Goal: Task Accomplishment & Management: Manage account settings

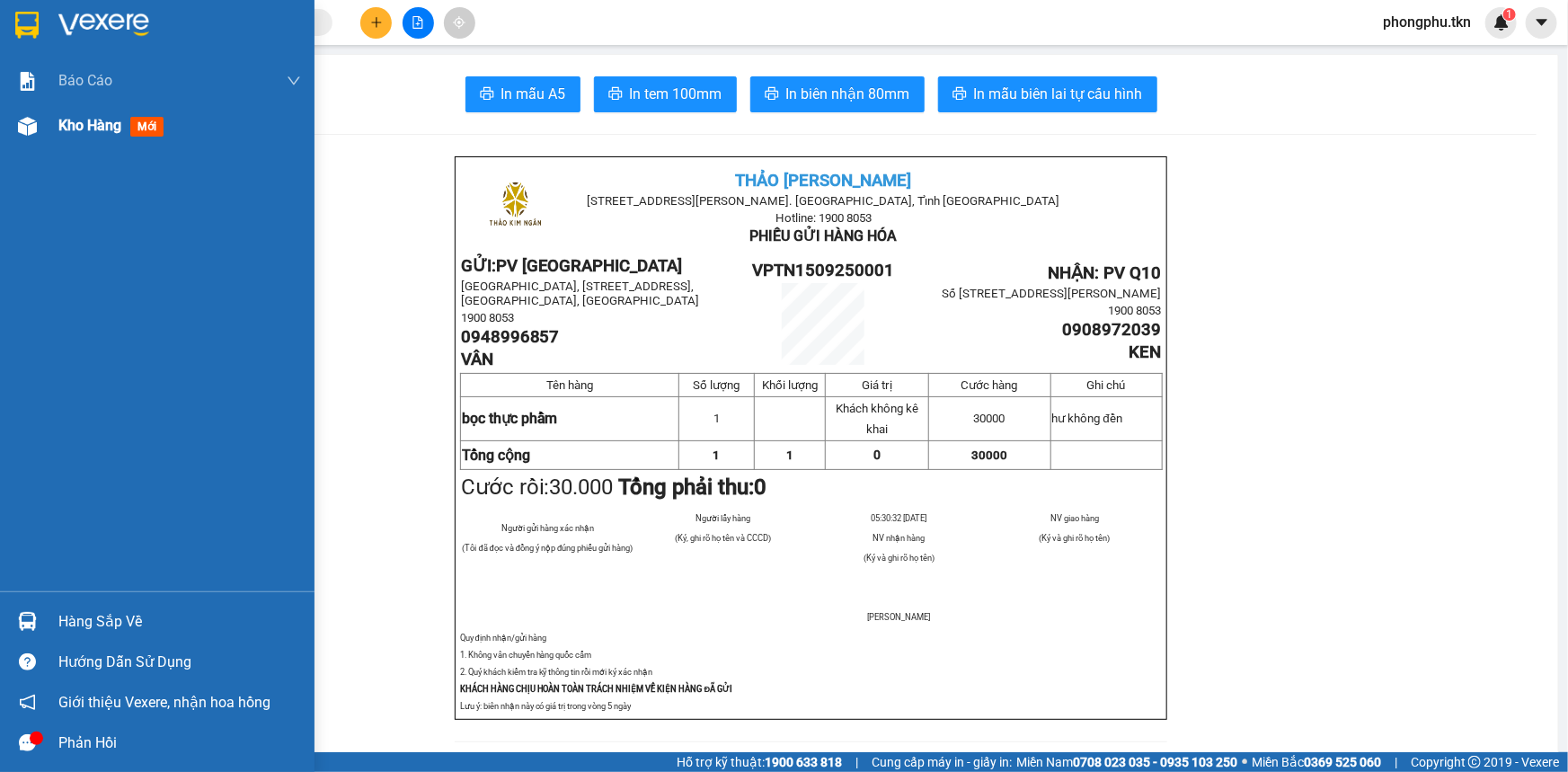
click at [102, 141] on div "Kho hàng mới" at bounding box center [180, 126] width 243 height 45
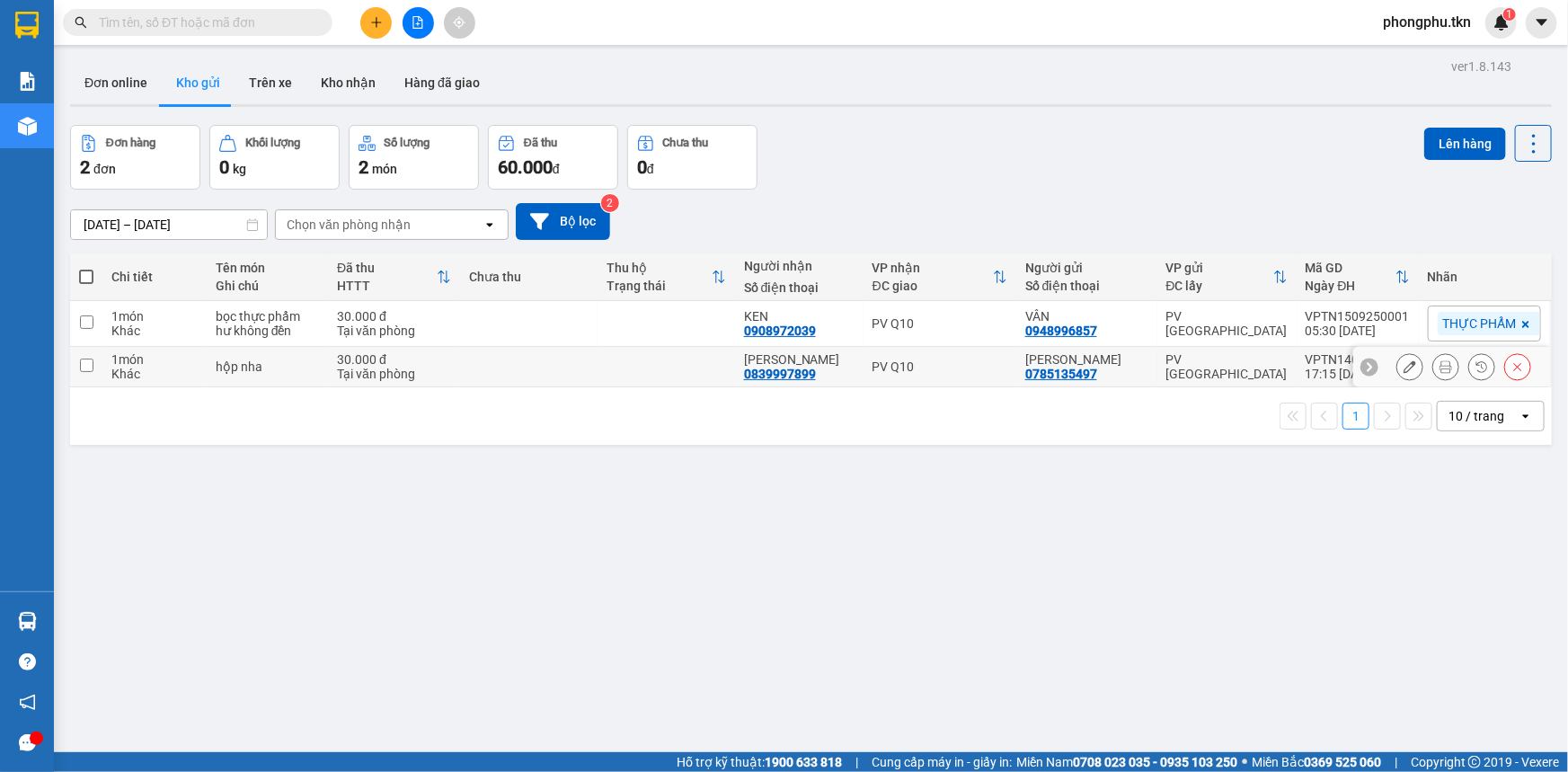
click at [594, 380] on td at bounding box center [529, 366] width 138 height 41
checkbox input "true"
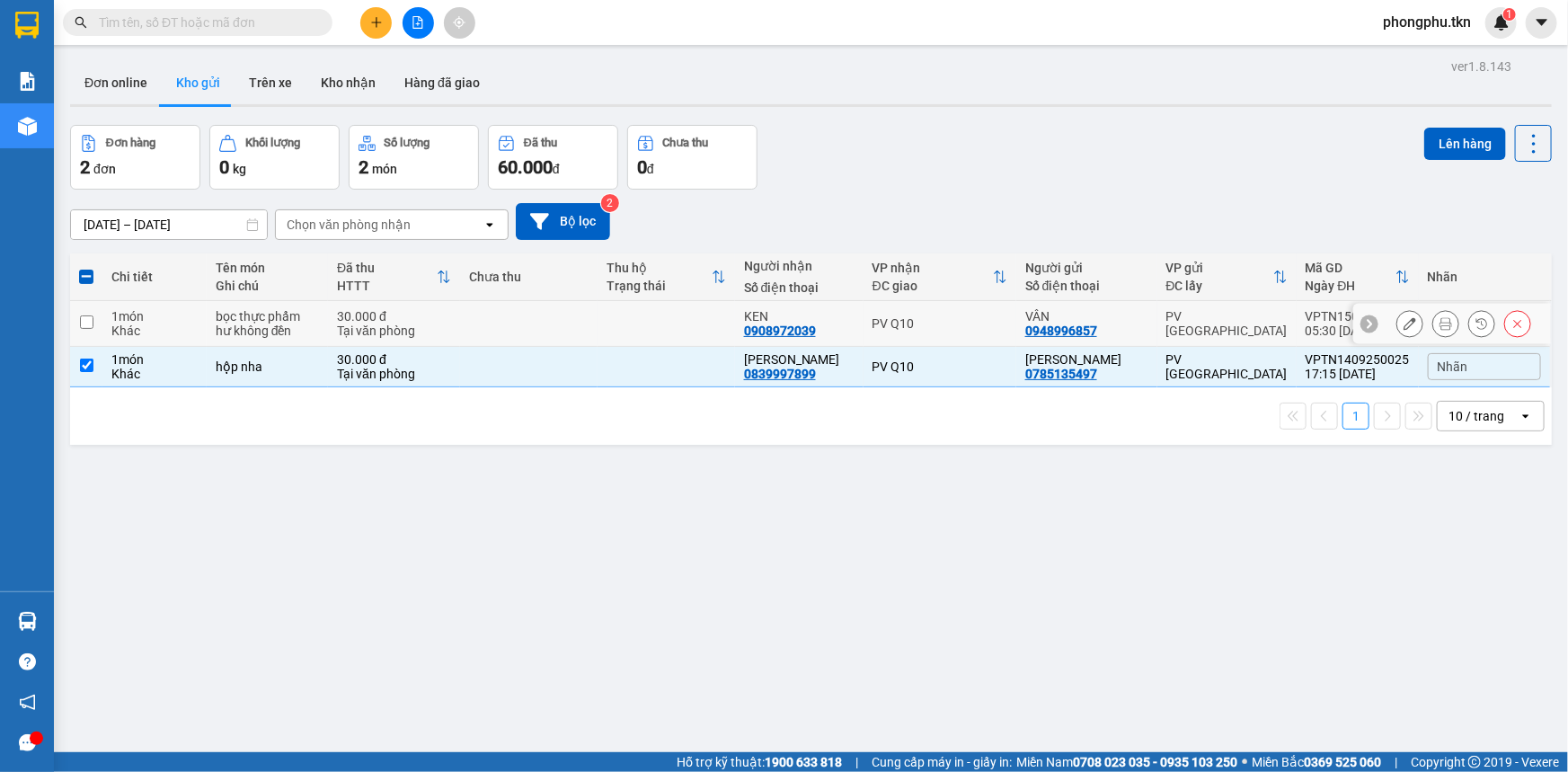
click at [598, 328] on td at bounding box center [529, 324] width 138 height 46
checkbox input "true"
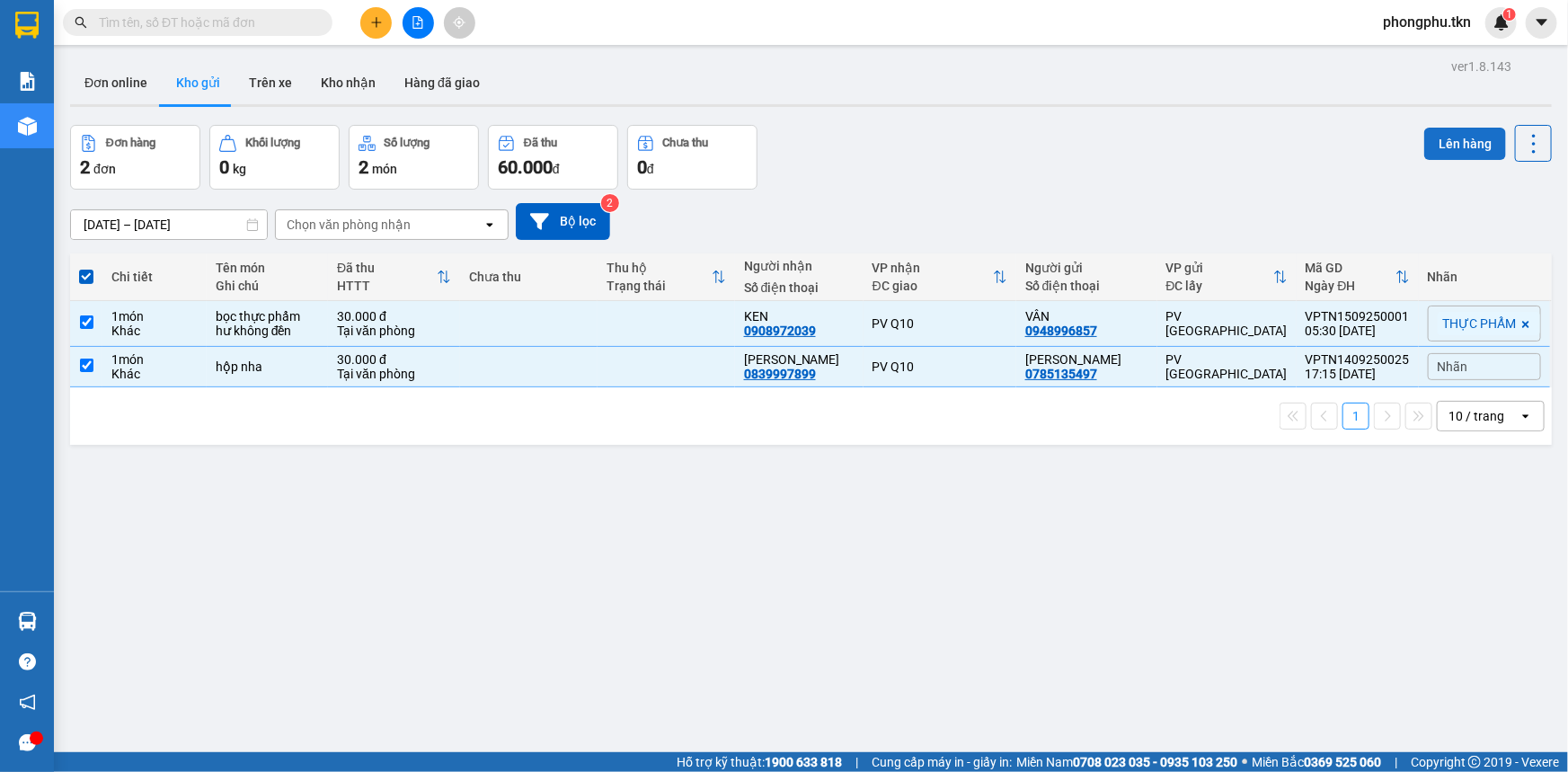
click at [1448, 141] on button "Lên hàng" at bounding box center [1465, 144] width 82 height 33
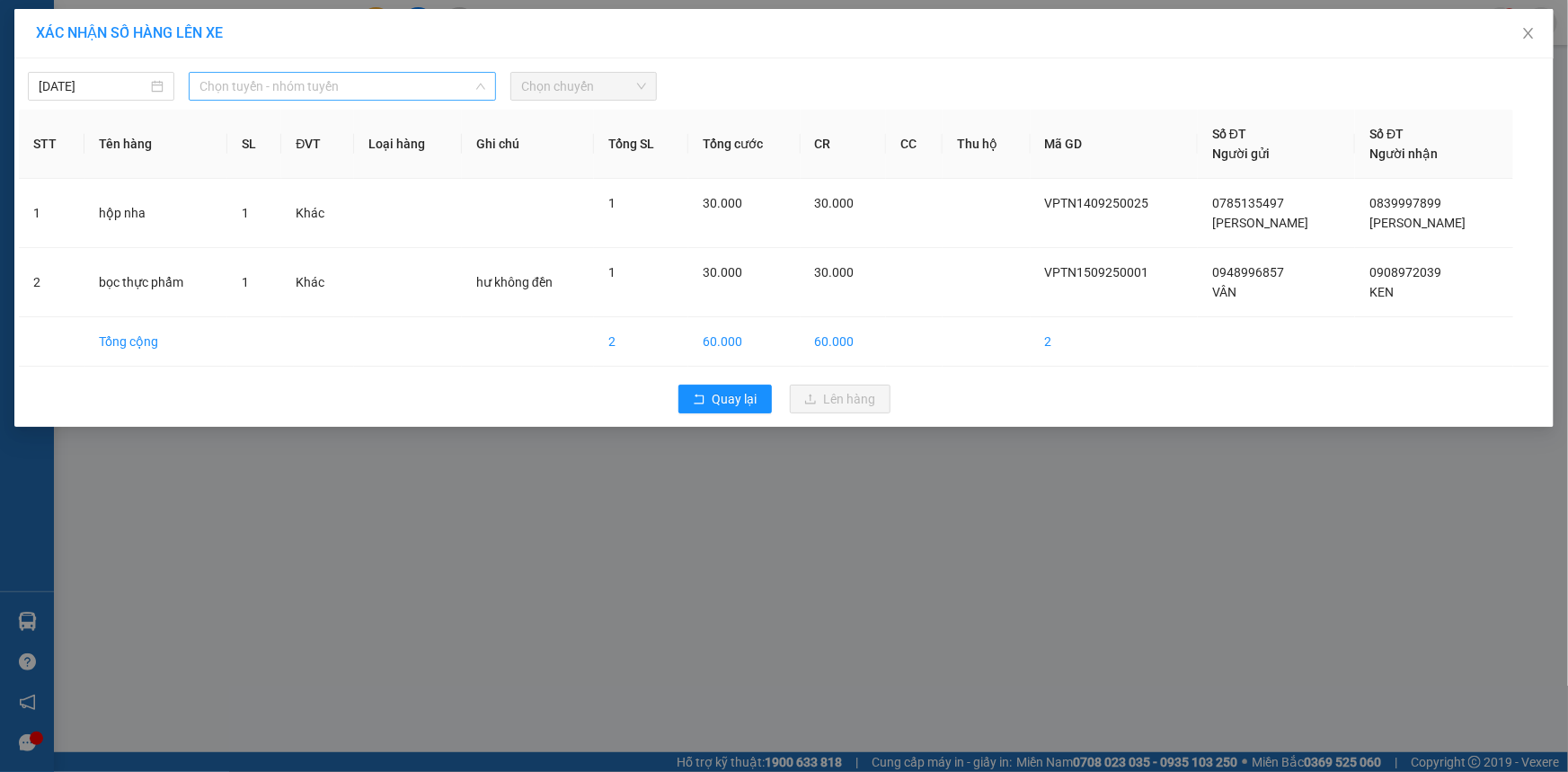
click at [448, 90] on span "Chọn tuyến - nhóm tuyến" at bounding box center [342, 86] width 286 height 27
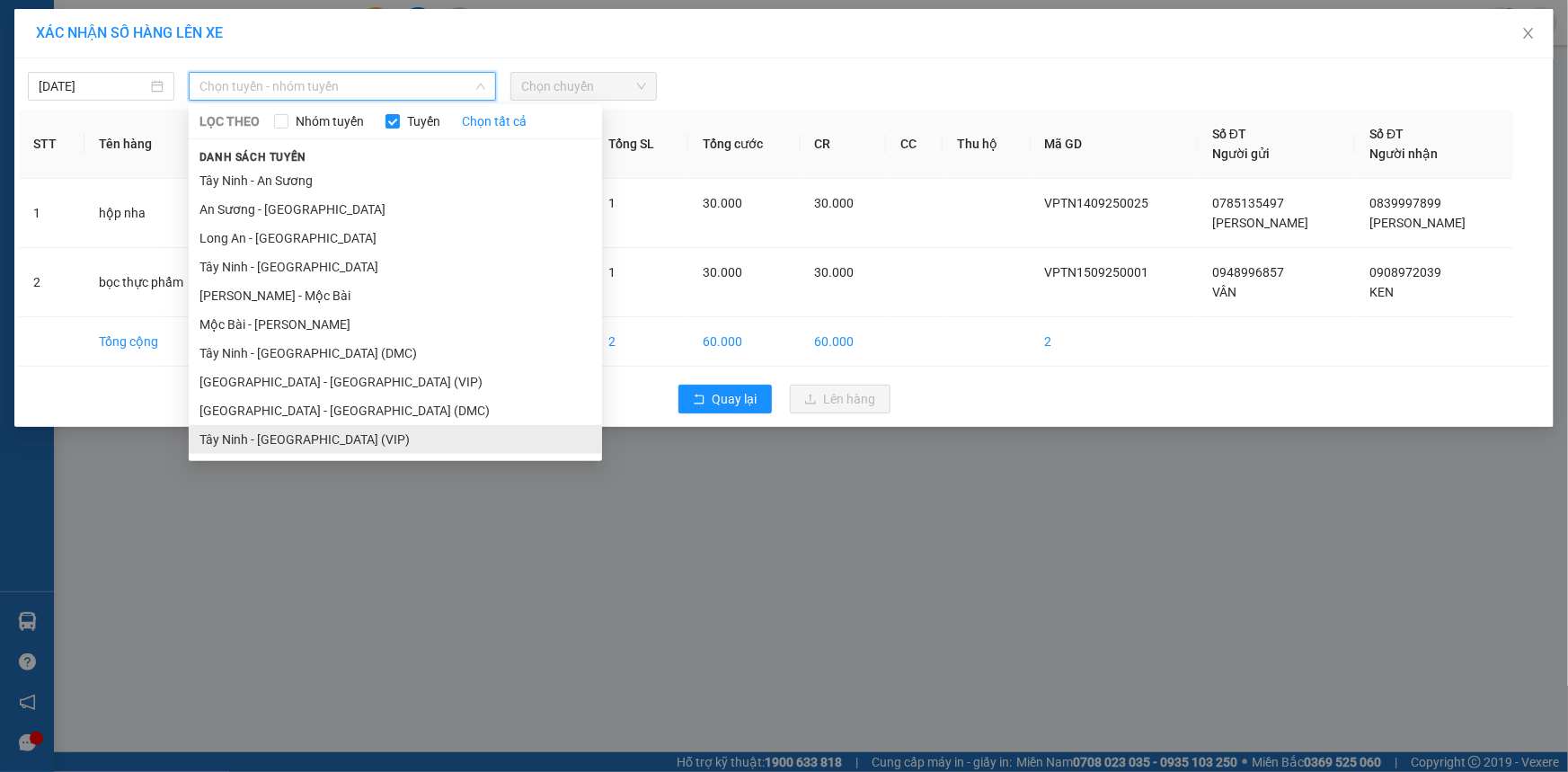
click at [386, 433] on li "Tây Ninh - [GEOGRAPHIC_DATA] (VIP)" at bounding box center [395, 440] width 414 height 29
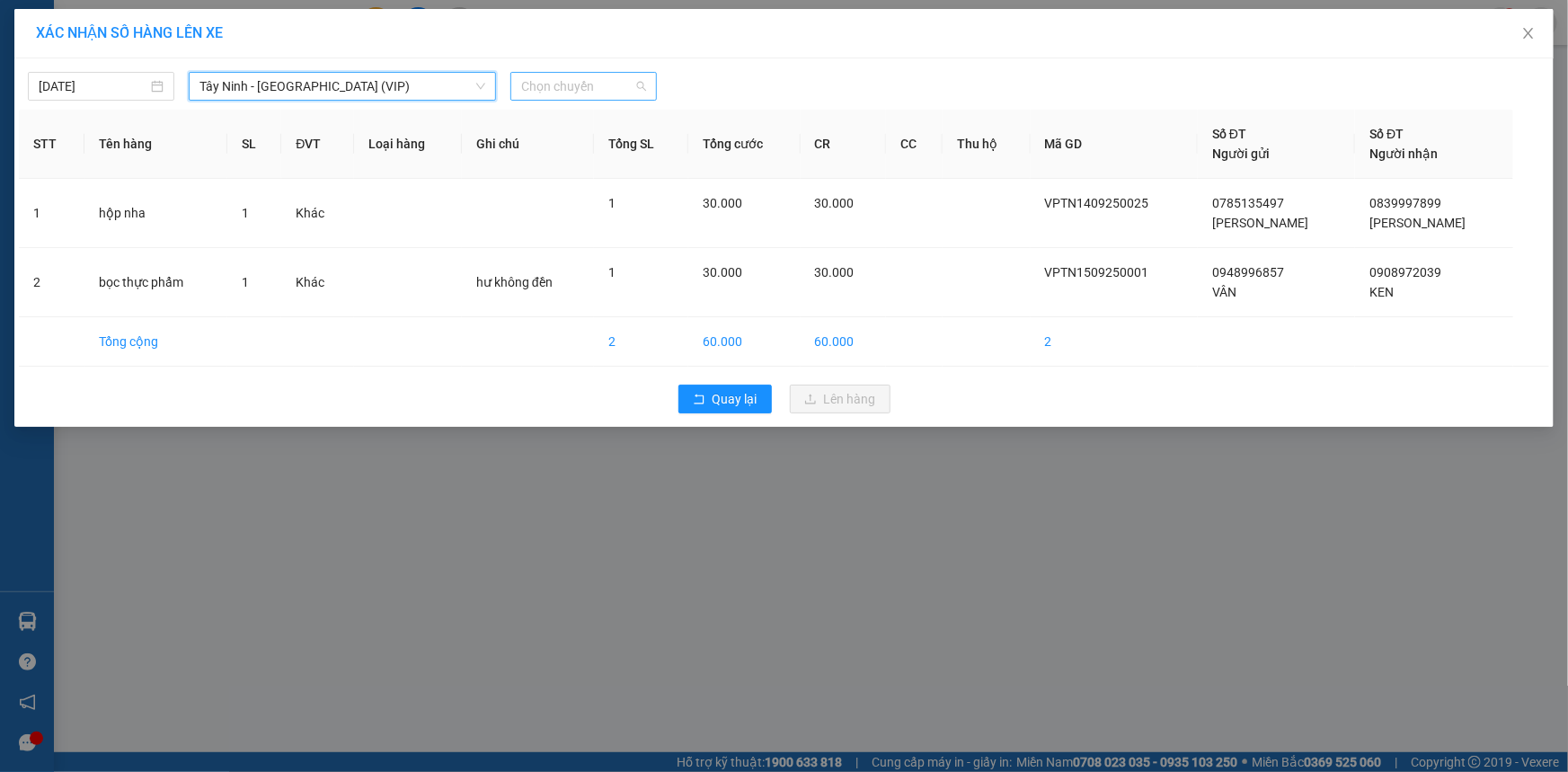
click at [616, 90] on span "Chọn chuyến" at bounding box center [584, 86] width 125 height 27
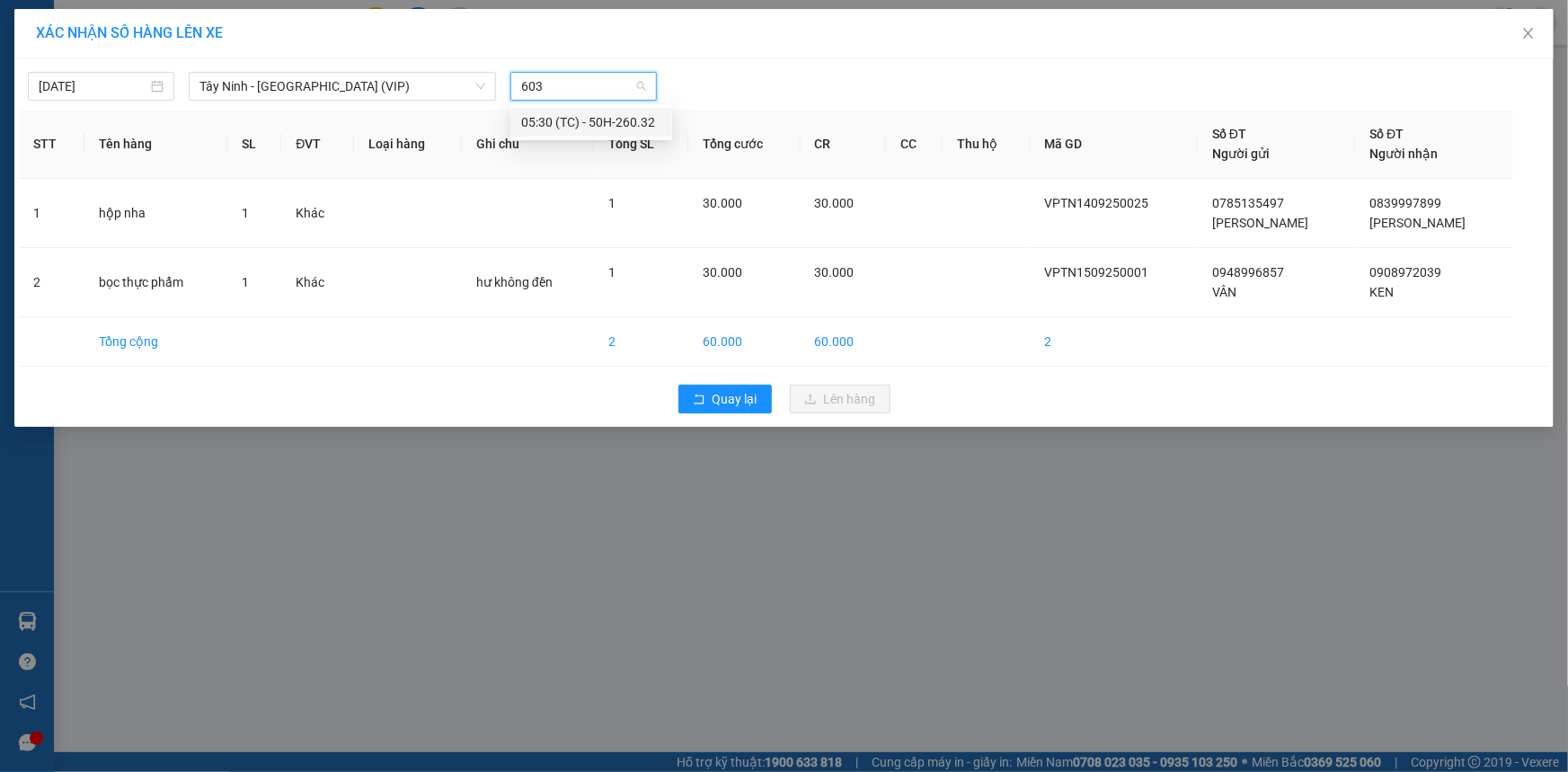
type input "6032"
click at [580, 122] on div "05:30 (TC) - 50H-260.32" at bounding box center [591, 122] width 141 height 20
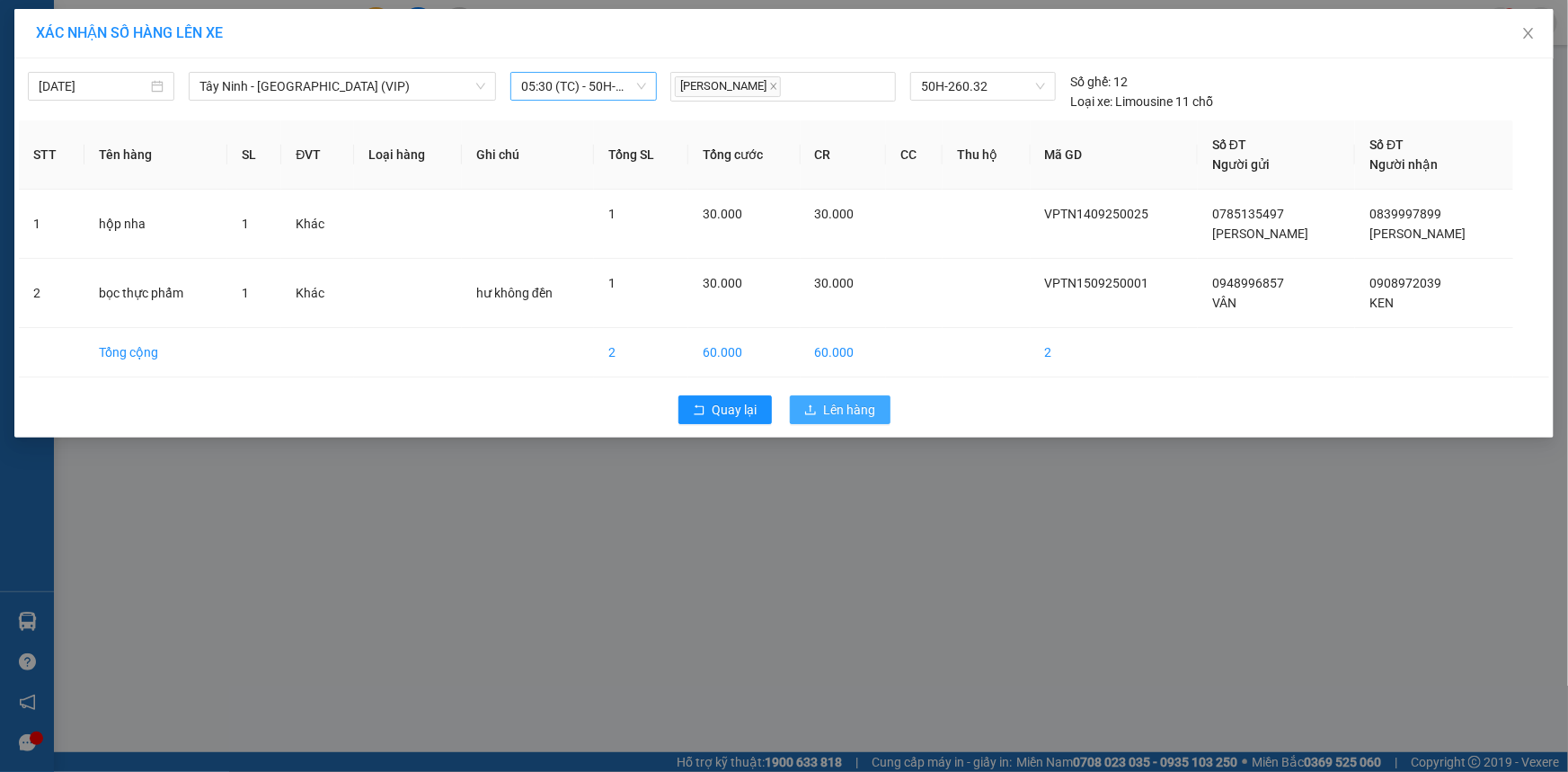
click at [856, 405] on span "Lên hàng" at bounding box center [850, 410] width 52 height 20
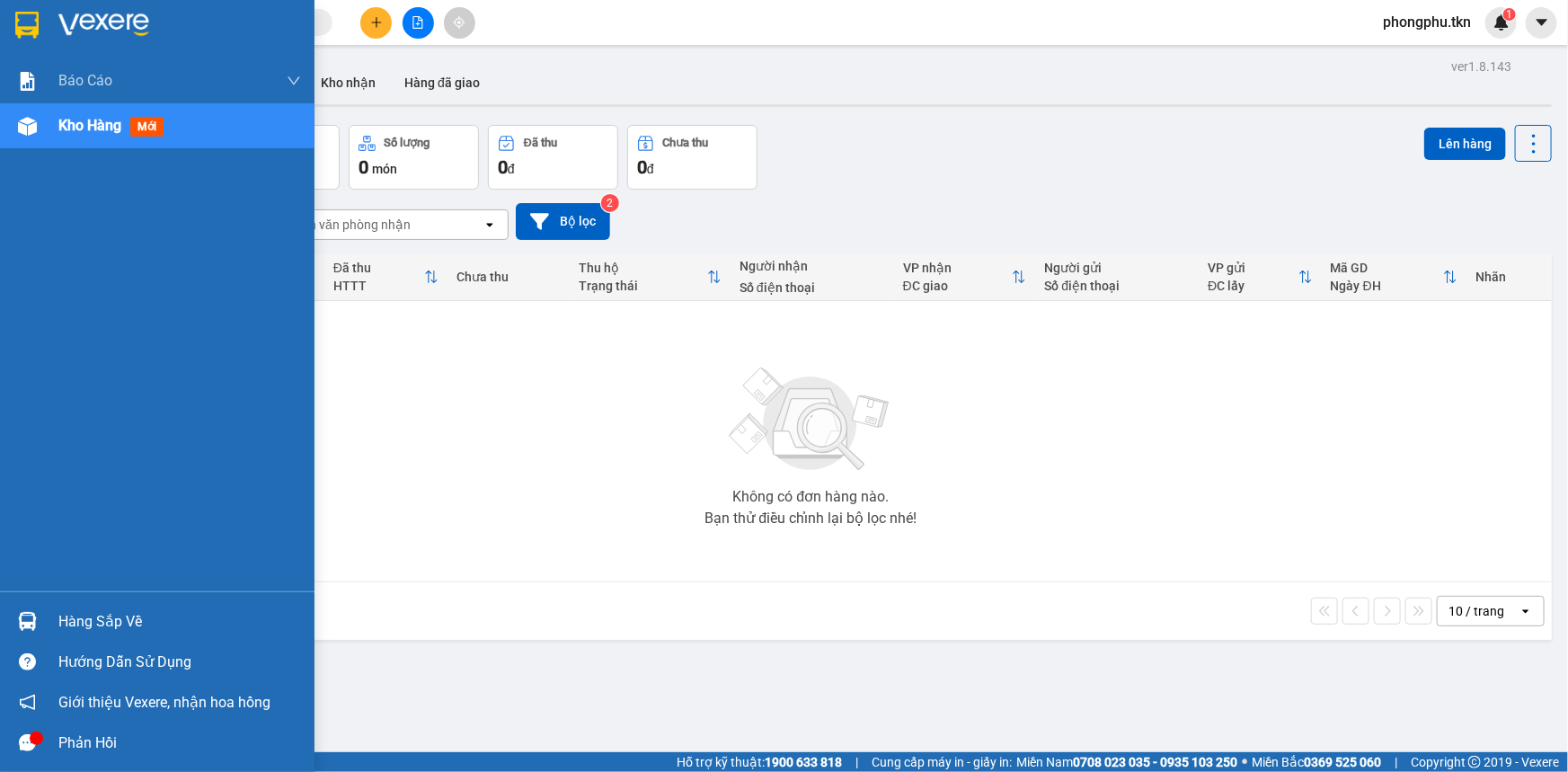
click at [75, 618] on div "Hàng sắp về" at bounding box center [180, 622] width 243 height 27
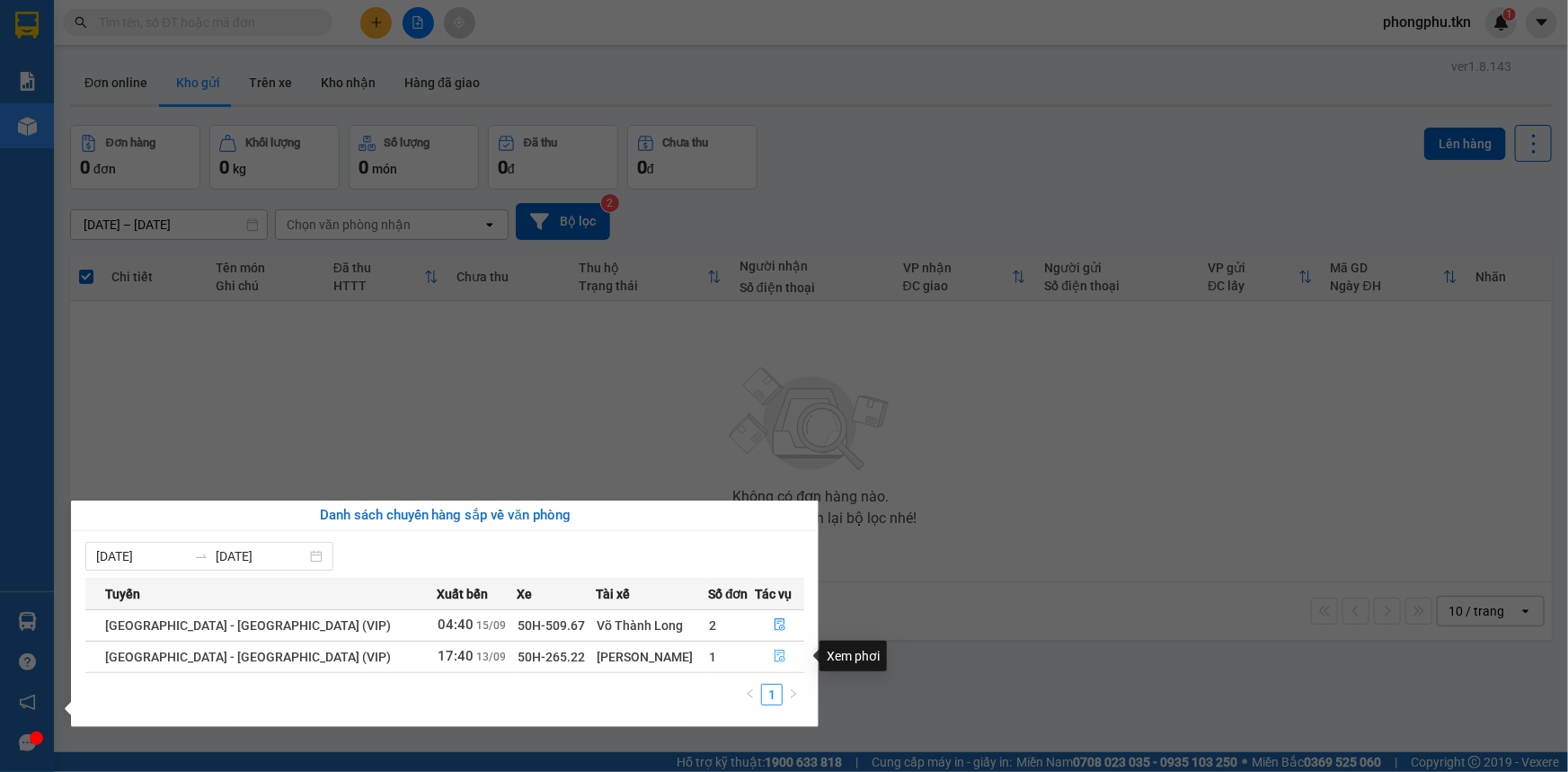
click at [777, 651] on icon "file-done" at bounding box center [780, 656] width 11 height 13
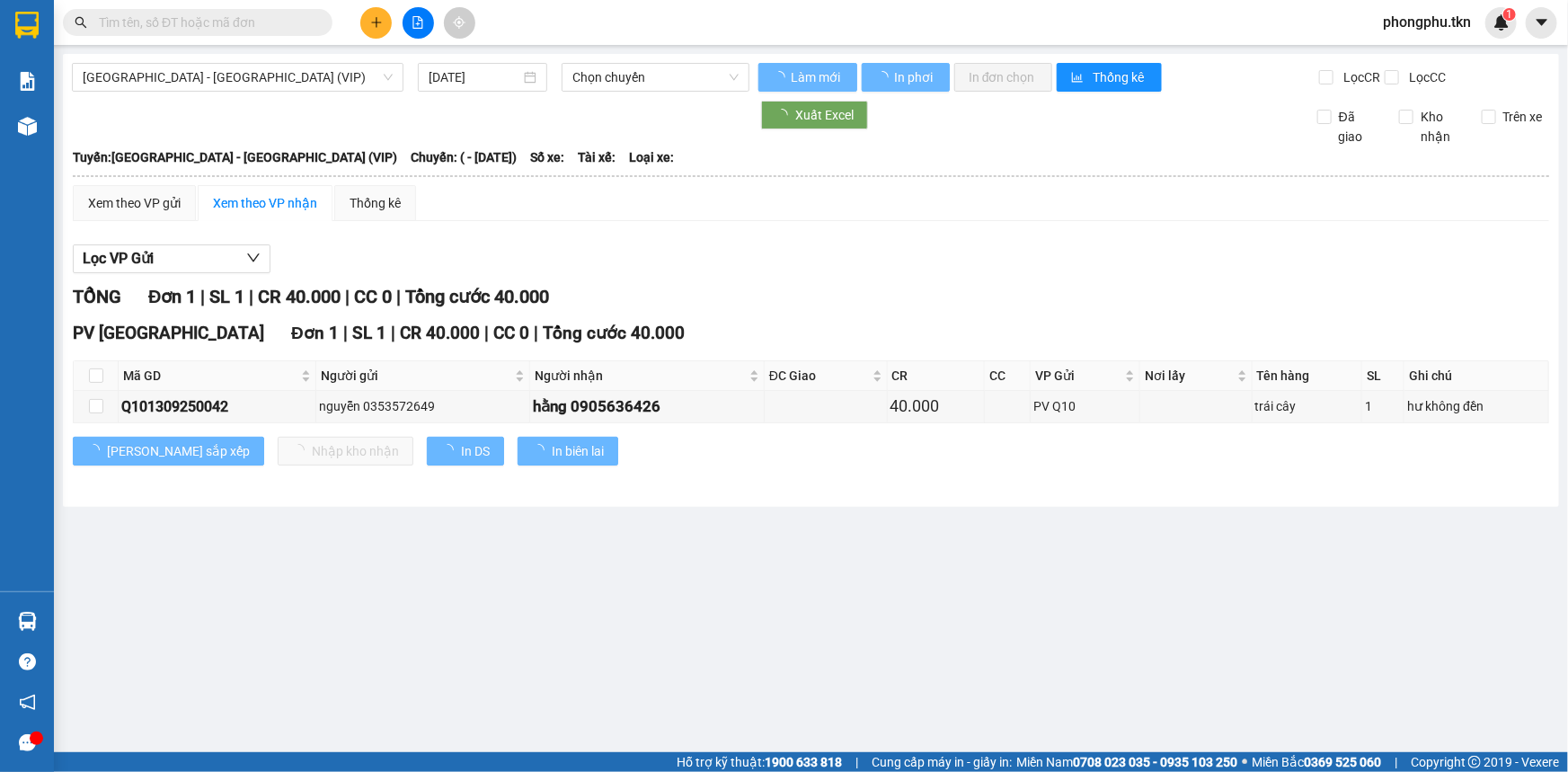
type input "13/09/2025"
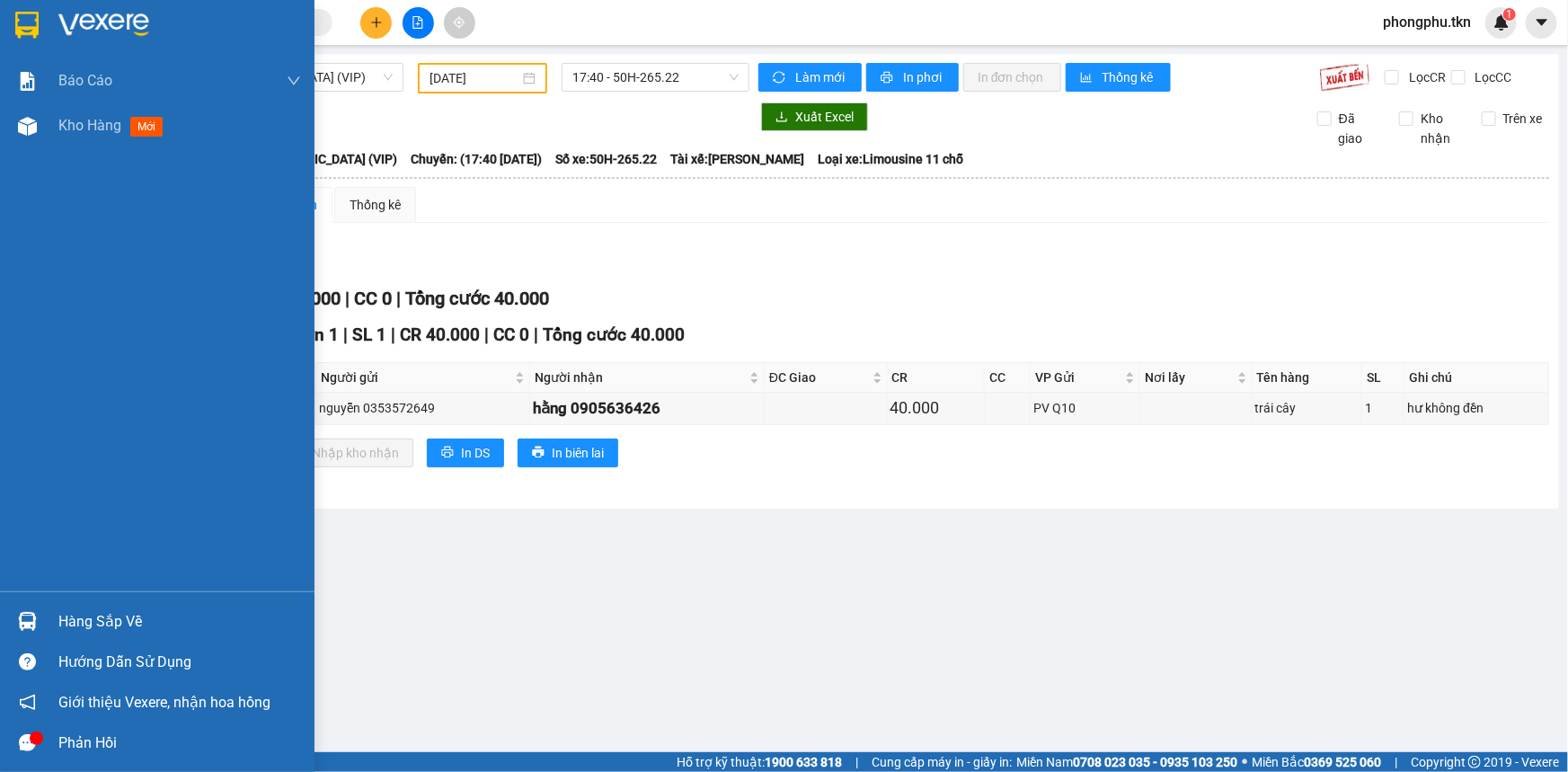
click at [40, 622] on div at bounding box center [27, 621] width 32 height 32
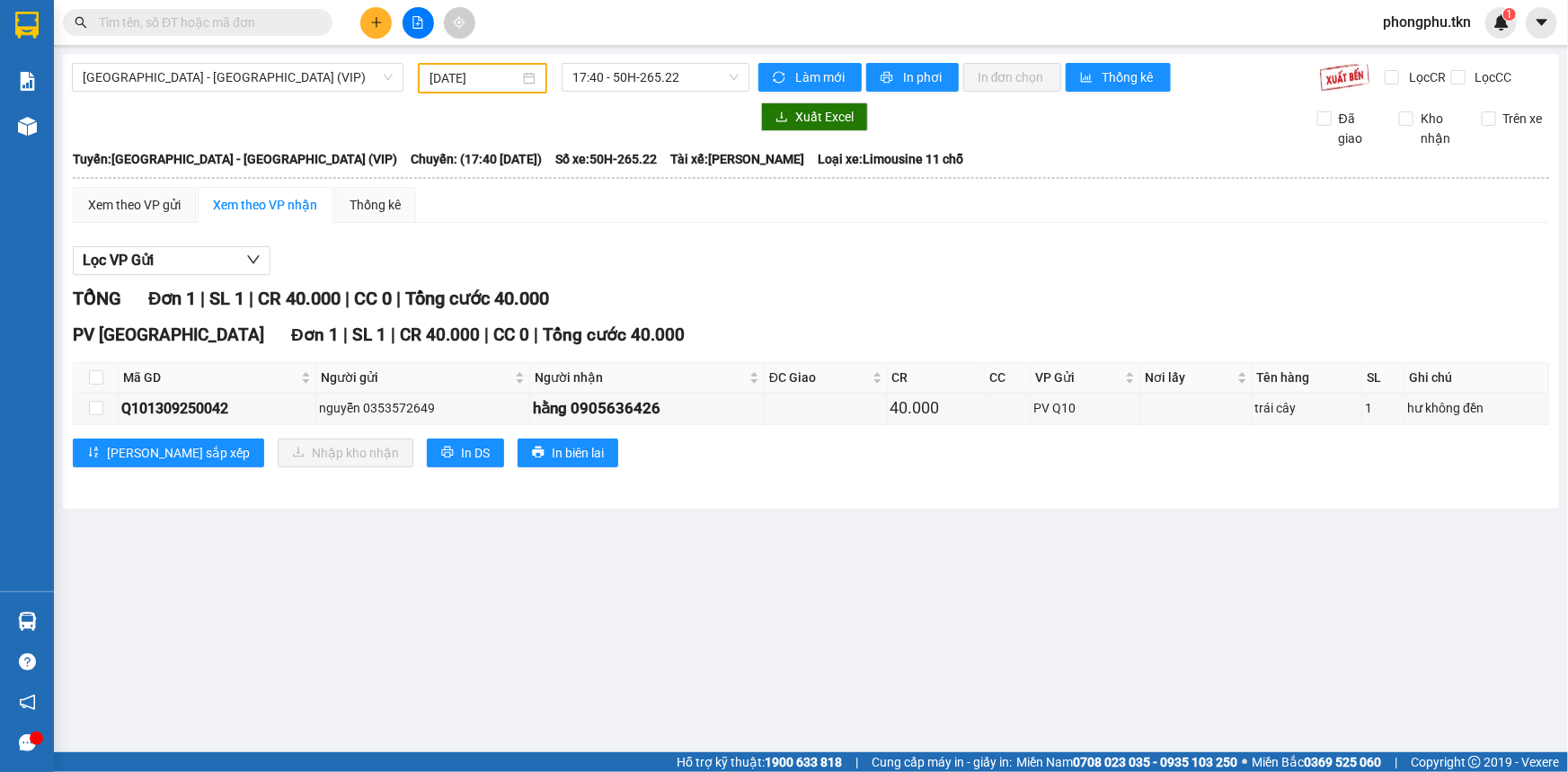
click at [1062, 659] on section "Kết quả tìm kiếm ( 0 ) Bộ lọc No Data phongphu.tkn 1 Báo cáo Mẫu 1: Báo cáo dòn…" at bounding box center [784, 386] width 1568 height 772
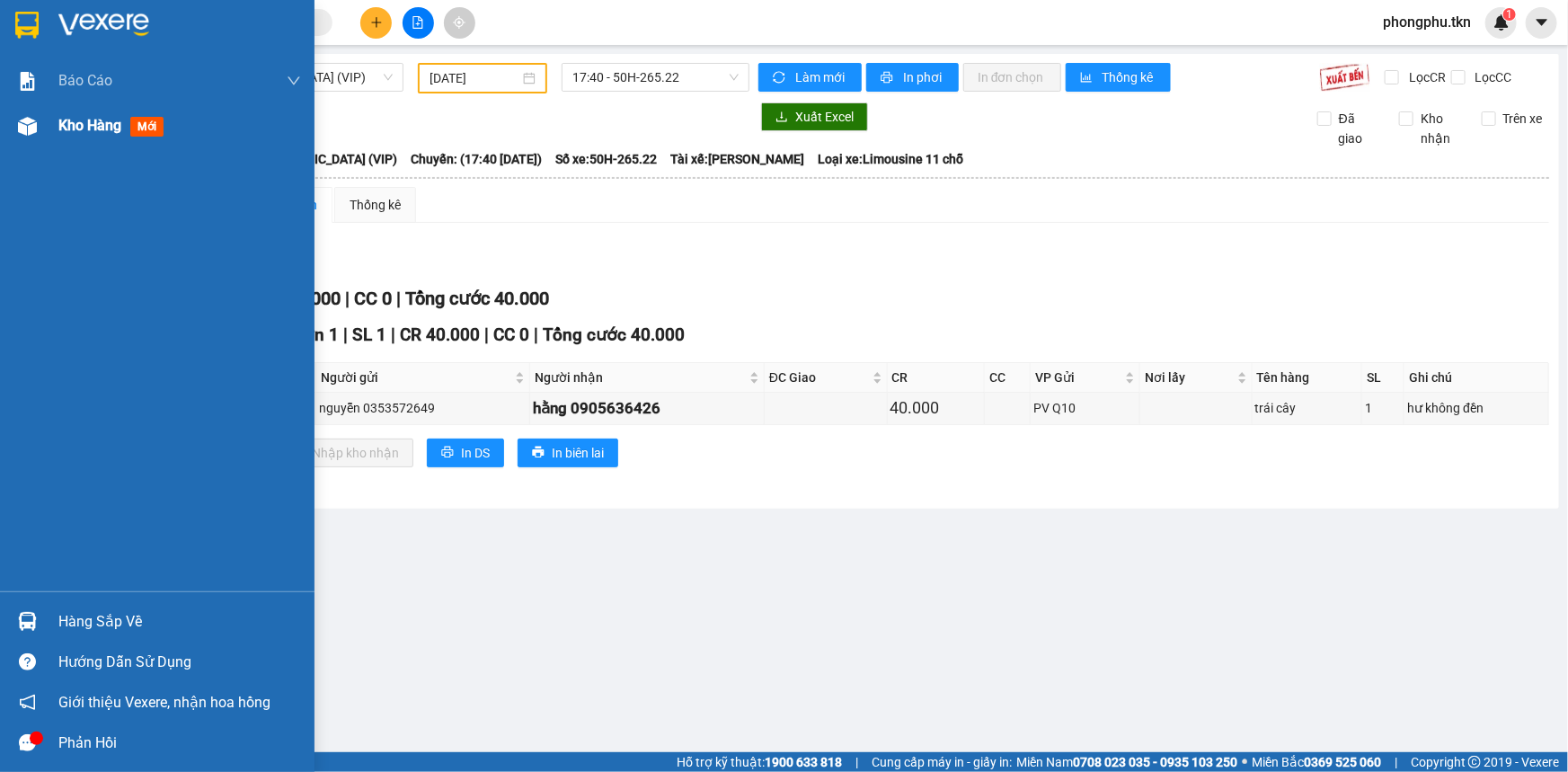
click at [63, 126] on span "Kho hàng" at bounding box center [89, 125] width 63 height 17
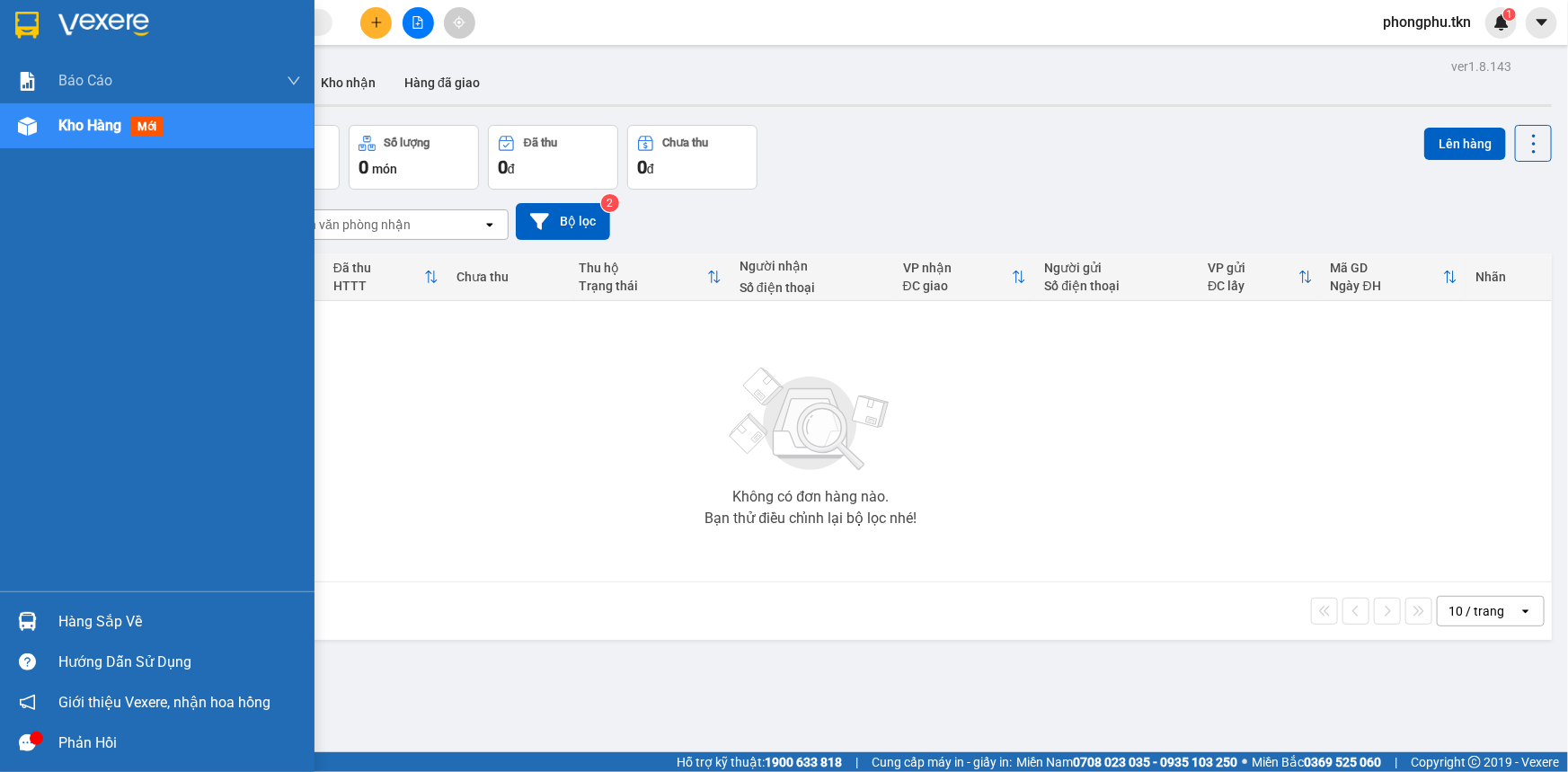
click at [110, 617] on div "Hàng sắp về" at bounding box center [180, 622] width 243 height 27
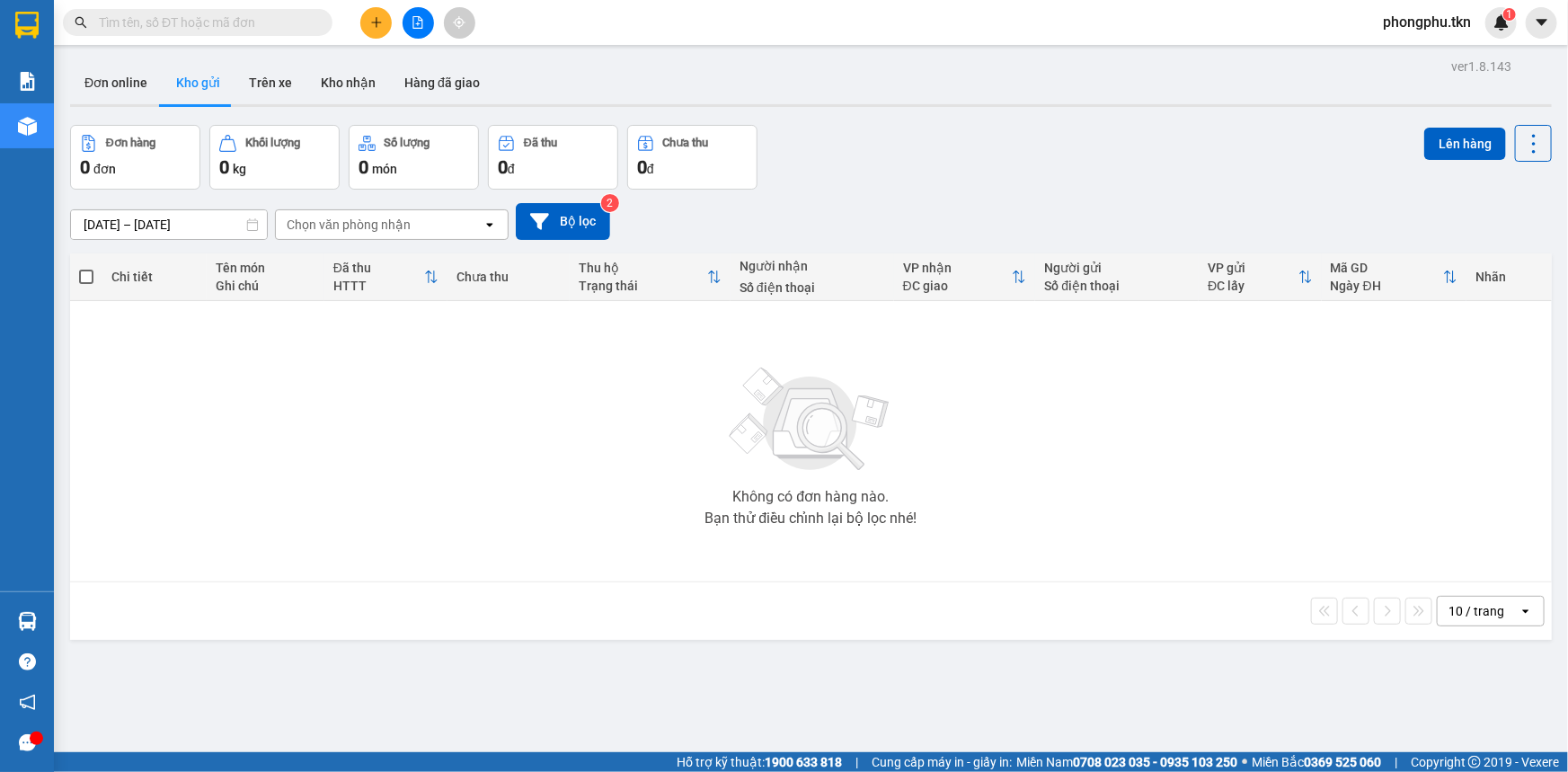
click at [441, 397] on section "Kết quả tìm kiếm ( 0 ) Bộ lọc No Data phongphu.tkn 1 Báo cáo Mẫu 1: Báo cáo dòn…" at bounding box center [784, 386] width 1568 height 772
click at [375, 16] on icon "plus" at bounding box center [376, 23] width 13 height 13
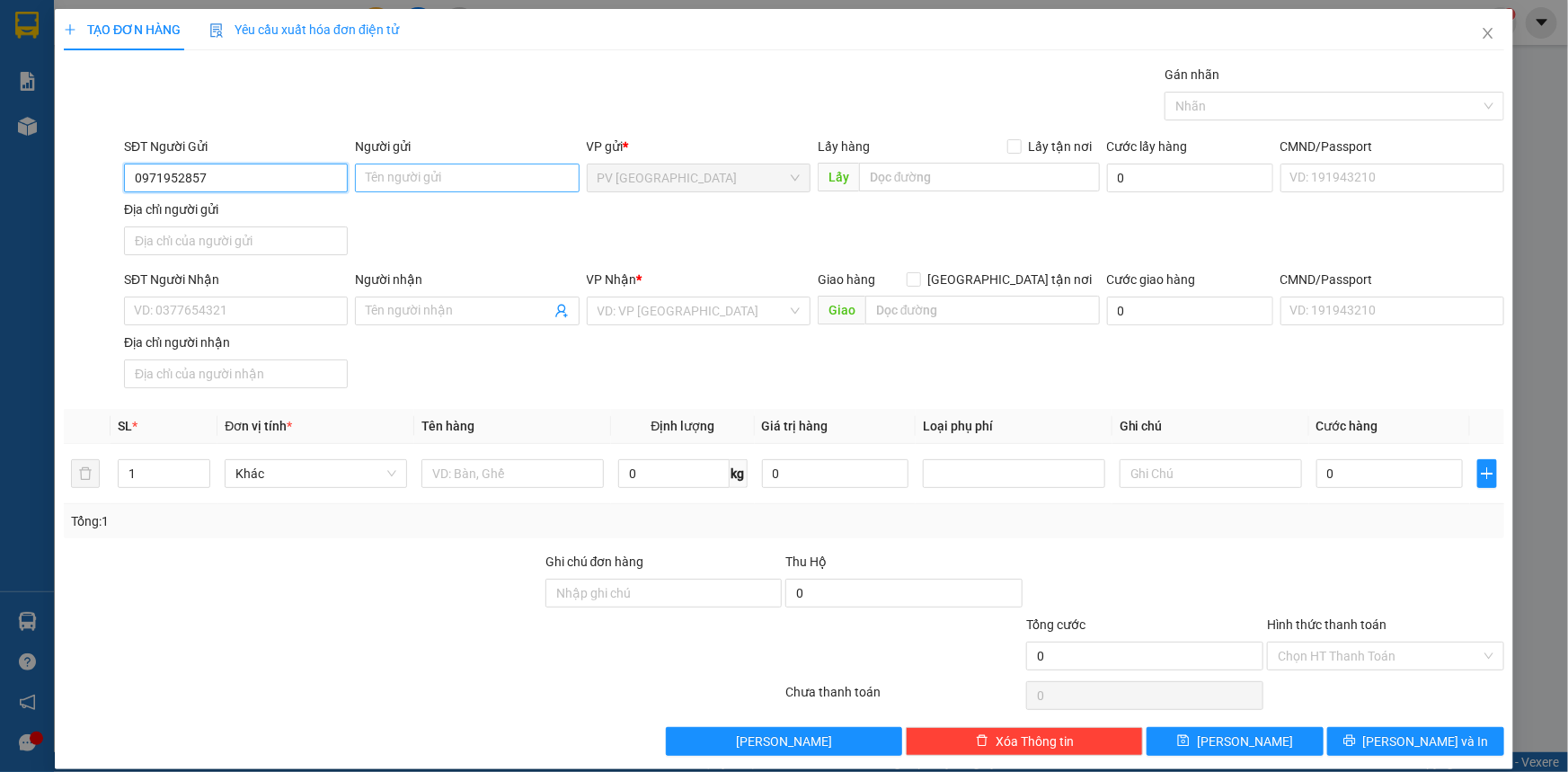
type input "0971952857"
click at [446, 165] on input "Người gửi" at bounding box center [466, 178] width 224 height 29
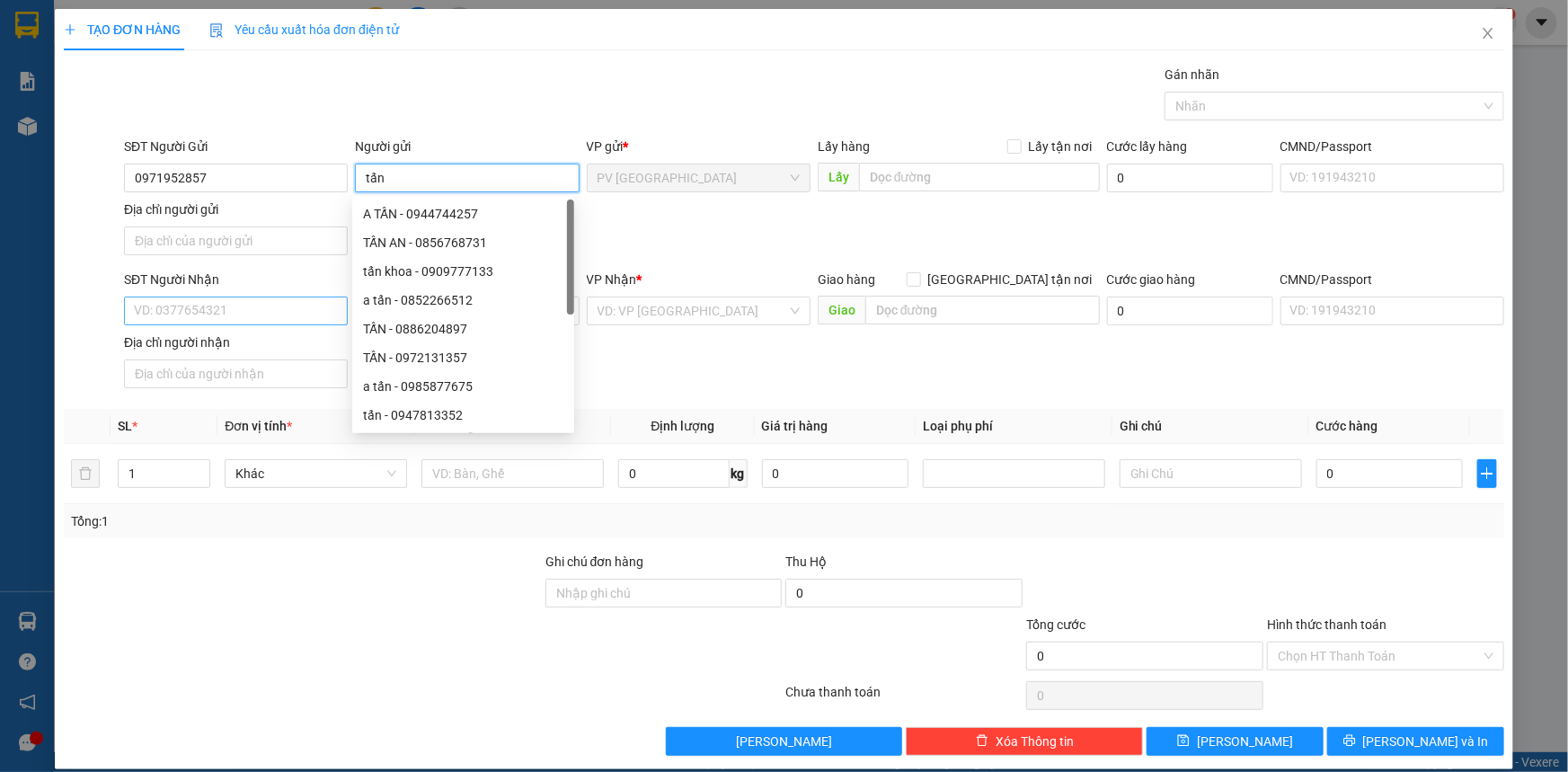
type input "tấn"
click at [278, 310] on input "SĐT Người Nhận" at bounding box center [236, 311] width 224 height 29
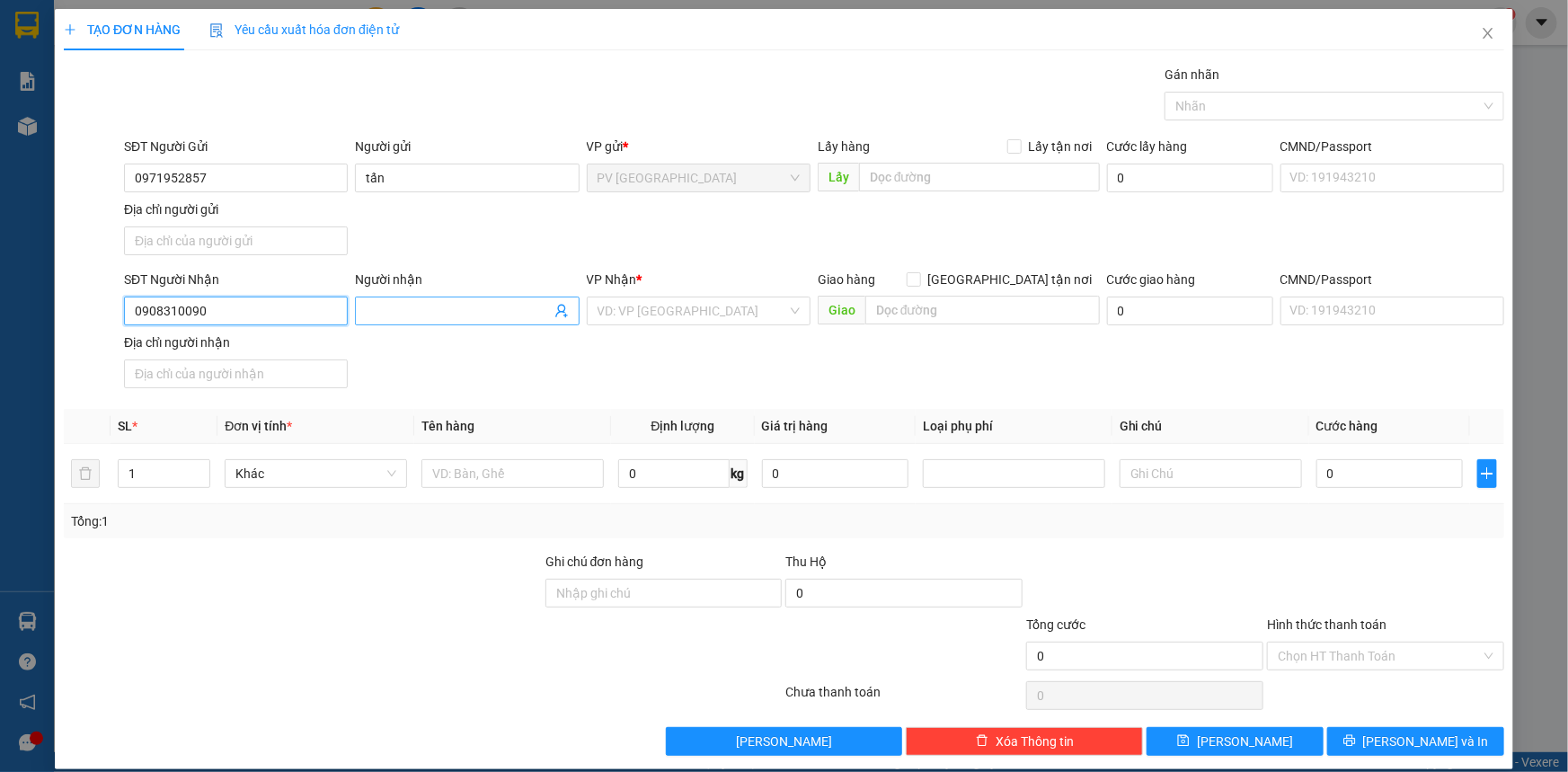
type input "0908310090"
click at [433, 308] on input "Người nhận" at bounding box center [457, 311] width 184 height 20
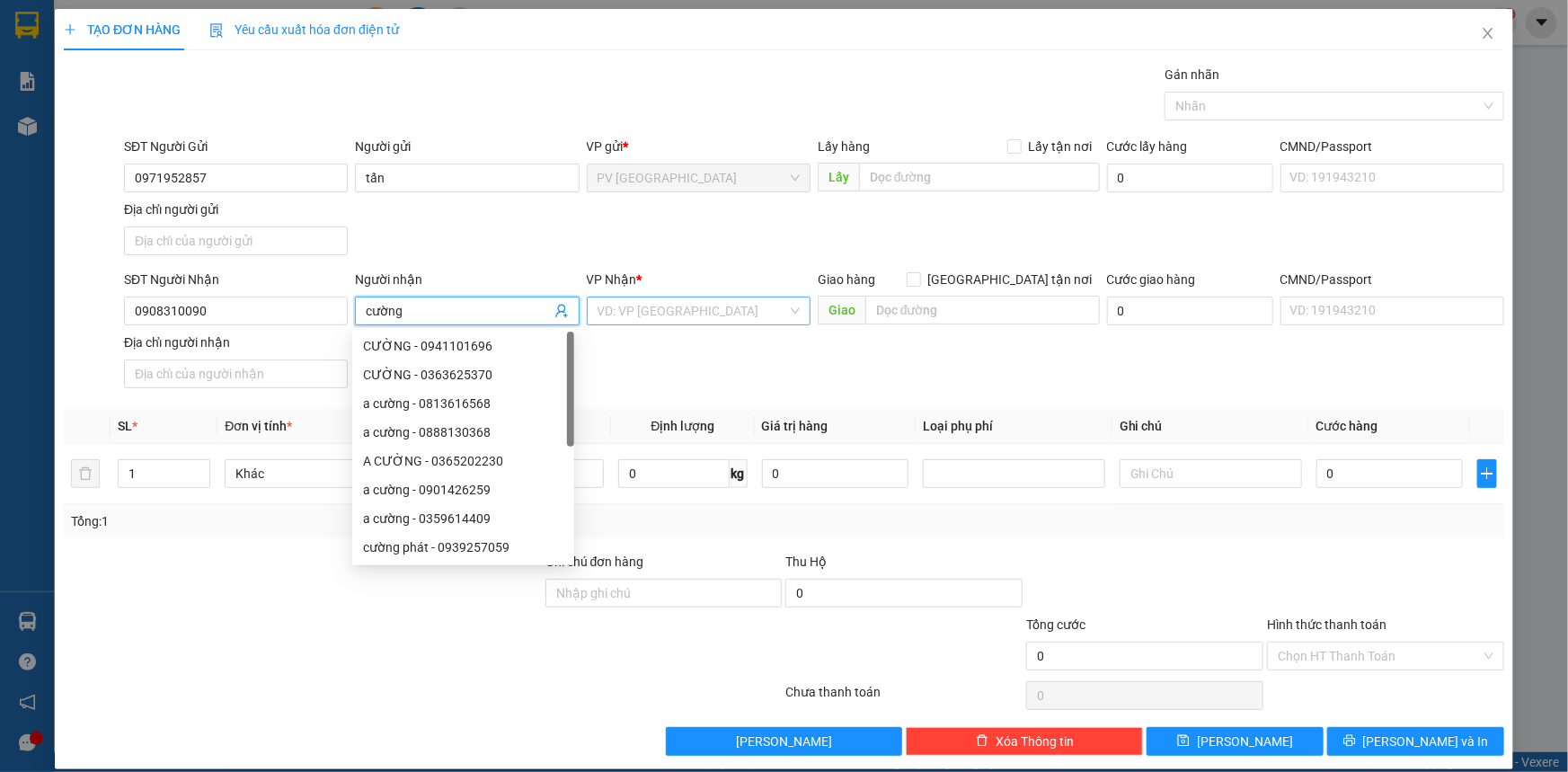
type input "cường"
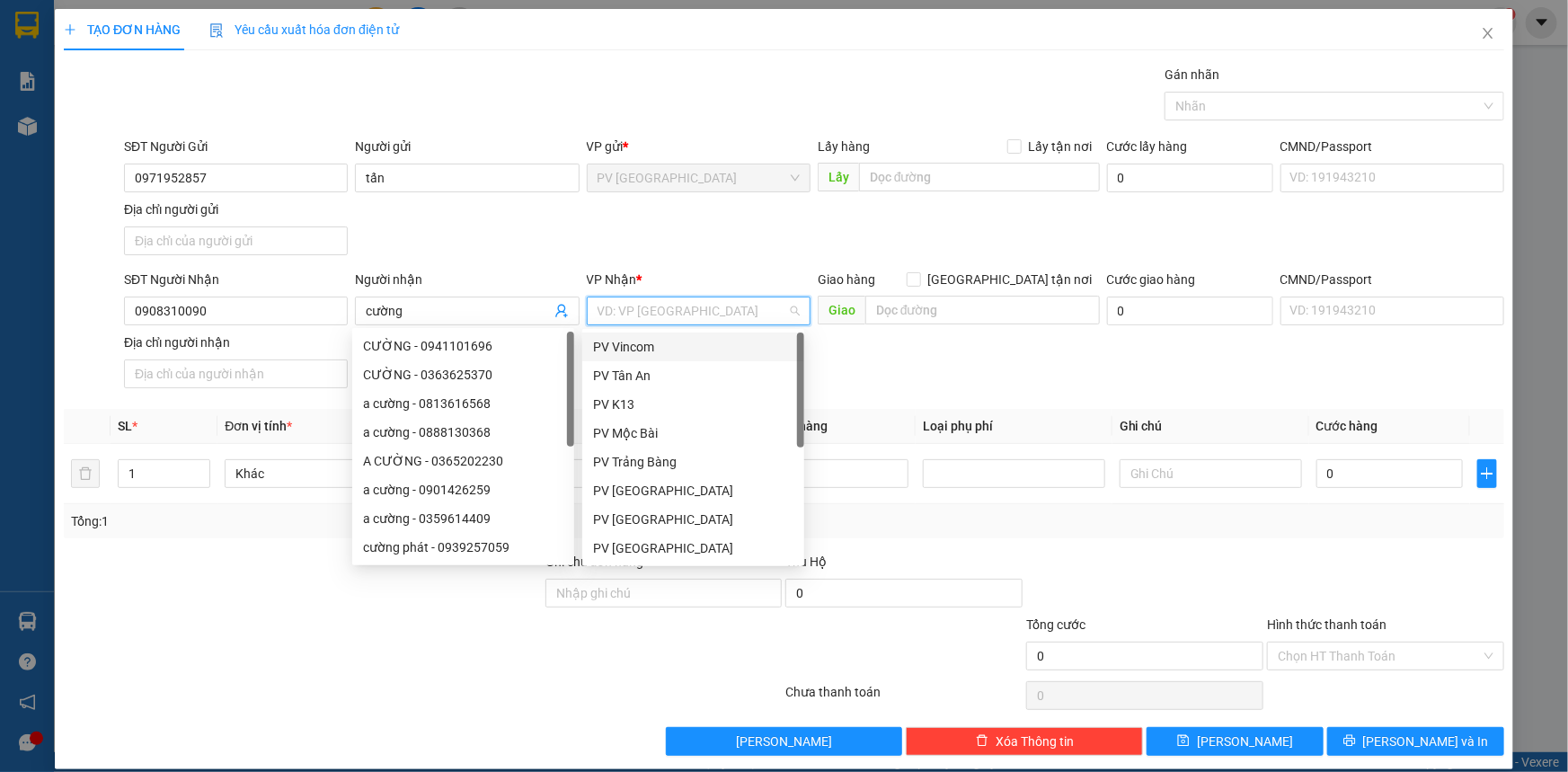
click at [692, 306] on input "search" at bounding box center [692, 311] width 190 height 27
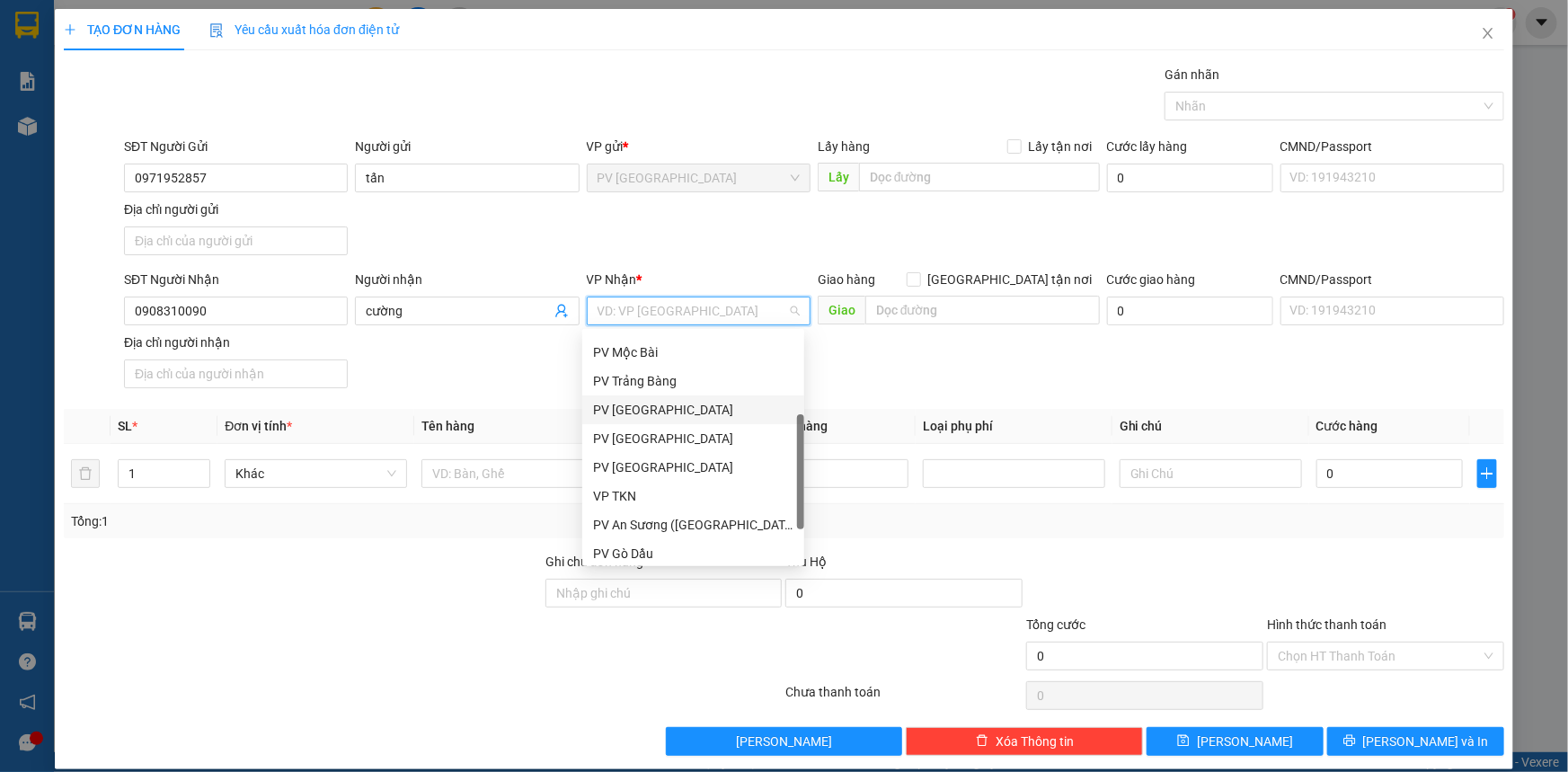
scroll to position [114, 0]
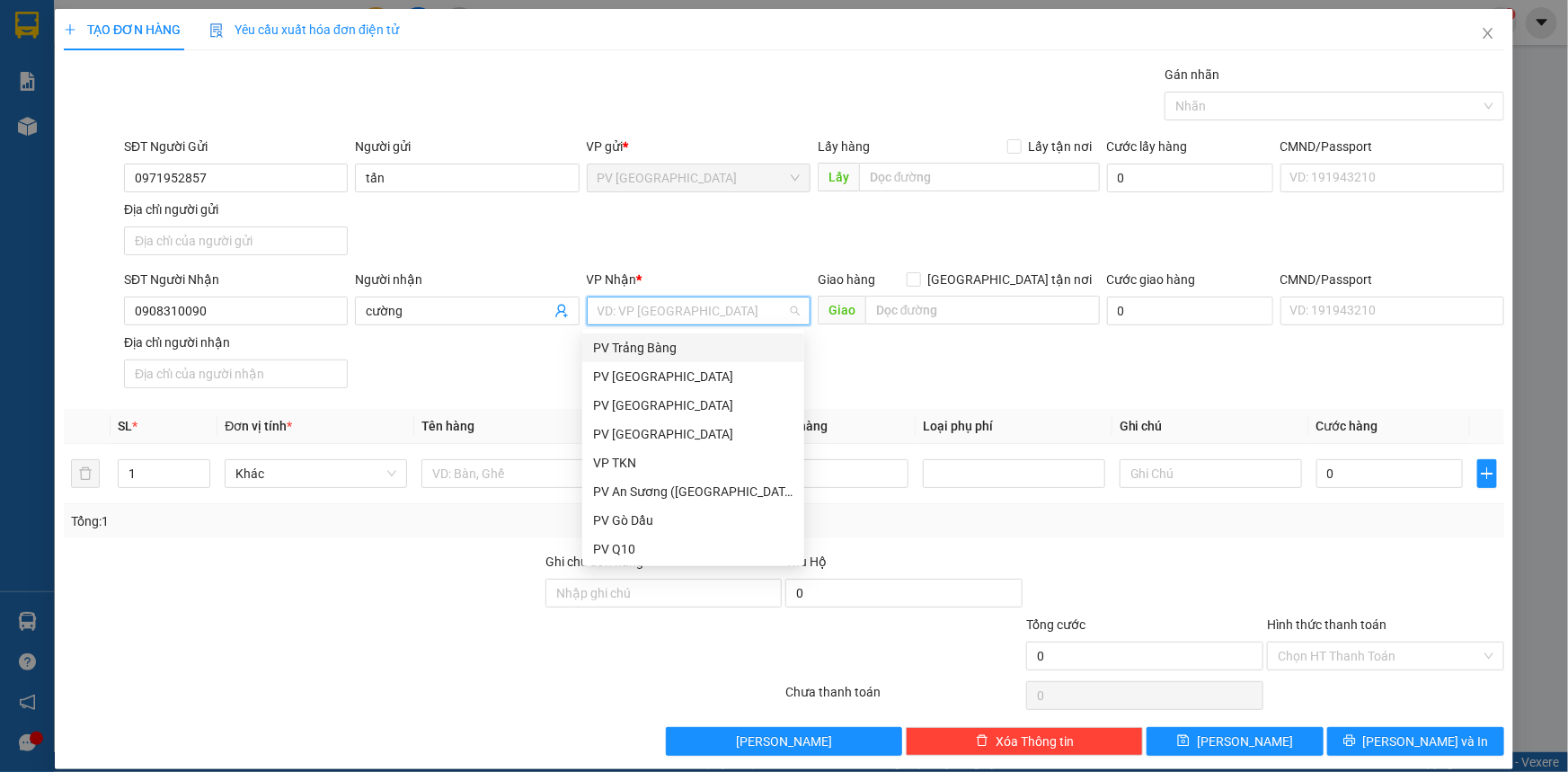
click at [660, 350] on div "PV Trảng Bàng" at bounding box center [693, 348] width 200 height 20
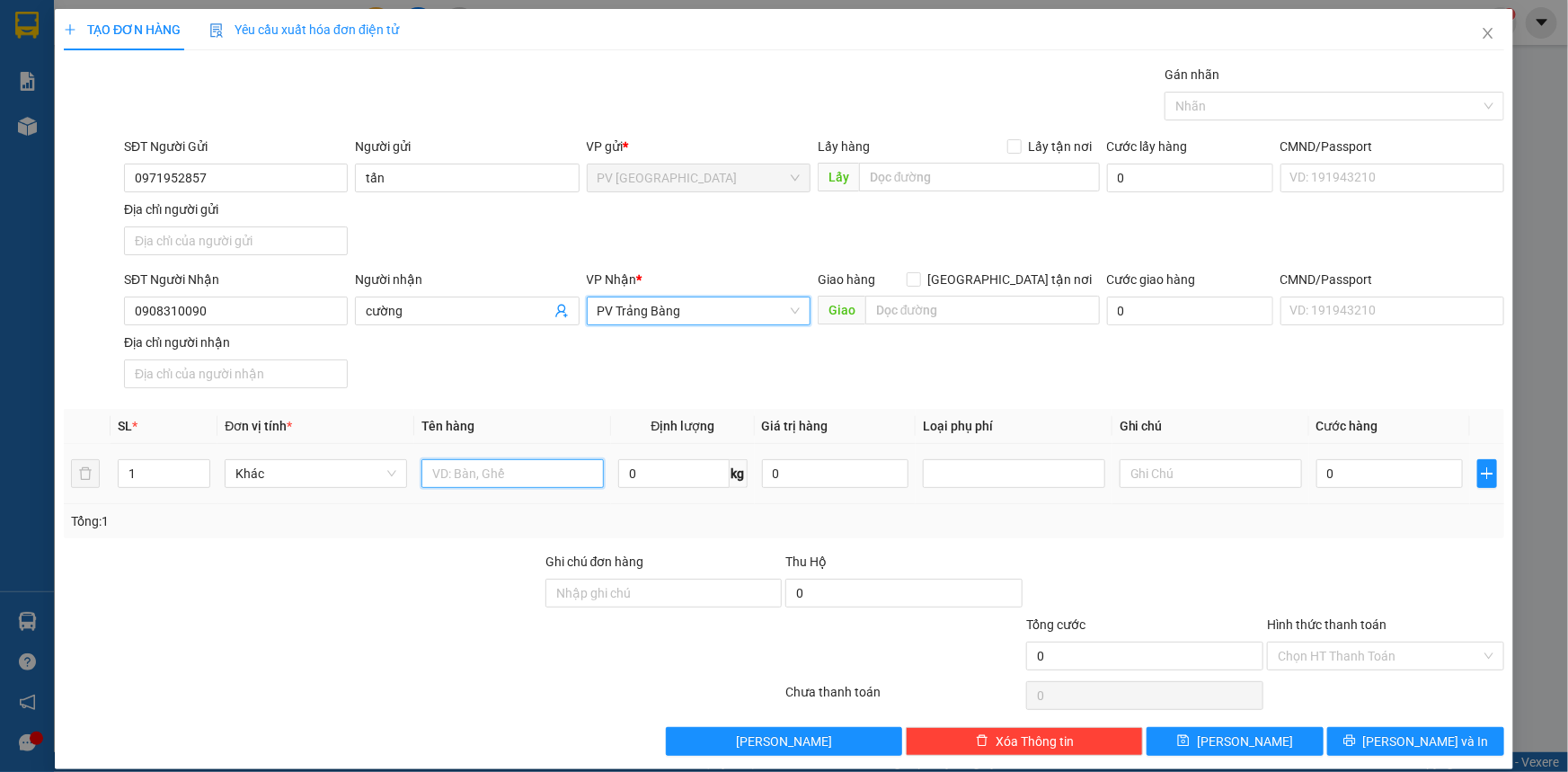
click at [501, 475] on input "text" at bounding box center [512, 474] width 182 height 29
click at [1309, 110] on div at bounding box center [1325, 106] width 313 height 22
type input "chả cá"
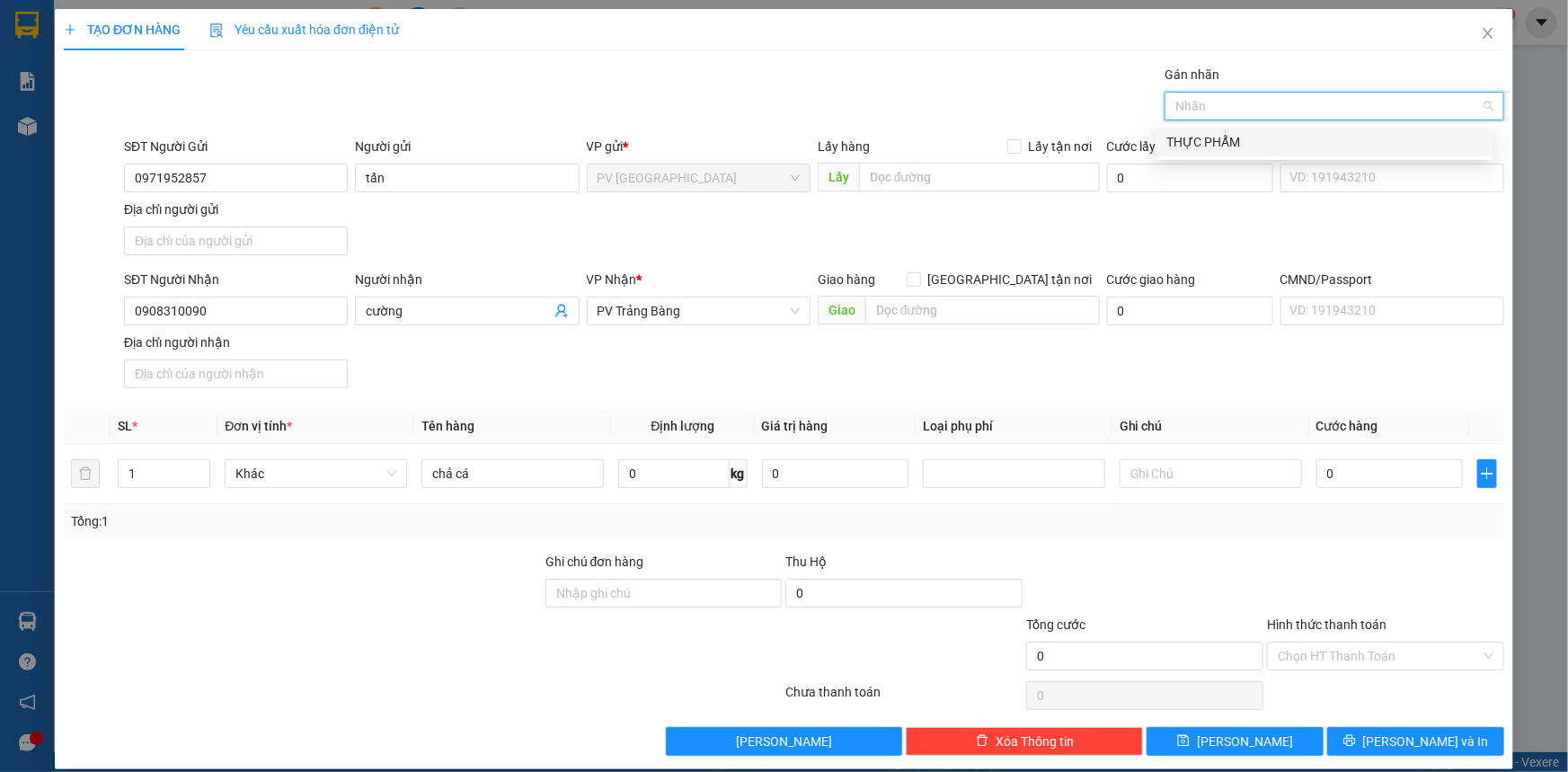
click at [1264, 146] on div "THỰC PHẨM" at bounding box center [1324, 142] width 316 height 20
click at [1379, 476] on input "0" at bounding box center [1390, 474] width 147 height 29
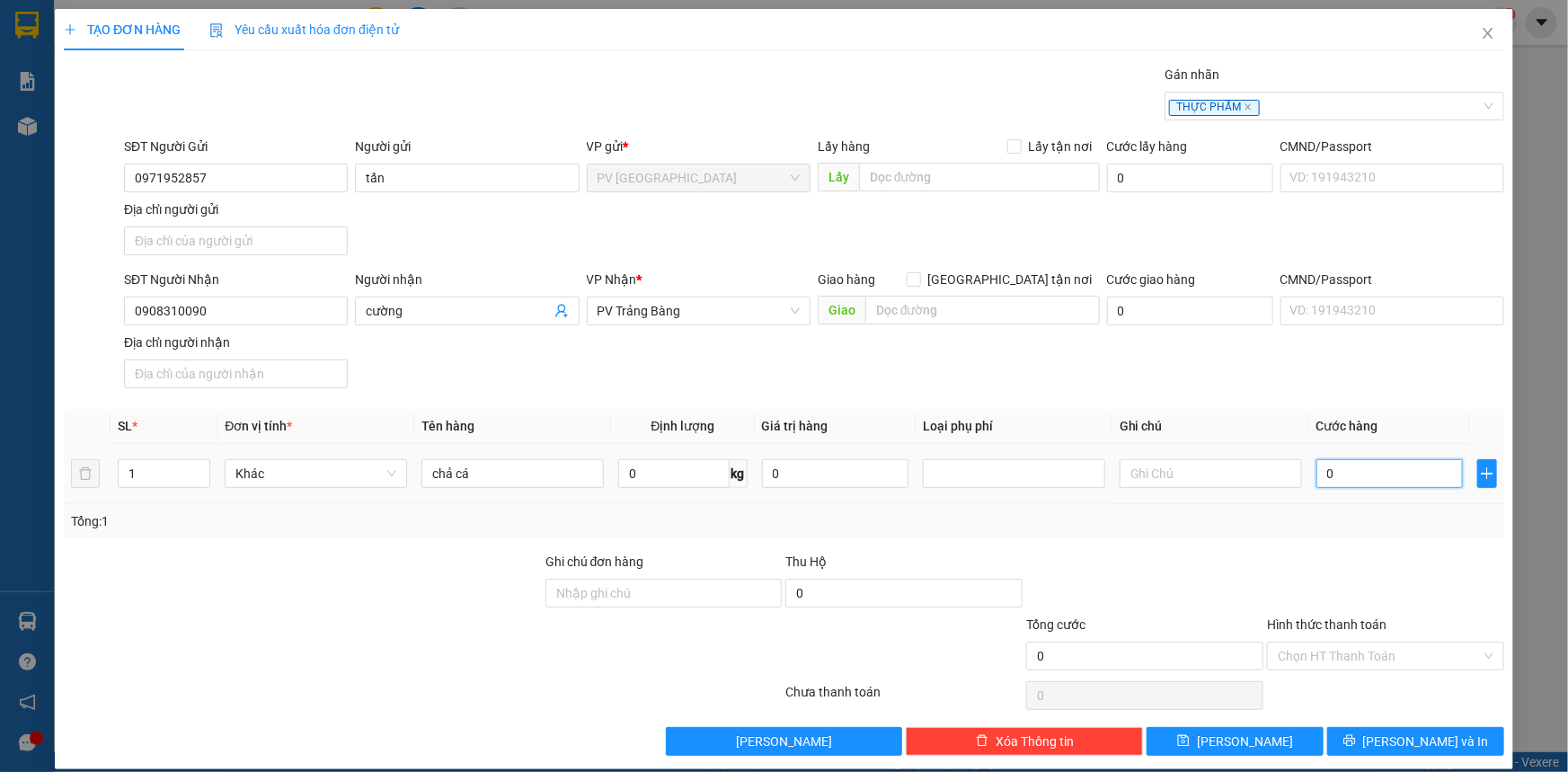
type input "30"
type input "30.000"
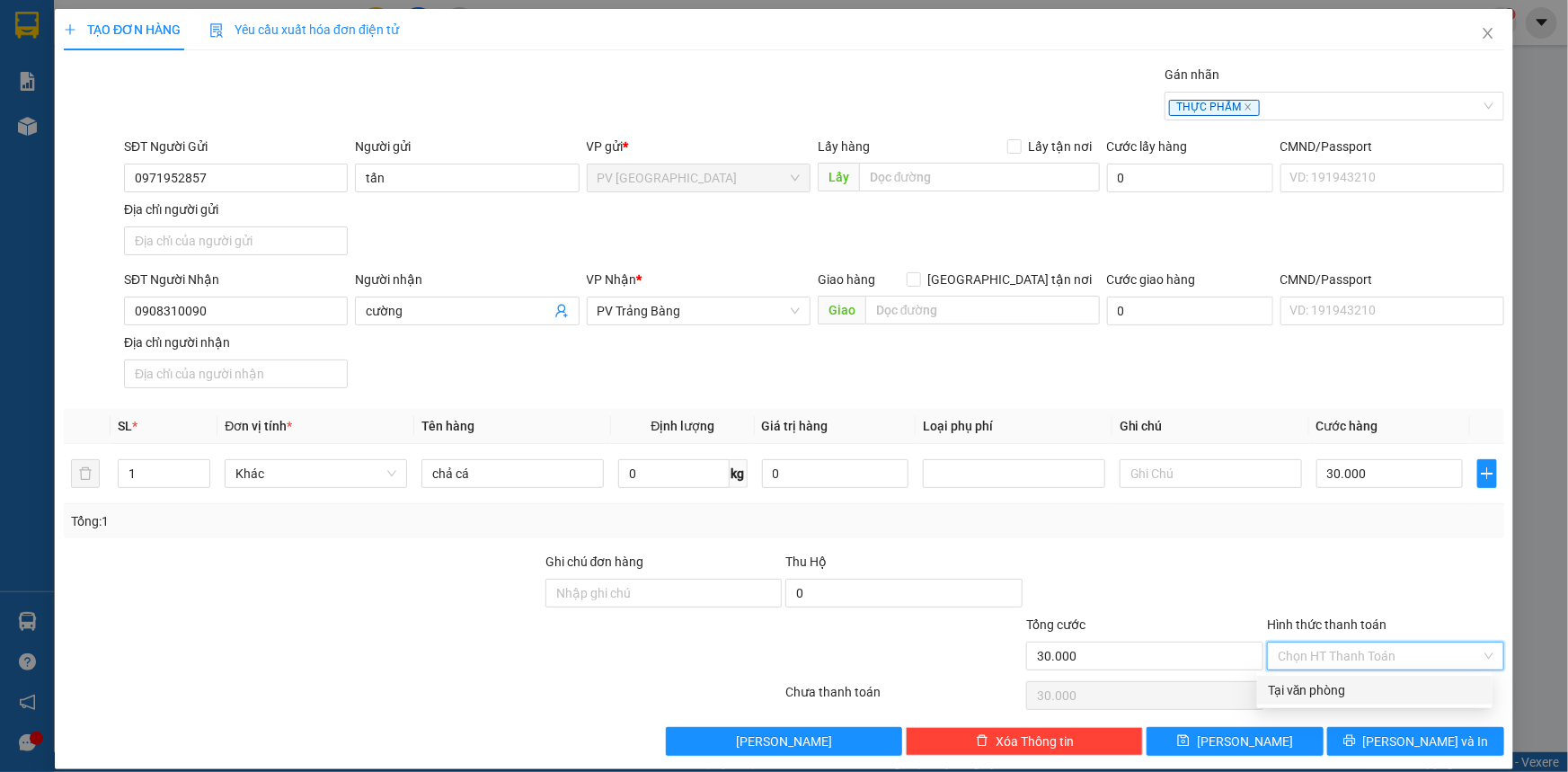
click at [1303, 653] on input "Hình thức thanh toán" at bounding box center [1379, 656] width 203 height 27
click at [1351, 692] on div "Tại văn phòng" at bounding box center [1375, 690] width 214 height 20
type input "0"
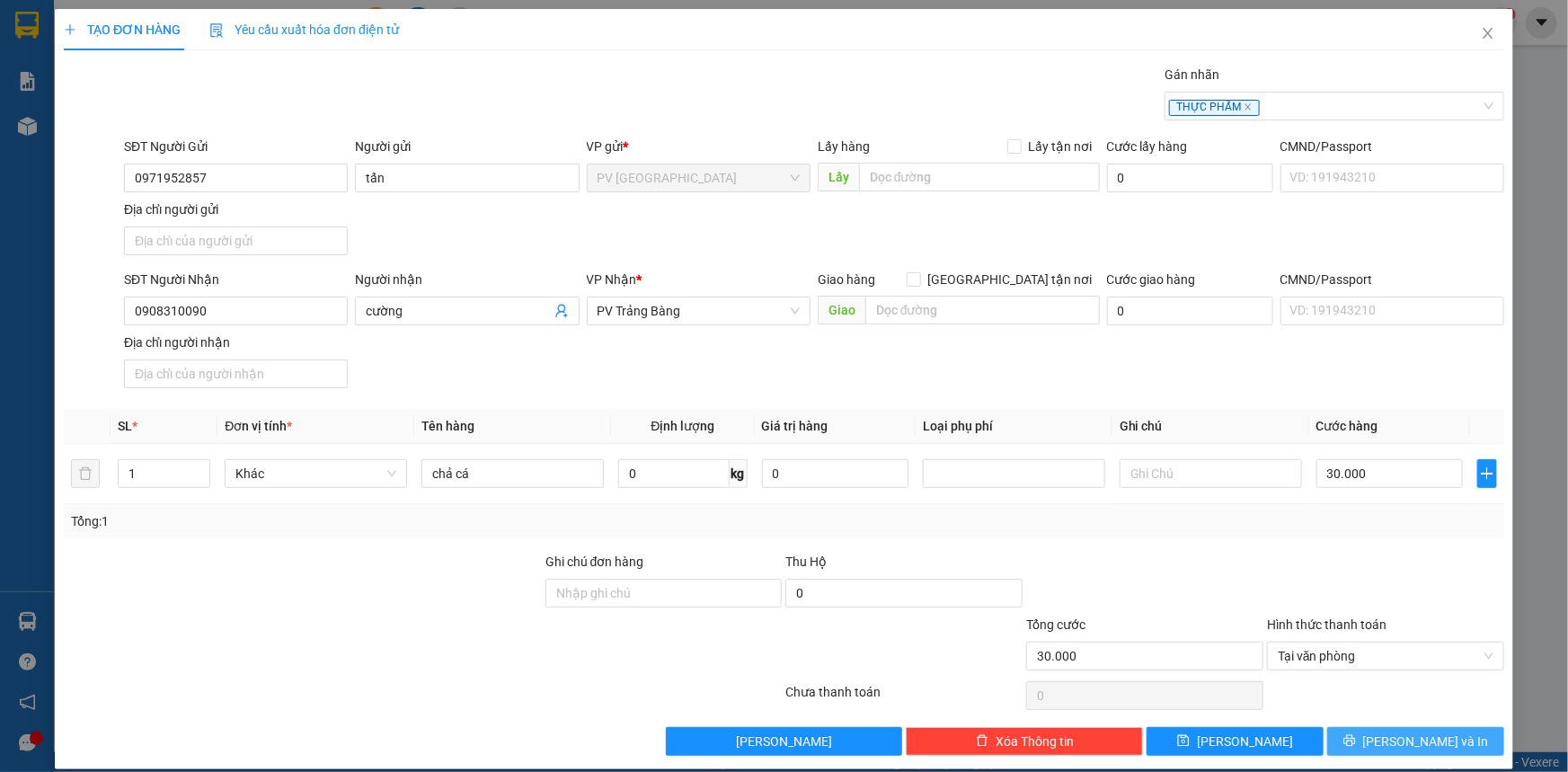
click at [1355, 743] on icon "printer" at bounding box center [1349, 740] width 12 height 12
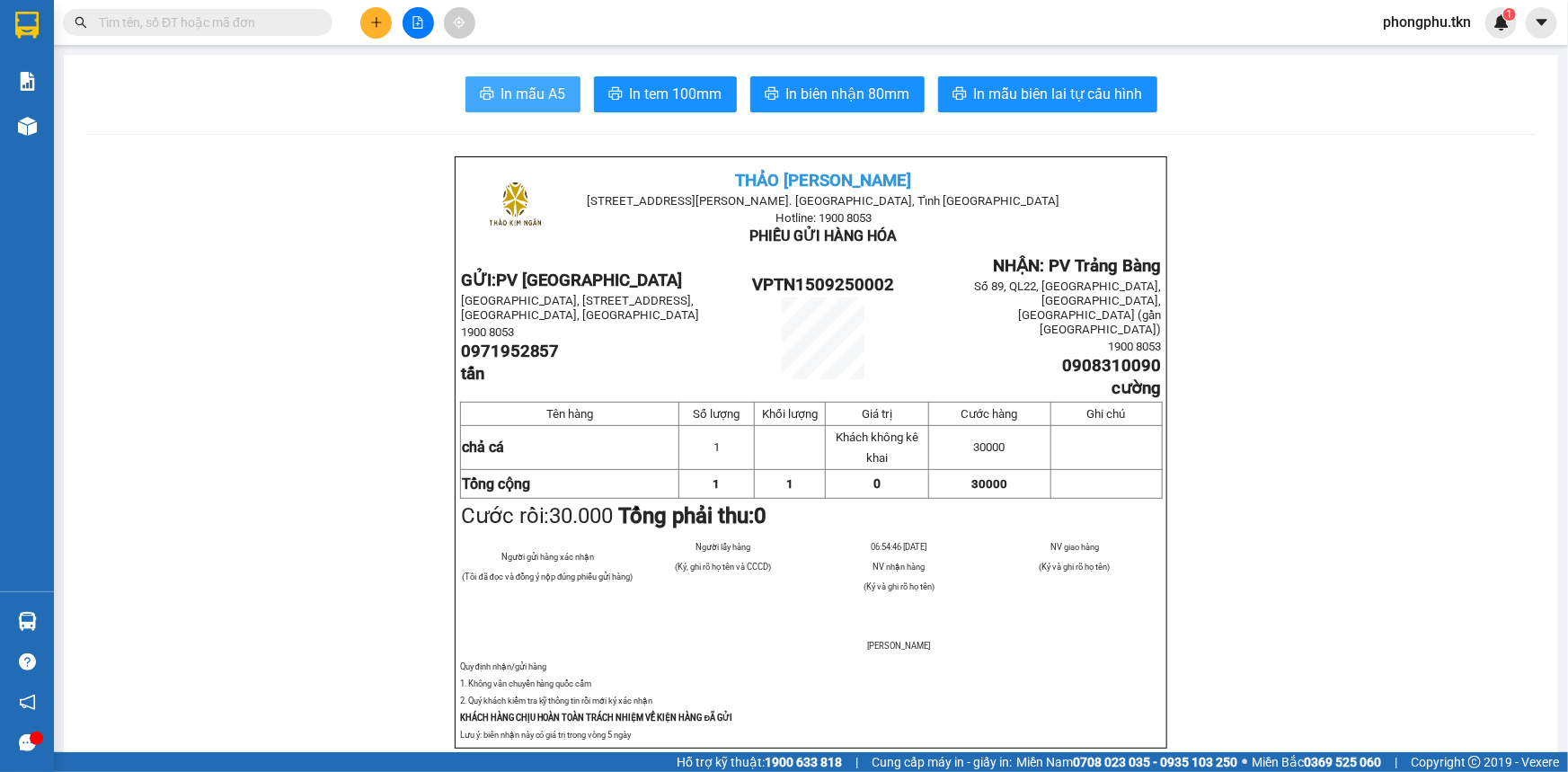
click at [531, 80] on button "In mẫu A5" at bounding box center [522, 94] width 115 height 36
click at [387, 21] on button at bounding box center [375, 23] width 32 height 32
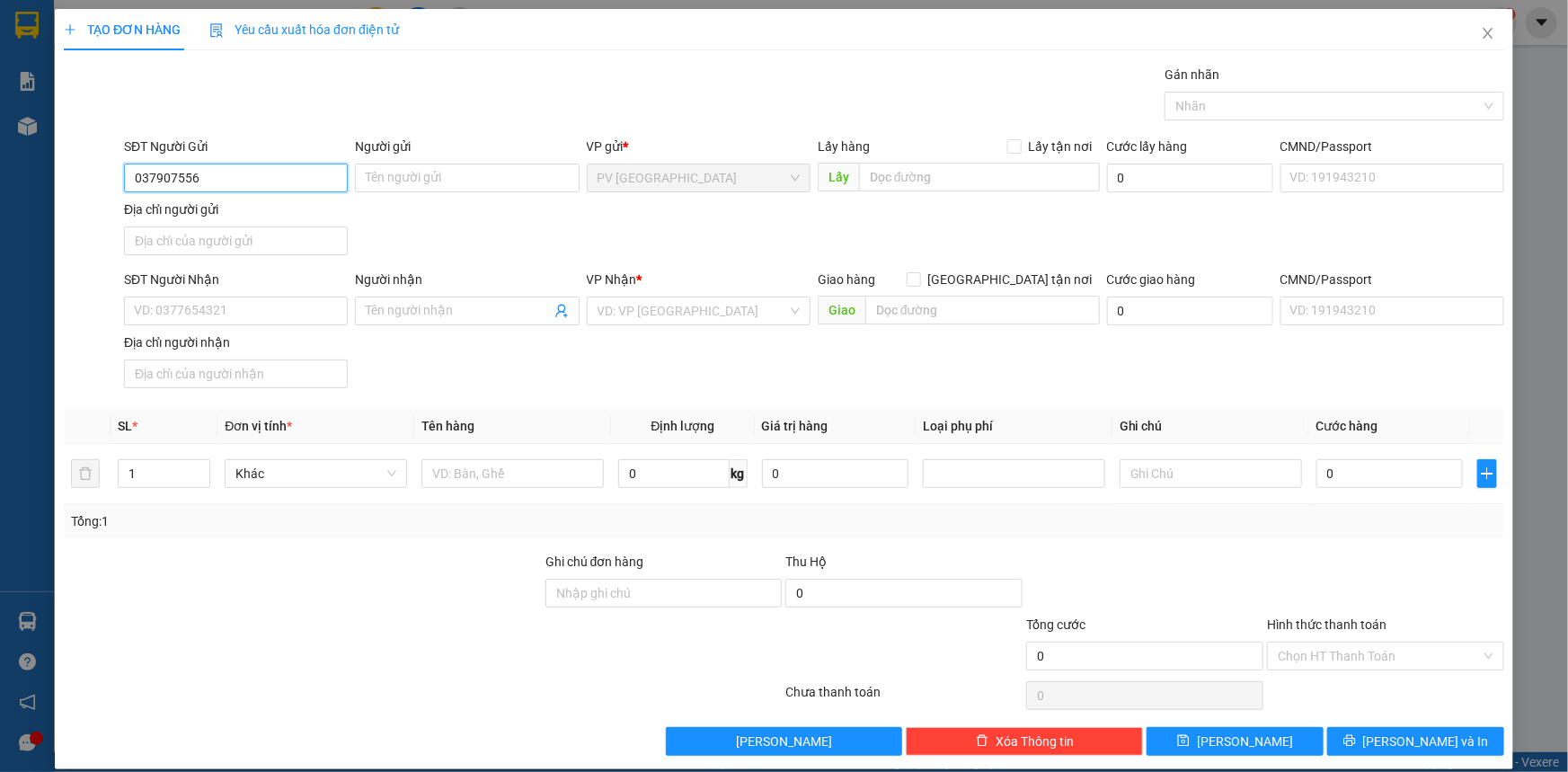
type input "0379075565"
click at [244, 221] on div "0379075565 - tú" at bounding box center [234, 214] width 200 height 20
type input "tú"
type input "0773178575"
type input "tài"
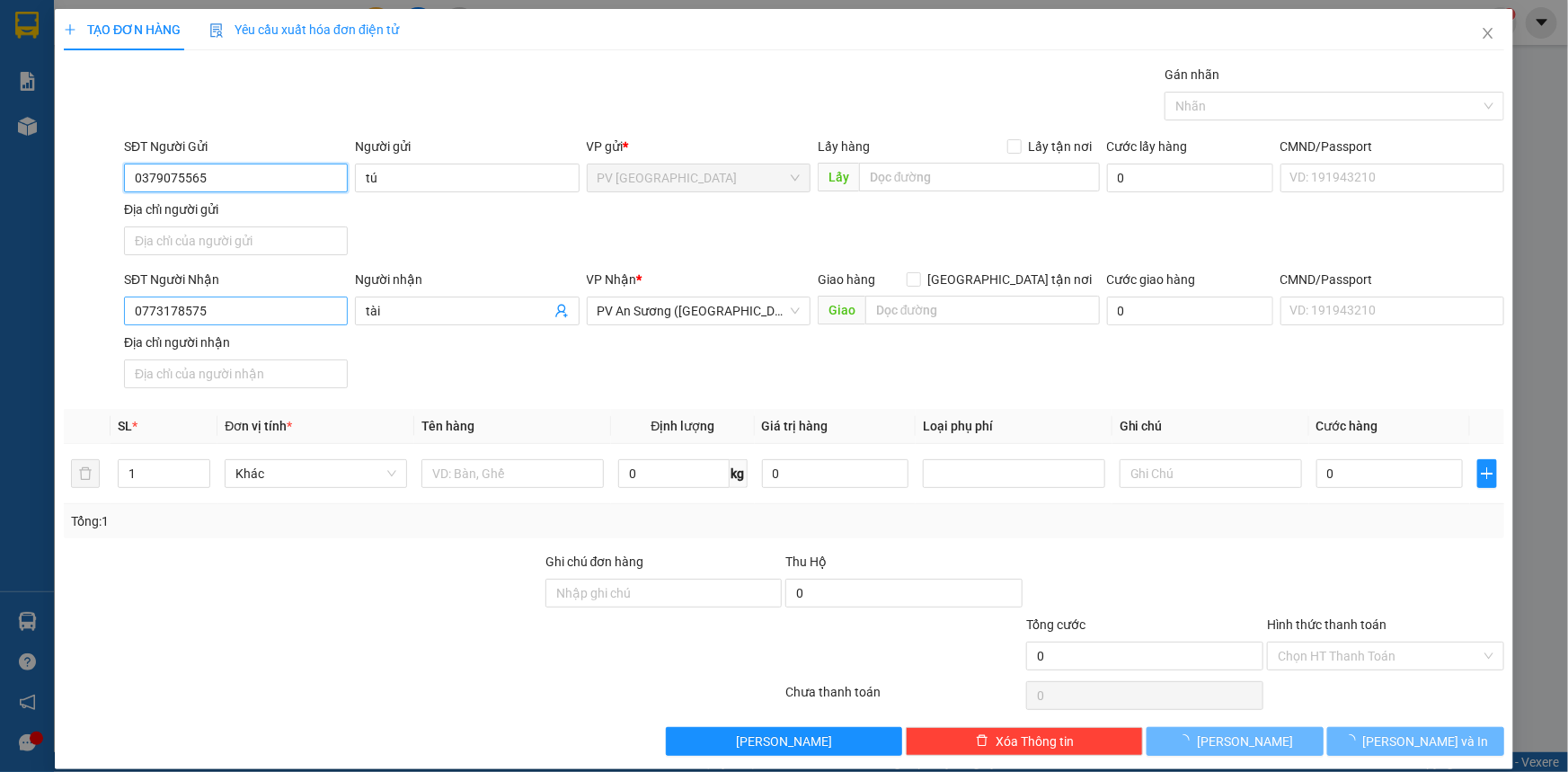
type input "20.000"
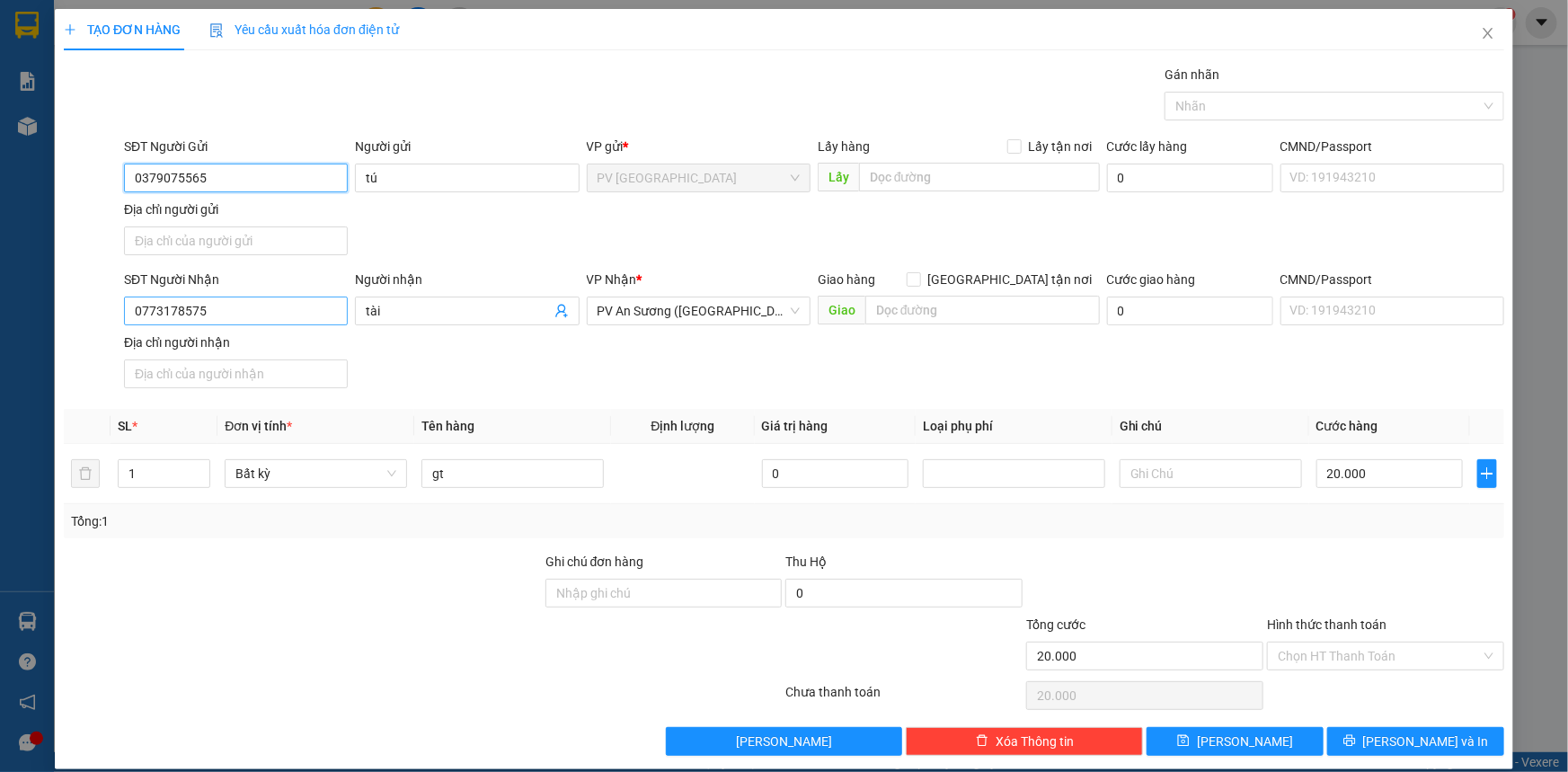
type input "0379075565"
click at [285, 314] on input "0773178575" at bounding box center [236, 311] width 224 height 29
type input "0931313792"
click at [427, 315] on input "tài" at bounding box center [457, 311] width 184 height 20
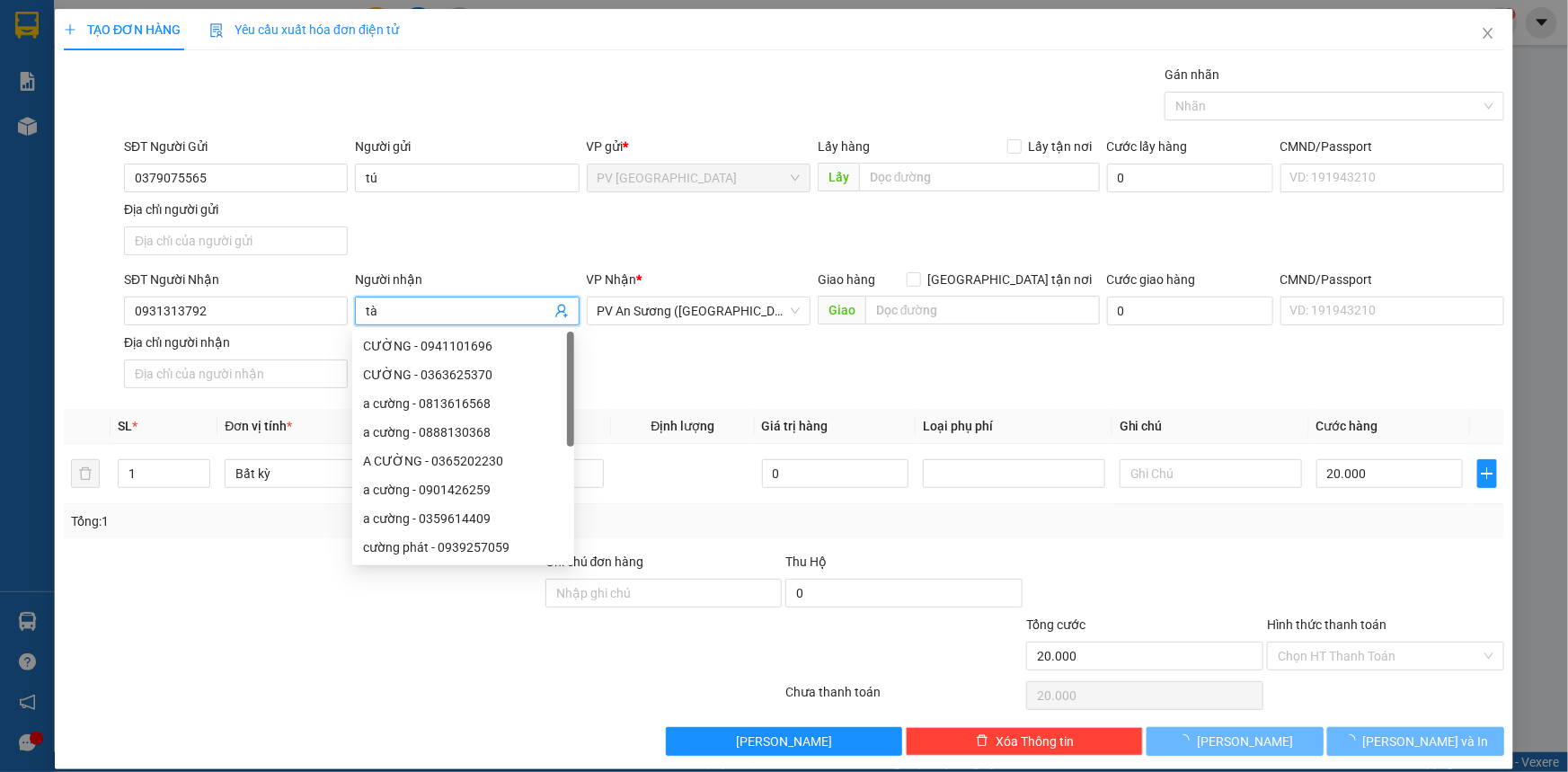
type input "t"
type input "tài"
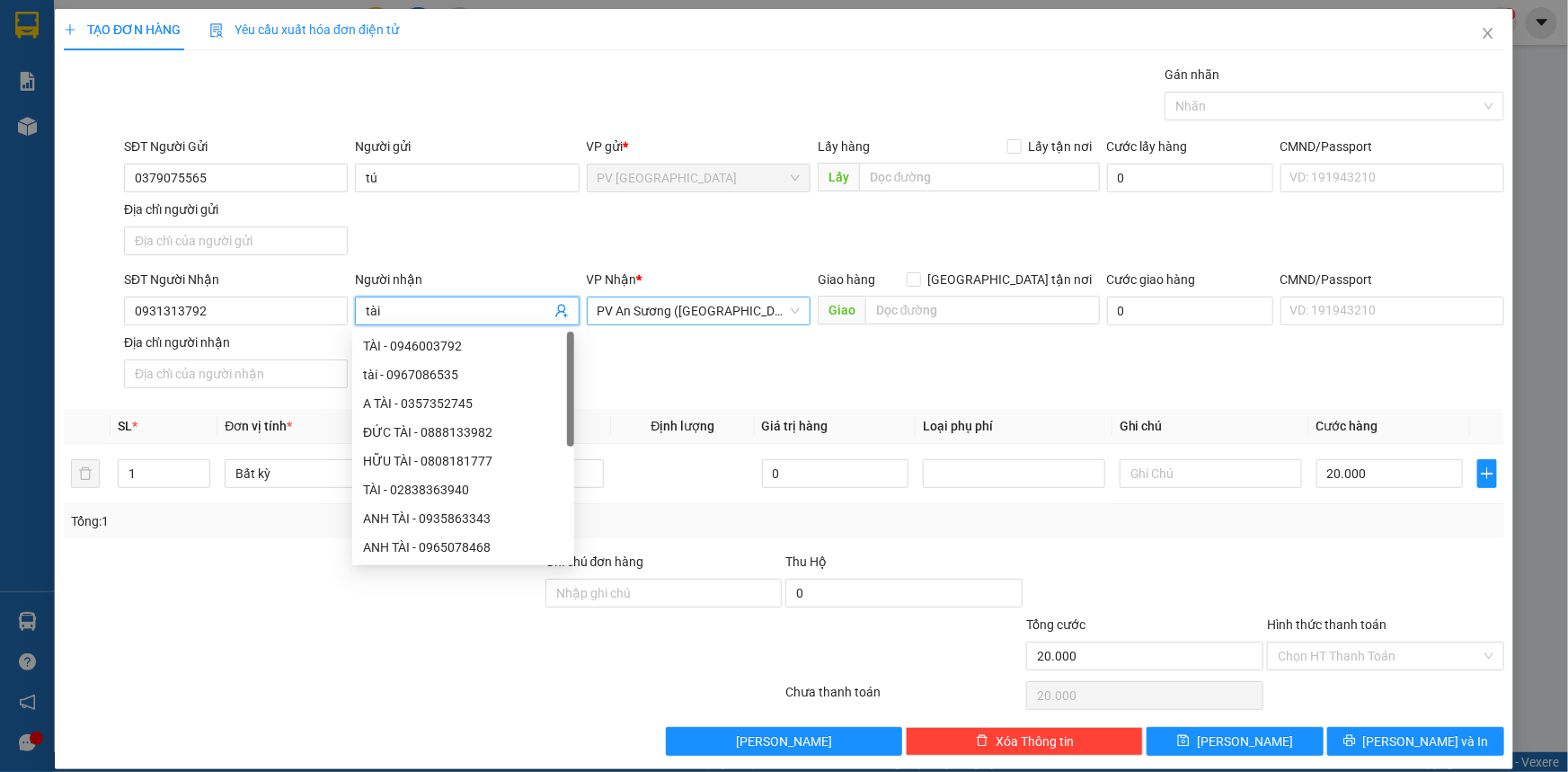
click at [782, 312] on span "PV An Sương ([GEOGRAPHIC_DATA])" at bounding box center [698, 311] width 202 height 27
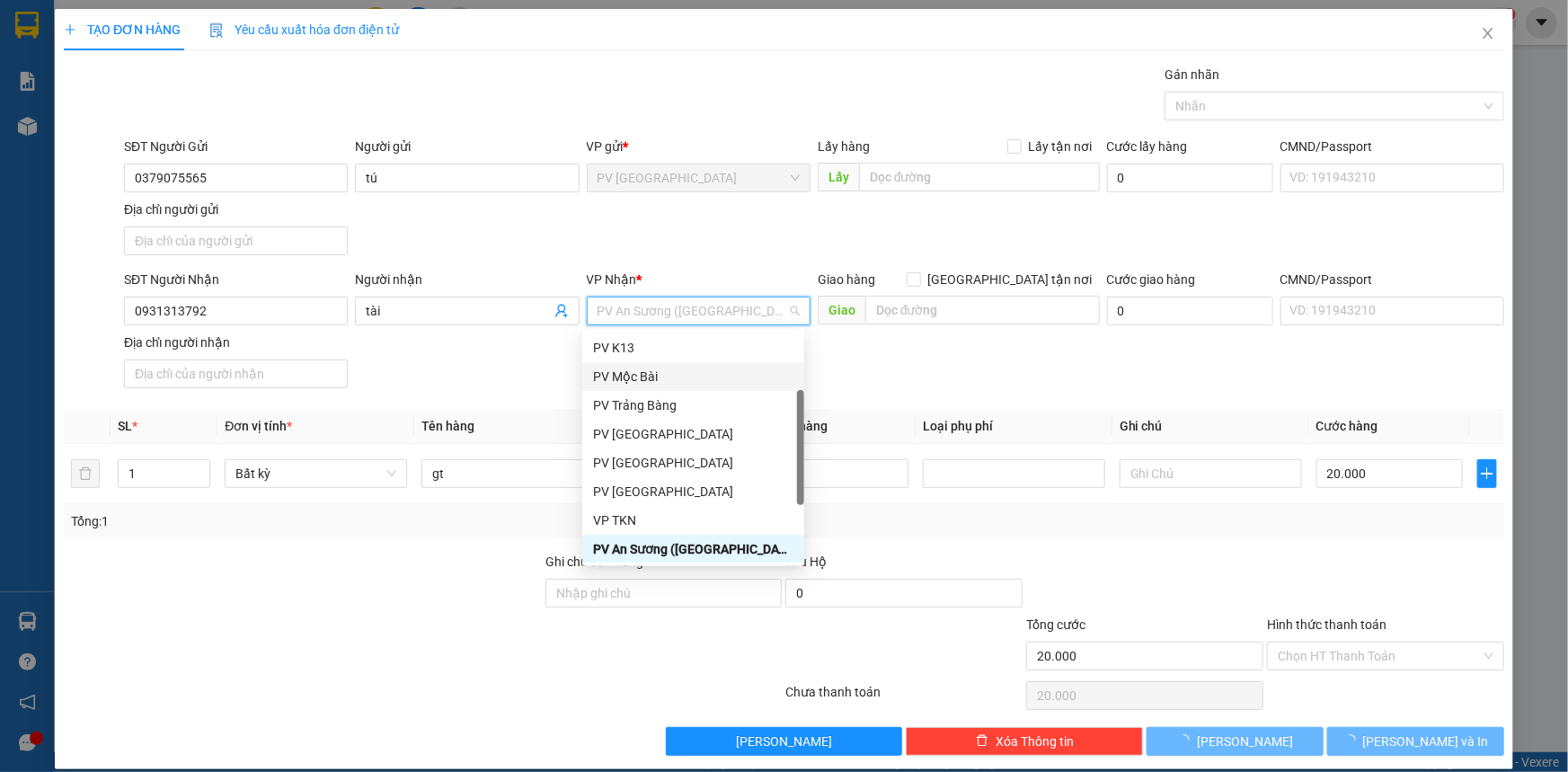
scroll to position [114, 0]
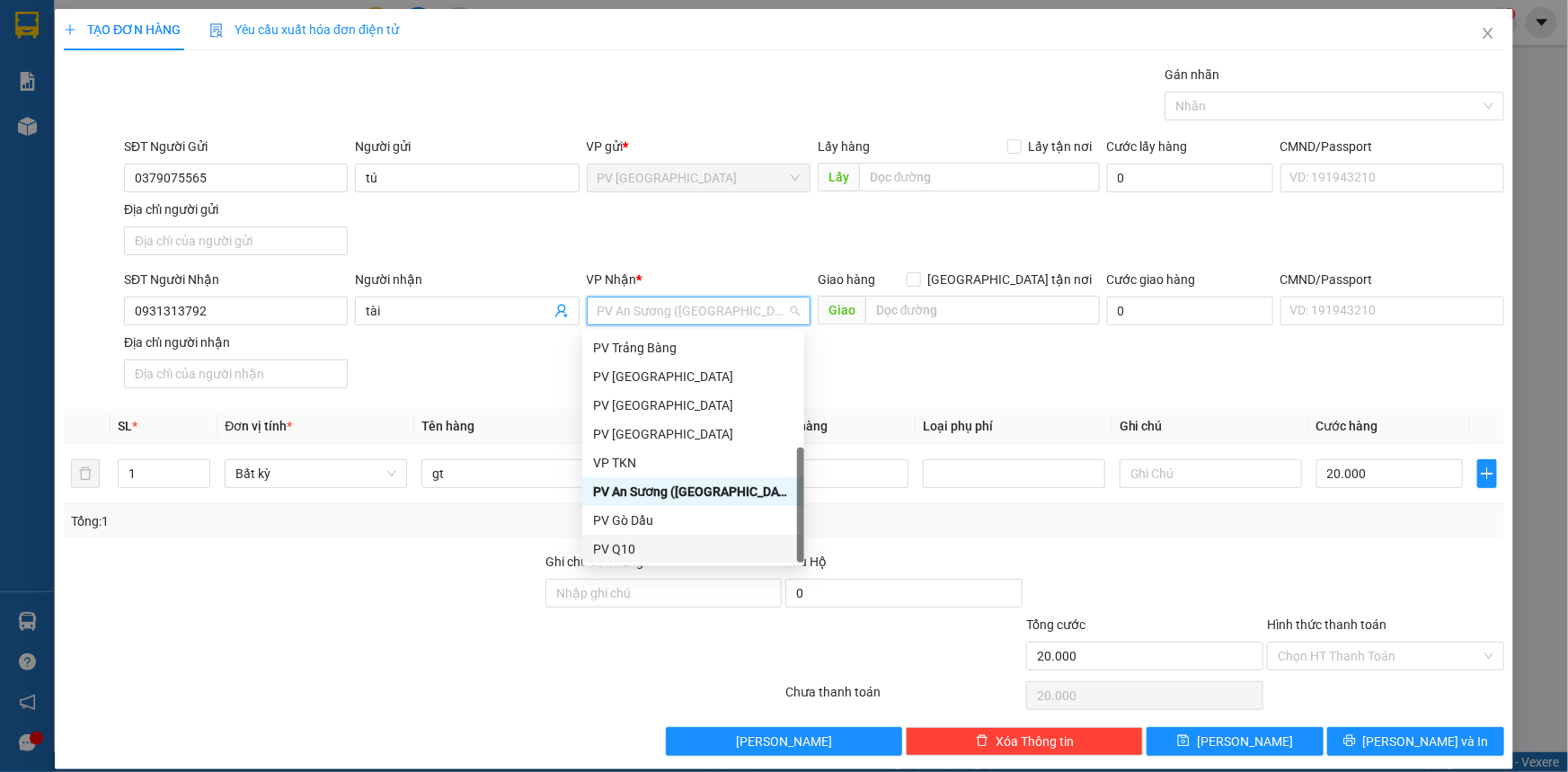
click at [651, 541] on div "PV Q10" at bounding box center [693, 549] width 200 height 20
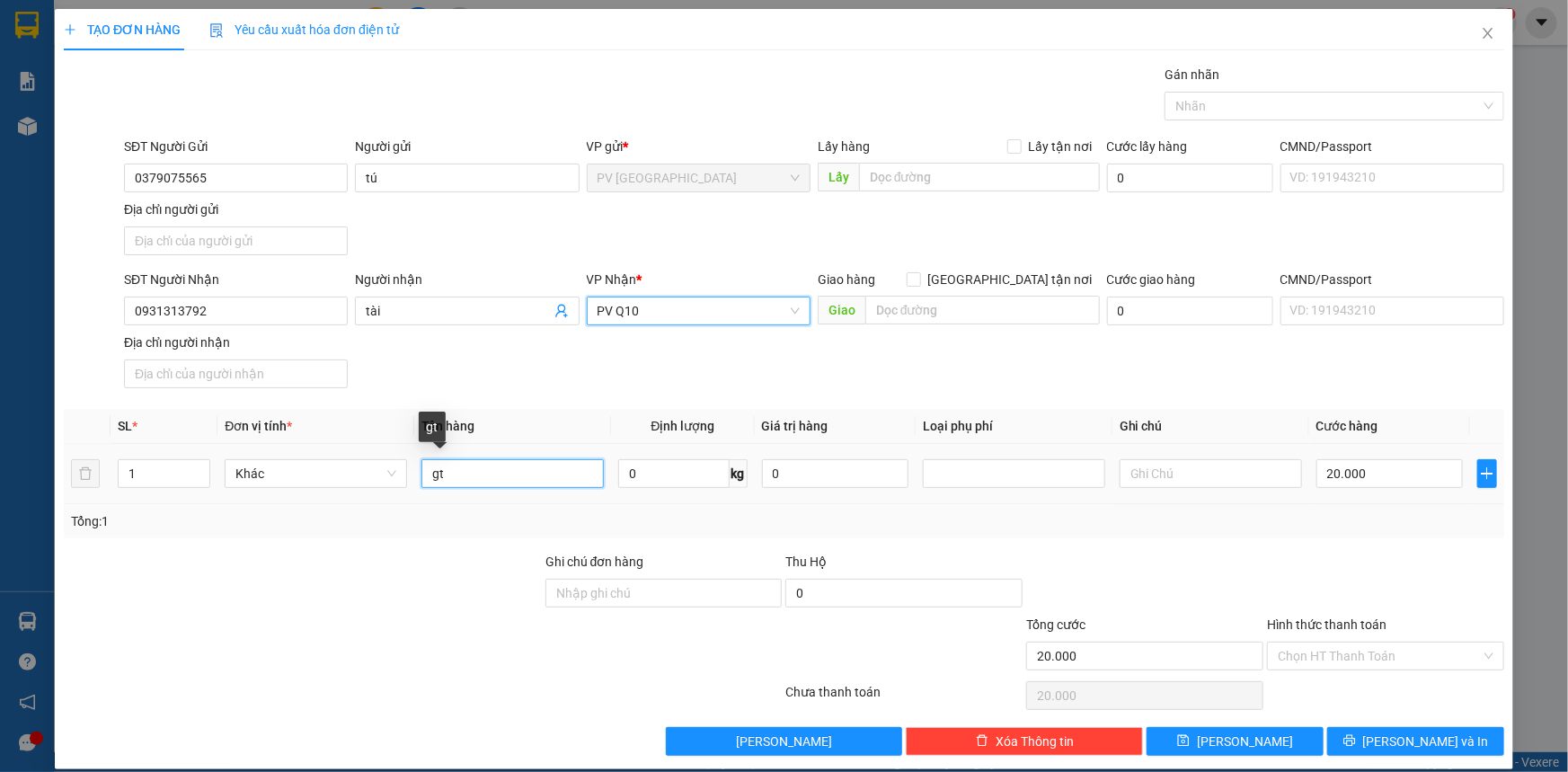
click at [512, 475] on input "gt" at bounding box center [512, 474] width 182 height 29
type input "g"
type input "giấy tờ"
click at [1395, 465] on input "20.000" at bounding box center [1390, 474] width 147 height 29
type input "0"
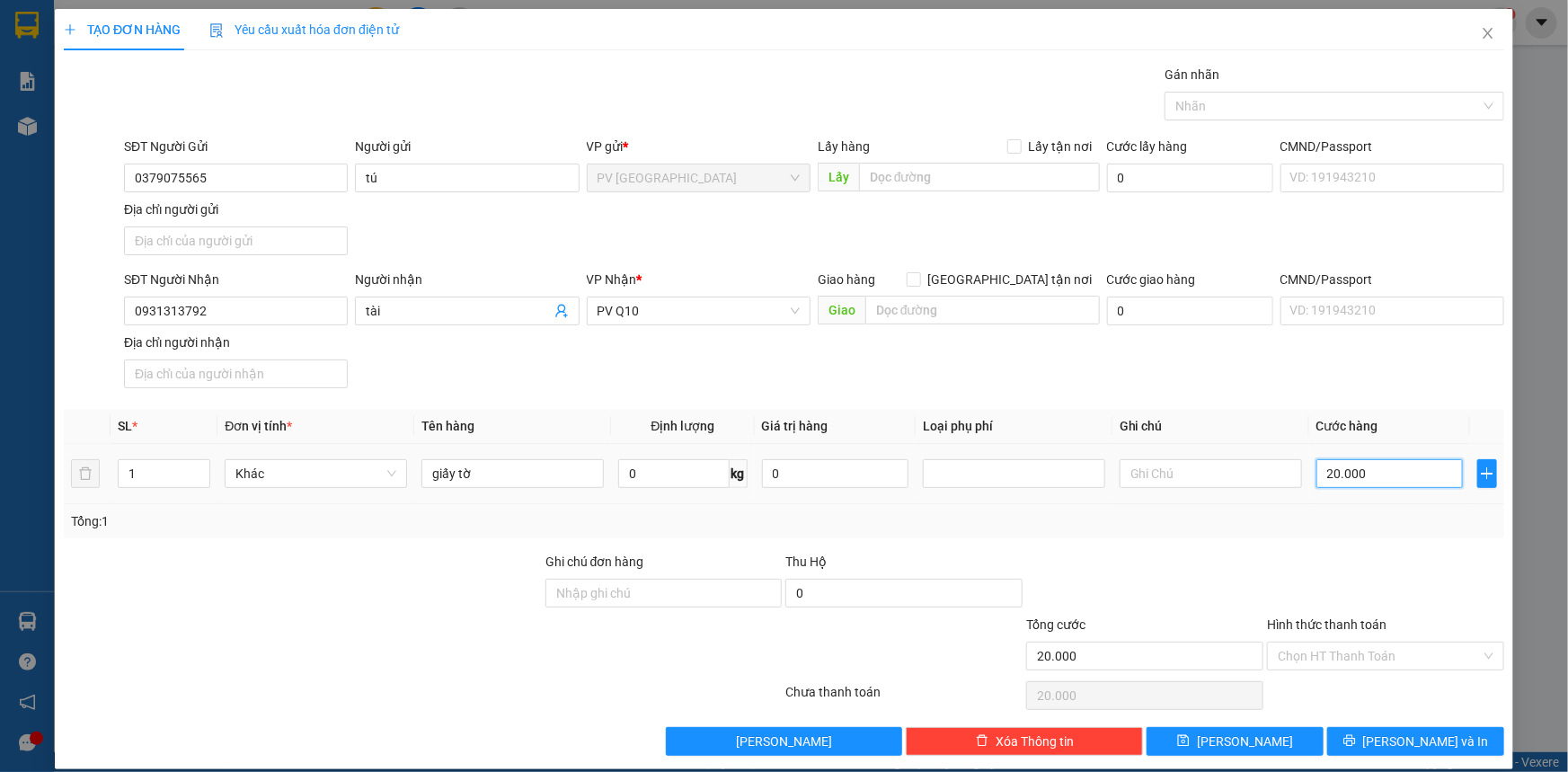
type input "0"
type input "30"
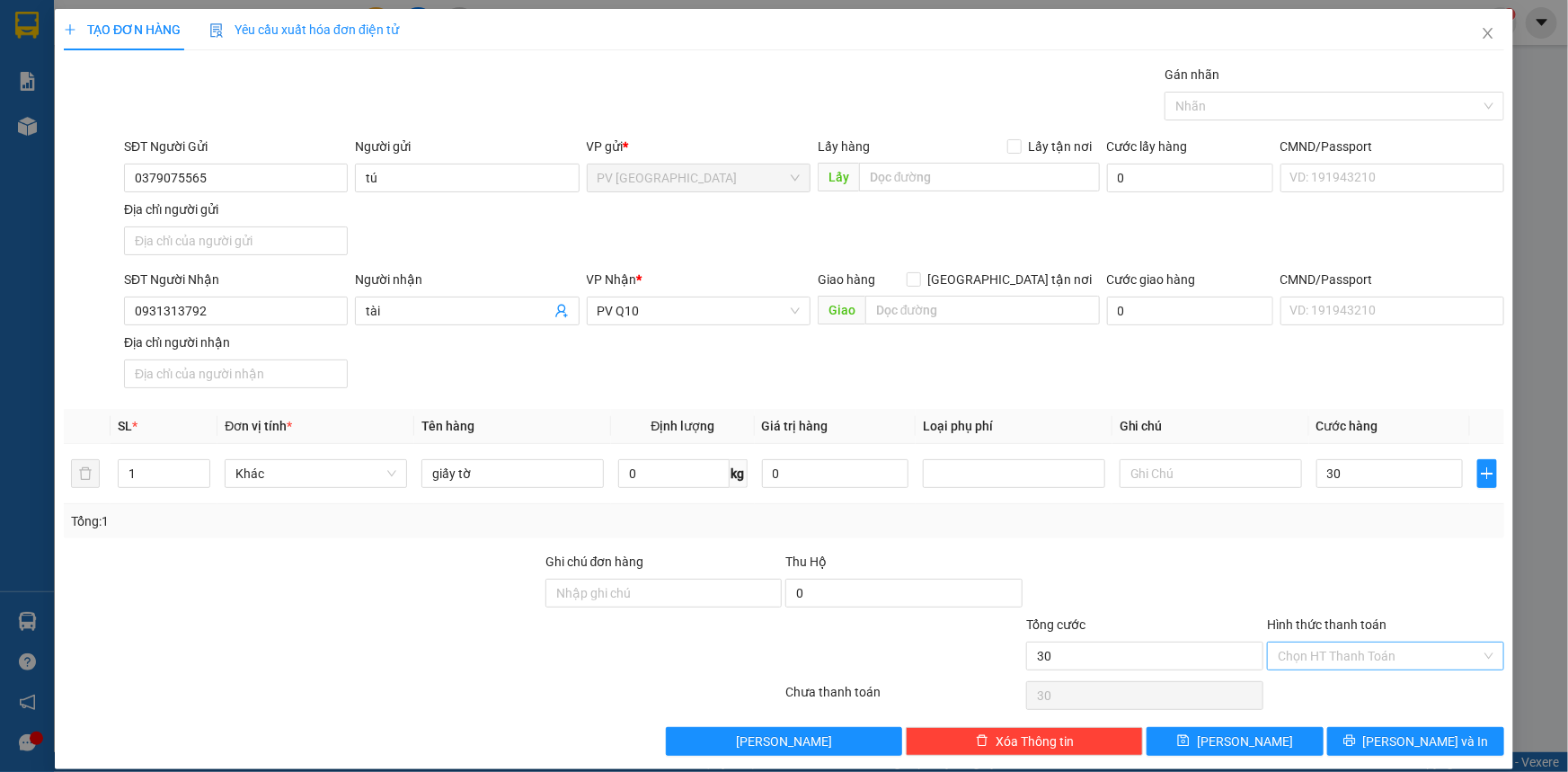
type input "30.000"
click at [1361, 655] on input "Hình thức thanh toán" at bounding box center [1379, 656] width 203 height 27
click at [1361, 692] on div "Tại văn phòng" at bounding box center [1375, 690] width 214 height 20
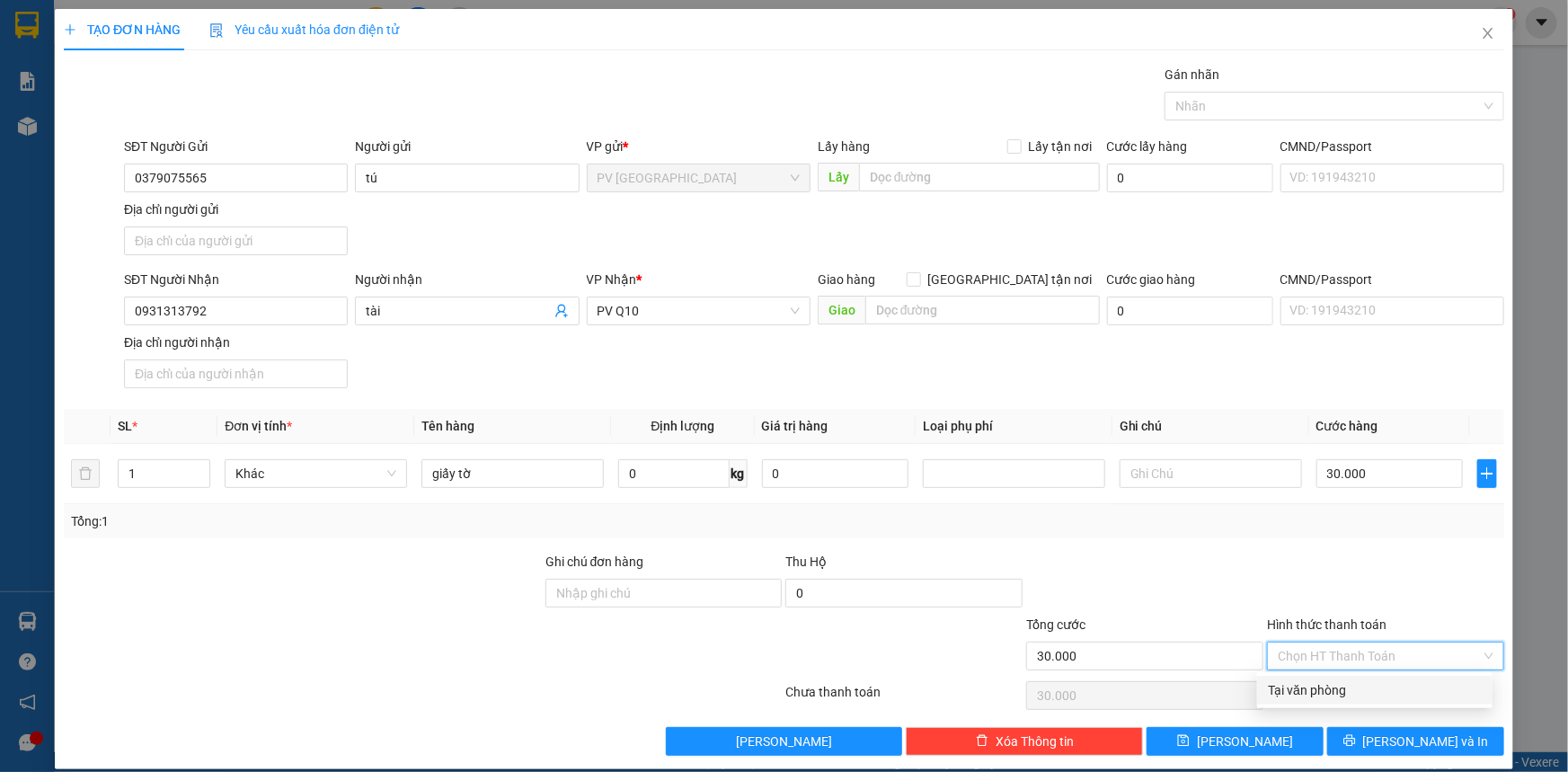
type input "0"
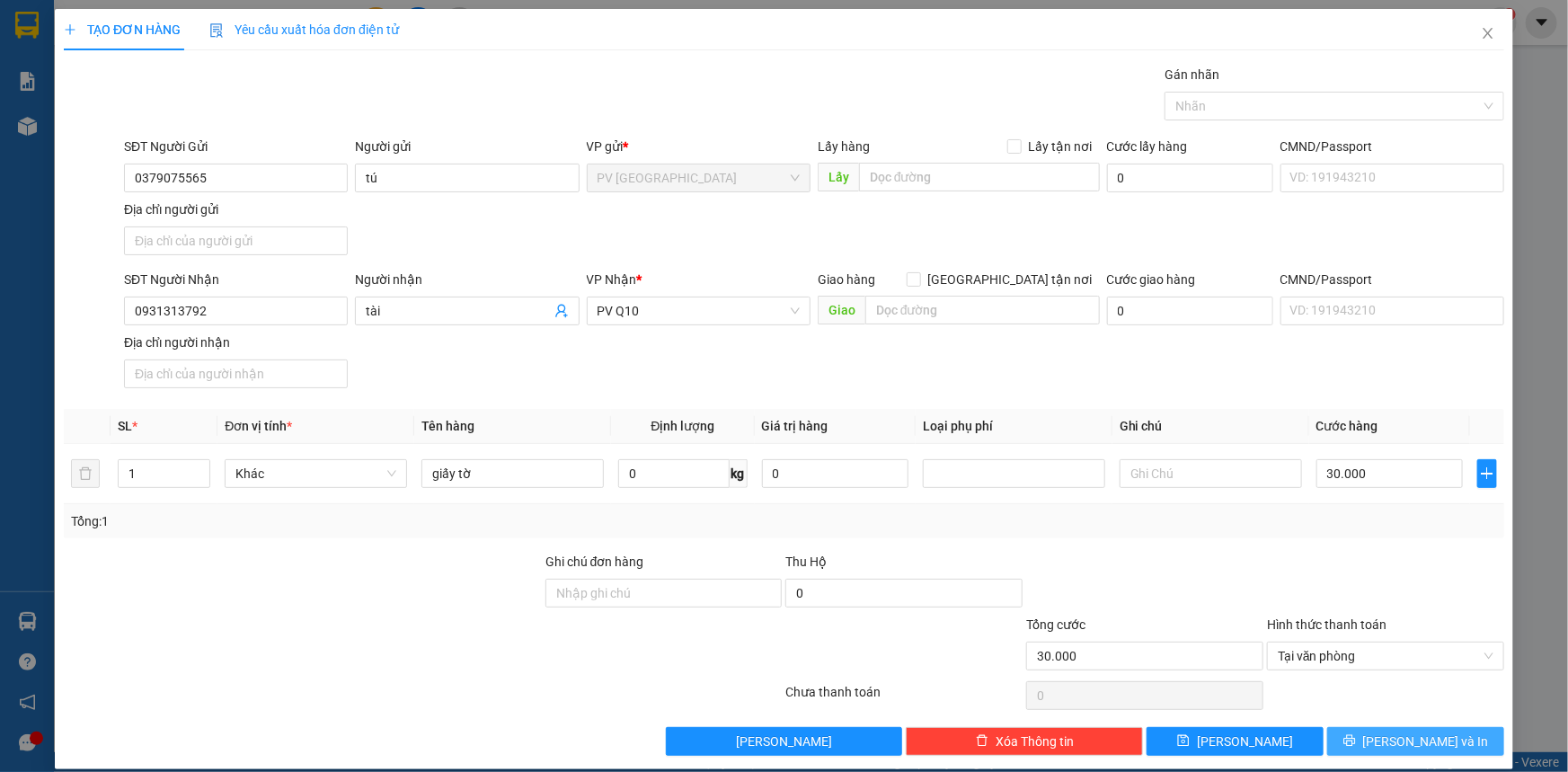
click at [1387, 741] on button "[PERSON_NAME] và In" at bounding box center [1415, 742] width 177 height 29
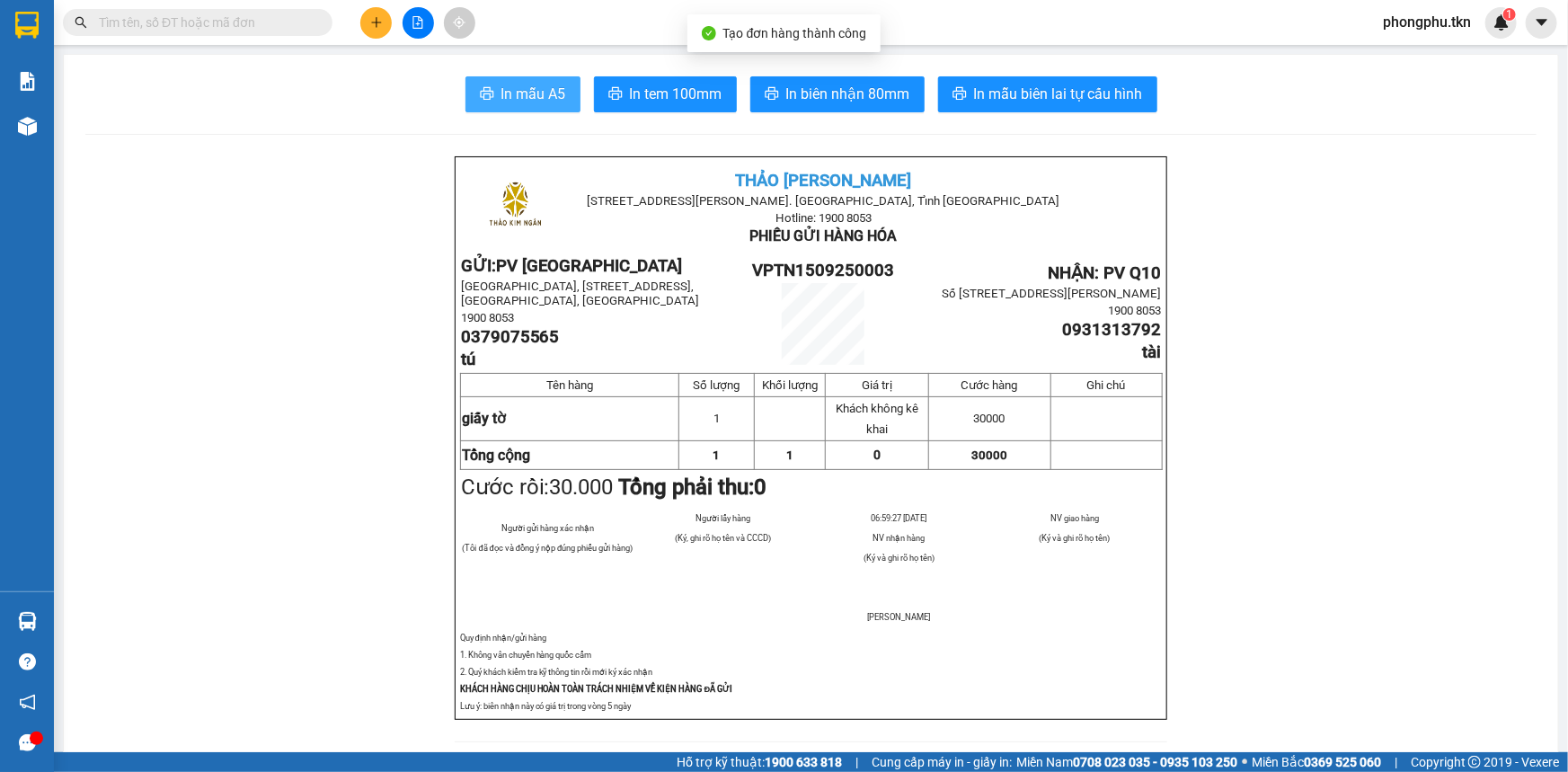
click at [537, 87] on span "In mẫu A5" at bounding box center [533, 93] width 64 height 23
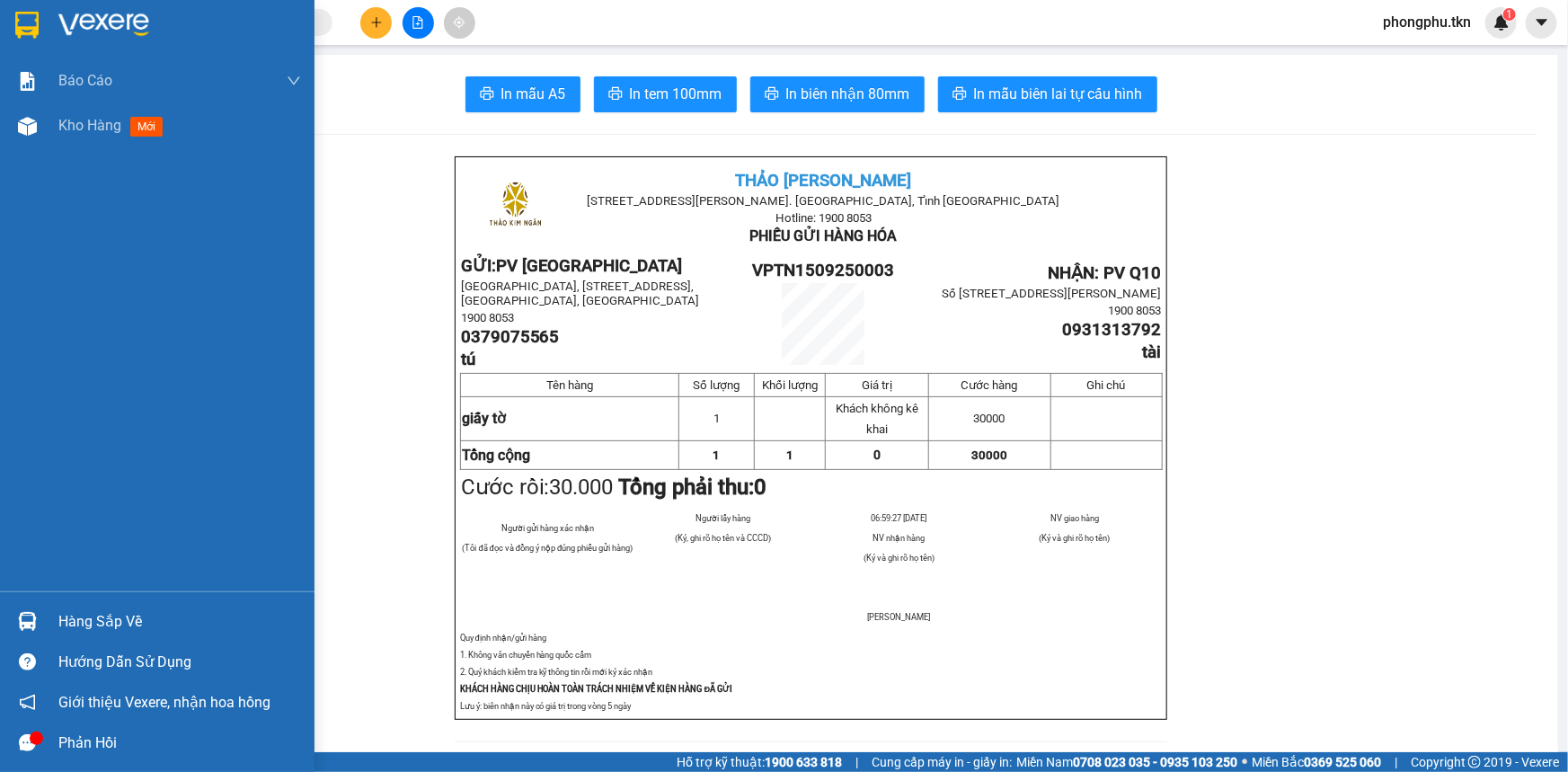
click at [84, 630] on div "Hàng sắp về" at bounding box center [180, 622] width 243 height 27
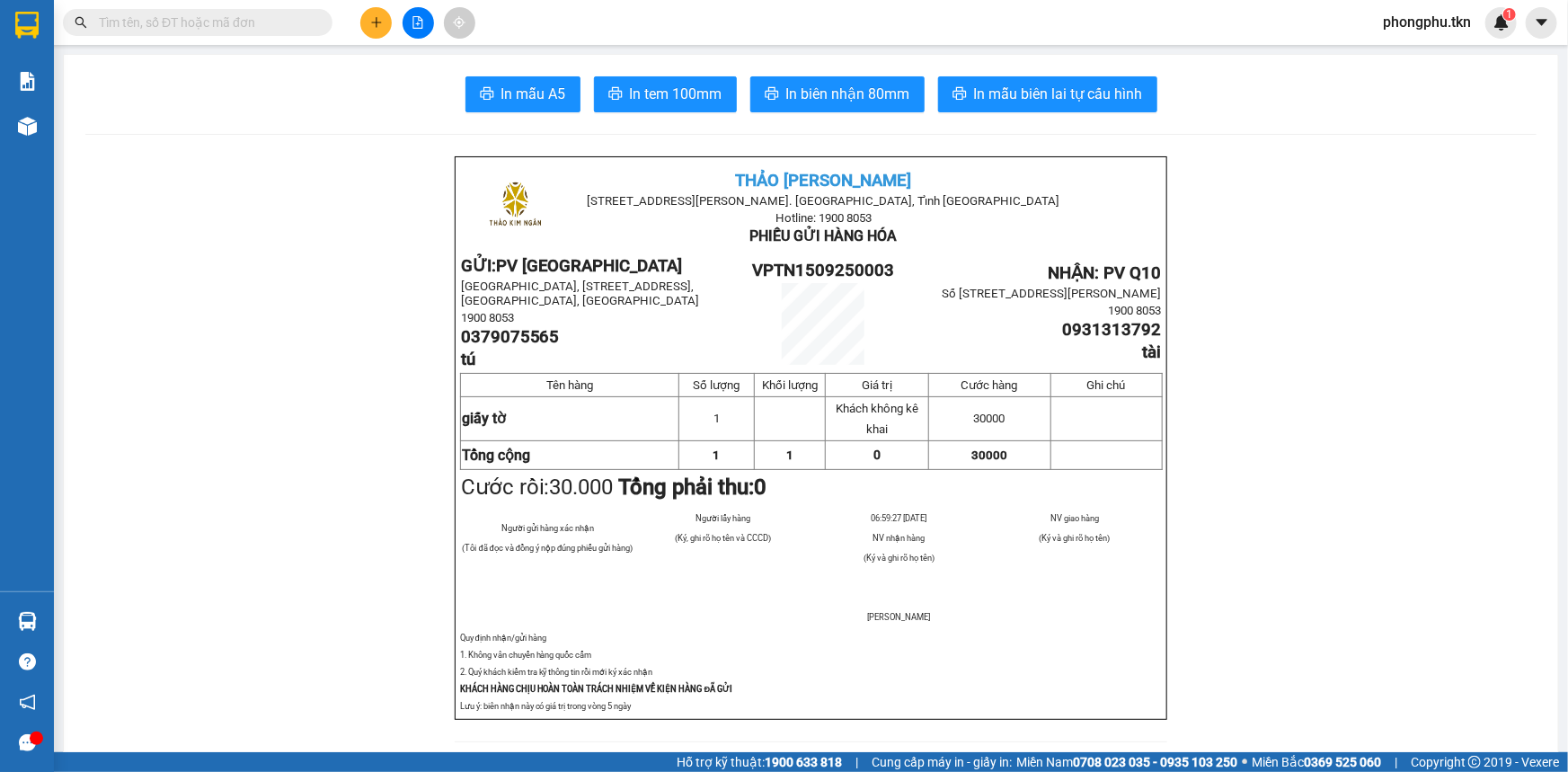
click at [248, 358] on section "Kết quả tìm kiếm ( 0 ) Bộ lọc No Data phongphu.tkn 1 Báo cáo Mẫu 1: Báo cáo dòn…" at bounding box center [784, 386] width 1568 height 772
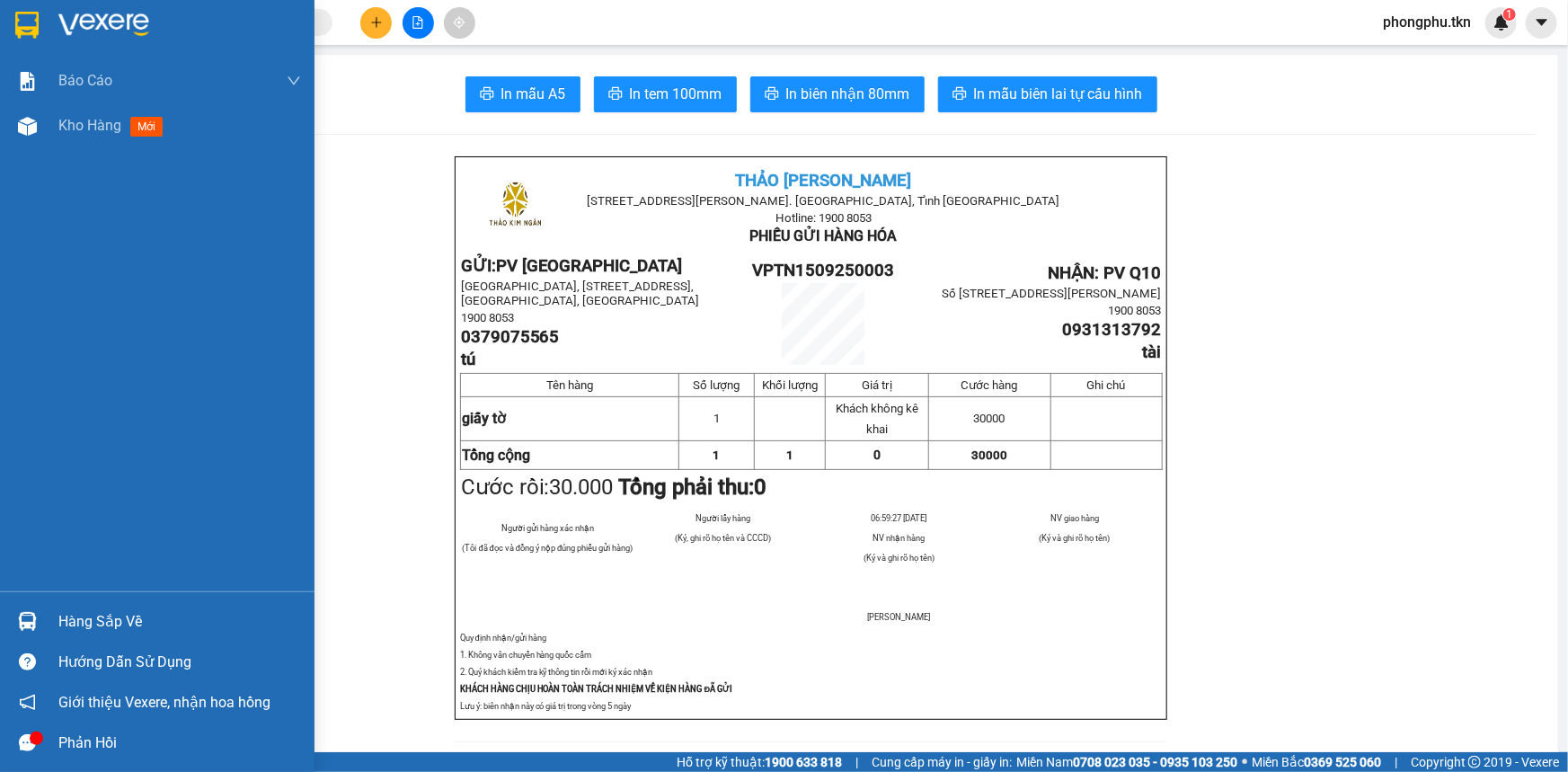
click at [56, 615] on div "Hàng sắp về" at bounding box center [157, 621] width 315 height 41
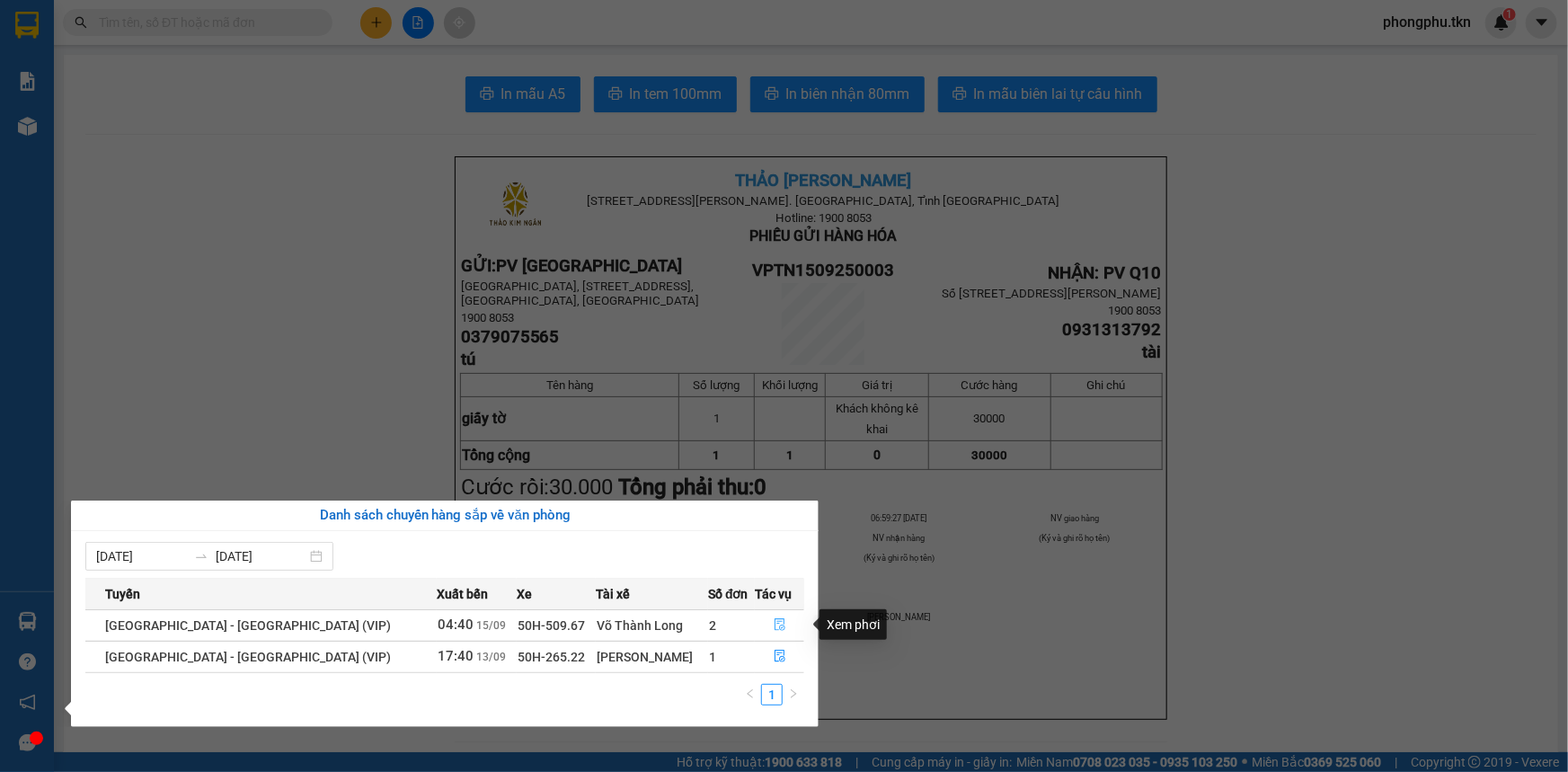
click at [774, 621] on icon "file-done" at bounding box center [780, 625] width 13 height 13
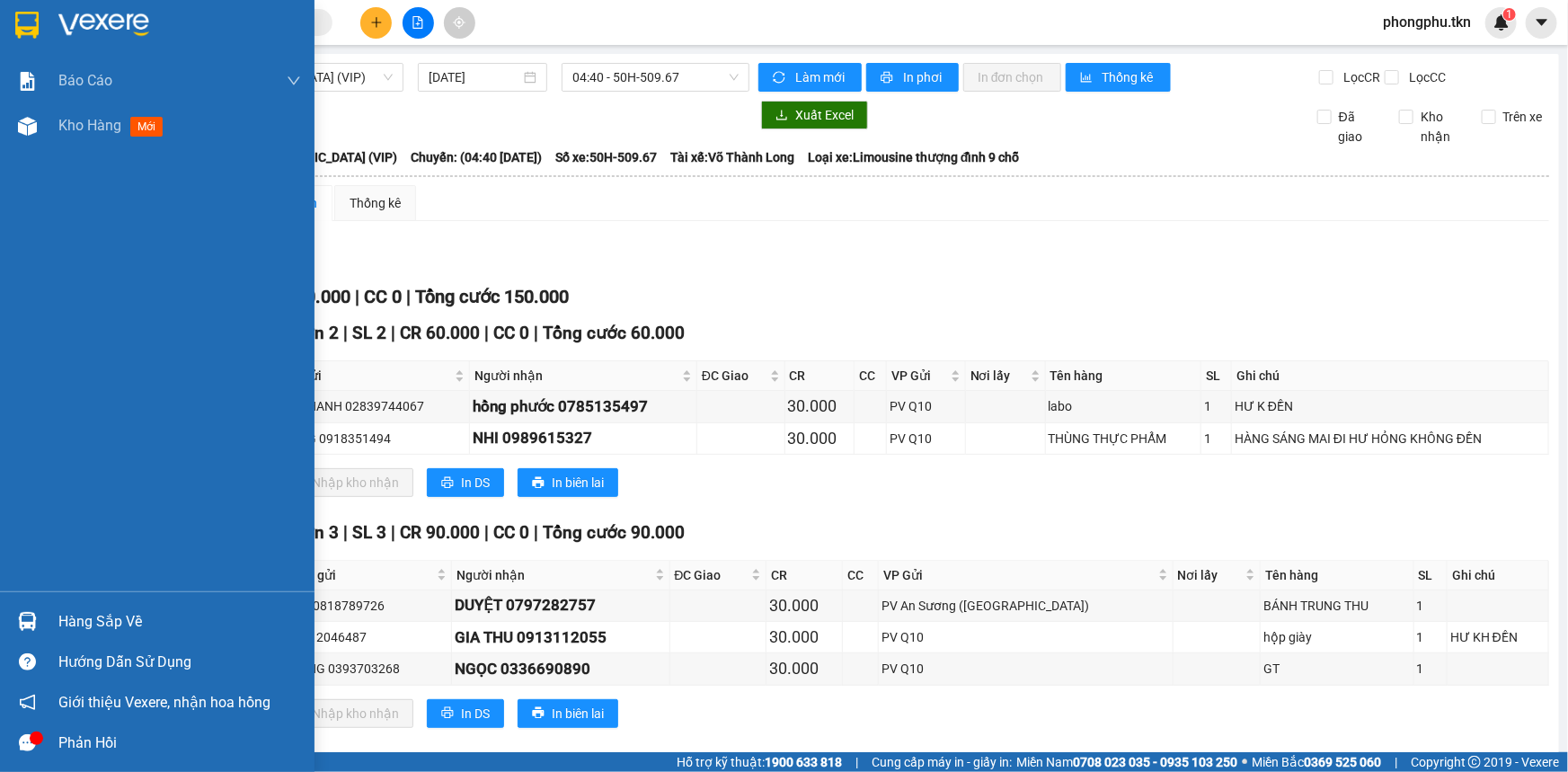
click at [30, 609] on div at bounding box center [27, 621] width 32 height 32
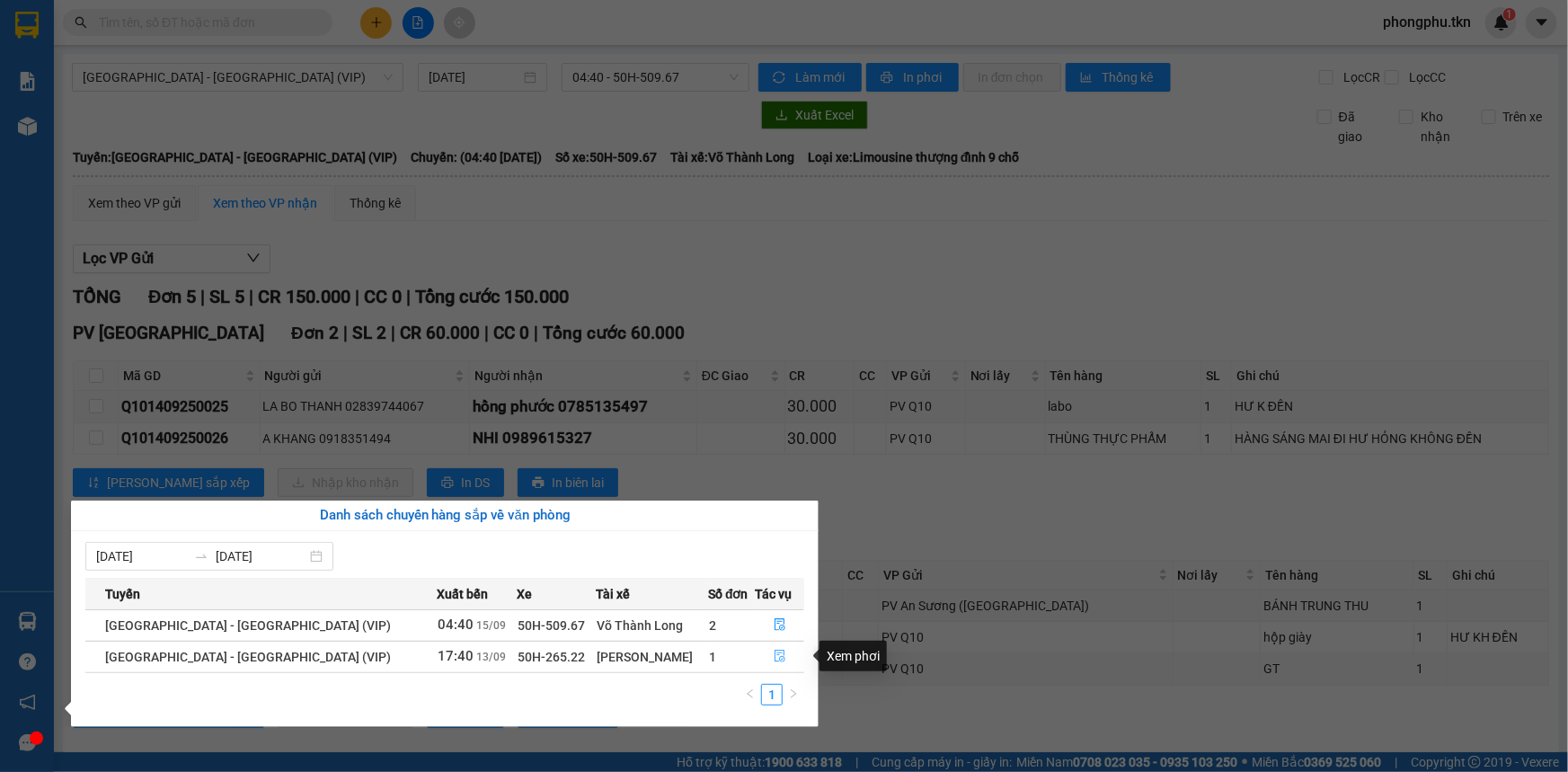
click at [775, 659] on icon "file-done" at bounding box center [780, 656] width 11 height 13
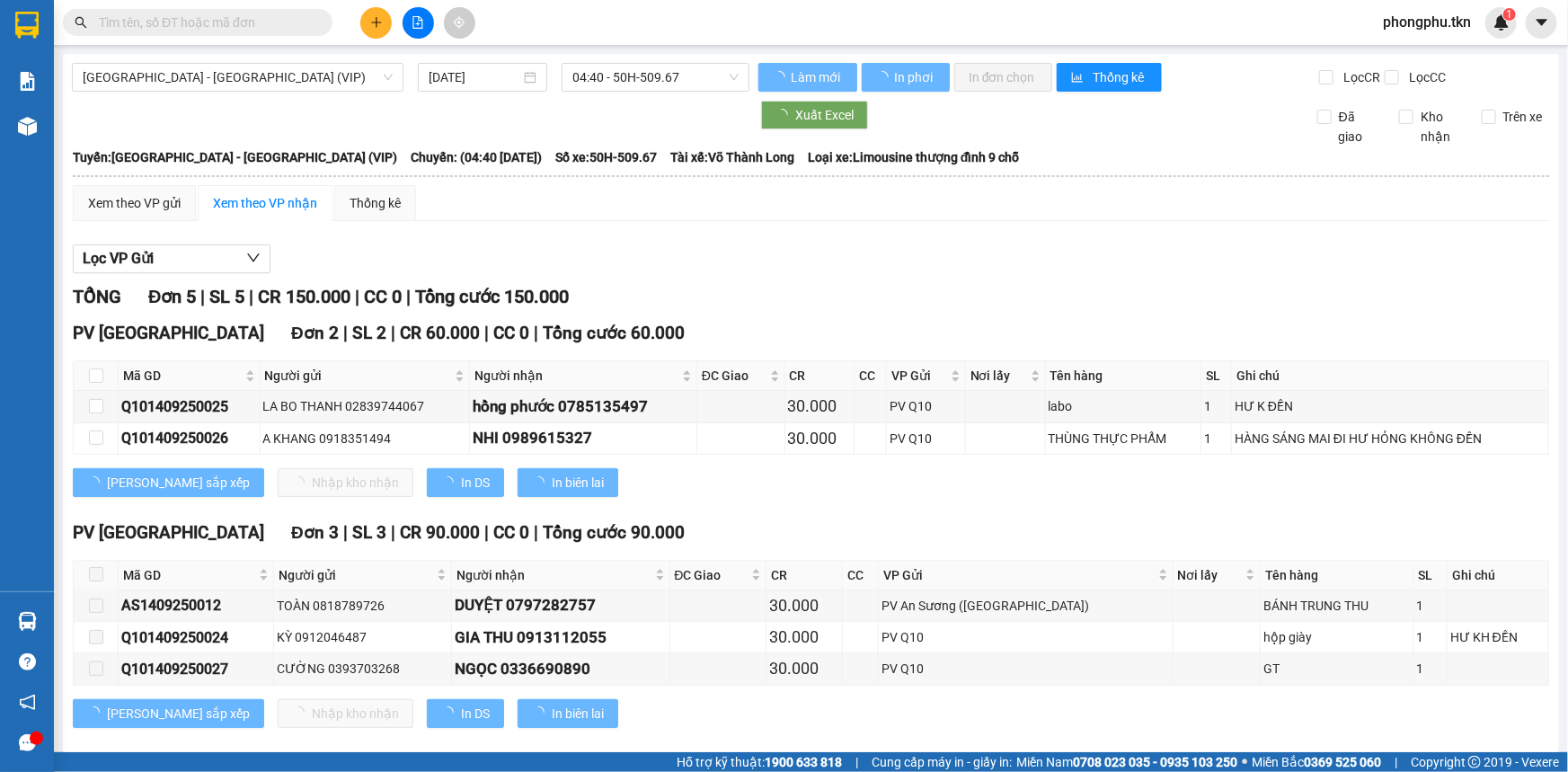
type input "13/09/2025"
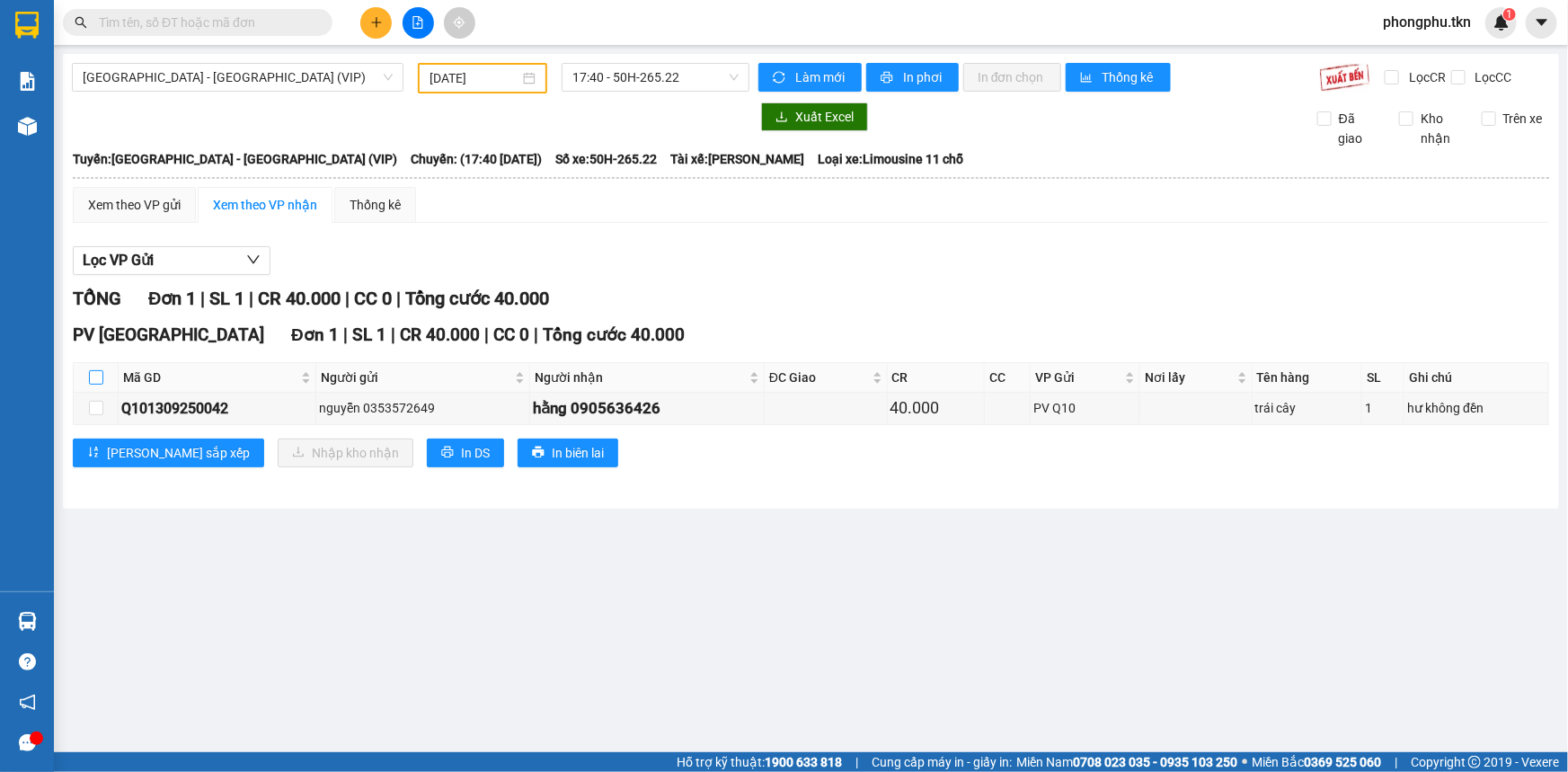
click at [94, 374] on input "checkbox" at bounding box center [96, 377] width 15 height 15
checkbox input "true"
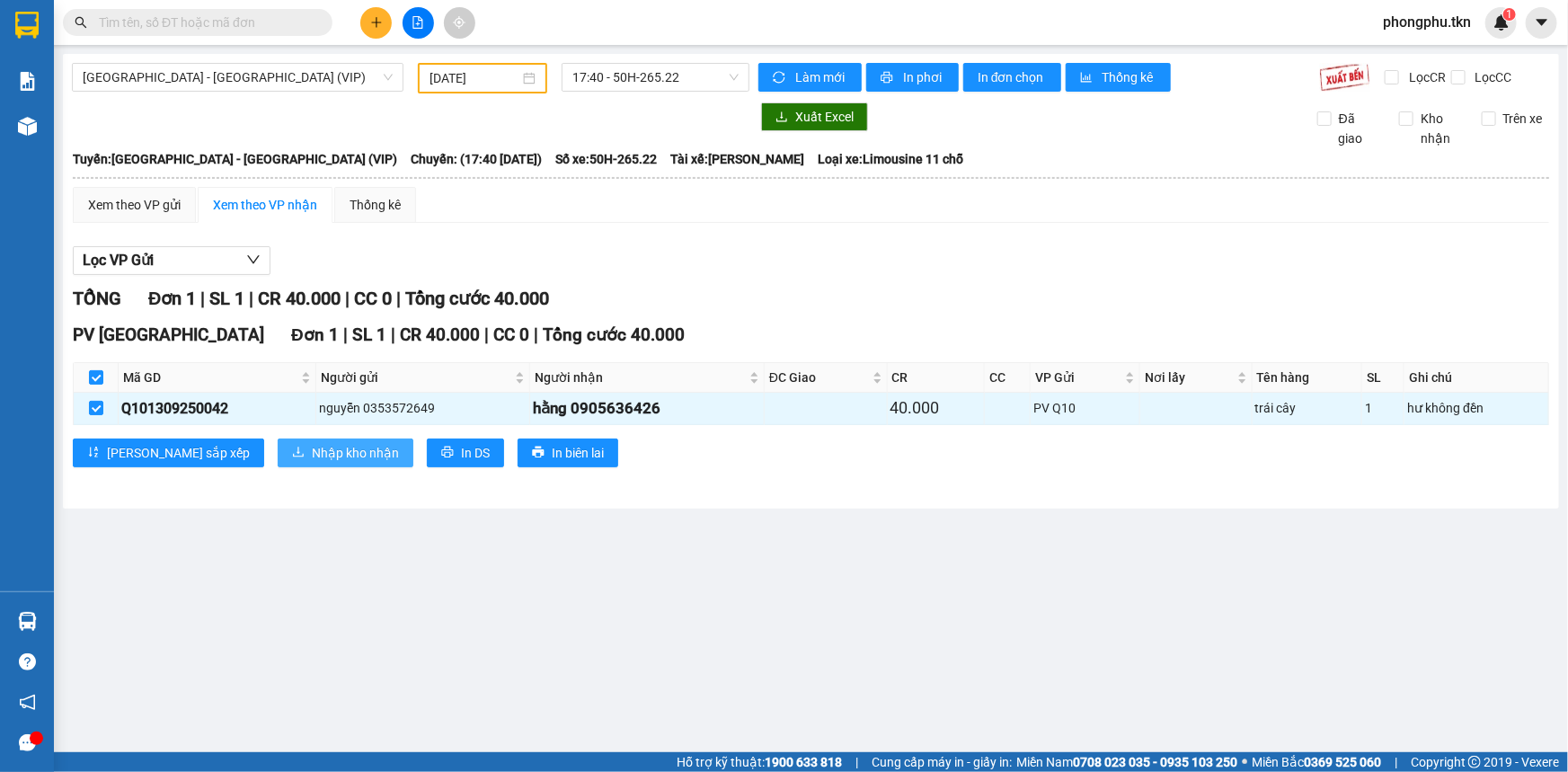
click at [312, 449] on span "Nhập kho nhận" at bounding box center [355, 453] width 87 height 20
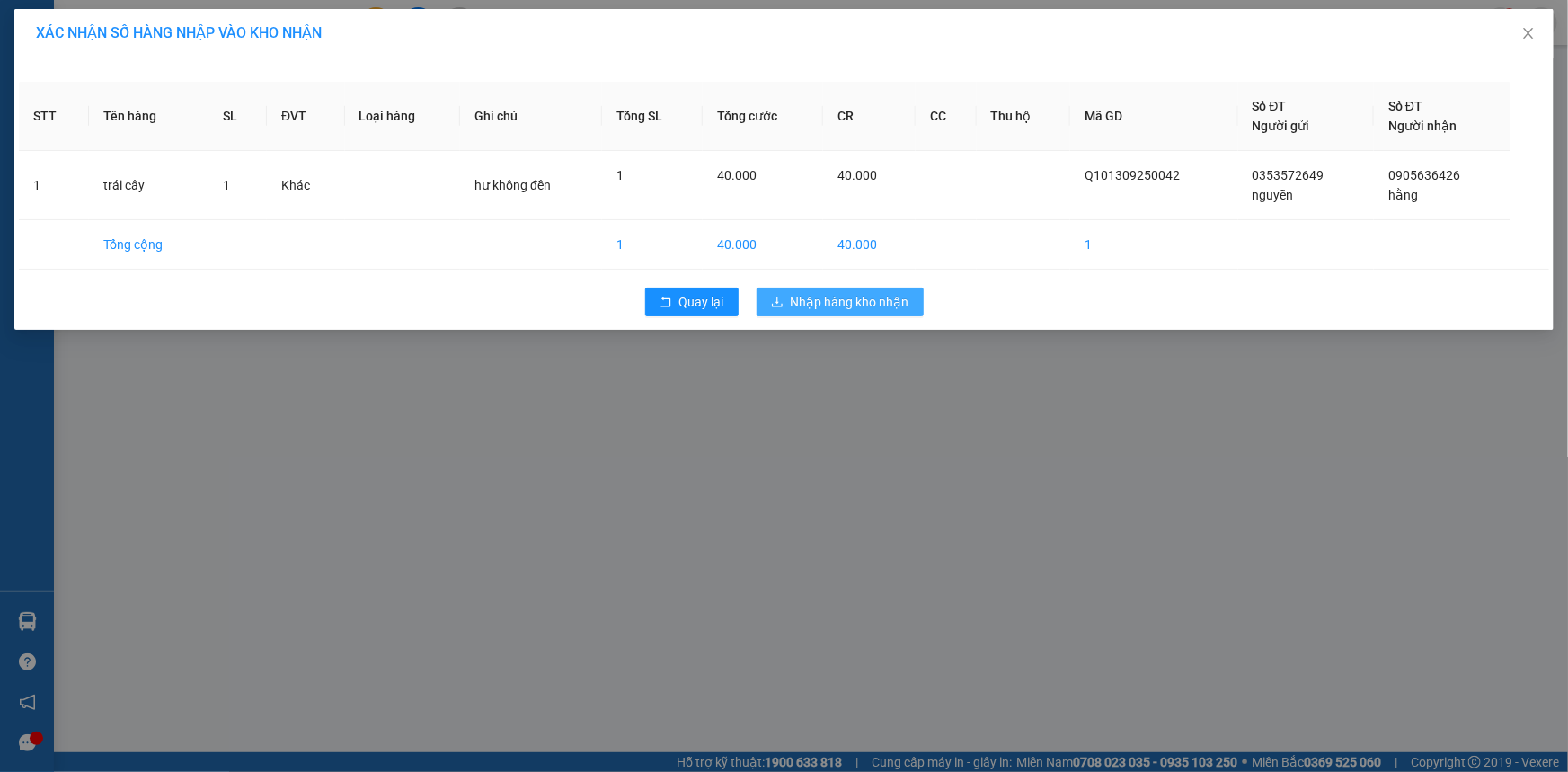
click at [826, 304] on span "Nhập hàng kho nhận" at bounding box center [850, 302] width 119 height 20
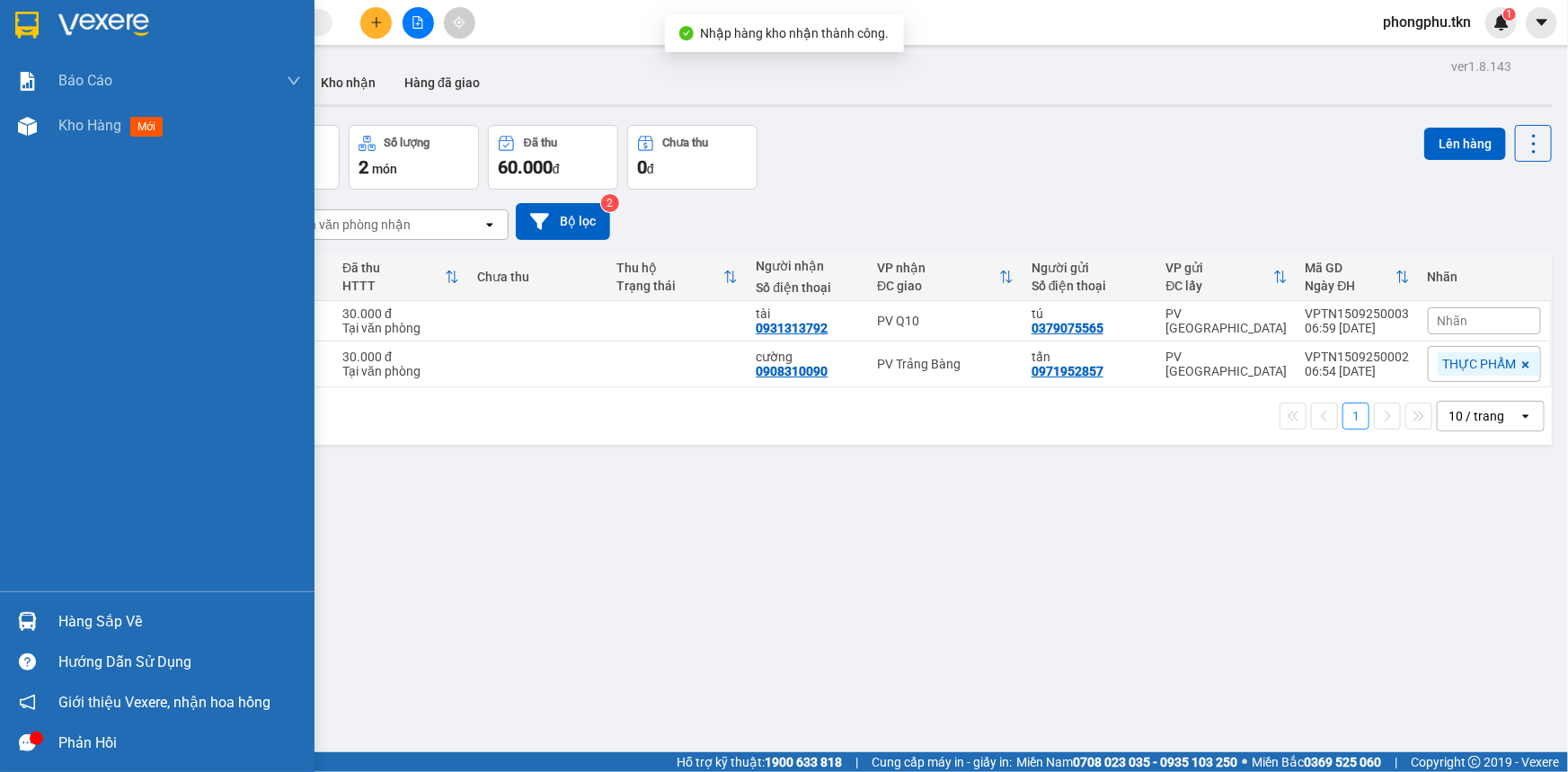
click at [107, 627] on div "Hàng sắp về" at bounding box center [180, 622] width 243 height 27
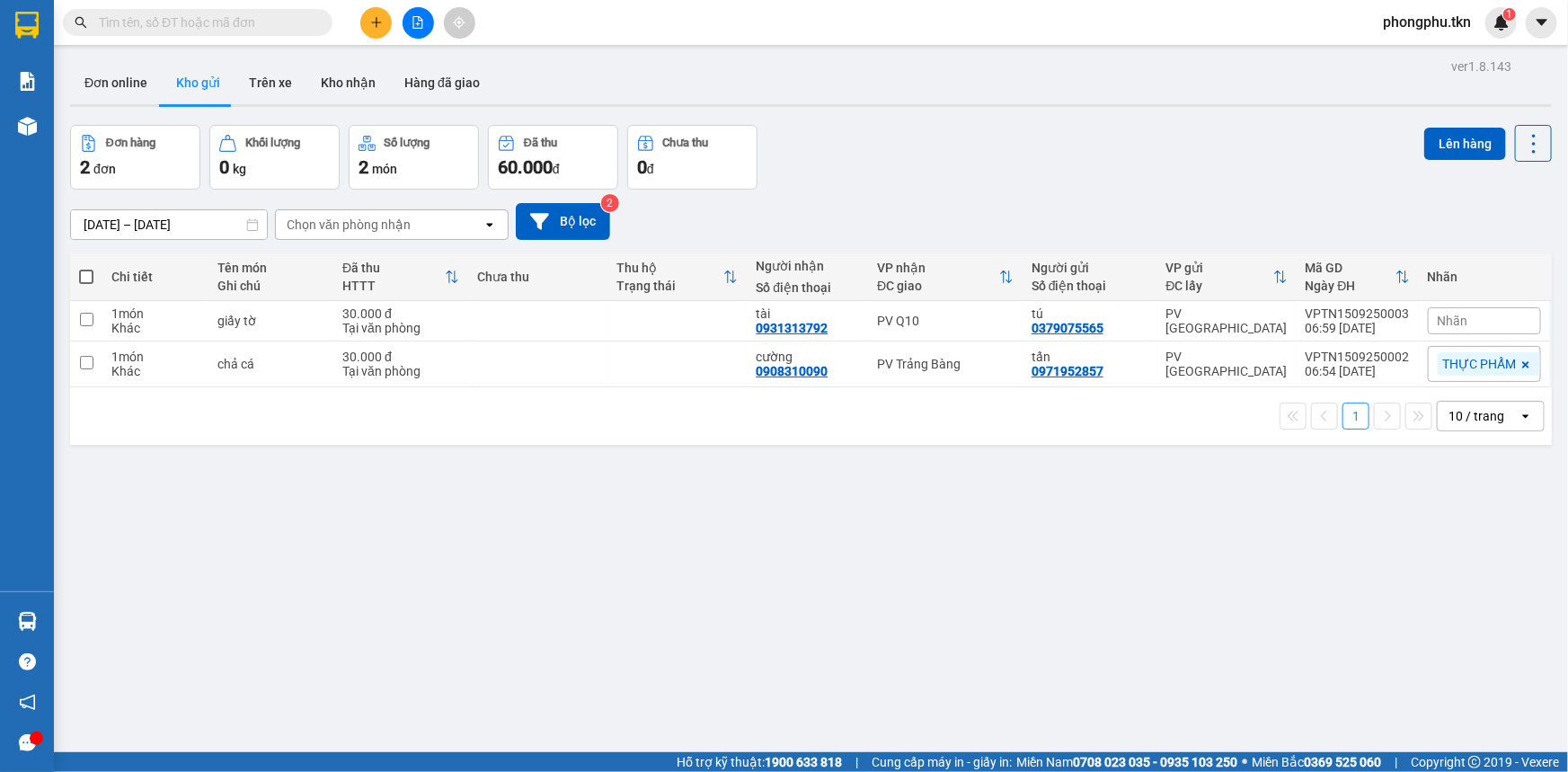
click at [565, 457] on section "Kết quả tìm kiếm ( 0 ) Bộ lọc No Data phongphu.tkn 1 Báo cáo Mẫu 1: Báo cáo dòn…" at bounding box center [784, 386] width 1568 height 772
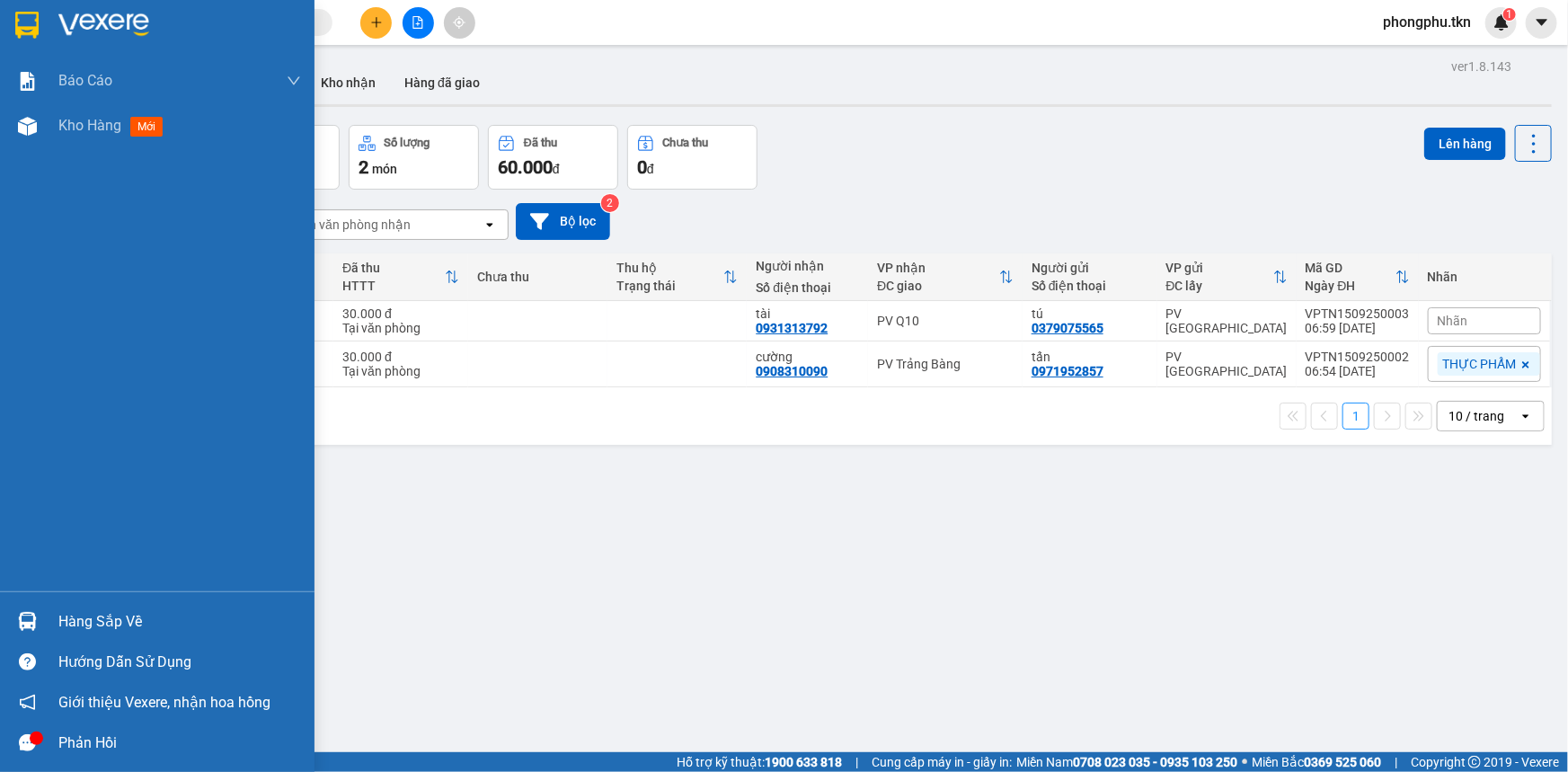
click at [36, 617] on div at bounding box center [27, 621] width 32 height 32
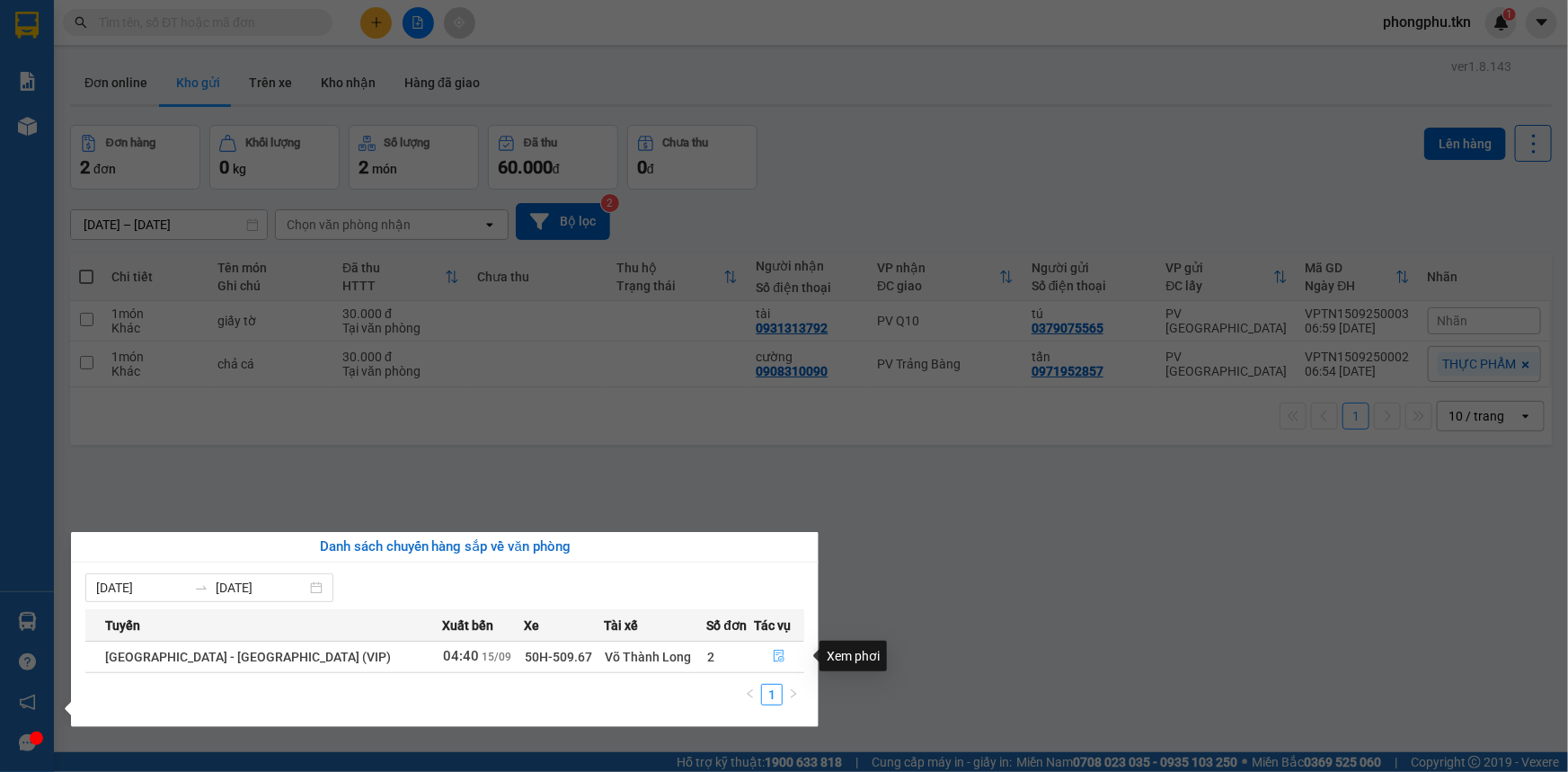
click at [773, 657] on icon "file-done" at bounding box center [779, 656] width 13 height 13
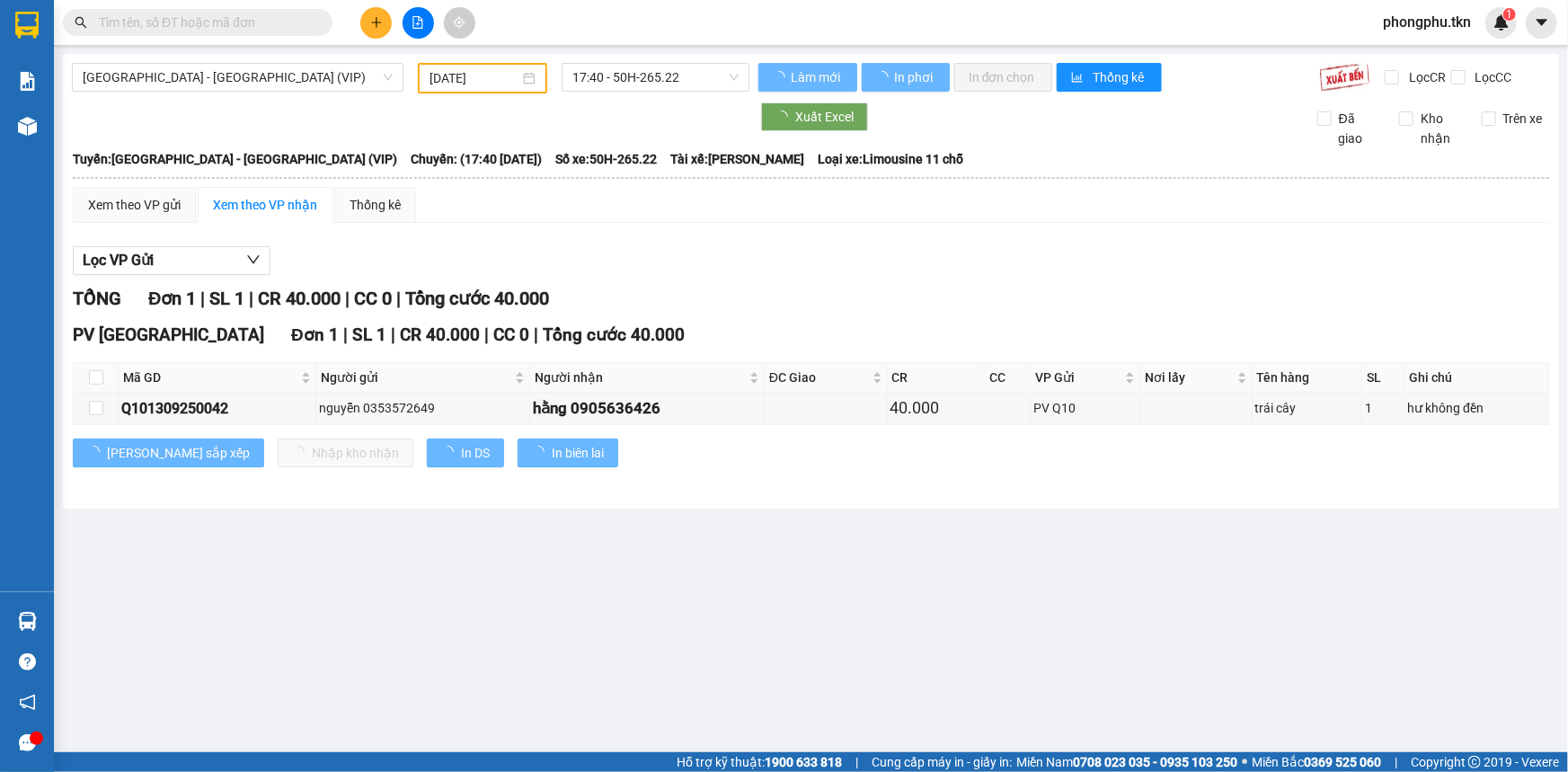
type input "[DATE]"
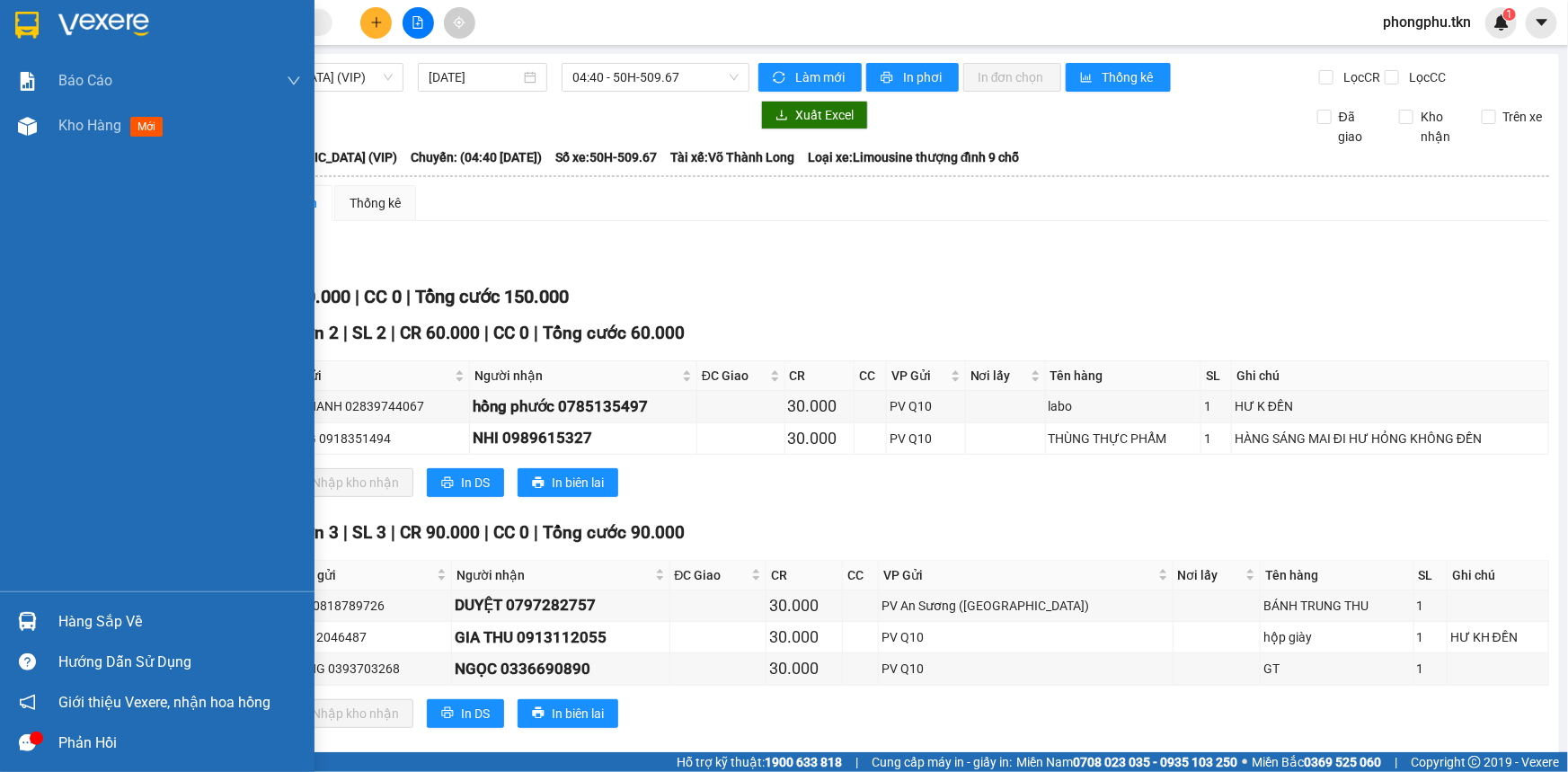
click at [69, 619] on div "Hàng sắp về" at bounding box center [180, 622] width 243 height 27
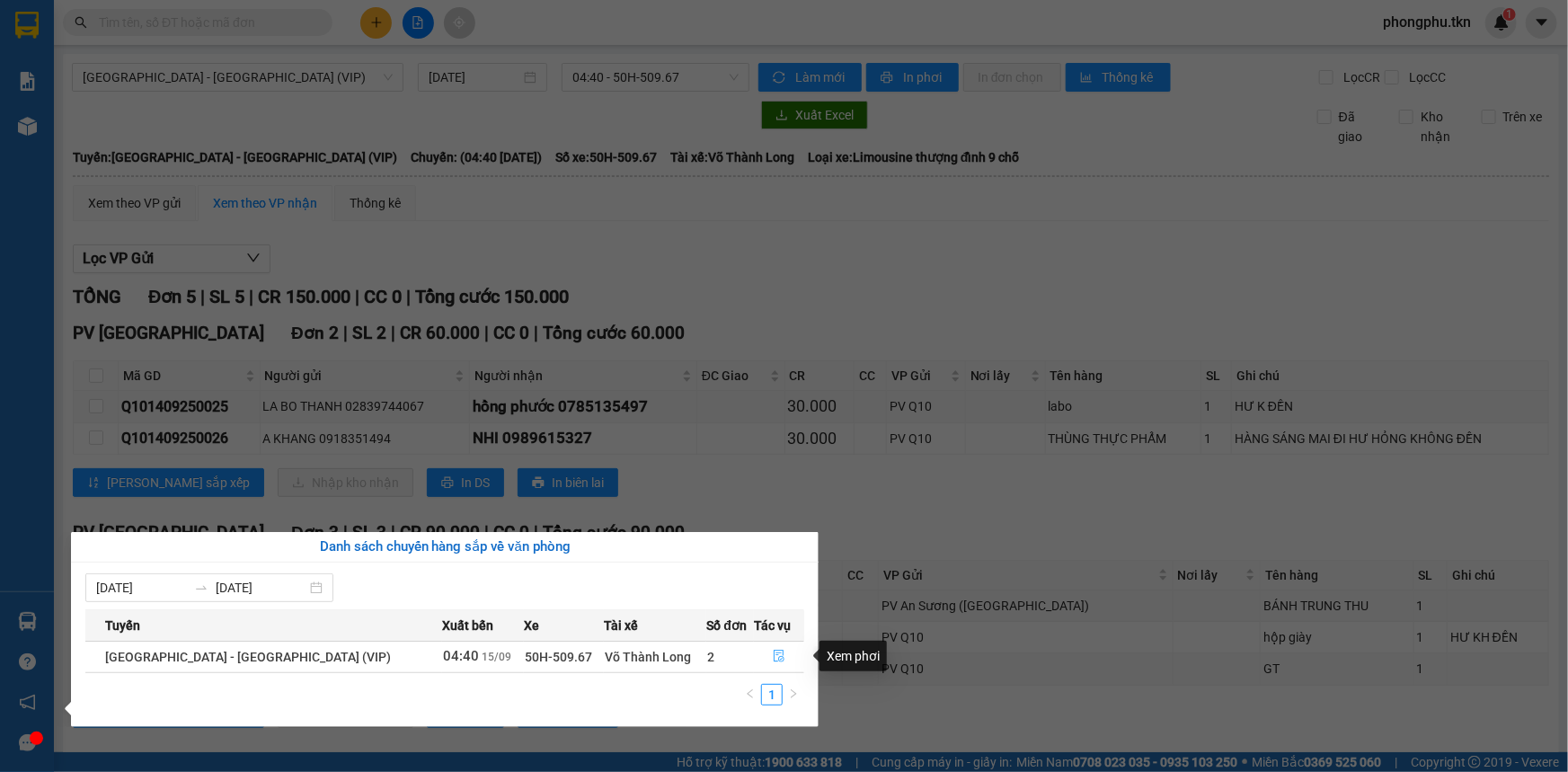
click at [773, 657] on icon "file-done" at bounding box center [779, 656] width 13 height 13
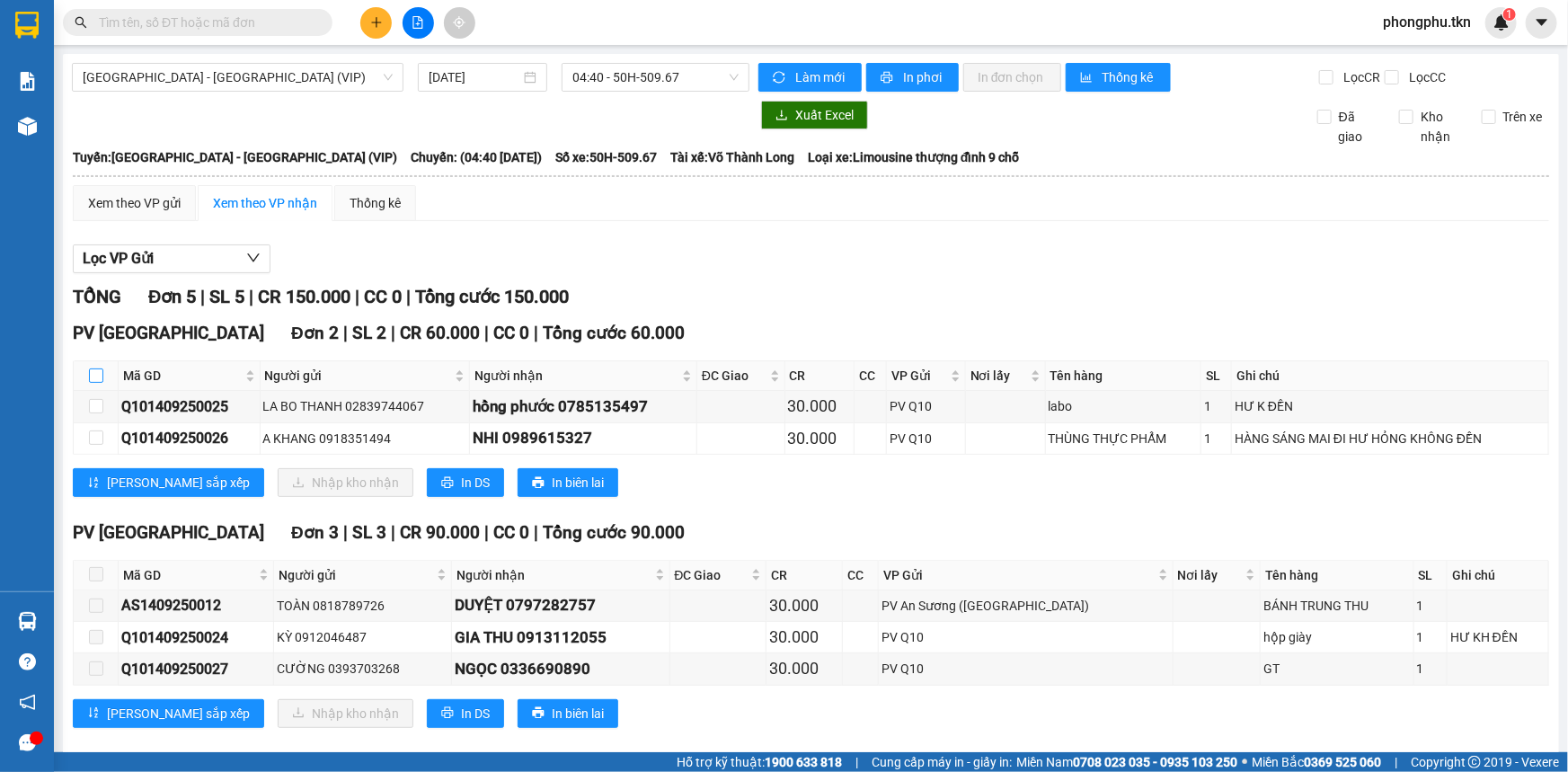
click at [98, 368] on input "checkbox" at bounding box center [96, 376] width 15 height 15
checkbox input "true"
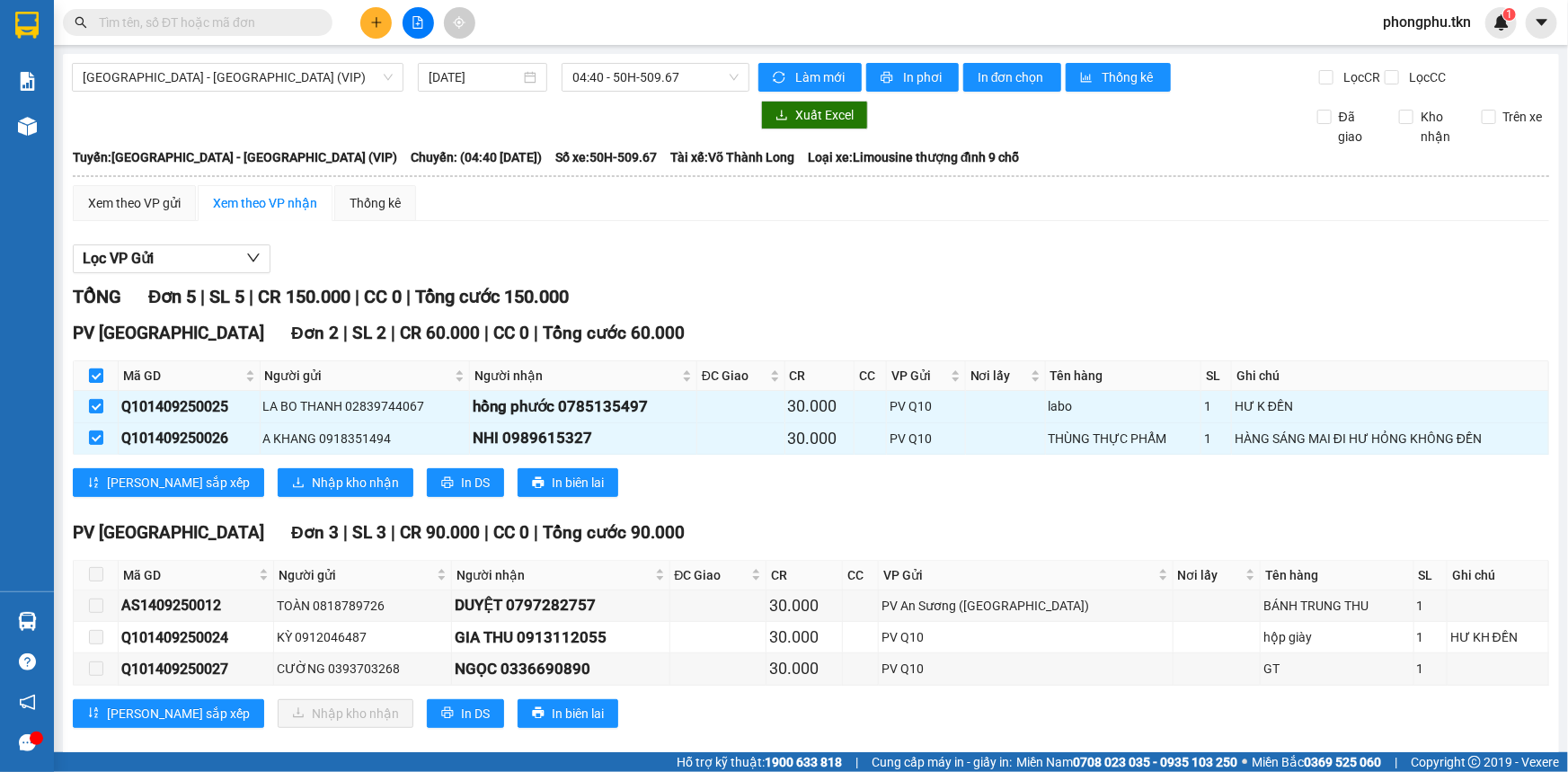
checkbox input "true"
click at [312, 483] on span "Nhập kho nhận" at bounding box center [355, 483] width 87 height 20
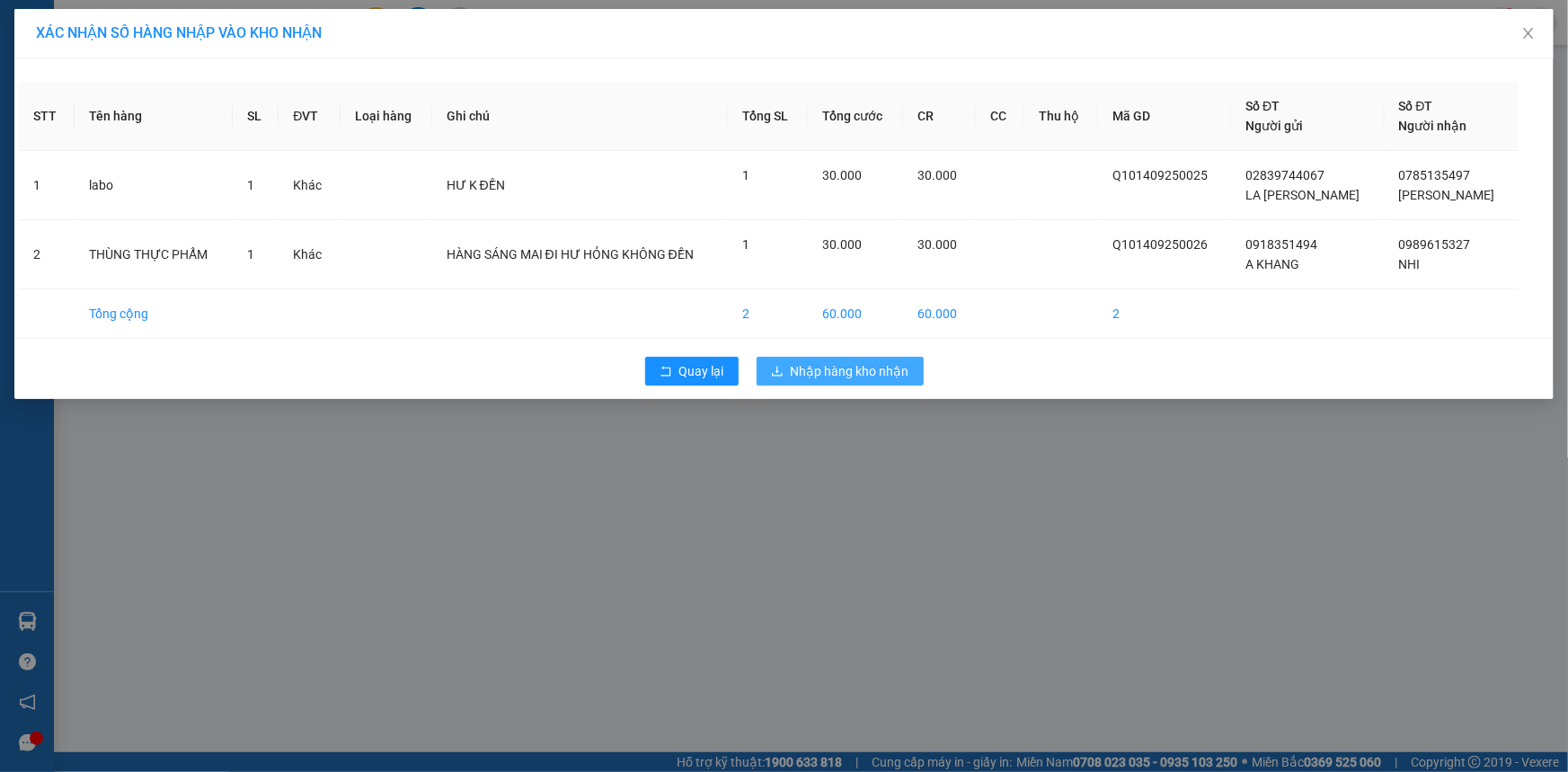
click at [804, 366] on span "Nhập hàng kho nhận" at bounding box center [850, 371] width 119 height 20
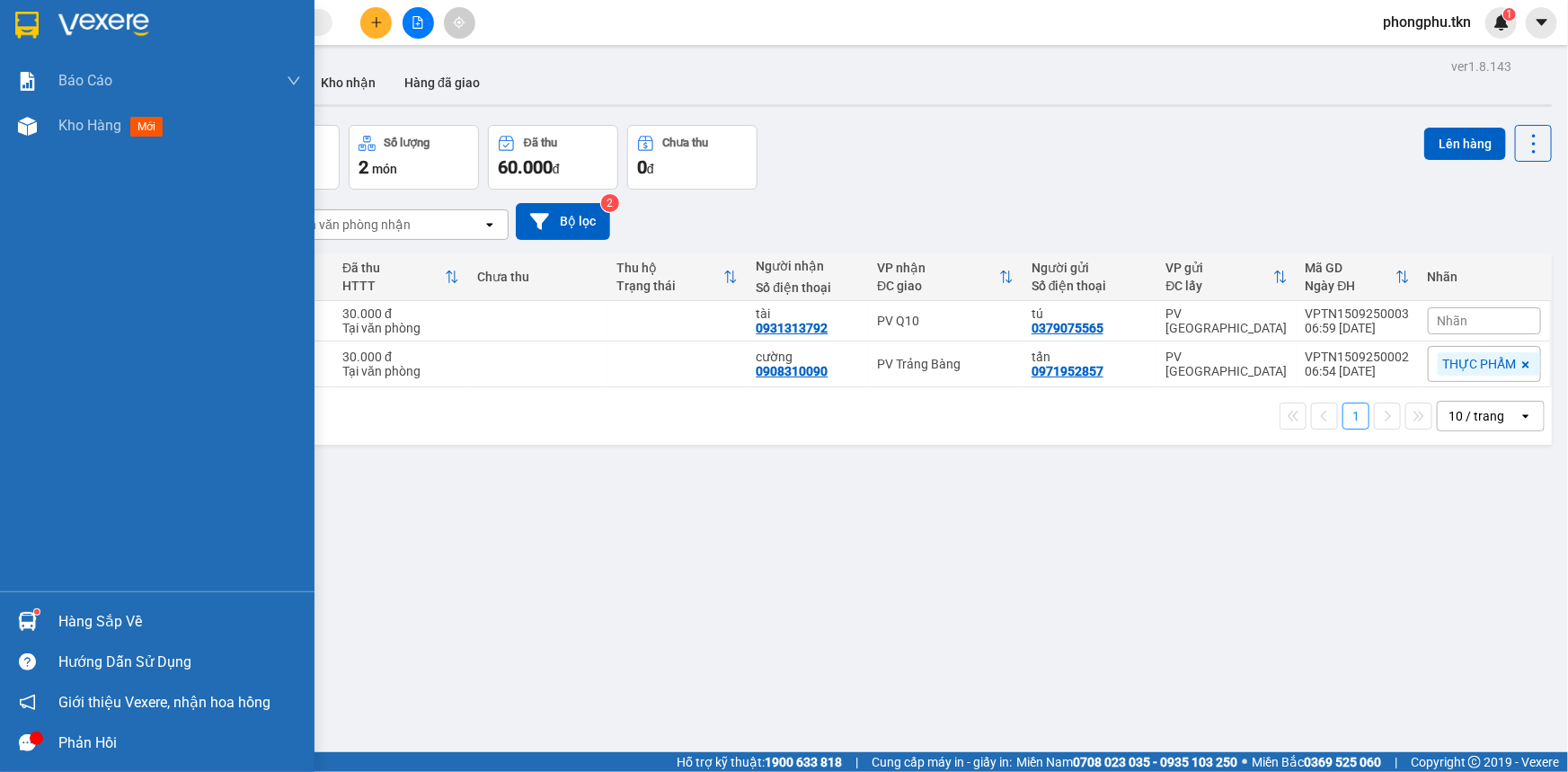
click at [49, 619] on div "Hàng sắp về" at bounding box center [157, 621] width 315 height 41
click at [0, 454] on div "Báo cáo Mẫu 1: Báo cáo dòng tiền theo nhân viên Mẫu 2: Thống kê đơn hàng theo n…" at bounding box center [157, 386] width 315 height 772
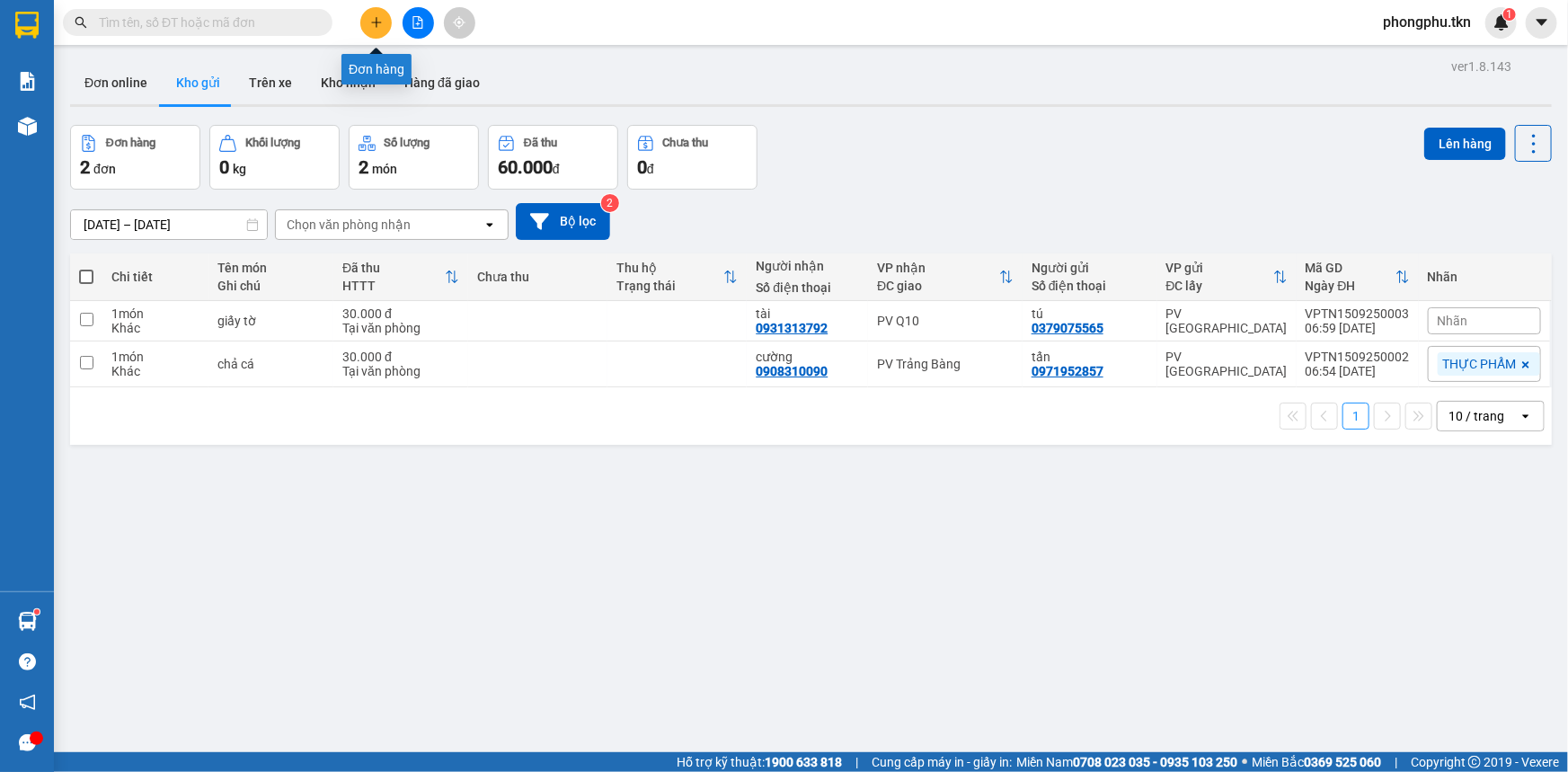
click at [377, 27] on icon "plus" at bounding box center [376, 23] width 13 height 13
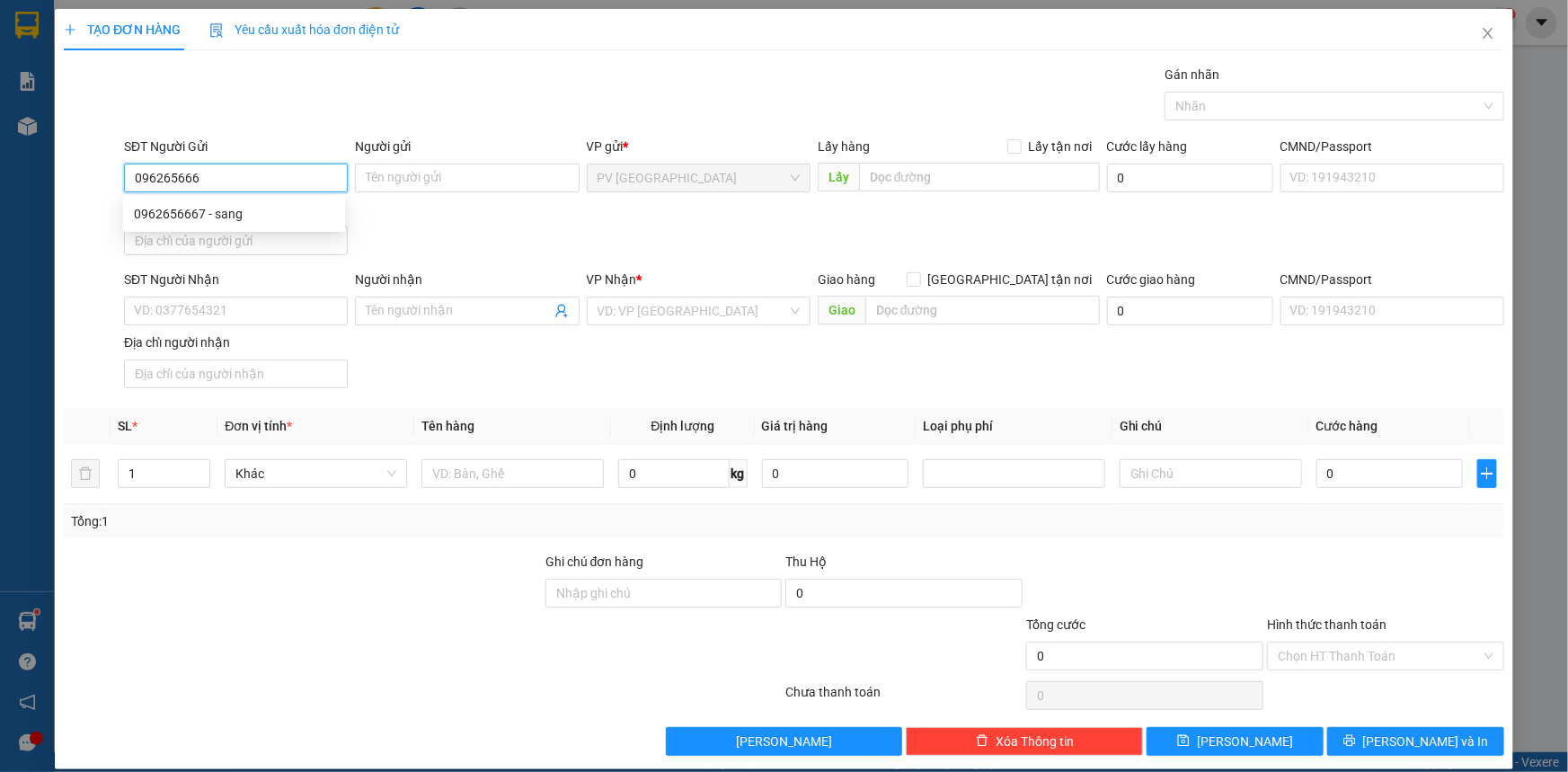
type input "0962656667"
click at [149, 215] on div "0962656667 - sang" at bounding box center [234, 214] width 200 height 20
type input "sang"
type input "0903133445"
type input "THẢO"
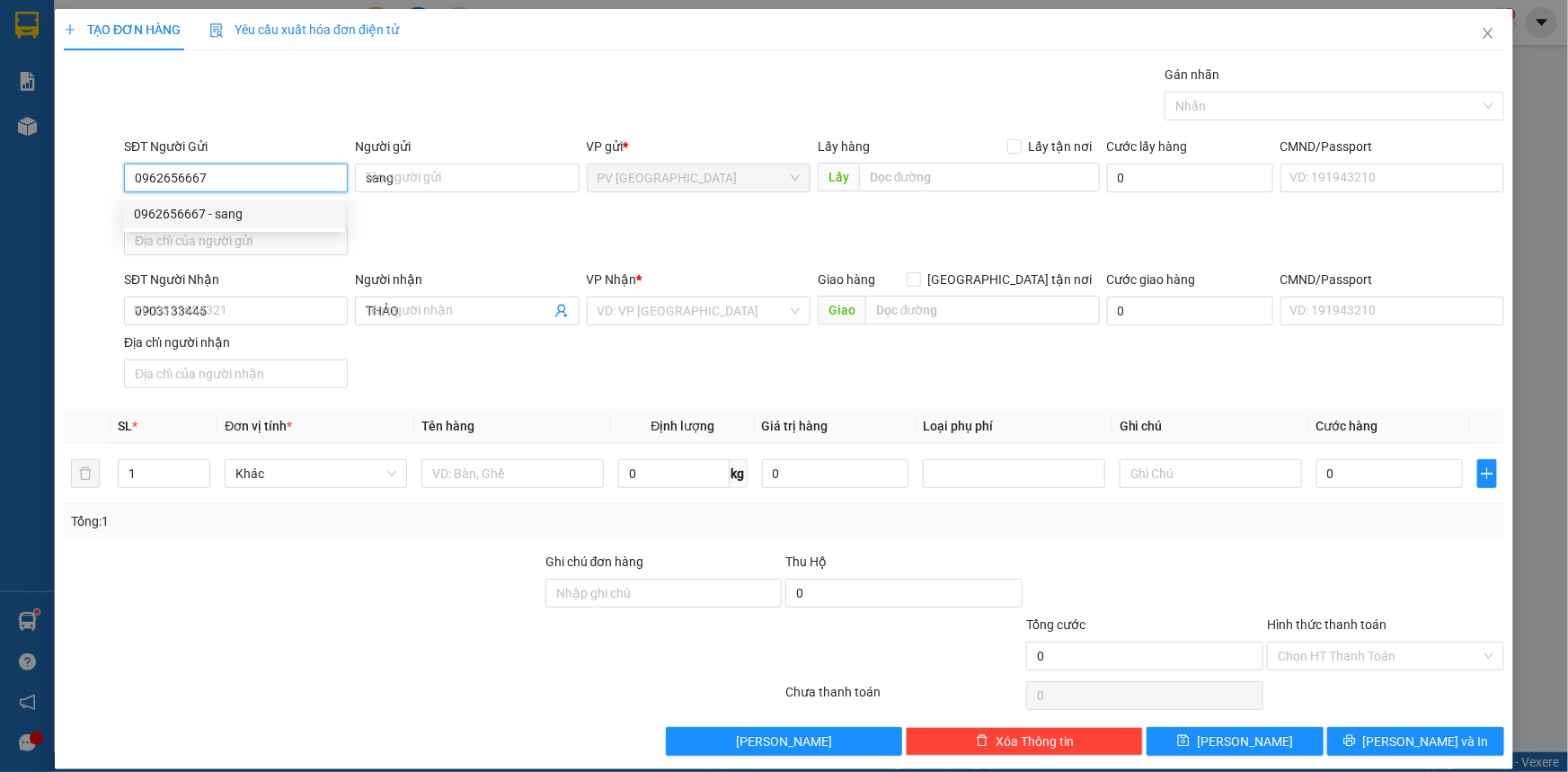
type input "60.000"
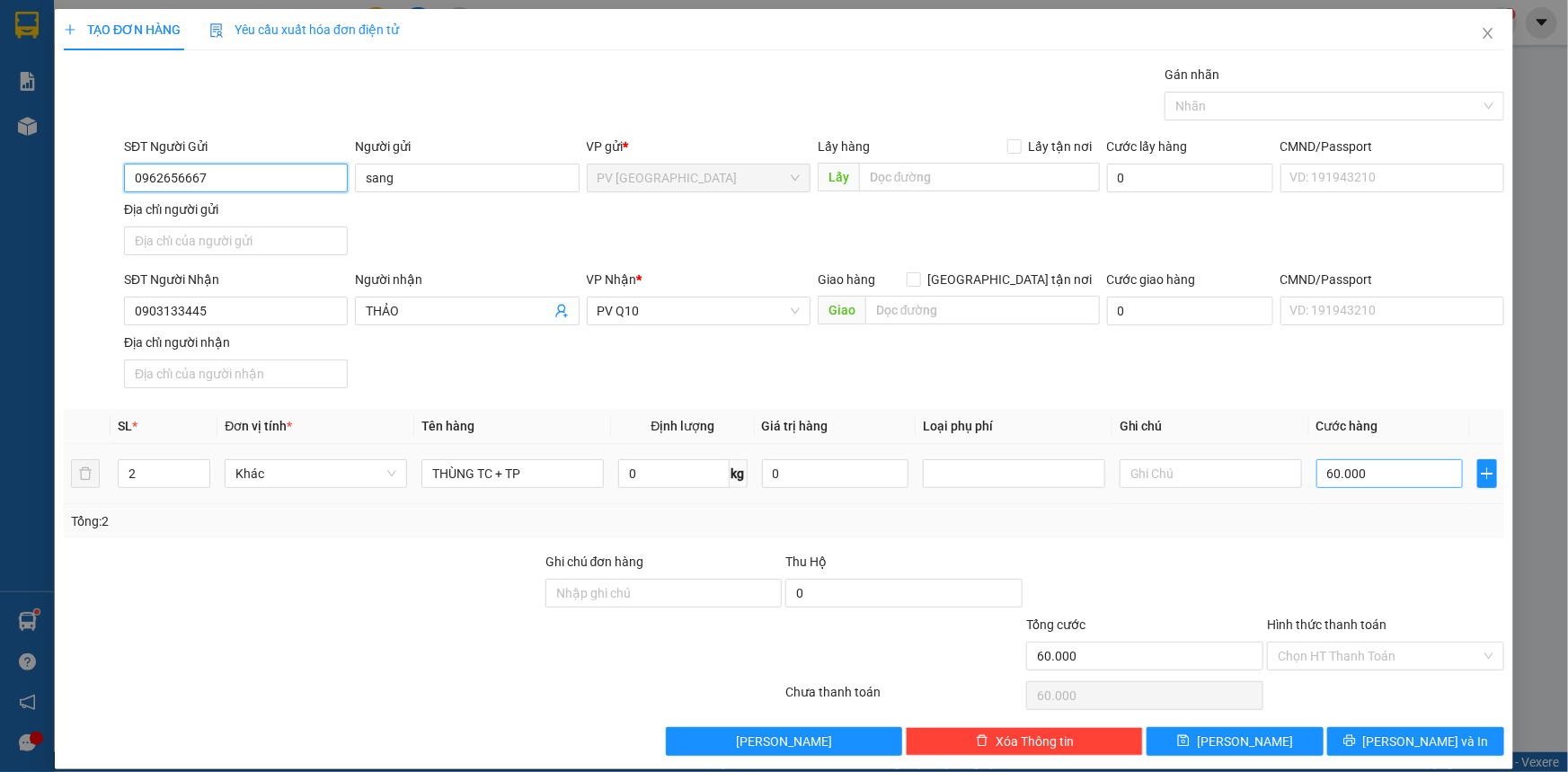
type input "0962656667"
click at [1382, 477] on input "60.000" at bounding box center [1390, 474] width 147 height 29
type input "0"
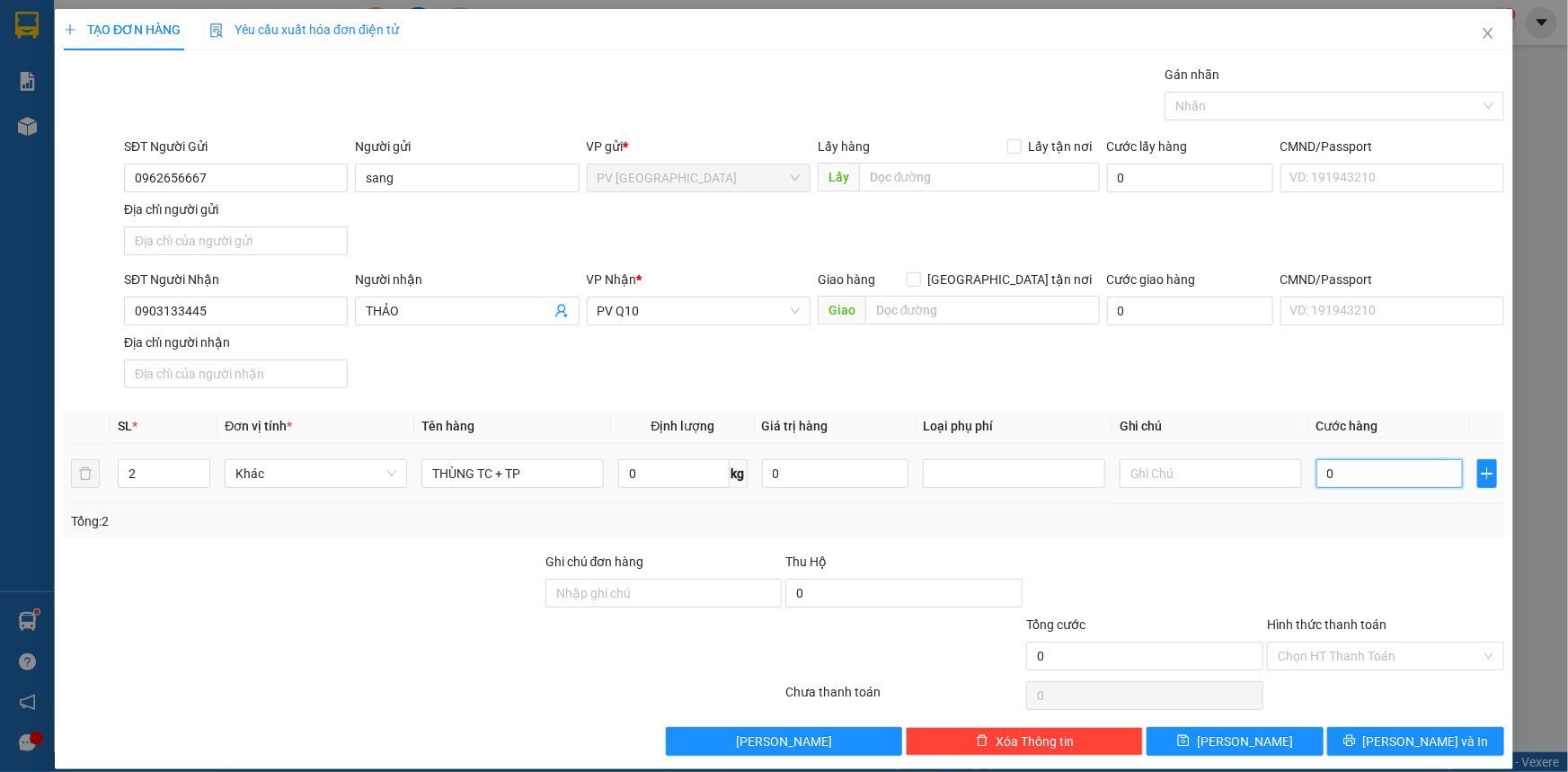
type input "50"
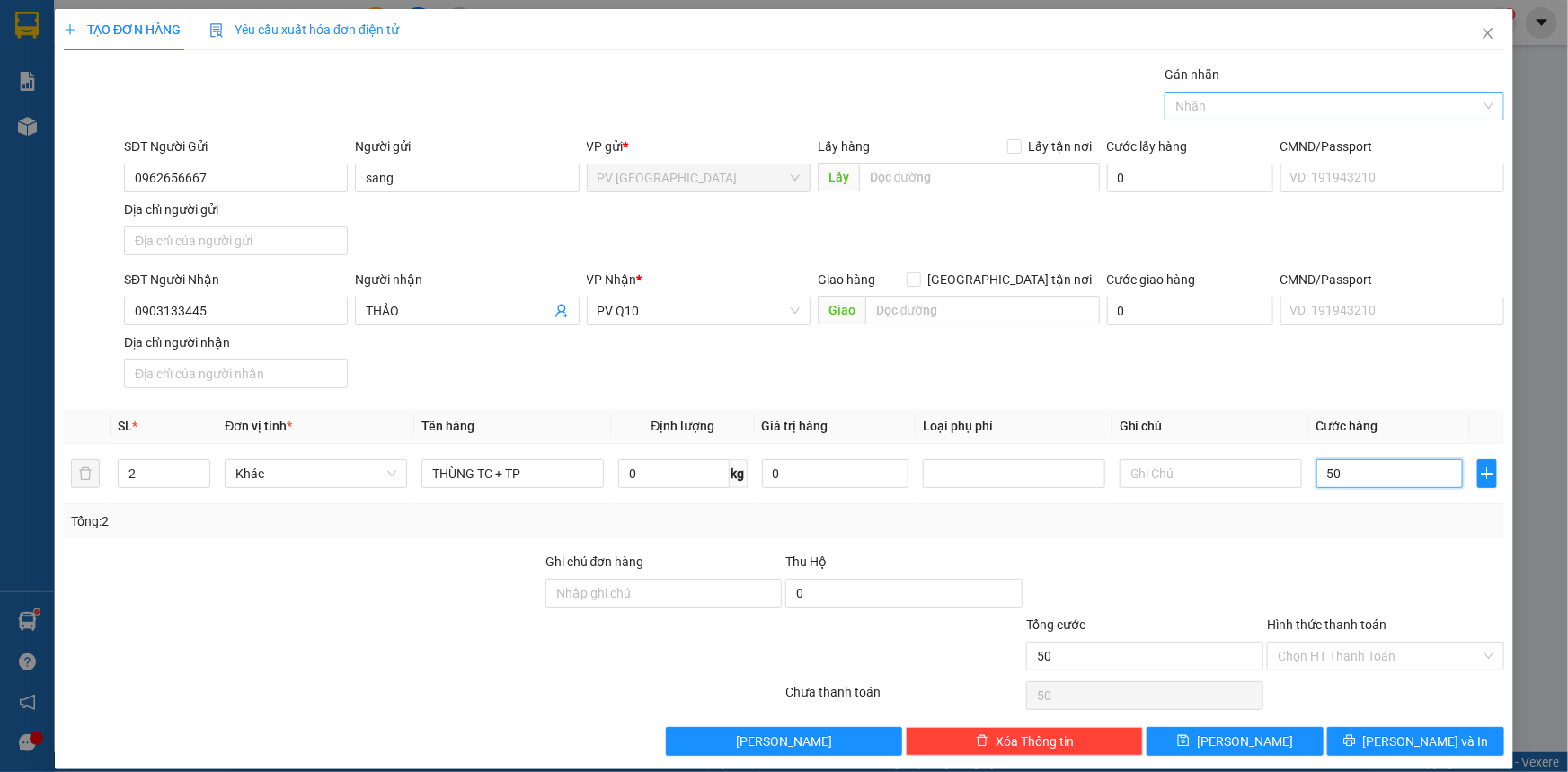
click at [1221, 108] on div at bounding box center [1325, 106] width 313 height 22
type input "50"
type input "50.000"
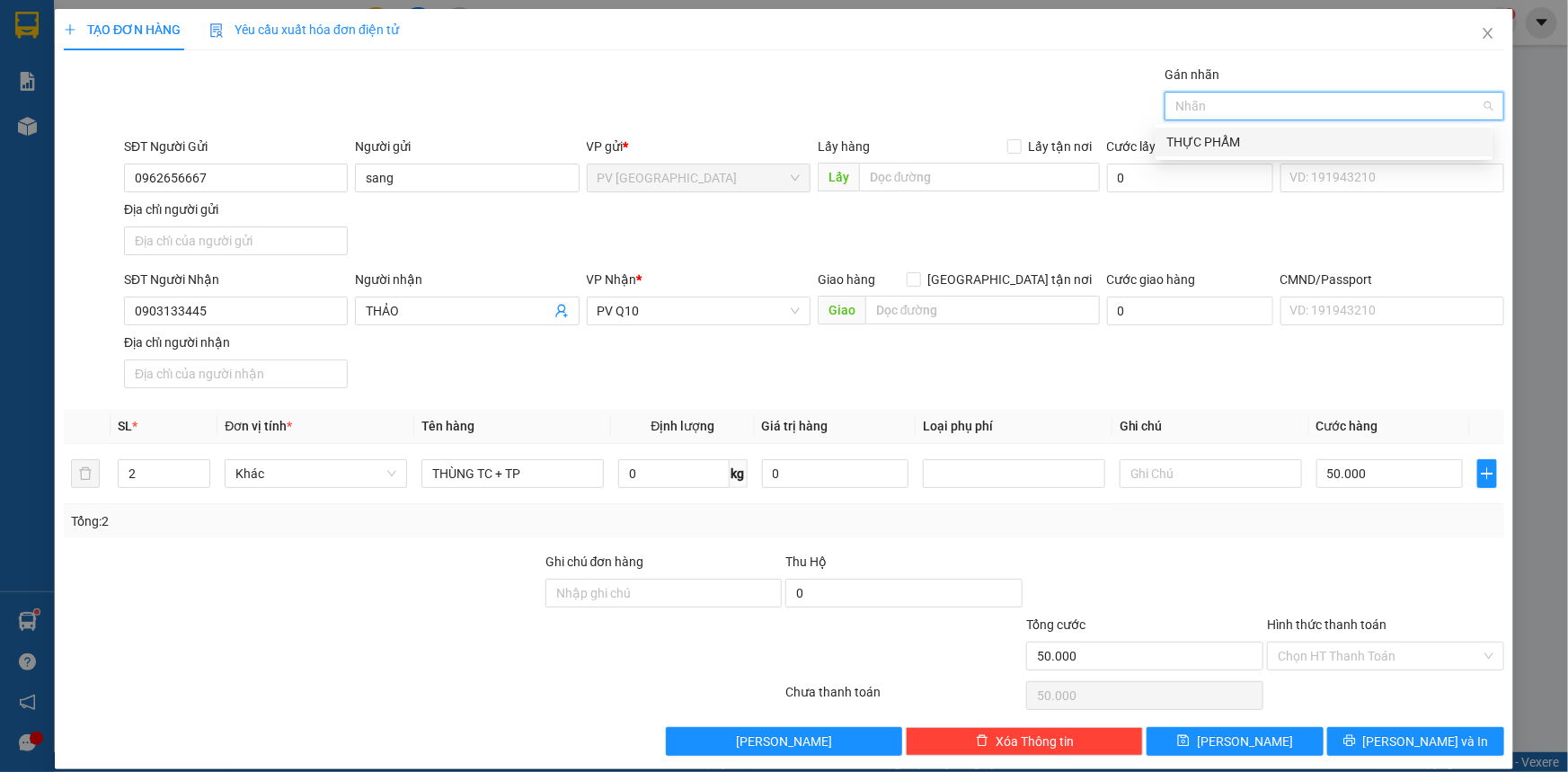
click at [1213, 139] on div "THỰC PHẨM" at bounding box center [1324, 142] width 316 height 20
click at [1391, 656] on input "Hình thức thanh toán" at bounding box center [1379, 656] width 203 height 27
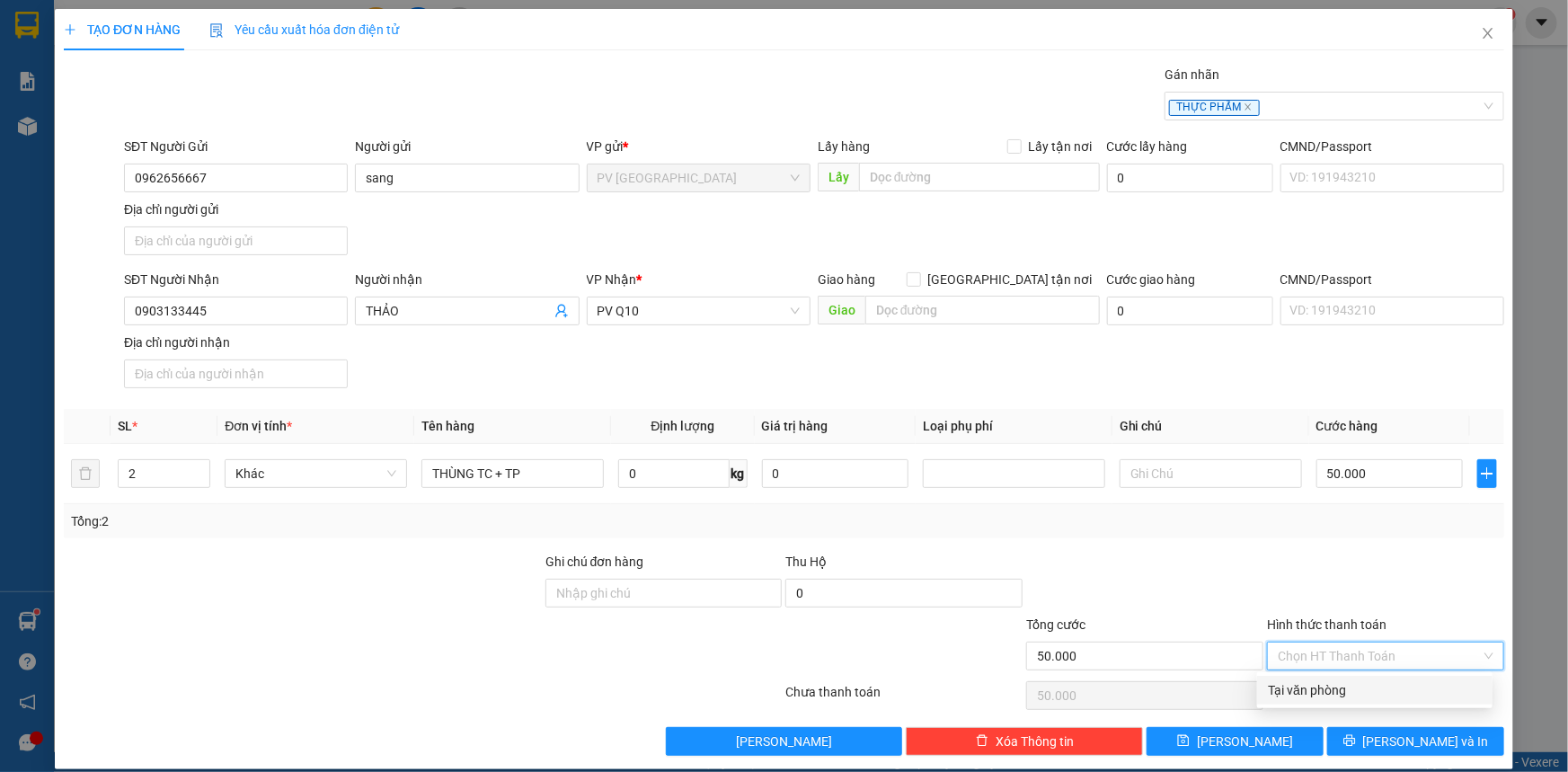
click at [1396, 690] on div "Tại văn phòng" at bounding box center [1375, 690] width 214 height 20
type input "0"
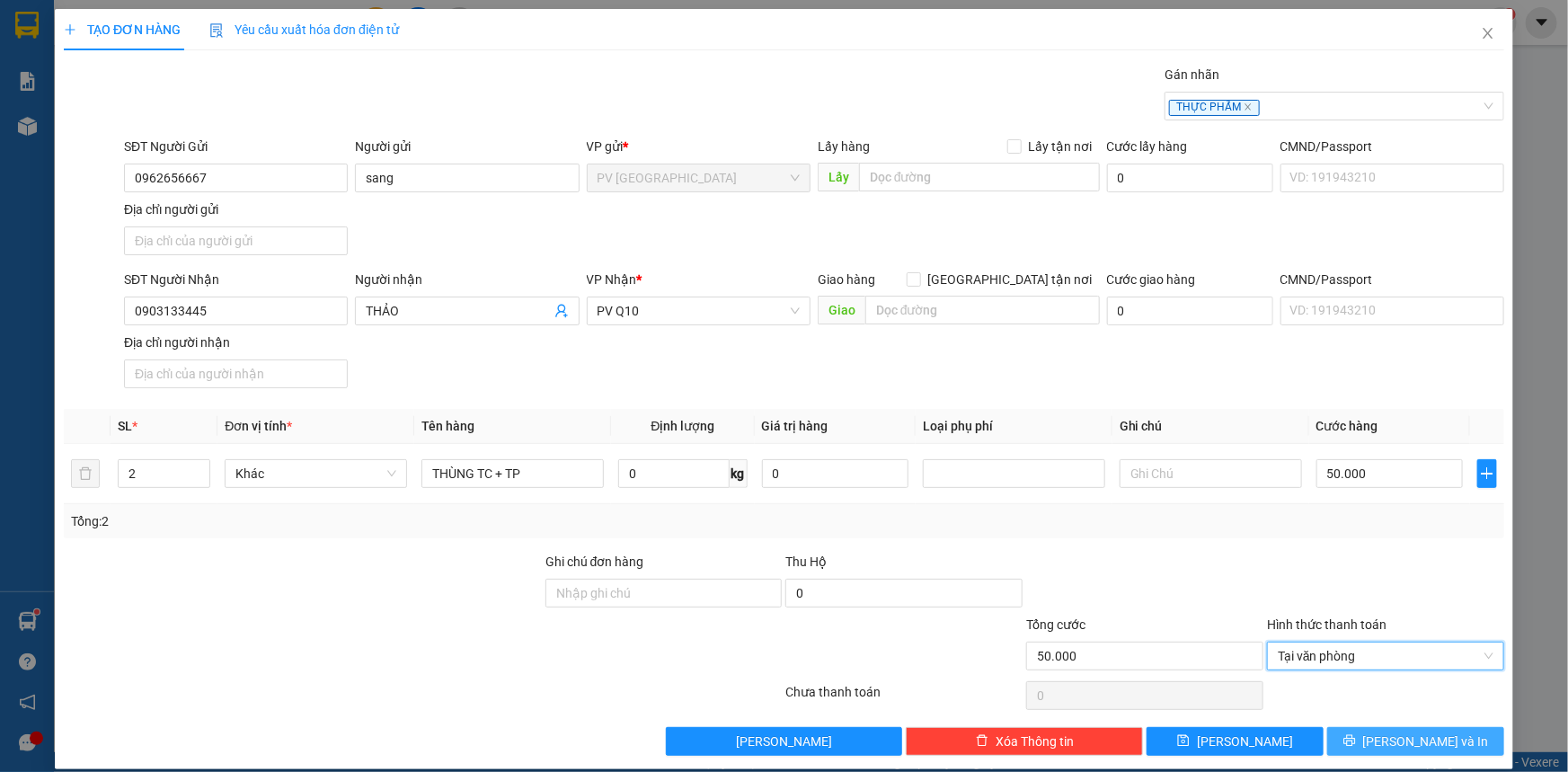
click at [1395, 738] on span "[PERSON_NAME] và In" at bounding box center [1426, 742] width 126 height 20
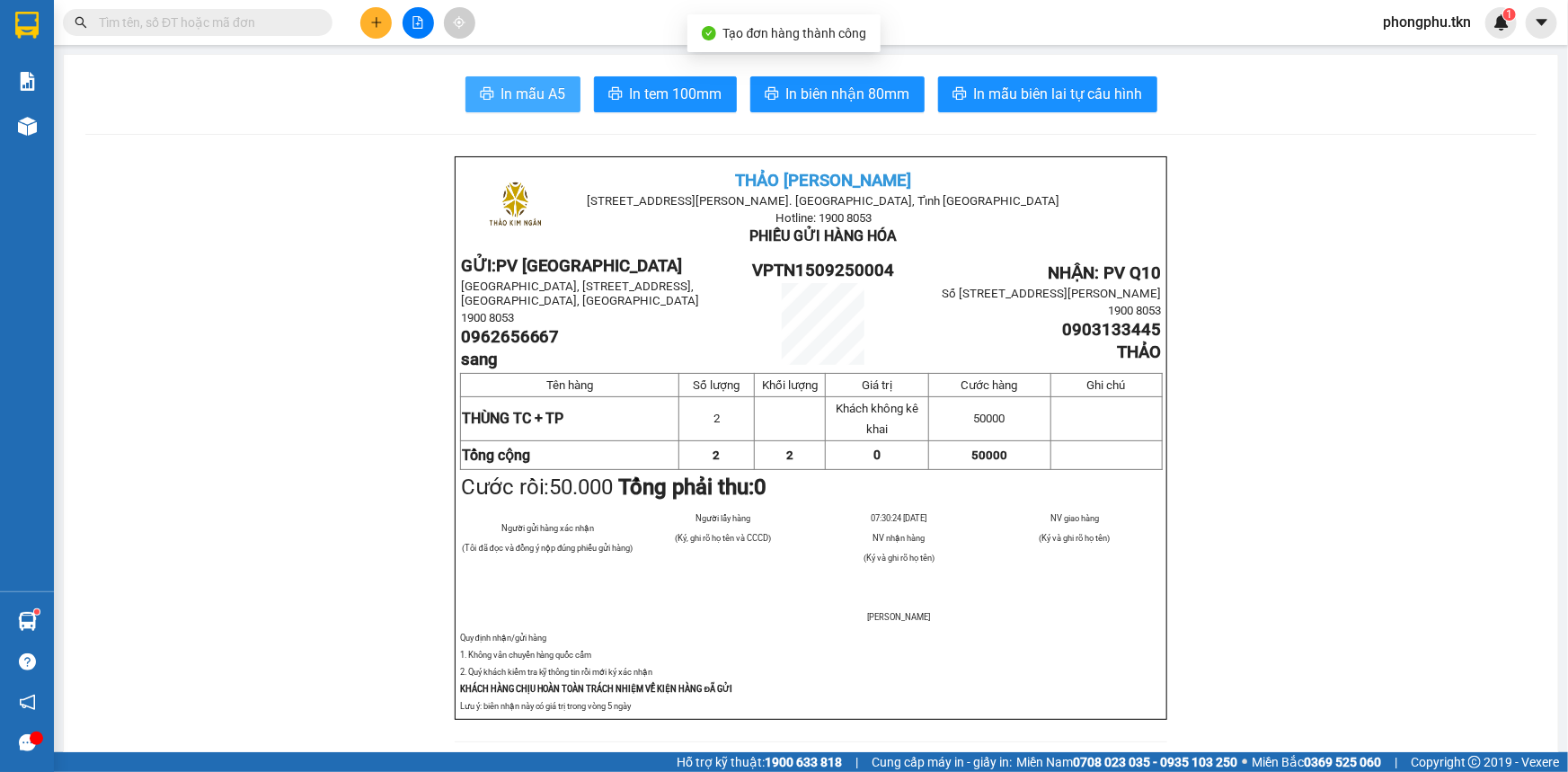
click at [529, 86] on span "In mẫu A5" at bounding box center [533, 93] width 64 height 23
click at [228, 19] on input "text" at bounding box center [205, 23] width 212 height 20
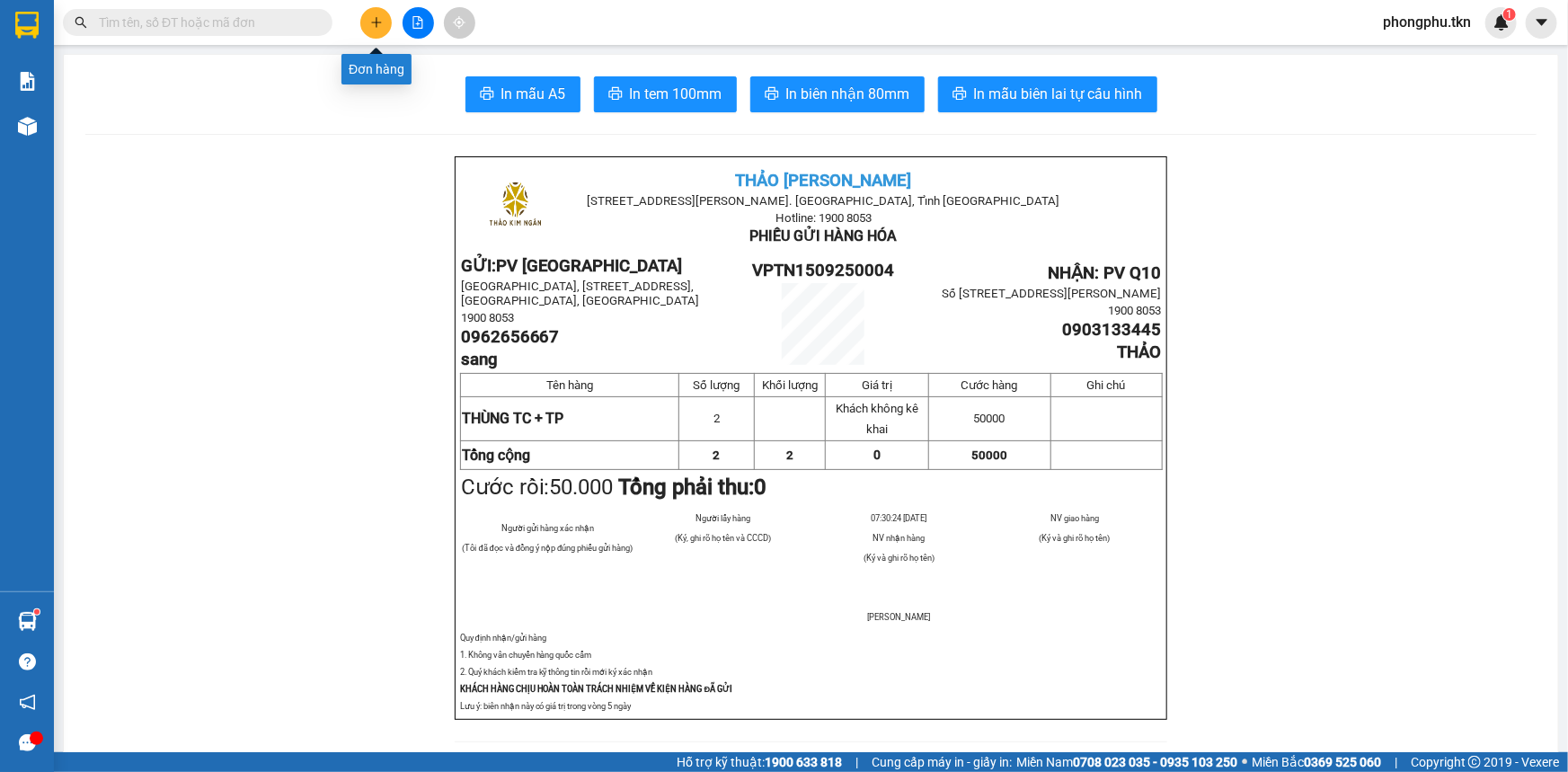
click at [377, 20] on icon "plus" at bounding box center [376, 23] width 13 height 13
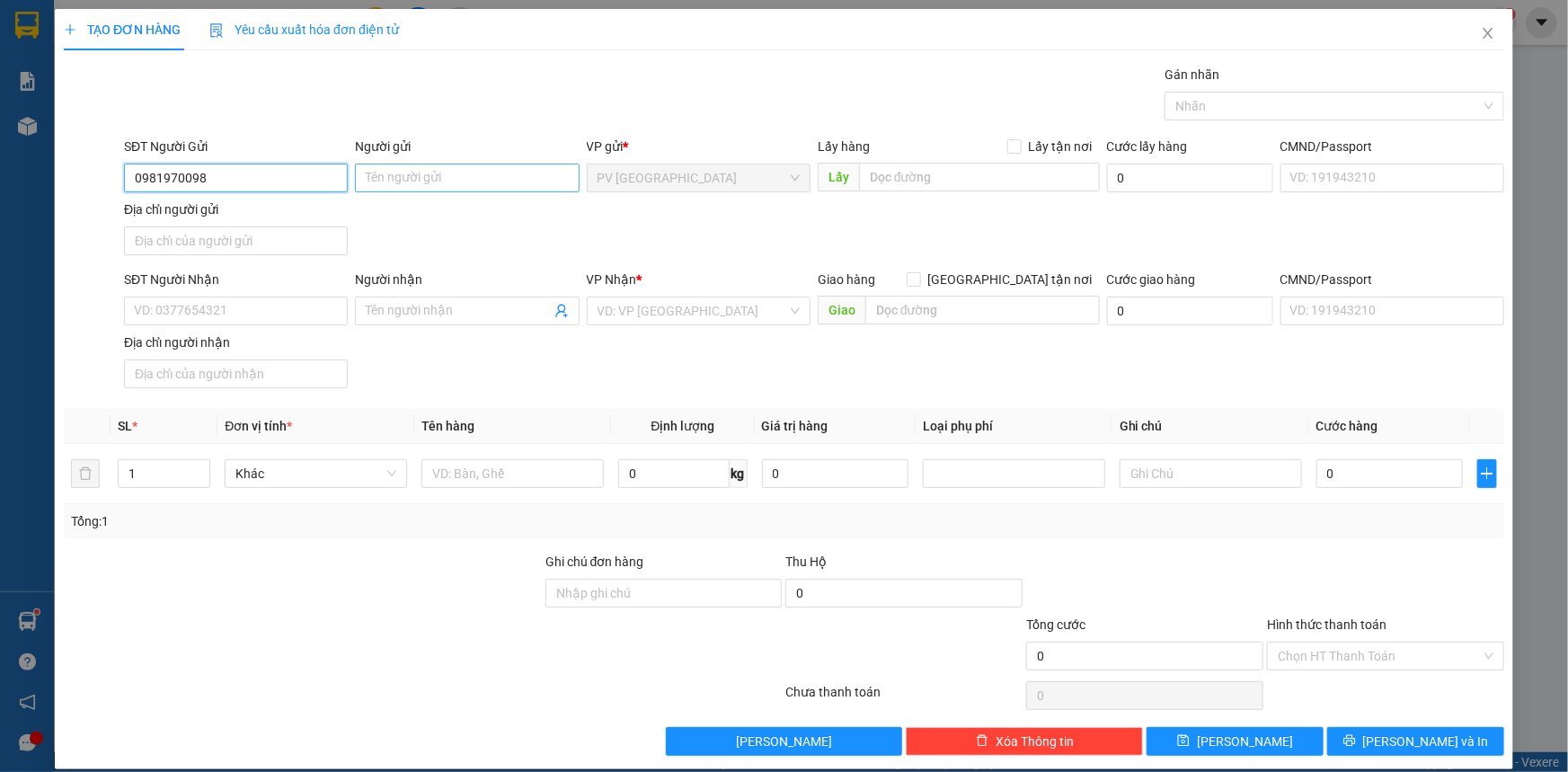
type input "0981970098"
click at [422, 179] on input "Người gửi" at bounding box center [466, 178] width 224 height 29
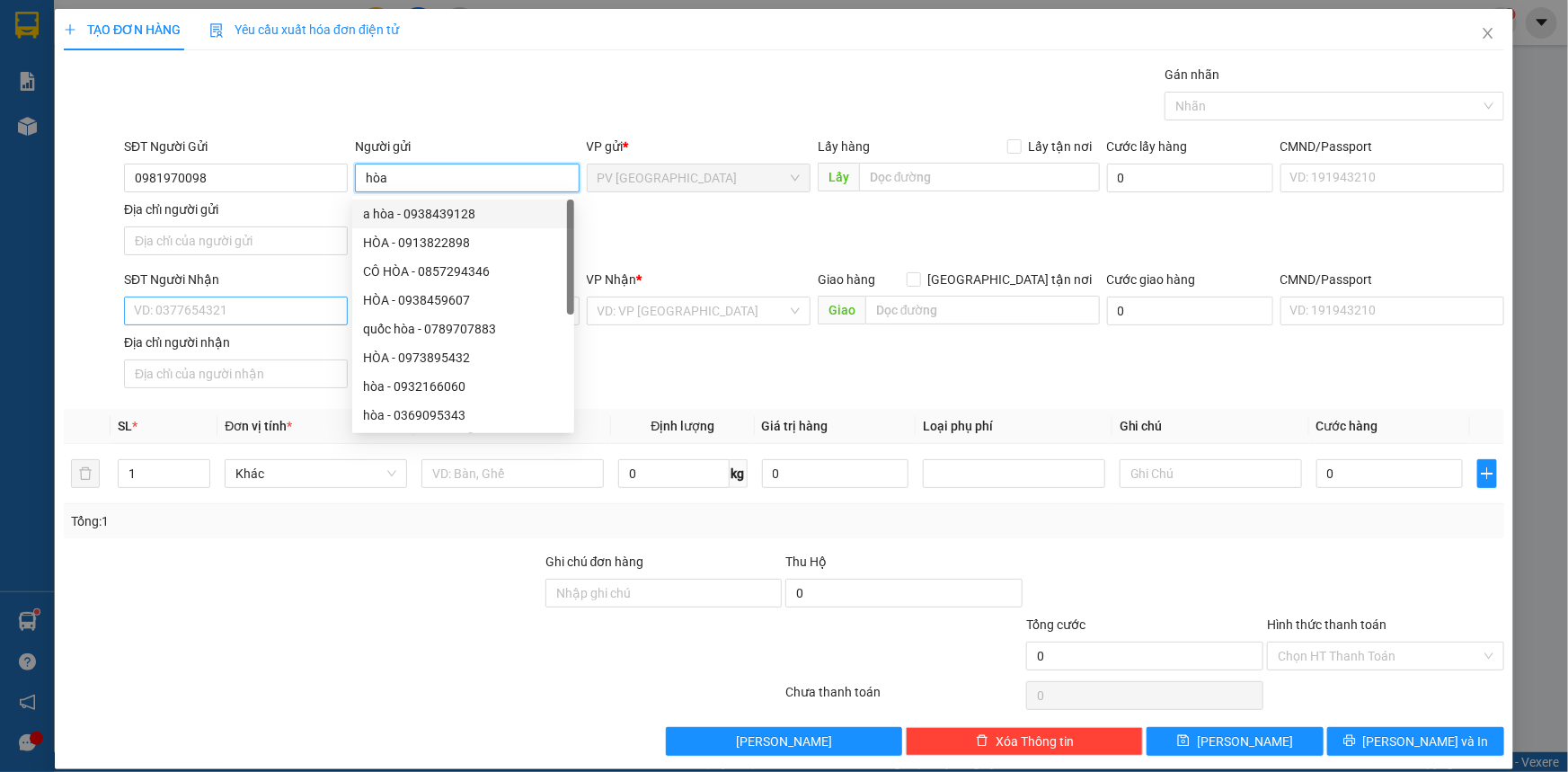
type input "hòa"
click at [248, 318] on input "SĐT Người Nhận" at bounding box center [236, 311] width 224 height 29
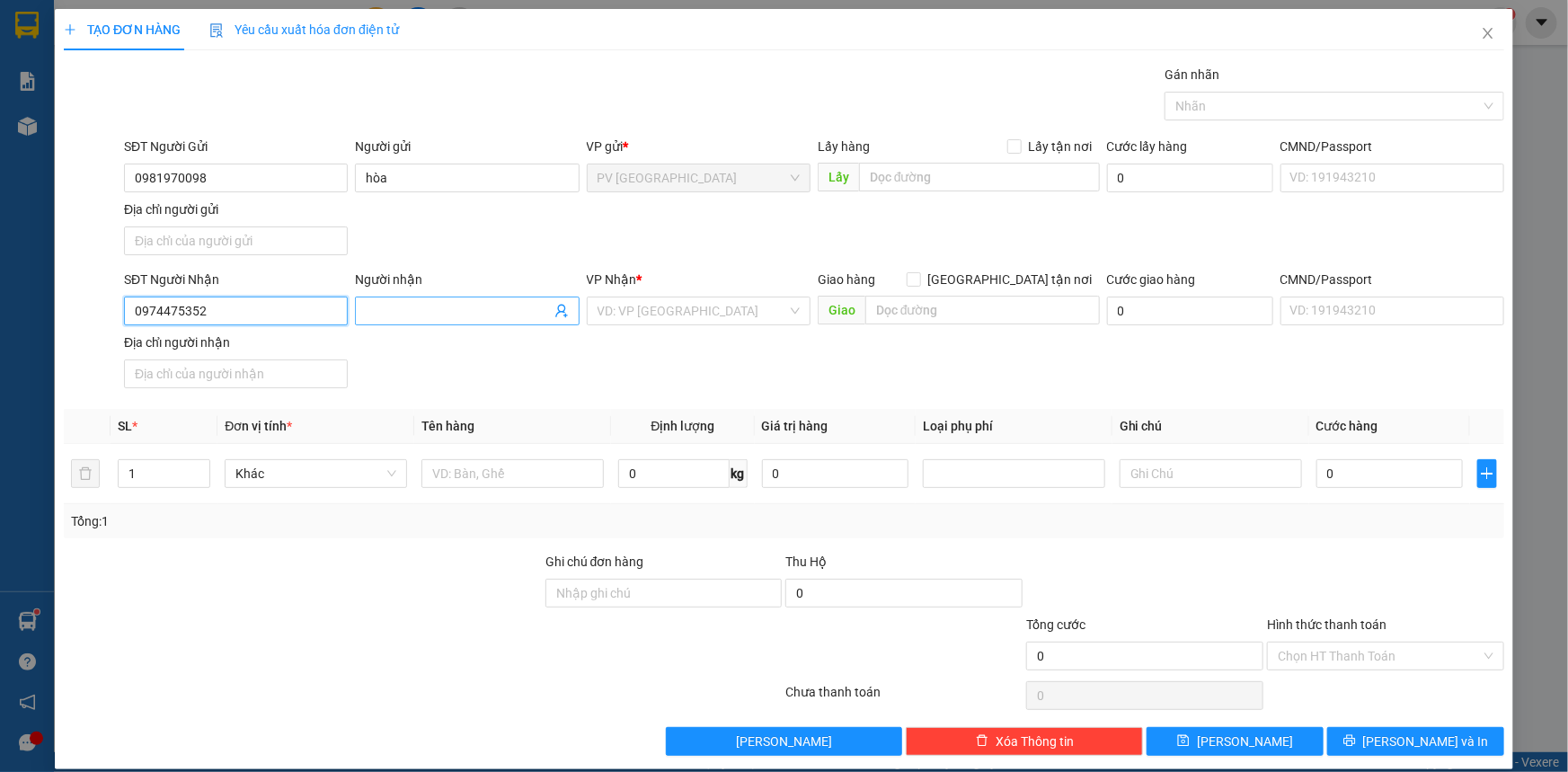
type input "0974475352"
click at [376, 306] on input "Người nhận" at bounding box center [457, 311] width 184 height 20
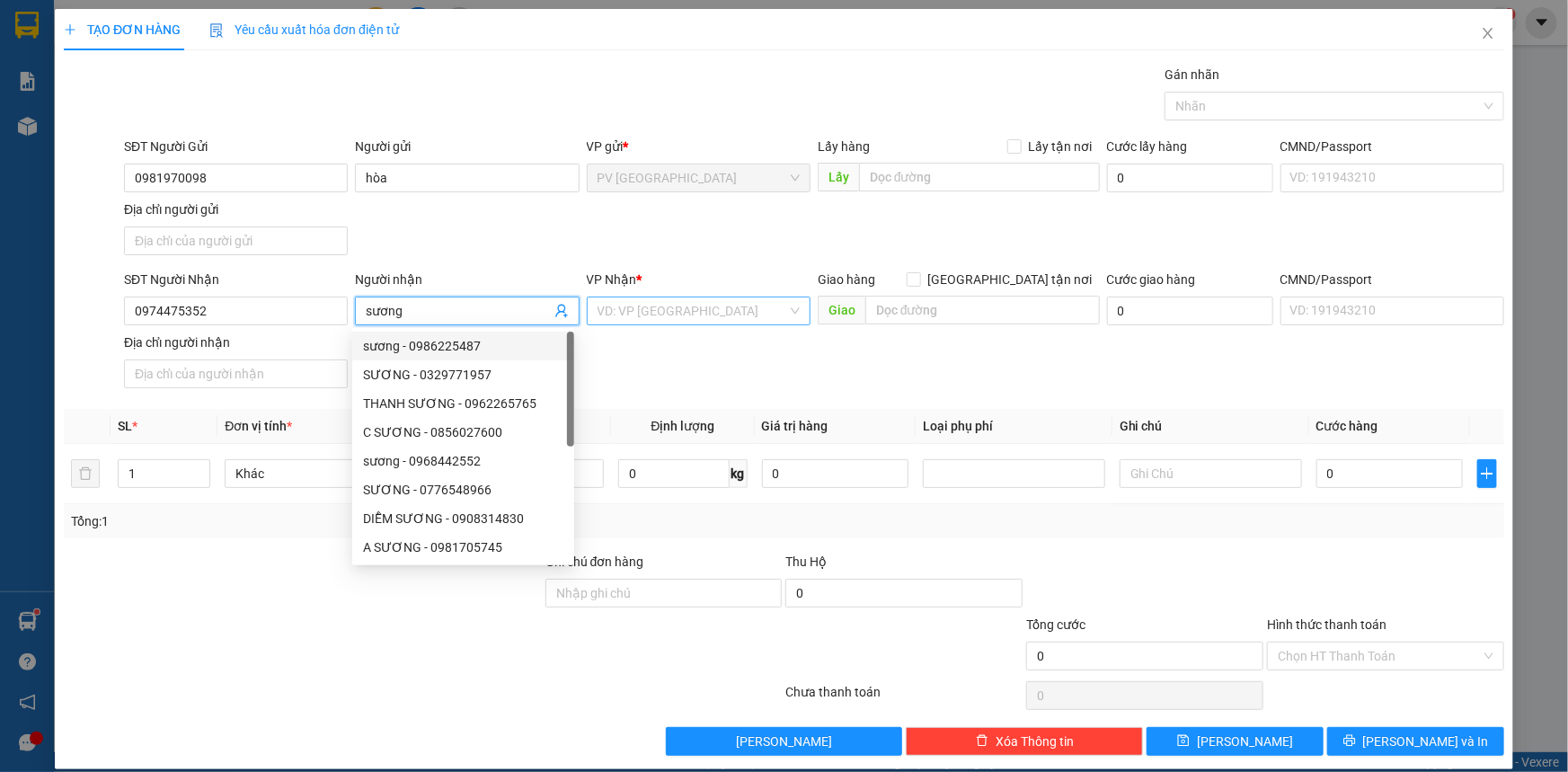
type input "sương"
click at [637, 317] on input "search" at bounding box center [692, 311] width 190 height 27
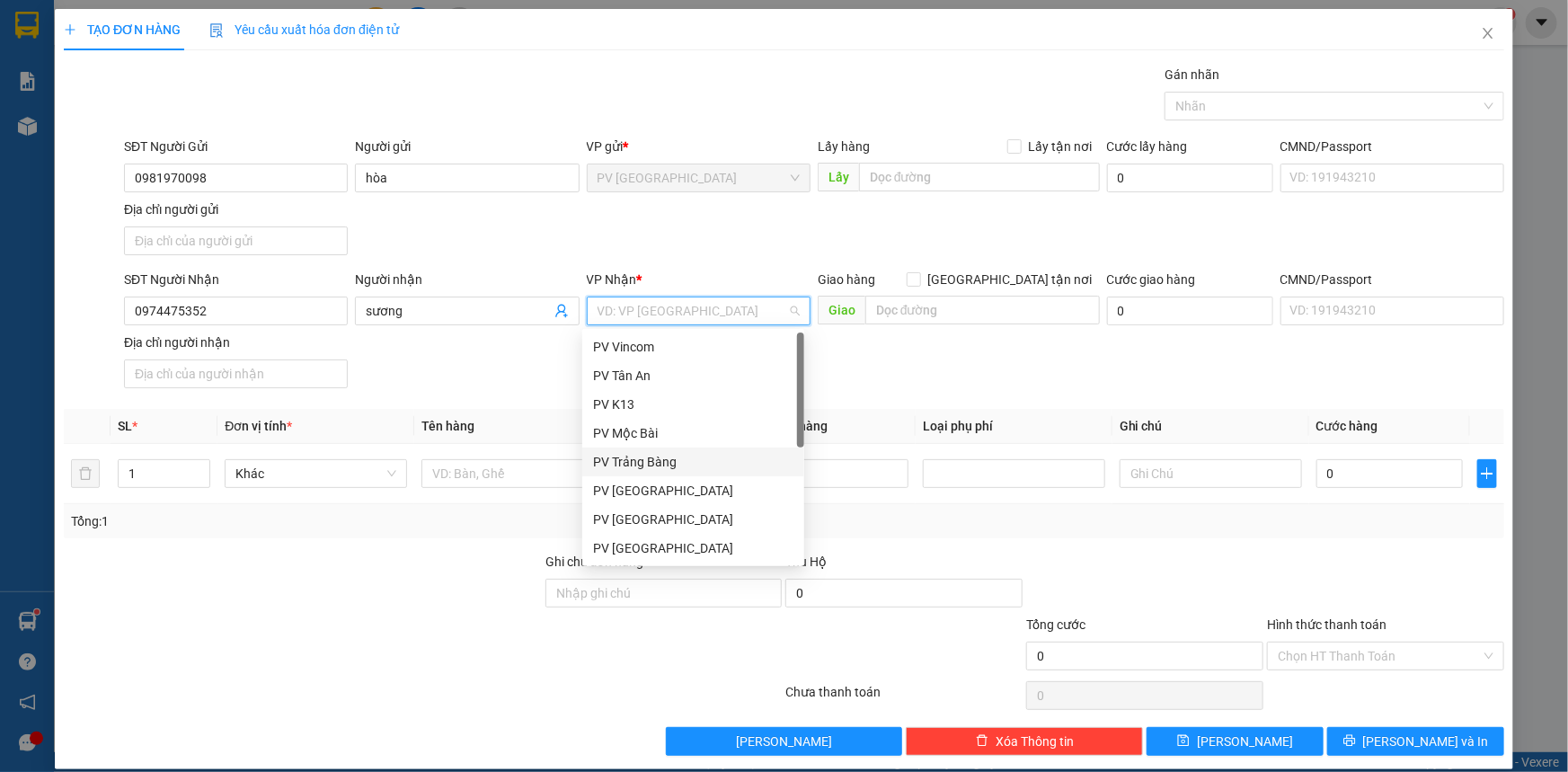
click at [626, 466] on div "PV Trảng Bàng" at bounding box center [693, 462] width 200 height 20
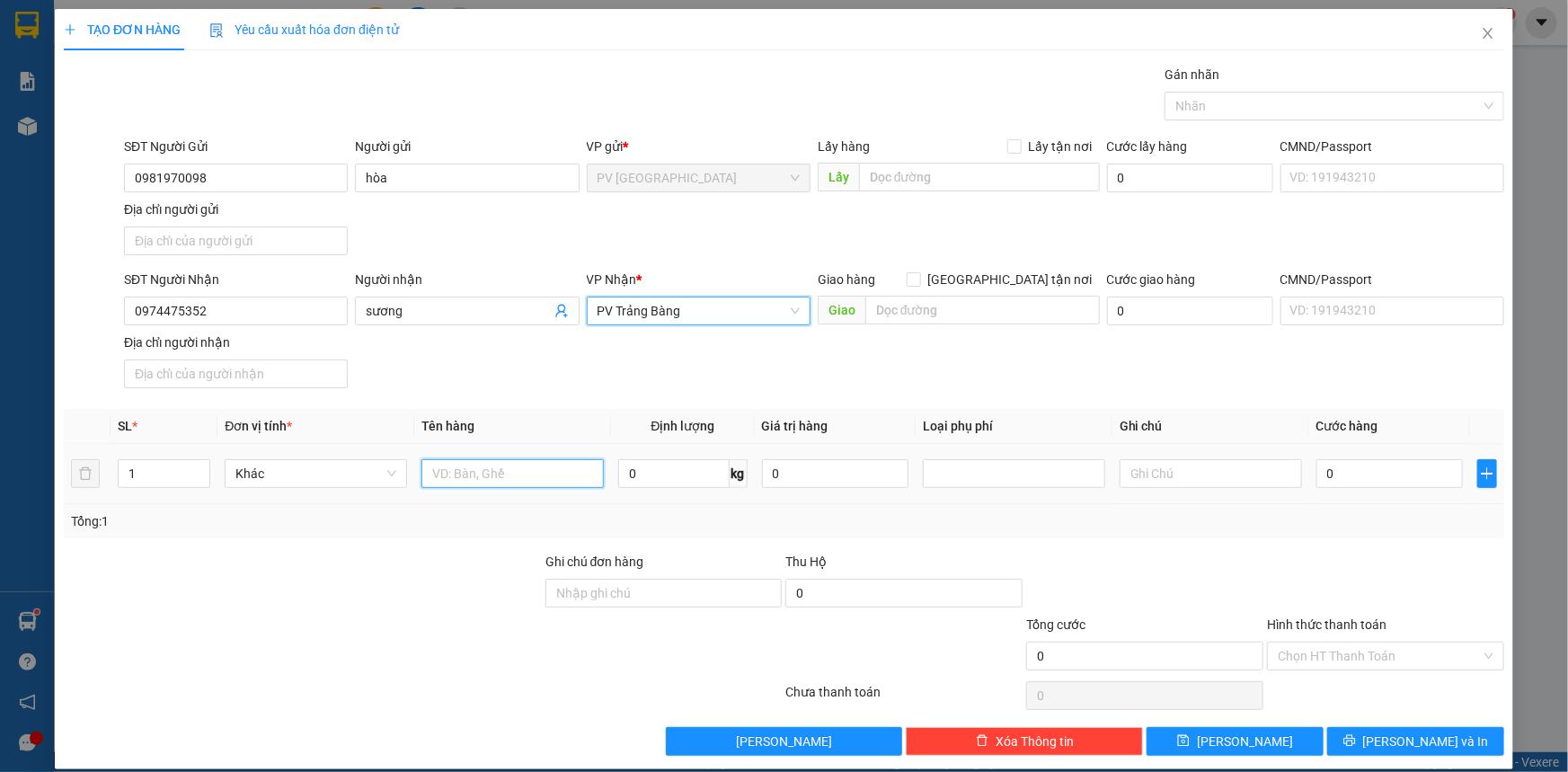
click at [561, 480] on input "text" at bounding box center [512, 474] width 182 height 29
type input "giấy tờ"
click at [1398, 474] on input "0" at bounding box center [1390, 474] width 147 height 29
type input "20"
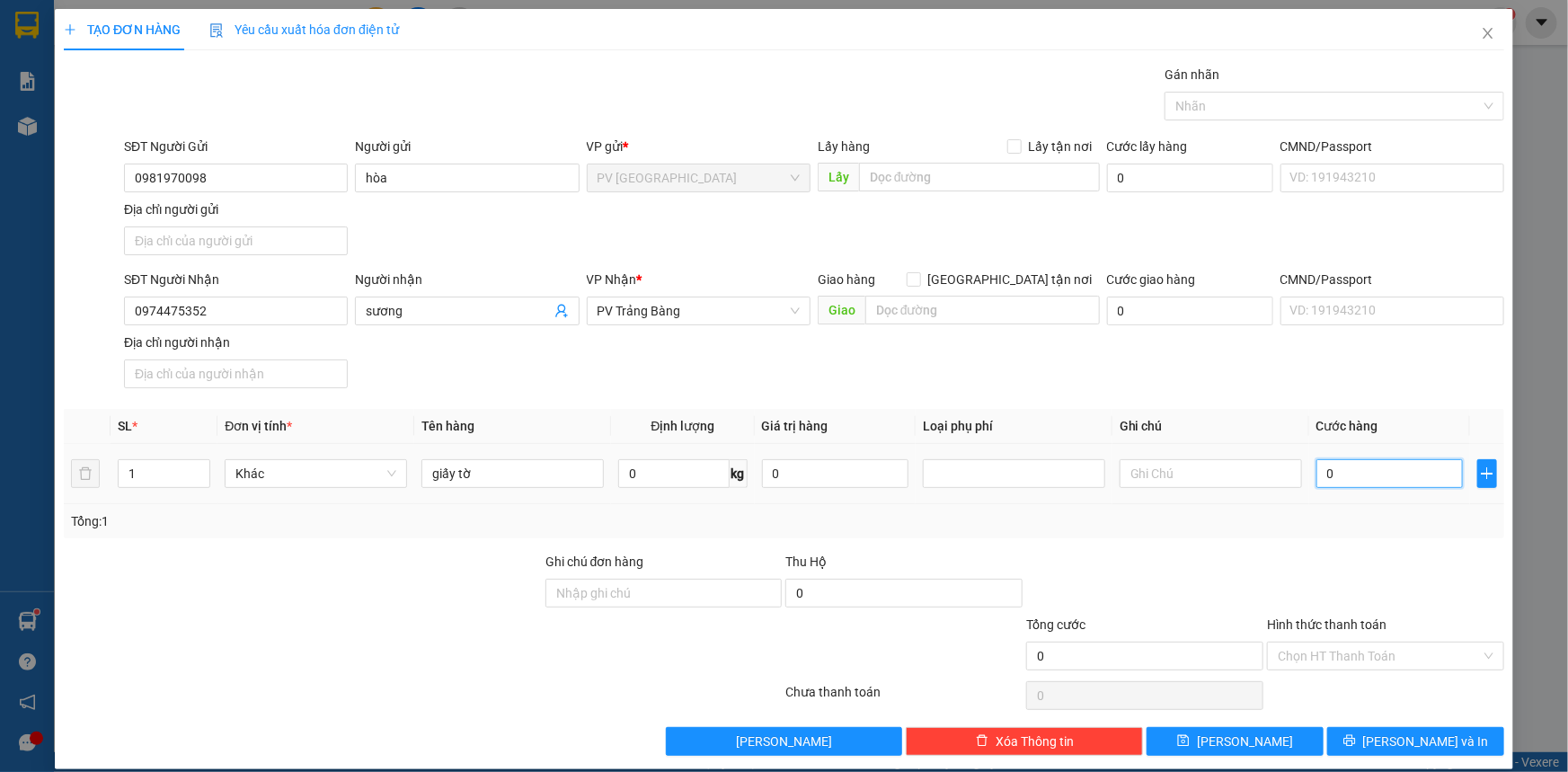
type input "20"
type input "20.000"
click at [1349, 656] on input "Hình thức thanh toán" at bounding box center [1379, 656] width 203 height 27
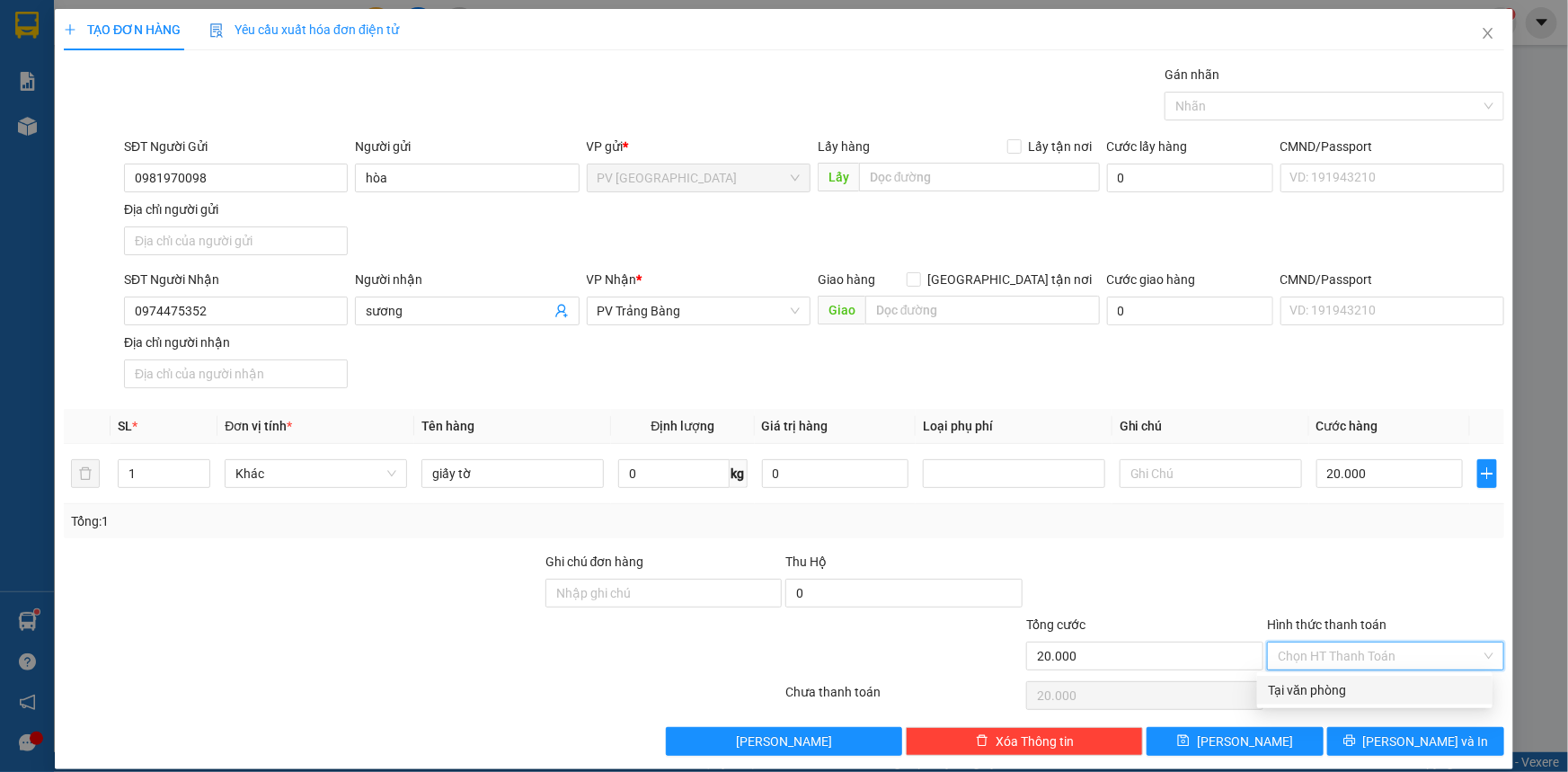
click at [1365, 688] on div "Tại văn phòng" at bounding box center [1375, 690] width 214 height 20
type input "0"
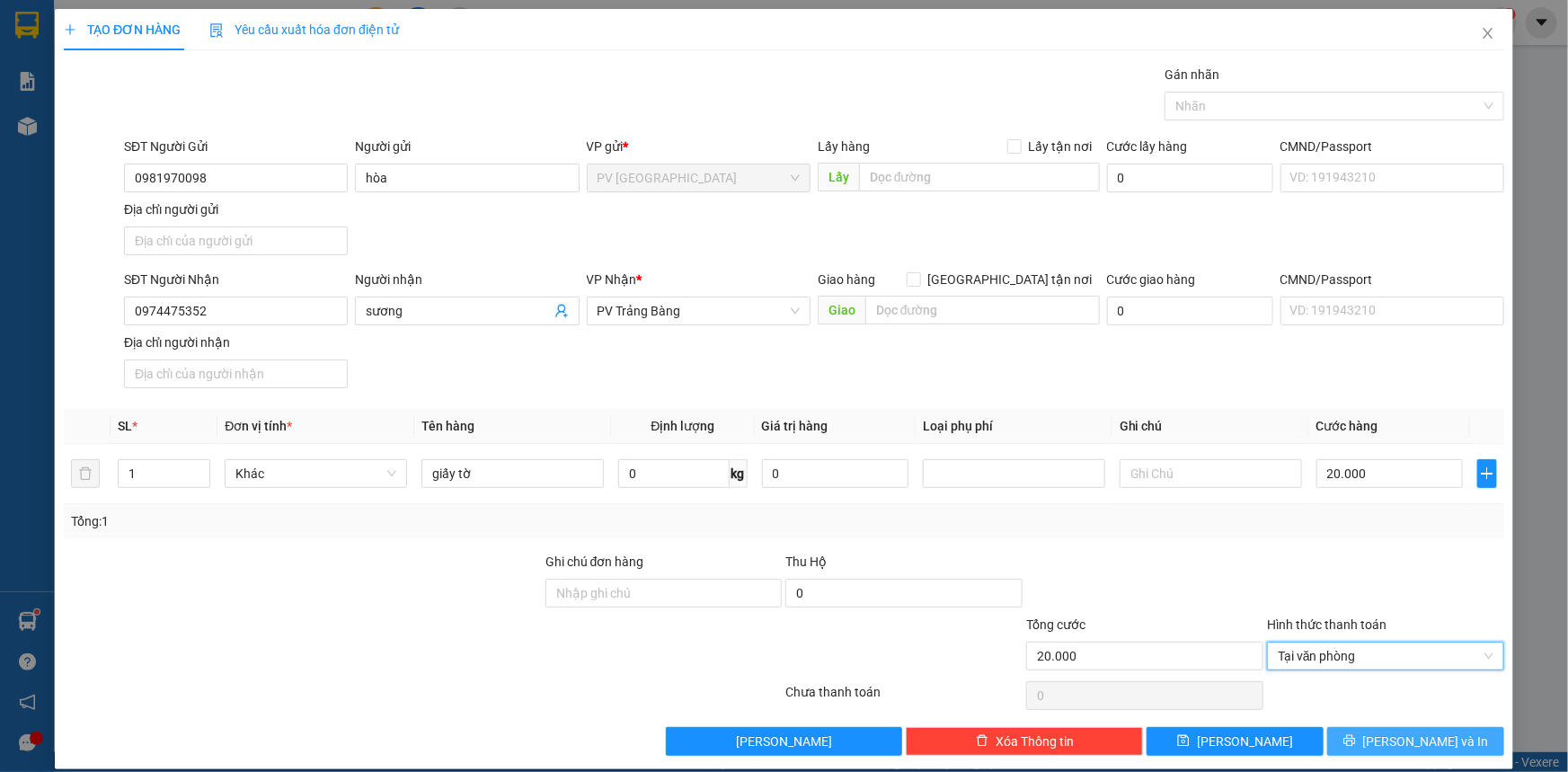
click at [1393, 736] on span "[PERSON_NAME] và In" at bounding box center [1426, 742] width 126 height 20
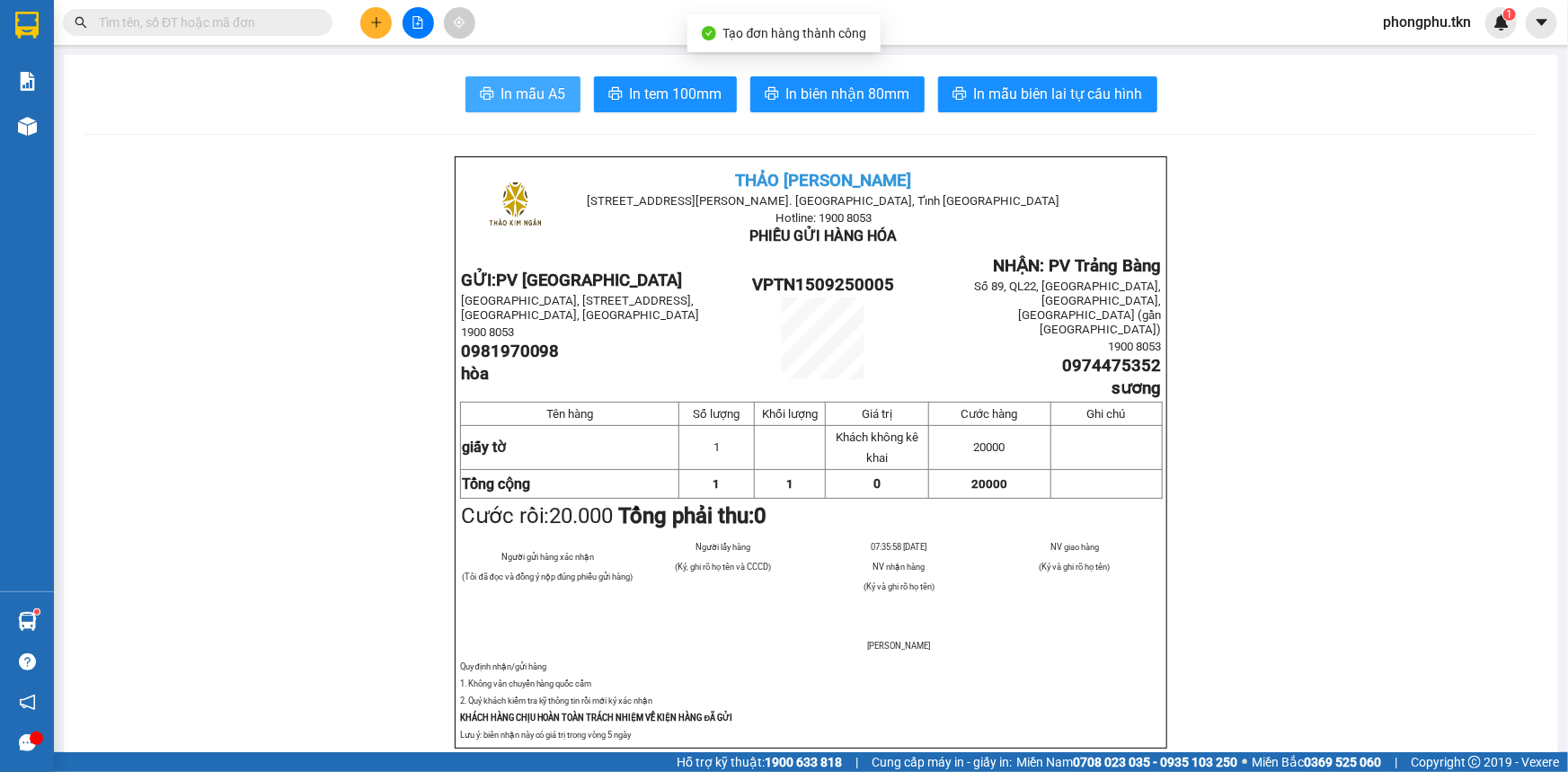
click at [541, 95] on span "In mẫu A5" at bounding box center [533, 93] width 64 height 23
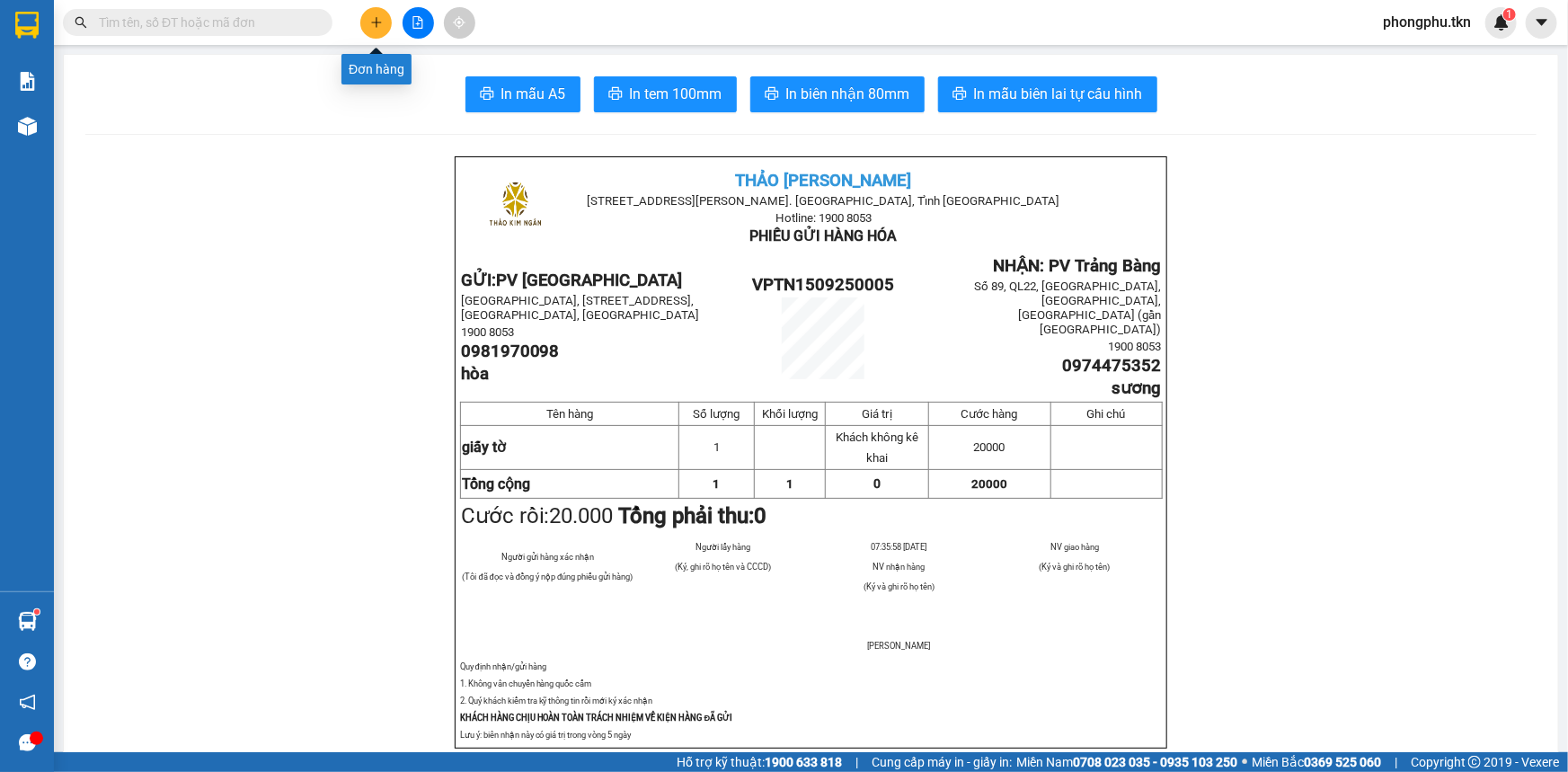
click at [375, 16] on icon "plus" at bounding box center [376, 23] width 13 height 13
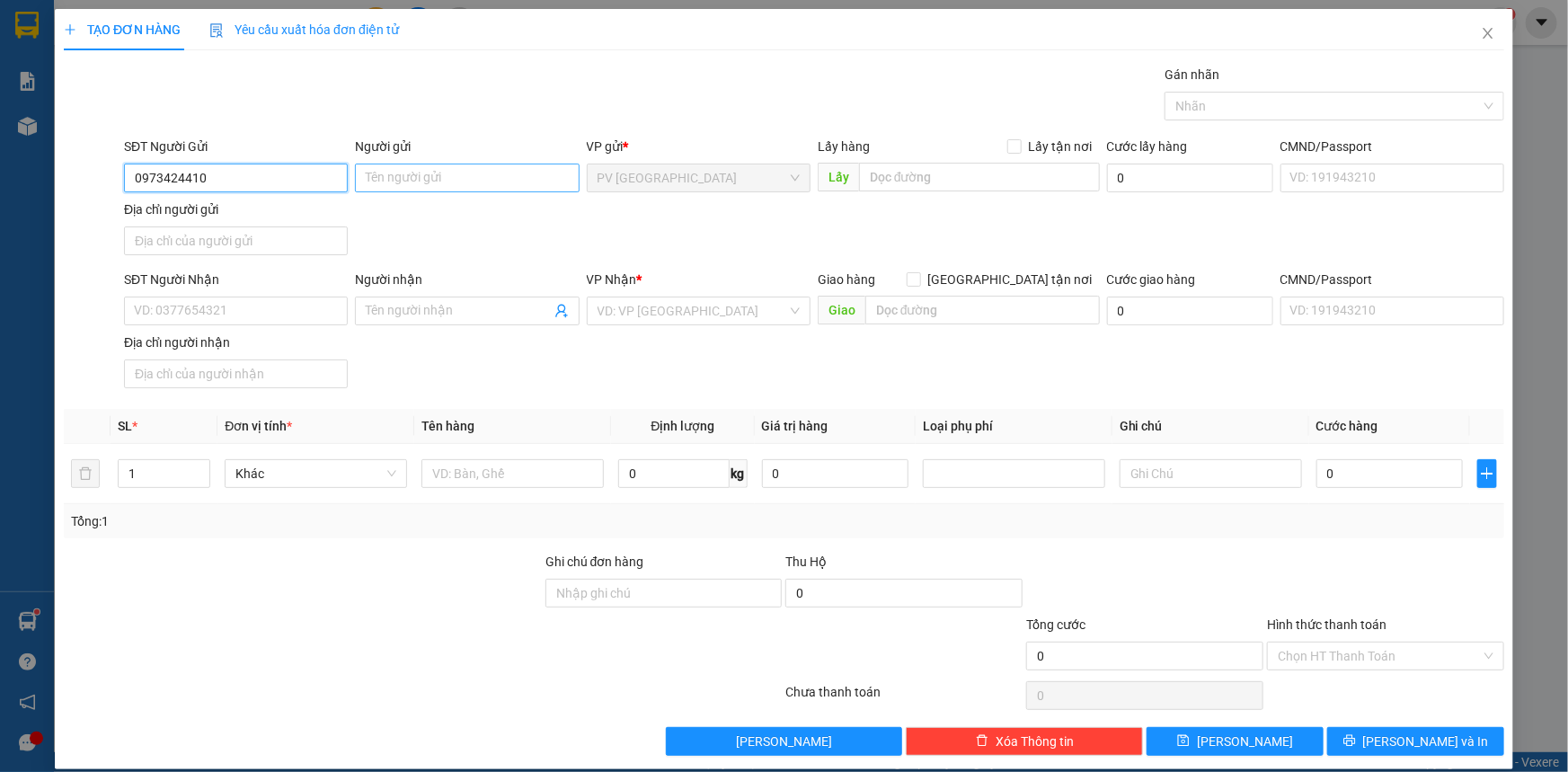
type input "0973424410"
click at [388, 172] on input "Người gửi" at bounding box center [466, 178] width 224 height 29
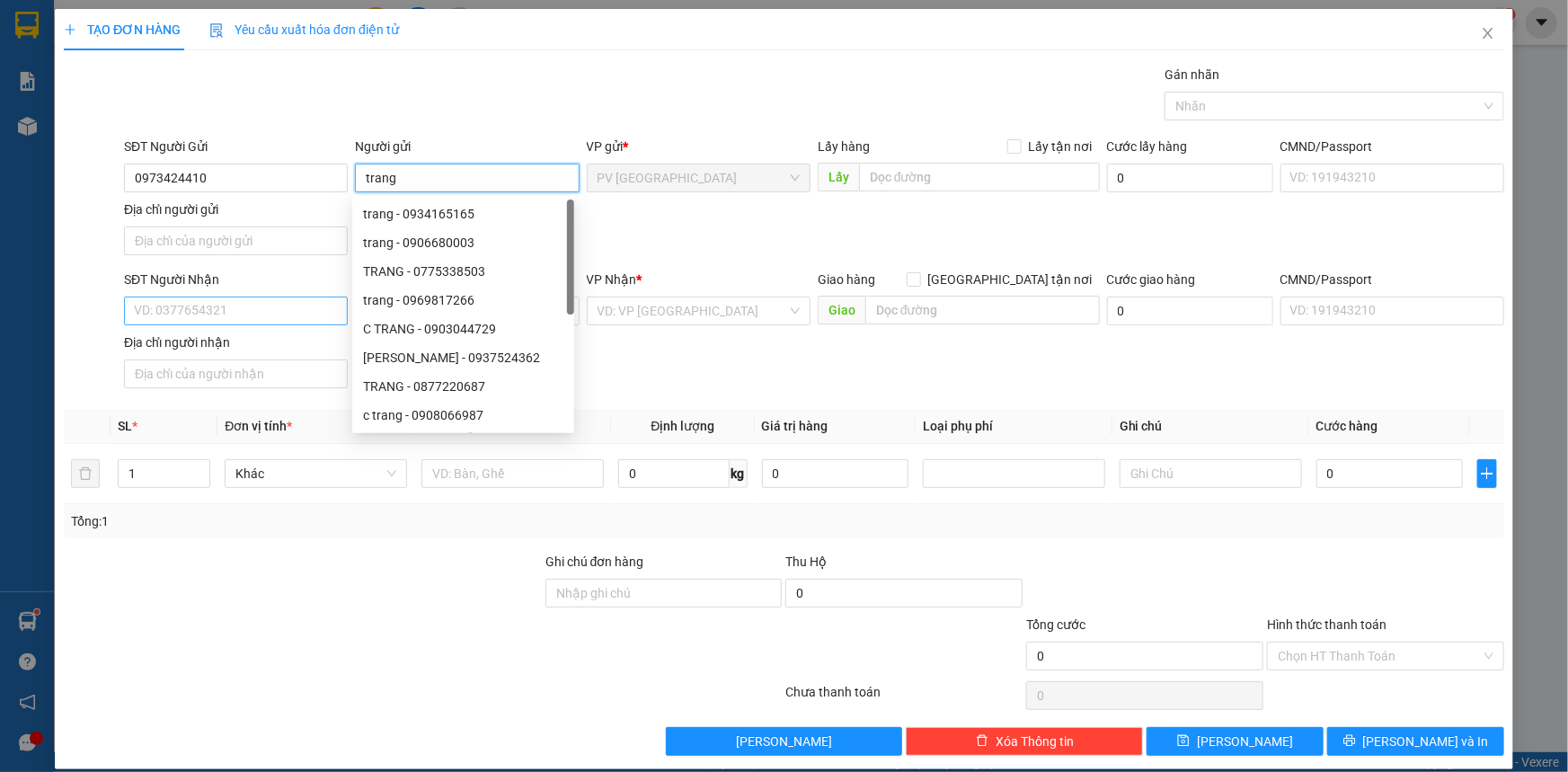
type input "trang"
click at [245, 308] on input "SĐT Người Nhận" at bounding box center [236, 311] width 224 height 29
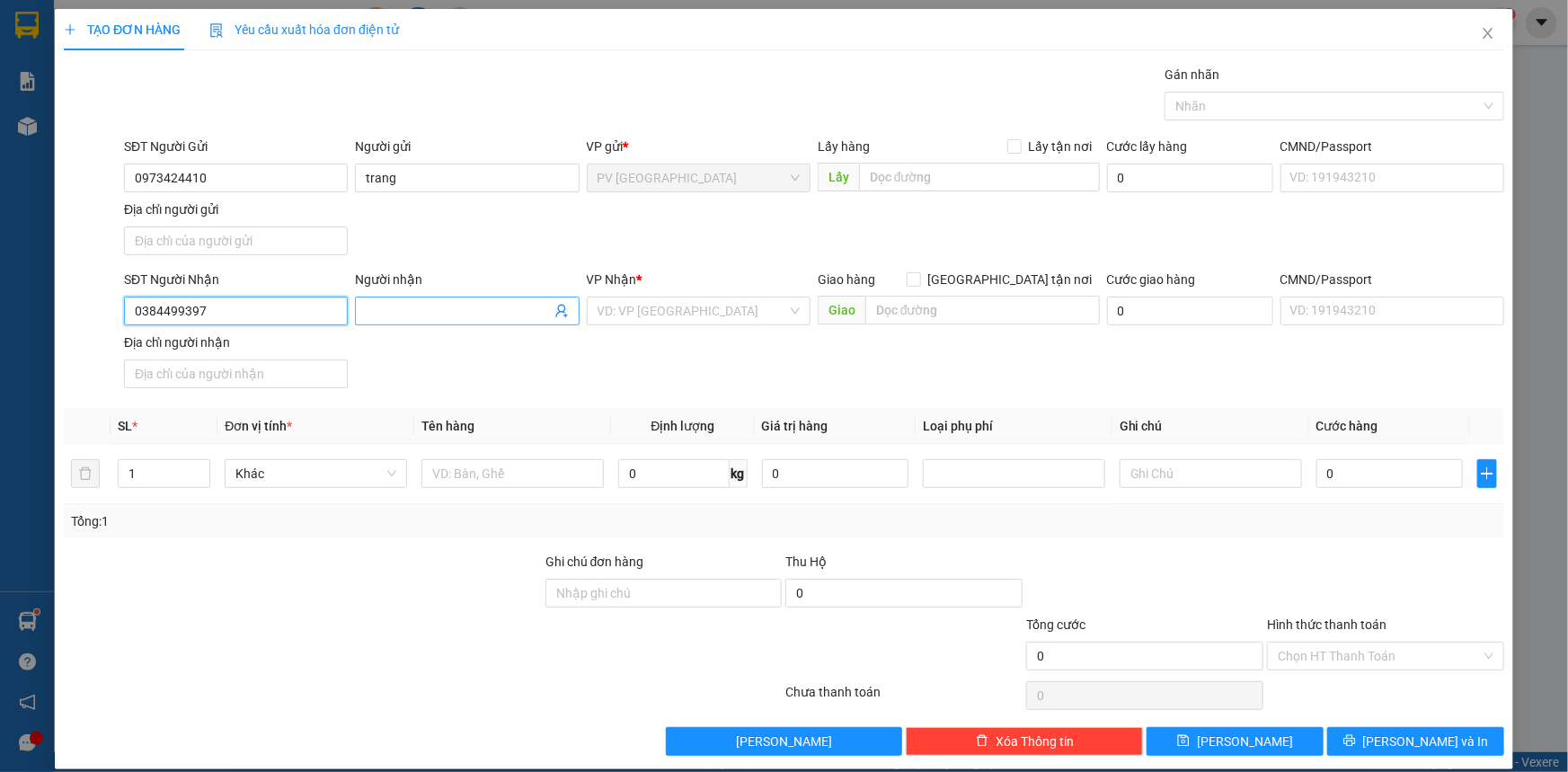
type input "0384499397"
click at [418, 318] on input "Người nhận" at bounding box center [457, 311] width 184 height 20
type input "thành công"
click at [627, 312] on input "search" at bounding box center [692, 311] width 190 height 27
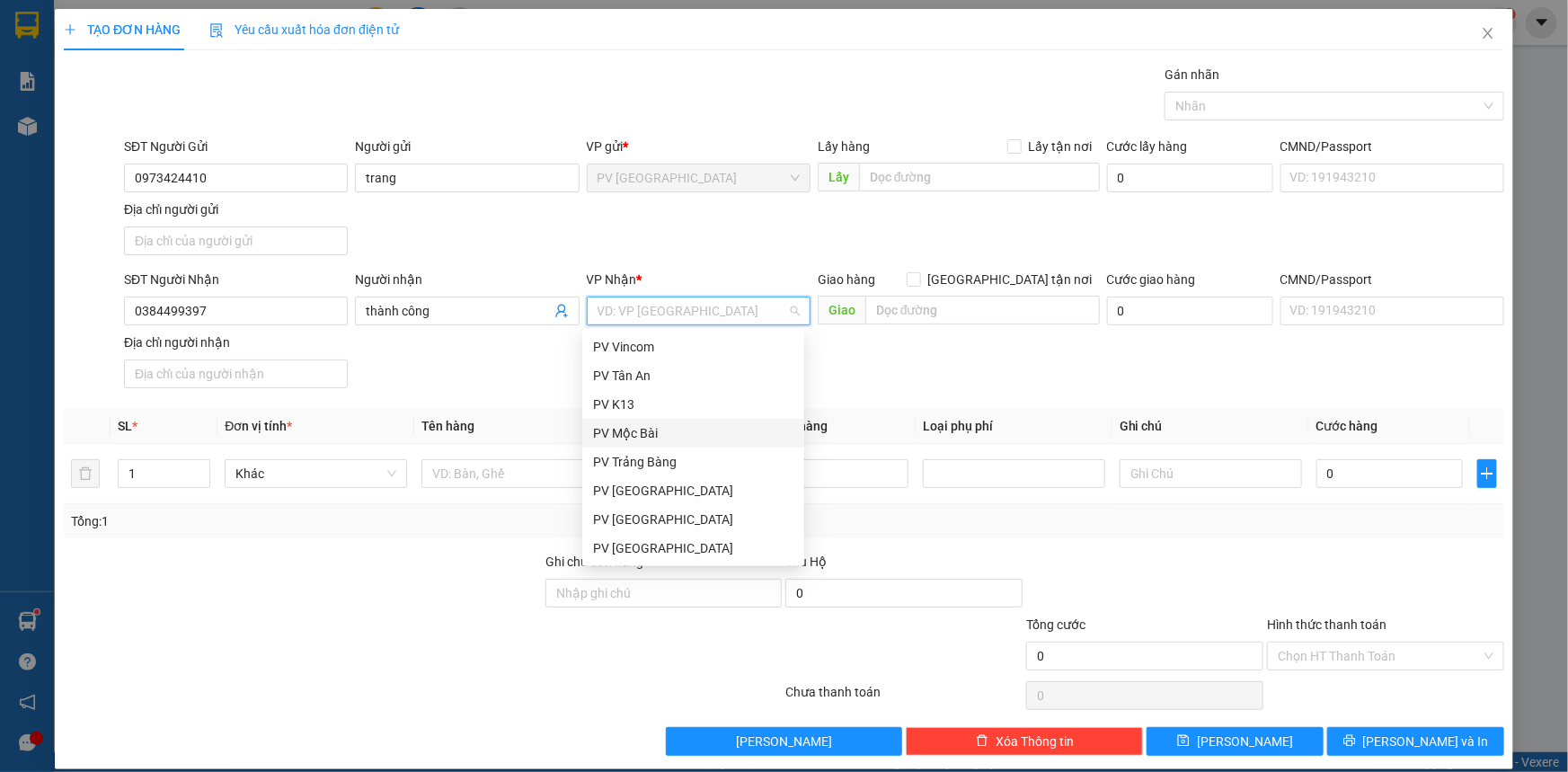
click at [641, 431] on div "PV Mộc Bài" at bounding box center [693, 434] width 200 height 20
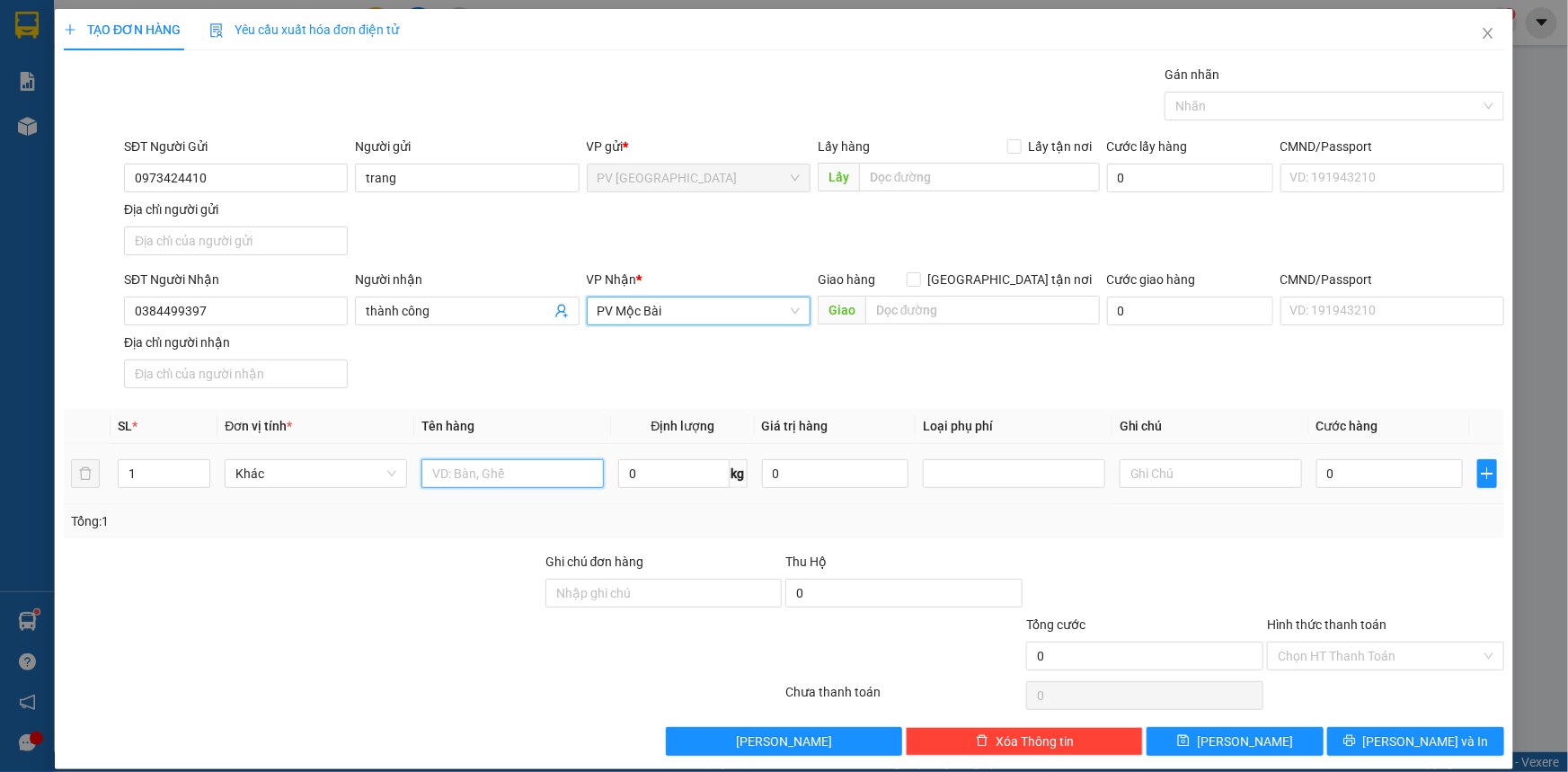
click at [493, 478] on input "text" at bounding box center [512, 474] width 182 height 29
click at [1292, 113] on div at bounding box center [1325, 106] width 313 height 22
type input "thùng sữa chua"
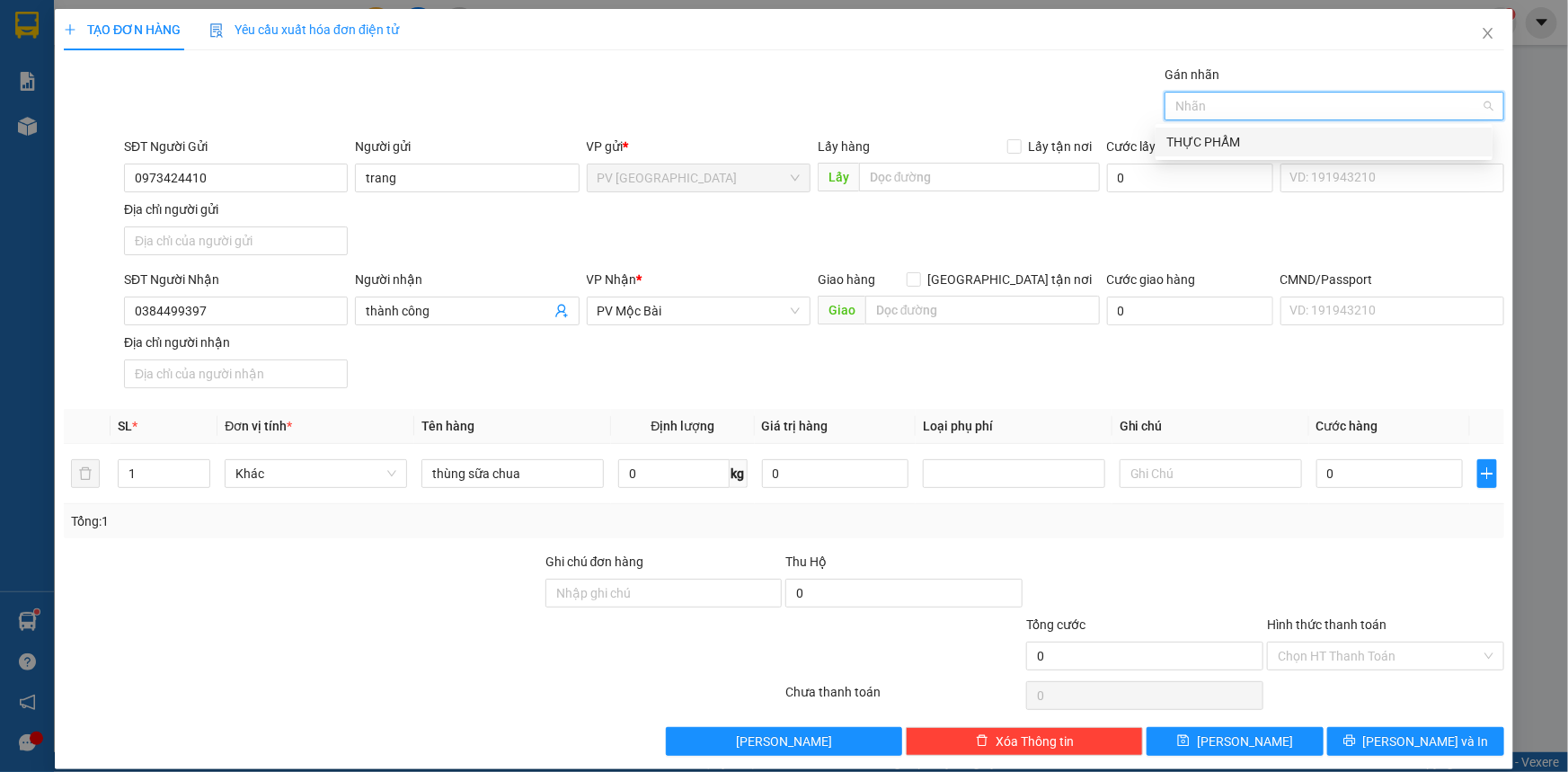
click at [1269, 150] on div "THỰC PHẨM" at bounding box center [1324, 142] width 316 height 20
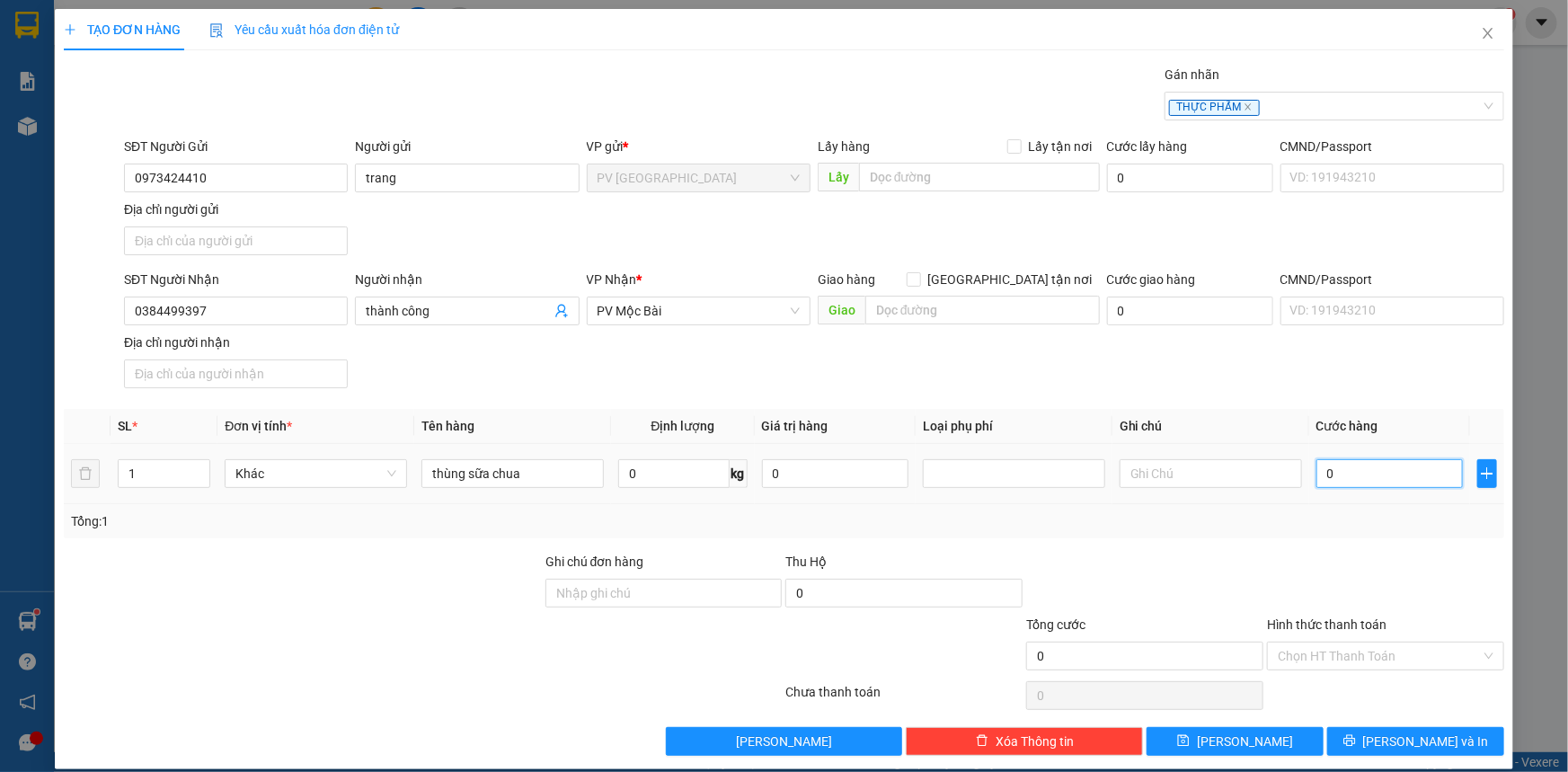
click at [1350, 481] on input "0" at bounding box center [1390, 474] width 147 height 29
type input "50"
type input "50.000"
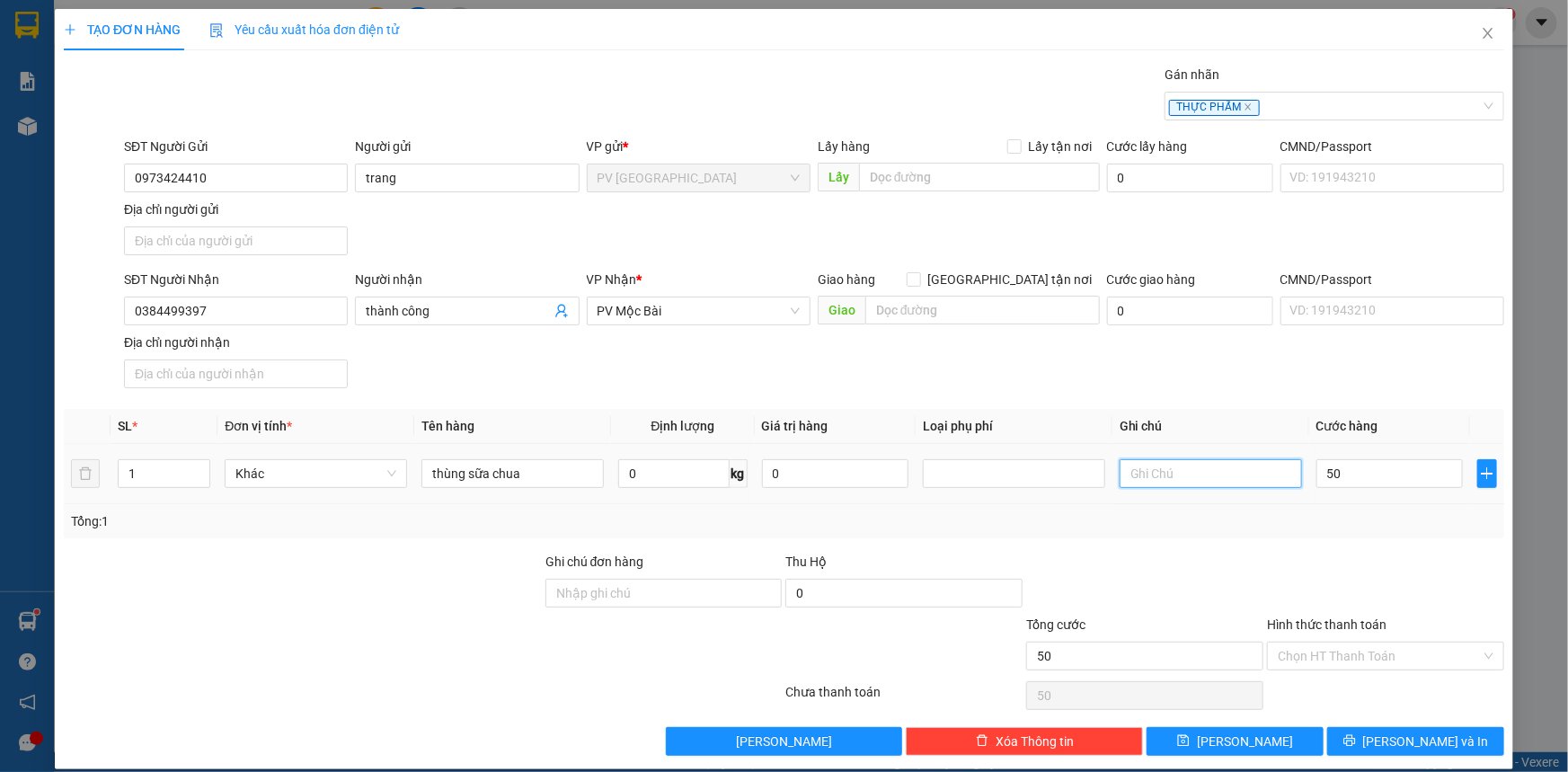
type input "50.000"
click at [1236, 470] on input "text" at bounding box center [1211, 474] width 182 height 29
type input "goi gấp dùm"
click at [1352, 654] on input "Hình thức thanh toán" at bounding box center [1379, 656] width 203 height 27
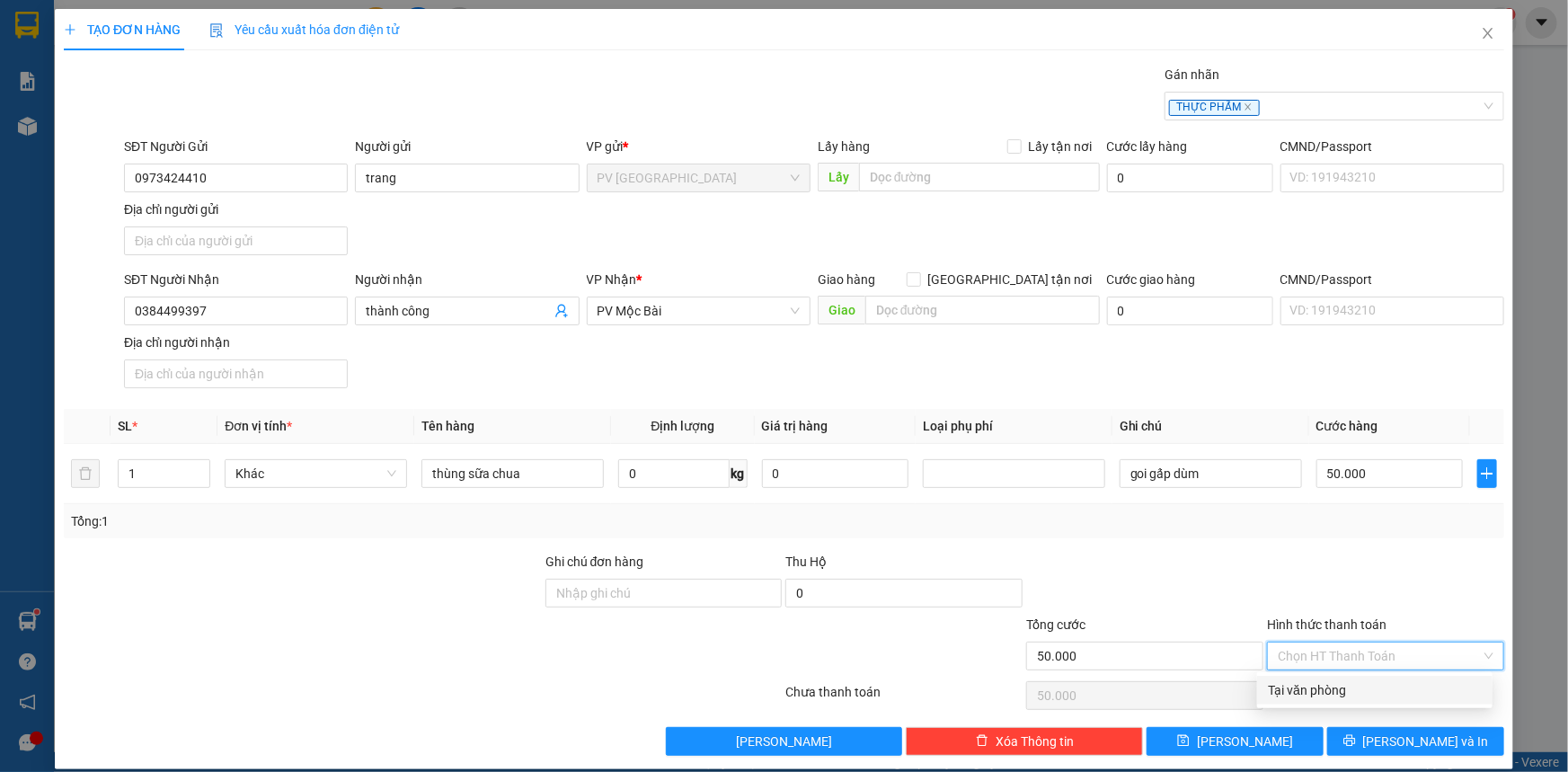
drag, startPoint x: 1355, startPoint y: 689, endPoint x: 1376, endPoint y: 740, distance: 55.2
click at [1355, 689] on div "Tại văn phòng" at bounding box center [1375, 690] width 214 height 20
type input "0"
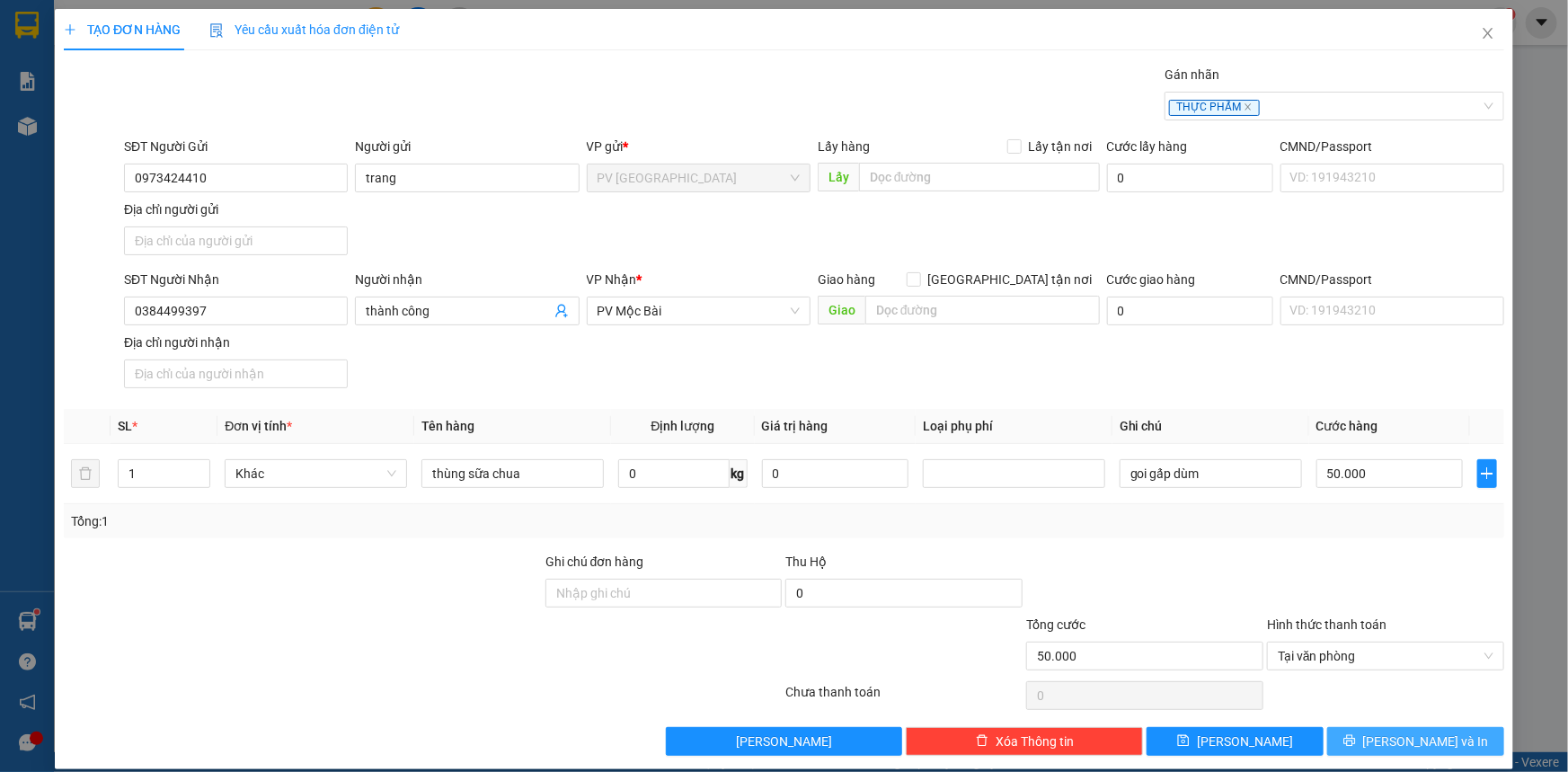
click at [1356, 743] on icon "printer" at bounding box center [1349, 740] width 13 height 13
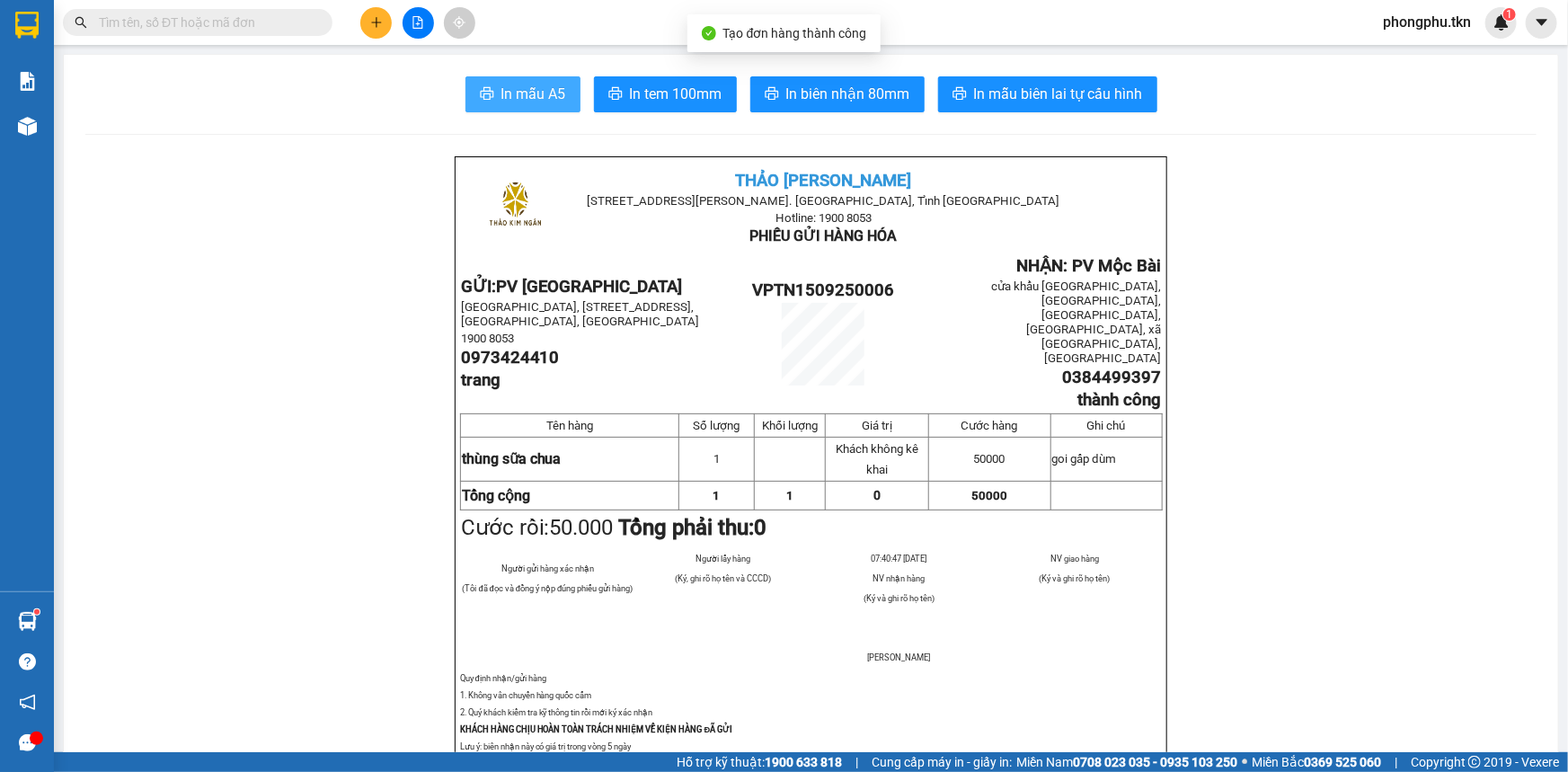
click at [542, 93] on span "In mẫu A5" at bounding box center [533, 93] width 64 height 23
click at [196, 25] on input "text" at bounding box center [205, 23] width 212 height 20
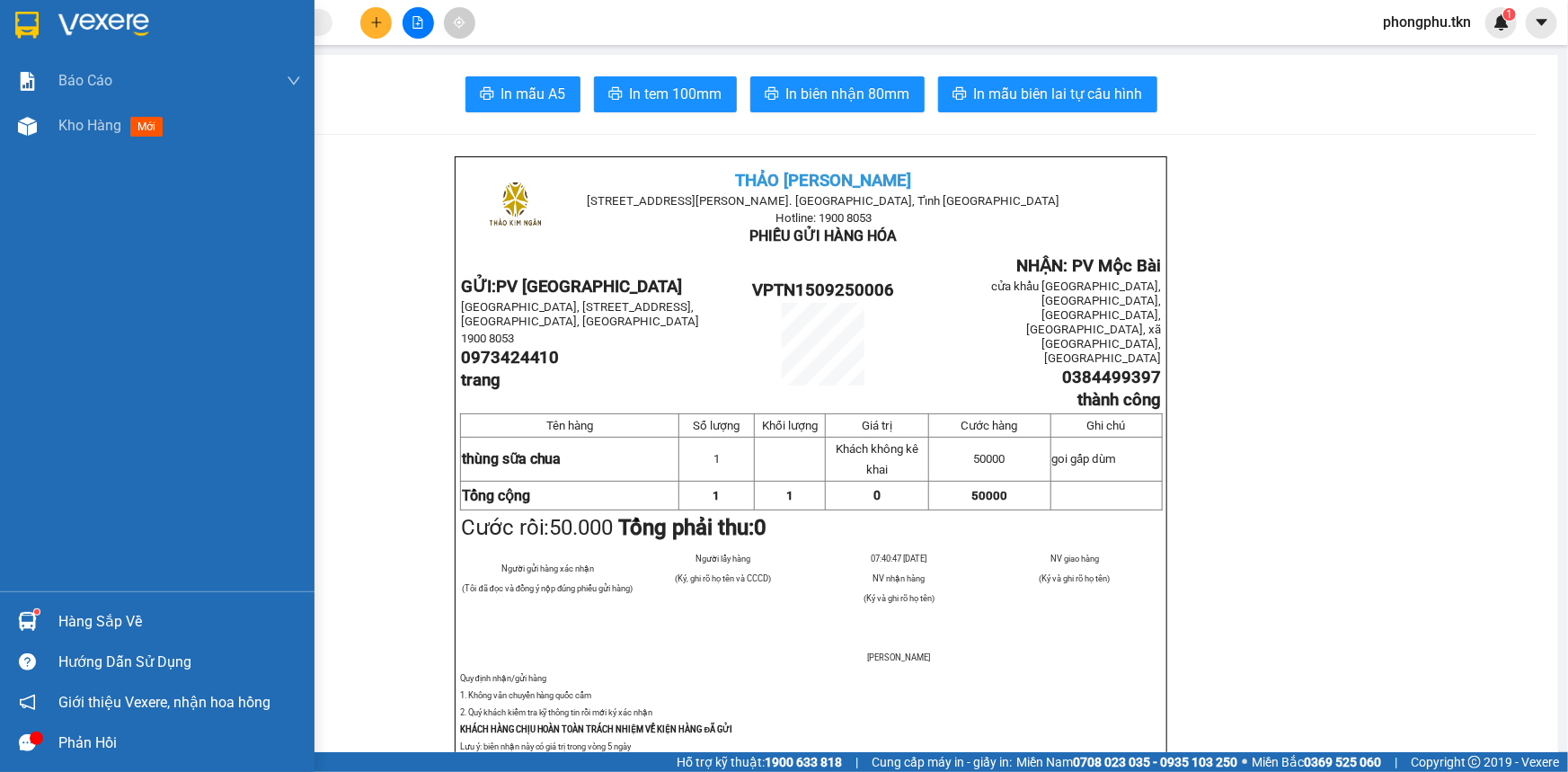
click at [21, 619] on img at bounding box center [27, 621] width 19 height 19
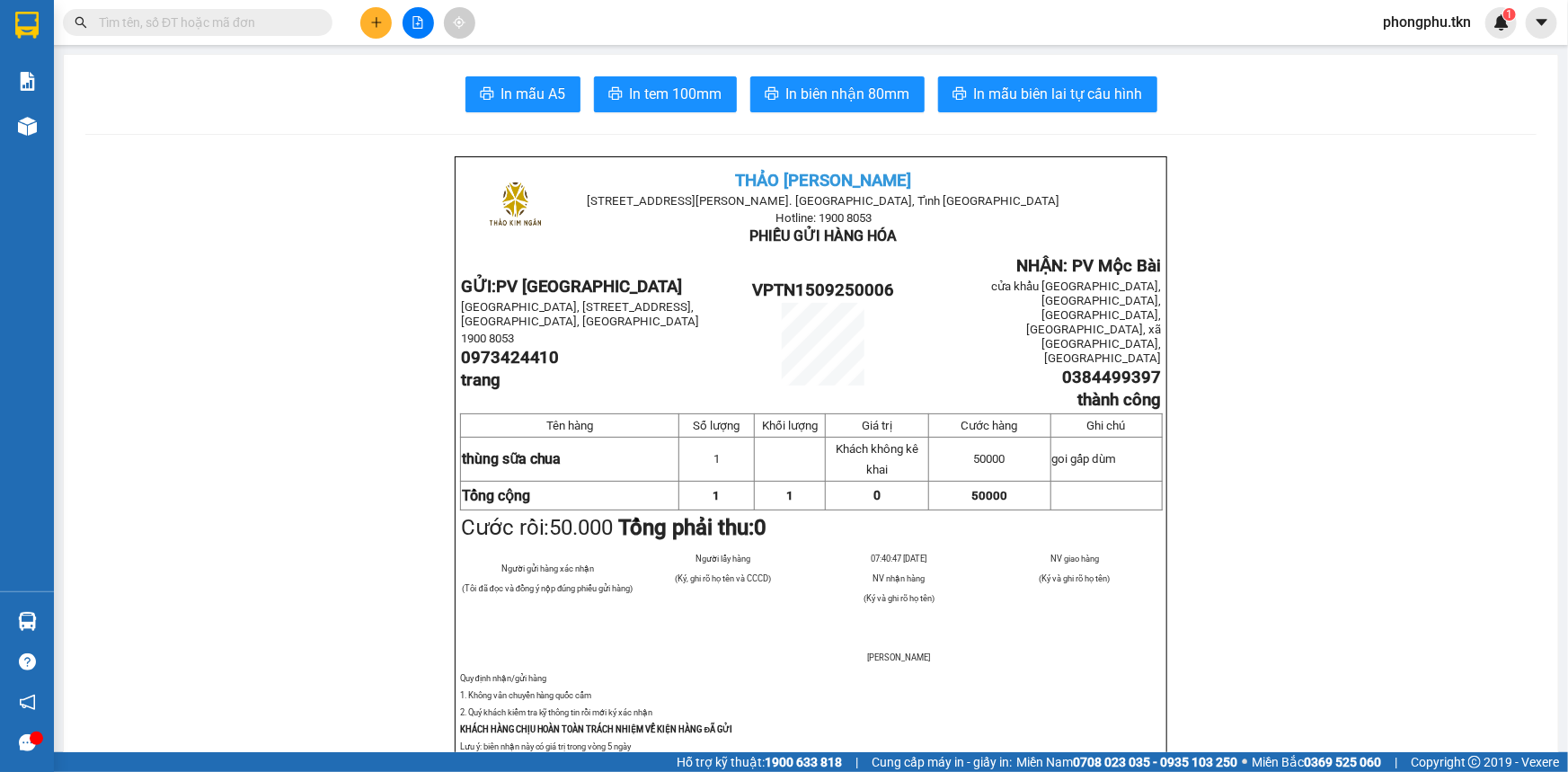
click at [195, 413] on section "Kết quả tìm kiếm ( 0 ) Bộ lọc No Data phongphu.tkn 1 Báo cáo Mẫu 1: Báo cáo dòn…" at bounding box center [784, 386] width 1568 height 772
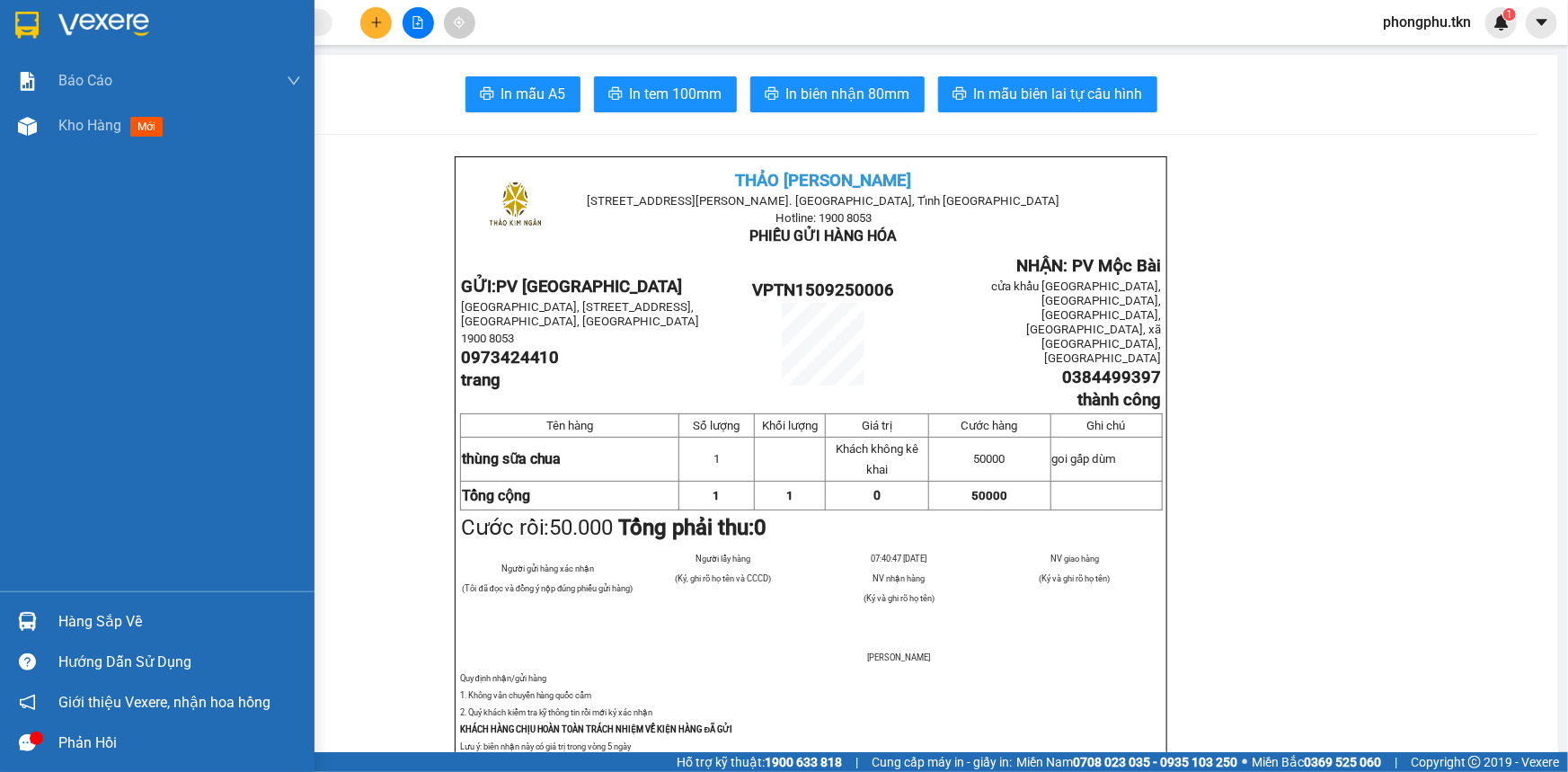
click at [45, 613] on div "Hàng sắp về" at bounding box center [157, 621] width 315 height 41
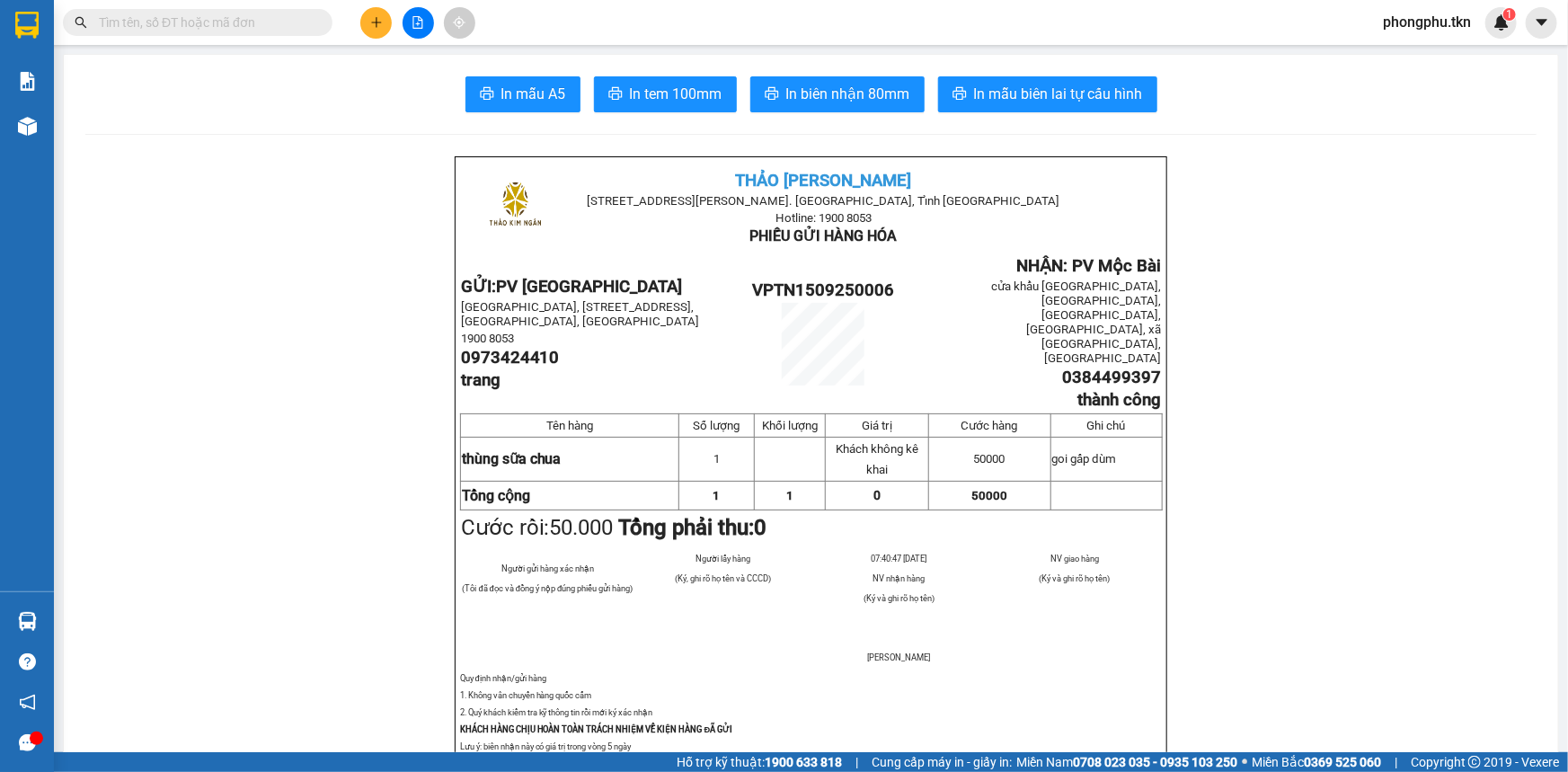
click at [206, 402] on section "Kết quả tìm kiếm ( 0 ) Bộ lọc No Data phongphu.tkn 1 Báo cáo Mẫu 1: Báo cáo dòn…" at bounding box center [784, 386] width 1568 height 772
click at [380, 16] on icon "plus" at bounding box center [376, 23] width 13 height 13
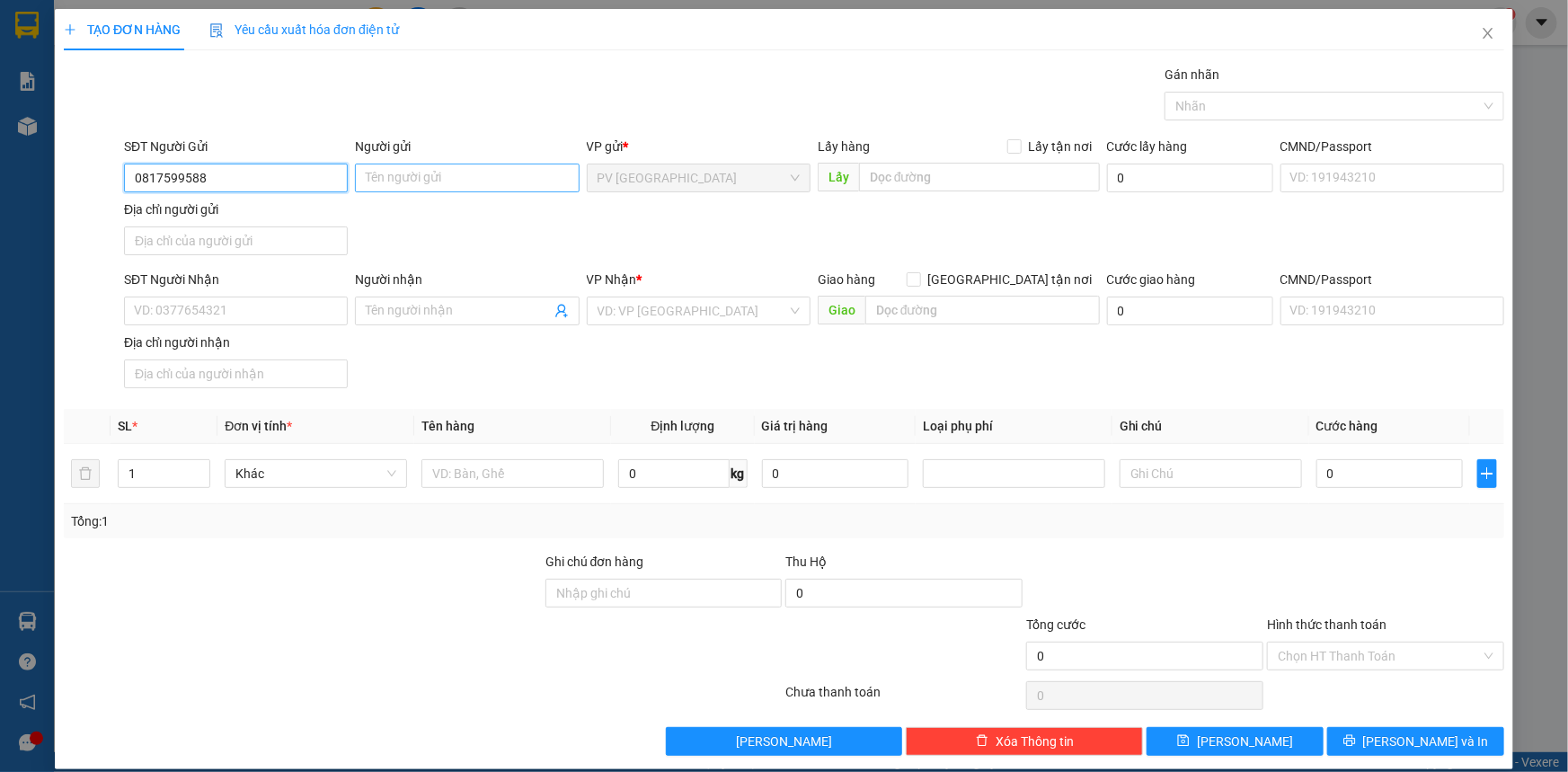
type input "0817599588"
click at [417, 183] on input "Người gửi" at bounding box center [466, 178] width 224 height 29
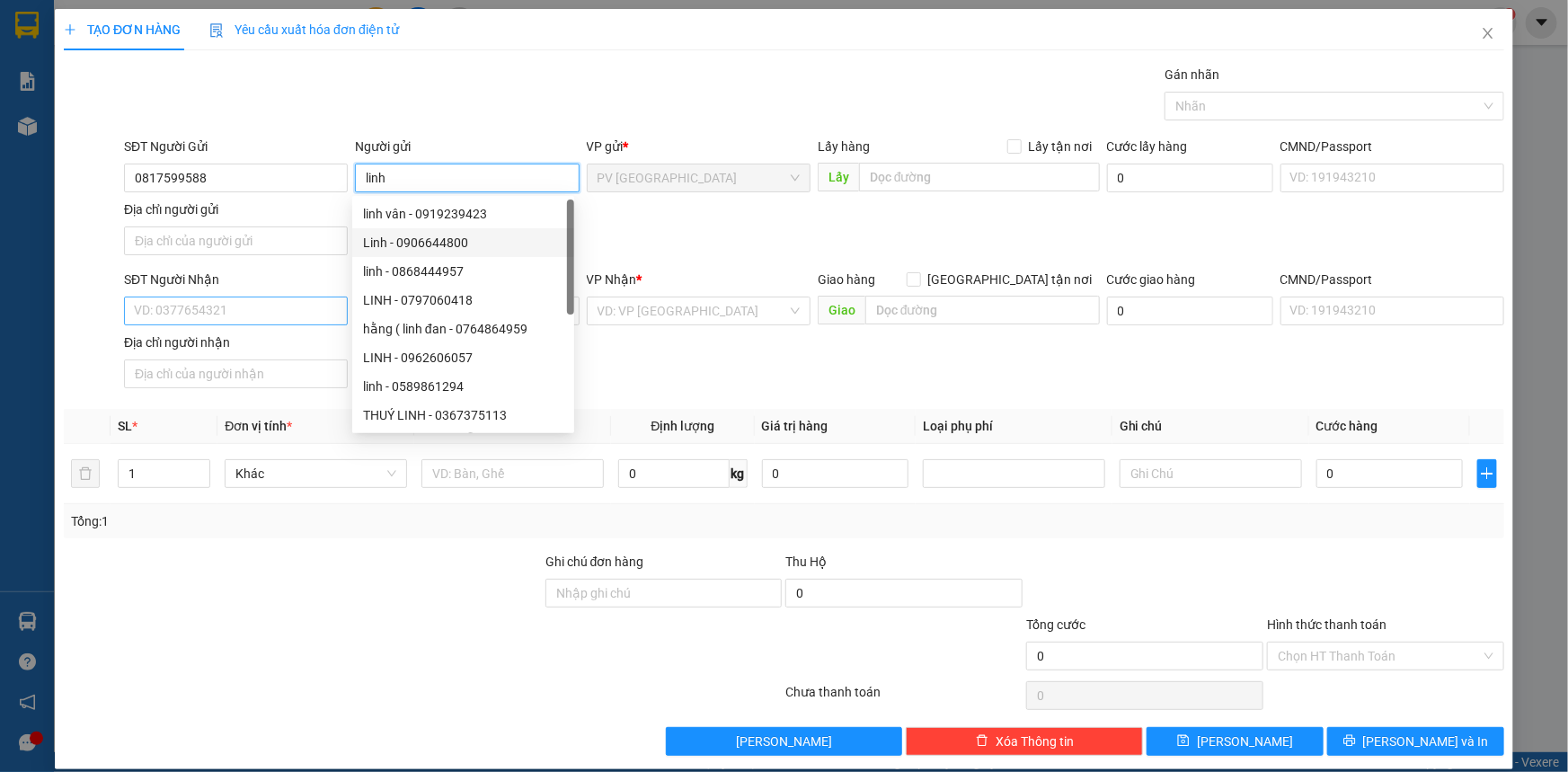
type input "linh"
click at [313, 308] on input "SĐT Người Nhận" at bounding box center [236, 311] width 224 height 29
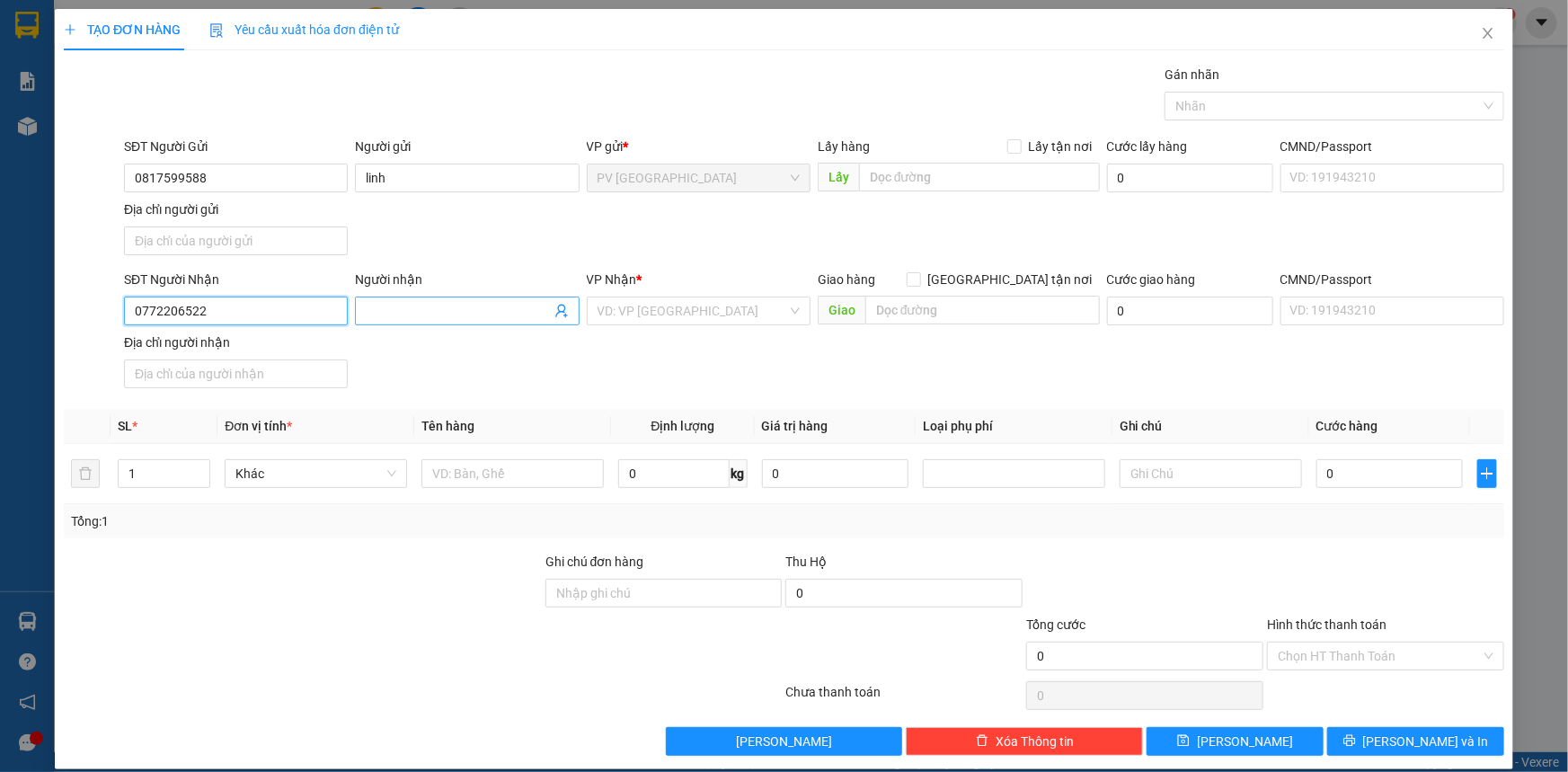
type input "0772206522"
click at [442, 315] on input "Người nhận" at bounding box center [457, 311] width 184 height 20
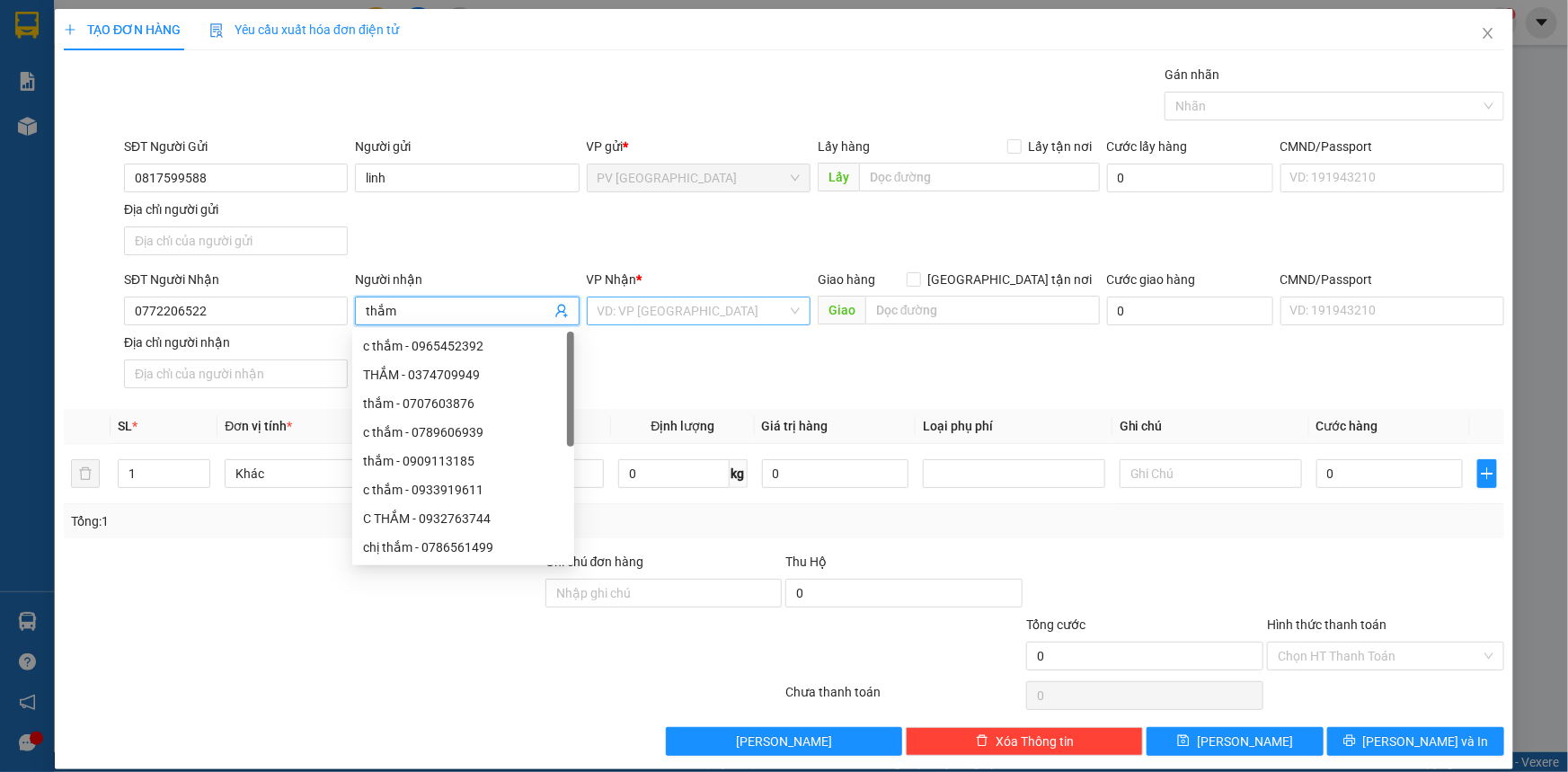
type input "thắm"
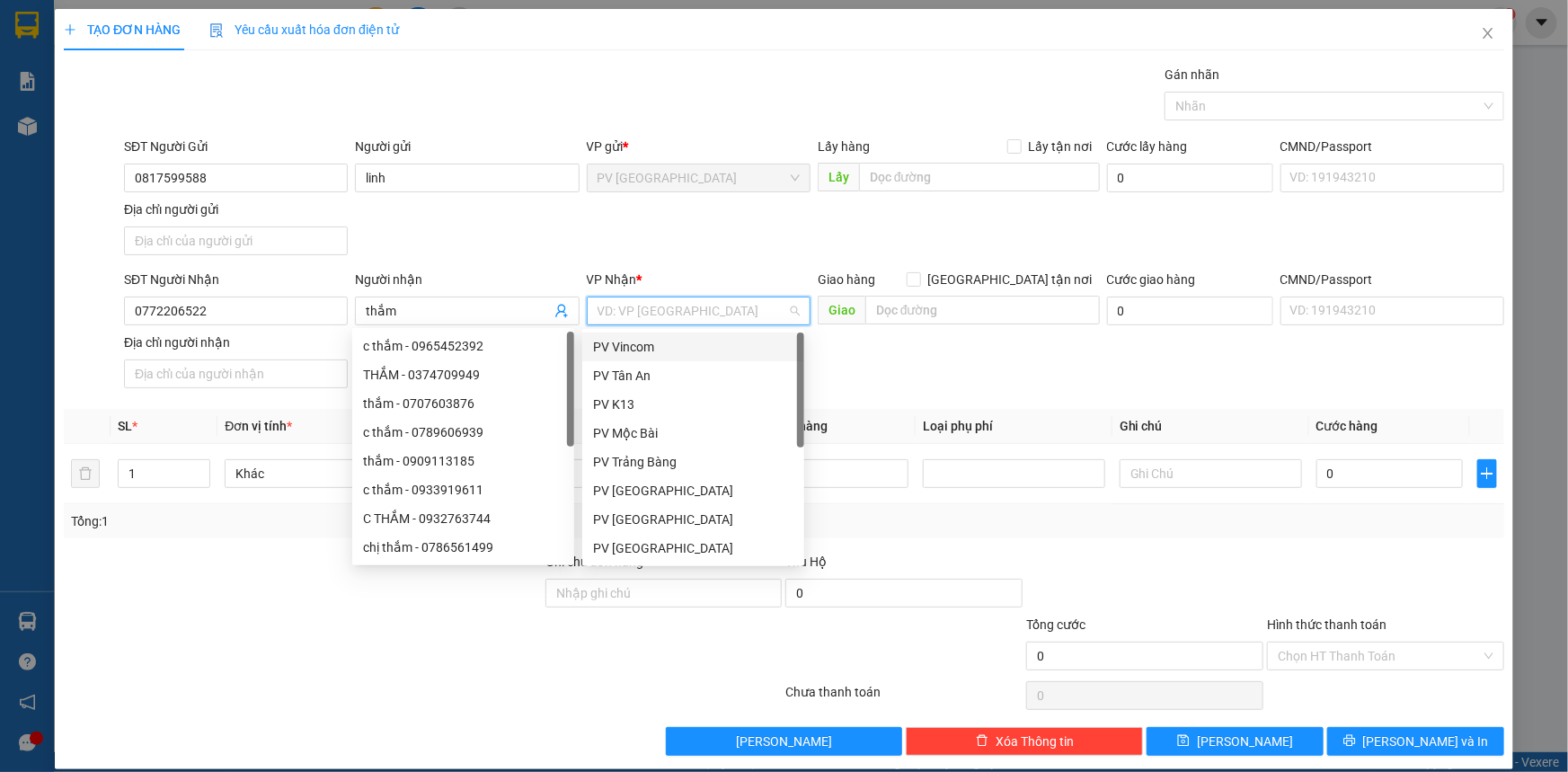
click at [655, 314] on input "search" at bounding box center [692, 311] width 190 height 27
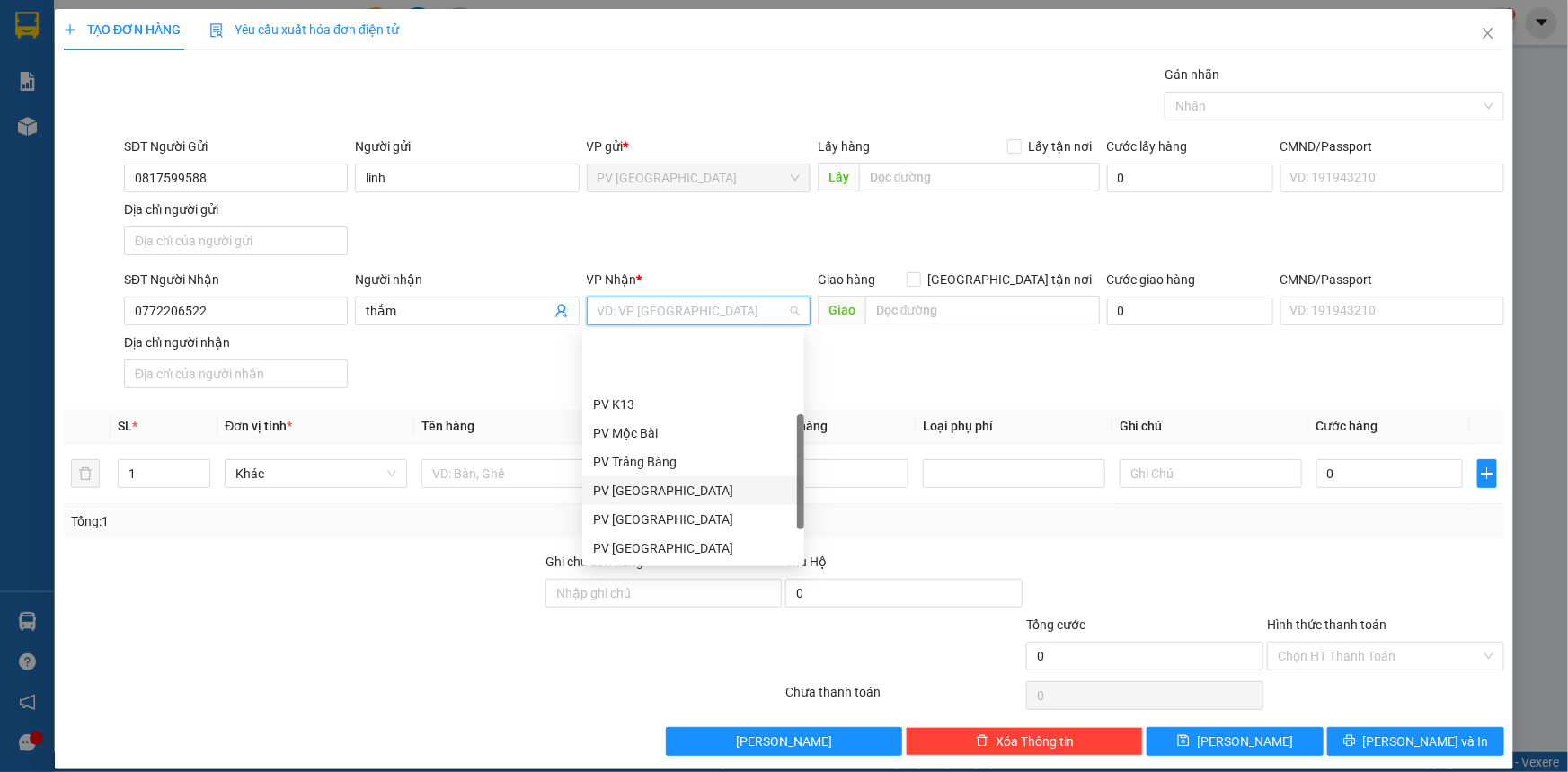
scroll to position [81, 0]
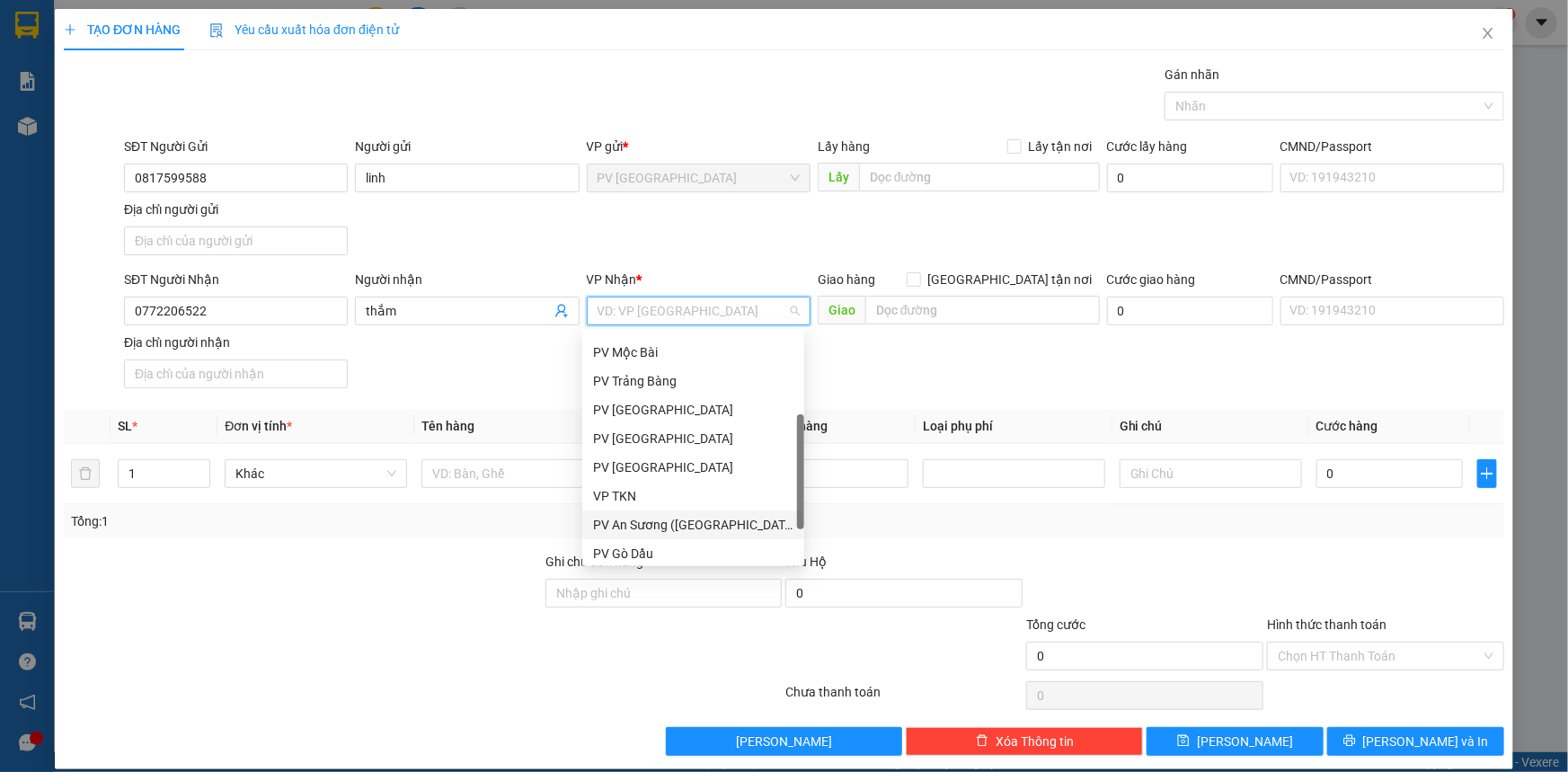
click at [659, 523] on div "PV An Sương ([GEOGRAPHIC_DATA])" at bounding box center [693, 525] width 200 height 20
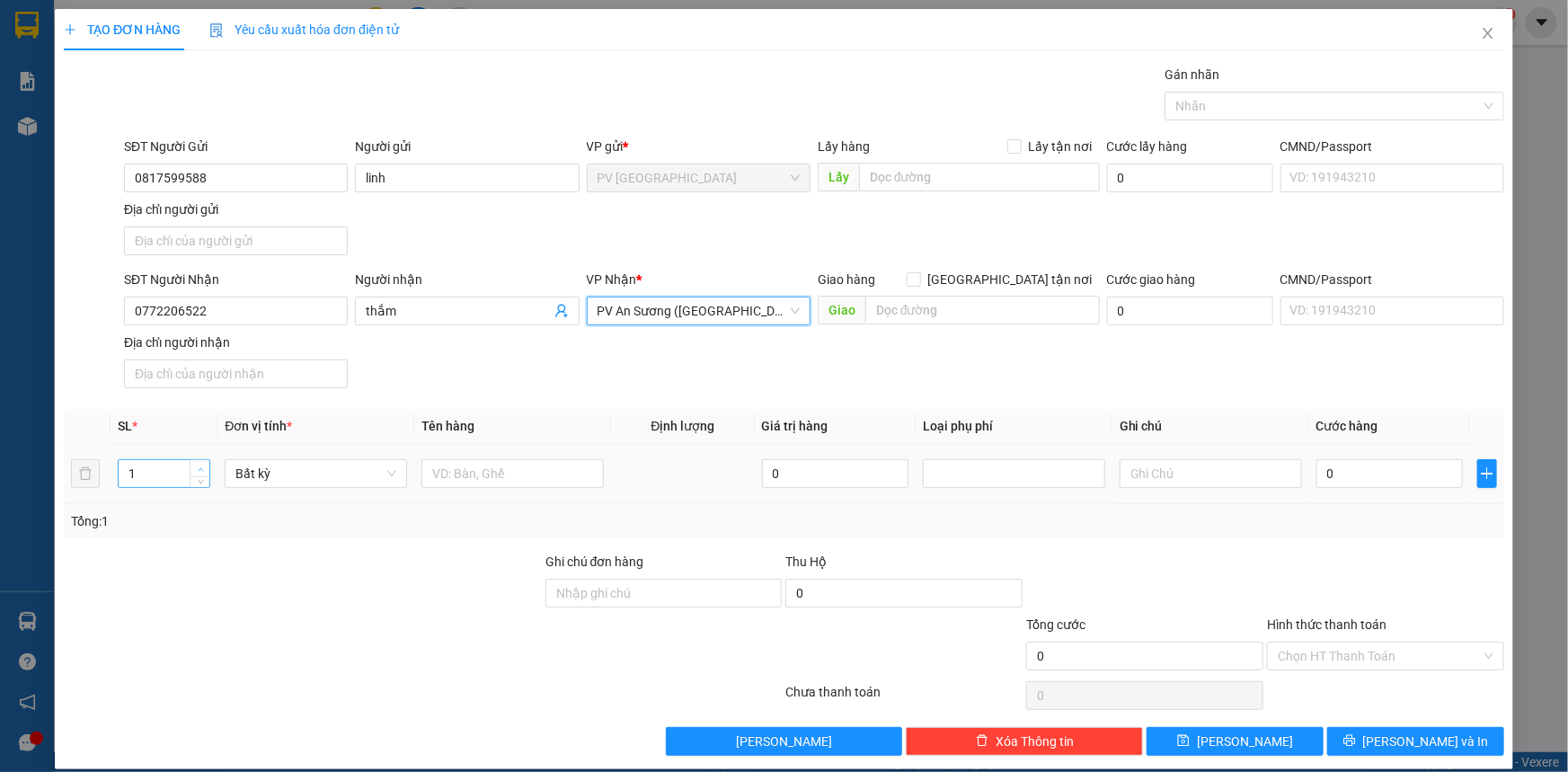
type input "2"
click at [194, 460] on span "Increase Value" at bounding box center [200, 468] width 20 height 16
click at [446, 472] on input "text" at bounding box center [512, 474] width 182 height 29
type input "40.000"
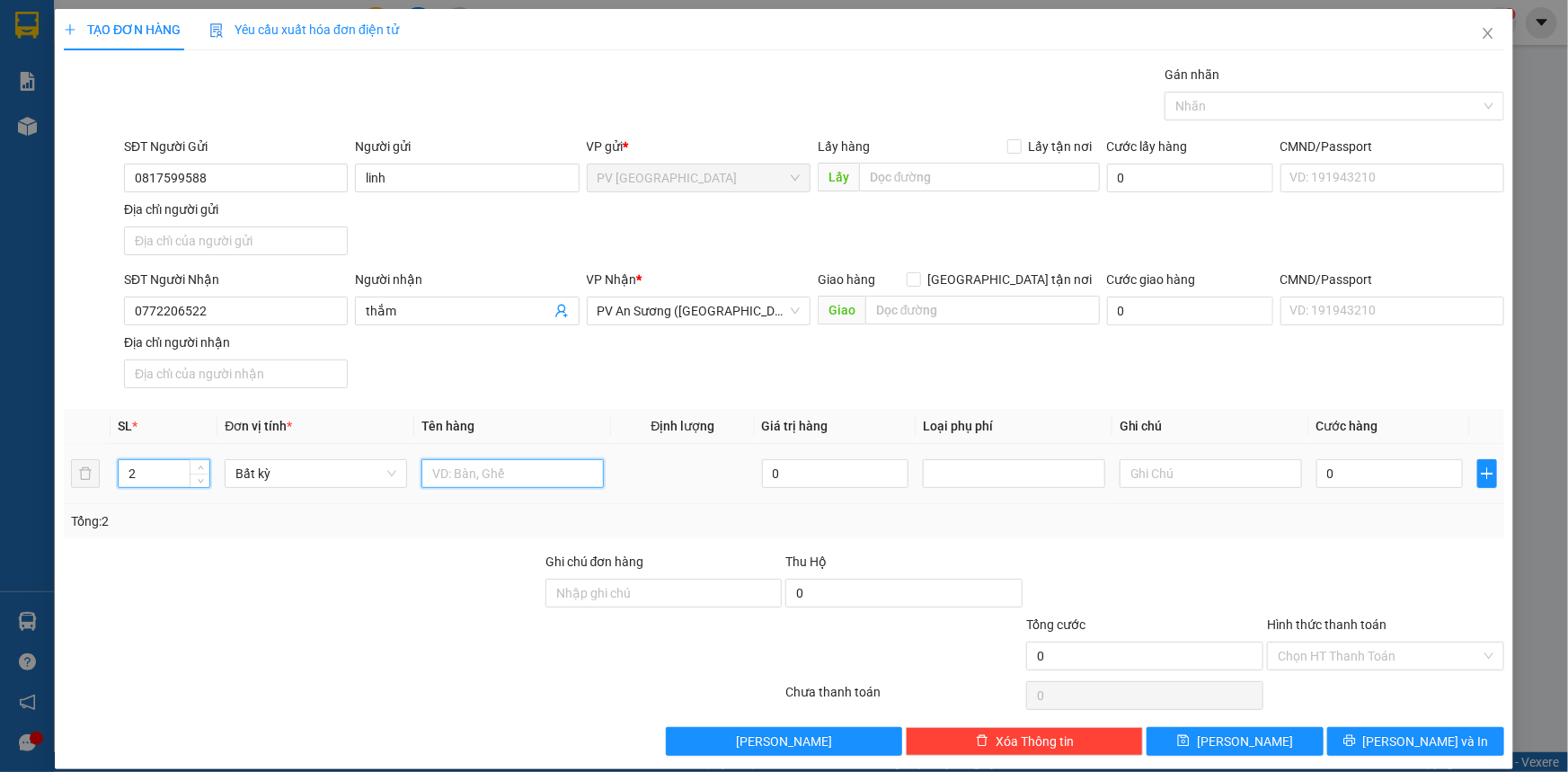
type input "40.000"
click at [1260, 95] on div at bounding box center [1325, 106] width 313 height 22
type input "thực phẩm"
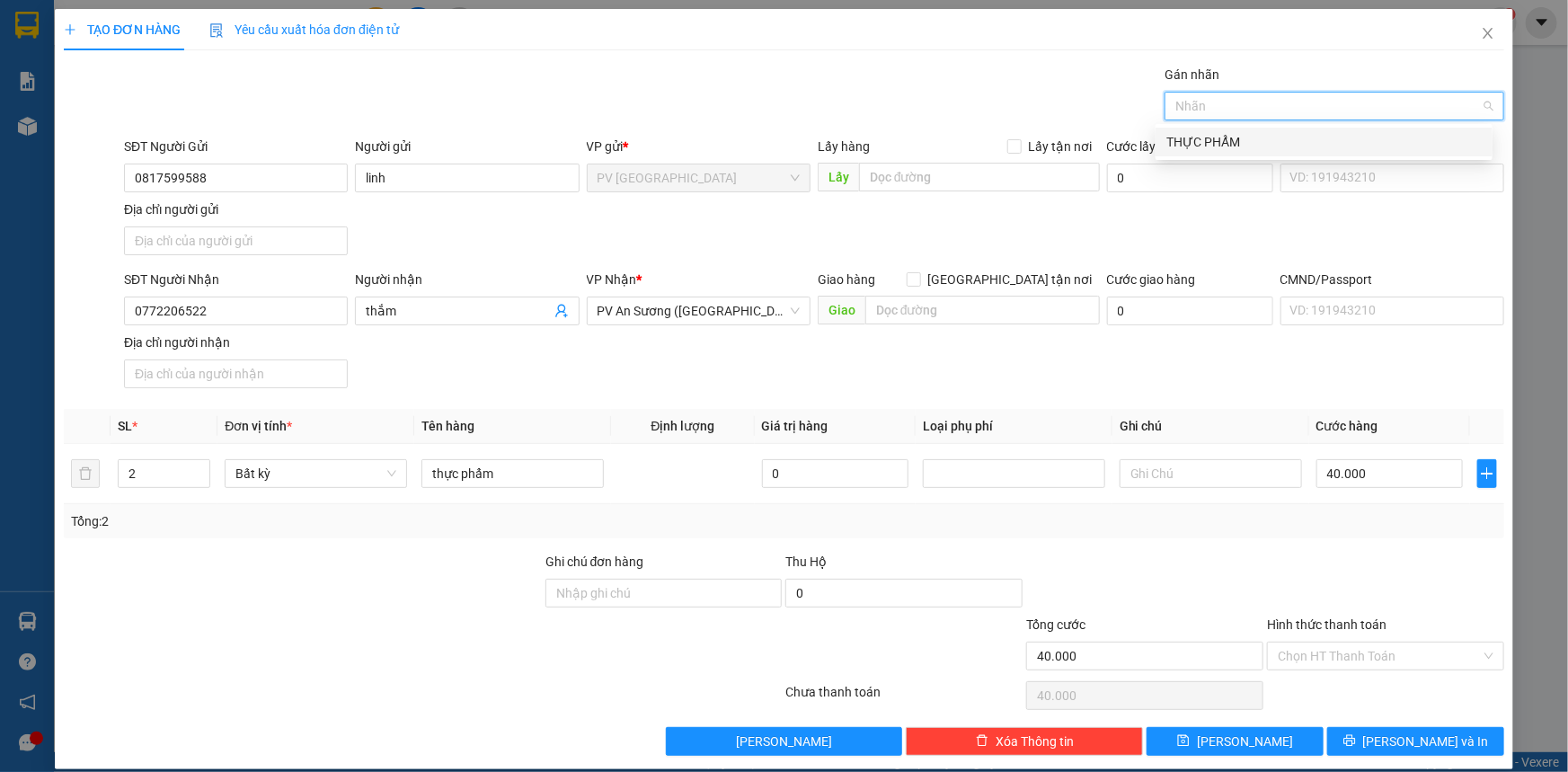
click at [1241, 142] on div "THỰC PHẨM" at bounding box center [1324, 142] width 316 height 20
click at [1390, 476] on input "40.000" at bounding box center [1390, 474] width 147 height 29
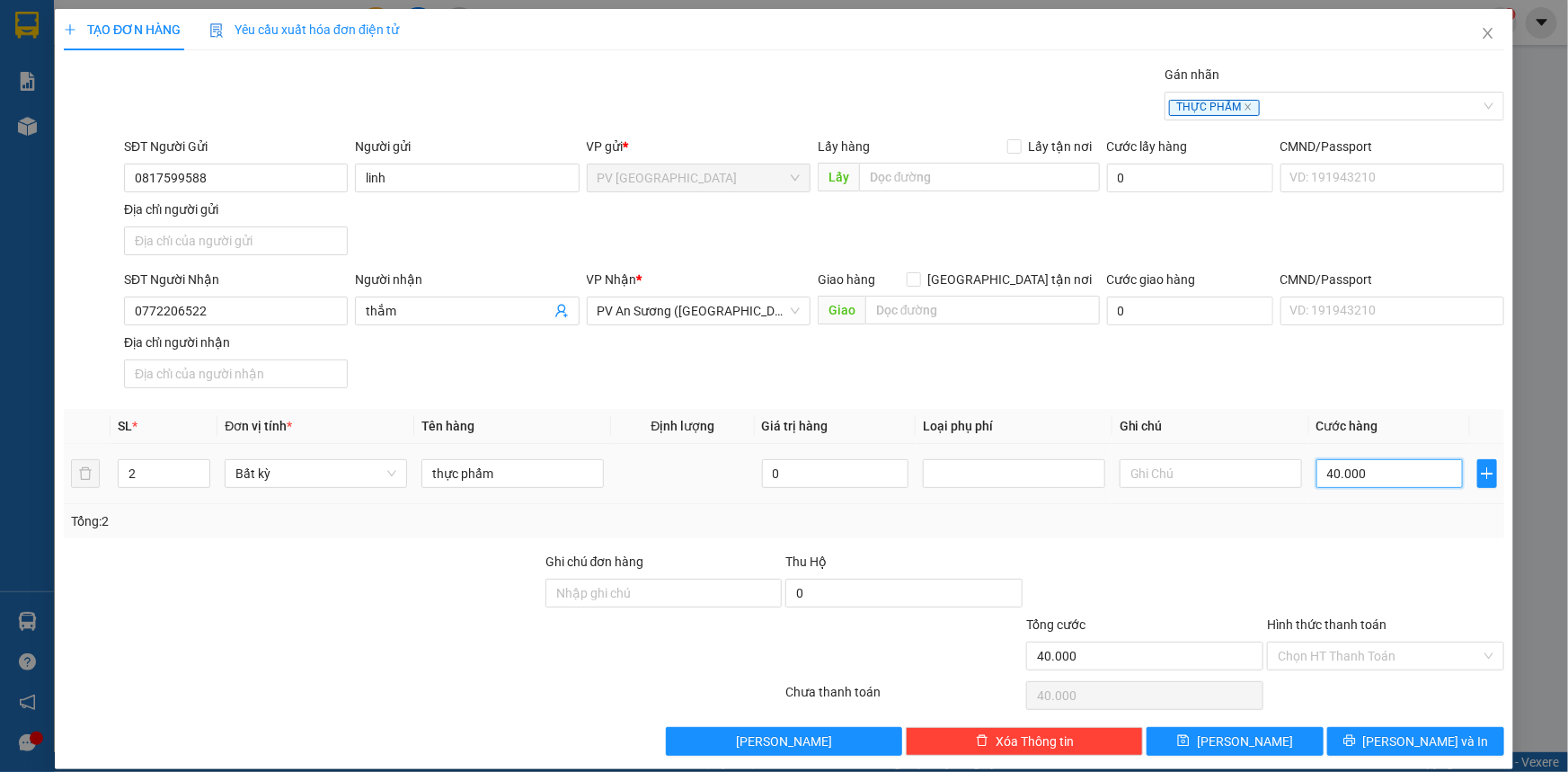
type input "0"
type input "70"
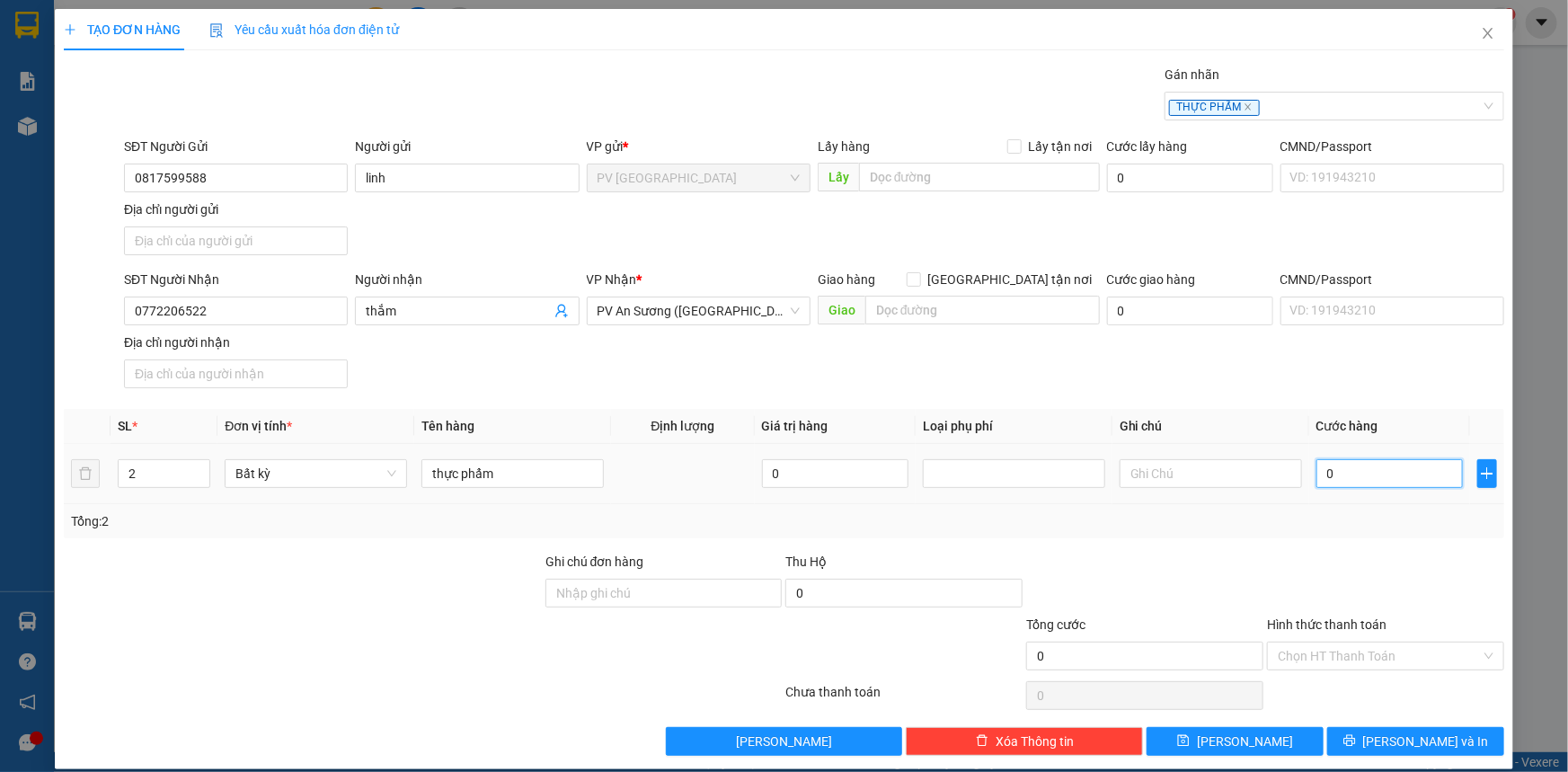
type input "70"
type input "70.000"
click at [1348, 652] on input "Hình thức thanh toán" at bounding box center [1379, 656] width 203 height 27
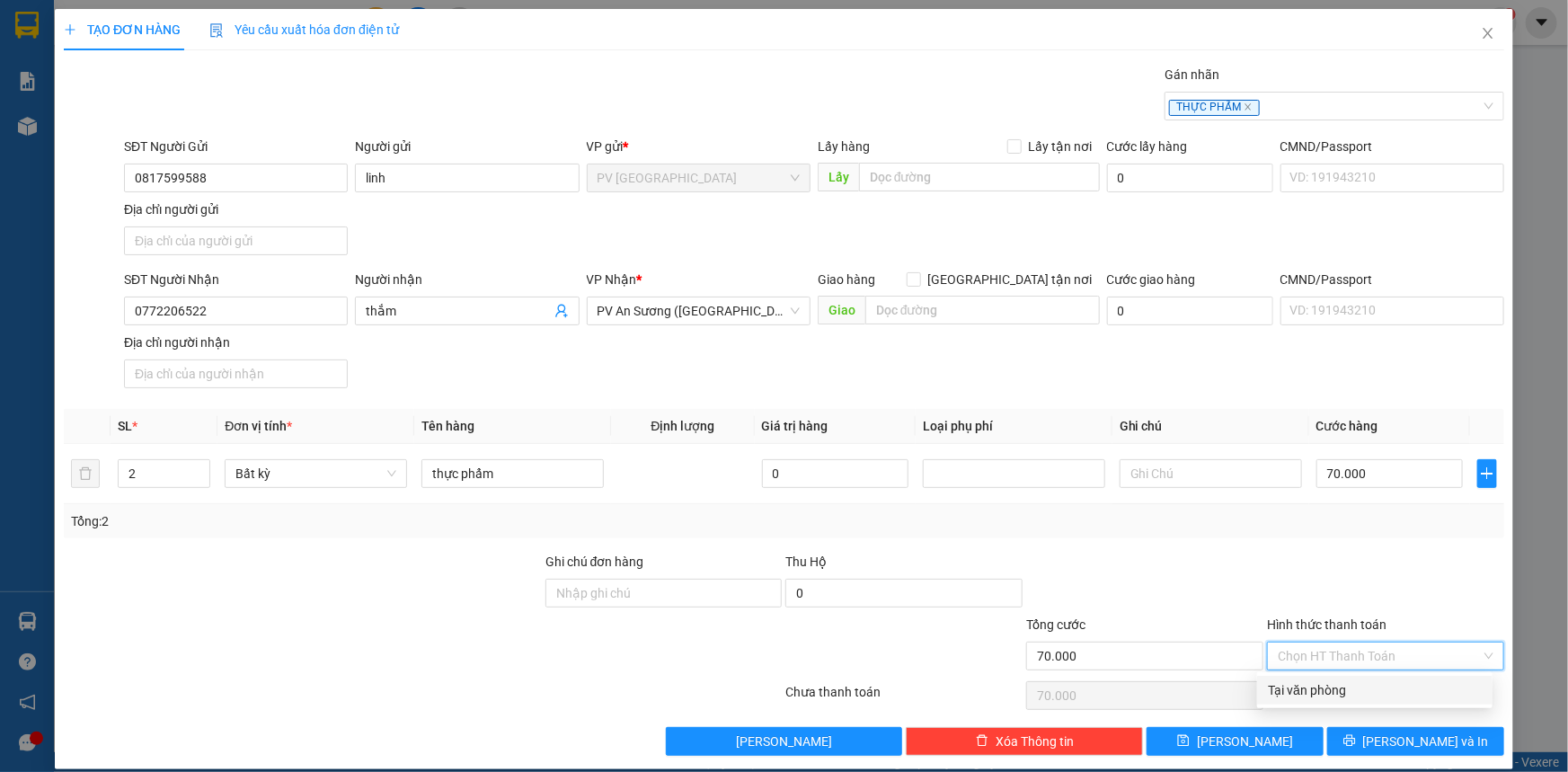
drag, startPoint x: 1360, startPoint y: 696, endPoint x: 1366, endPoint y: 714, distance: 19.0
click at [1360, 698] on div "Tại văn phòng" at bounding box center [1375, 690] width 214 height 20
type input "0"
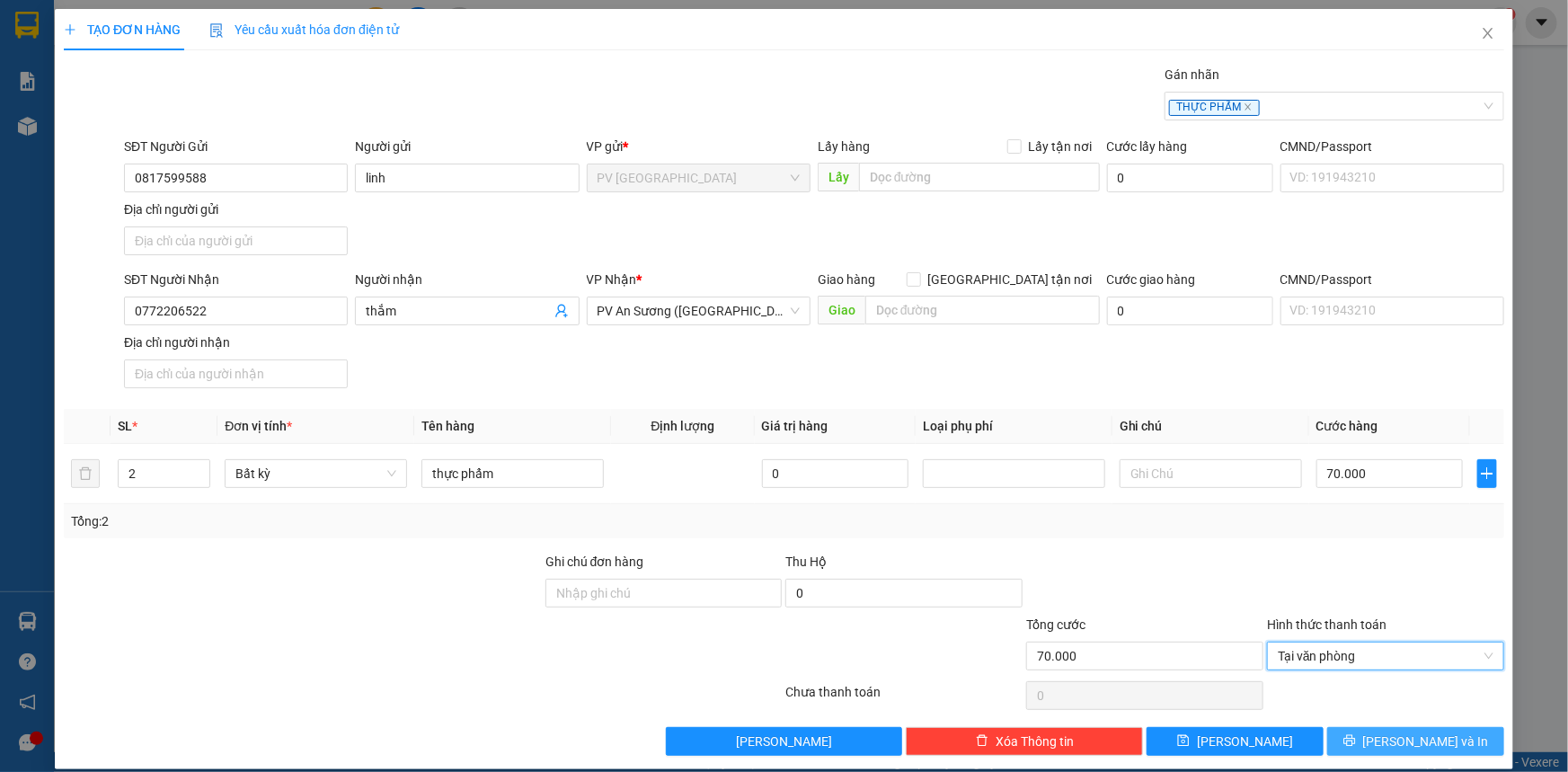
click at [1356, 740] on icon "printer" at bounding box center [1349, 740] width 13 height 13
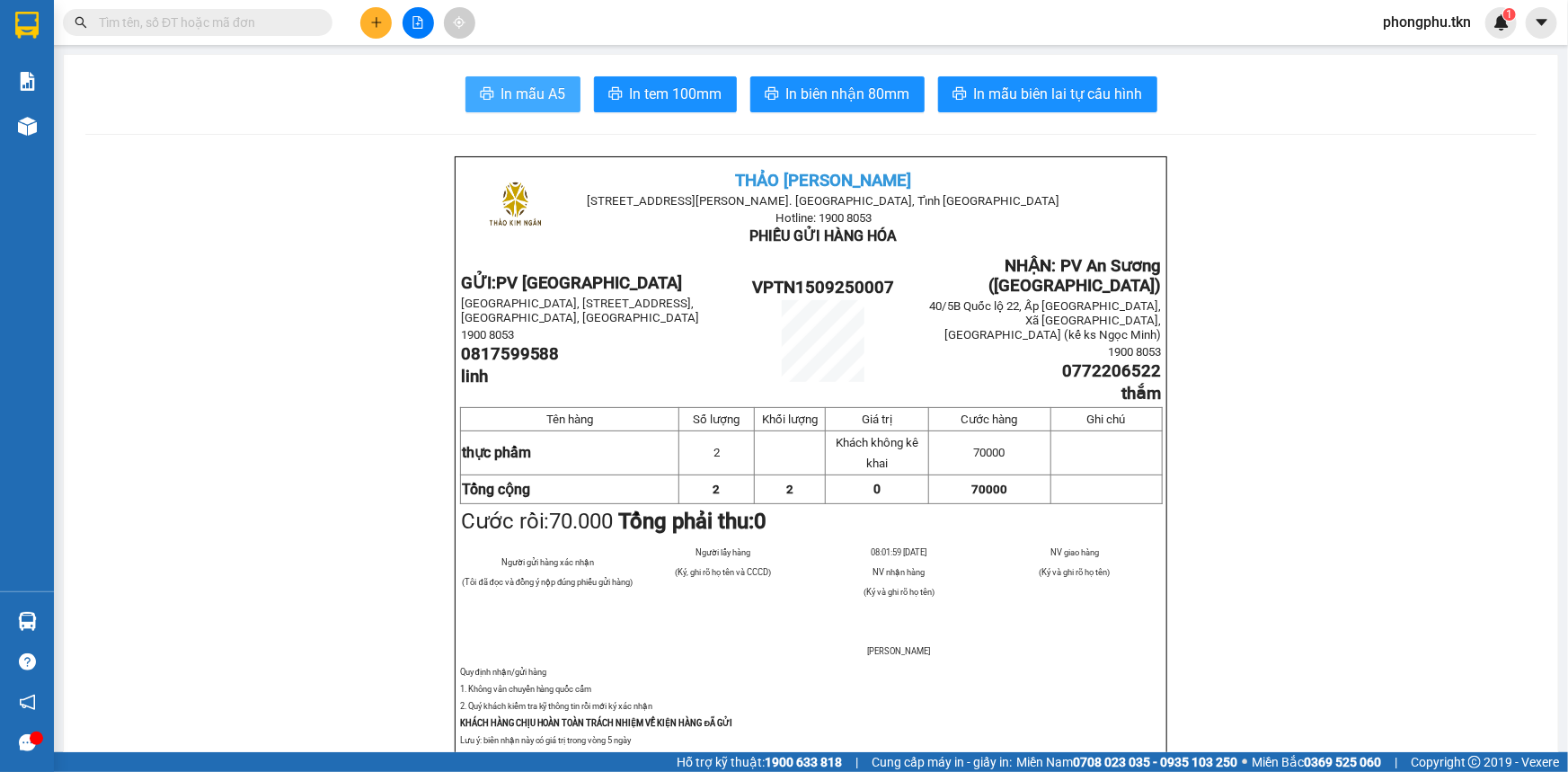
click at [517, 93] on span "In mẫu A5" at bounding box center [533, 93] width 64 height 23
click at [251, 22] on input "text" at bounding box center [205, 23] width 212 height 20
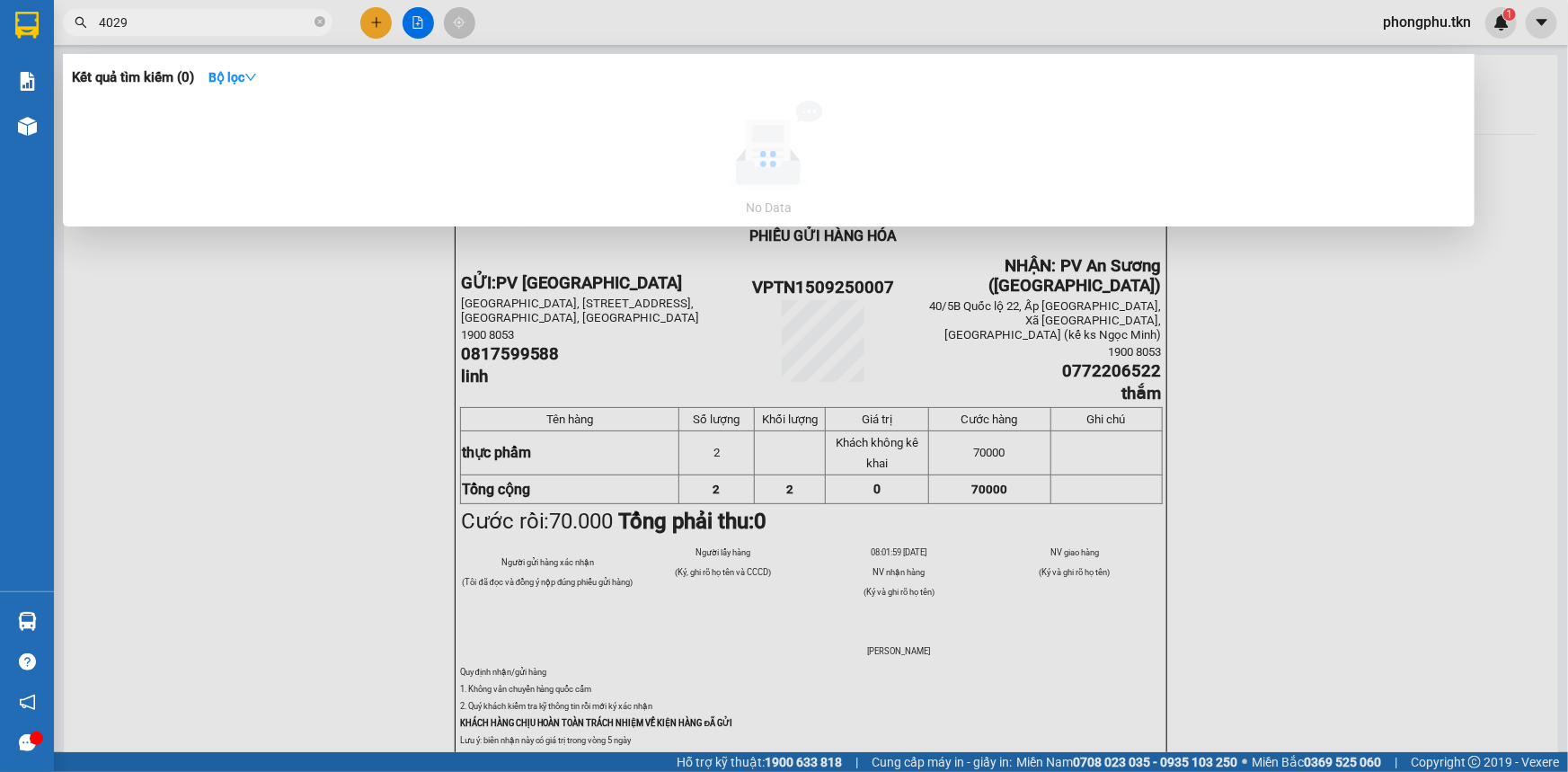
type input "4029"
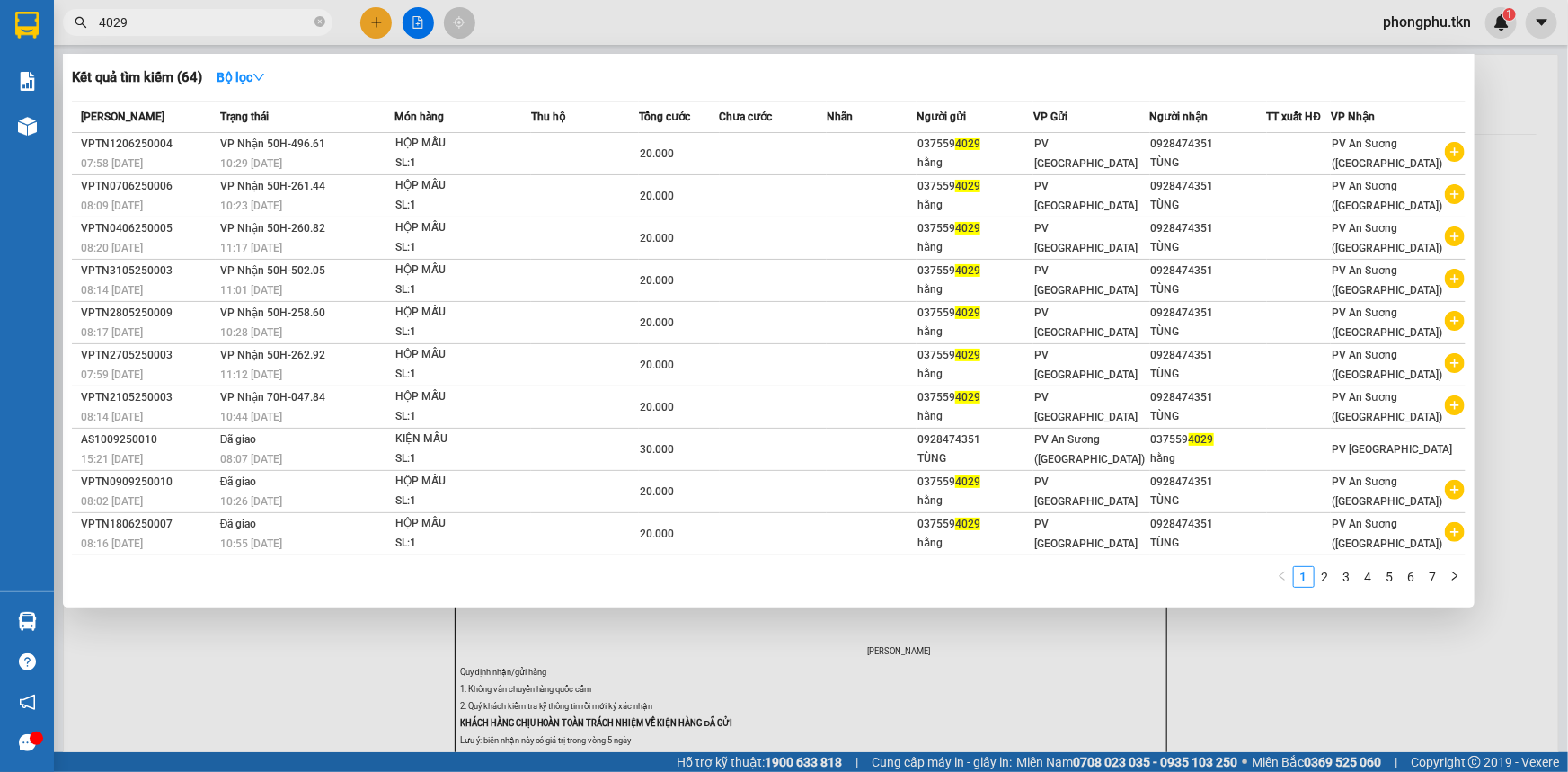
click at [364, 24] on div at bounding box center [784, 386] width 1568 height 772
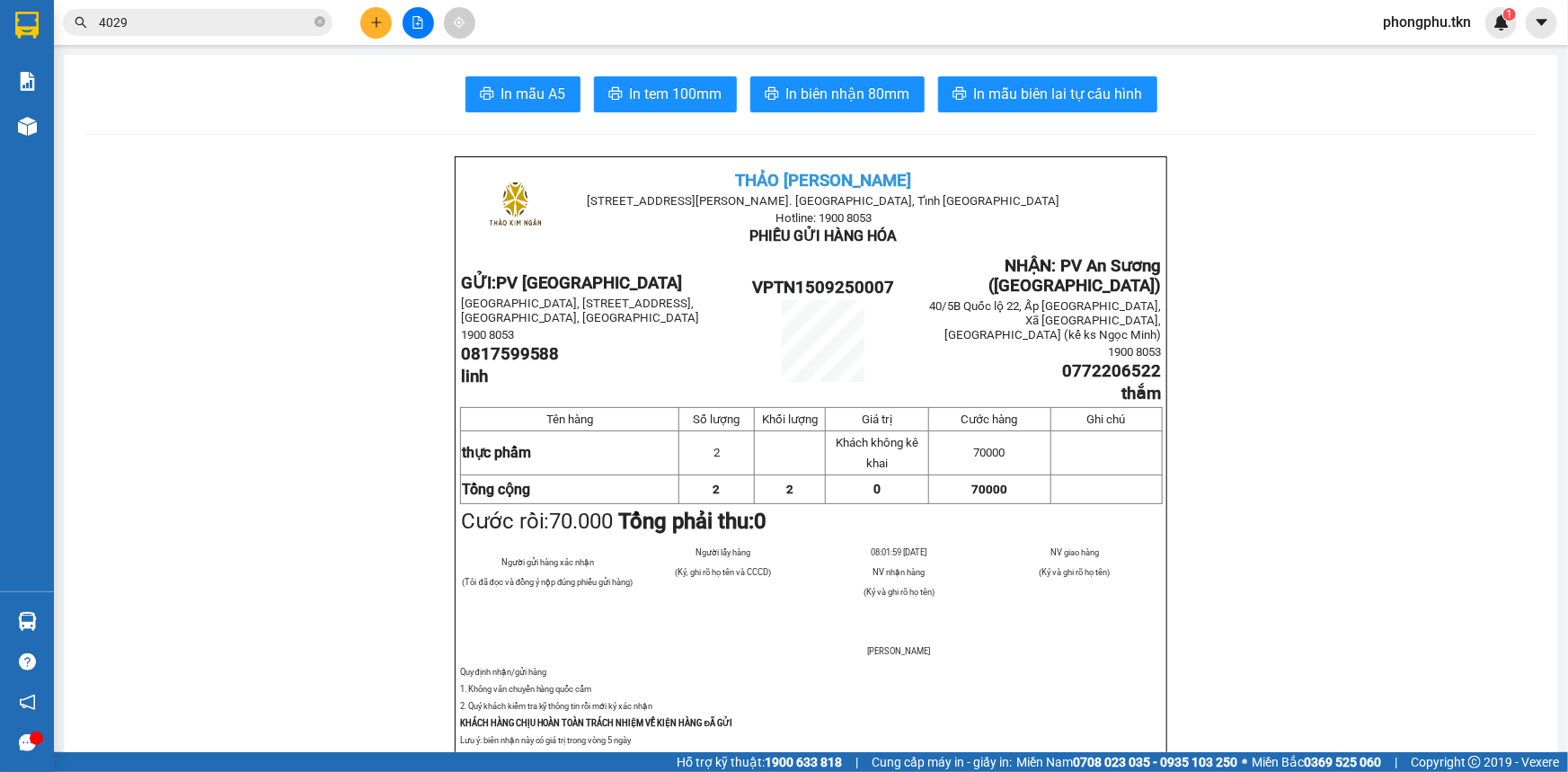
click at [367, 25] on button at bounding box center [375, 23] width 32 height 32
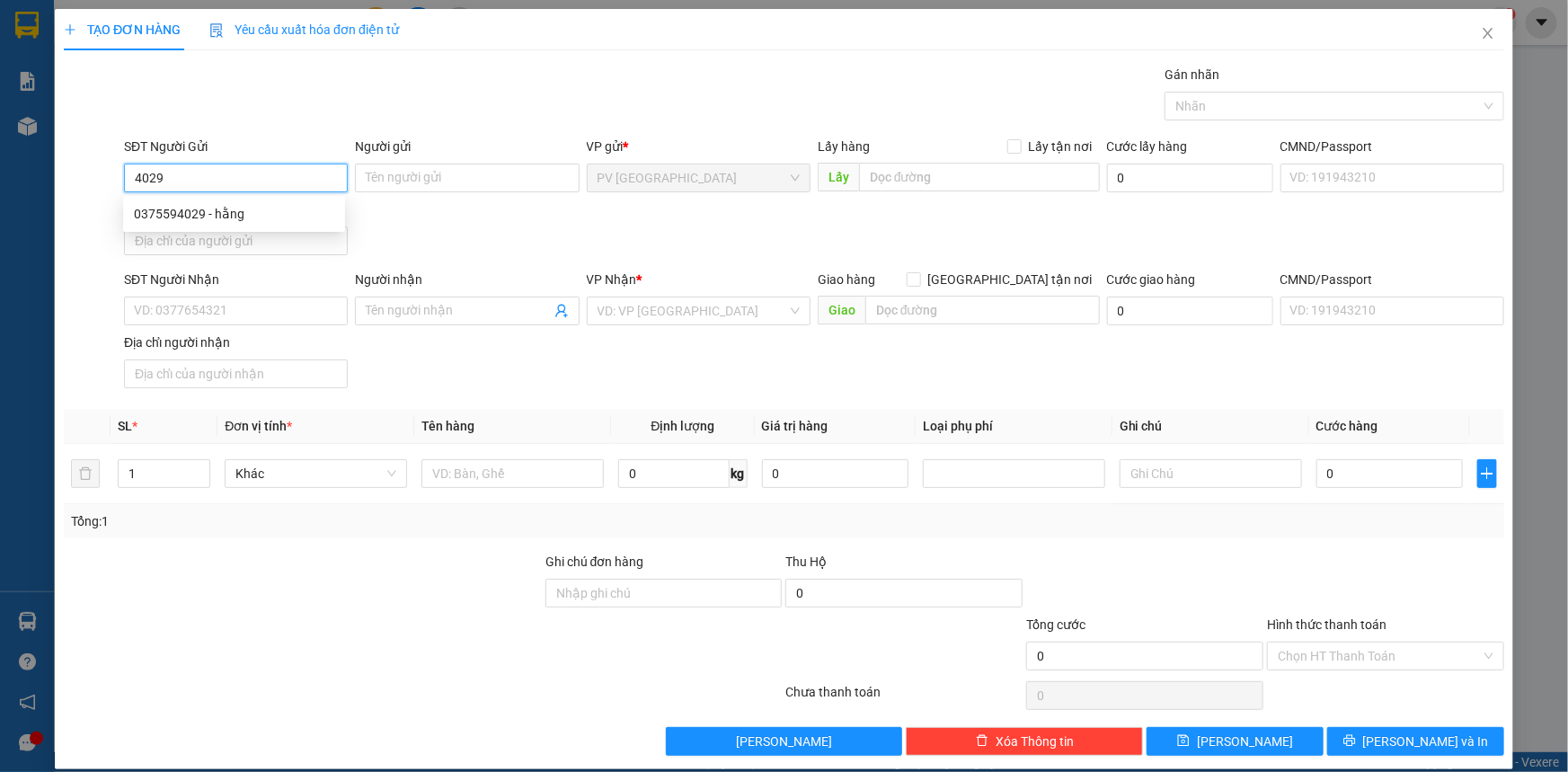
click at [232, 212] on div "0375594029 - hằng" at bounding box center [234, 214] width 200 height 20
type input "0375594029"
type input "hằng"
type input "0928474351"
type input "TÙNG"
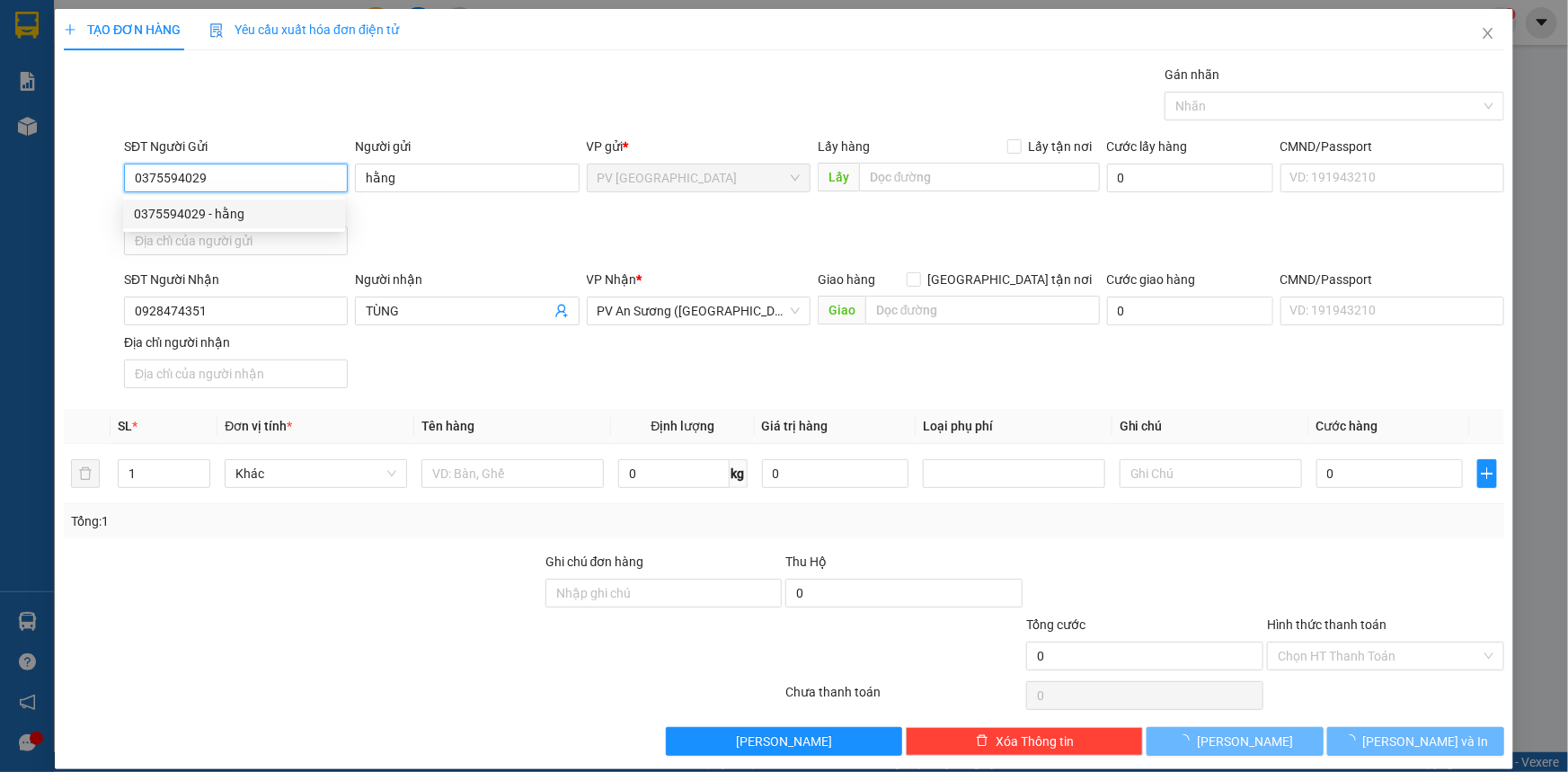
type input "20.000"
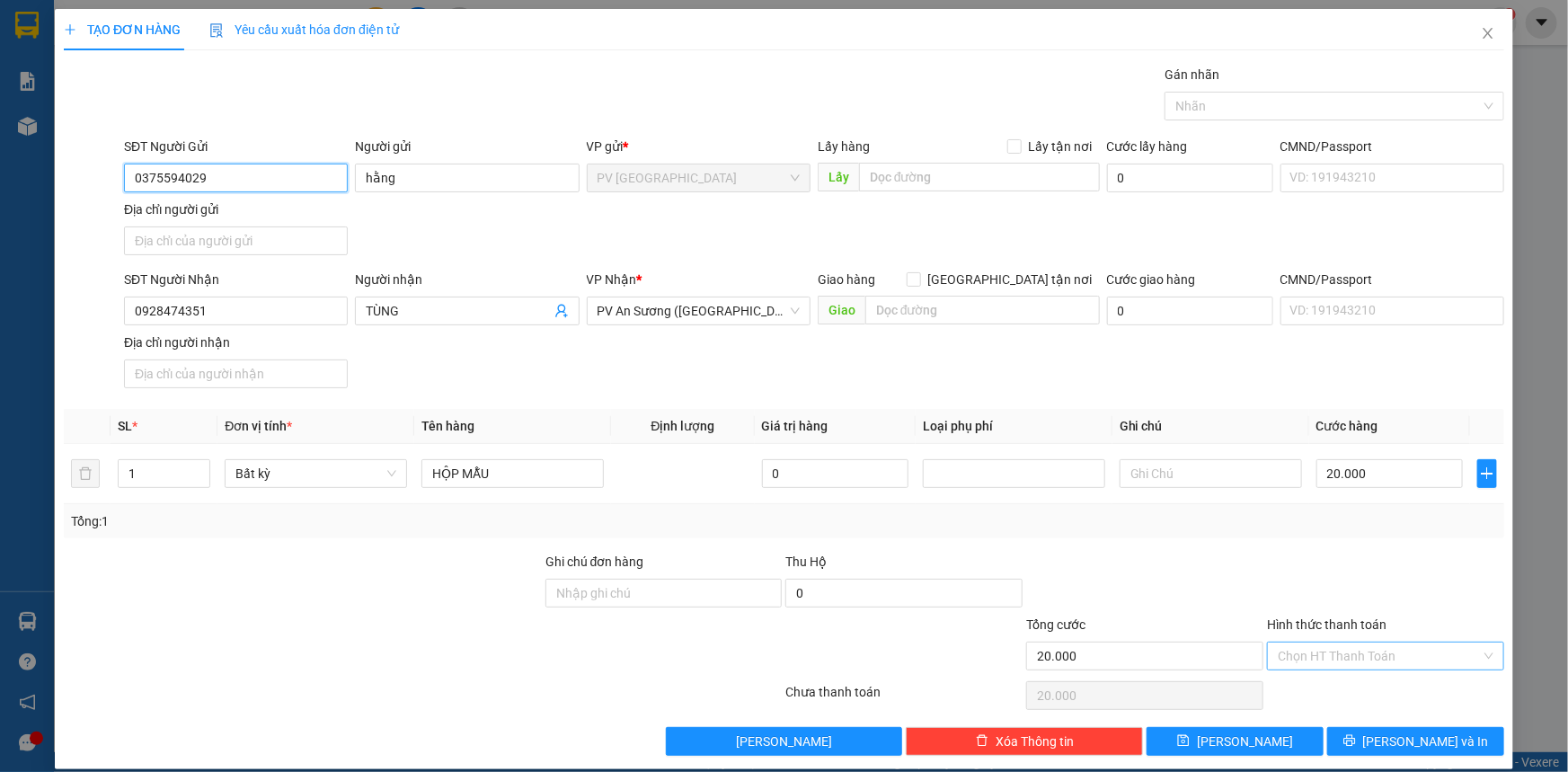
type input "0375594029"
click at [1357, 642] on input "Hình thức thanh toán" at bounding box center [1379, 656] width 203 height 27
click at [1364, 689] on div "Tại văn phòng" at bounding box center [1375, 690] width 214 height 20
type input "0"
click at [1378, 728] on button "[PERSON_NAME] và In" at bounding box center [1415, 742] width 177 height 29
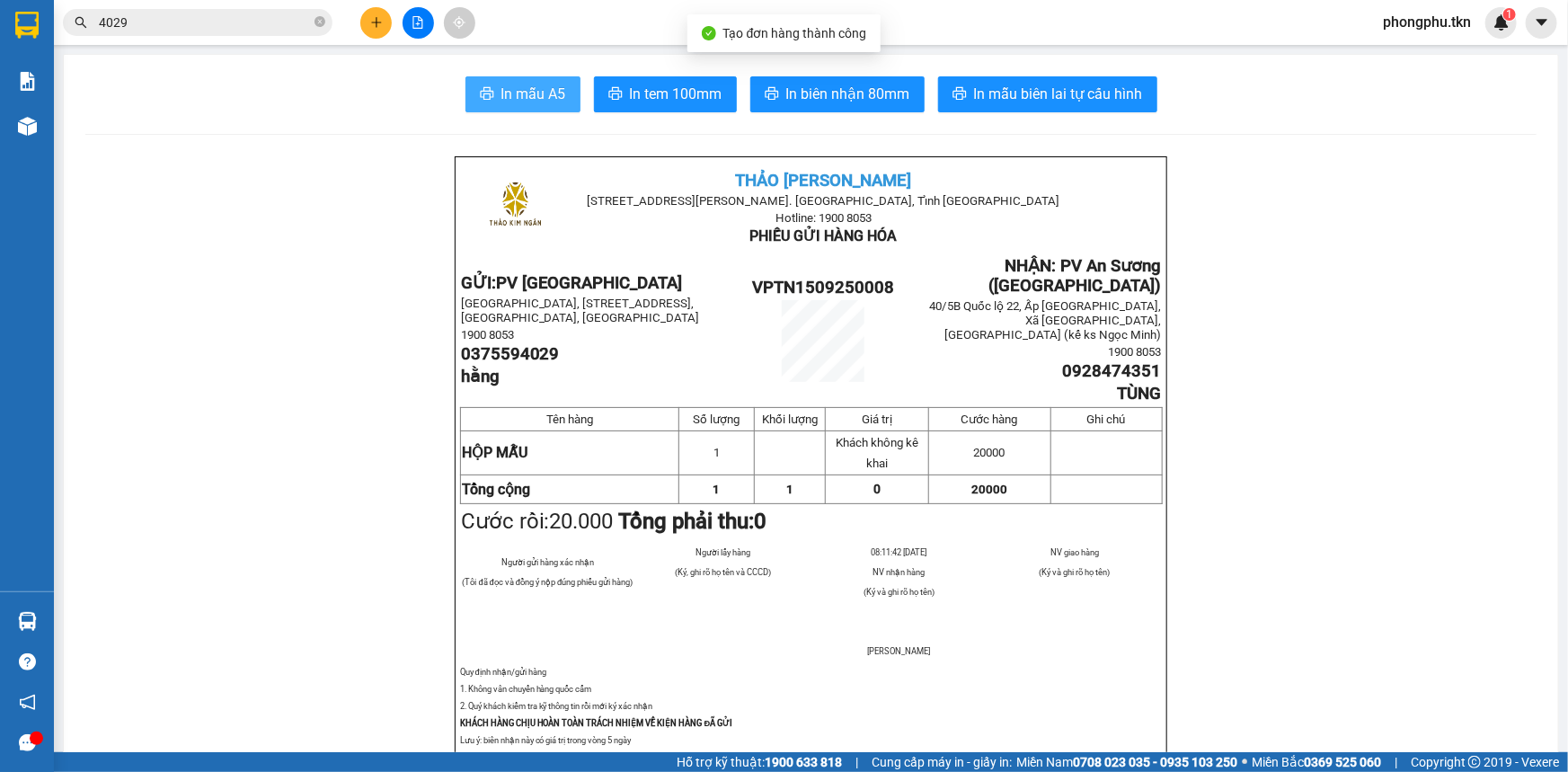
click at [546, 95] on span "In mẫu A5" at bounding box center [533, 93] width 64 height 23
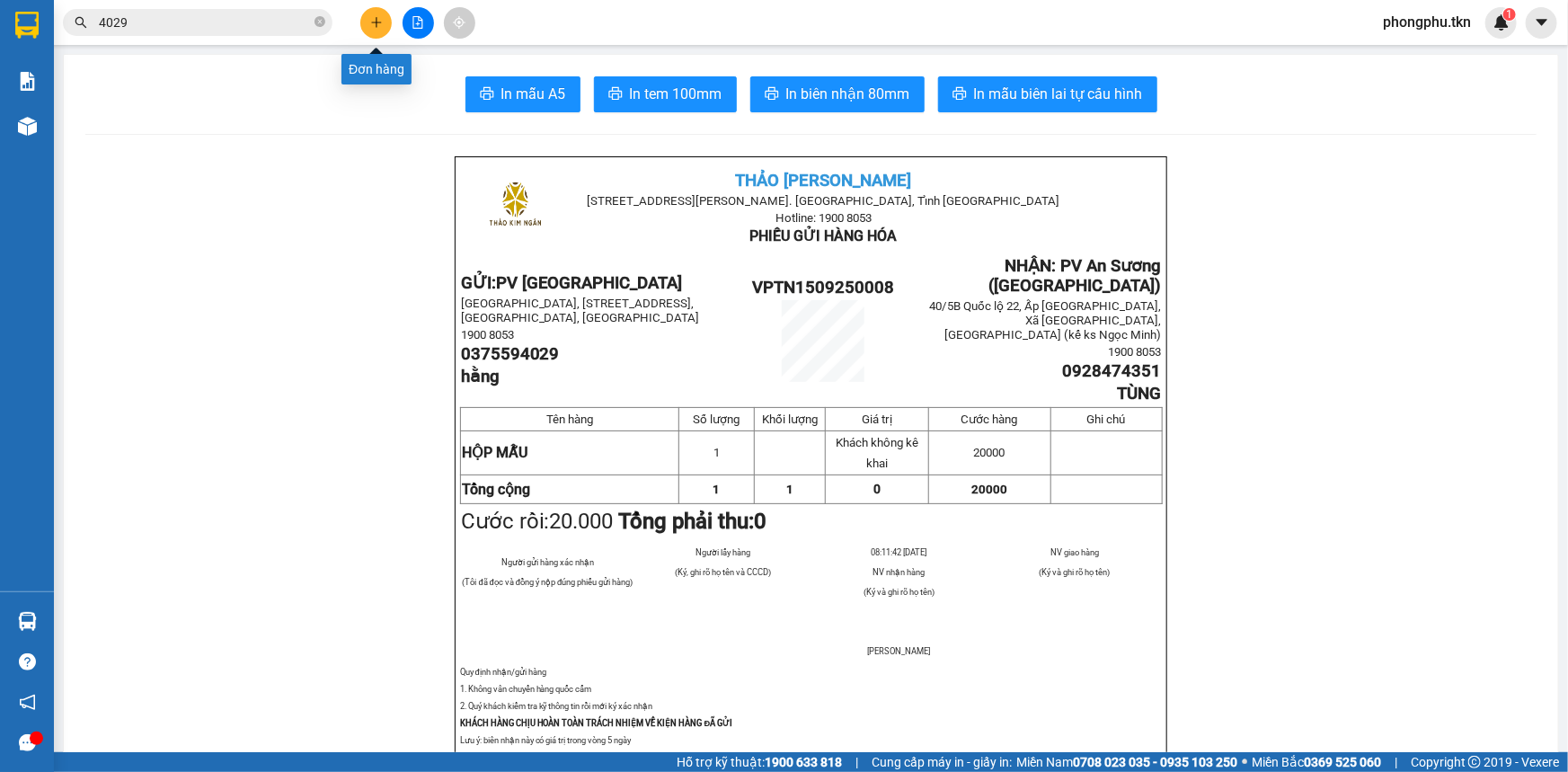
click at [383, 27] on button at bounding box center [375, 23] width 32 height 32
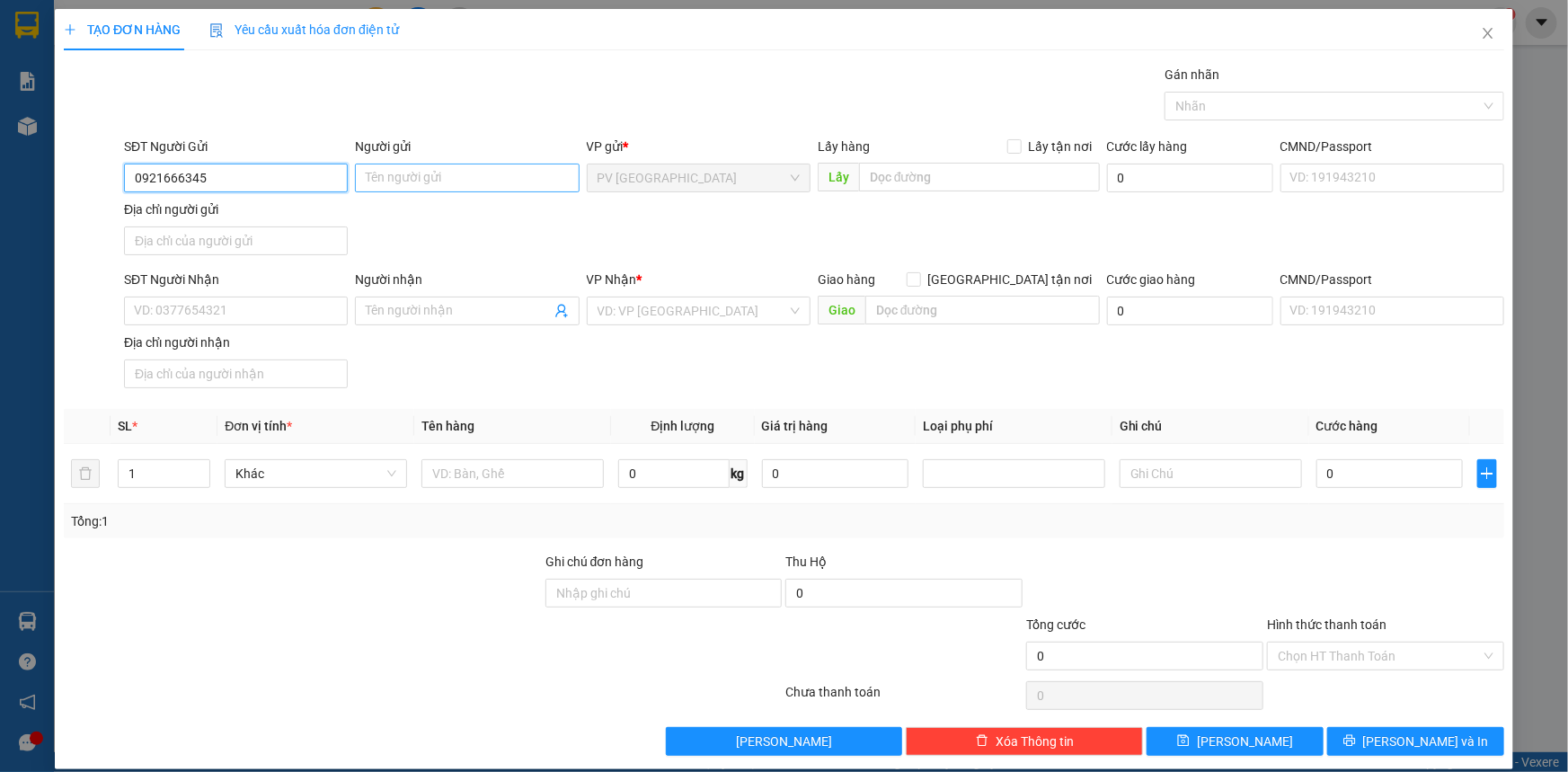
type input "0921666345"
click at [473, 180] on input "Người gửi" at bounding box center [466, 178] width 224 height 29
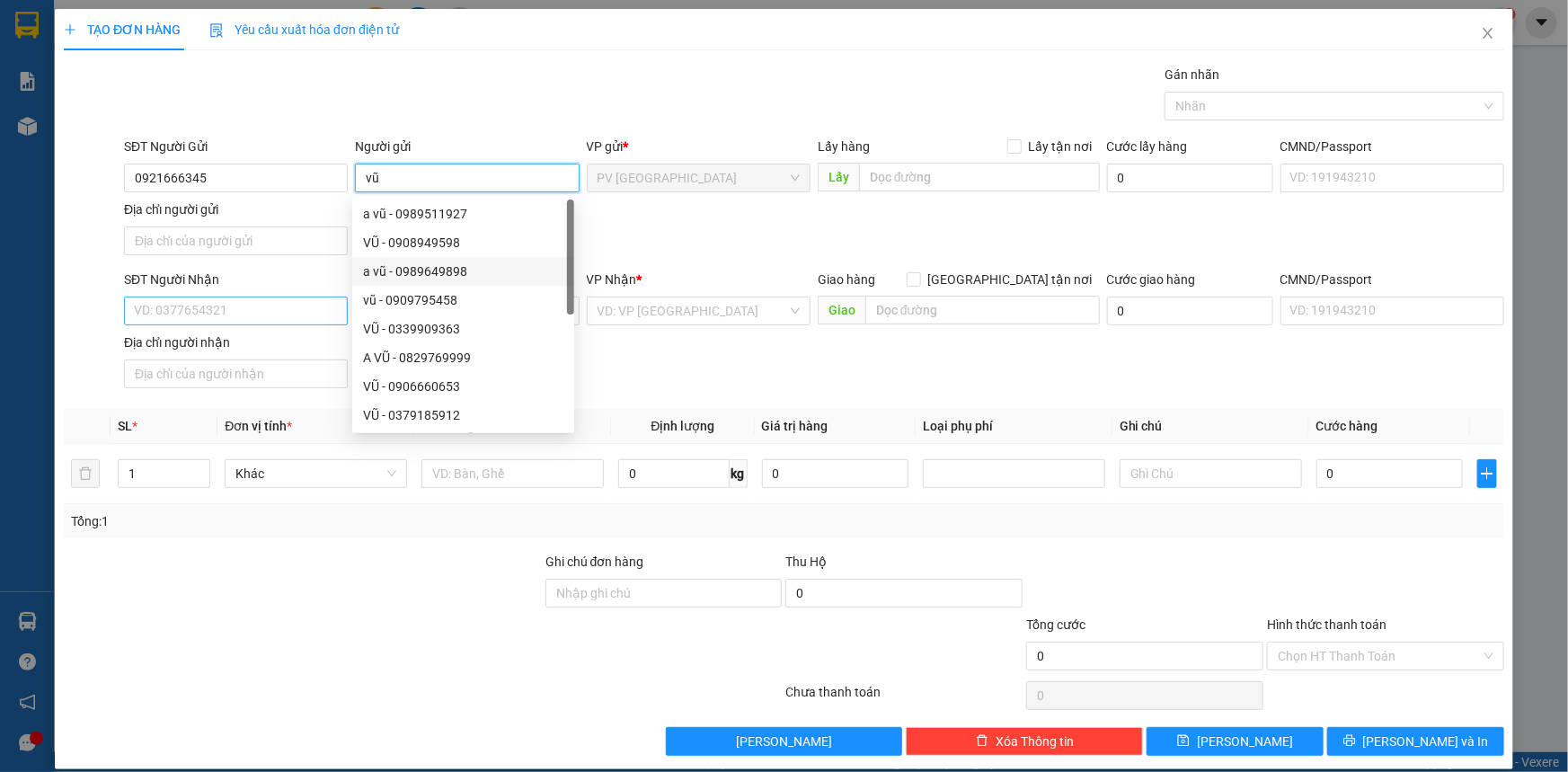
type input "vũ"
click at [268, 308] on input "SĐT Người Nhận" at bounding box center [236, 311] width 224 height 29
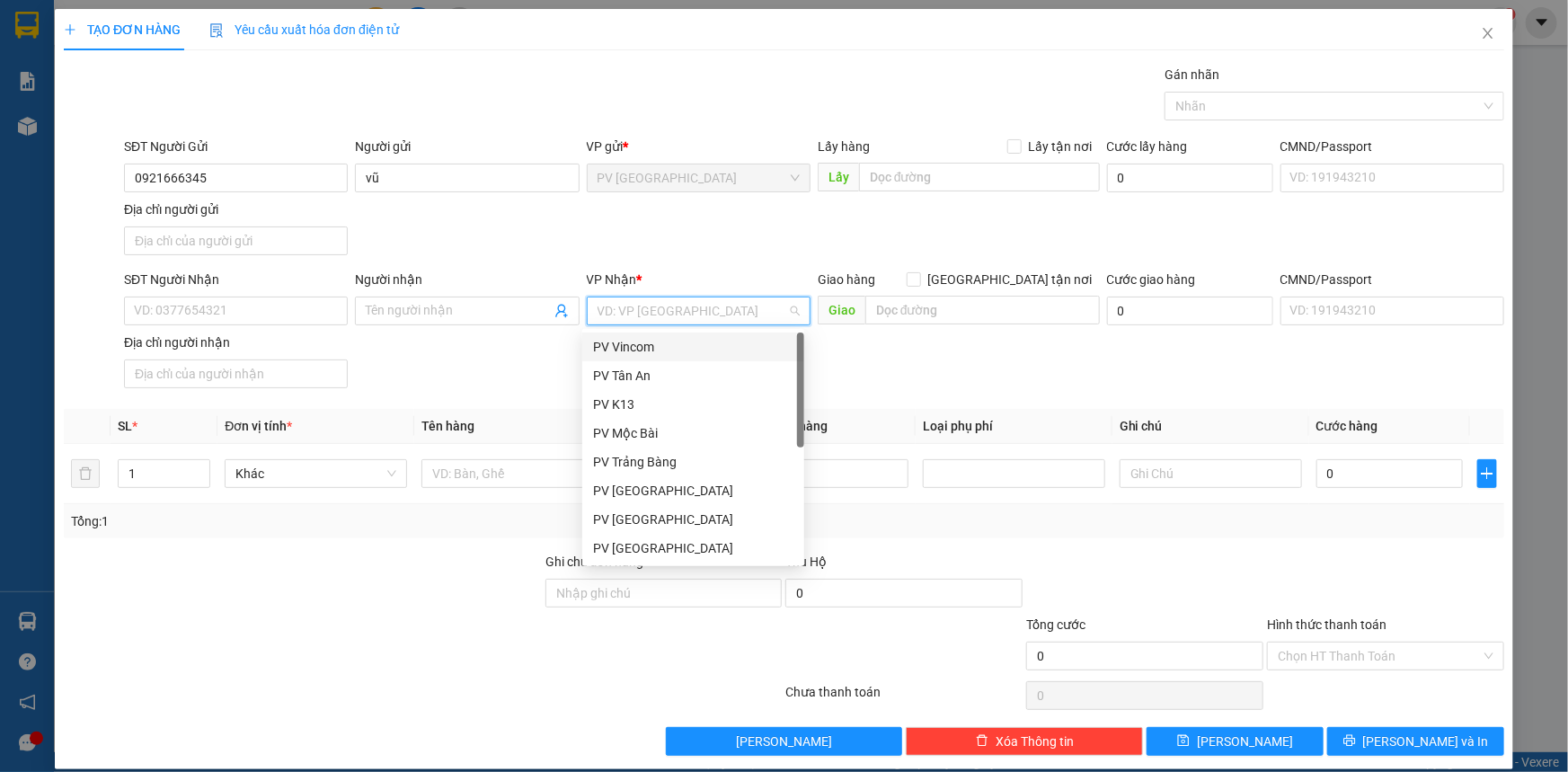
click at [638, 312] on input "search" at bounding box center [692, 311] width 190 height 27
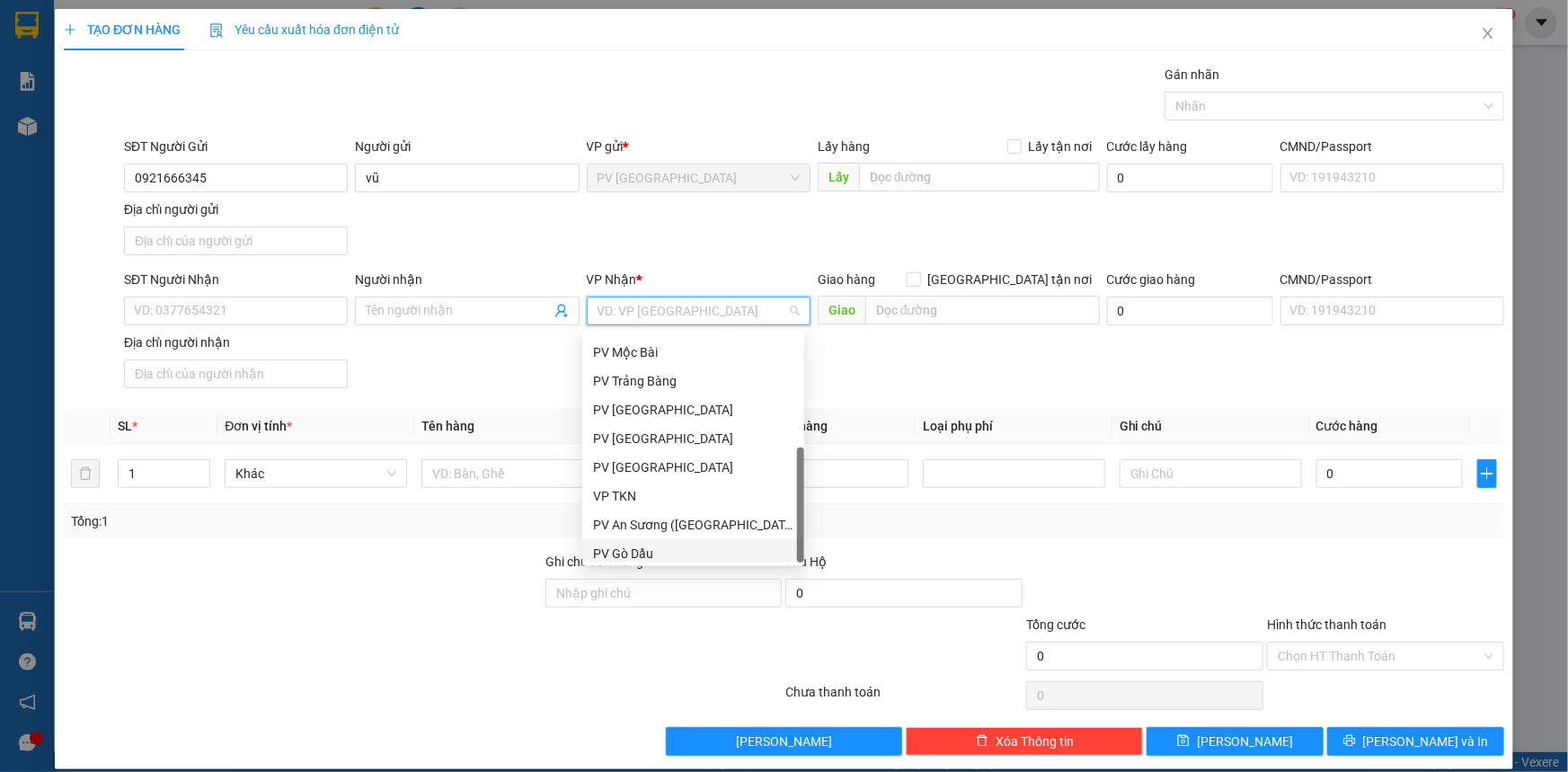
scroll to position [114, 0]
click at [639, 540] on div "PV Q10" at bounding box center [693, 549] width 200 height 20
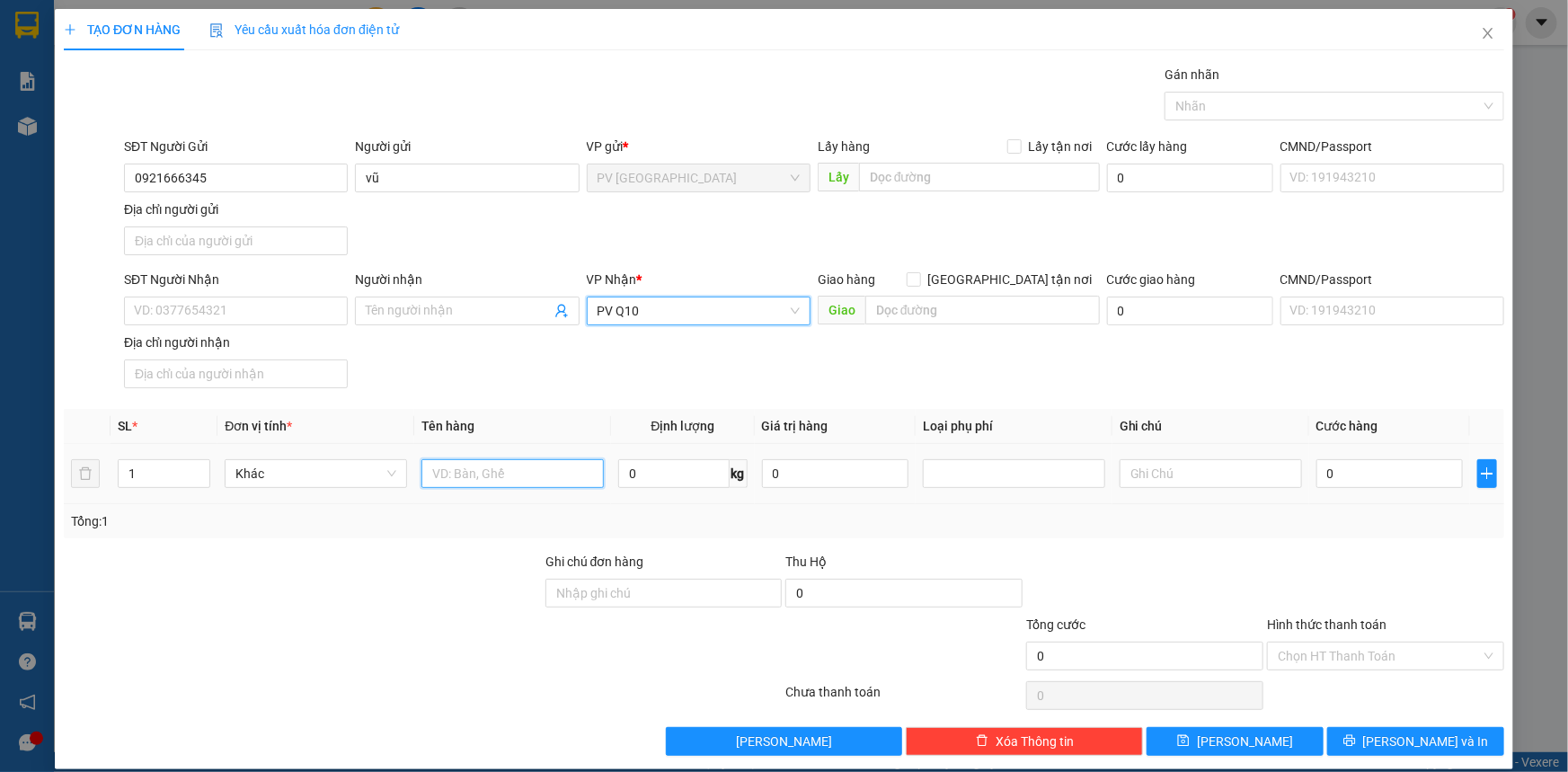
click at [550, 484] on input "text" at bounding box center [512, 474] width 182 height 29
click at [1263, 98] on div at bounding box center [1325, 106] width 313 height 22
type input "bánh"
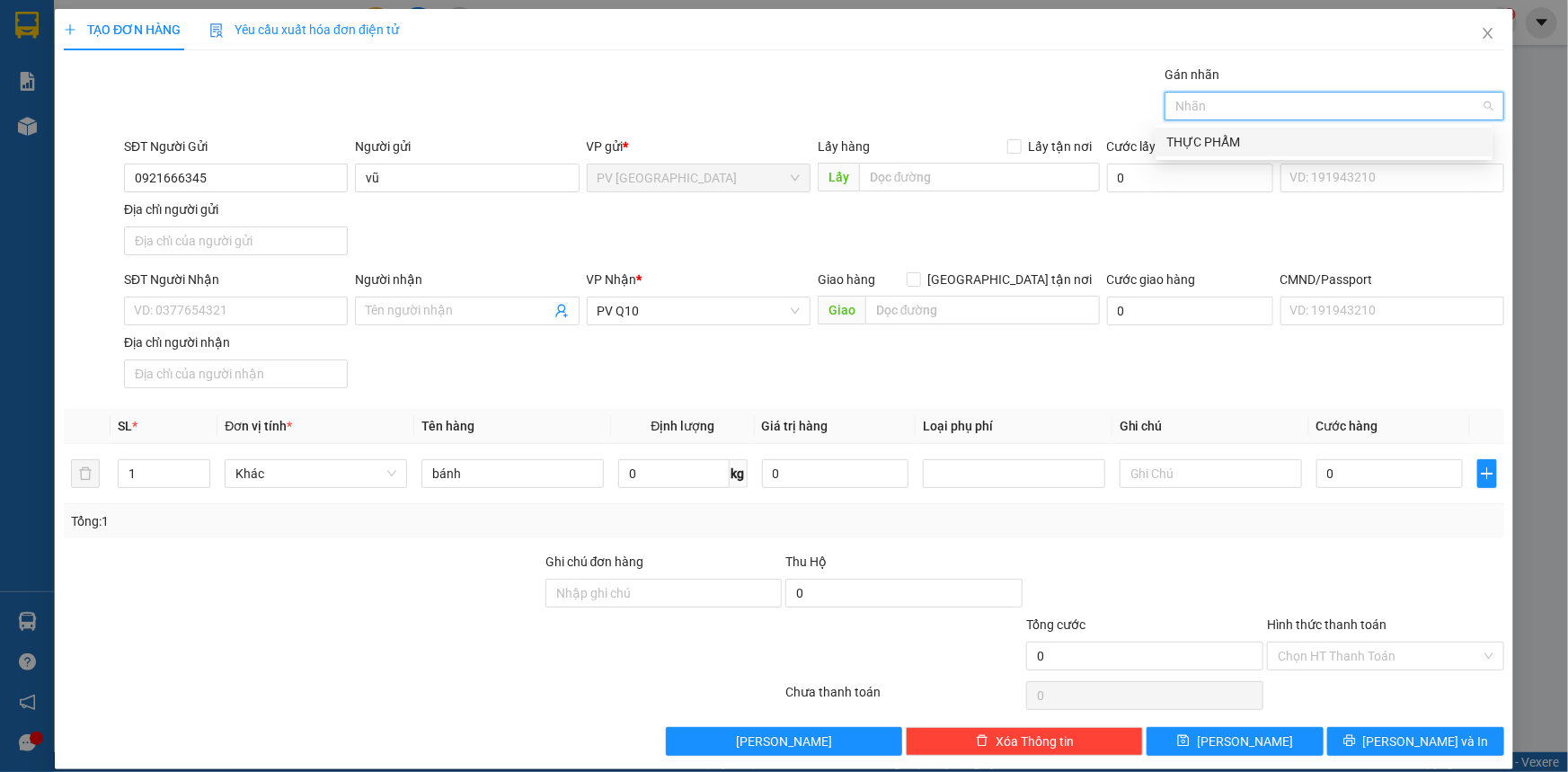
click at [1246, 142] on div "THỰC PHẨM" at bounding box center [1324, 142] width 316 height 20
click at [307, 318] on input "SĐT Người Nhận" at bounding box center [236, 311] width 224 height 29
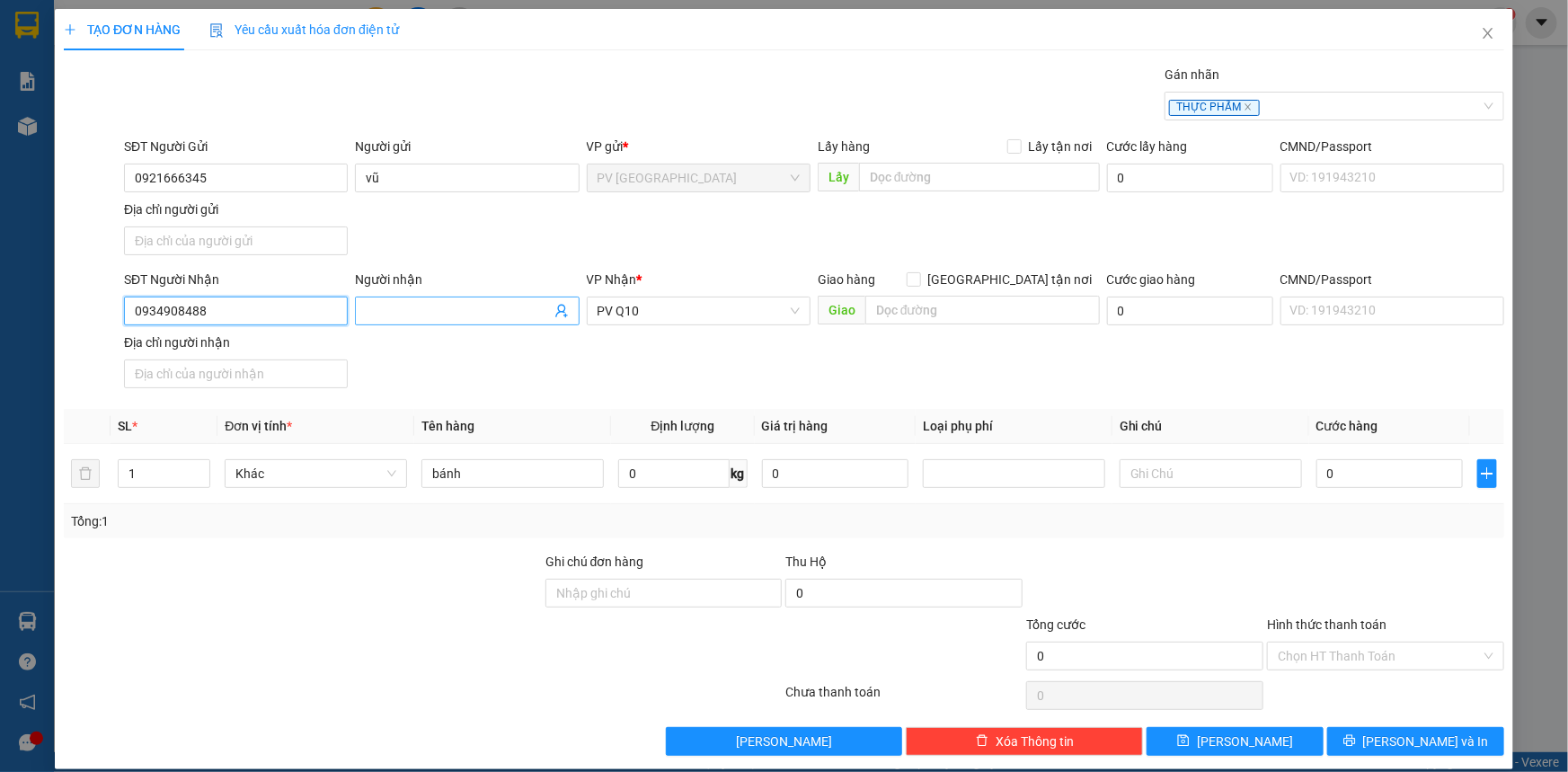
type input "0934908488"
click at [414, 306] on input "Người nhận" at bounding box center [457, 311] width 184 height 20
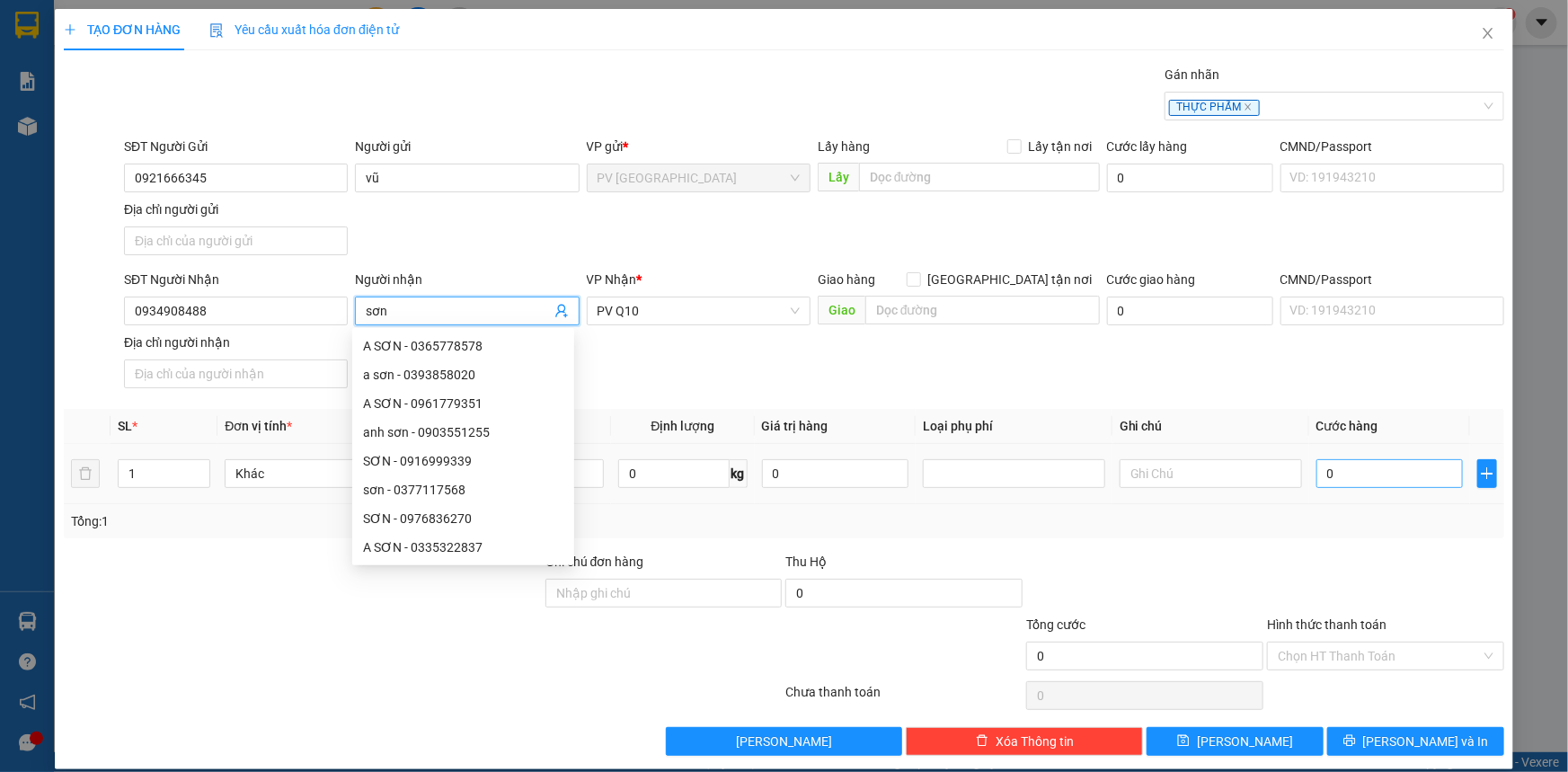
type input "sơn"
click at [1345, 474] on input "0" at bounding box center [1390, 474] width 147 height 29
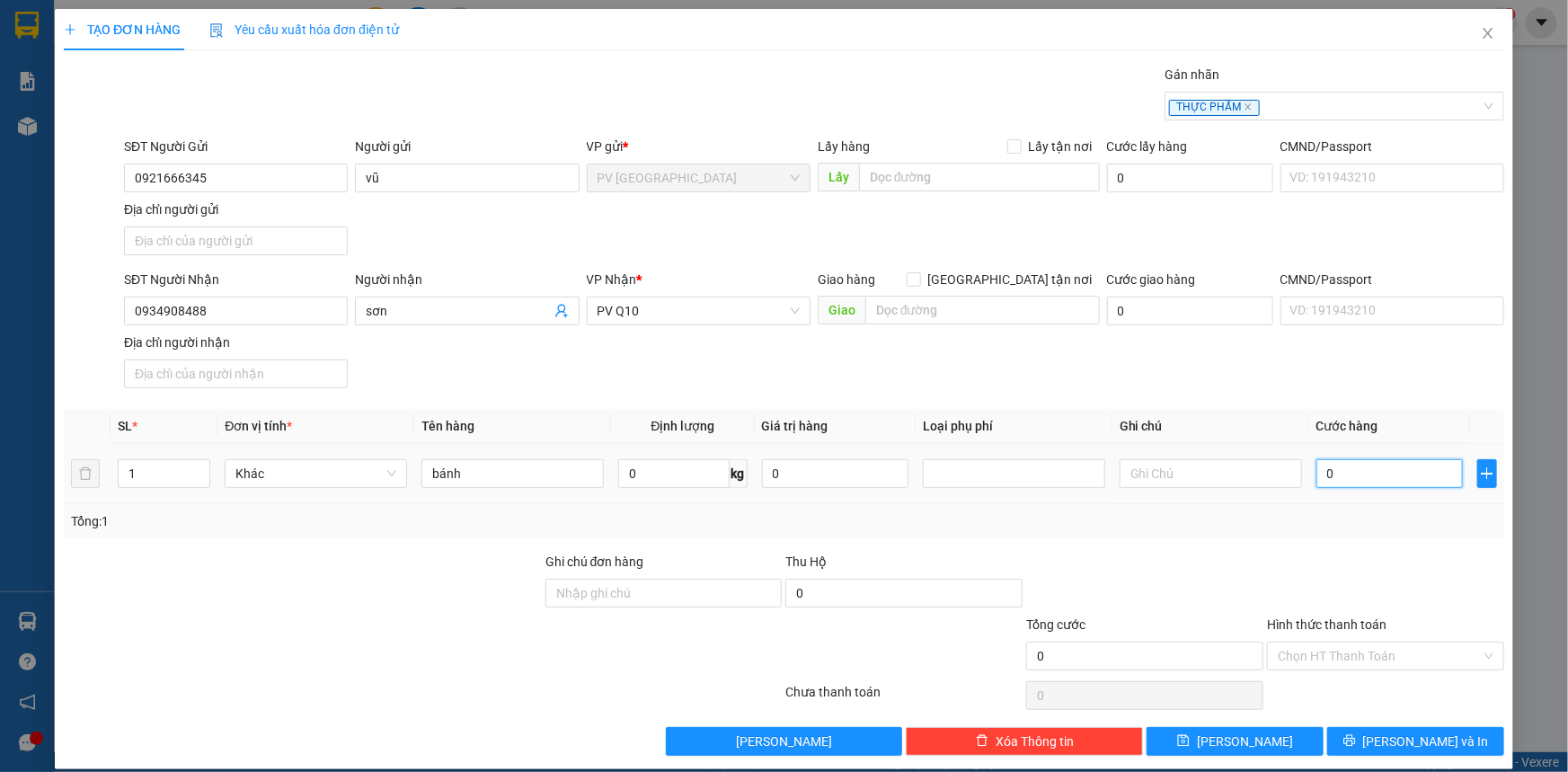
type input "40"
type input "40.000"
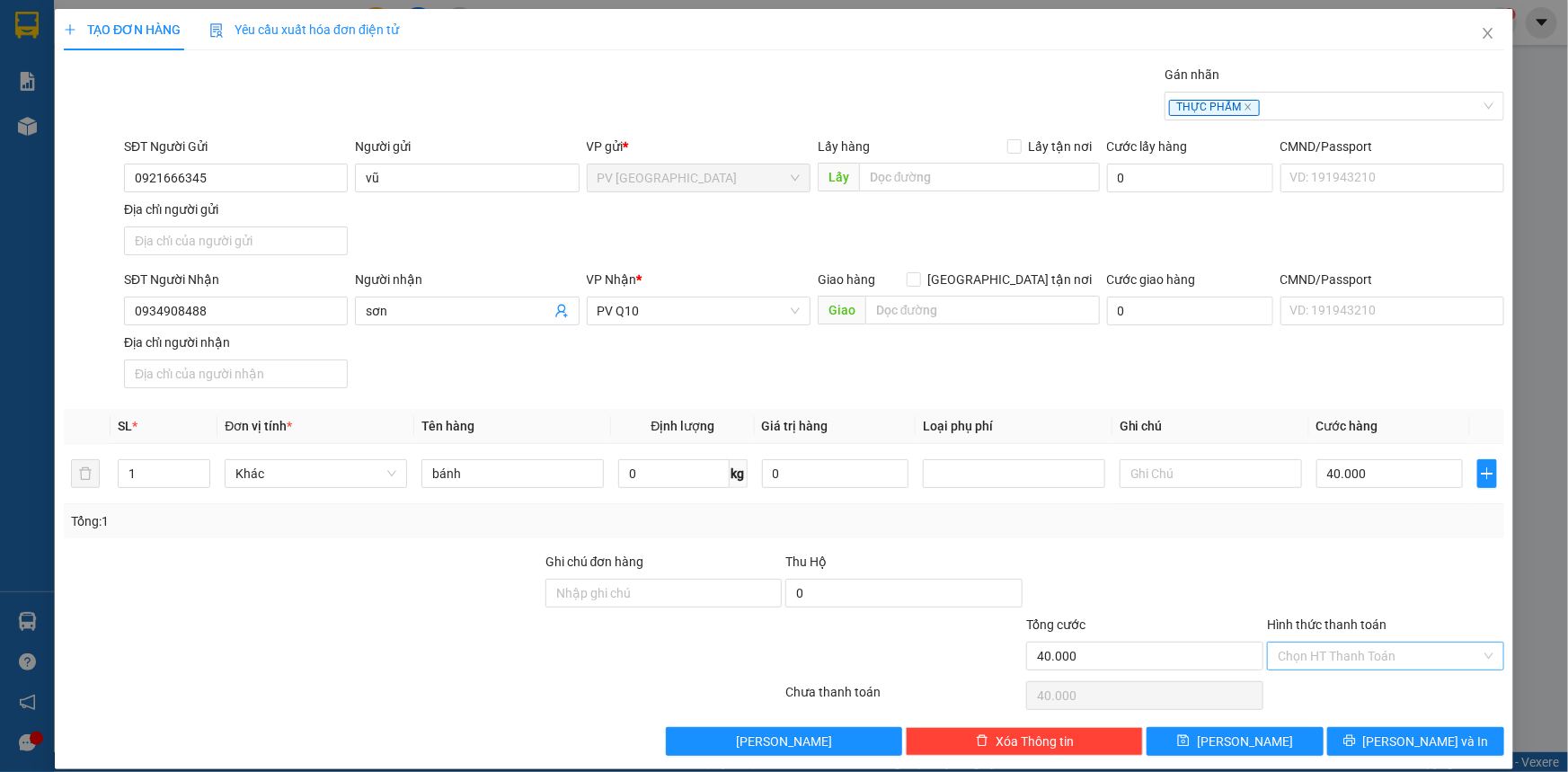
click at [1366, 648] on input "Hình thức thanh toán" at bounding box center [1379, 656] width 203 height 27
click at [1354, 689] on div "Tại văn phòng" at bounding box center [1375, 690] width 214 height 20
type input "0"
click at [1389, 738] on button "[PERSON_NAME] và In" at bounding box center [1415, 742] width 177 height 29
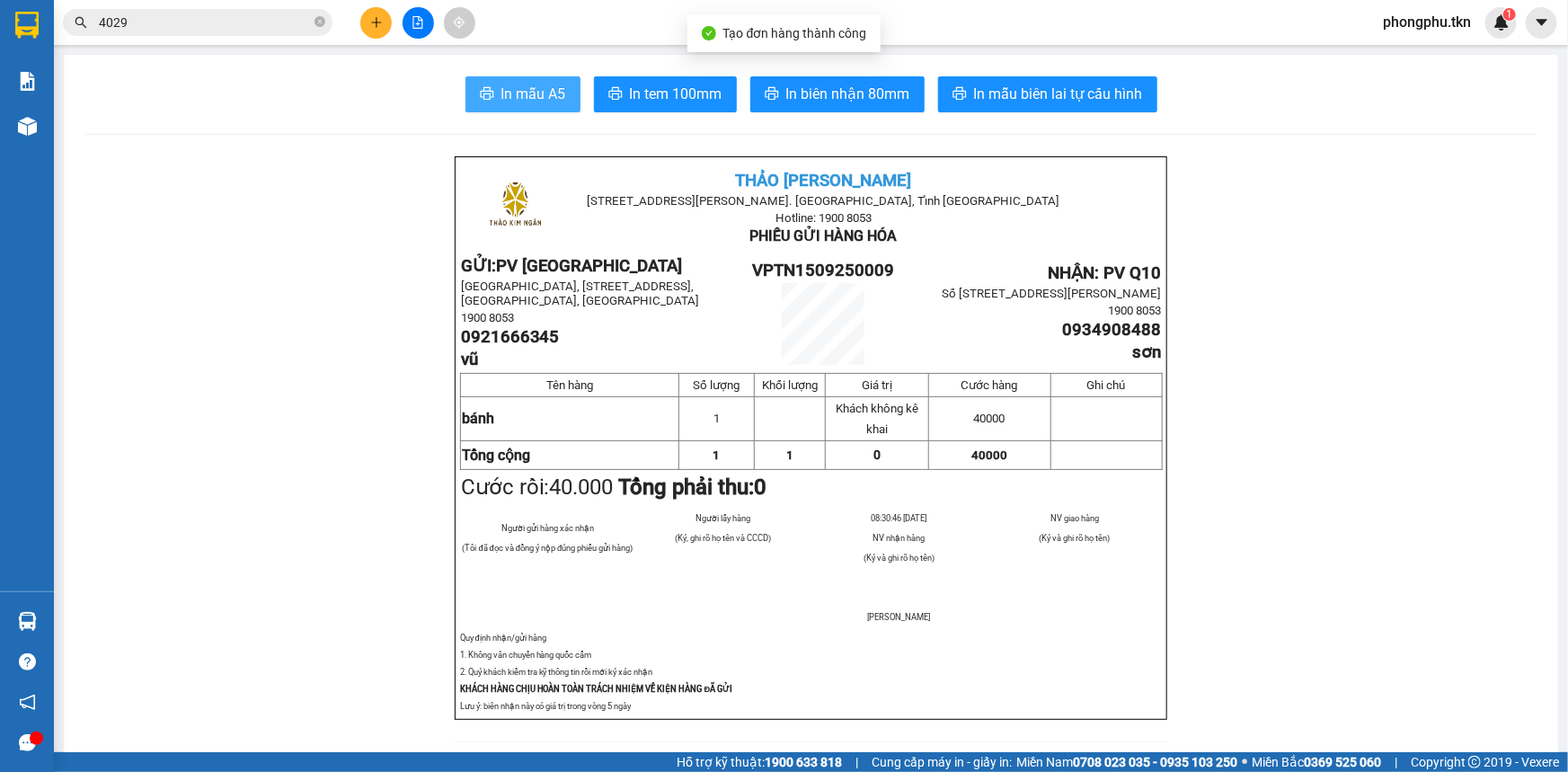
click at [485, 103] on span "printer" at bounding box center [487, 94] width 15 height 17
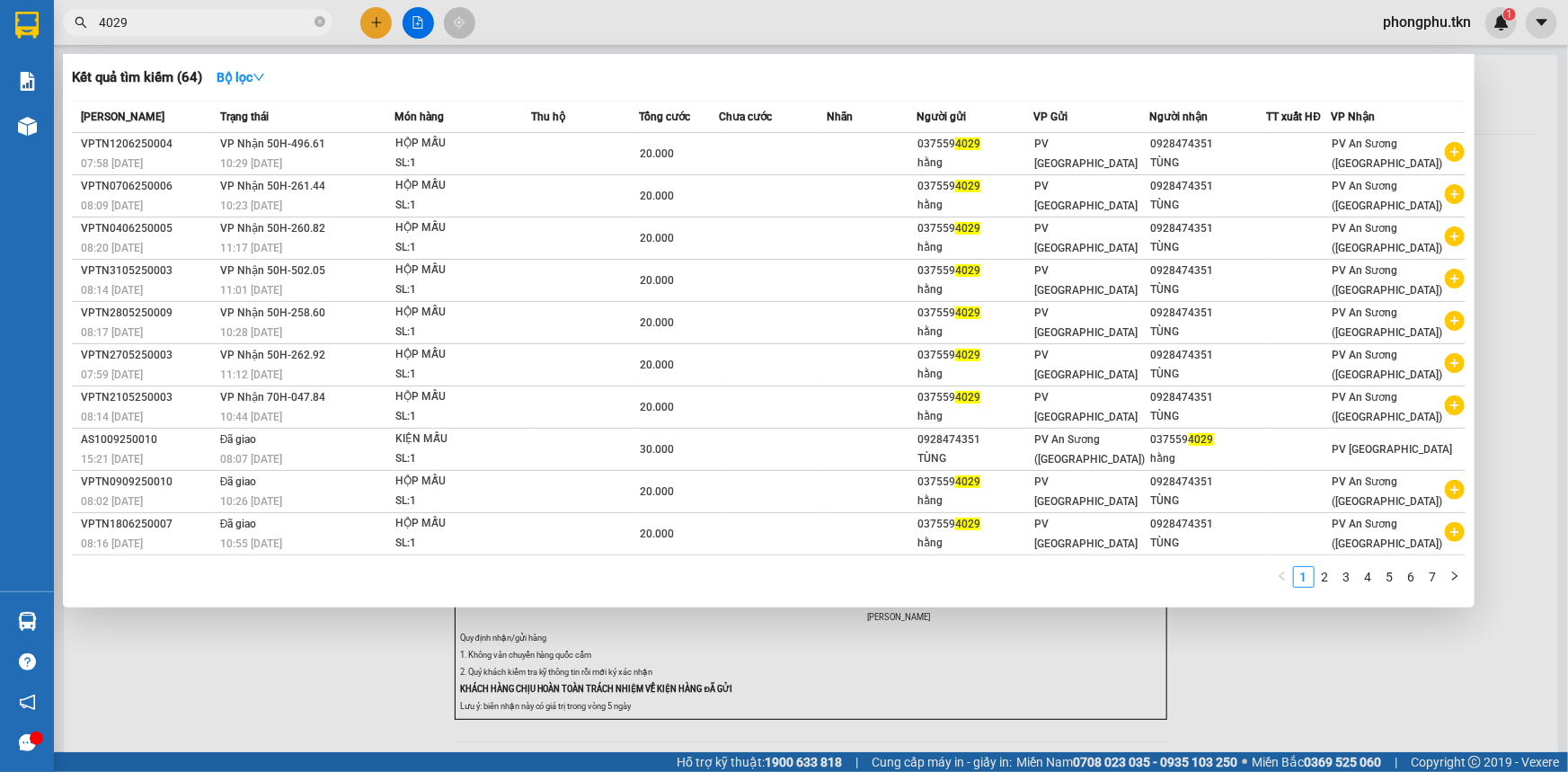
click at [264, 22] on input "4029" at bounding box center [205, 23] width 212 height 20
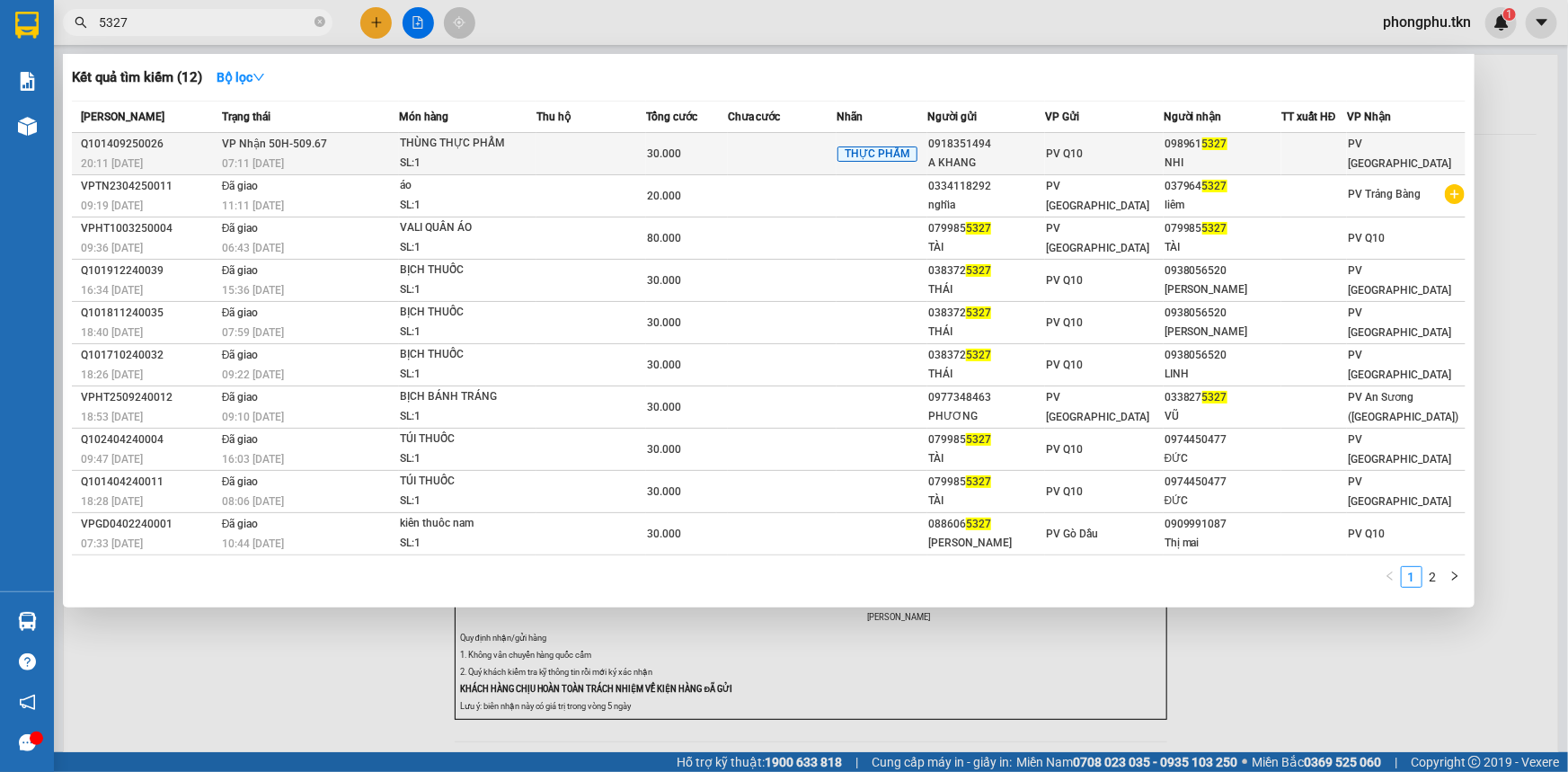
type input "5327"
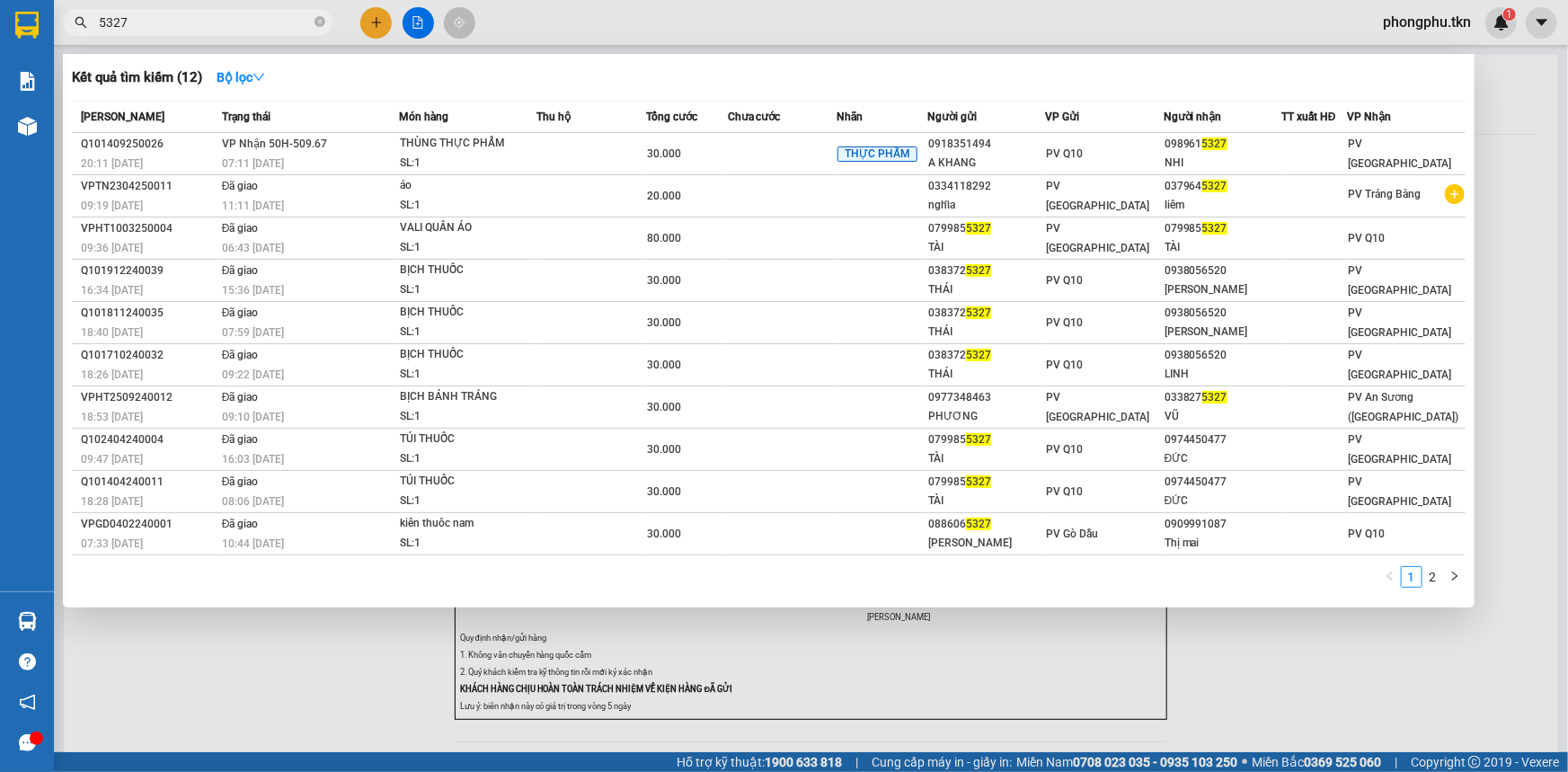
click at [268, 153] on div "07:11 - 15/09" at bounding box center [310, 163] width 176 height 20
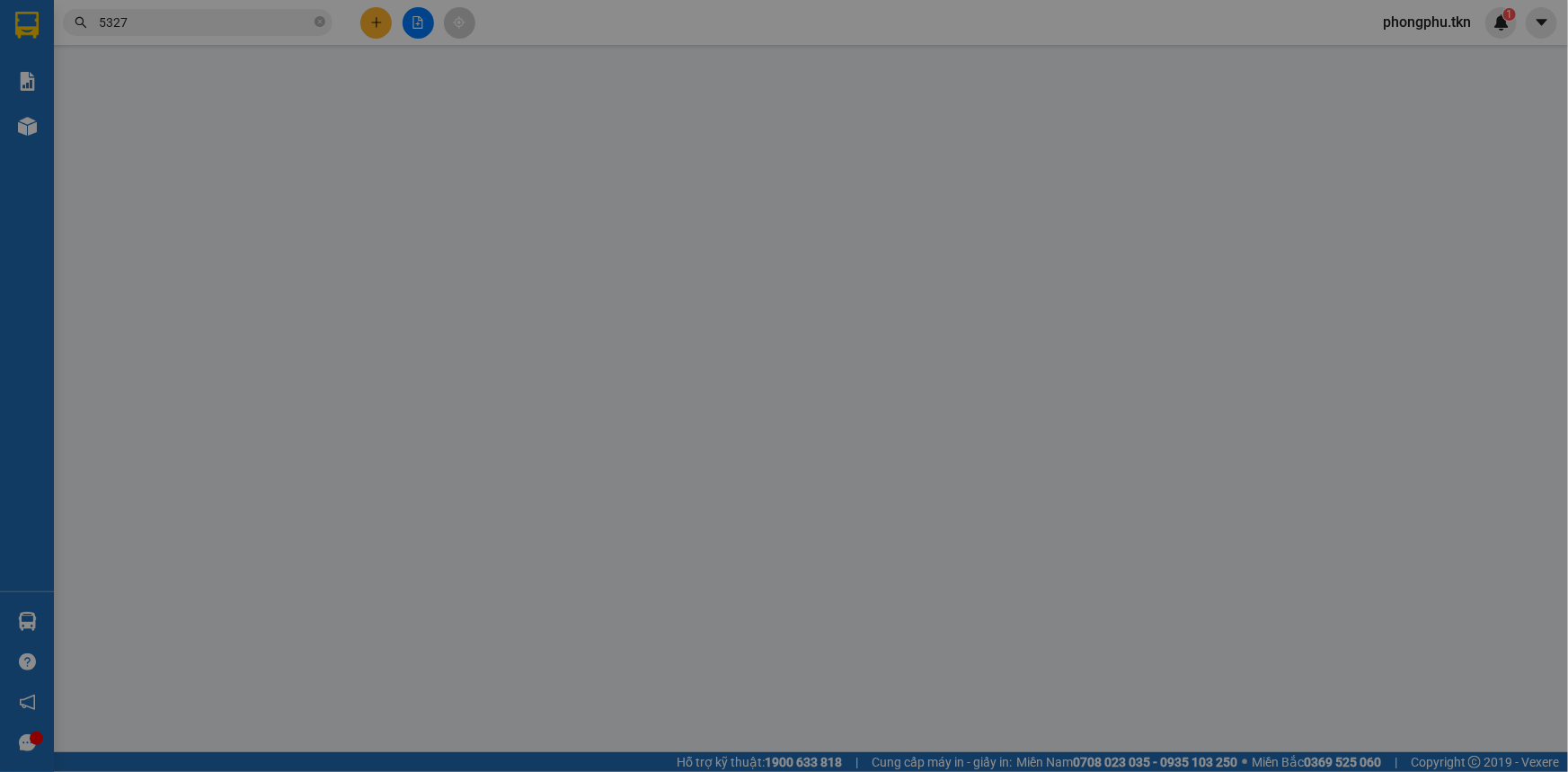
type input "0918351494"
type input "A KHANG"
type input "0989615327"
type input "NHI"
type input "30.000"
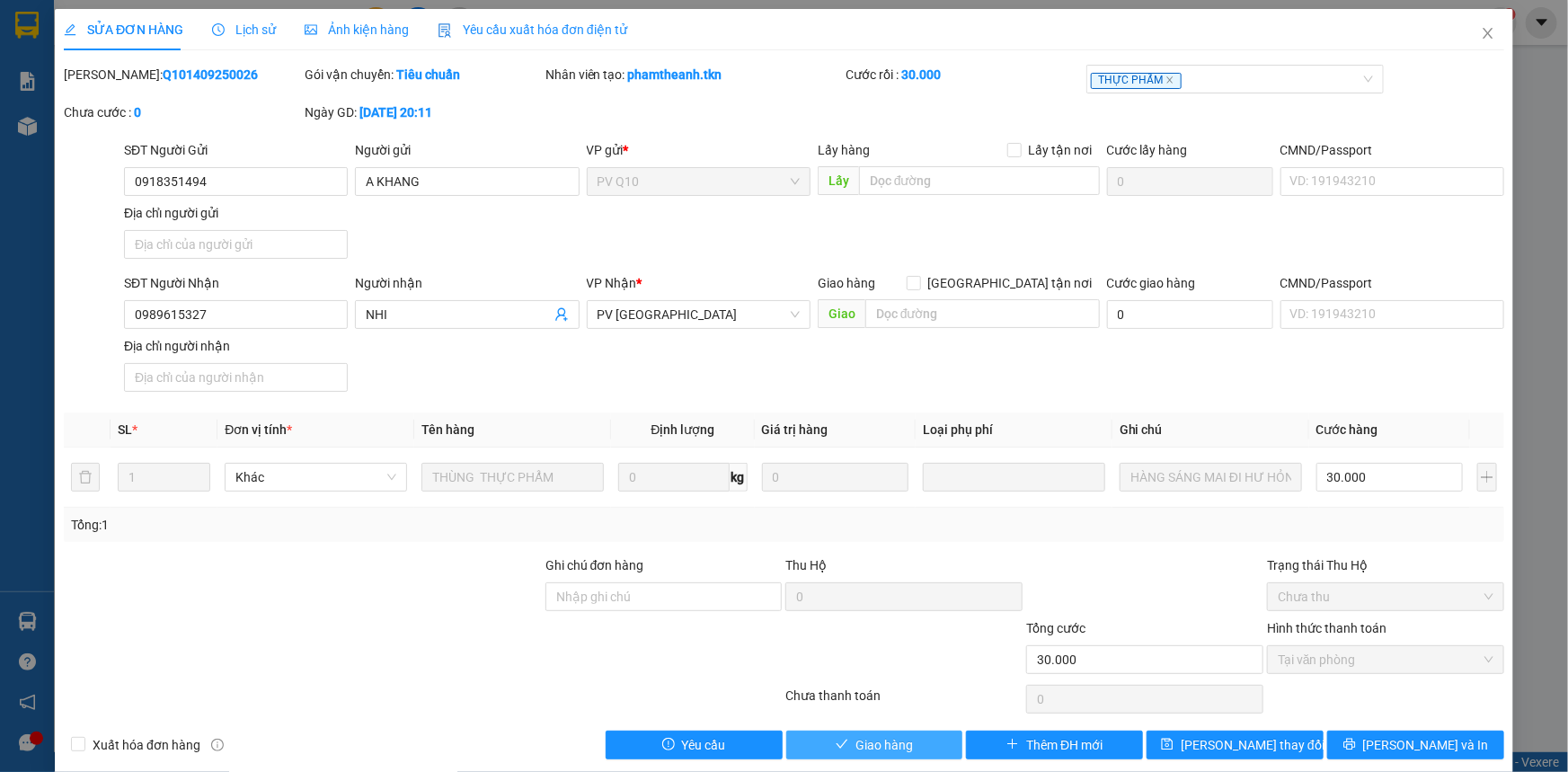
click at [855, 735] on span "Giao hàng" at bounding box center [883, 745] width 57 height 20
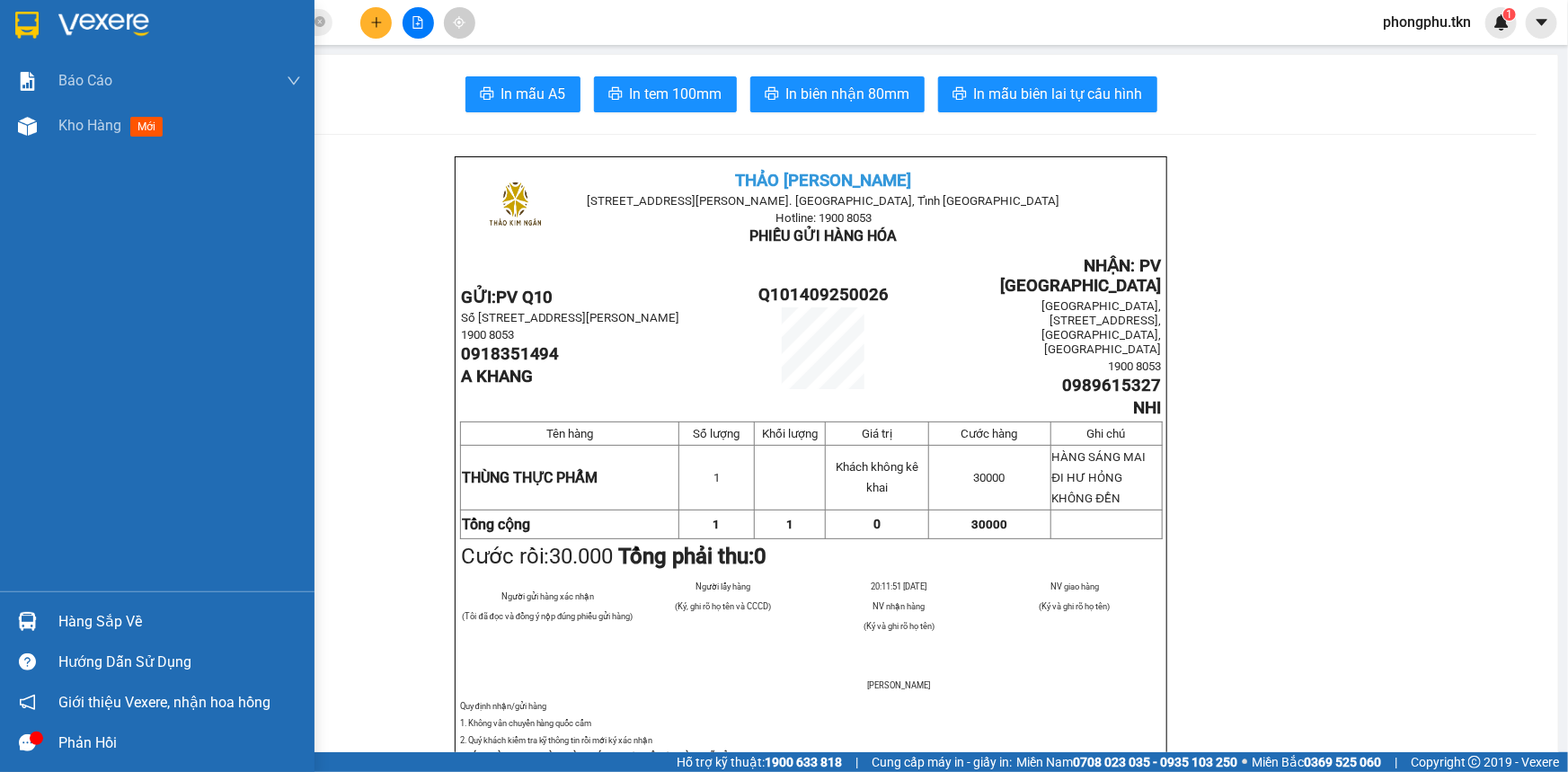
click at [45, 609] on div "Hàng sắp về" at bounding box center [157, 621] width 315 height 41
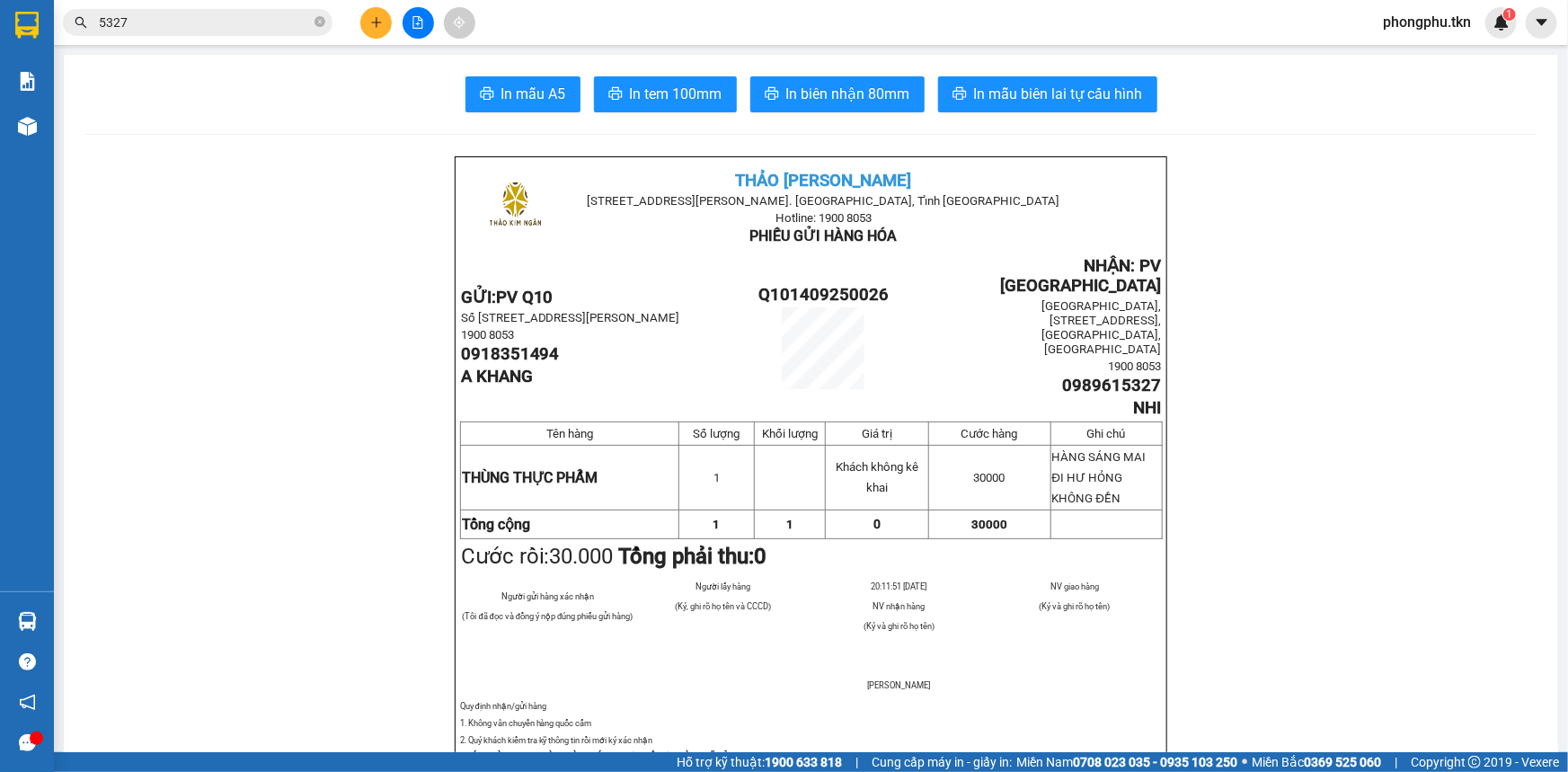
click at [271, 414] on section "Kết quả tìm kiếm ( 12 ) Bộ lọc Mã ĐH Trạng thái Món hàng Thu hộ Tổng cước Chưa …" at bounding box center [784, 386] width 1568 height 772
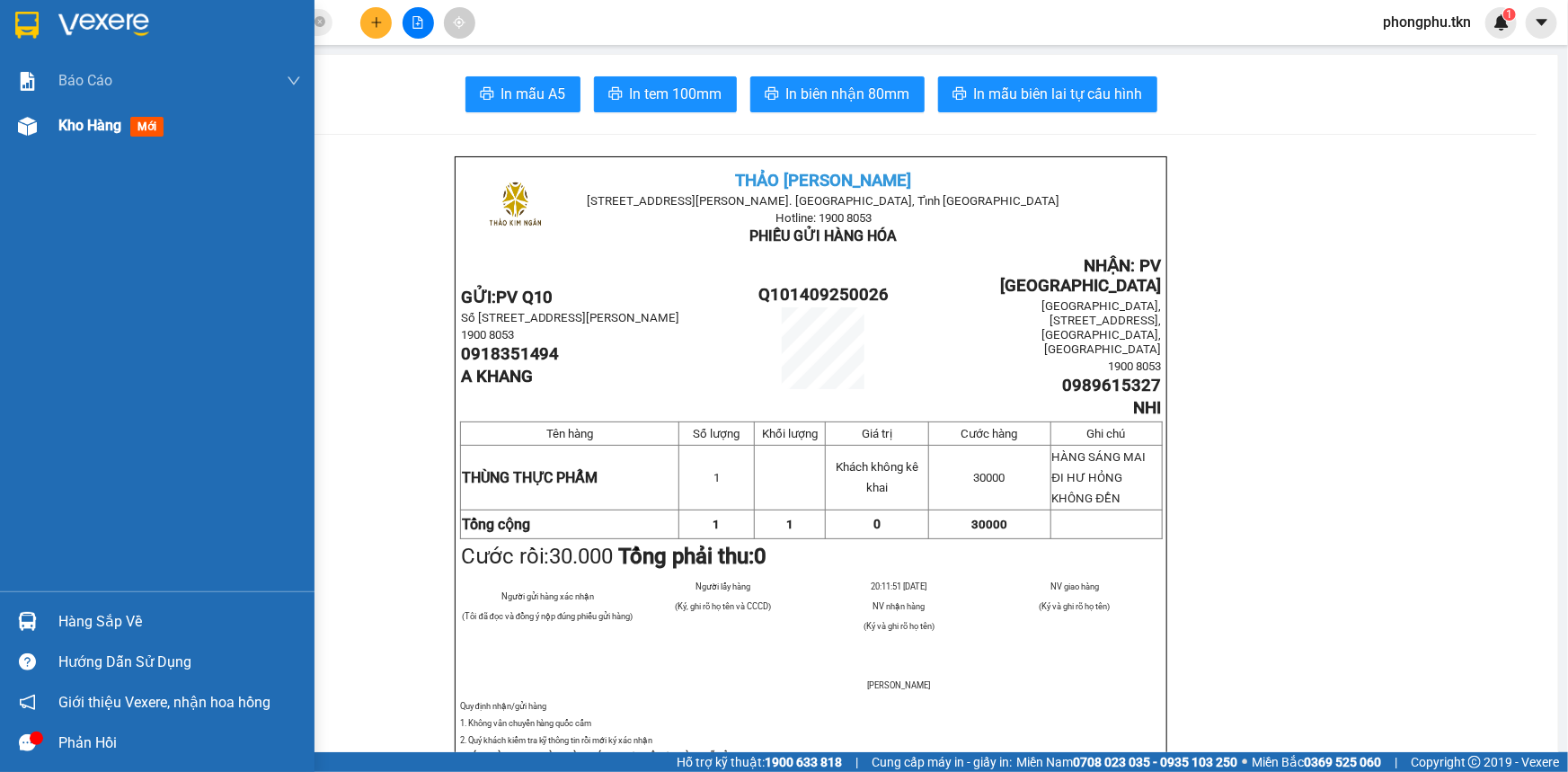
click at [58, 131] on span "Kho hàng" at bounding box center [89, 125] width 63 height 17
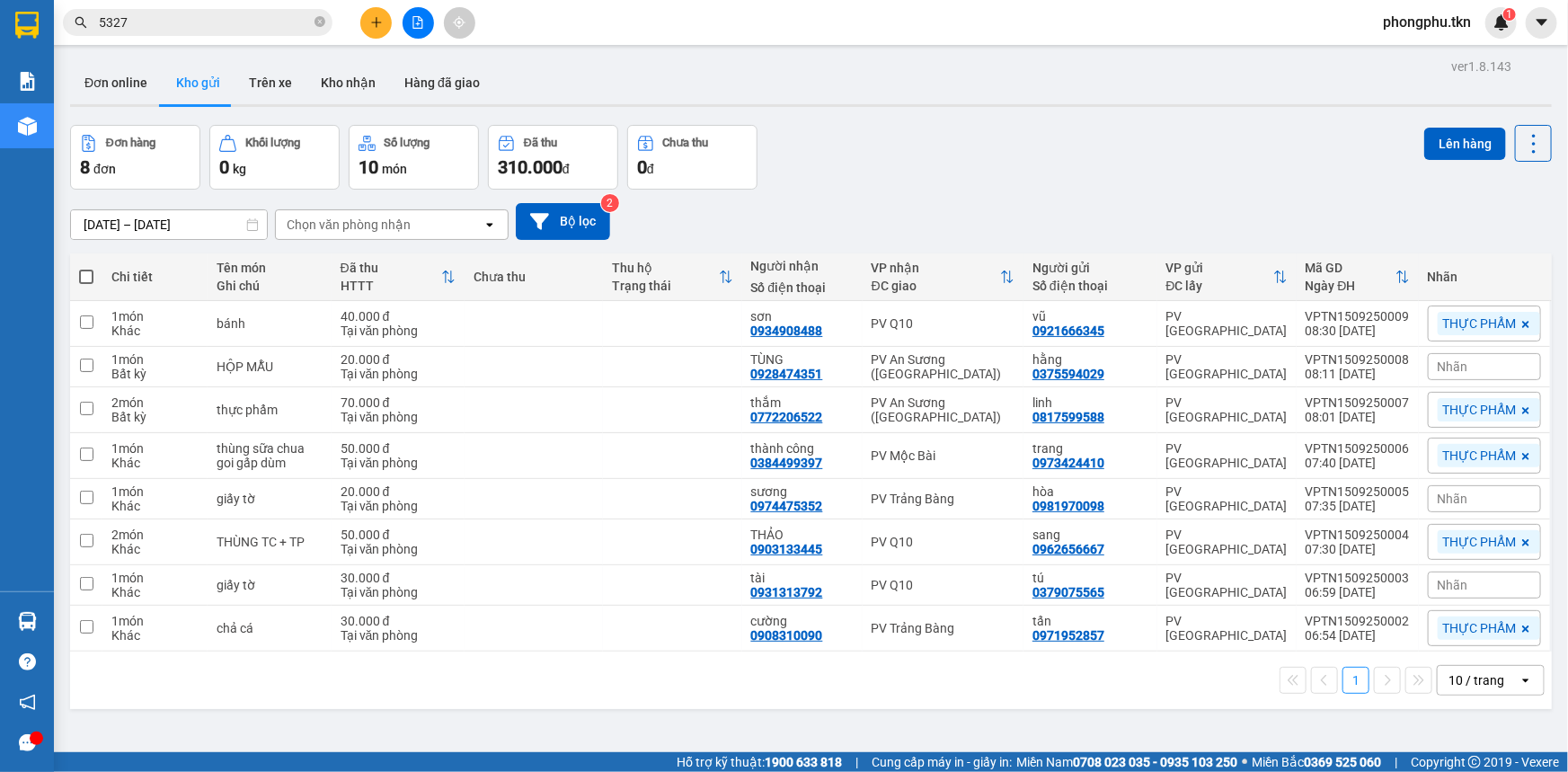
click at [1469, 681] on div "10 / trang" at bounding box center [1475, 680] width 55 height 18
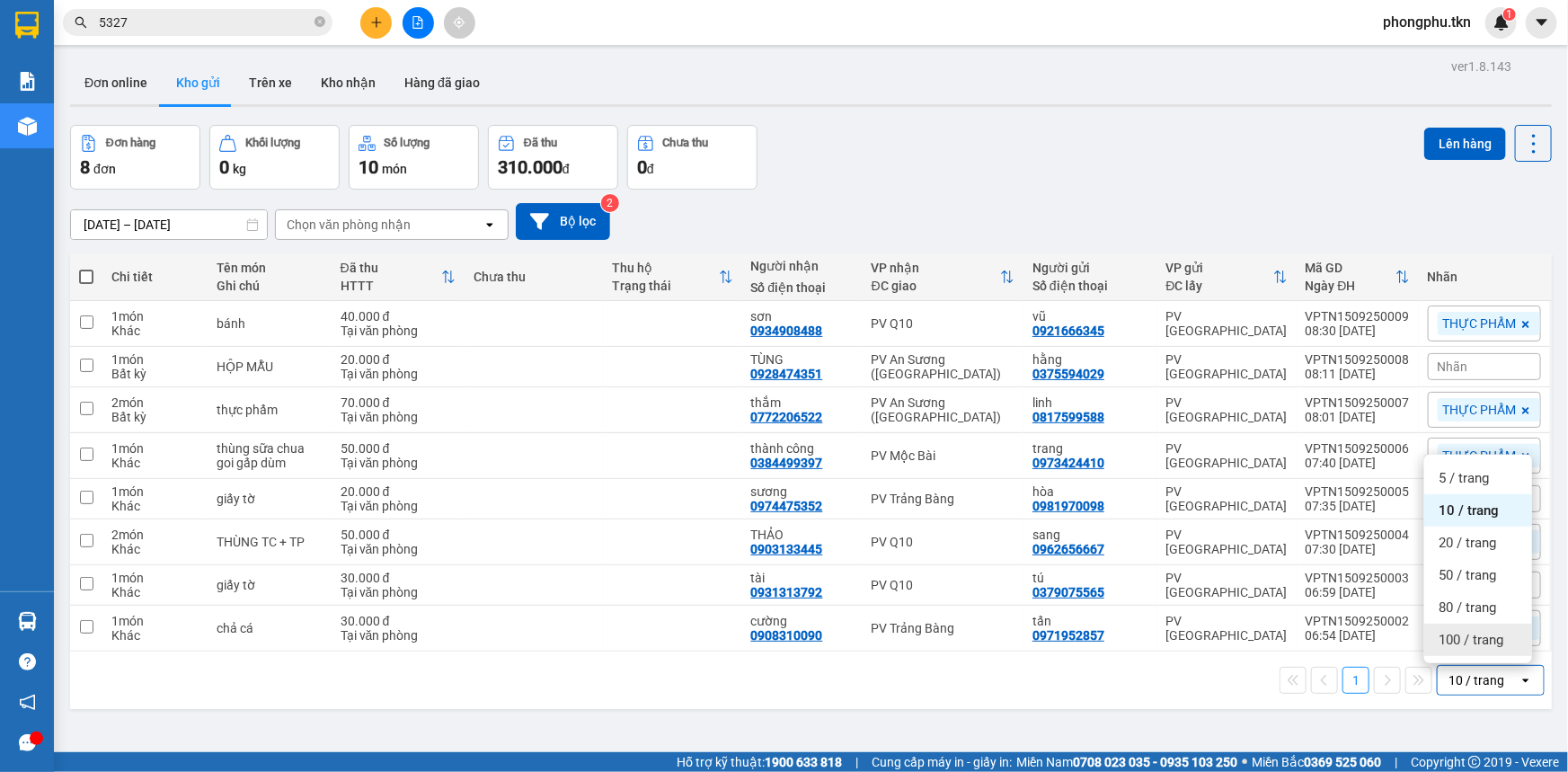
click at [1485, 642] on span "100 / trang" at bounding box center [1470, 640] width 64 height 18
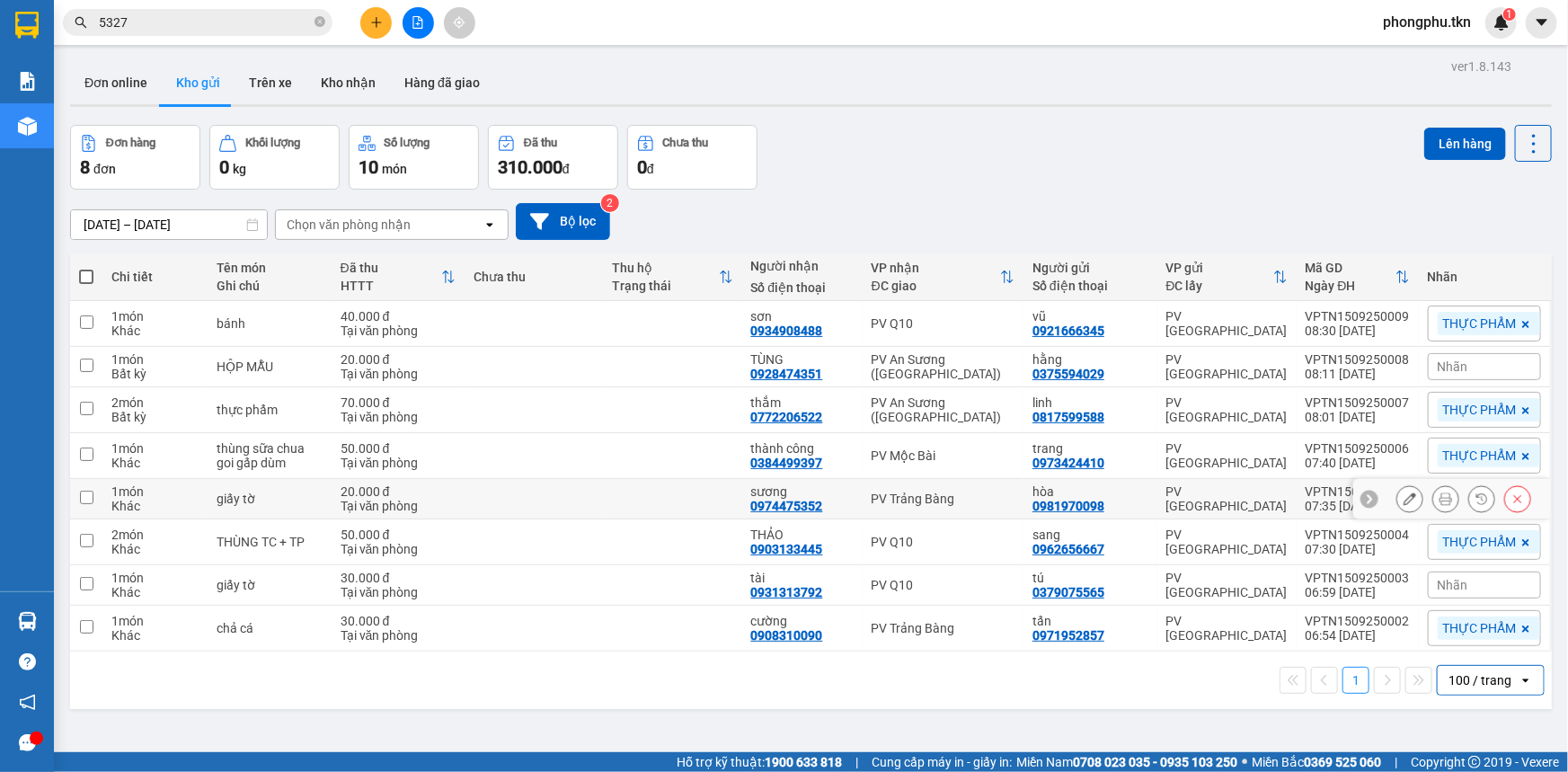
click at [977, 492] on div "PV Trảng Bàng" at bounding box center [943, 499] width 143 height 15
checkbox input "true"
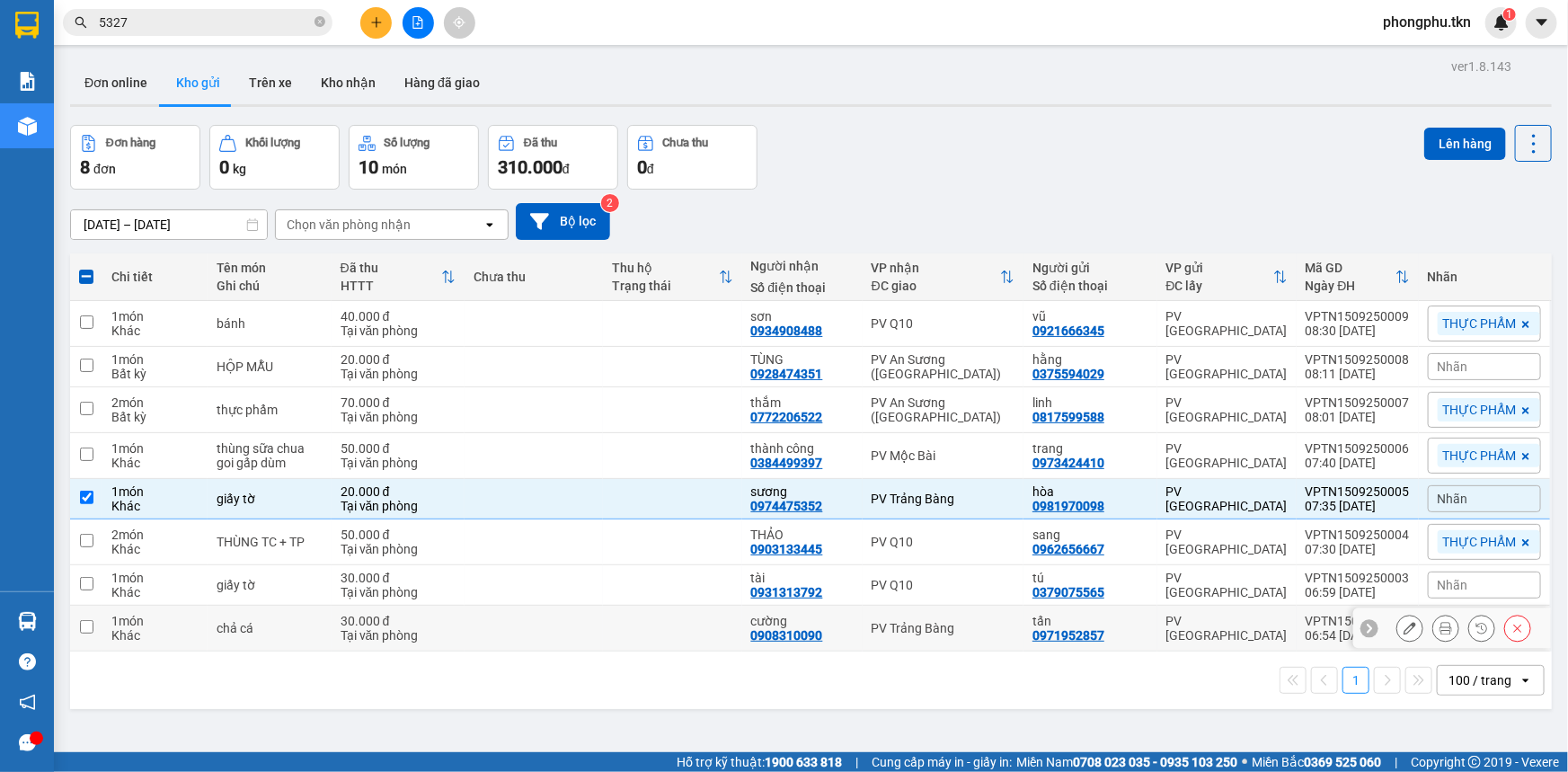
click at [965, 634] on td "PV Trảng Bàng" at bounding box center [942, 629] width 161 height 46
checkbox input "true"
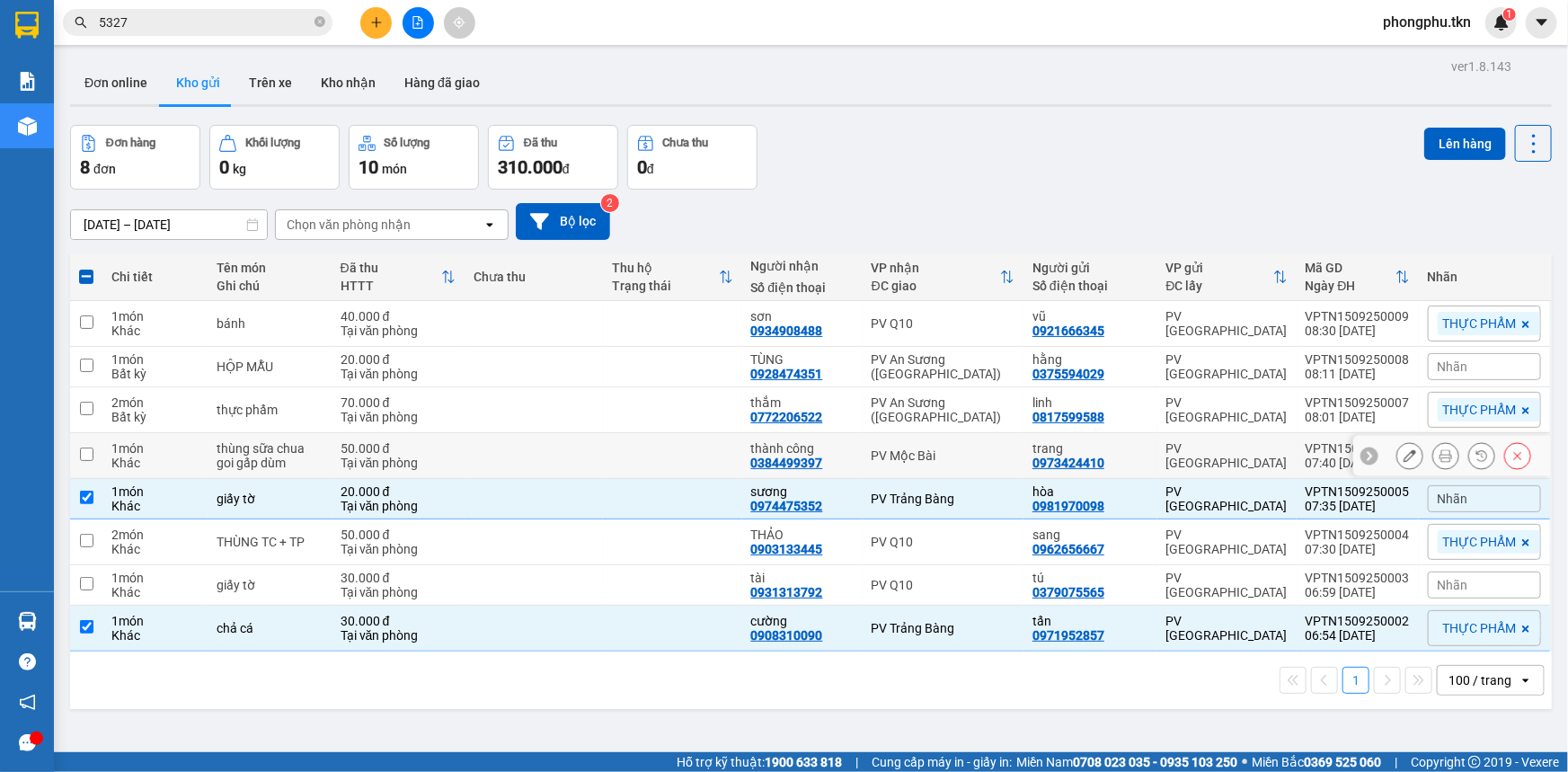
click at [964, 451] on div "PV Mộc Bài" at bounding box center [943, 455] width 143 height 15
checkbox input "true"
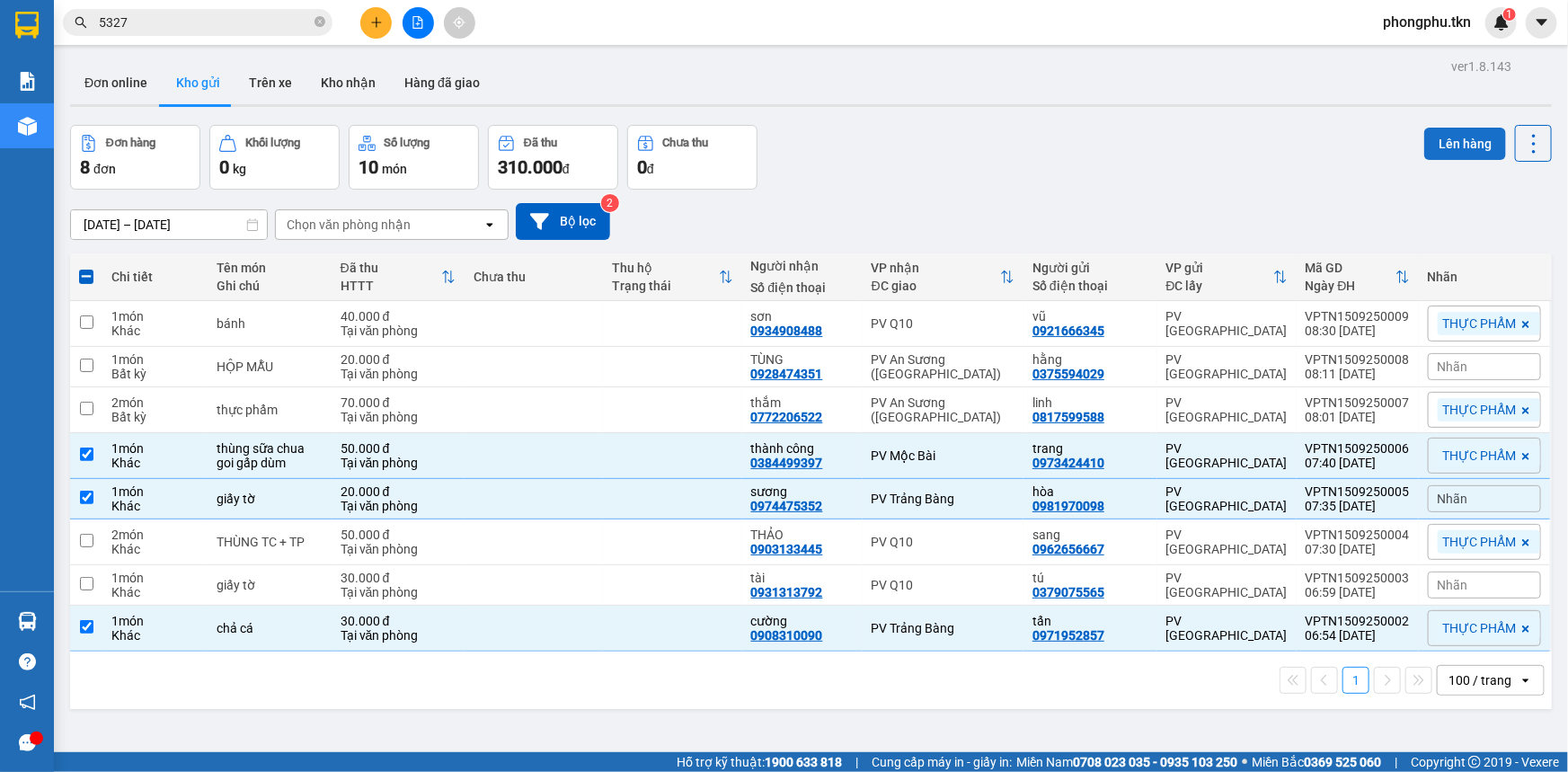
click at [1441, 144] on button "Lên hàng" at bounding box center [1465, 144] width 82 height 33
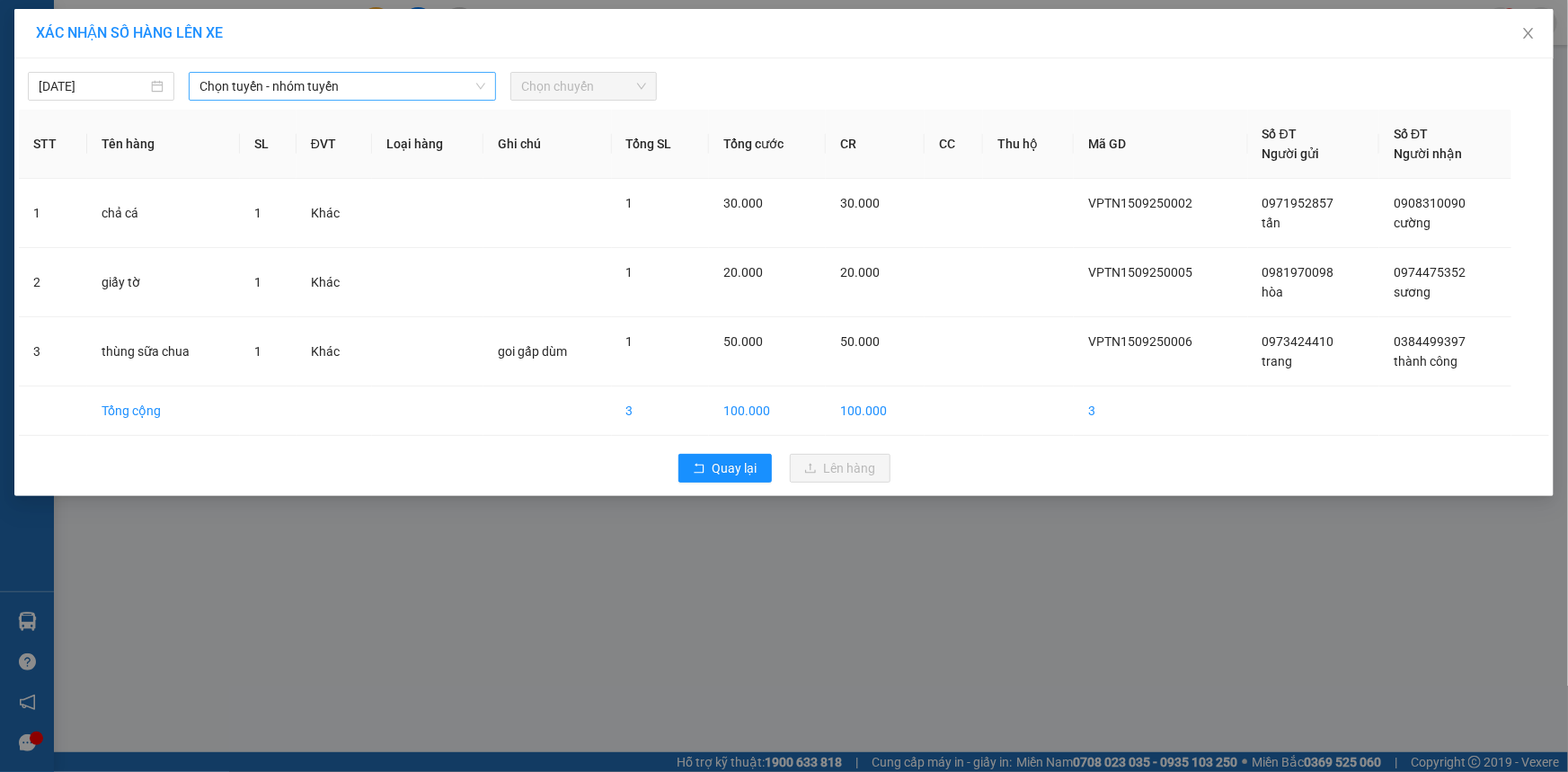
click at [420, 91] on span "Chọn tuyến - nhóm tuyến" at bounding box center [342, 86] width 286 height 27
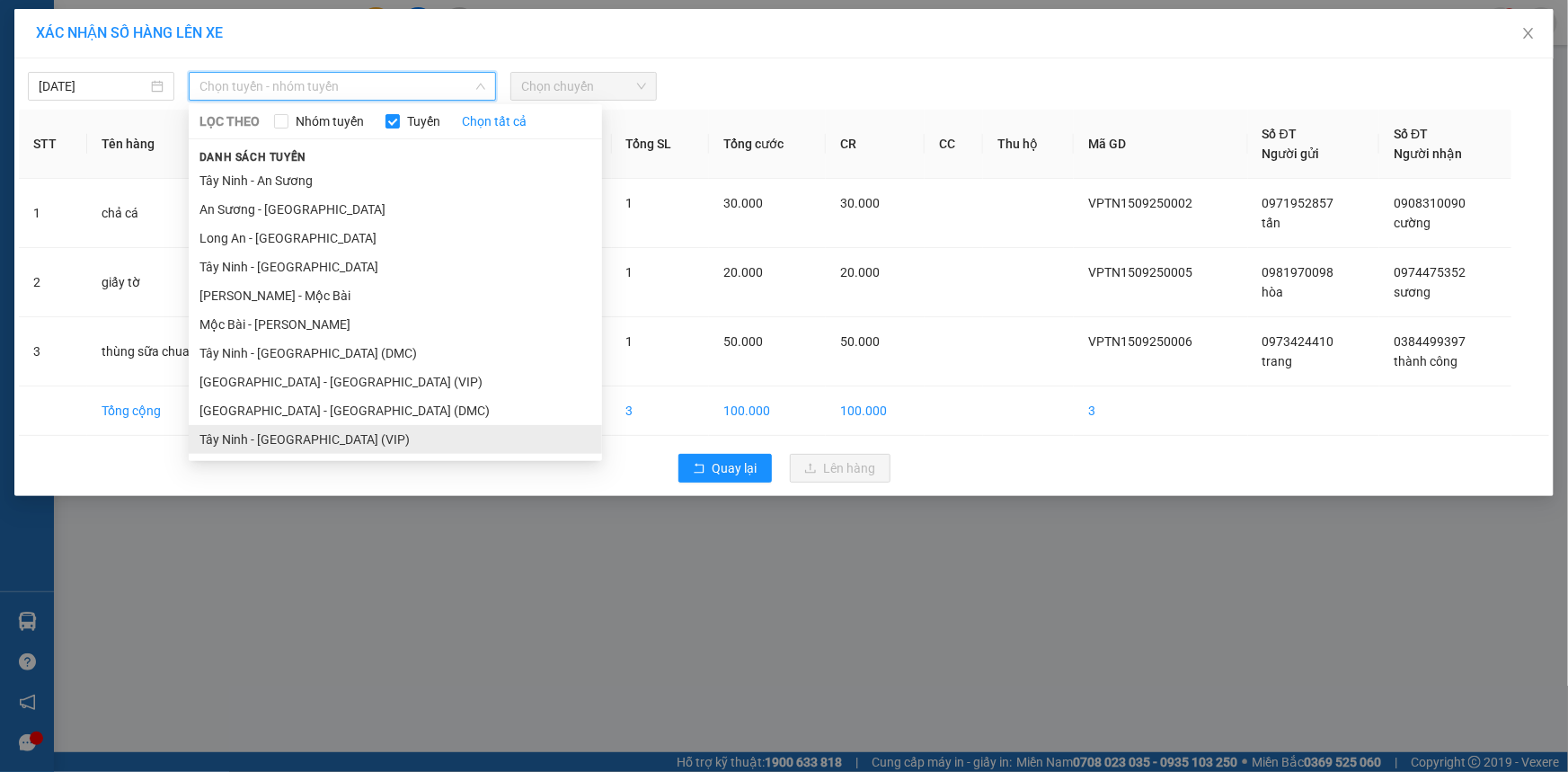
click at [332, 431] on li "Tây Ninh - Sài Gòn (VIP)" at bounding box center [395, 440] width 414 height 29
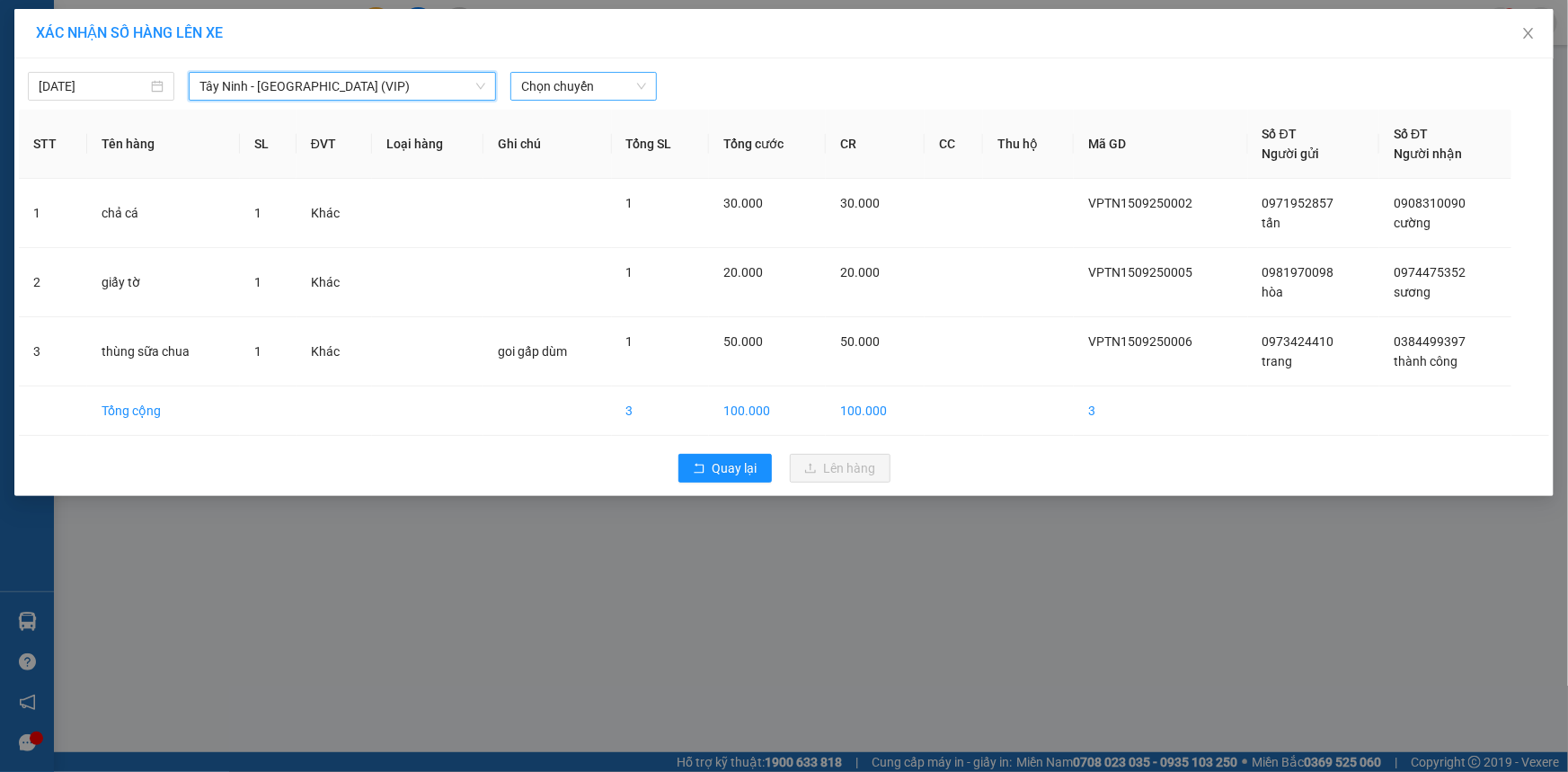
click at [615, 87] on span "Chọn chuyến" at bounding box center [584, 86] width 125 height 27
type input "2"
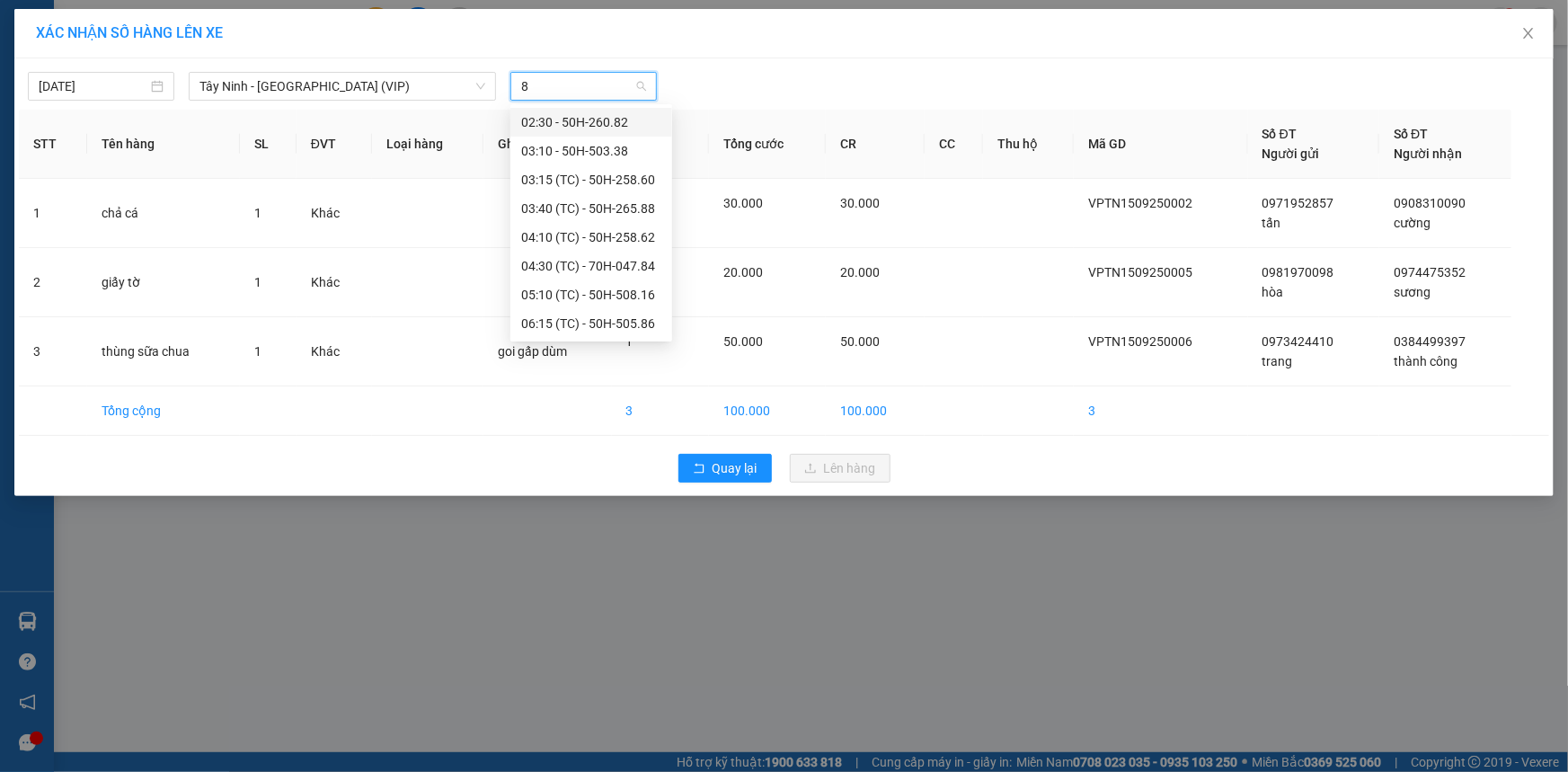
type input "82"
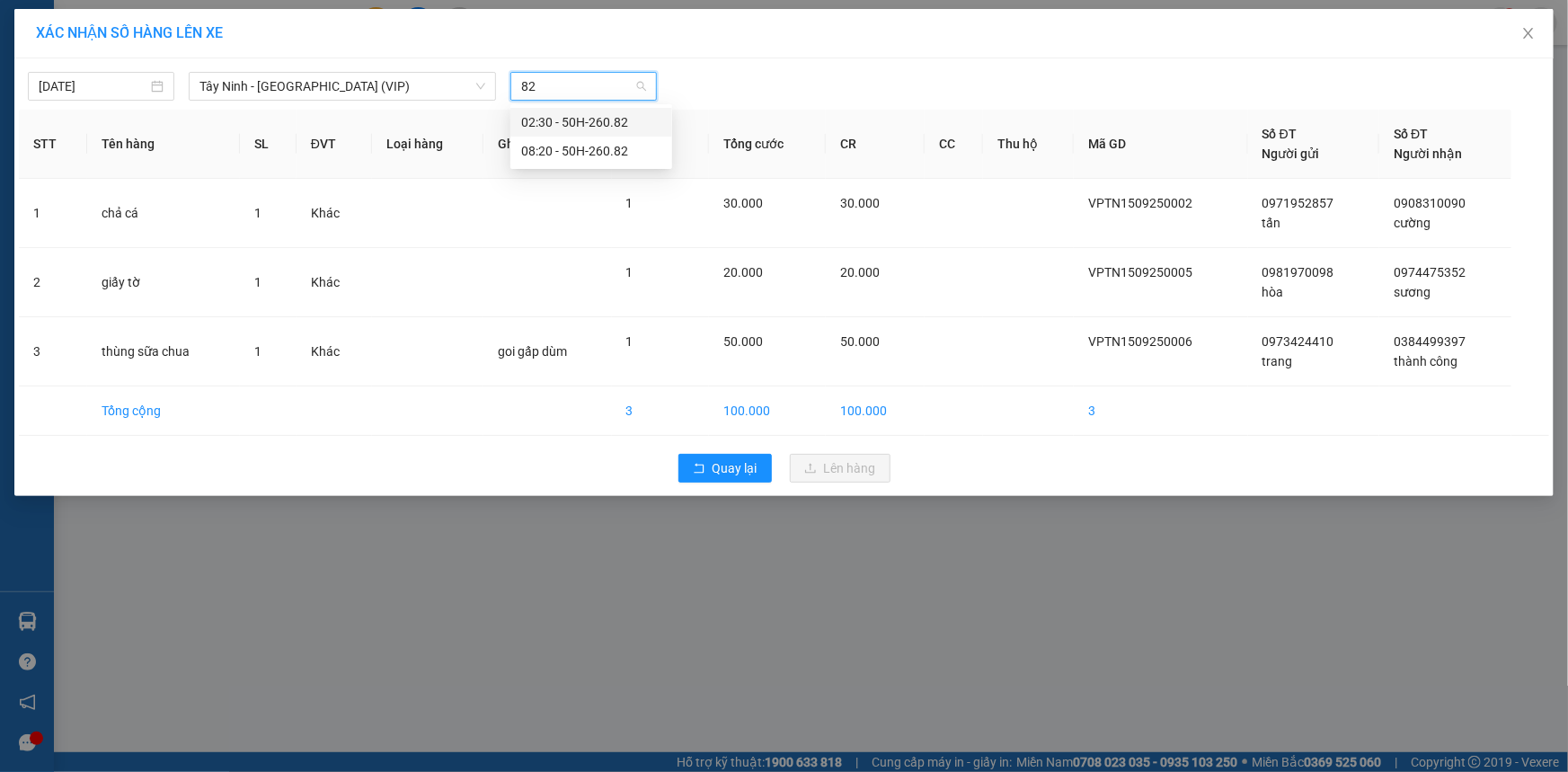
click at [617, 147] on div "08:20 - 50H-260.82" at bounding box center [591, 151] width 141 height 20
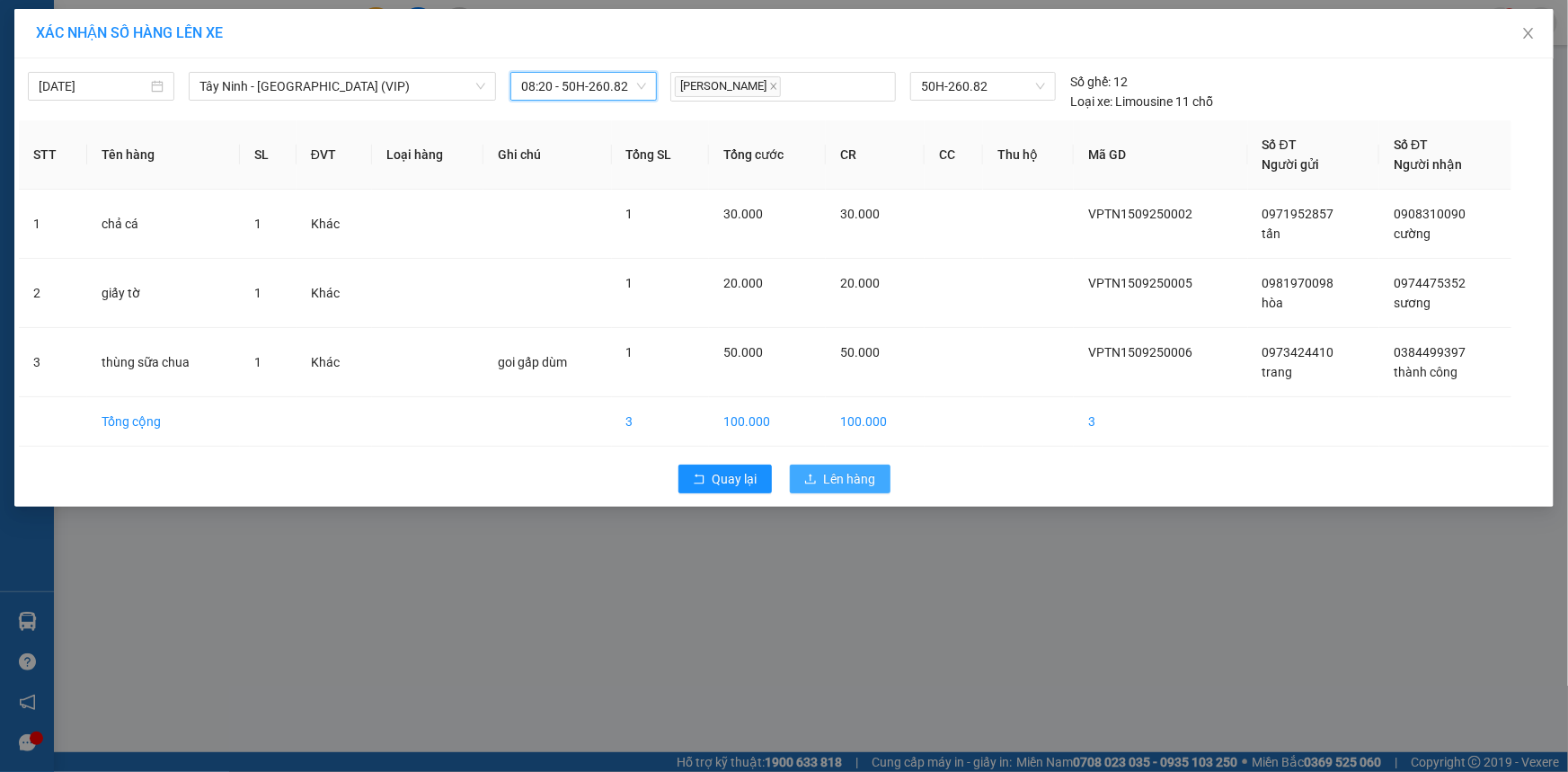
click at [850, 476] on span "Lên hàng" at bounding box center [850, 479] width 52 height 20
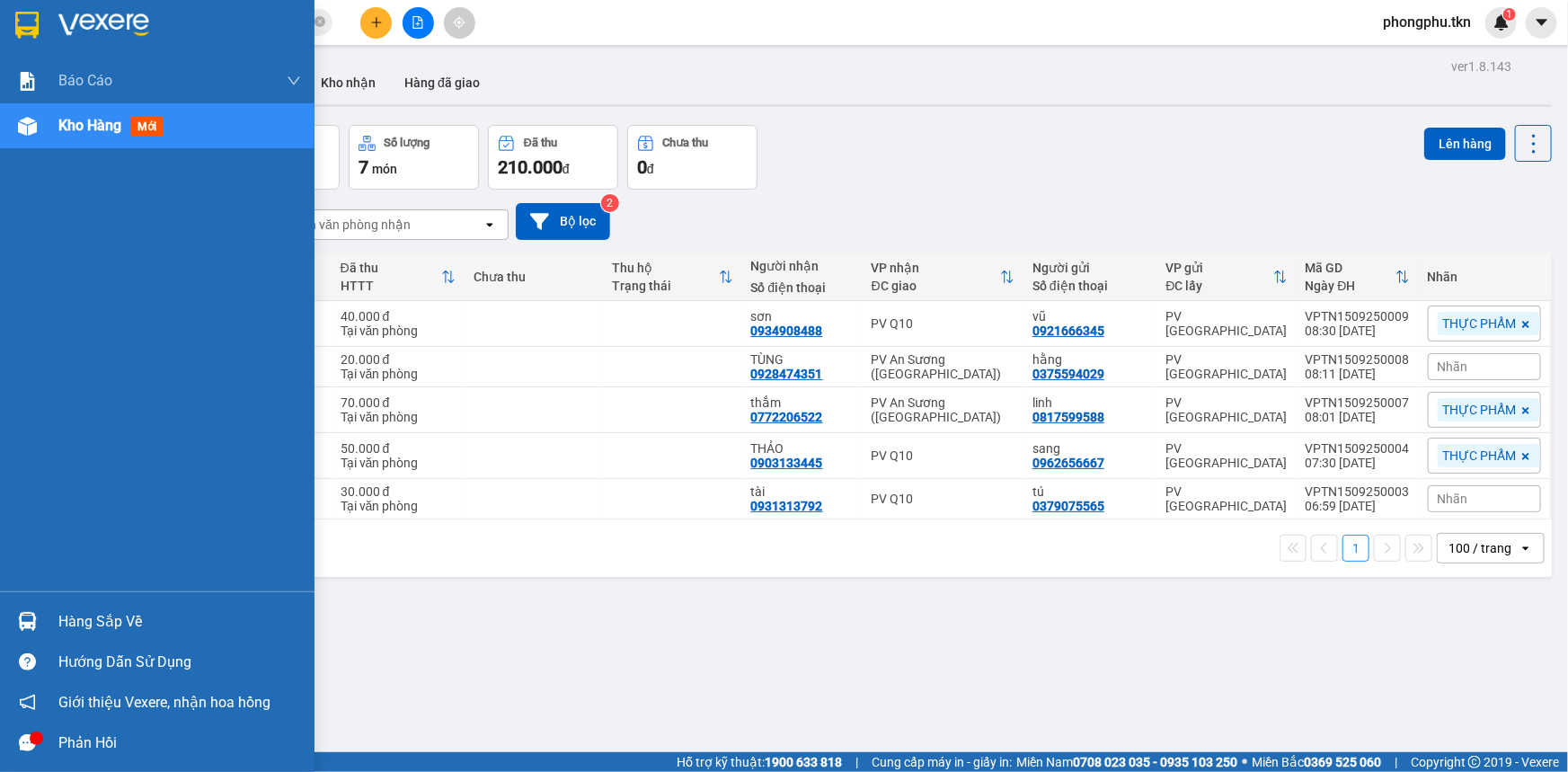
click at [37, 629] on div at bounding box center [27, 621] width 32 height 32
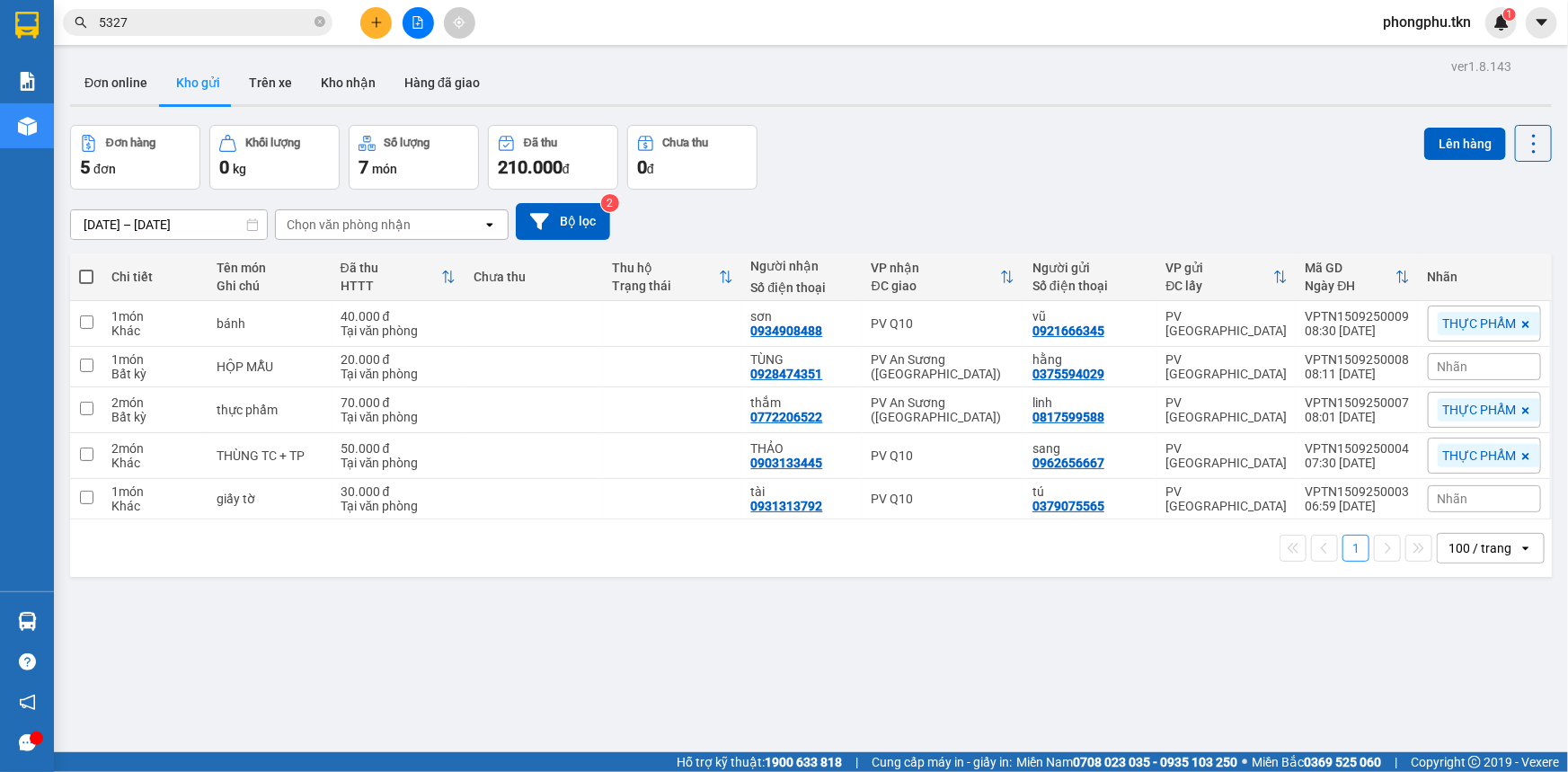
click at [852, 703] on section "Kết quả tìm kiếm ( 12 ) Bộ lọc Mã ĐH Trạng thái Món hàng Thu hộ Tổng cước Chưa …" at bounding box center [784, 386] width 1568 height 772
click at [562, 495] on td at bounding box center [533, 499] width 139 height 41
checkbox input "true"
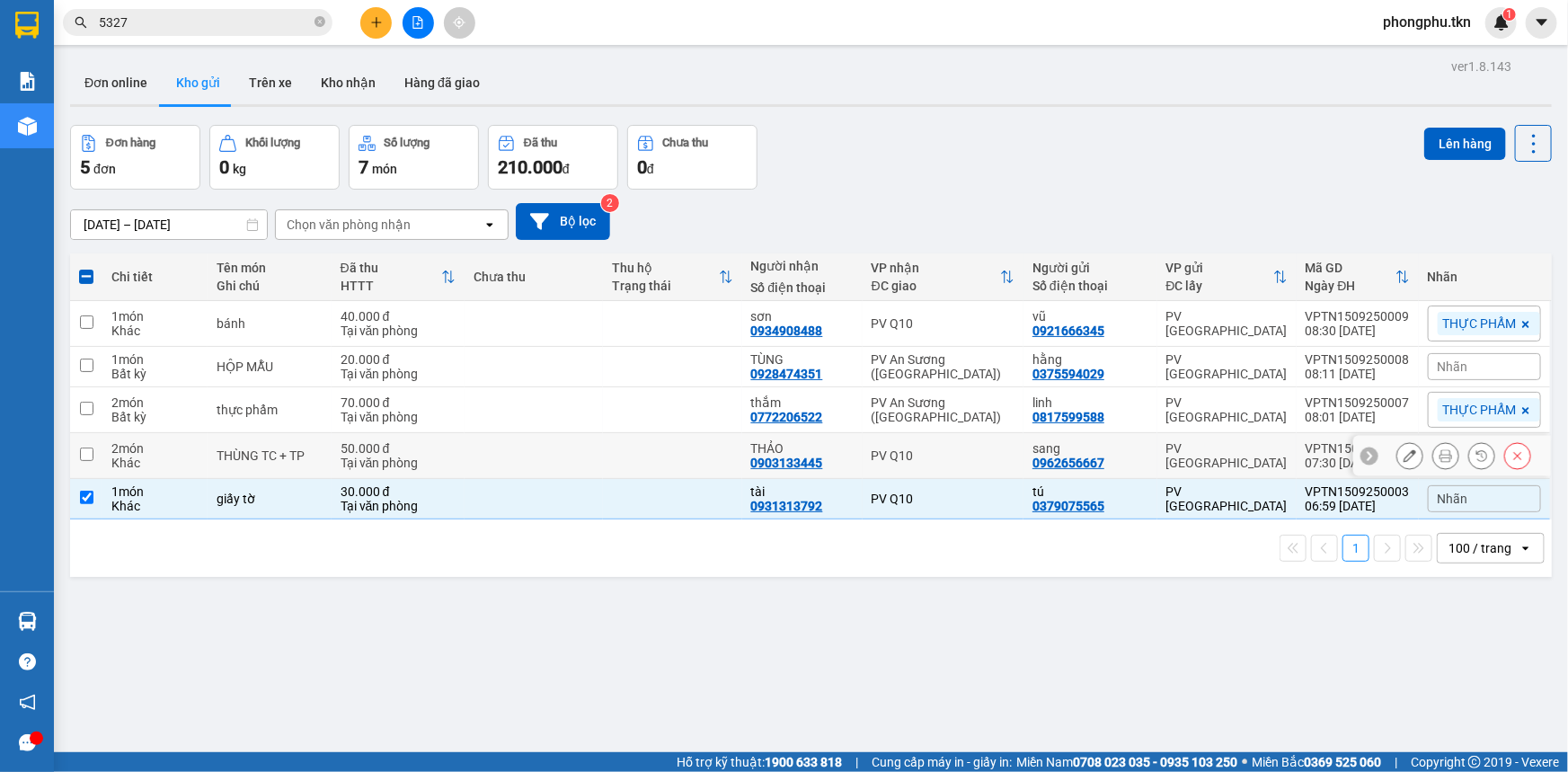
click at [566, 463] on td at bounding box center [533, 456] width 139 height 46
checkbox input "true"
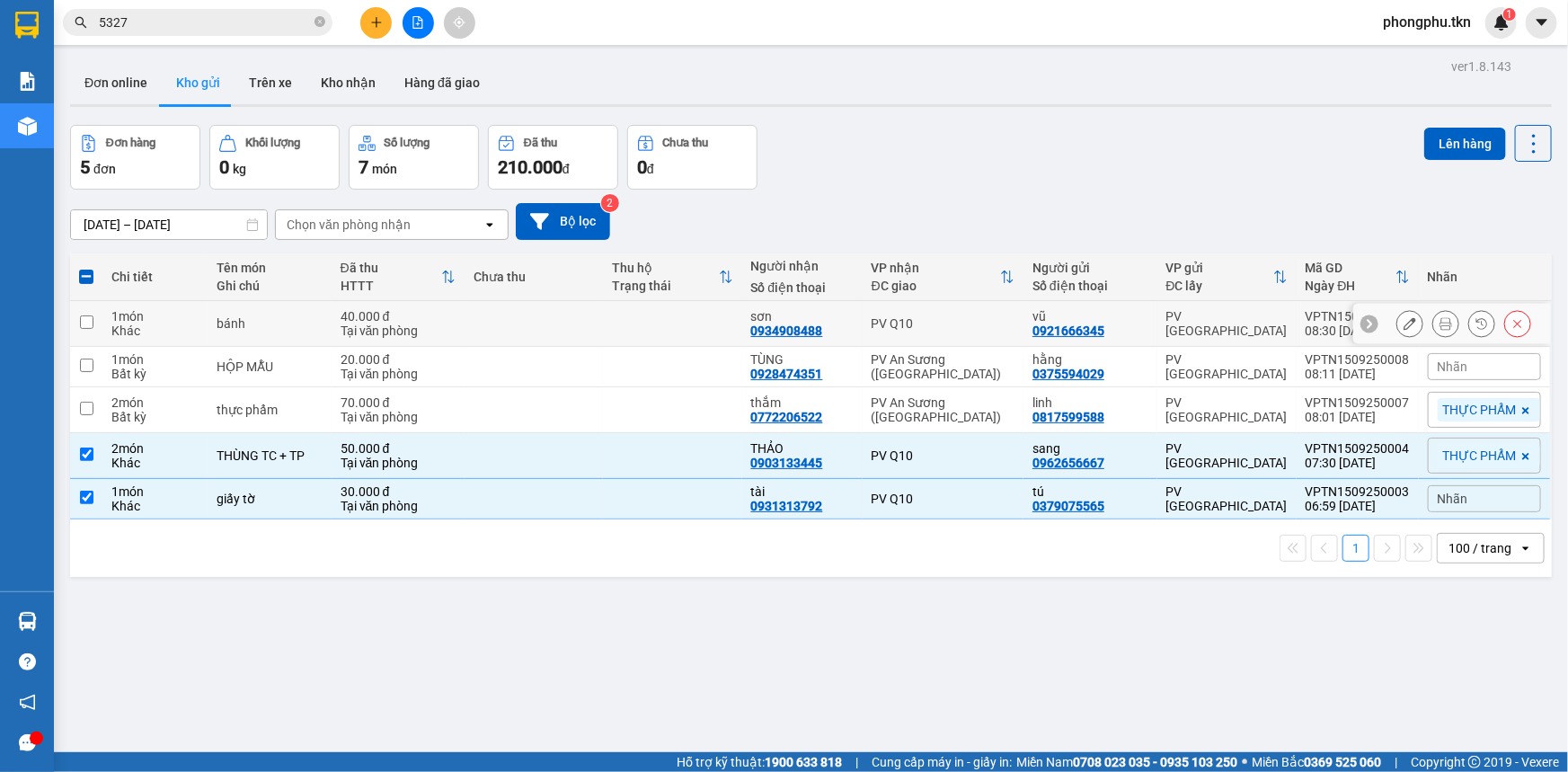
click at [599, 324] on td at bounding box center [533, 324] width 139 height 46
checkbox input "true"
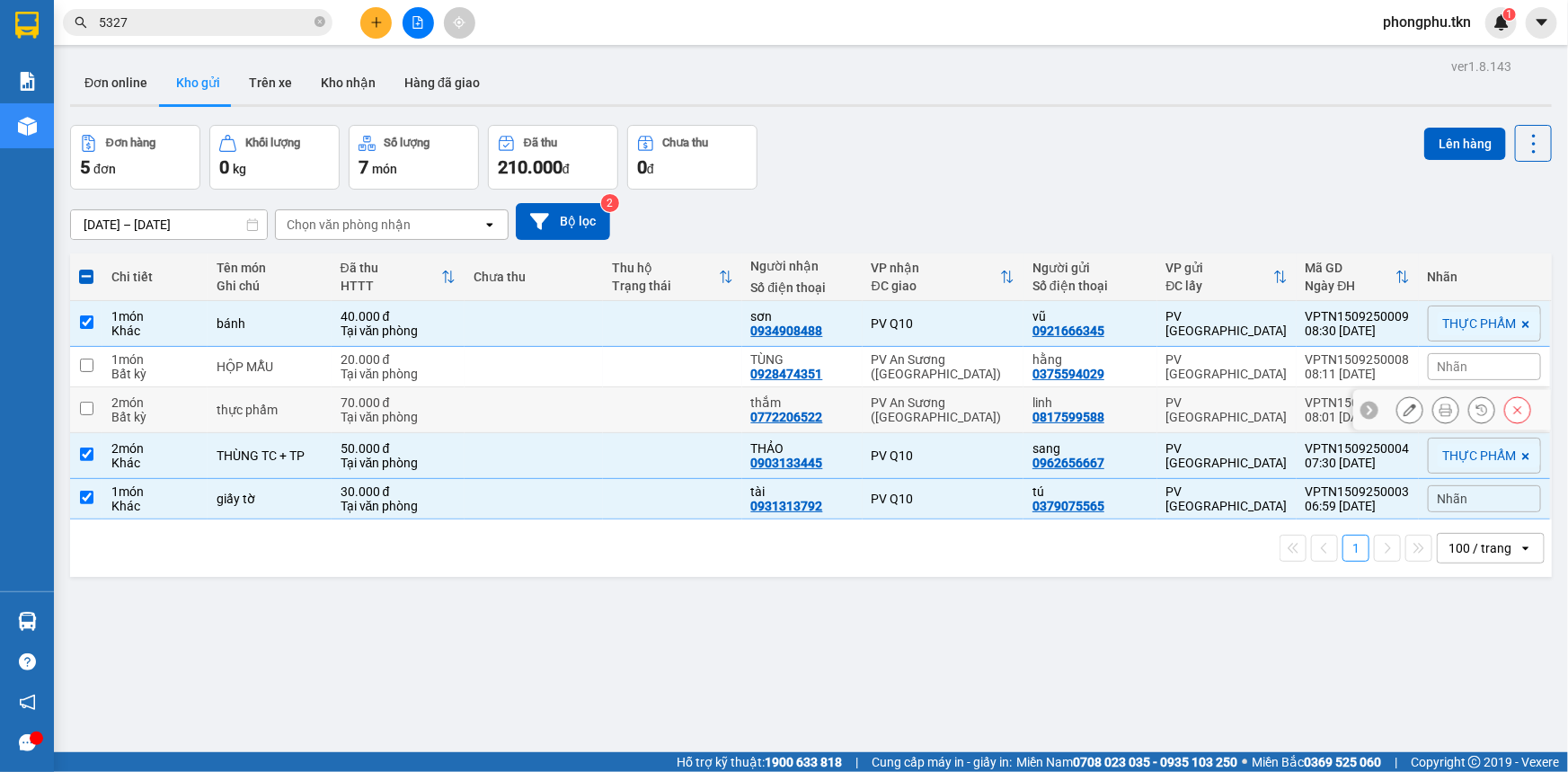
click at [611, 390] on td at bounding box center [672, 410] width 139 height 46
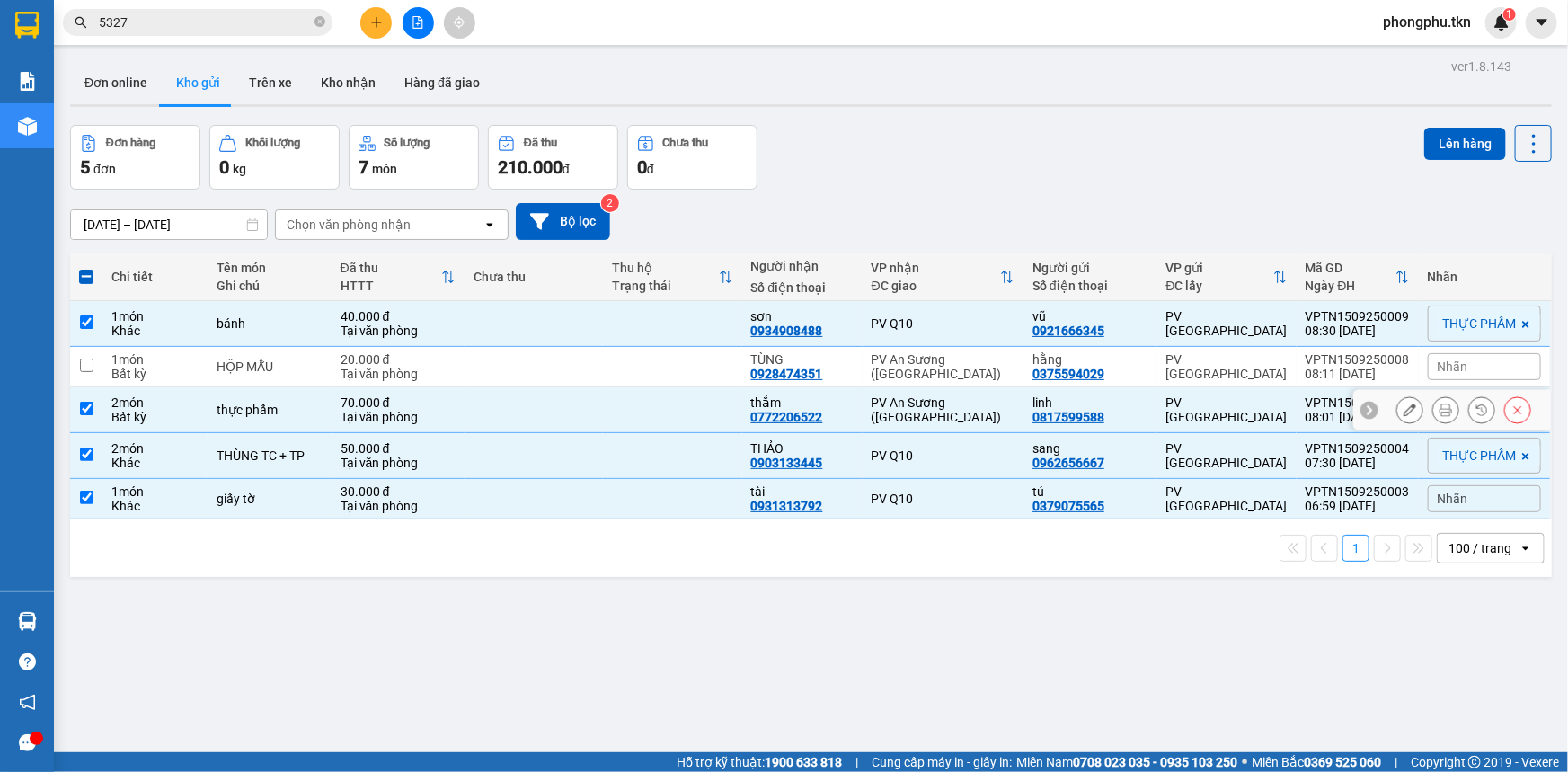
checkbox input "true"
click at [610, 368] on td at bounding box center [672, 366] width 139 height 41
checkbox input "true"
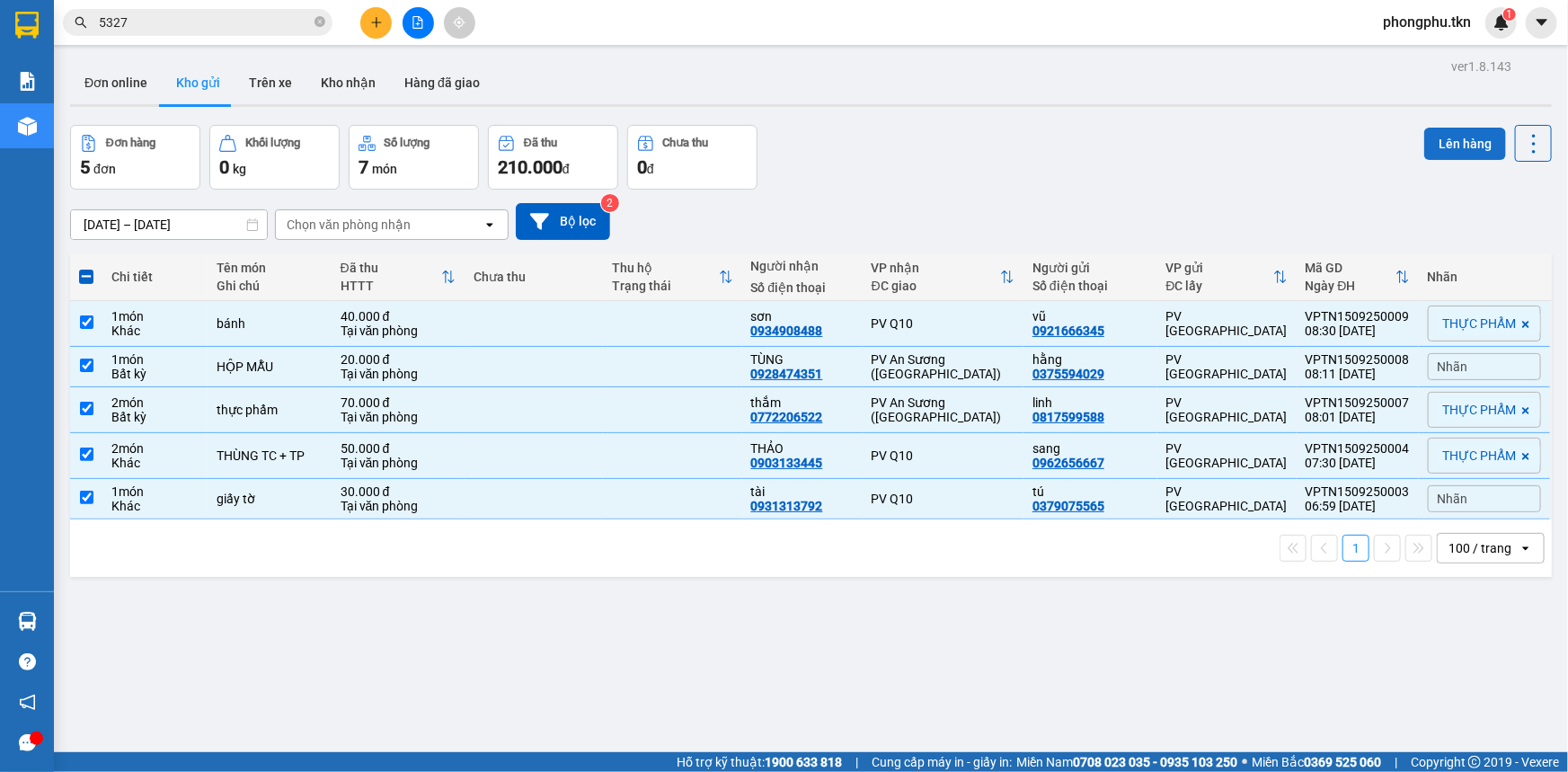
click at [1456, 133] on button "Lên hàng" at bounding box center [1465, 144] width 82 height 33
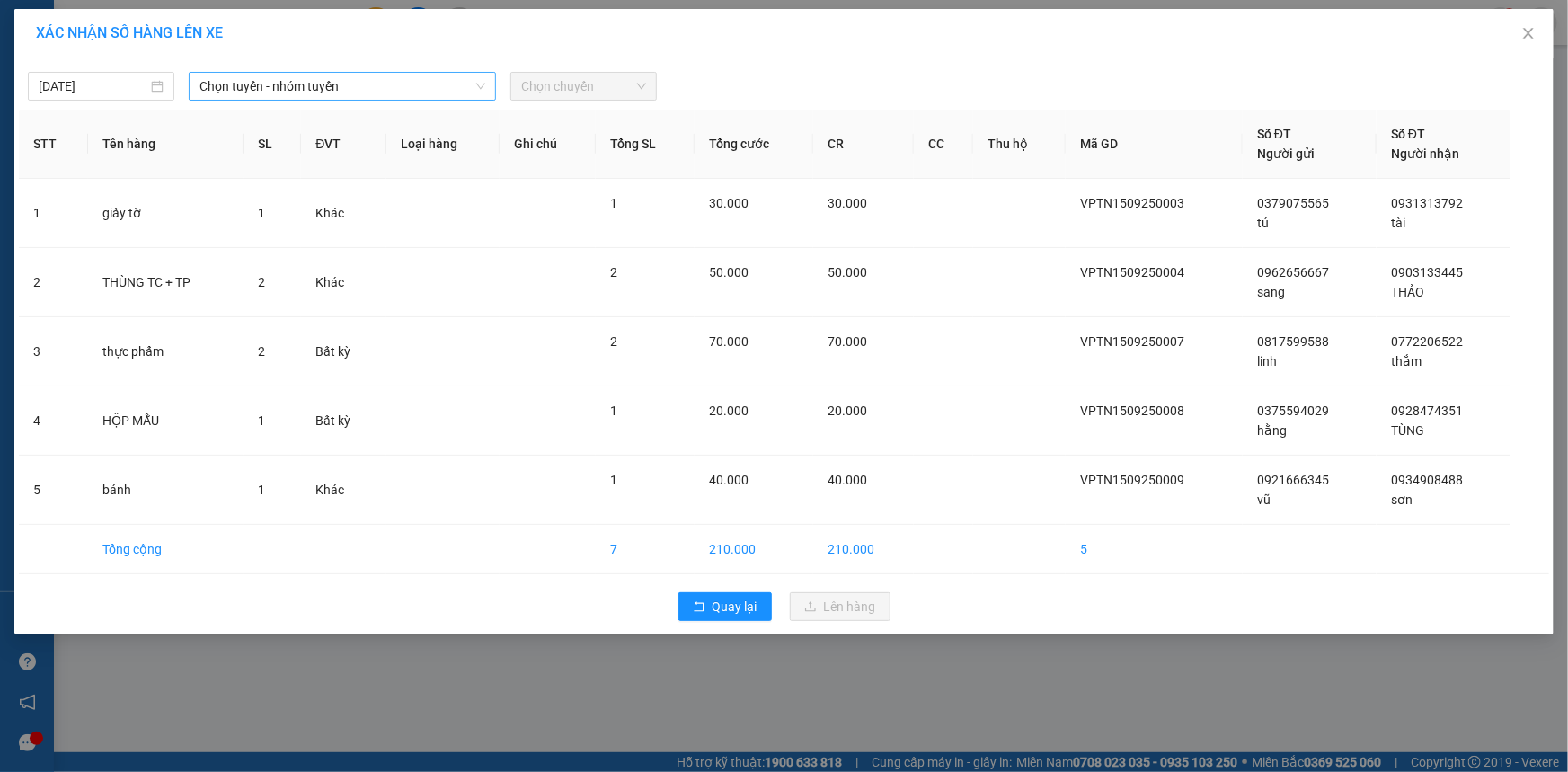
click at [453, 81] on span "Chọn tuyến - nhóm tuyến" at bounding box center [342, 86] width 286 height 27
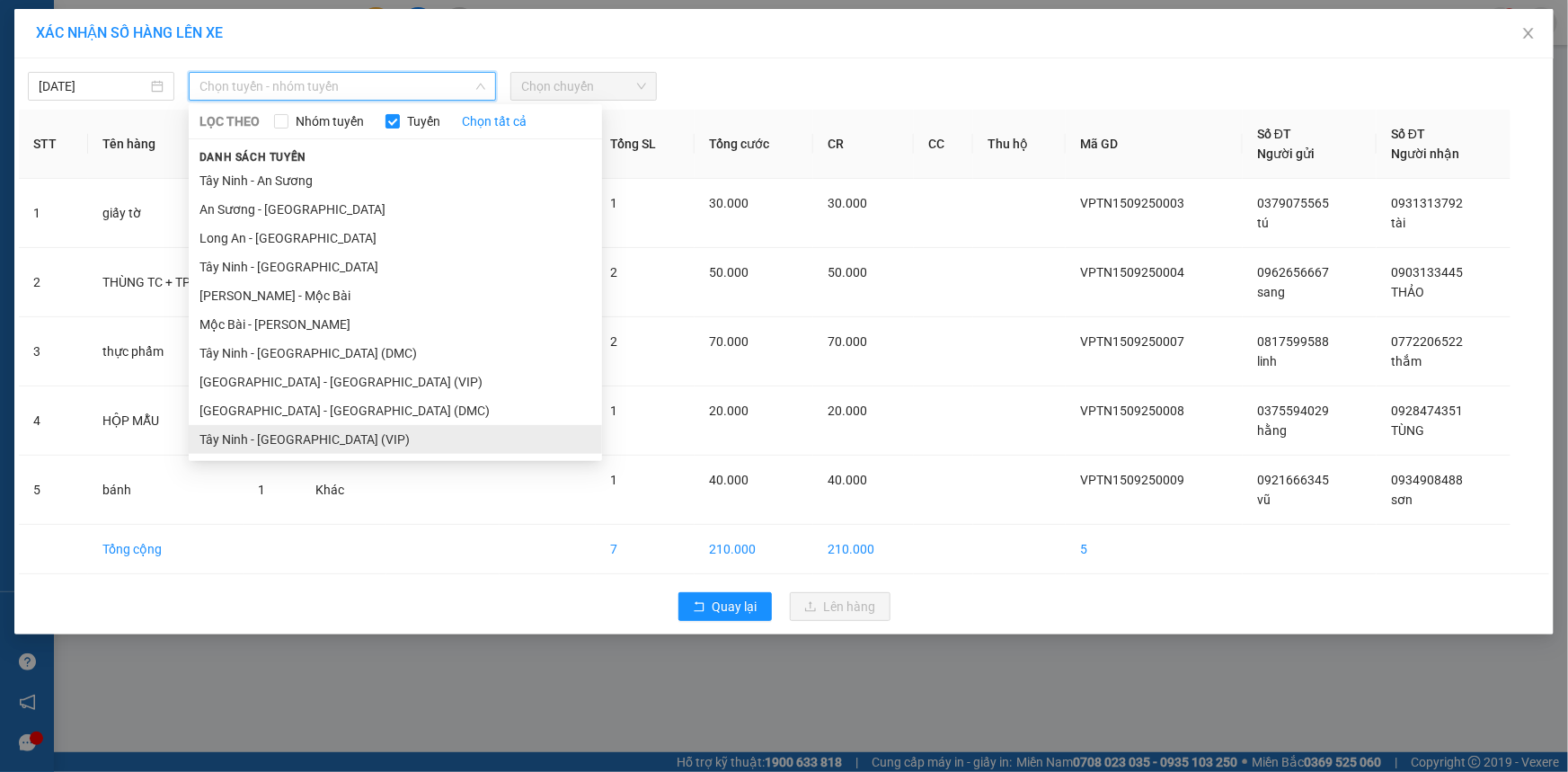
click at [294, 432] on li "Tây Ninh - Sài Gòn (VIP)" at bounding box center [395, 440] width 414 height 29
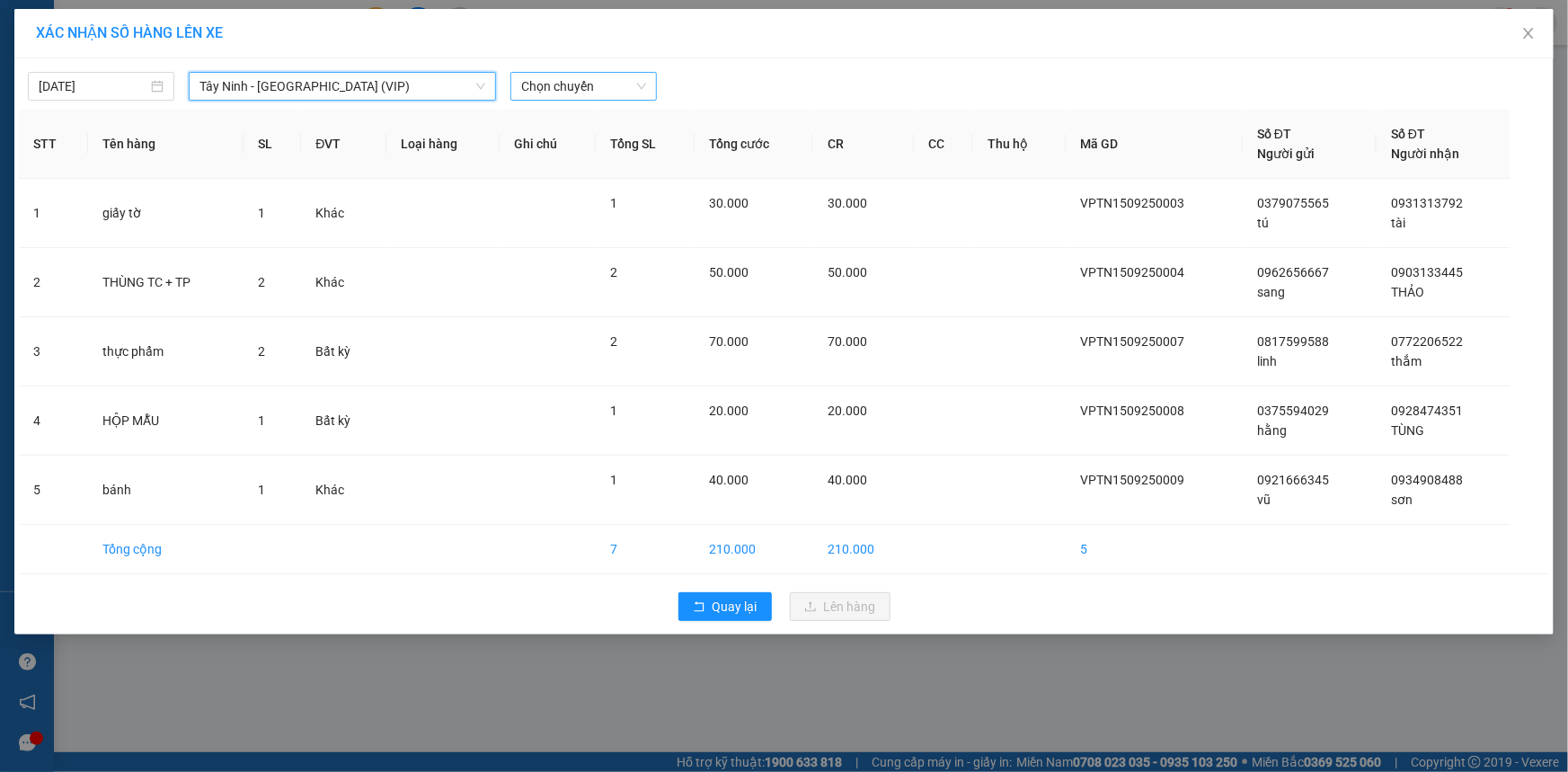
click at [611, 82] on span "Chọn chuyến" at bounding box center [584, 86] width 125 height 27
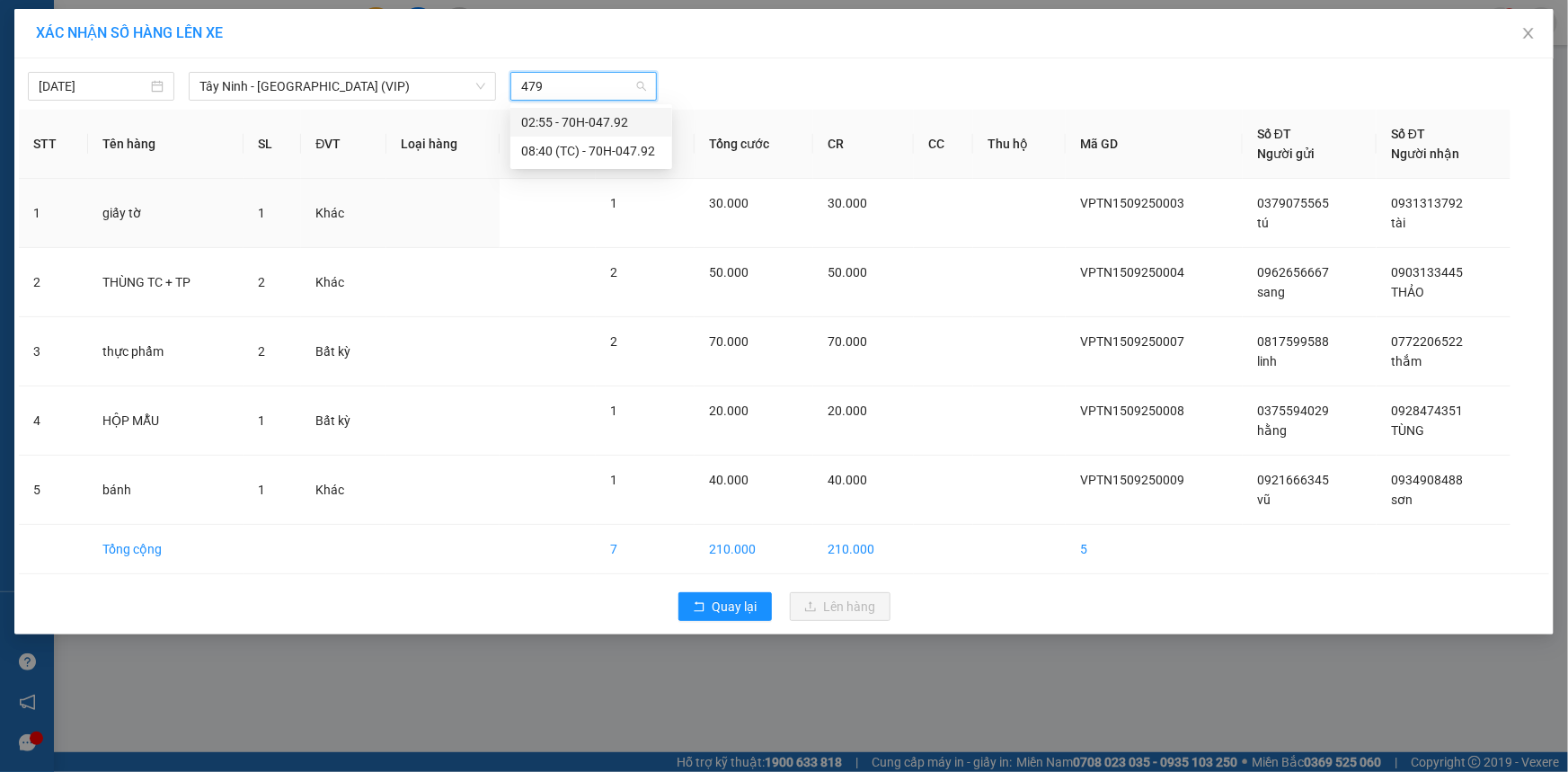
type input "4792"
click at [553, 152] on div "08:40 (TC) - 70H-047.92" at bounding box center [591, 151] width 141 height 20
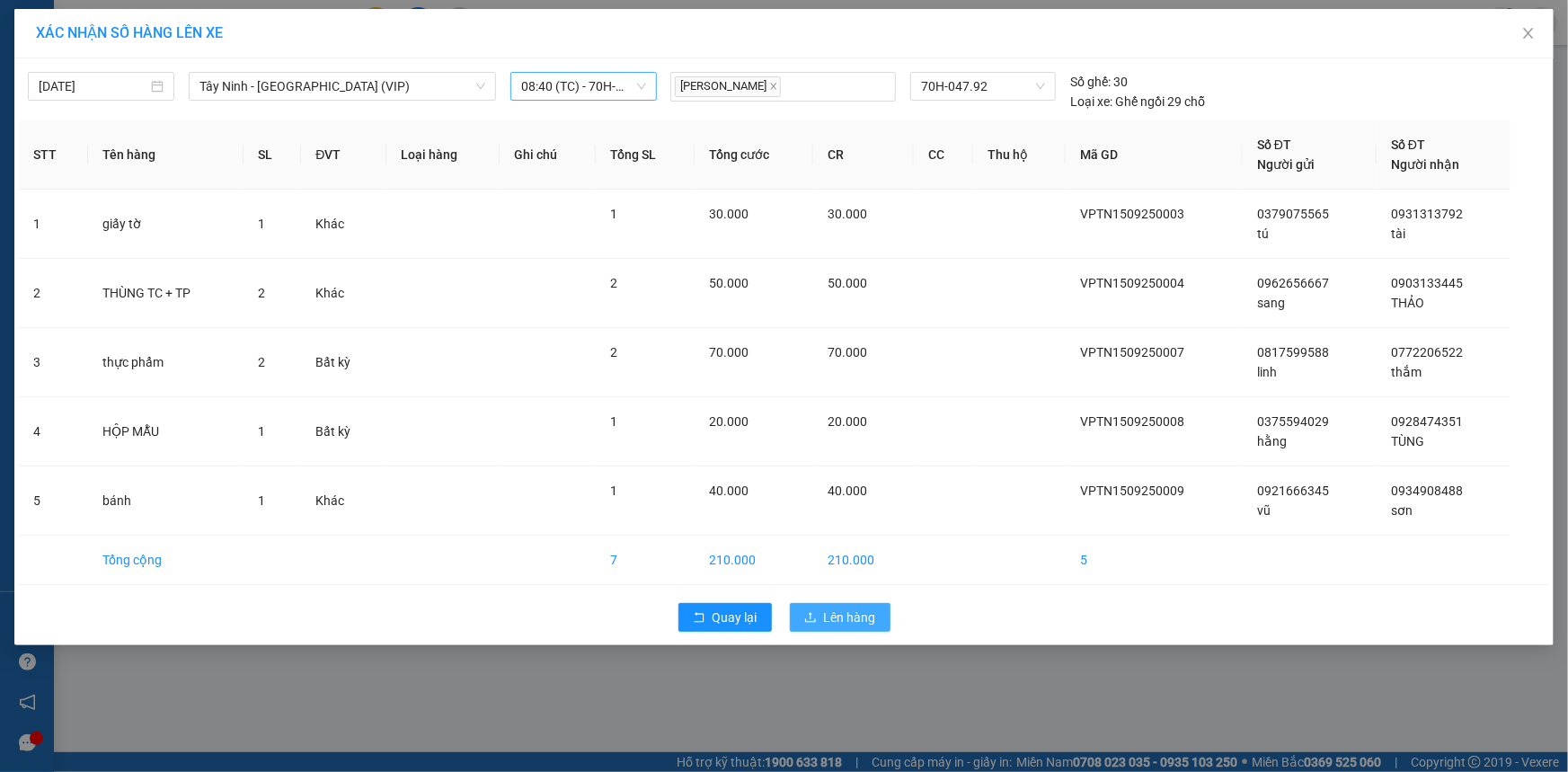
click at [843, 623] on span "Lên hàng" at bounding box center [850, 618] width 52 height 20
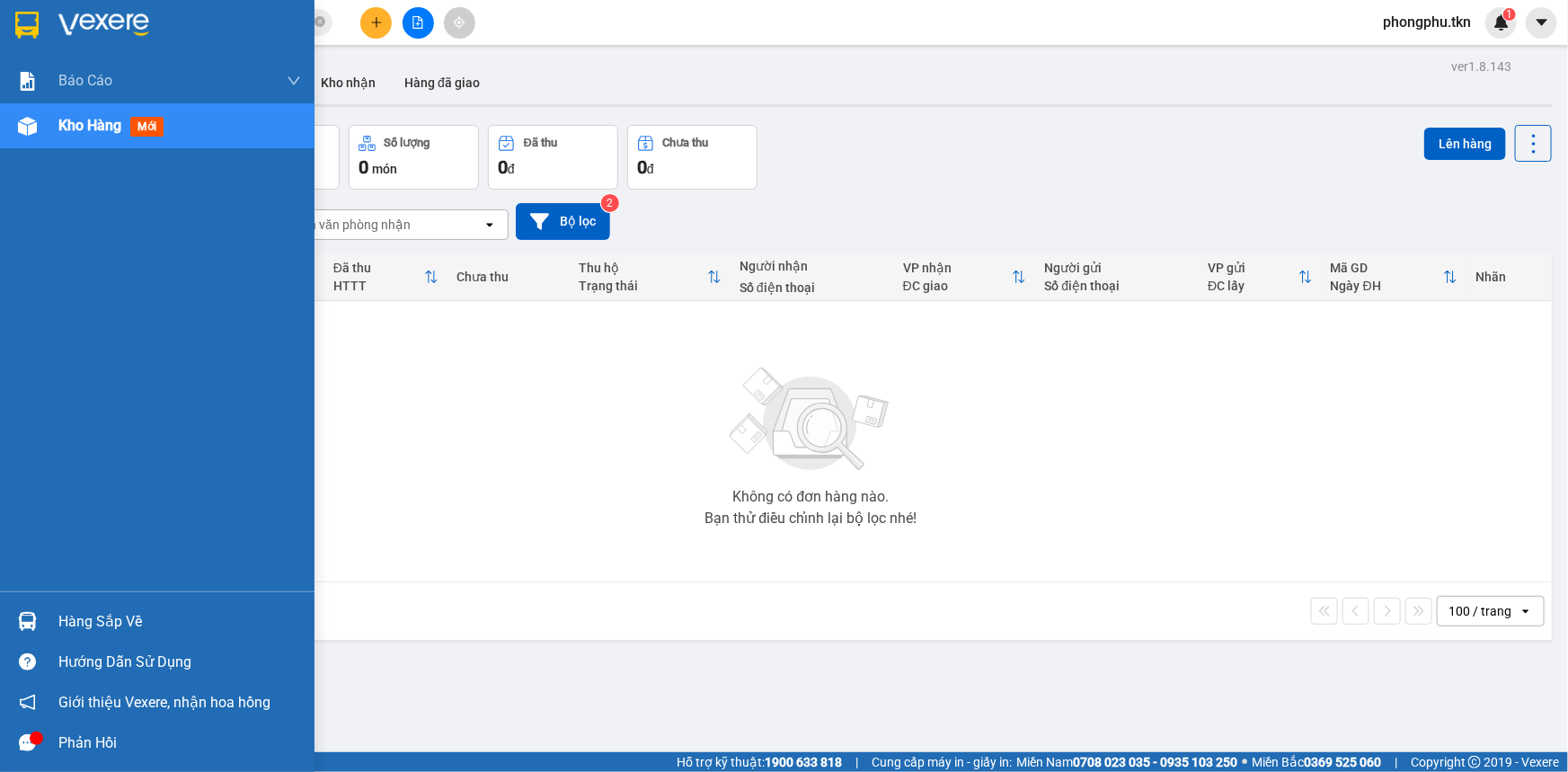
click at [9, 621] on div "Hàng sắp về" at bounding box center [157, 621] width 315 height 41
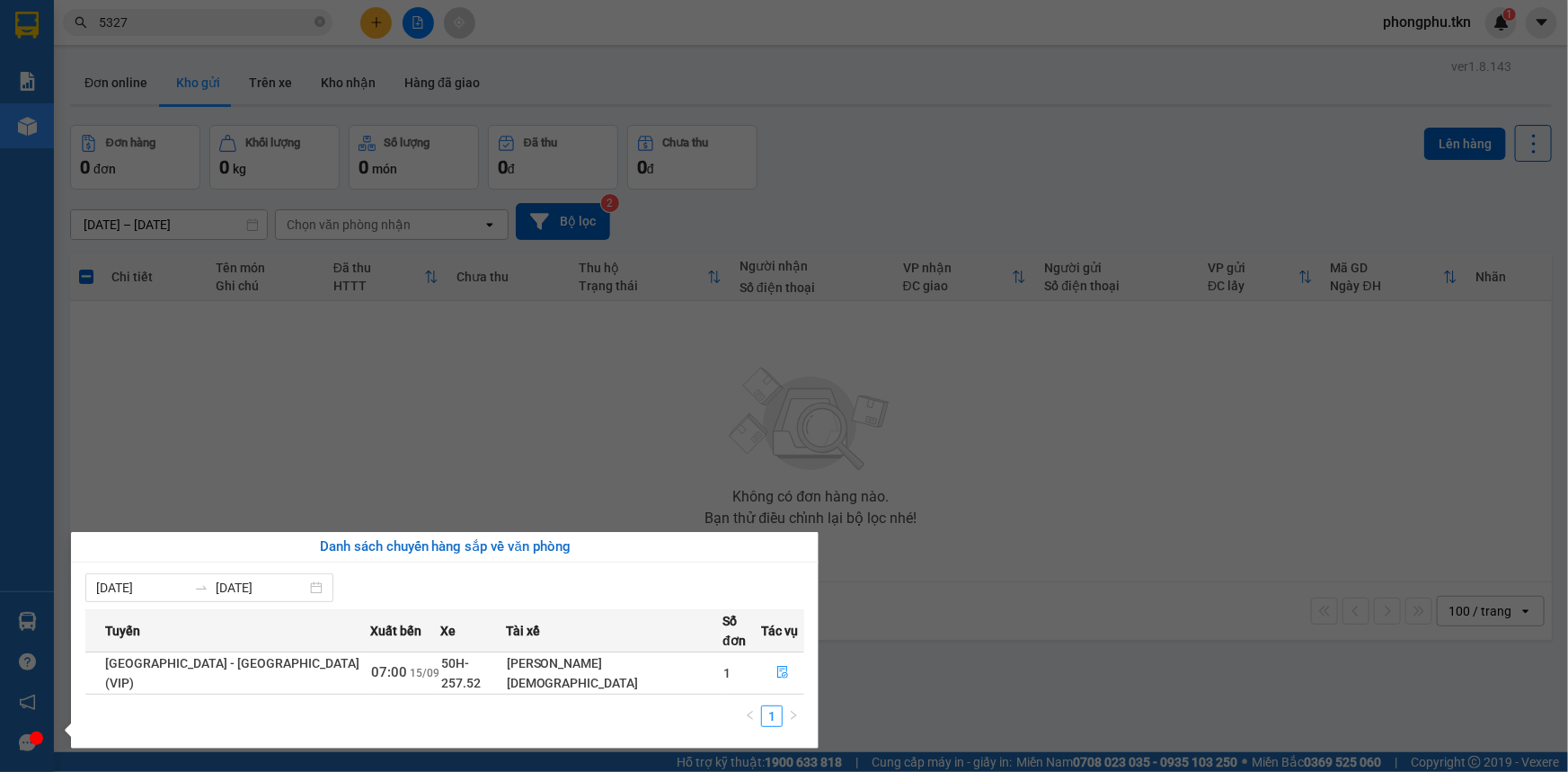
click at [379, 393] on section "Kết quả tìm kiếm ( 12 ) Bộ lọc Mã ĐH Trạng thái Món hàng Thu hộ Tổng cước Chưa …" at bounding box center [784, 386] width 1568 height 772
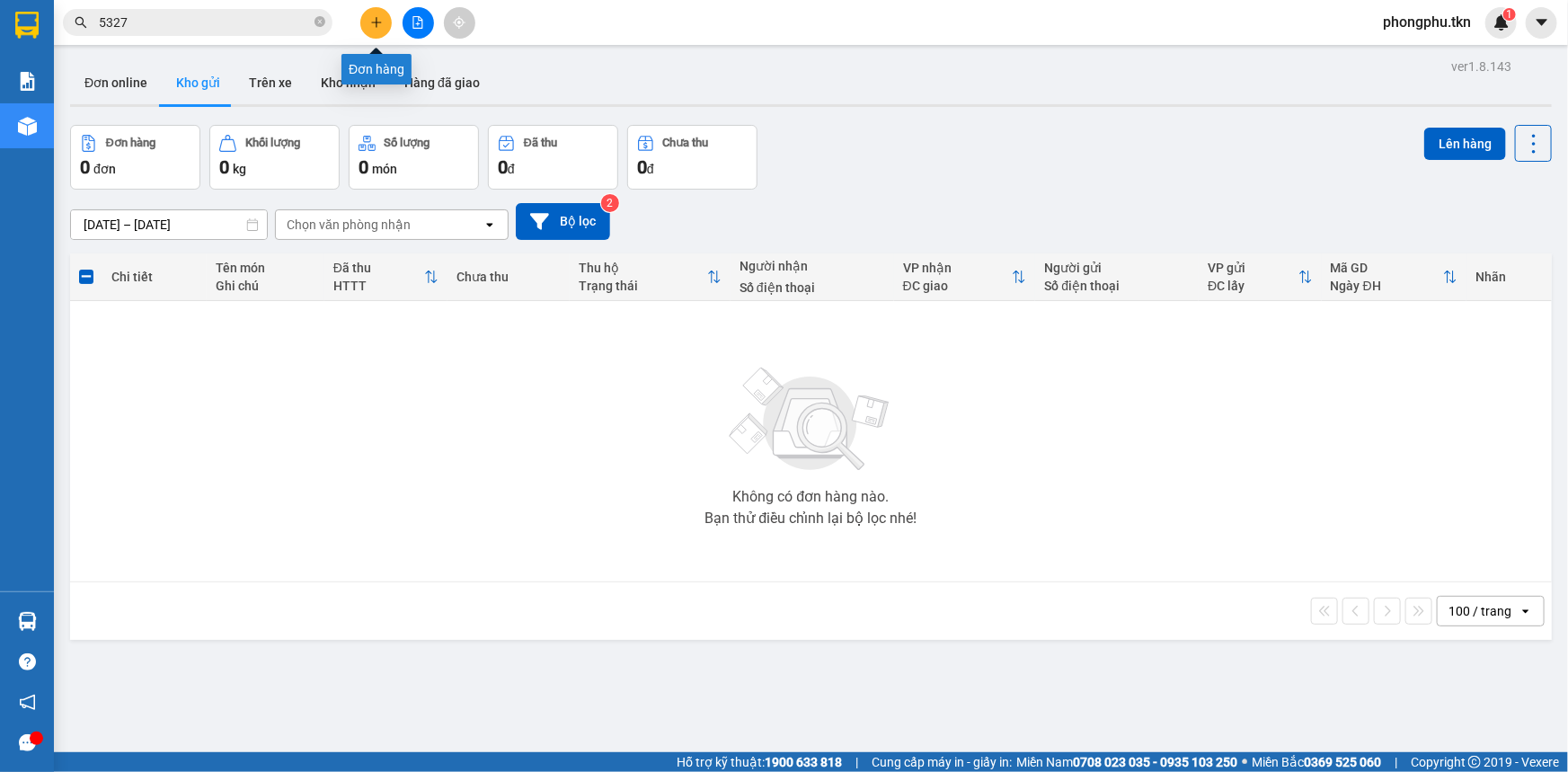
click at [366, 25] on button at bounding box center [375, 23] width 32 height 32
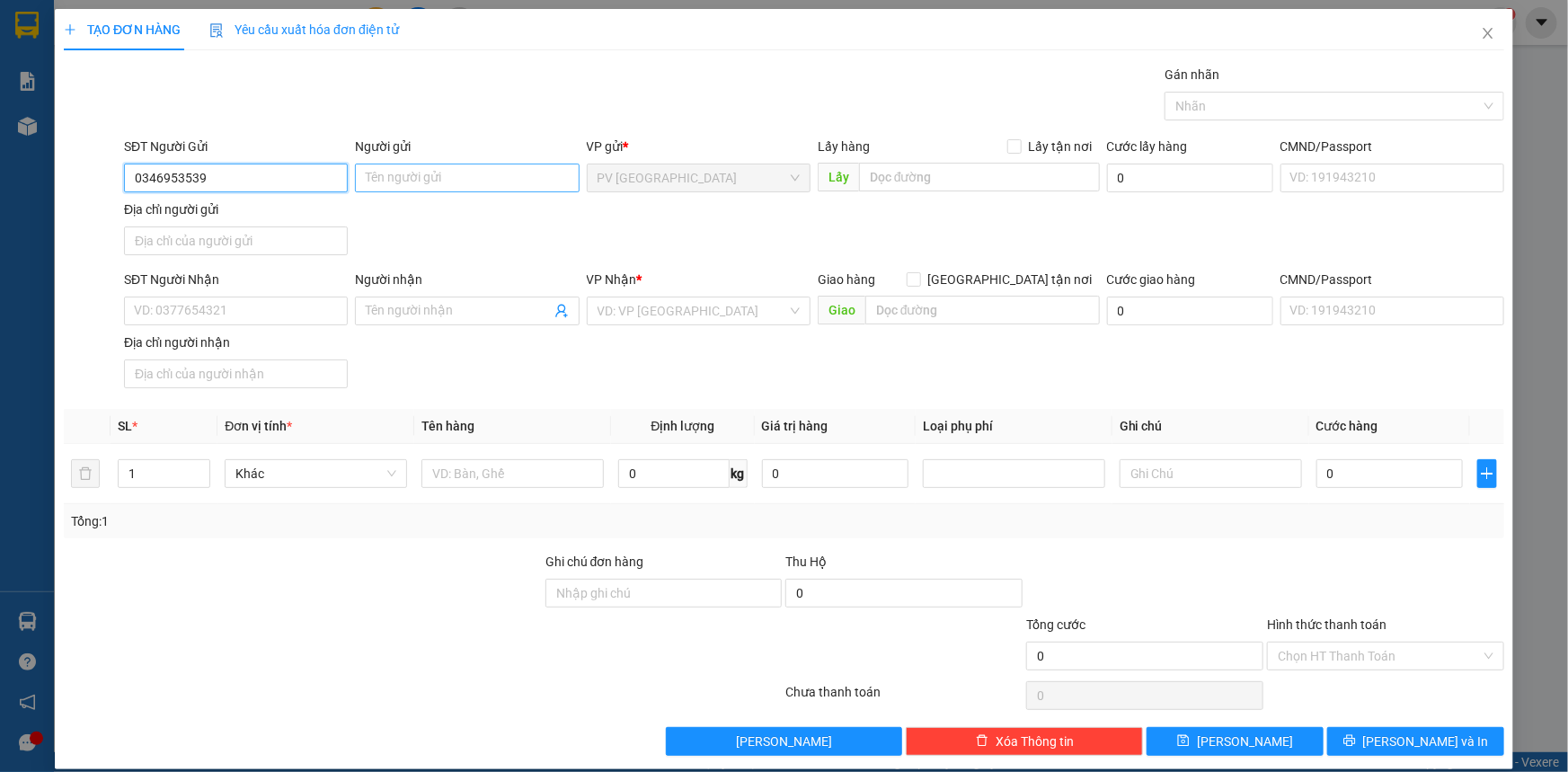
type input "0346953539"
click at [439, 173] on input "Người gửi" at bounding box center [466, 178] width 224 height 29
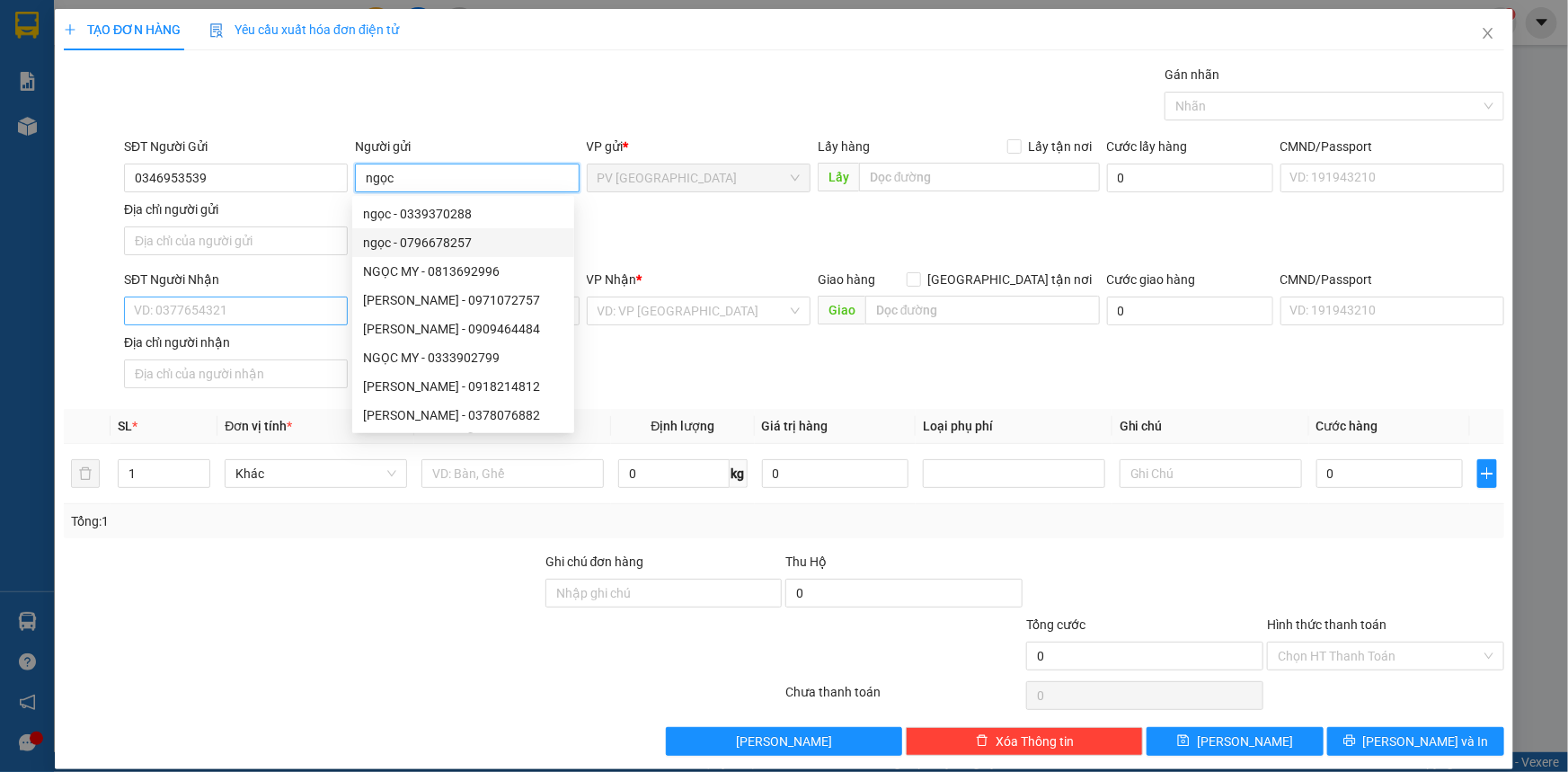
type input "ngọc"
click at [176, 309] on input "SĐT Người Nhận" at bounding box center [236, 311] width 224 height 29
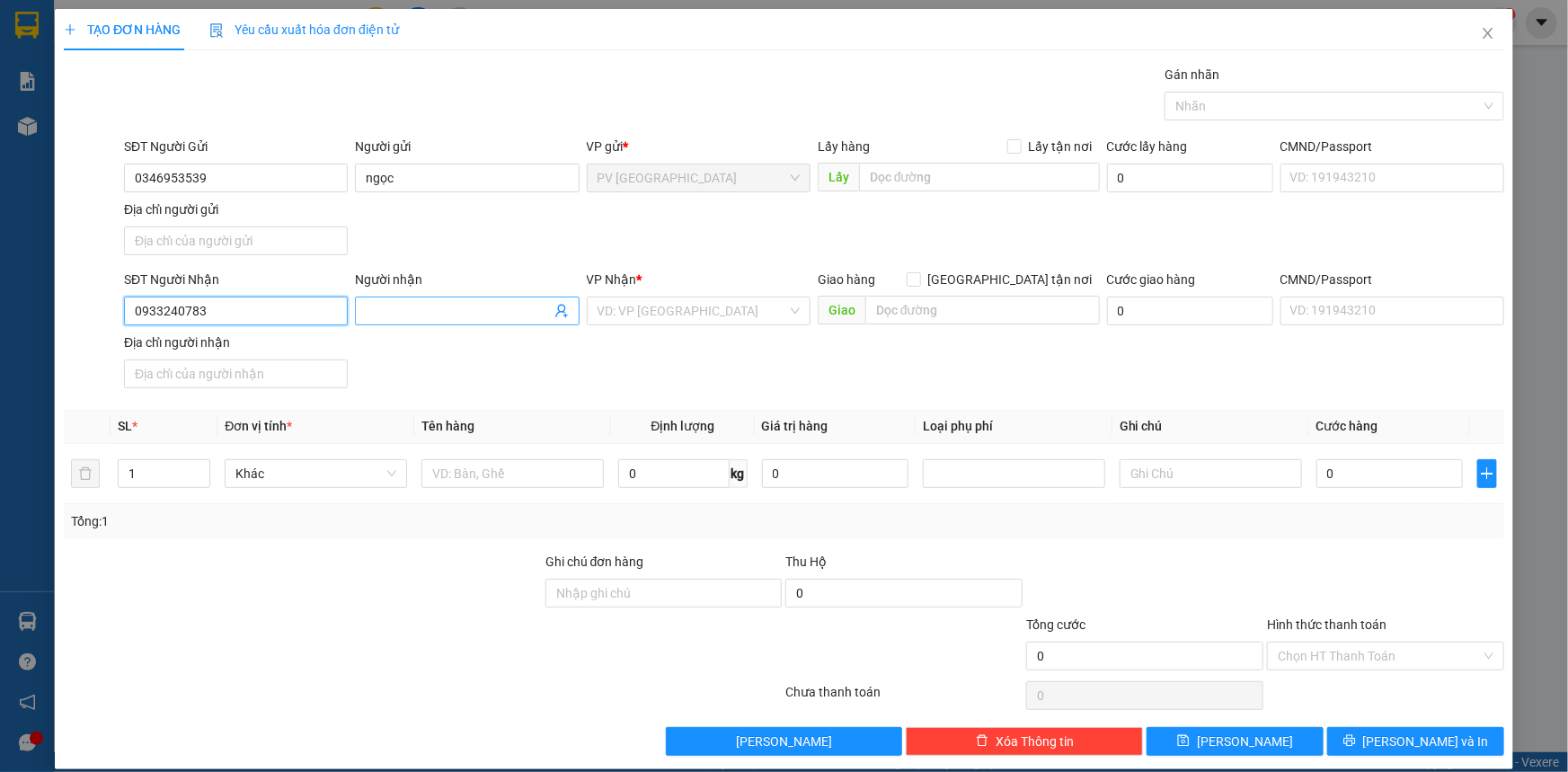
type input "0933240783"
click at [409, 315] on input "Người nhận" at bounding box center [457, 311] width 184 height 20
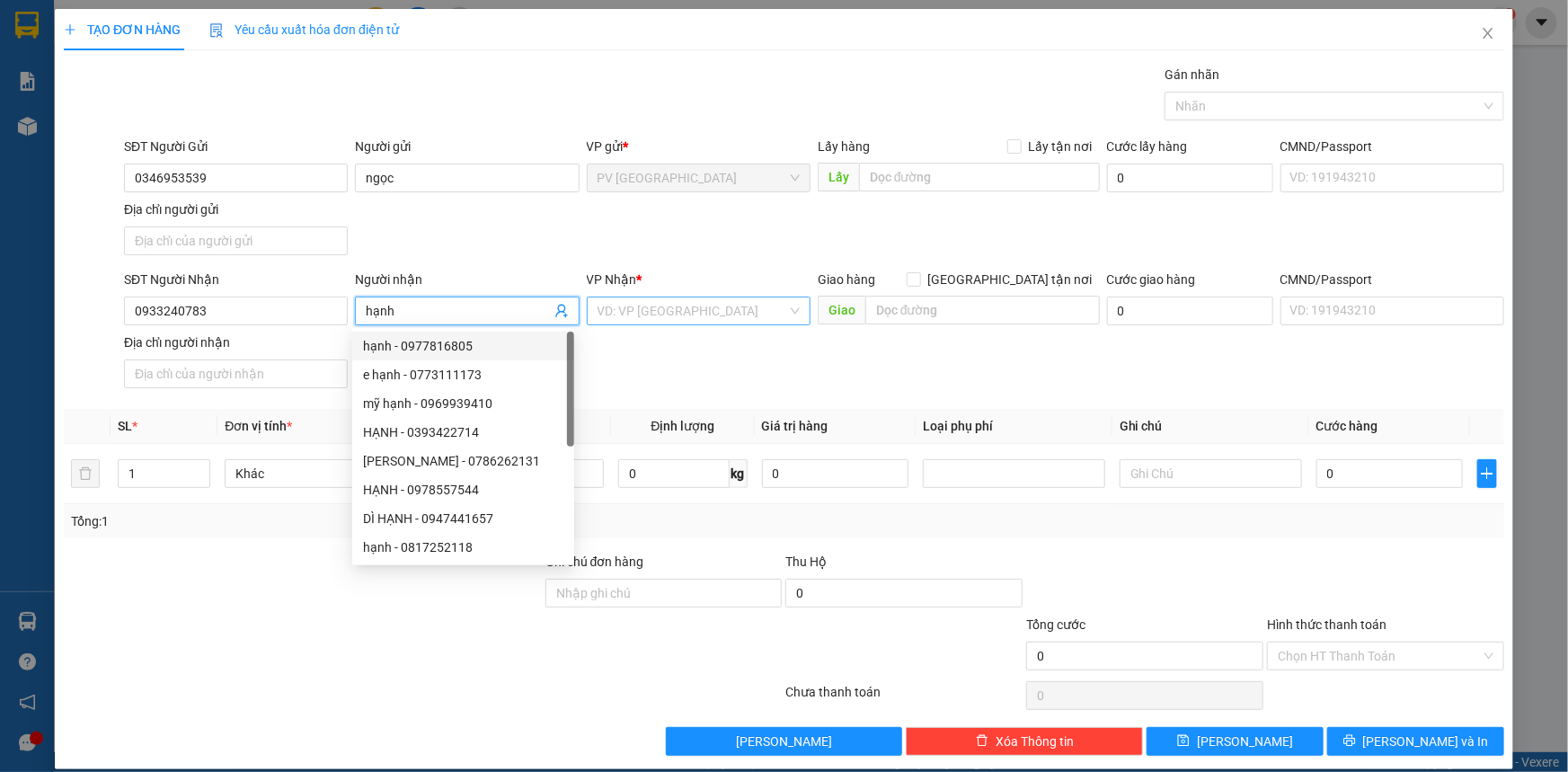
type input "hạnh"
click at [639, 319] on input "search" at bounding box center [692, 311] width 190 height 27
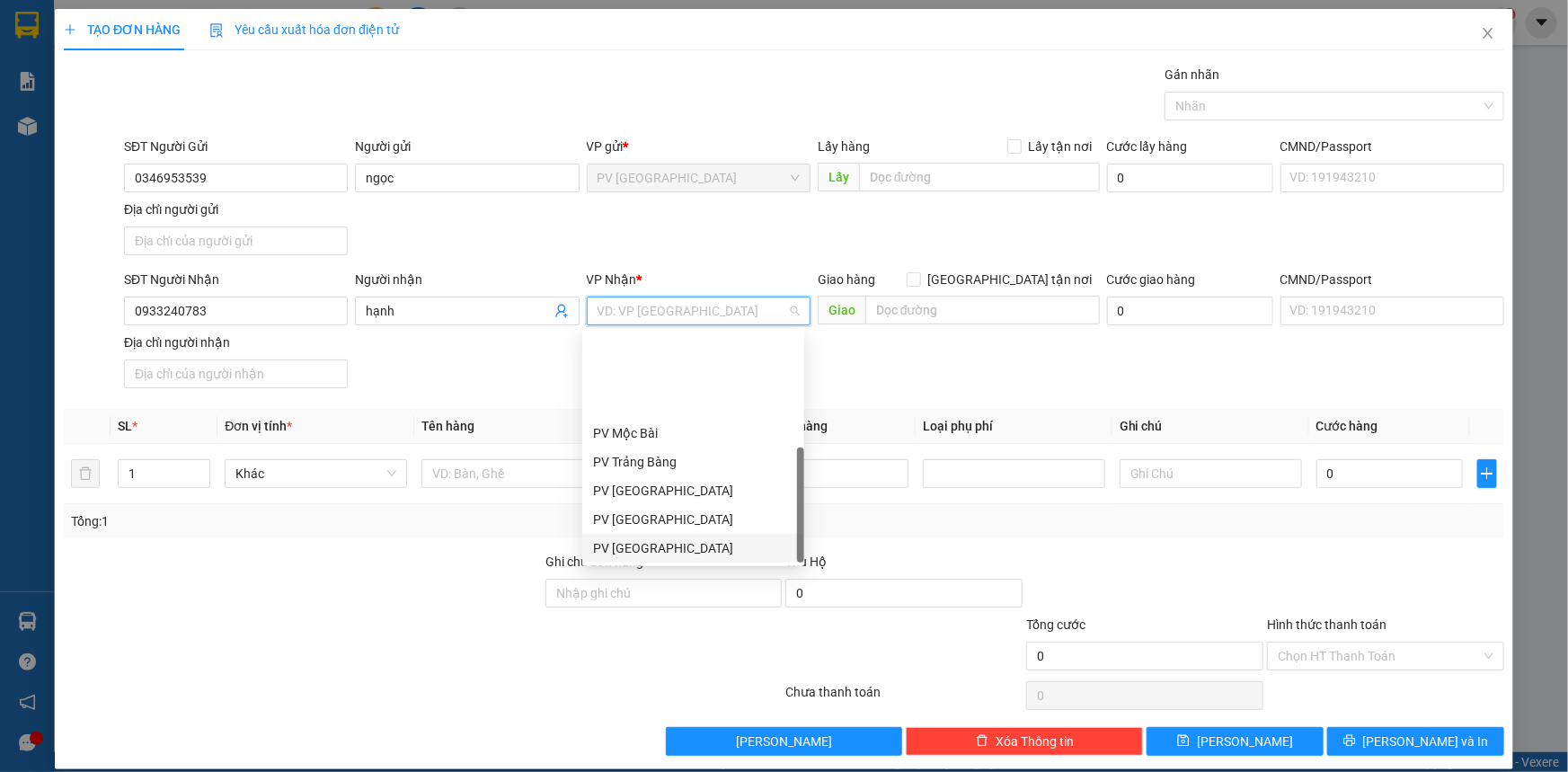
scroll to position [114, 0]
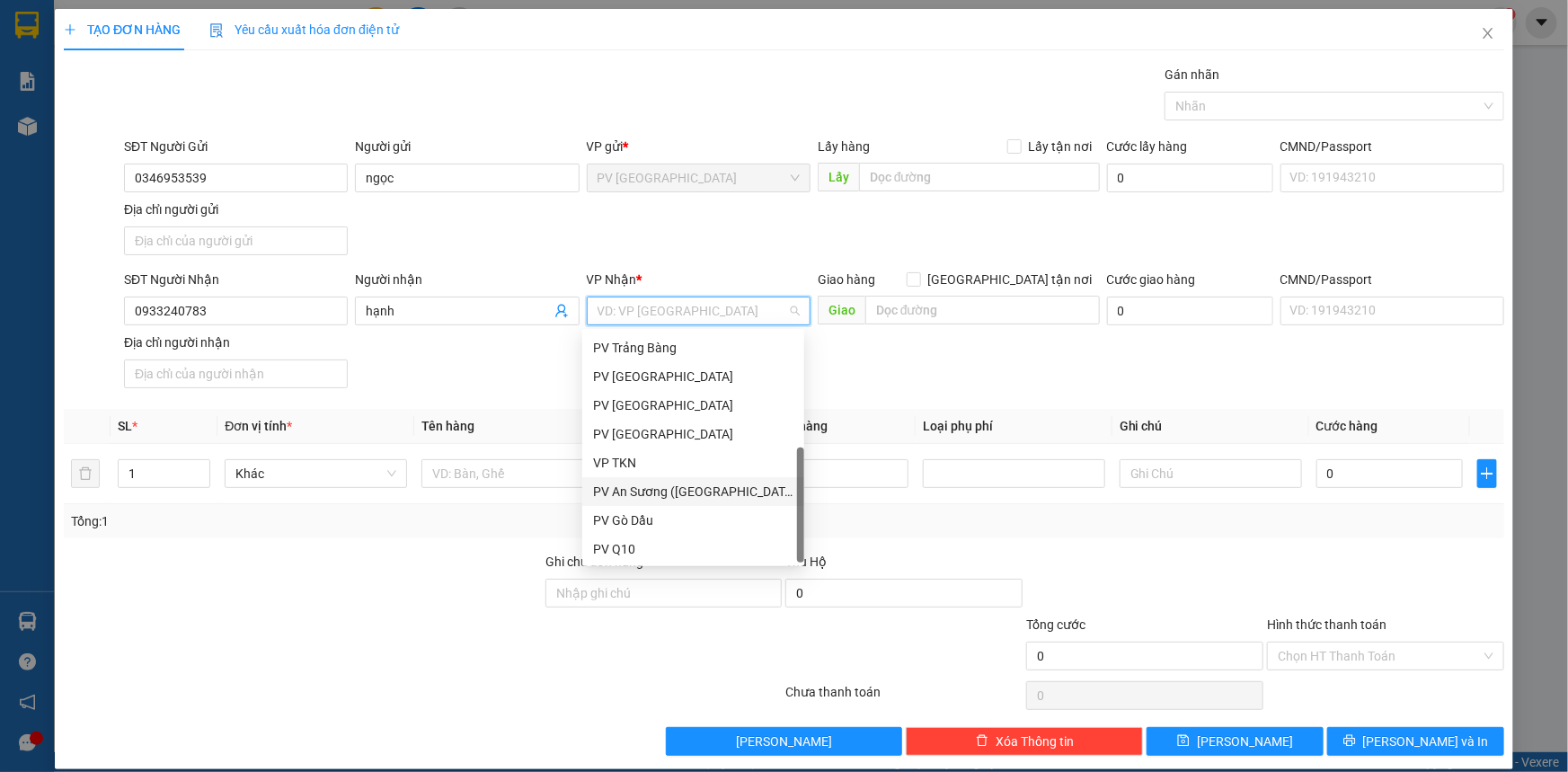
click at [687, 491] on div "PV An Sương ([GEOGRAPHIC_DATA])" at bounding box center [693, 492] width 200 height 20
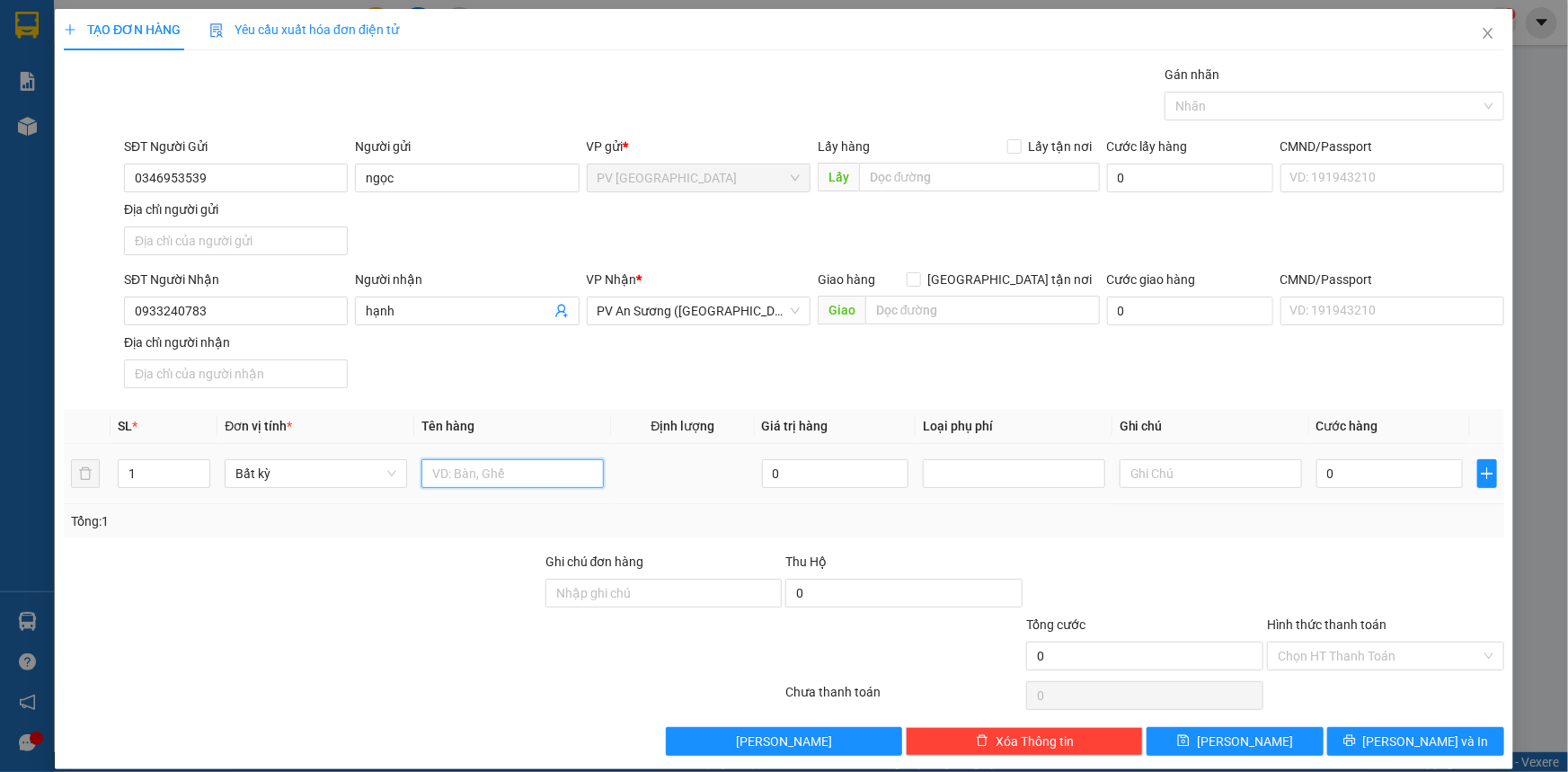
click at [549, 484] on input "text" at bounding box center [512, 474] width 182 height 29
click at [1225, 110] on div at bounding box center [1325, 106] width 313 height 22
type input "bột sắng"
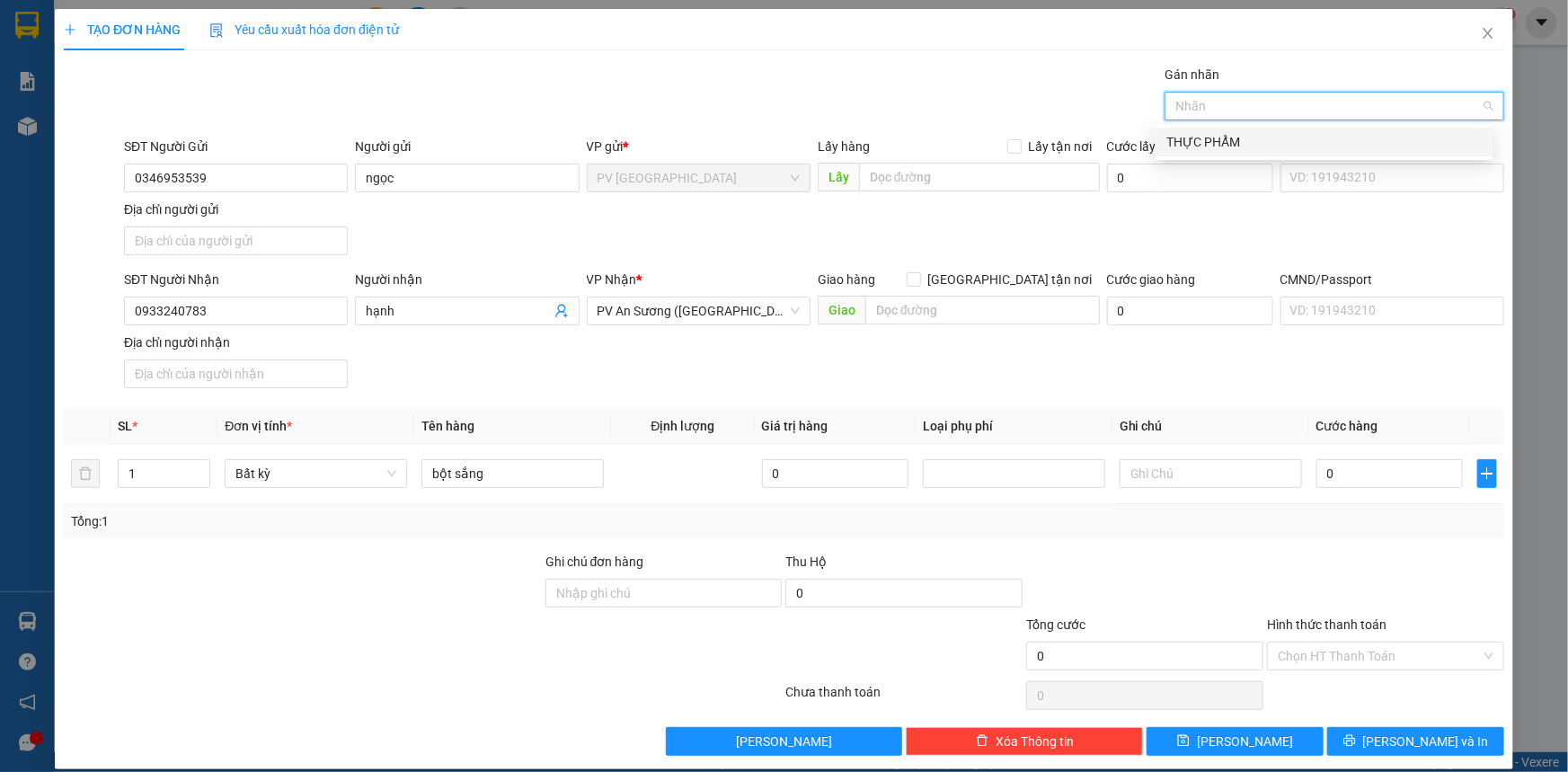
click at [1204, 147] on div "THỰC PHẨM" at bounding box center [1324, 142] width 316 height 20
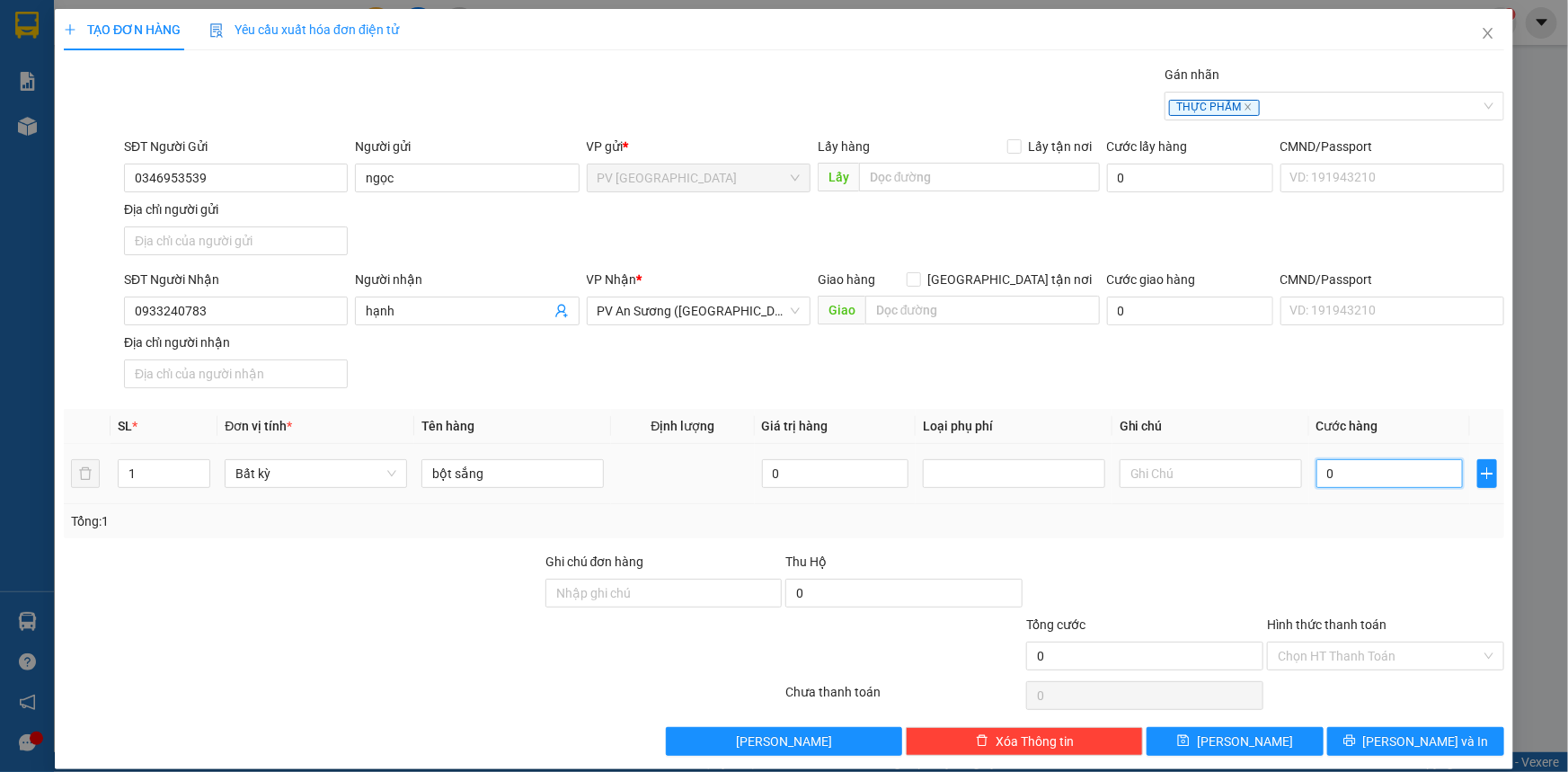
click at [1383, 477] on input "0" at bounding box center [1390, 474] width 147 height 29
type input "30"
type input "30.000"
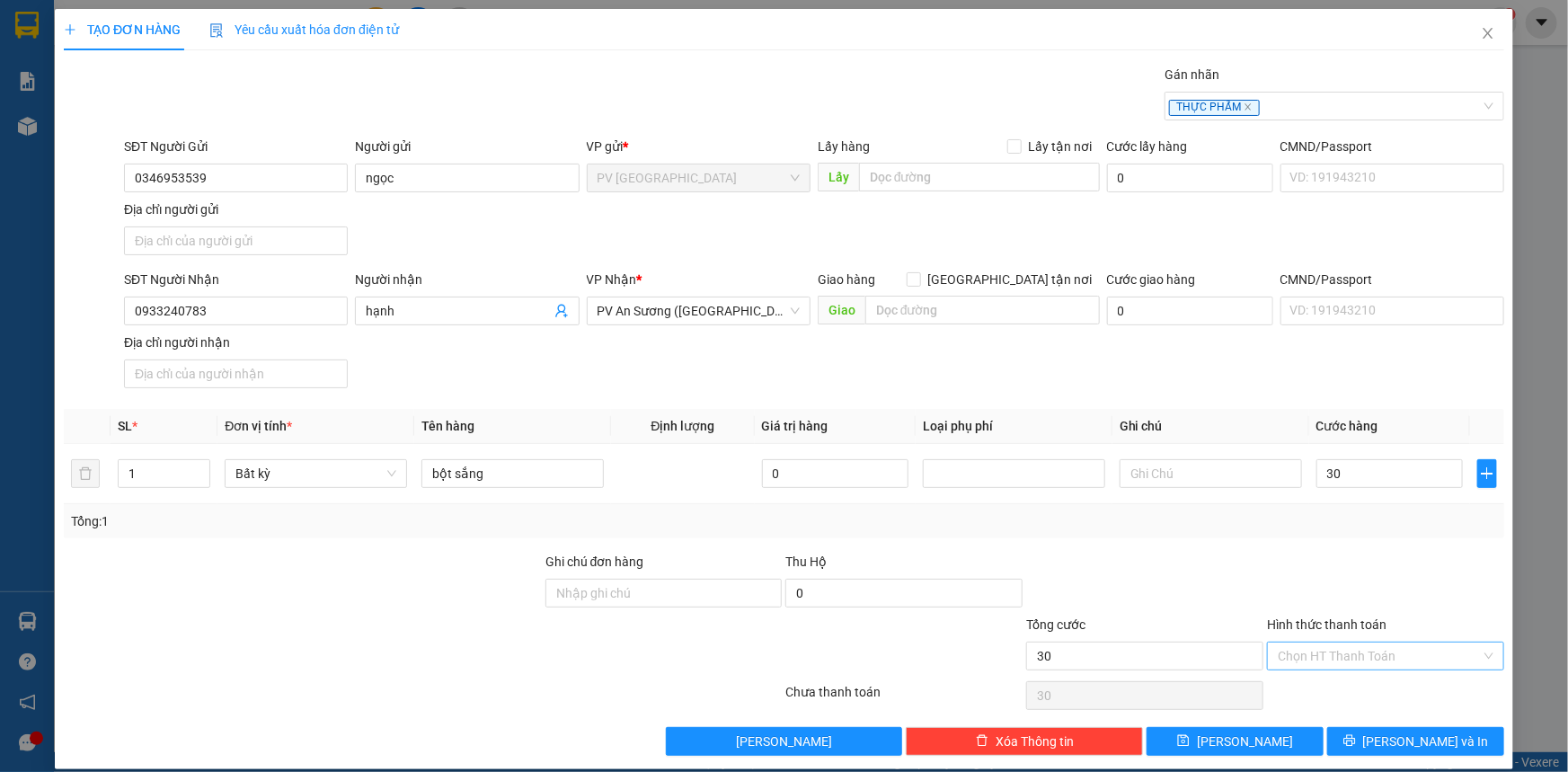
type input "30.000"
click at [1336, 648] on input "Hình thức thanh toán" at bounding box center [1379, 656] width 203 height 27
click at [1350, 689] on div "Tại văn phòng" at bounding box center [1375, 690] width 214 height 20
type input "0"
click at [1429, 739] on span "[PERSON_NAME] và In" at bounding box center [1426, 742] width 126 height 20
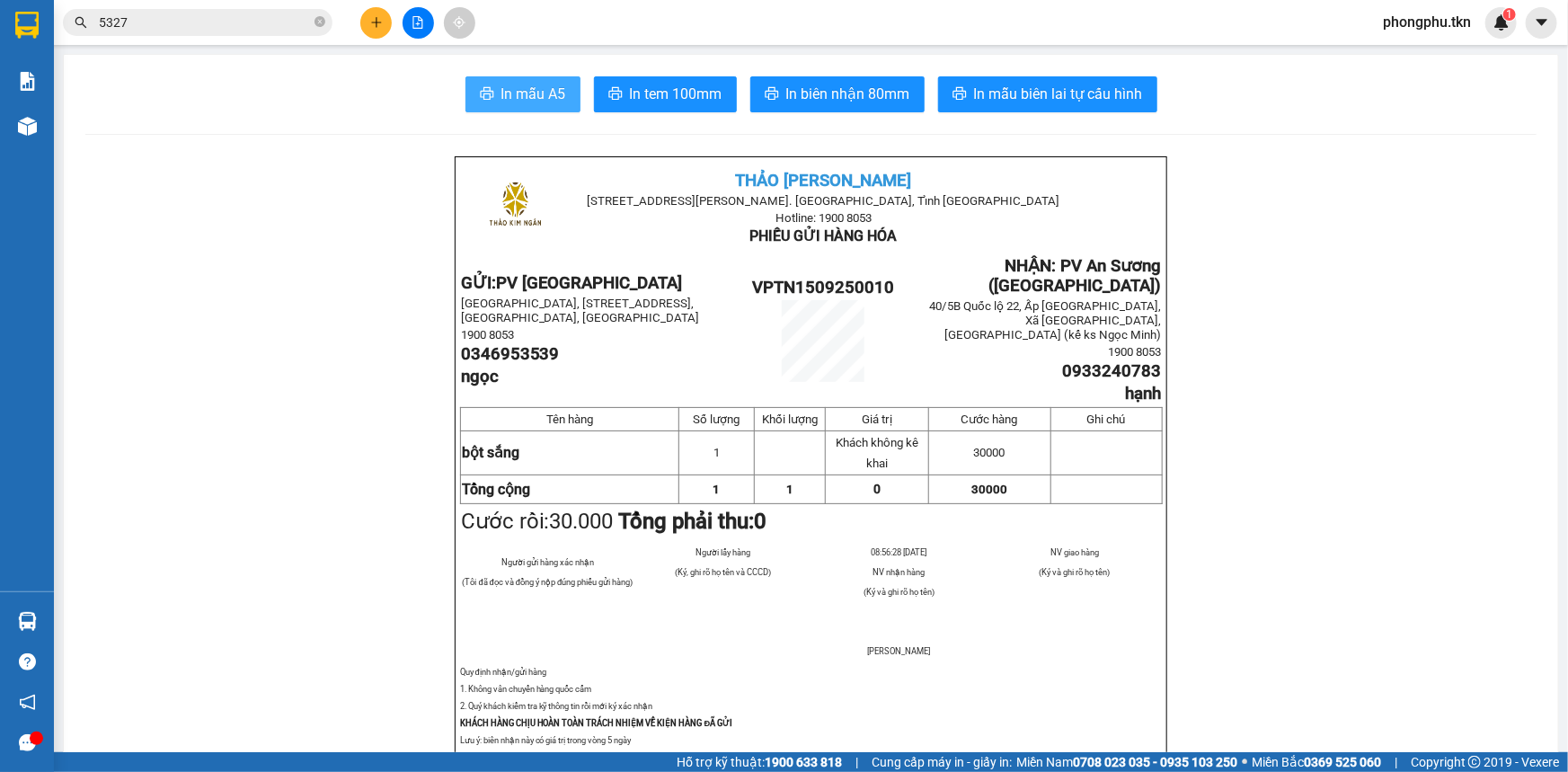
click at [539, 103] on span "In mẫu A5" at bounding box center [533, 93] width 64 height 23
click at [368, 18] on button at bounding box center [375, 23] width 32 height 32
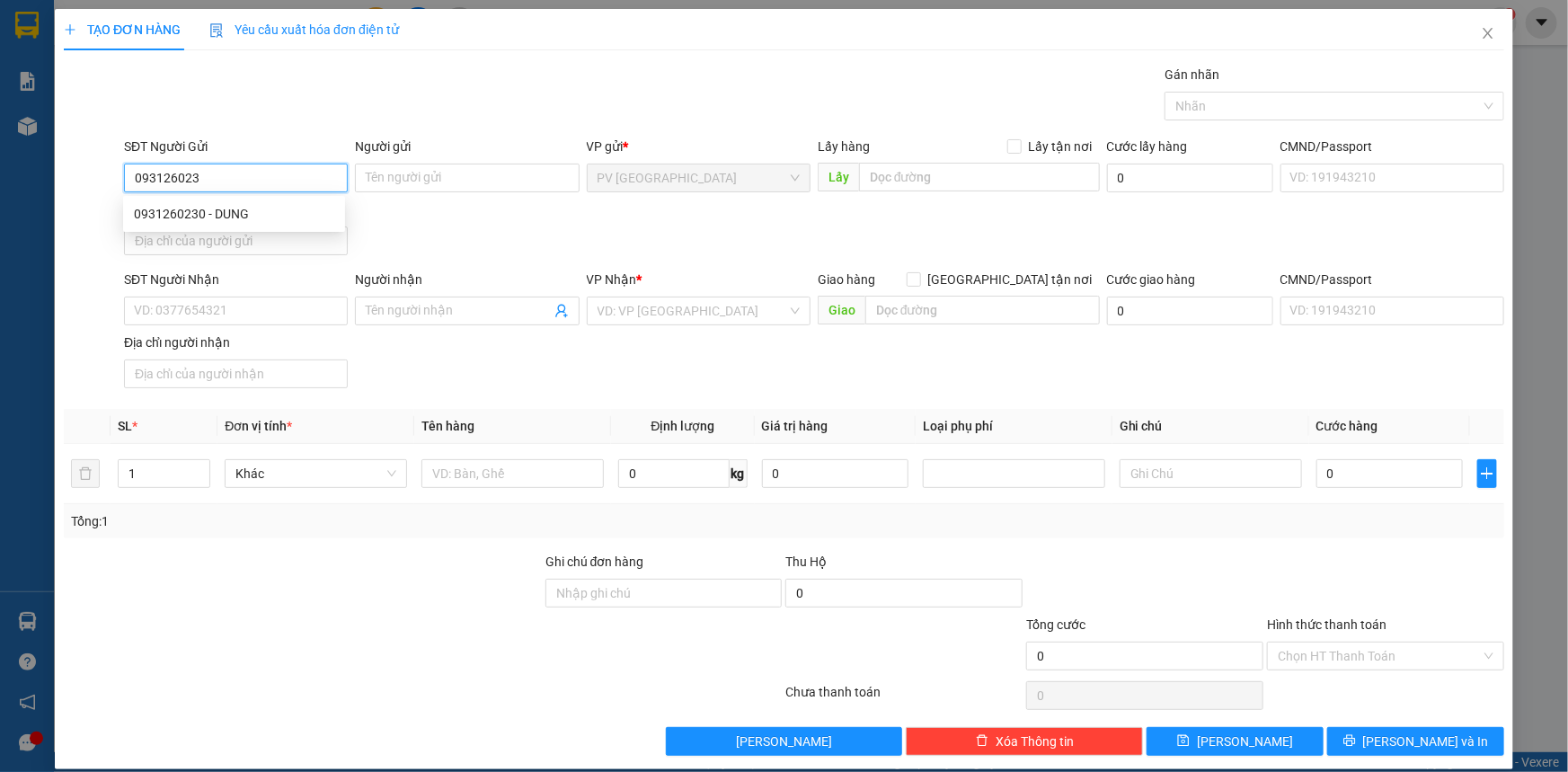
type input "0931260230"
click at [261, 206] on div "0931260230 - DUNG" at bounding box center [234, 214] width 200 height 20
type input "DUNG"
type input "0359180854"
type input "HOÀ"
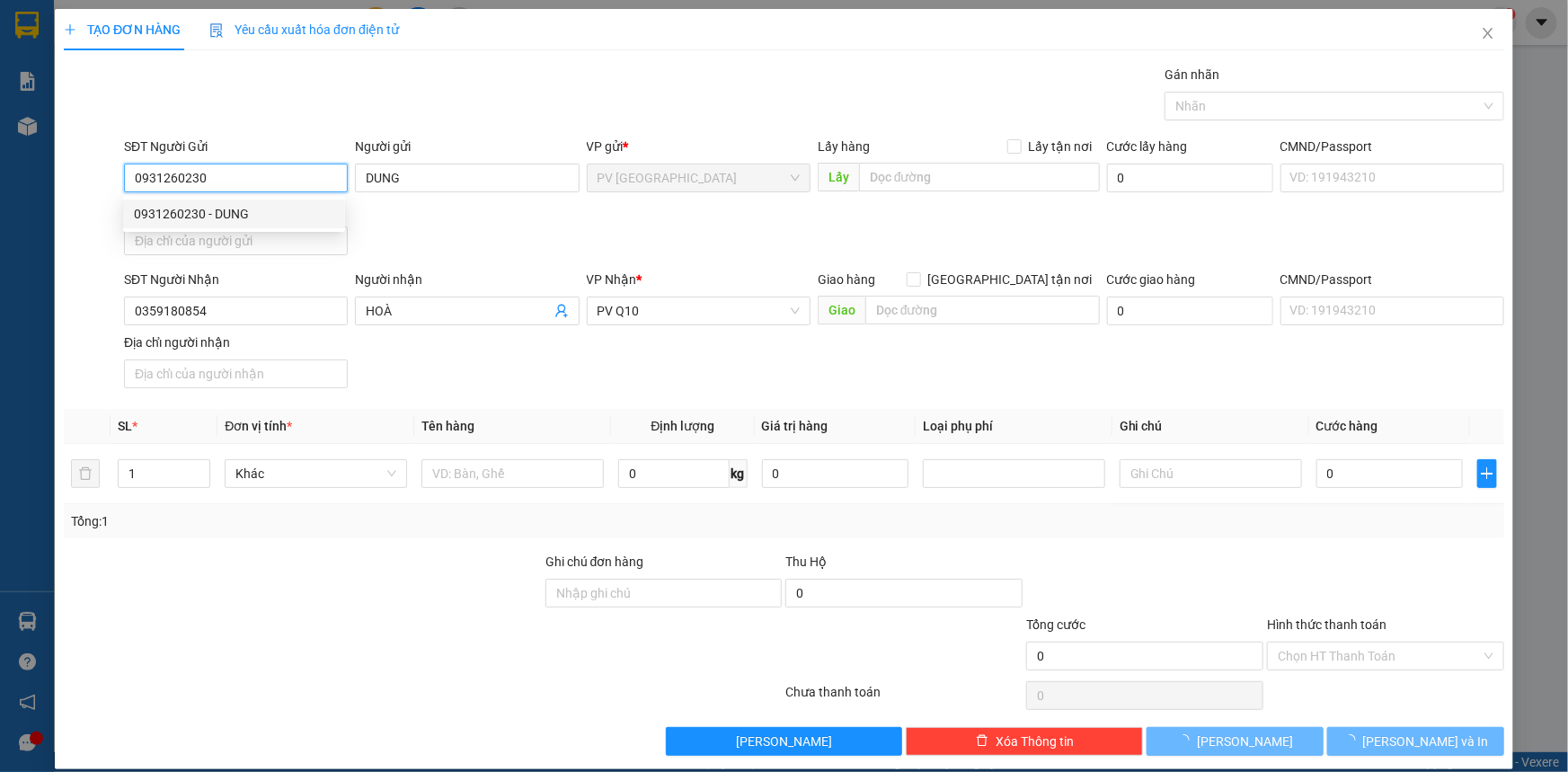
type input "30.000"
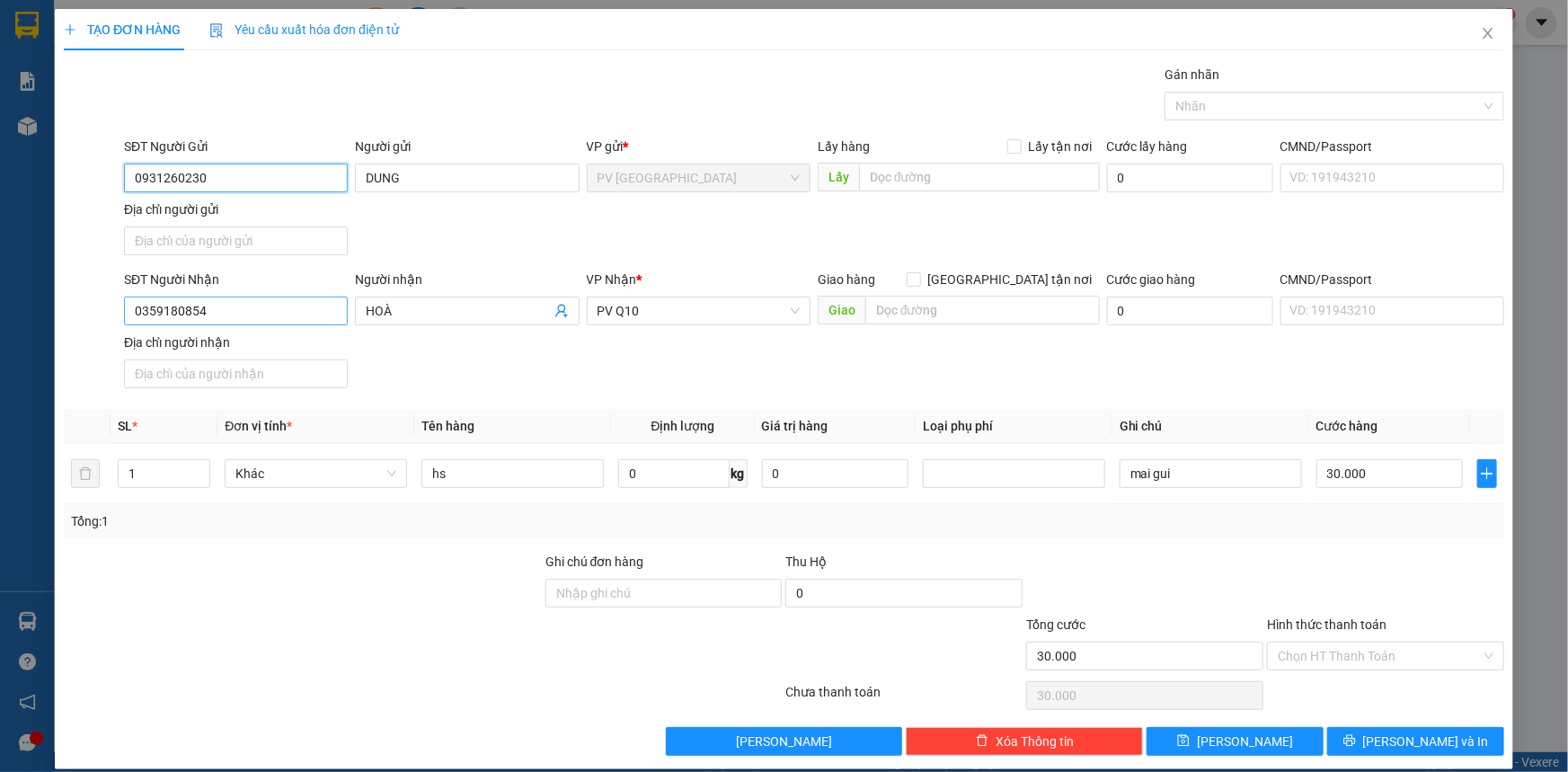
type input "0931260230"
click at [269, 303] on input "0359180854" at bounding box center [236, 311] width 224 height 29
click at [241, 374] on div "0708087700 - TÙNG" at bounding box center [234, 375] width 200 height 20
type input "0708087700"
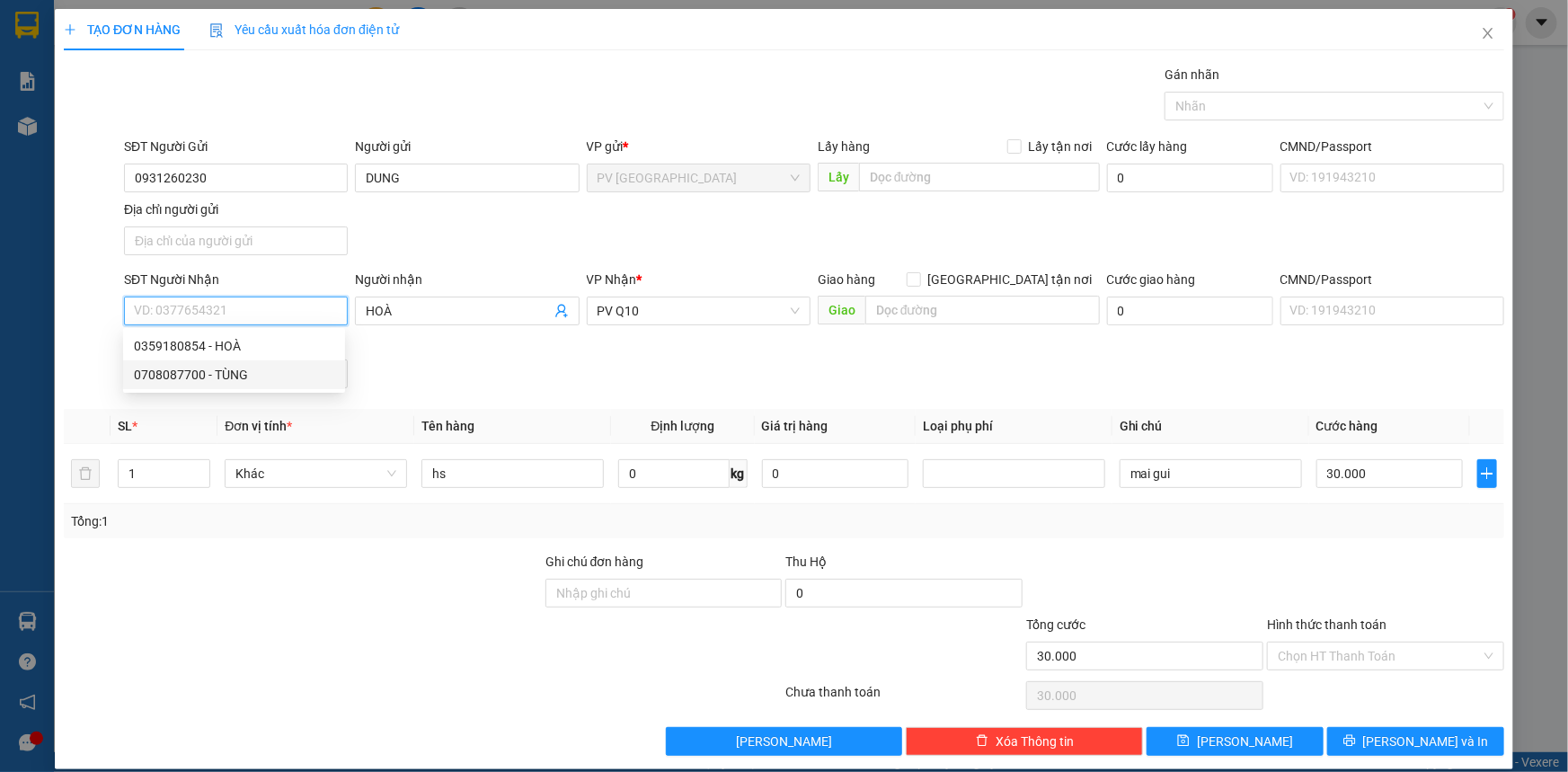
type input "TÙNG"
type input "0708087700"
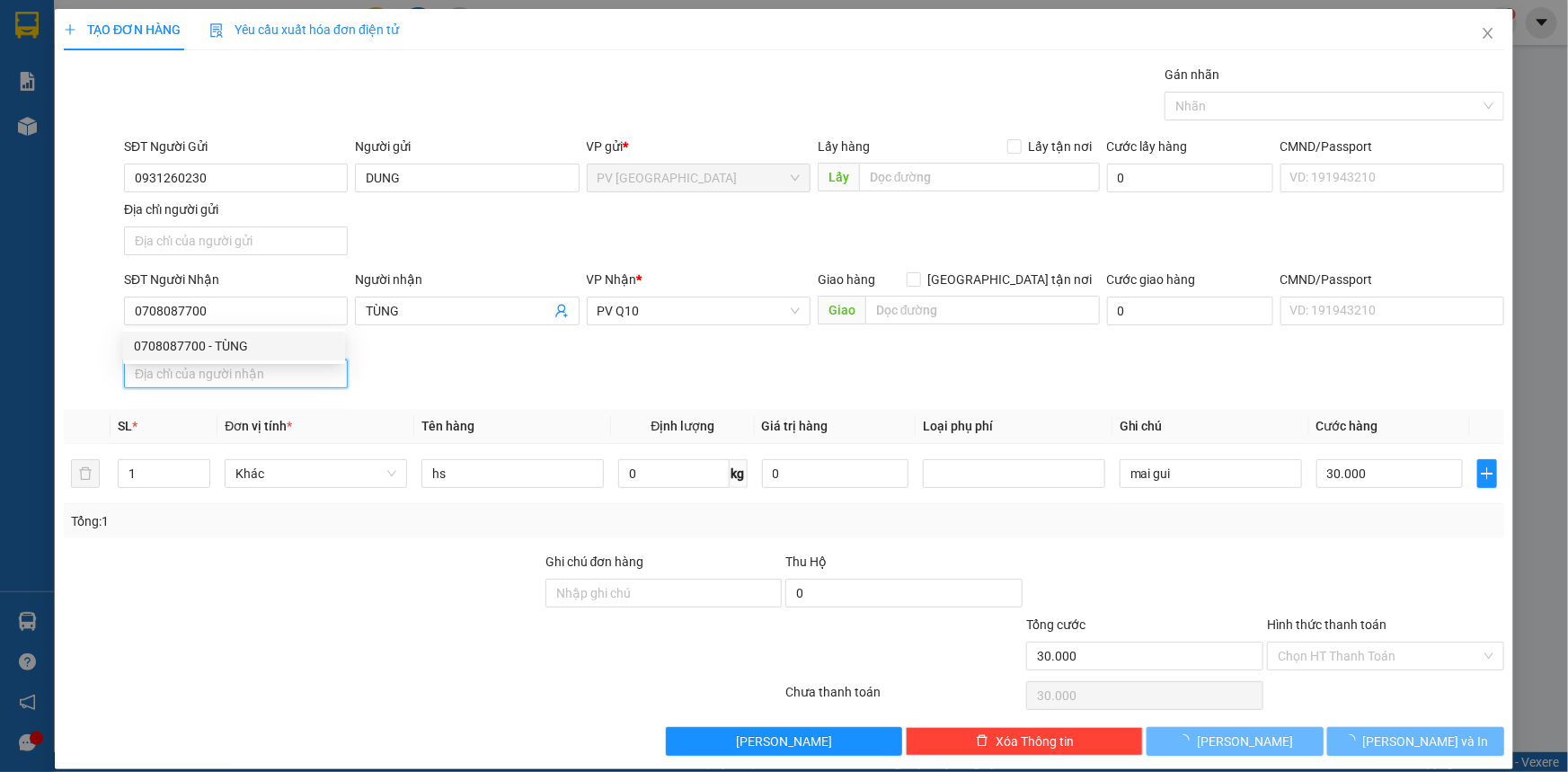
type input "40.000"
click at [241, 374] on input "Địa chỉ người nhận" at bounding box center [236, 374] width 224 height 29
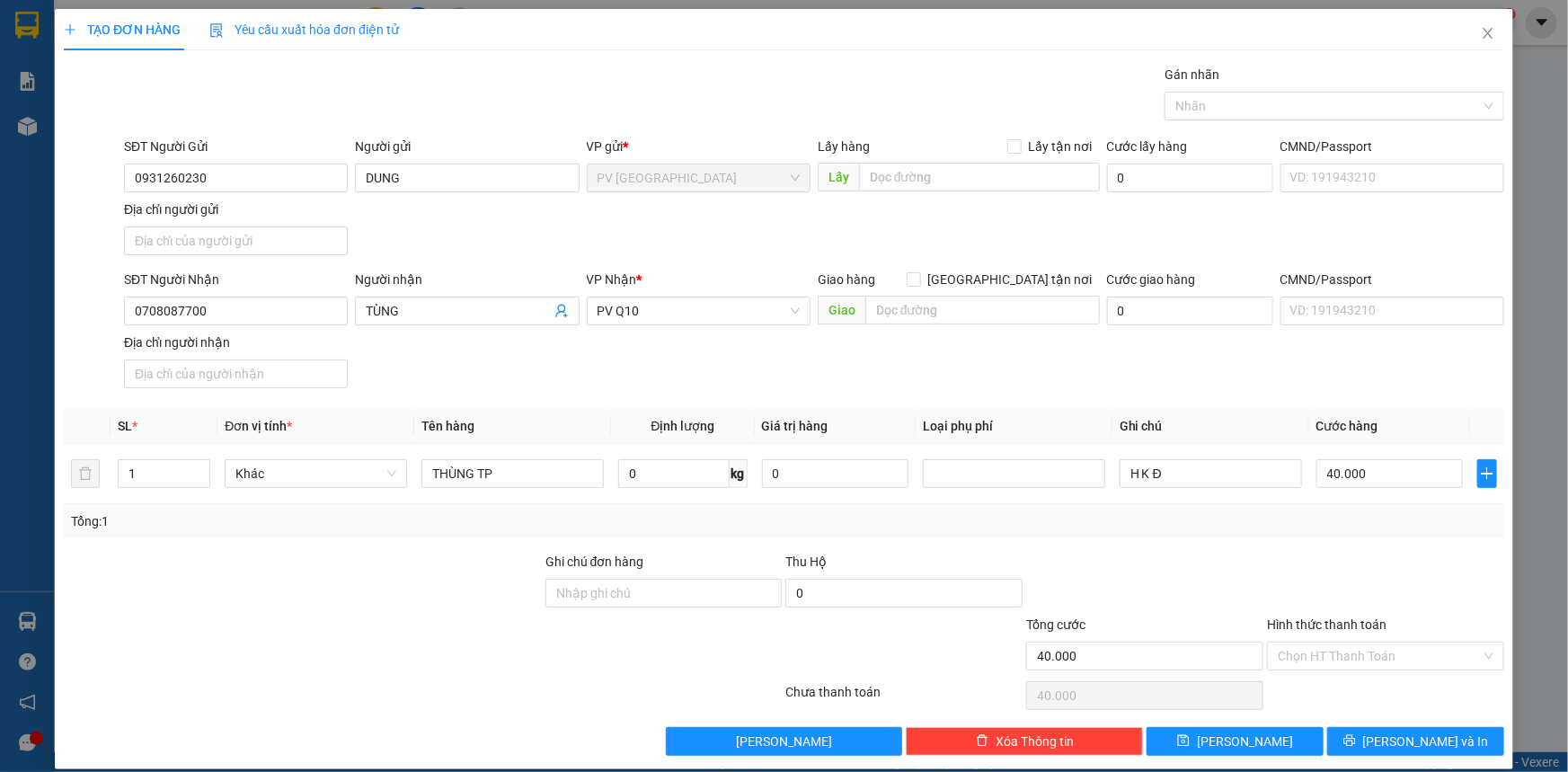
click at [449, 368] on div "SĐT Người Nhận 0708087700 Người nhận TÙNG VP Nhận * PV Q10 Giao hàng Giao tận n…" at bounding box center [814, 332] width 1388 height 126
click at [1240, 112] on div at bounding box center [1325, 106] width 313 height 22
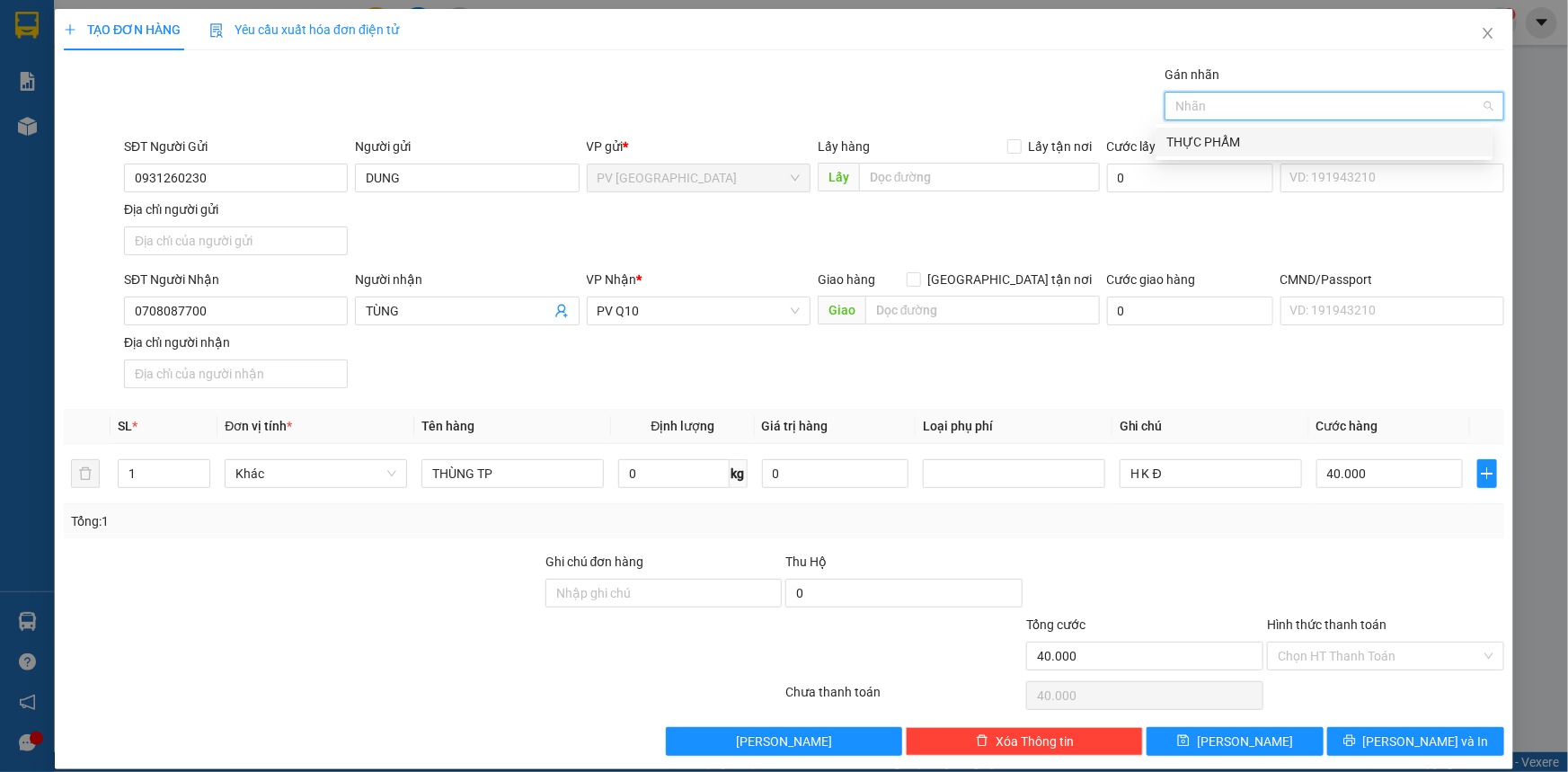
click at [1230, 146] on div "THỰC PHẨM" at bounding box center [1324, 142] width 316 height 20
click at [1369, 647] on input "Hình thức thanh toán" at bounding box center [1379, 656] width 203 height 27
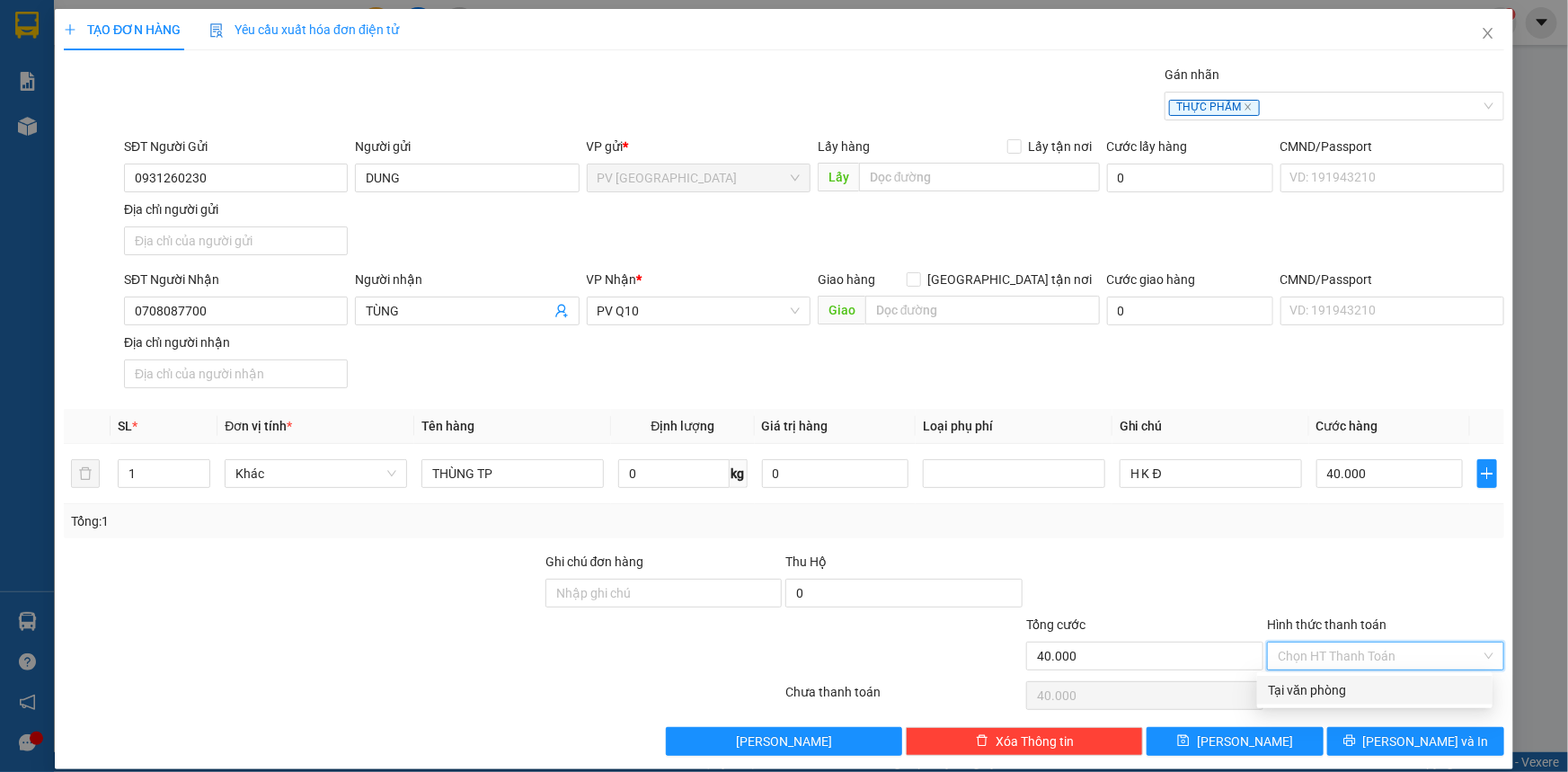
click at [1349, 693] on div "Tại văn phòng" at bounding box center [1375, 690] width 214 height 20
type input "0"
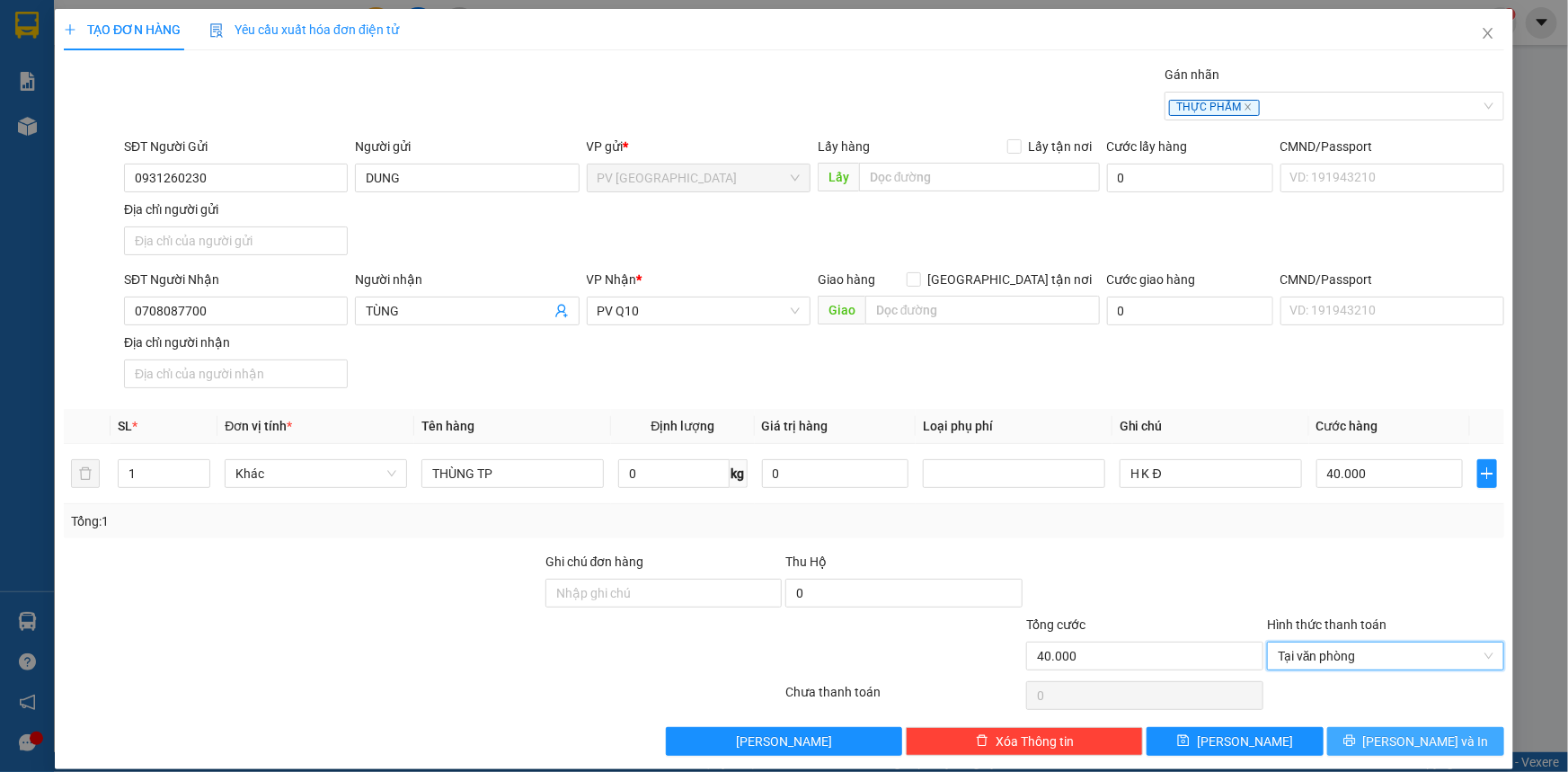
click at [1410, 735] on span "[PERSON_NAME] và In" at bounding box center [1426, 742] width 126 height 20
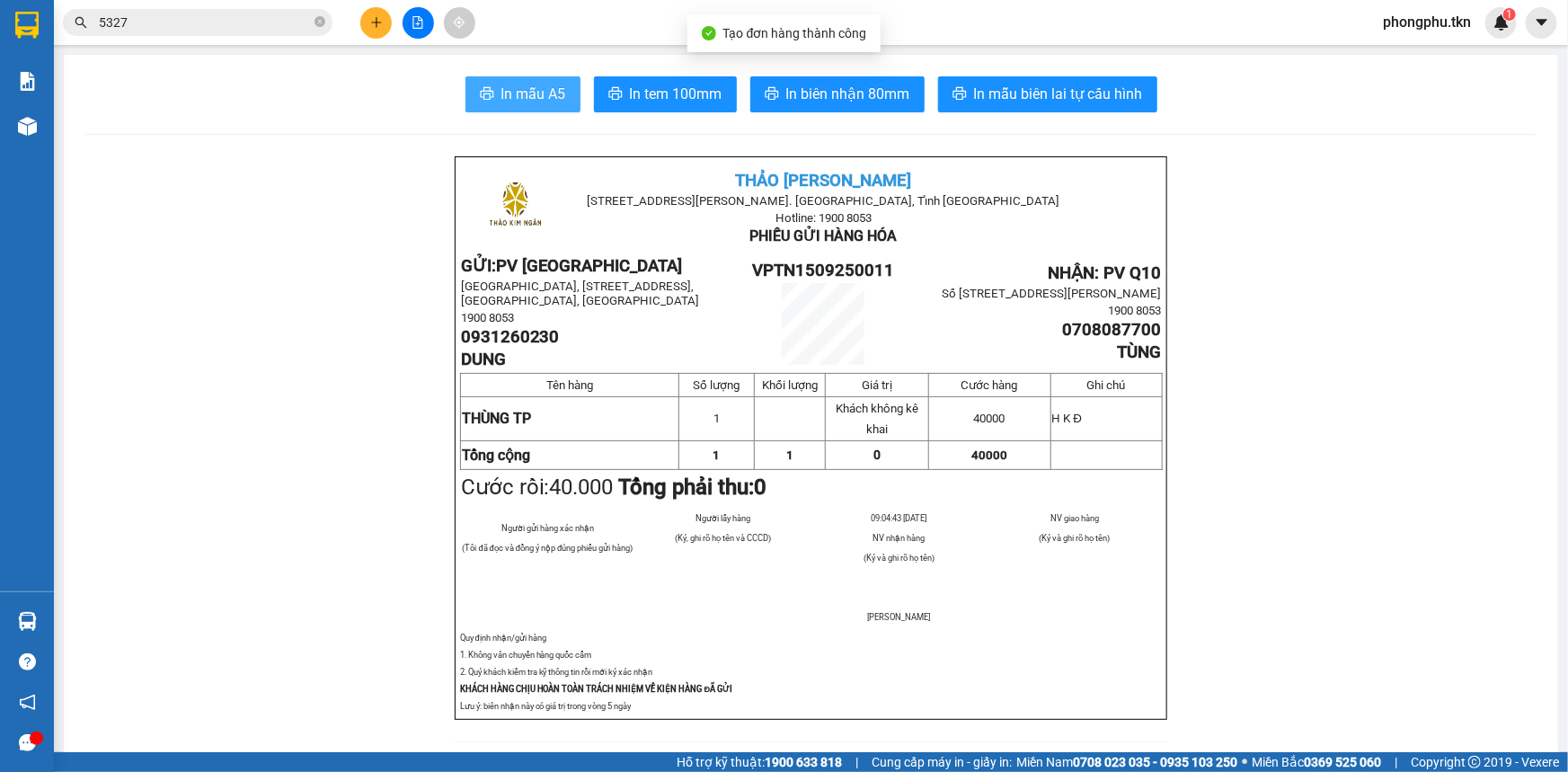
click at [539, 90] on span "In mẫu A5" at bounding box center [533, 93] width 64 height 23
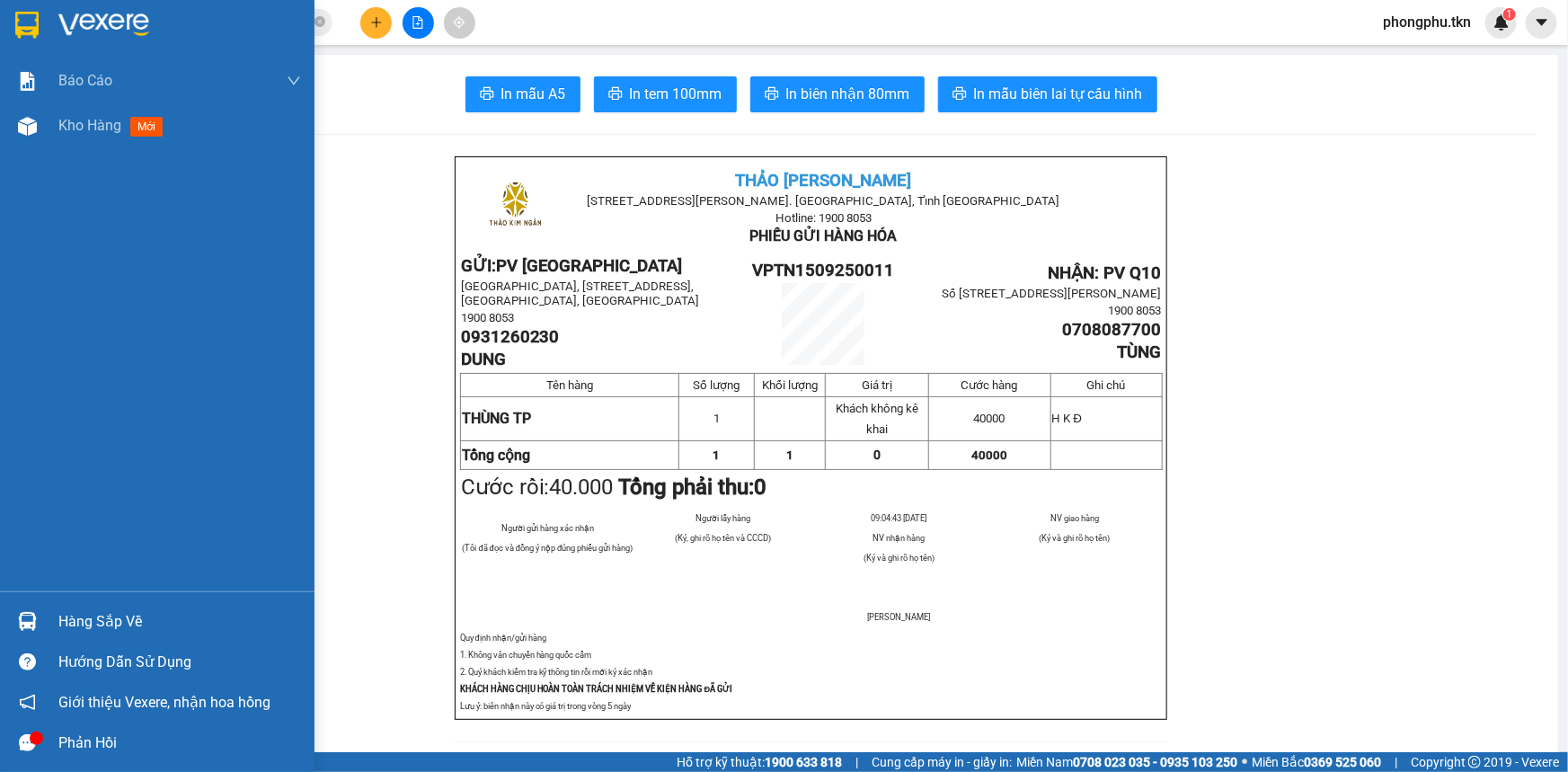
click at [44, 628] on div "Hàng sắp về" at bounding box center [157, 621] width 315 height 41
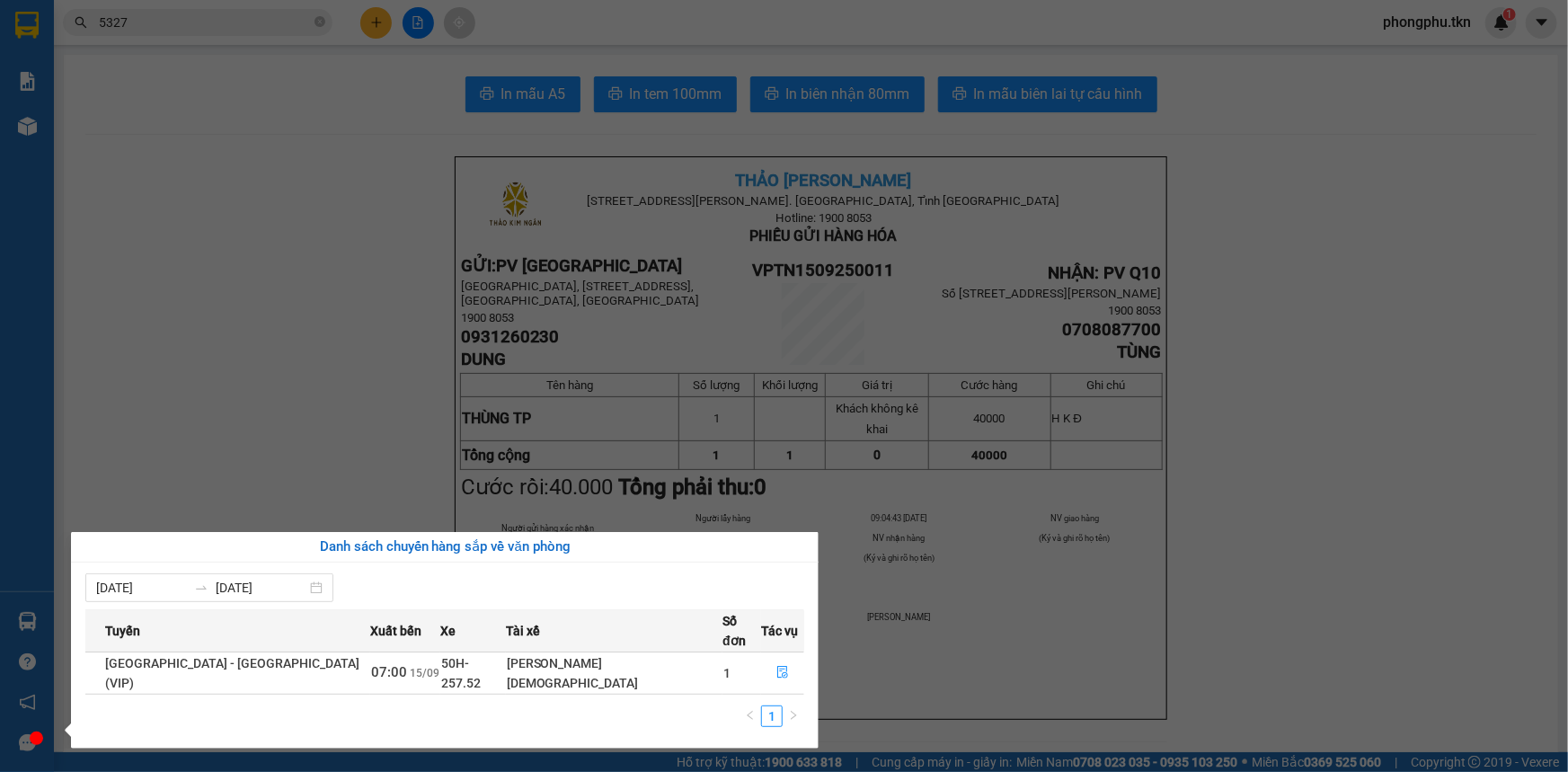
click at [198, 338] on section "Kết quả tìm kiếm ( 12 ) Bộ lọc Mã ĐH Trạng thái Món hàng Thu hộ Tổng cước Chưa …" at bounding box center [784, 386] width 1568 height 772
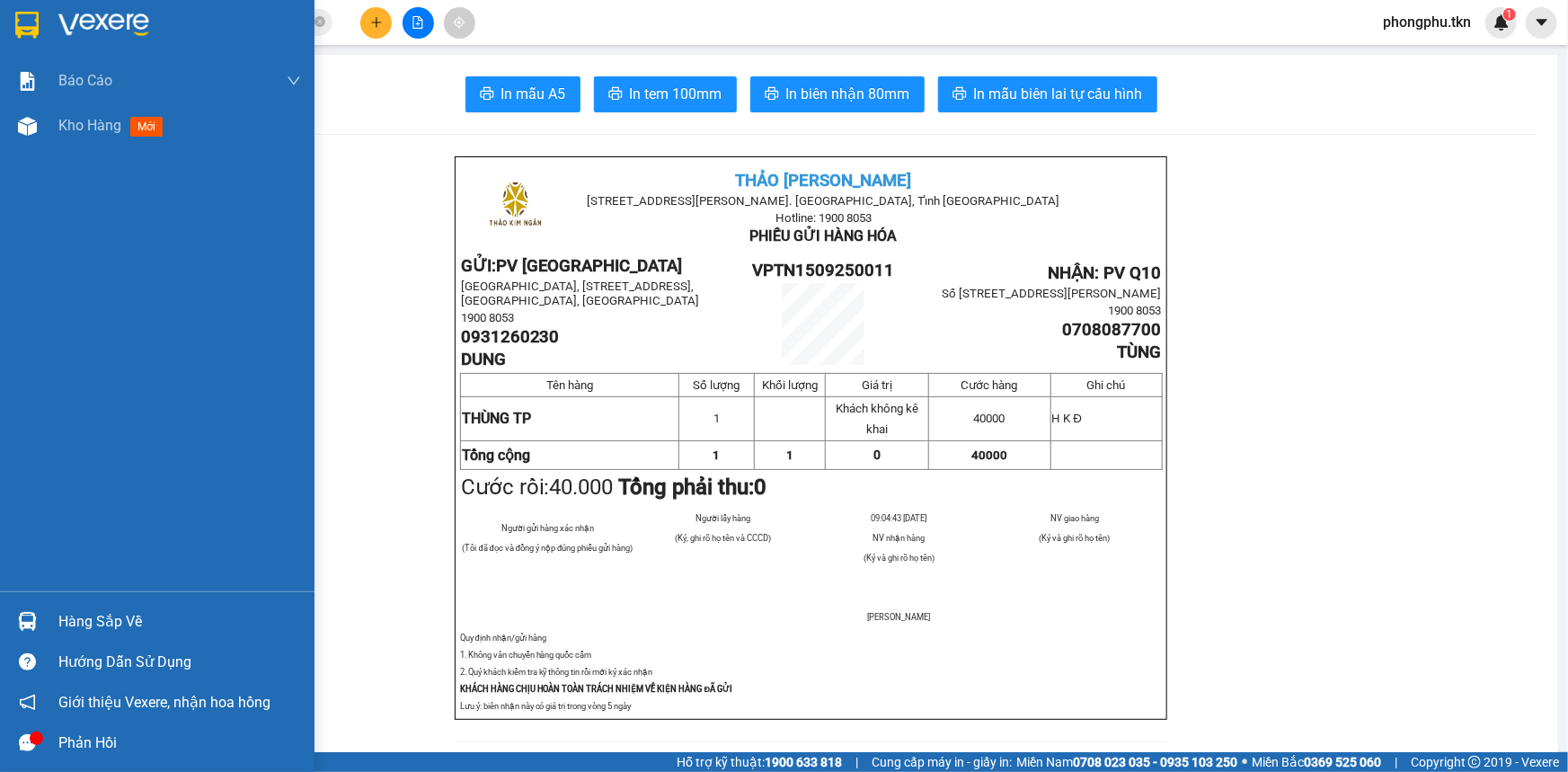
click at [78, 149] on div "Báo cáo Mẫu 1: Báo cáo dòng tiền theo nhân viên Mẫu 2: Thống kê đơn hàng theo n…" at bounding box center [157, 325] width 315 height 533
click at [87, 132] on span "Kho hàng" at bounding box center [89, 125] width 63 height 17
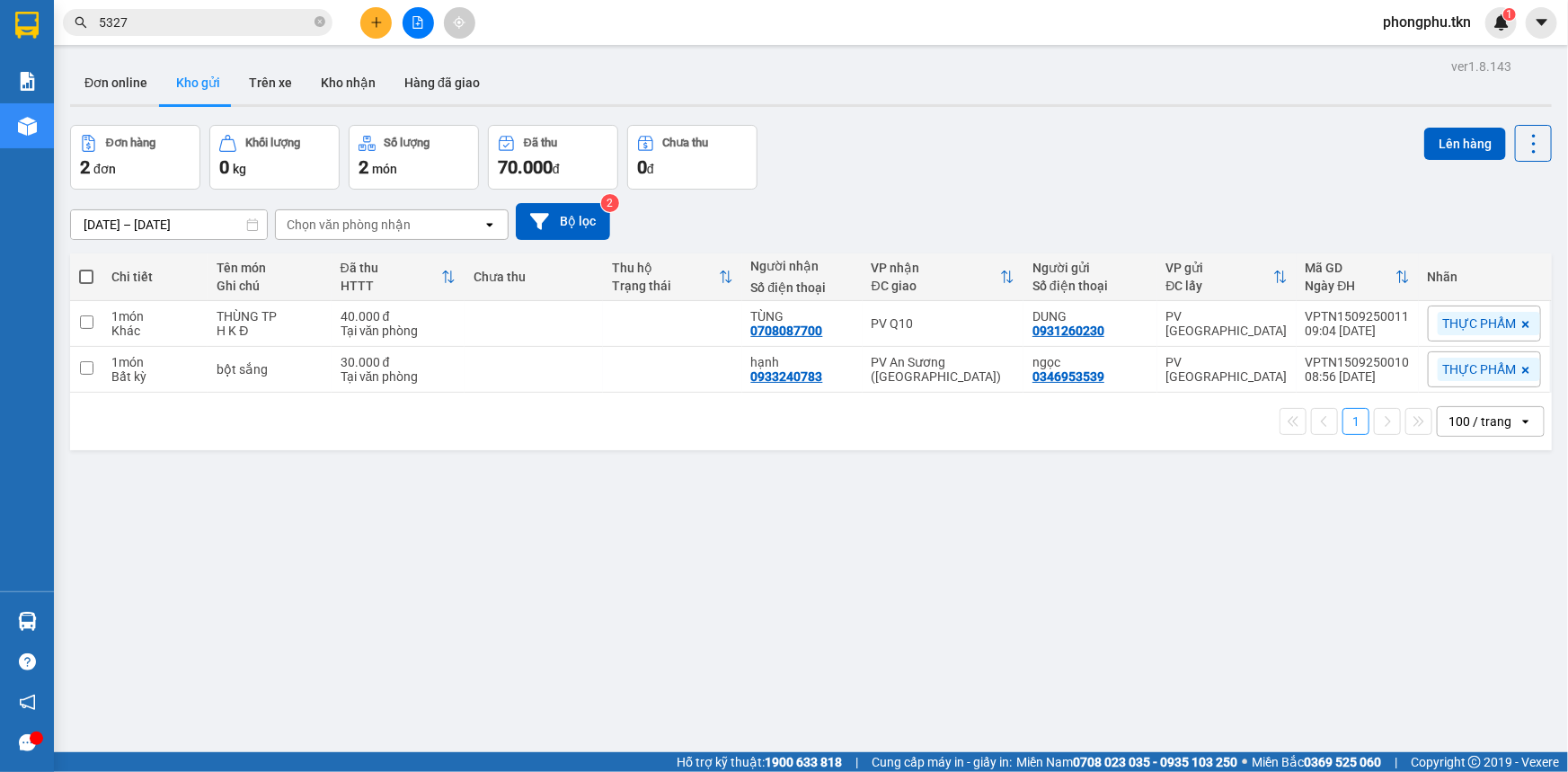
click at [723, 514] on div "ver 1.8.143 Đơn online Kho gửi Trên xe Kho nhận Hàng đã giao Đơn hàng 2 đơn Khố…" at bounding box center [811, 439] width 1496 height 772
click at [321, 24] on icon "close-circle" at bounding box center [320, 22] width 11 height 11
click at [276, 24] on input "text" at bounding box center [205, 23] width 212 height 20
click at [375, 14] on button at bounding box center [375, 23] width 32 height 32
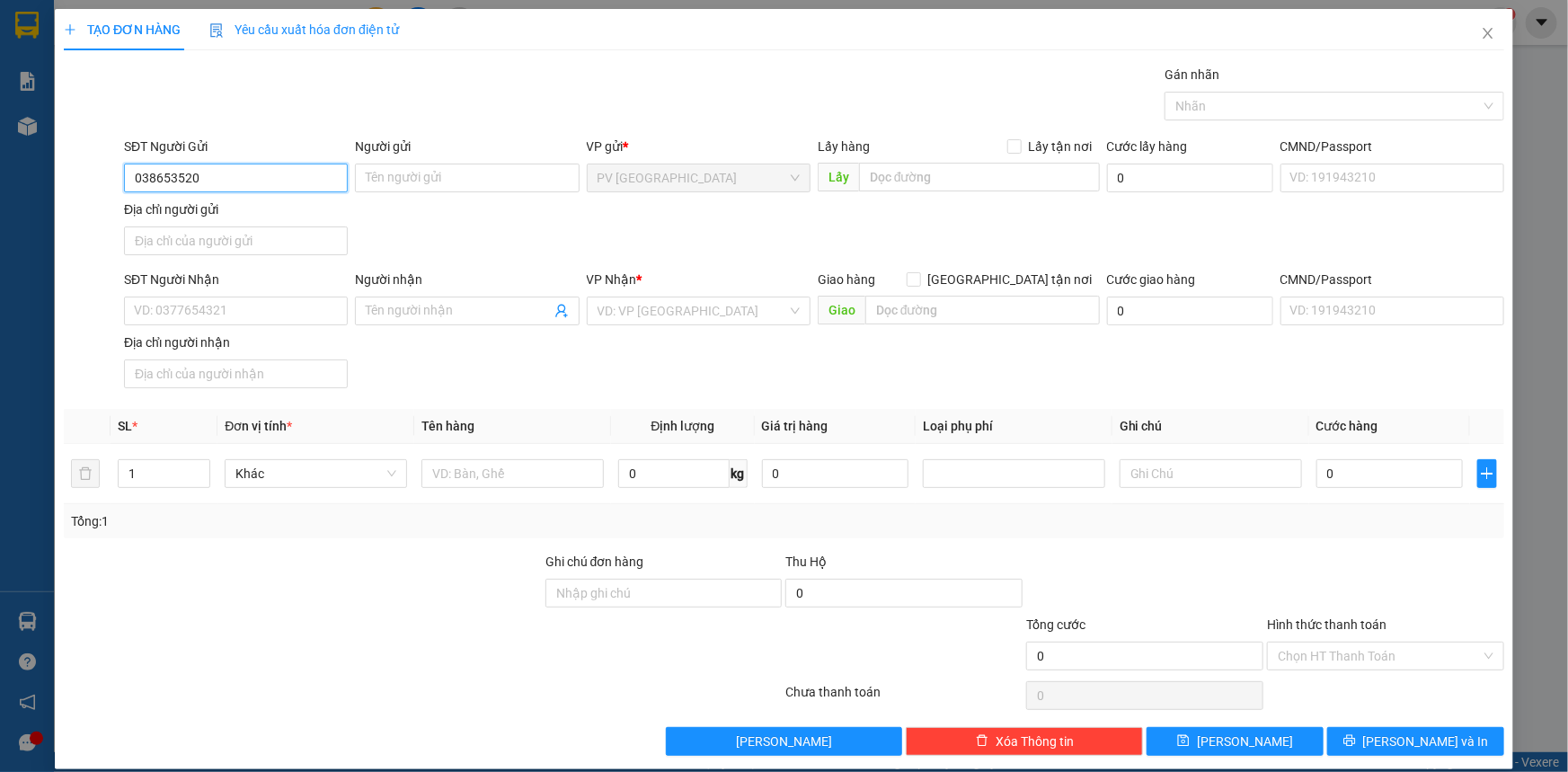
type input "0386535200"
click at [297, 206] on div "0386535200 - CƯ" at bounding box center [234, 214] width 200 height 20
type input "CƯ"
type input "0966985878"
type input "HOA"
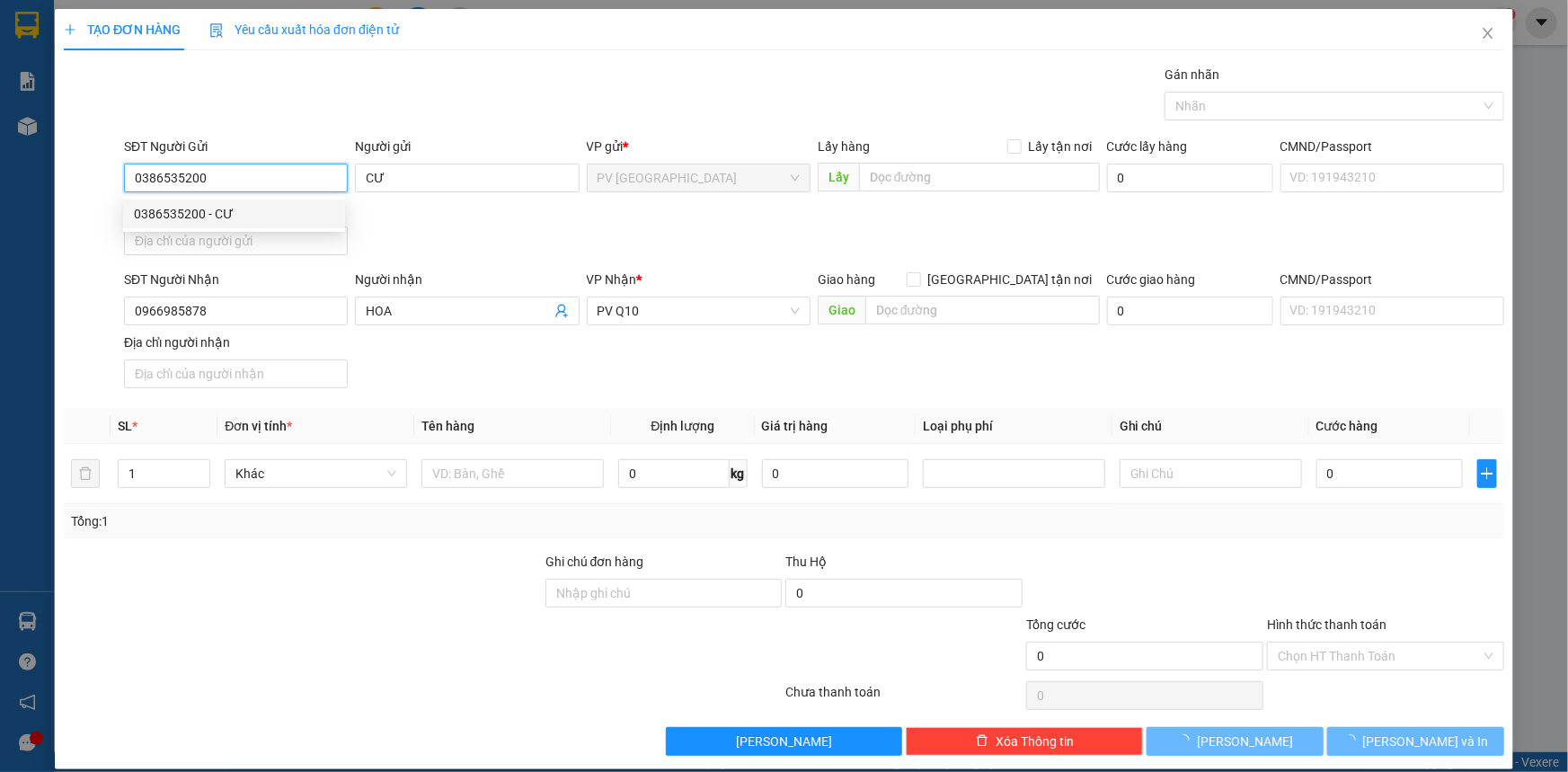
type input "140.000"
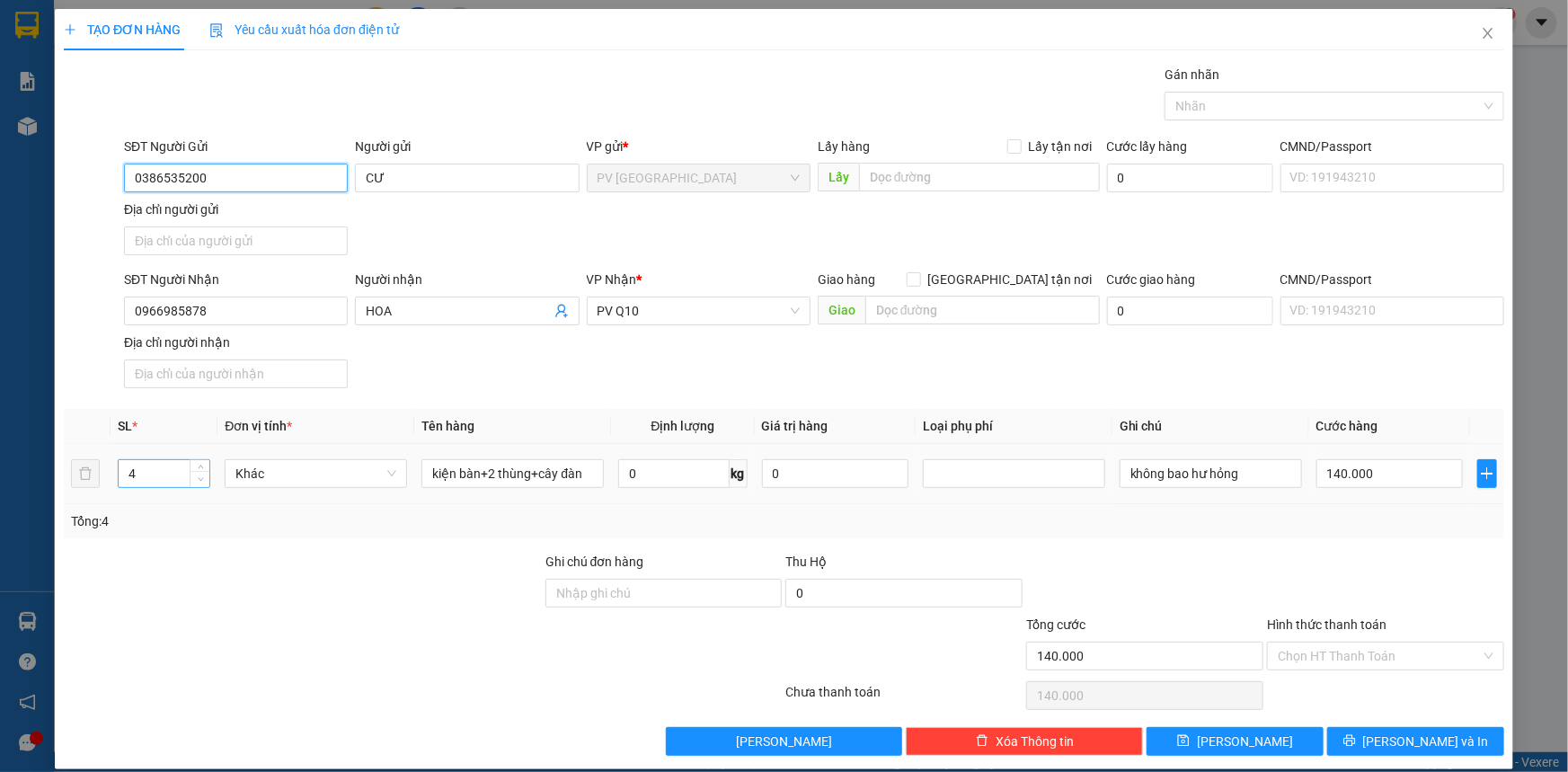
type input "0386535200"
click at [199, 476] on icon "down" at bounding box center [200, 479] width 6 height 6
type input "1"
click at [199, 476] on icon "down" at bounding box center [200, 479] width 6 height 6
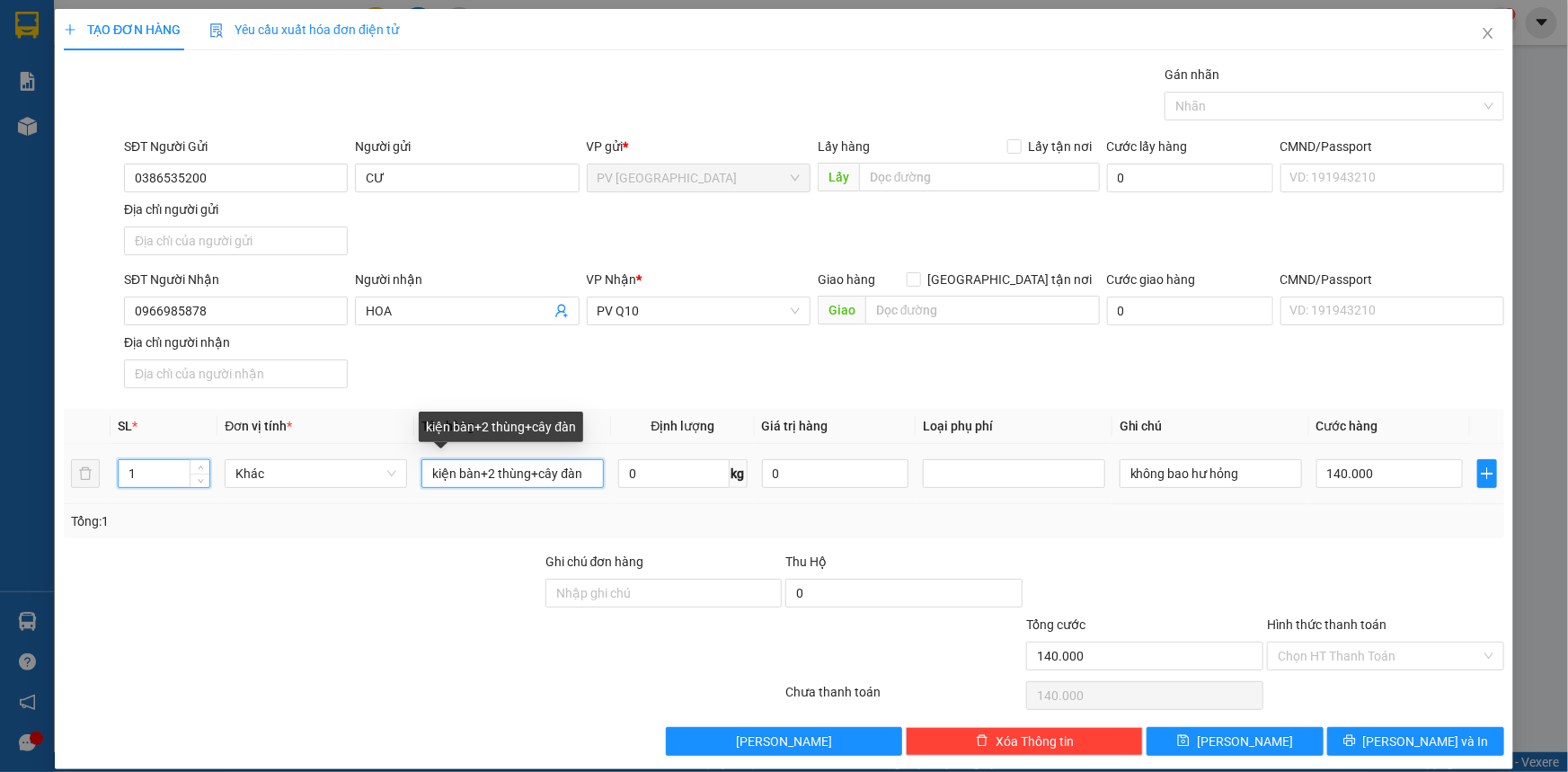
click at [583, 475] on input "kiện bàn+2 thùng+cây đàn" at bounding box center [512, 474] width 182 height 29
type input "0"
click at [583, 475] on input "kiện bàn+2 thùng+cây đàn" at bounding box center [512, 474] width 182 height 29
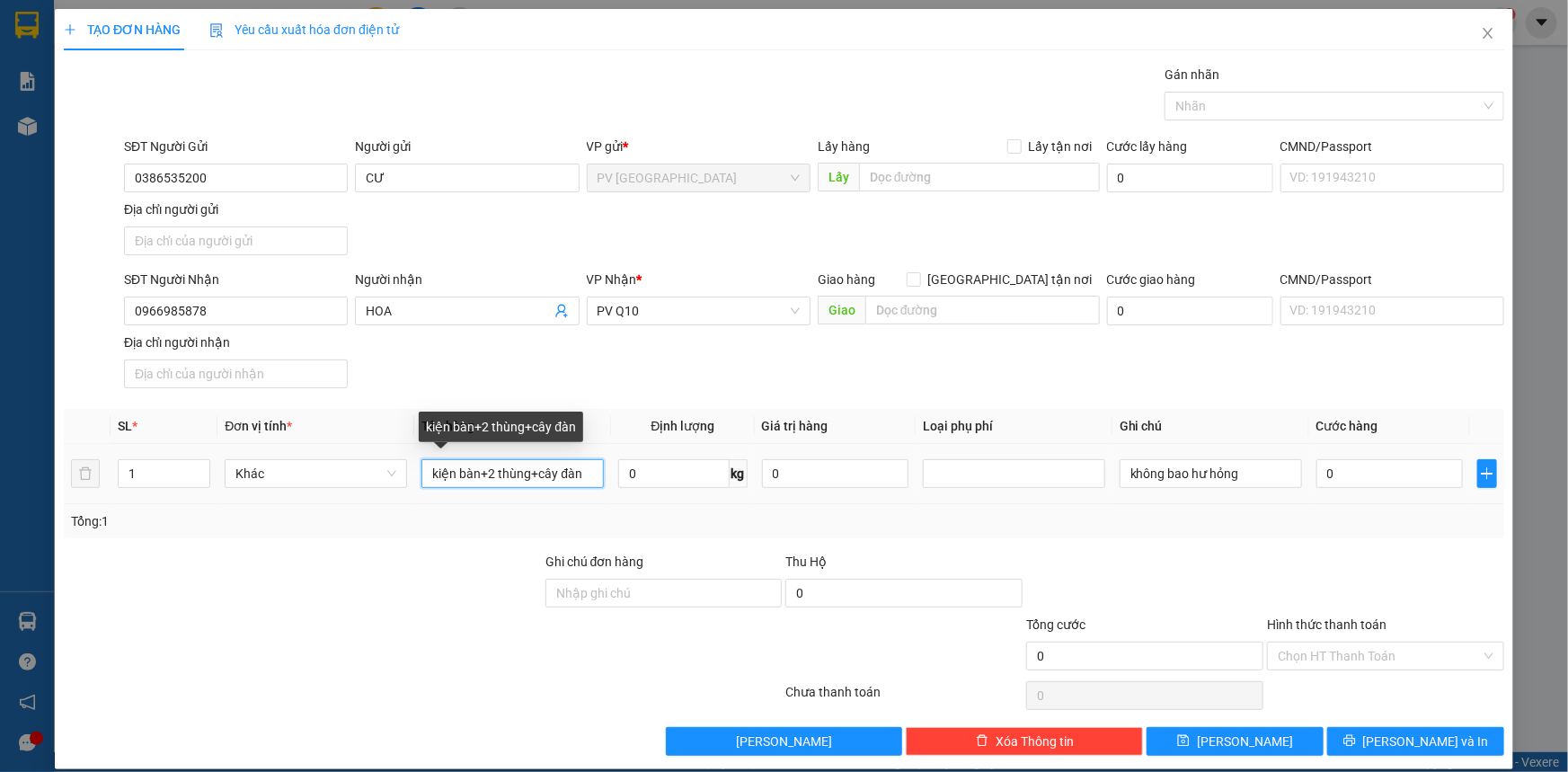
click at [583, 475] on input "kiện bàn+2 thùng+cây đàn" at bounding box center [512, 474] width 182 height 29
type input "đ"
type input "t"
type input "d"
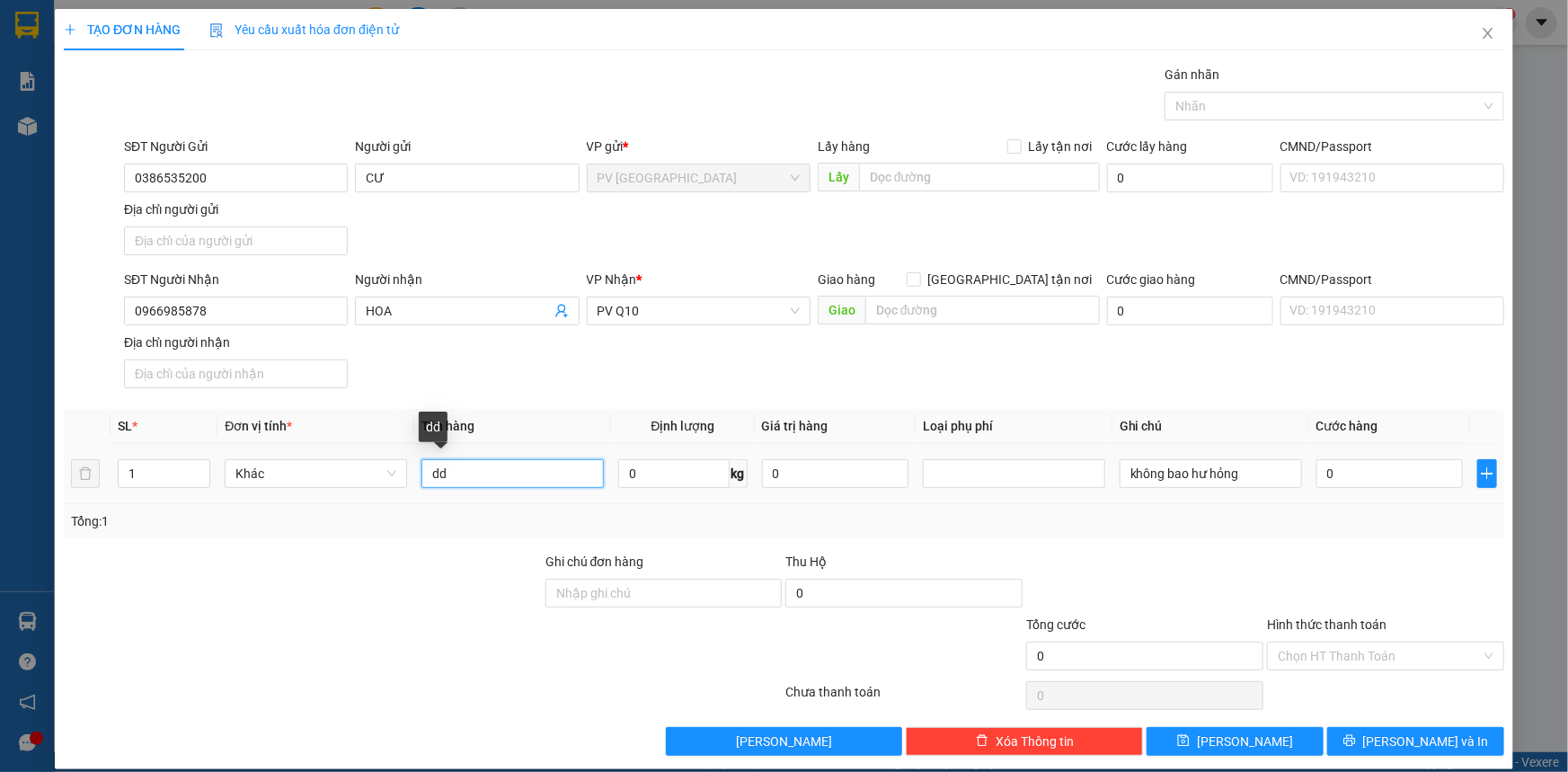
type input "d"
type input "đồ cá nhân"
click at [1378, 468] on input "0" at bounding box center [1390, 474] width 147 height 29
type input "20"
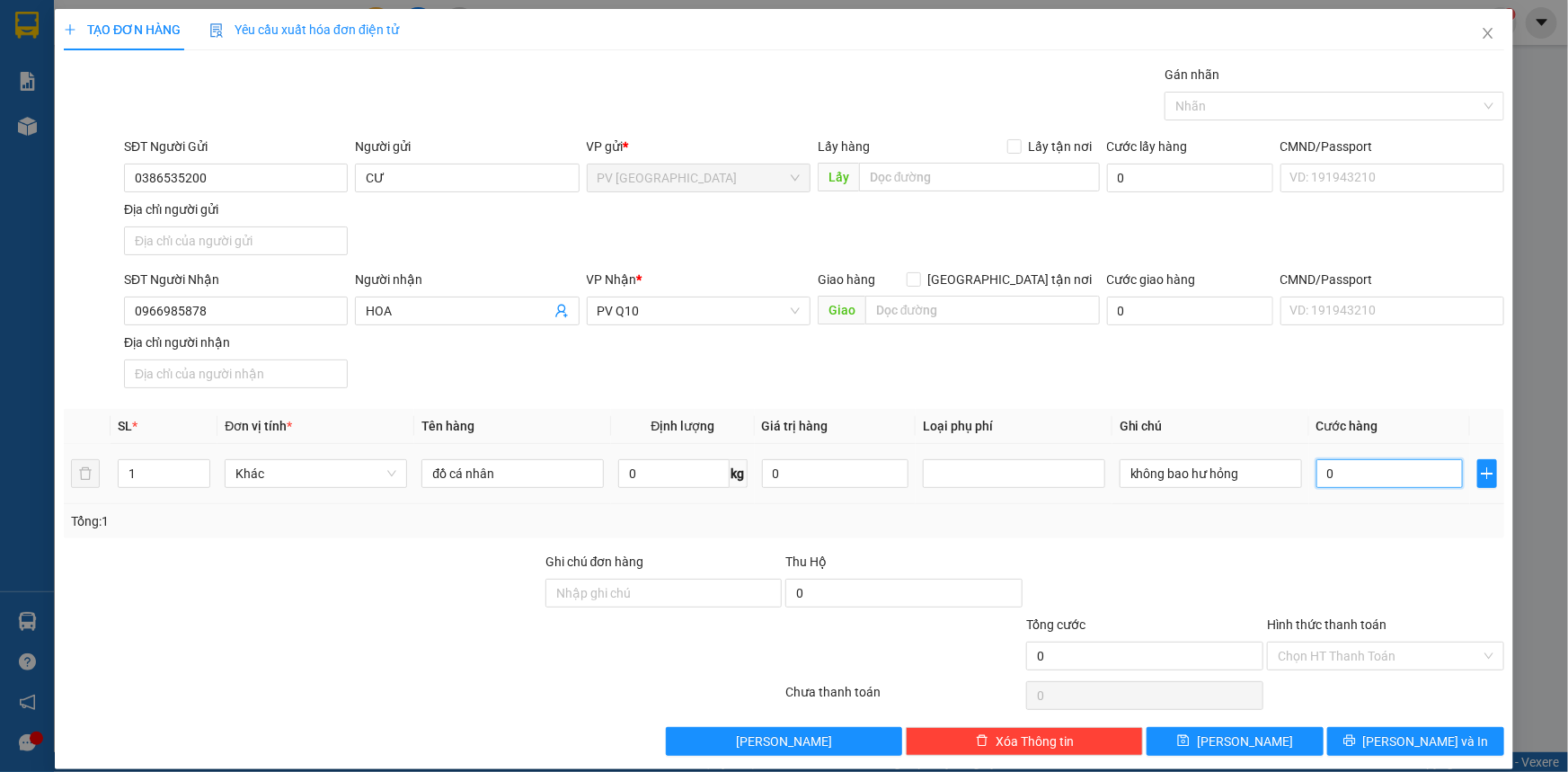
type input "20"
type input "0"
type input "30"
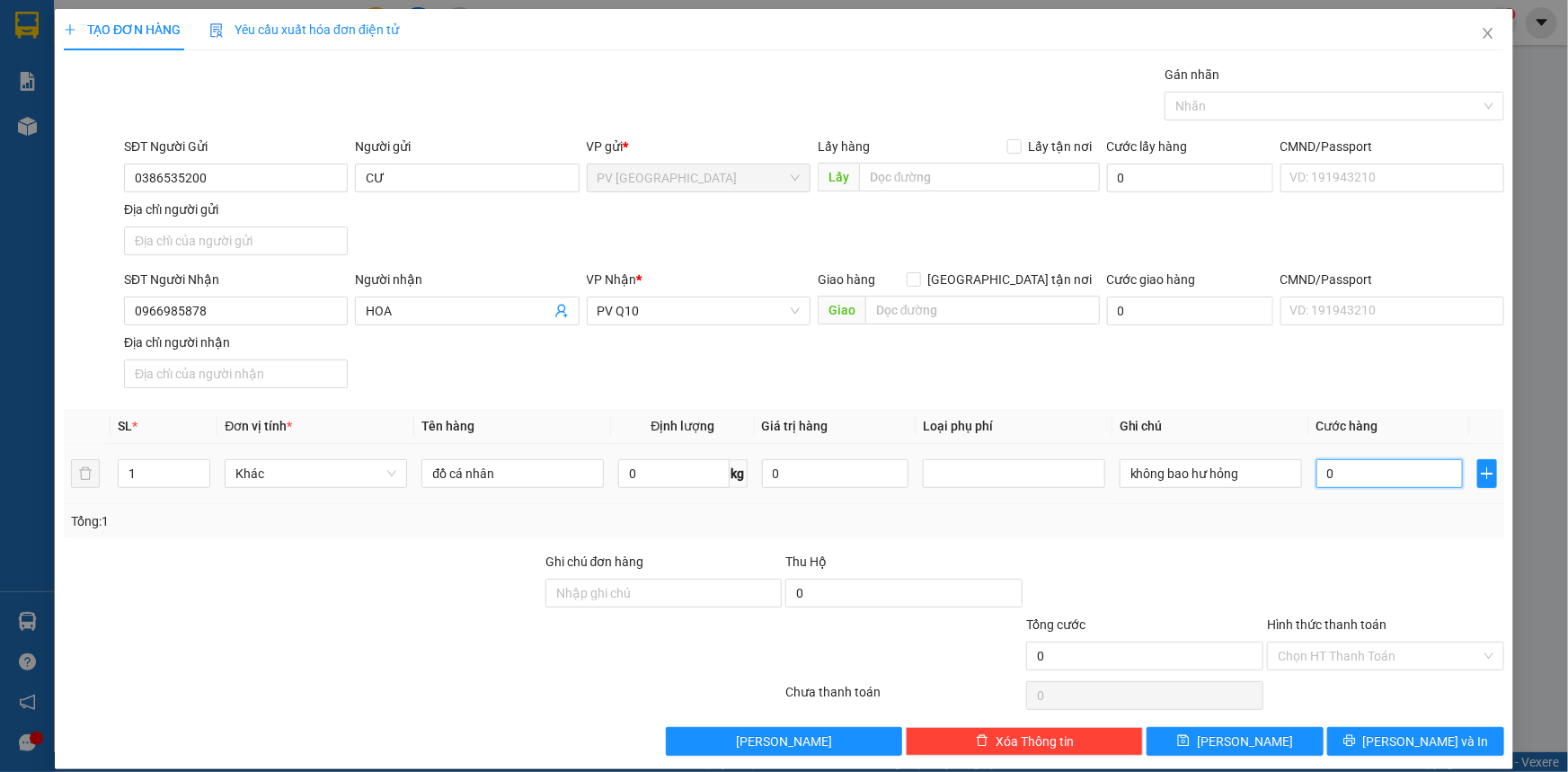
type input "30"
type input "30.000"
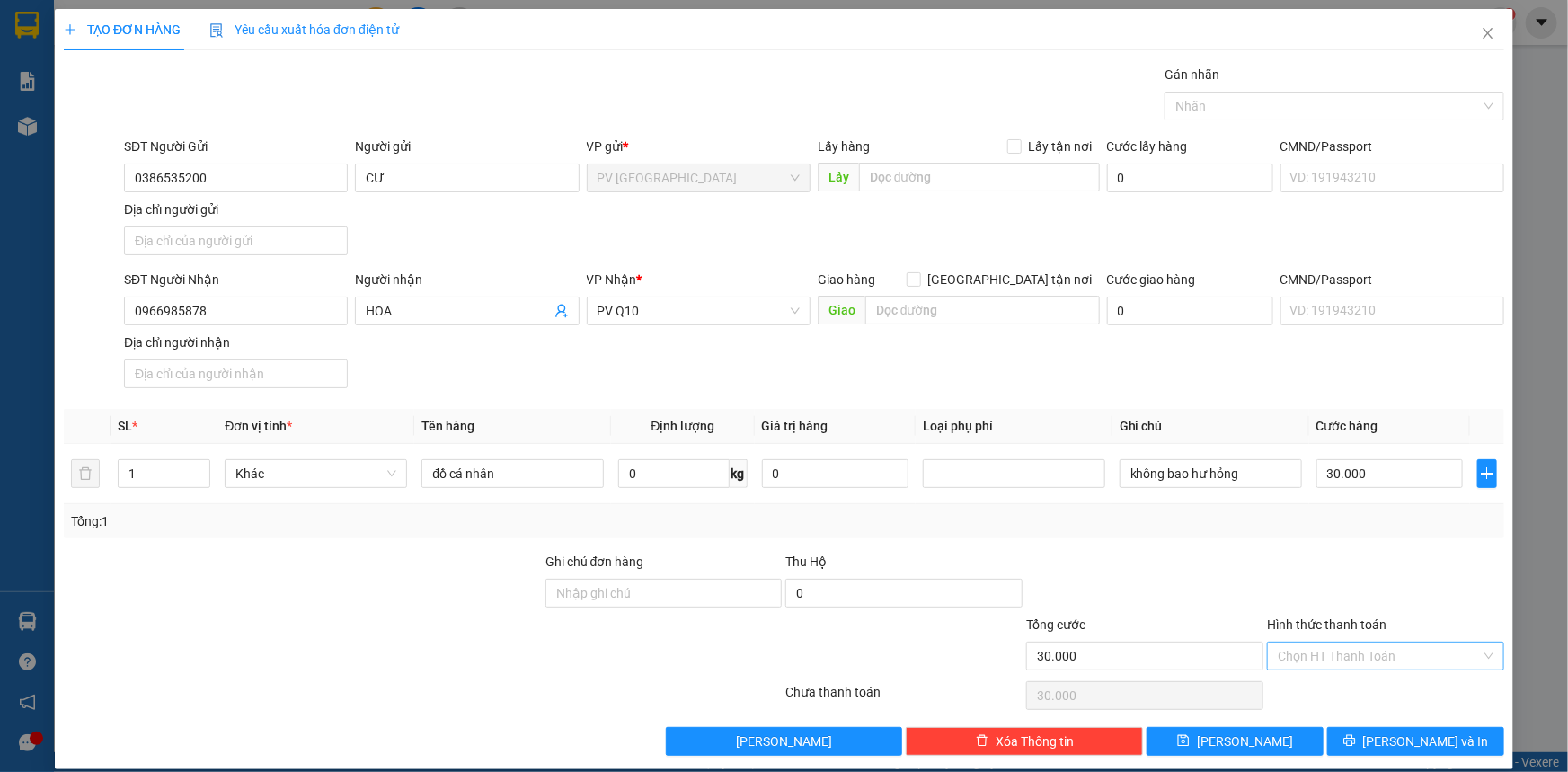
click at [1359, 657] on input "Hình thức thanh toán" at bounding box center [1379, 656] width 203 height 27
click at [1368, 689] on div "Tại văn phòng" at bounding box center [1375, 690] width 214 height 20
type input "0"
click at [1414, 739] on span "[PERSON_NAME] và In" at bounding box center [1426, 742] width 126 height 20
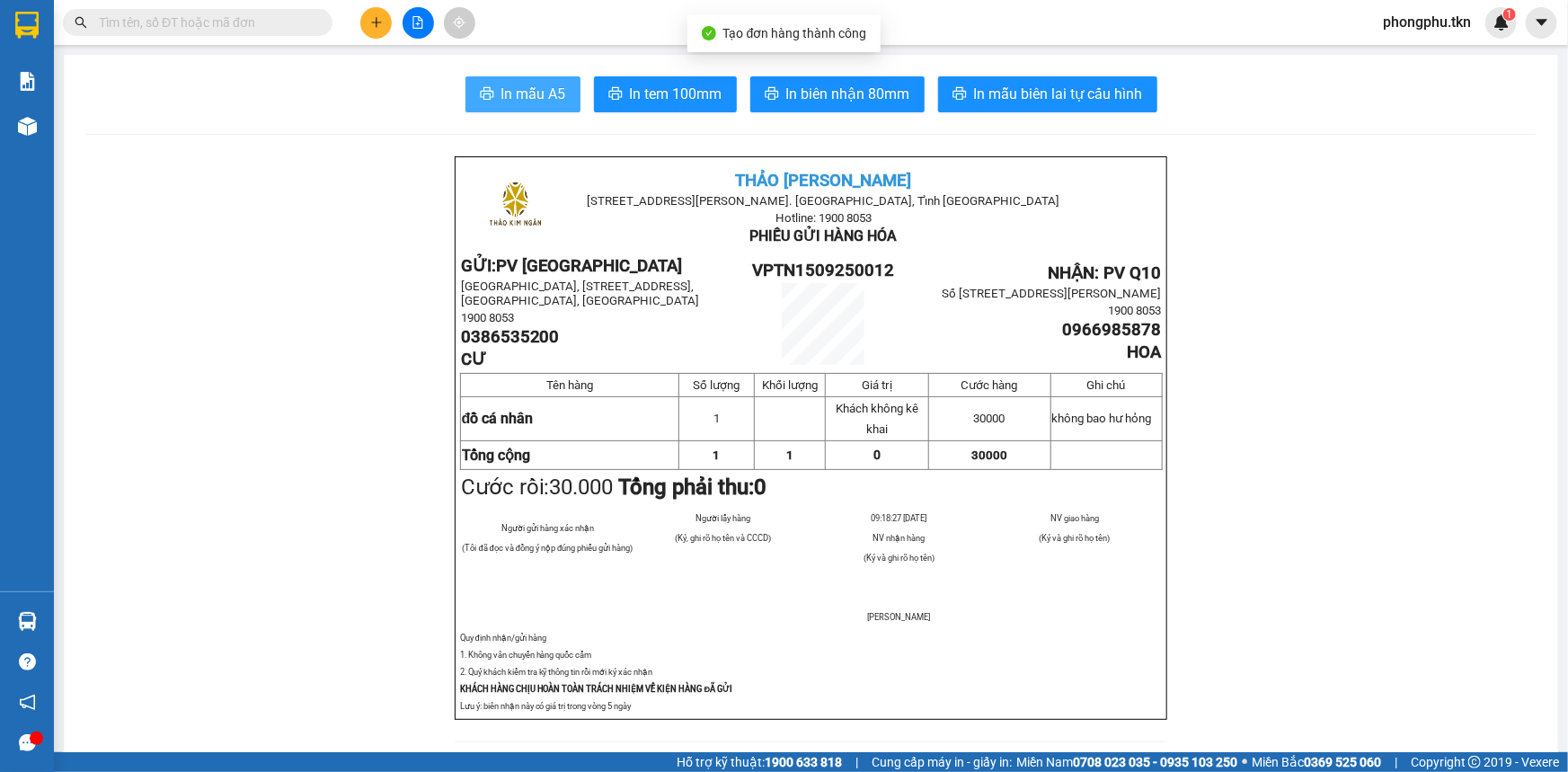
click at [481, 76] on button "In mẫu A5" at bounding box center [522, 94] width 115 height 36
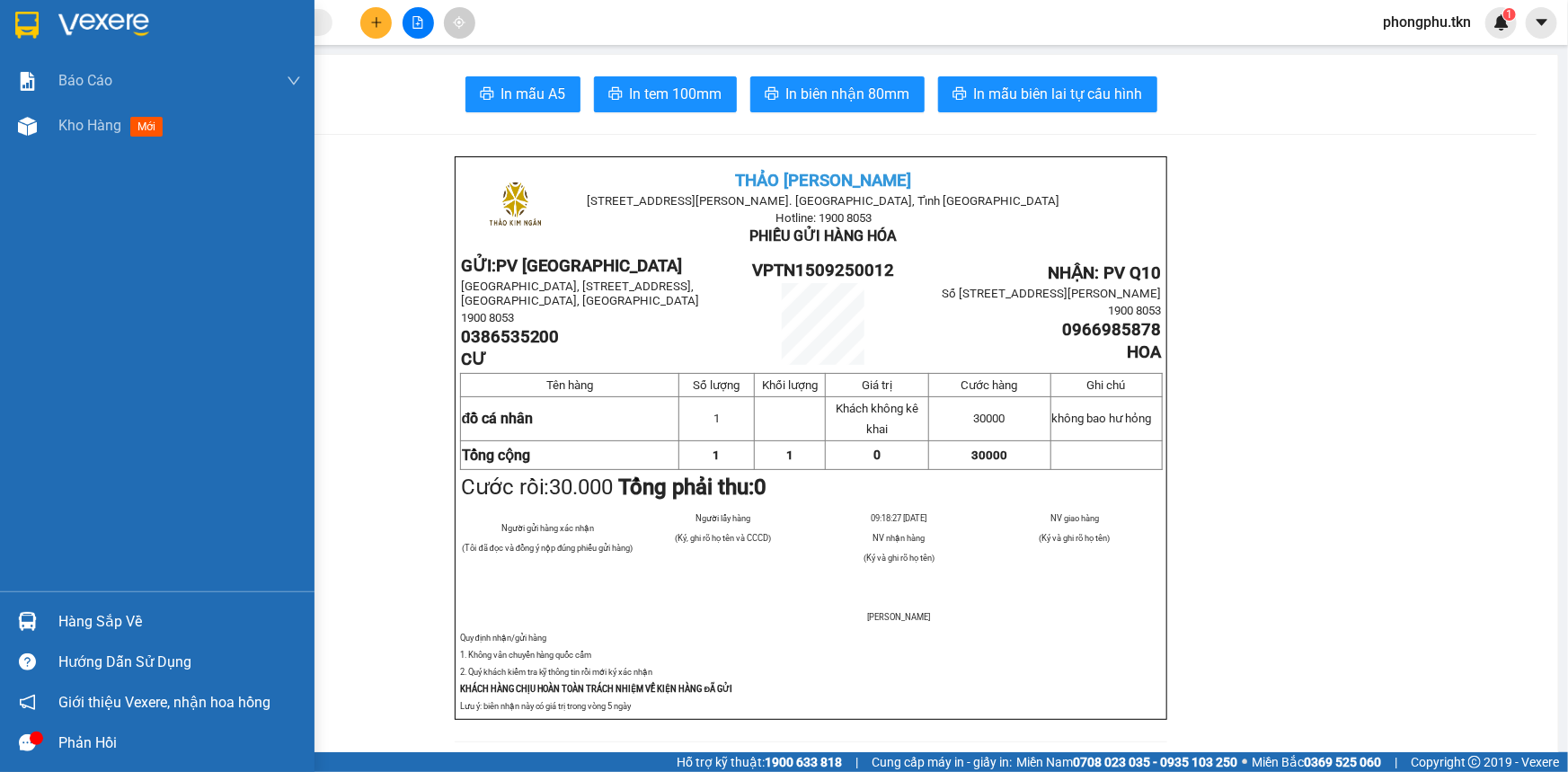
click at [53, 619] on div "Hàng sắp về" at bounding box center [157, 621] width 315 height 41
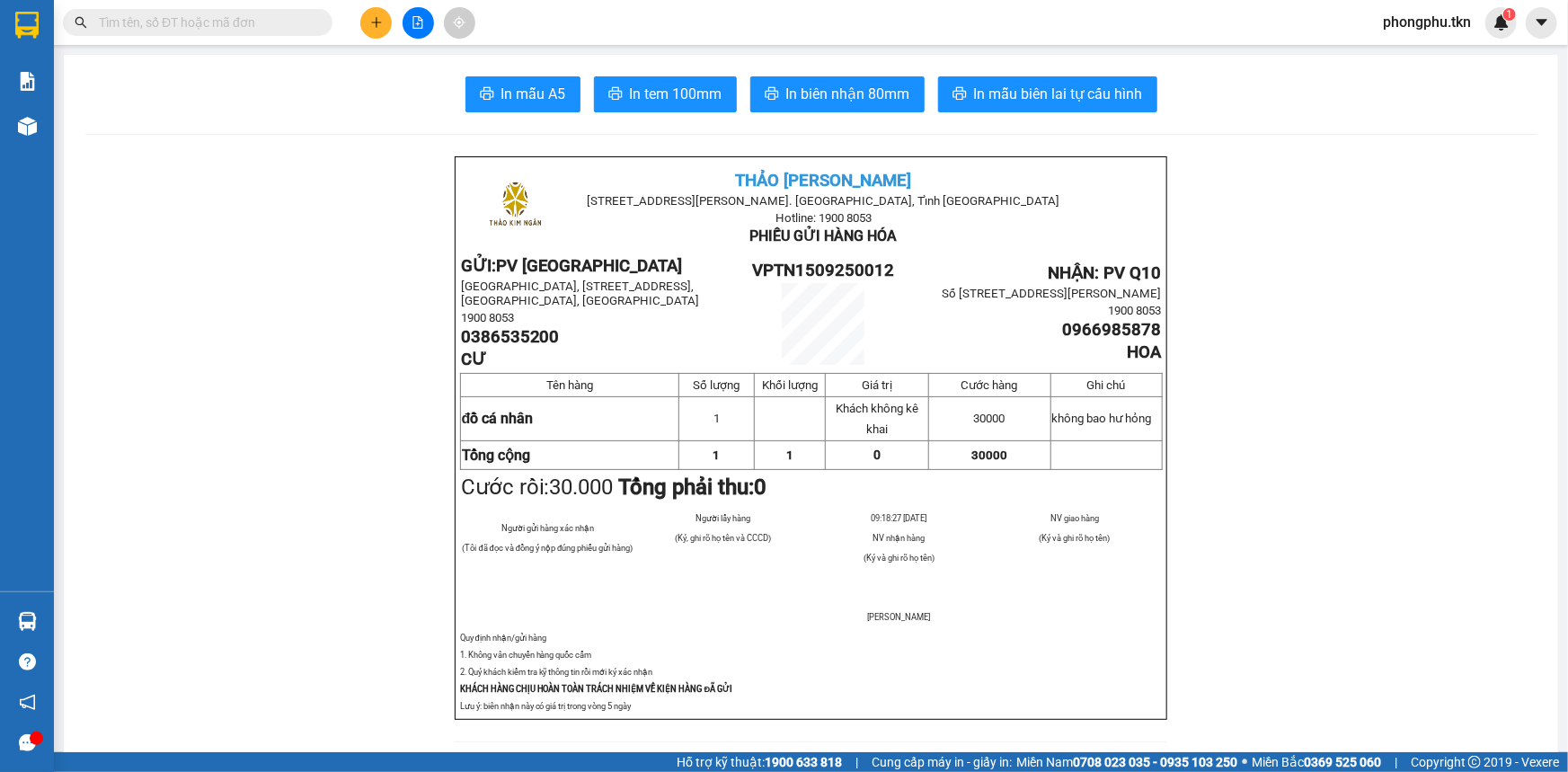
click at [274, 421] on section "Kết quả tìm kiếm ( 12 ) Bộ lọc Mã ĐH Trạng thái Món hàng Thu hộ Tổng cước Chưa …" at bounding box center [784, 386] width 1568 height 772
click at [296, 21] on input "text" at bounding box center [205, 23] width 212 height 20
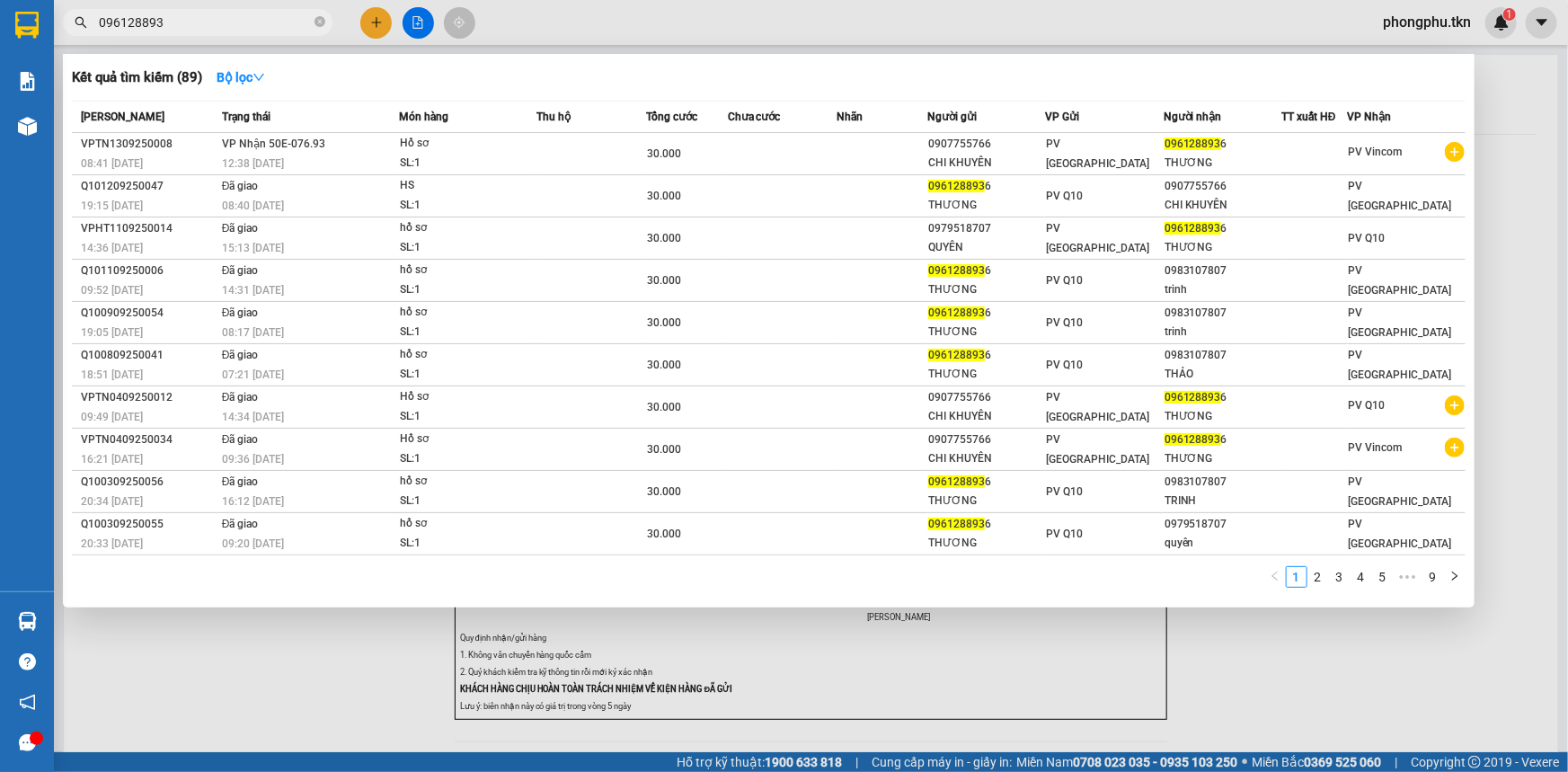
type input "0961288936"
click at [319, 21] on icon "close-circle" at bounding box center [320, 22] width 11 height 11
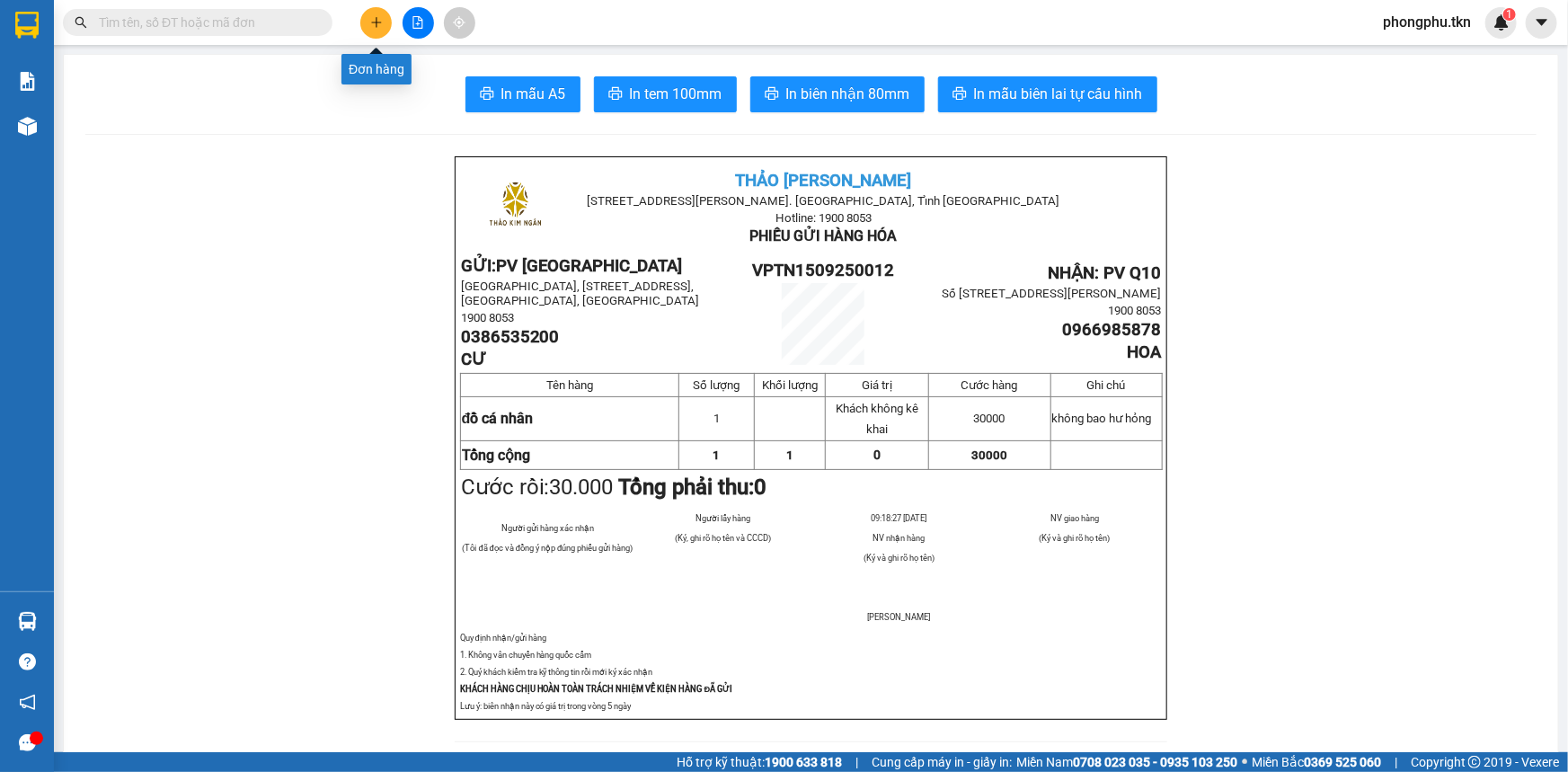
click at [380, 34] on button at bounding box center [375, 23] width 32 height 32
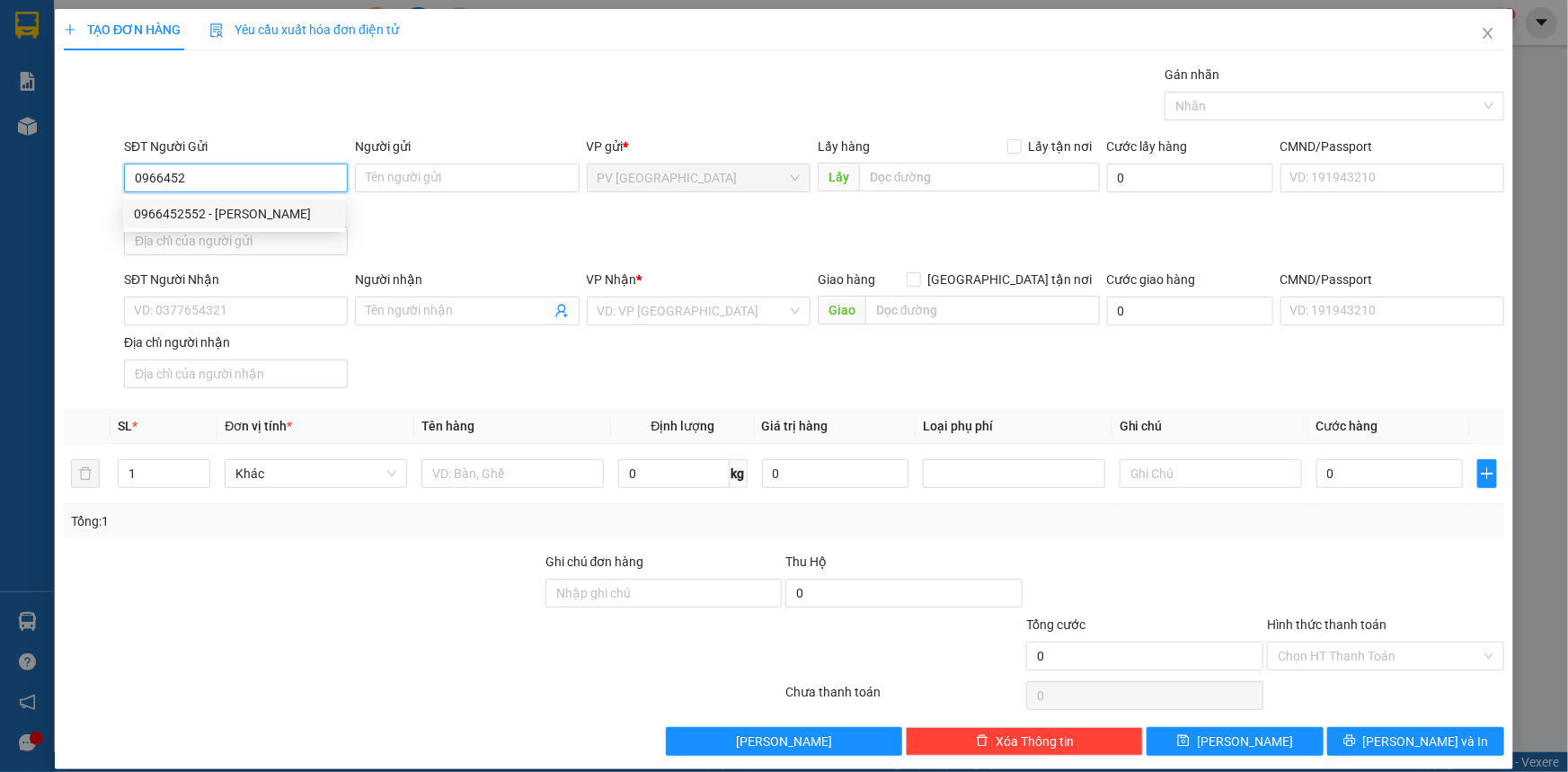
click at [302, 219] on div "0966452552 - anh dũng" at bounding box center [234, 214] width 200 height 20
type input "0966452552"
type input "anh dũng"
type input "0927777959"
type input "TRÚC"
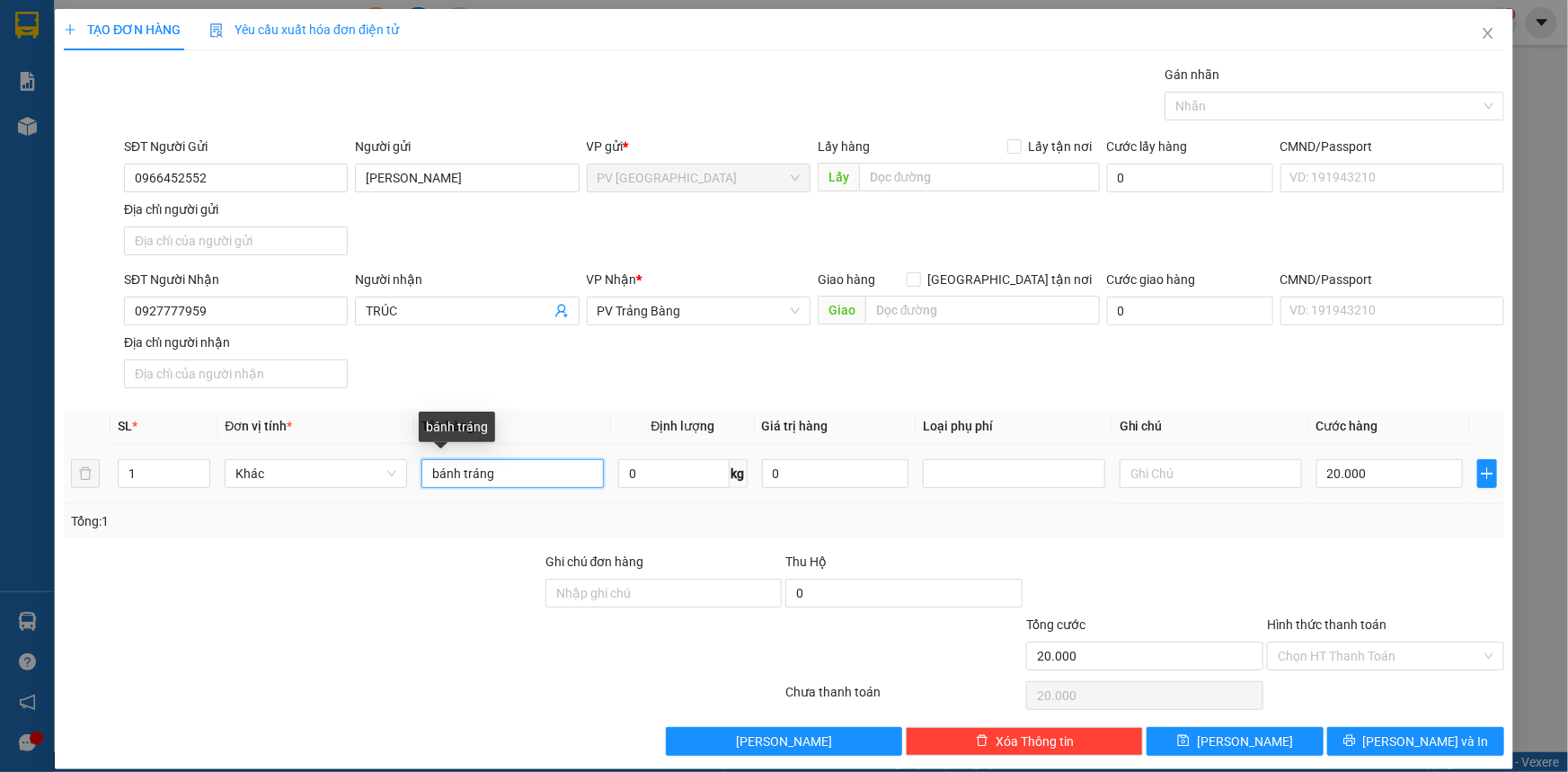
click at [544, 482] on input "bánh tráng" at bounding box center [512, 474] width 182 height 29
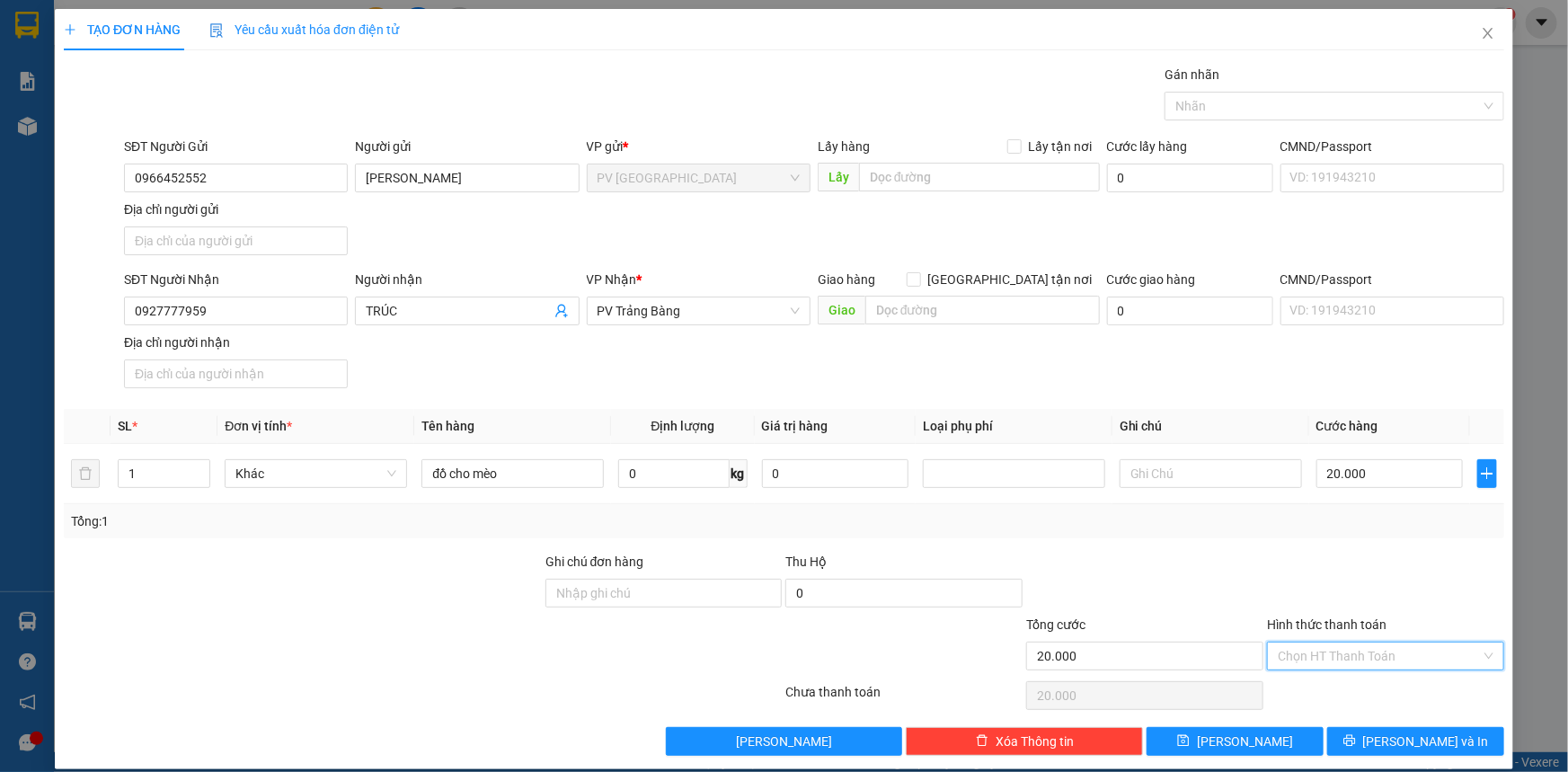
click at [1365, 655] on input "Hình thức thanh toán" at bounding box center [1379, 656] width 203 height 27
click at [1368, 686] on div "Tại văn phòng" at bounding box center [1375, 690] width 214 height 20
drag, startPoint x: 1384, startPoint y: 742, endPoint x: 1276, endPoint y: 691, distance: 119.4
click at [1385, 739] on button "[PERSON_NAME] và In" at bounding box center [1415, 742] width 177 height 29
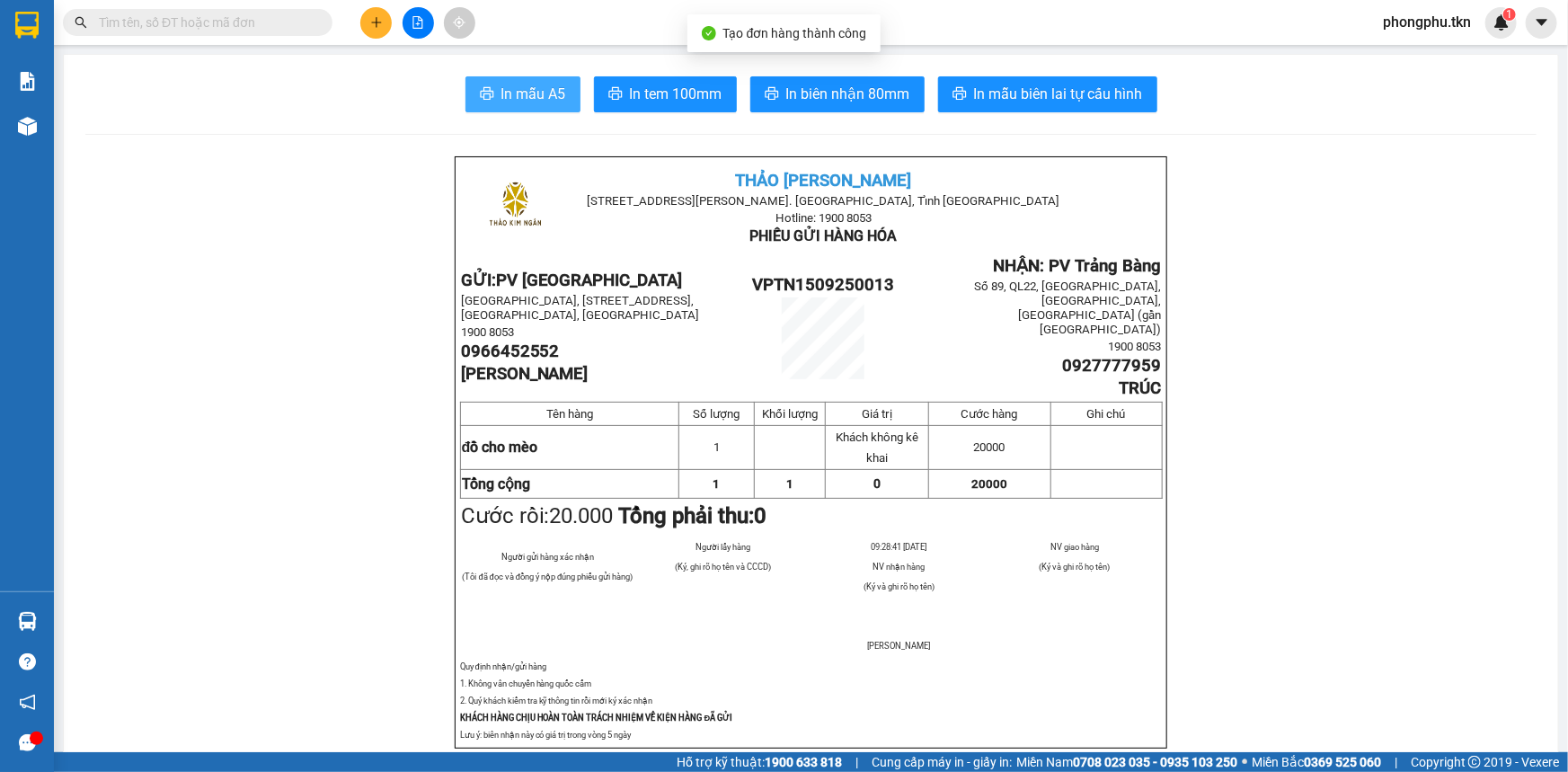
click at [519, 94] on span "In mẫu A5" at bounding box center [533, 93] width 64 height 23
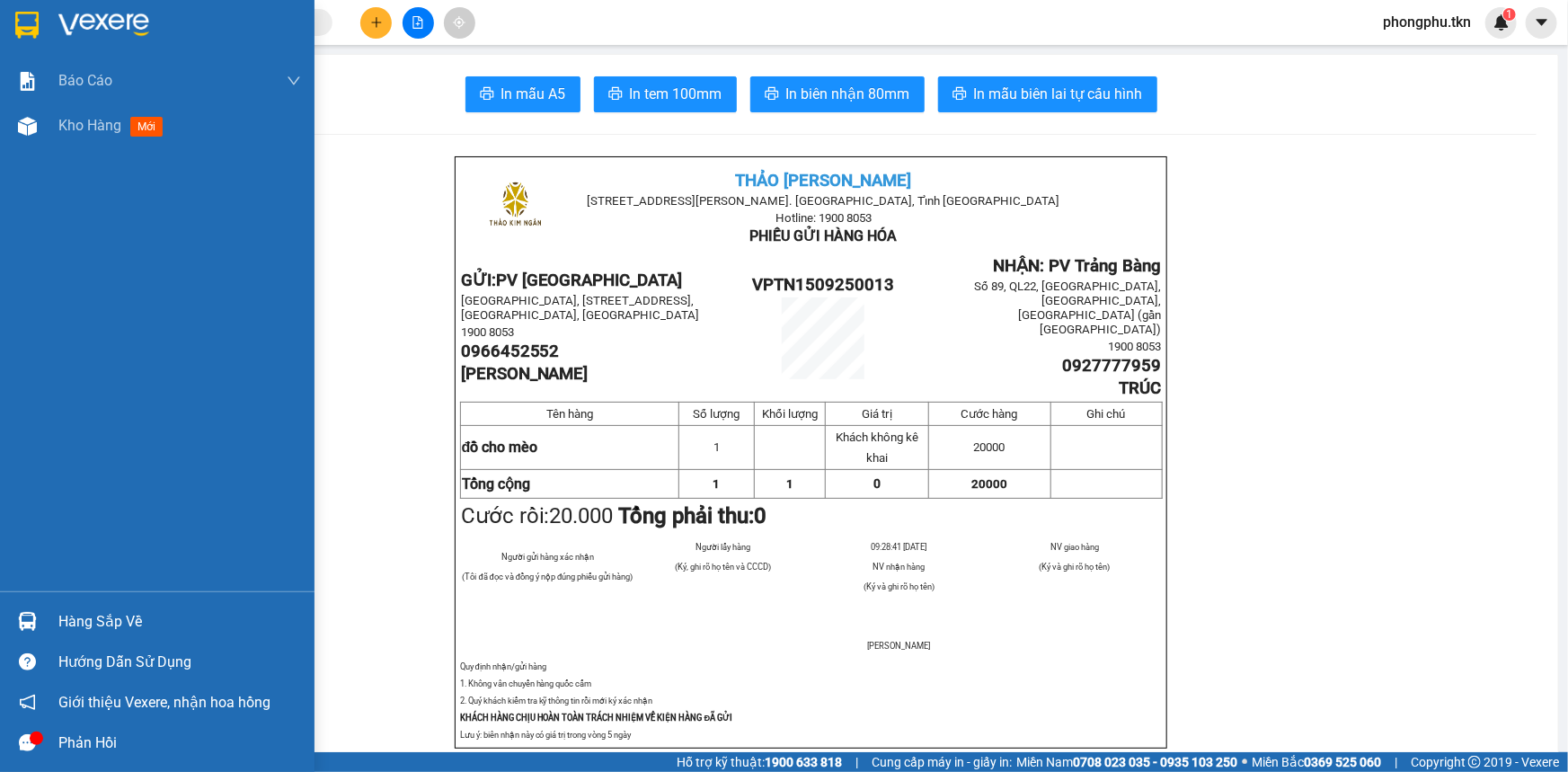
click at [101, 621] on div "Hàng sắp về" at bounding box center [180, 622] width 243 height 27
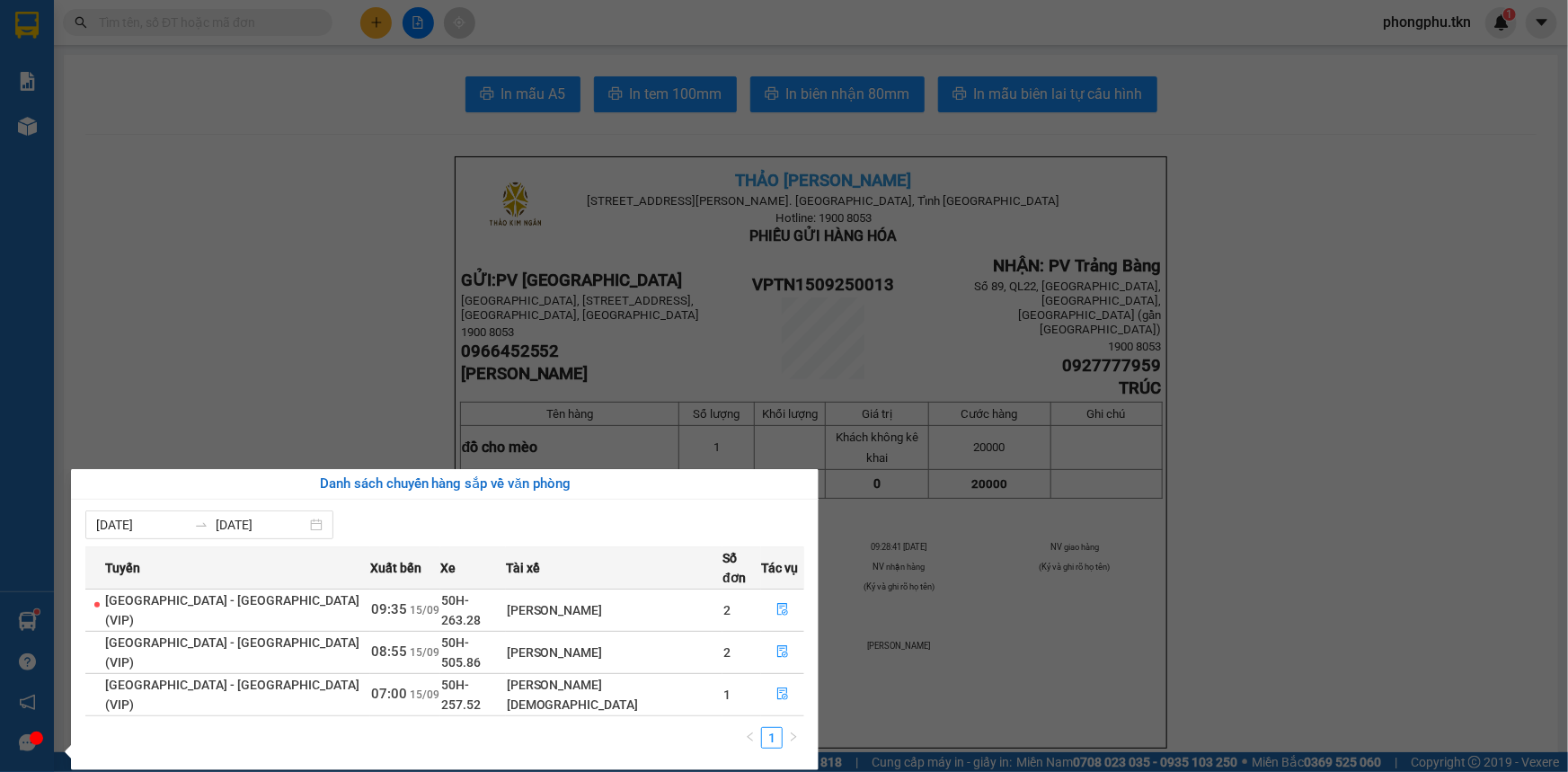
drag, startPoint x: 237, startPoint y: 370, endPoint x: 197, endPoint y: 369, distance: 40.0
click at [233, 369] on section "Kết quả tìm kiếm ( 87 ) Bộ lọc Mã ĐH Trạng thái Món hàng Thu hộ Tổng cước Chưa …" at bounding box center [784, 386] width 1568 height 772
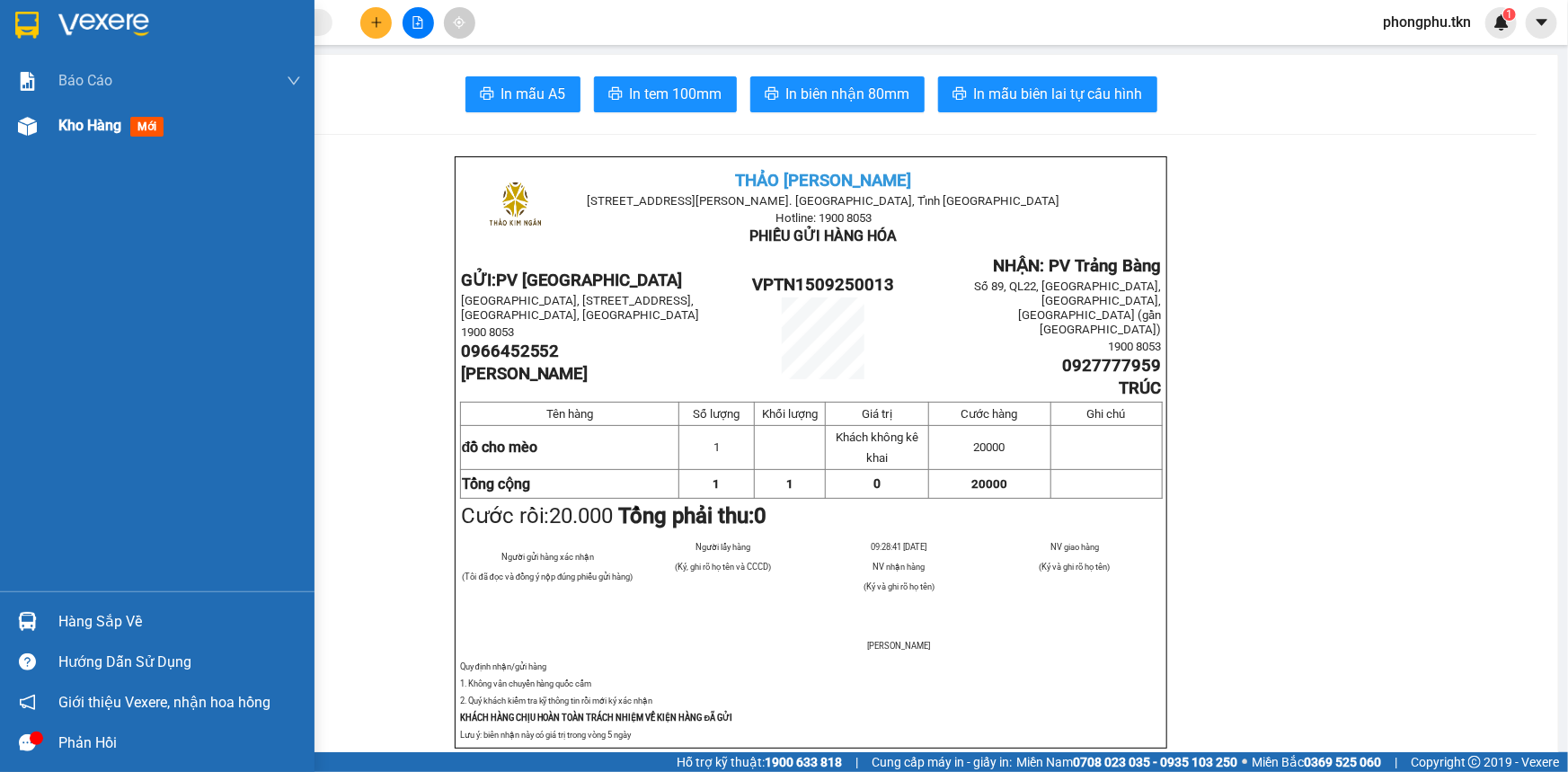
click at [77, 128] on span "Kho hàng" at bounding box center [89, 125] width 63 height 17
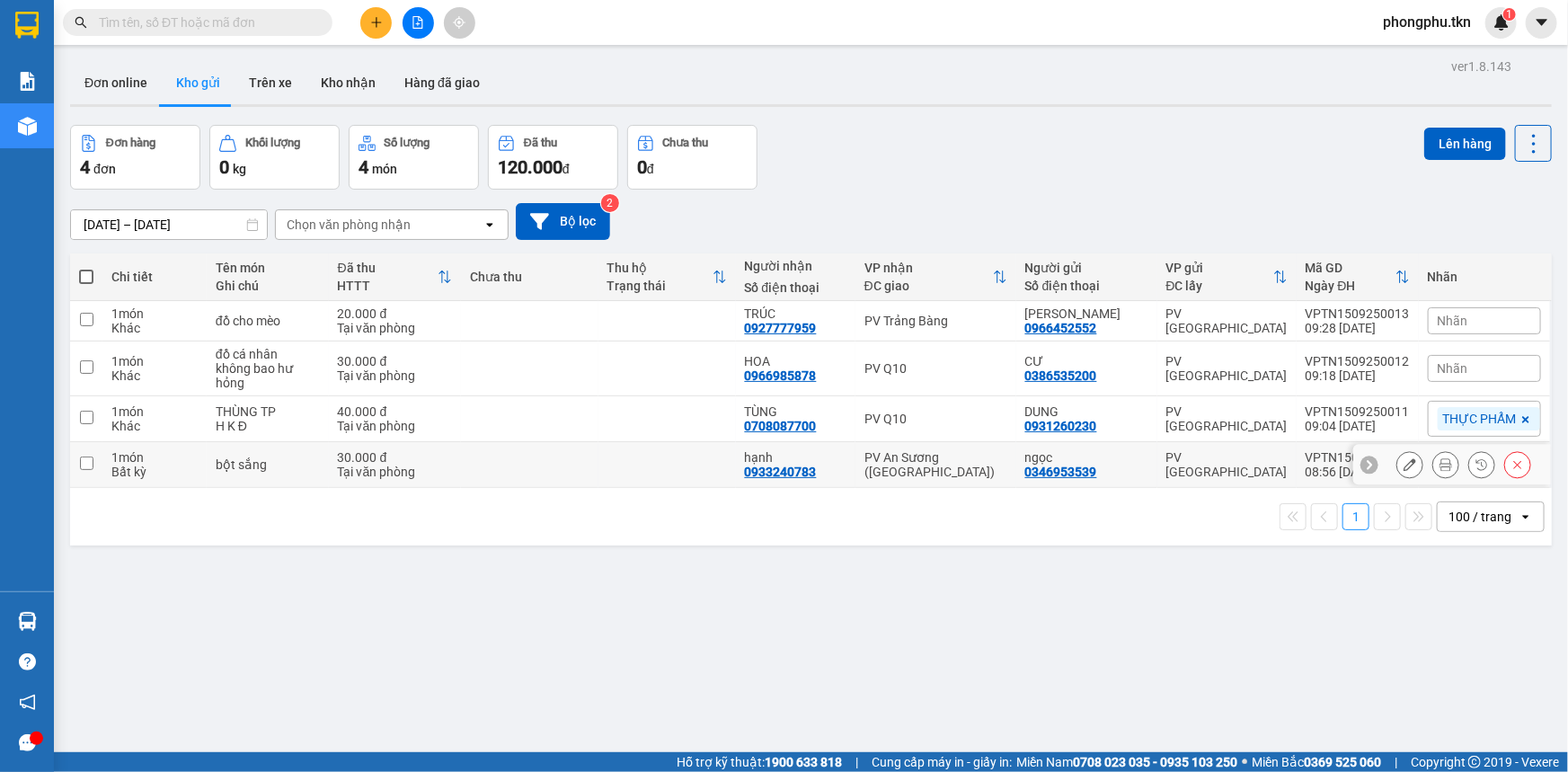
drag, startPoint x: 757, startPoint y: 473, endPoint x: 766, endPoint y: 423, distance: 50.8
click at [760, 466] on div "0933240783" at bounding box center [780, 472] width 72 height 15
drag, startPoint x: 770, startPoint y: 412, endPoint x: 777, endPoint y: 367, distance: 45.5
click at [770, 400] on td "TÙNG 0708087700" at bounding box center [795, 419] width 120 height 46
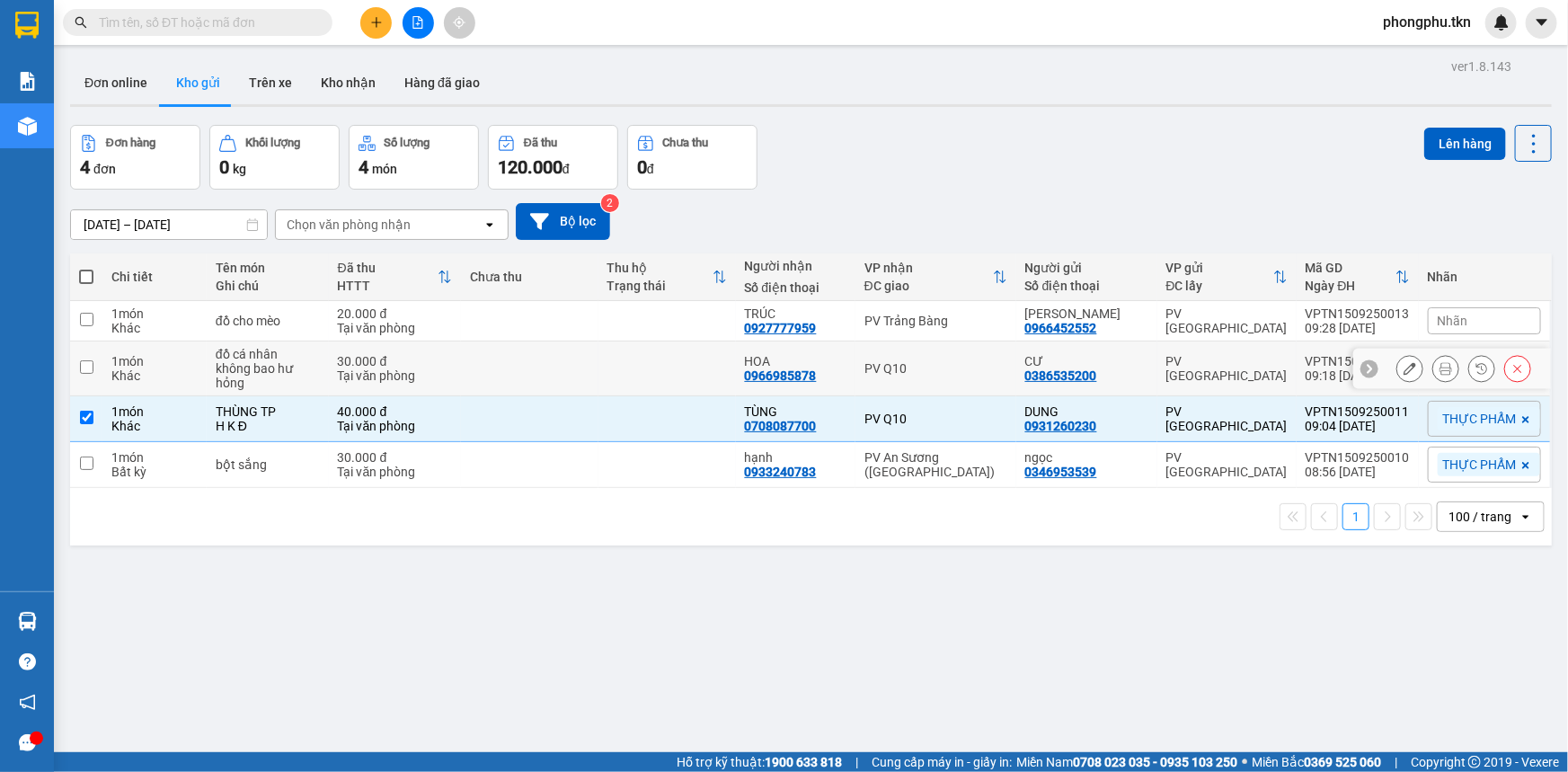
click at [777, 368] on div "0966985878" at bounding box center [780, 376] width 72 height 15
click at [992, 361] on div "PV Q10" at bounding box center [936, 368] width 143 height 15
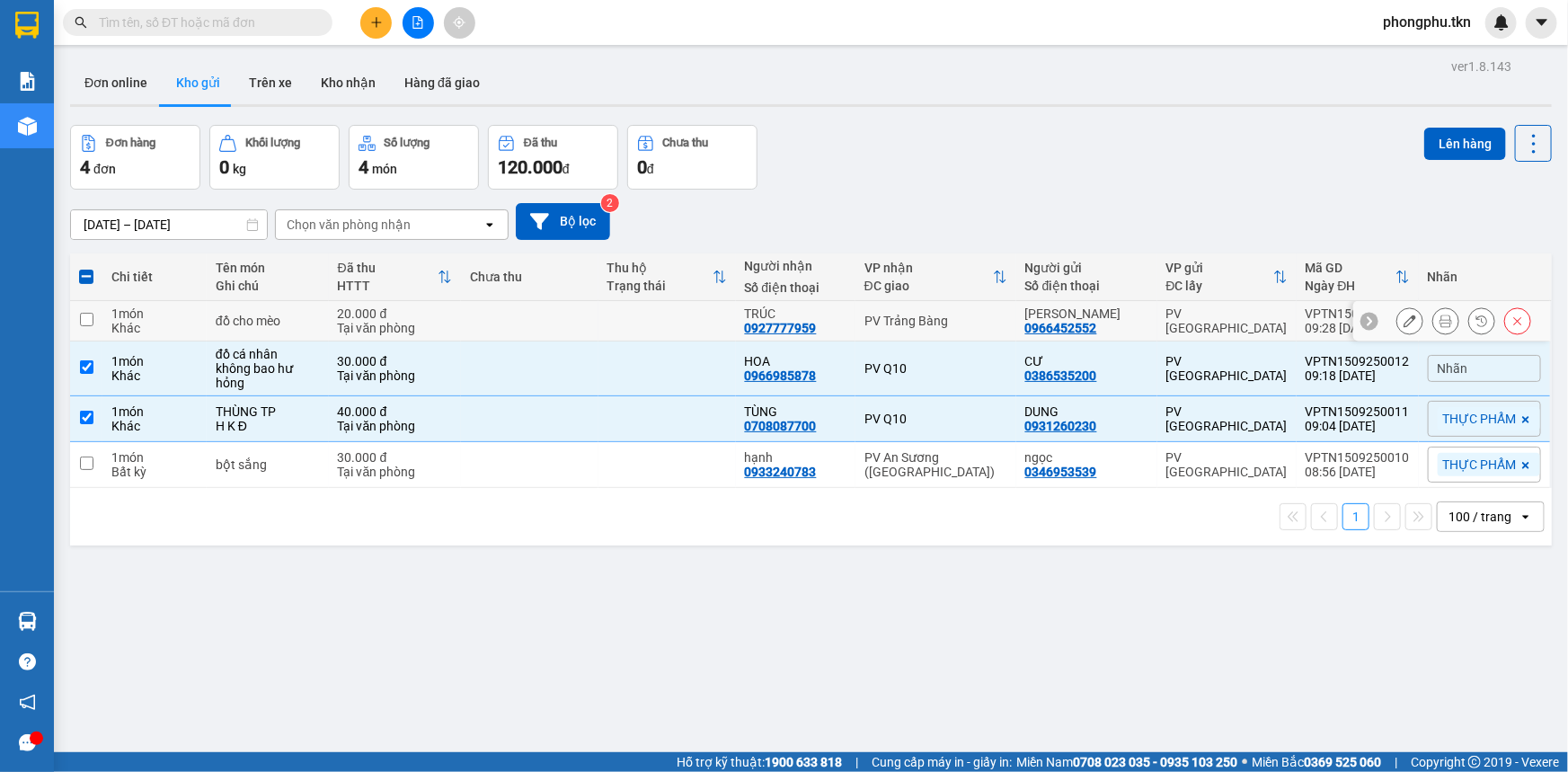
click at [970, 312] on td "PV Trảng Bàng" at bounding box center [935, 321] width 161 height 41
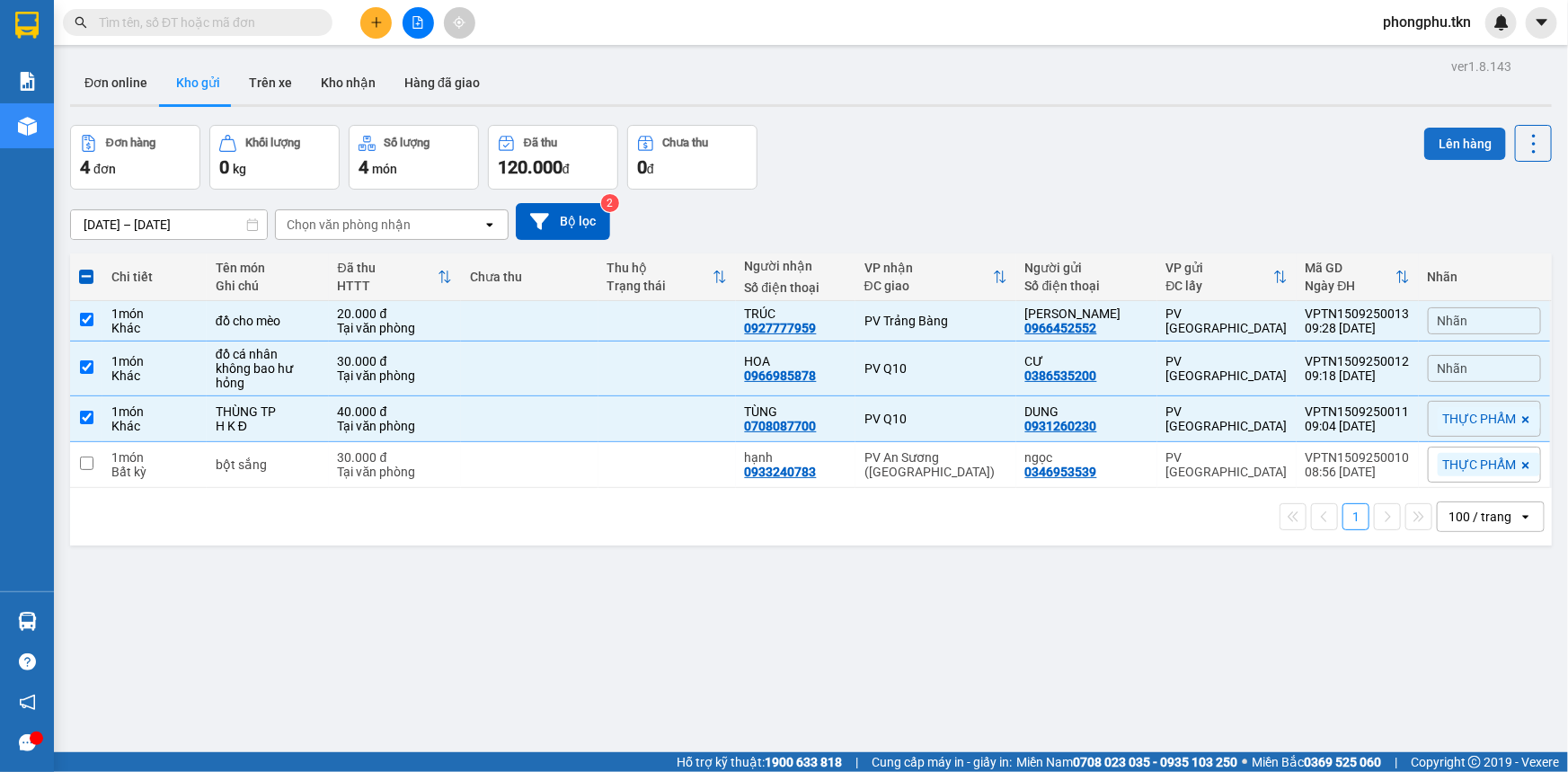
click at [1437, 132] on button "Lên hàng" at bounding box center [1465, 144] width 82 height 33
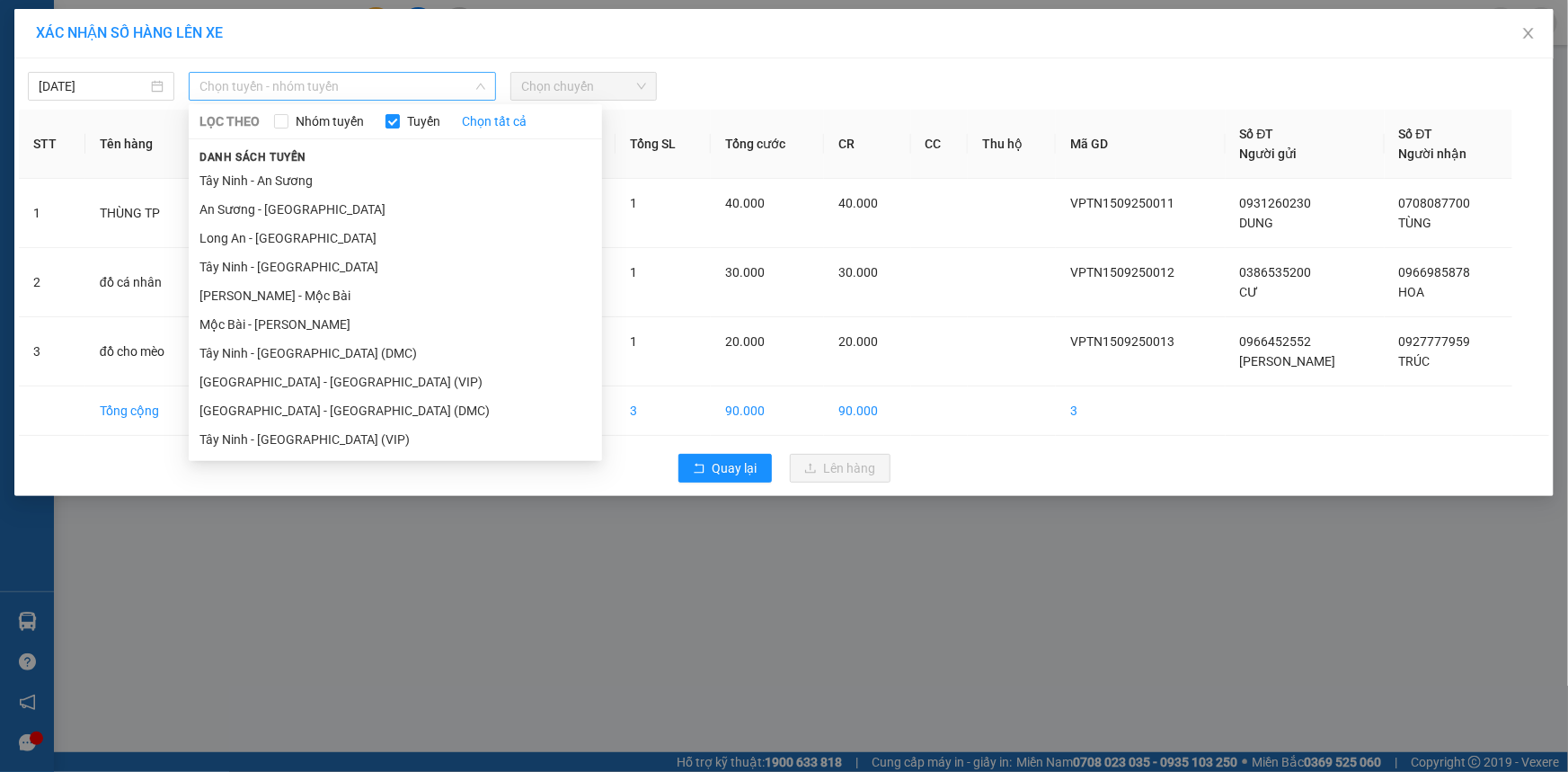
click at [379, 77] on span "Chọn tuyến - nhóm tuyến" at bounding box center [342, 86] width 286 height 27
drag, startPoint x: 310, startPoint y: 431, endPoint x: 341, endPoint y: 384, distance: 56.3
click at [318, 421] on ul "Tây Ninh - An Sương An Sương - Tây Ninh Long An - Tây Ninh Tây Ninh - Long An H…" at bounding box center [395, 309] width 414 height 288
click at [345, 449] on li "Tây Ninh - Sài Gòn (VIP)" at bounding box center [395, 440] width 414 height 29
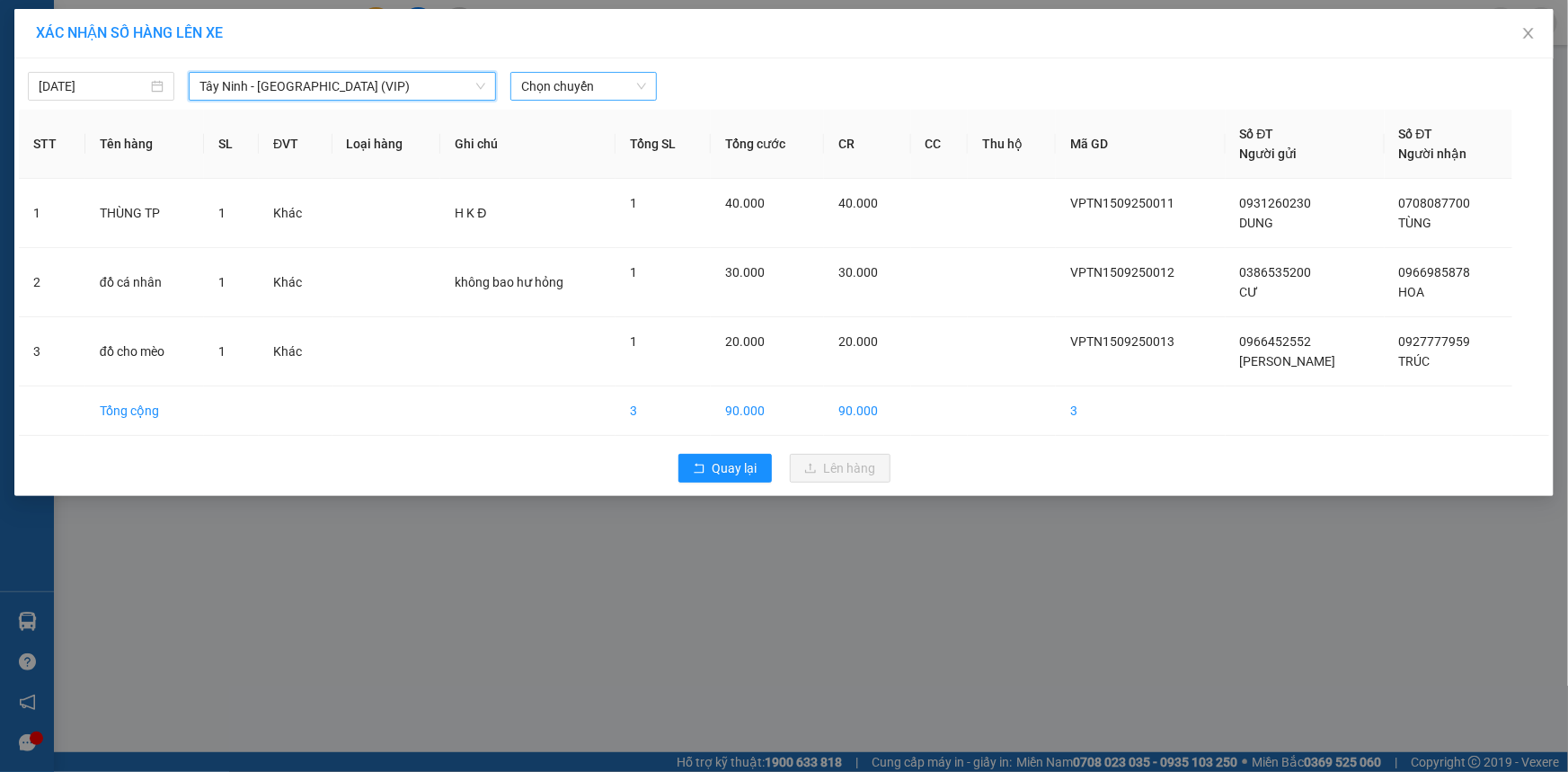
click at [601, 88] on span "Chọn chuyến" at bounding box center [584, 86] width 125 height 27
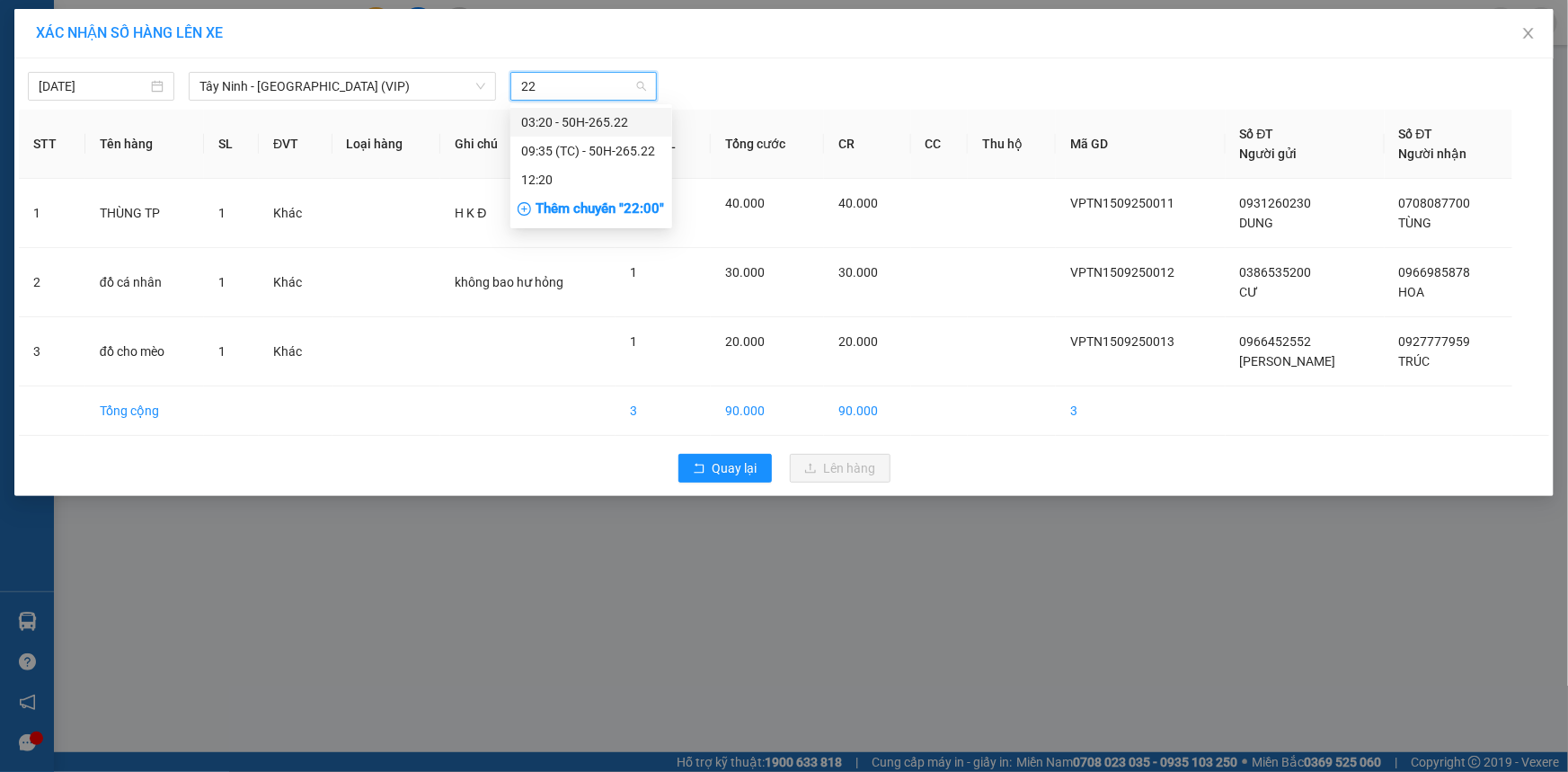
click at [605, 146] on div "09:35 (TC) - 50H-265.22" at bounding box center [591, 151] width 141 height 20
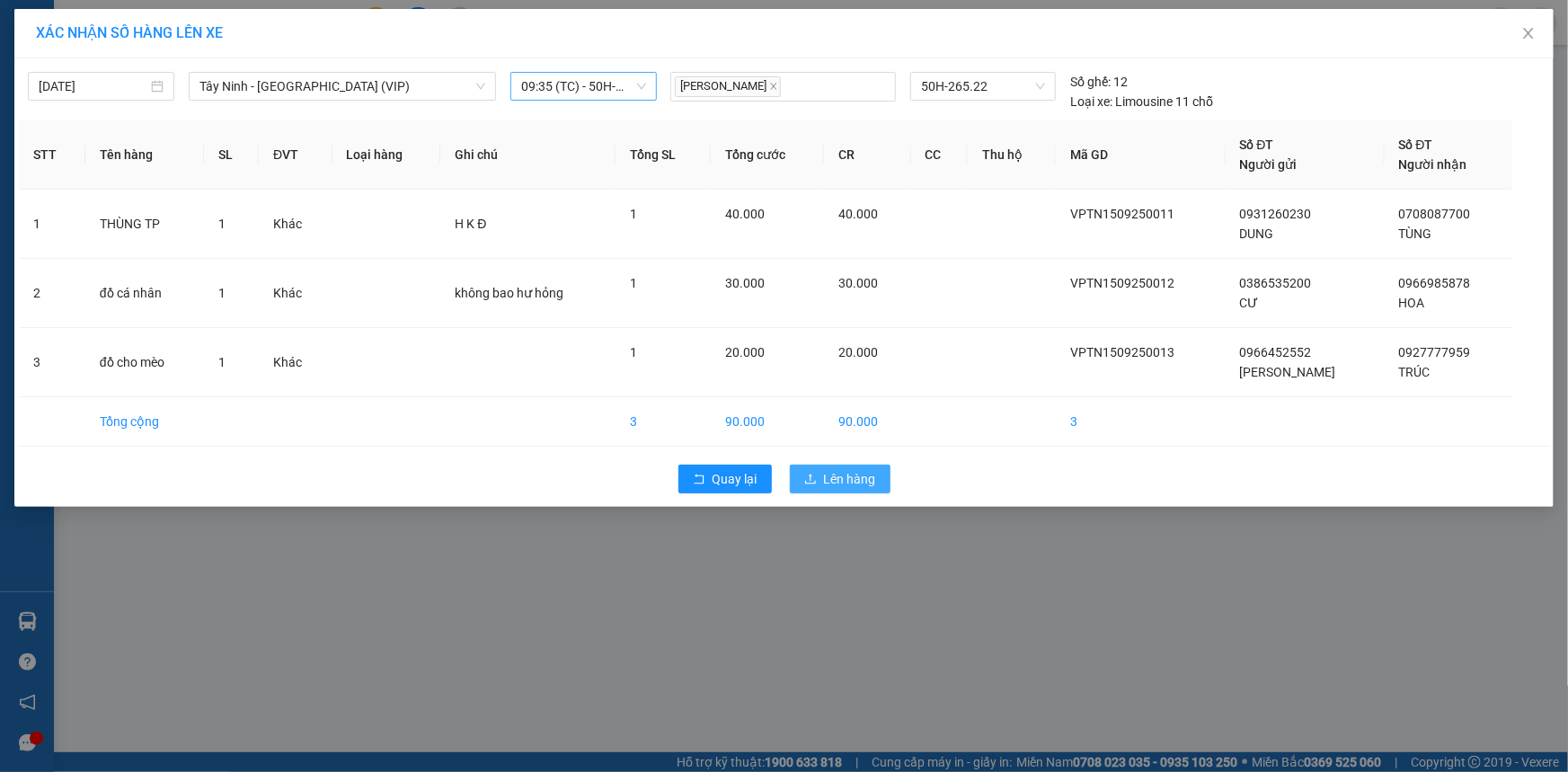
click at [842, 475] on span "Lên hàng" at bounding box center [850, 479] width 52 height 20
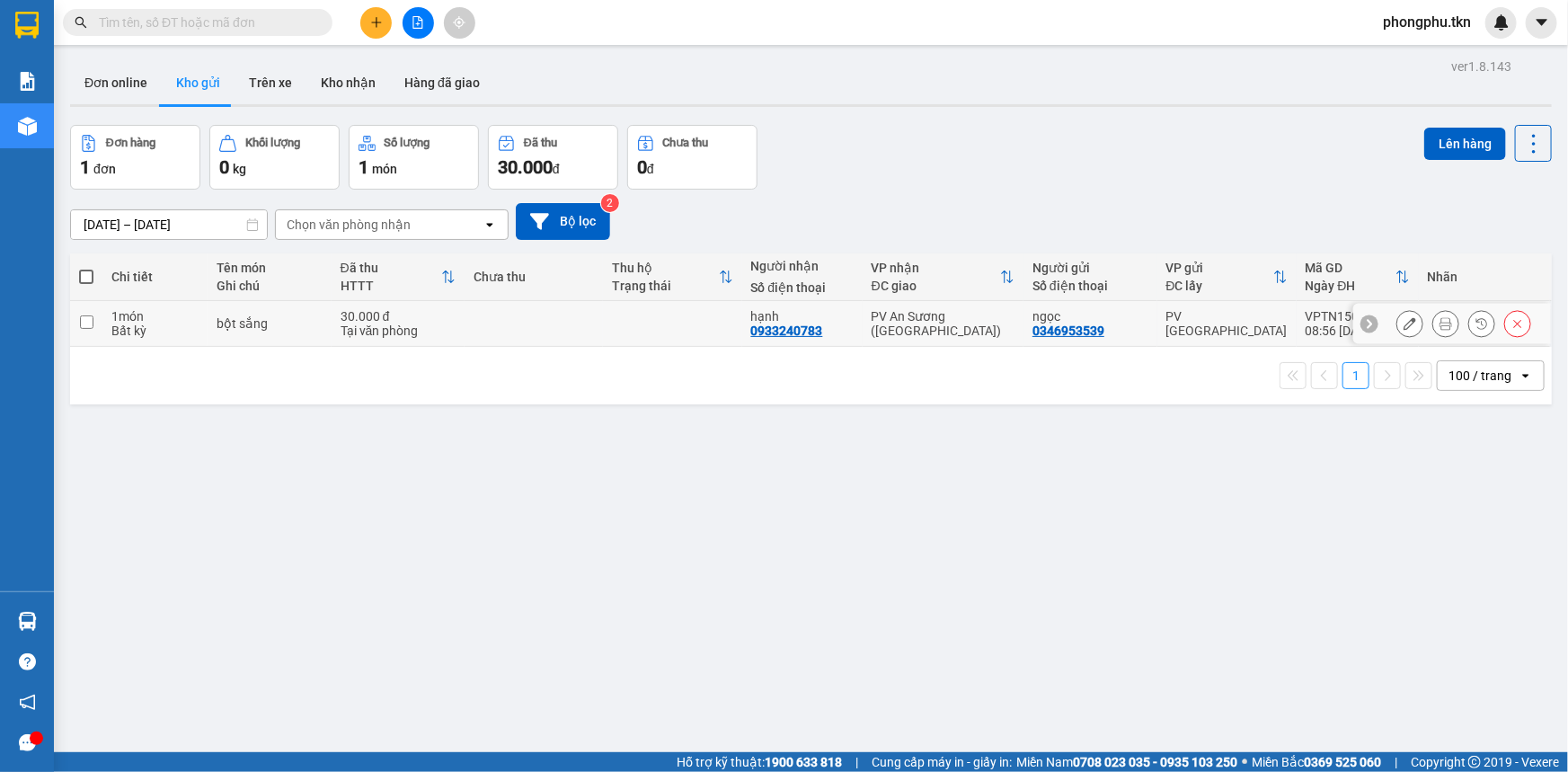
click at [832, 317] on div "hạnh" at bounding box center [802, 317] width 102 height 15
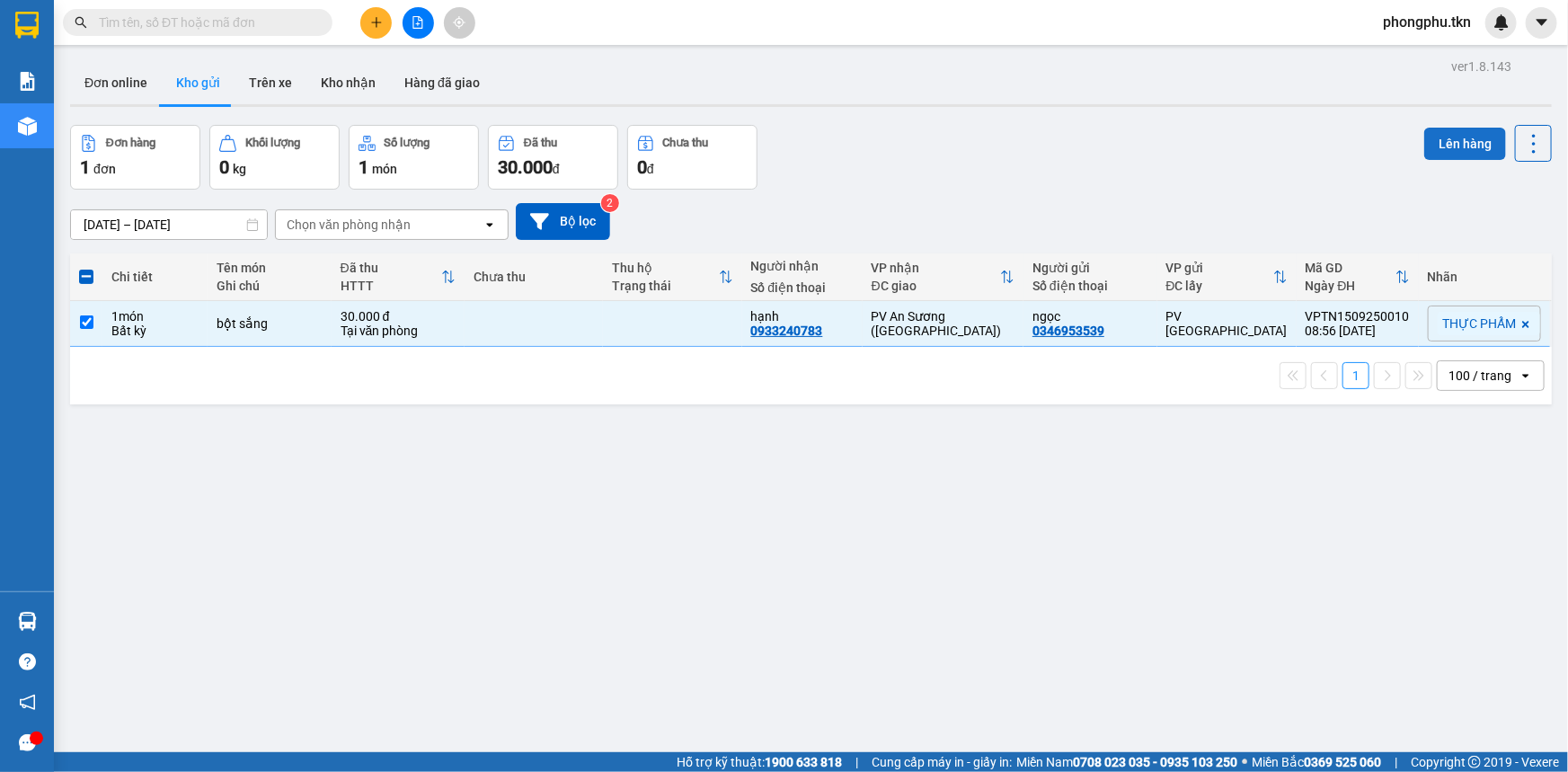
click at [1456, 136] on button "Lên hàng" at bounding box center [1465, 144] width 82 height 33
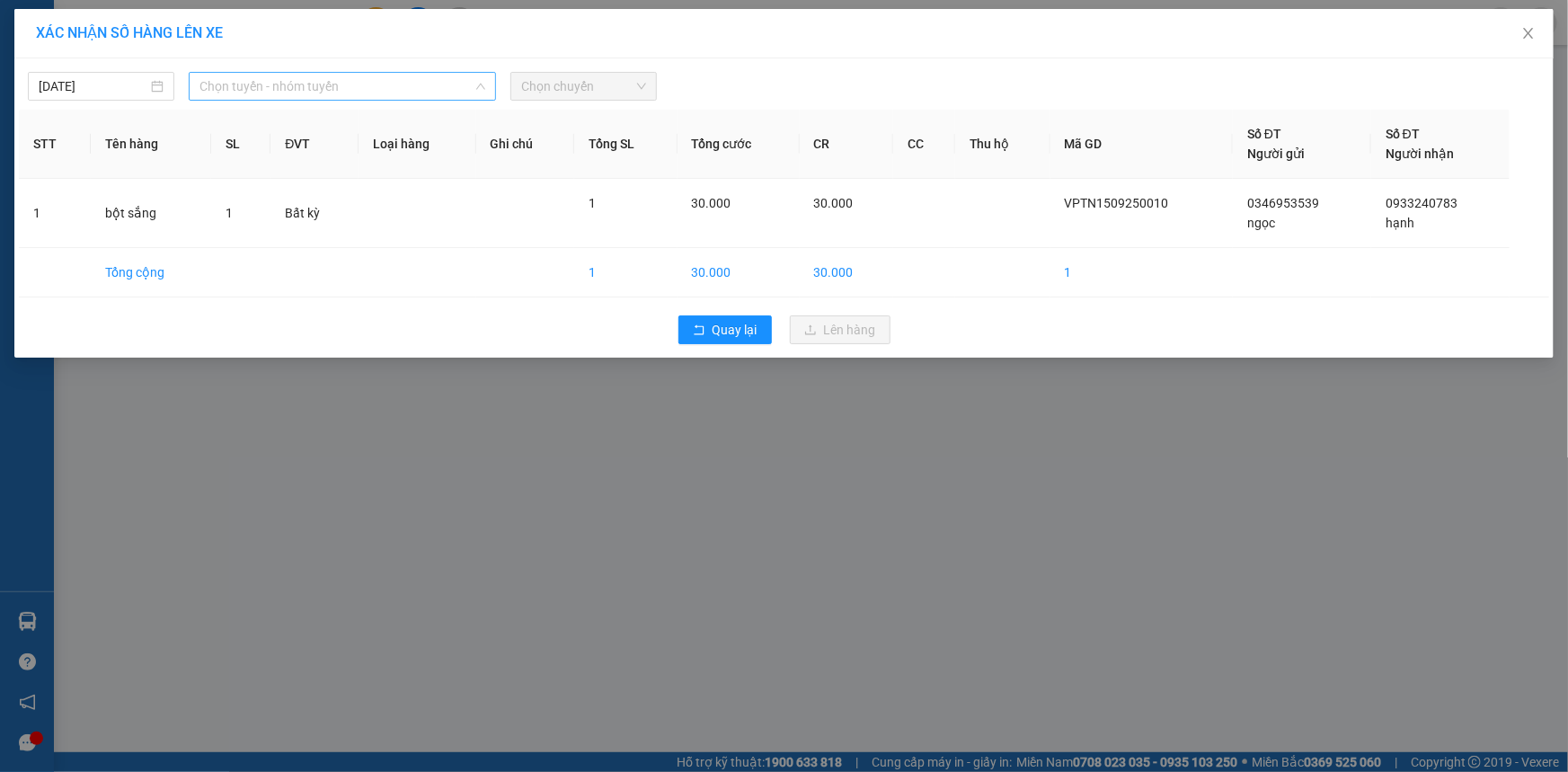
click at [457, 80] on span "Chọn tuyến - nhóm tuyến" at bounding box center [342, 86] width 286 height 27
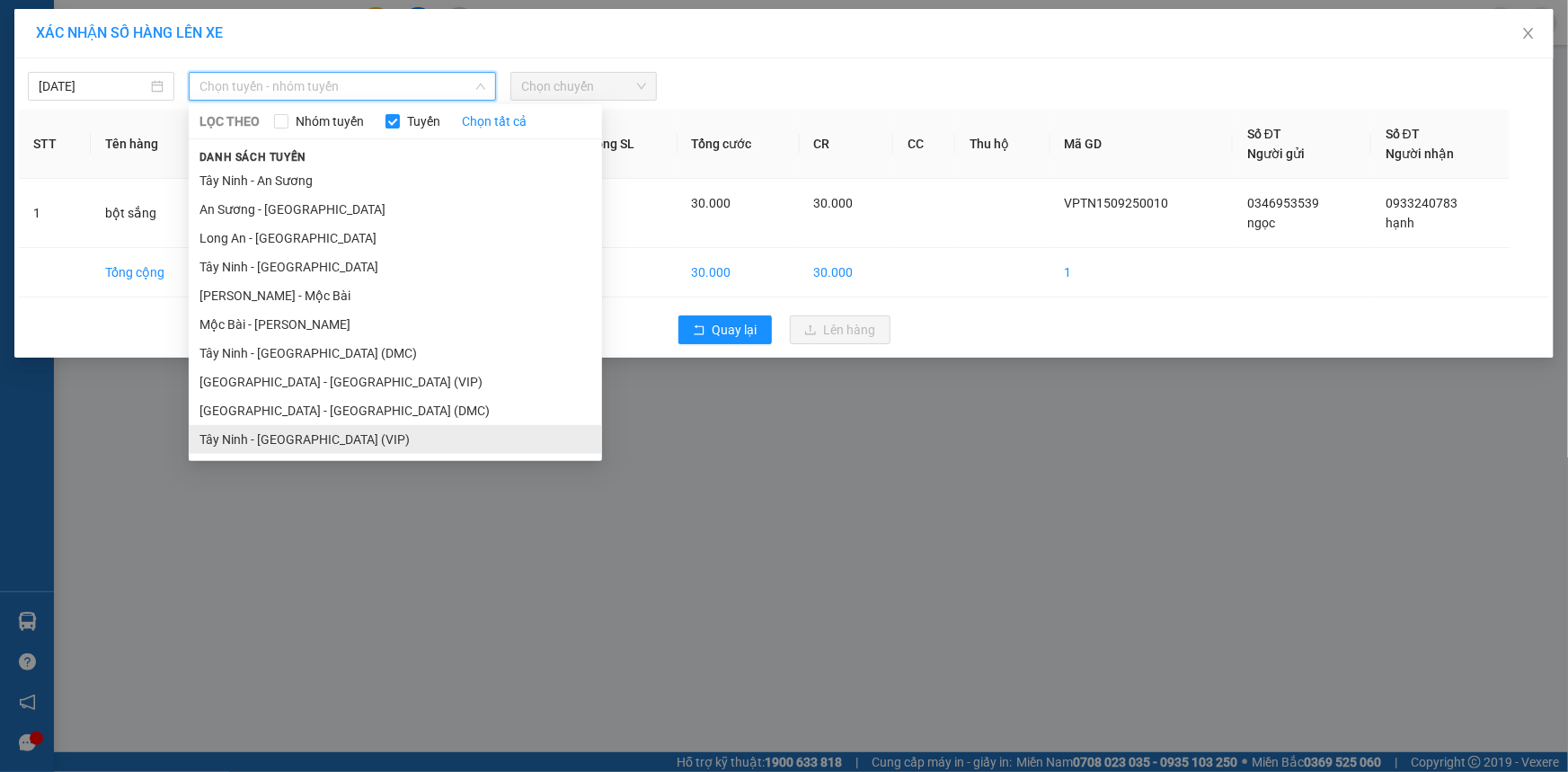
click at [305, 441] on li "Tây Ninh - Sài Gòn (VIP)" at bounding box center [395, 440] width 414 height 29
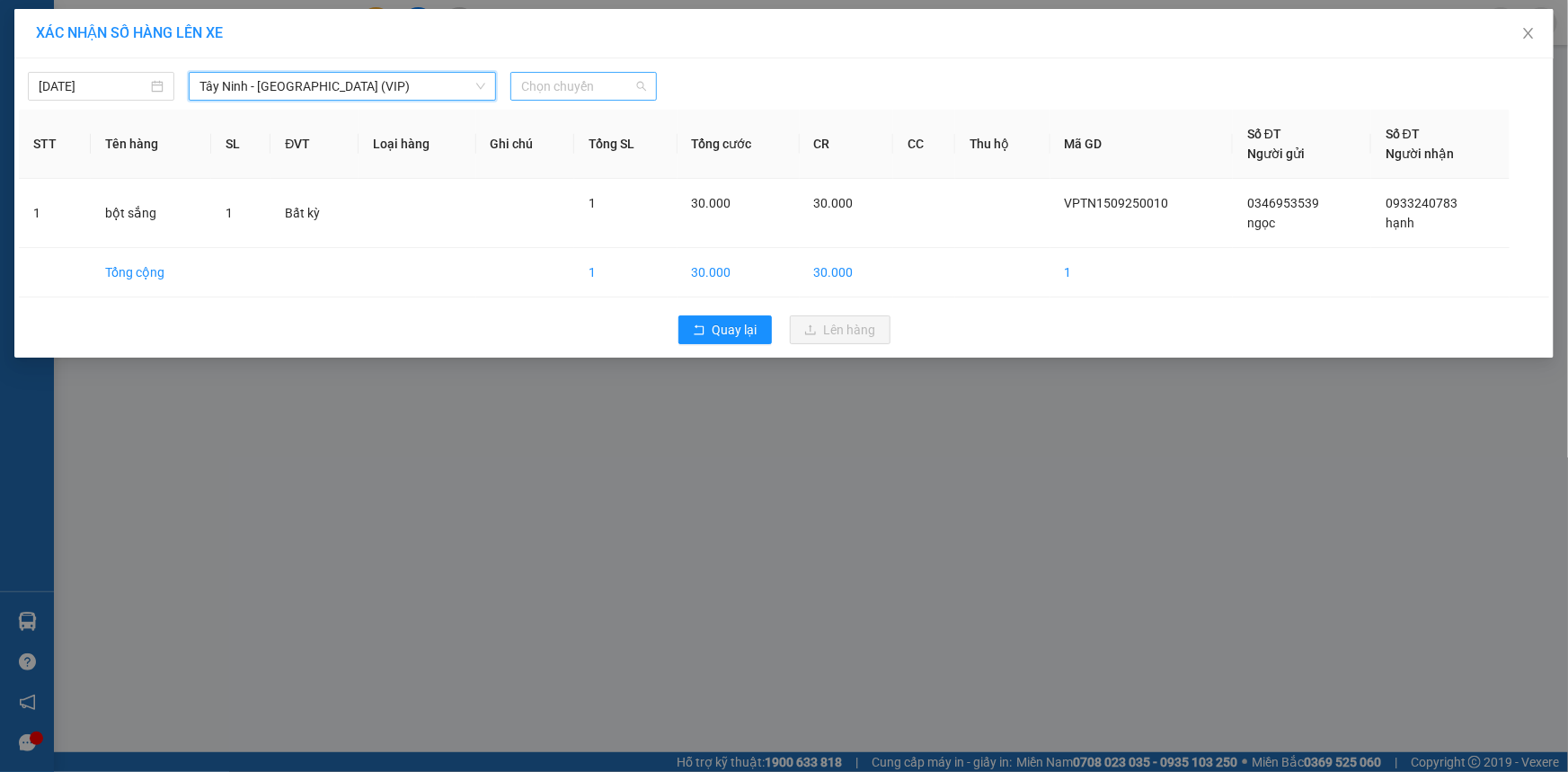
click at [608, 90] on span "Chọn chuyến" at bounding box center [584, 86] width 125 height 27
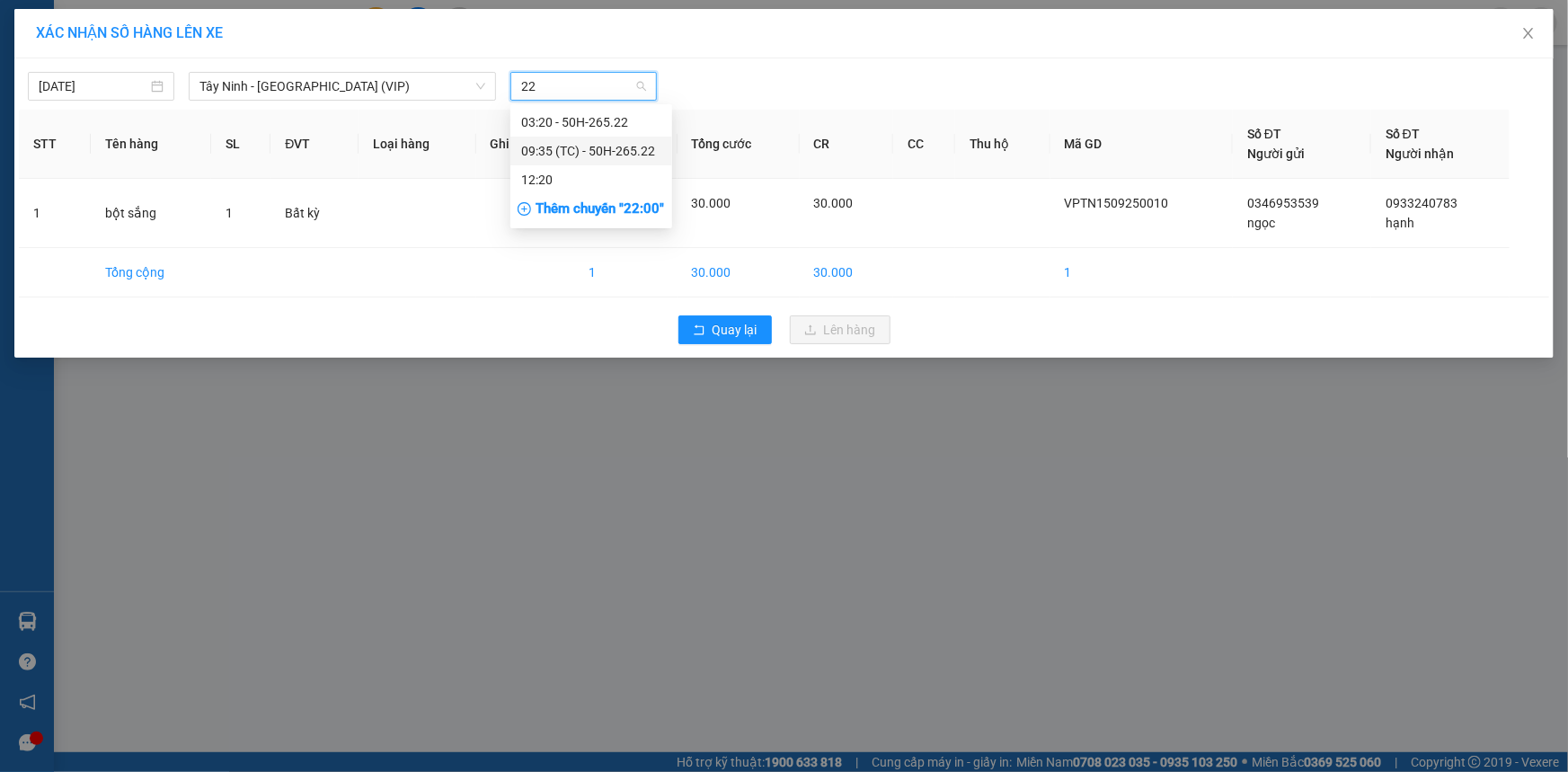
click at [593, 151] on div "09:35 (TC) - 50H-265.22" at bounding box center [591, 151] width 141 height 20
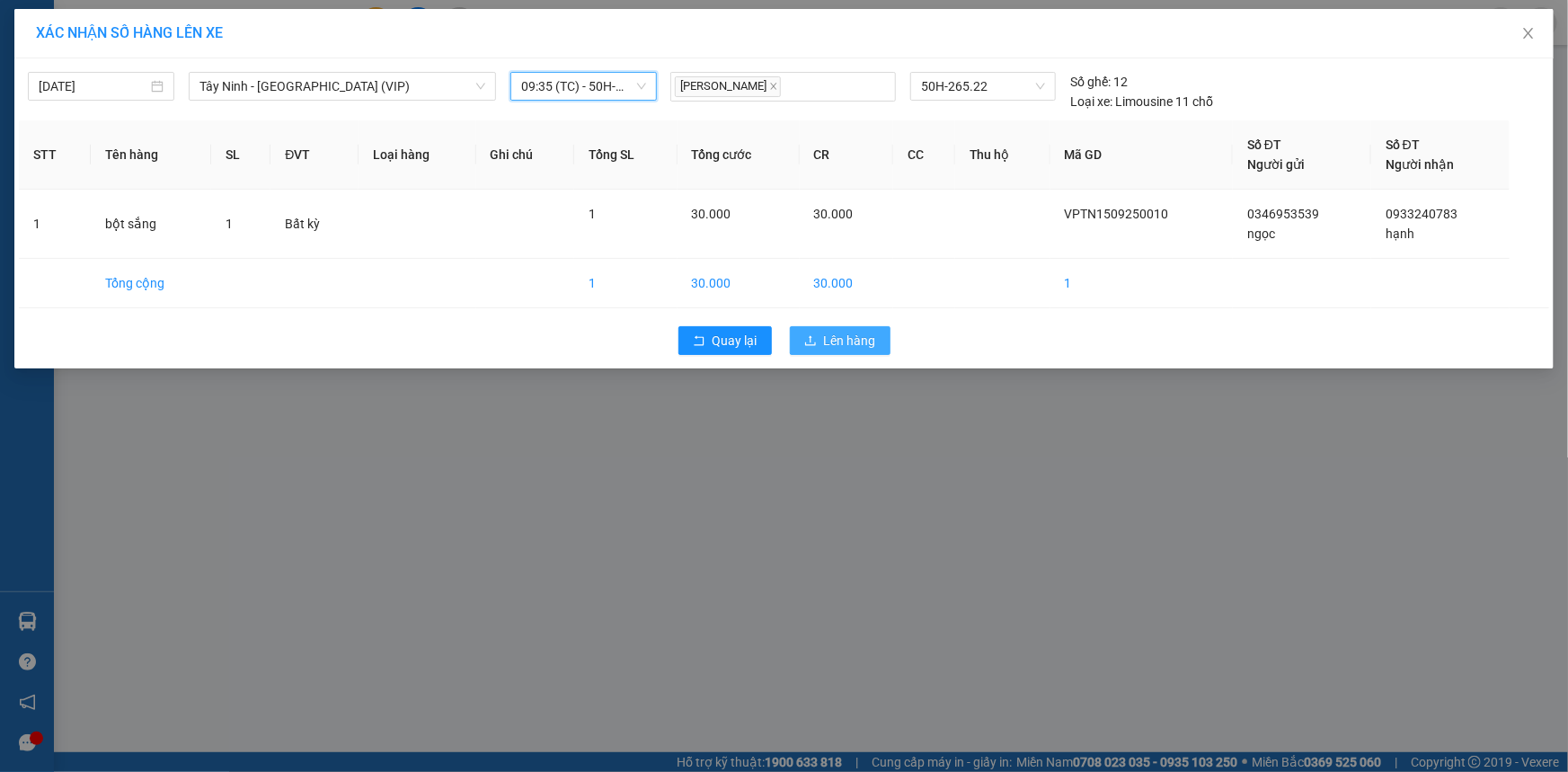
click at [834, 347] on span "Lên hàng" at bounding box center [850, 341] width 52 height 20
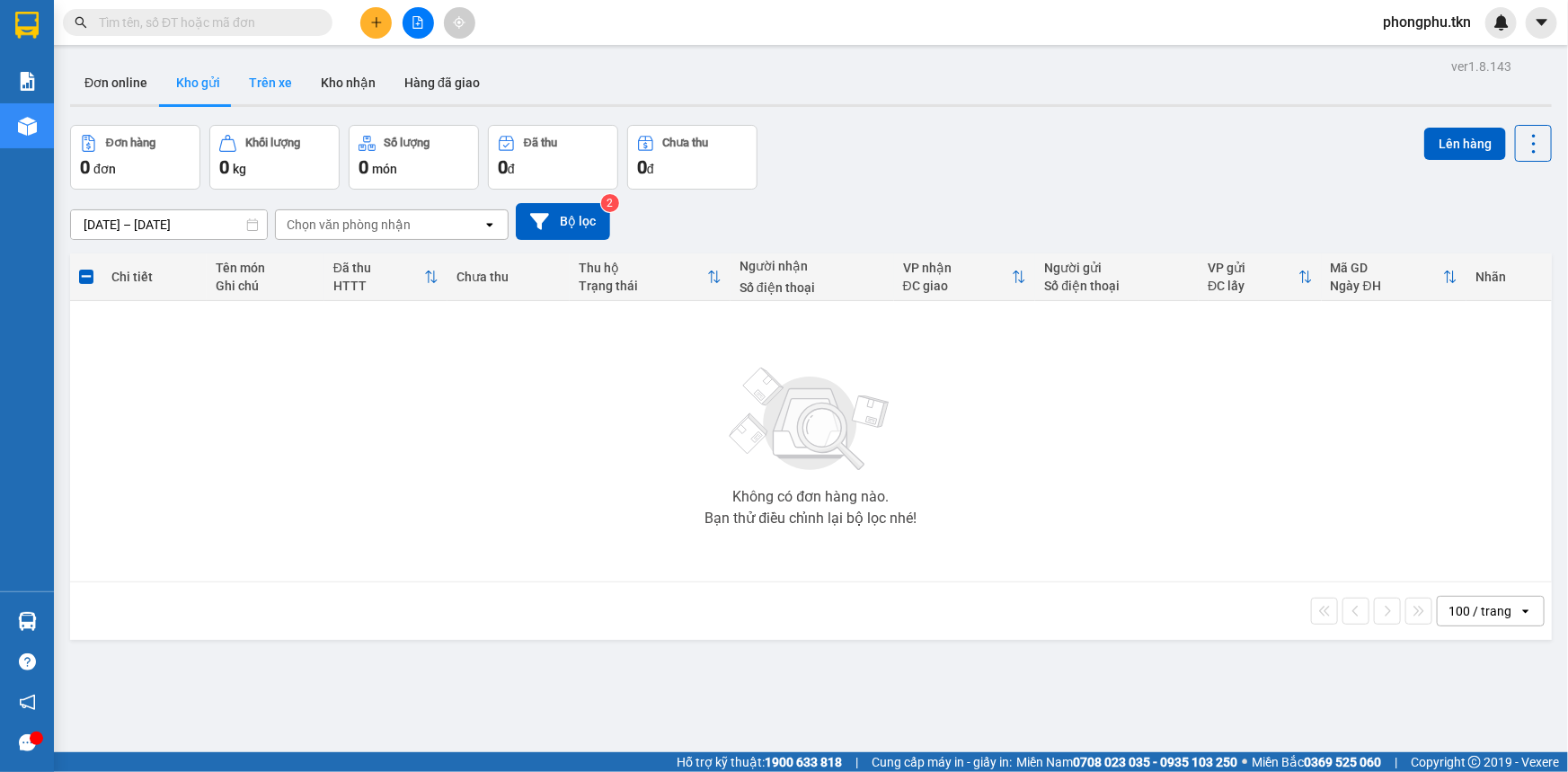
click at [278, 79] on button "Trên xe" at bounding box center [270, 83] width 72 height 44
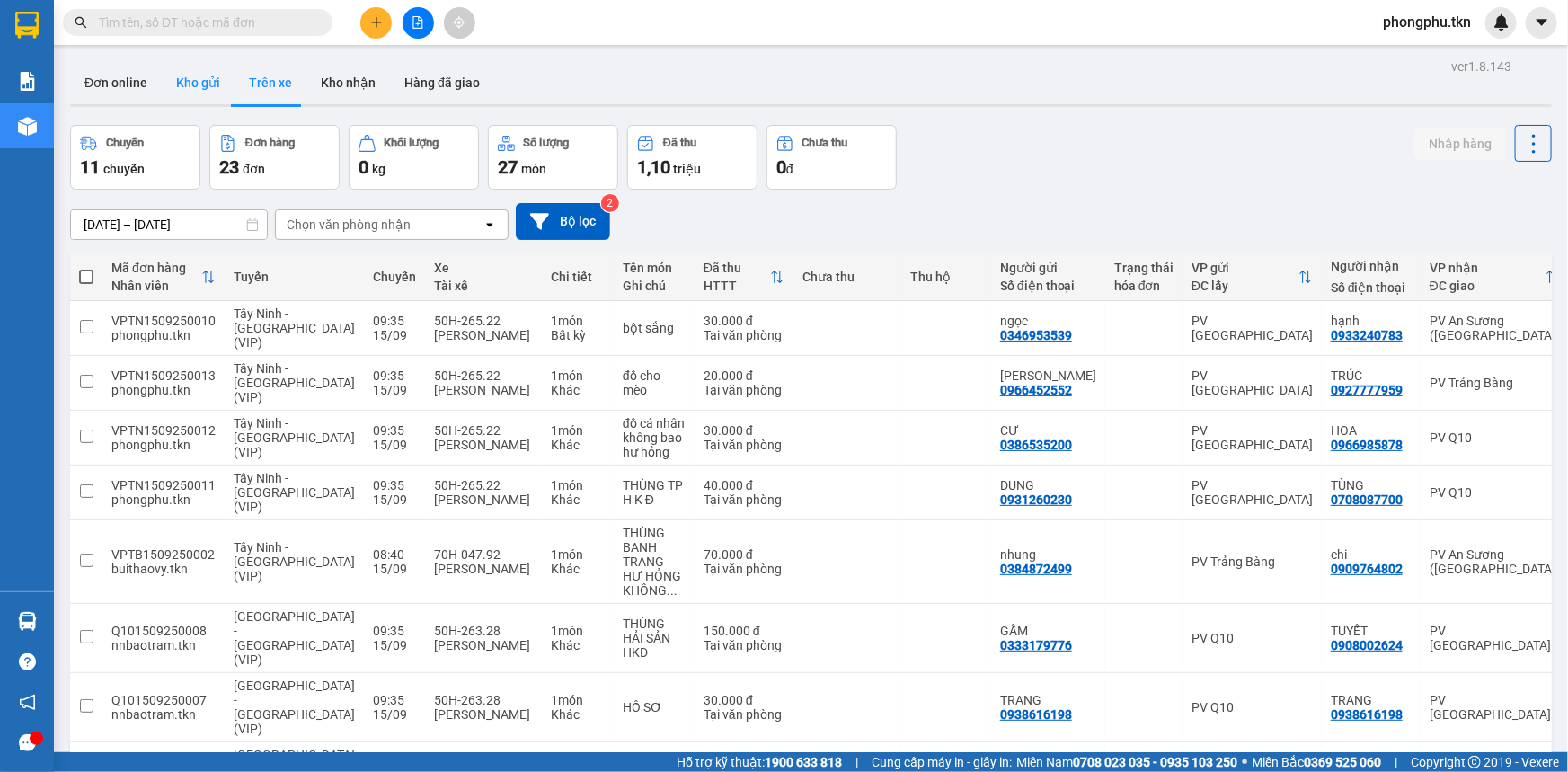
click at [180, 67] on button "Kho gửi" at bounding box center [198, 83] width 73 height 44
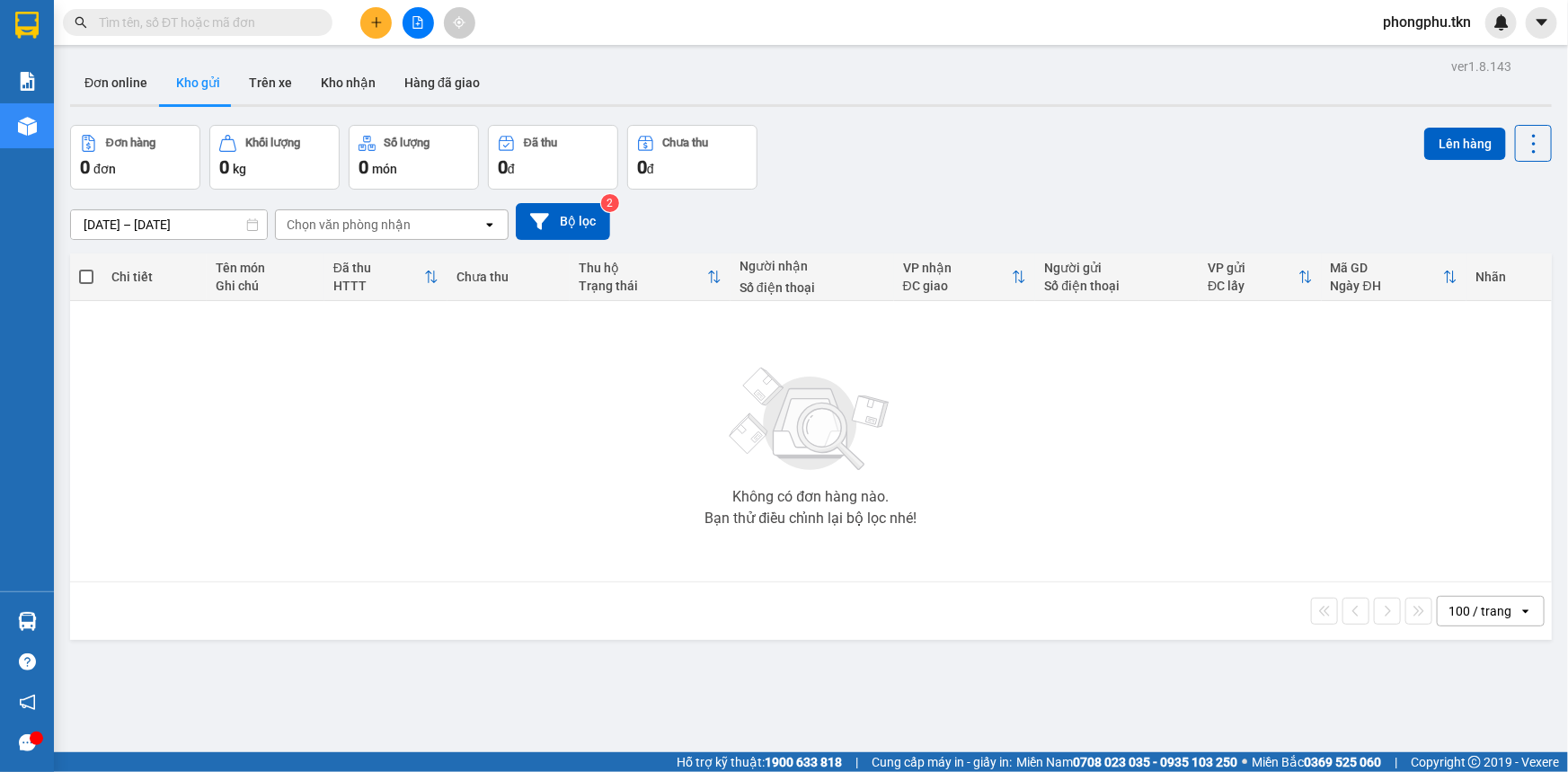
click at [161, 61] on button "Kho gửi" at bounding box center [198, 83] width 73 height 44
click at [367, 12] on button at bounding box center [375, 23] width 32 height 32
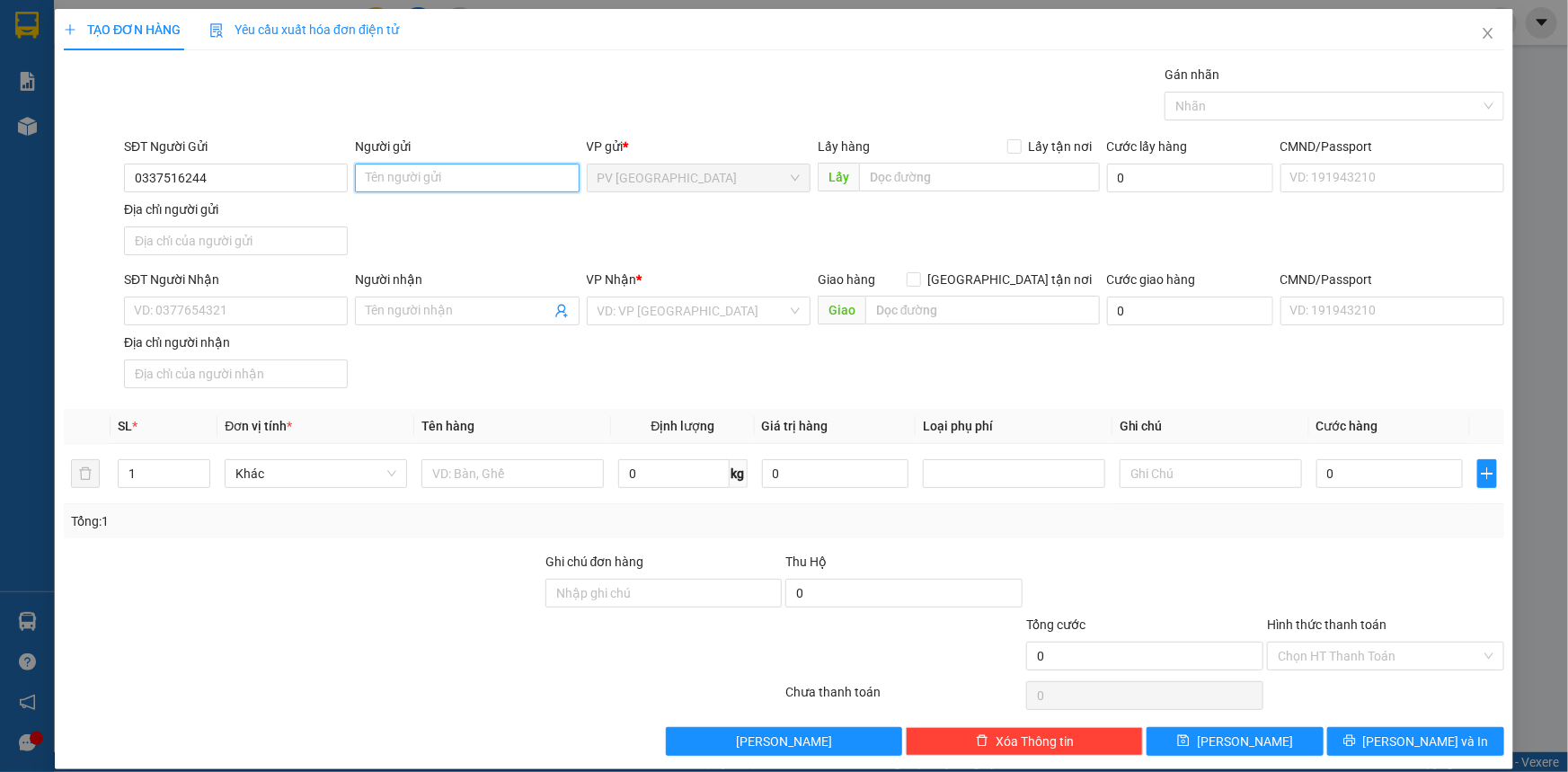
click at [431, 185] on input "Người gửi" at bounding box center [466, 178] width 224 height 29
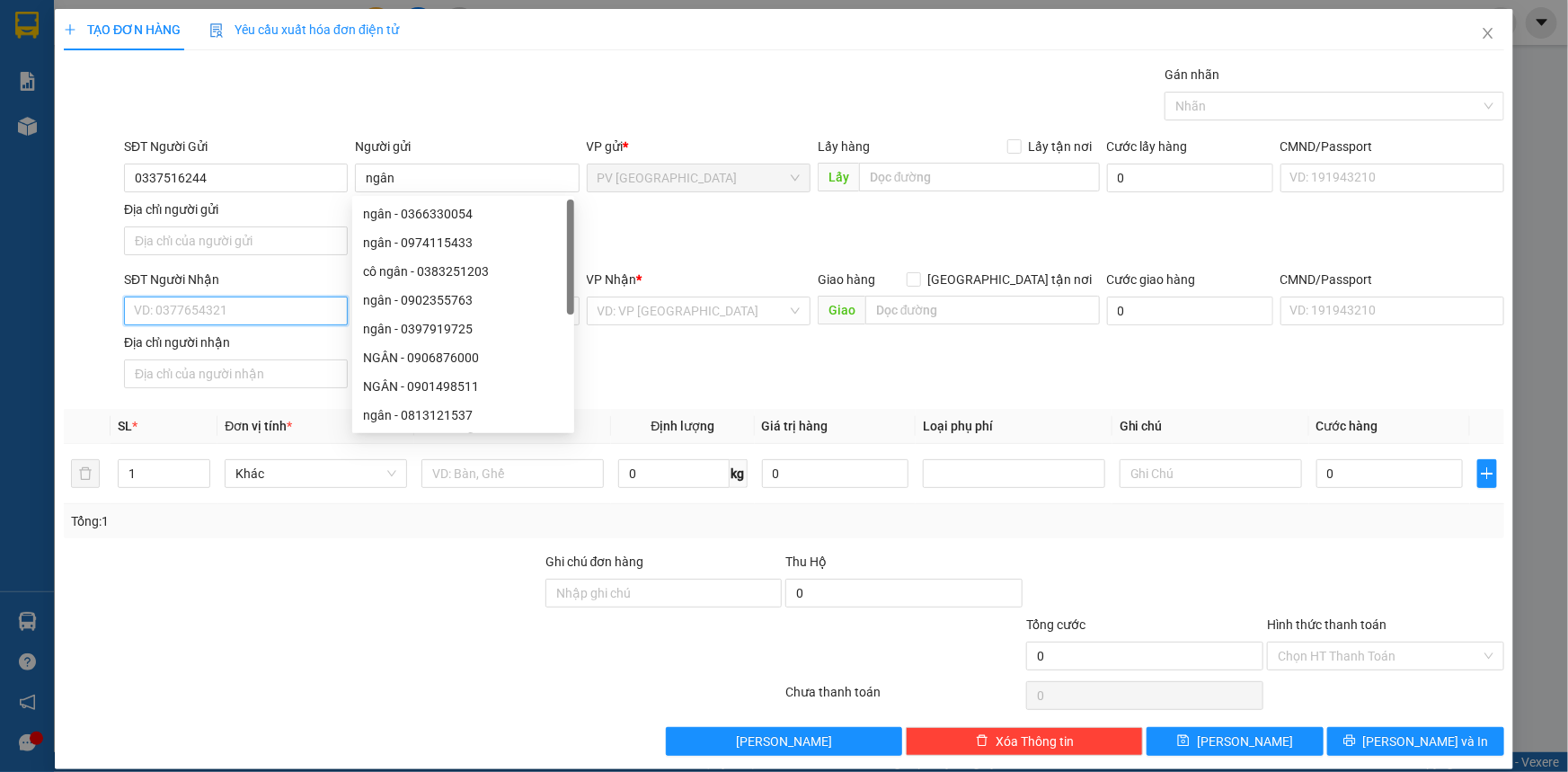
click at [225, 305] on input "SĐT Người Nhận" at bounding box center [236, 311] width 224 height 29
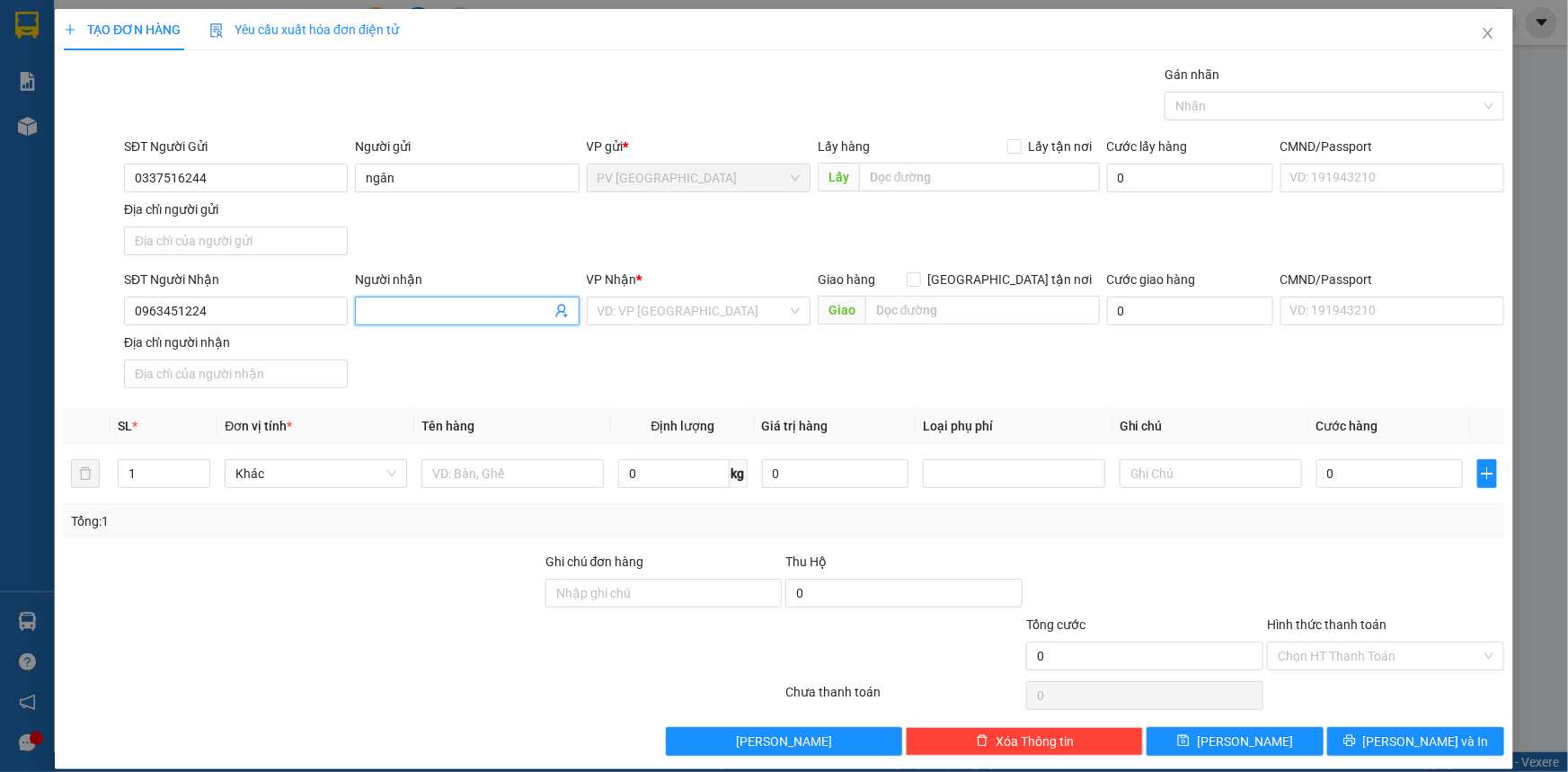
click at [390, 318] on input "Người nhận" at bounding box center [457, 311] width 184 height 20
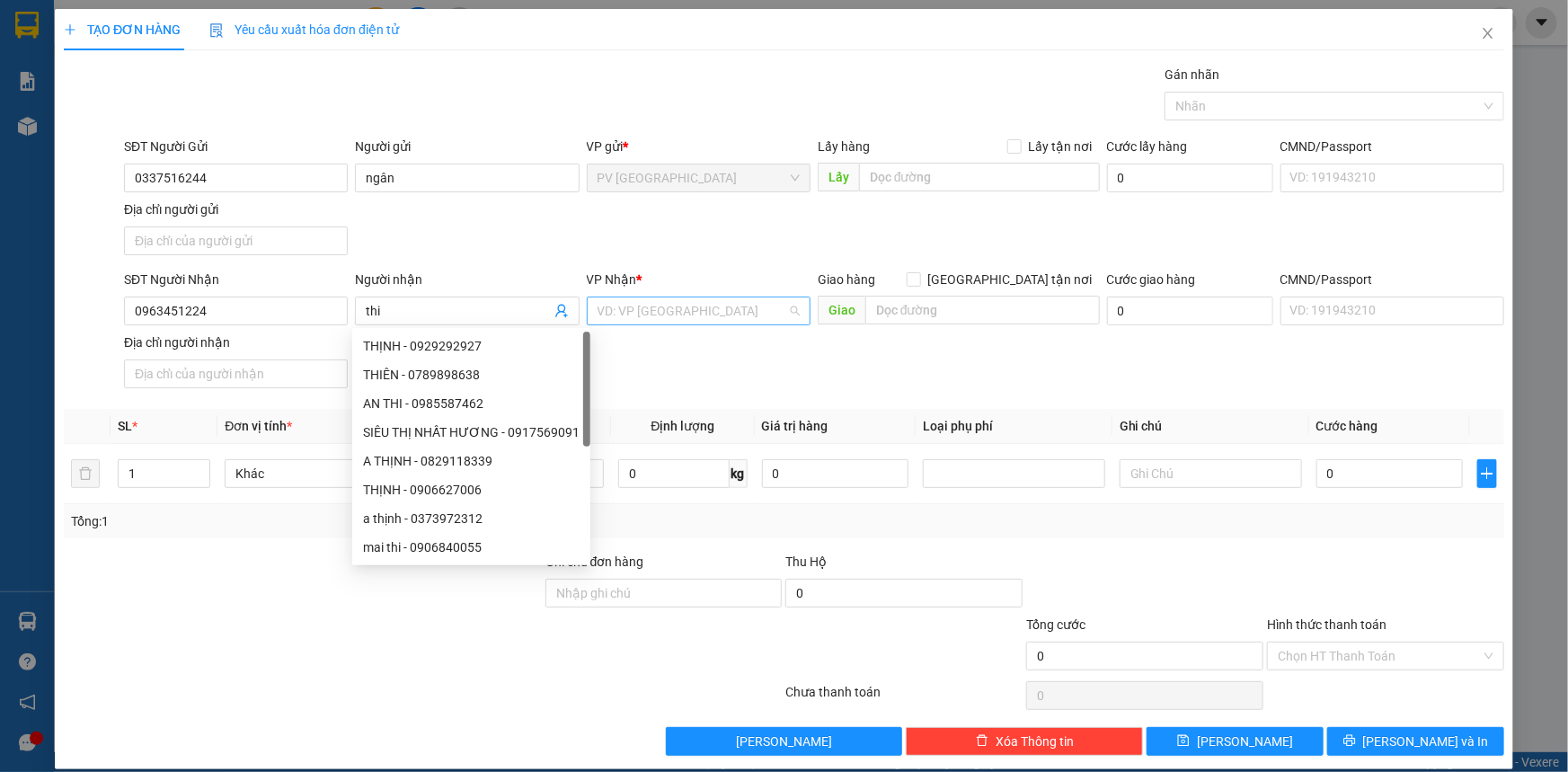
click at [638, 315] on input "search" at bounding box center [692, 311] width 190 height 27
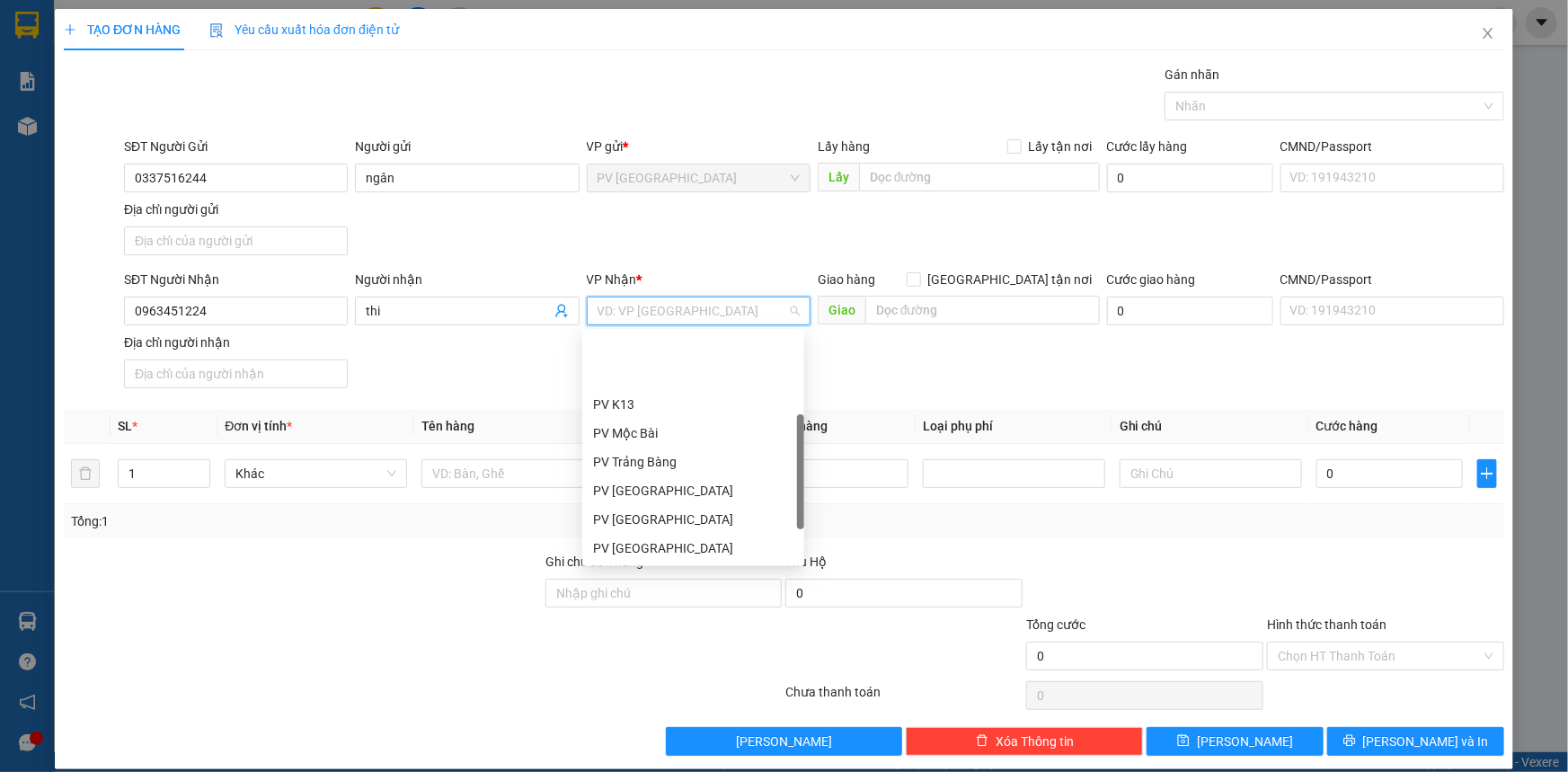
scroll to position [81, 0]
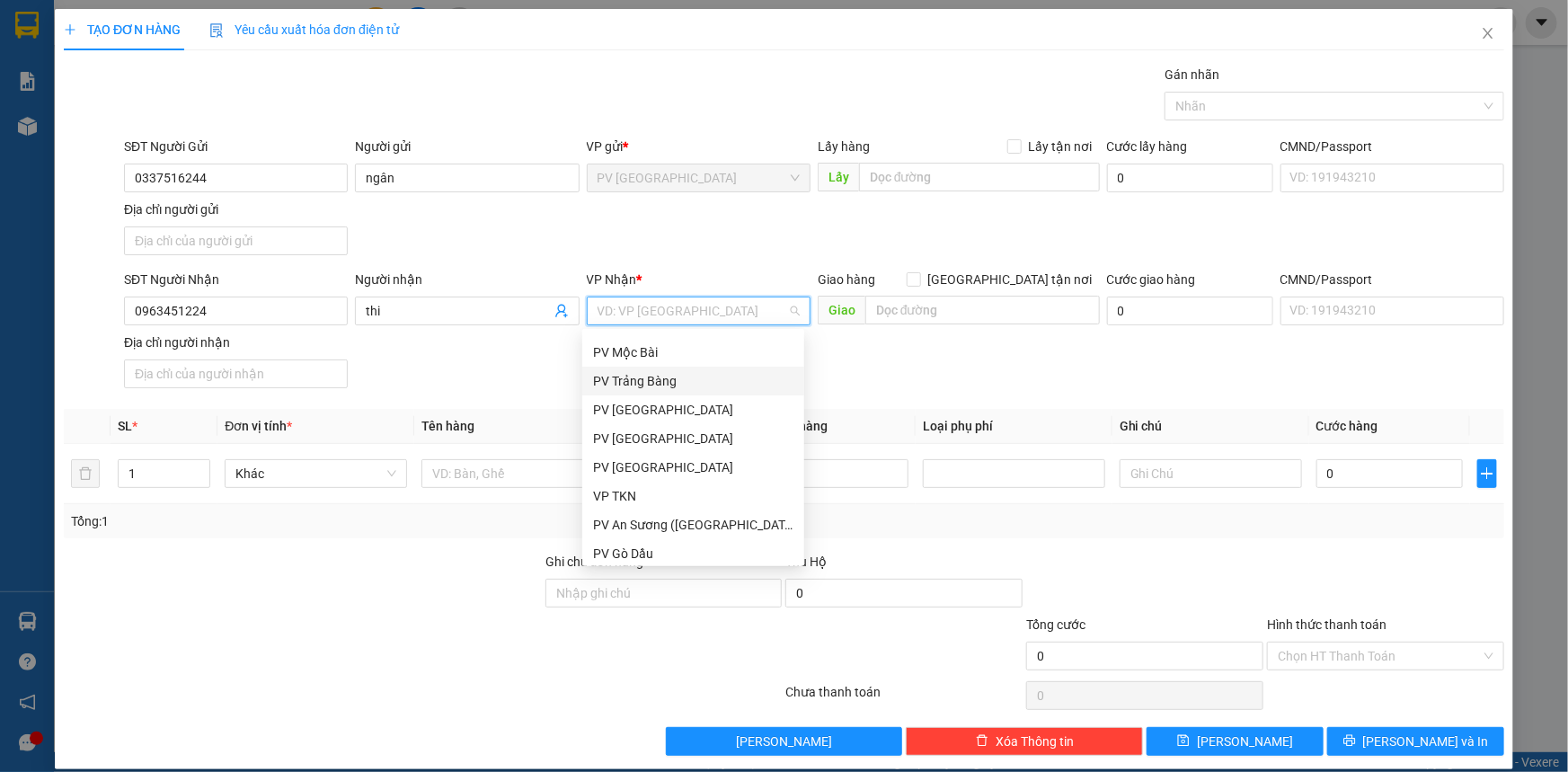
click at [676, 378] on div "PV Trảng Bàng" at bounding box center [693, 381] width 200 height 20
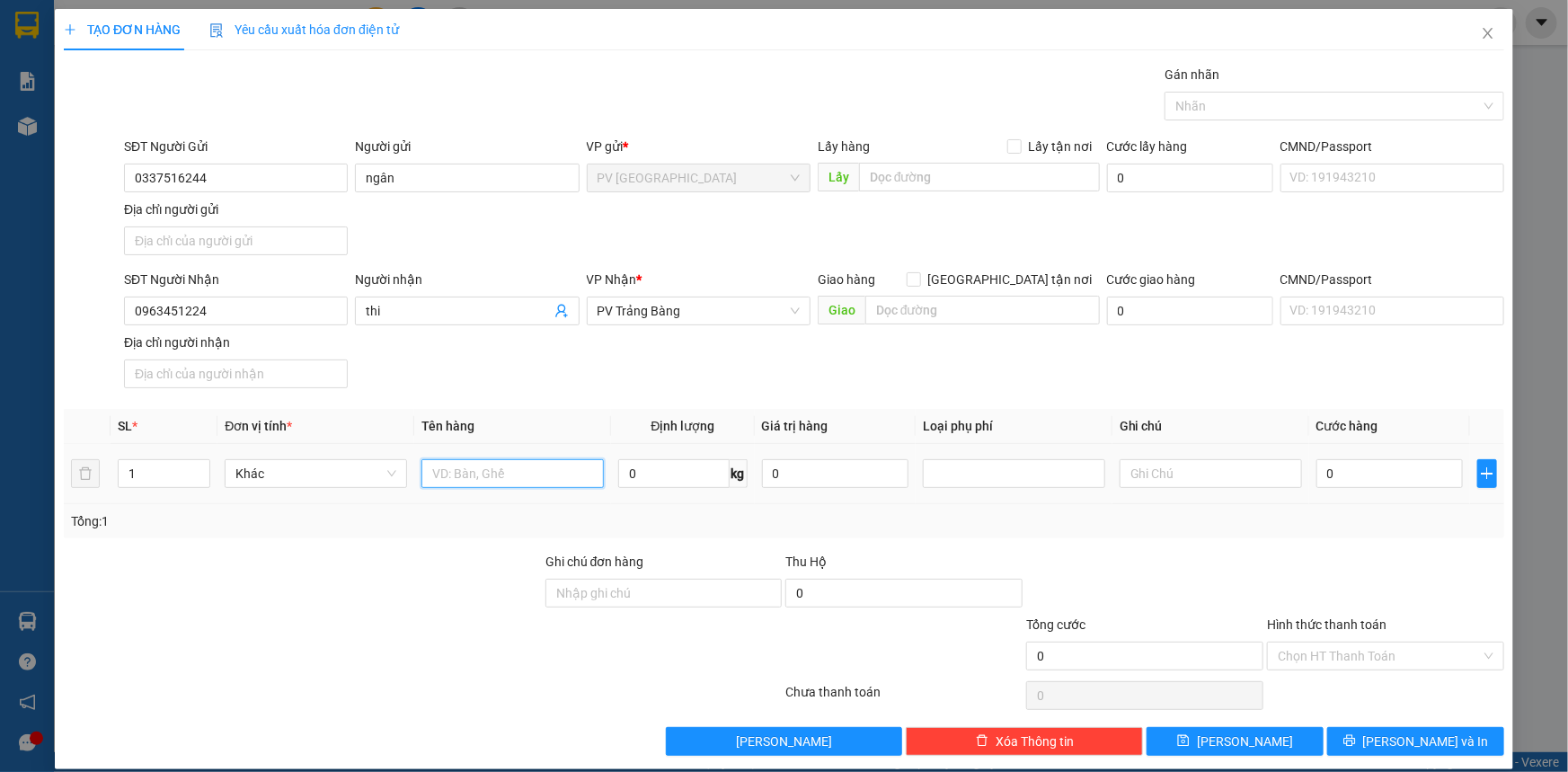
click at [511, 466] on input "text" at bounding box center [512, 474] width 182 height 29
click at [1356, 474] on input "0" at bounding box center [1390, 474] width 147 height 29
click at [1334, 649] on input "Hình thức thanh toán" at bounding box center [1379, 656] width 203 height 27
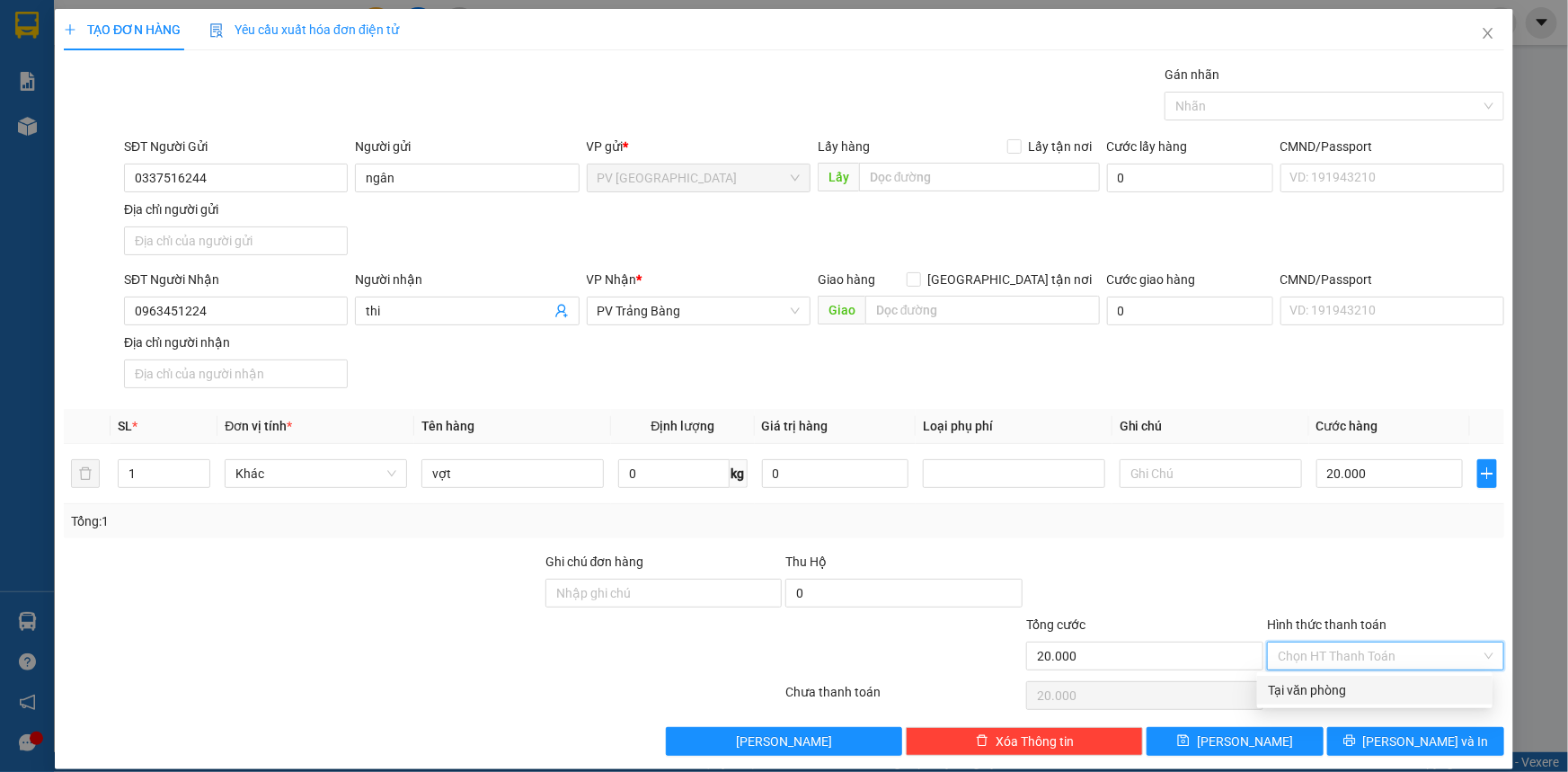
click at [1351, 690] on div "Tại văn phòng" at bounding box center [1375, 690] width 214 height 20
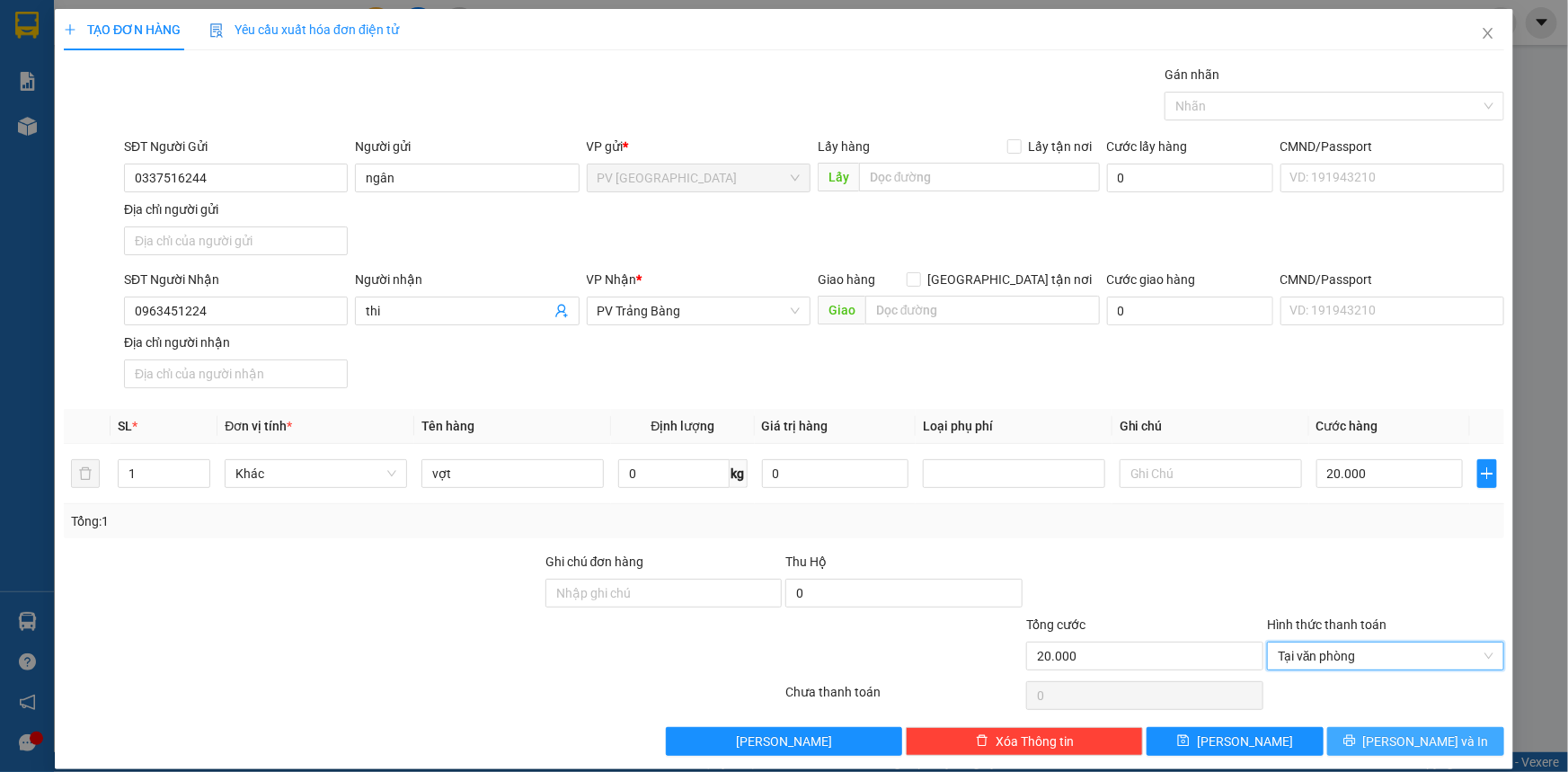
click at [1395, 732] on span "[PERSON_NAME] và In" at bounding box center [1426, 742] width 126 height 20
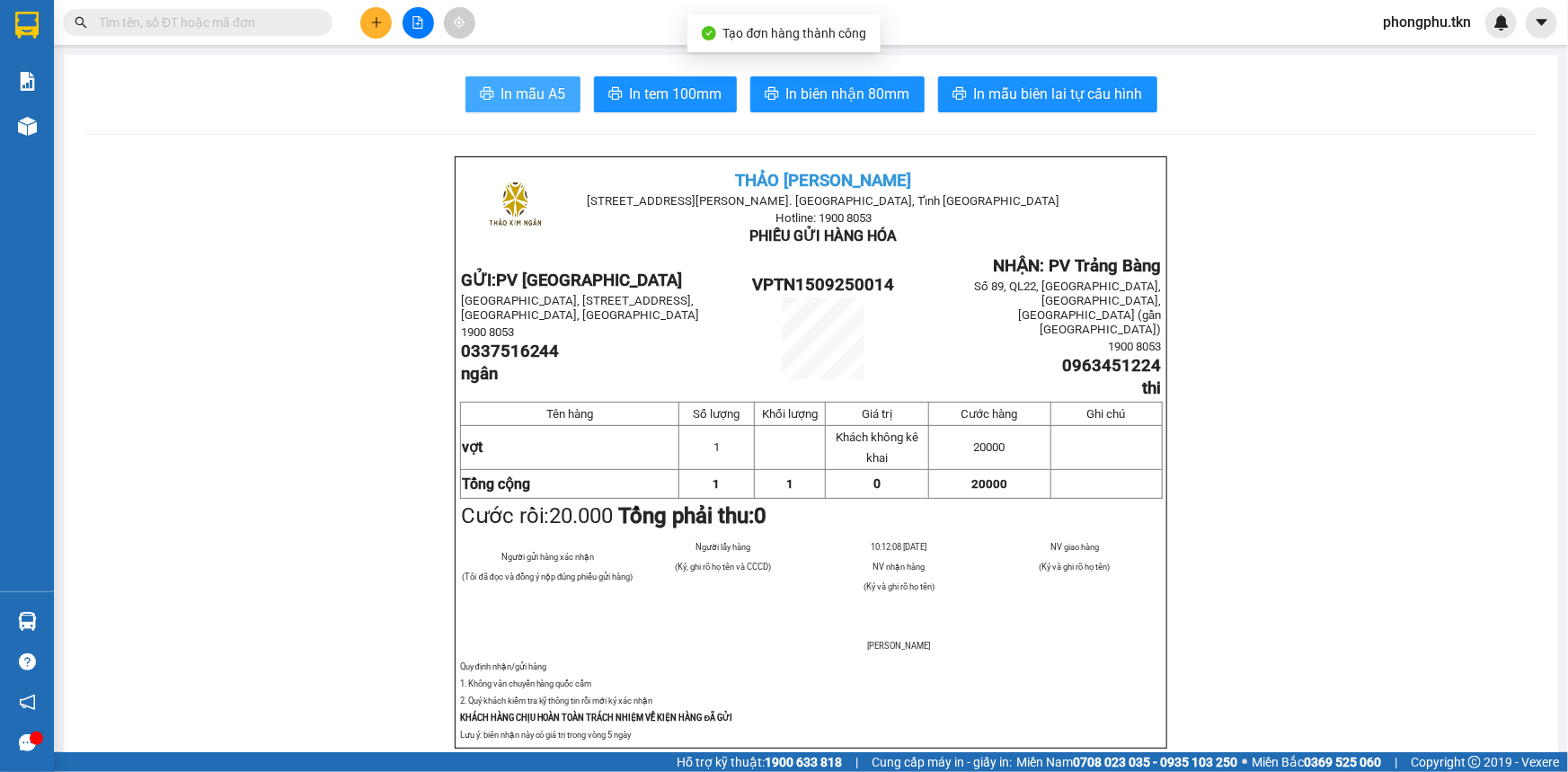
click at [528, 99] on span "In mẫu A5" at bounding box center [533, 93] width 64 height 23
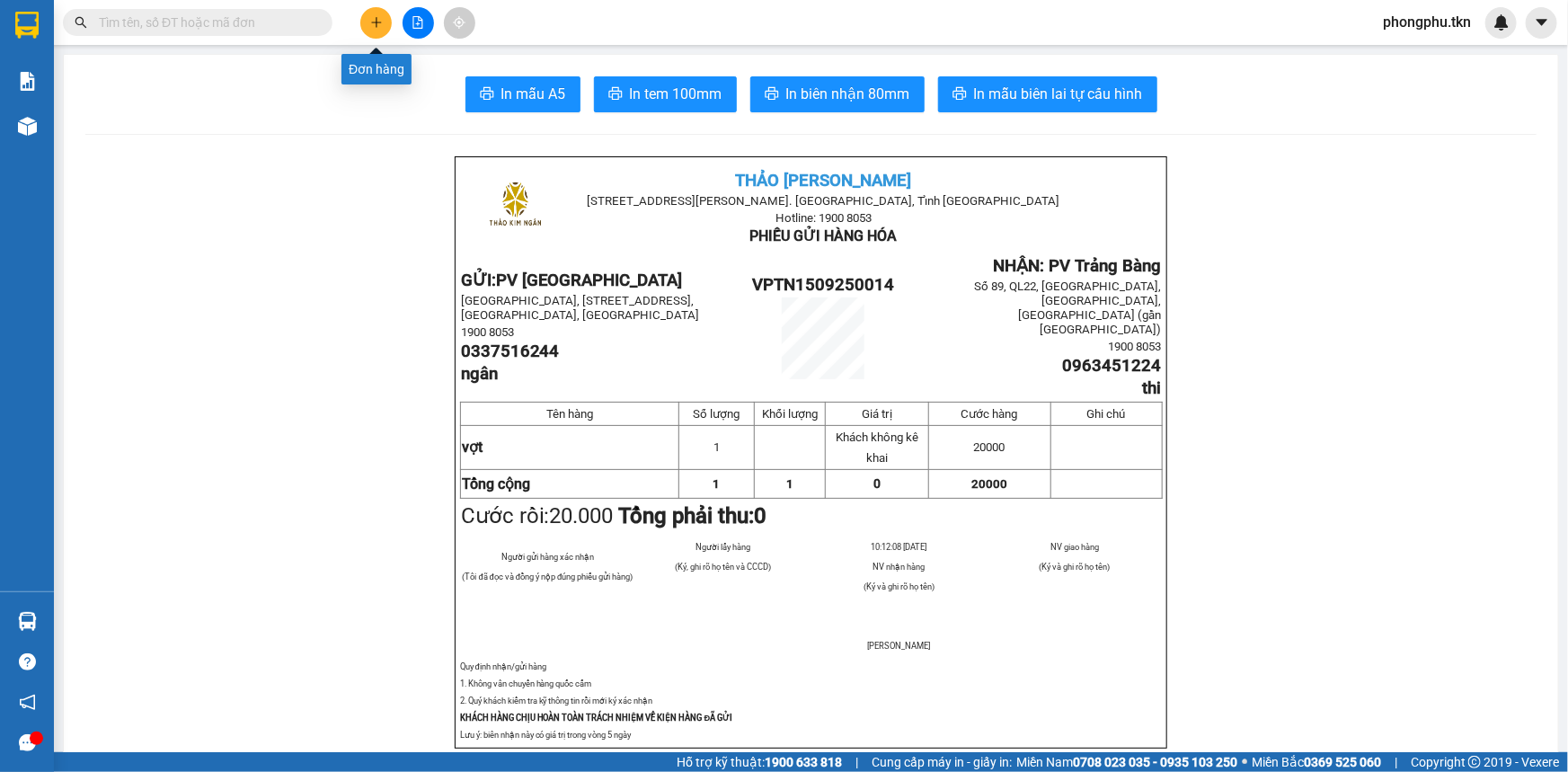
click at [376, 21] on icon "plus" at bounding box center [375, 22] width 1 height 10
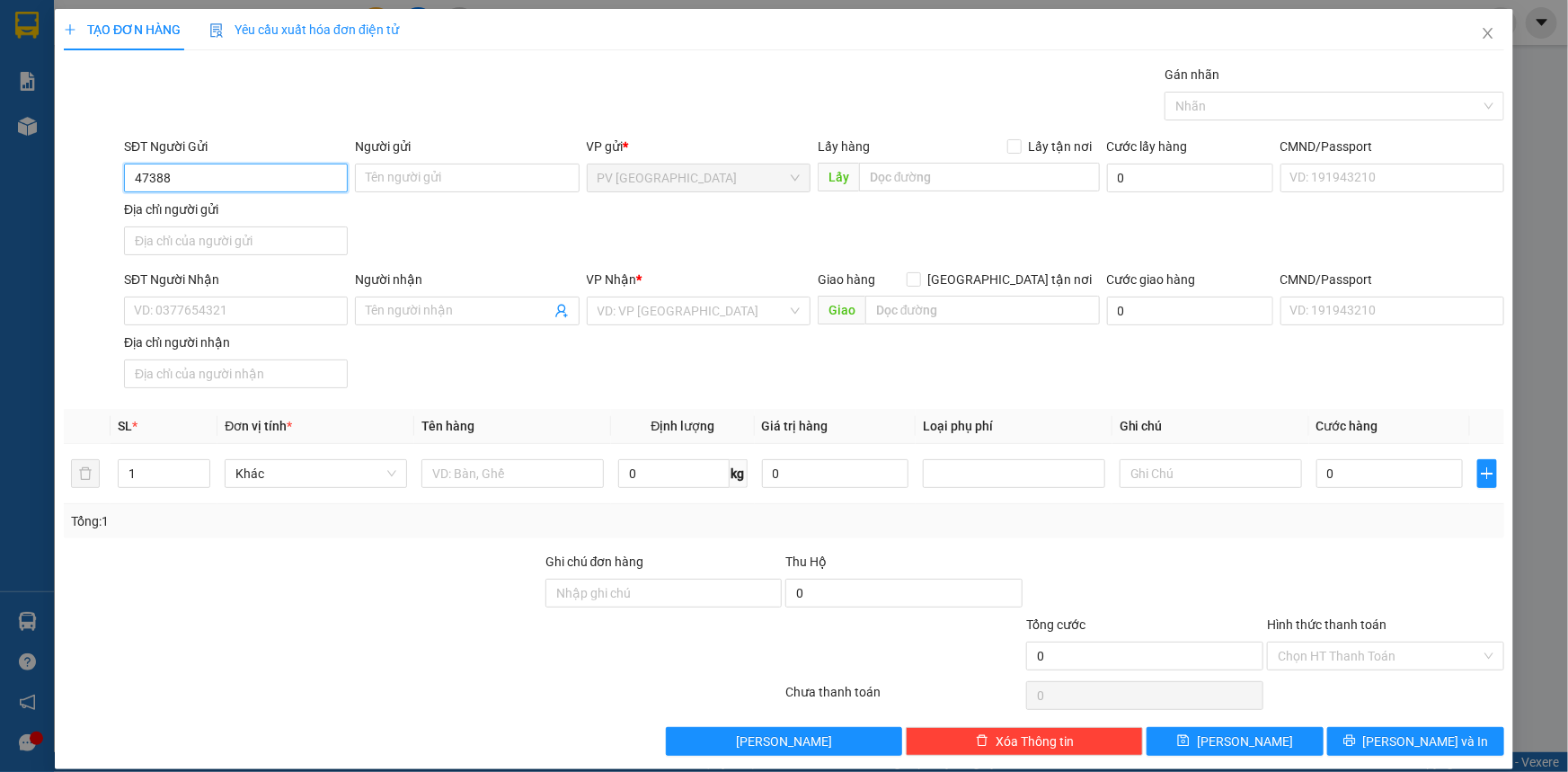
click at [221, 180] on input "47388" at bounding box center [236, 178] width 224 height 29
click at [384, 177] on input "Người gửi" at bounding box center [466, 178] width 224 height 29
click at [248, 315] on input "SĐT Người Nhận" at bounding box center [236, 311] width 224 height 29
click at [242, 340] on div "0977839939 - CHẠY" at bounding box center [234, 347] width 200 height 20
click at [1361, 643] on input "Hình thức thanh toán" at bounding box center [1379, 656] width 203 height 27
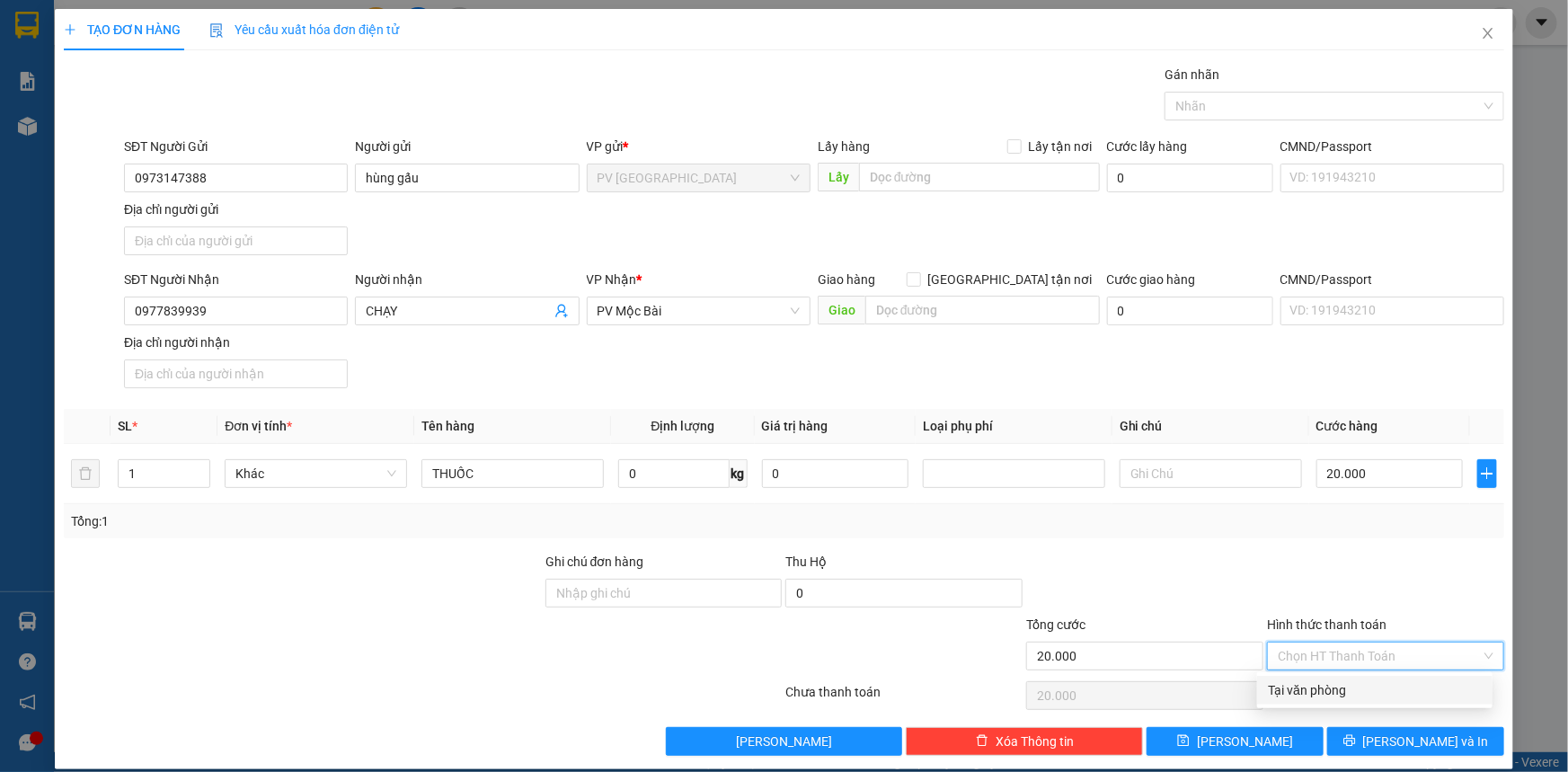
drag, startPoint x: 1374, startPoint y: 680, endPoint x: 1388, endPoint y: 689, distance: 16.6
click at [1378, 680] on div "Tại văn phòng" at bounding box center [1375, 690] width 214 height 20
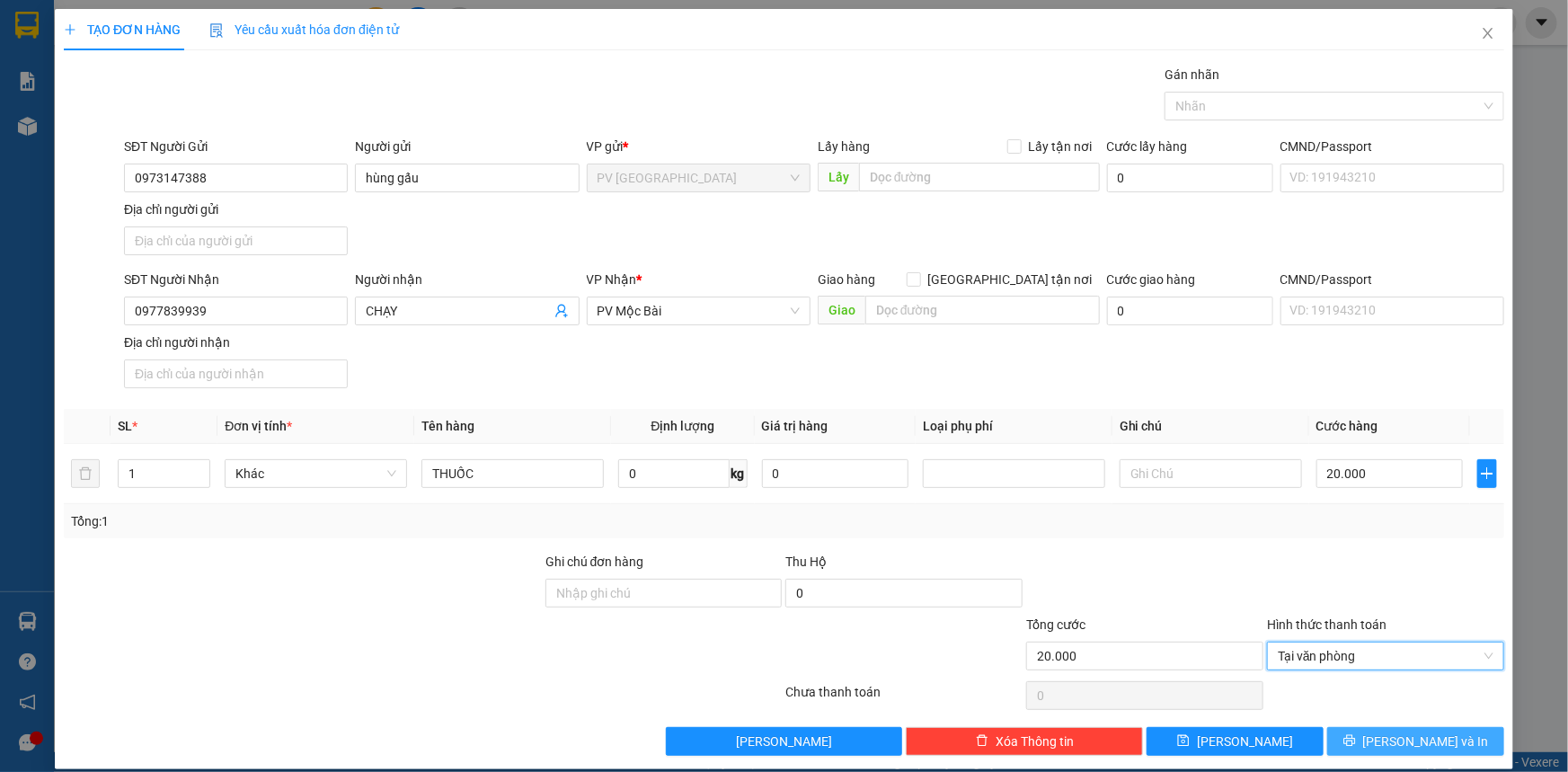
click at [1412, 736] on span "[PERSON_NAME] và In" at bounding box center [1426, 742] width 126 height 20
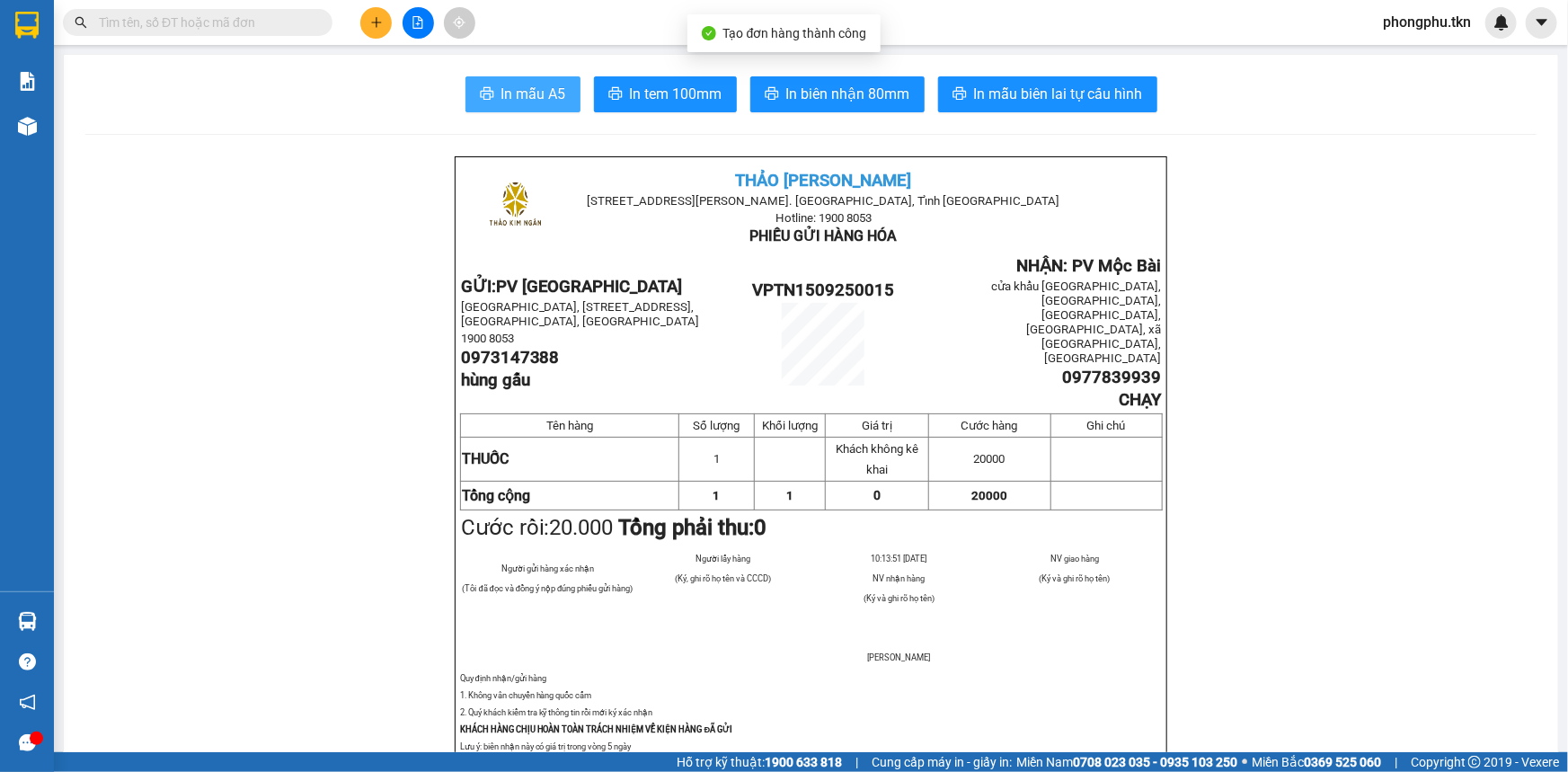
click at [548, 77] on button "In mẫu A5" at bounding box center [522, 94] width 115 height 36
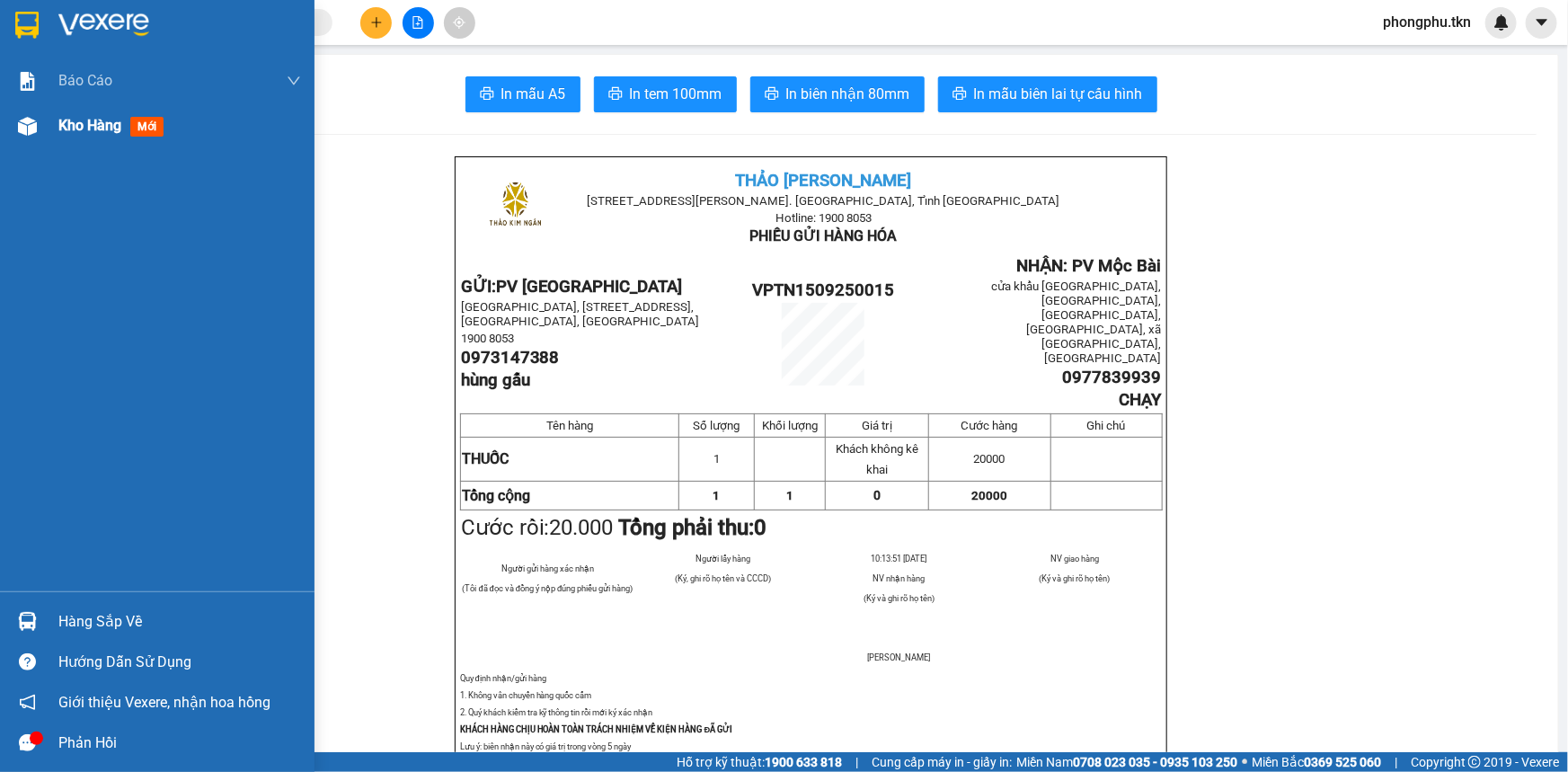
click at [21, 119] on img at bounding box center [27, 126] width 19 height 19
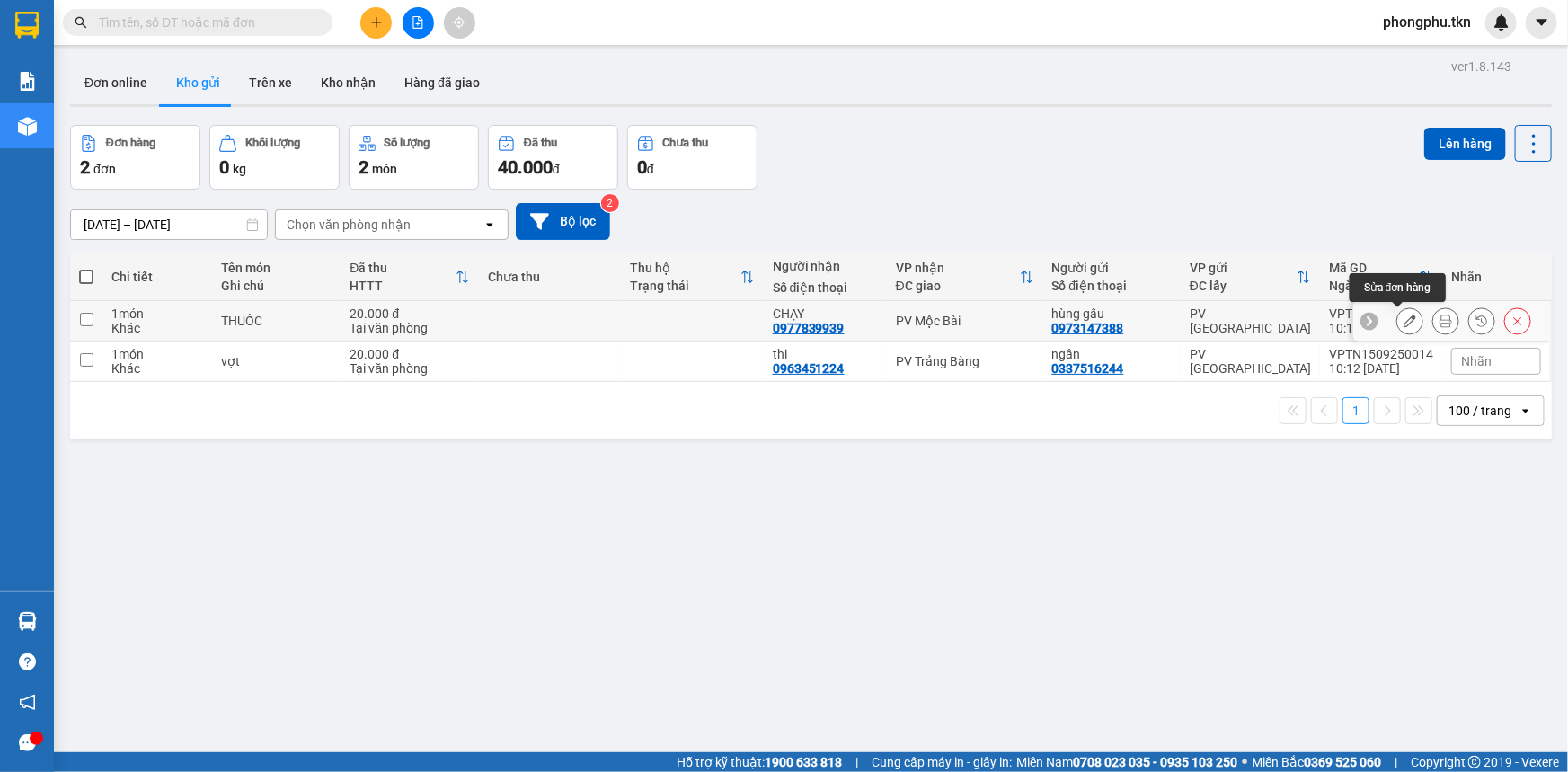
click at [1404, 324] on icon at bounding box center [1410, 321] width 13 height 13
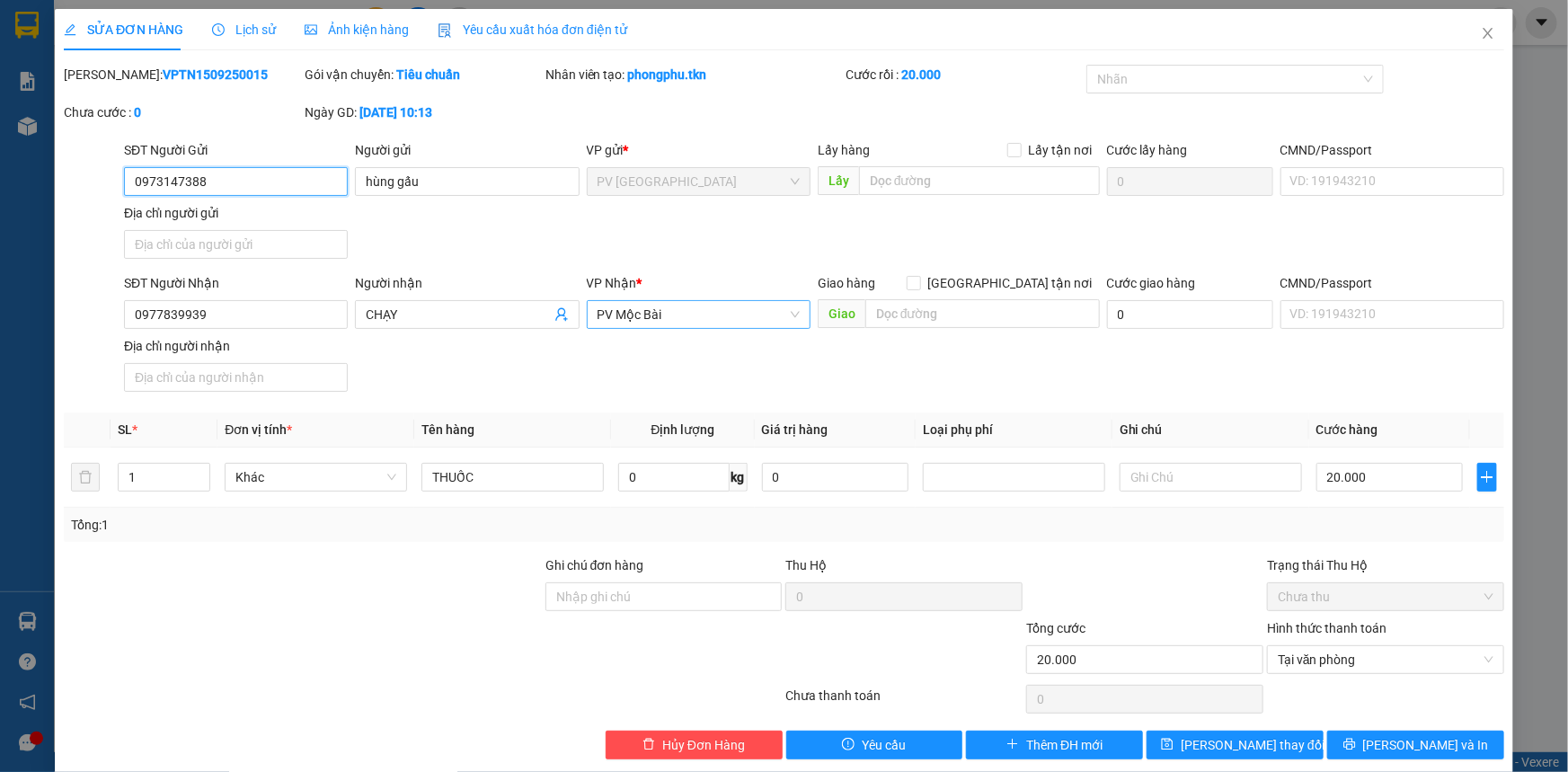
click at [686, 318] on span "PV Mộc Bài" at bounding box center [698, 315] width 202 height 27
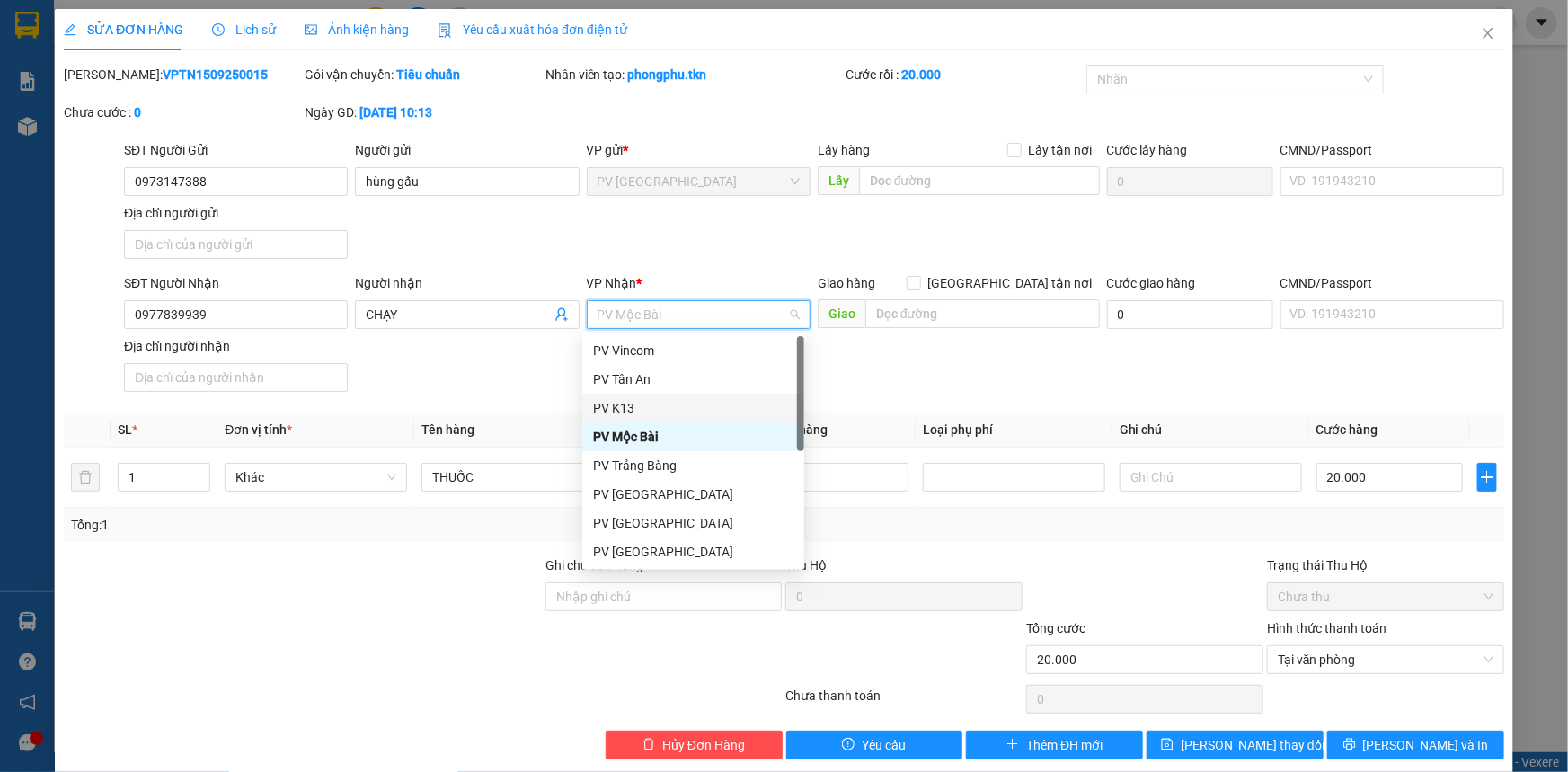
scroll to position [81, 0]
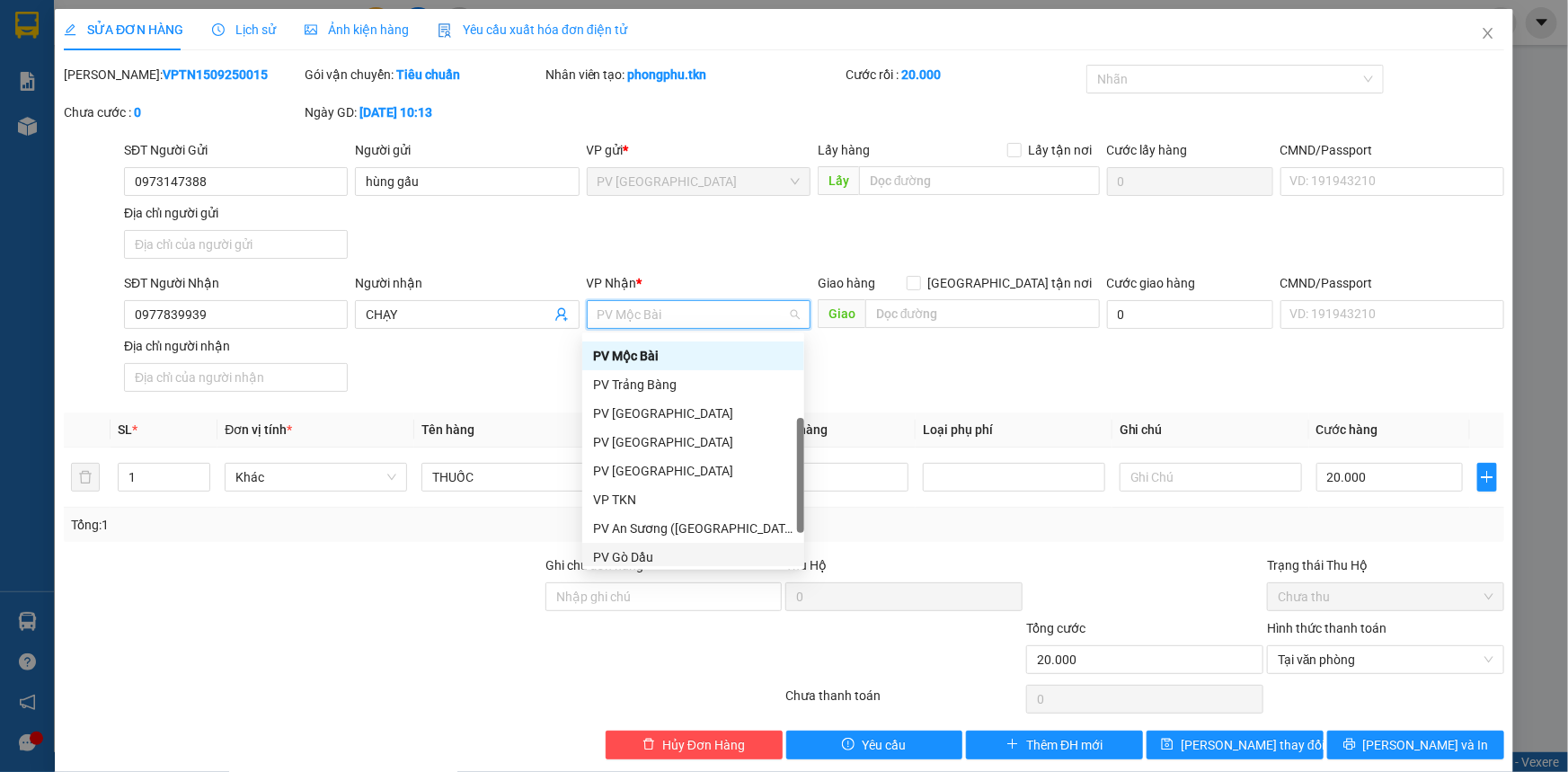
click at [629, 550] on div "PV Gò Dầu" at bounding box center [693, 557] width 200 height 20
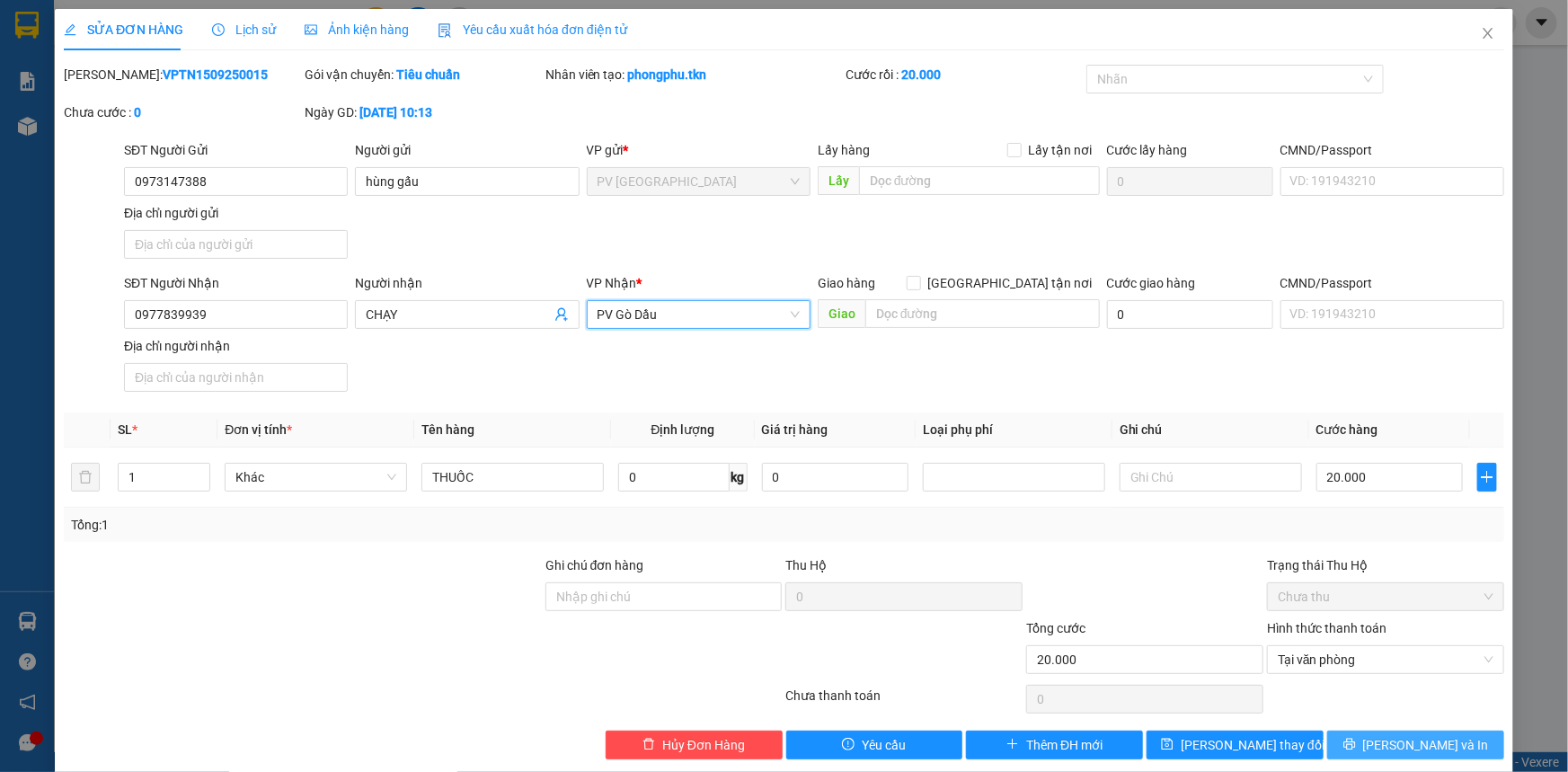
click at [1386, 741] on button "[PERSON_NAME] và In" at bounding box center [1415, 746] width 177 height 29
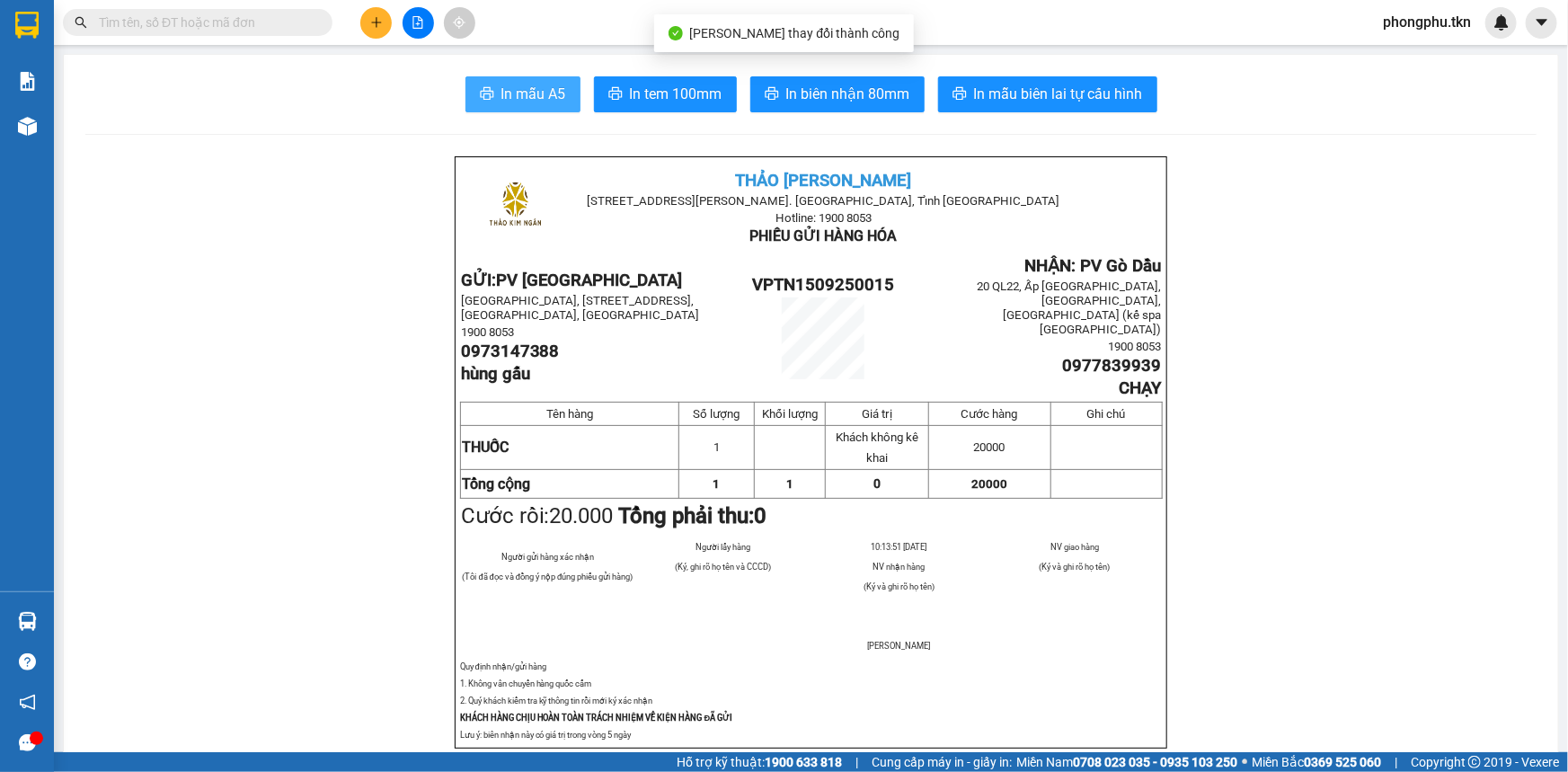
click at [539, 96] on span "In mẫu A5" at bounding box center [533, 93] width 64 height 23
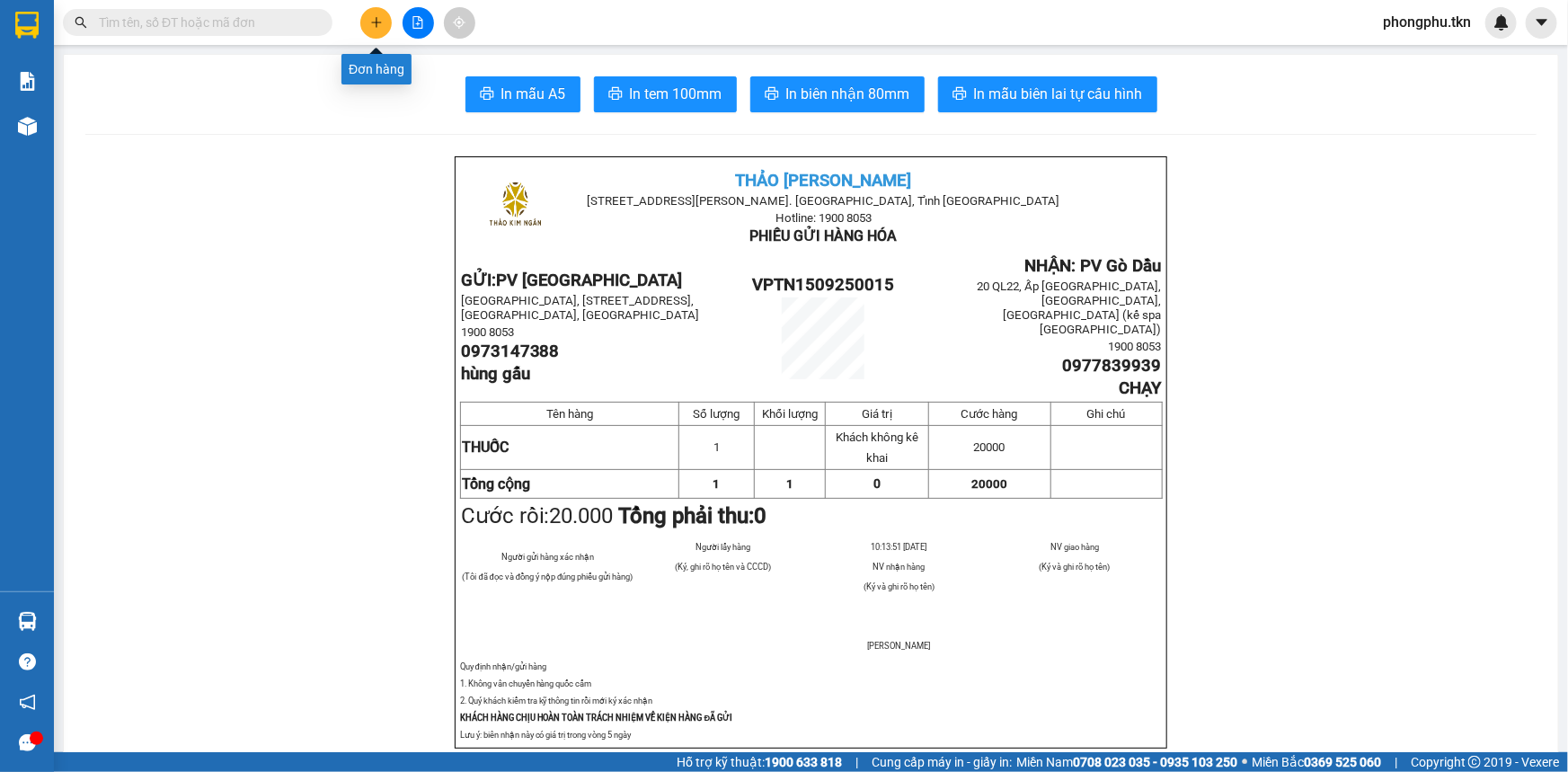
click at [373, 19] on icon "plus" at bounding box center [376, 23] width 13 height 13
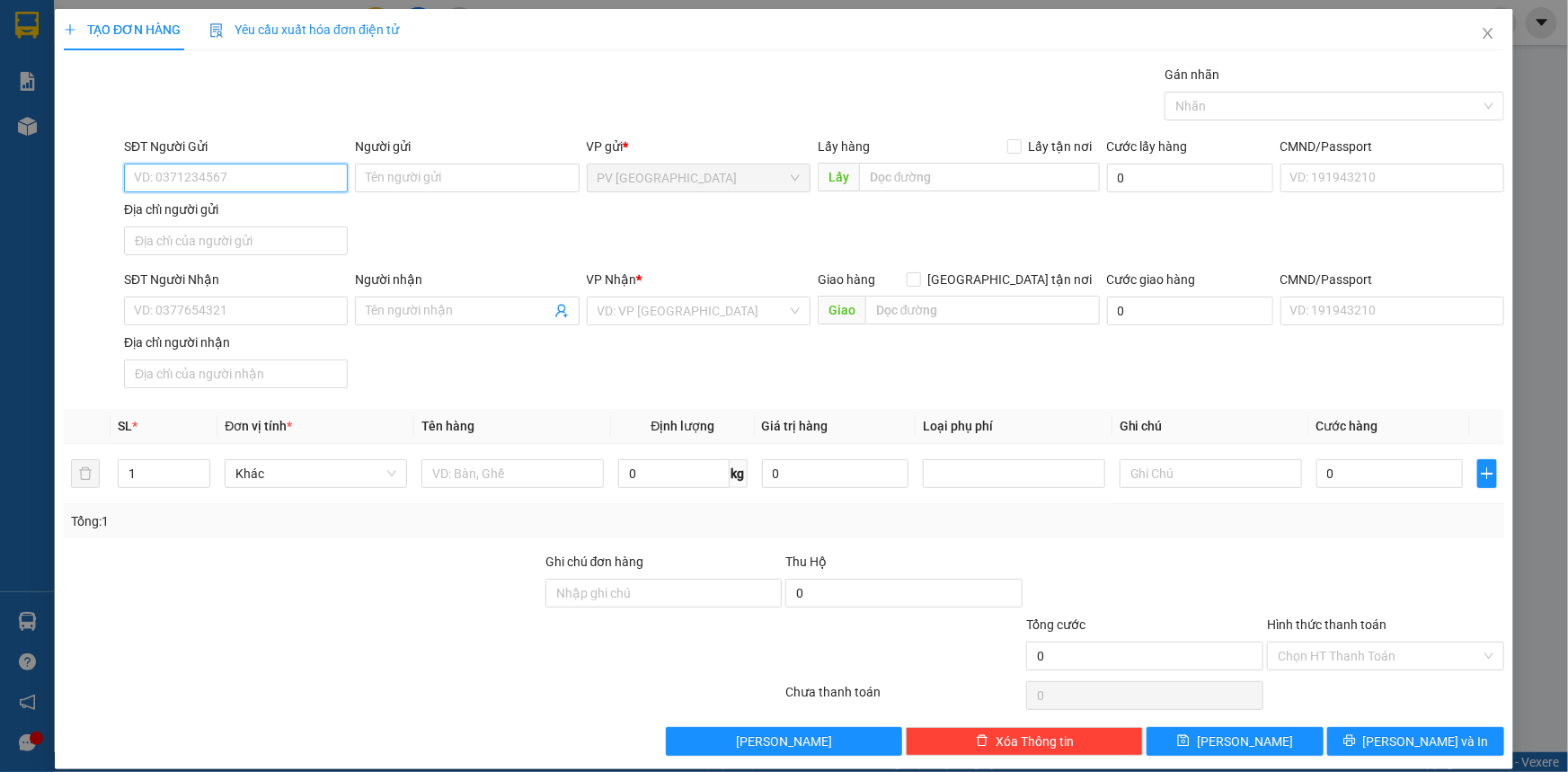
click at [211, 171] on input "SĐT Người Gửi" at bounding box center [236, 178] width 224 height 29
click at [226, 222] on div "0901639777 - THẢO" at bounding box center [234, 214] width 200 height 20
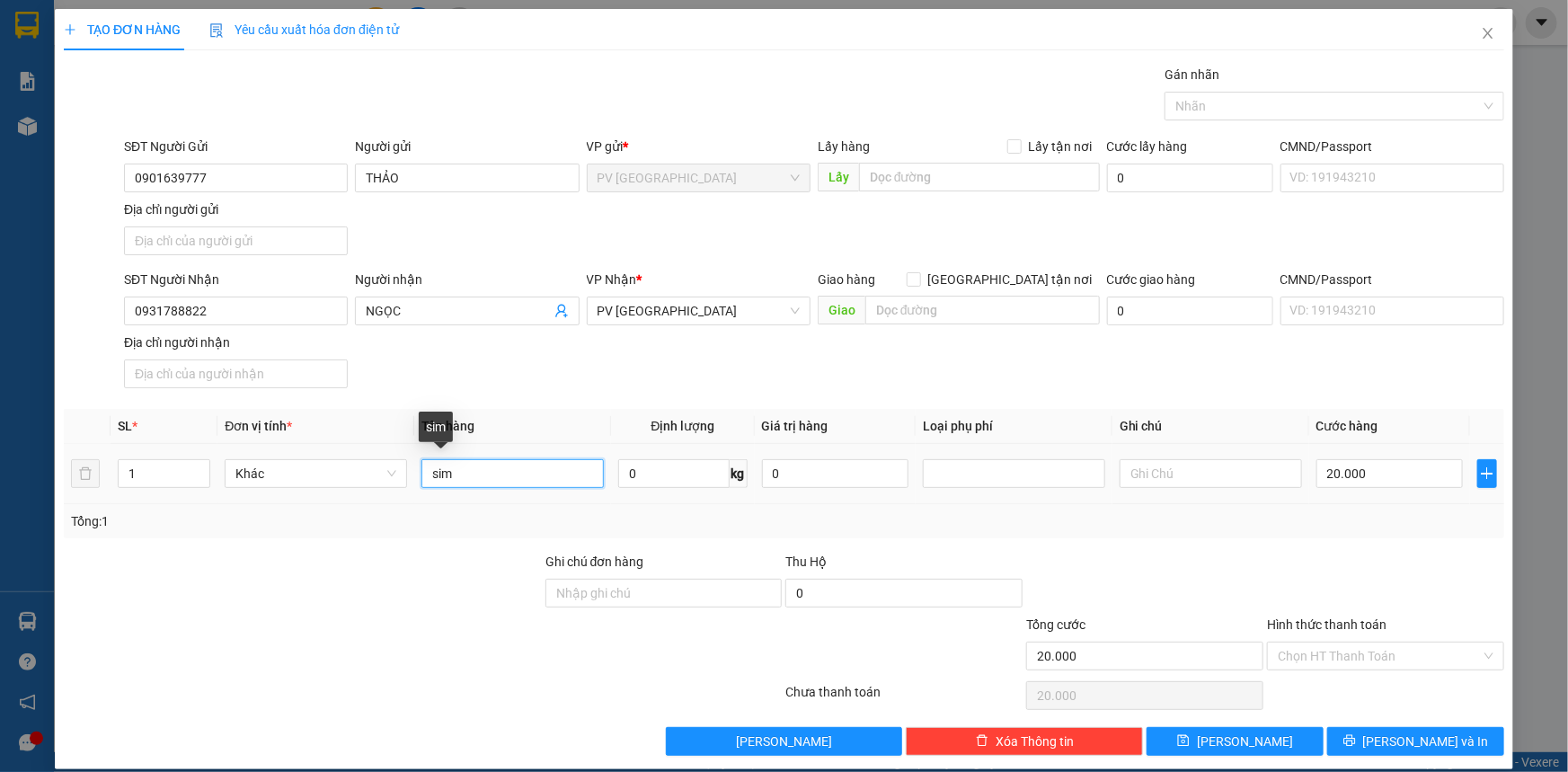
click at [506, 469] on input "sim" at bounding box center [512, 474] width 182 height 29
click at [1320, 650] on input "Hình thức thanh toán" at bounding box center [1379, 656] width 203 height 27
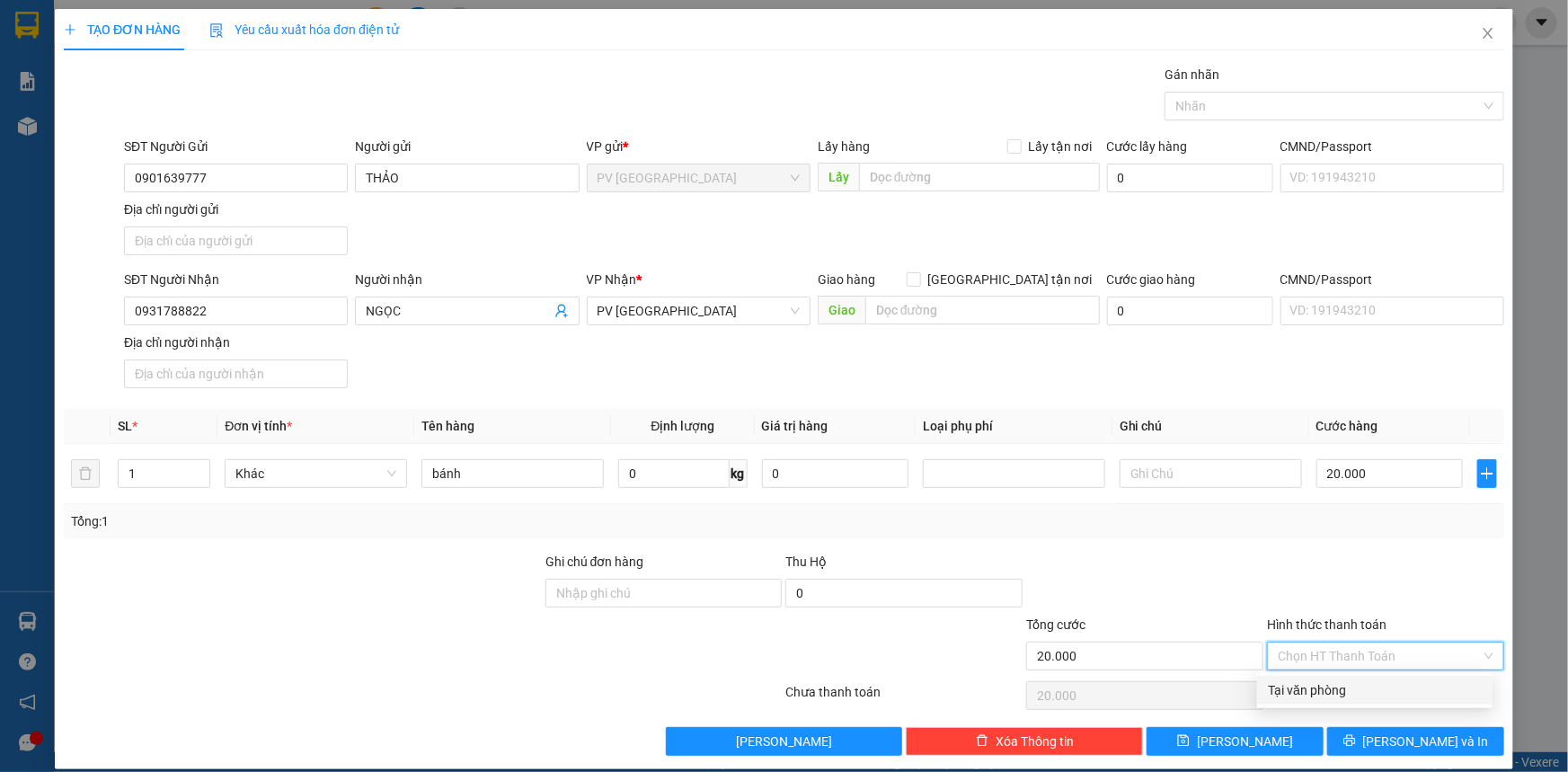
click at [1331, 691] on div "Tại văn phòng" at bounding box center [1375, 690] width 214 height 20
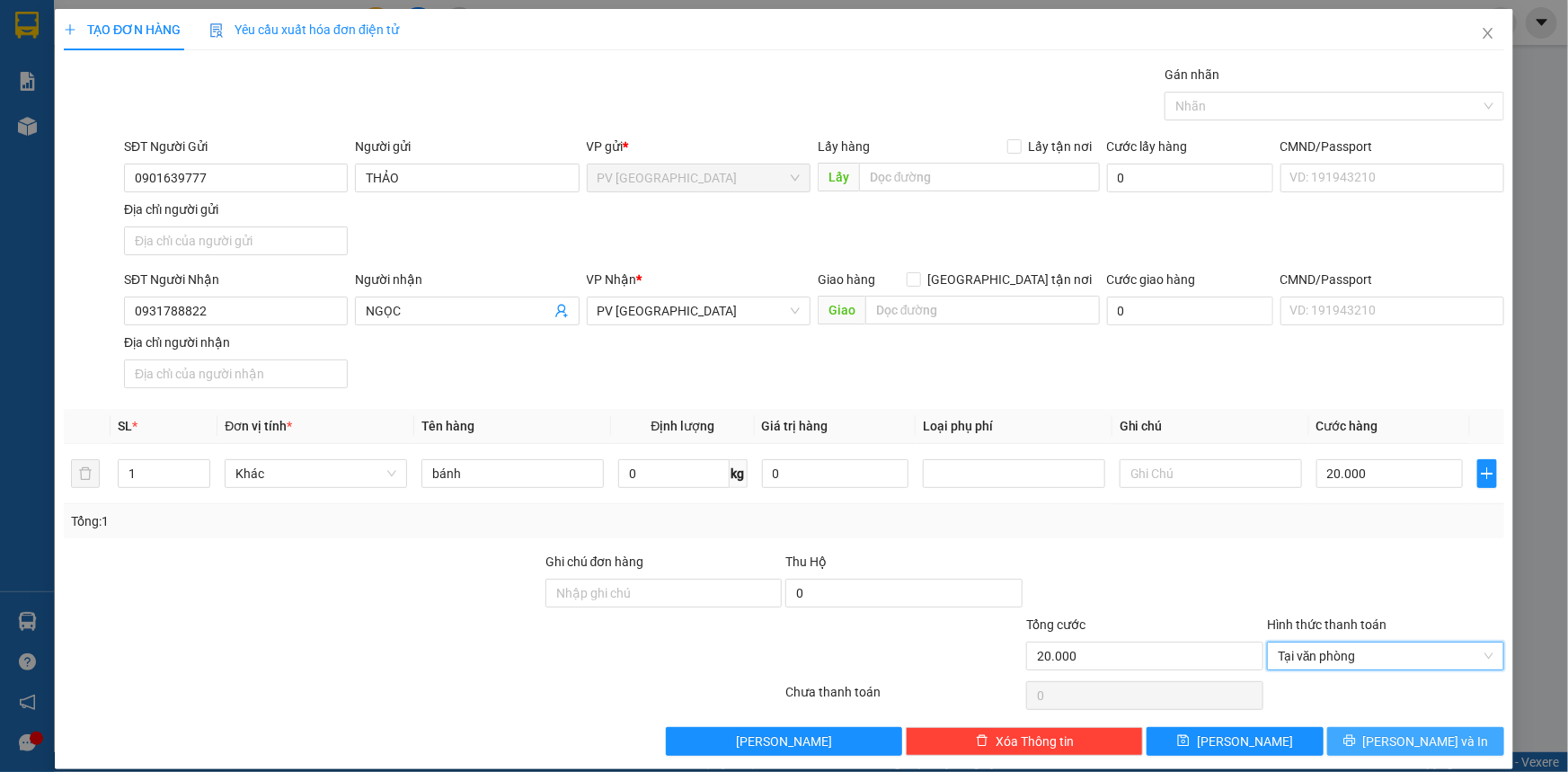
click at [1384, 742] on button "[PERSON_NAME] và In" at bounding box center [1415, 742] width 177 height 29
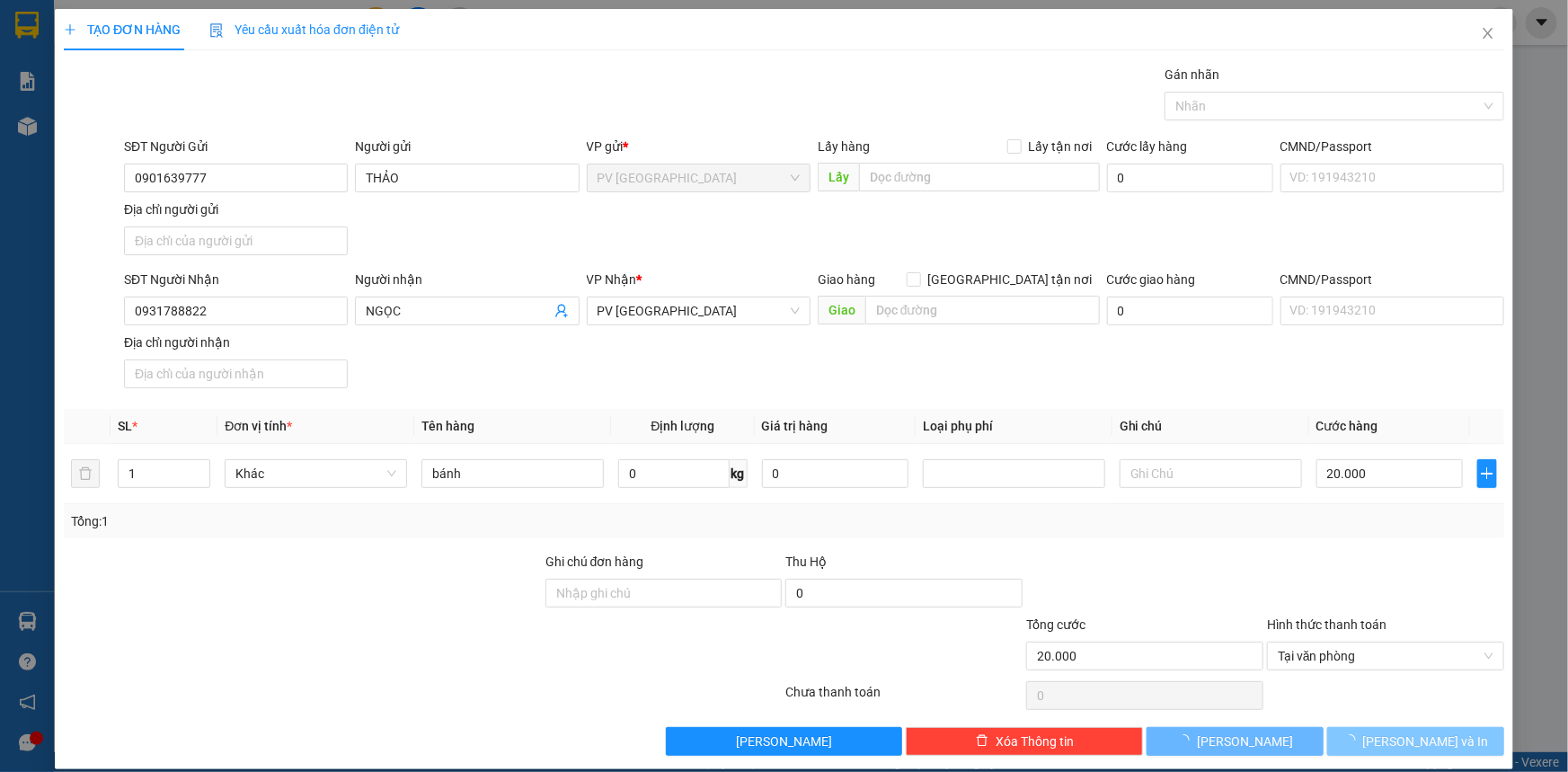
click at [1363, 742] on span "loading" at bounding box center [1353, 740] width 20 height 13
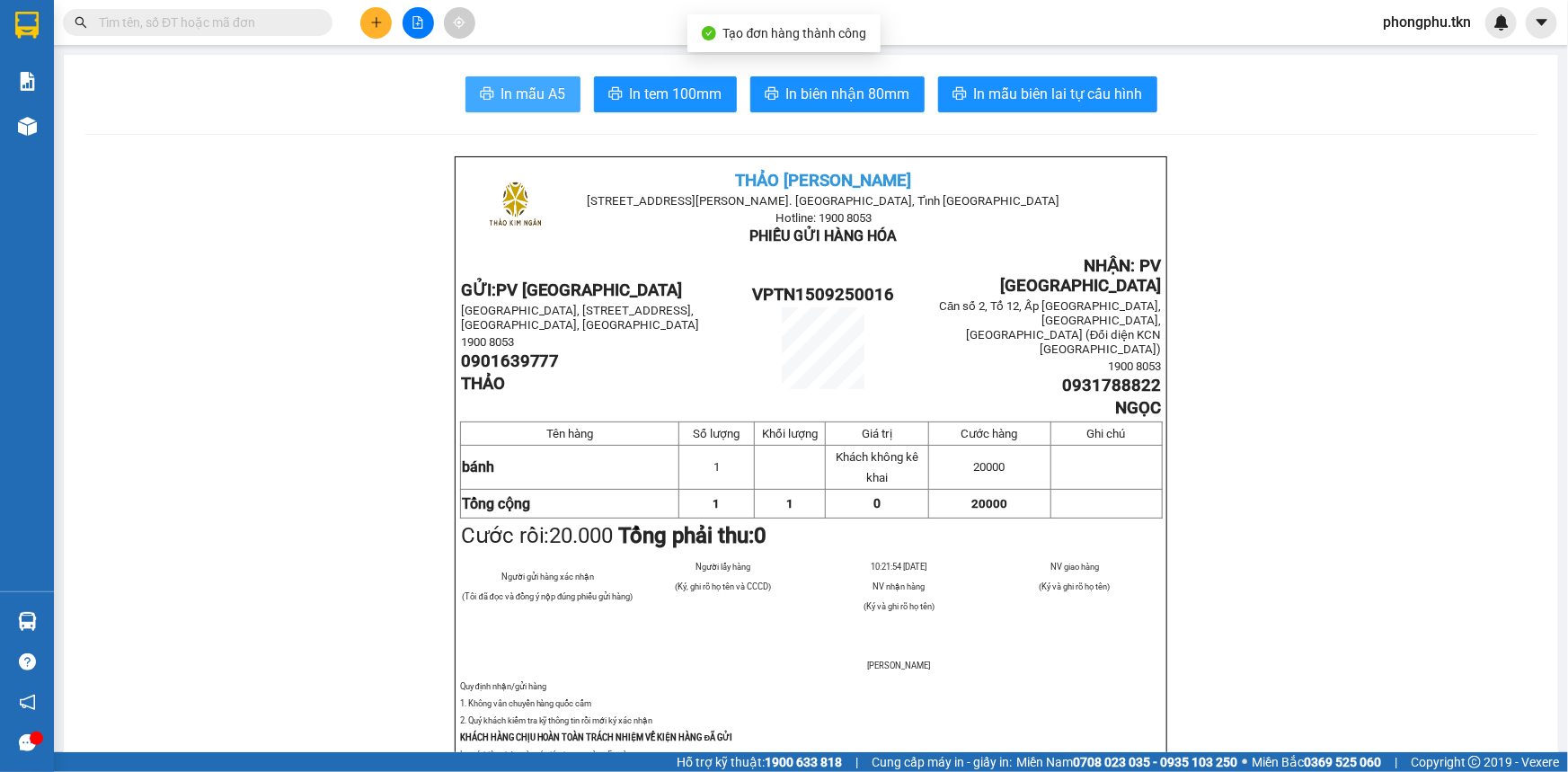
click at [536, 83] on span "In mẫu A5" at bounding box center [533, 93] width 64 height 23
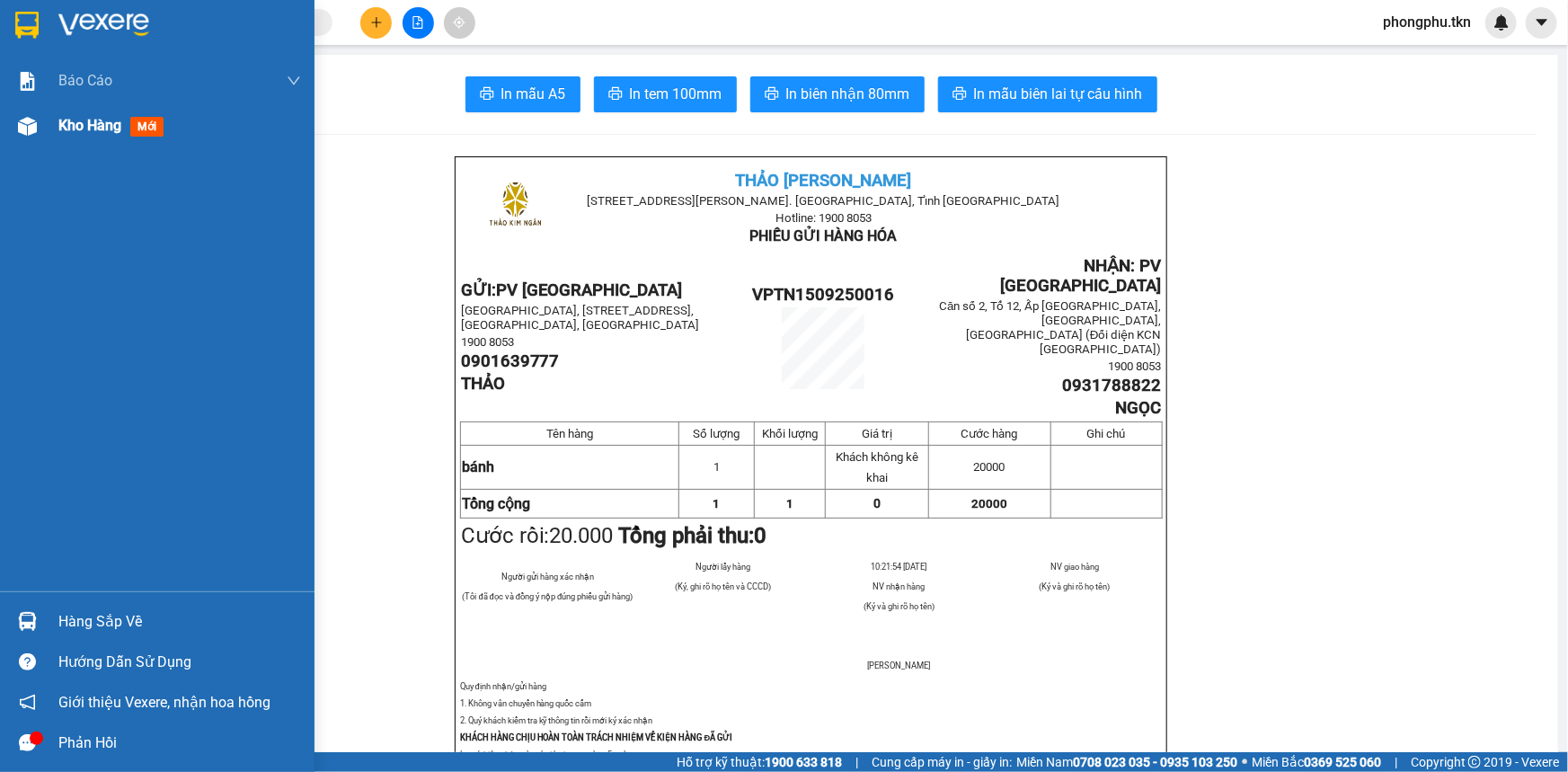
click at [39, 132] on div at bounding box center [27, 126] width 32 height 32
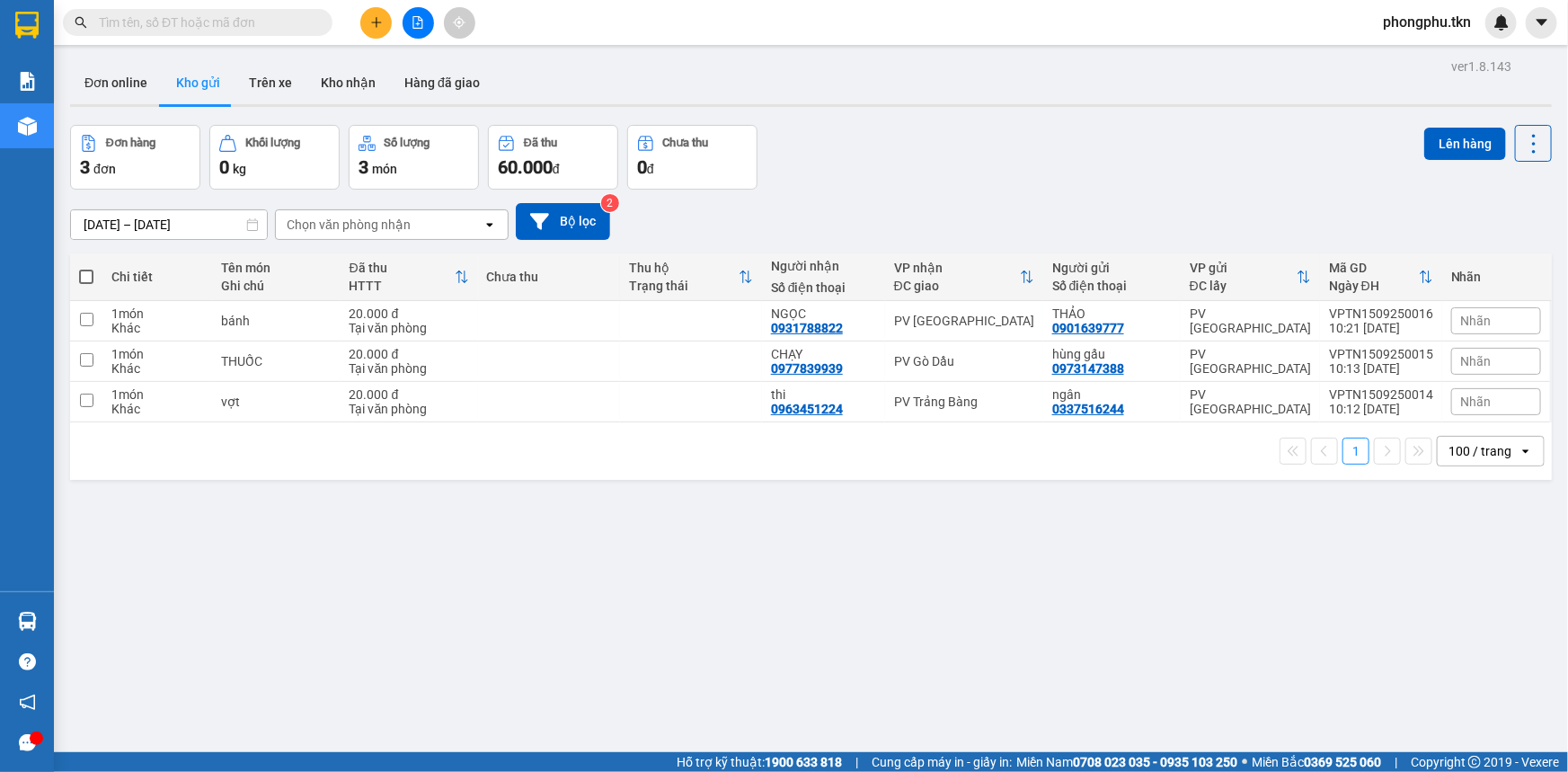
click at [1474, 323] on span "Nhãn" at bounding box center [1476, 321] width 31 height 15
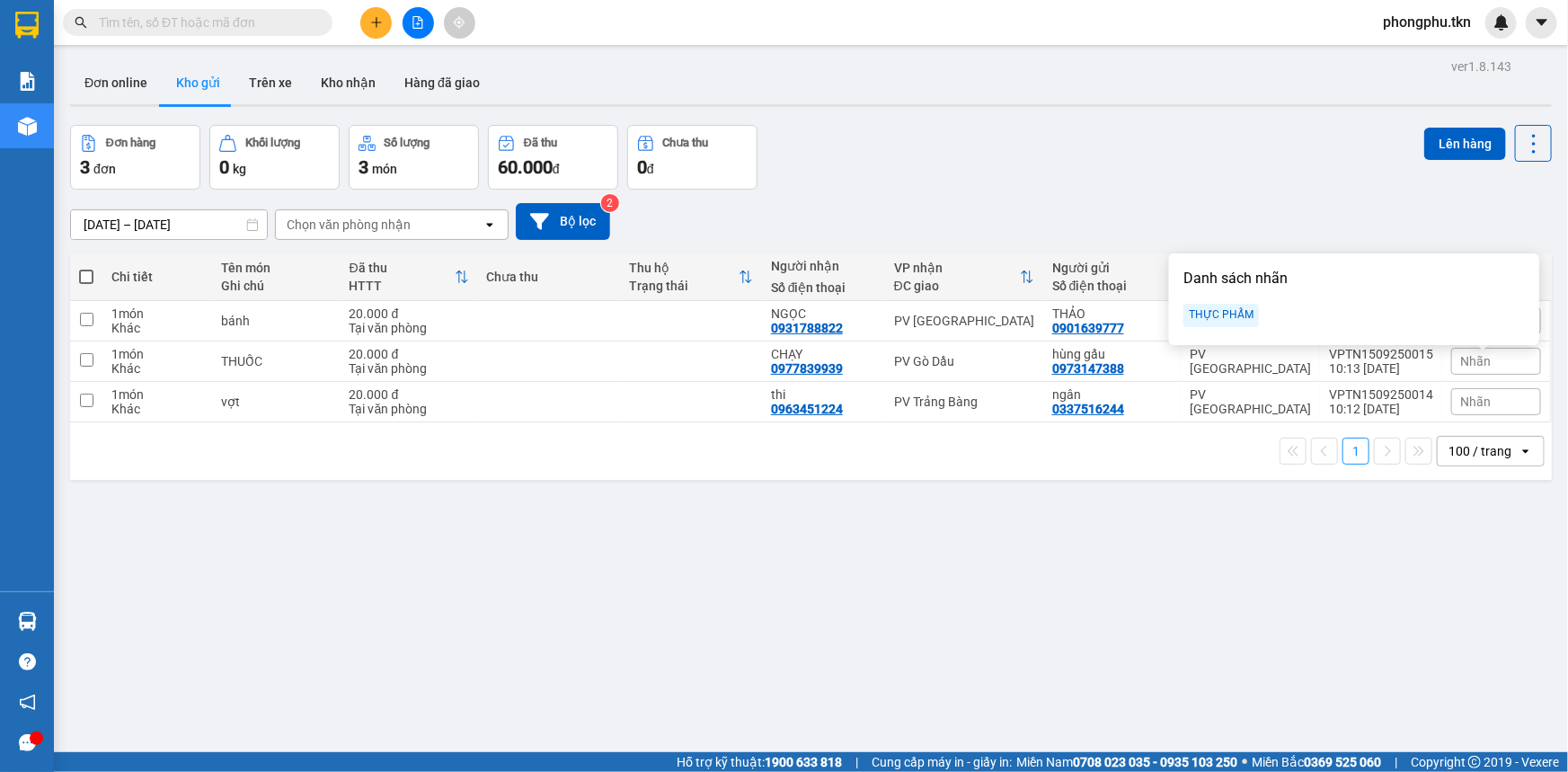
click at [1241, 315] on div "THỰC PHẨM" at bounding box center [1221, 316] width 75 height 24
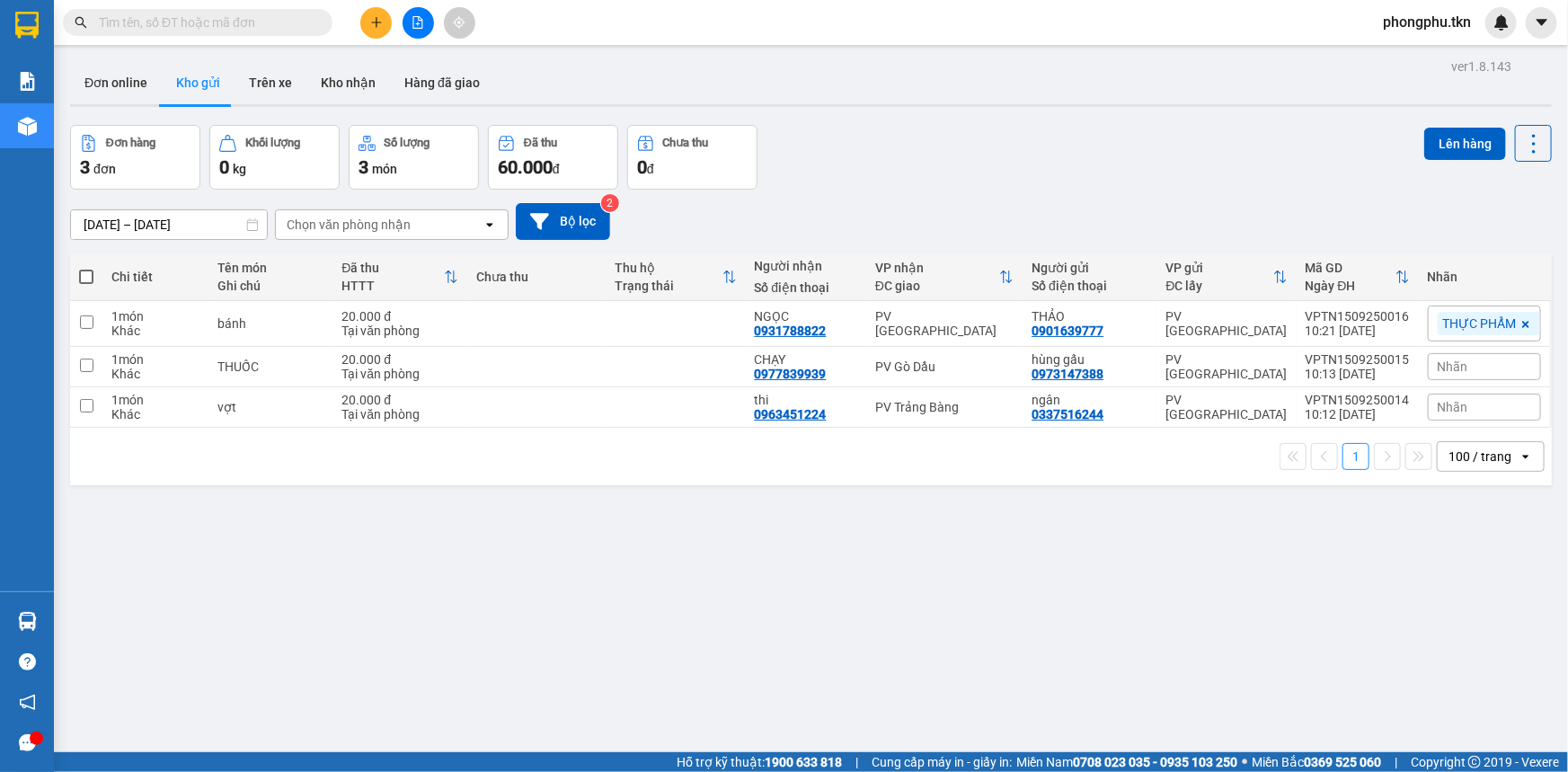
click at [1271, 488] on div "ver 1.8.143 Đơn online Kho gửi Trên xe Kho nhận Hàng đã giao Đơn hàng 3 đơn Khố…" at bounding box center [811, 439] width 1496 height 772
click at [375, 12] on button at bounding box center [375, 23] width 32 height 32
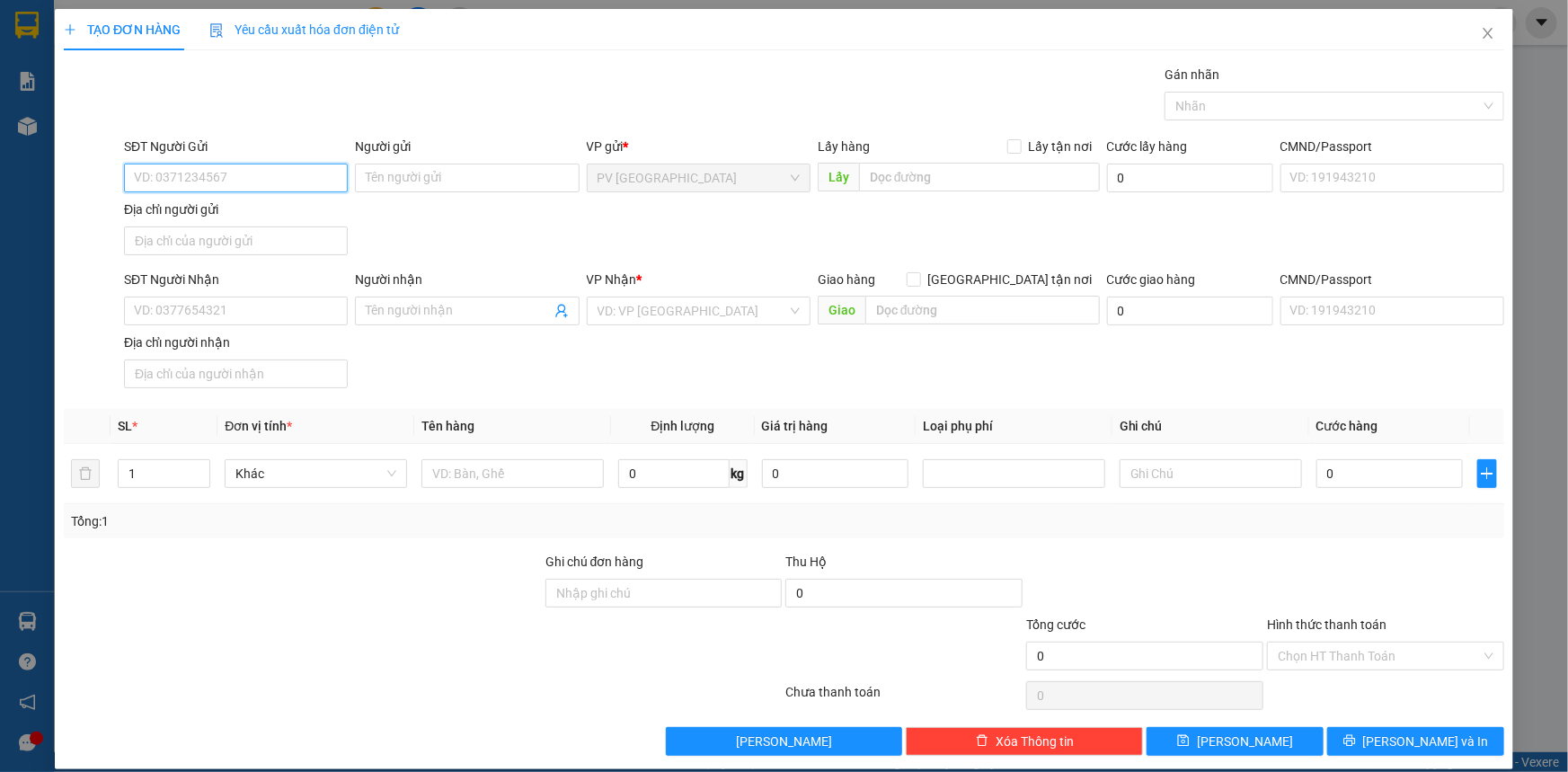
click at [317, 183] on input "SĐT Người Gửi" at bounding box center [236, 178] width 224 height 29
click at [181, 213] on div "0965168181 - NHUNG" at bounding box center [234, 214] width 200 height 20
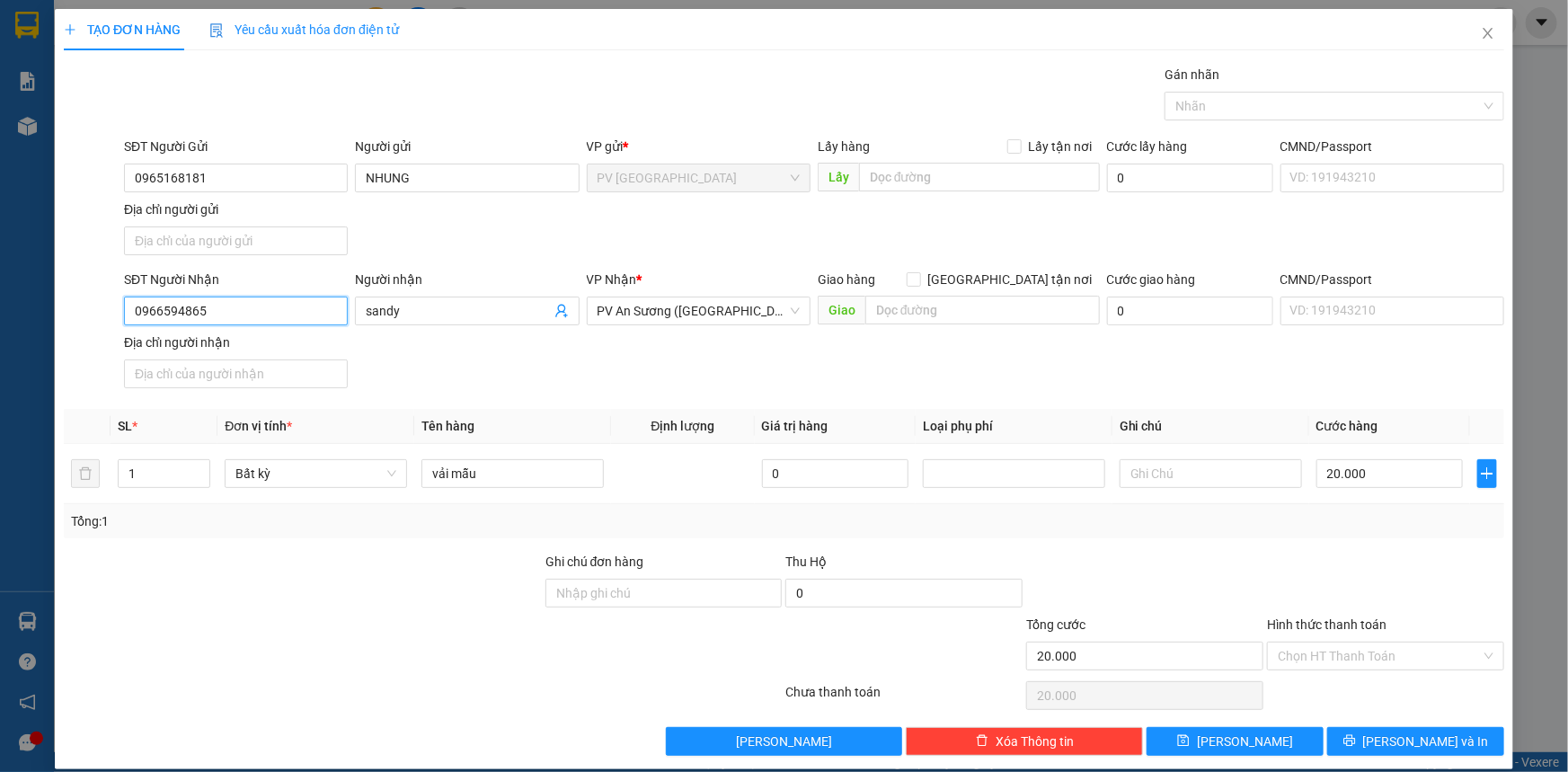
click at [266, 309] on input "0966594865" at bounding box center [236, 311] width 224 height 29
click at [295, 332] on div "0358935359 - TRANG" at bounding box center [234, 347] width 222 height 29
click at [541, 475] on input "kiện giấy mẫu" at bounding box center [512, 474] width 182 height 29
click at [477, 471] on input "kiện giấy mẫu" at bounding box center [512, 474] width 182 height 29
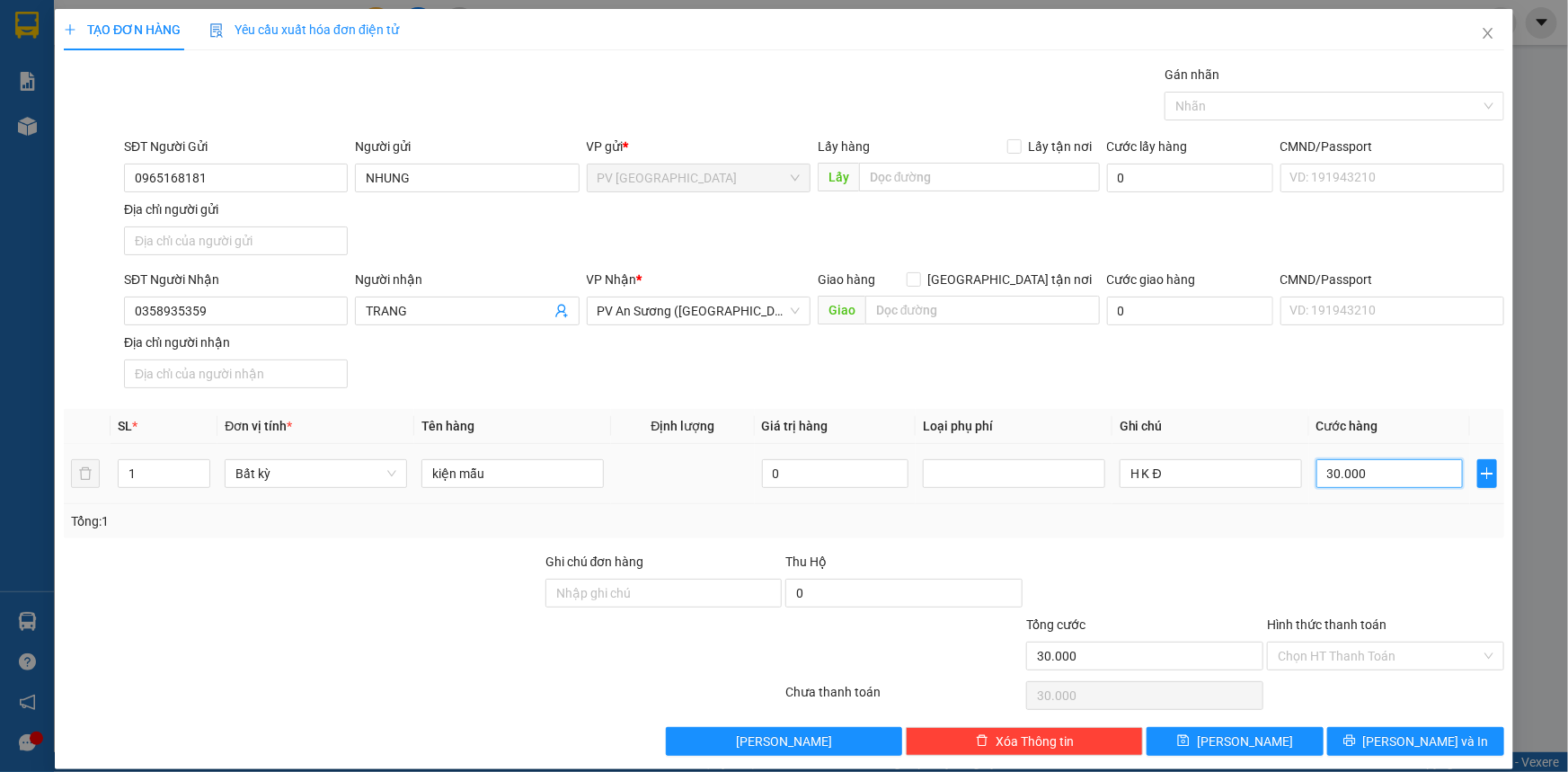
click at [1402, 476] on input "30.000" at bounding box center [1390, 474] width 147 height 29
click at [1376, 654] on input "Hình thức thanh toán" at bounding box center [1379, 656] width 203 height 27
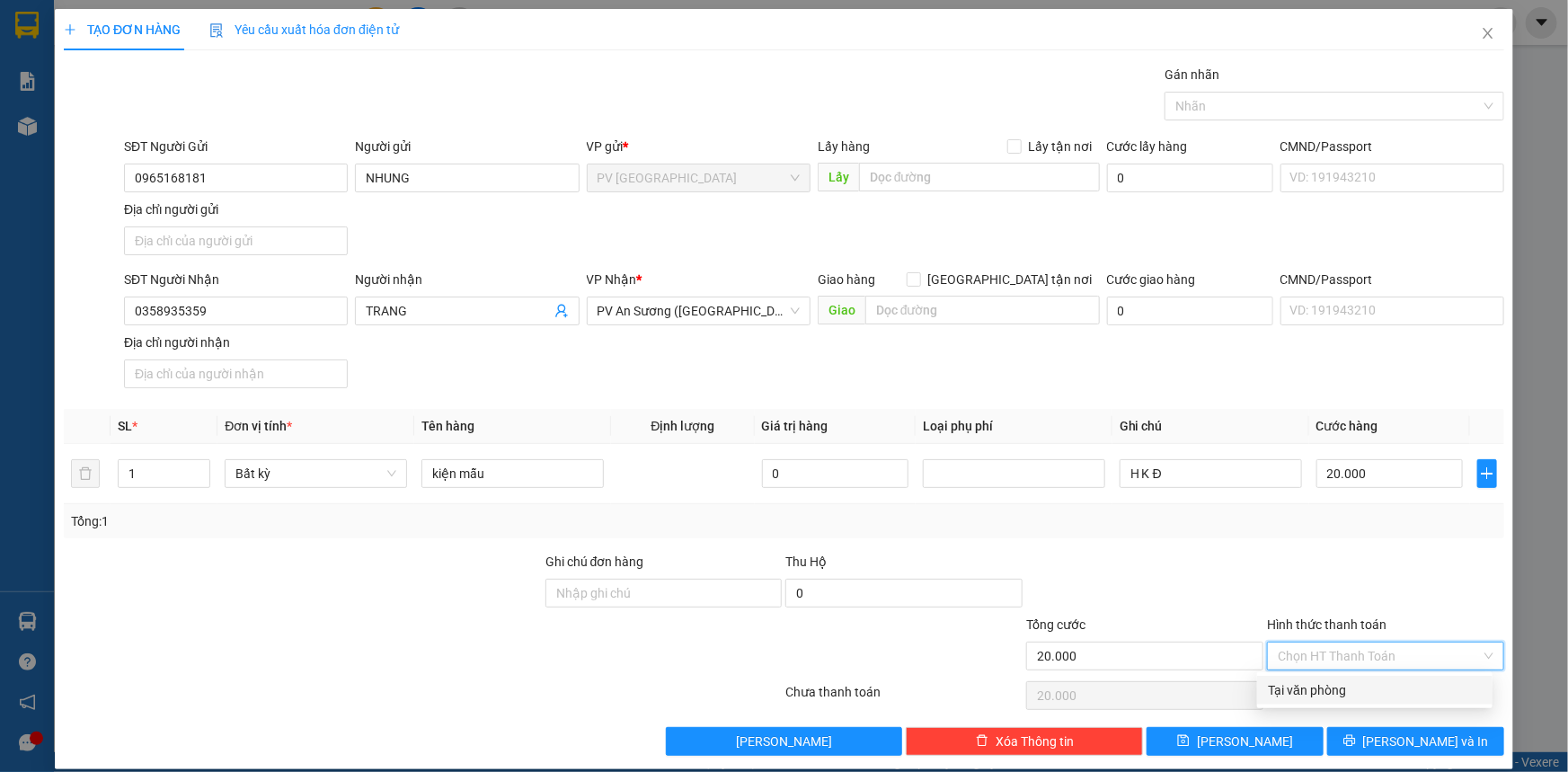
click at [1375, 689] on div "Tại văn phòng" at bounding box center [1375, 690] width 214 height 20
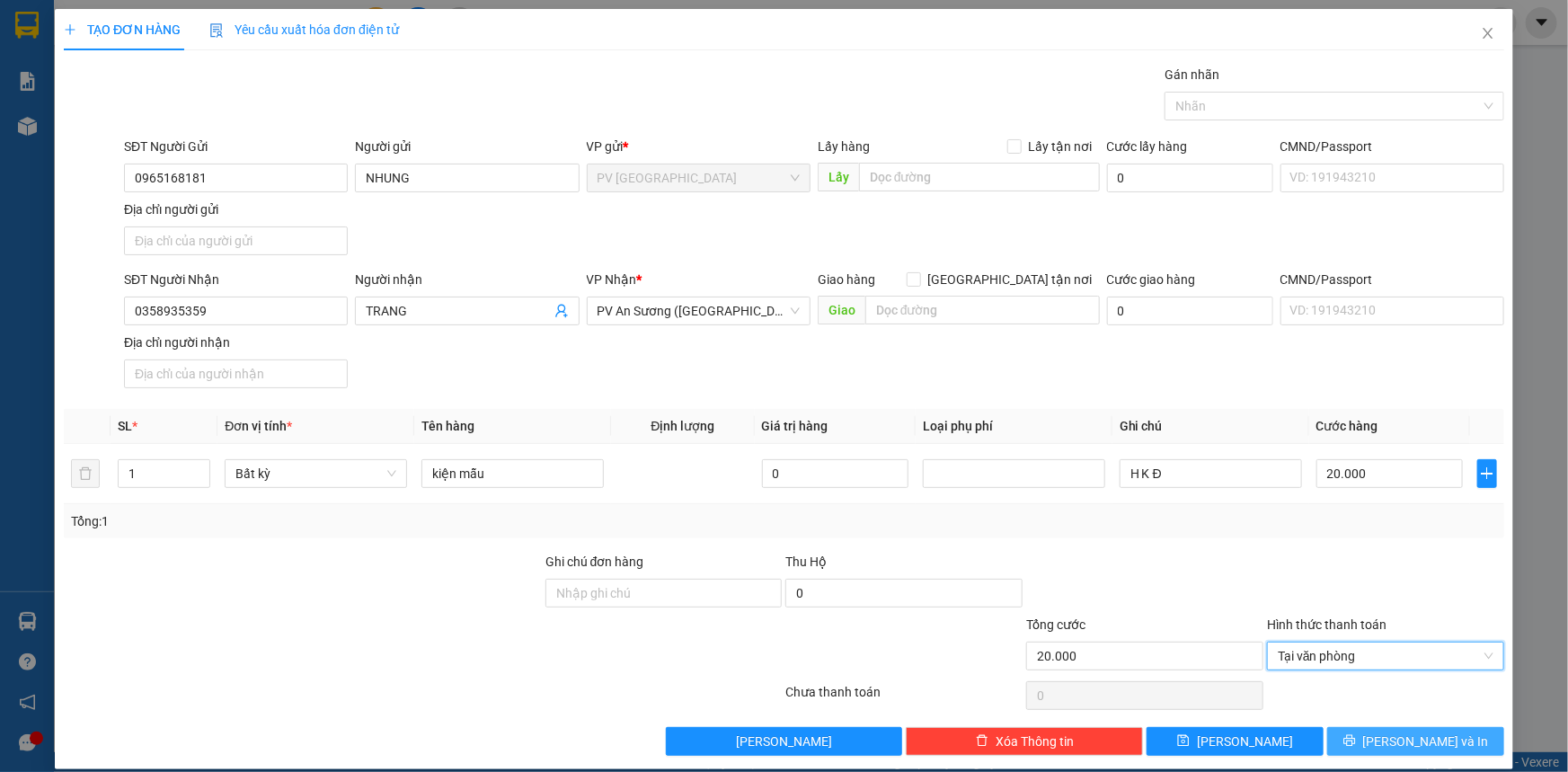
click at [1422, 728] on button "[PERSON_NAME] và In" at bounding box center [1415, 742] width 177 height 29
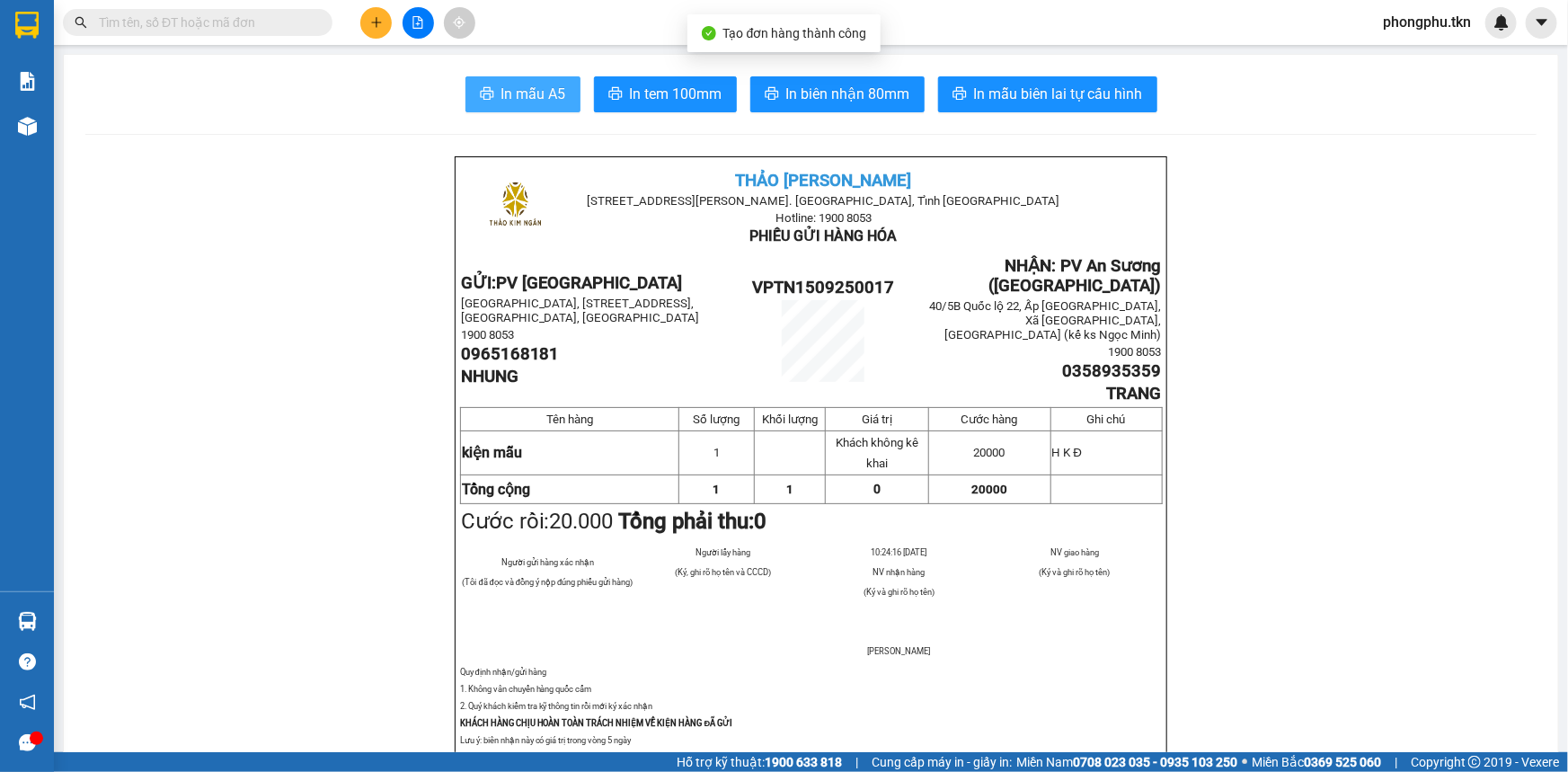
click at [530, 87] on span "In mẫu A5" at bounding box center [533, 93] width 64 height 23
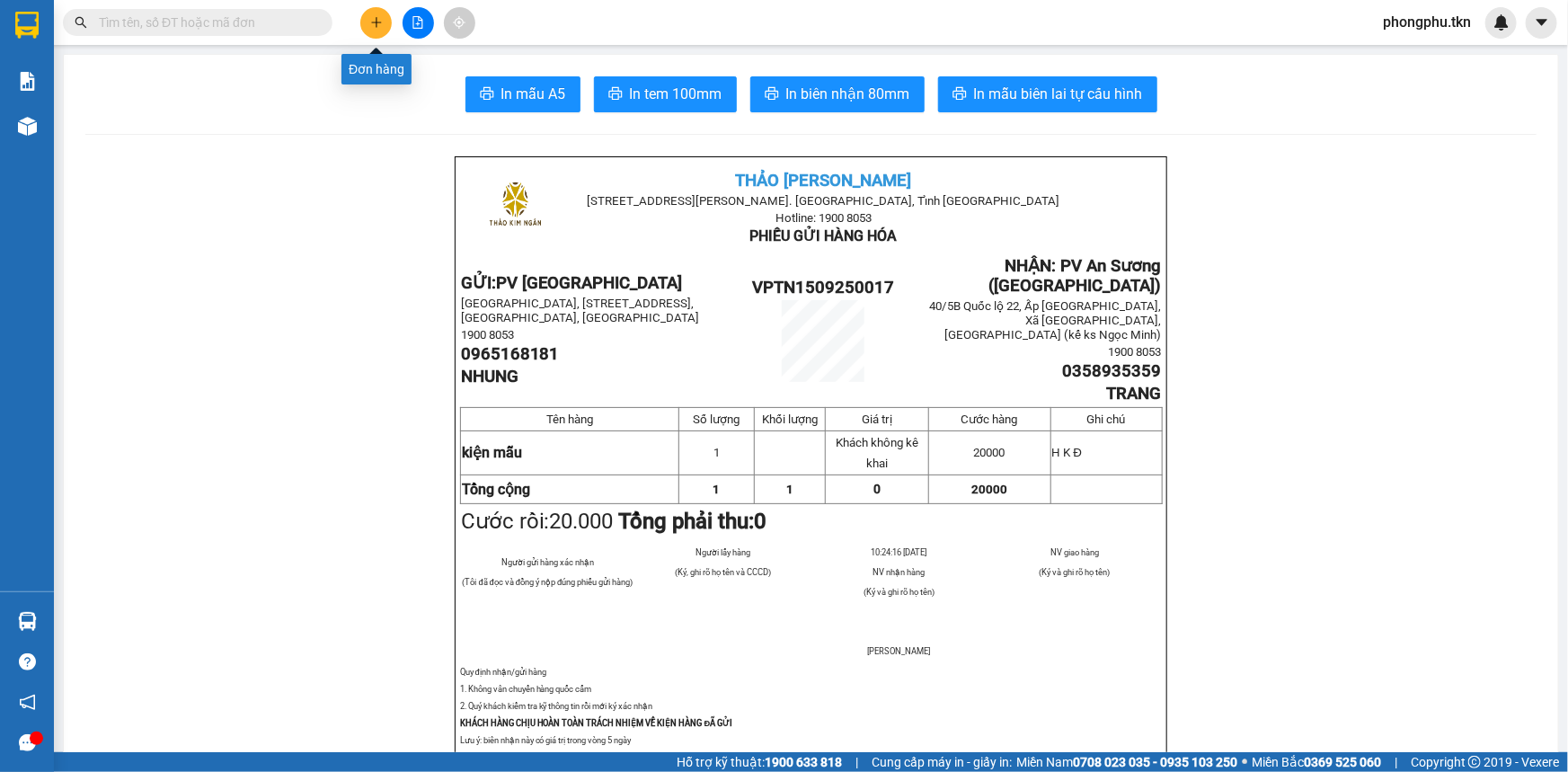
click at [363, 12] on button at bounding box center [375, 23] width 32 height 32
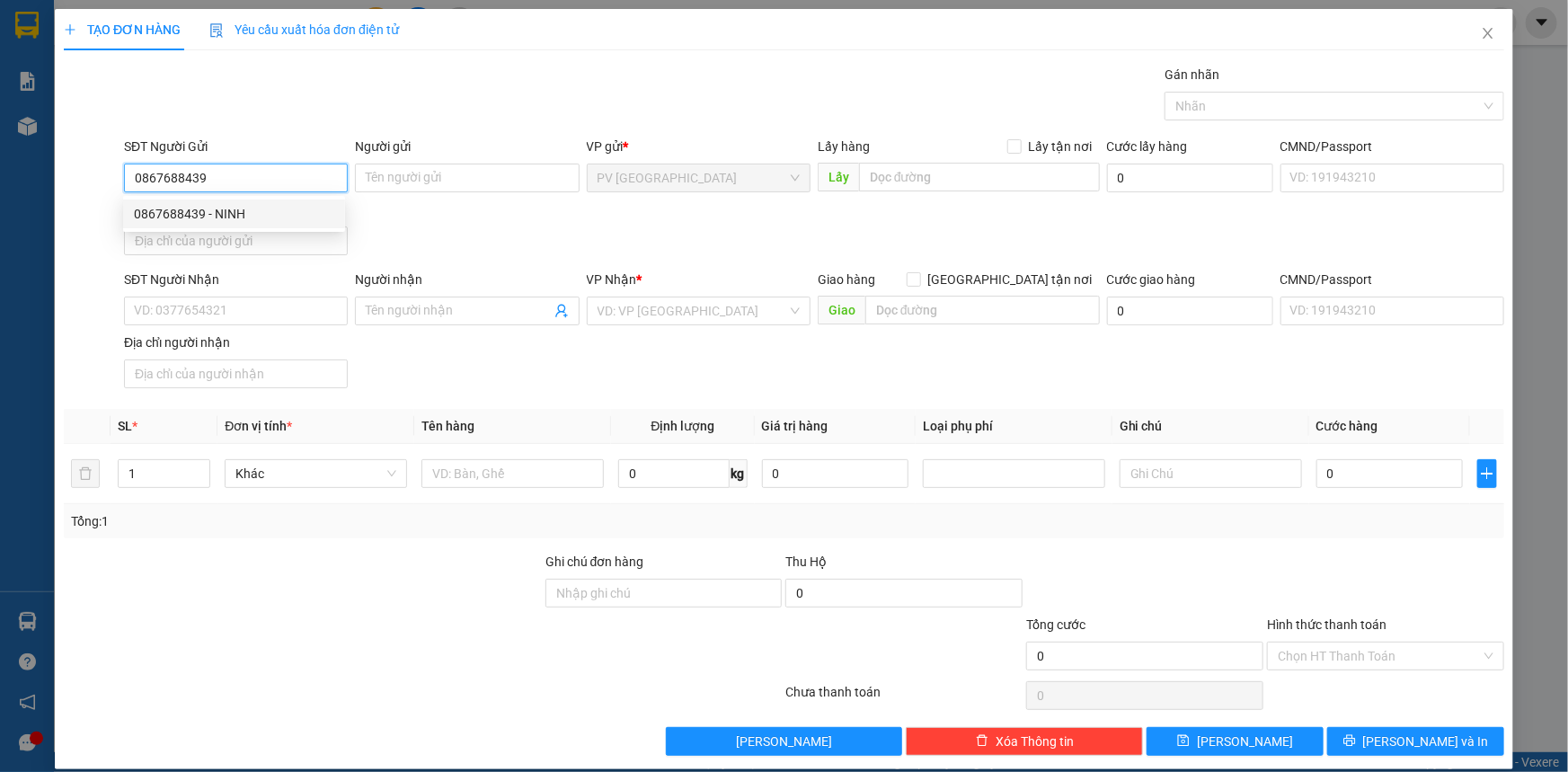
click at [239, 214] on div "0867688439 - NINH" at bounding box center [234, 214] width 200 height 20
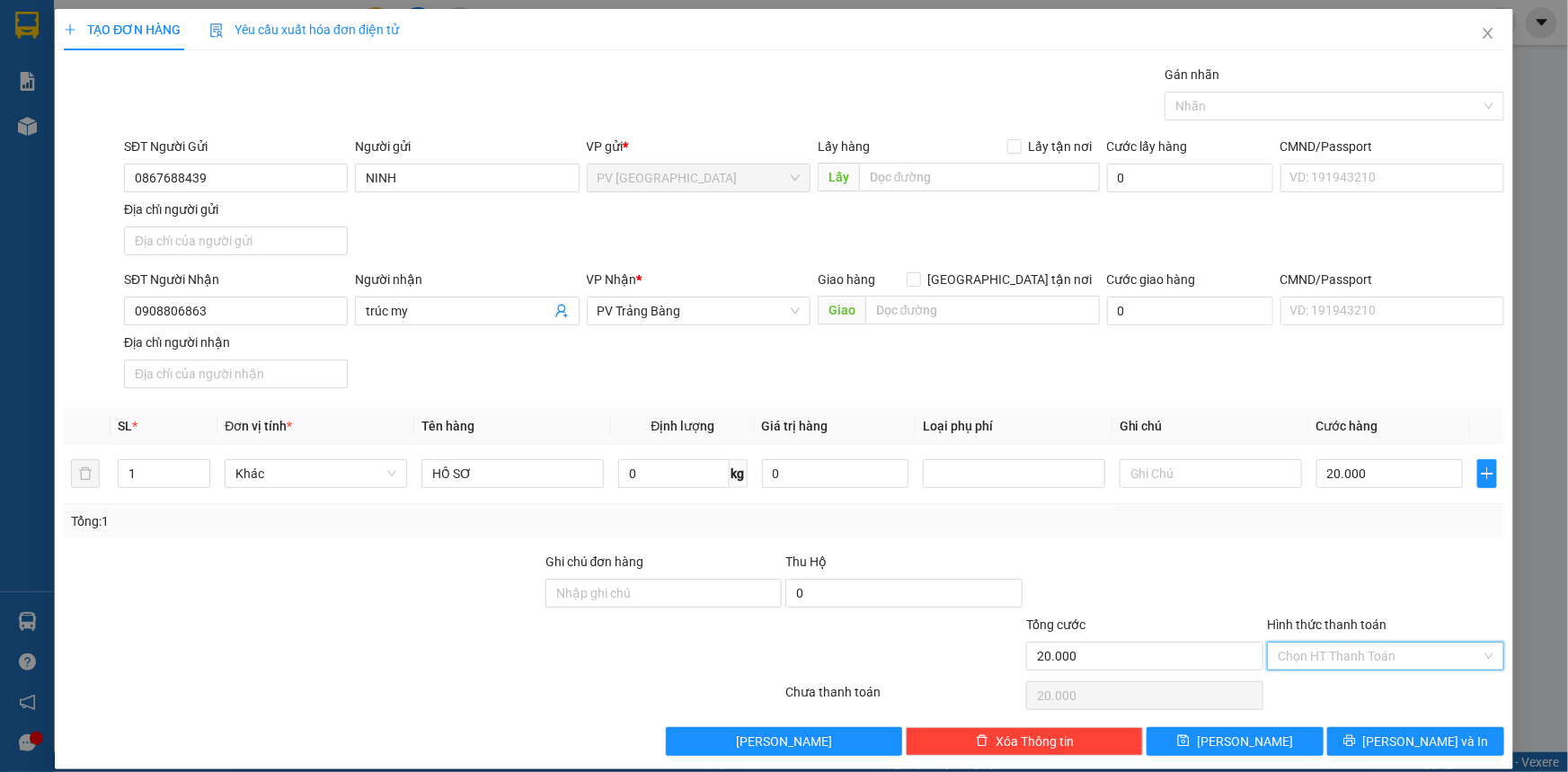
click at [1373, 648] on input "Hình thức thanh toán" at bounding box center [1379, 656] width 203 height 27
click at [1380, 696] on div "Tại văn phòng" at bounding box center [1375, 690] width 214 height 20
click at [1388, 737] on button "[PERSON_NAME] và In" at bounding box center [1415, 742] width 177 height 29
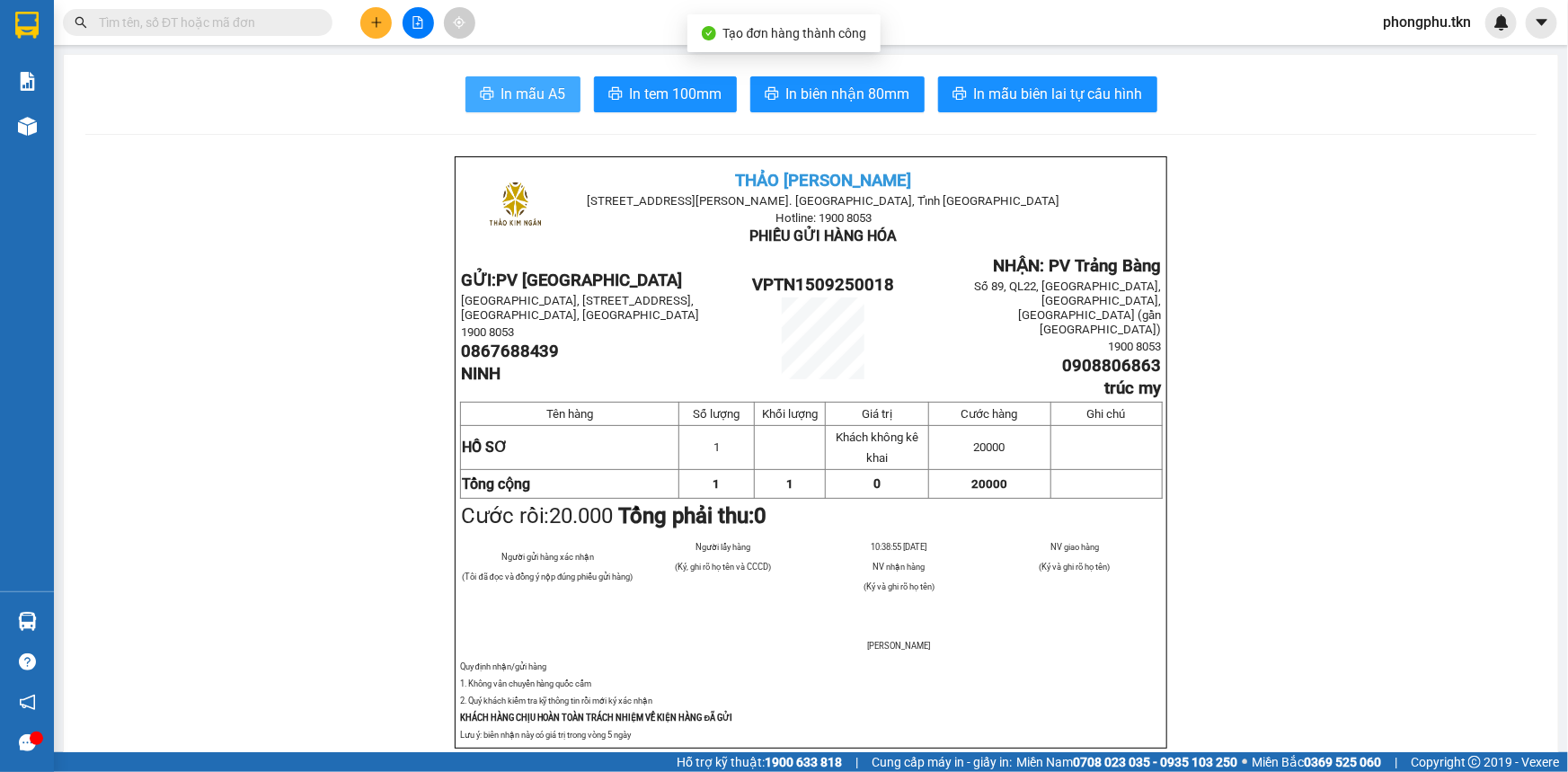
click at [534, 90] on span "In mẫu A5" at bounding box center [533, 93] width 64 height 23
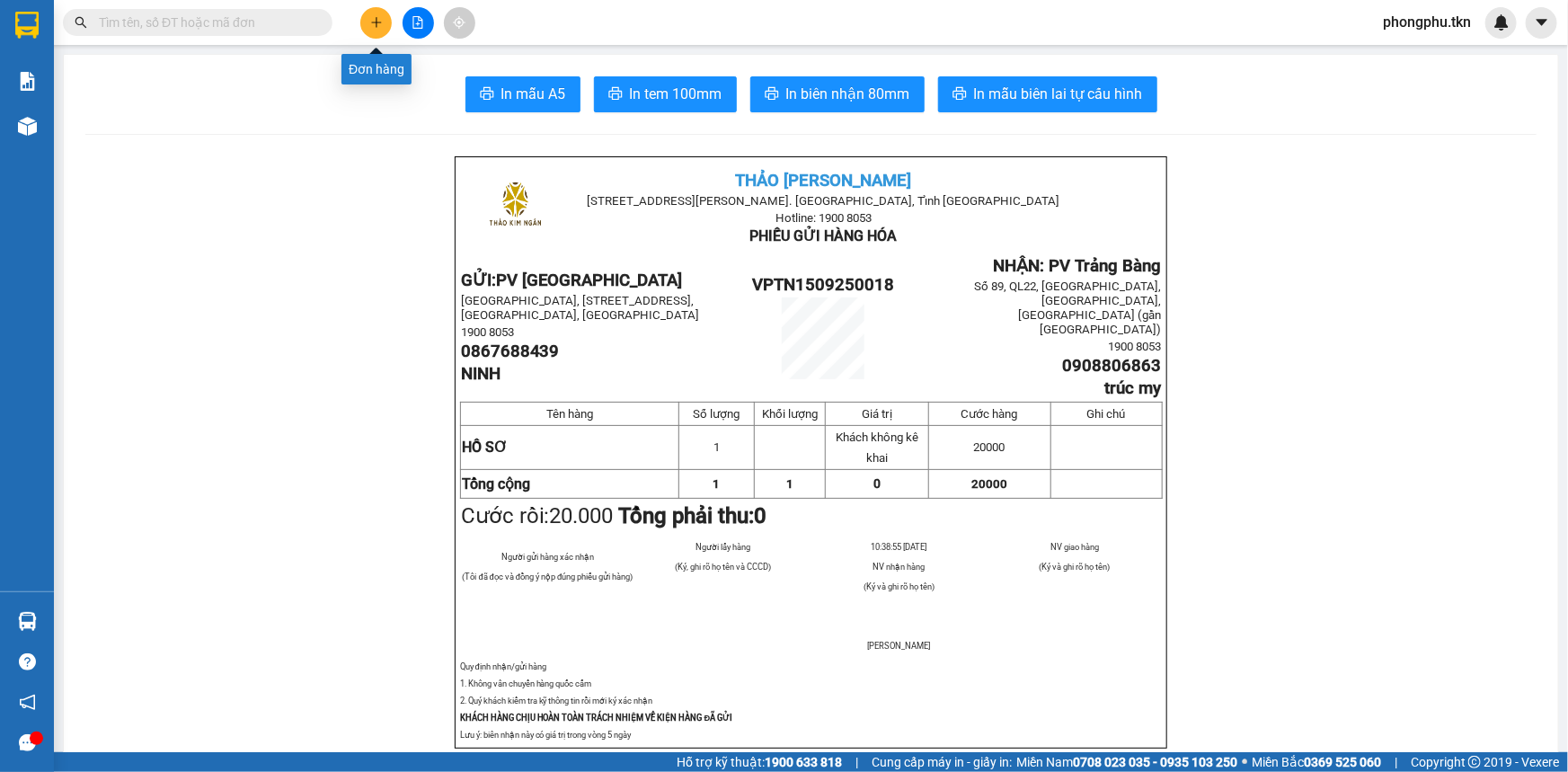
click at [377, 24] on icon "plus" at bounding box center [376, 23] width 13 height 13
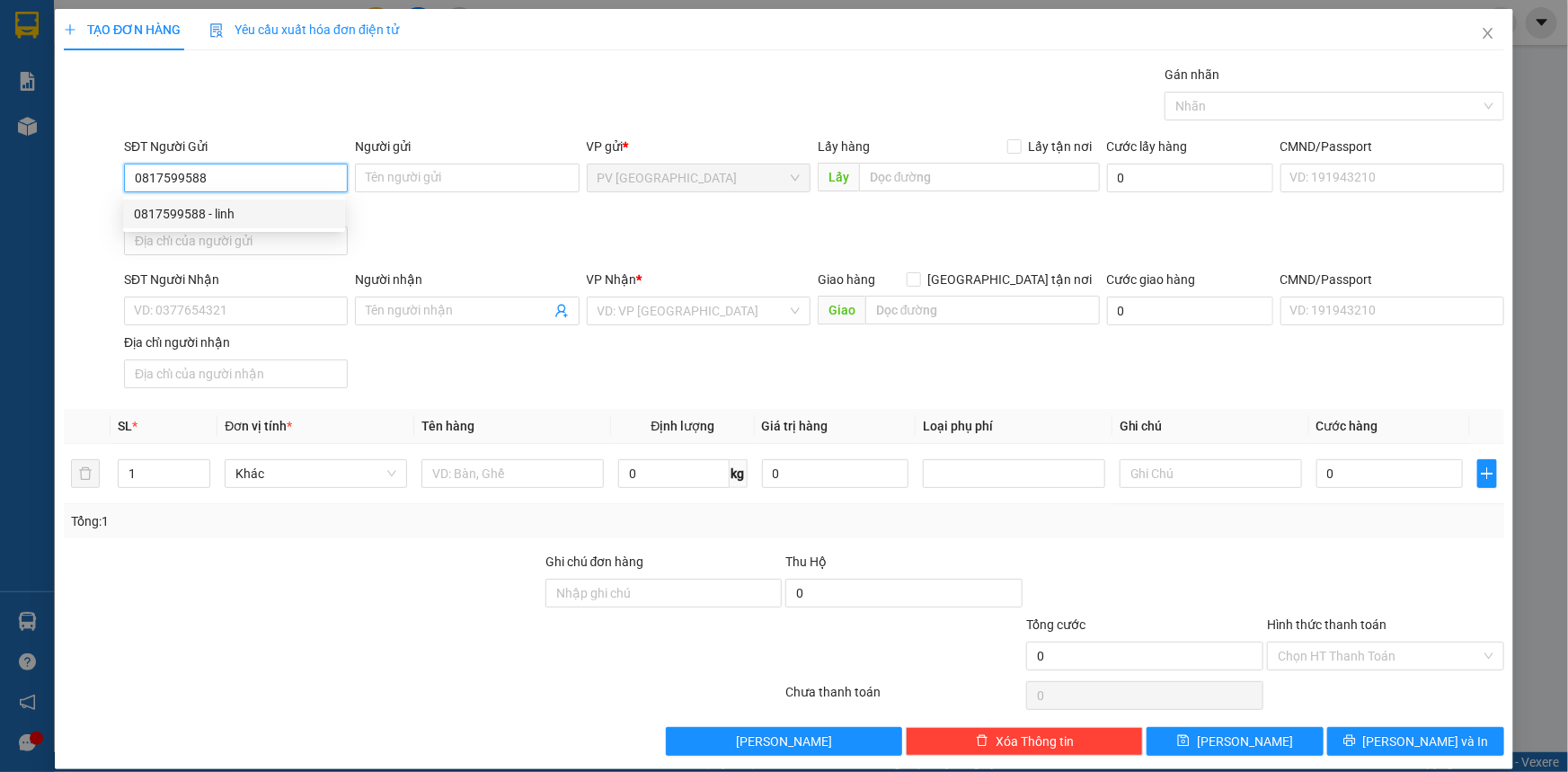
click at [245, 215] on div "0817599588 - linh" at bounding box center [234, 214] width 200 height 20
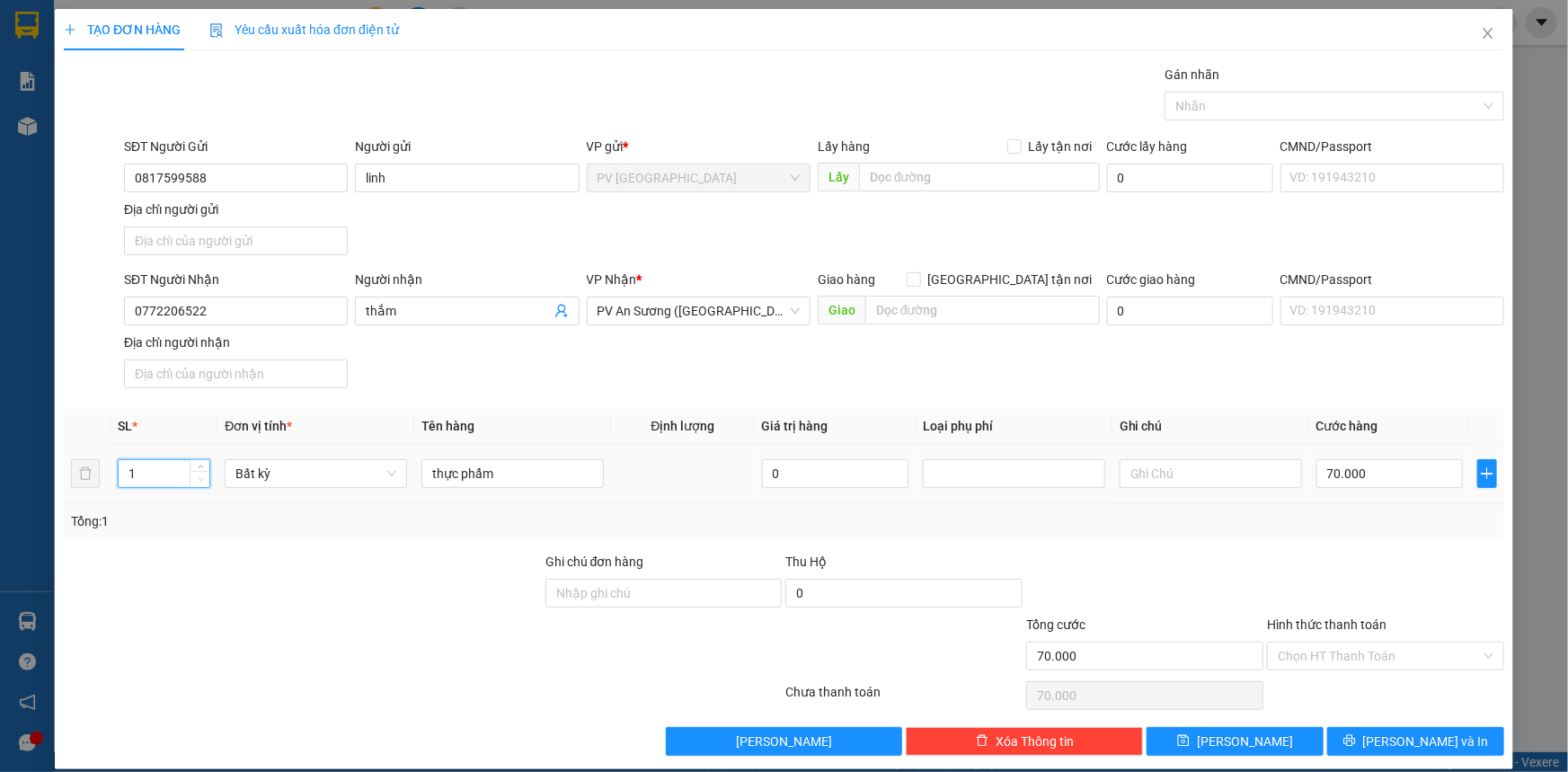
click at [200, 477] on icon "down" at bounding box center [200, 479] width 6 height 6
click at [1393, 476] on input "70.000" at bounding box center [1390, 474] width 147 height 29
click at [1341, 97] on div at bounding box center [1325, 106] width 313 height 22
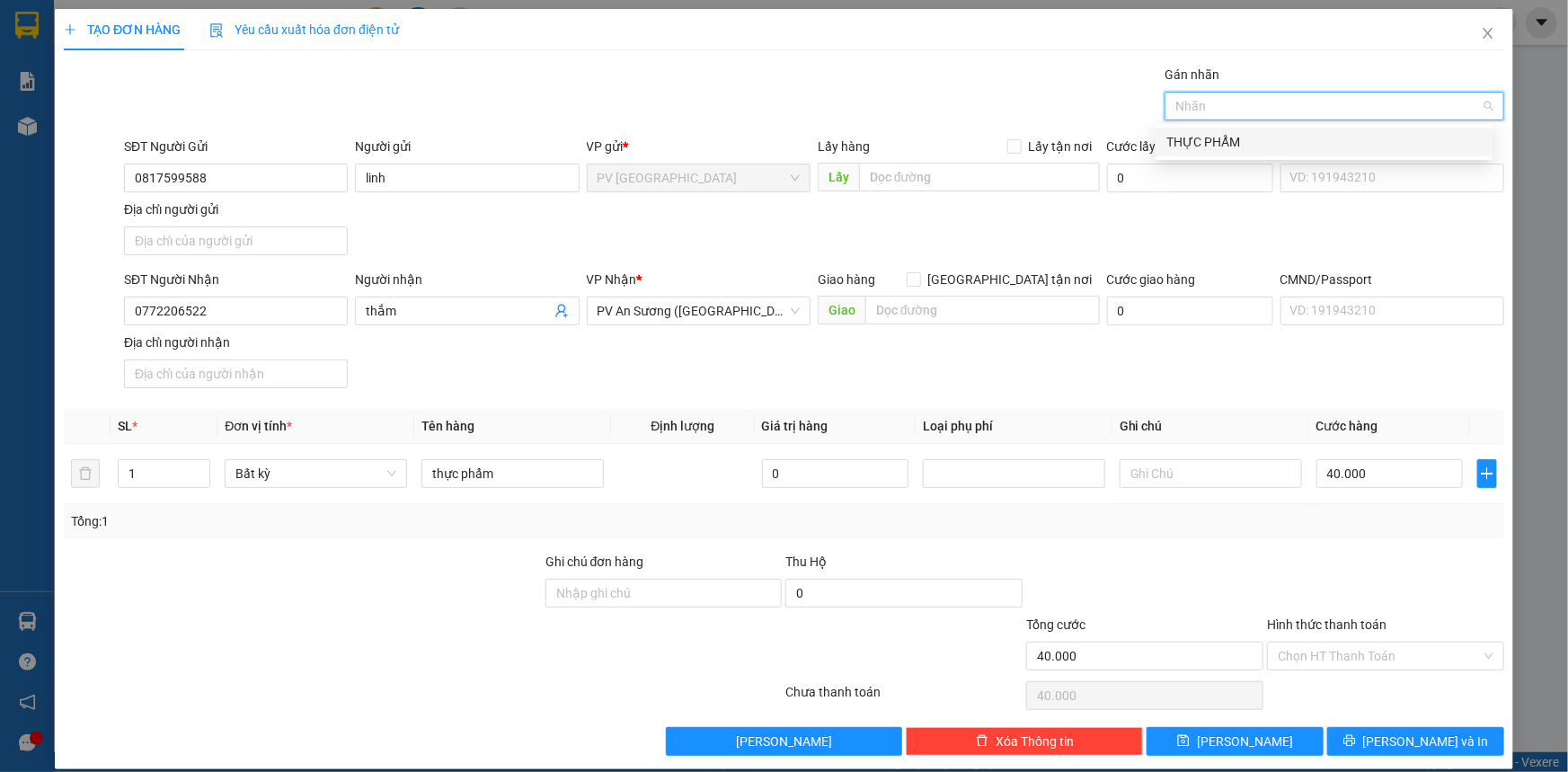
click at [1320, 147] on div "THỰC PHẨM" at bounding box center [1324, 142] width 316 height 20
click at [1363, 656] on input "Hình thức thanh toán" at bounding box center [1379, 656] width 203 height 27
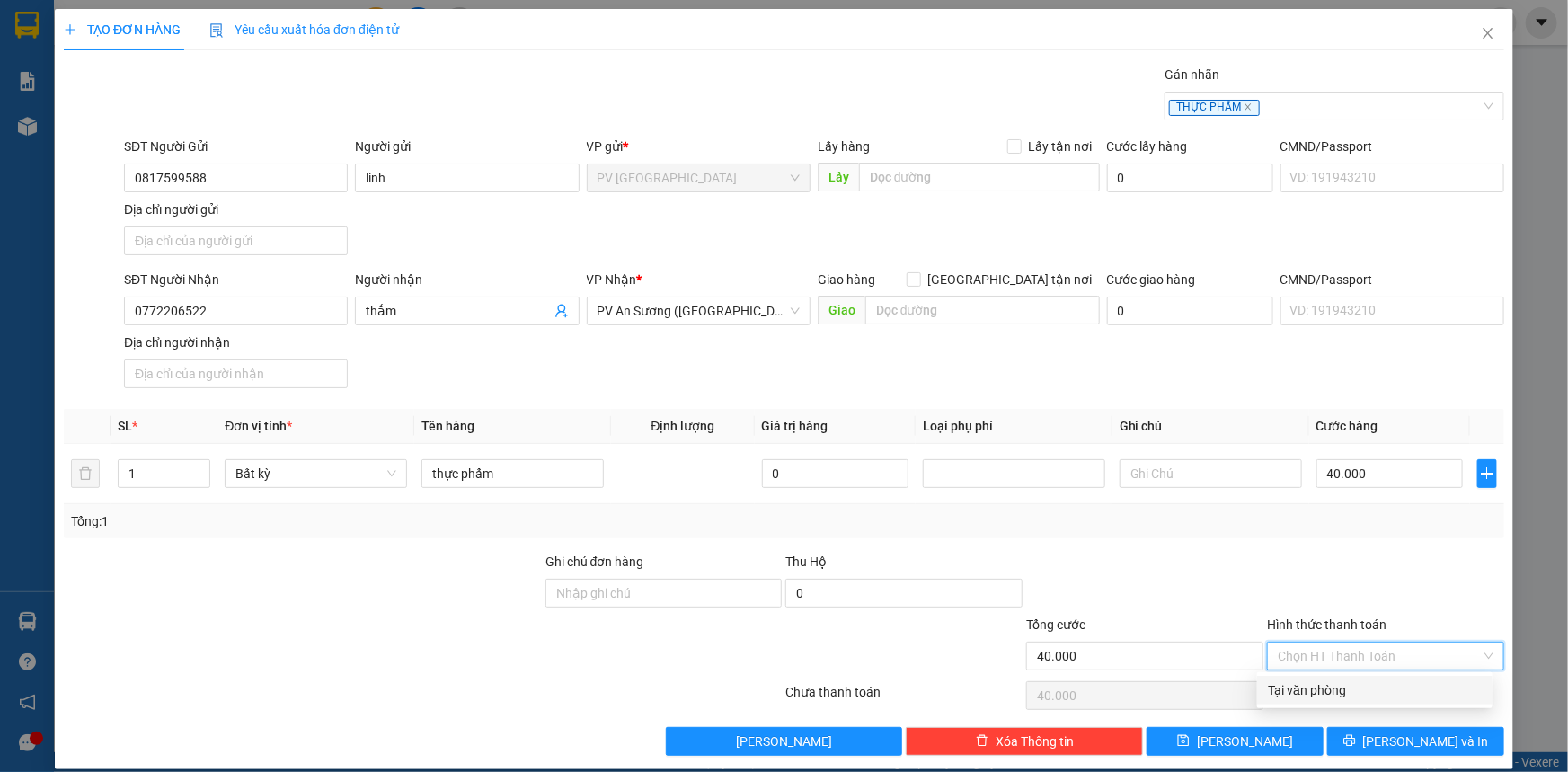
drag, startPoint x: 1356, startPoint y: 686, endPoint x: 1384, endPoint y: 718, distance: 42.5
click at [1363, 686] on div "Tại văn phòng" at bounding box center [1375, 690] width 214 height 20
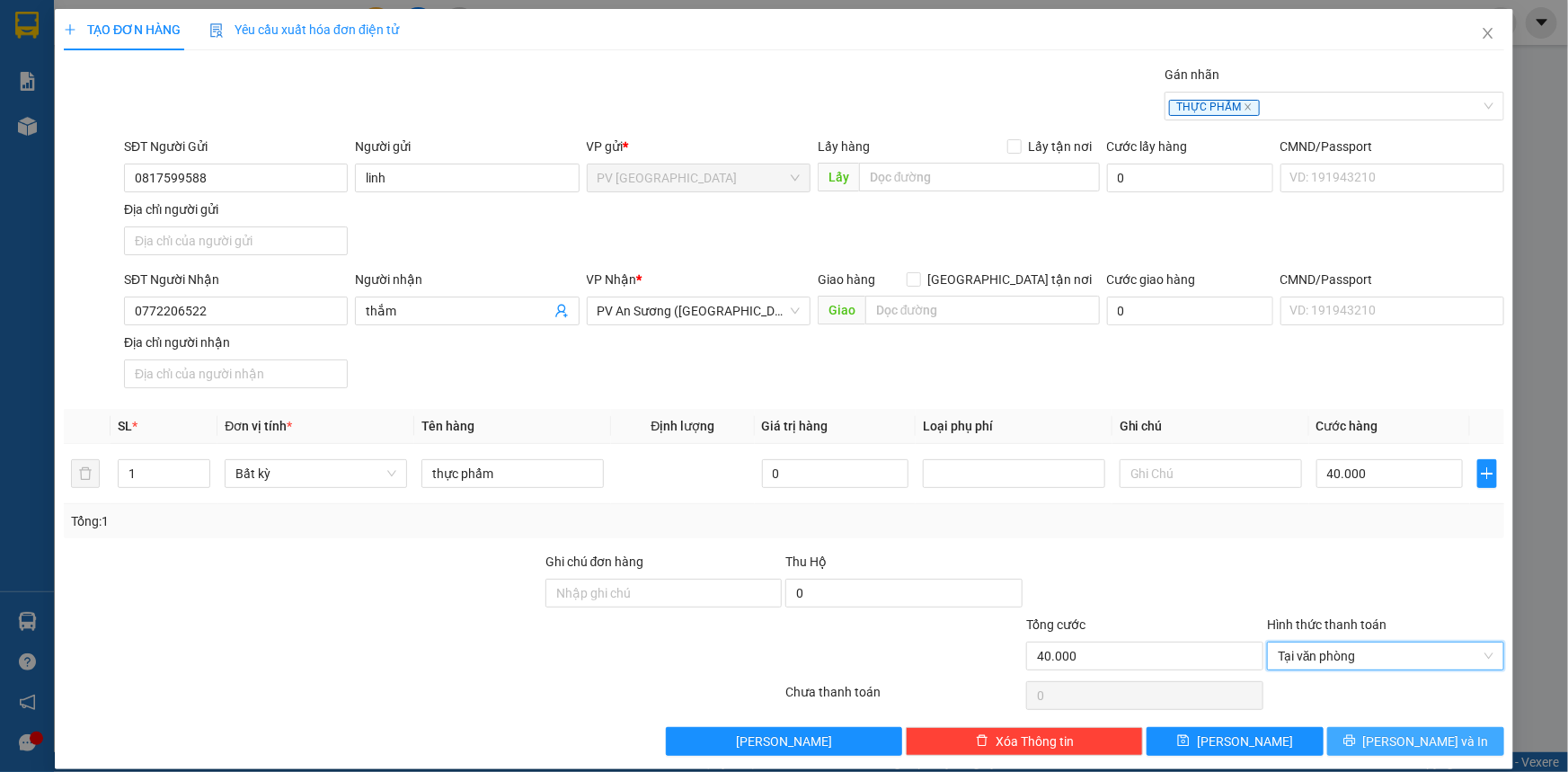
drag, startPoint x: 1384, startPoint y: 730, endPoint x: 1391, endPoint y: 736, distance: 9.2
click at [1390, 735] on button "[PERSON_NAME] và In" at bounding box center [1415, 742] width 177 height 29
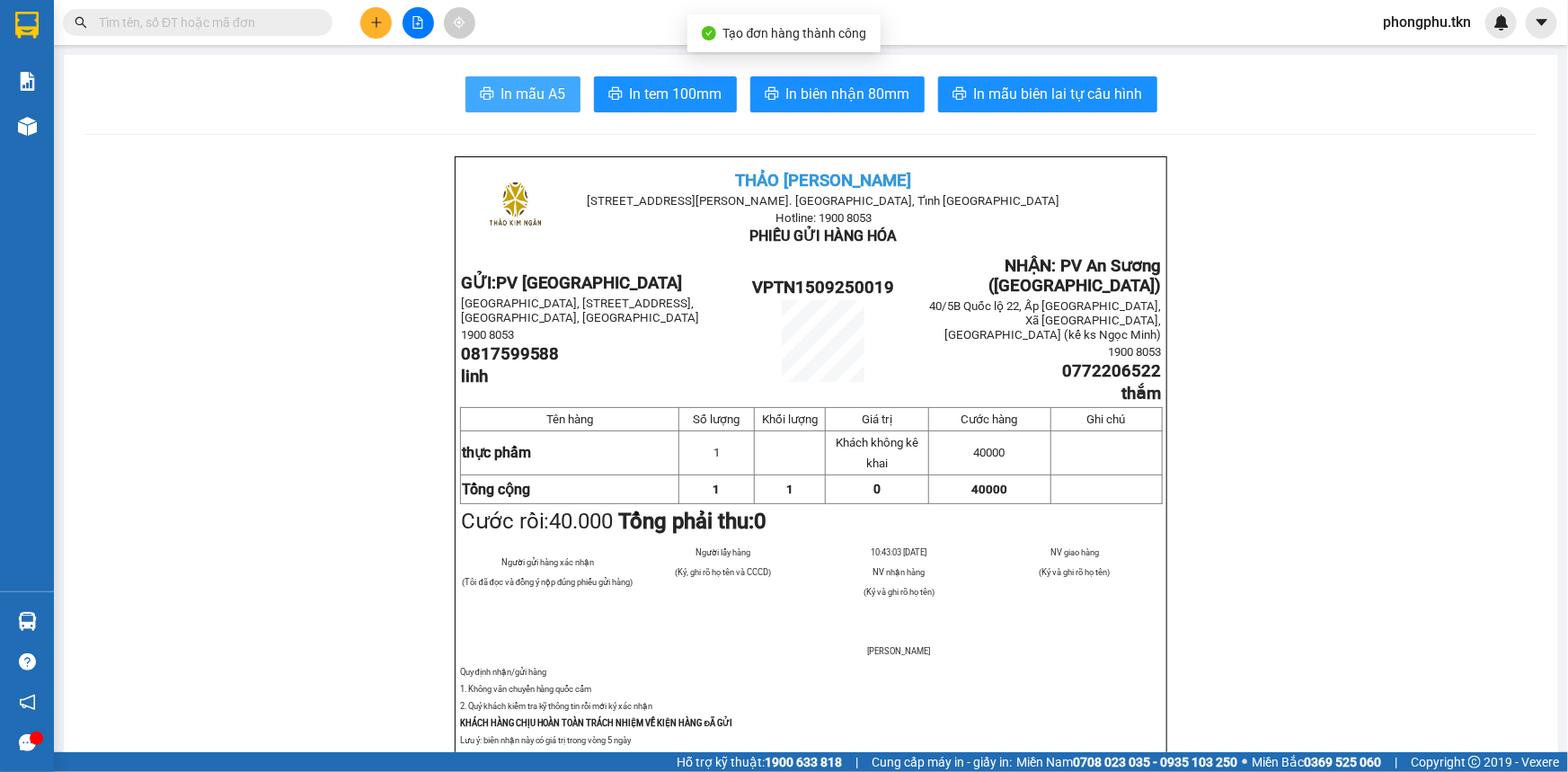
click at [502, 97] on span "In mẫu A5" at bounding box center [533, 93] width 64 height 23
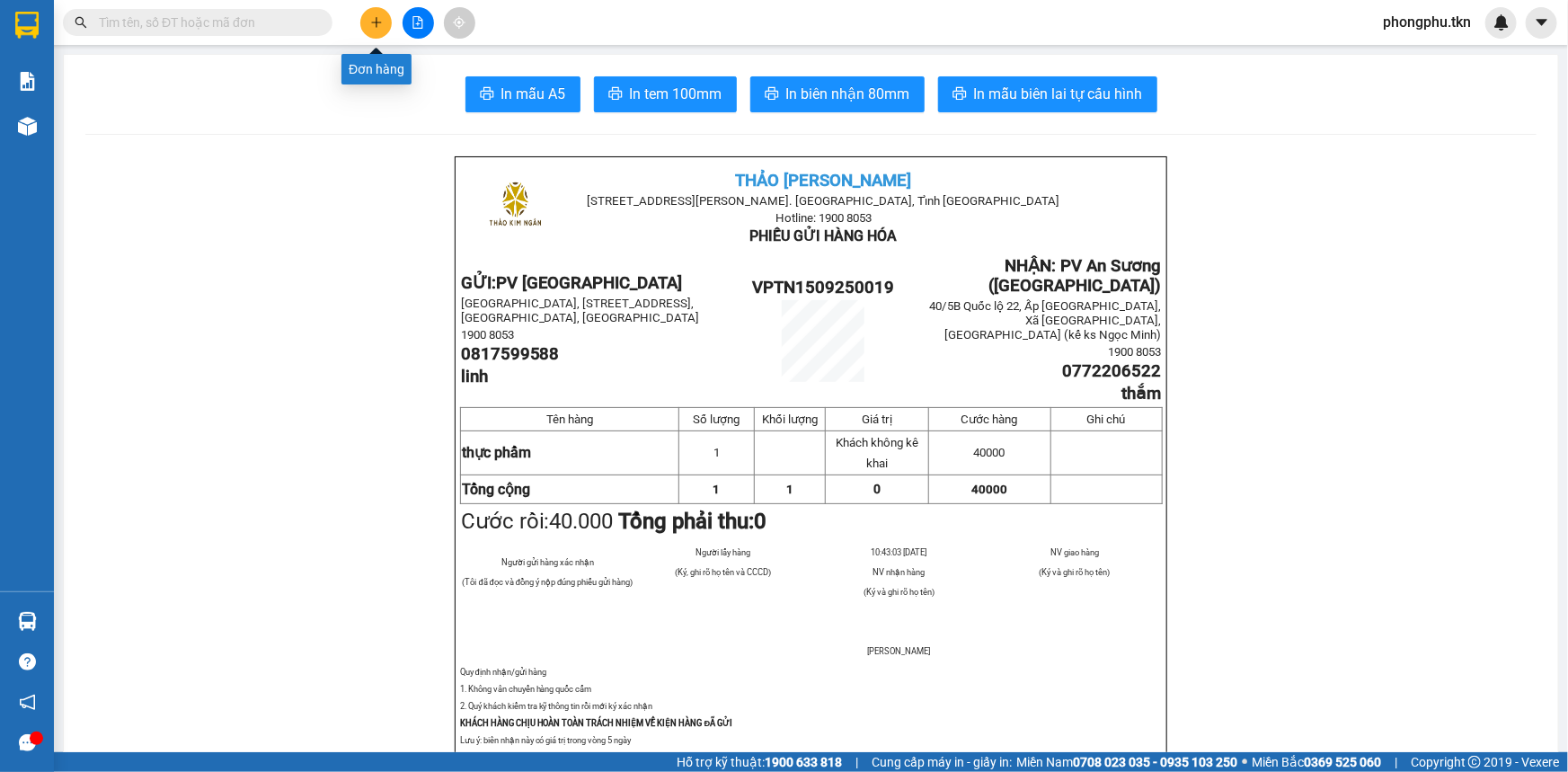
click at [375, 28] on icon "plus" at bounding box center [376, 23] width 13 height 13
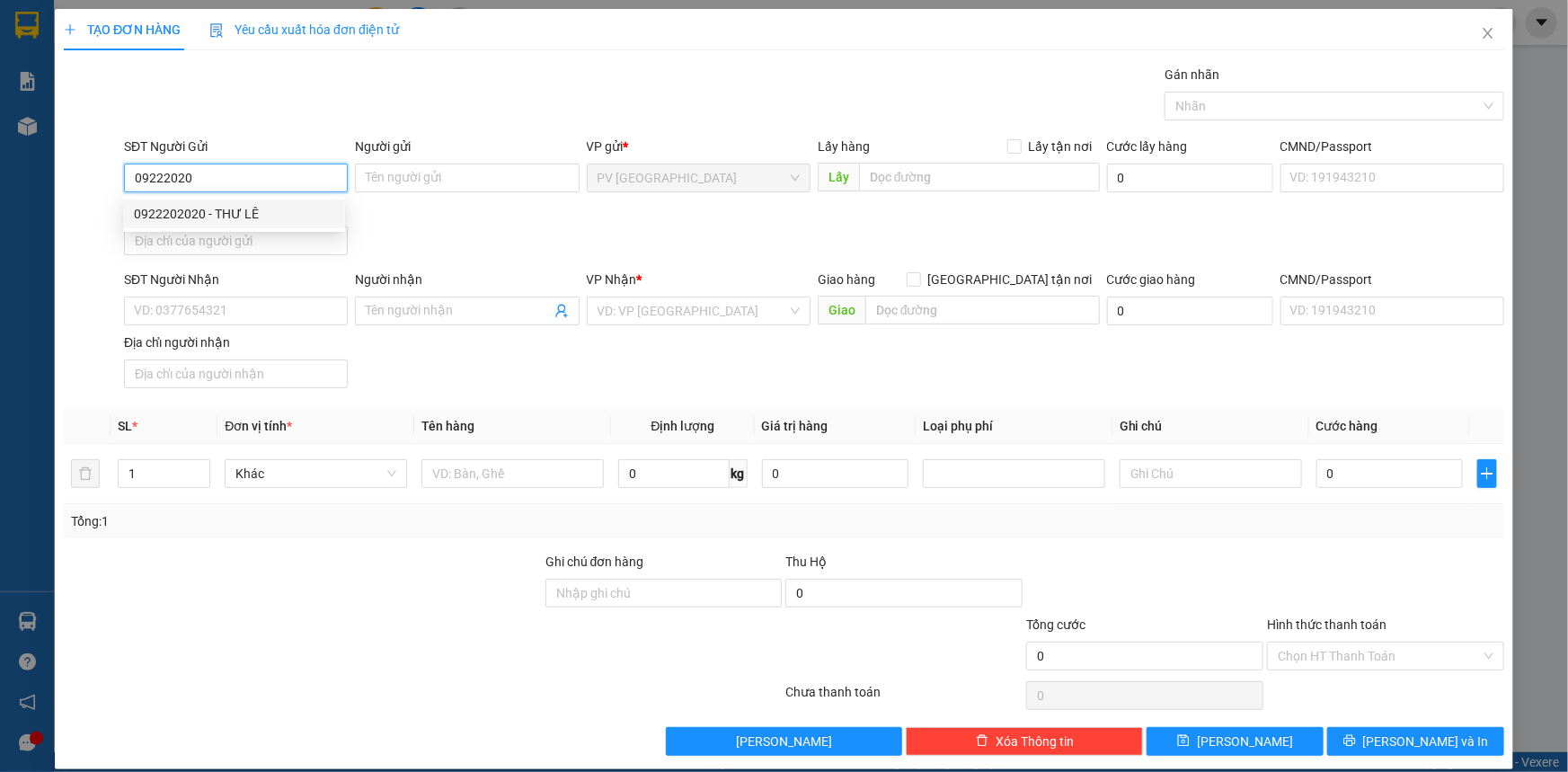
click at [243, 211] on div "0922202020 - THƯ LÊ" at bounding box center [234, 214] width 200 height 20
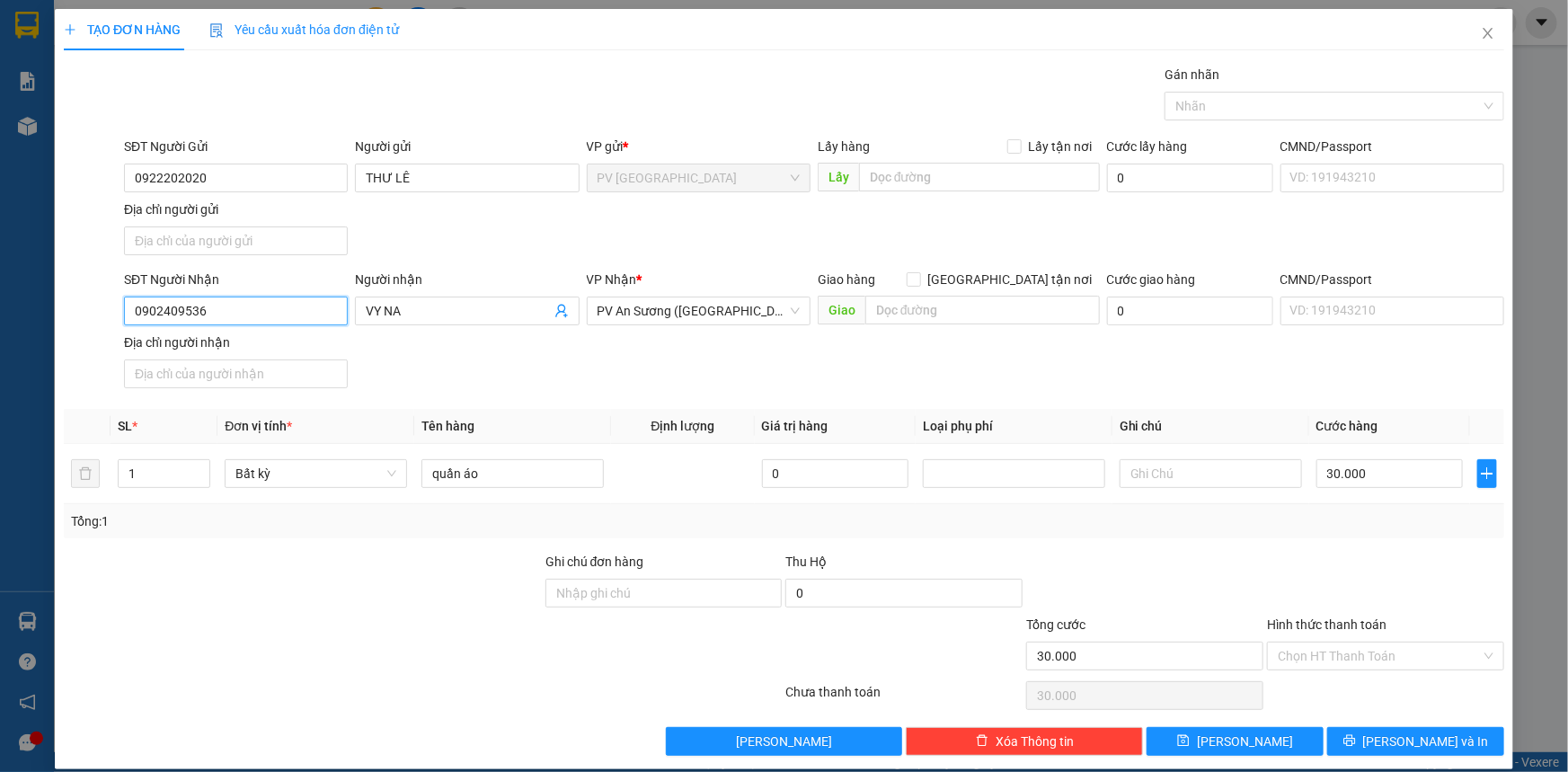
click at [287, 312] on input "0902409536" at bounding box center [236, 311] width 224 height 29
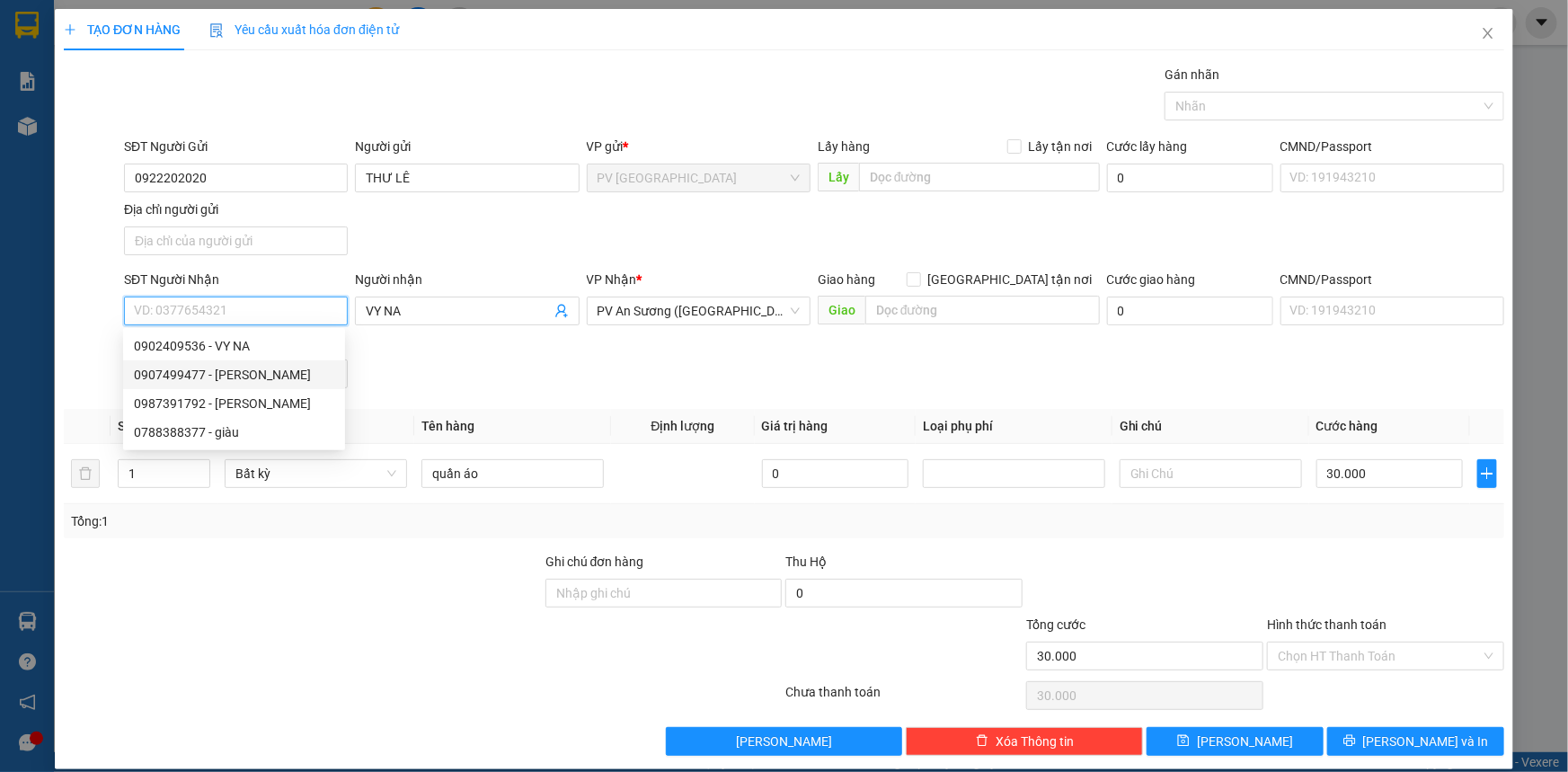
click at [256, 372] on div "0907499477 - PHƯƠNG THẢO" at bounding box center [234, 375] width 200 height 20
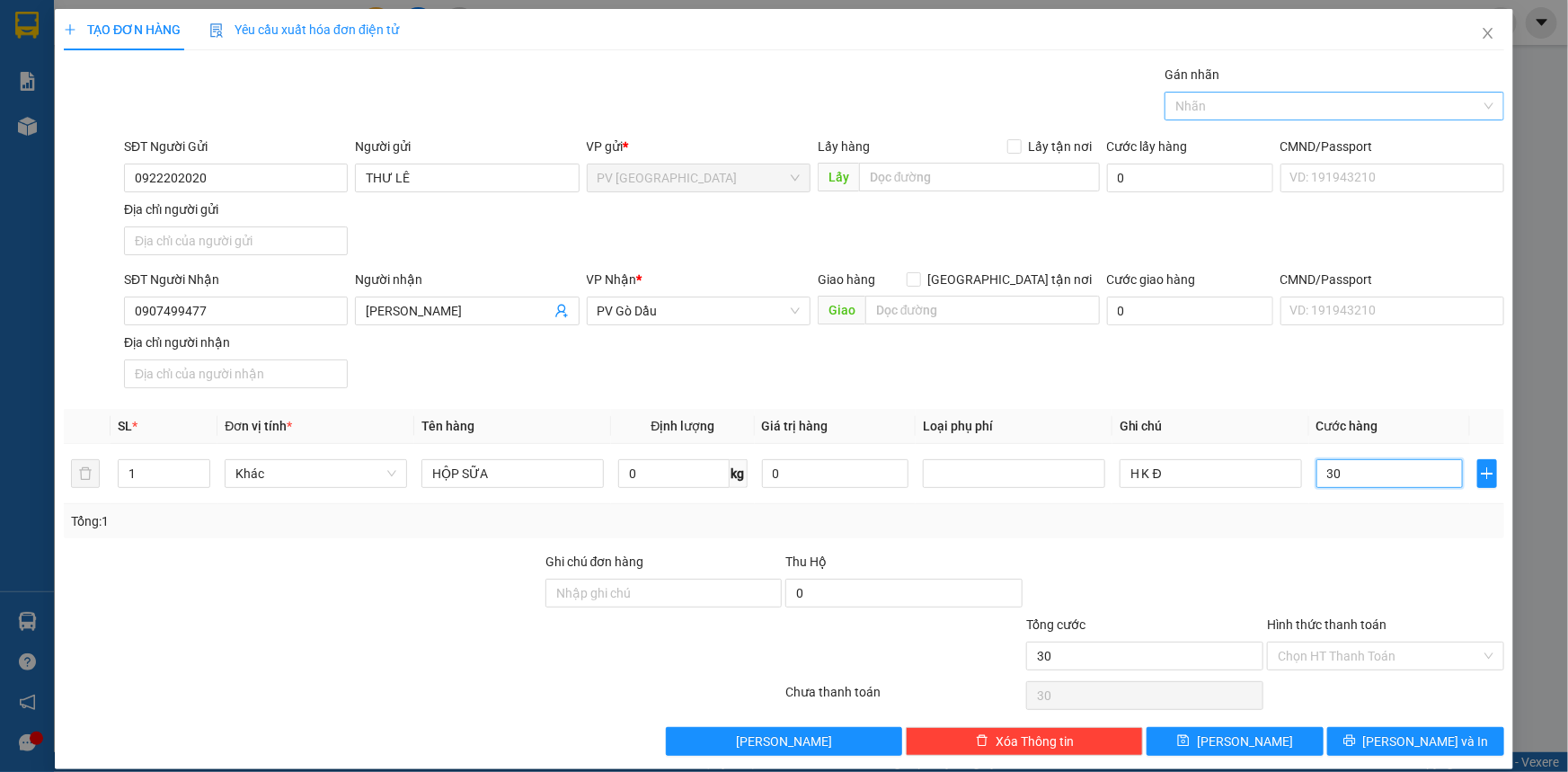
click at [1365, 113] on div at bounding box center [1325, 106] width 313 height 22
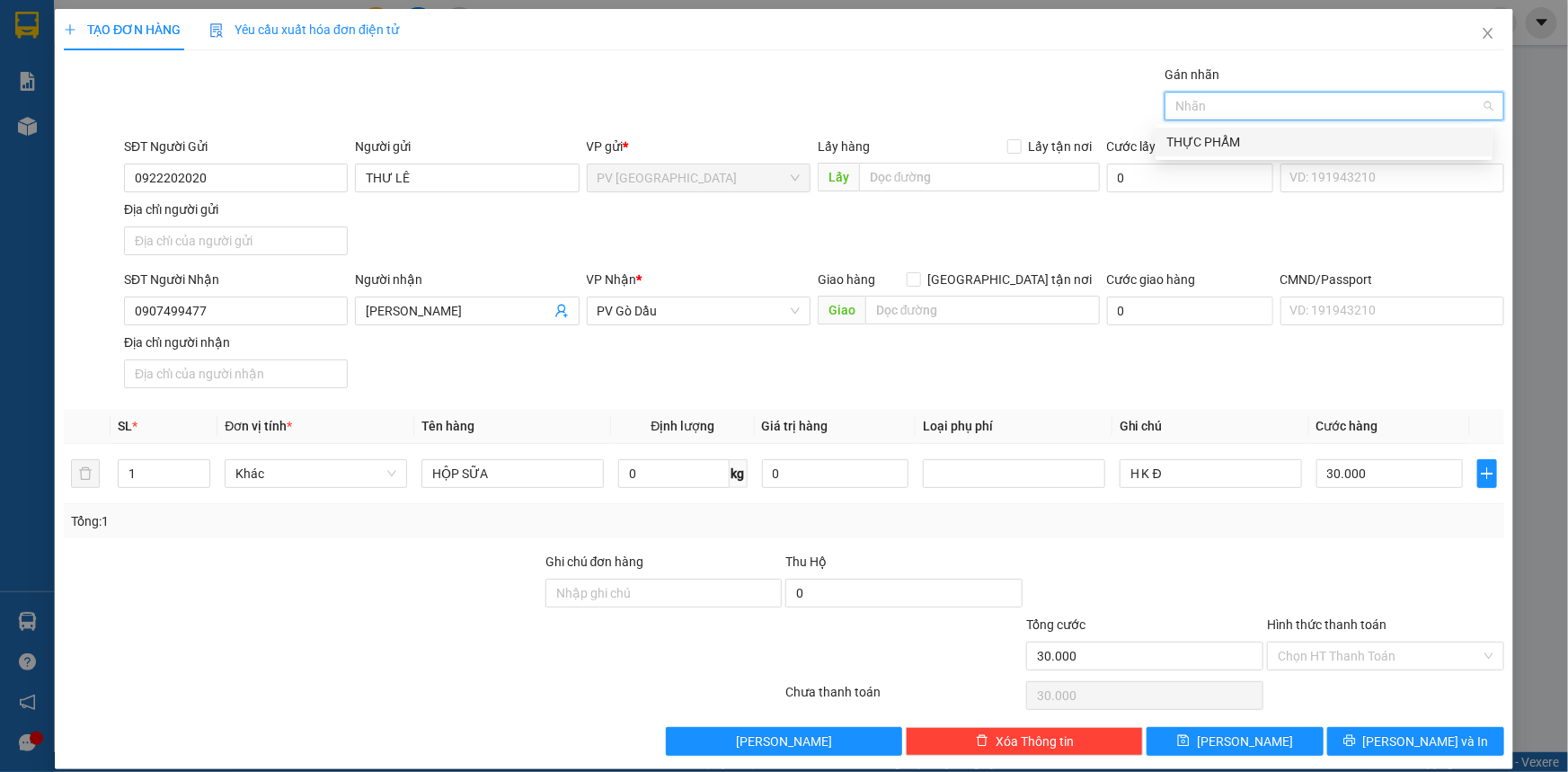
click at [1268, 147] on div "THỰC PHẨM" at bounding box center [1324, 142] width 316 height 20
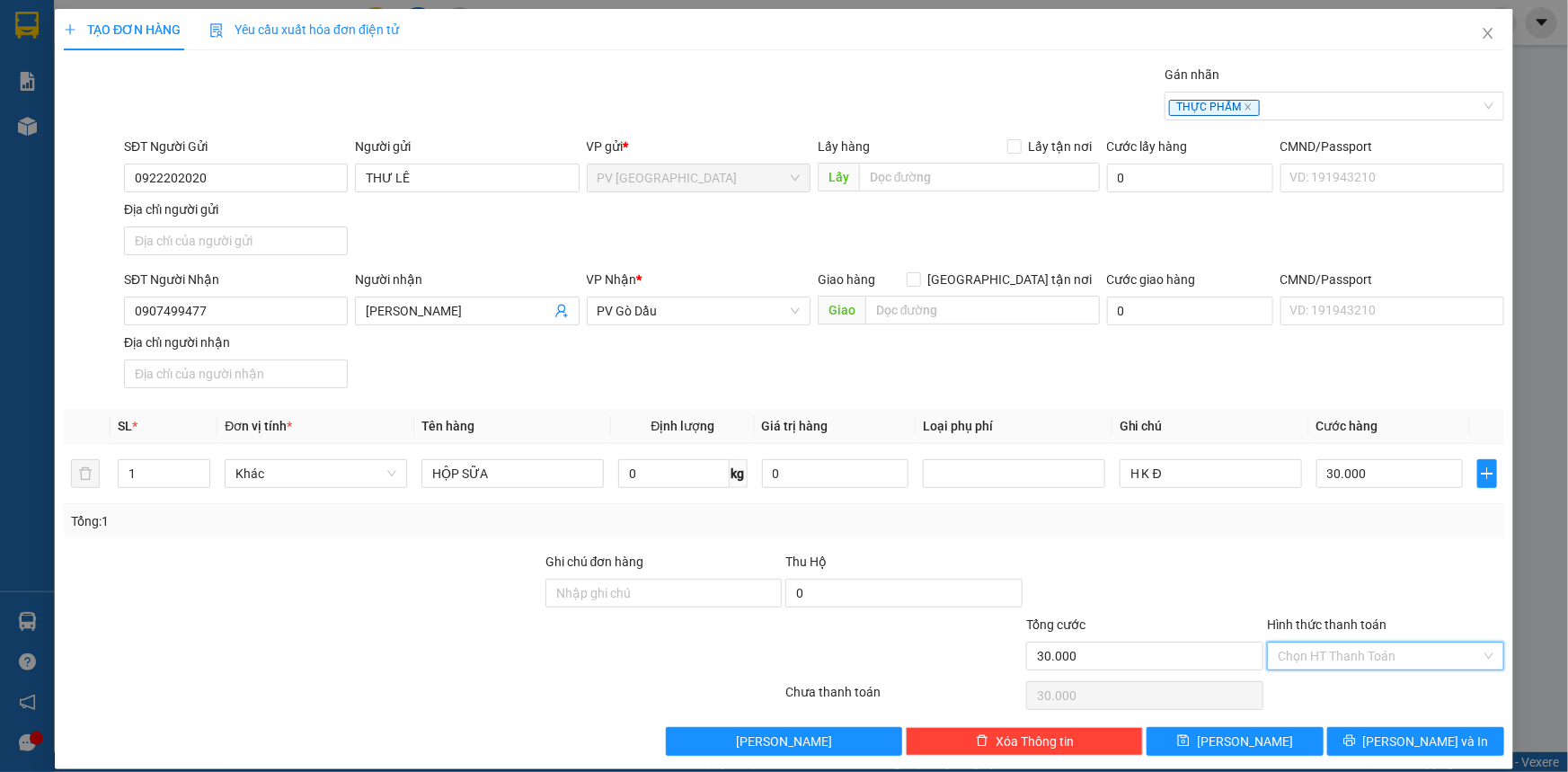
click at [1388, 660] on input "Hình thức thanh toán" at bounding box center [1379, 656] width 203 height 27
click at [1292, 705] on div "Transit Pickup Surcharge Ids Transit Deliver Surcharge Ids Transit Deliver Surc…" at bounding box center [784, 410] width 1440 height 691
click at [1314, 657] on input "Hình thức thanh toán" at bounding box center [1379, 656] width 203 height 27
click at [1315, 682] on div "Tại văn phòng" at bounding box center [1375, 690] width 214 height 20
drag, startPoint x: 1347, startPoint y: 728, endPoint x: 1334, endPoint y: 718, distance: 16.4
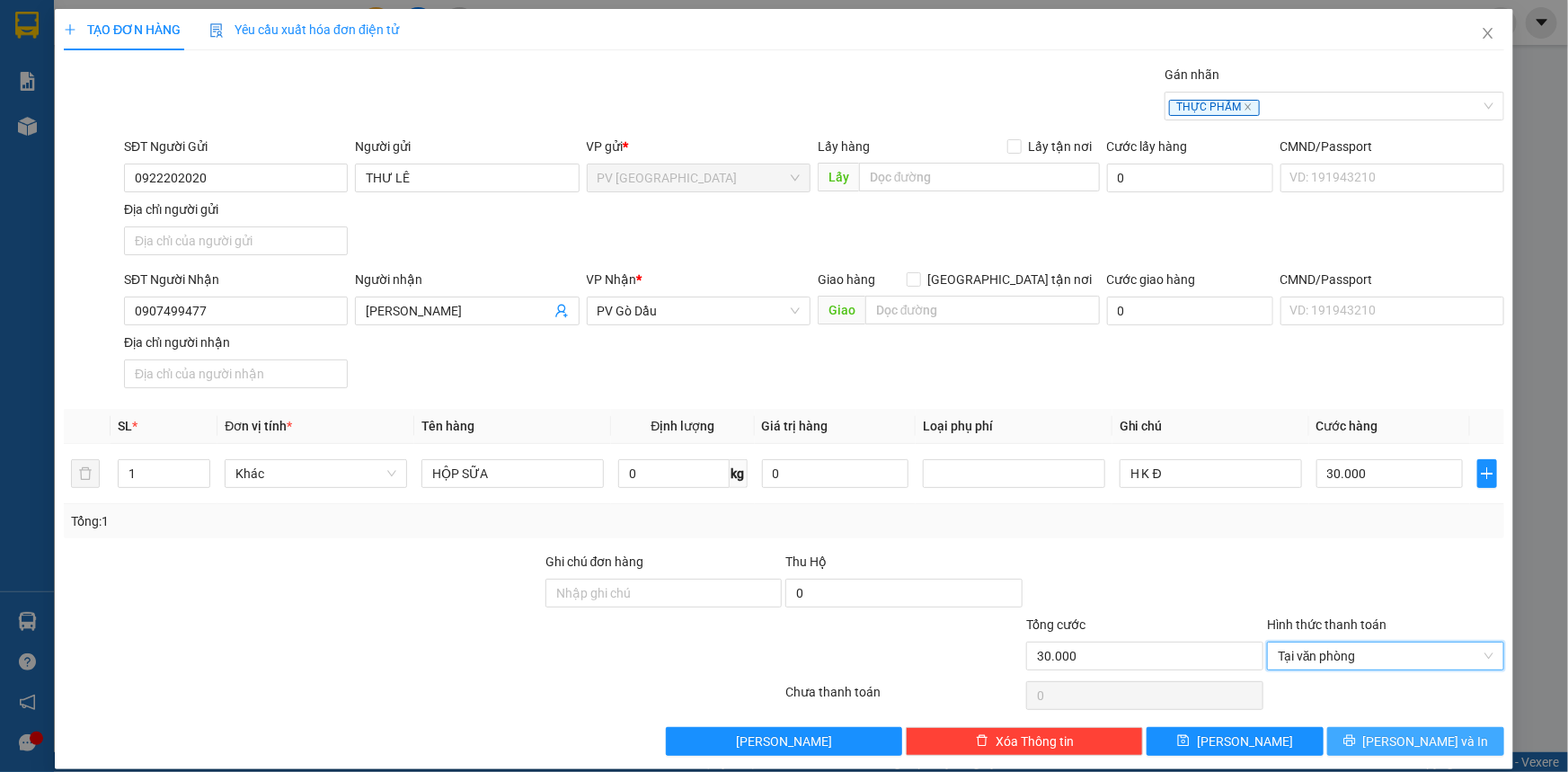
click at [1343, 728] on button "[PERSON_NAME] và In" at bounding box center [1415, 742] width 177 height 29
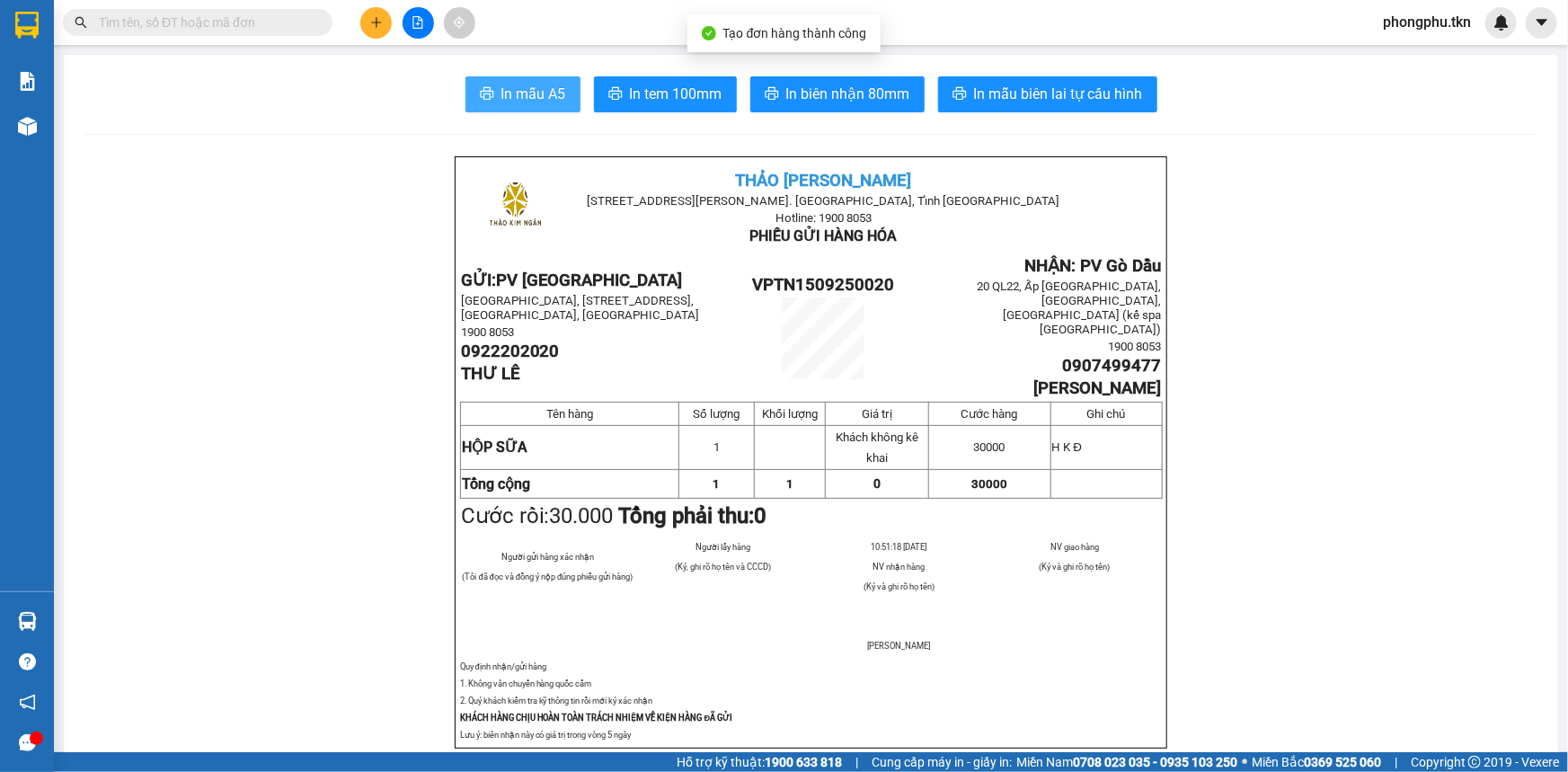
click at [521, 93] on span "In mẫu A5" at bounding box center [533, 93] width 64 height 23
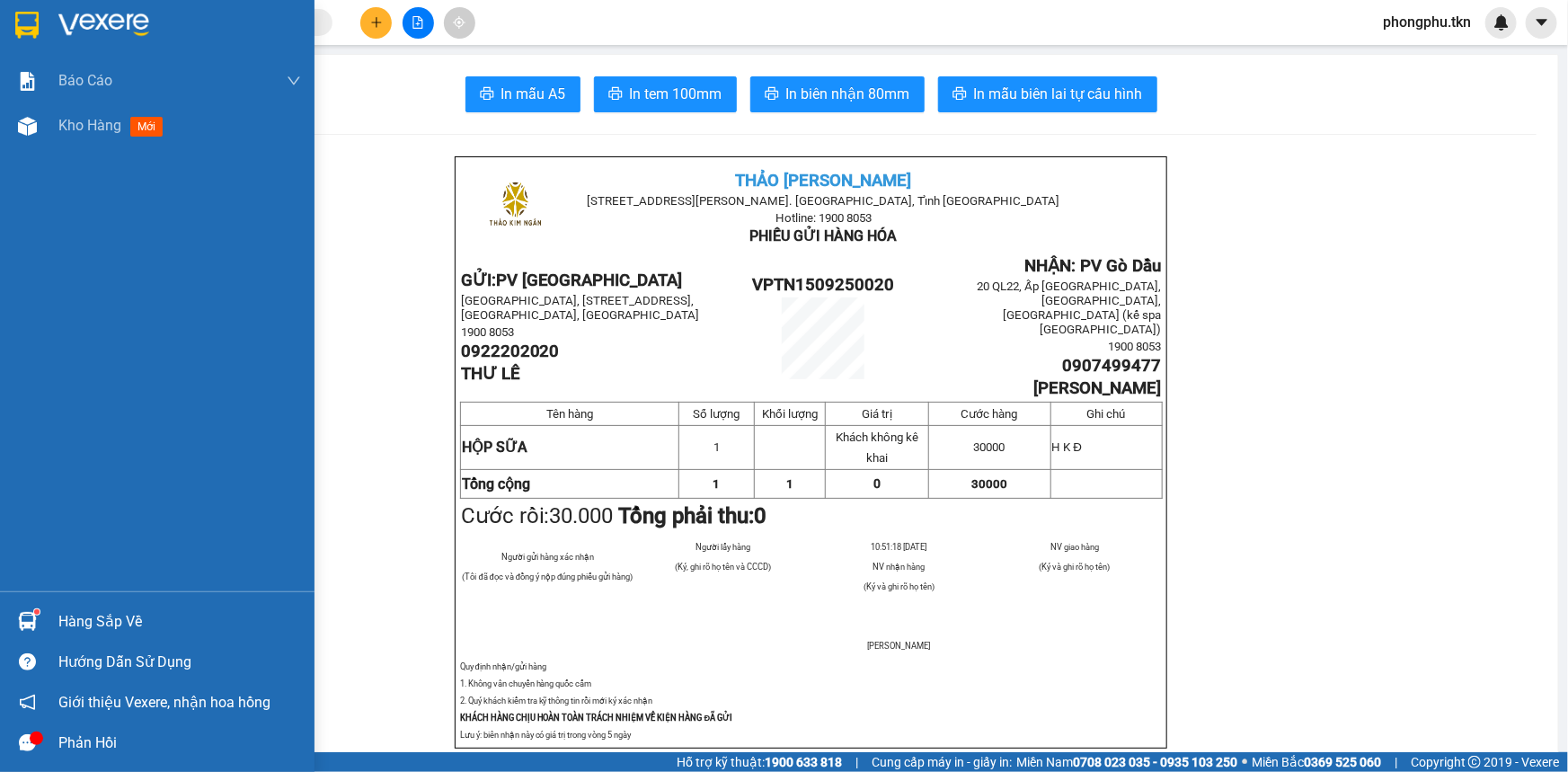
click at [24, 624] on img at bounding box center [27, 621] width 19 height 19
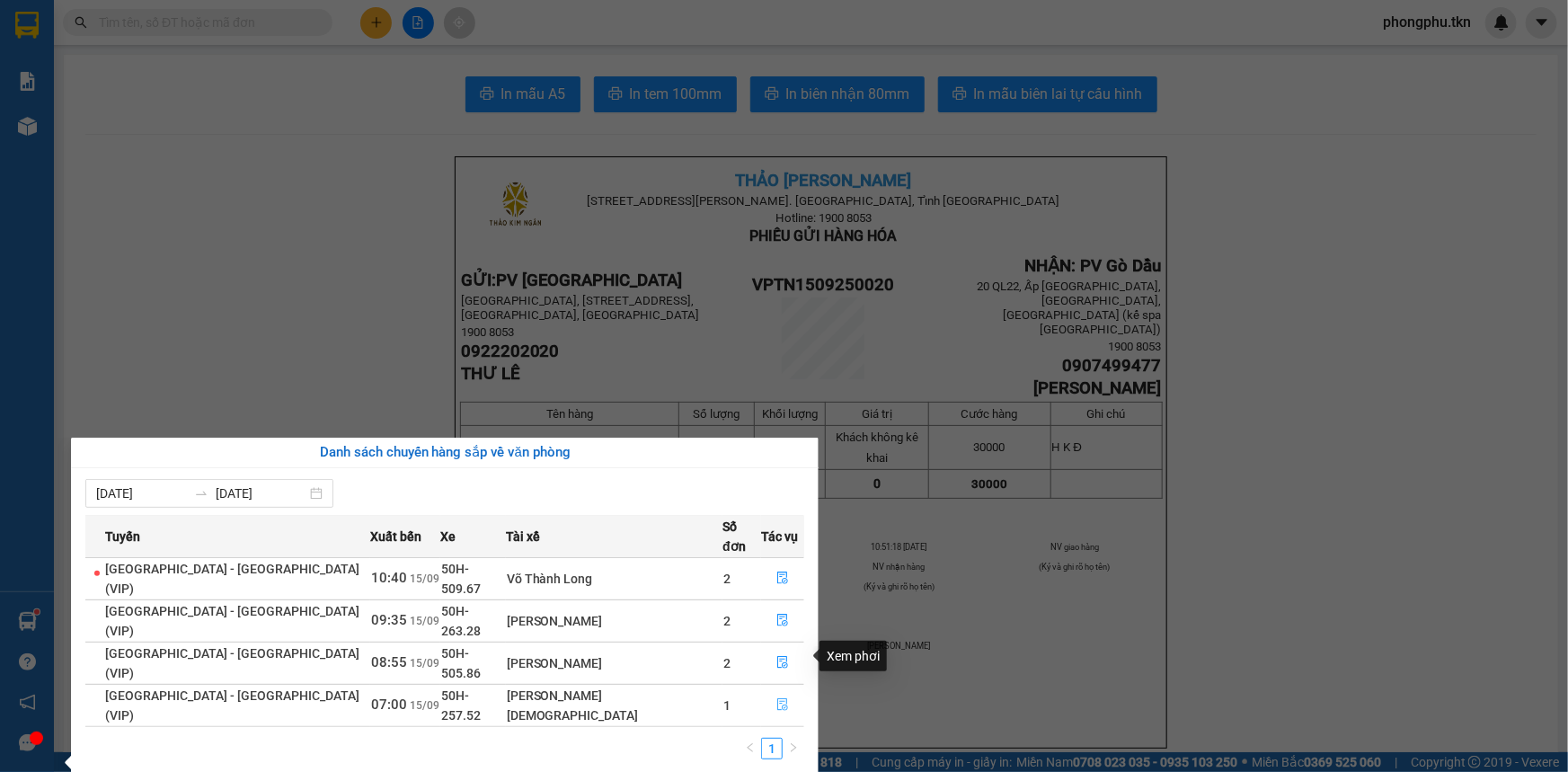
click at [776, 699] on icon "file-done" at bounding box center [783, 705] width 13 height 13
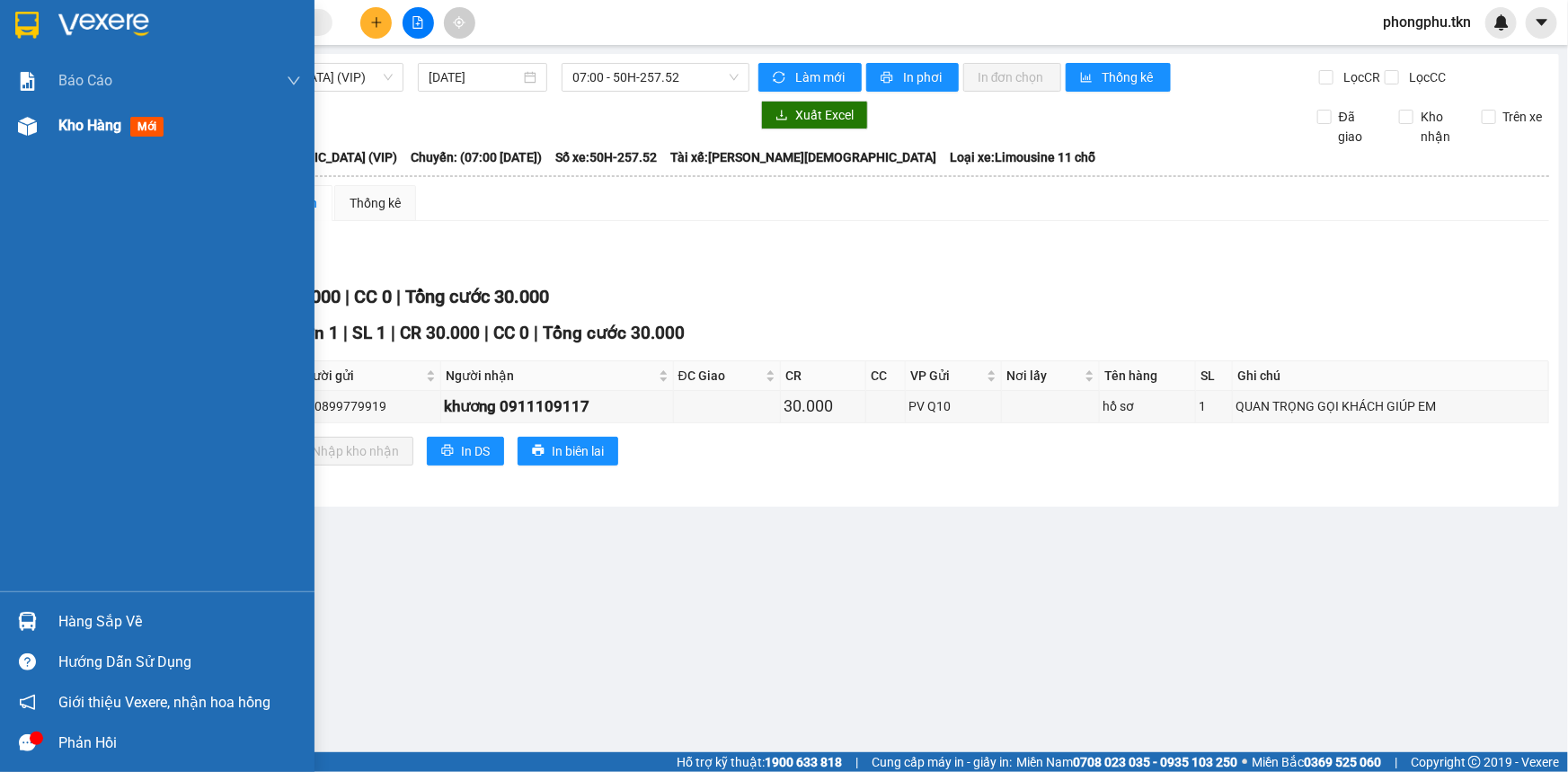
click at [21, 127] on img at bounding box center [27, 126] width 19 height 19
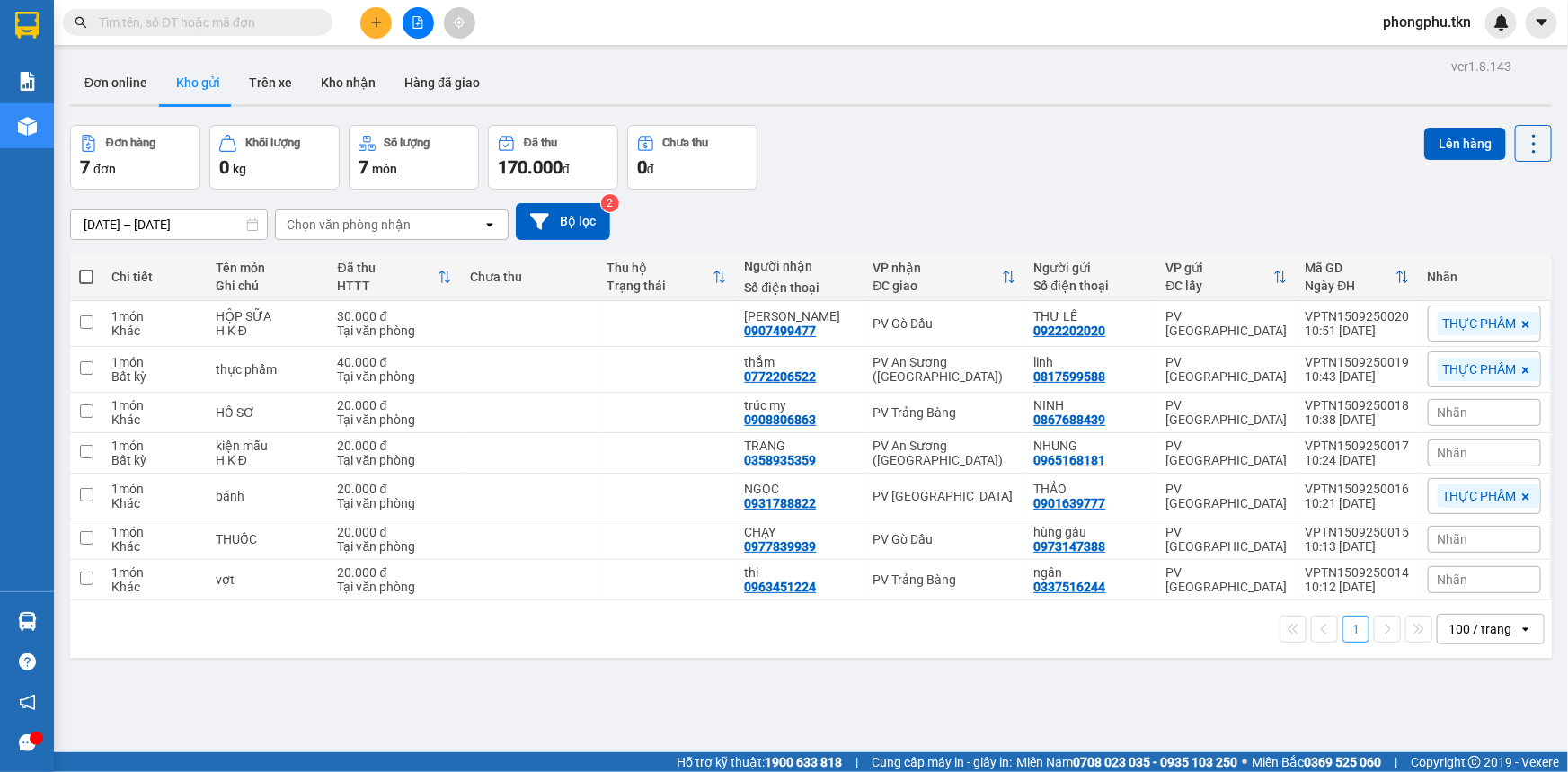
click at [97, 274] on th at bounding box center [86, 277] width 33 height 48
click at [87, 272] on span at bounding box center [86, 277] width 15 height 15
click at [86, 268] on input "checkbox" at bounding box center [86, 268] width 0 height 0
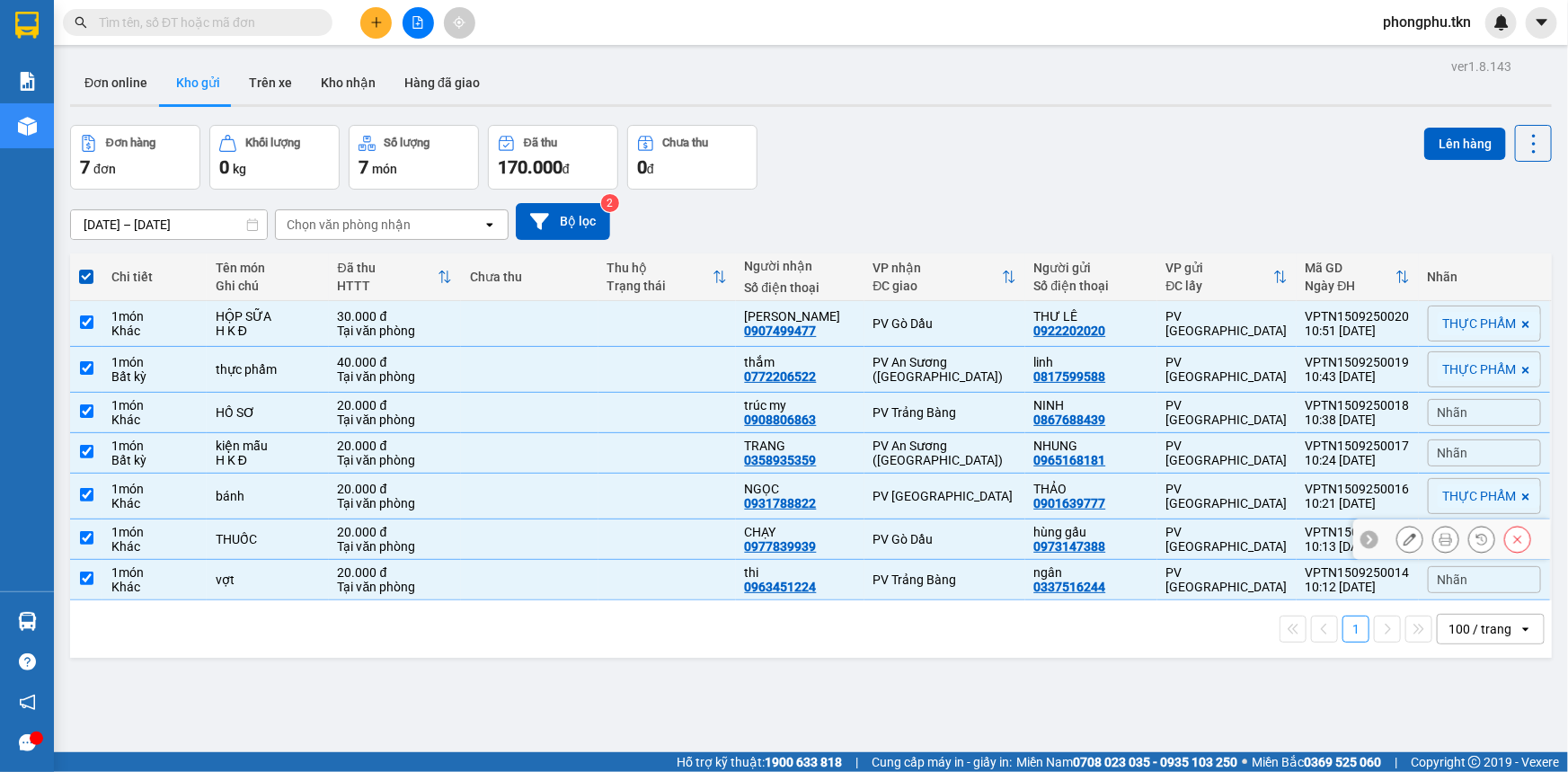
click at [877, 536] on td "PV Gò Dầu" at bounding box center [944, 540] width 161 height 41
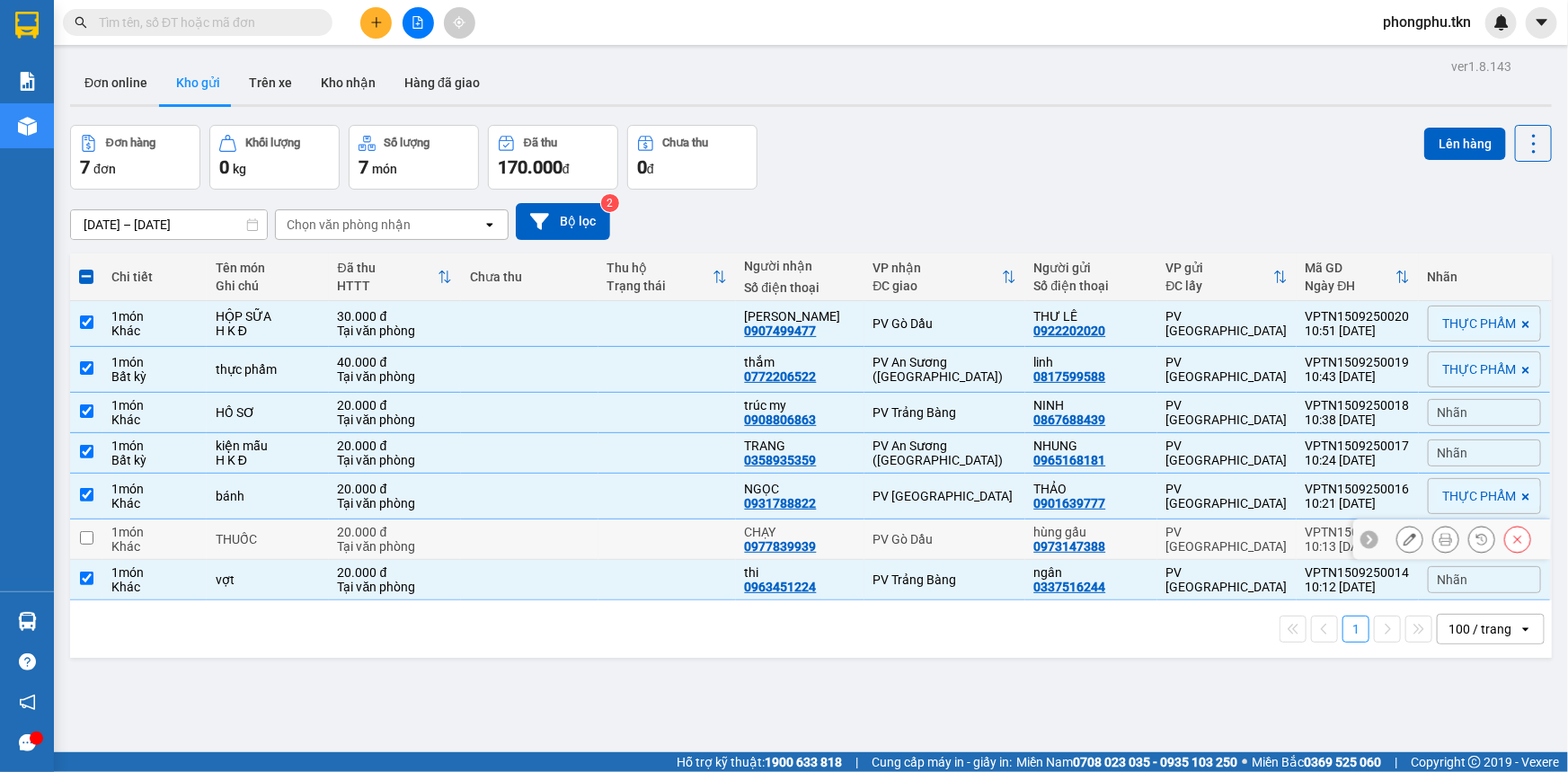
click at [869, 528] on td "PV Gò Dầu" at bounding box center [944, 540] width 161 height 41
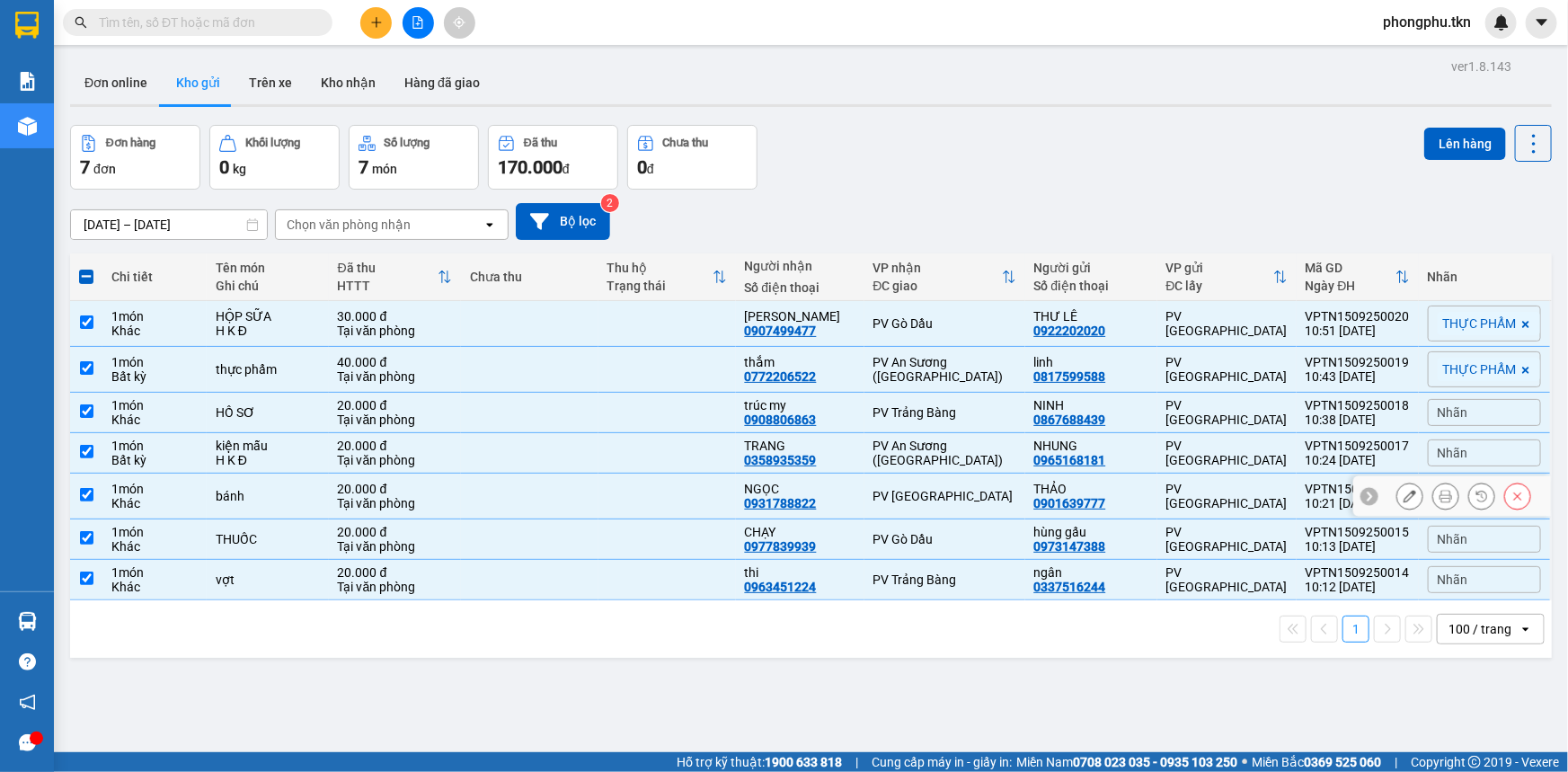
click at [876, 476] on td "PV [GEOGRAPHIC_DATA]" at bounding box center [944, 496] width 161 height 46
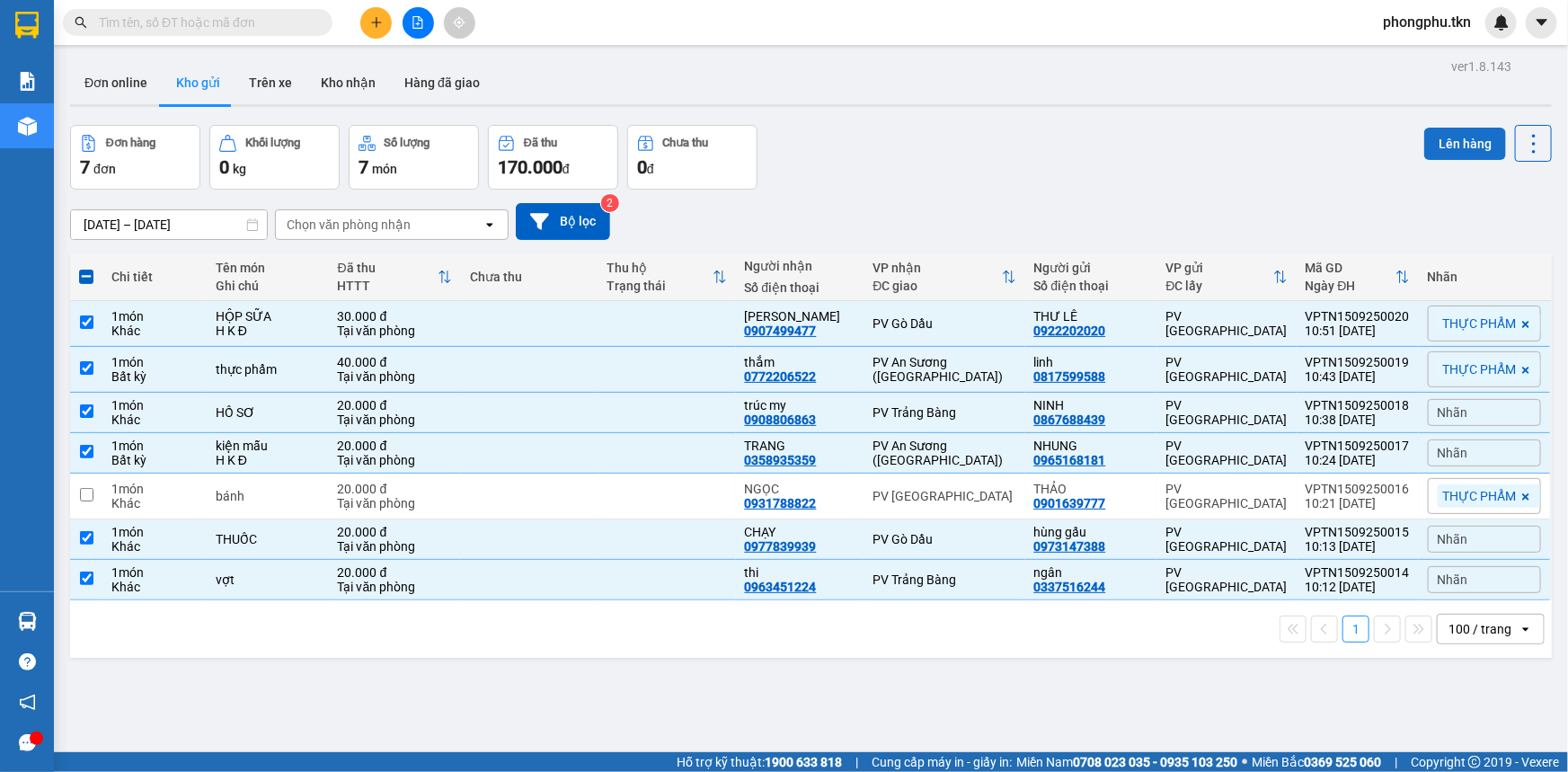
click at [1463, 136] on button "Lên hàng" at bounding box center [1465, 144] width 82 height 33
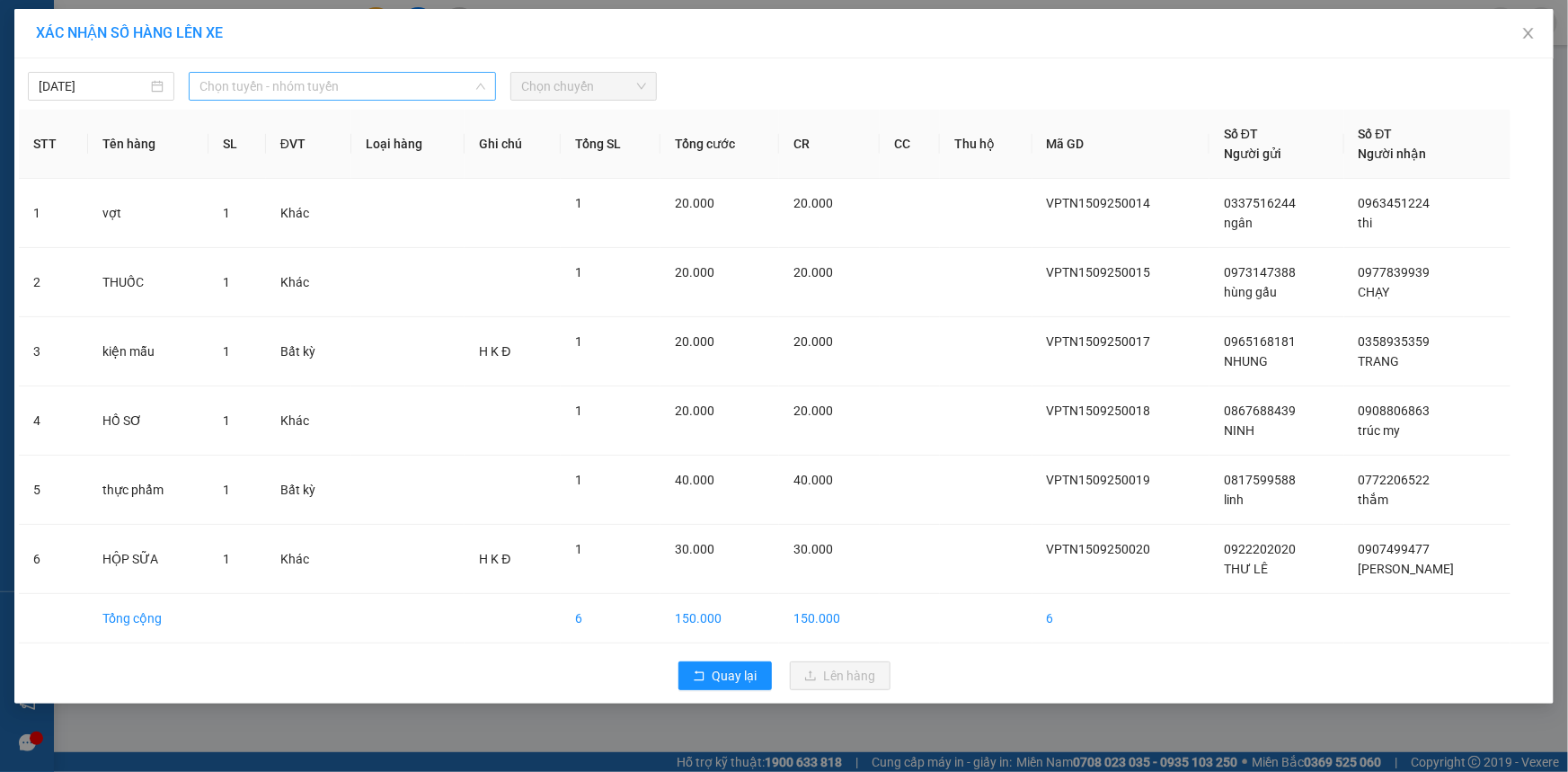
click at [449, 73] on span "Chọn tuyến - nhóm tuyến" at bounding box center [342, 86] width 286 height 27
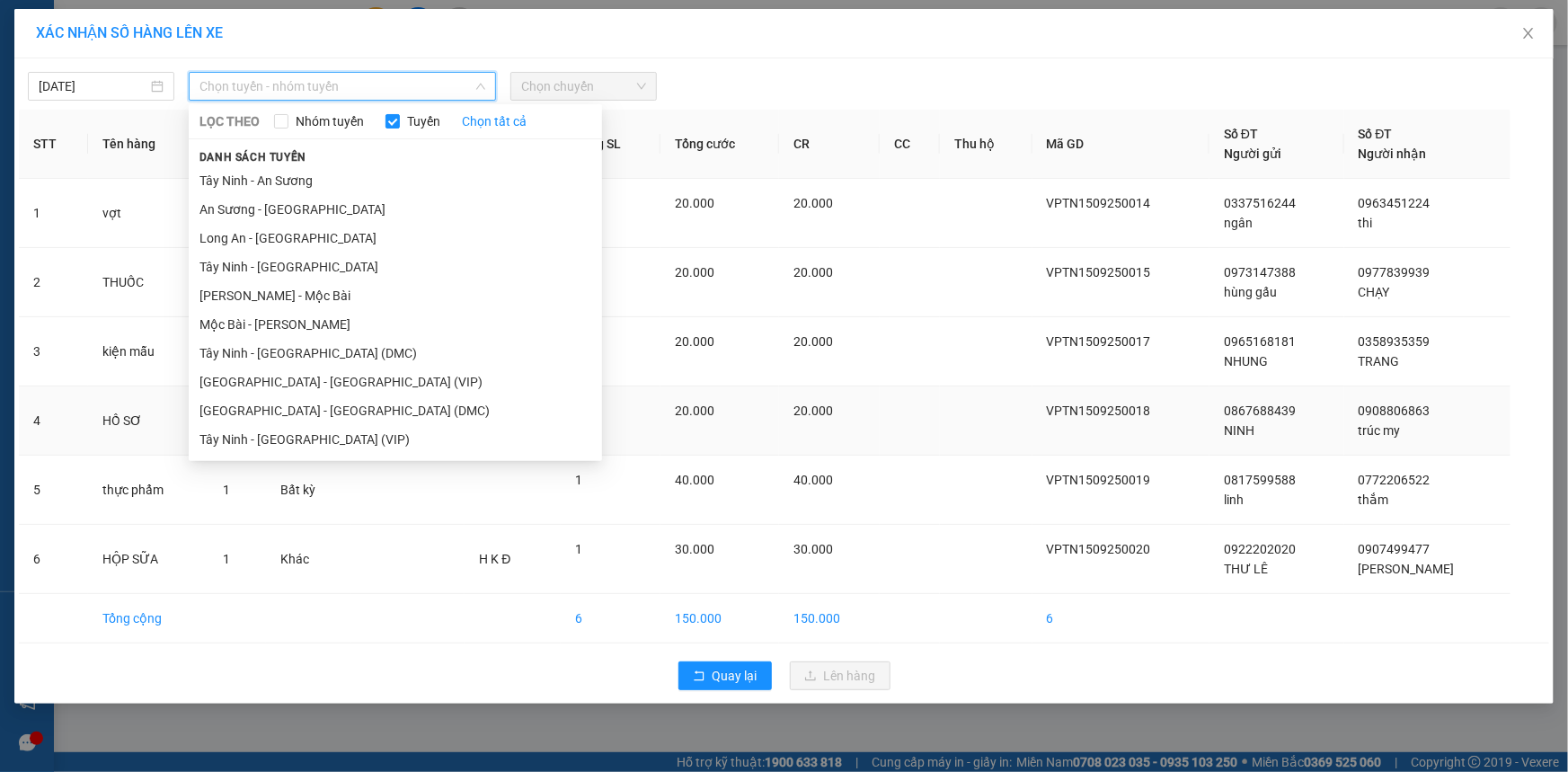
click at [303, 434] on li "Tây Ninh - Sài Gòn (VIP)" at bounding box center [395, 440] width 414 height 29
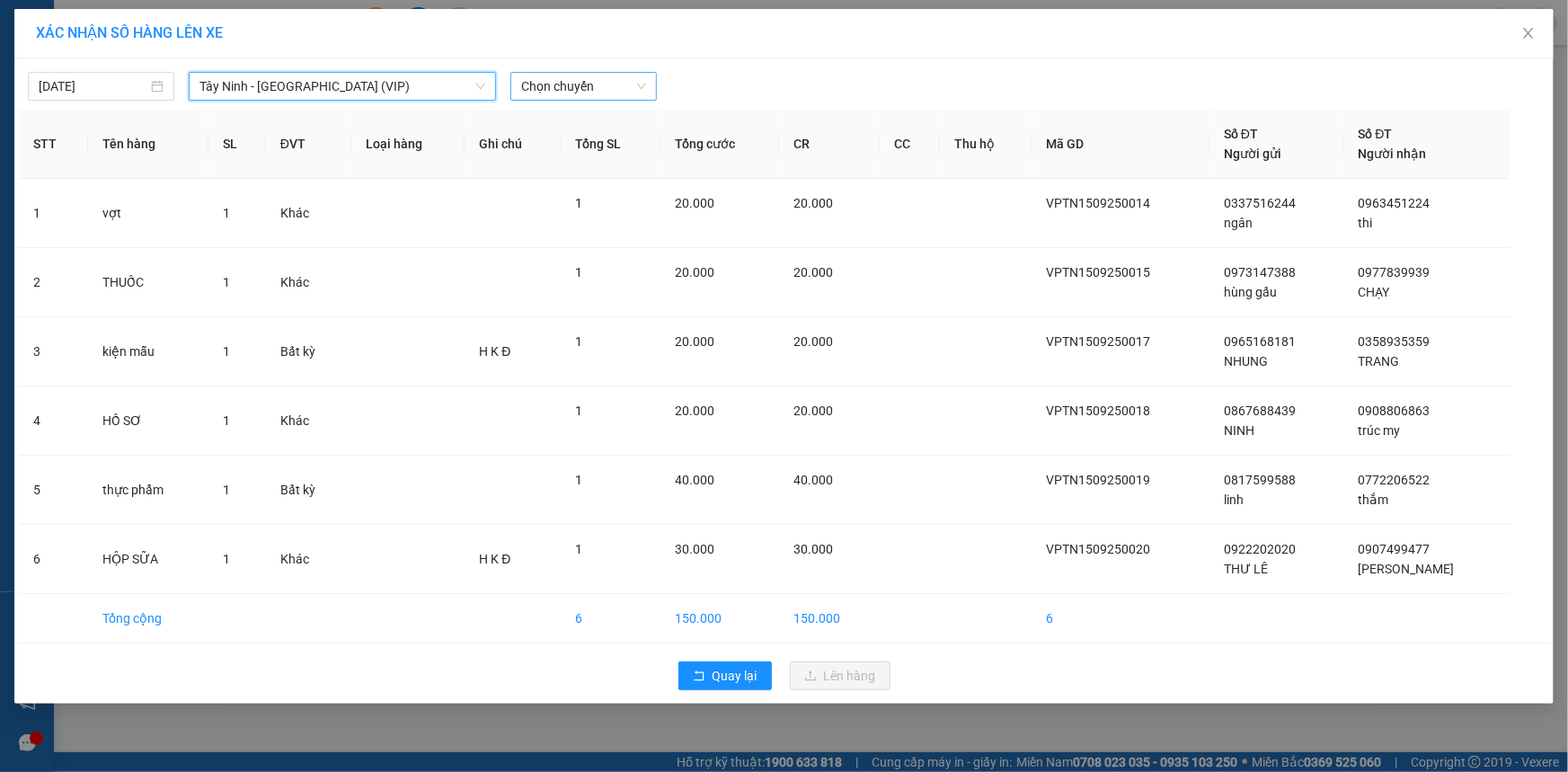
click at [619, 81] on span "Chọn chuyến" at bounding box center [584, 86] width 125 height 27
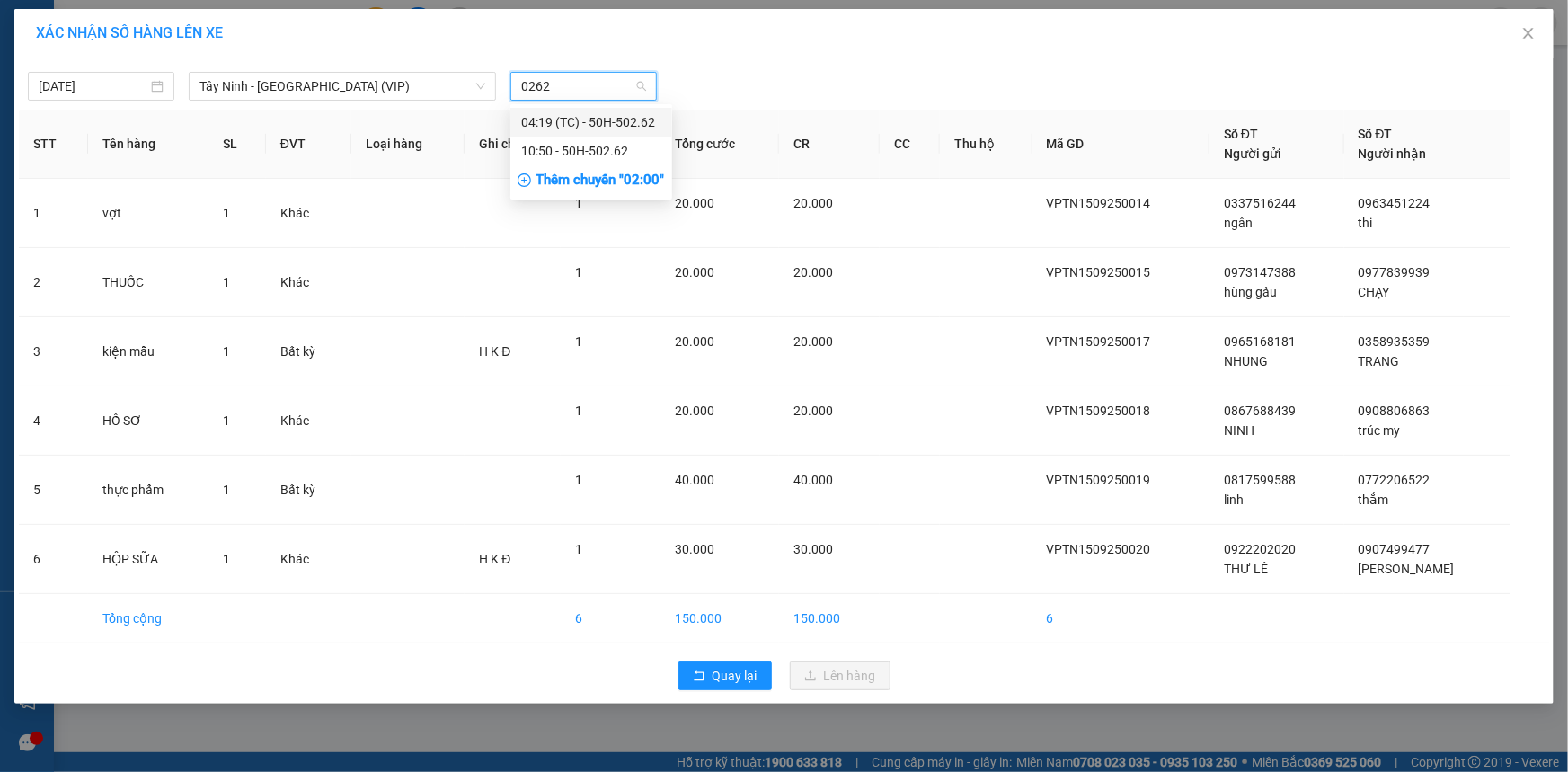
click at [606, 144] on div "10:50 - 50H-502.62" at bounding box center [591, 151] width 141 height 20
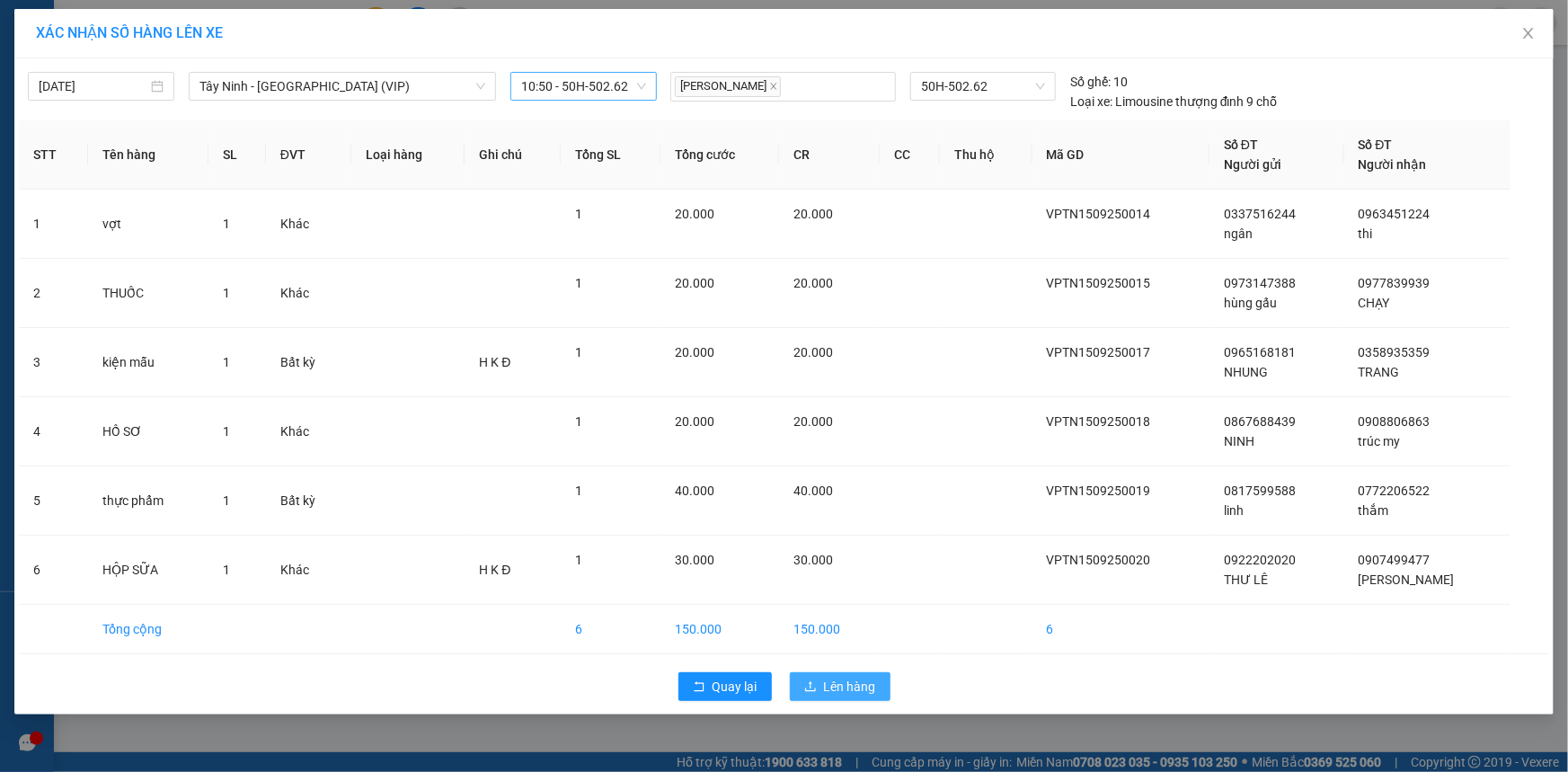
click at [867, 683] on span "Lên hàng" at bounding box center [850, 687] width 52 height 20
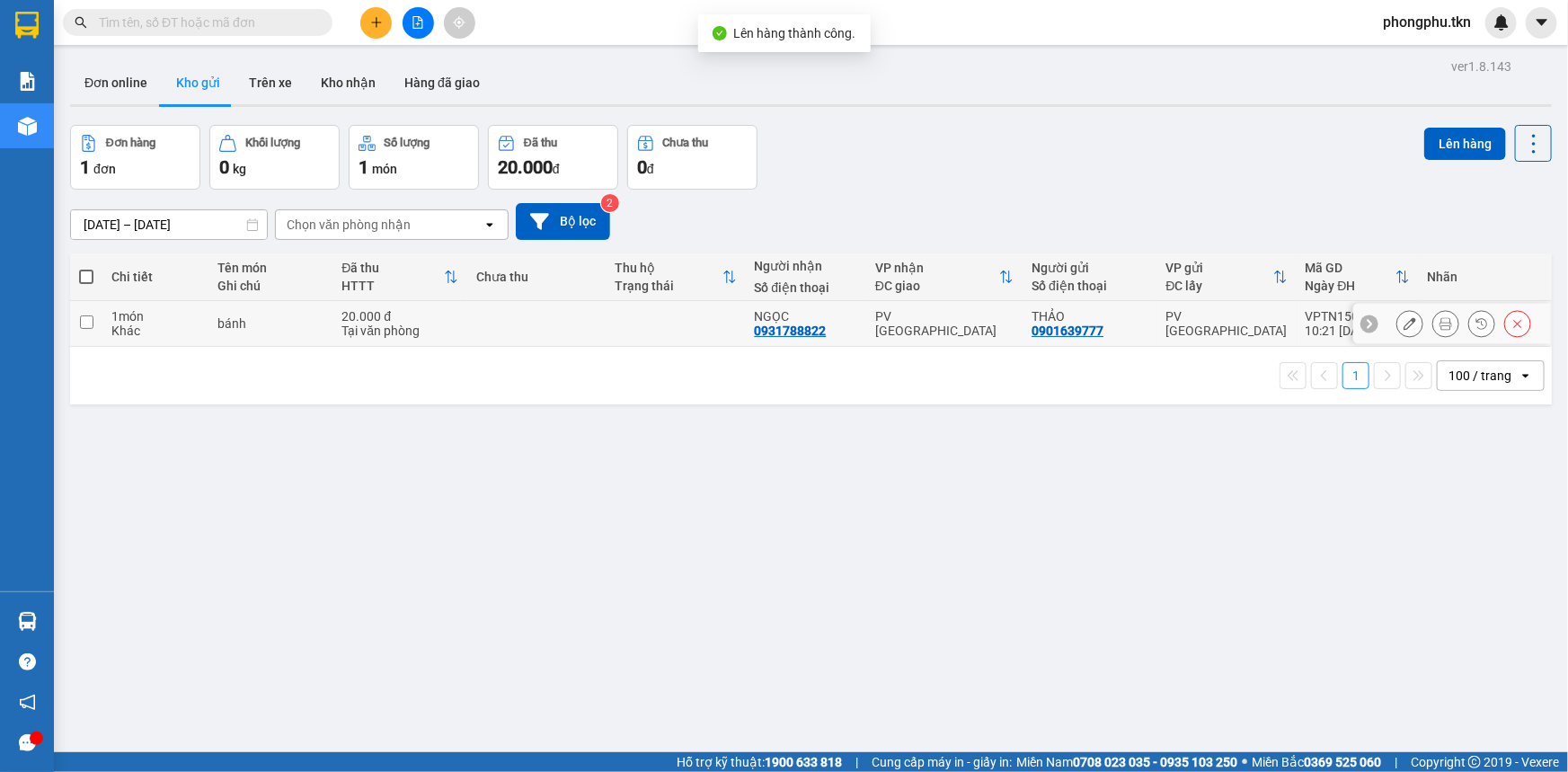
click at [834, 316] on div "NGỌC" at bounding box center [806, 317] width 103 height 15
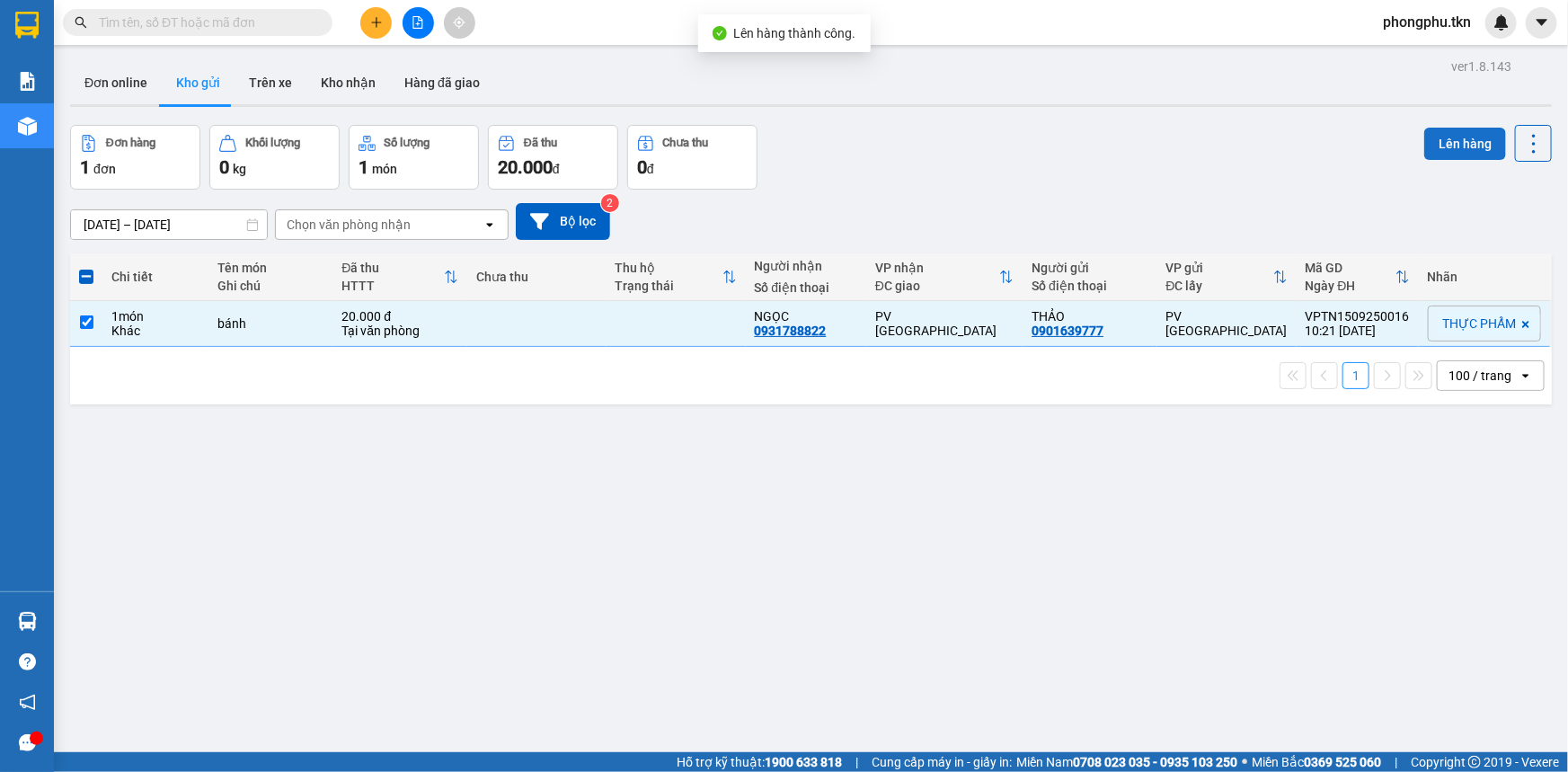
click at [1474, 142] on button "Lên hàng" at bounding box center [1465, 144] width 82 height 33
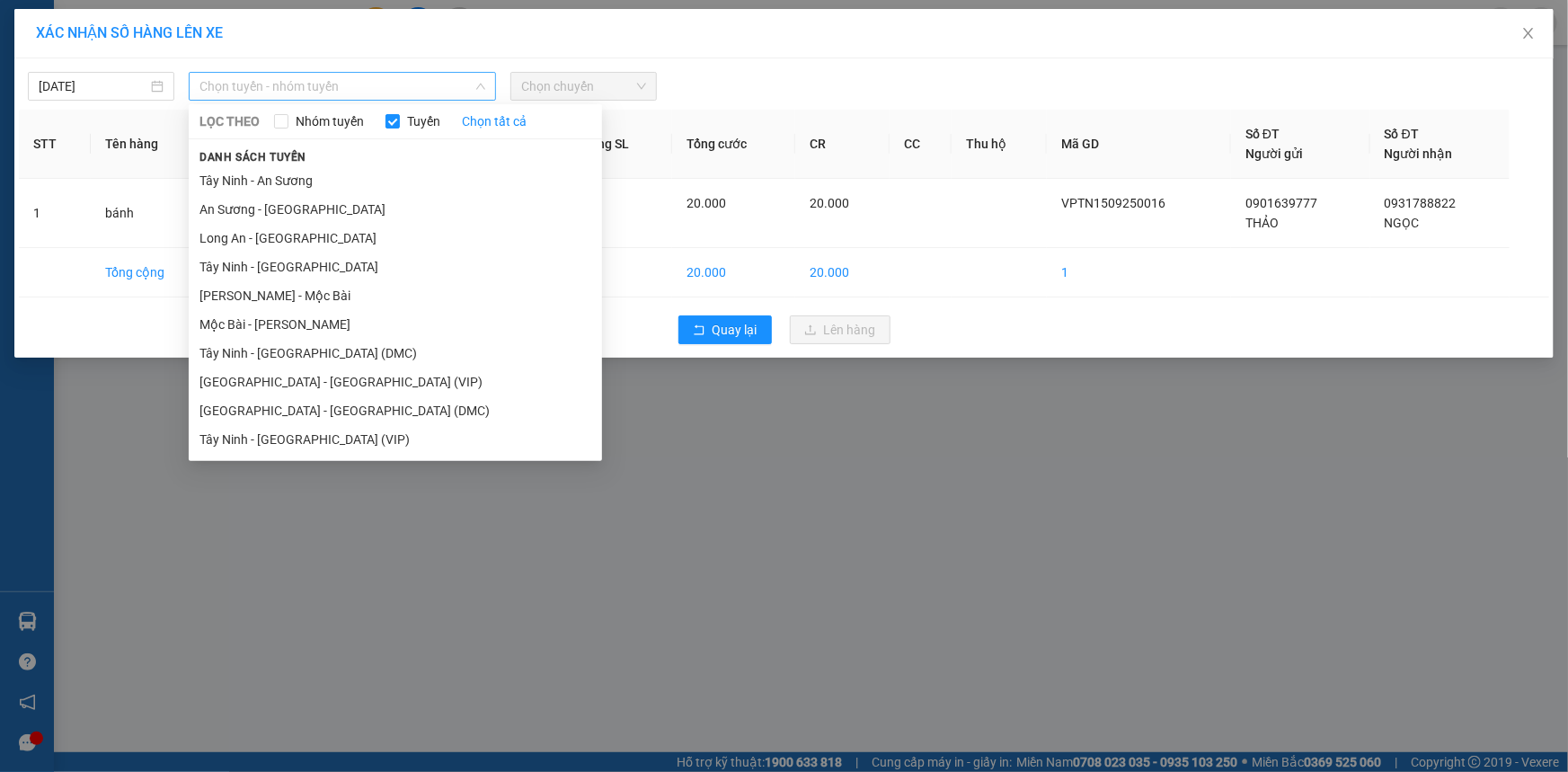
click at [433, 74] on span "Chọn tuyến - nhóm tuyến" at bounding box center [342, 86] width 286 height 27
click at [311, 348] on li "Tây Ninh - Sài Gòn (DMC)" at bounding box center [395, 354] width 414 height 29
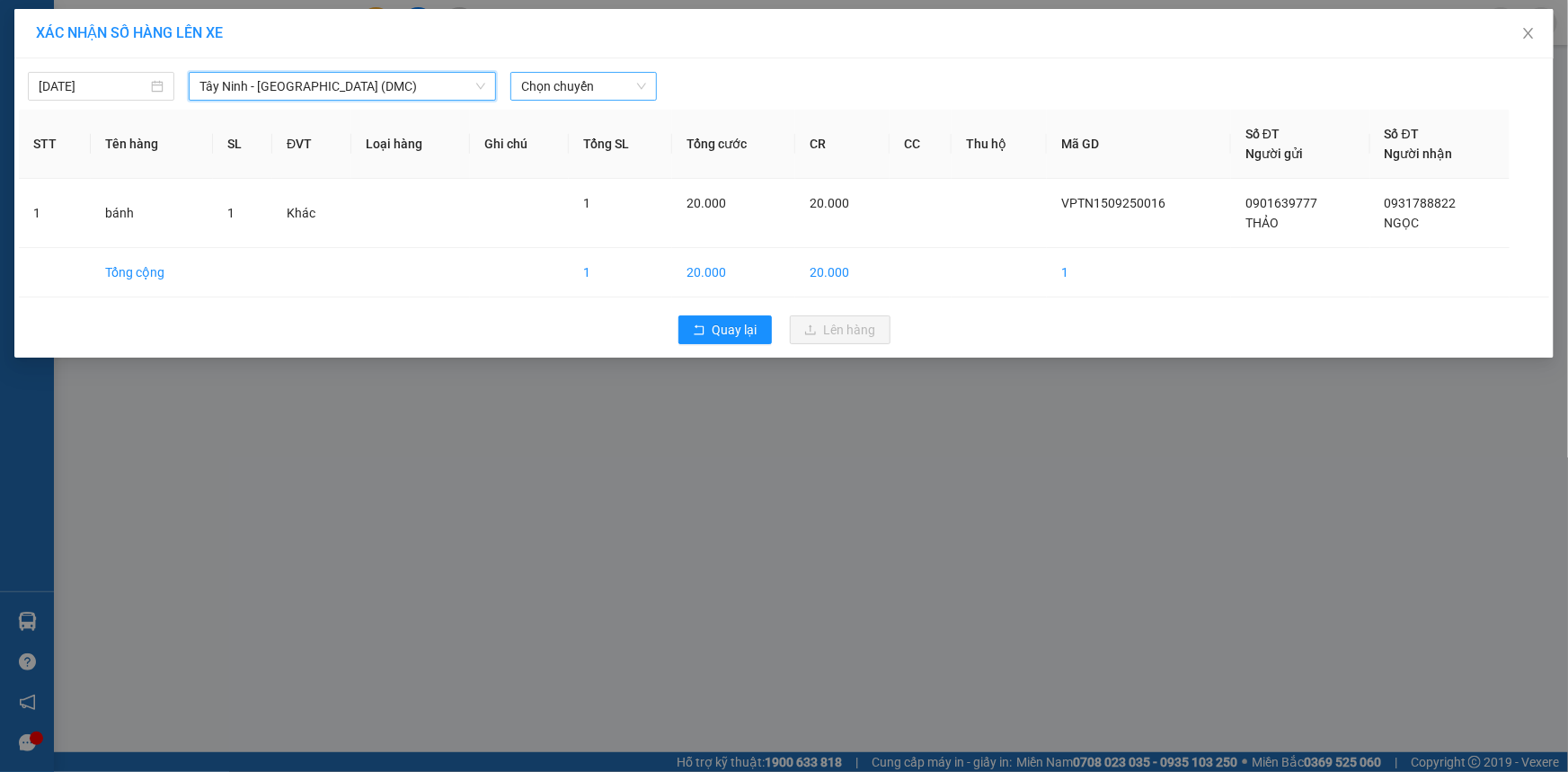
click at [583, 92] on span "Chọn chuyến" at bounding box center [584, 86] width 125 height 27
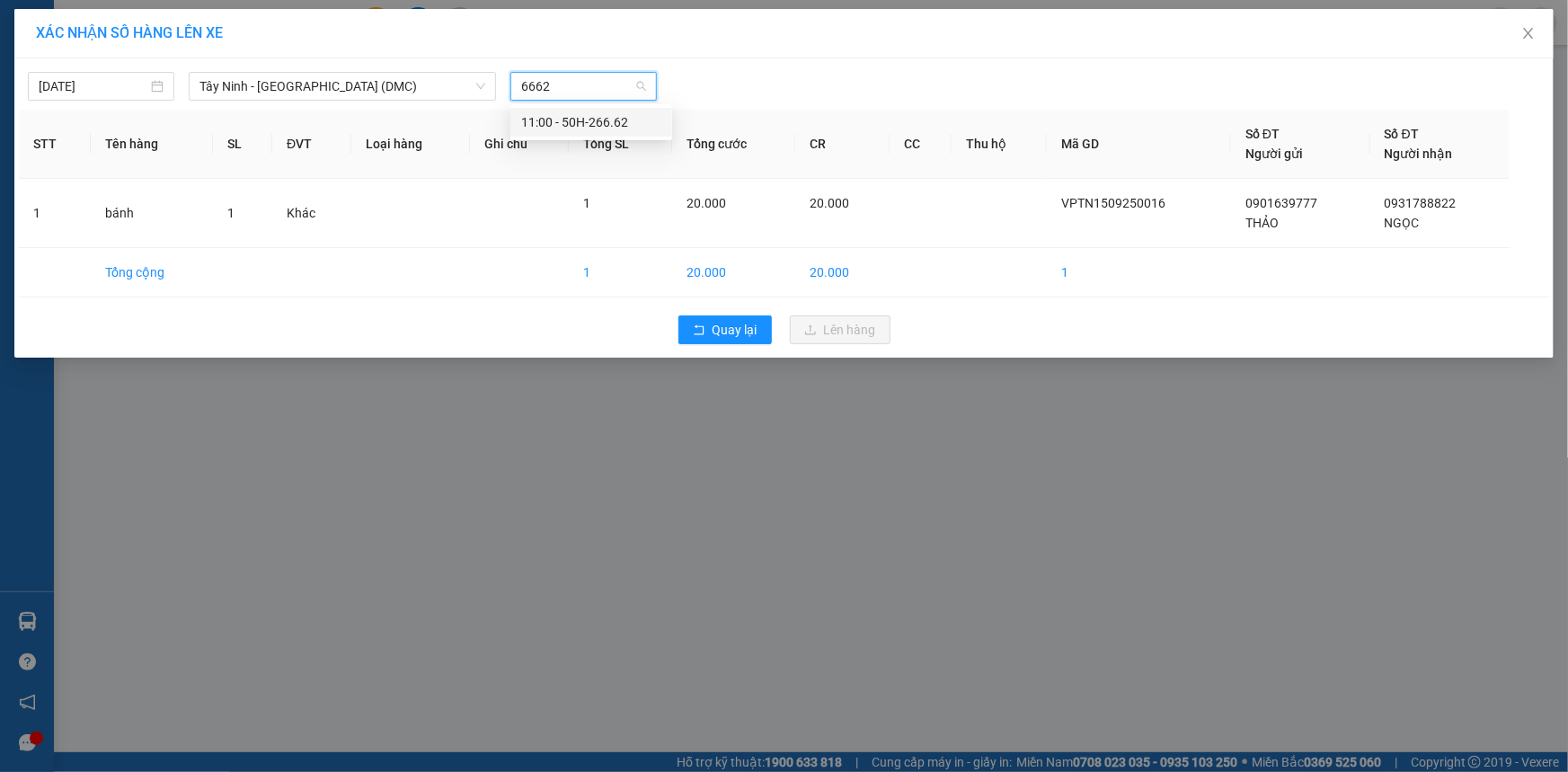
click at [610, 115] on div "11:00 - 50H-266.62" at bounding box center [591, 122] width 141 height 20
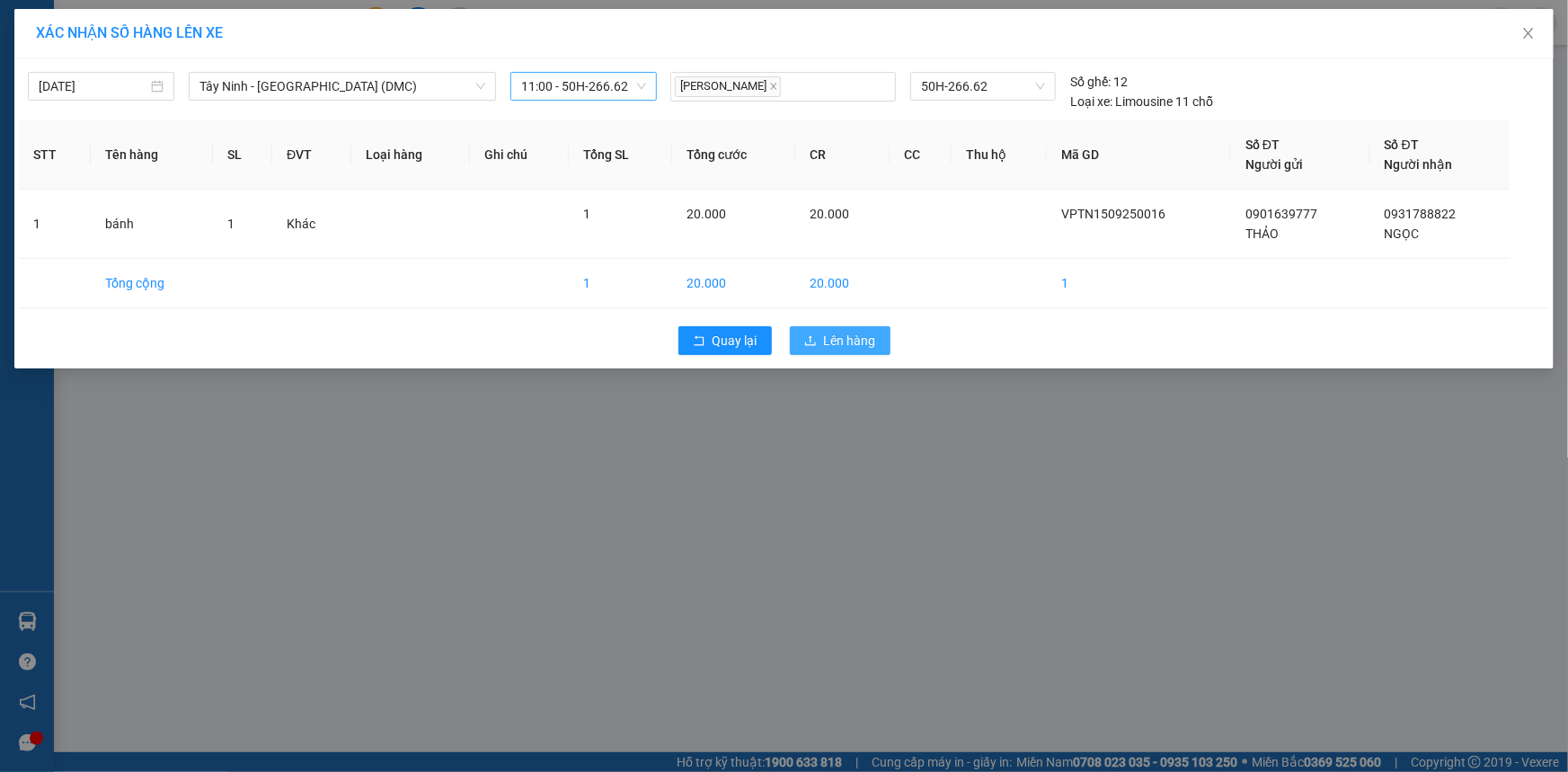
click at [868, 329] on button "Lên hàng" at bounding box center [840, 341] width 101 height 29
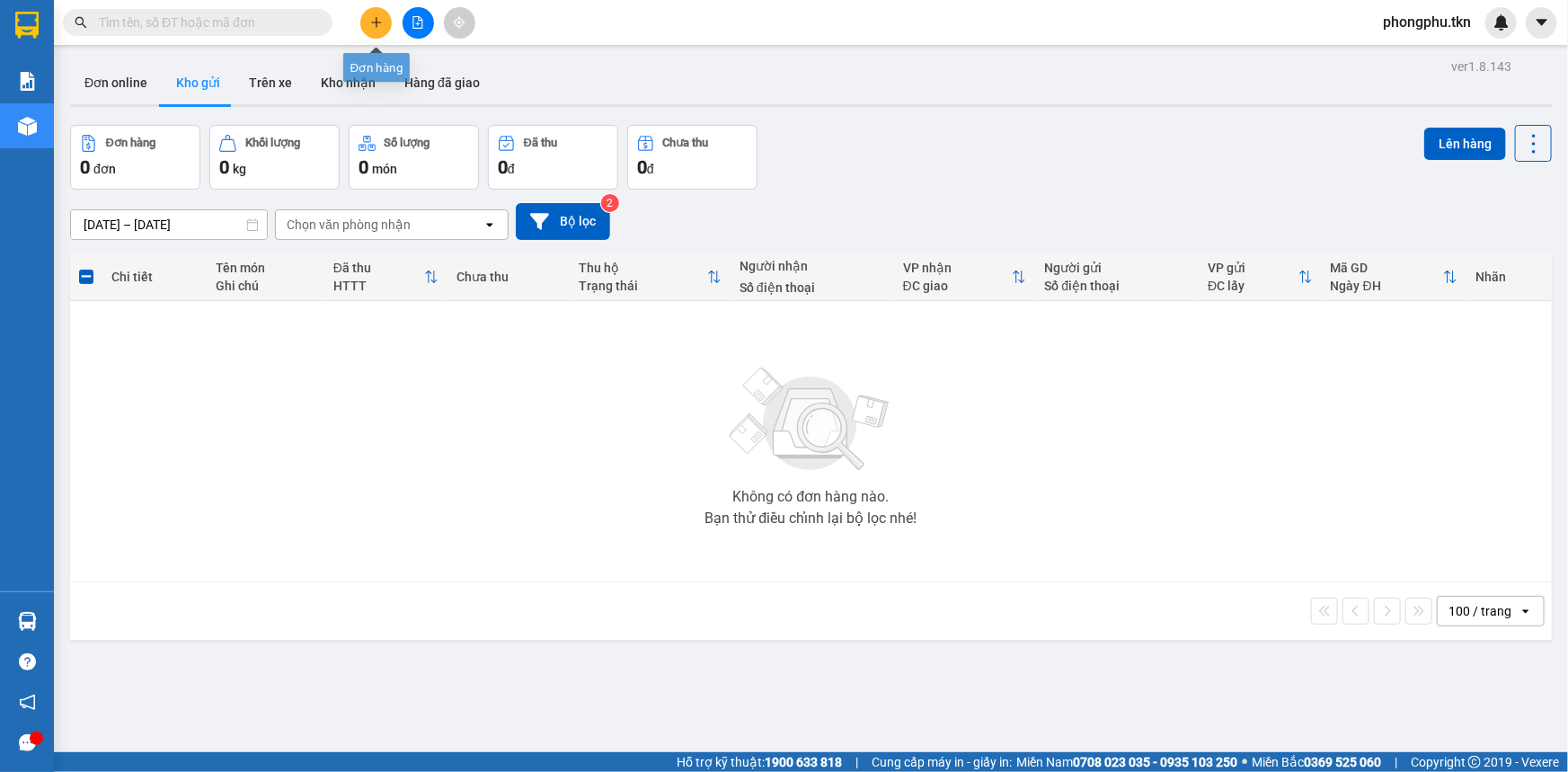
click at [379, 19] on icon "plus" at bounding box center [376, 23] width 13 height 13
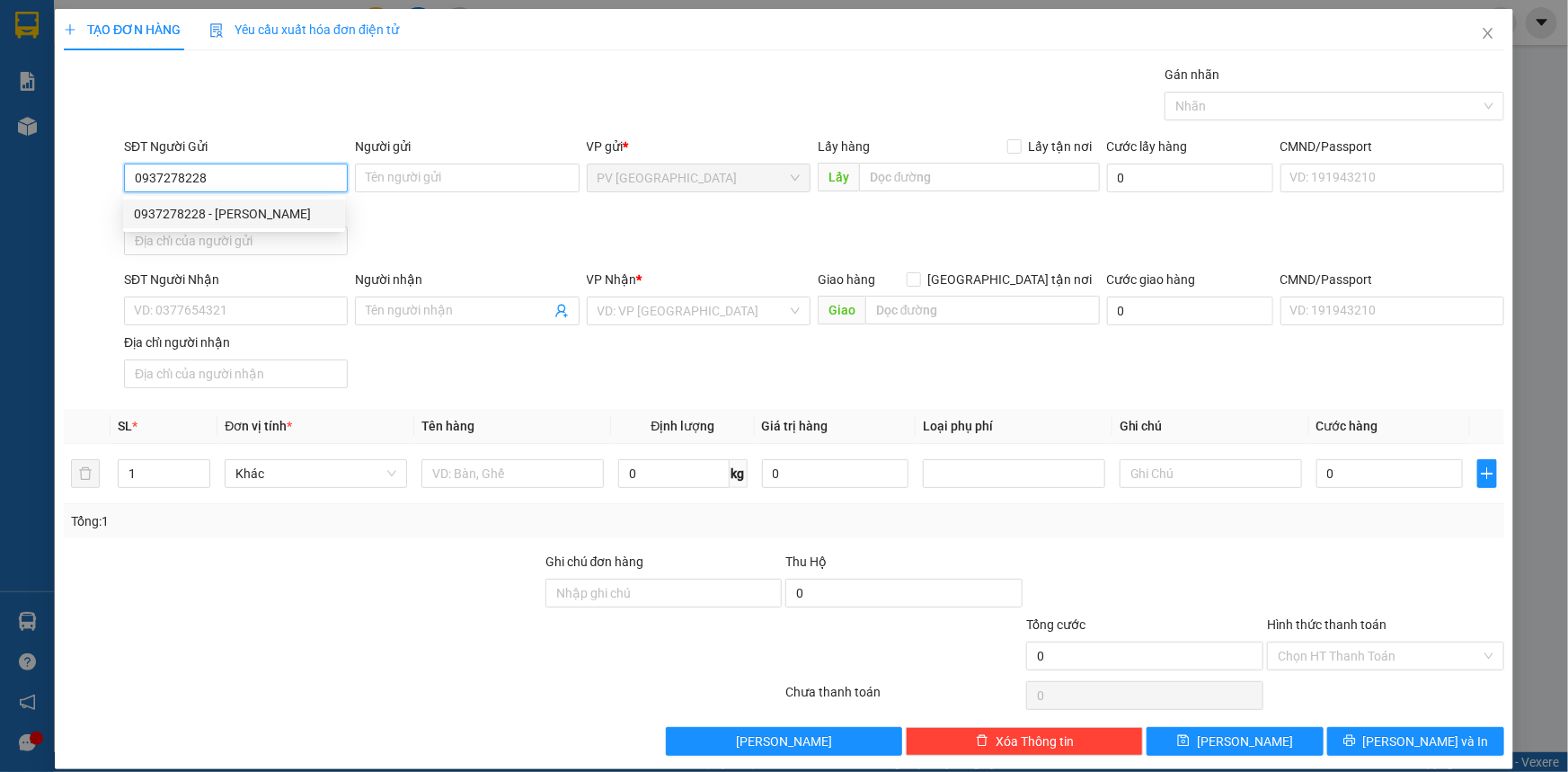
click at [247, 204] on div "0937278228 - Anh TRÀ" at bounding box center [234, 214] width 200 height 20
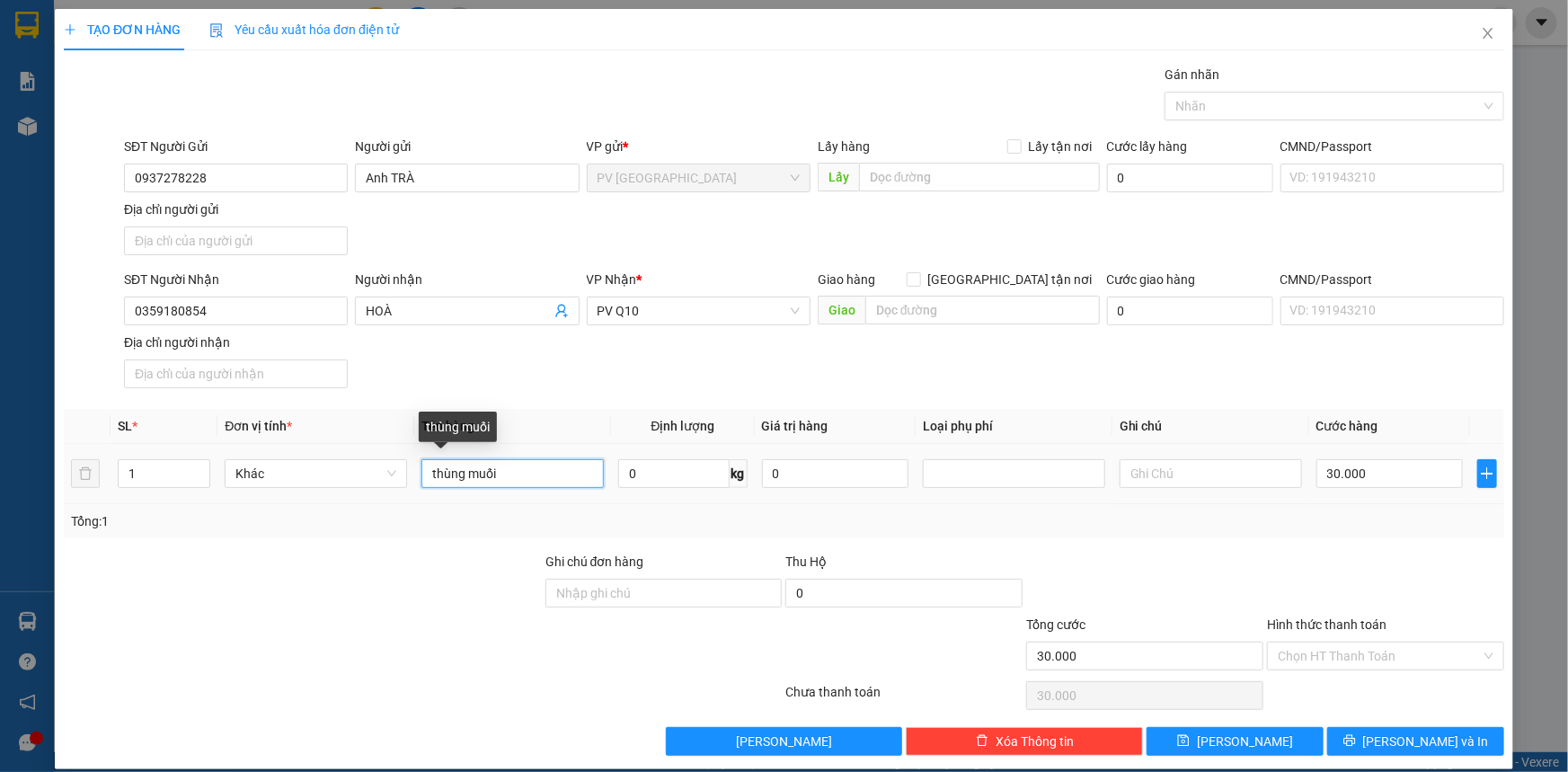
click at [550, 474] on input "thùng muối" at bounding box center [512, 474] width 182 height 29
click at [1401, 479] on input "30.000" at bounding box center [1390, 474] width 147 height 29
click at [1385, 648] on input "Hình thức thanh toán" at bounding box center [1379, 656] width 203 height 27
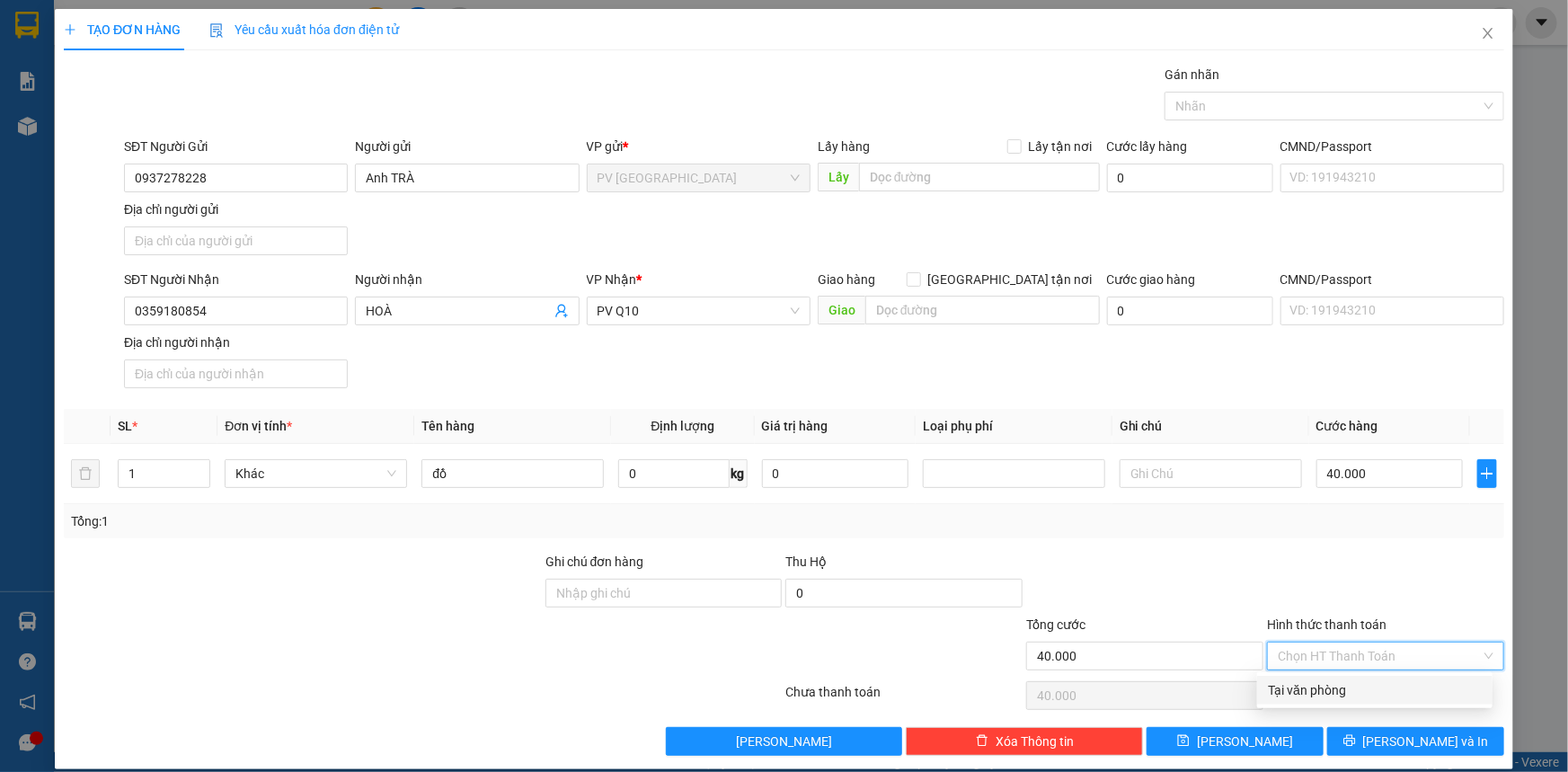
click at [1390, 689] on div "Tại văn phòng" at bounding box center [1375, 690] width 214 height 20
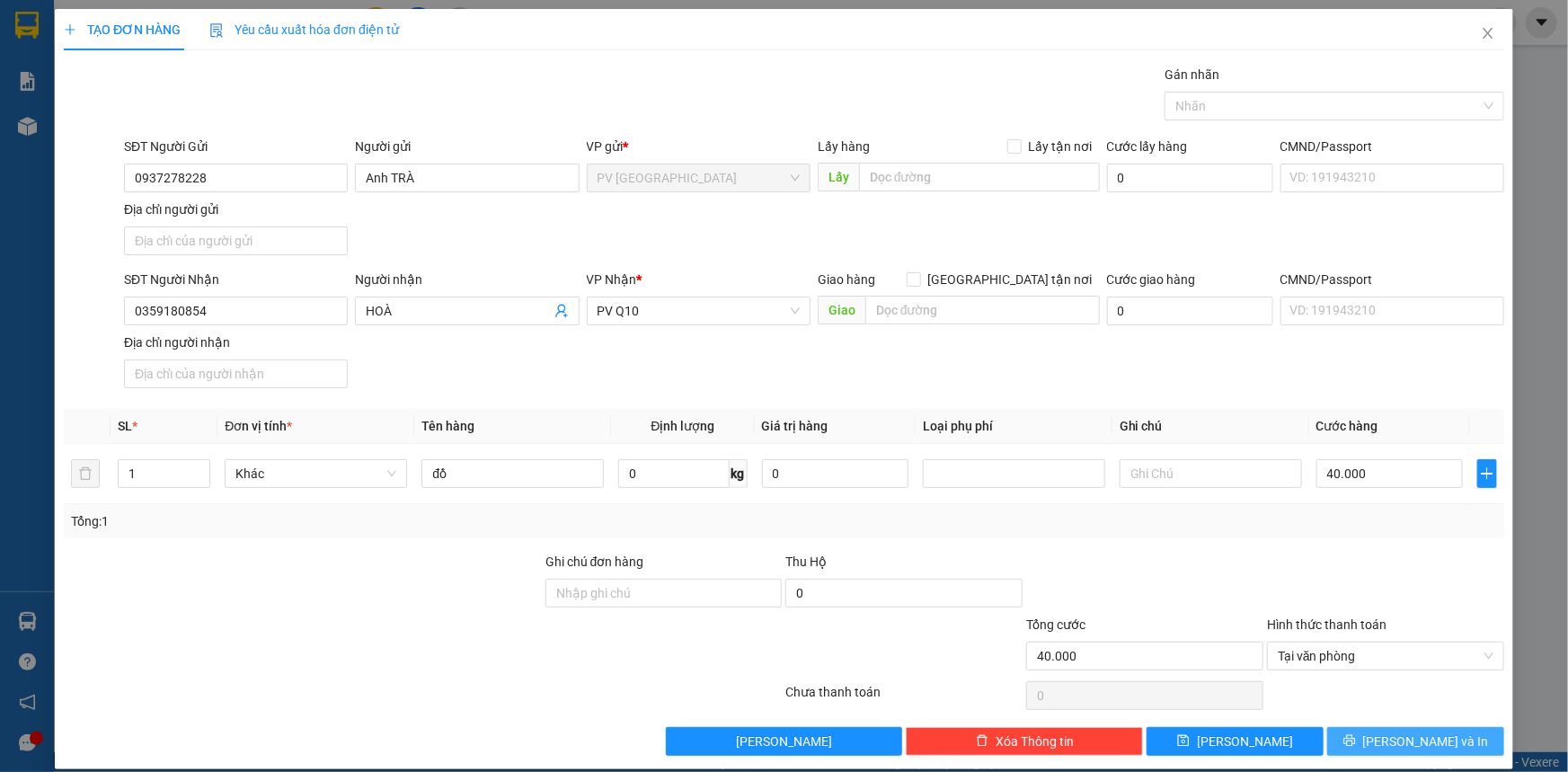
click at [1399, 733] on span "[PERSON_NAME] và In" at bounding box center [1426, 742] width 126 height 20
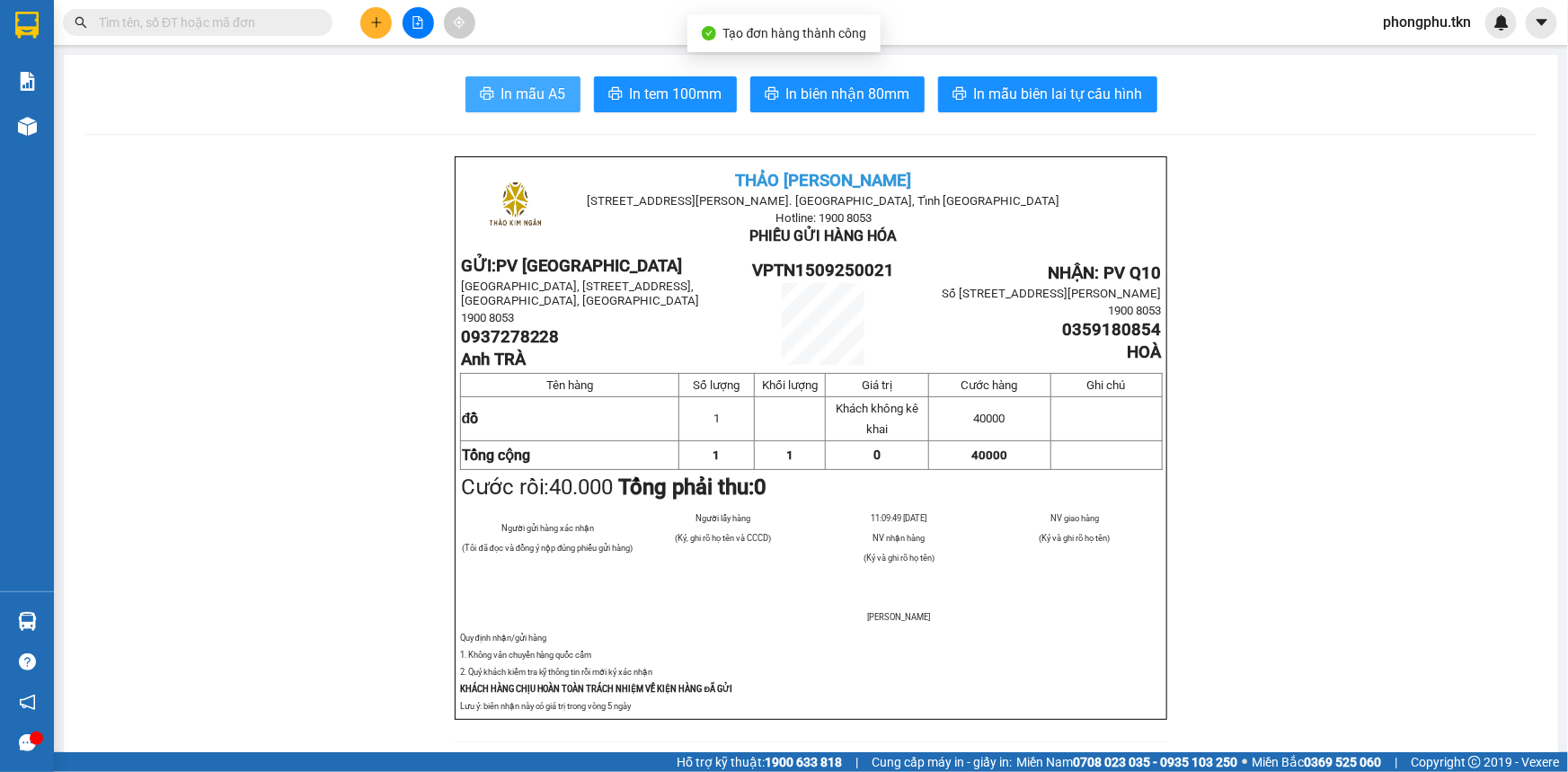
click at [528, 107] on button "In mẫu A5" at bounding box center [522, 94] width 115 height 36
click at [287, 18] on input "text" at bounding box center [205, 23] width 212 height 20
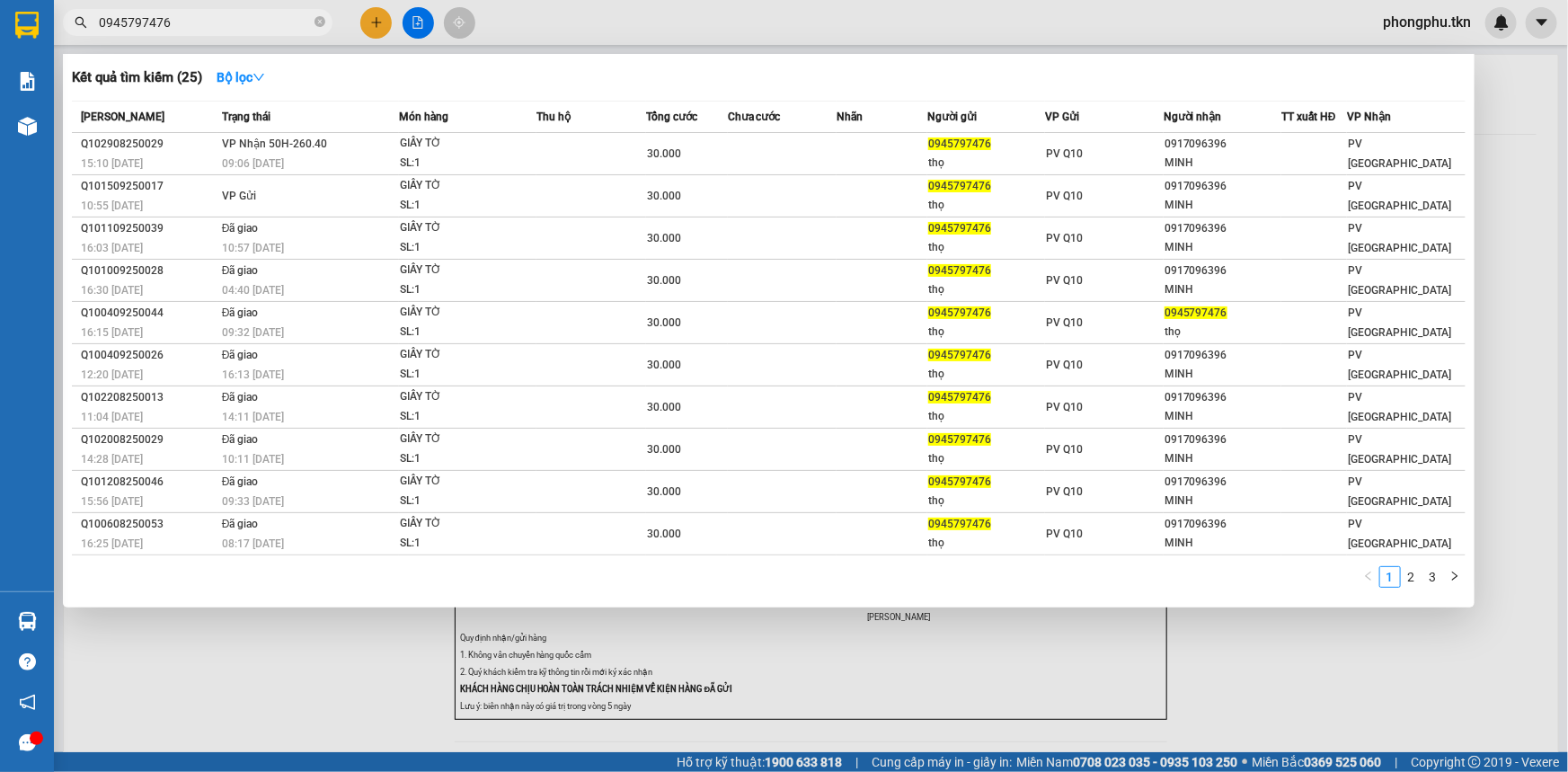
click at [805, 192] on td at bounding box center [783, 196] width 109 height 43
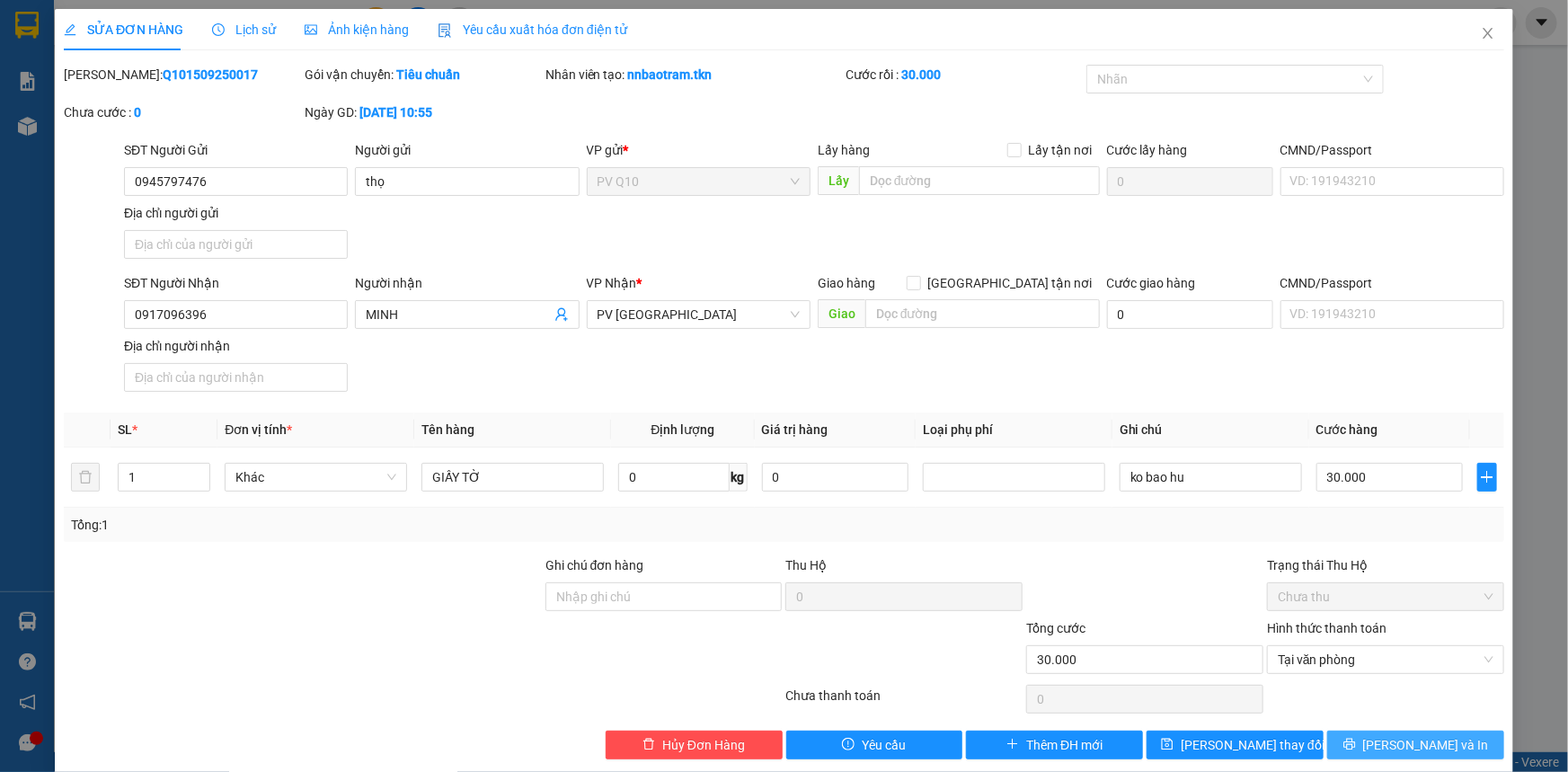
click at [1366, 741] on button "[PERSON_NAME] và In" at bounding box center [1415, 746] width 177 height 29
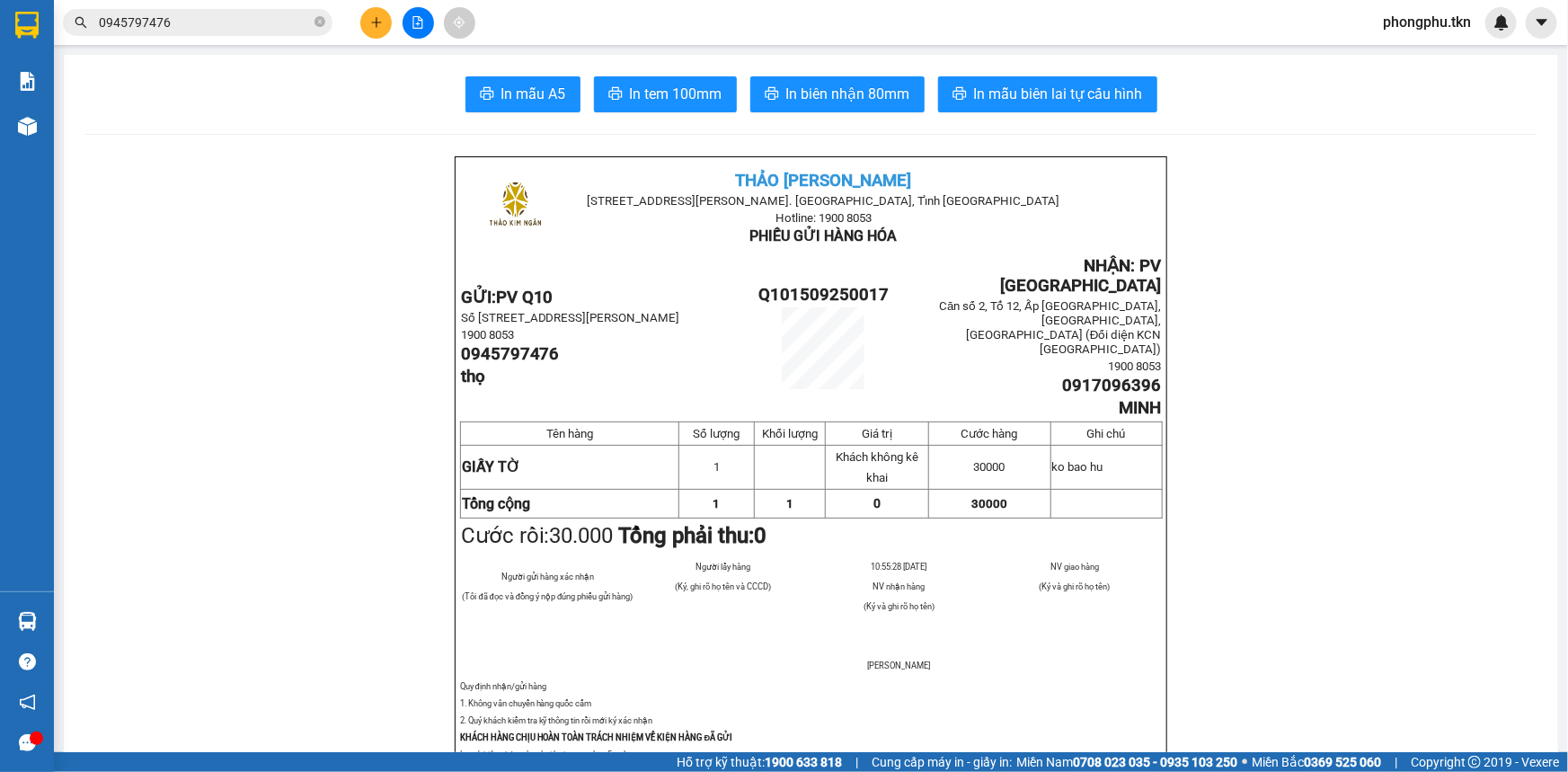
click at [380, 28] on button at bounding box center [375, 23] width 32 height 32
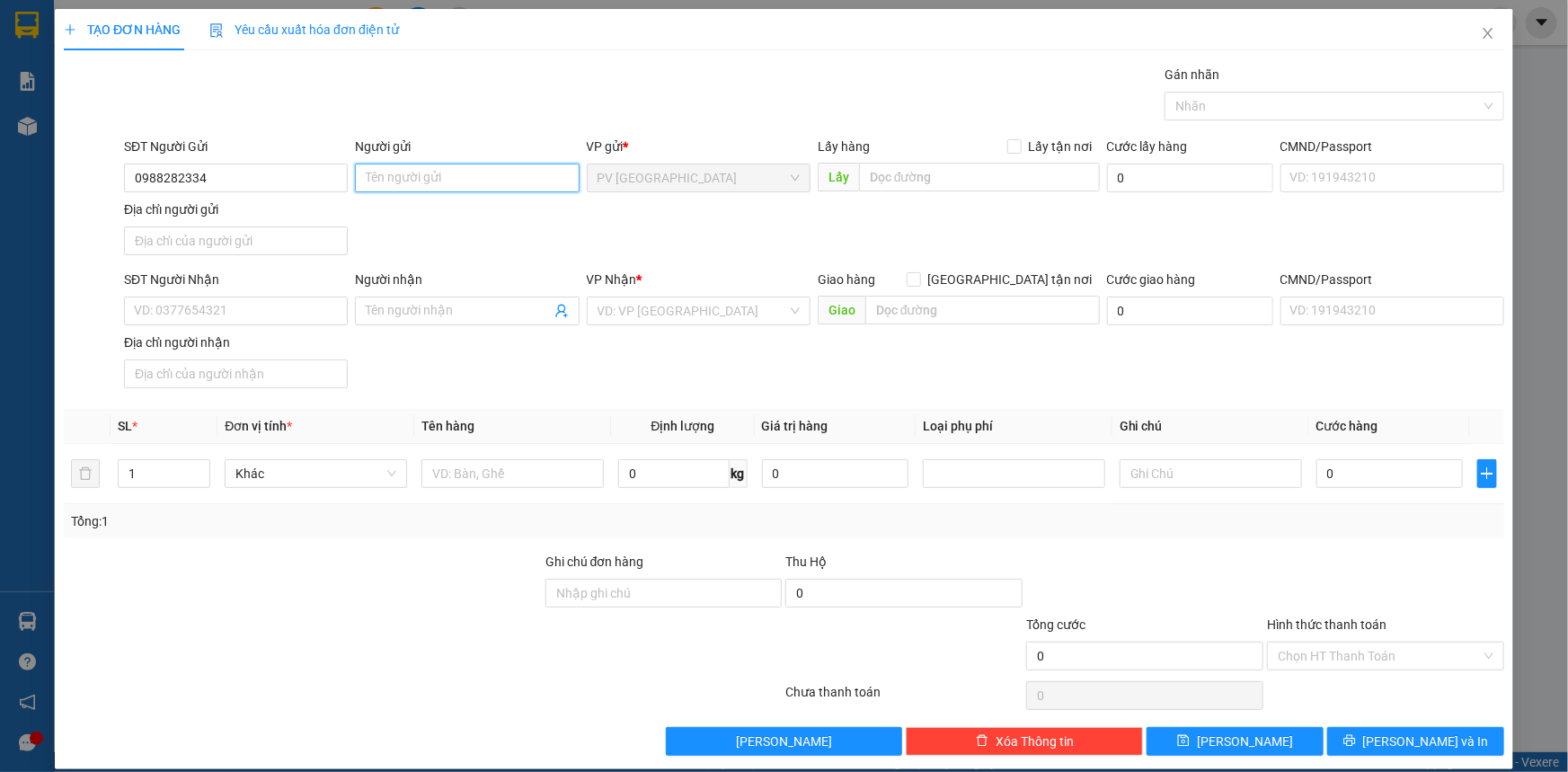
click at [389, 176] on input "Người gửi" at bounding box center [466, 178] width 224 height 29
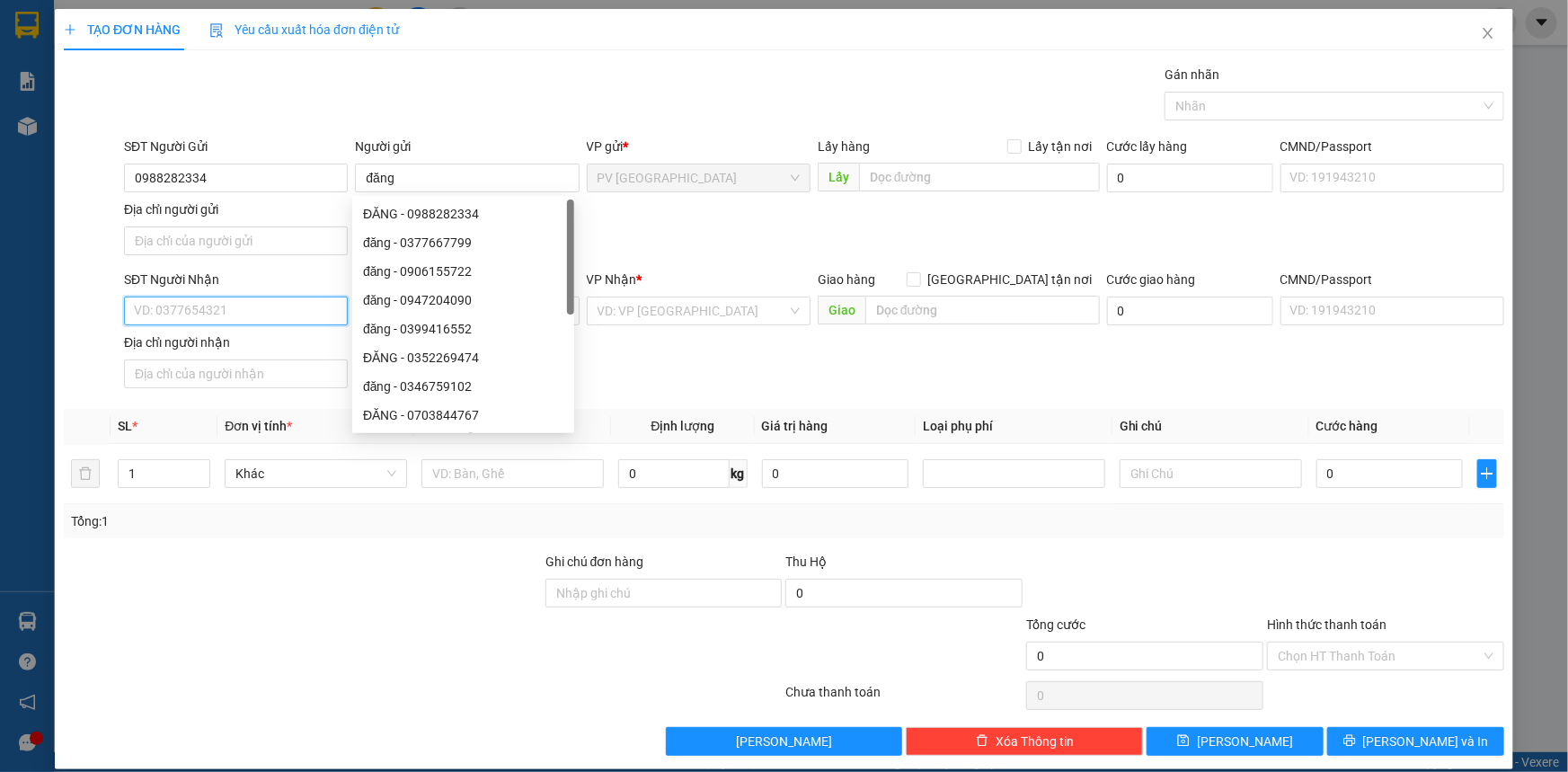
click at [244, 297] on input "SĐT Người Nhận" at bounding box center [236, 311] width 224 height 29
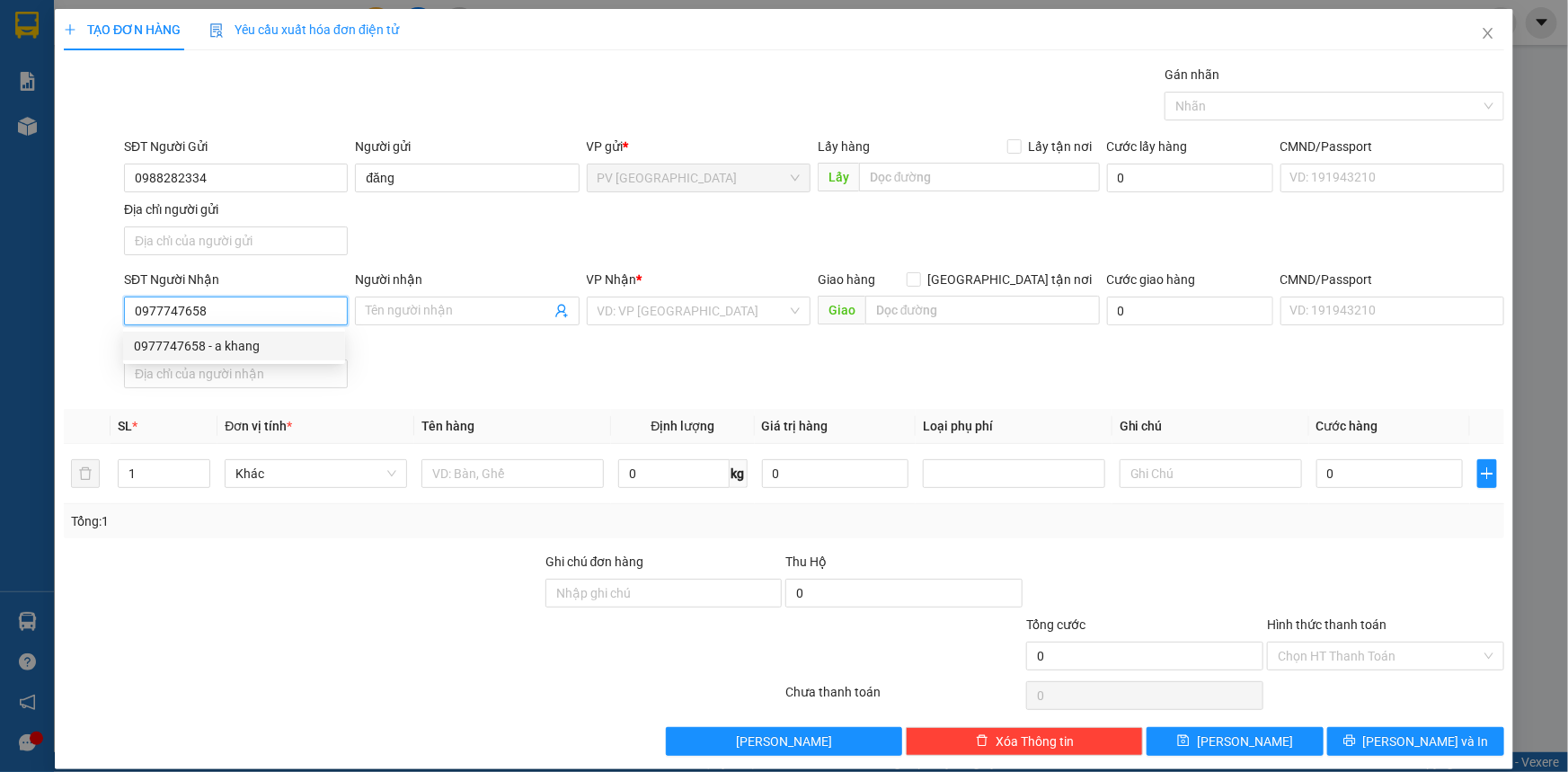
click at [217, 343] on div "0977747658 - a khang" at bounding box center [234, 347] width 200 height 20
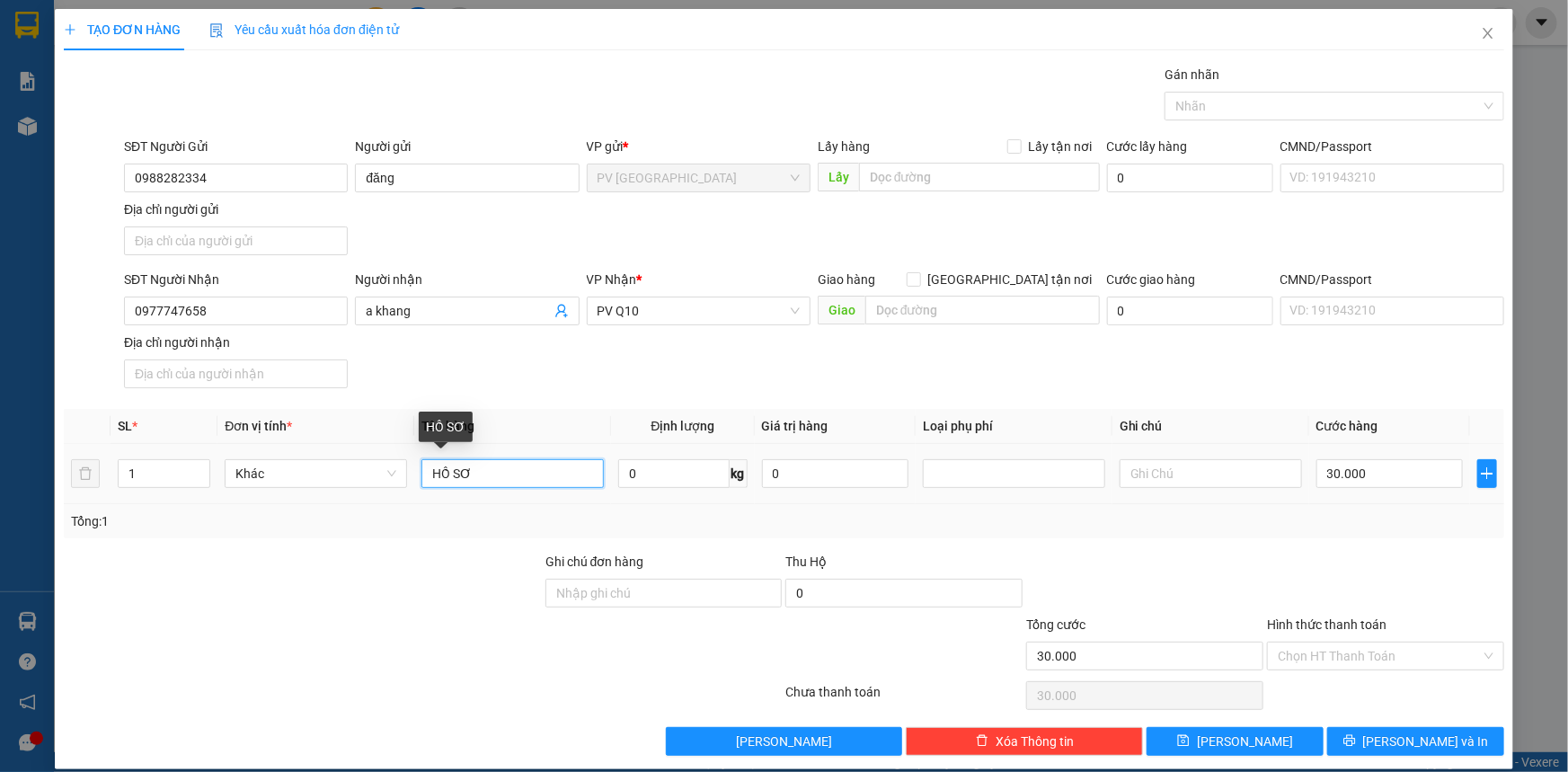
click at [526, 474] on input "HỒ SƠ" at bounding box center [512, 474] width 182 height 29
click at [1183, 102] on div at bounding box center [1325, 106] width 313 height 22
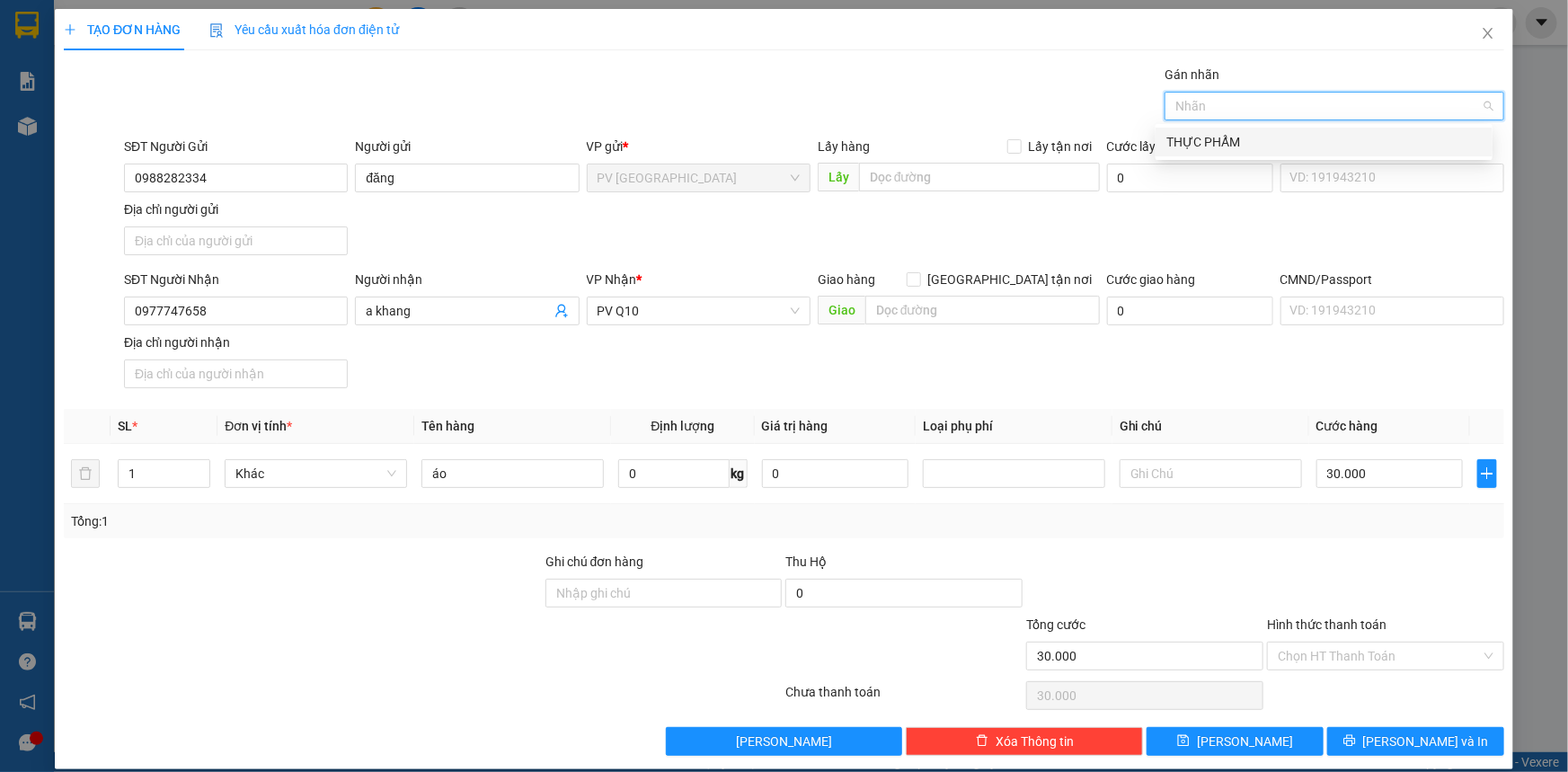
click at [1193, 137] on div "THỰC PHẨM" at bounding box center [1324, 142] width 316 height 20
click at [1227, 139] on div "THỰC PHẨM" at bounding box center [1318, 142] width 303 height 20
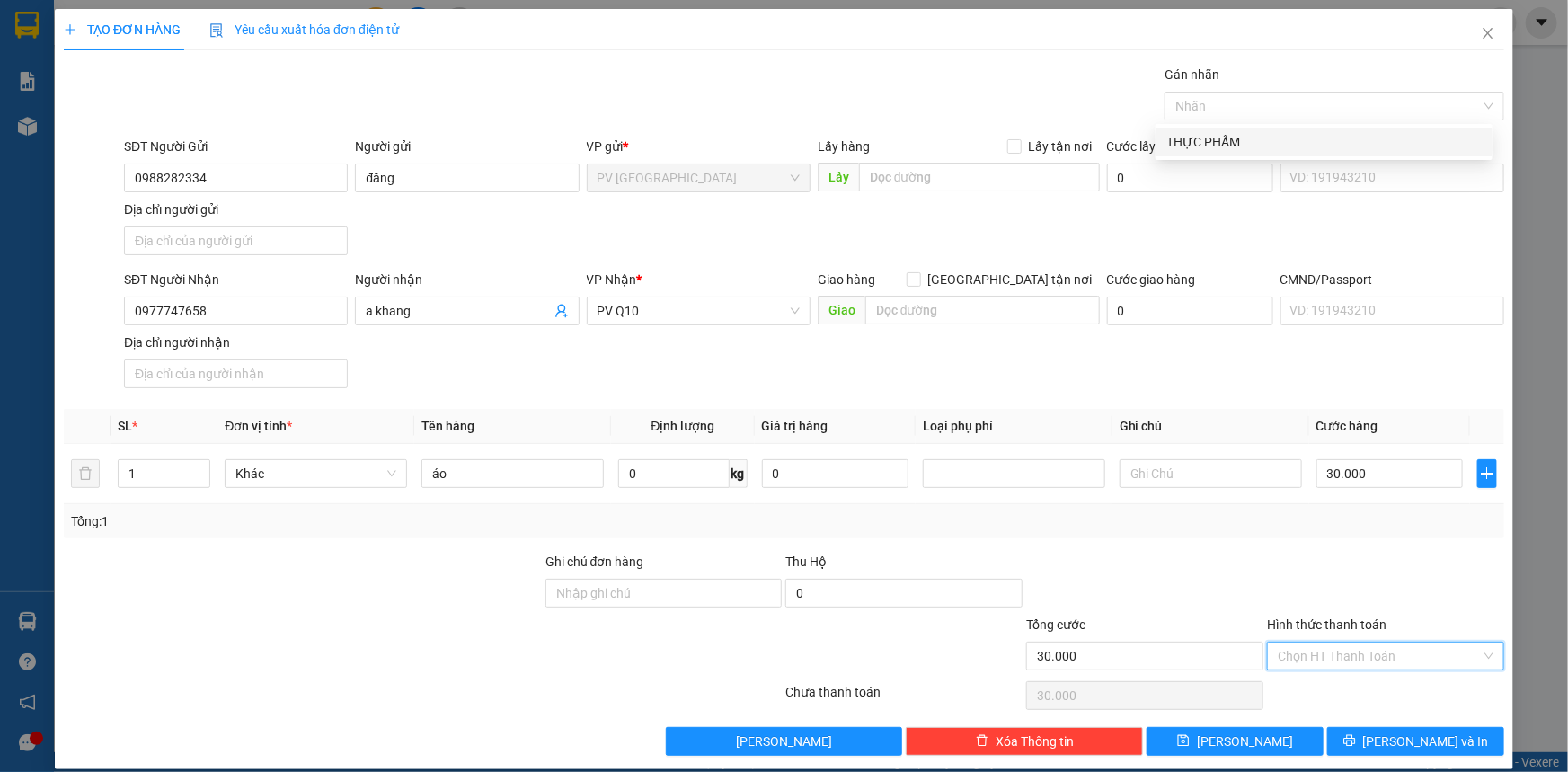
click at [1317, 650] on input "Hình thức thanh toán" at bounding box center [1379, 656] width 203 height 27
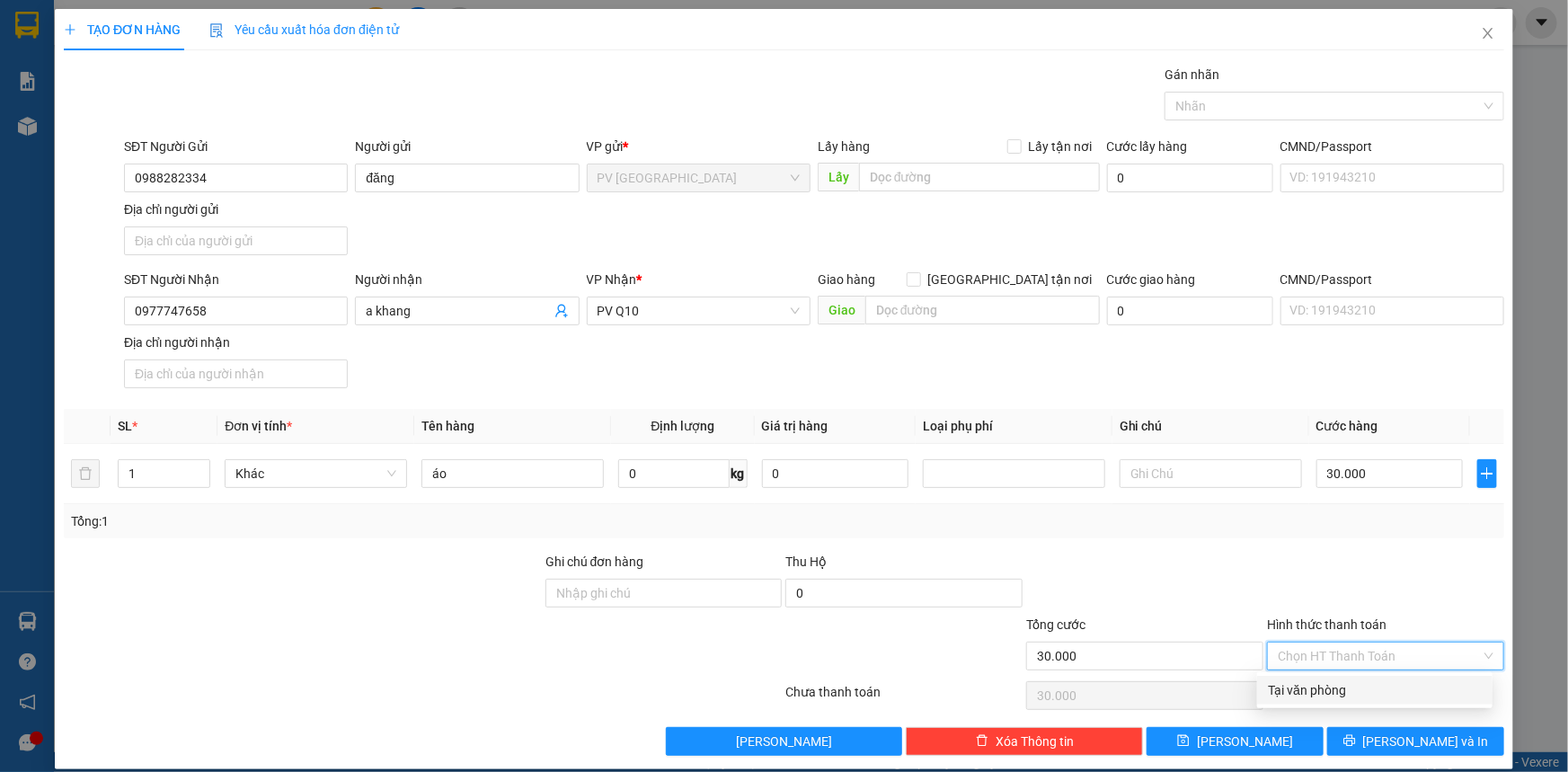
click at [1312, 688] on div "Tại văn phòng" at bounding box center [1375, 690] width 214 height 20
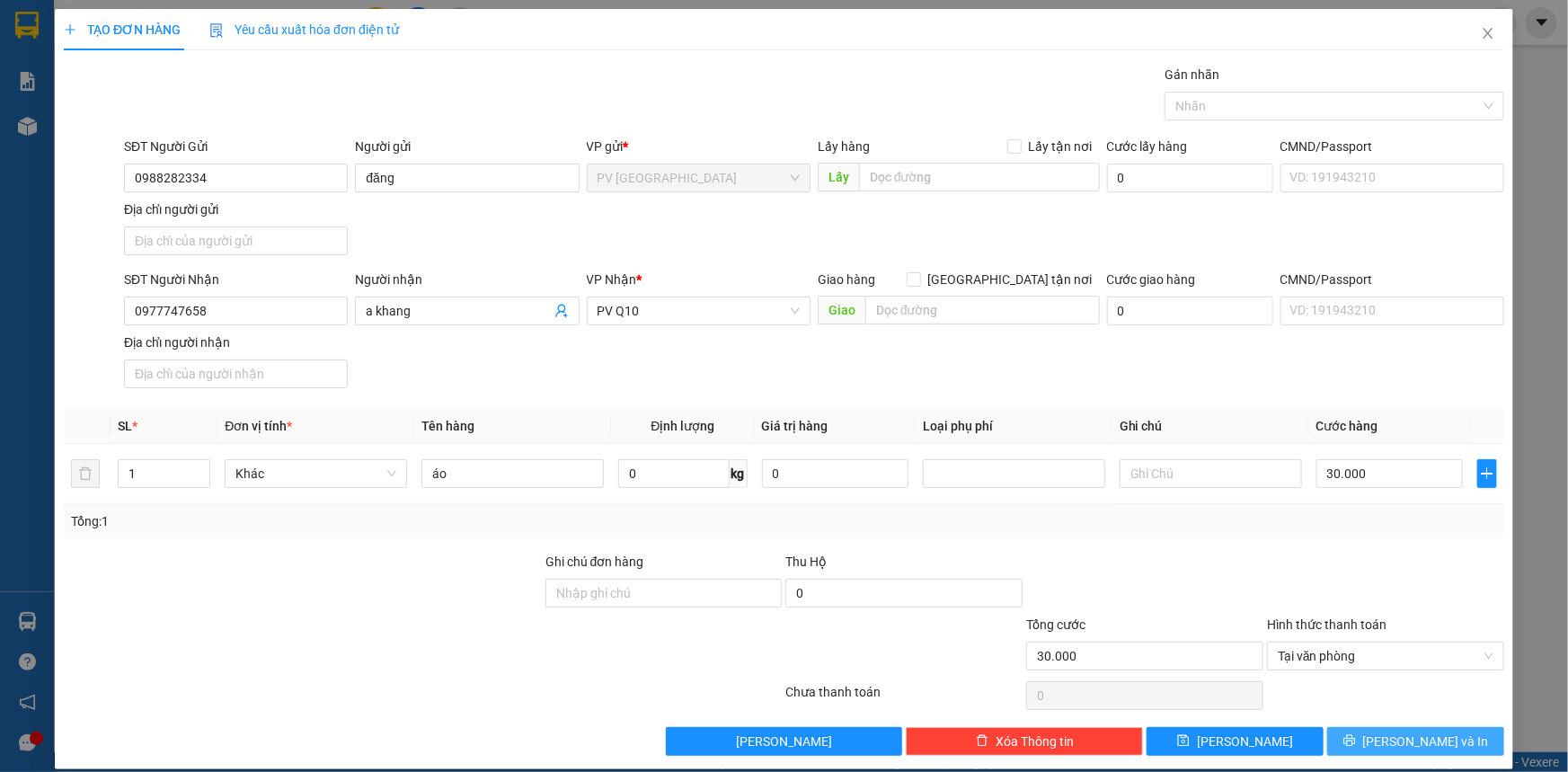
click at [1358, 733] on button "[PERSON_NAME] và In" at bounding box center [1415, 742] width 177 height 29
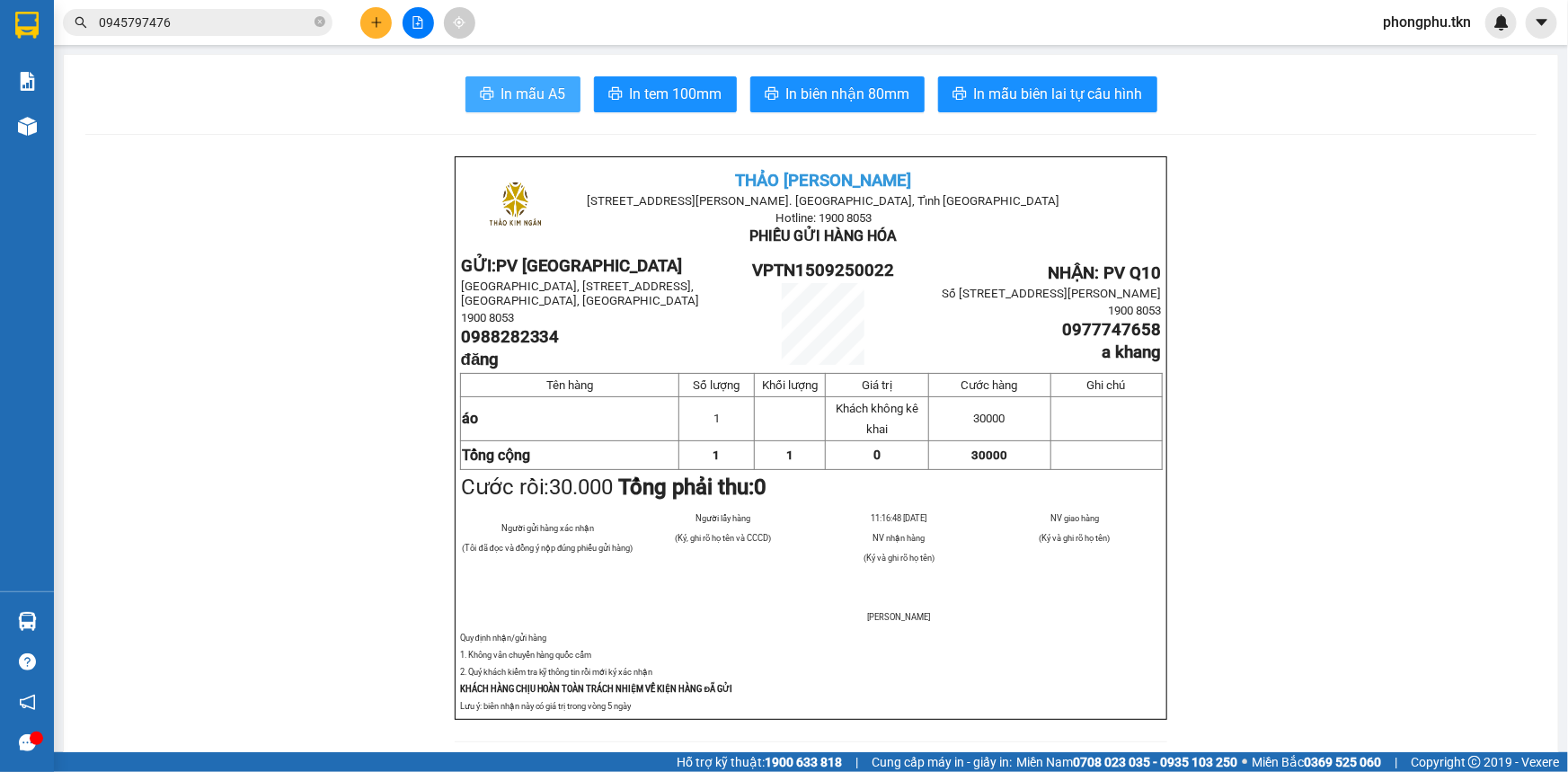
click at [520, 81] on button "In mẫu A5" at bounding box center [522, 94] width 115 height 36
click at [382, 31] on button at bounding box center [375, 23] width 32 height 32
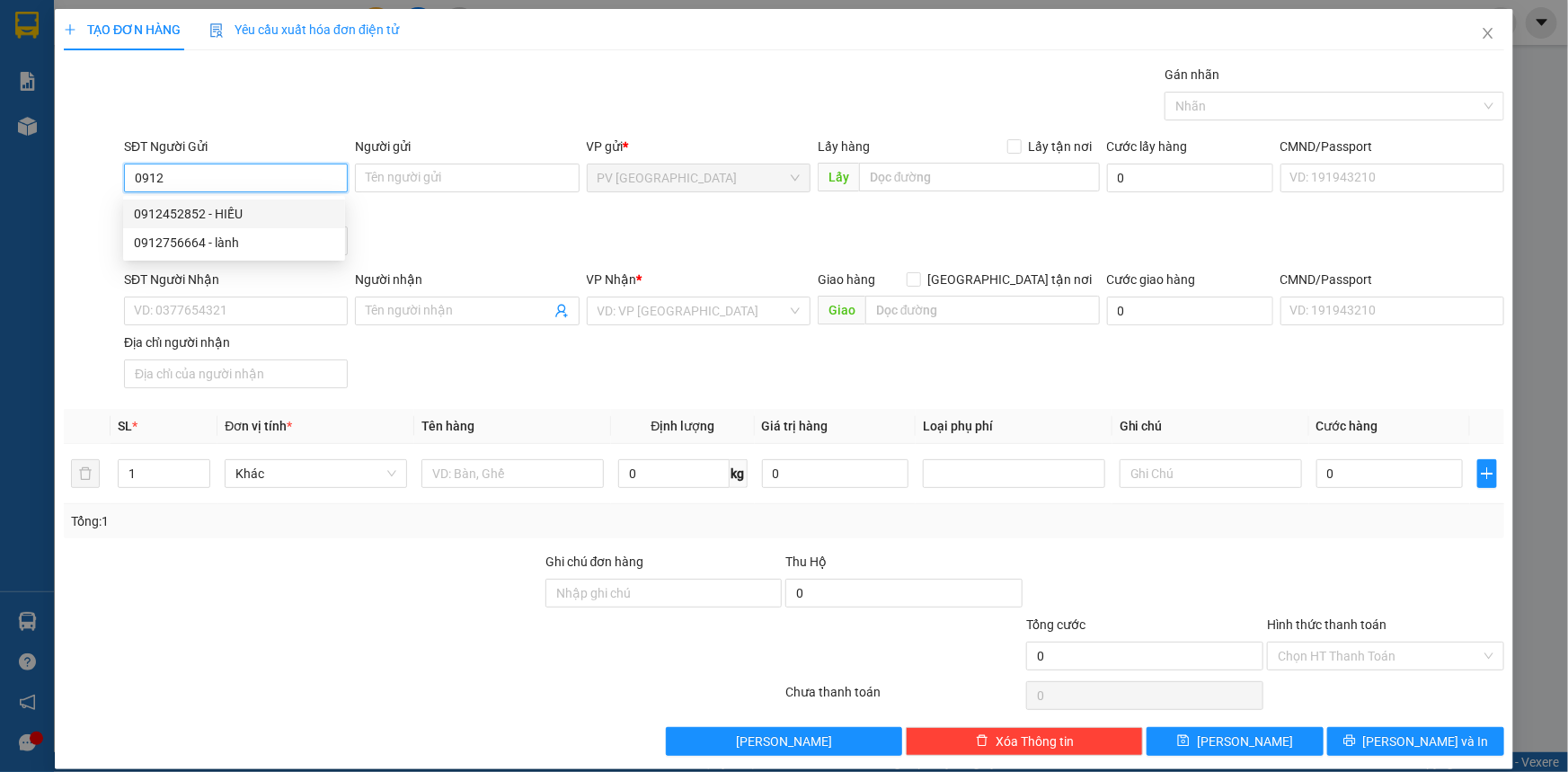
click at [239, 215] on div "0912452852 - HIẾU" at bounding box center [234, 214] width 200 height 20
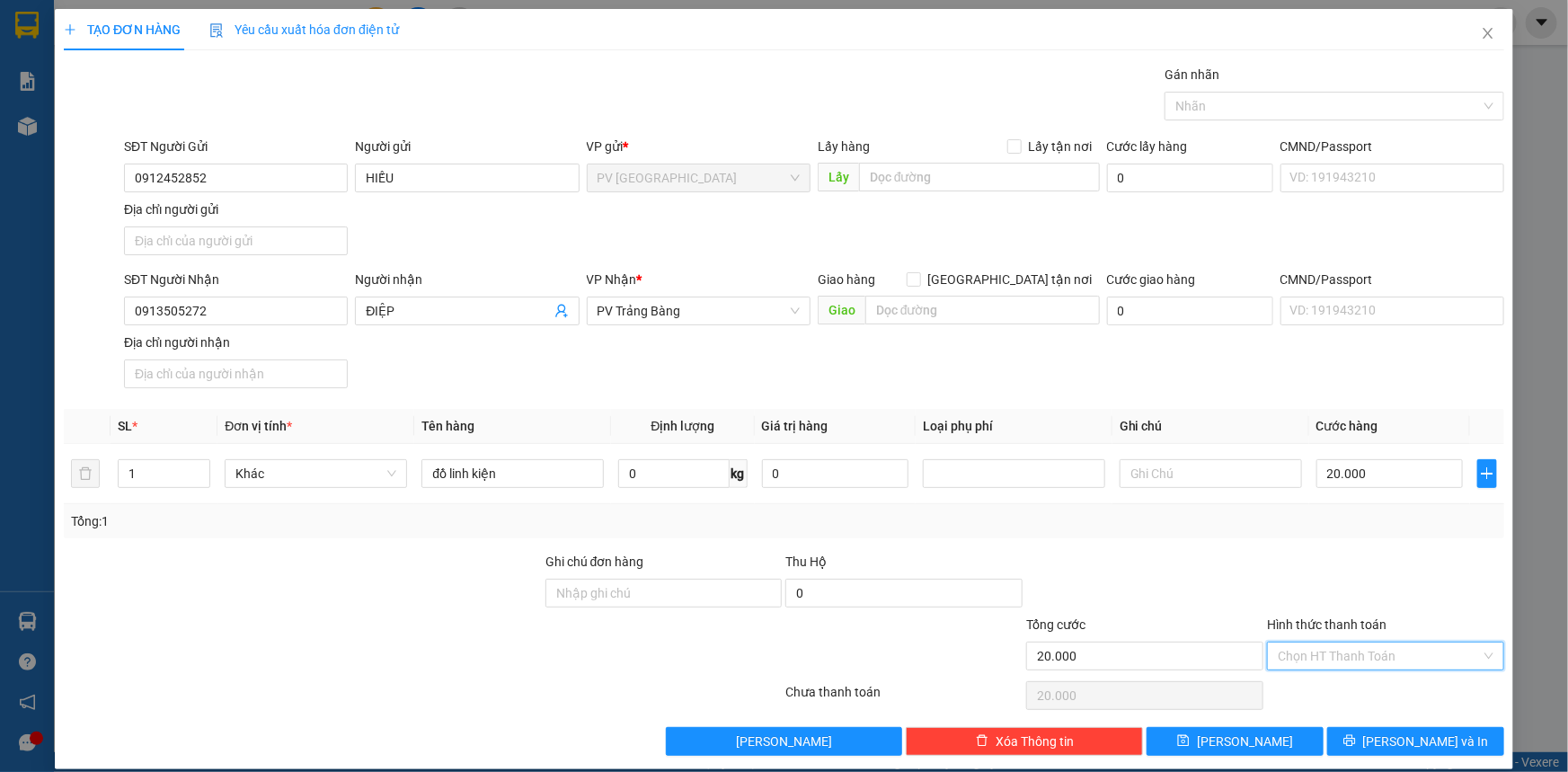
click at [1327, 650] on input "Hình thức thanh toán" at bounding box center [1379, 656] width 203 height 27
click at [1364, 690] on div "Tại văn phòng" at bounding box center [1375, 690] width 214 height 20
drag, startPoint x: 1395, startPoint y: 738, endPoint x: 1404, endPoint y: 737, distance: 9.1
click at [1403, 738] on span "[PERSON_NAME] và In" at bounding box center [1426, 742] width 126 height 20
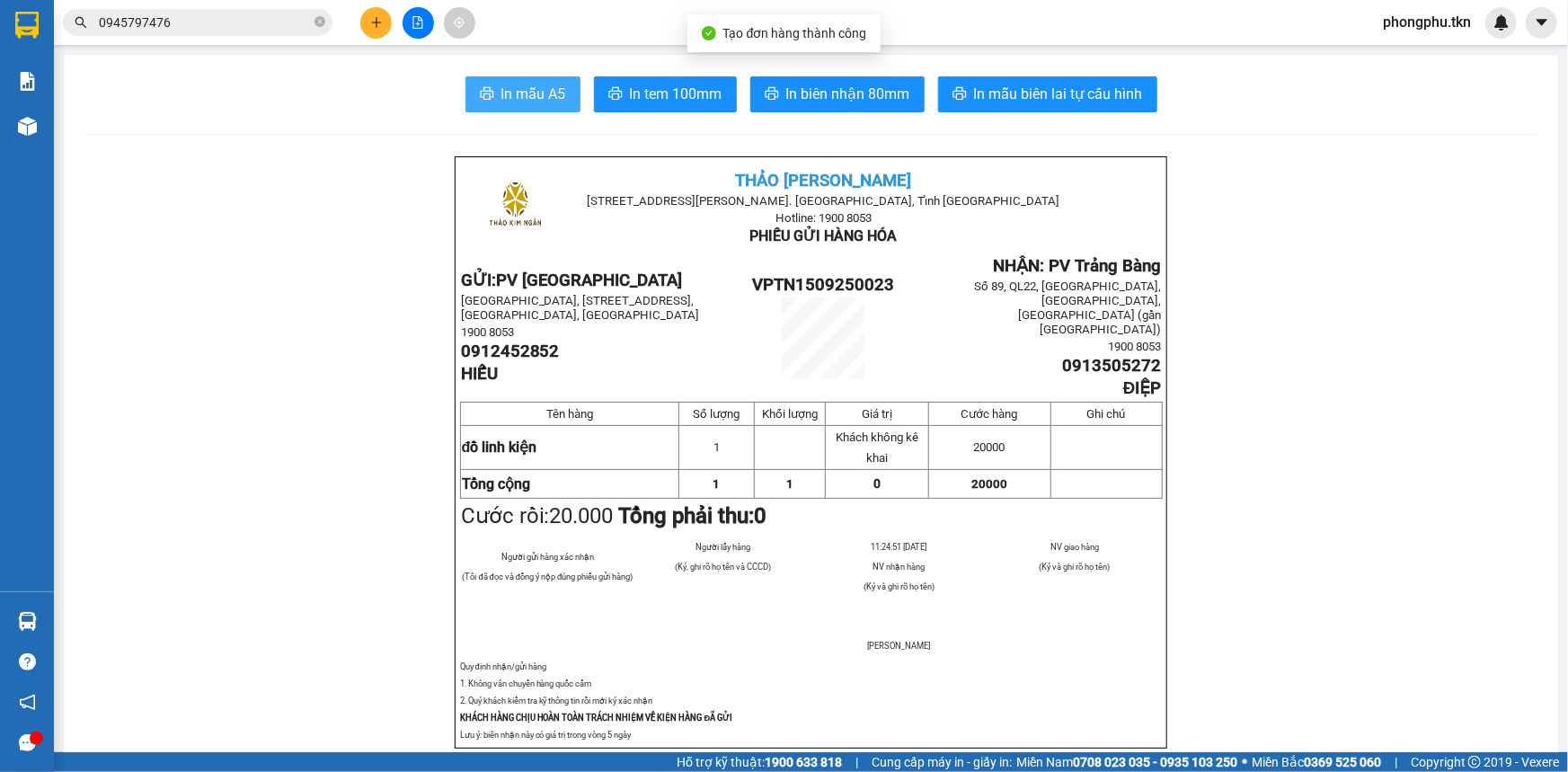
click at [530, 93] on span "In mẫu A5" at bounding box center [533, 93] width 64 height 23
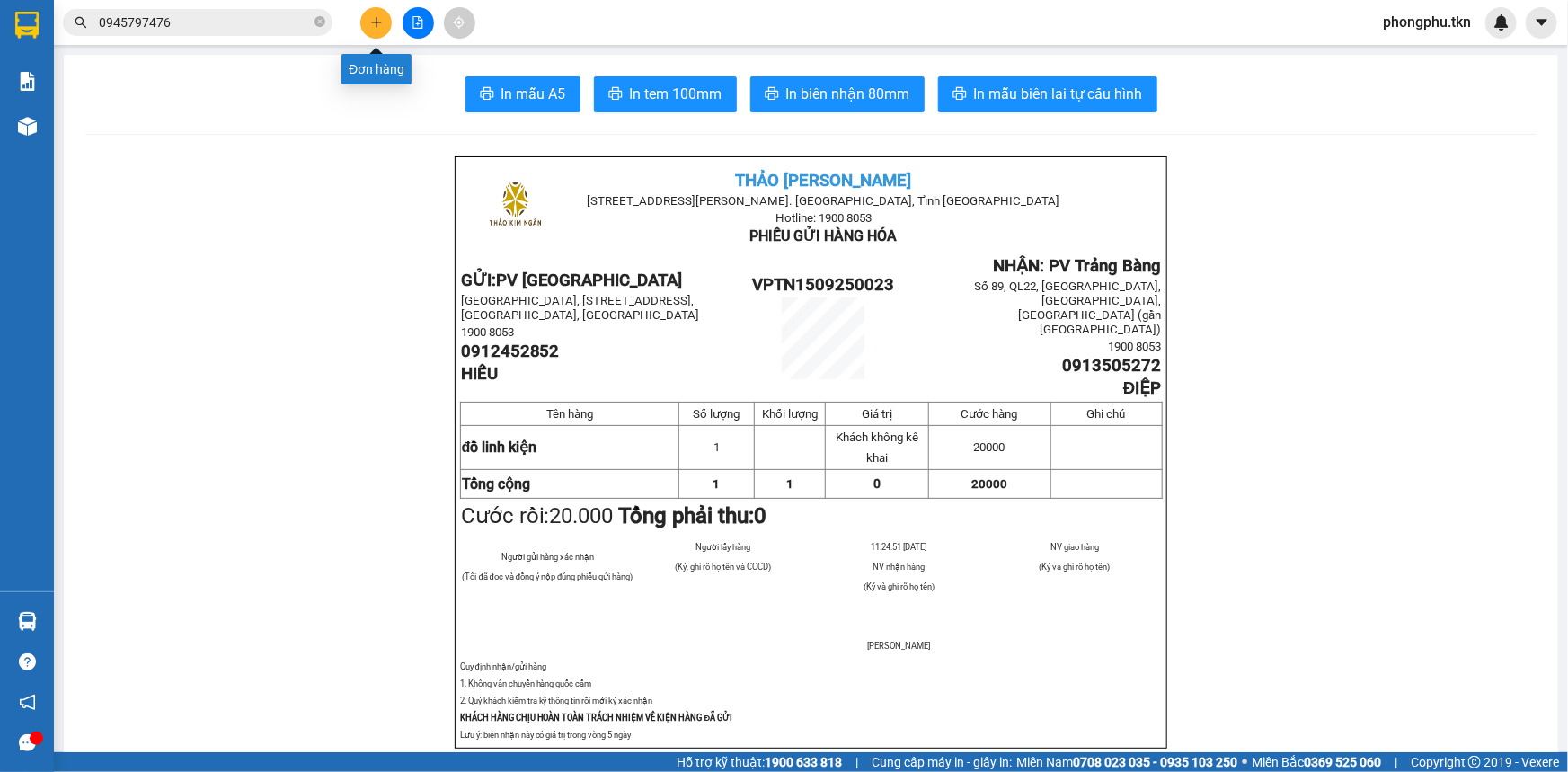
click at [382, 22] on icon "plus" at bounding box center [376, 23] width 13 height 13
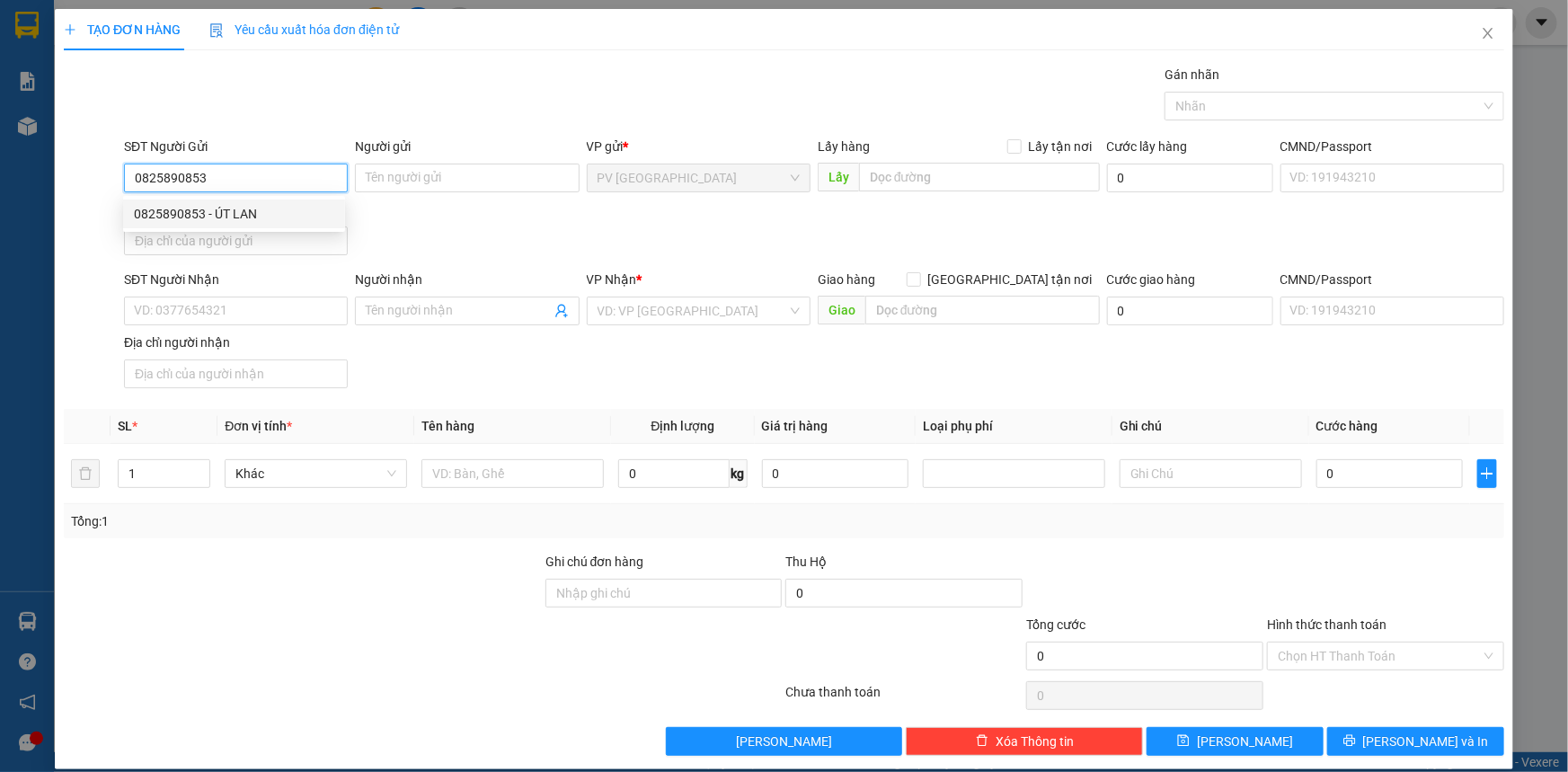
click at [277, 223] on div "0825890853 - ÚT LAN" at bounding box center [234, 214] width 200 height 20
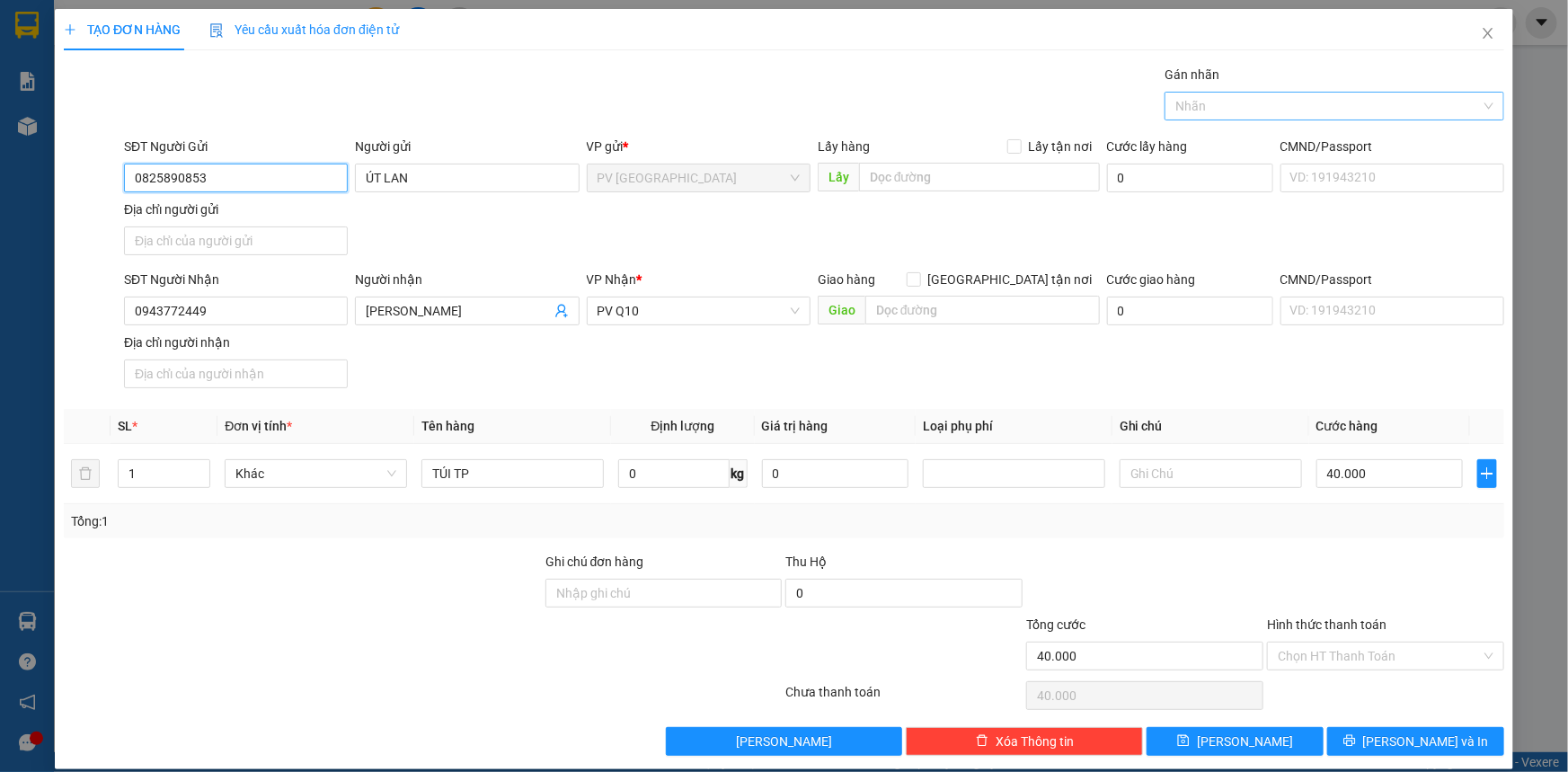
click at [1215, 96] on div at bounding box center [1325, 106] width 313 height 22
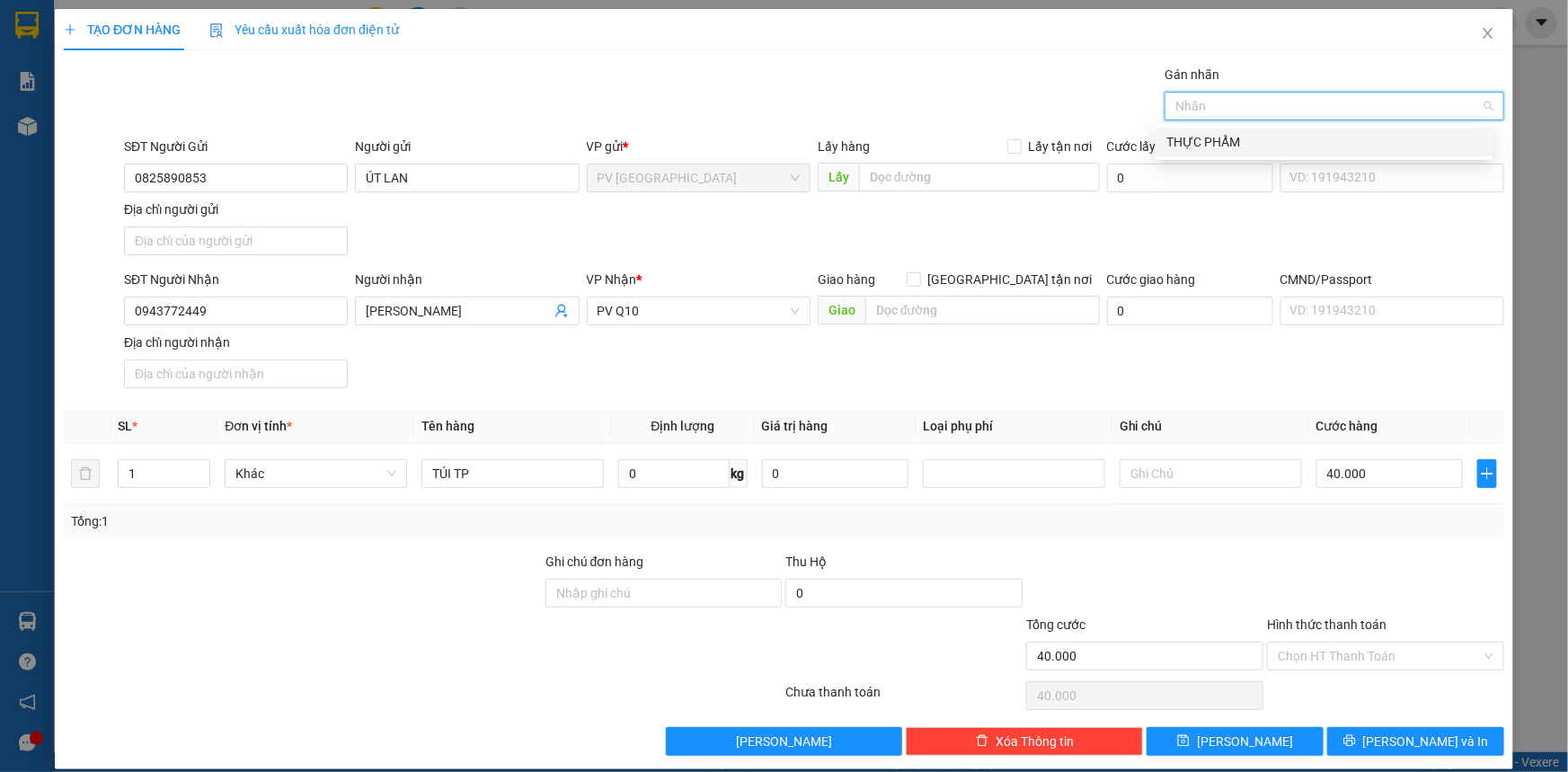
click at [1266, 131] on div "THỰC PHẨM" at bounding box center [1324, 142] width 337 height 29
click at [1378, 478] on input "40.000" at bounding box center [1390, 474] width 147 height 29
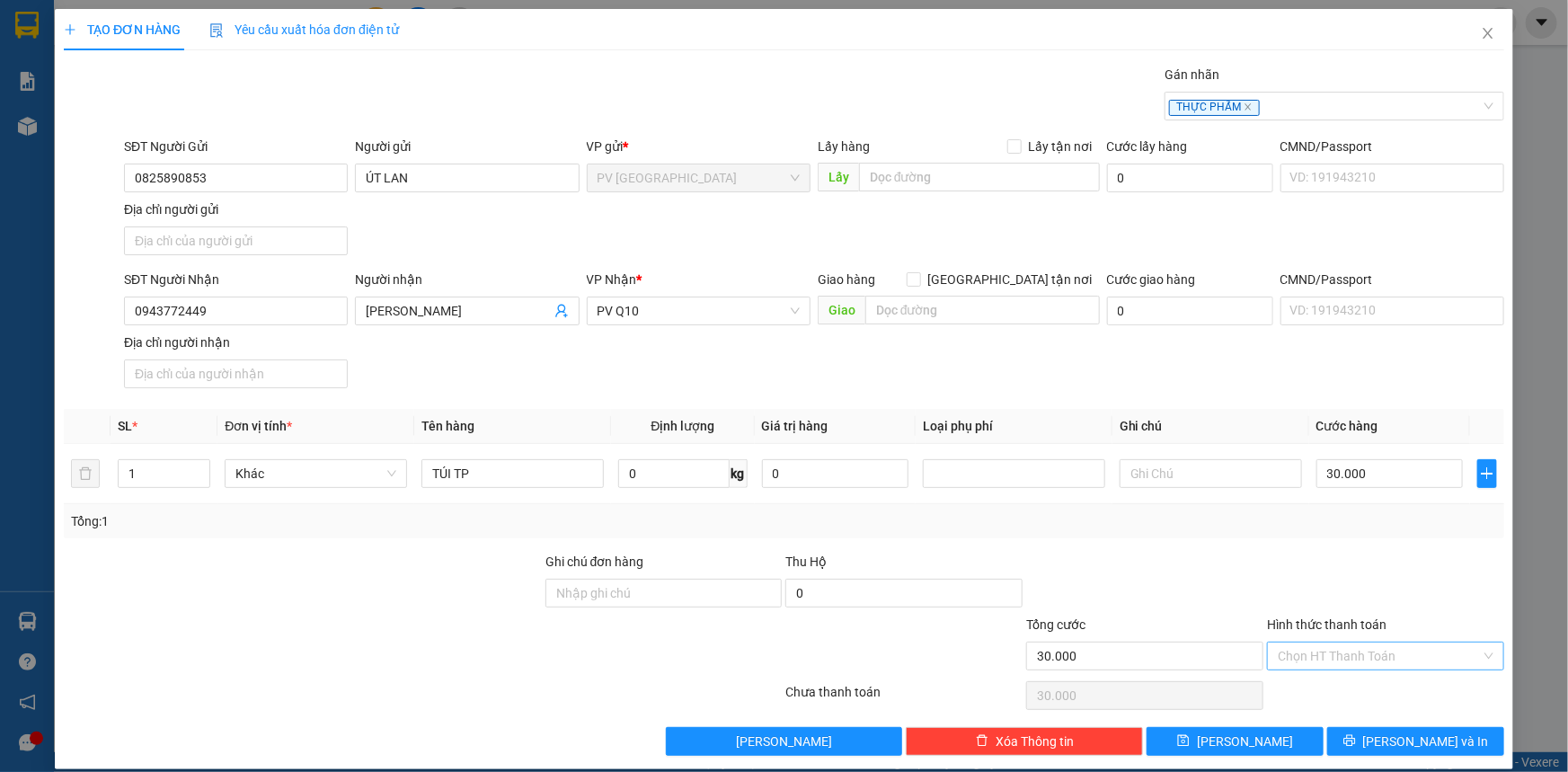
click at [1352, 653] on input "Hình thức thanh toán" at bounding box center [1379, 656] width 203 height 27
click at [1367, 680] on div "Tại văn phòng" at bounding box center [1375, 690] width 214 height 20
click at [1405, 743] on span "[PERSON_NAME] và In" at bounding box center [1426, 742] width 126 height 20
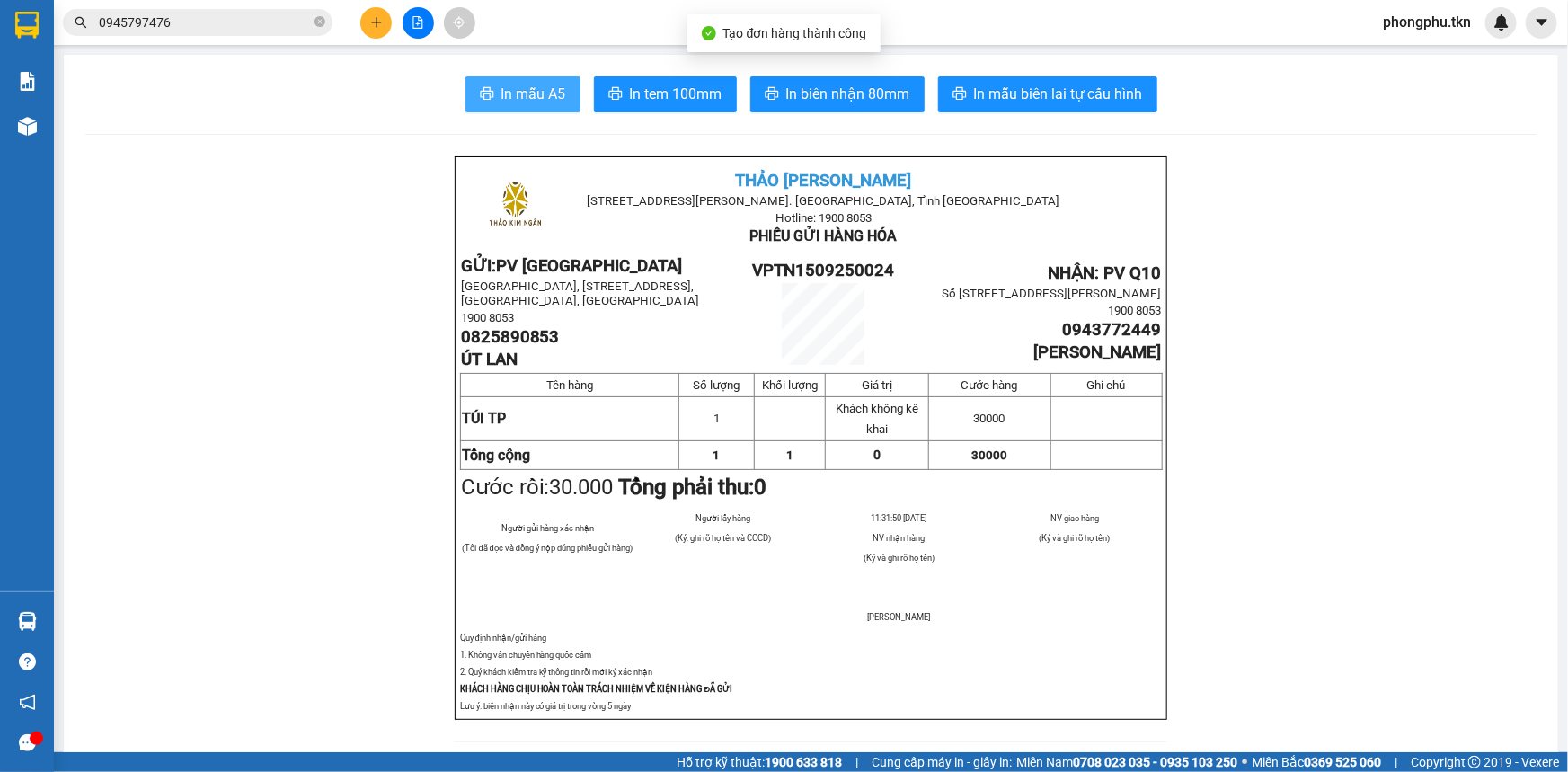
click at [545, 99] on span "In mẫu A5" at bounding box center [533, 93] width 64 height 23
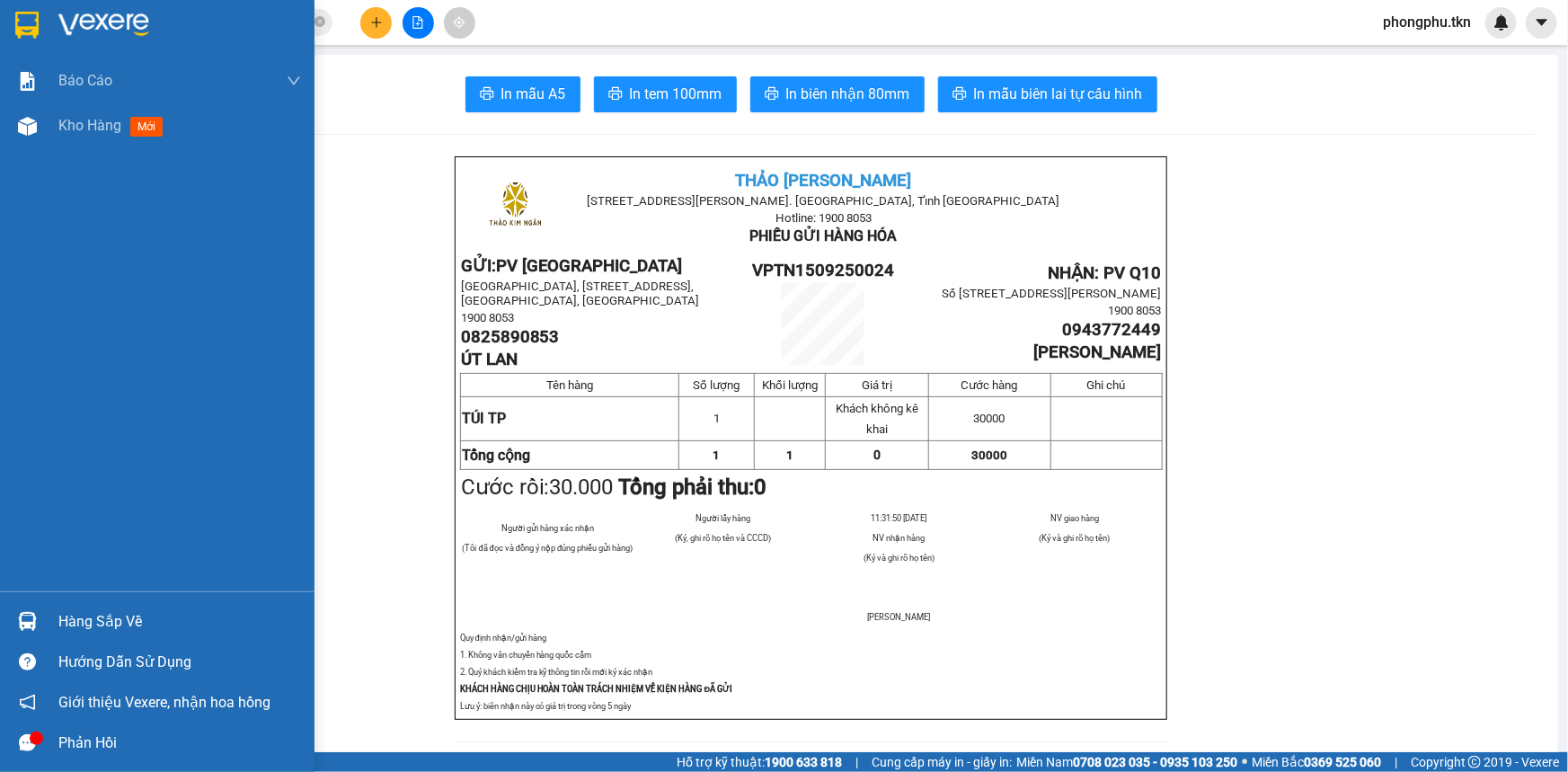
click at [74, 622] on div "Hàng sắp về" at bounding box center [180, 622] width 243 height 27
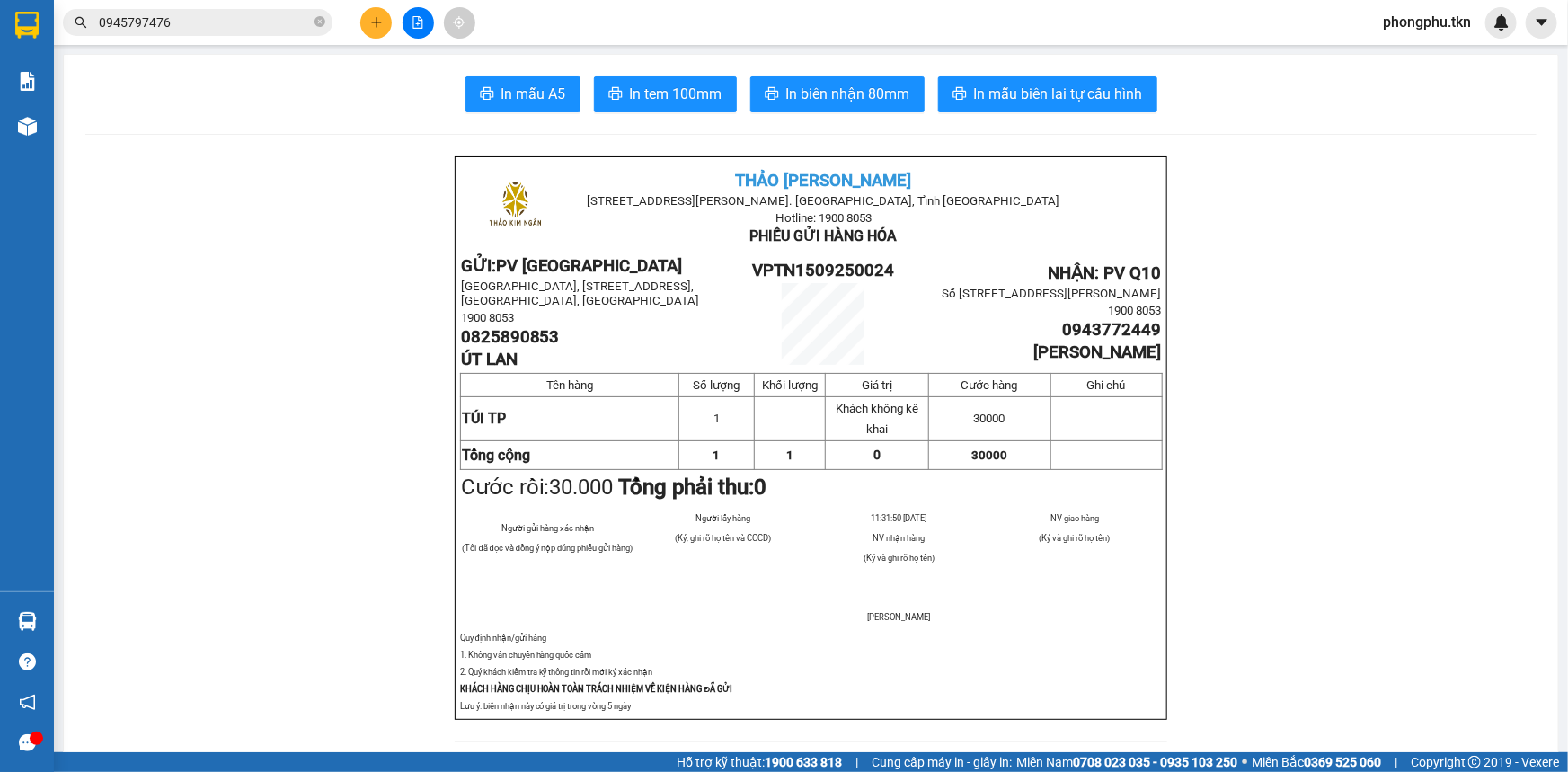
click at [239, 189] on section "Kết quả tìm kiếm ( 25 ) Bộ lọc Mã ĐH Trạng thái Món hàng Thu hộ Tổng cước Chưa …" at bounding box center [784, 386] width 1568 height 772
click at [278, 23] on input "0945797476" at bounding box center [205, 23] width 212 height 20
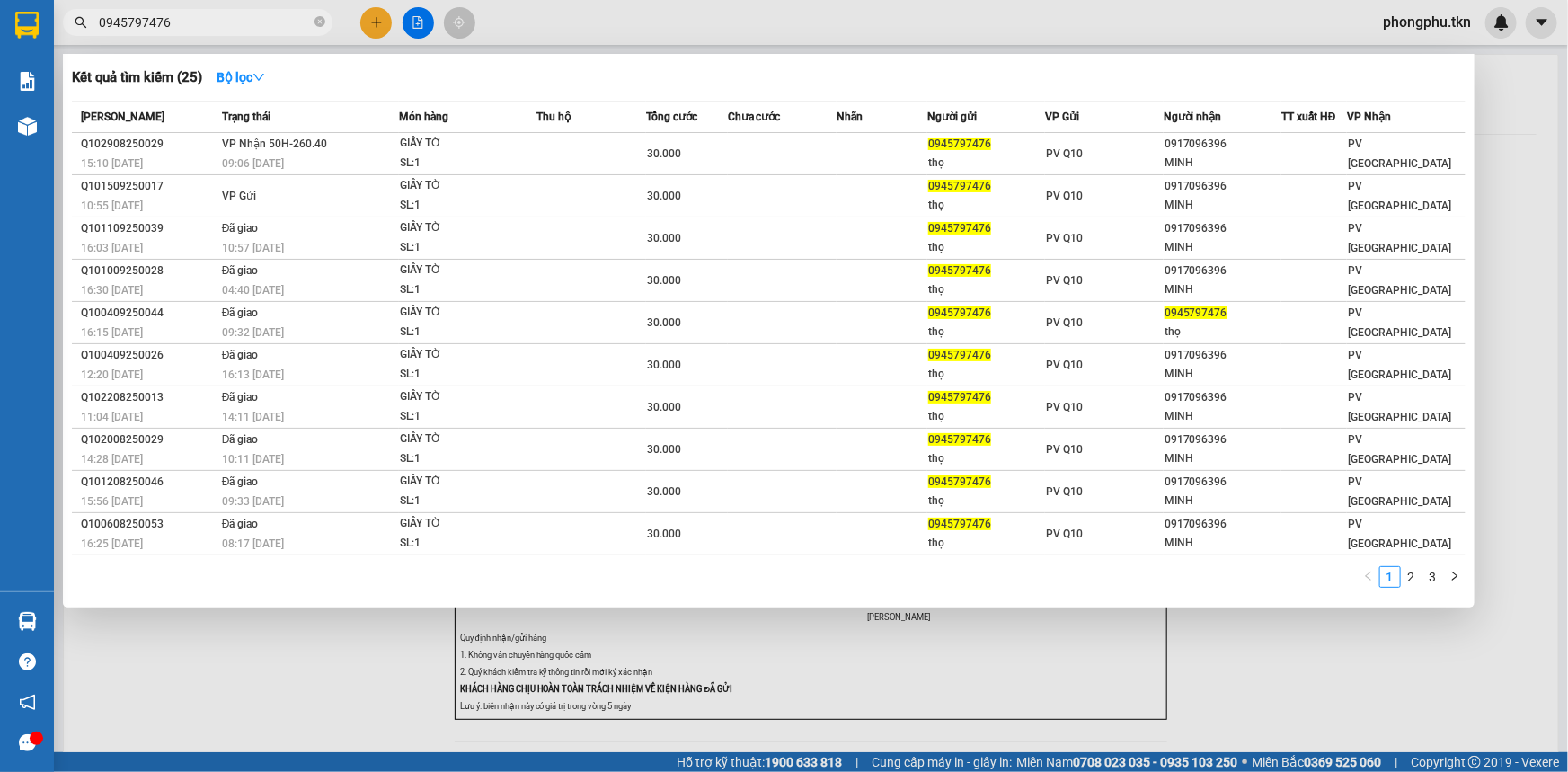
click at [278, 23] on input "0945797476" at bounding box center [205, 23] width 212 height 20
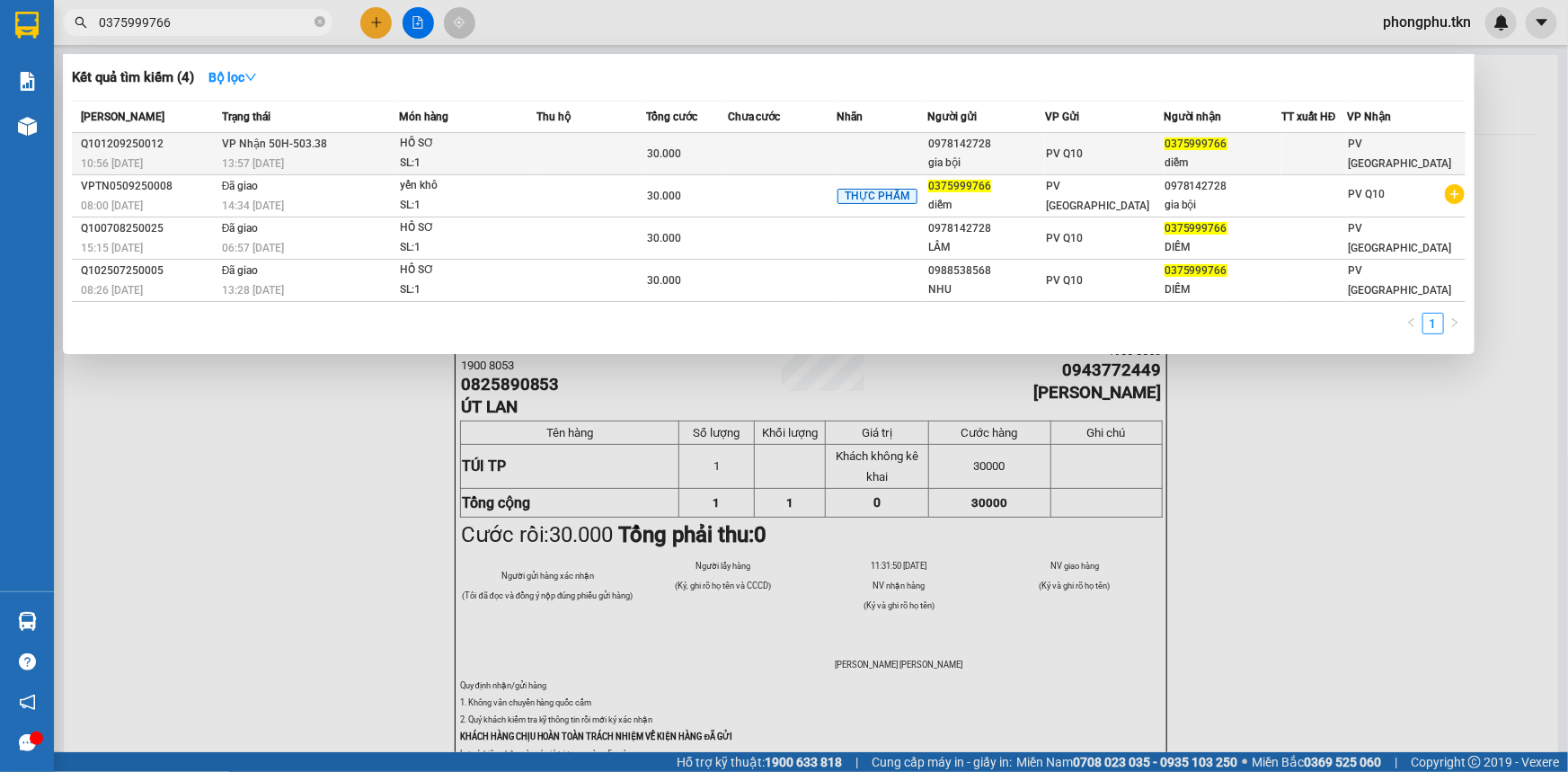
type input "0375999766"
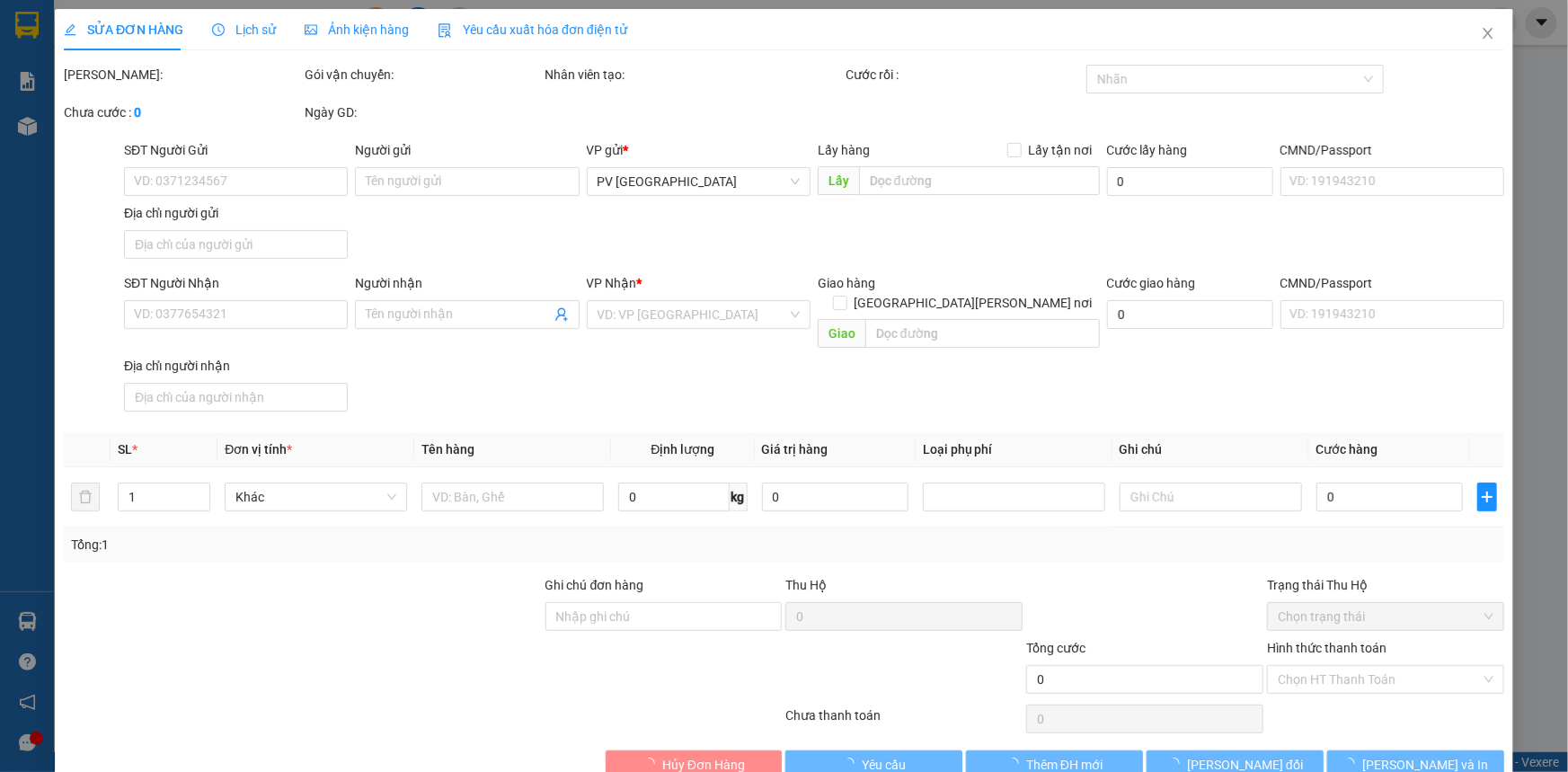
type input "0978142728"
type input "gia bội"
type input "0375999766"
type input "diễm"
type input "30.000"
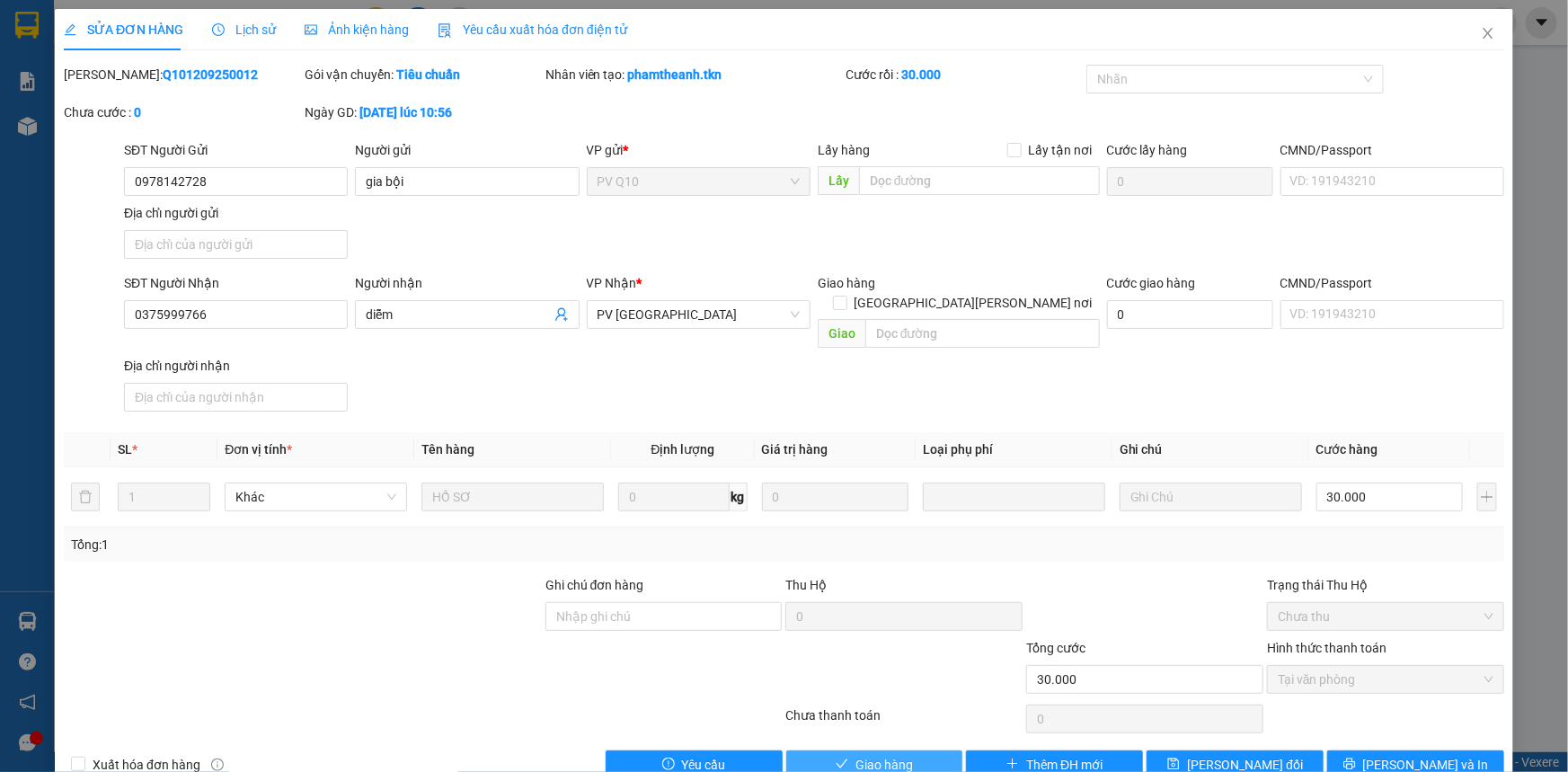
click at [869, 755] on span "Giao hàng" at bounding box center [883, 765] width 57 height 20
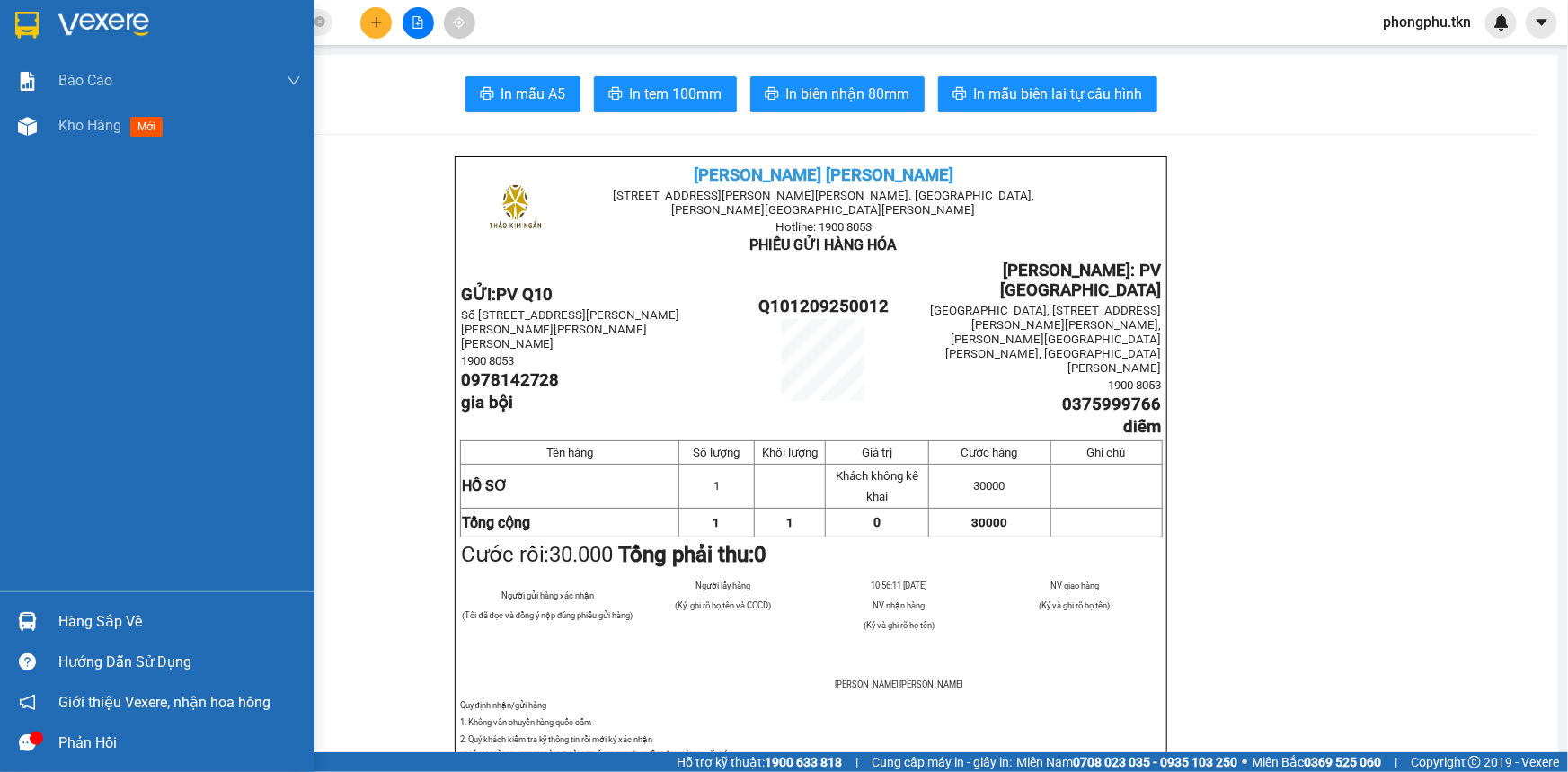
click at [98, 631] on div "Hàng sắp về" at bounding box center [180, 622] width 243 height 27
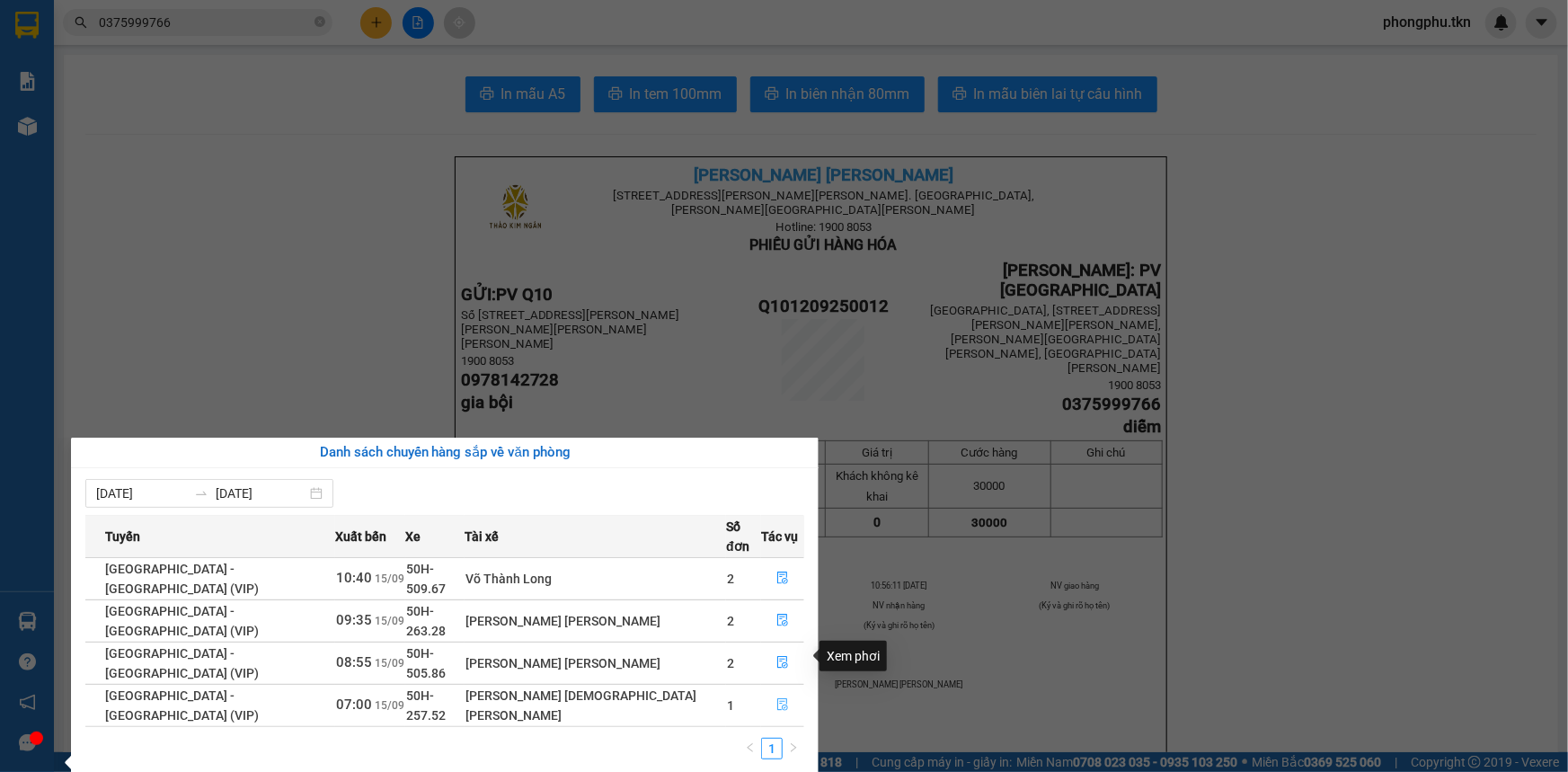
click at [776, 699] on icon "file-done" at bounding box center [783, 705] width 13 height 13
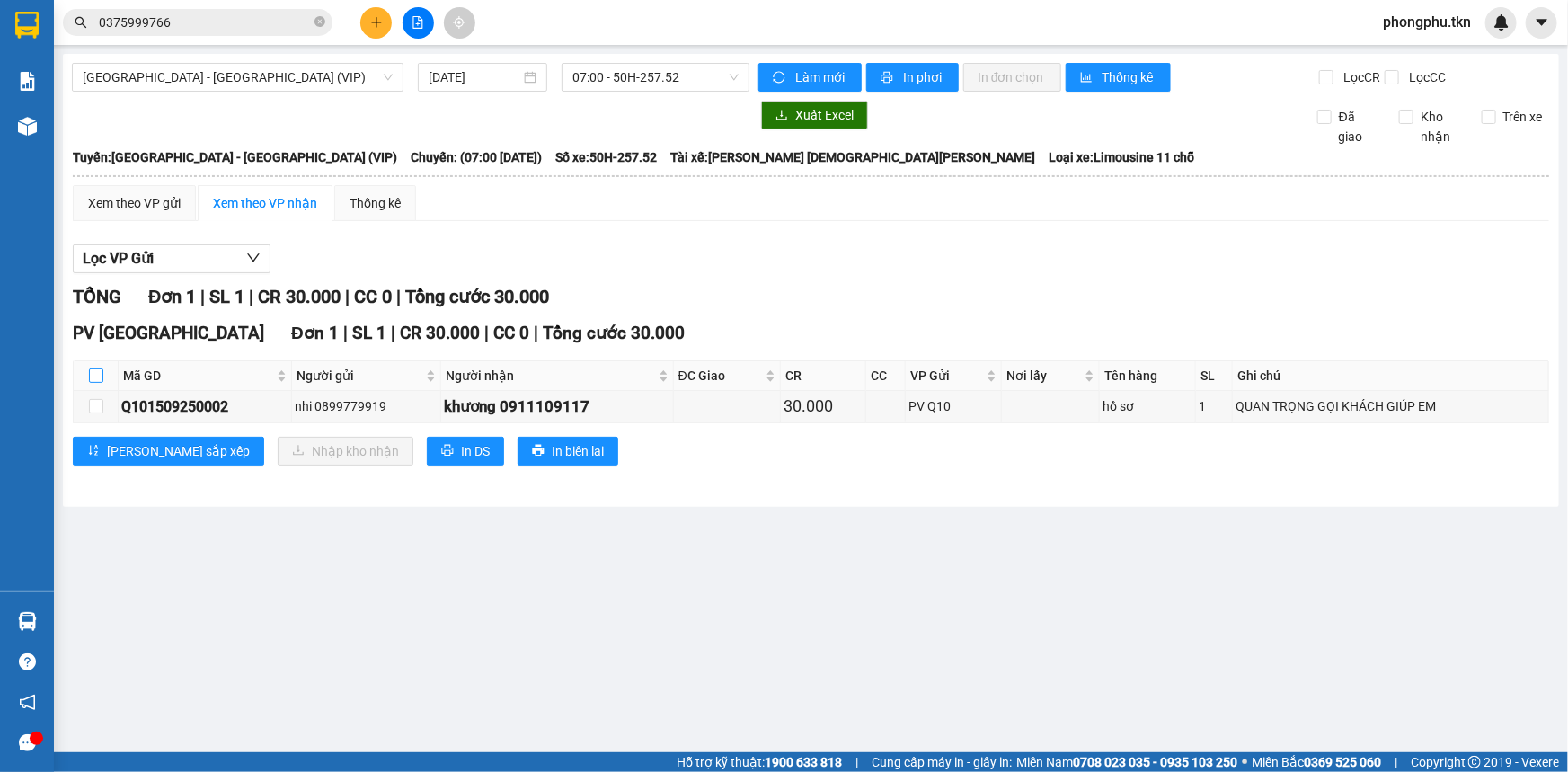
click at [93, 373] on input "checkbox" at bounding box center [96, 376] width 15 height 15
checkbox input "true"
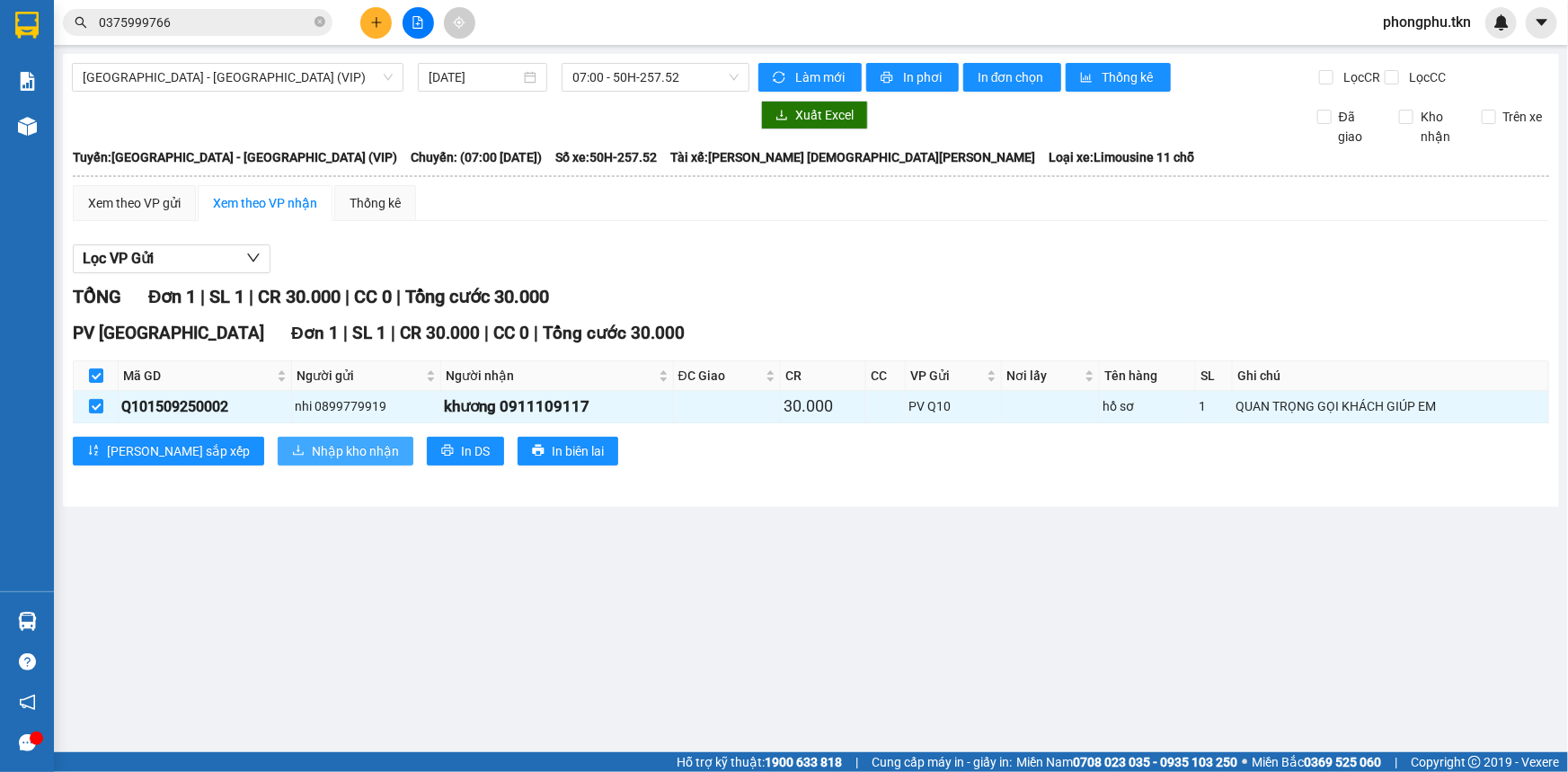
click at [312, 446] on span "Nhập kho nhận" at bounding box center [355, 451] width 87 height 20
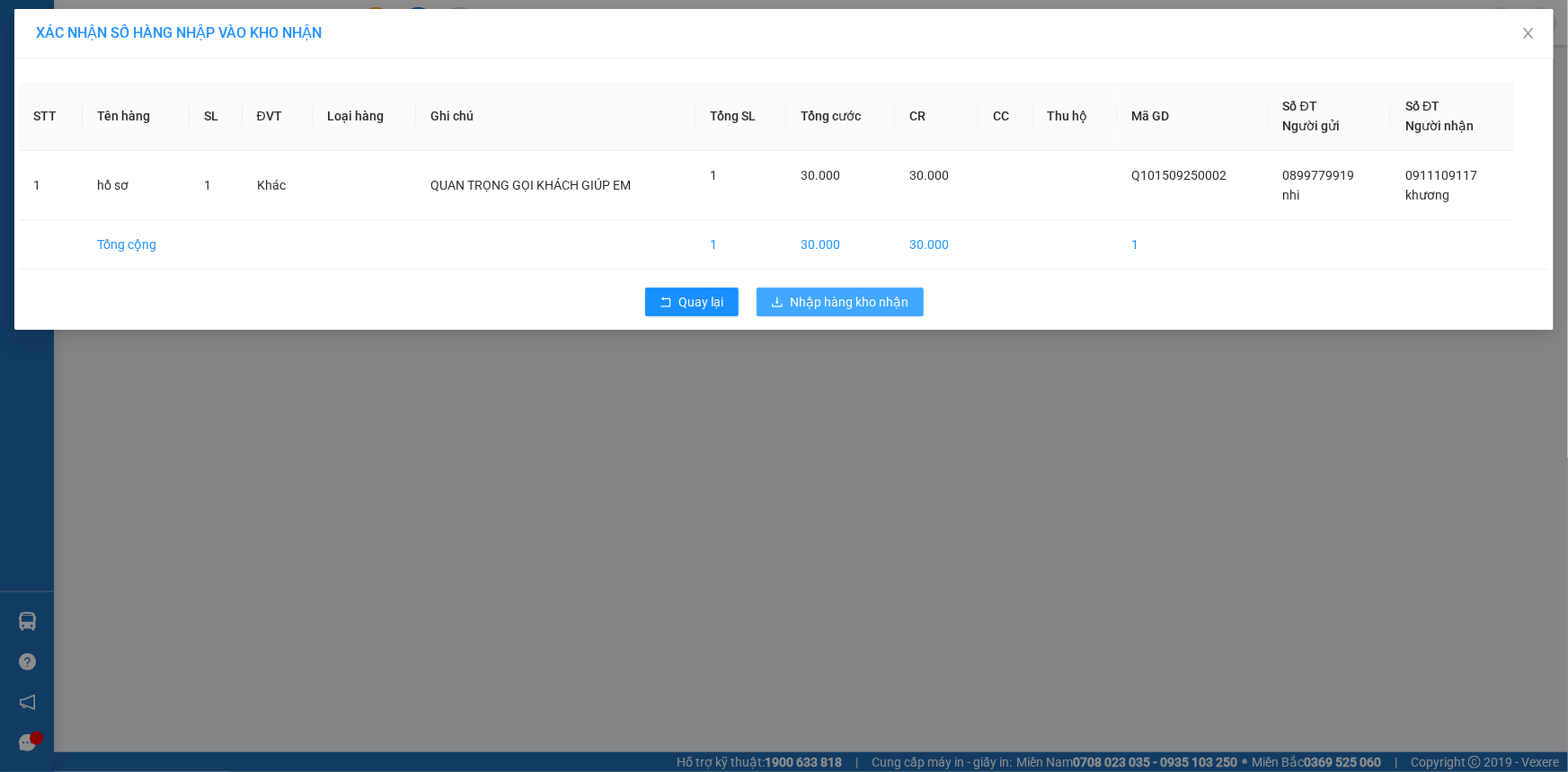
click at [871, 296] on span "Nhập hàng kho nhận" at bounding box center [850, 302] width 119 height 20
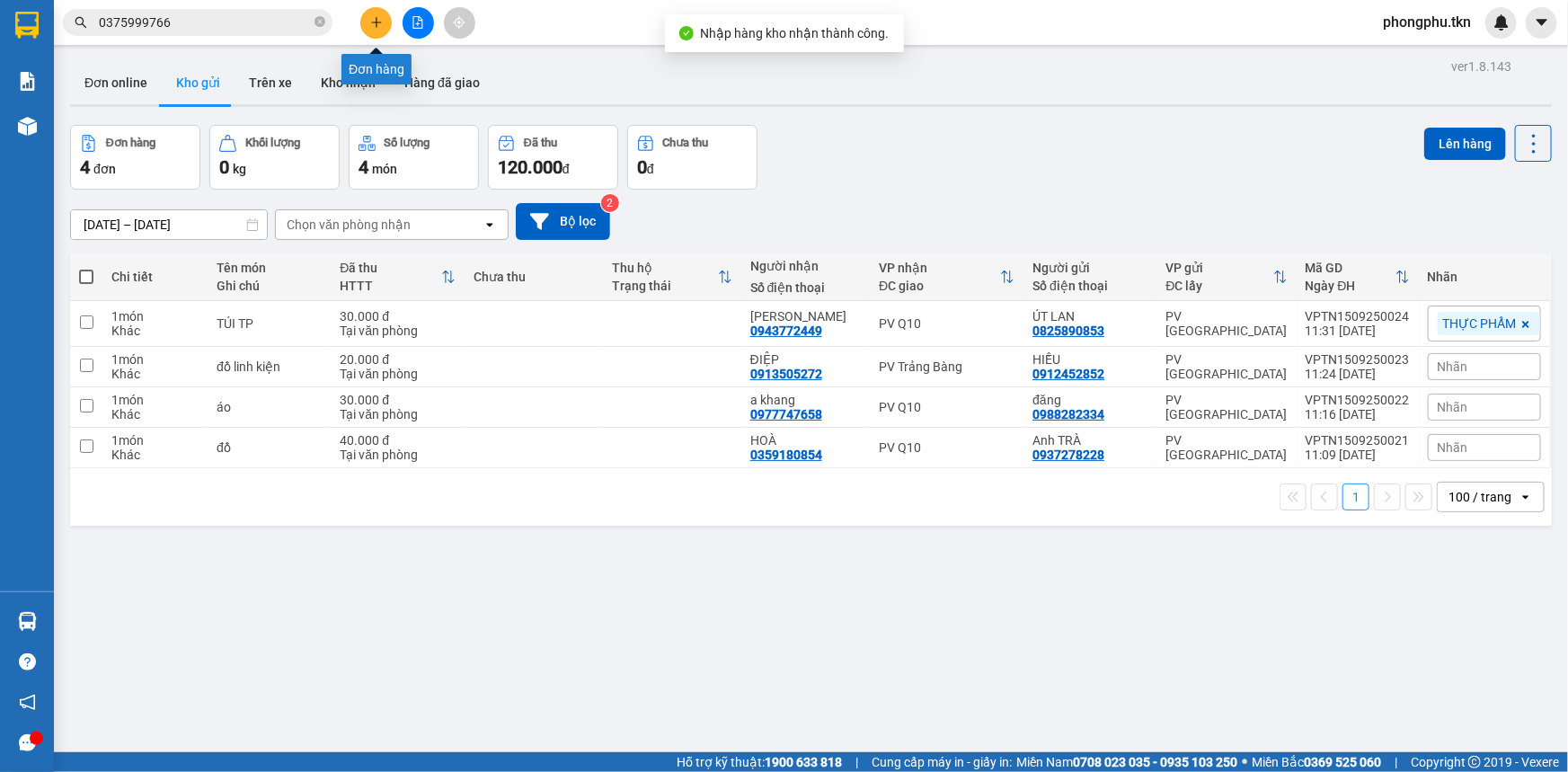
click at [384, 26] on button at bounding box center [375, 23] width 32 height 32
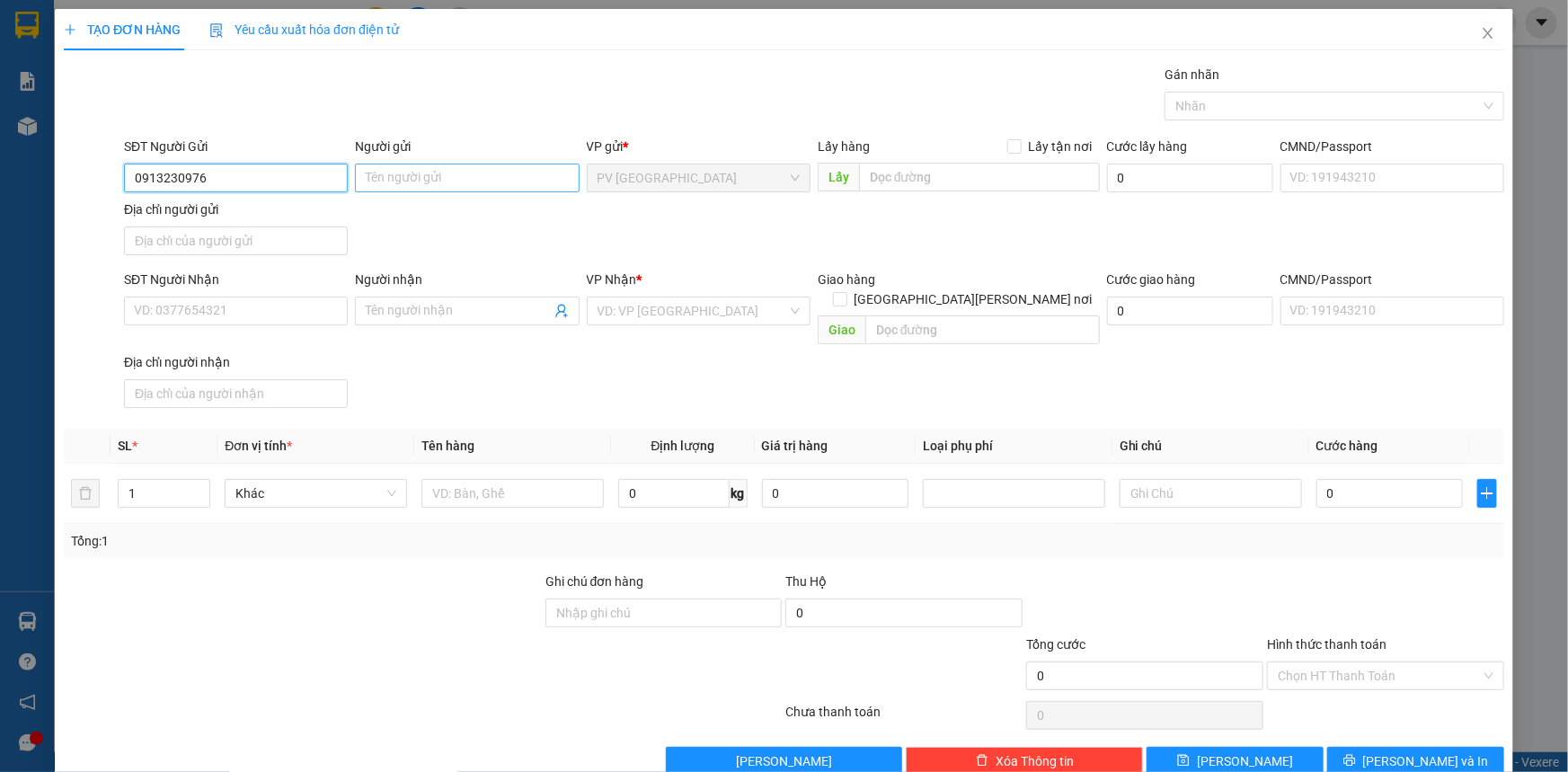
type input "0913230976"
click at [439, 184] on input "Người gửi" at bounding box center [466, 178] width 224 height 29
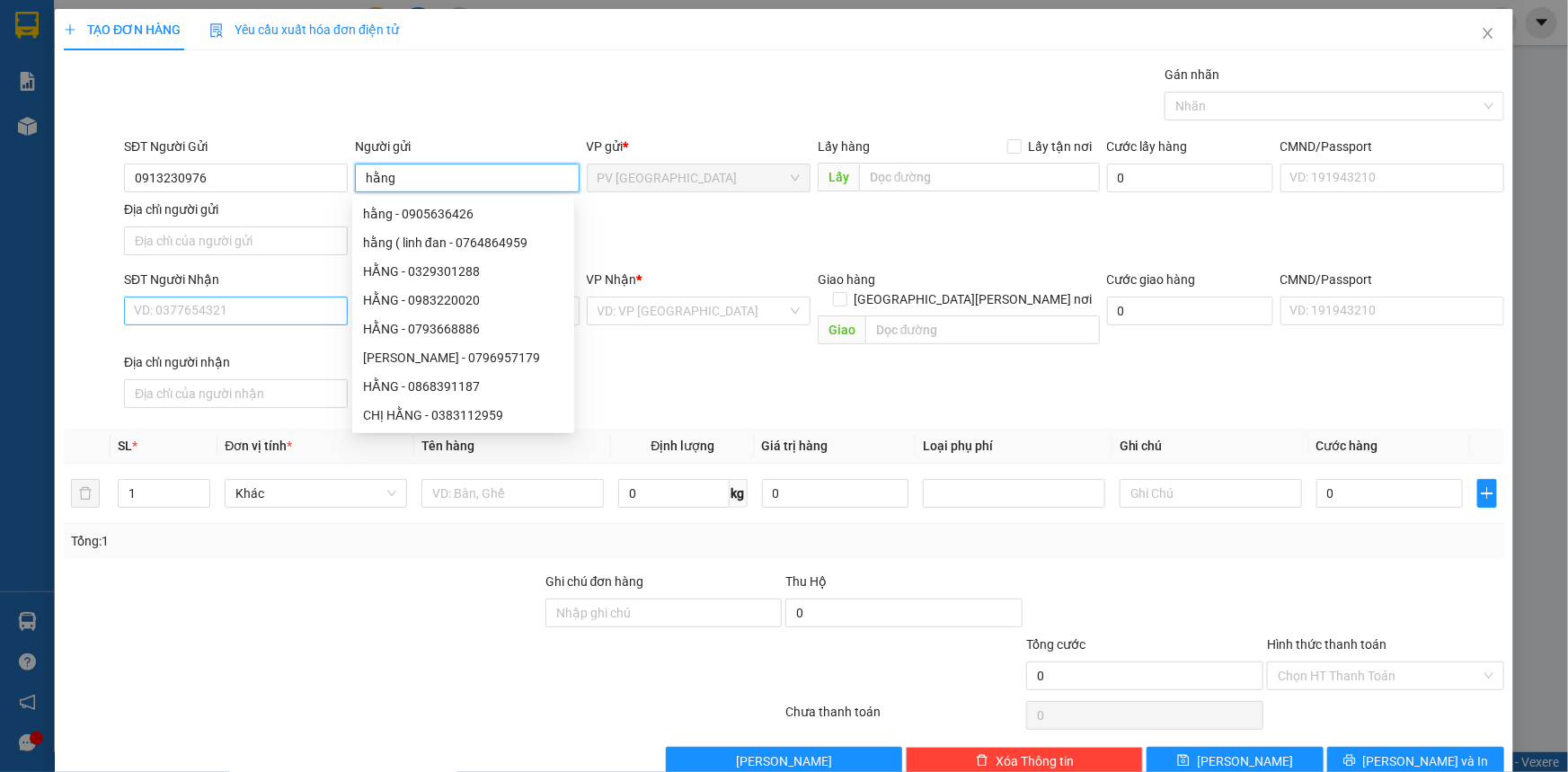
type input "hằng"
click at [261, 316] on input "SĐT Người Nhận" at bounding box center [236, 311] width 224 height 29
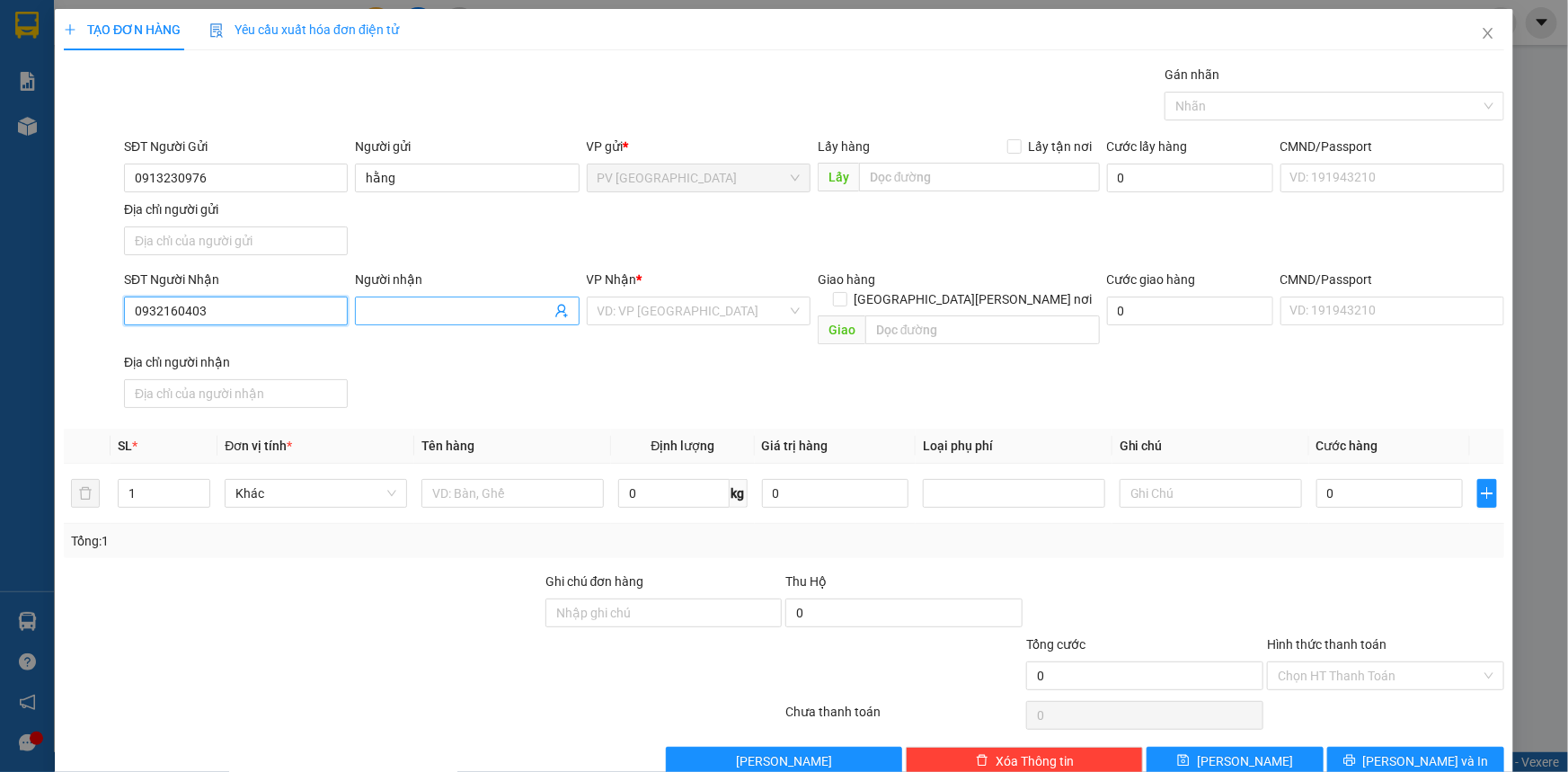
type input "0932160403"
click at [454, 308] on input "Người nhận" at bounding box center [457, 311] width 184 height 20
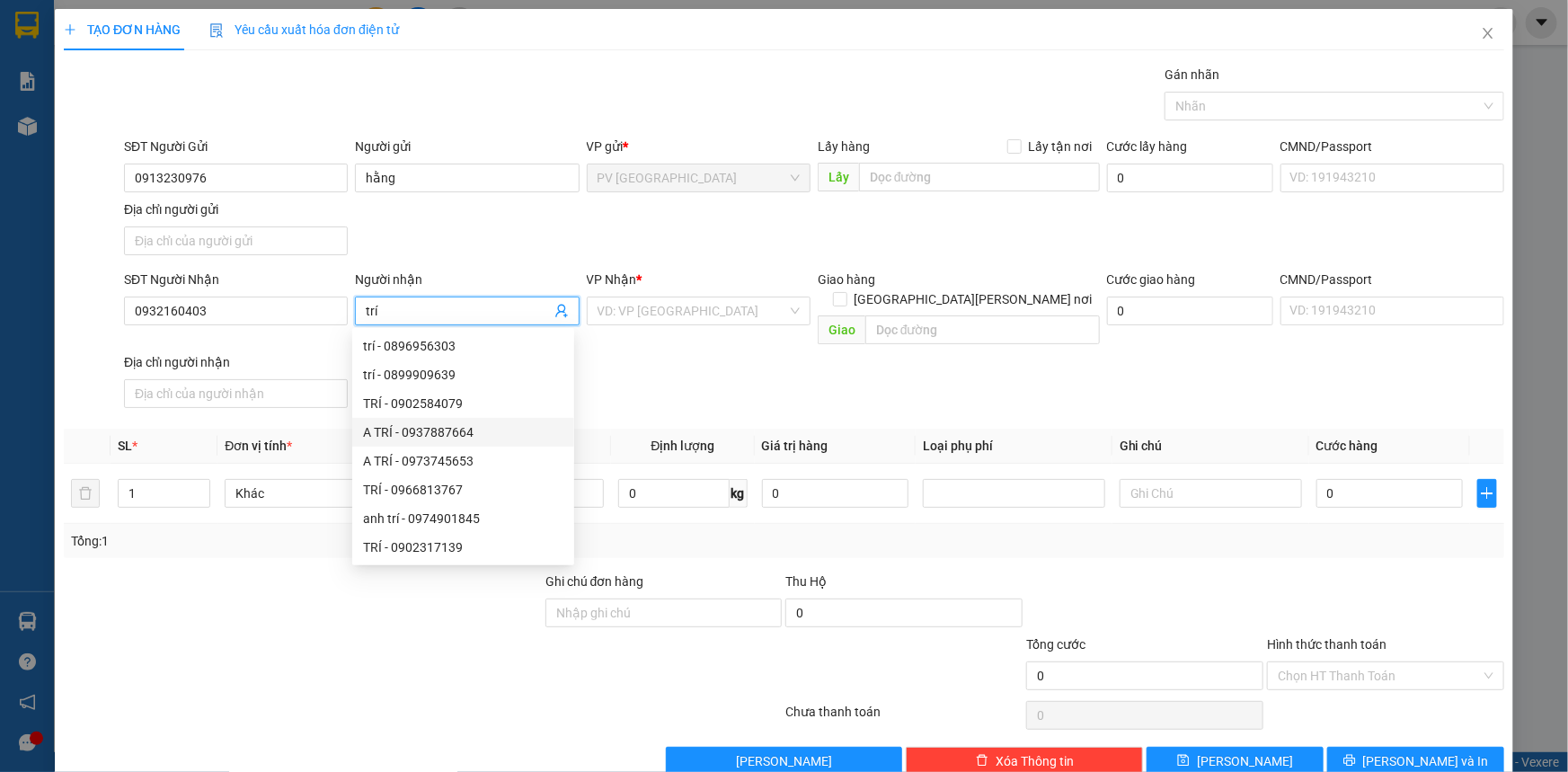
type input "trí"
click at [704, 547] on div "Transit Pickup Surcharge Ids Transit Deliver Surcharge Ids Transit Deliver Surc…" at bounding box center [784, 420] width 1440 height 711
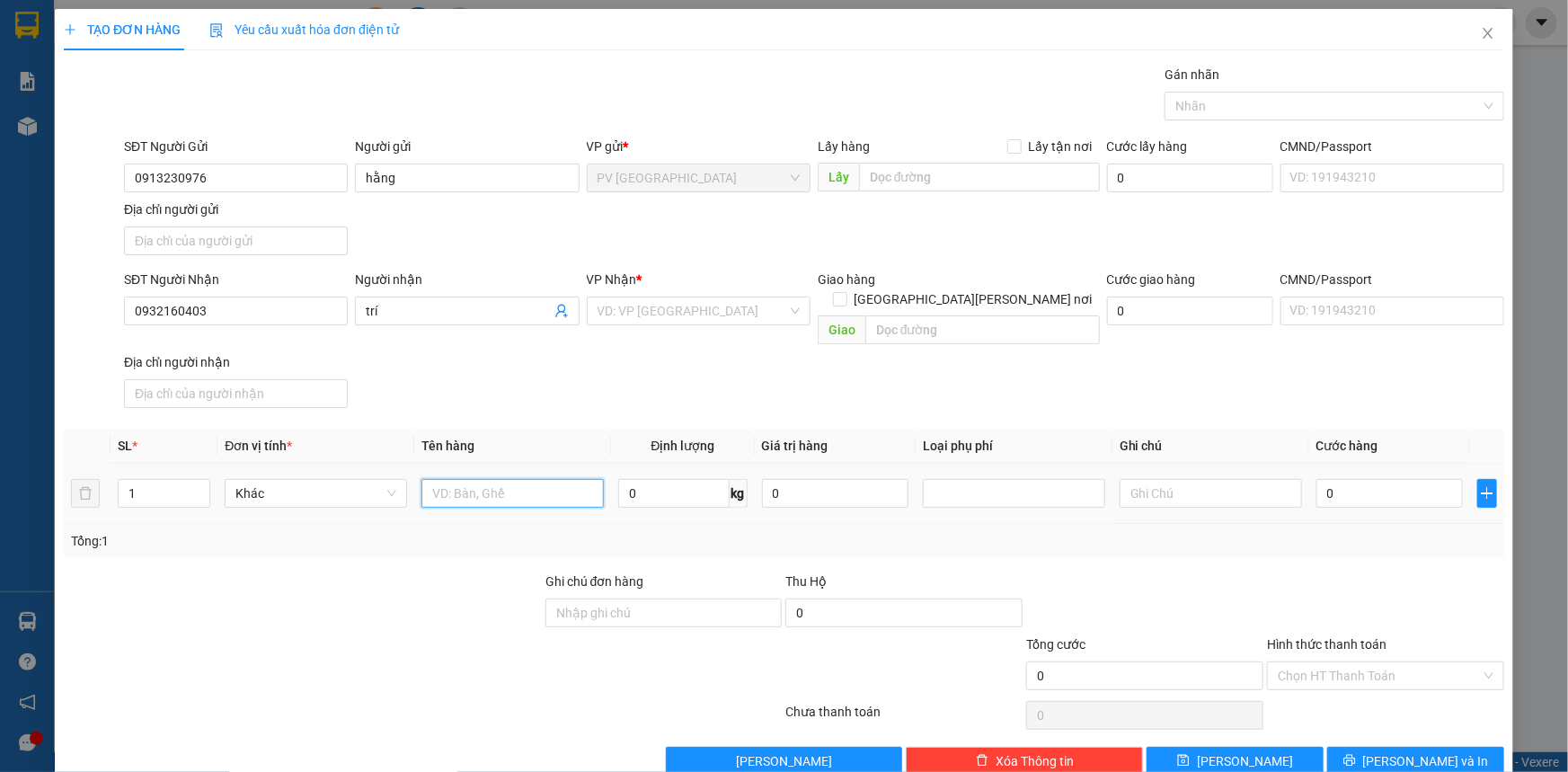
click at [527, 479] on input "text" at bounding box center [512, 493] width 182 height 29
type input "hồ sơ"
click at [1364, 484] on input "0" at bounding box center [1390, 493] width 147 height 29
type input "30"
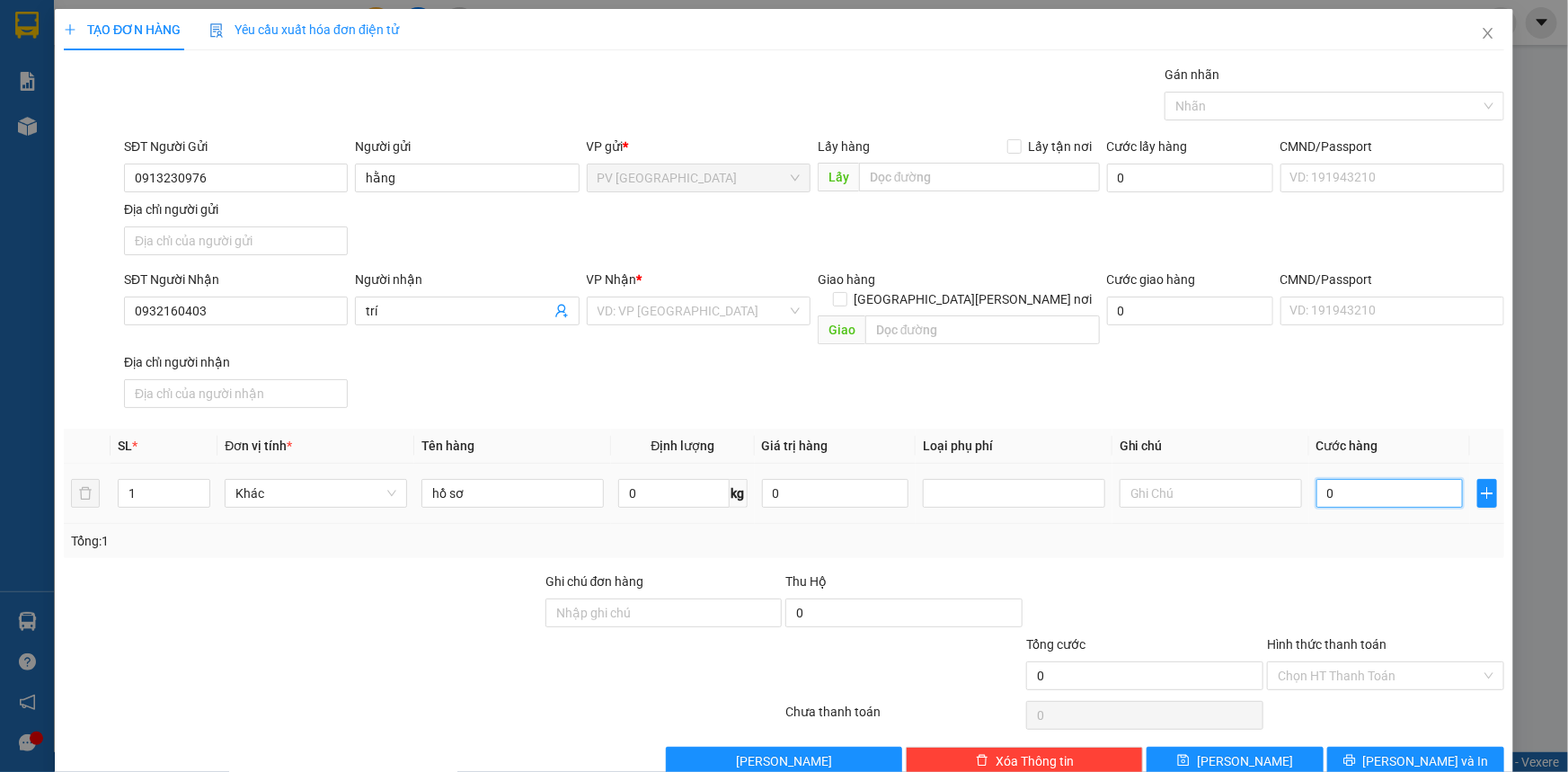
type input "30"
type input "30.000"
click at [657, 315] on input "search" at bounding box center [692, 311] width 190 height 27
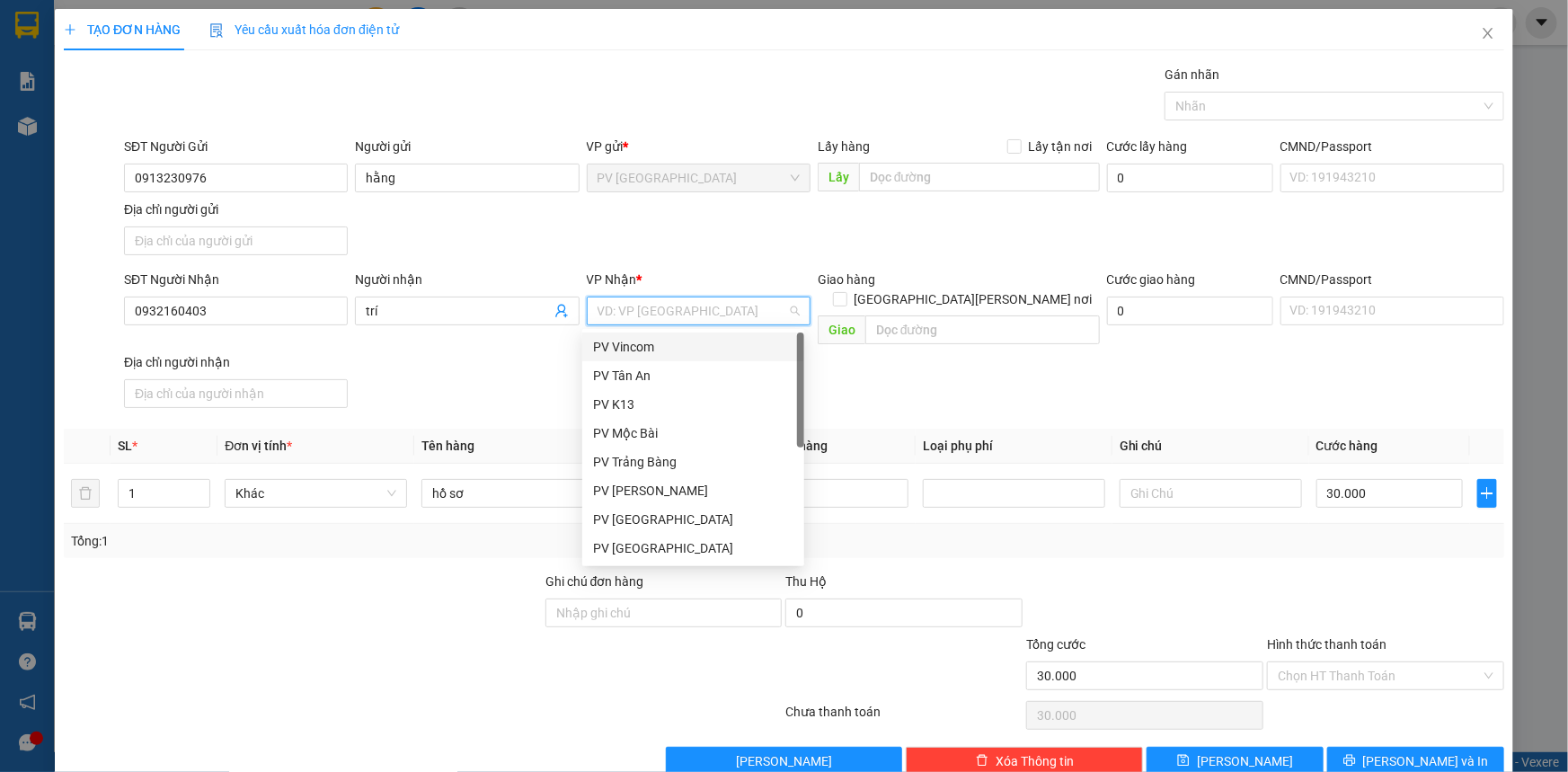
click at [677, 346] on div "PV Vincom" at bounding box center [693, 347] width 200 height 20
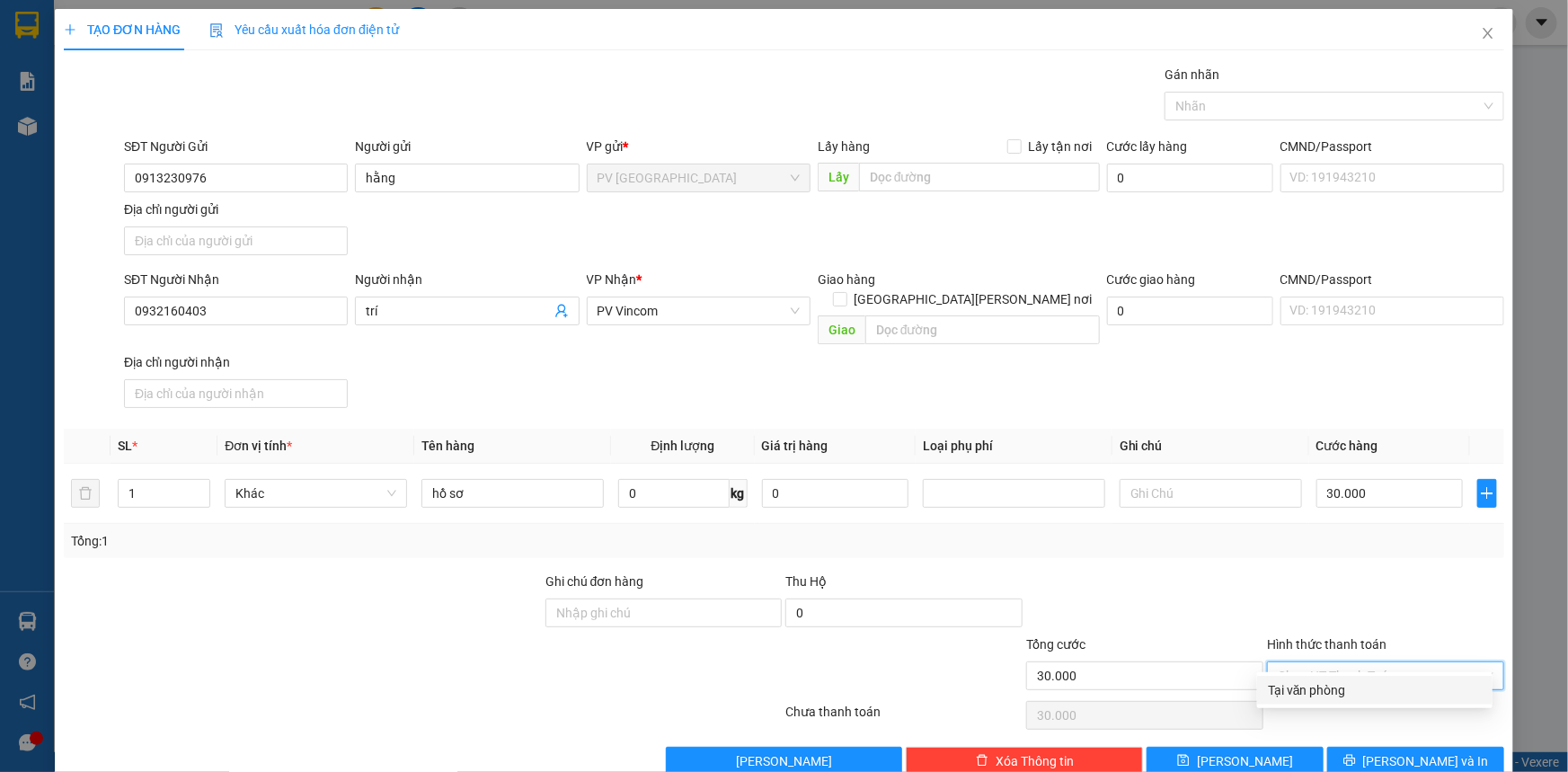
click at [1331, 662] on input "Hình thức thanh toán" at bounding box center [1379, 676] width 203 height 27
click at [1331, 683] on div "Tại văn phòng" at bounding box center [1375, 690] width 214 height 20
type input "0"
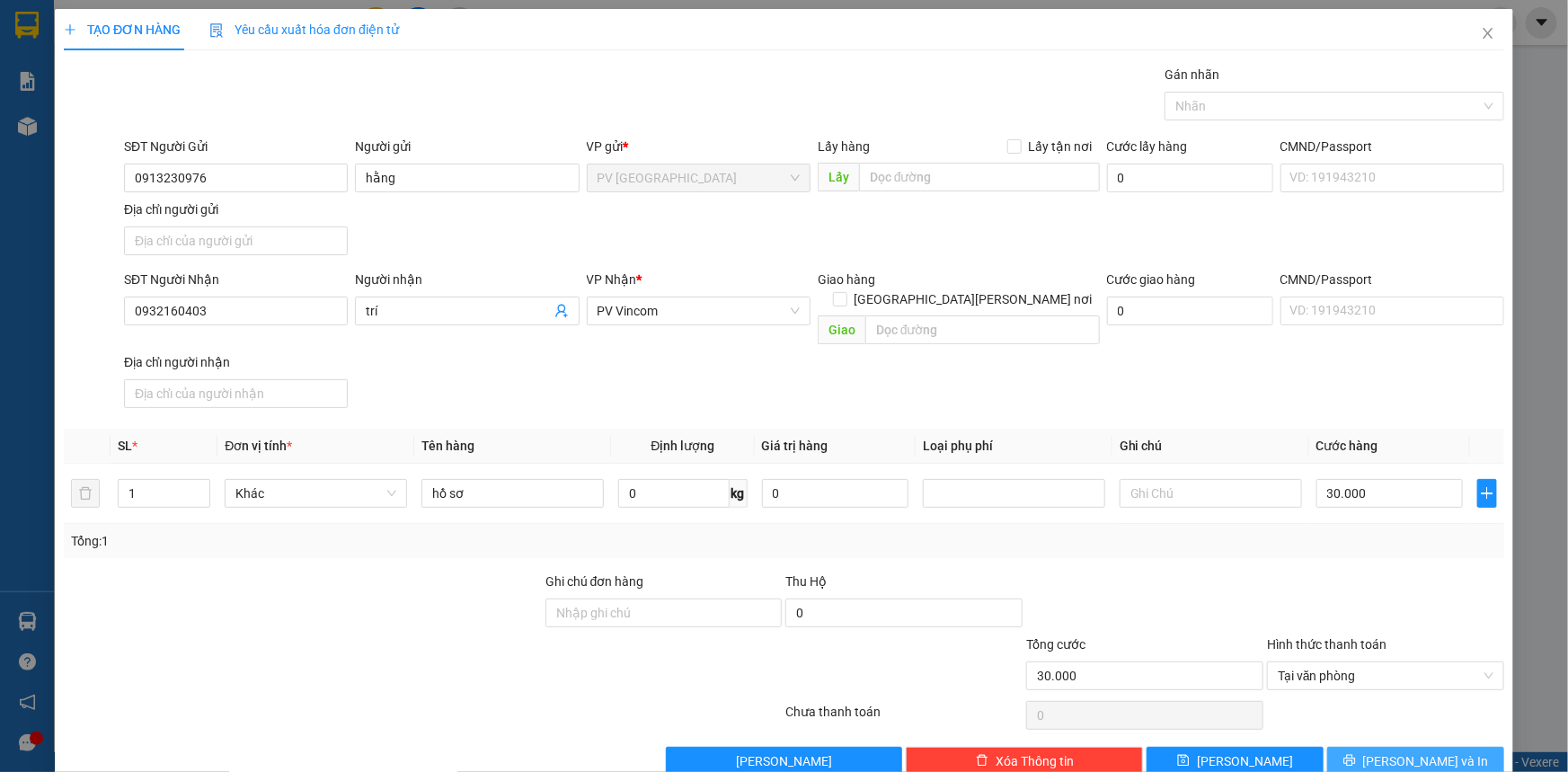
click at [1366, 747] on button "[PERSON_NAME] và In" at bounding box center [1415, 761] width 177 height 29
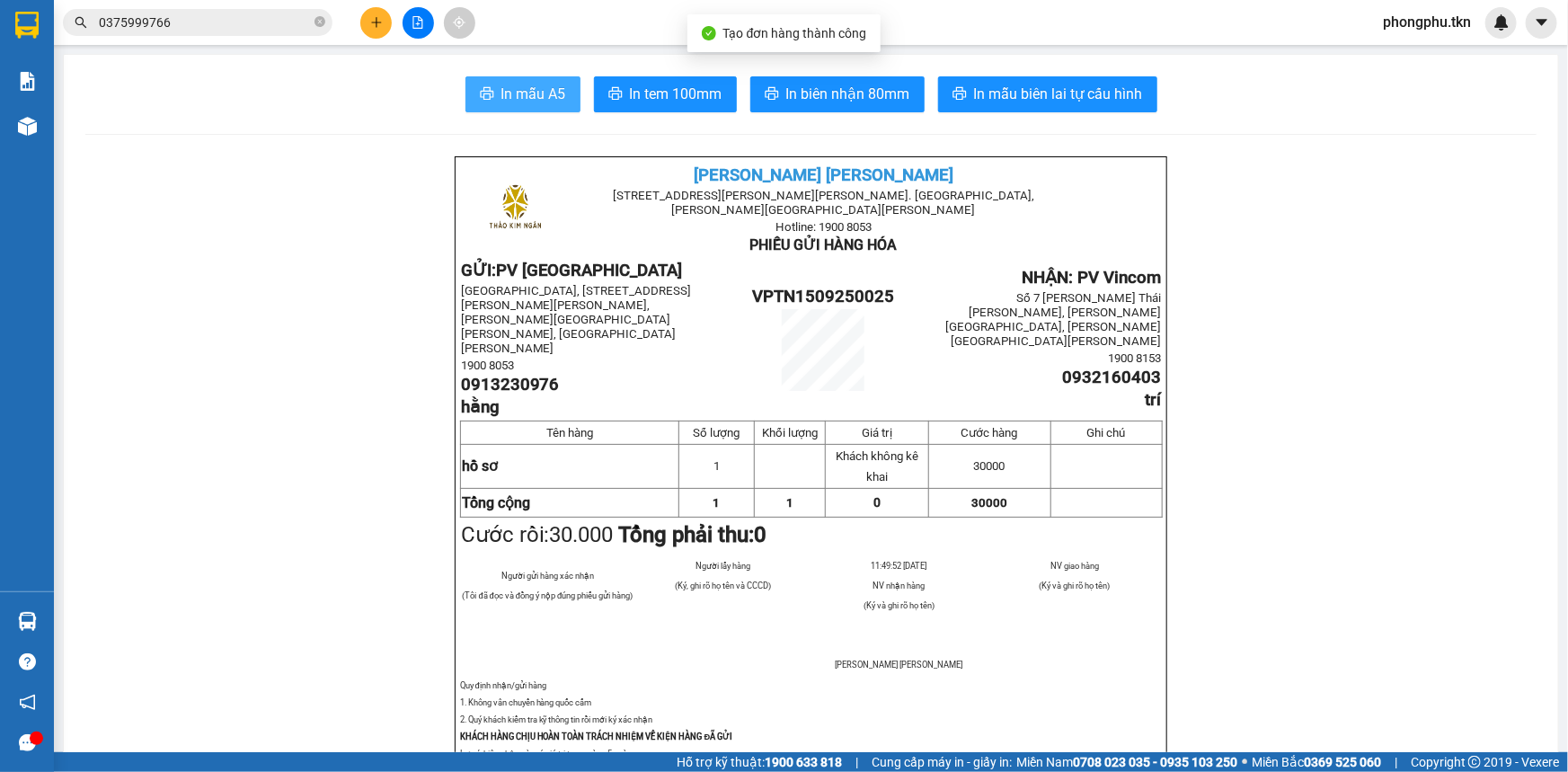
click at [548, 98] on span "In mẫu A5" at bounding box center [533, 93] width 64 height 23
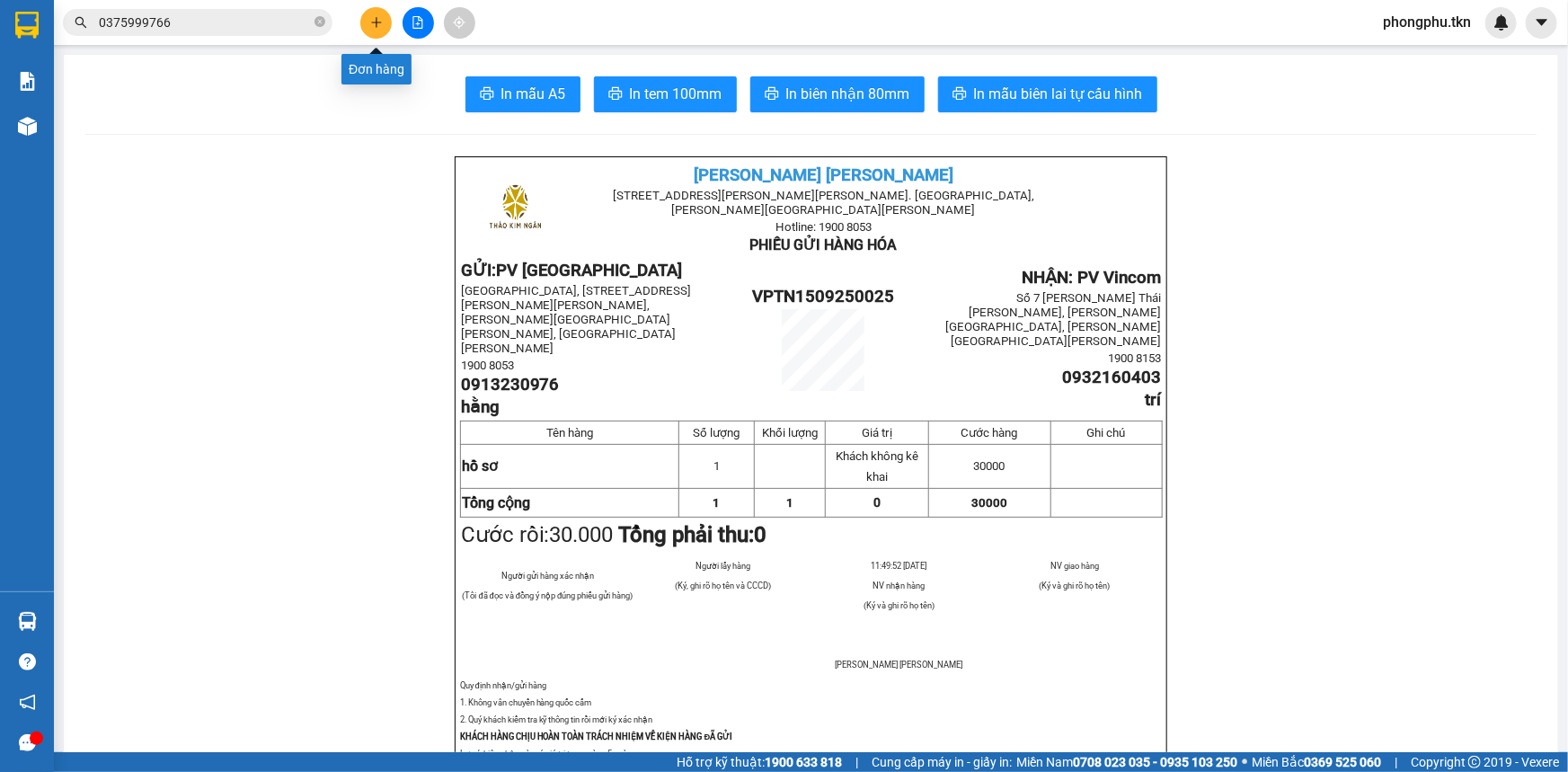
click at [368, 17] on button at bounding box center [375, 23] width 32 height 32
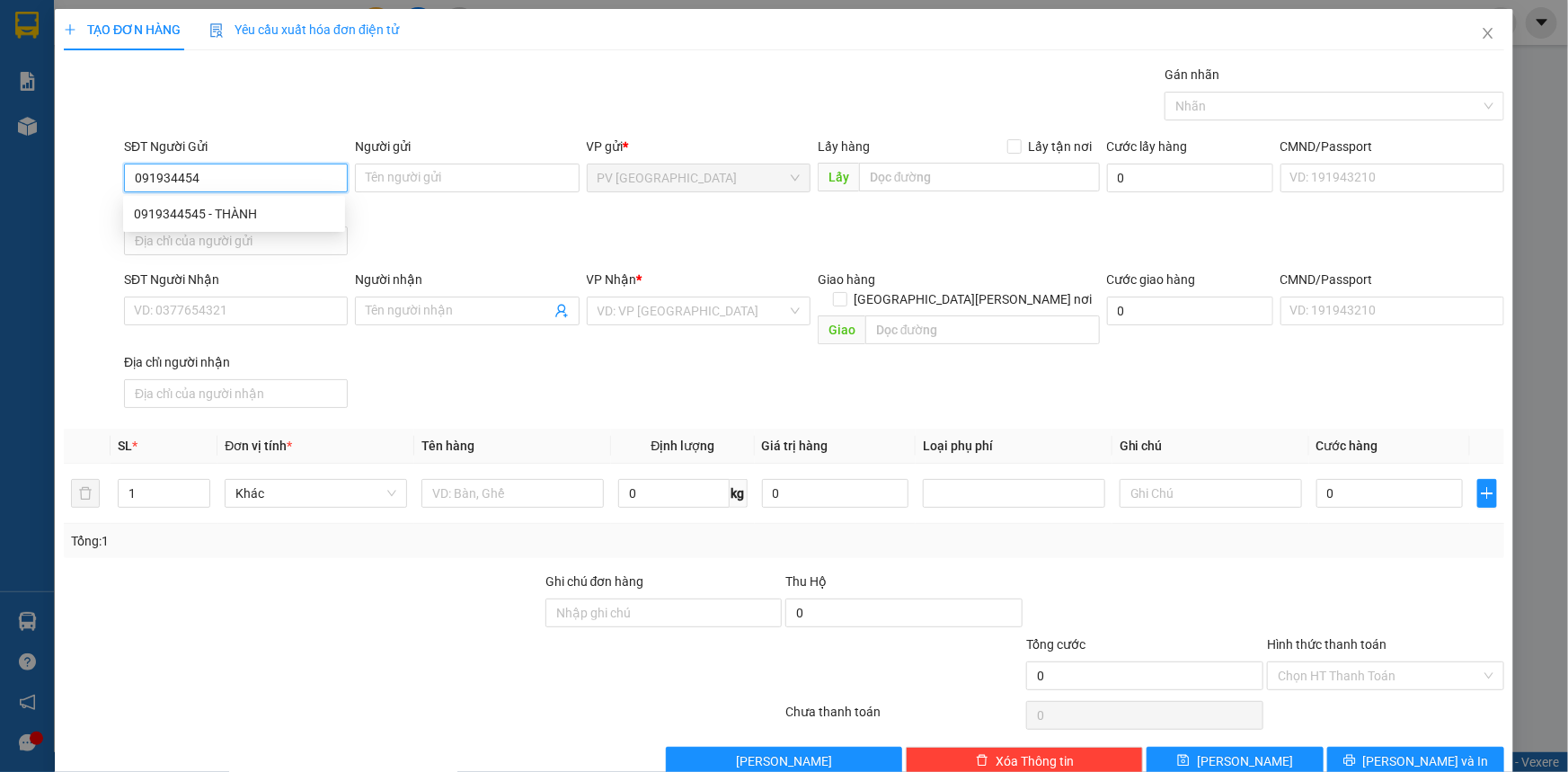
type input "0919344545"
click at [311, 210] on div "0919344545 - THÀNH" at bounding box center [234, 214] width 200 height 20
type input "THÀNH"
type input "0968924329"
type input "LỆ XUÂN"
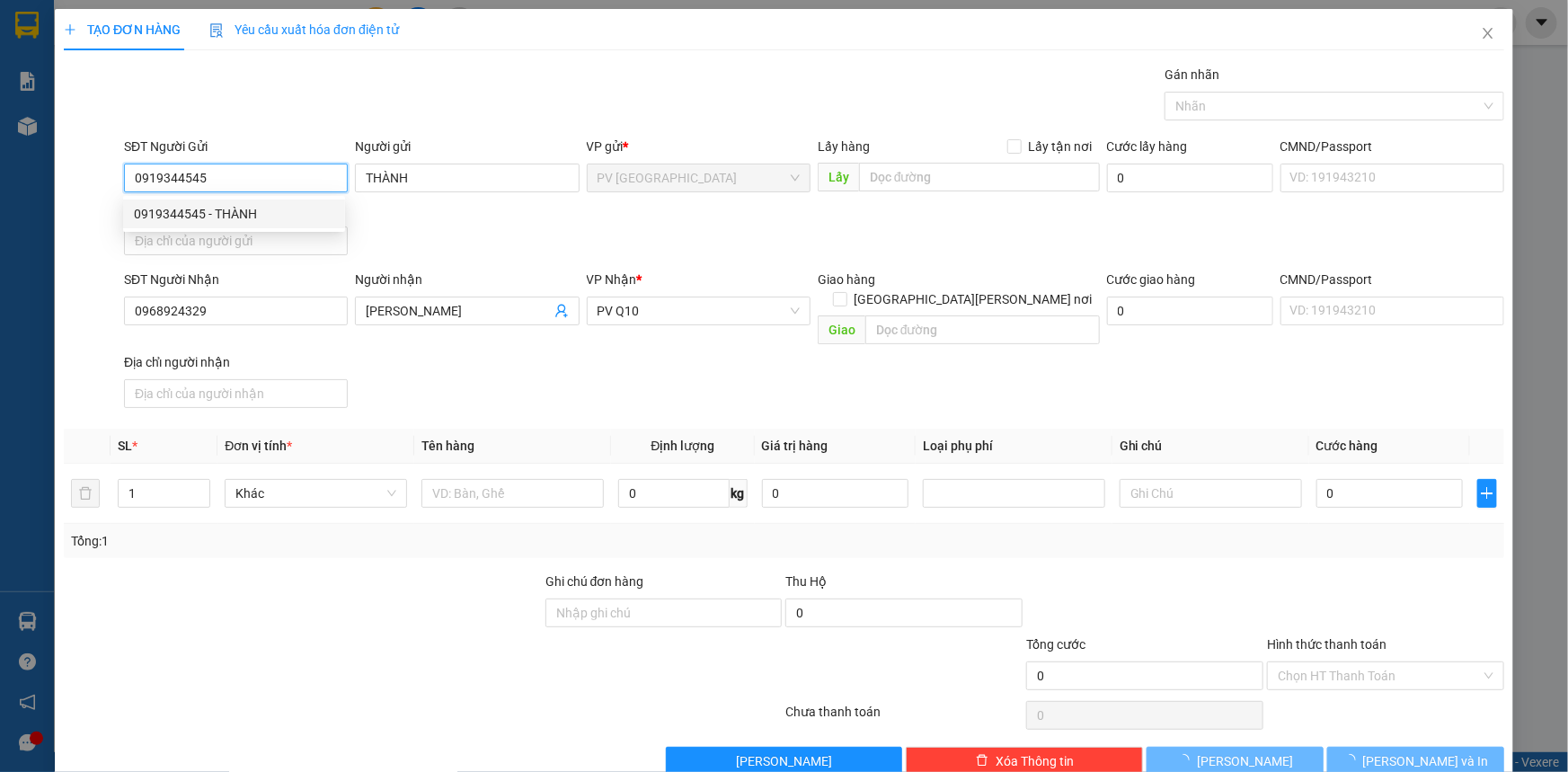
type input "50.000"
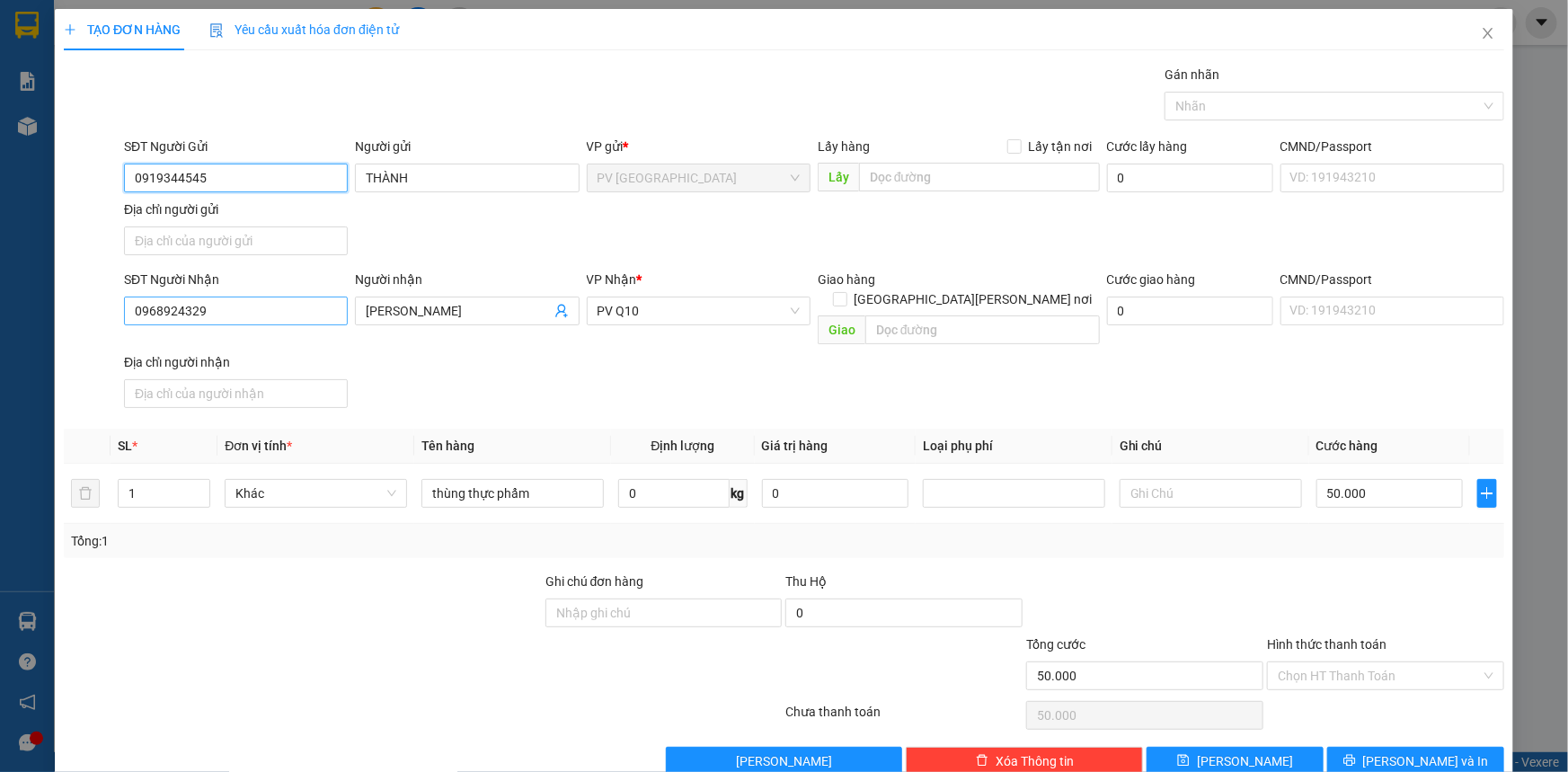
type input "0919344545"
click at [267, 307] on input "0968924329" at bounding box center [236, 311] width 224 height 29
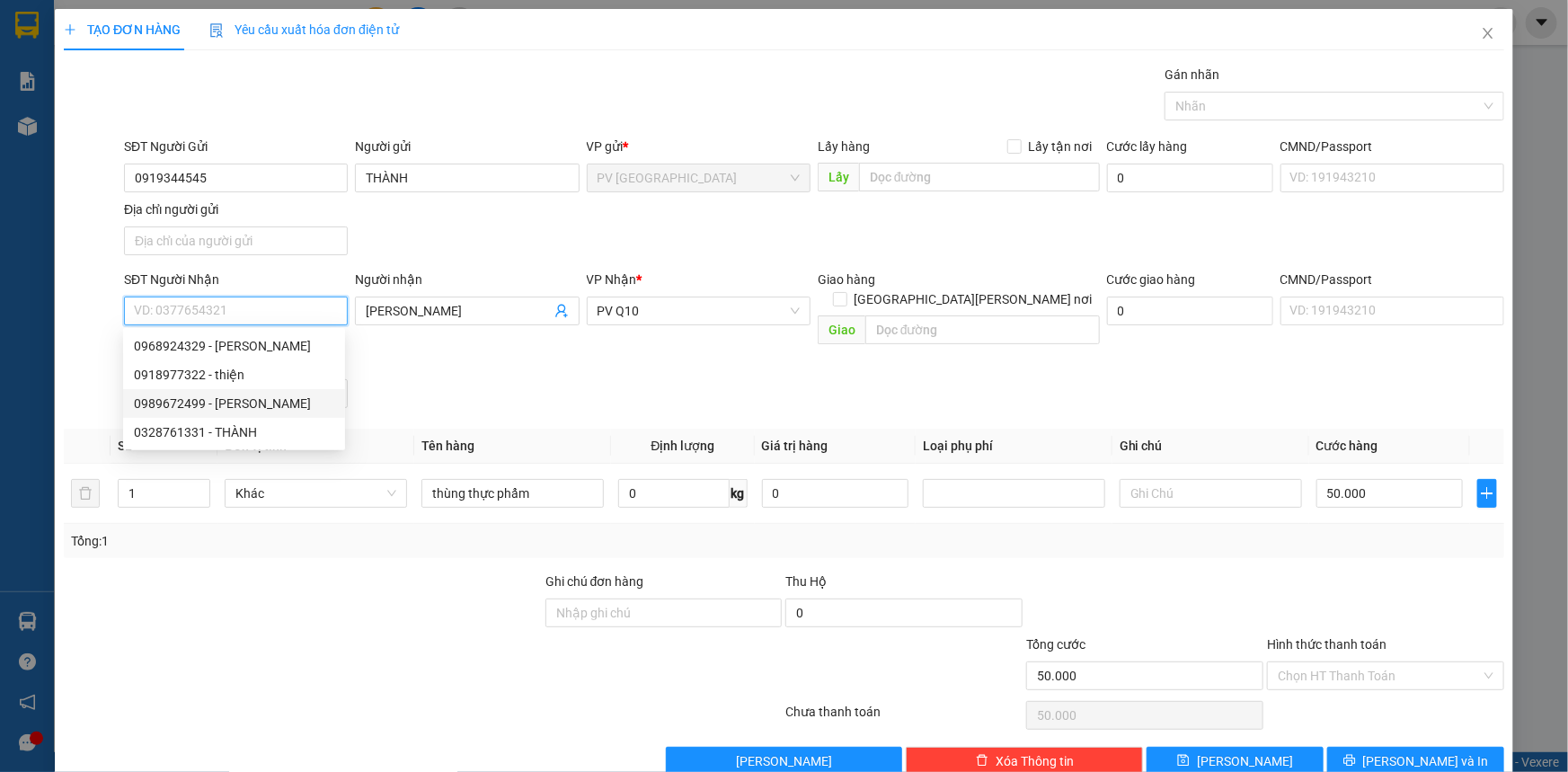
click at [238, 394] on div "0989672499 - MỸ NGỌC" at bounding box center [234, 404] width 200 height 20
type input "0989672499"
type input "MỸ NGỌC"
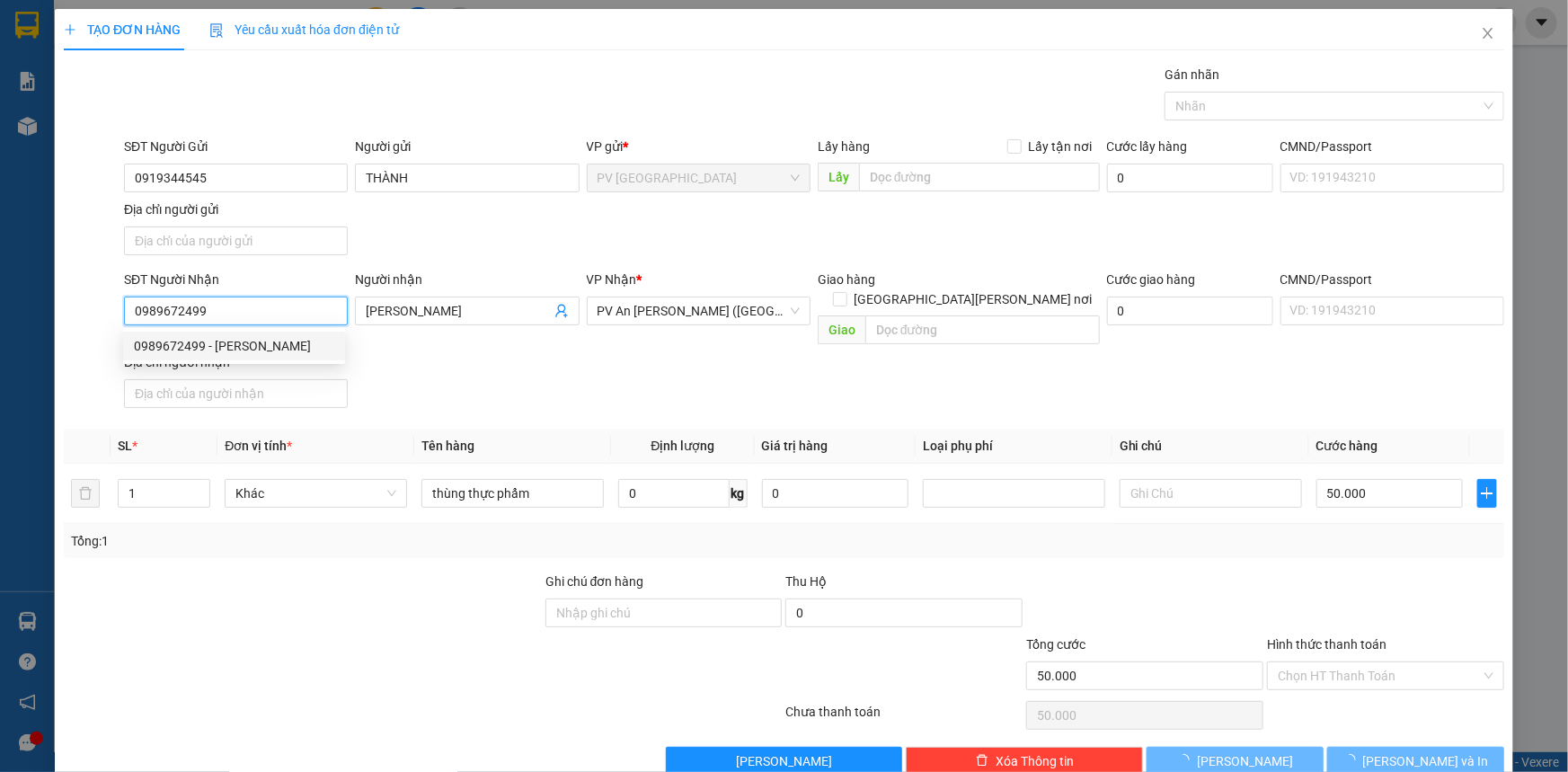
type input "70.000"
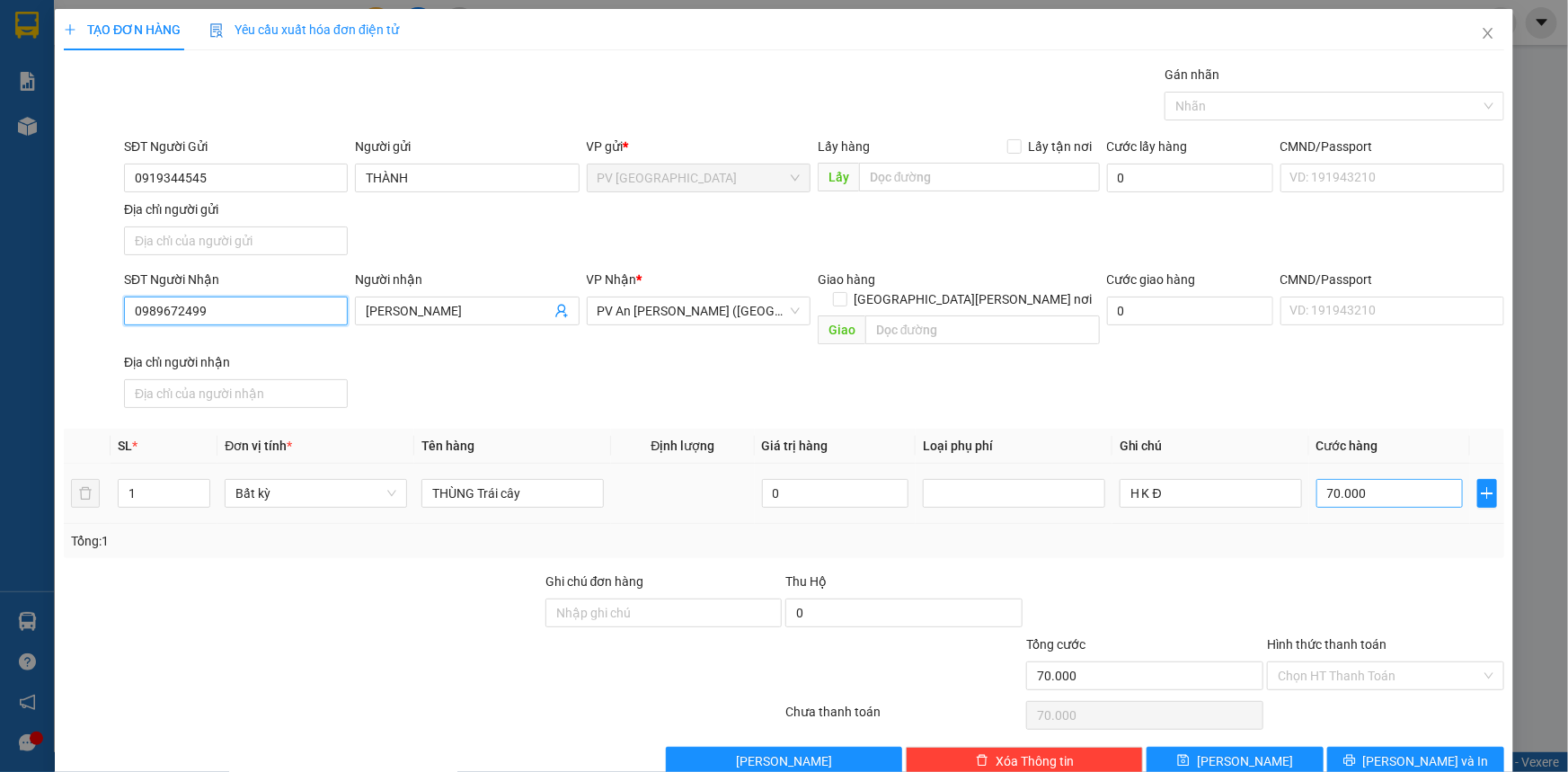
type input "0989672499"
click at [1384, 479] on input "70.000" at bounding box center [1390, 493] width 147 height 29
type input "0"
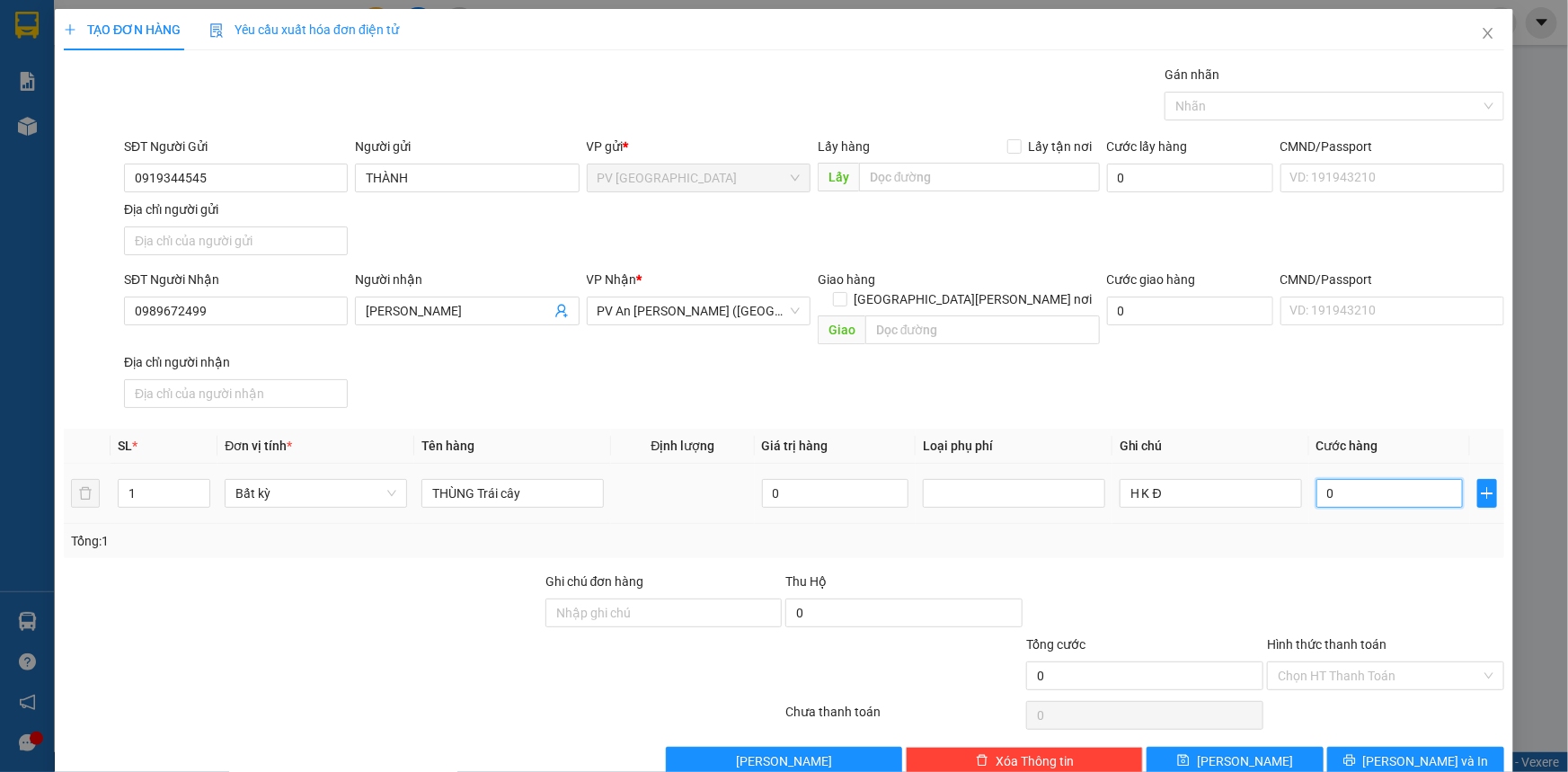
type input "50"
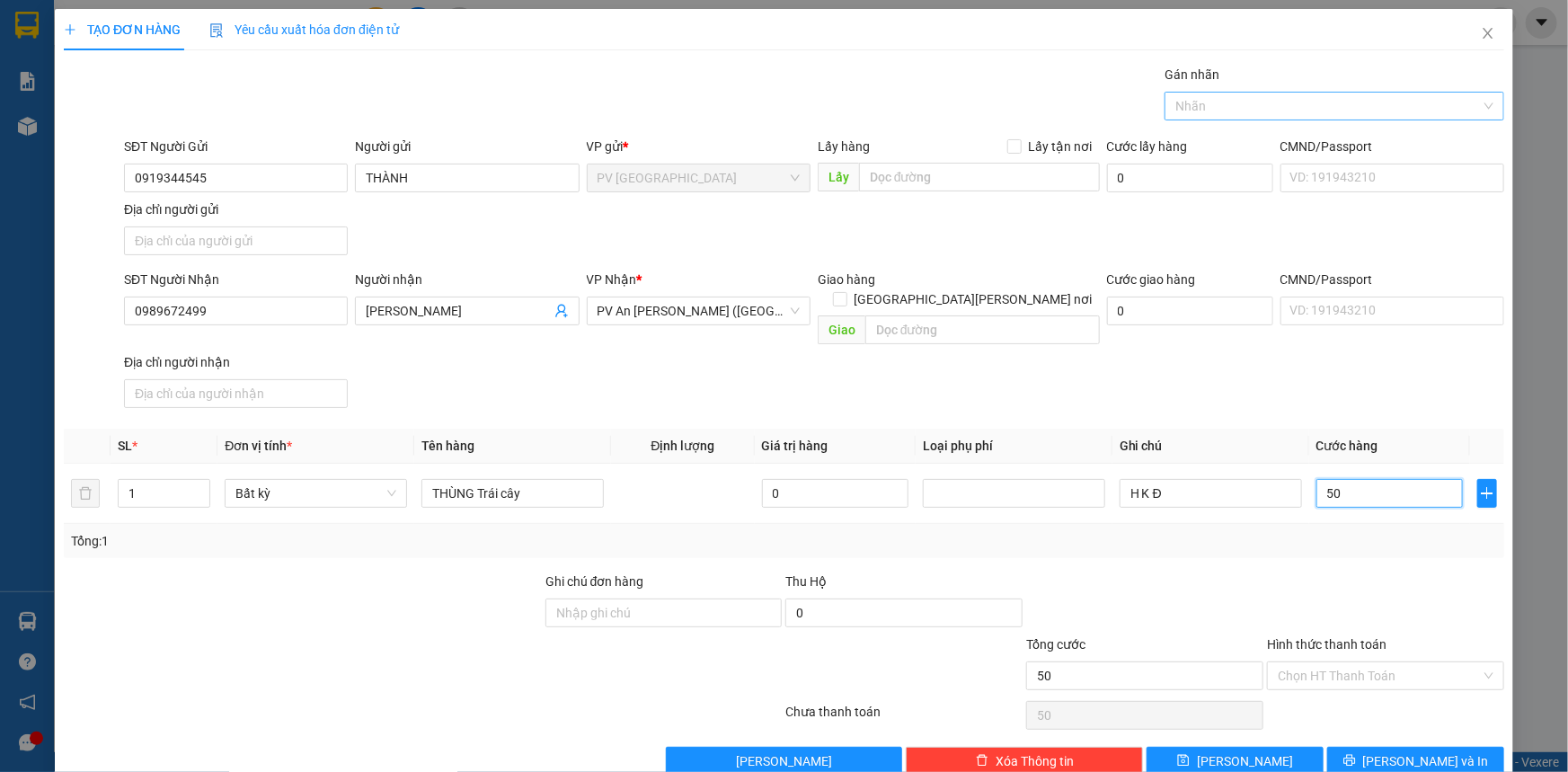
click at [1253, 93] on div "Nhãn" at bounding box center [1334, 106] width 340 height 29
type input "50"
type input "50.000"
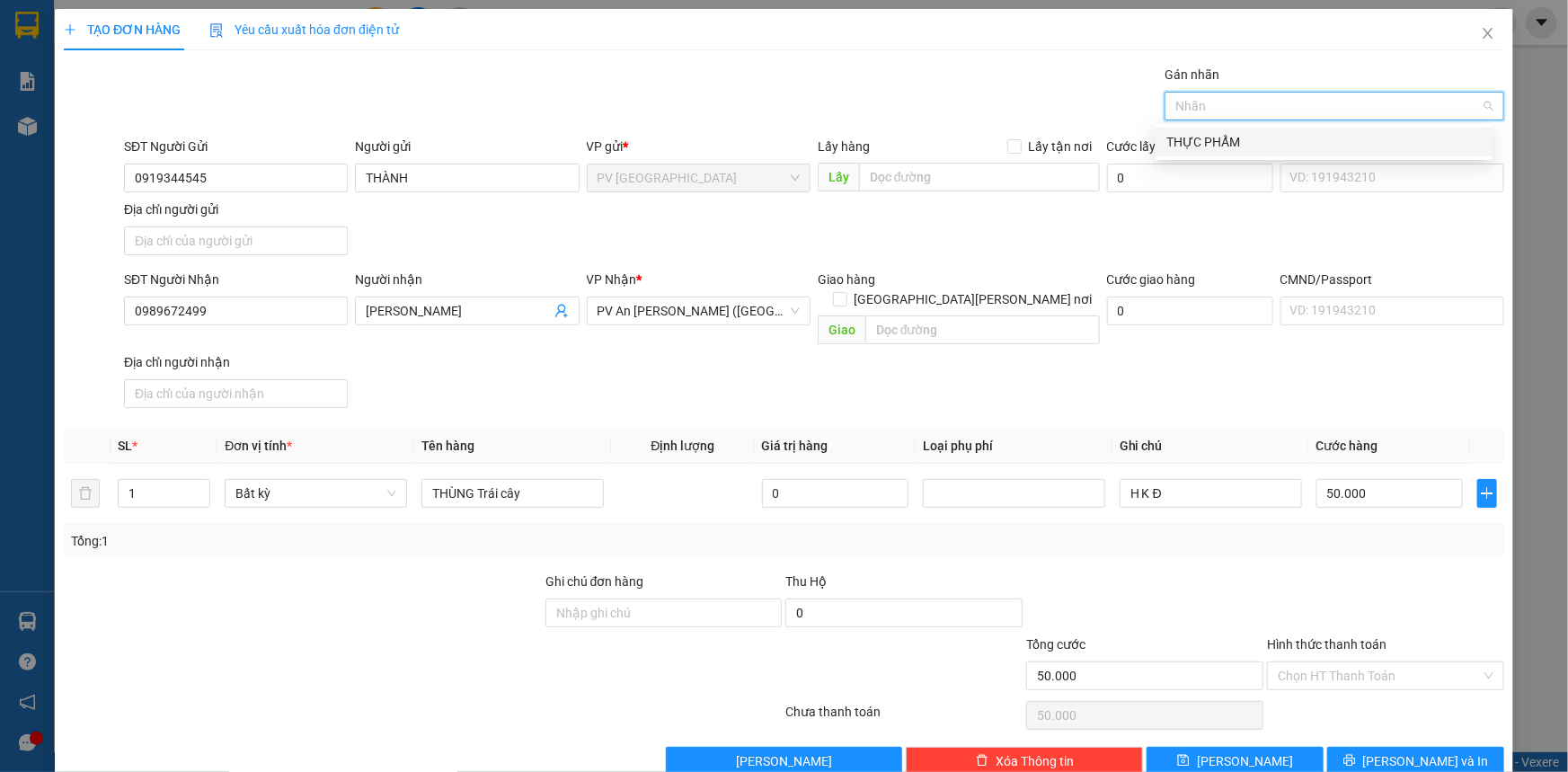
click at [1248, 145] on div "THỰC PHẨM" at bounding box center [1324, 142] width 316 height 20
click at [1353, 662] on input "Hình thức thanh toán" at bounding box center [1379, 676] width 203 height 27
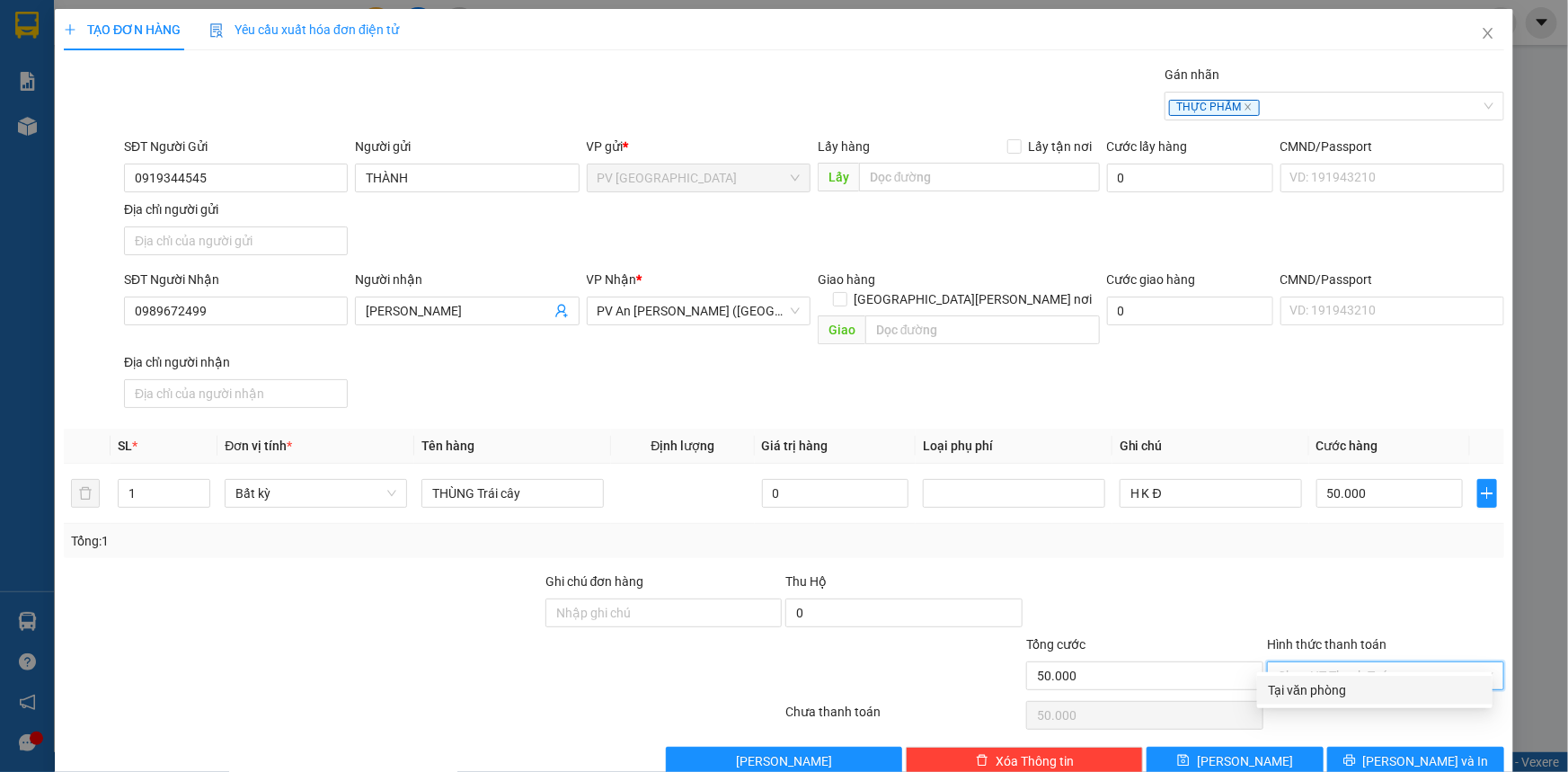
click at [1341, 688] on div "Tại văn phòng" at bounding box center [1375, 690] width 214 height 20
type input "0"
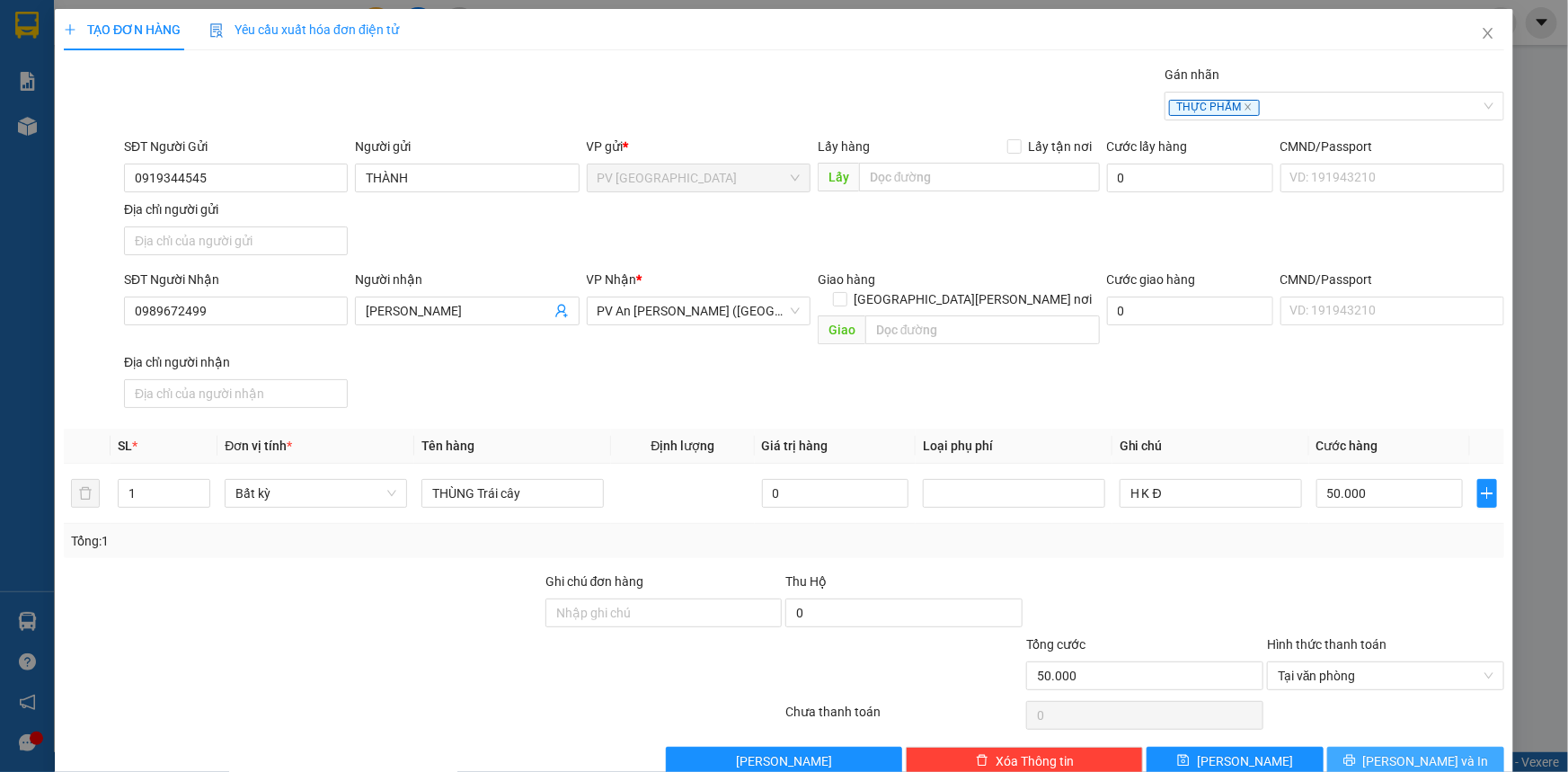
click at [1419, 751] on span "[PERSON_NAME] và In" at bounding box center [1426, 761] width 126 height 20
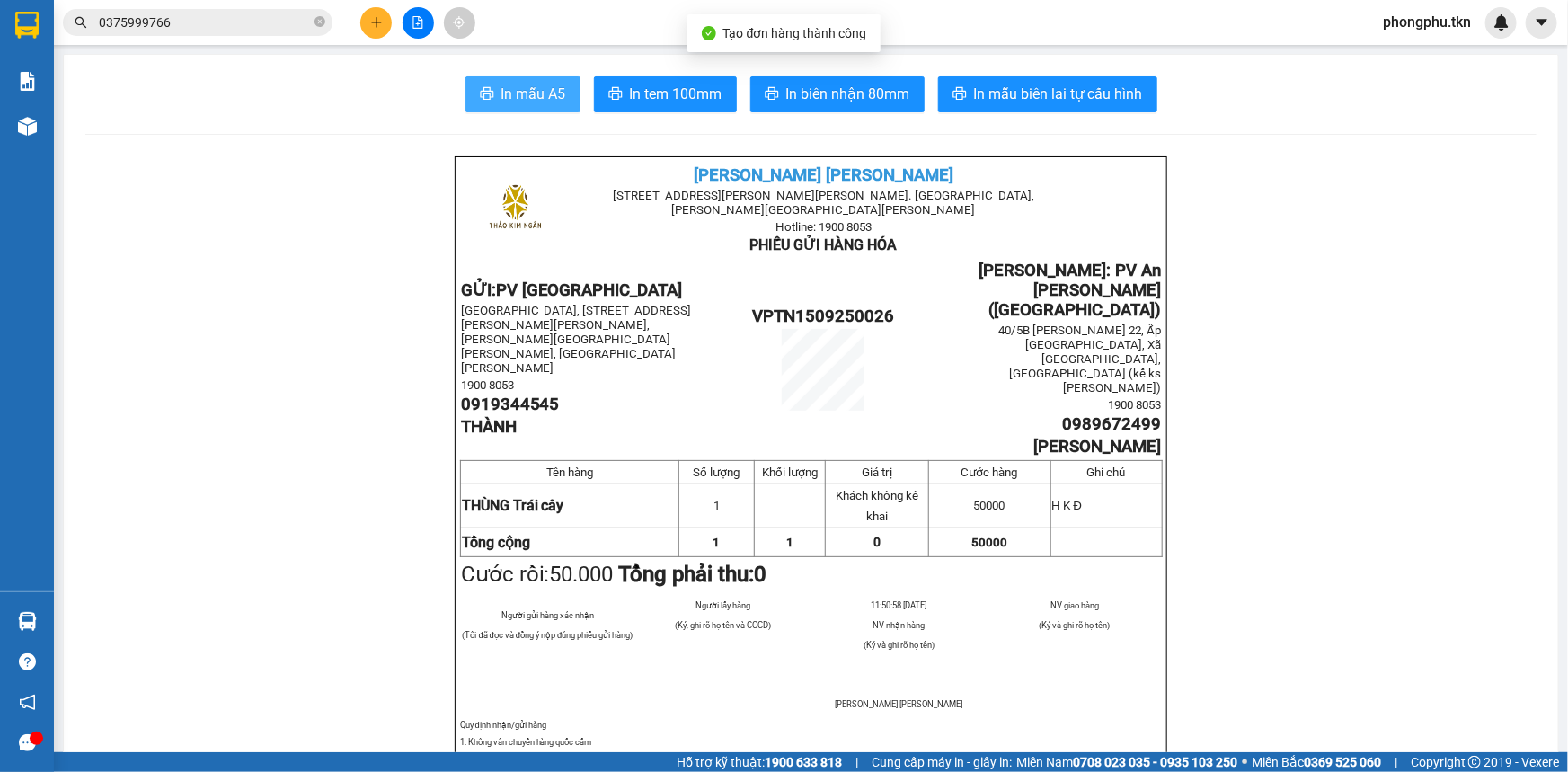
click at [532, 106] on button "In mẫu A5" at bounding box center [522, 94] width 115 height 36
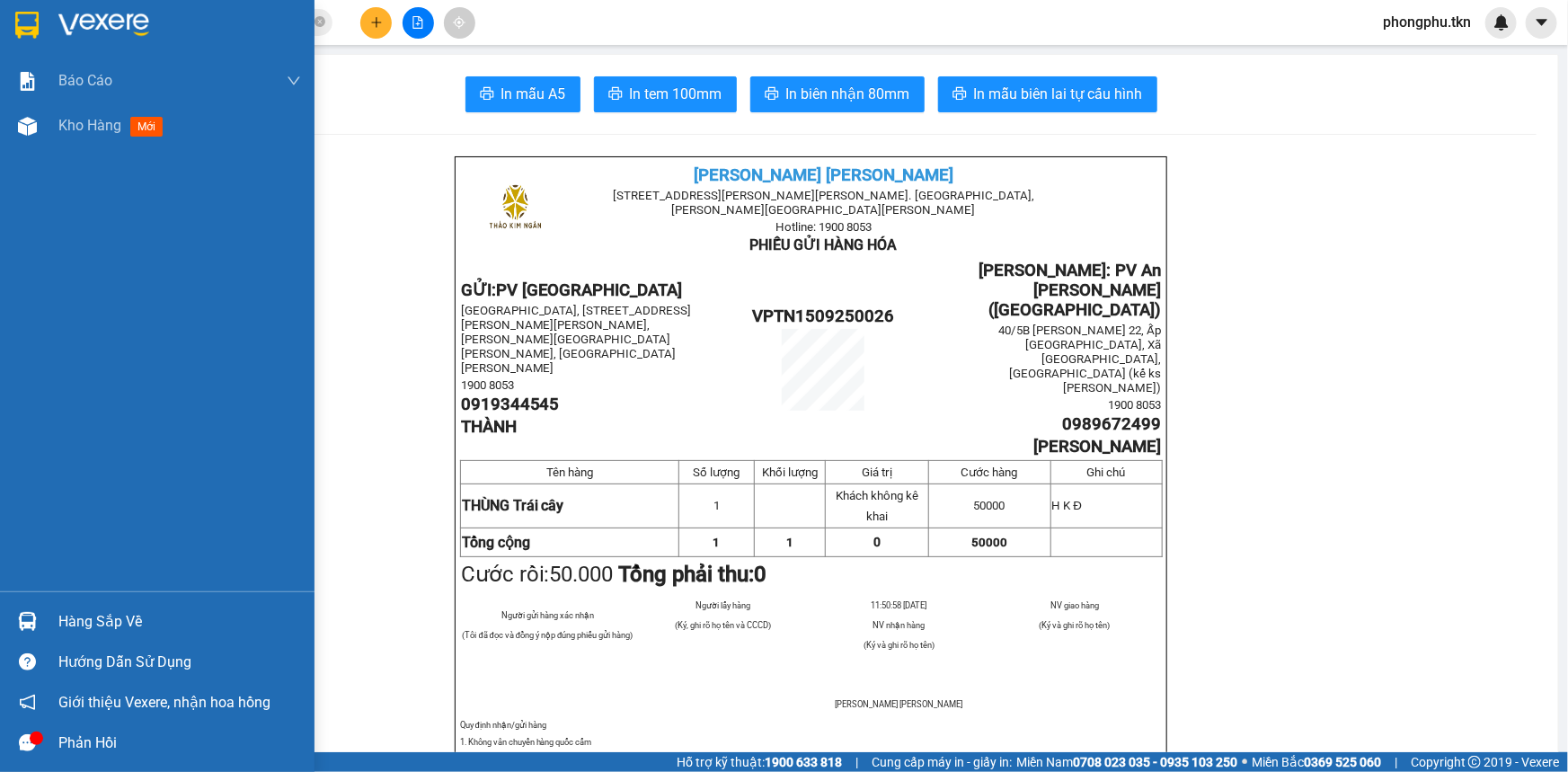
click at [15, 621] on div at bounding box center [27, 621] width 32 height 32
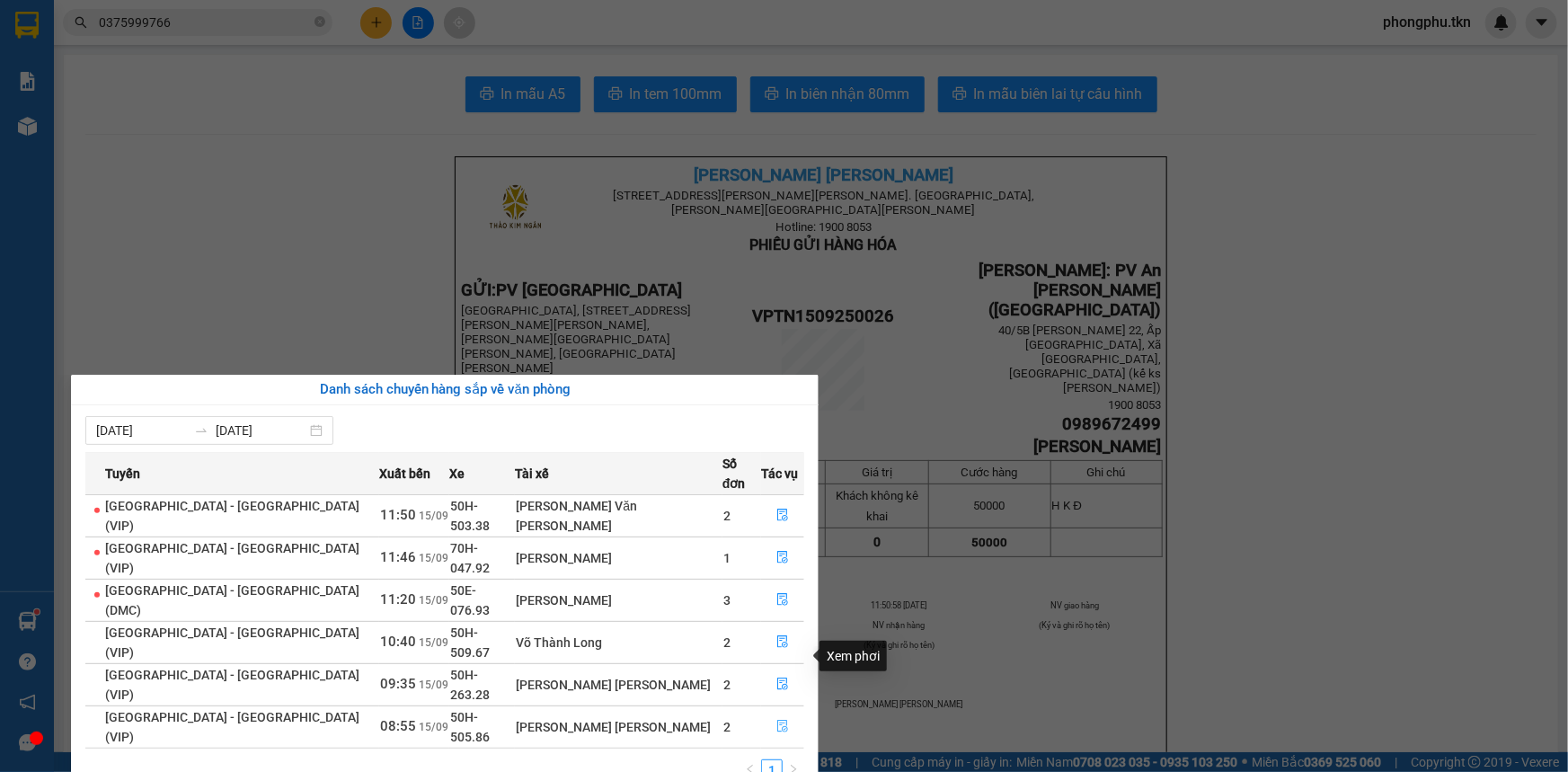
click at [777, 720] on icon "file-done" at bounding box center [783, 727] width 11 height 13
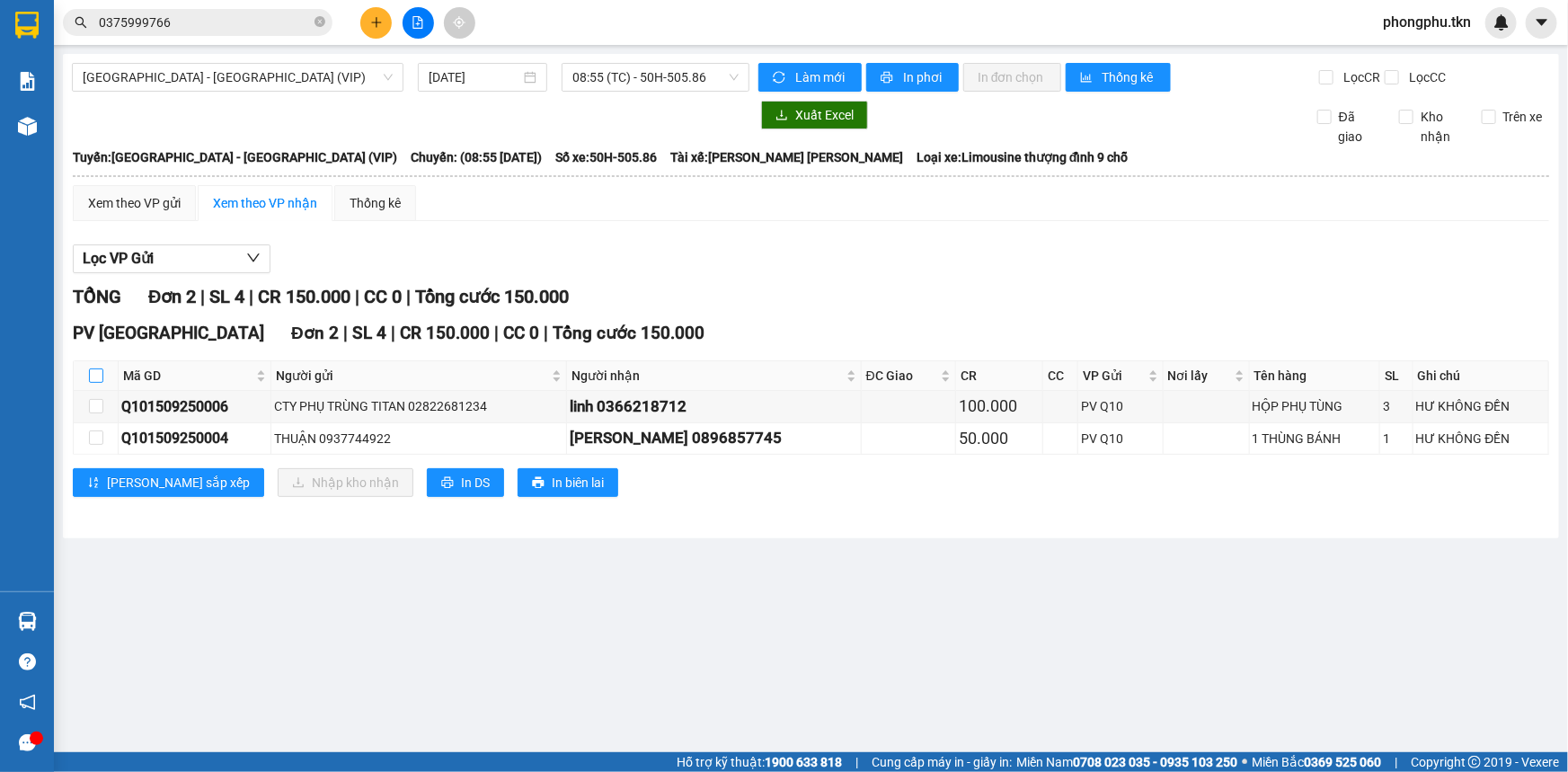
click at [91, 376] on input "checkbox" at bounding box center [96, 376] width 15 height 15
checkbox input "true"
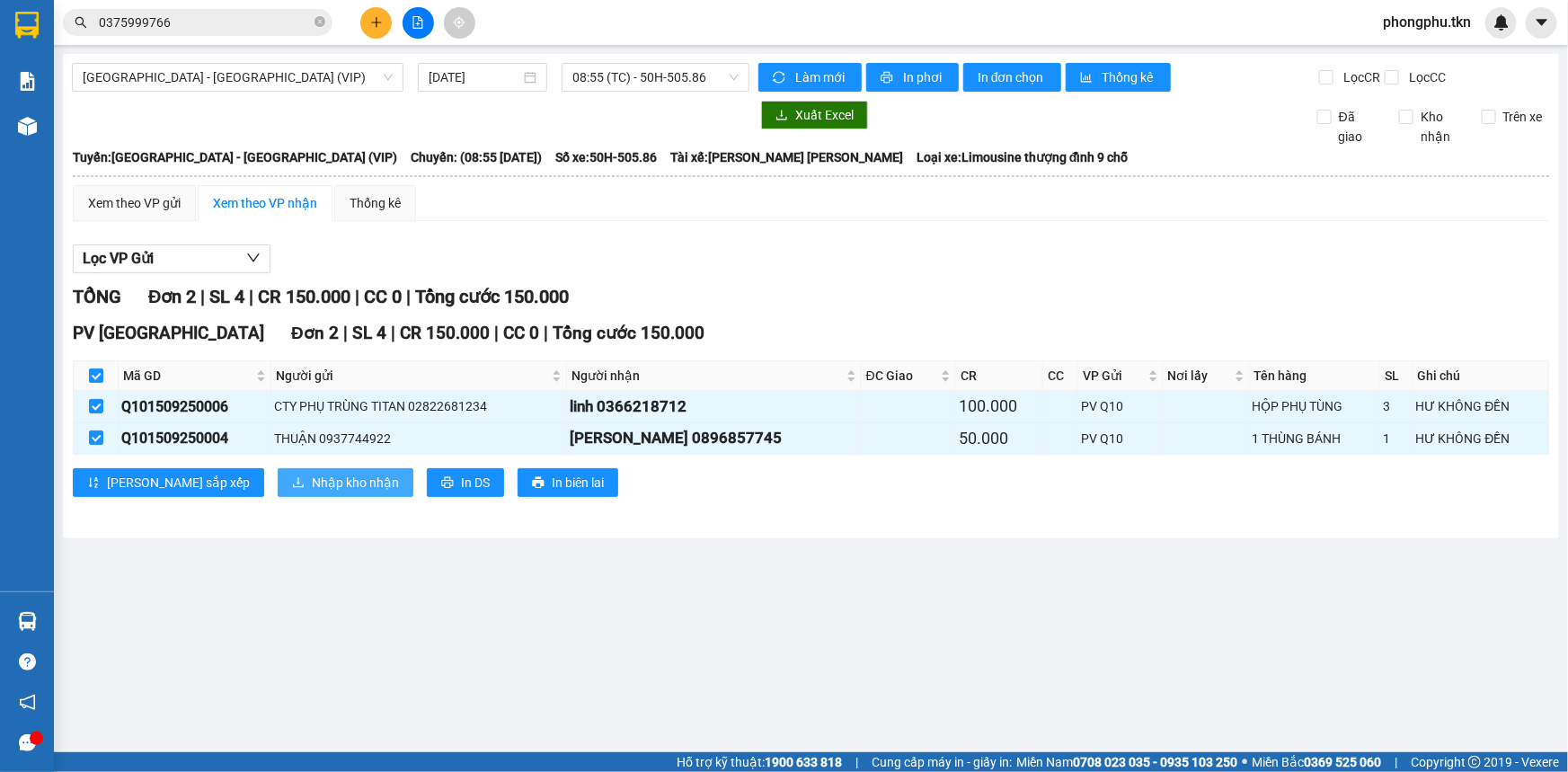
drag, startPoint x: 278, startPoint y: 460, endPoint x: 274, endPoint y: 469, distance: 9.8
click at [277, 465] on div "PV Tây Ninh Đơn 2 | SL 4 | CR 150.000 | CC 0 | Tổng cước 150.000 Mã GD Người gử…" at bounding box center [811, 415] width 1476 height 190
click at [278, 474] on button "Nhập kho nhận" at bounding box center [346, 483] width 136 height 29
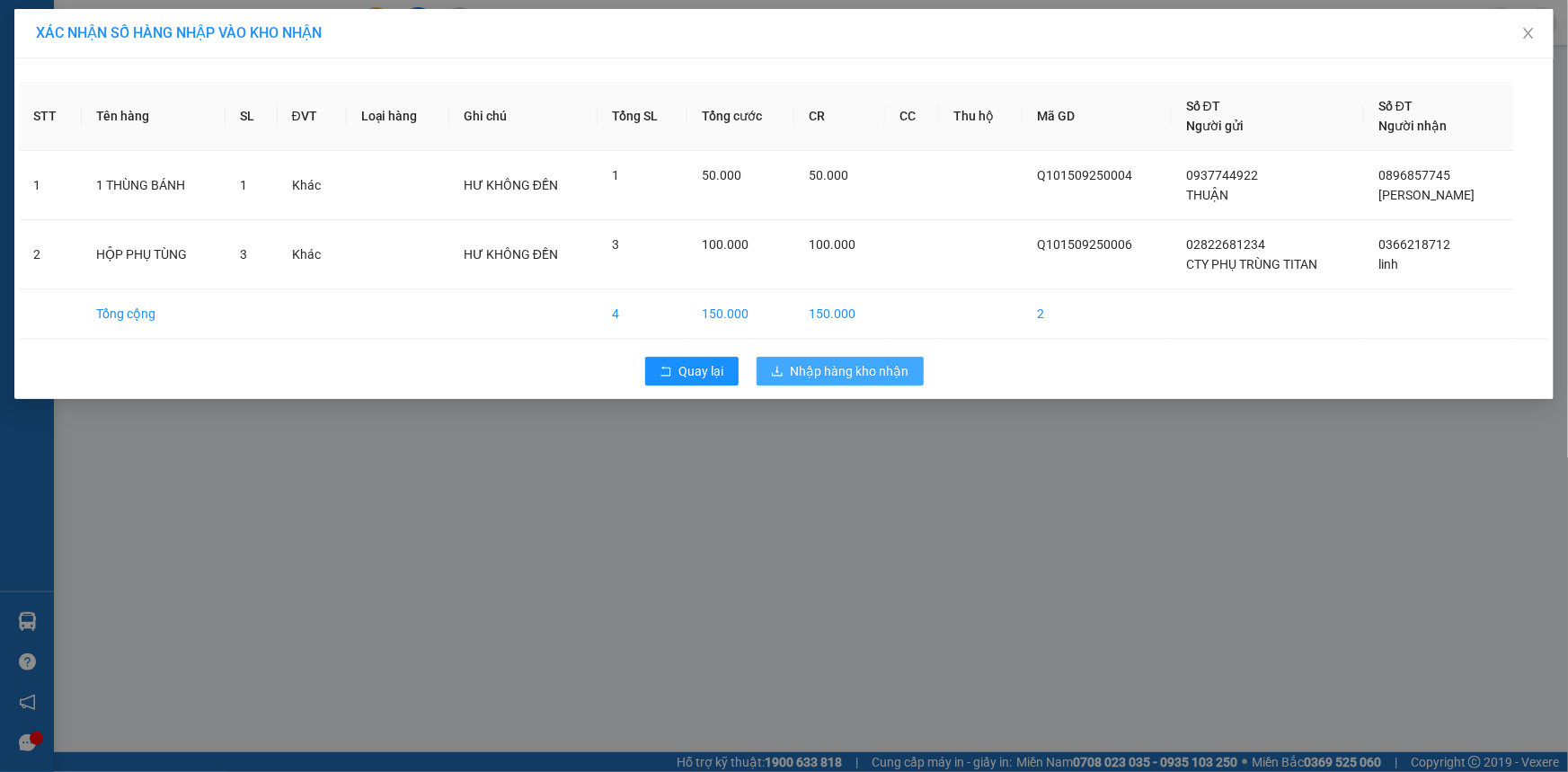
drag, startPoint x: 824, startPoint y: 366, endPoint x: 815, endPoint y: 343, distance: 24.7
click at [823, 362] on span "Nhập hàng kho nhận" at bounding box center [850, 371] width 119 height 20
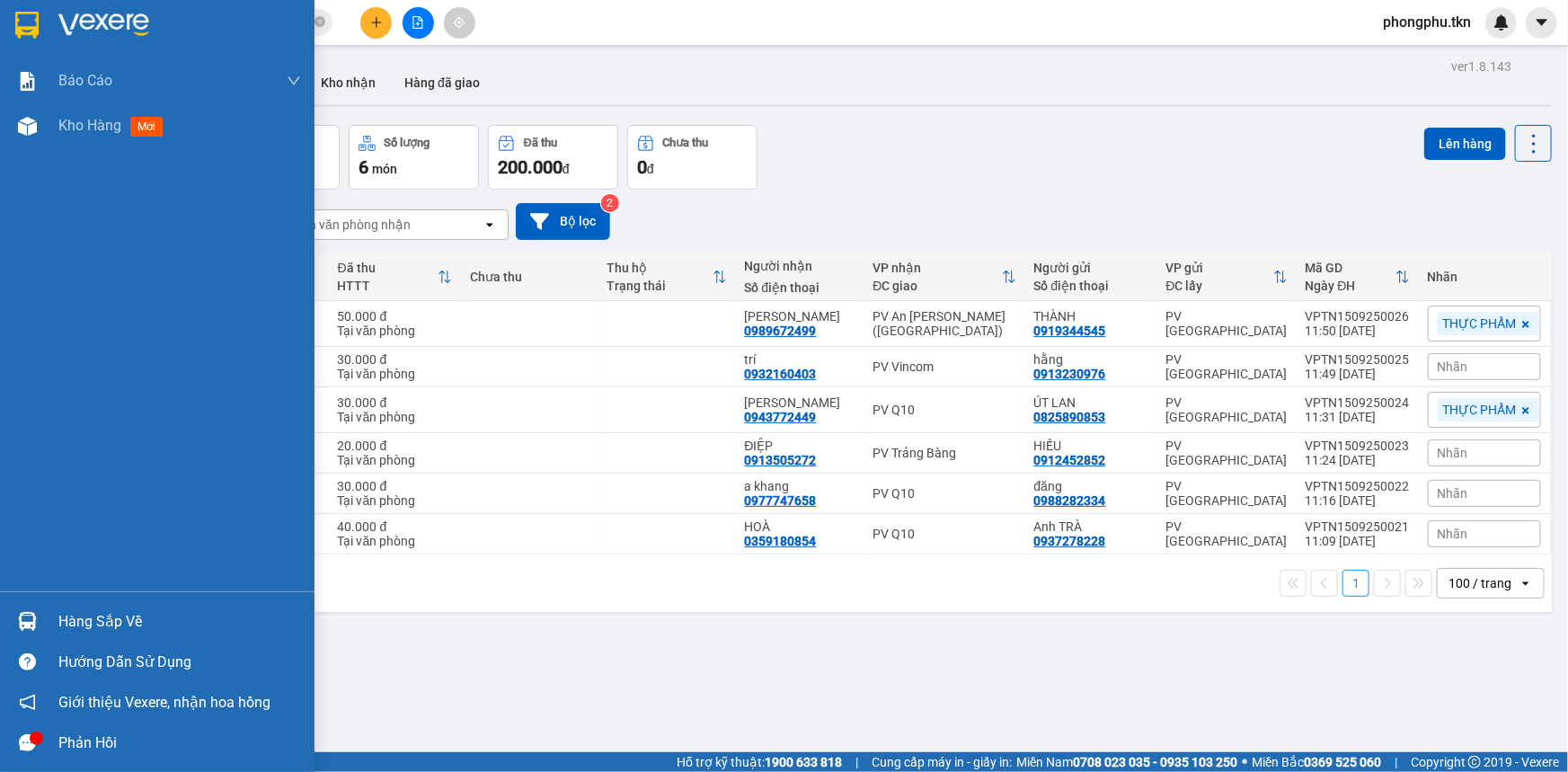
click at [36, 621] on div at bounding box center [27, 621] width 32 height 32
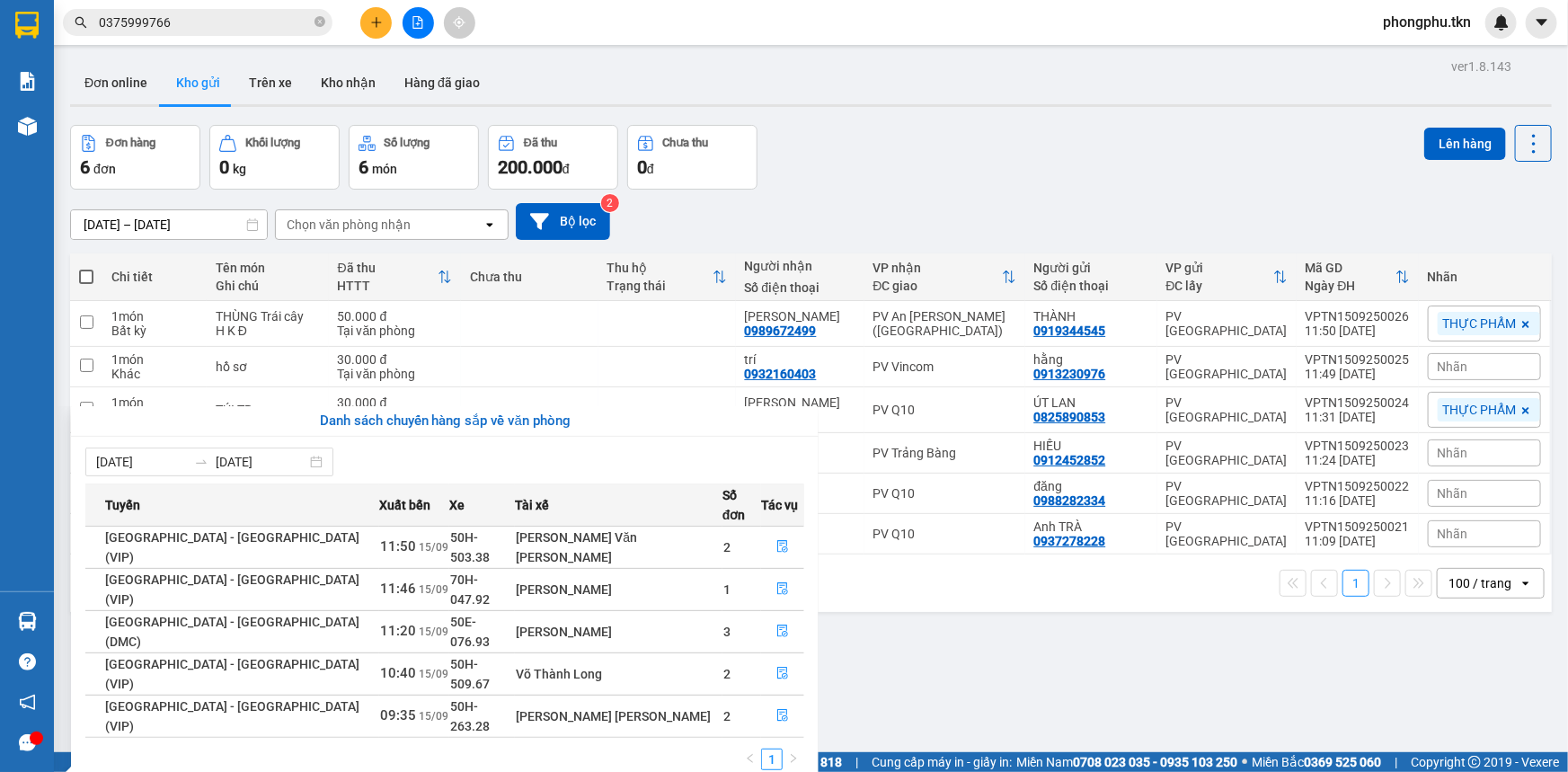
drag, startPoint x: 961, startPoint y: 669, endPoint x: 995, endPoint y: 635, distance: 48.1
click at [963, 669] on section "Kết quả tìm kiếm ( 4 ) Bộ lọc Mã ĐH Trạng thái Món hàng Thu hộ Tổng cước Chưa c…" at bounding box center [784, 386] width 1568 height 772
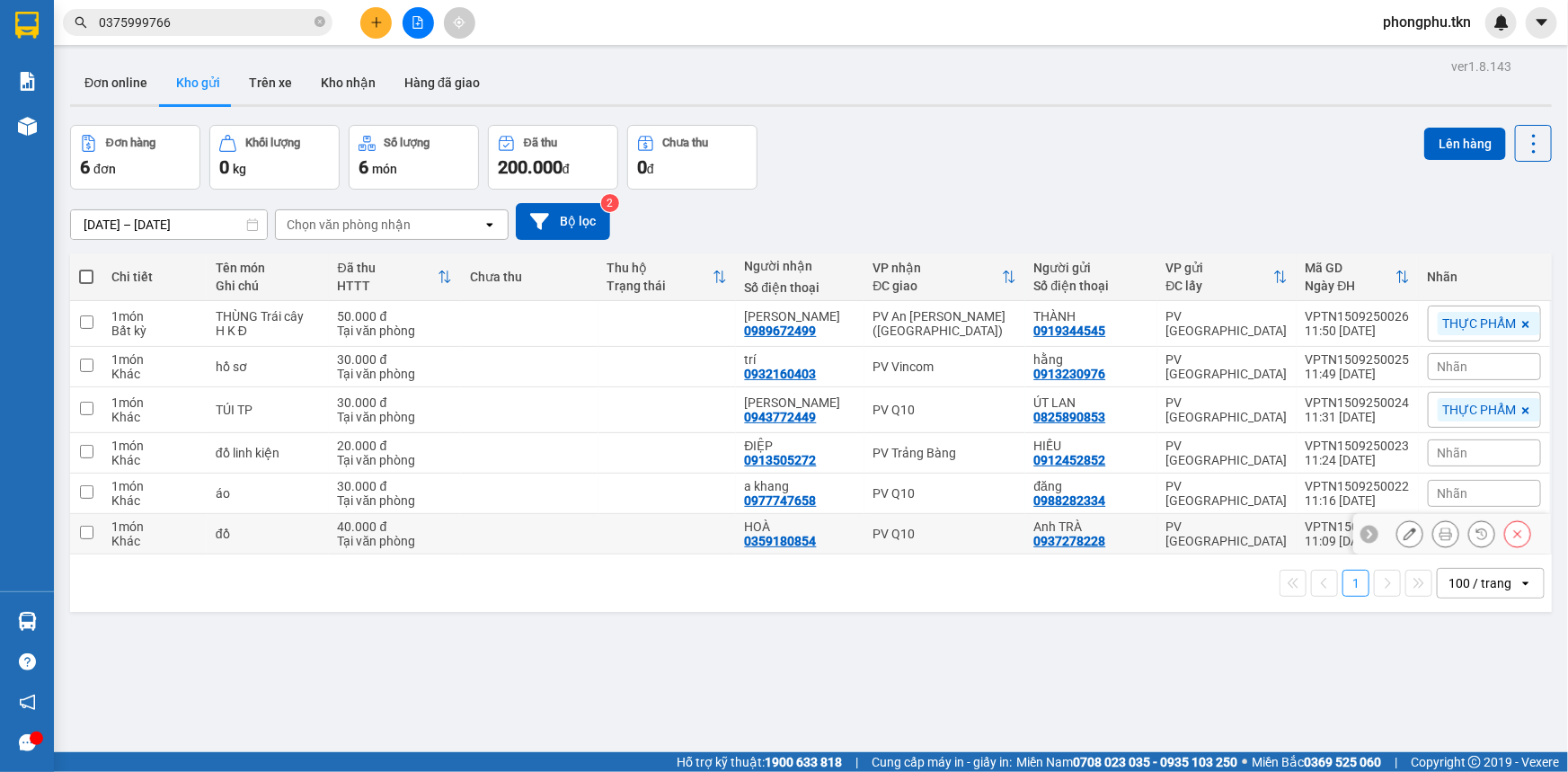
click at [990, 535] on div "PV Q10" at bounding box center [945, 534] width 143 height 15
checkbox input "true"
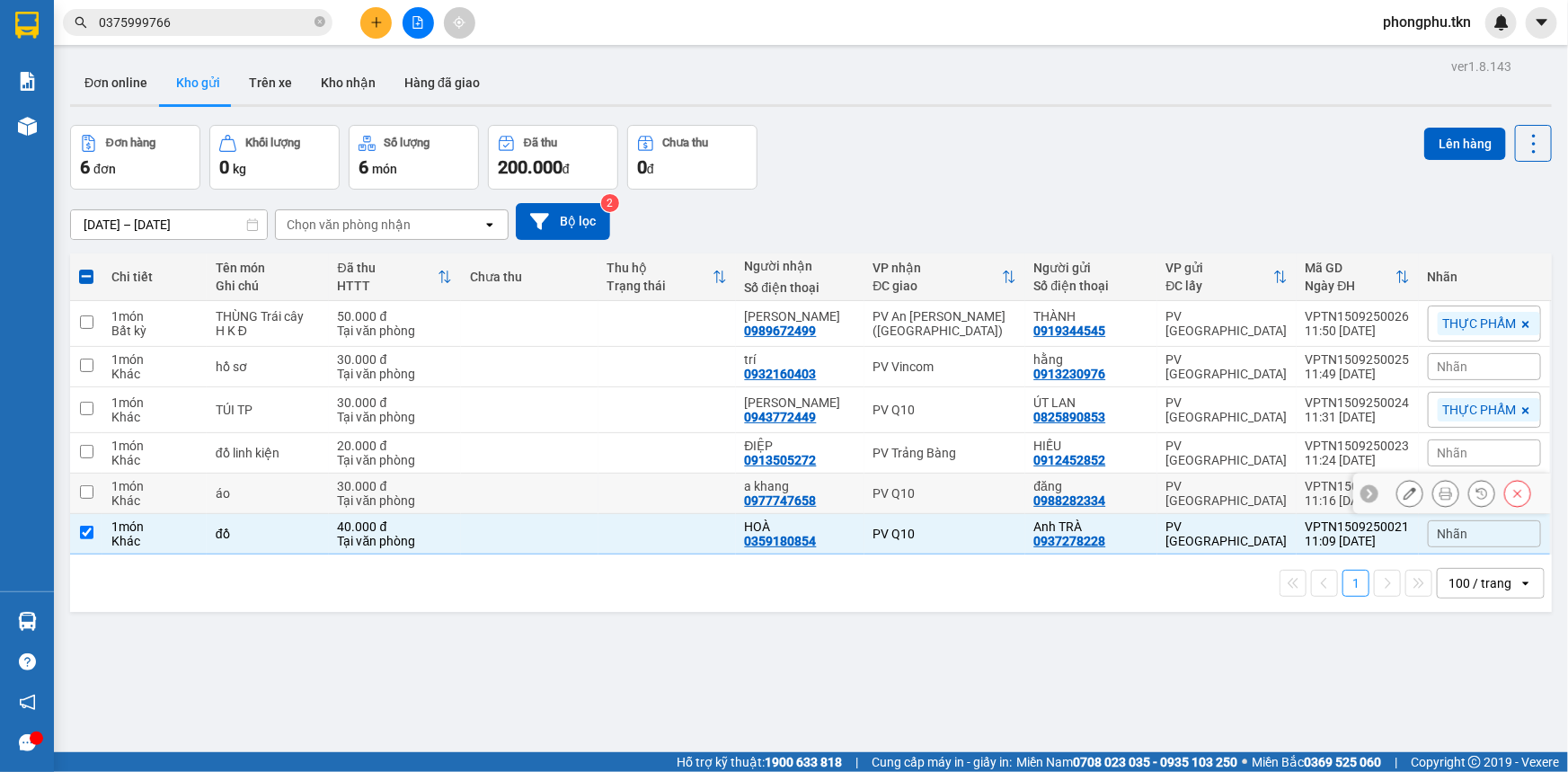
click at [989, 492] on div "PV Q10" at bounding box center [945, 493] width 143 height 15
checkbox input "true"
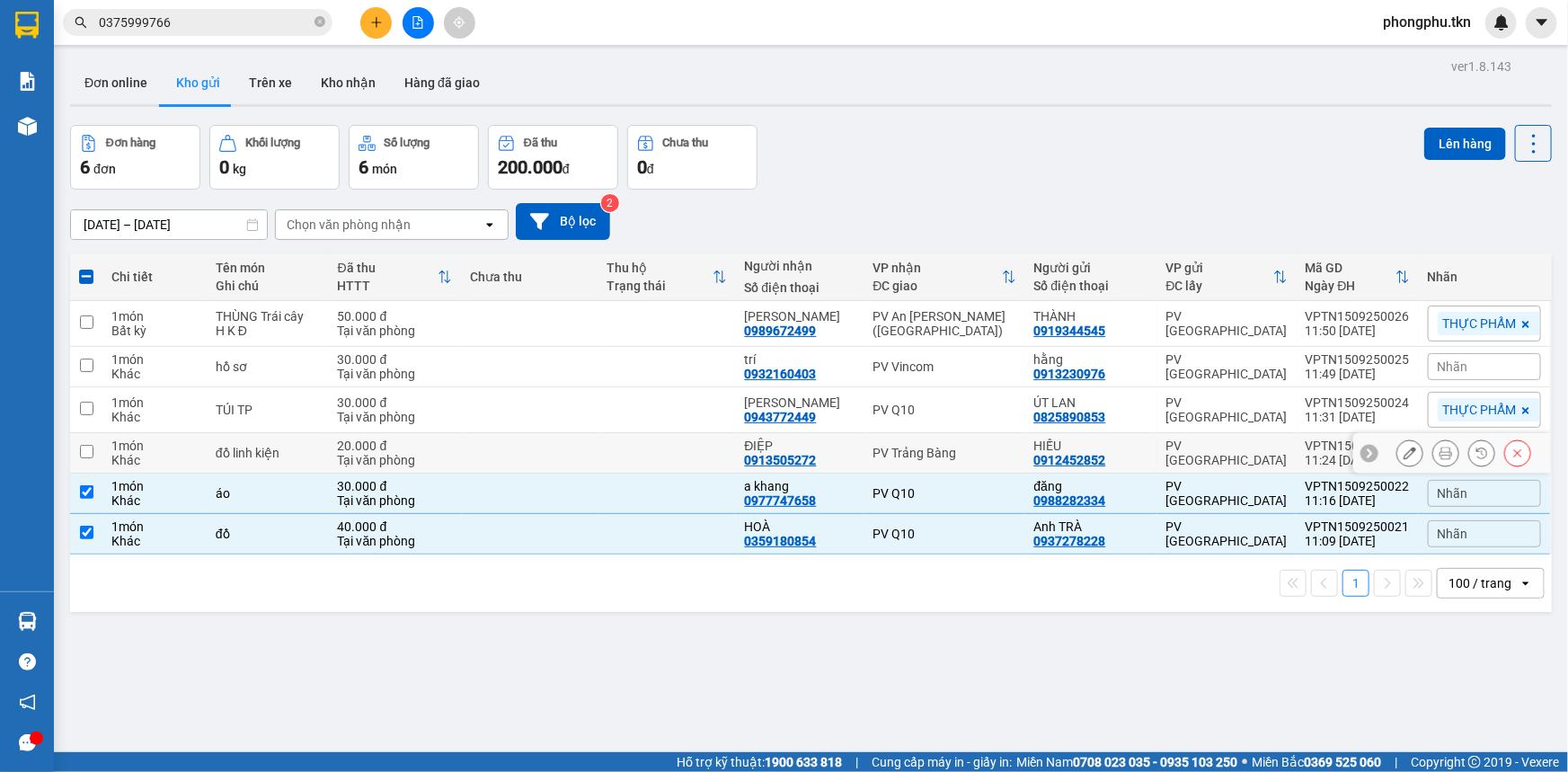
click at [968, 434] on td "PV Trảng Bàng" at bounding box center [944, 454] width 161 height 41
checkbox input "true"
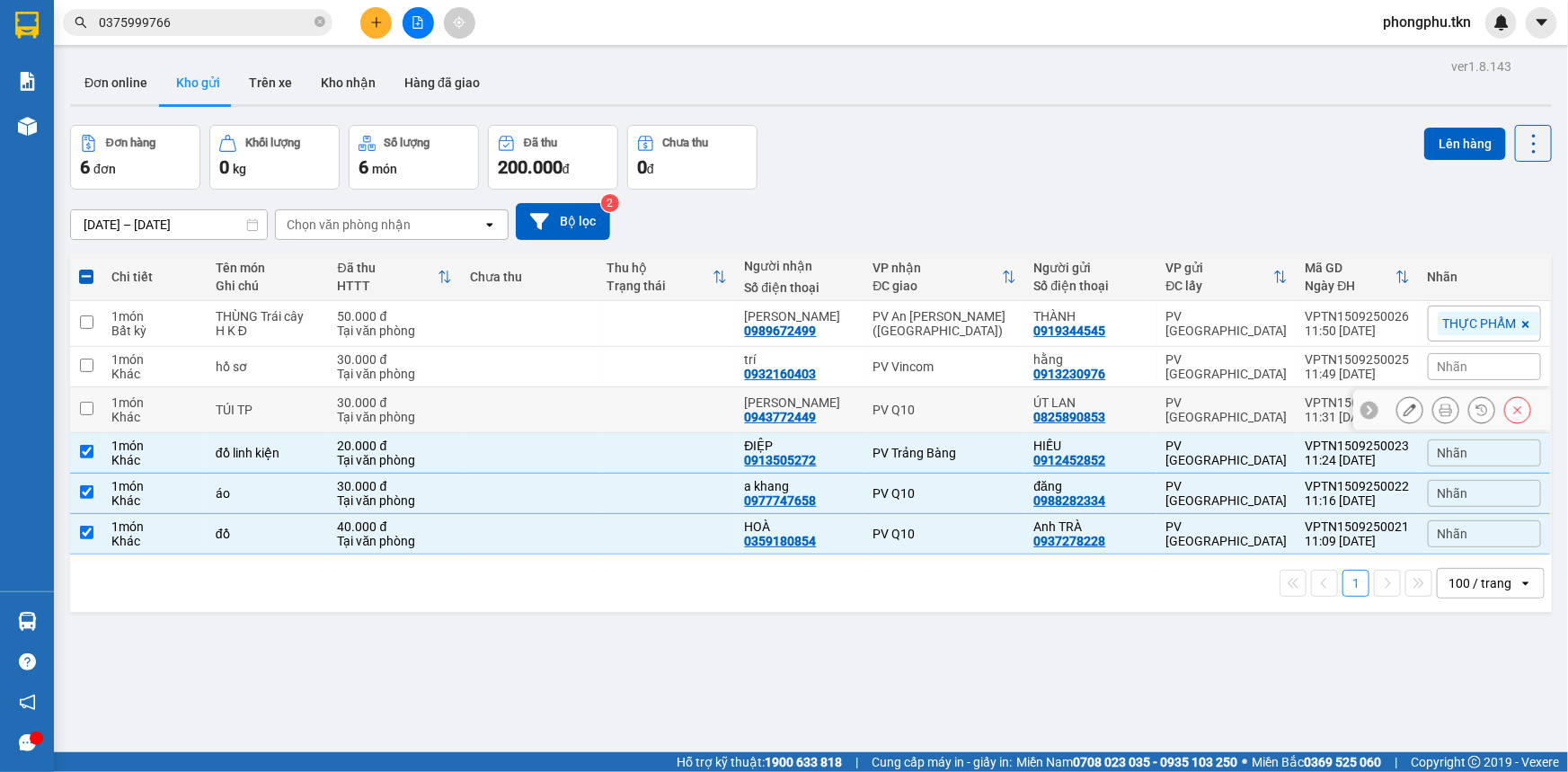
click at [968, 404] on div "PV Q10" at bounding box center [945, 410] width 143 height 15
checkbox input "true"
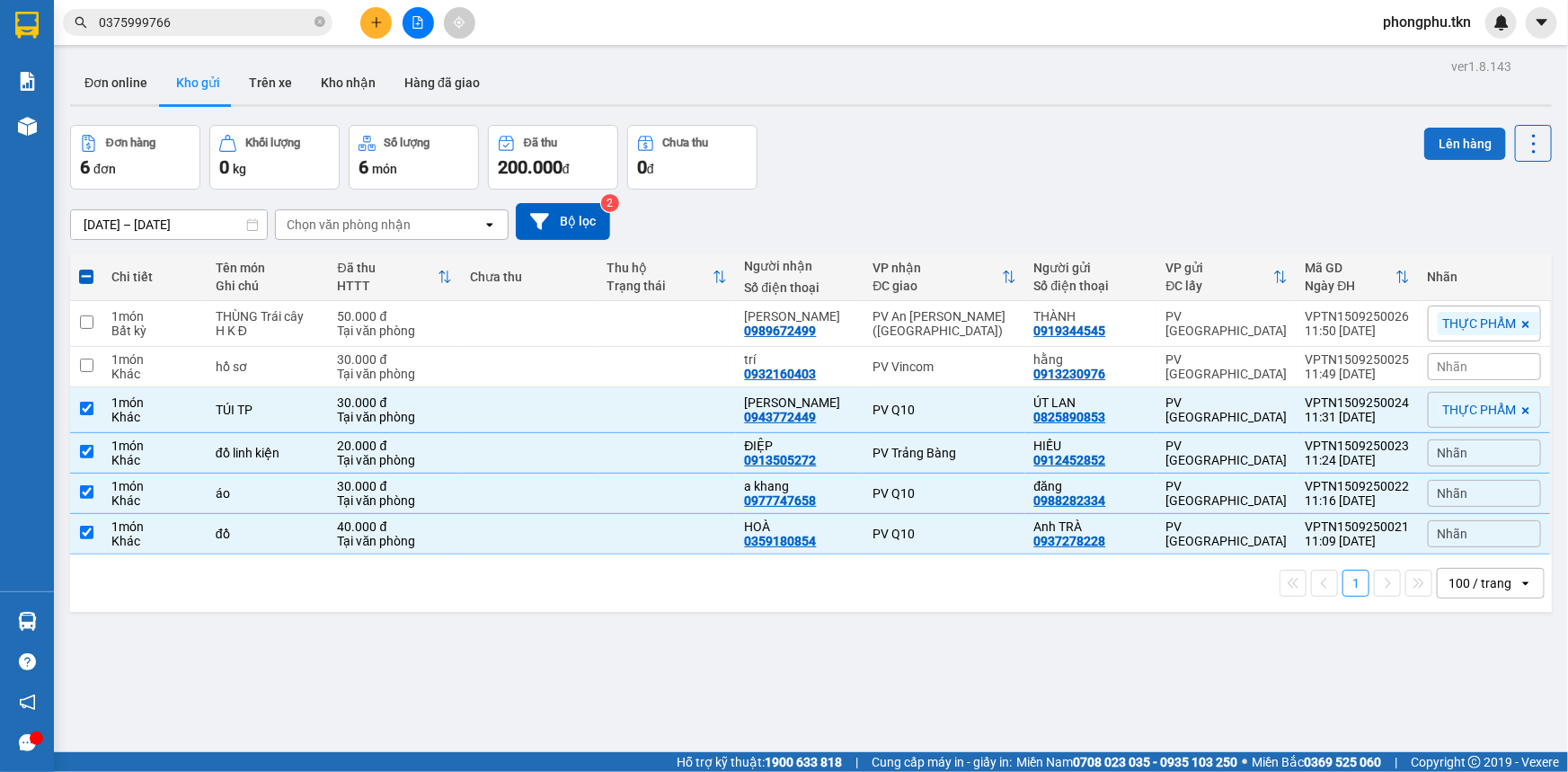
click at [1430, 146] on button "Lên hàng" at bounding box center [1465, 144] width 82 height 33
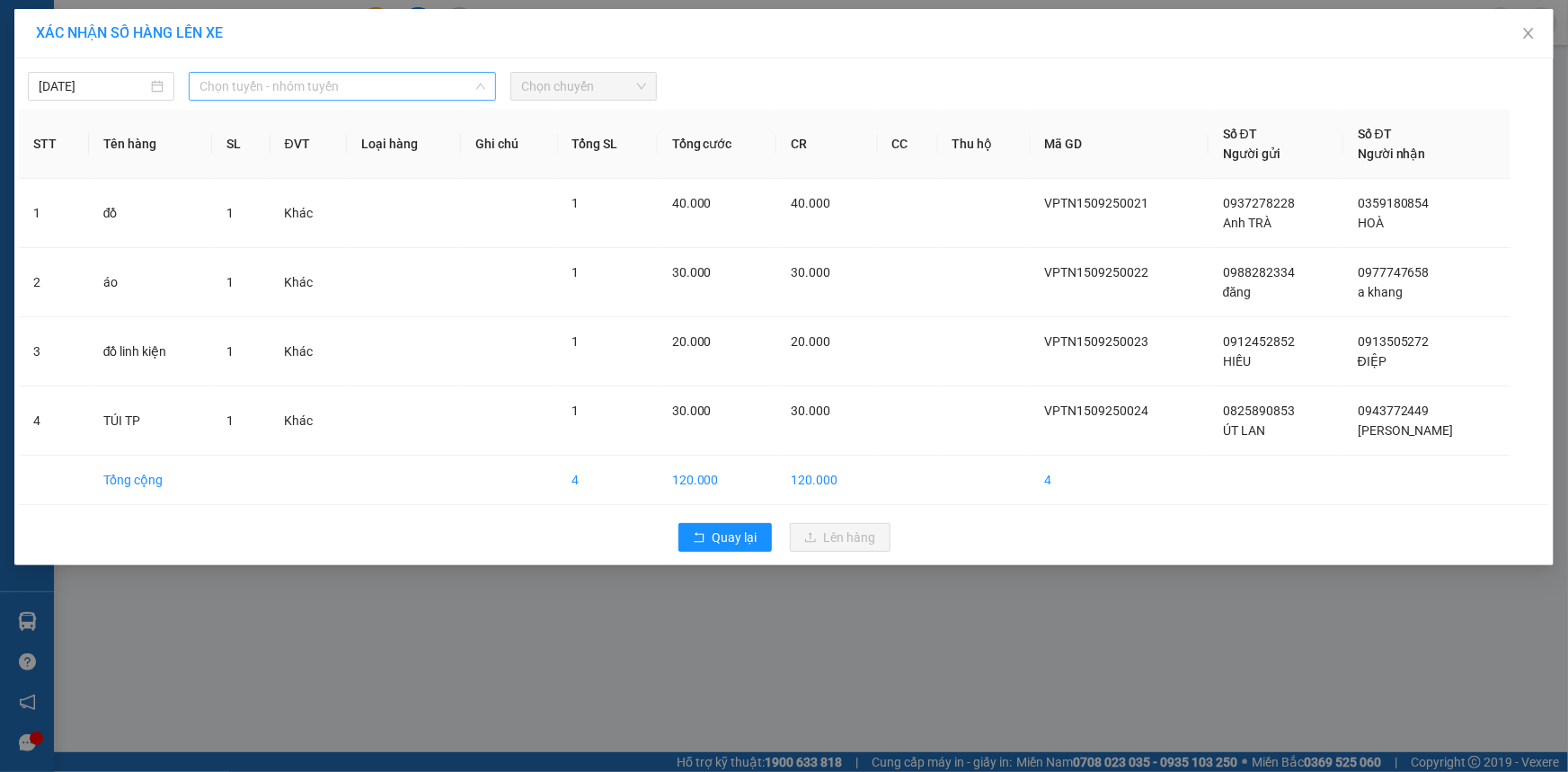
click at [461, 80] on span "Chọn tuyến - nhóm tuyến" at bounding box center [342, 86] width 286 height 27
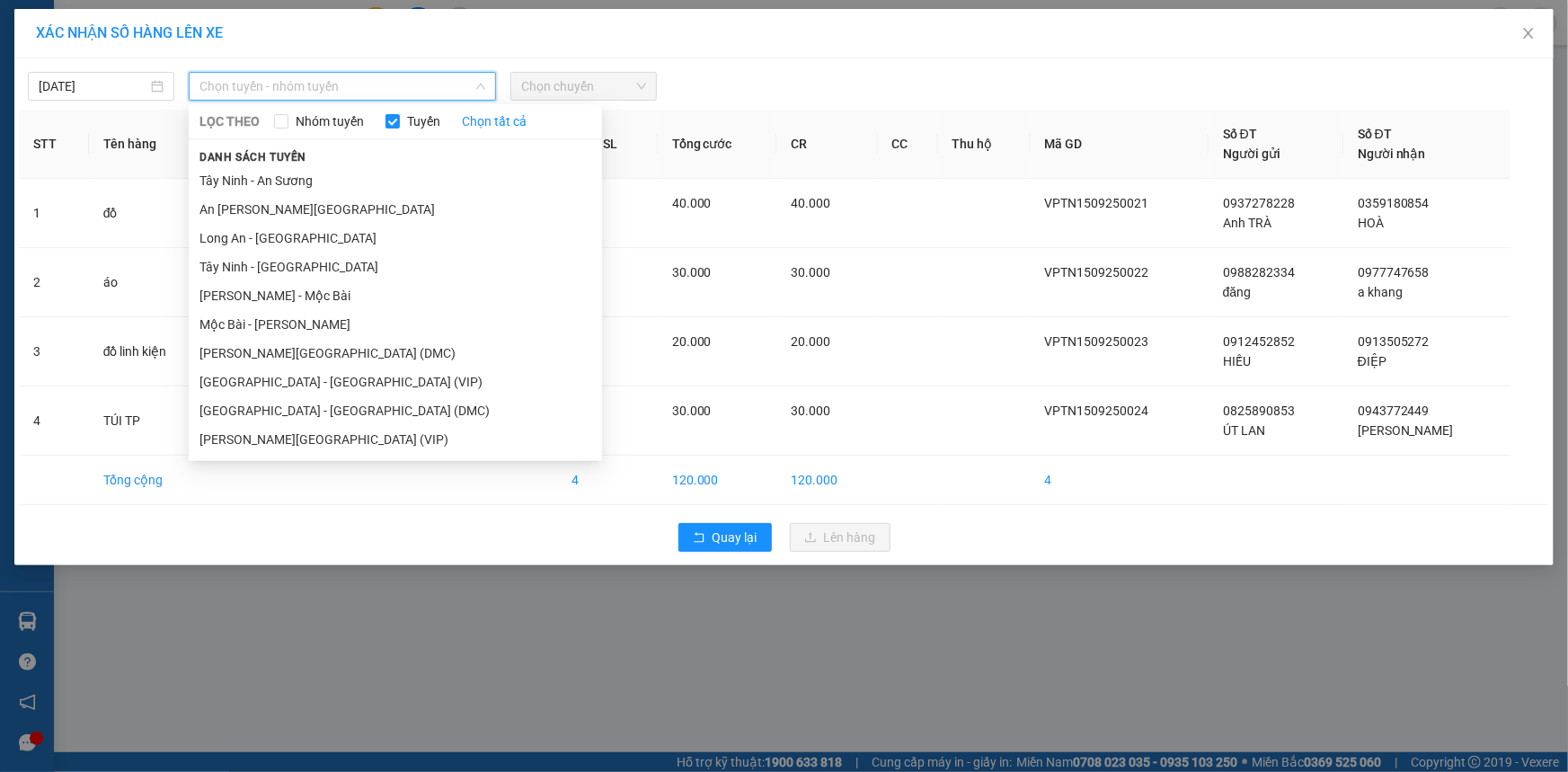
click at [405, 87] on span "Chọn tuyến - nhóm tuyến" at bounding box center [342, 86] width 286 height 27
click at [378, 449] on li "Tây Ninh - Sài Gòn (VIP)" at bounding box center [395, 440] width 414 height 29
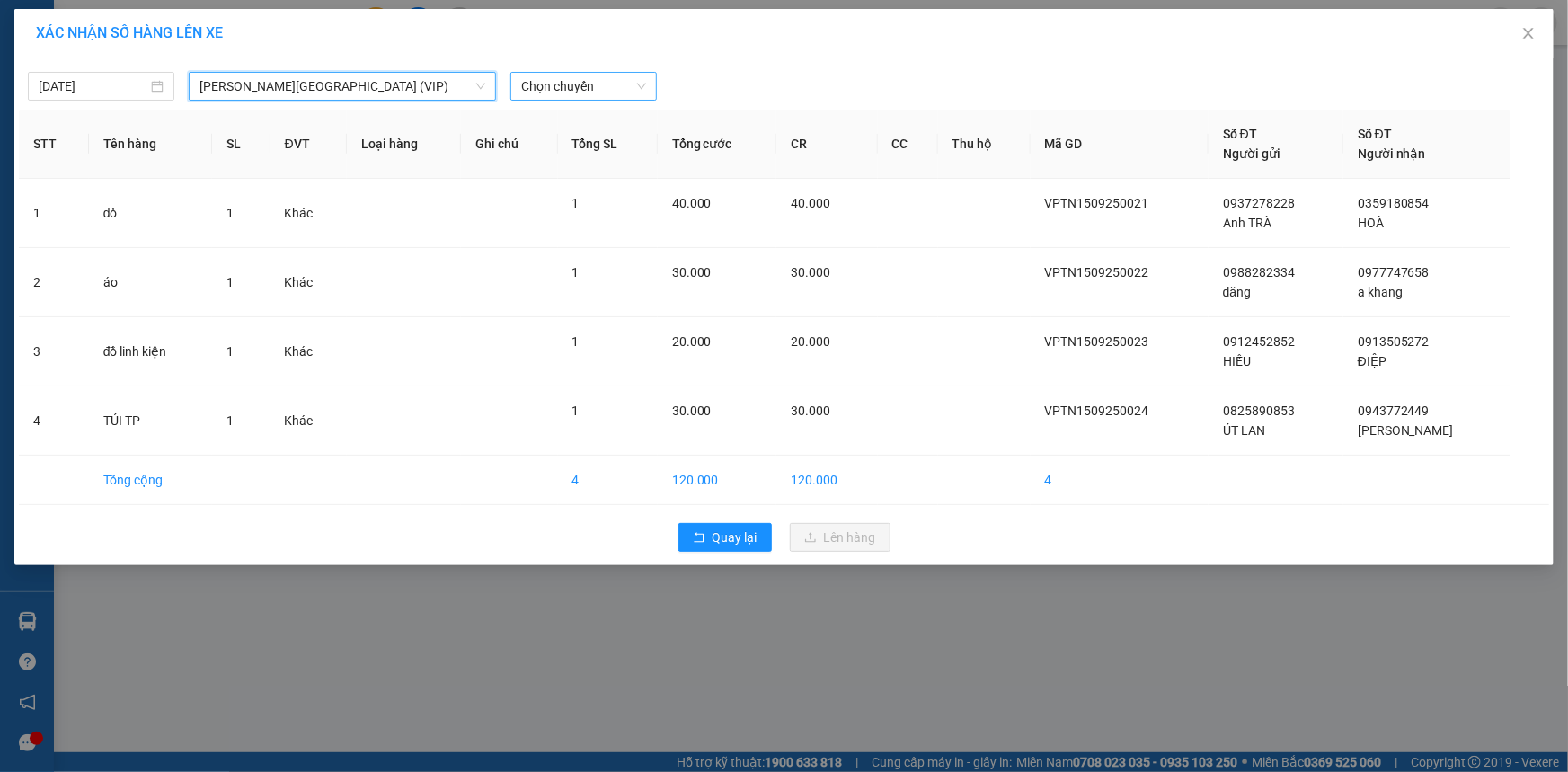
click at [620, 93] on span "Chọn chuyến" at bounding box center [584, 86] width 125 height 27
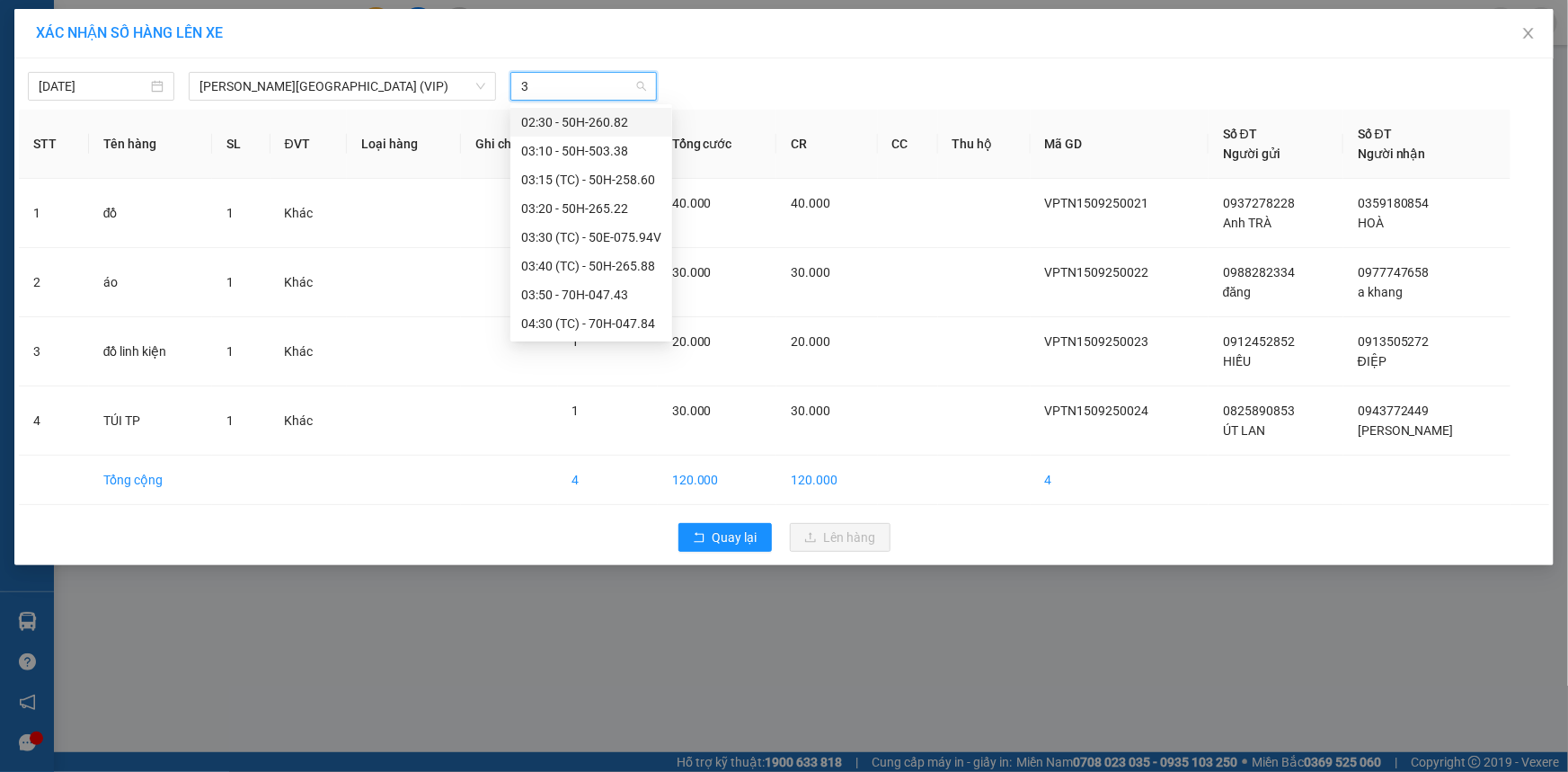
type input "35"
click at [616, 205] on div "11:50 - 50H-495.35" at bounding box center [591, 209] width 141 height 20
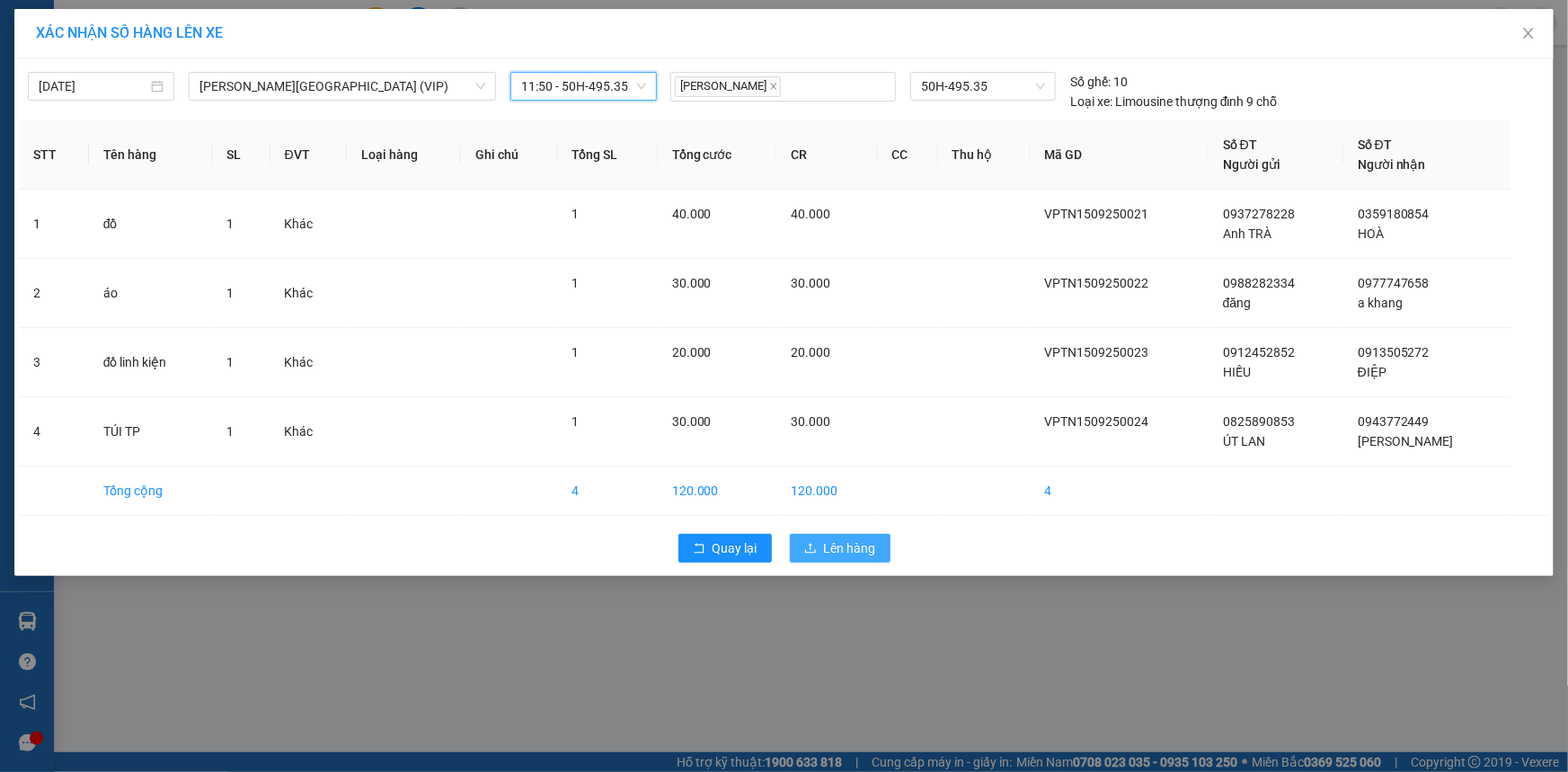
click at [824, 540] on span "Lên hàng" at bounding box center [850, 549] width 52 height 20
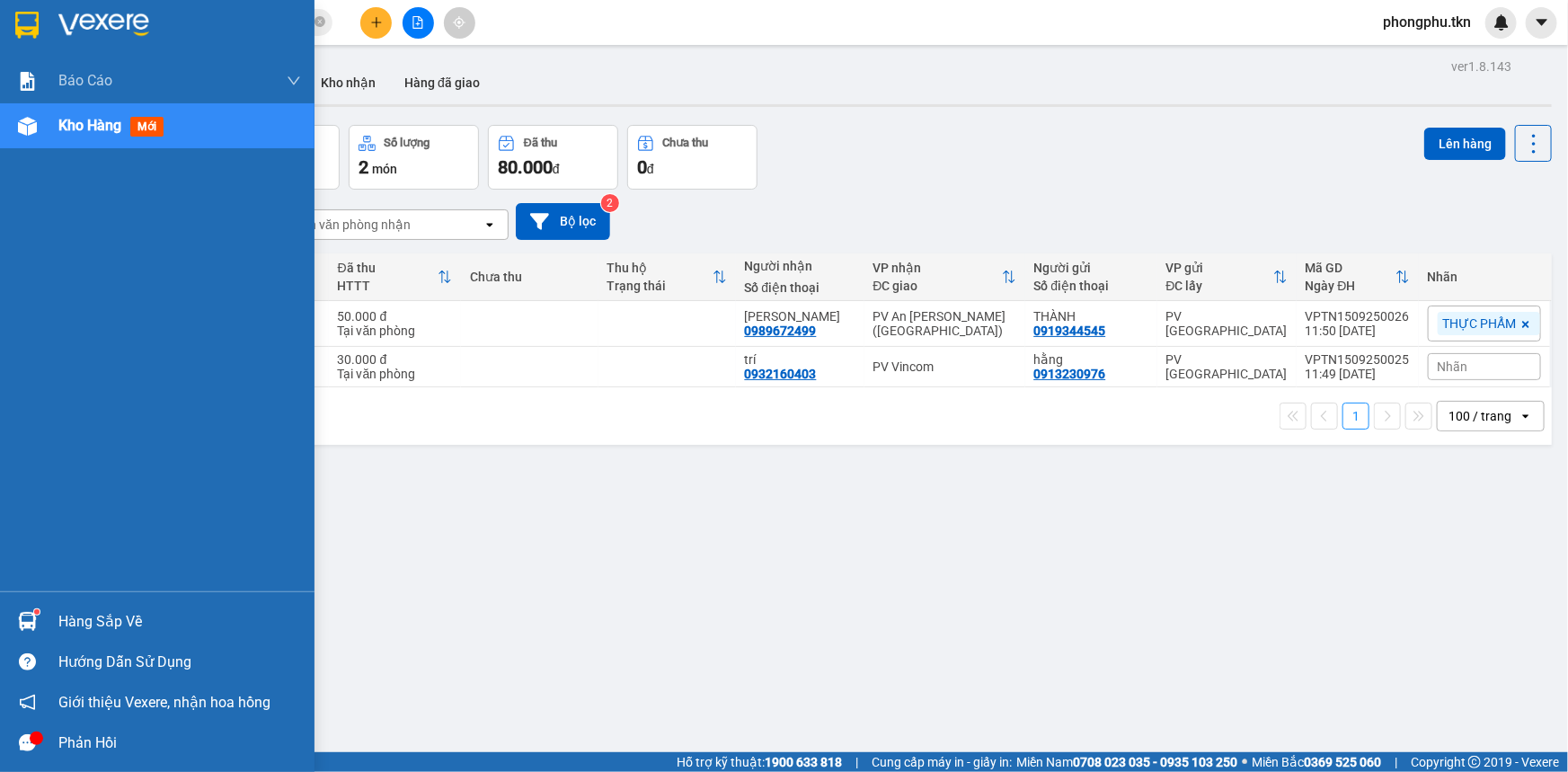
drag, startPoint x: 72, startPoint y: 618, endPoint x: 83, endPoint y: 623, distance: 12.1
click at [72, 618] on div "Hàng sắp về" at bounding box center [180, 622] width 243 height 27
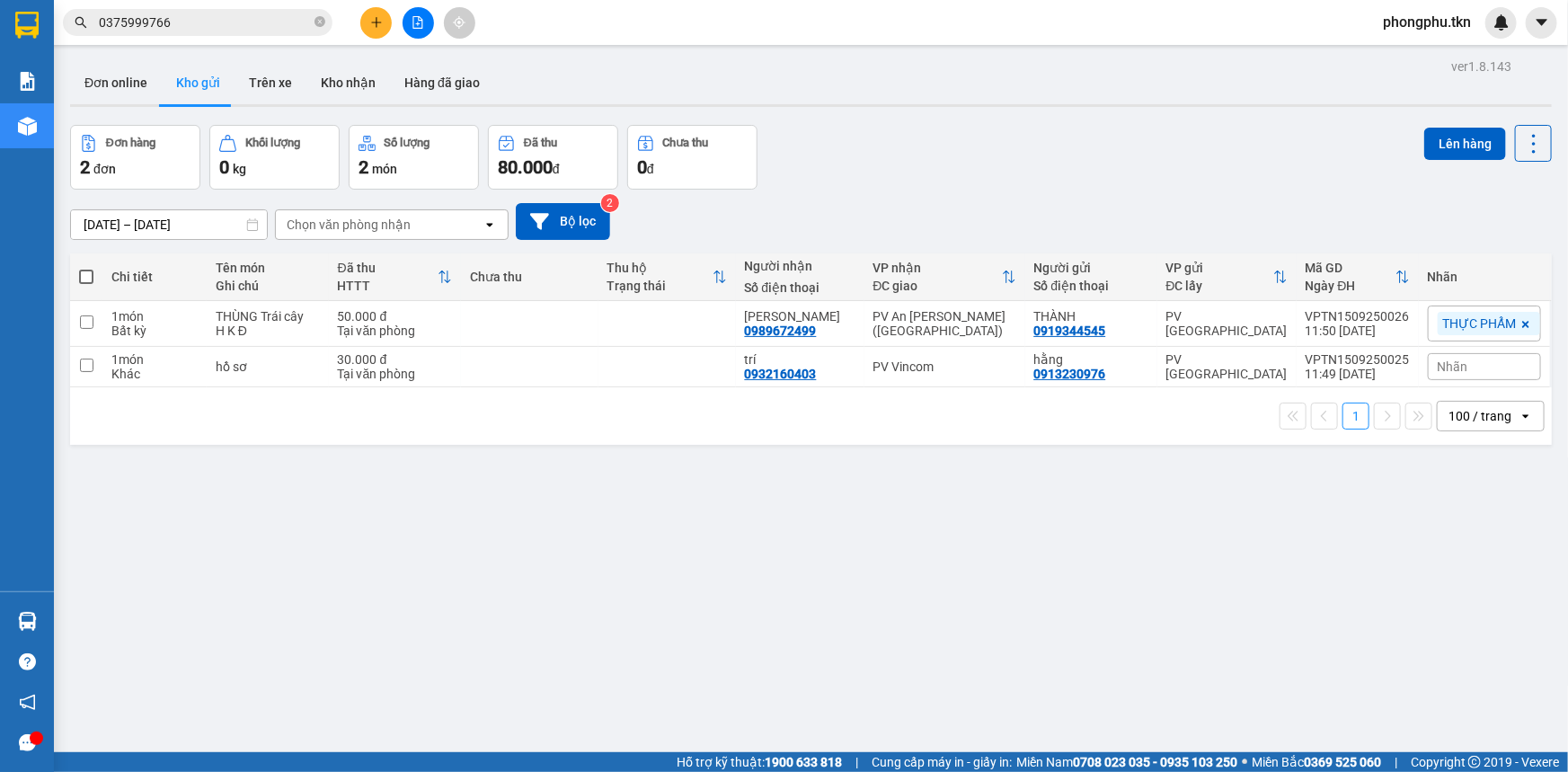
click at [954, 616] on section "Kết quả tìm kiếm ( 4 ) Bộ lọc Mã ĐH Trạng thái Món hàng Thu hộ Tổng cước Chưa c…" at bounding box center [784, 386] width 1568 height 772
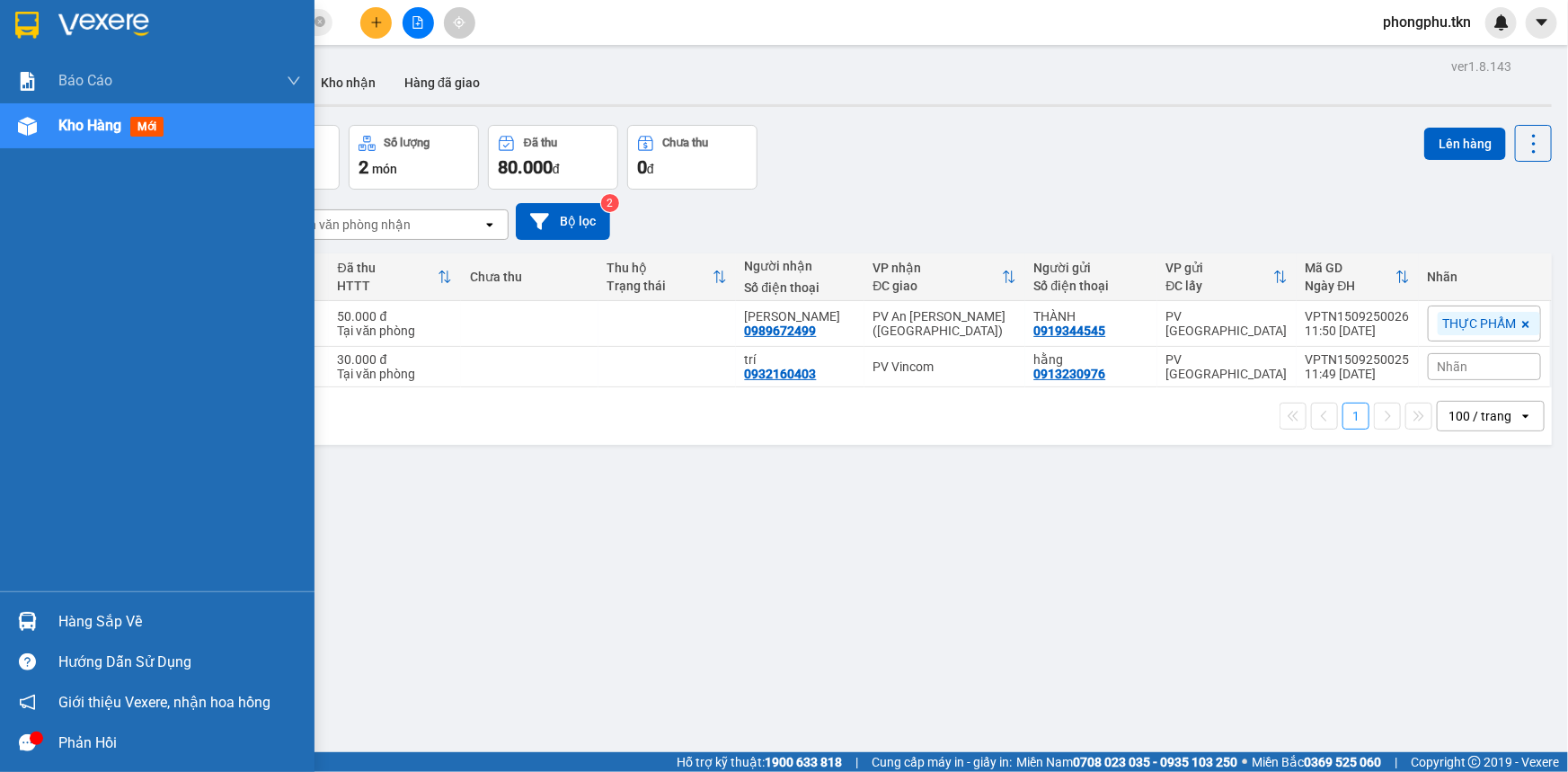
click at [27, 621] on img at bounding box center [27, 621] width 19 height 19
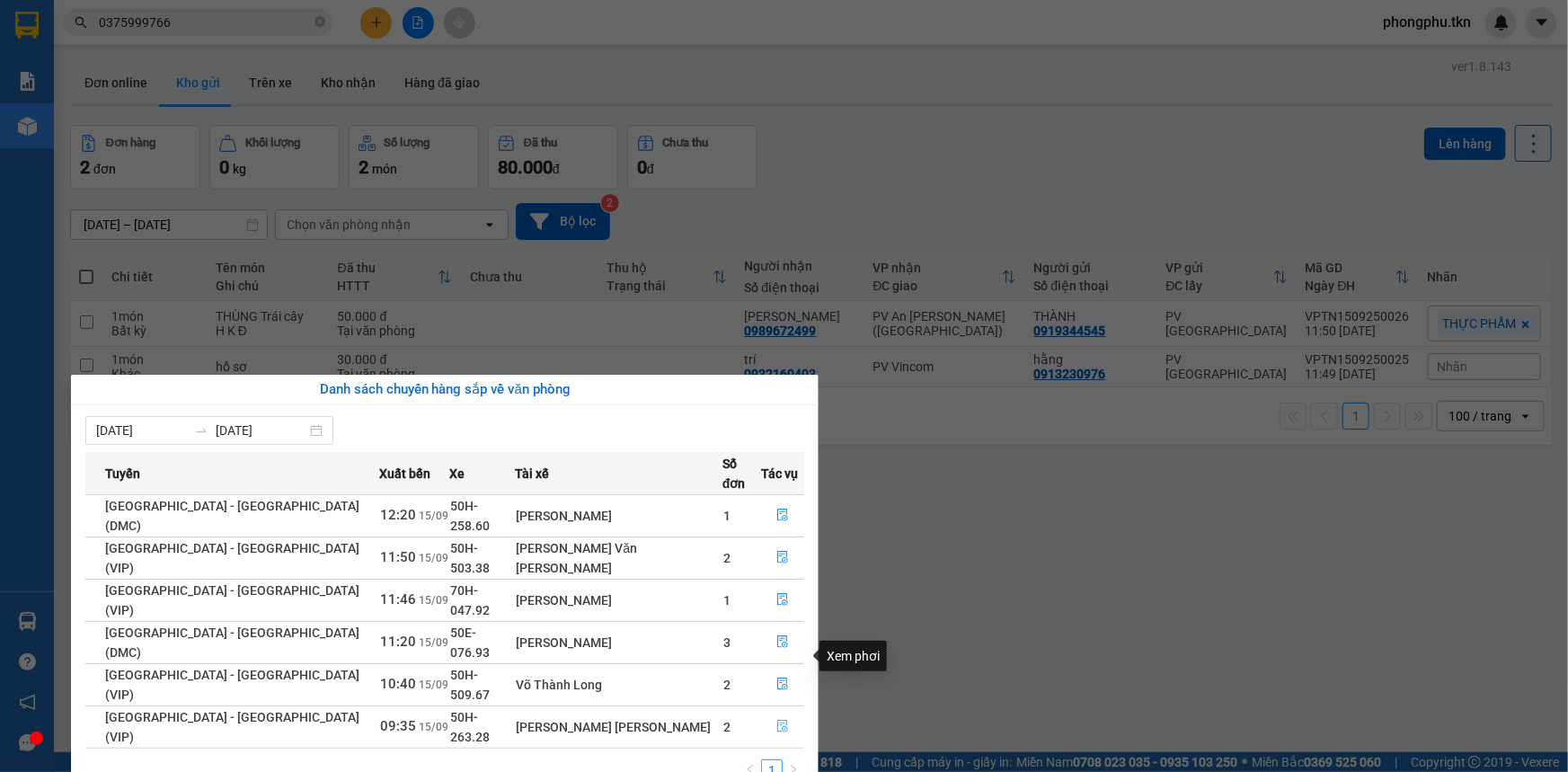
click at [782, 713] on button "button" at bounding box center [783, 728] width 42 height 29
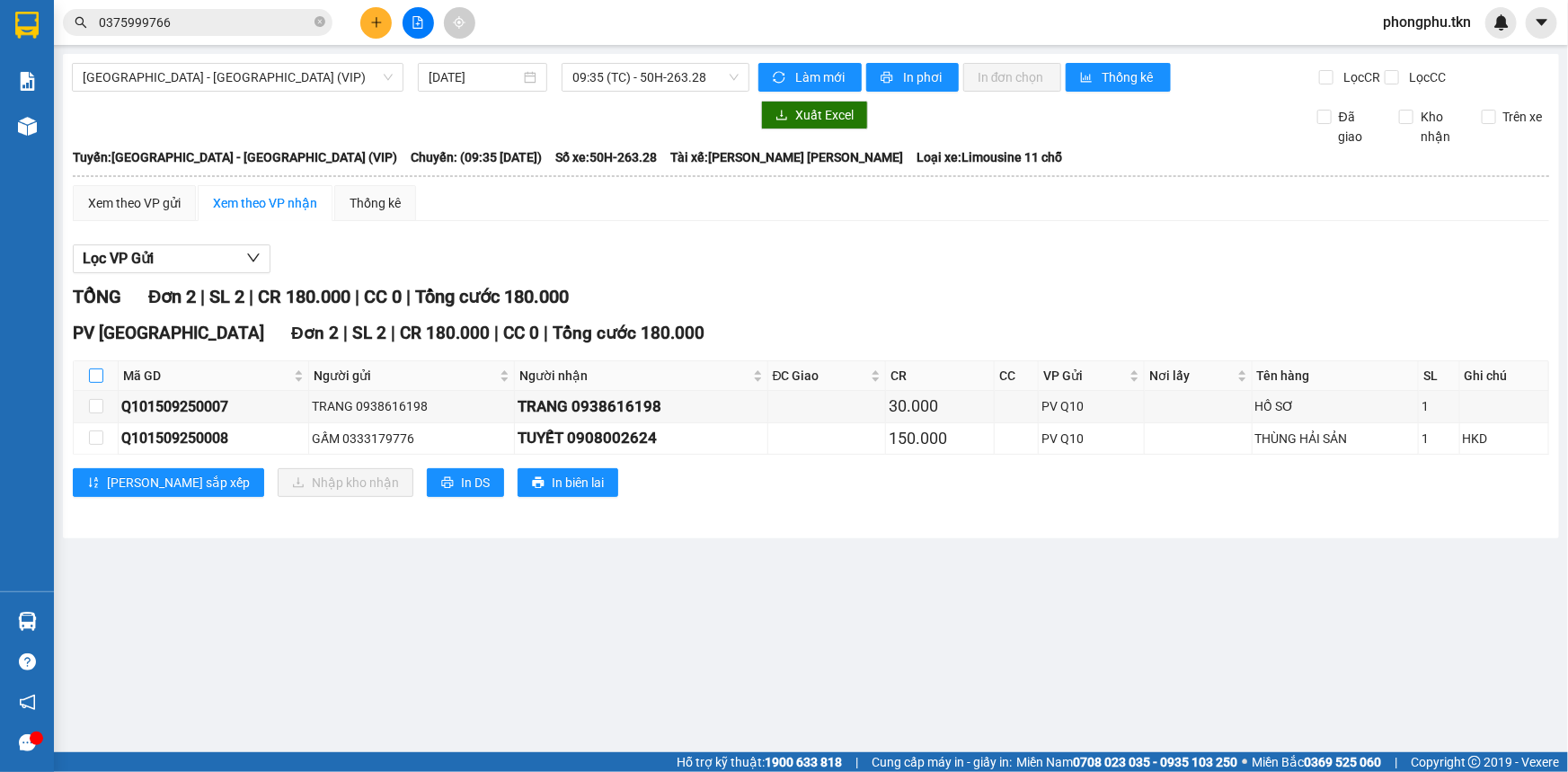
click at [94, 366] on label at bounding box center [96, 376] width 15 height 20
click at [94, 368] on input "checkbox" at bounding box center [96, 376] width 15 height 15
checkbox input "true"
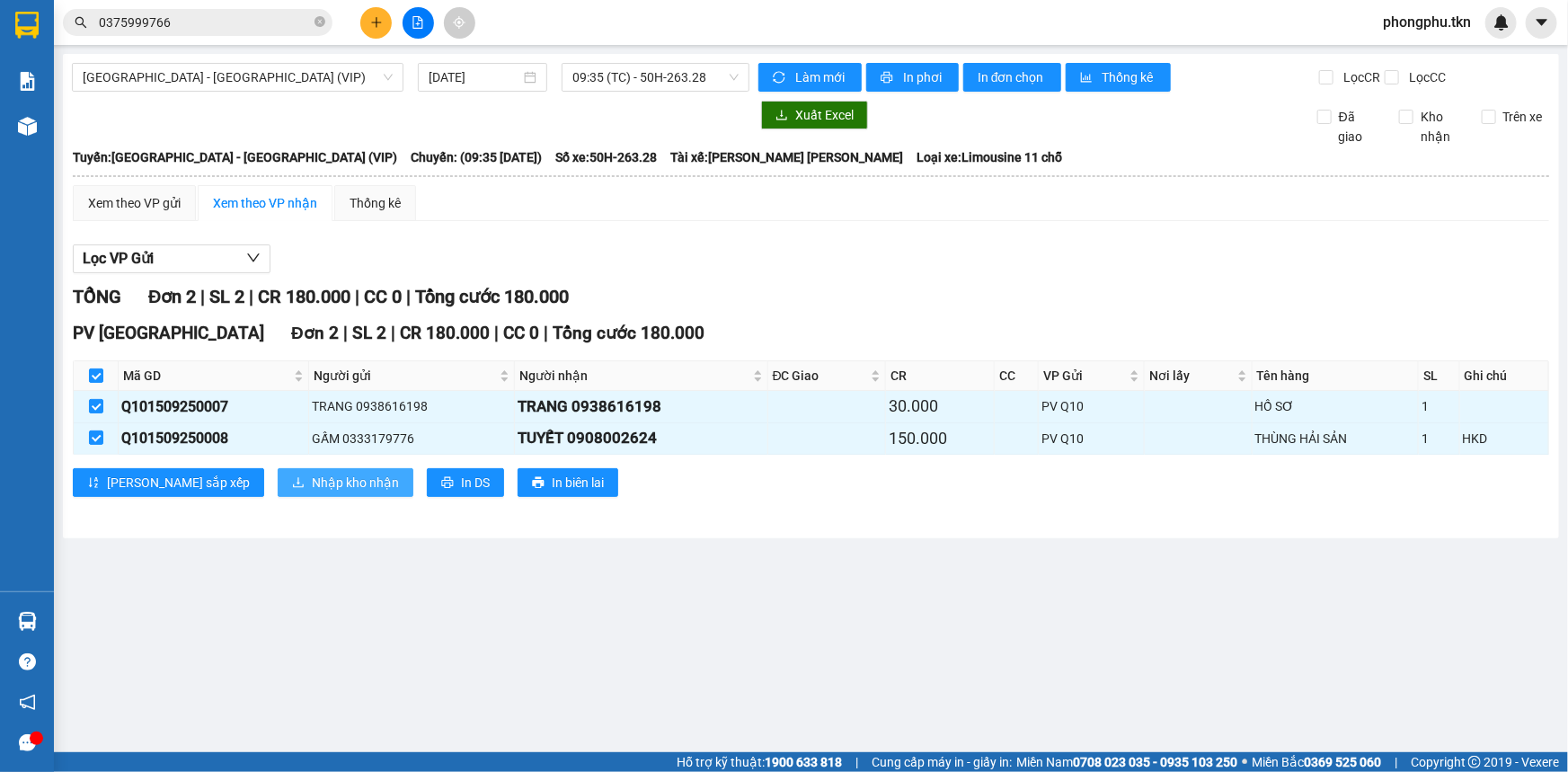
click at [312, 473] on span "Nhập kho nhận" at bounding box center [355, 483] width 87 height 20
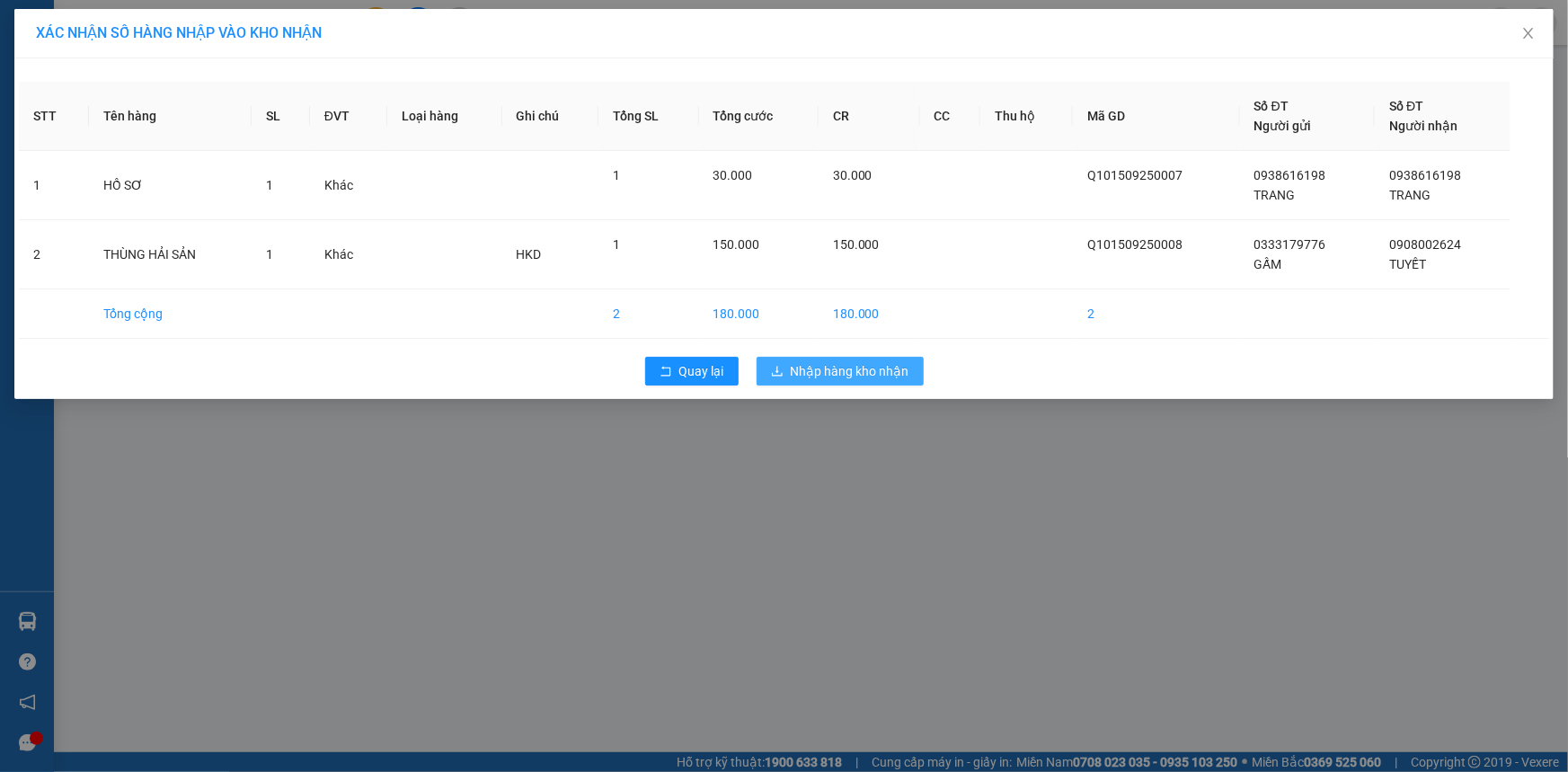
click at [898, 371] on span "Nhập hàng kho nhận" at bounding box center [850, 371] width 119 height 20
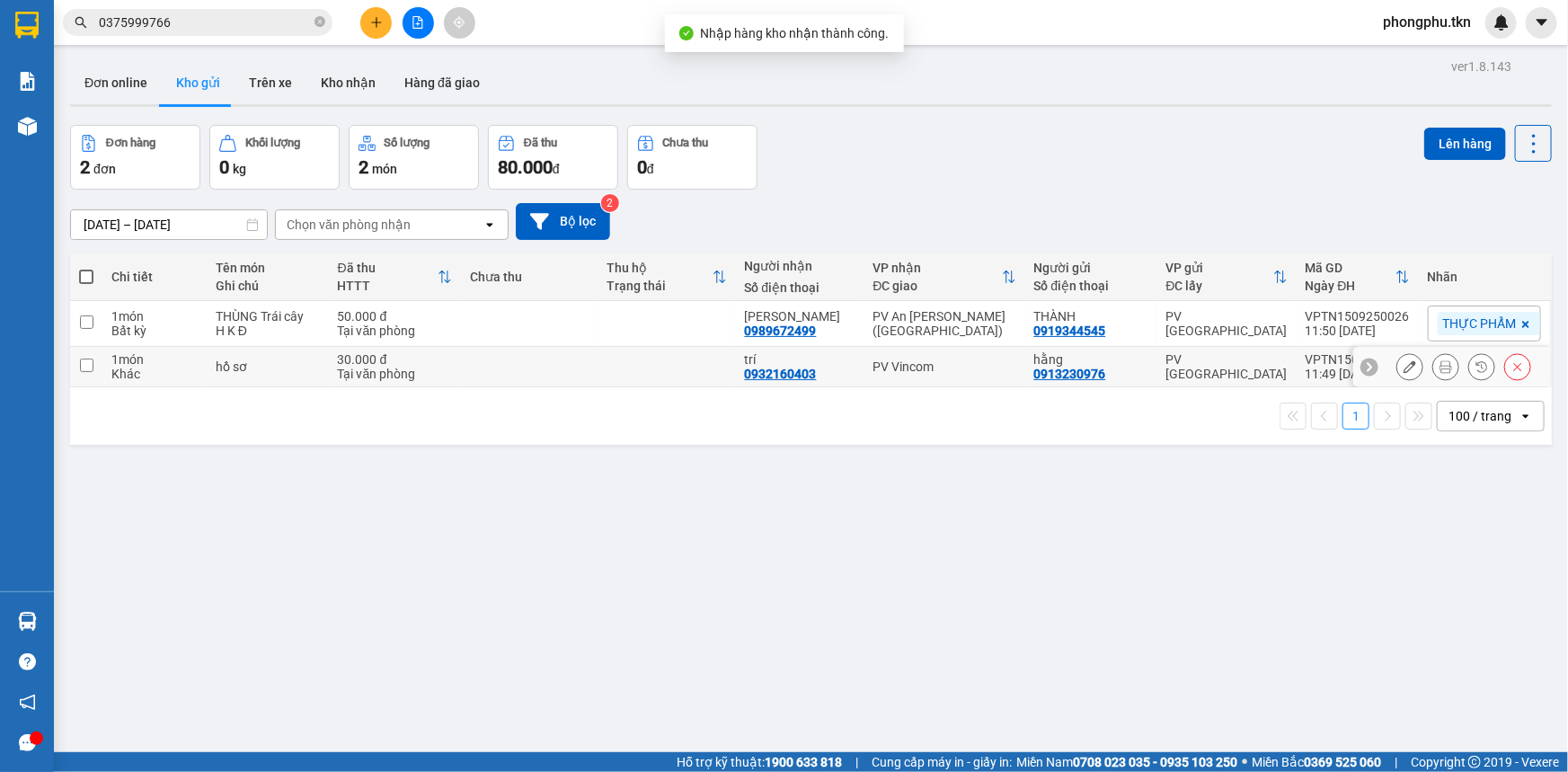
click at [480, 362] on td at bounding box center [530, 366] width 138 height 41
checkbox input "true"
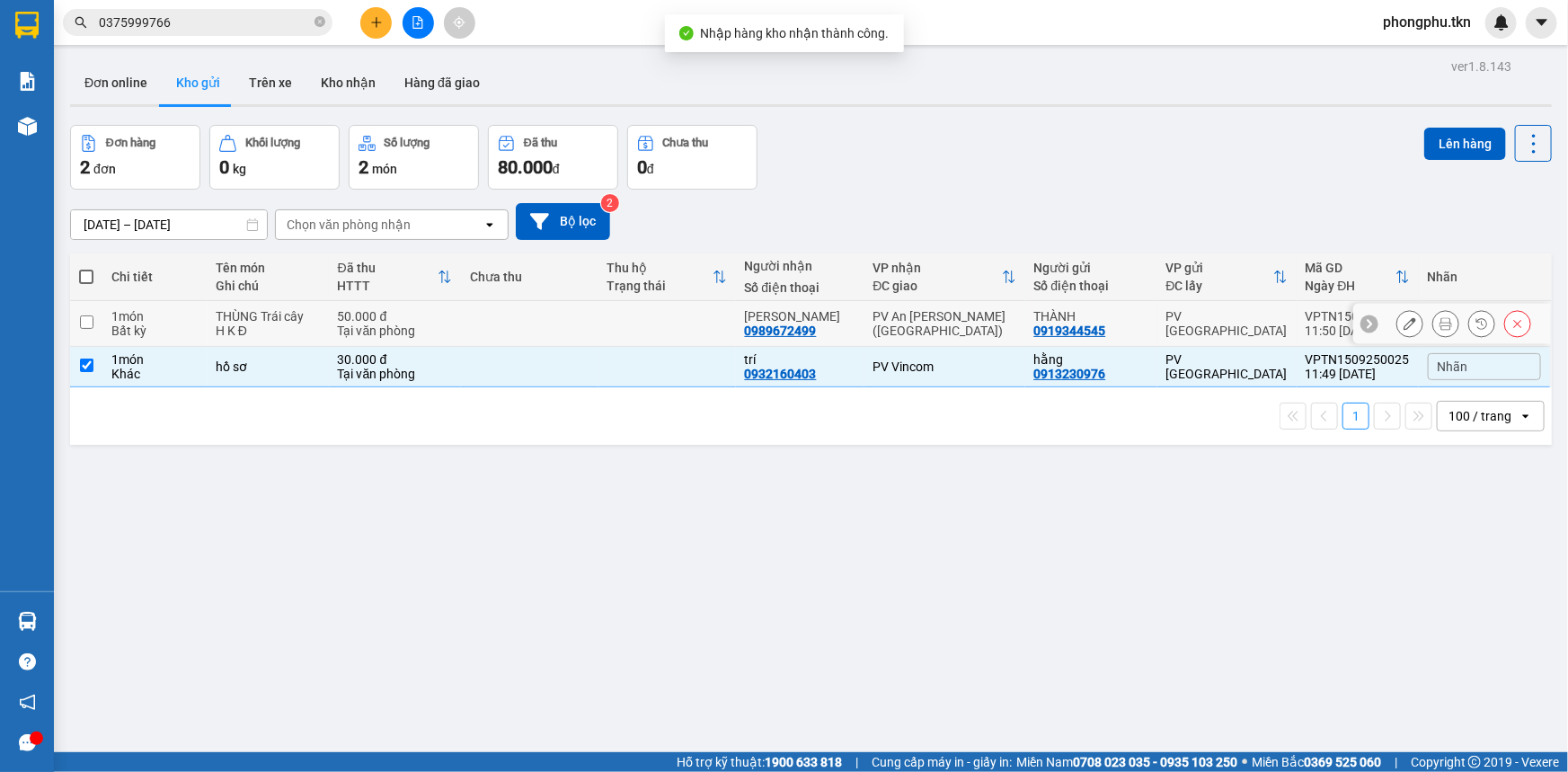
click at [493, 321] on td at bounding box center [530, 324] width 138 height 46
checkbox input "true"
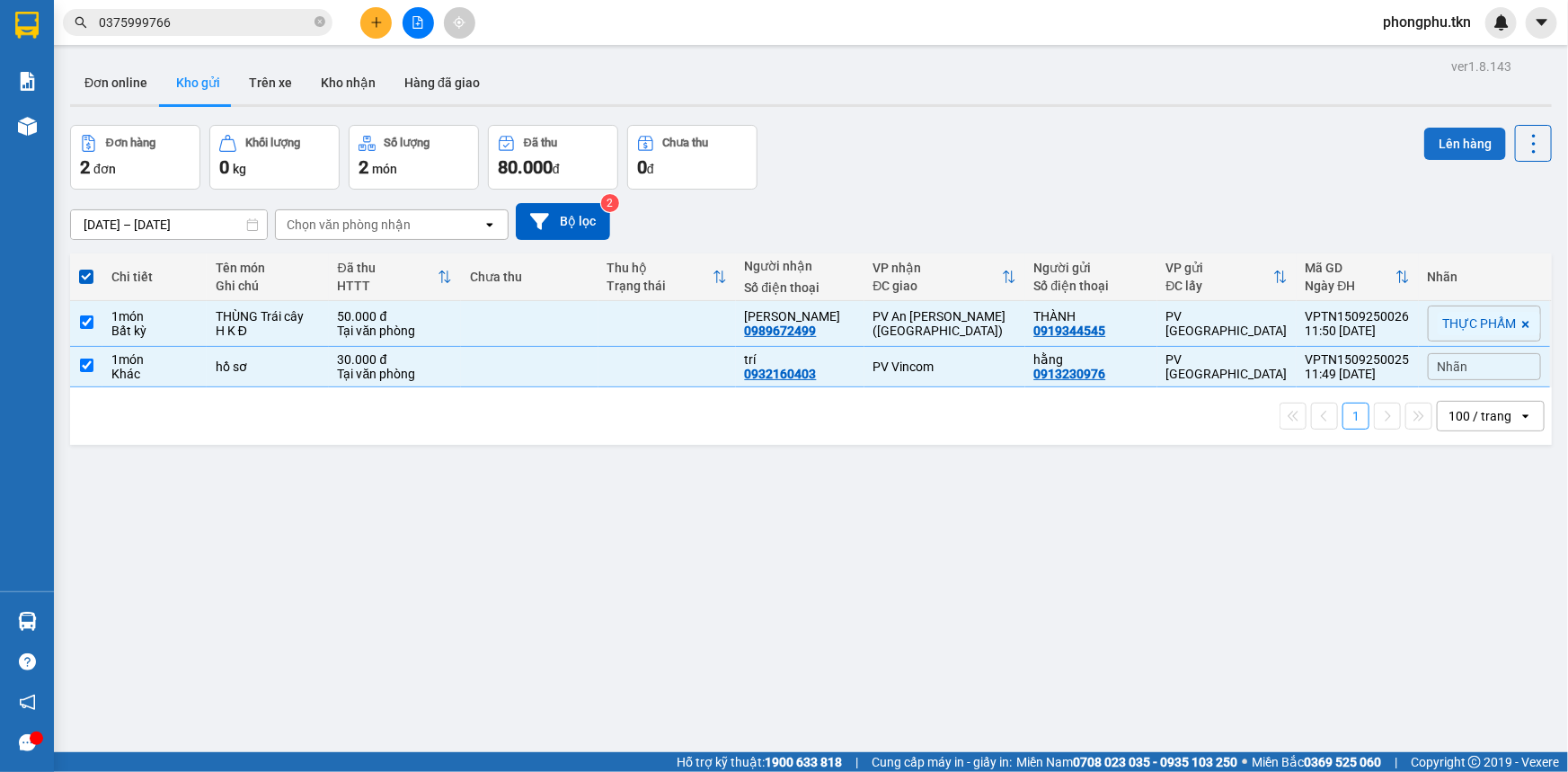
click at [1446, 143] on button "Lên hàng" at bounding box center [1465, 144] width 82 height 33
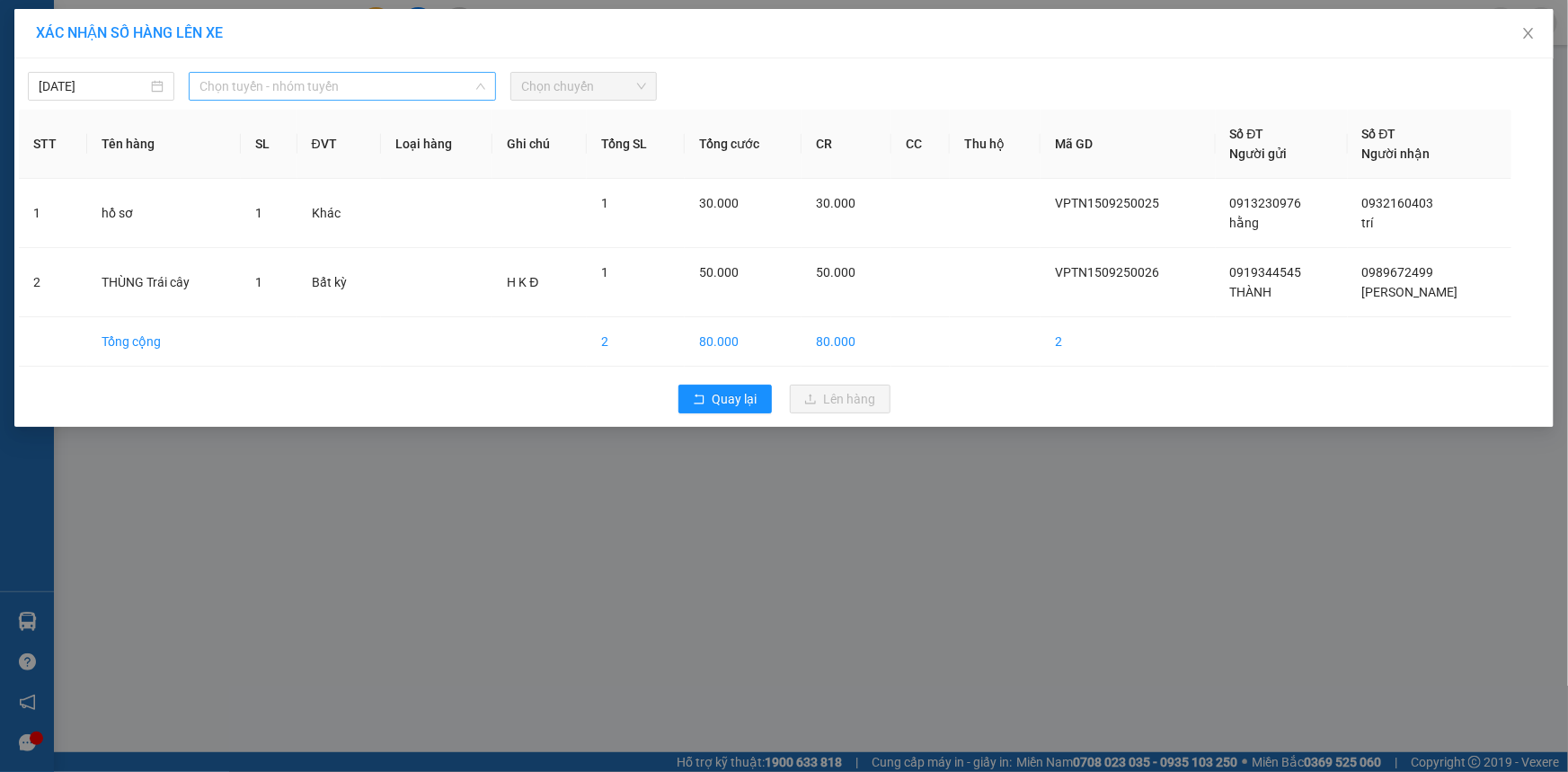
click at [418, 90] on span "Chọn tuyến - nhóm tuyến" at bounding box center [342, 86] width 286 height 27
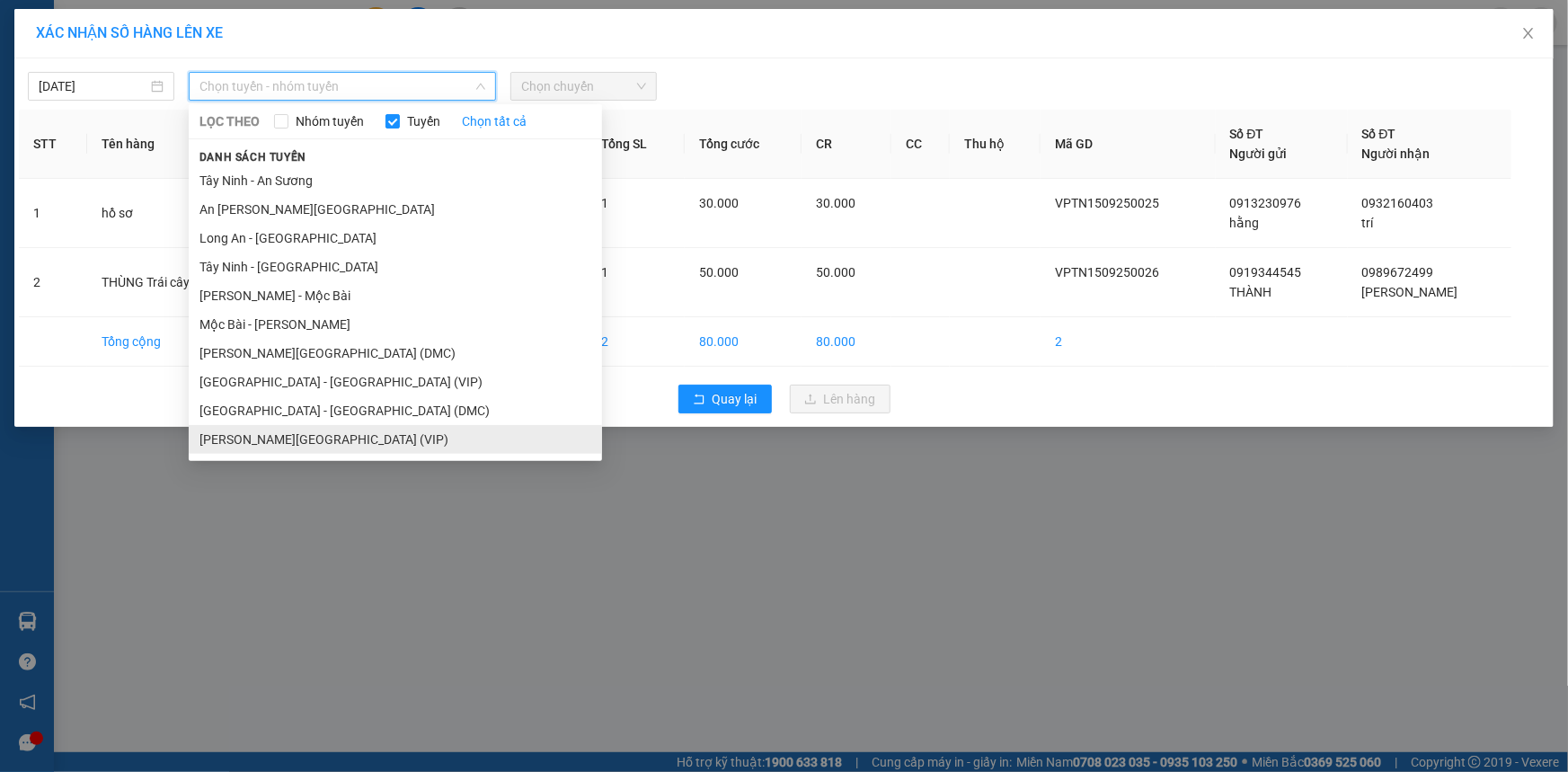
click at [288, 440] on li "Tây Ninh - Sài Gòn (VIP)" at bounding box center [395, 440] width 414 height 29
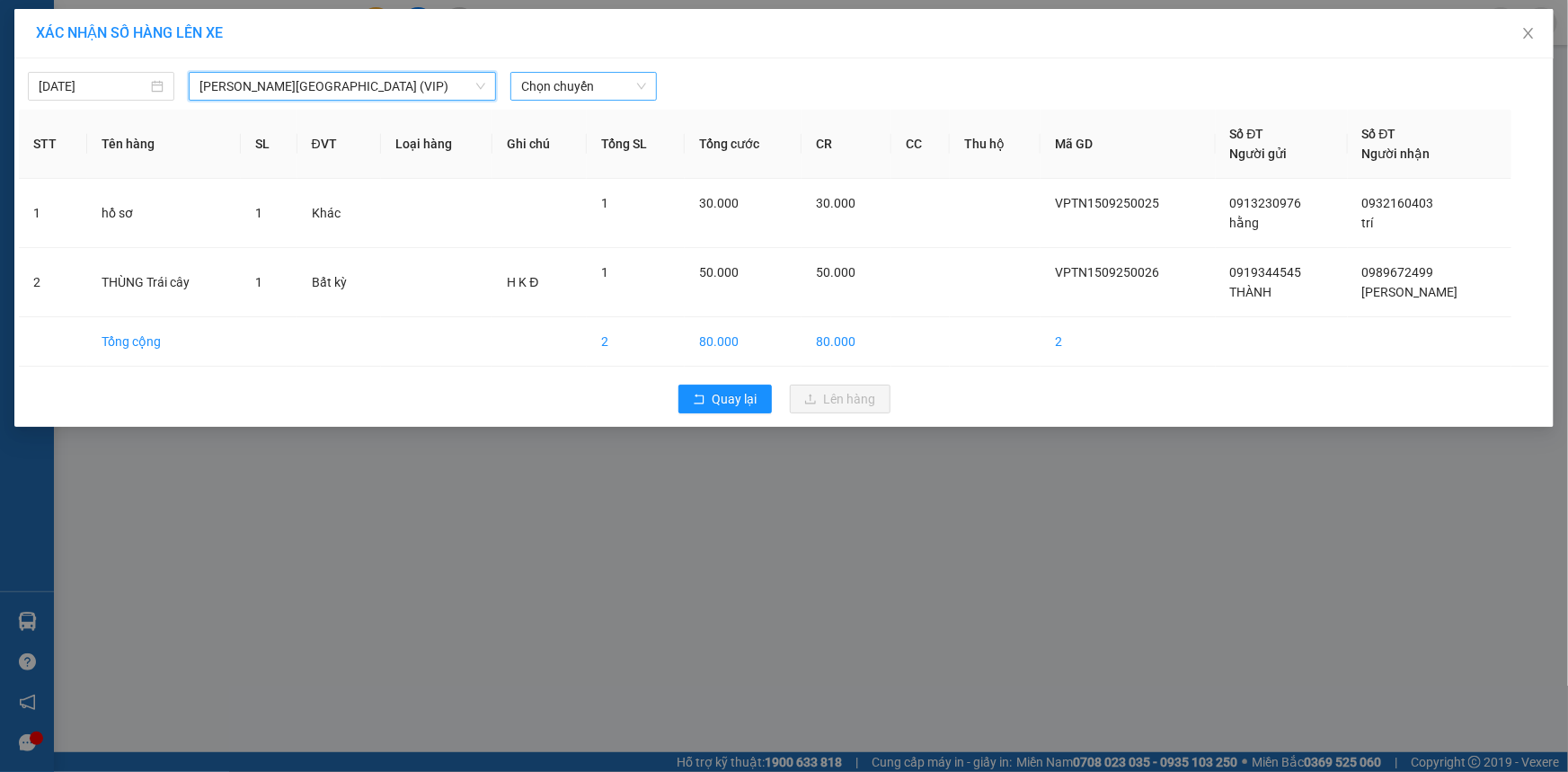
click at [611, 90] on span "Chọn chuyến" at bounding box center [584, 86] width 125 height 27
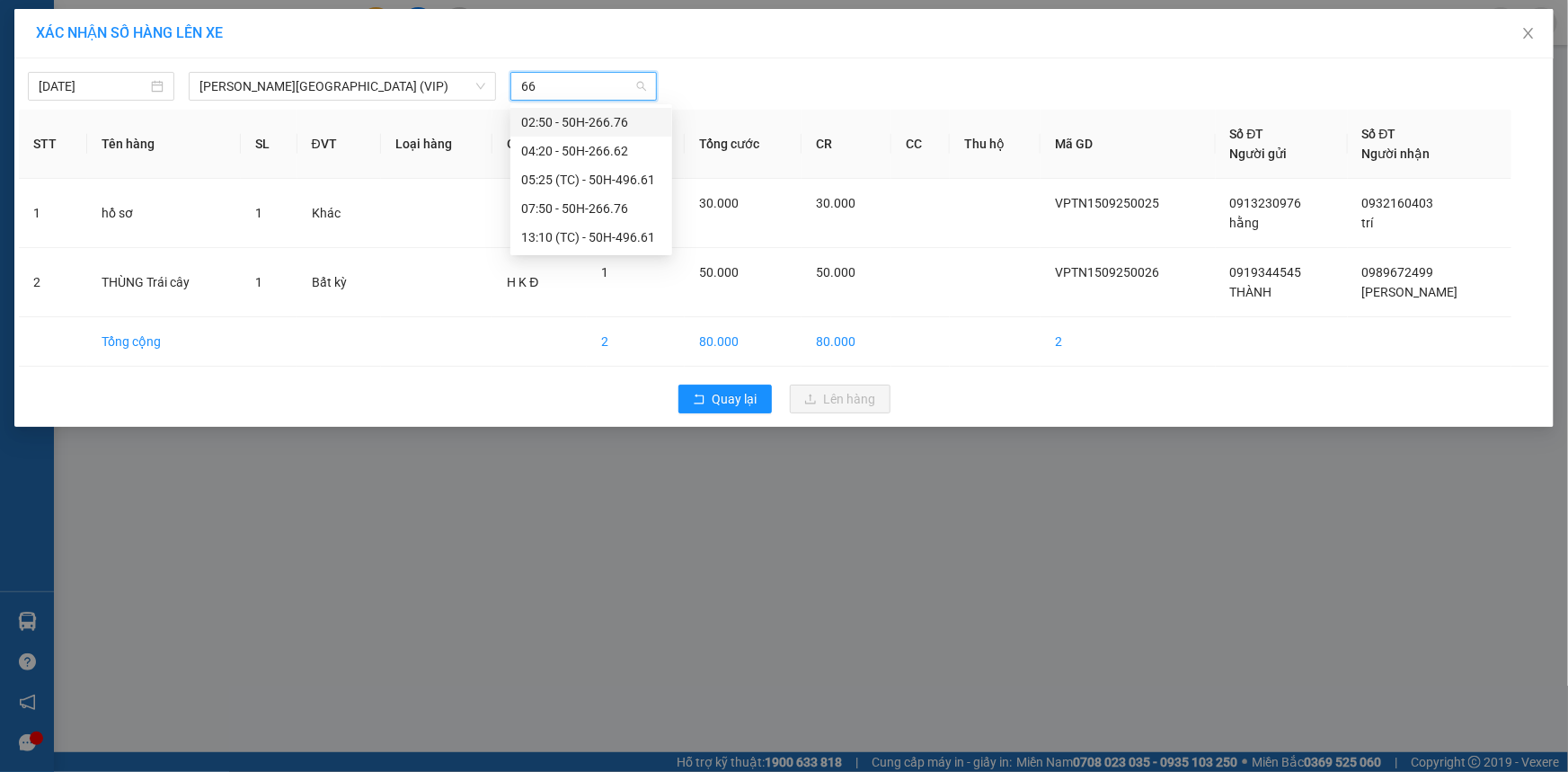
type input "661"
click at [585, 149] on div "13:10 (TC) - 50H-496.61" at bounding box center [591, 151] width 141 height 20
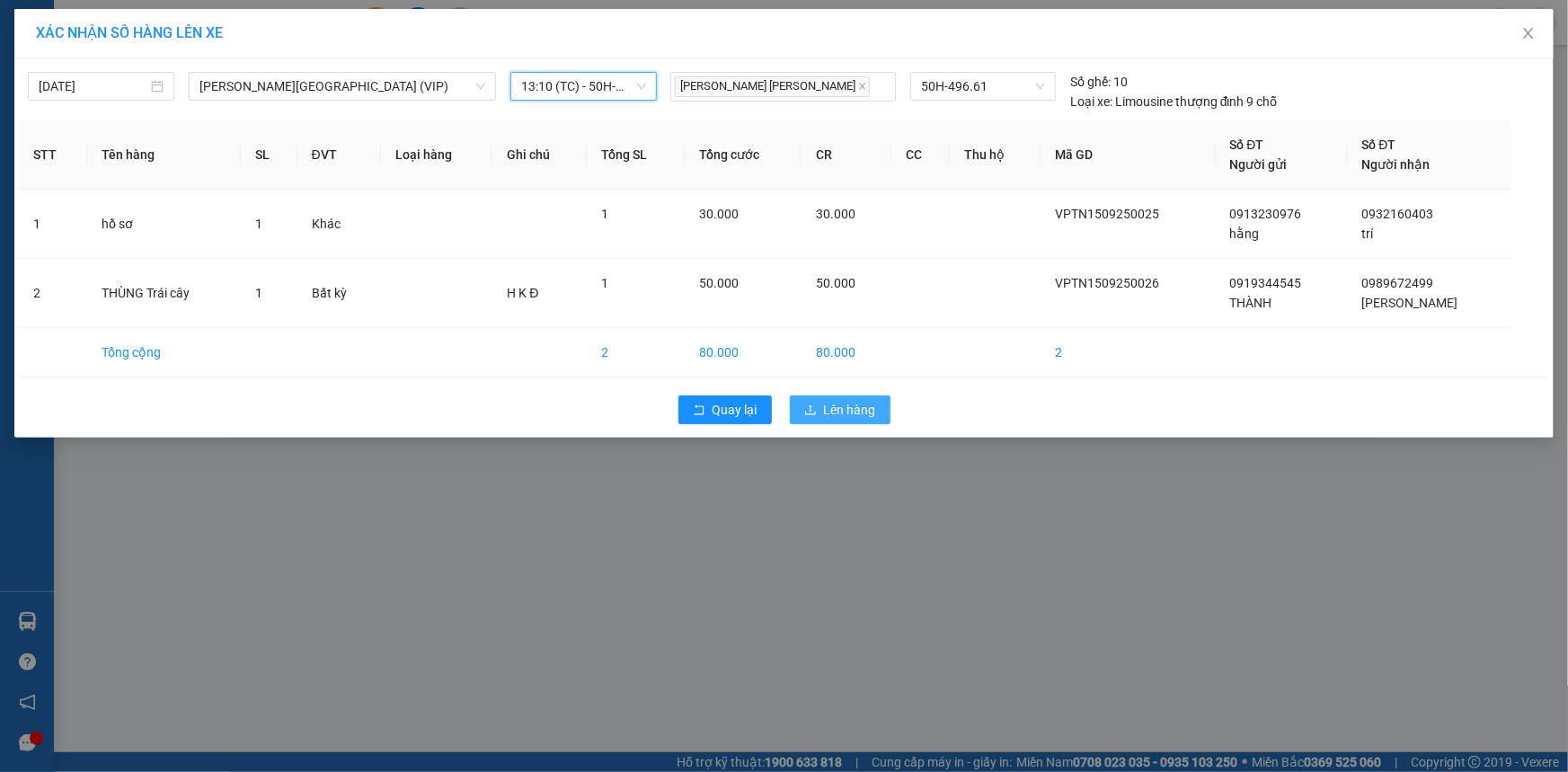
click at [871, 406] on span "Lên hàng" at bounding box center [850, 410] width 52 height 20
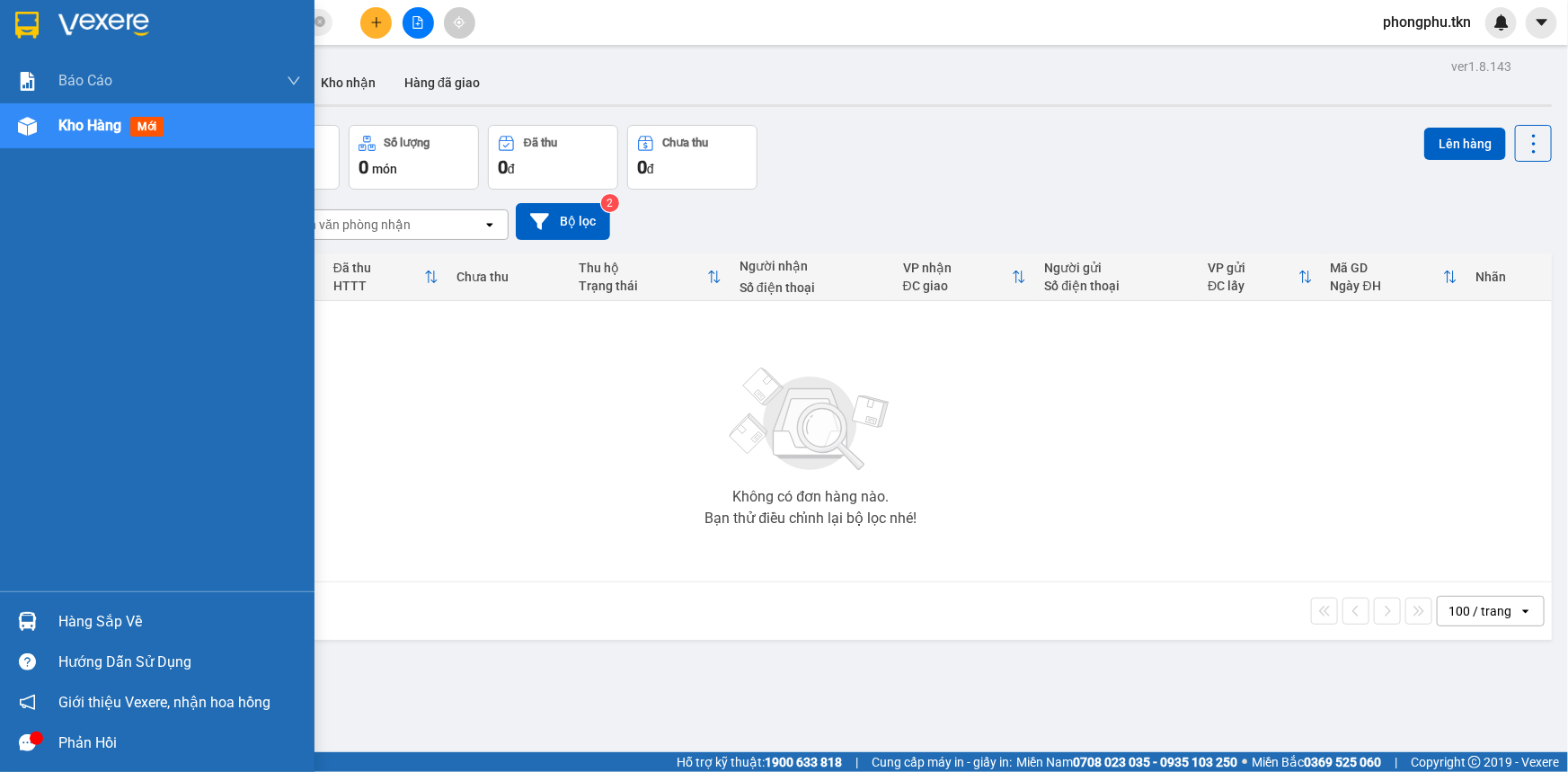
click at [72, 614] on div "Hàng sắp về" at bounding box center [180, 622] width 243 height 27
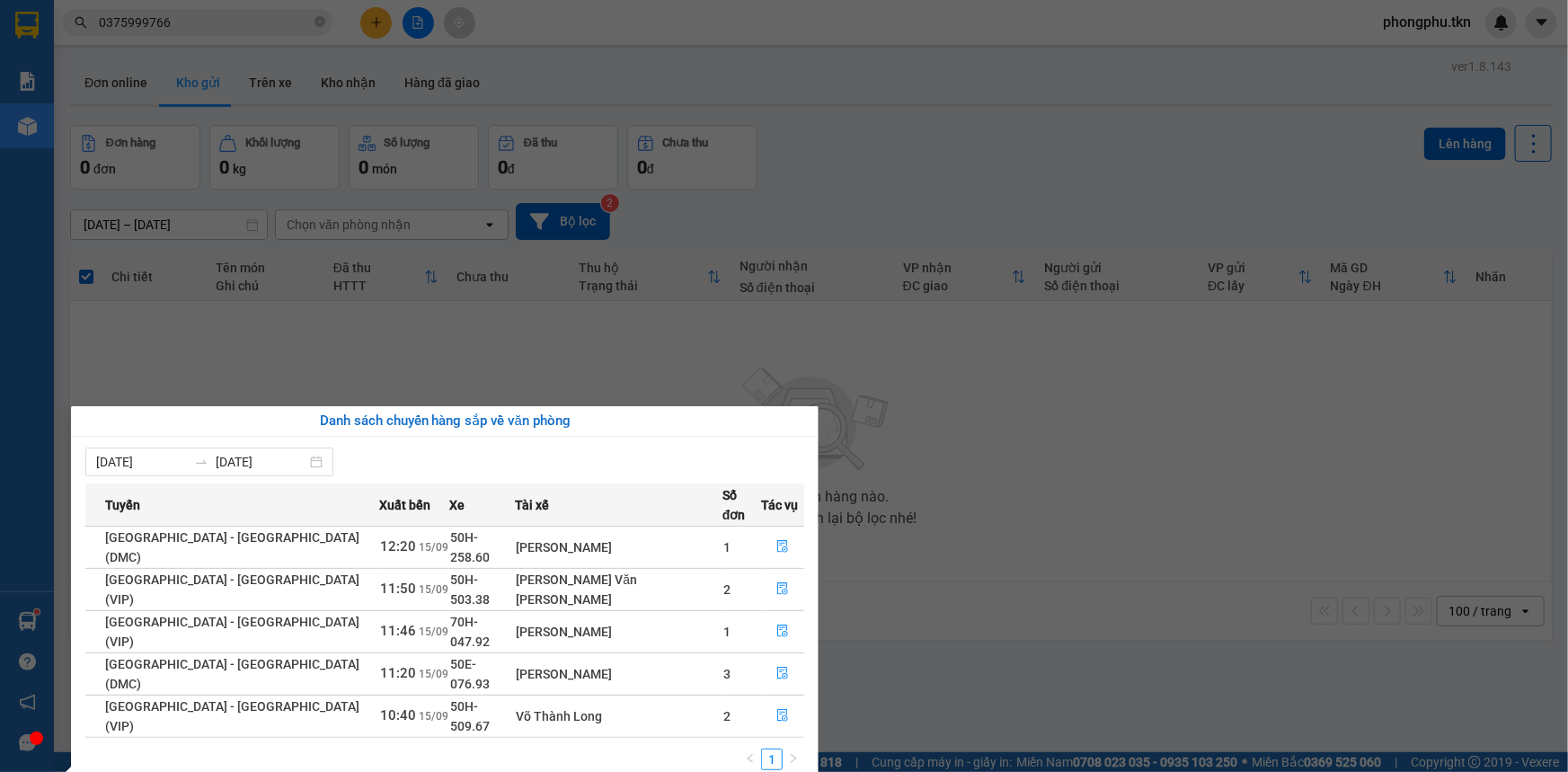
click at [34, 577] on div "Báo cáo Mẫu 1: Báo cáo dòng tiền theo nhân viên Mẫu 2: Thống kê đơn hàng theo n…" at bounding box center [26, 386] width 54 height 772
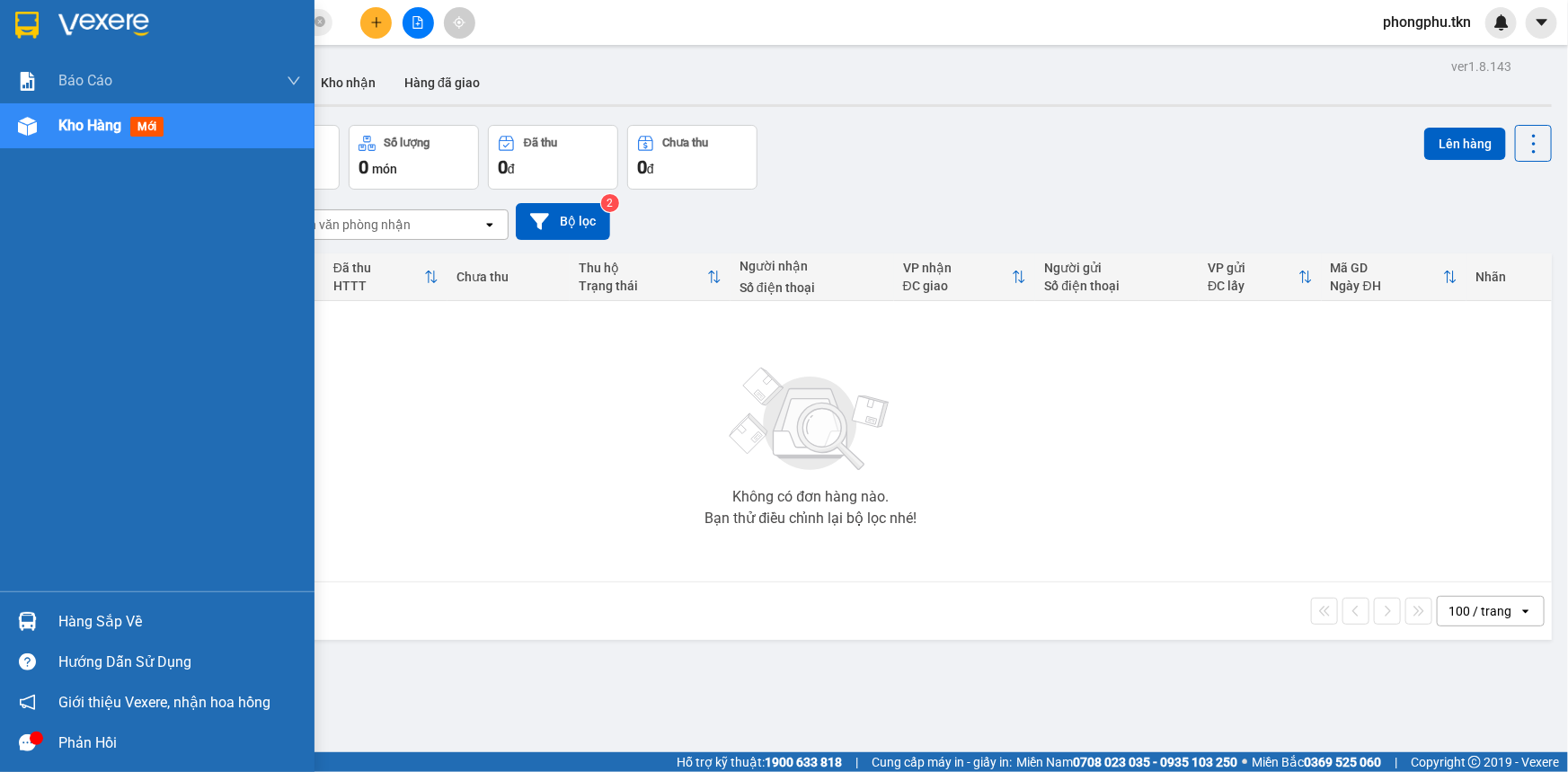
click at [26, 616] on img at bounding box center [27, 621] width 19 height 19
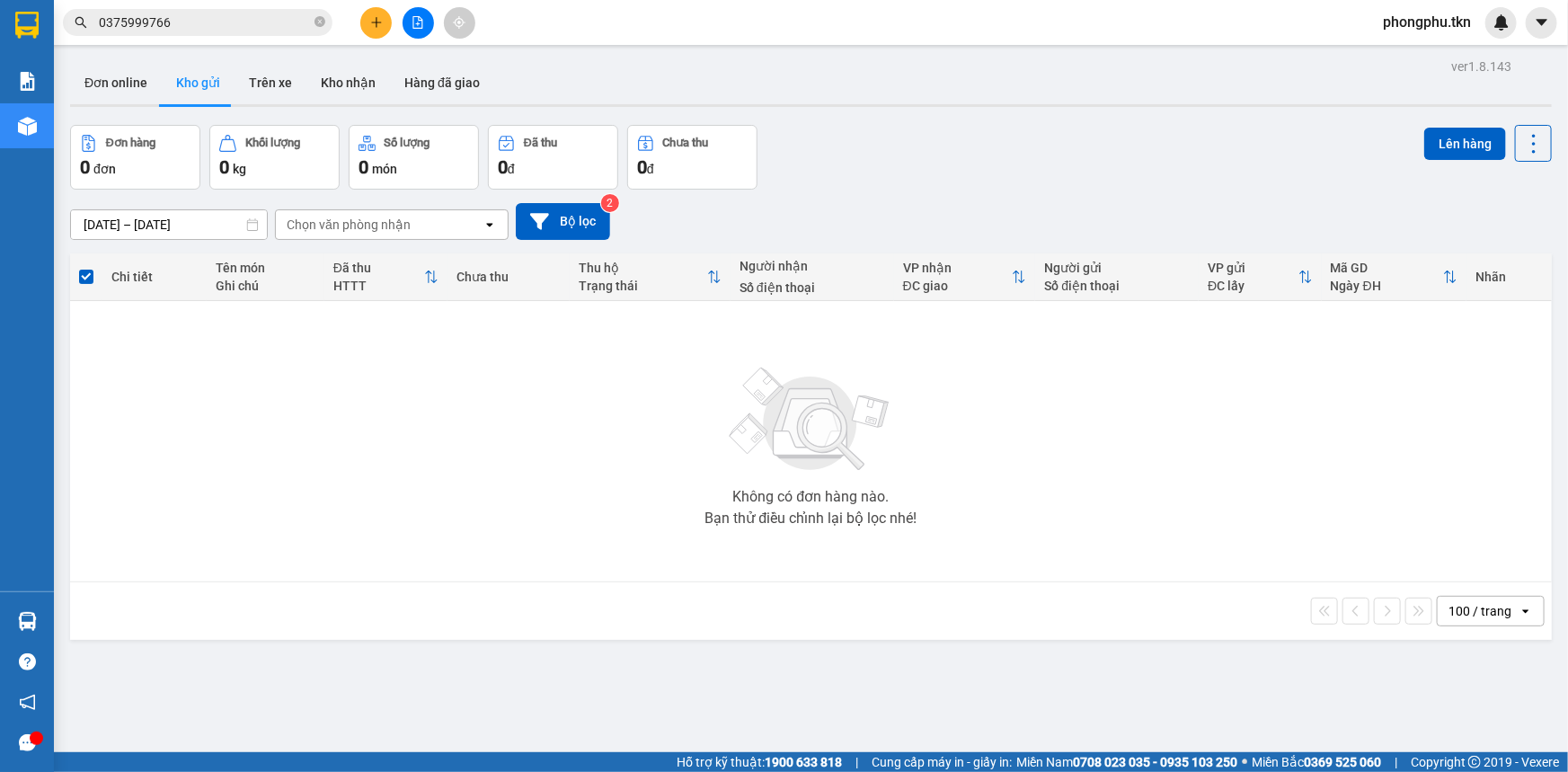
click at [931, 645] on section "Kết quả tìm kiếm ( 4 ) Bộ lọc Mã ĐH Trạng thái Món hàng Thu hộ Tổng cước Chưa c…" at bounding box center [784, 386] width 1568 height 772
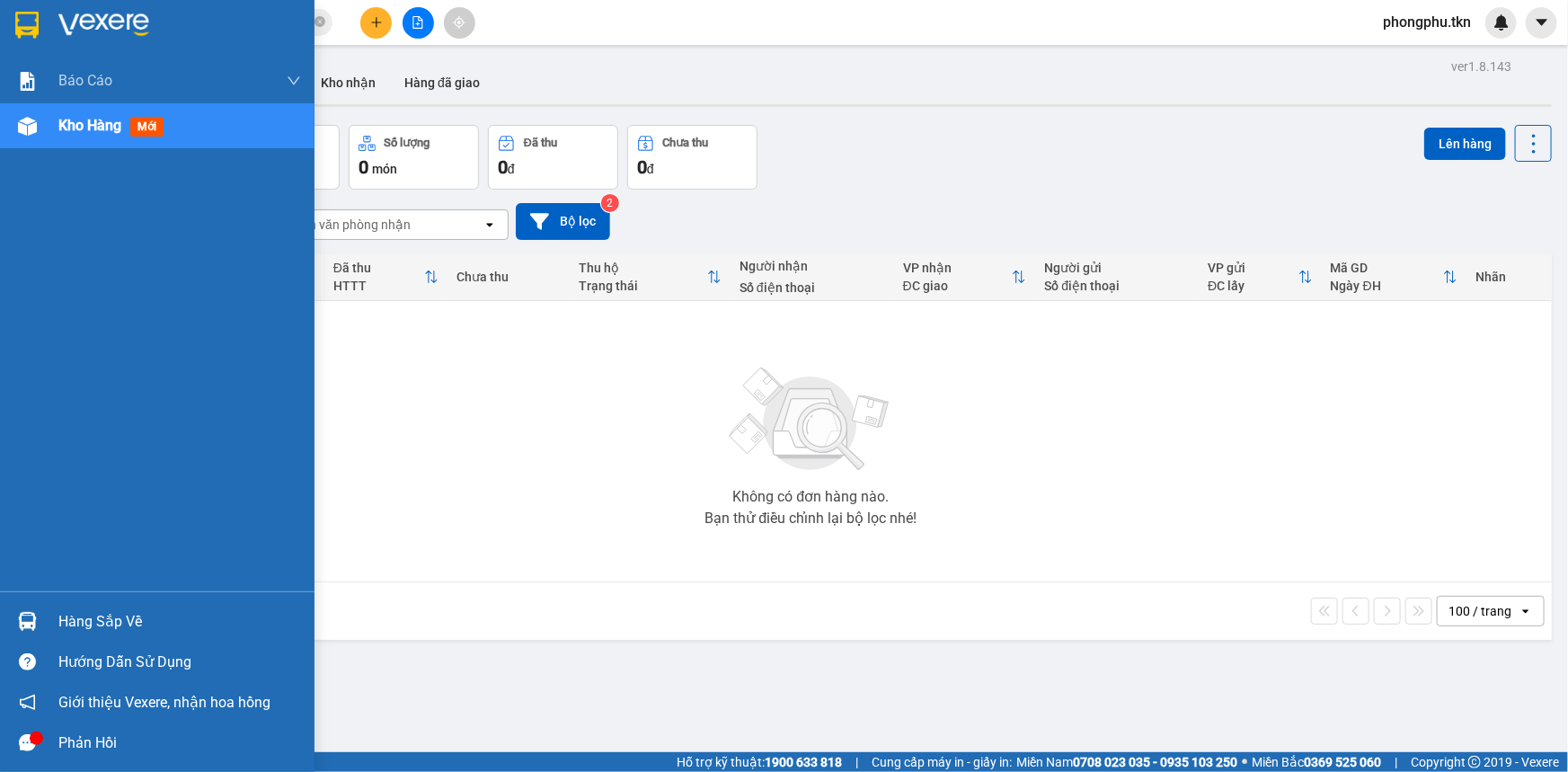
click at [32, 627] on img at bounding box center [27, 621] width 19 height 19
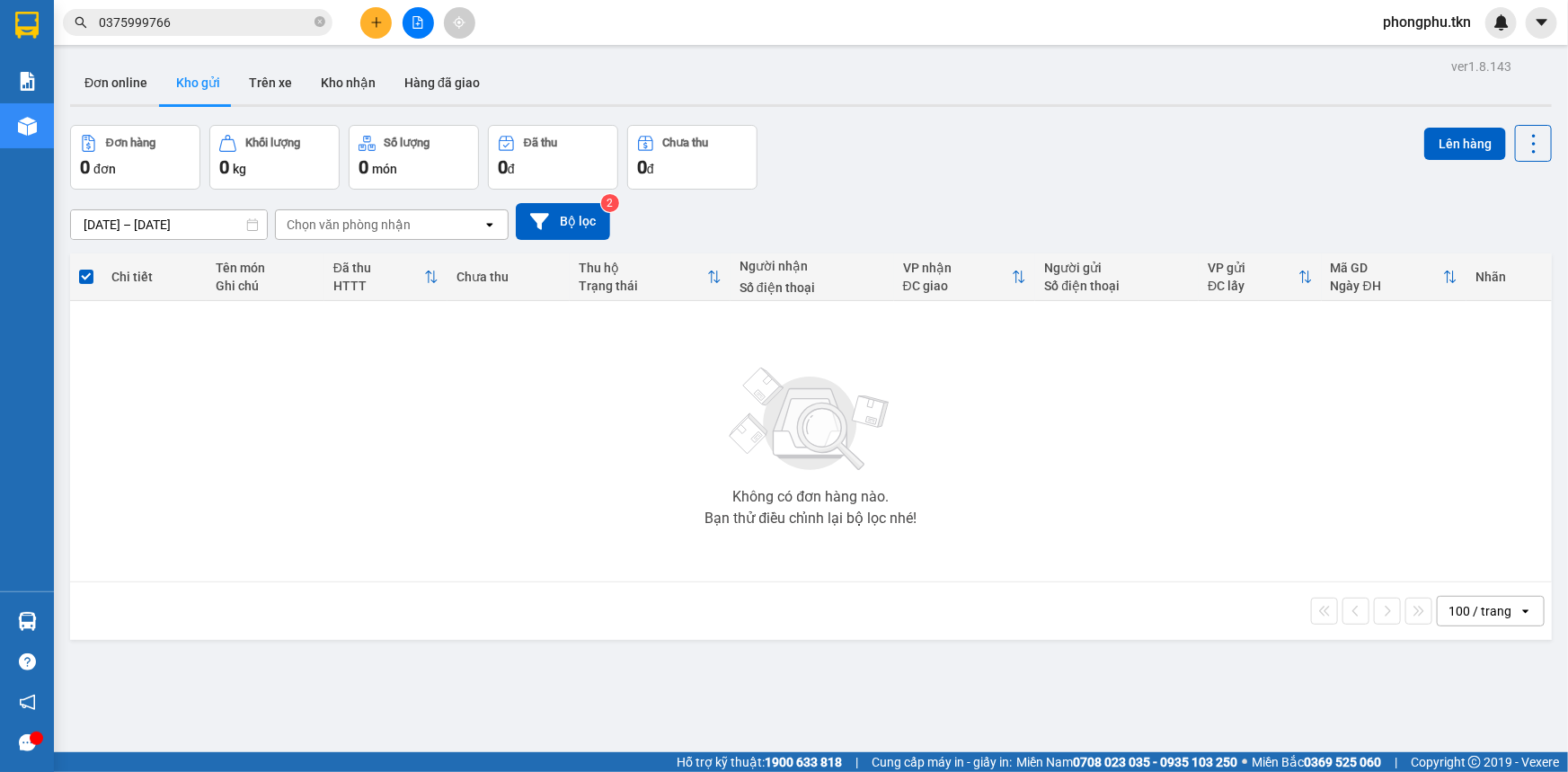
drag, startPoint x: 970, startPoint y: 647, endPoint x: 841, endPoint y: 507, distance: 190.4
click at [969, 644] on section "Kết quả tìm kiếm ( 4 ) Bộ lọc Mã ĐH Trạng thái Món hàng Thu hộ Tổng cước Chưa c…" at bounding box center [784, 386] width 1568 height 772
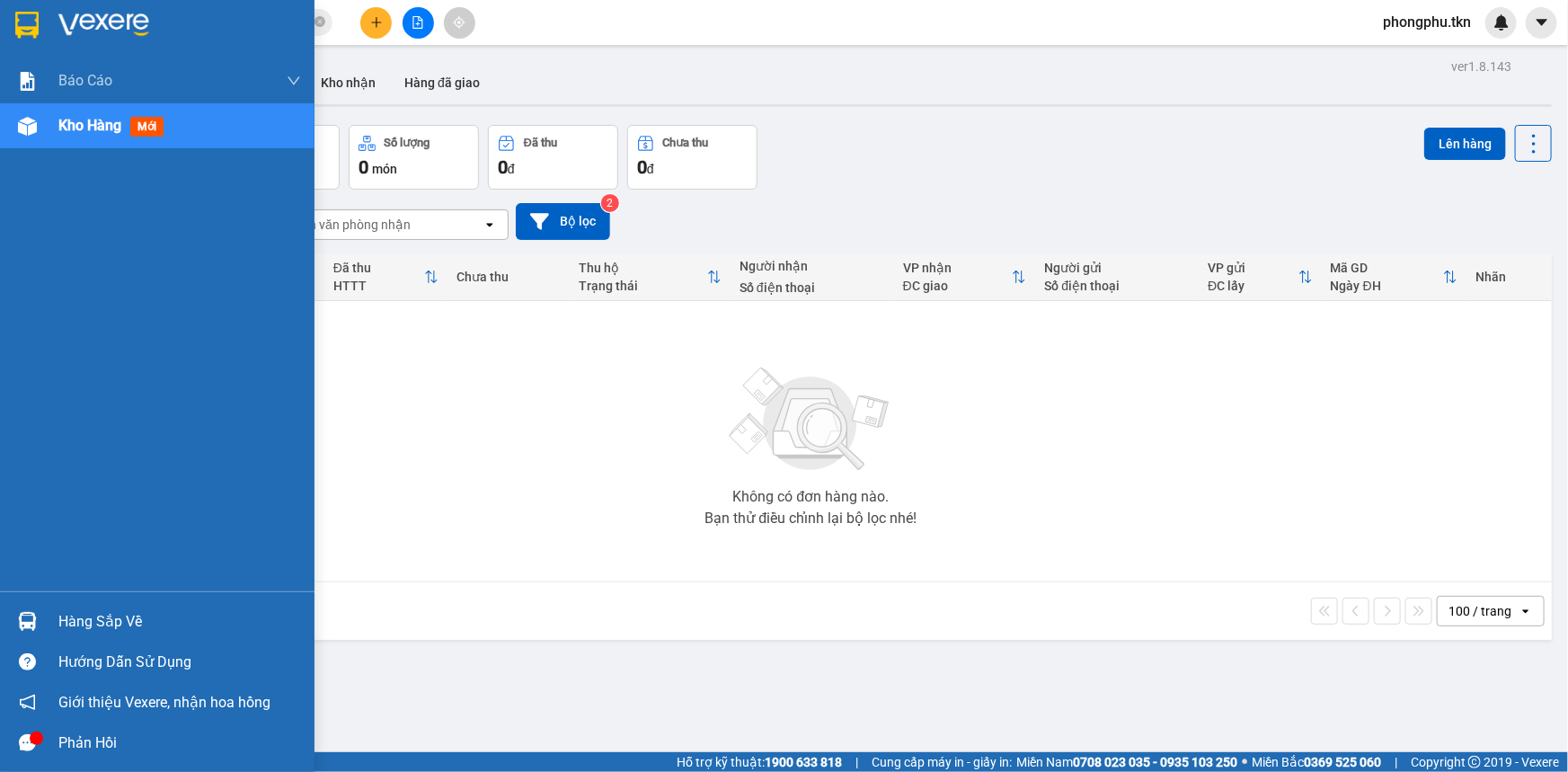
click at [64, 621] on div "Hàng sắp về" at bounding box center [180, 622] width 243 height 27
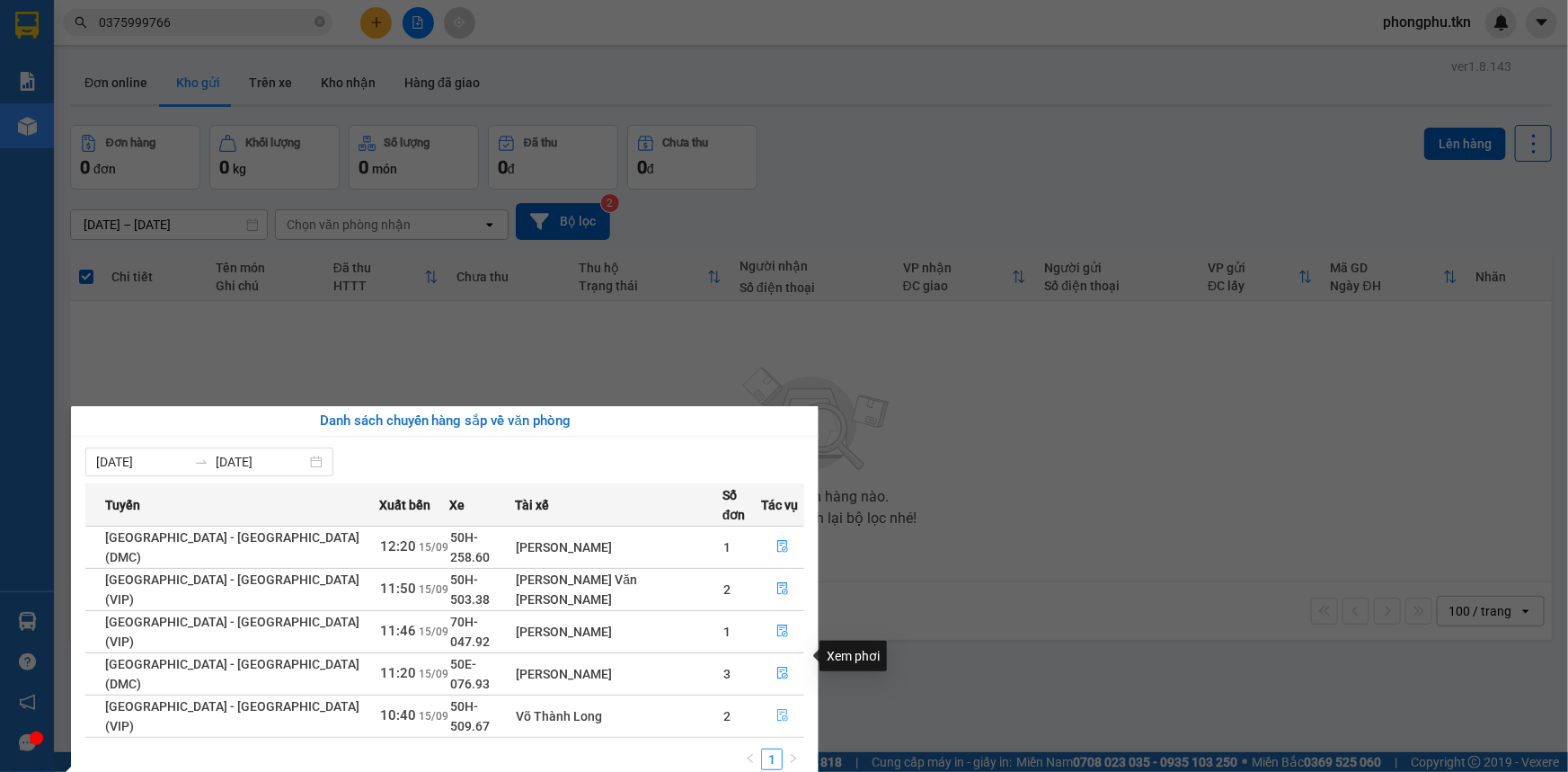
click at [776, 709] on icon "file-done" at bounding box center [783, 716] width 13 height 13
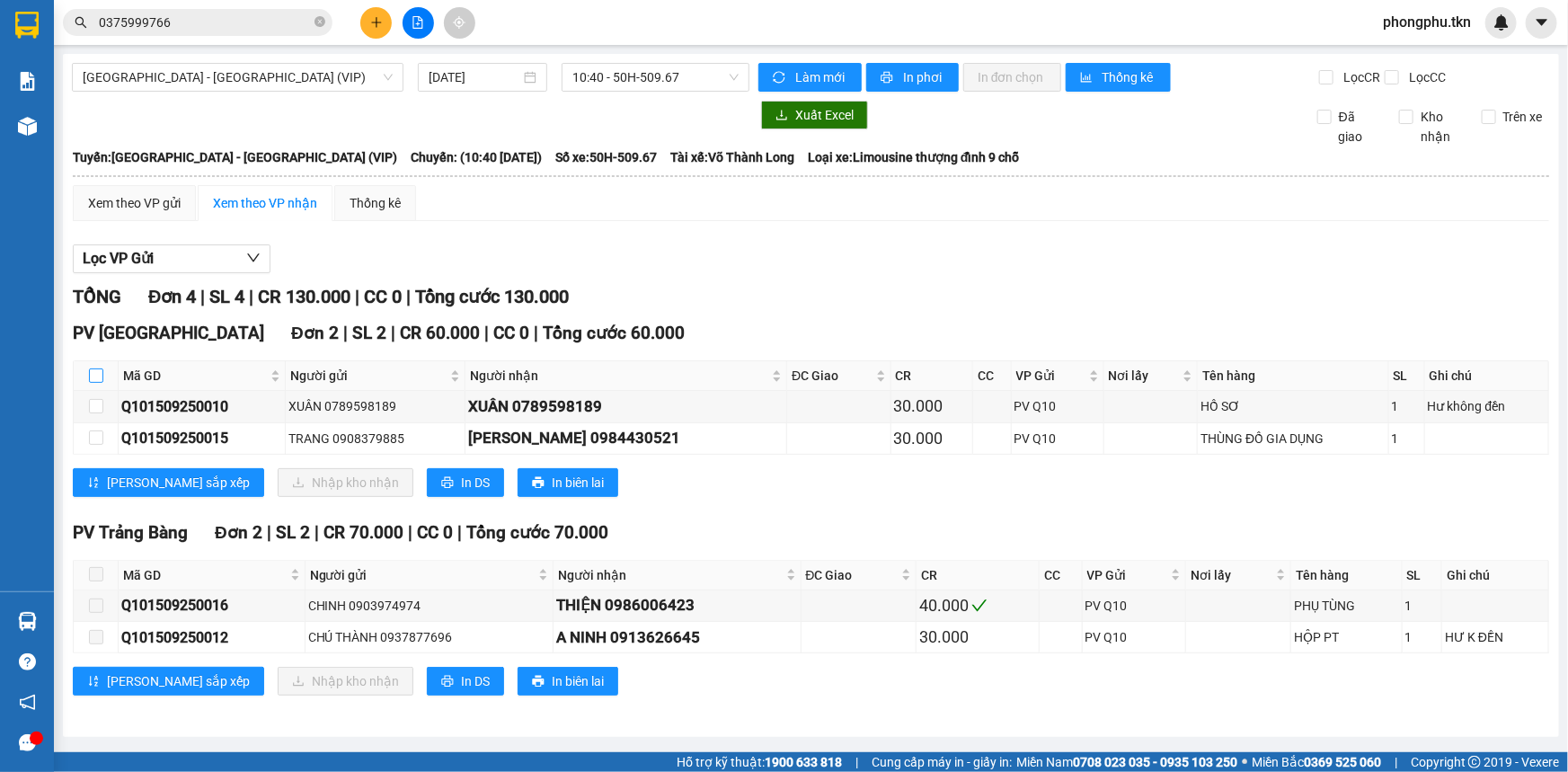
click at [93, 369] on input "checkbox" at bounding box center [96, 376] width 15 height 15
checkbox input "true"
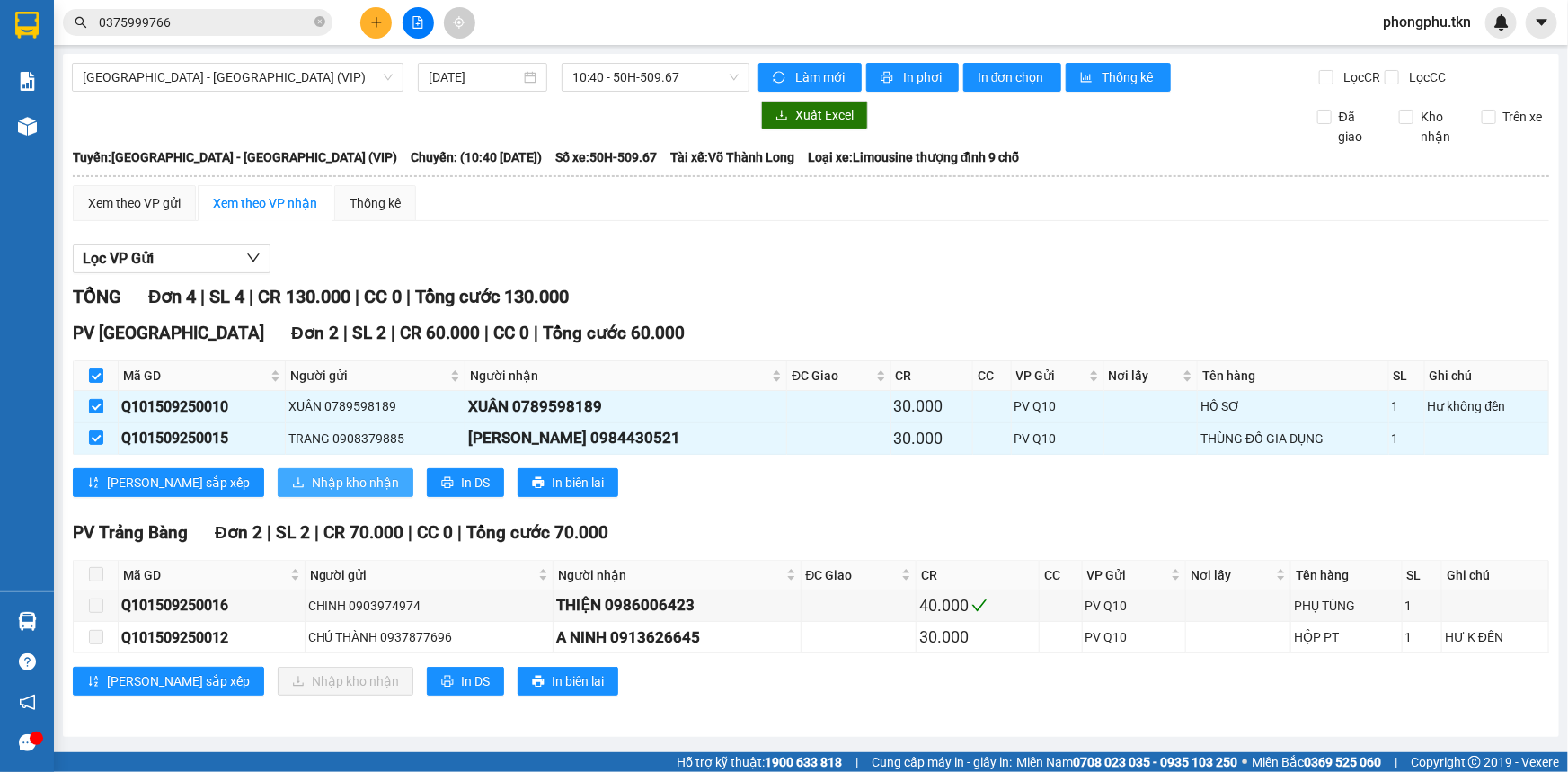
click at [312, 474] on span "Nhập kho nhận" at bounding box center [355, 483] width 87 height 20
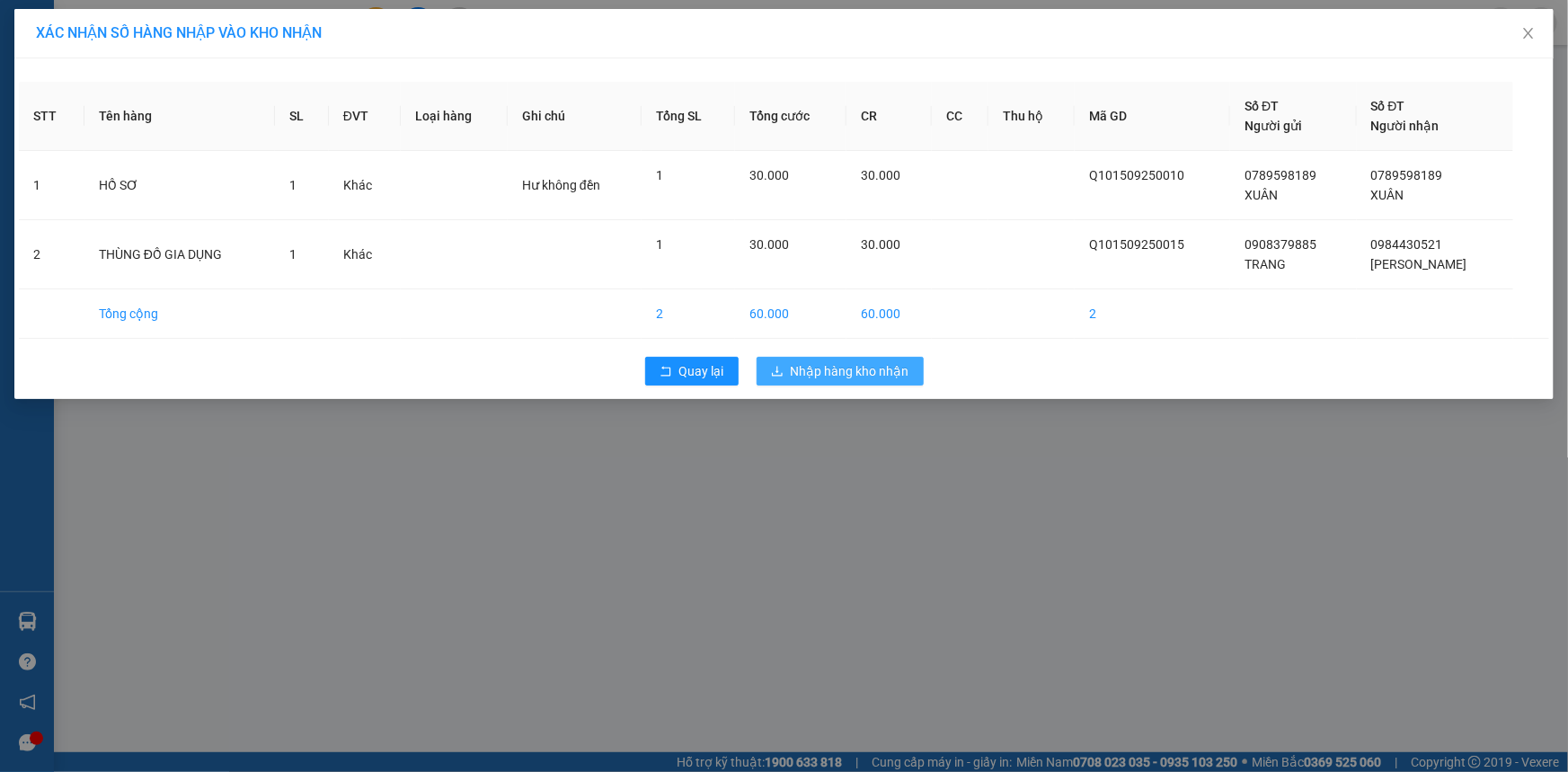
click at [816, 377] on span "Nhập hàng kho nhận" at bounding box center [850, 371] width 119 height 20
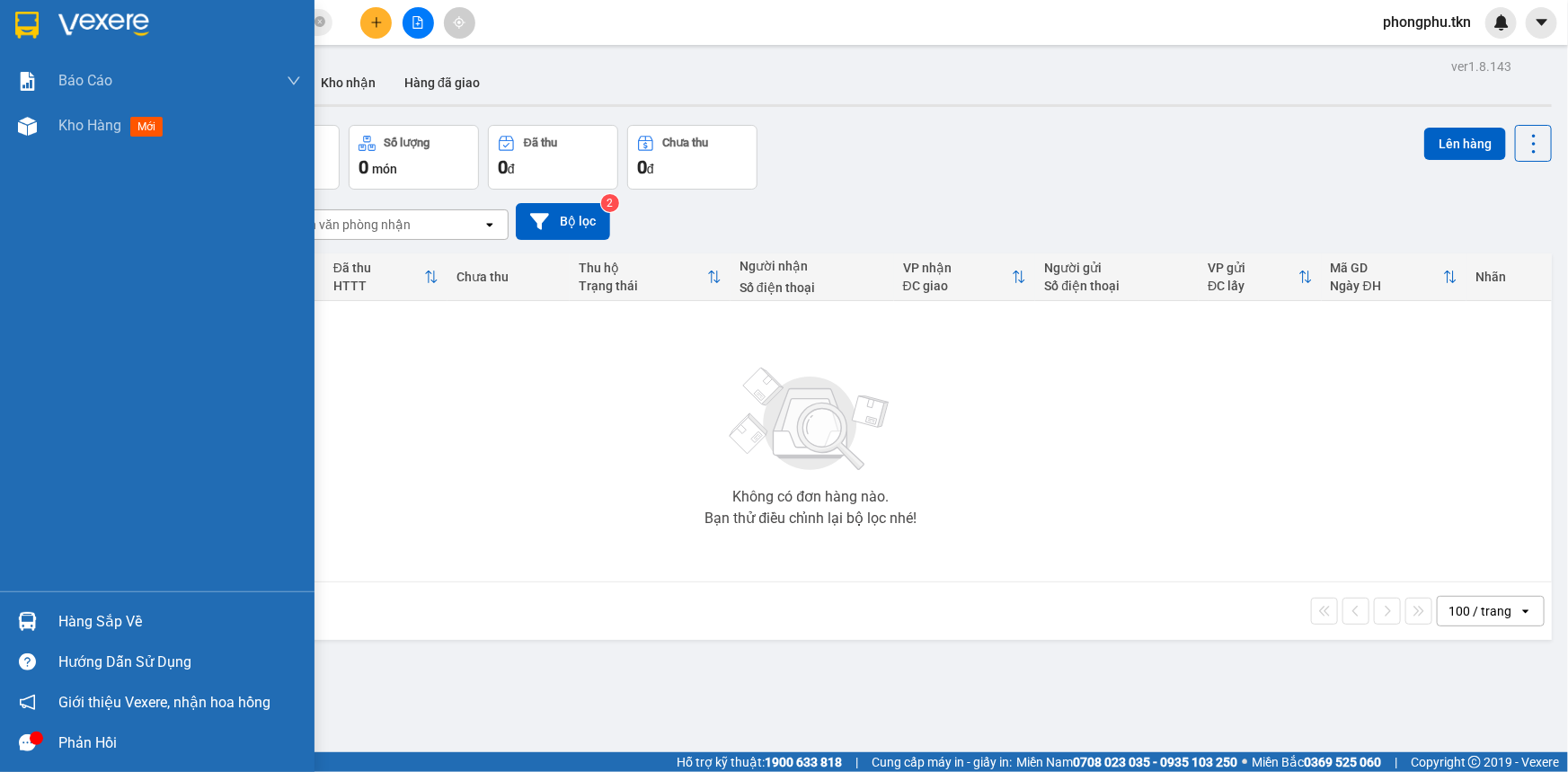
click at [80, 615] on div "Hàng sắp về" at bounding box center [180, 622] width 243 height 27
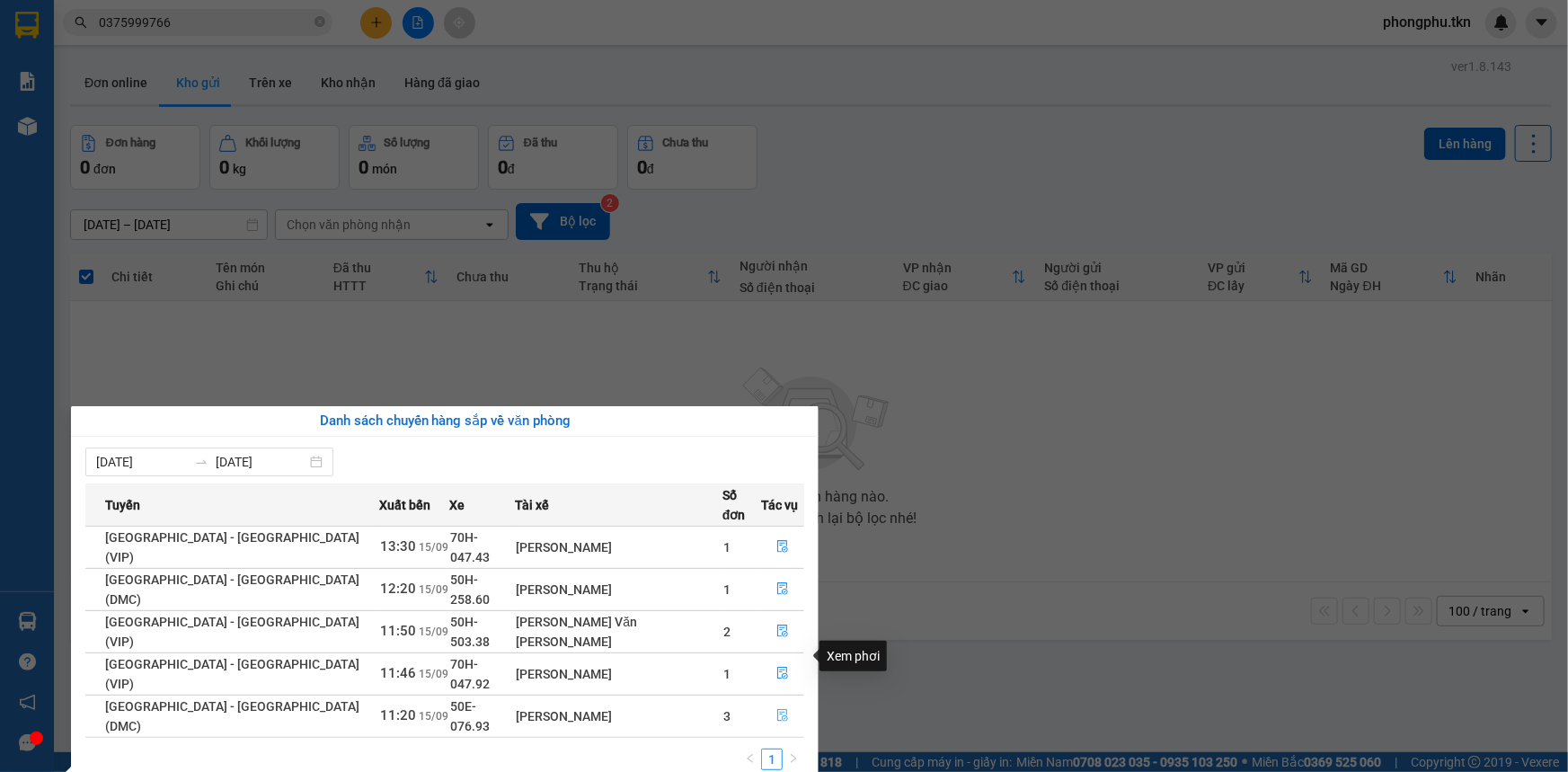
click at [777, 709] on icon "file-done" at bounding box center [783, 716] width 13 height 13
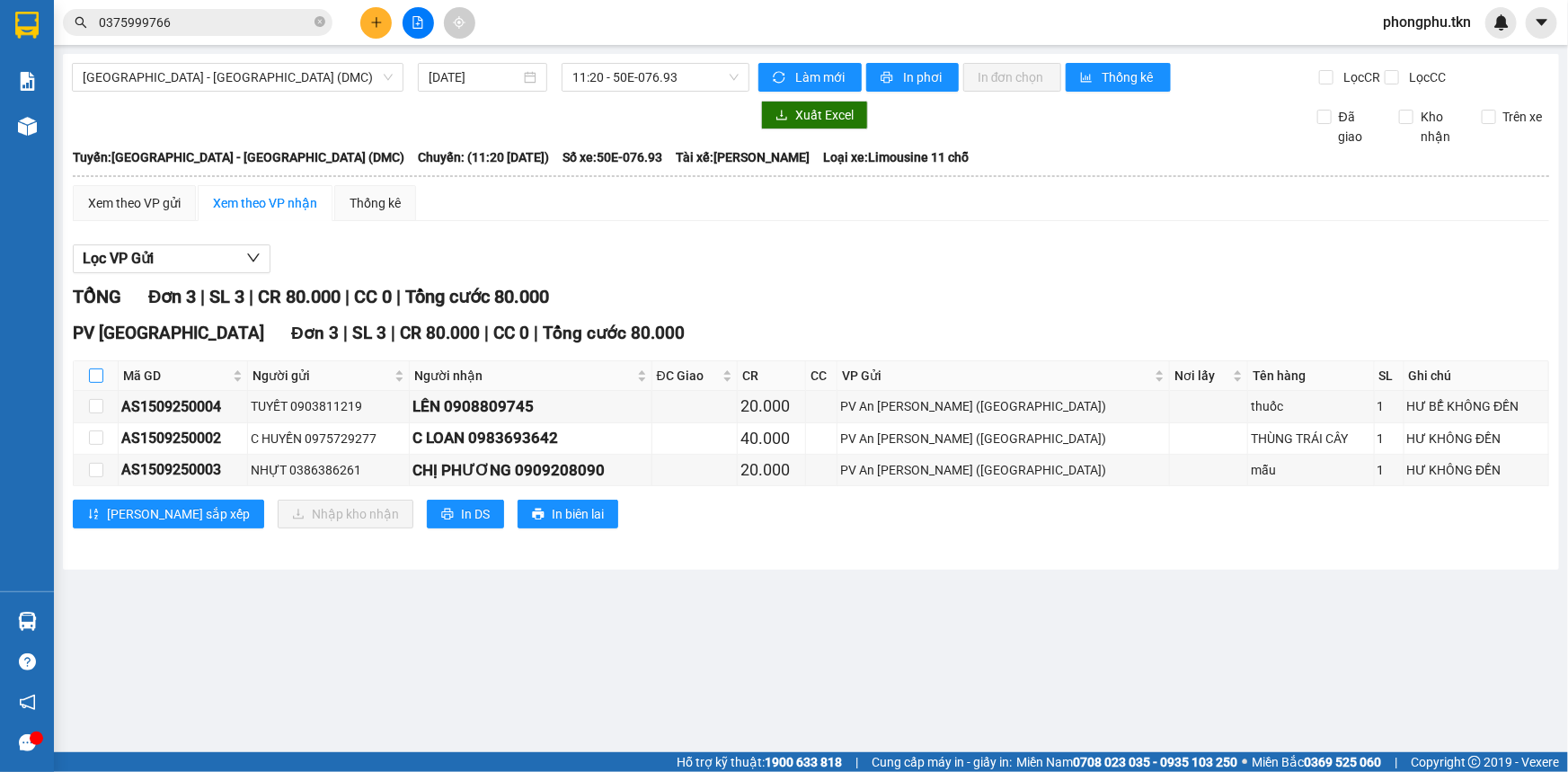
click at [95, 369] on input "checkbox" at bounding box center [96, 376] width 15 height 15
checkbox input "true"
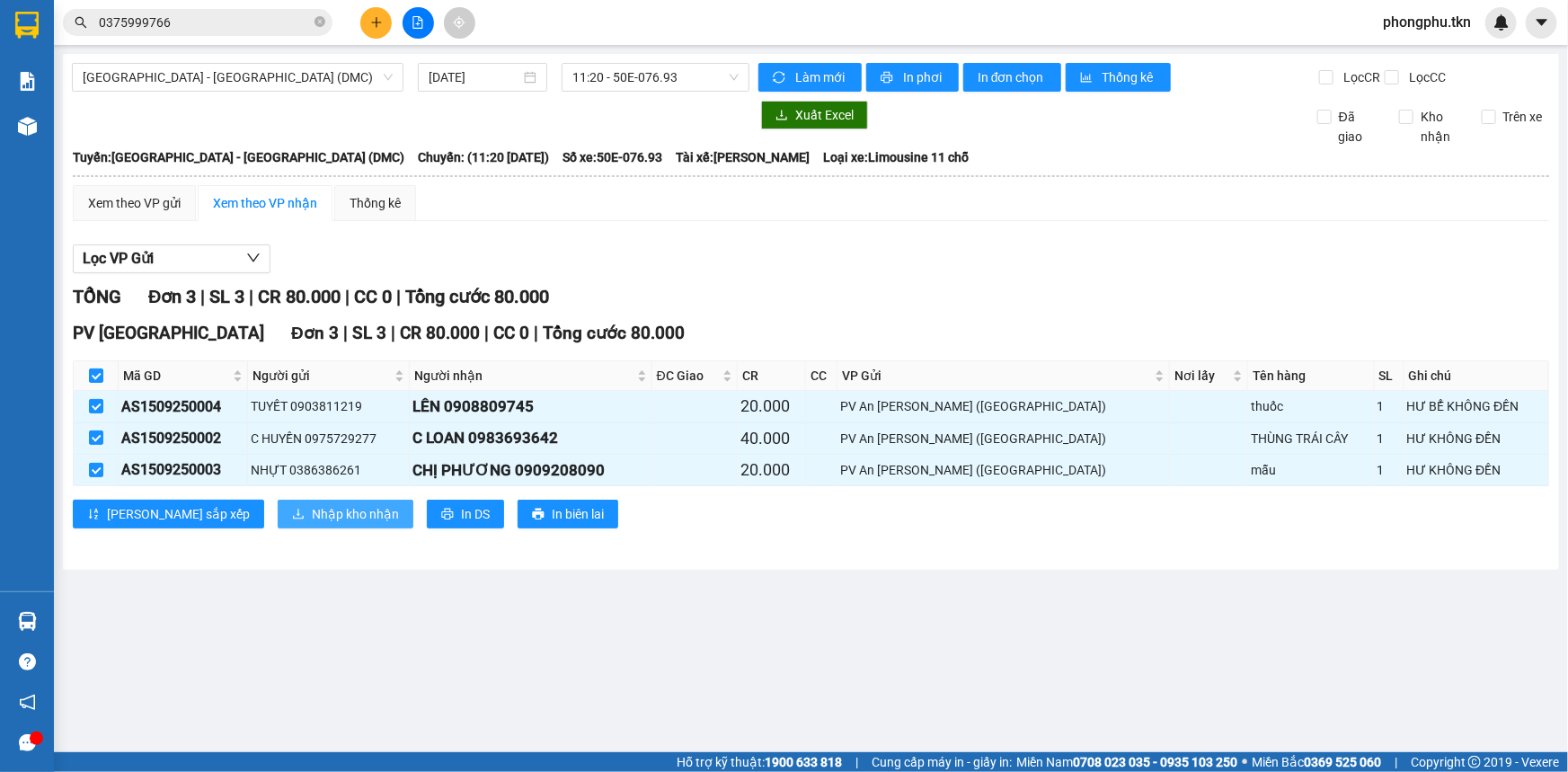
click at [326, 508] on button "Nhập kho nhận" at bounding box center [346, 514] width 136 height 29
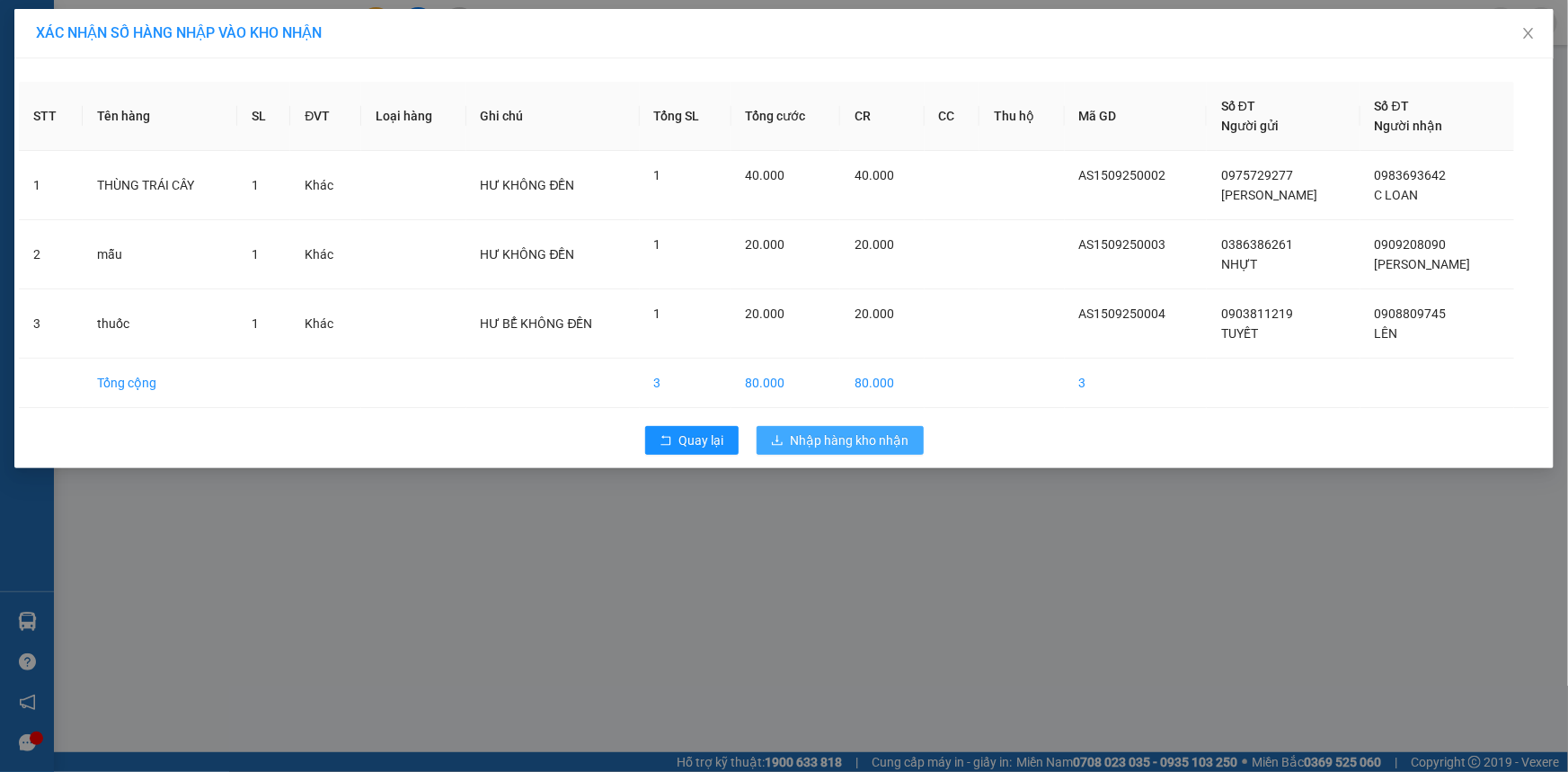
click at [889, 443] on span "Nhập hàng kho nhận" at bounding box center [850, 441] width 119 height 20
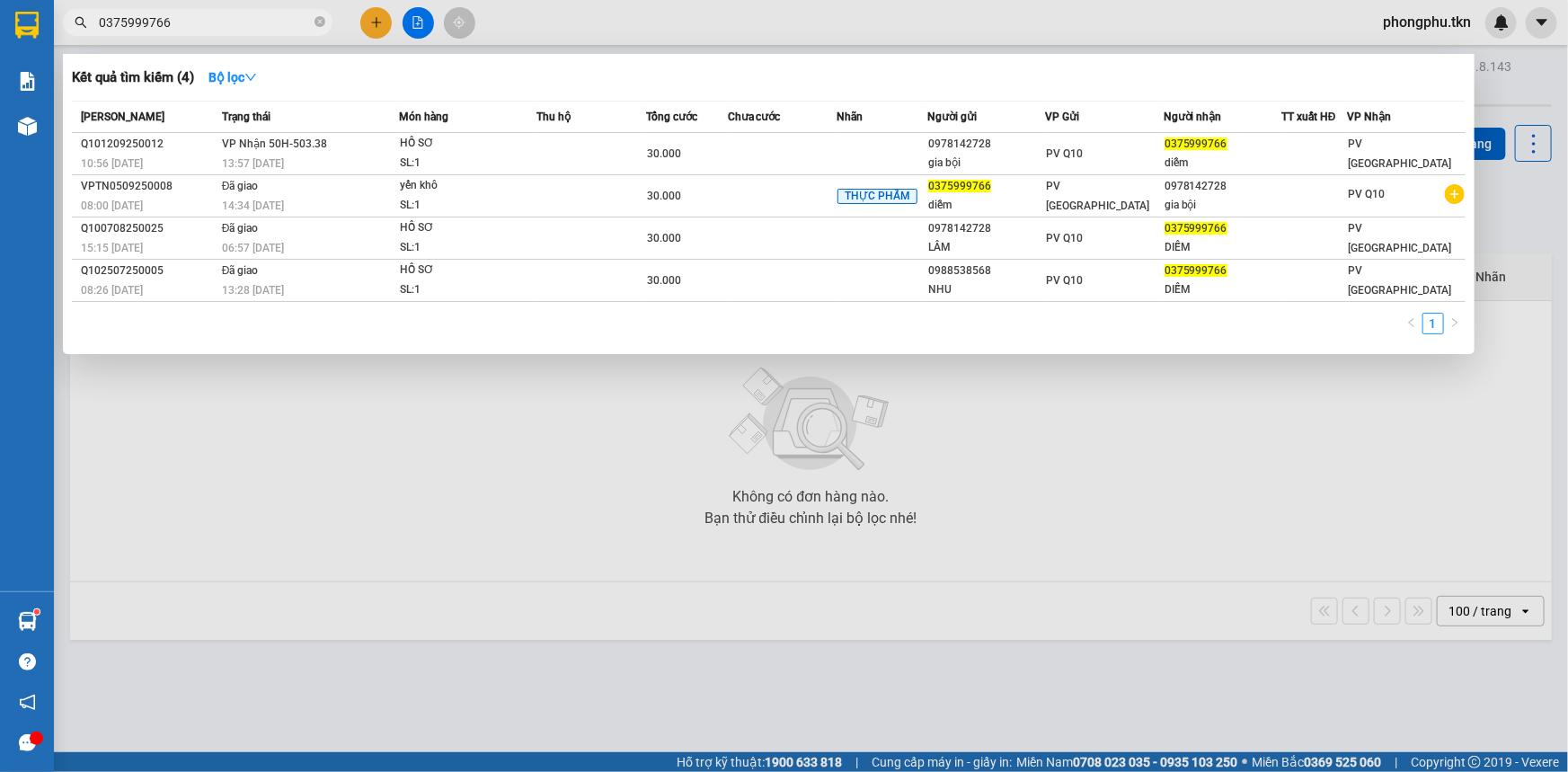
click at [251, 13] on input "0375999766" at bounding box center [205, 23] width 212 height 20
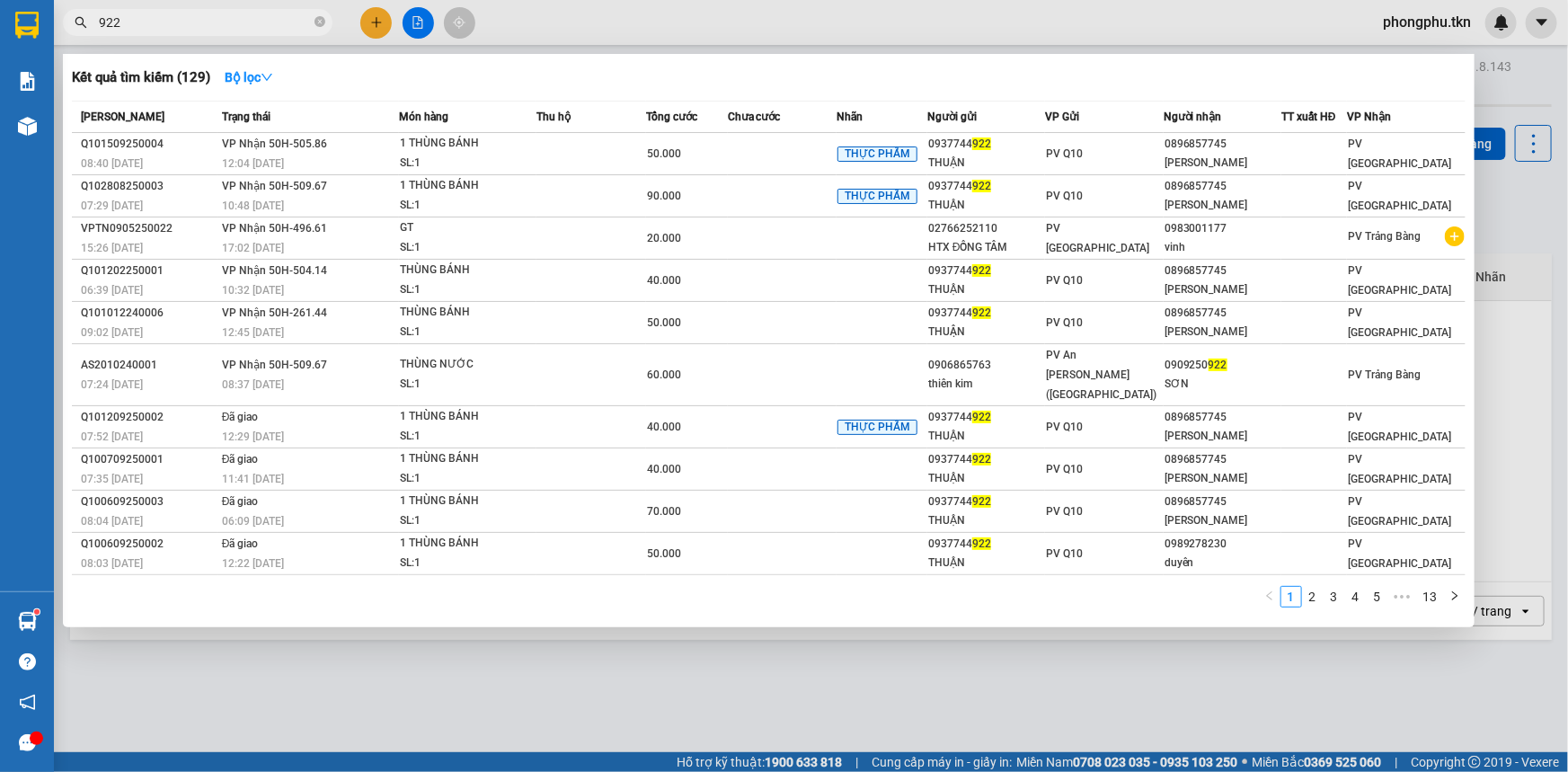
type input "9228"
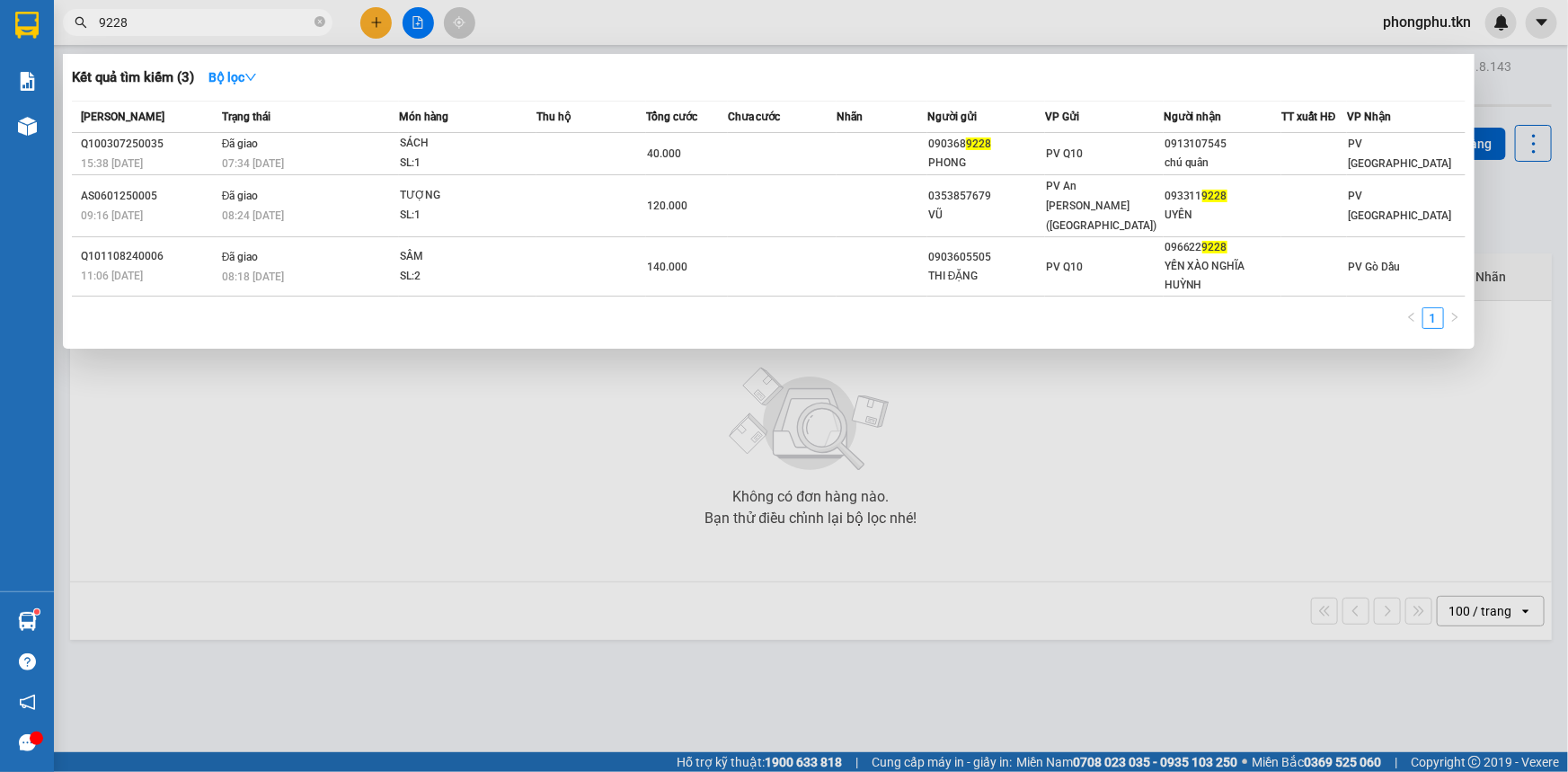
click at [190, 24] on input "9228" at bounding box center [205, 23] width 212 height 20
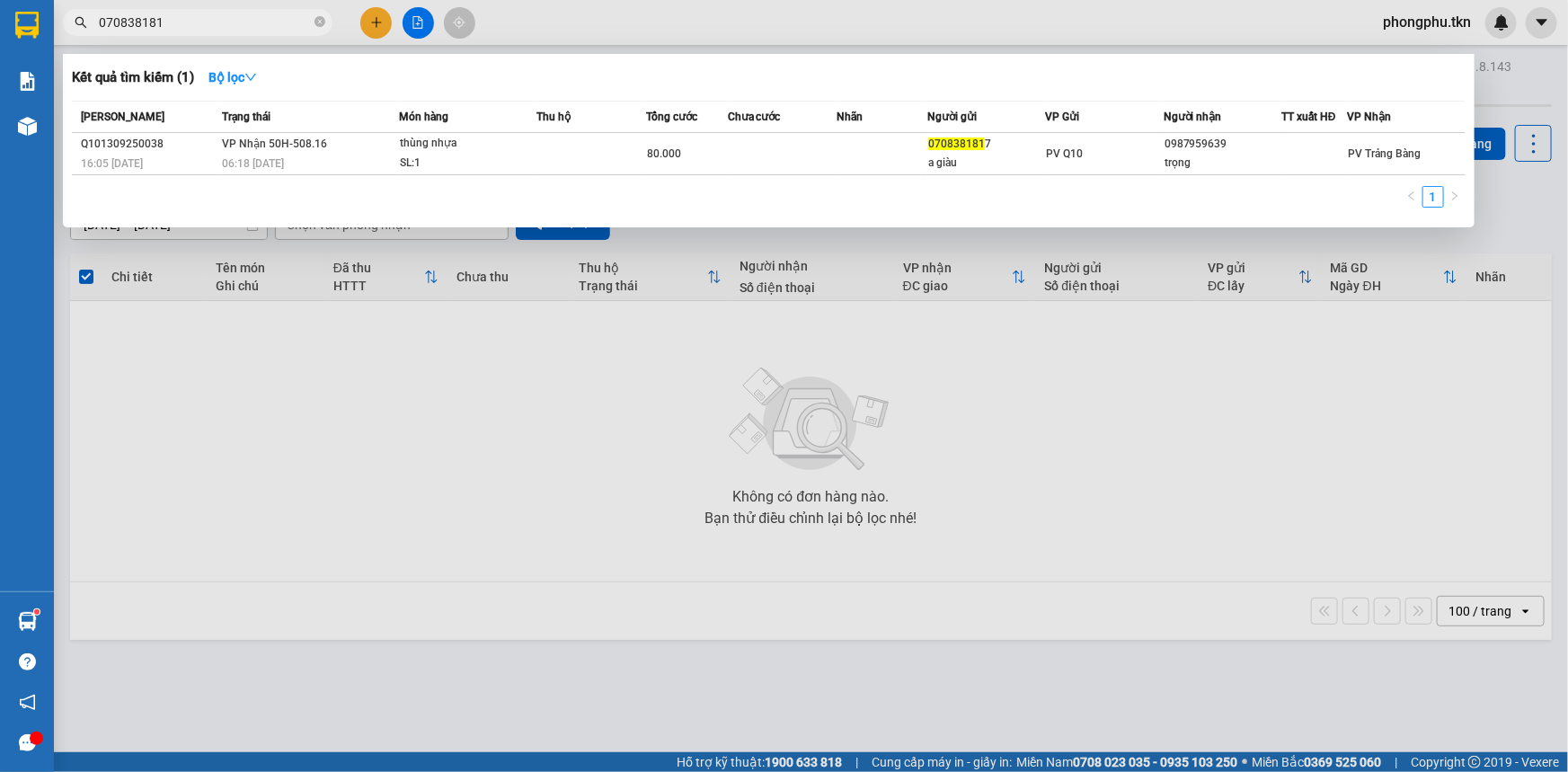
type input "0708381817"
click at [320, 16] on icon "close-circle" at bounding box center [320, 22] width 11 height 11
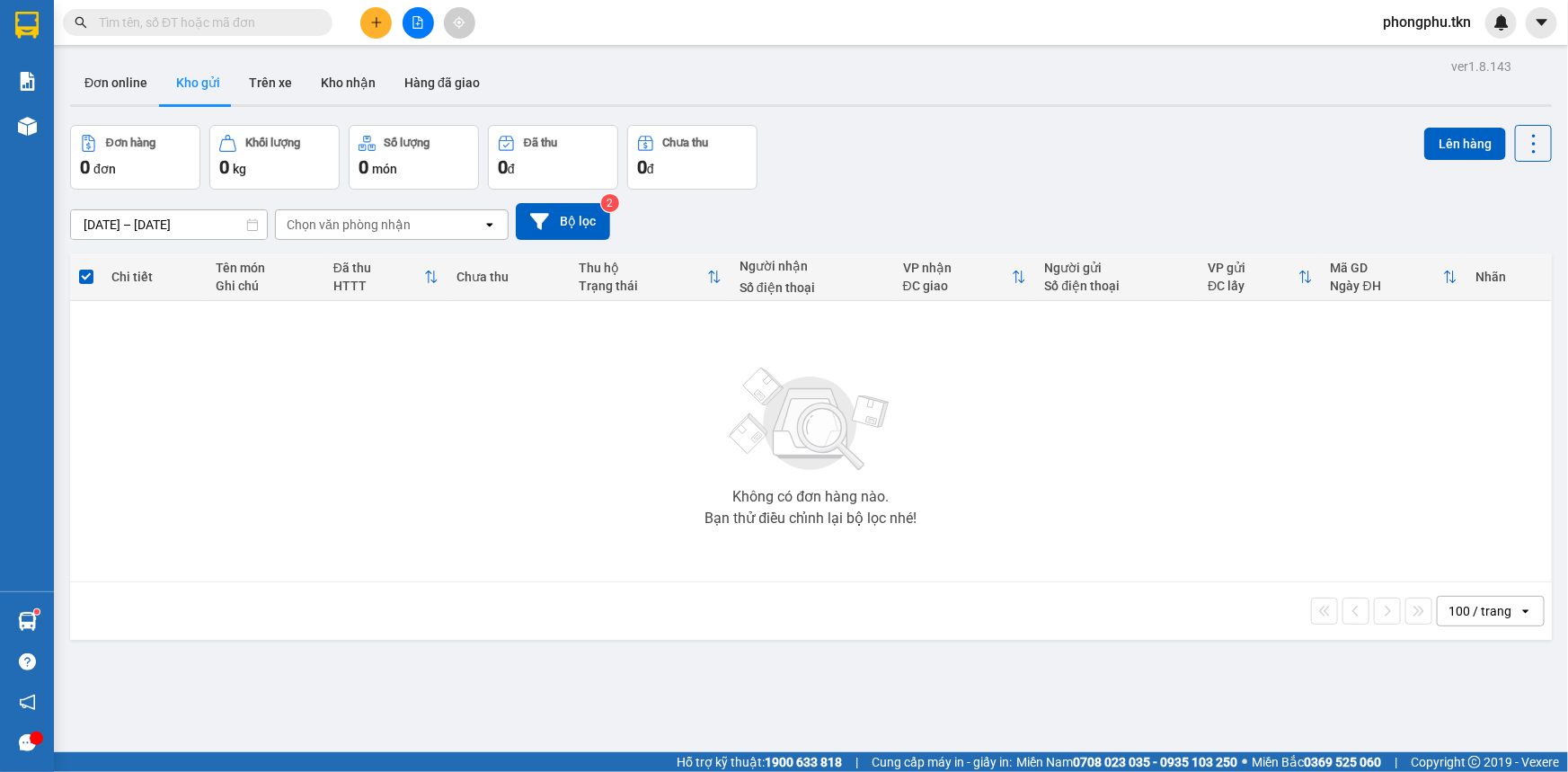
click at [265, 24] on input "text" at bounding box center [205, 23] width 212 height 20
click at [308, 377] on div "Không có đơn hàng nào. Bạn thử điều chỉnh lại bộ lọc nhé!" at bounding box center [811, 441] width 1464 height 269
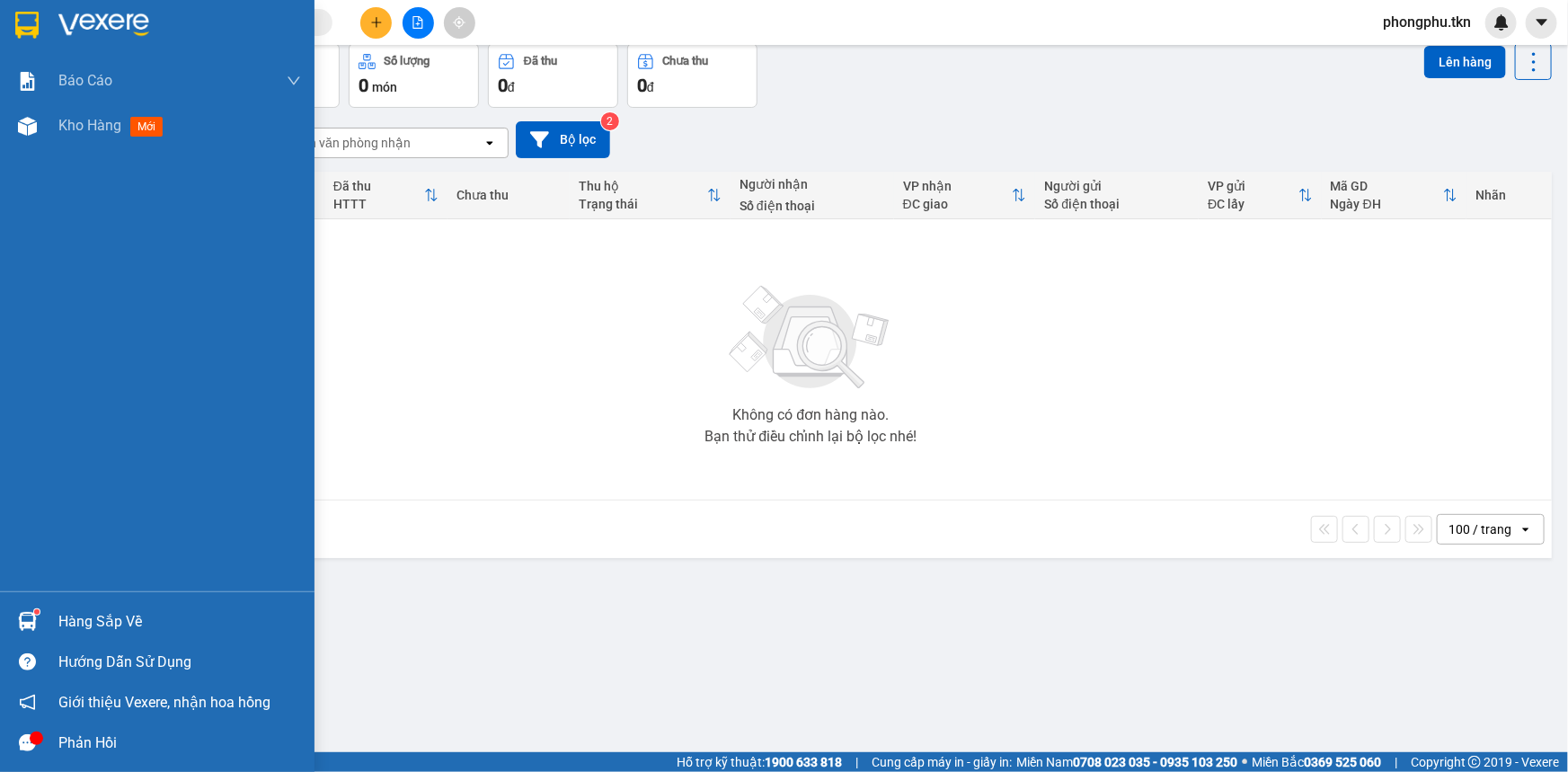
click at [38, 607] on div at bounding box center [27, 621] width 32 height 32
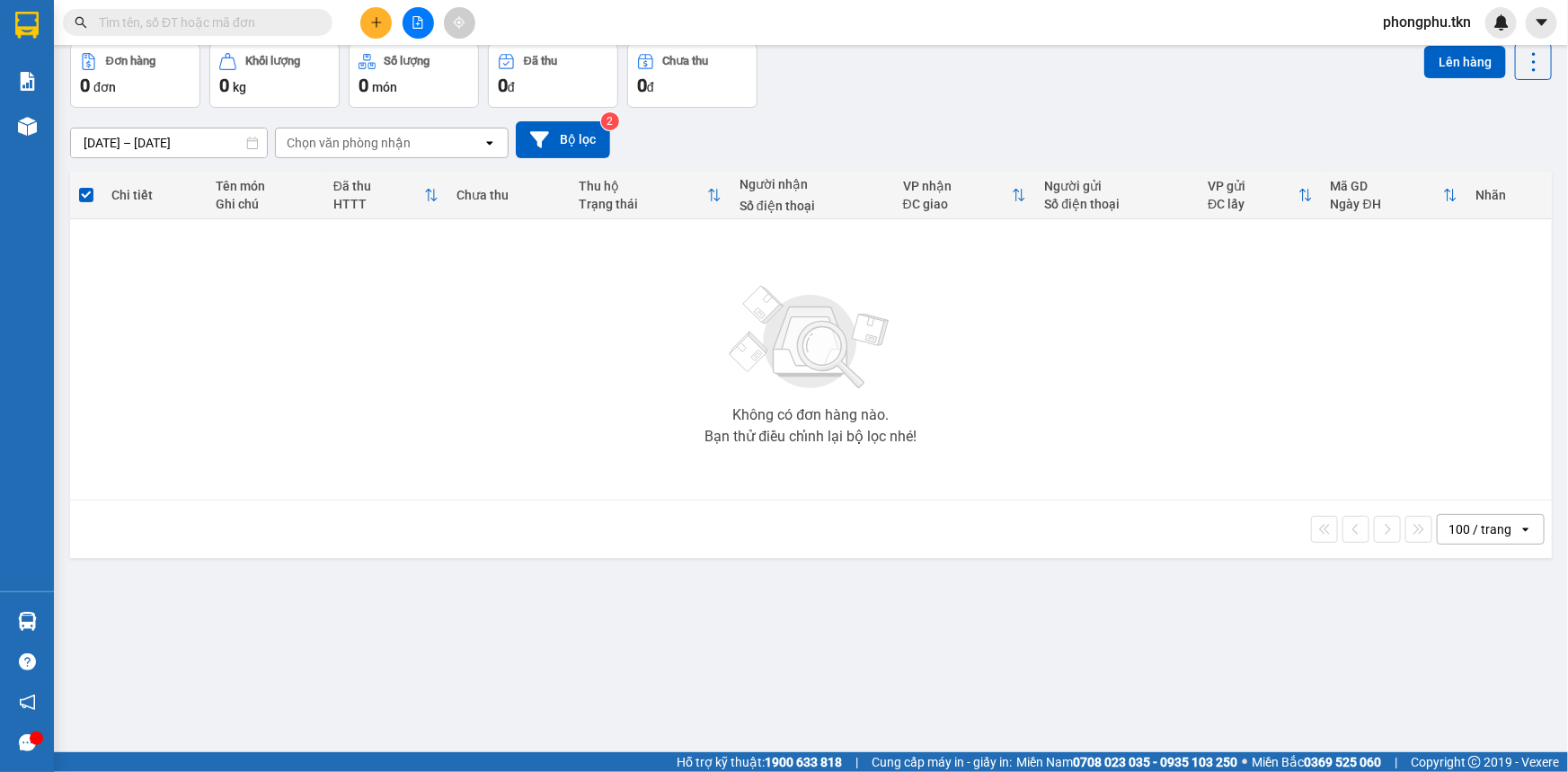
drag, startPoint x: 187, startPoint y: 199, endPoint x: 176, endPoint y: 127, distance: 72.8
click at [184, 191] on section "Kết quả tìm kiếm ( 1 ) Bộ lọc Mã ĐH Trạng thái Món hàng Thu hộ Tổng cước Chưa c…" at bounding box center [784, 386] width 1568 height 772
click at [238, 24] on input "text" at bounding box center [205, 23] width 212 height 20
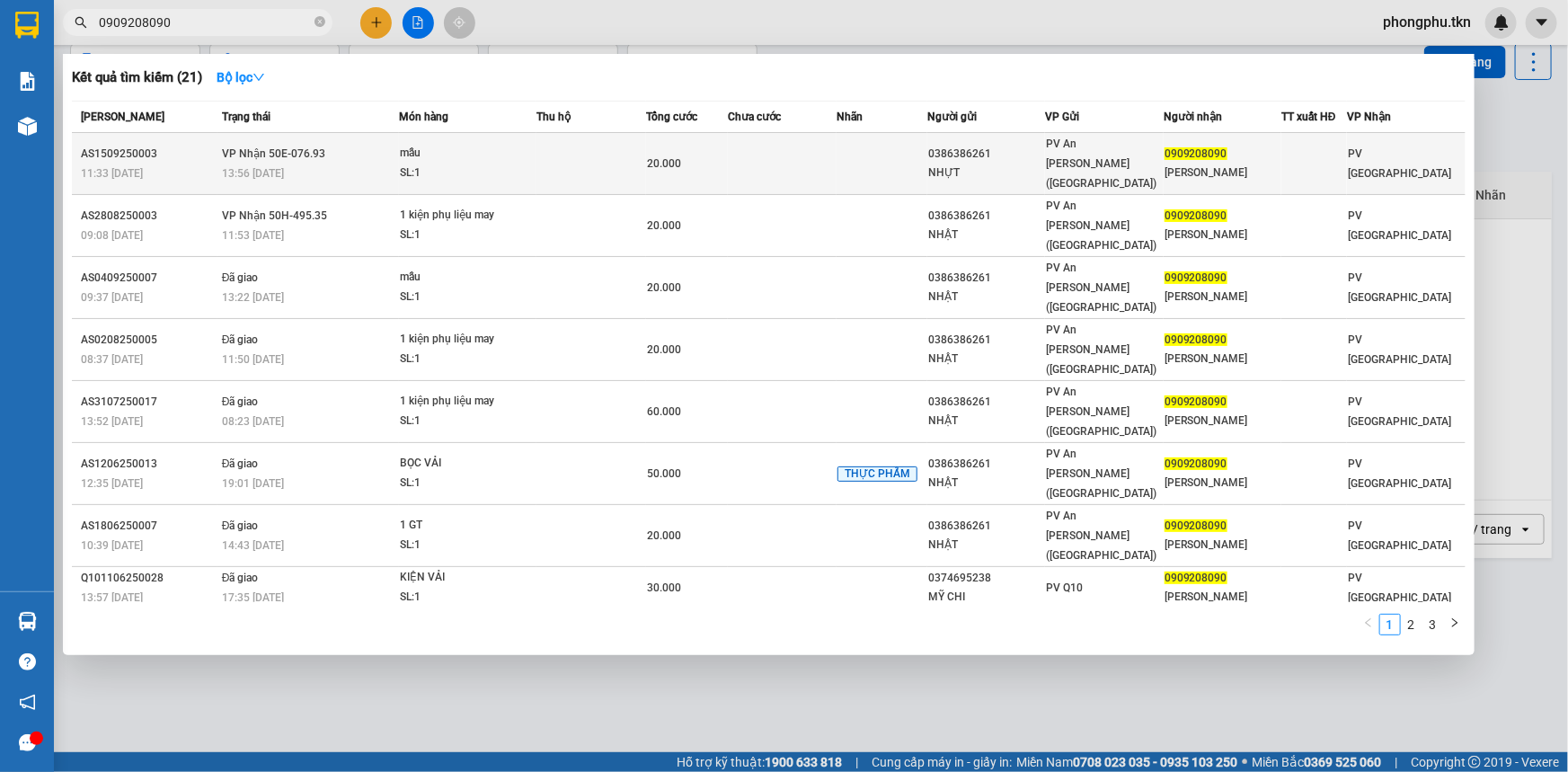
type input "0909208090"
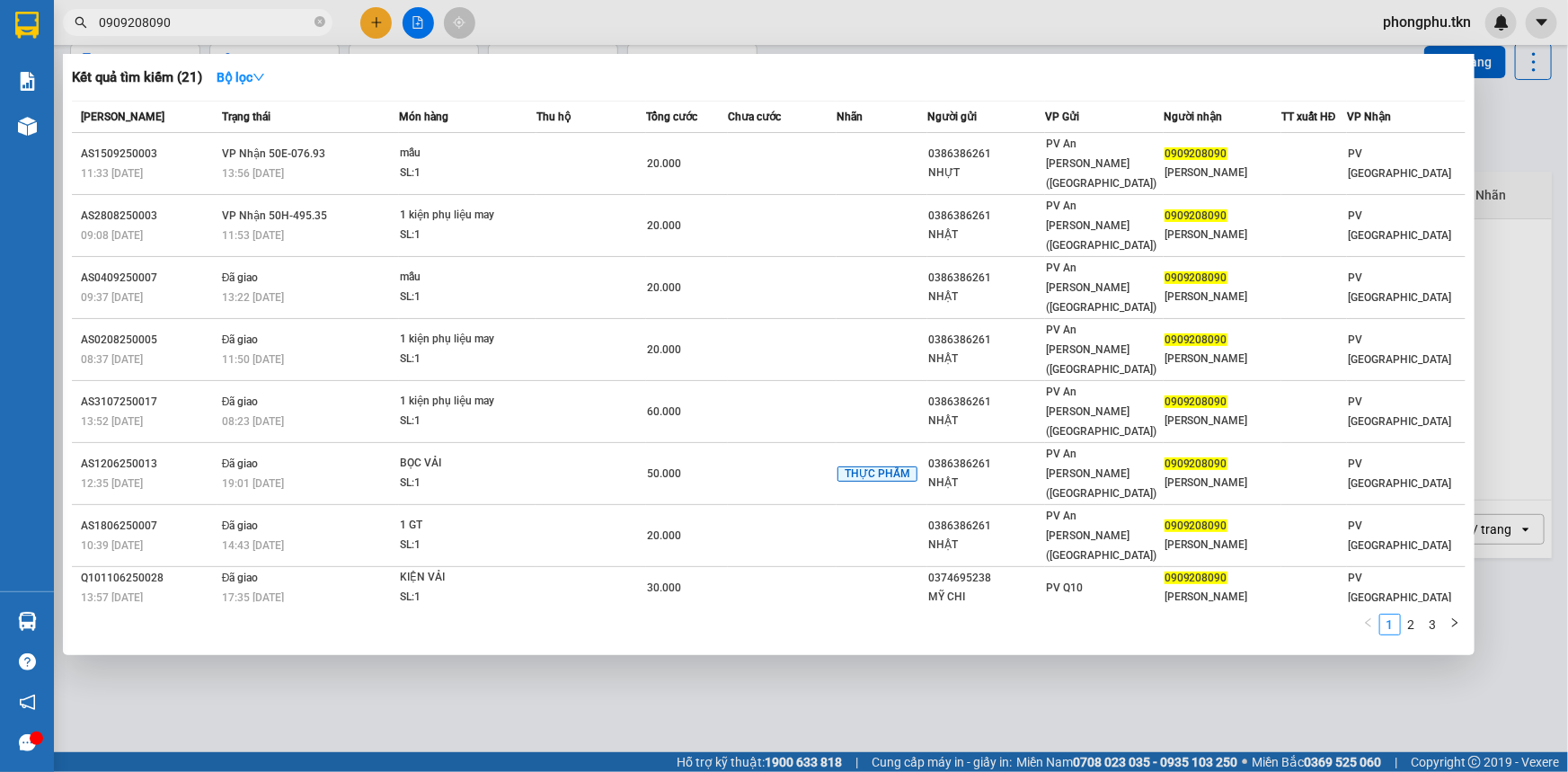
click at [448, 147] on div "mẫu" at bounding box center [467, 154] width 135 height 20
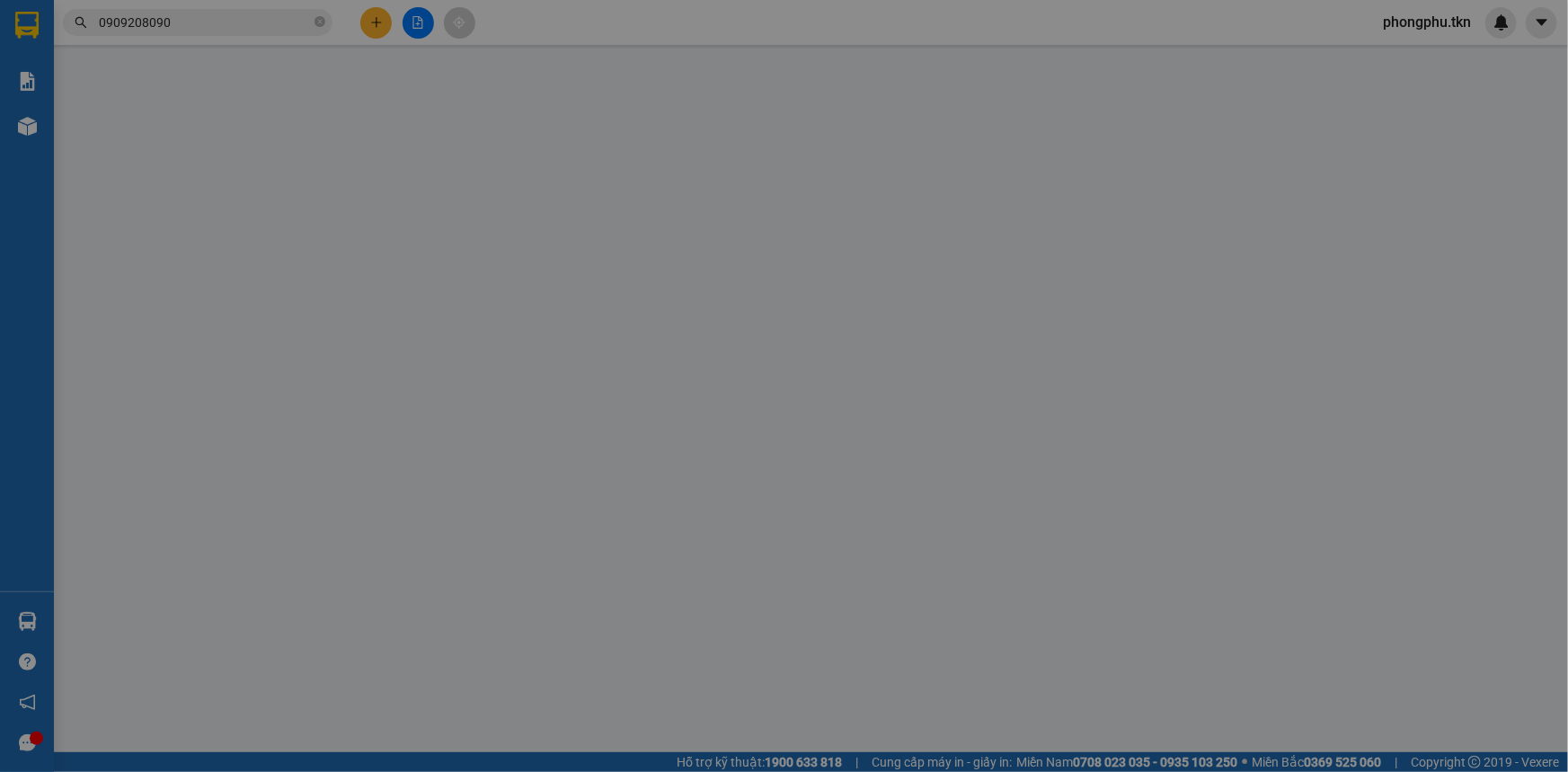
type input "0386386261"
type input "NHỰT"
type input "0909208090"
type input "CHỊ PHƯƠNG"
type input "20.000"
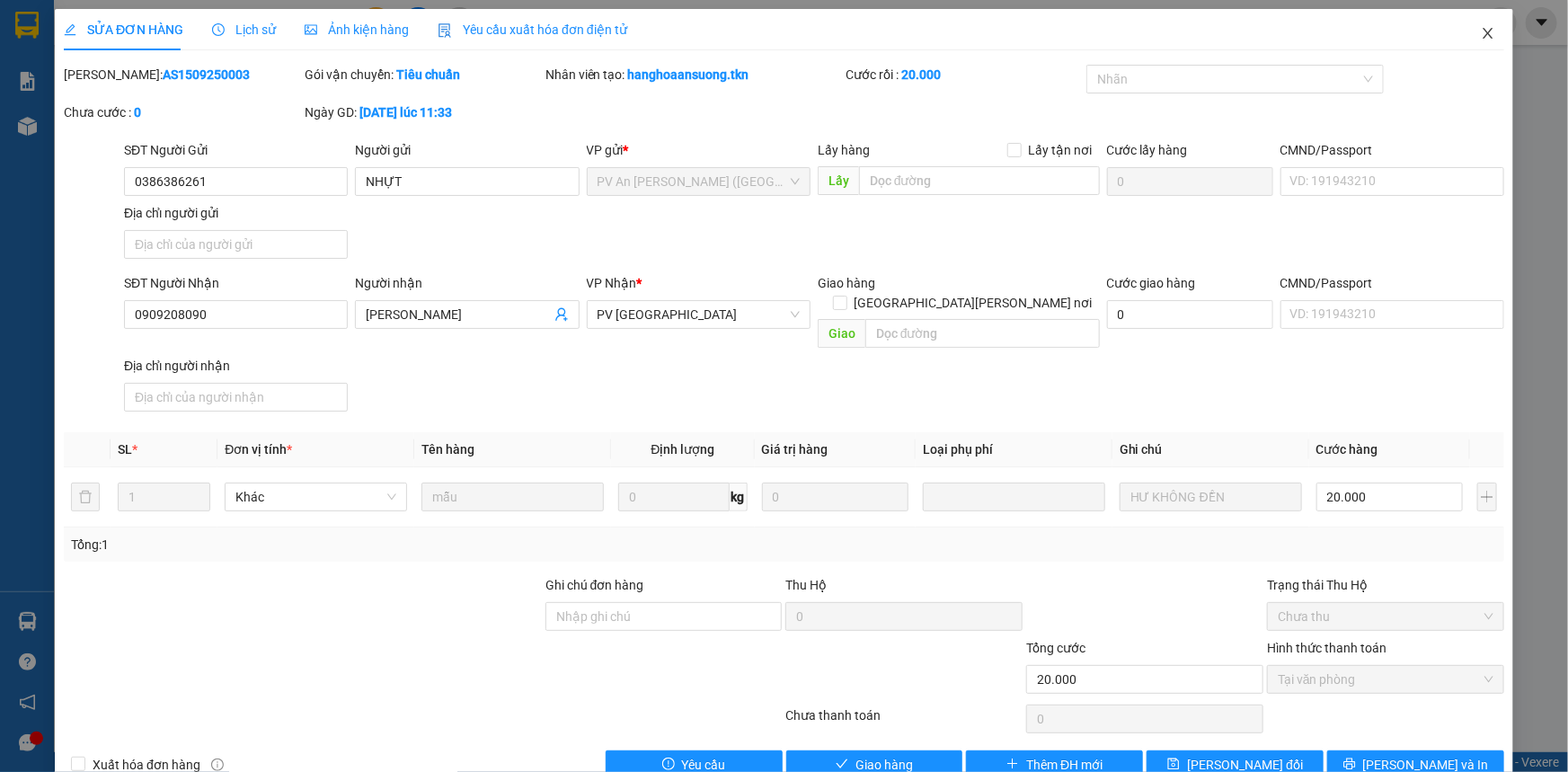
click at [1481, 36] on icon "close" at bounding box center [1488, 34] width 15 height 15
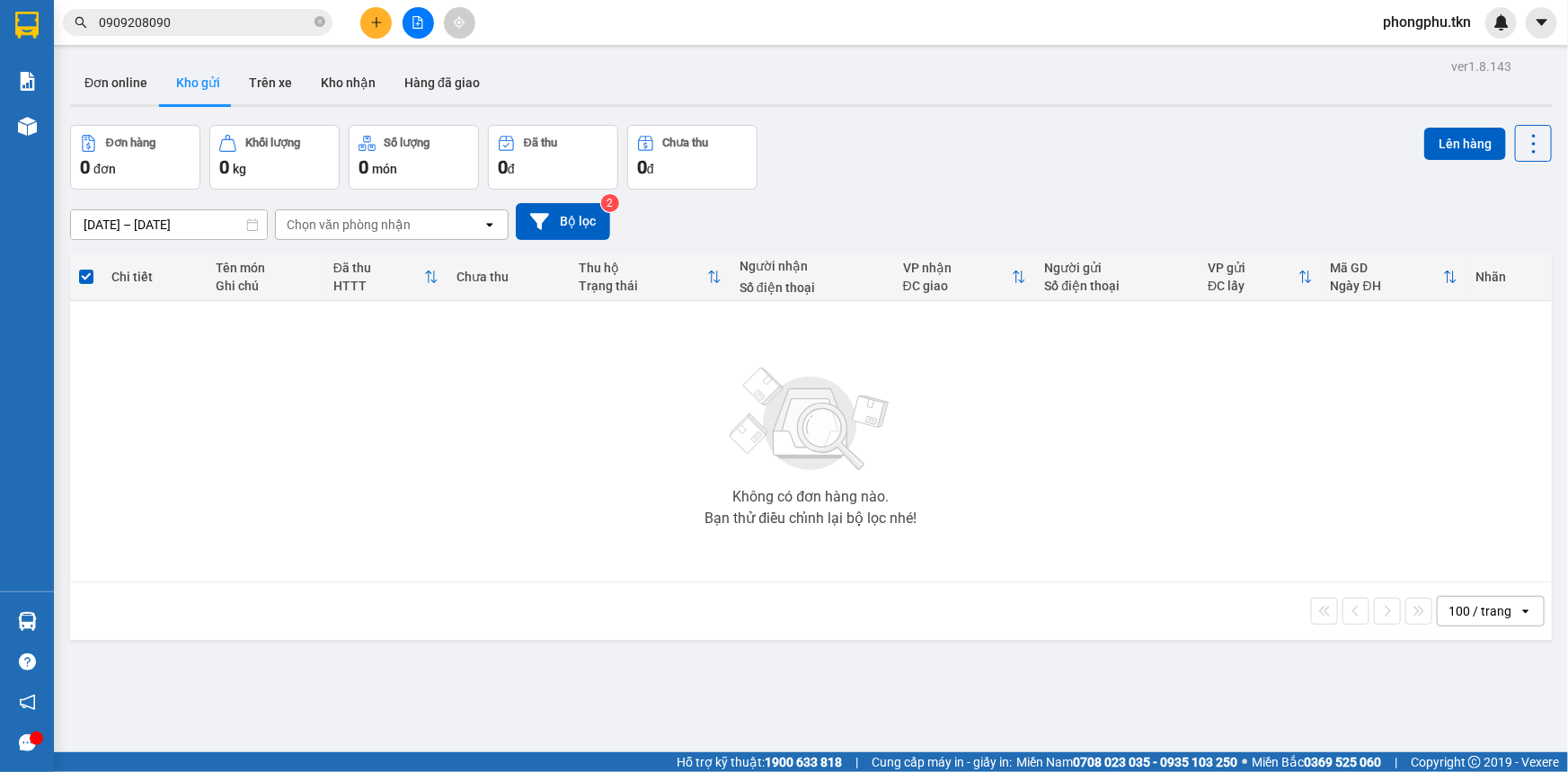
click at [278, 22] on input "0909208090" at bounding box center [205, 23] width 212 height 20
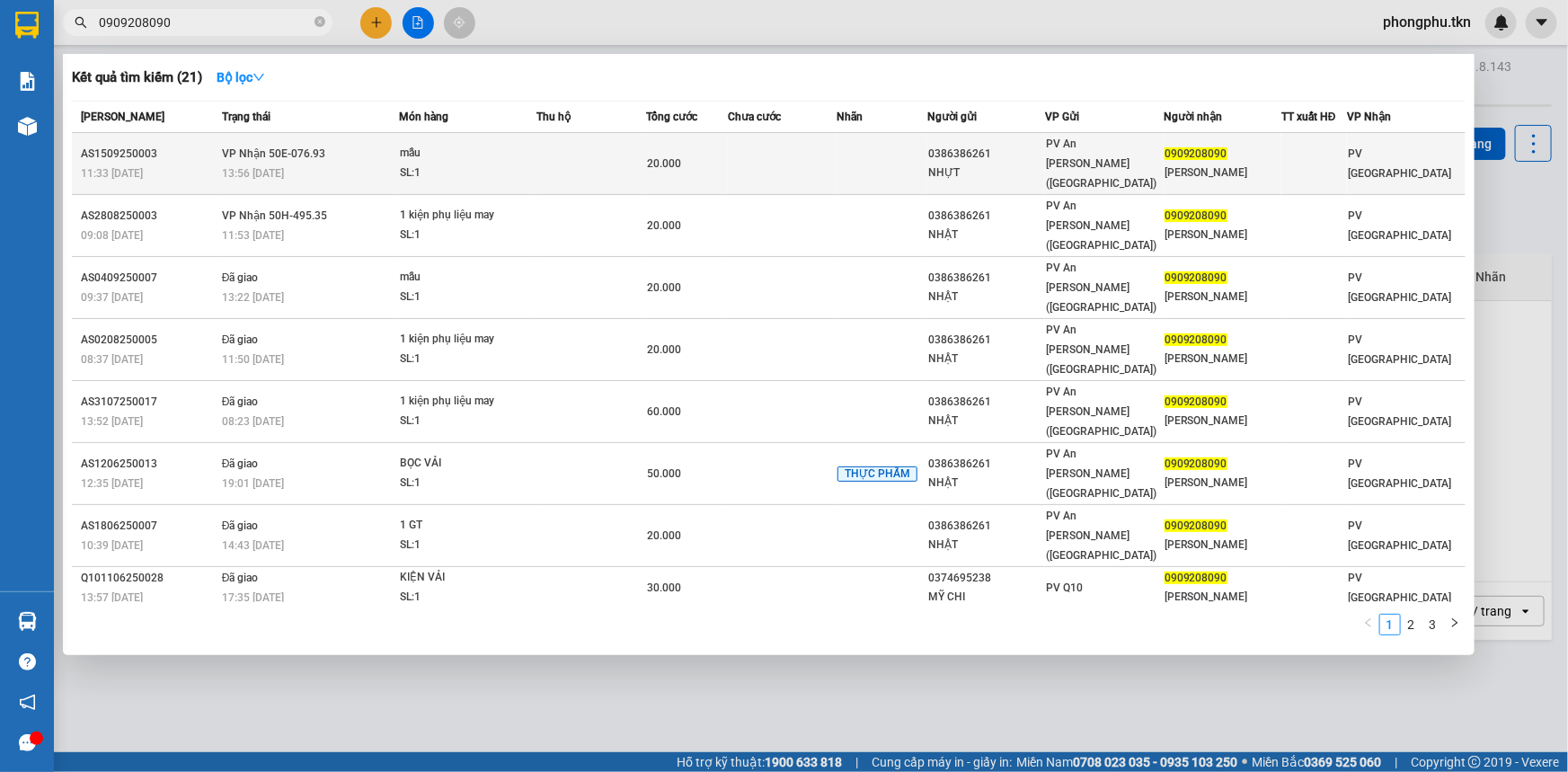
click at [505, 144] on div "mẫu" at bounding box center [467, 154] width 135 height 20
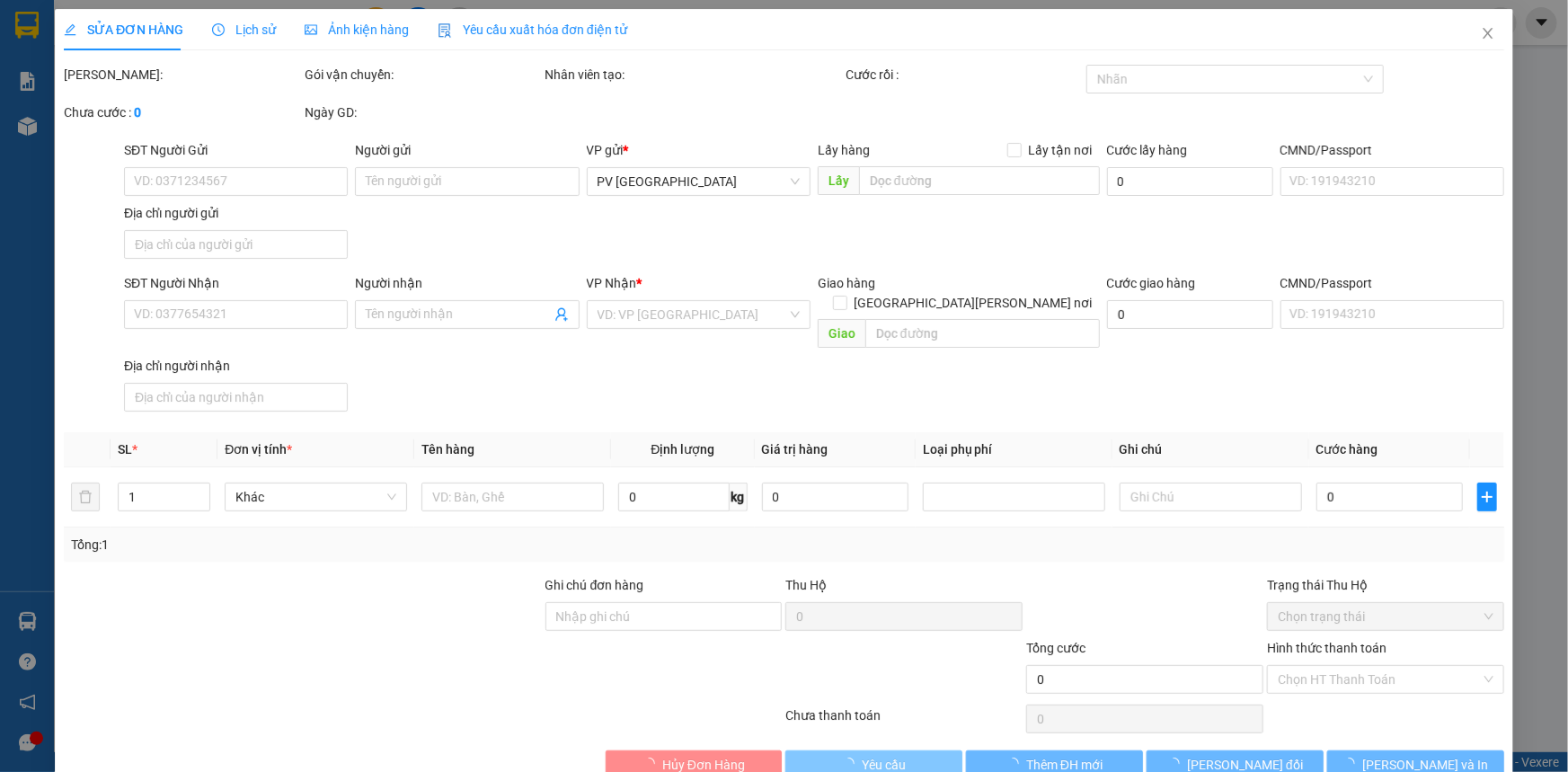
type input "0386386261"
type input "NHỰT"
type input "0909208090"
type input "CHỊ PHƯƠNG"
type input "20.000"
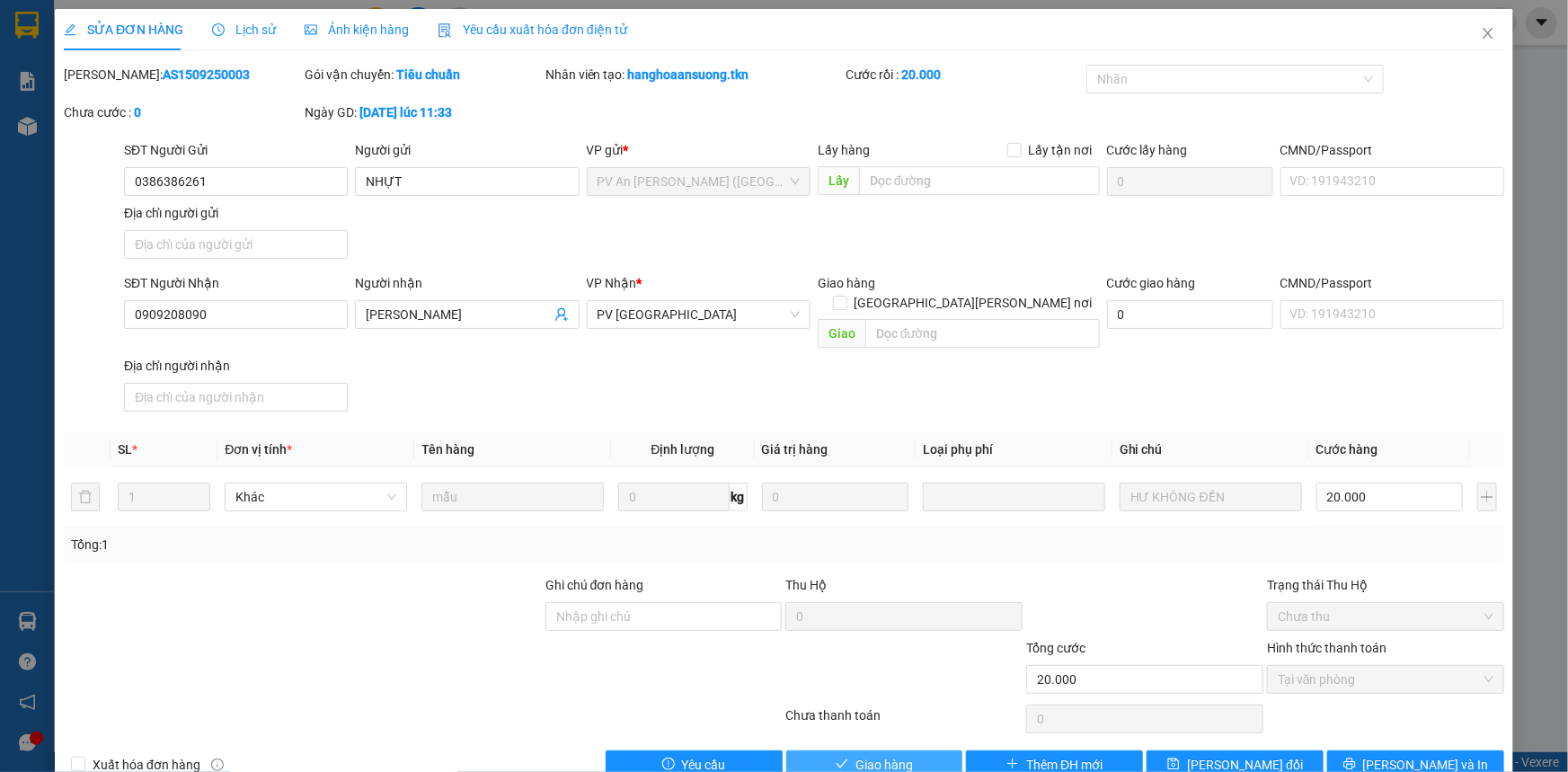
click at [904, 755] on span "Giao hàng" at bounding box center [883, 765] width 57 height 20
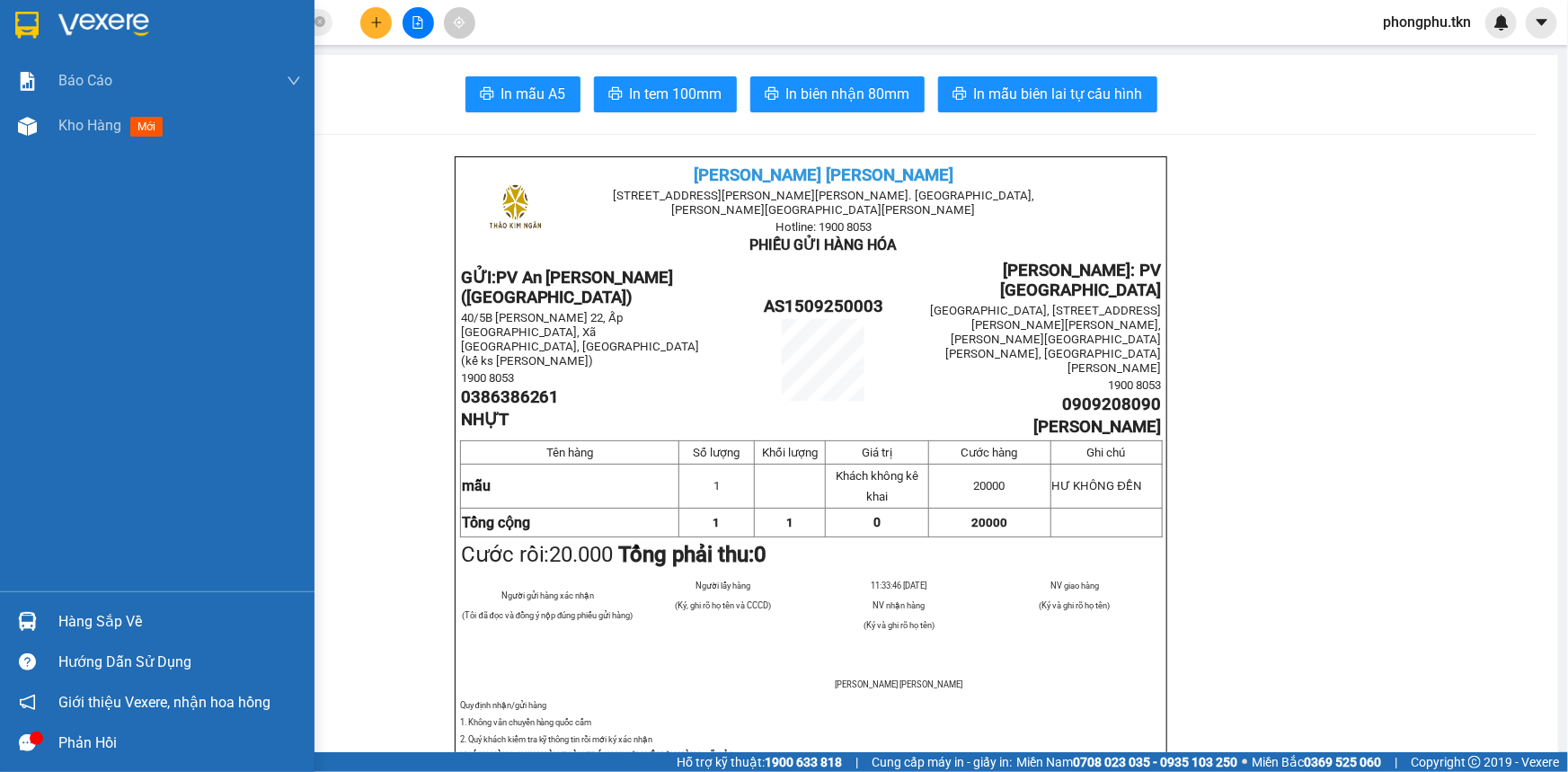
click at [12, 630] on div at bounding box center [27, 621] width 32 height 32
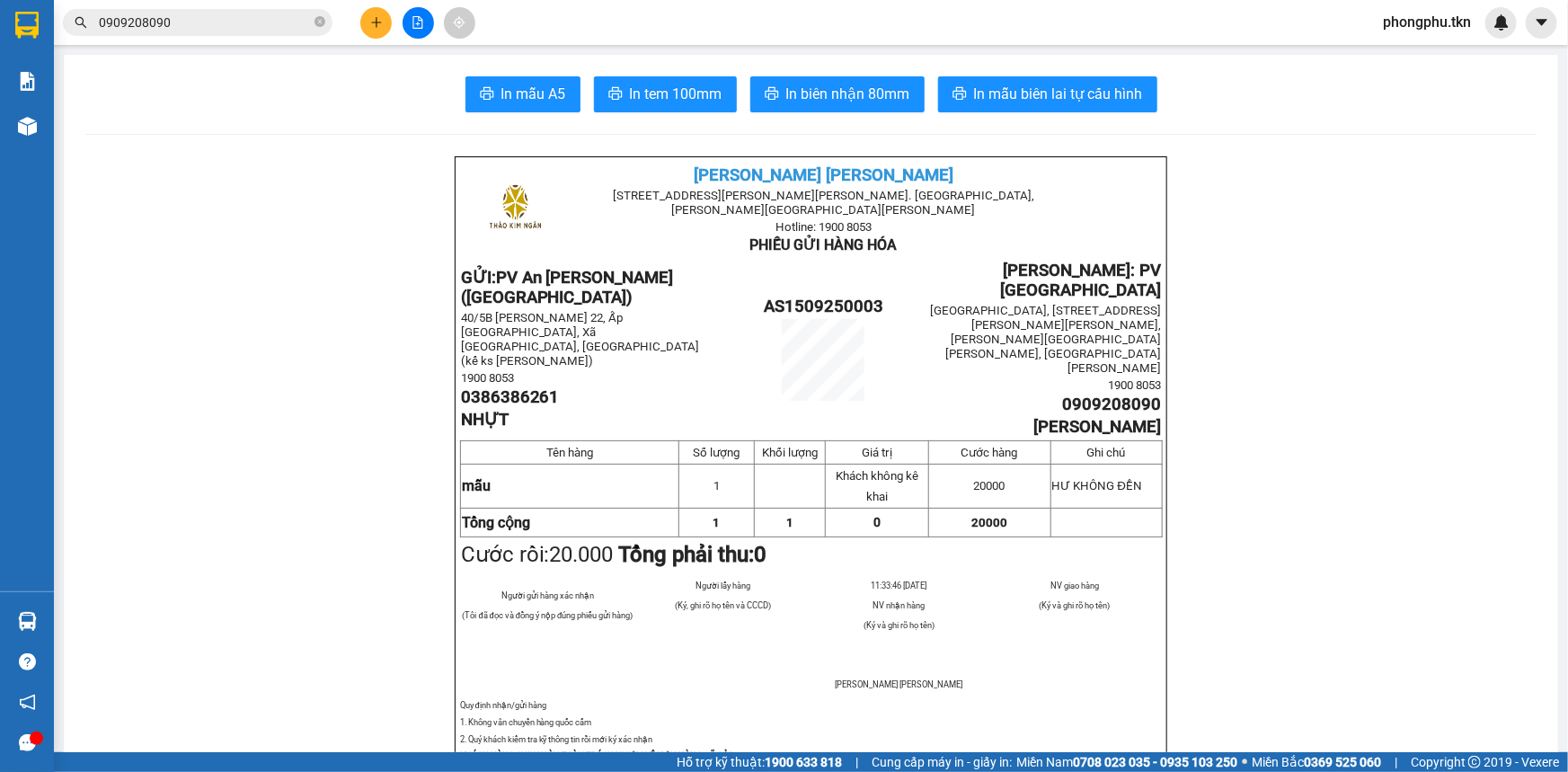
click at [248, 29] on section "Kết quả tìm kiếm ( 21 ) Bộ lọc Mã ĐH Trạng thái Món hàng Thu hộ Tổng cước Chưa …" at bounding box center [784, 386] width 1568 height 772
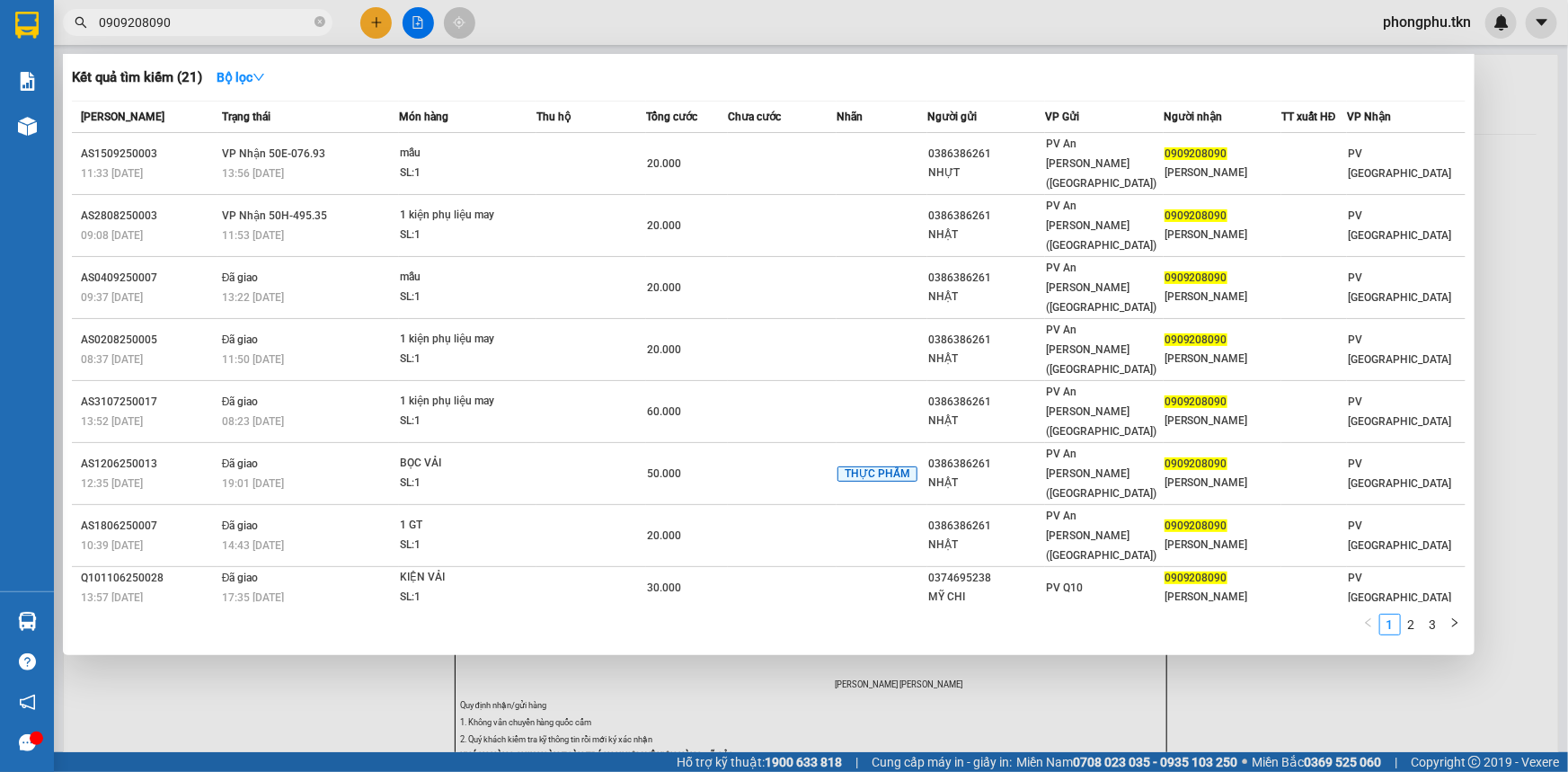
click at [245, 22] on input "0909208090" at bounding box center [205, 23] width 212 height 20
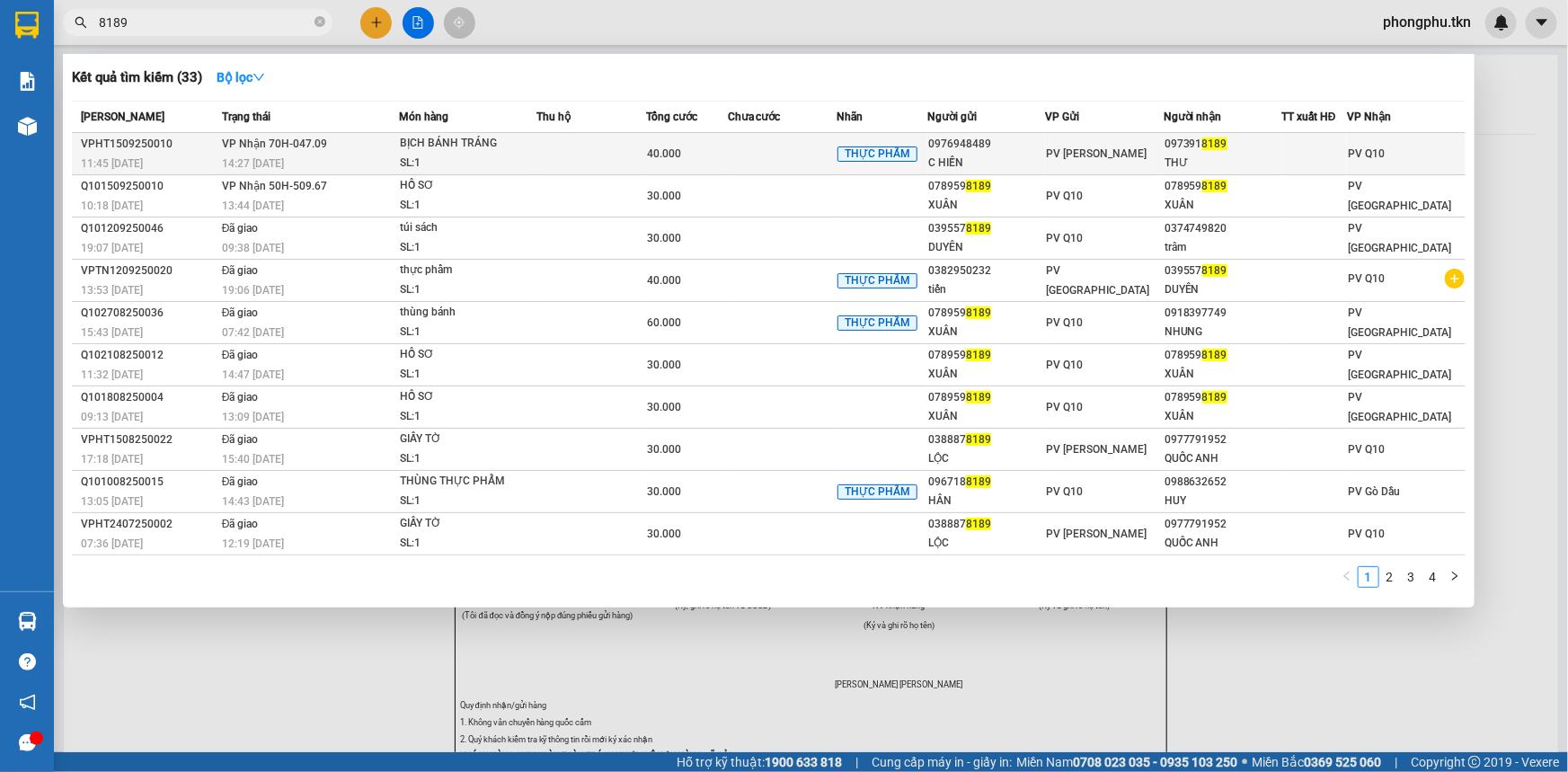
type input "8189"
click at [318, 159] on div "14:27 - 15/09" at bounding box center [310, 163] width 176 height 20
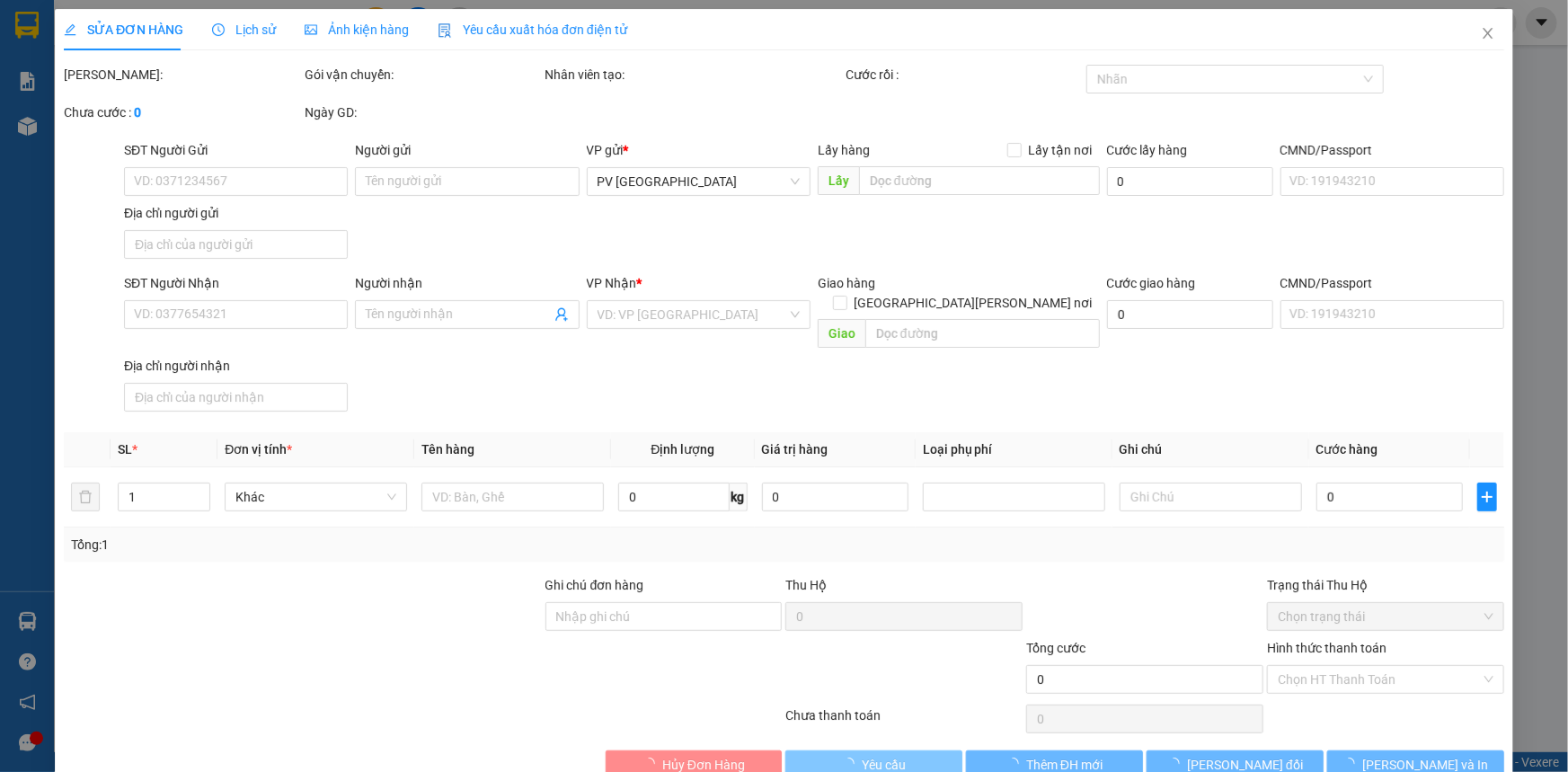
type input "0976948489"
type input "C HIỀN"
type input "0973918189"
type input "THƯ"
type input "40.000"
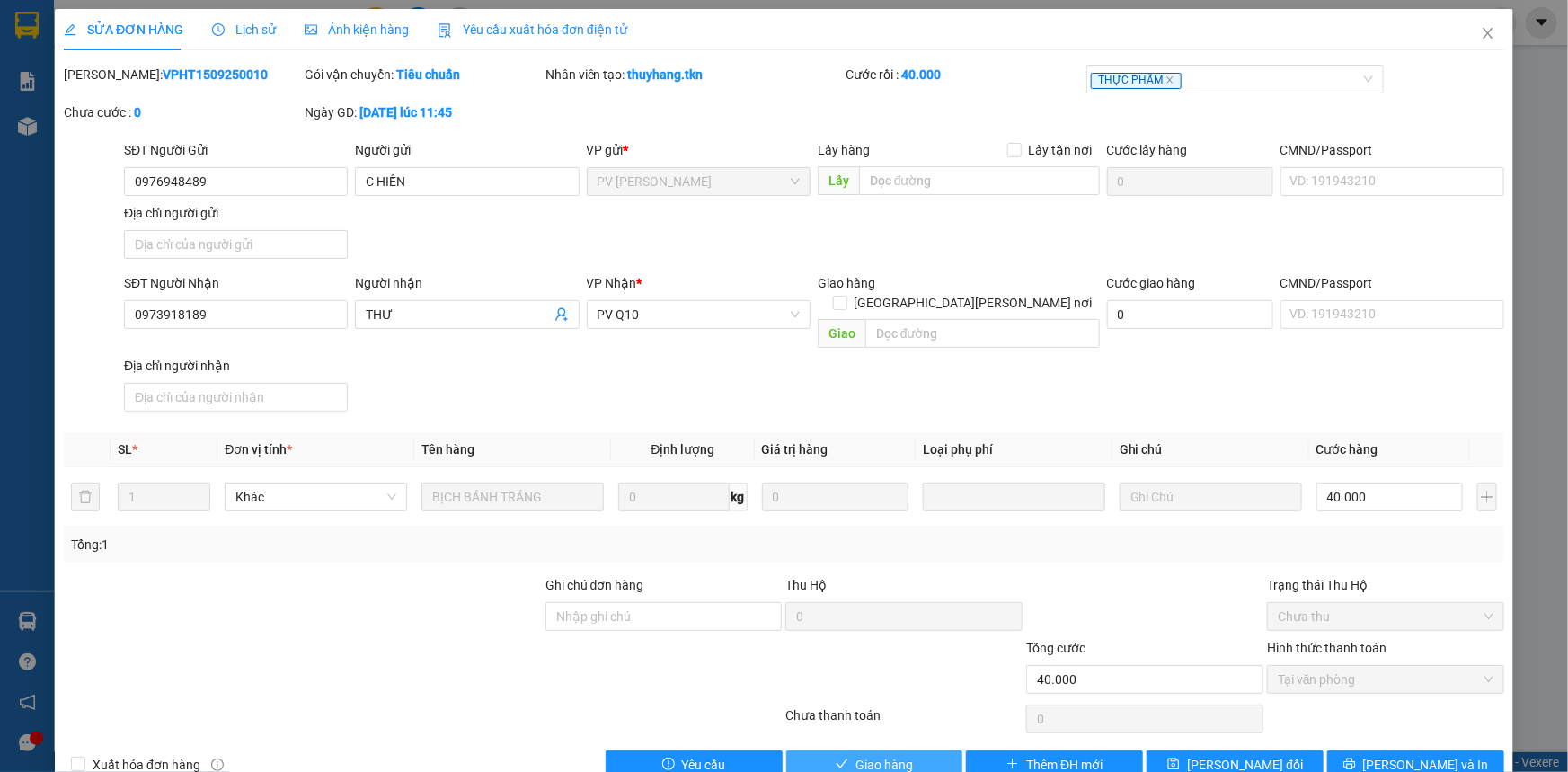
drag, startPoint x: 816, startPoint y: 737, endPoint x: 800, endPoint y: 737, distance: 16.0
click at [816, 750] on button "Giao hàng" at bounding box center [874, 765] width 177 height 29
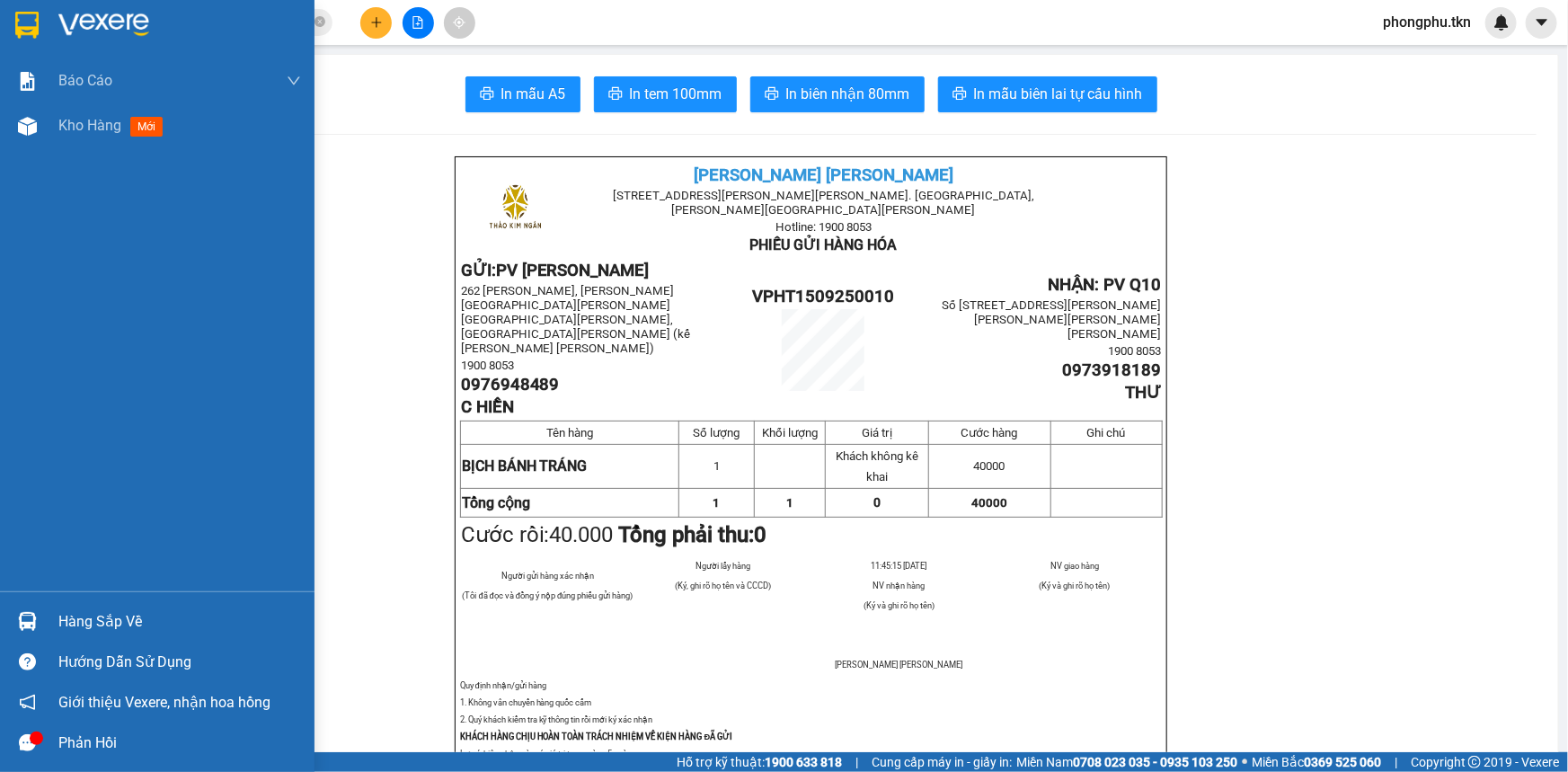
click at [73, 618] on div "Hàng sắp về" at bounding box center [180, 622] width 243 height 27
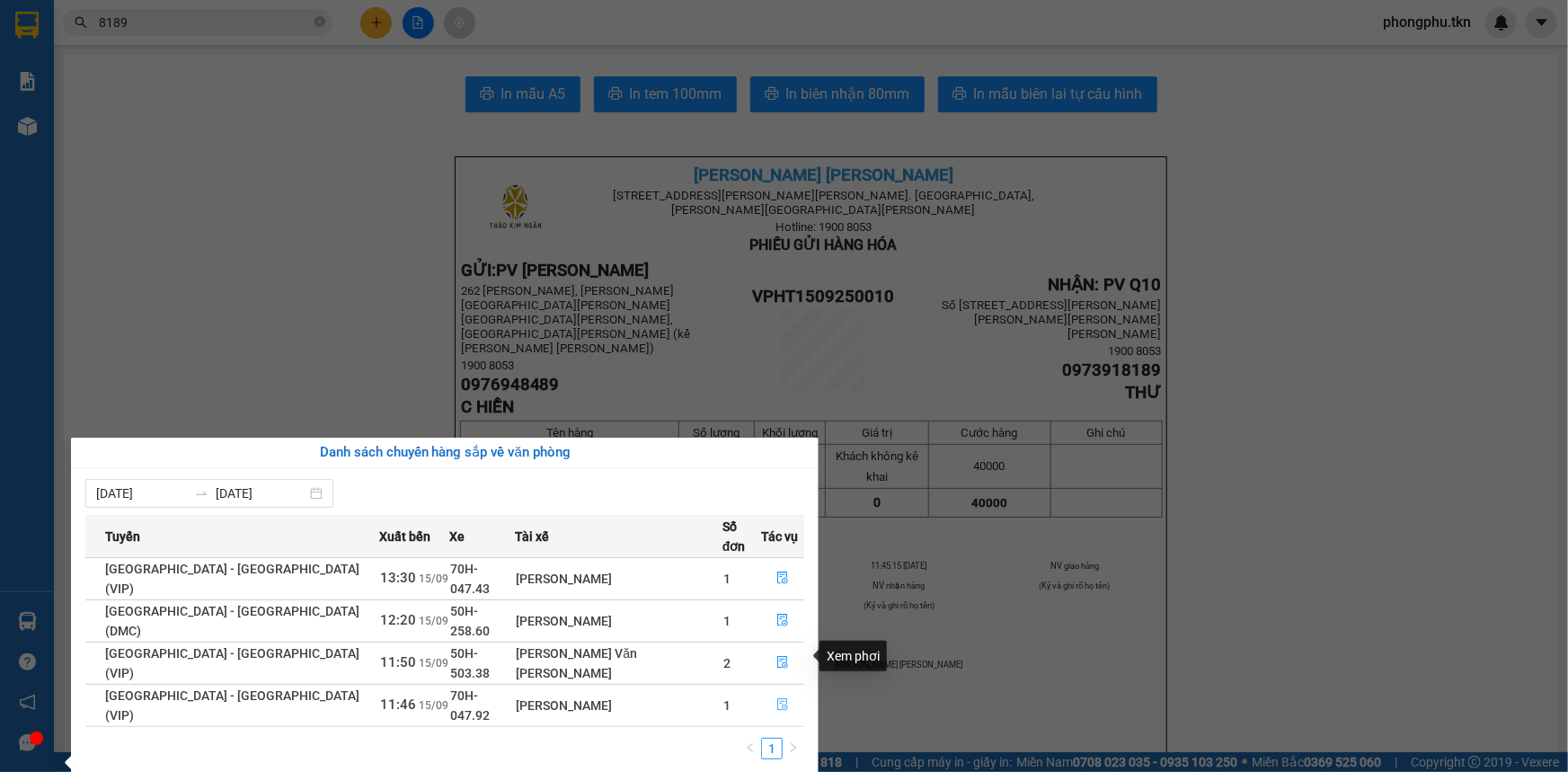
click at [776, 699] on icon "file-done" at bounding box center [783, 705] width 13 height 13
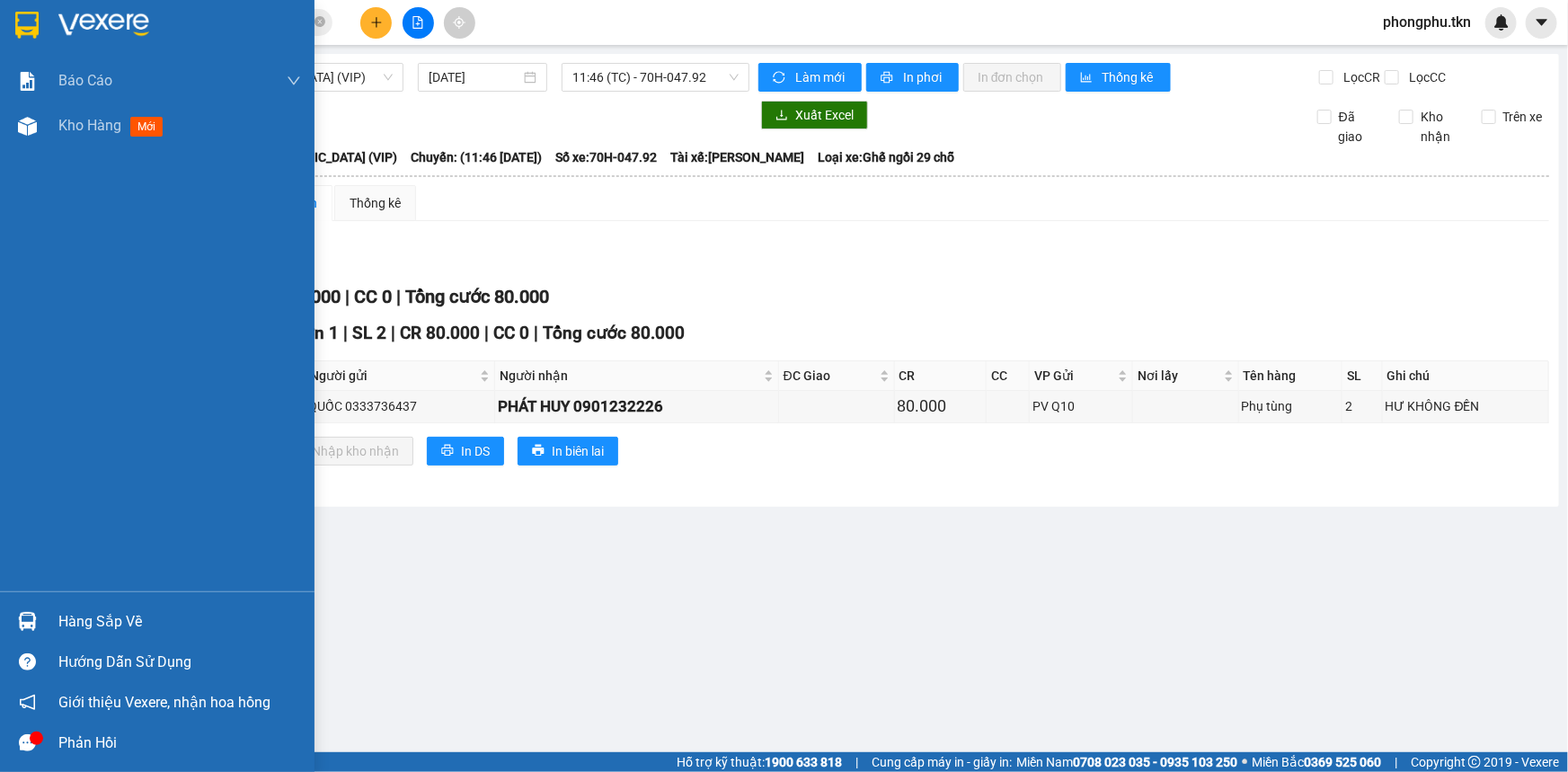
click at [36, 602] on div "Hàng sắp về" at bounding box center [157, 621] width 315 height 41
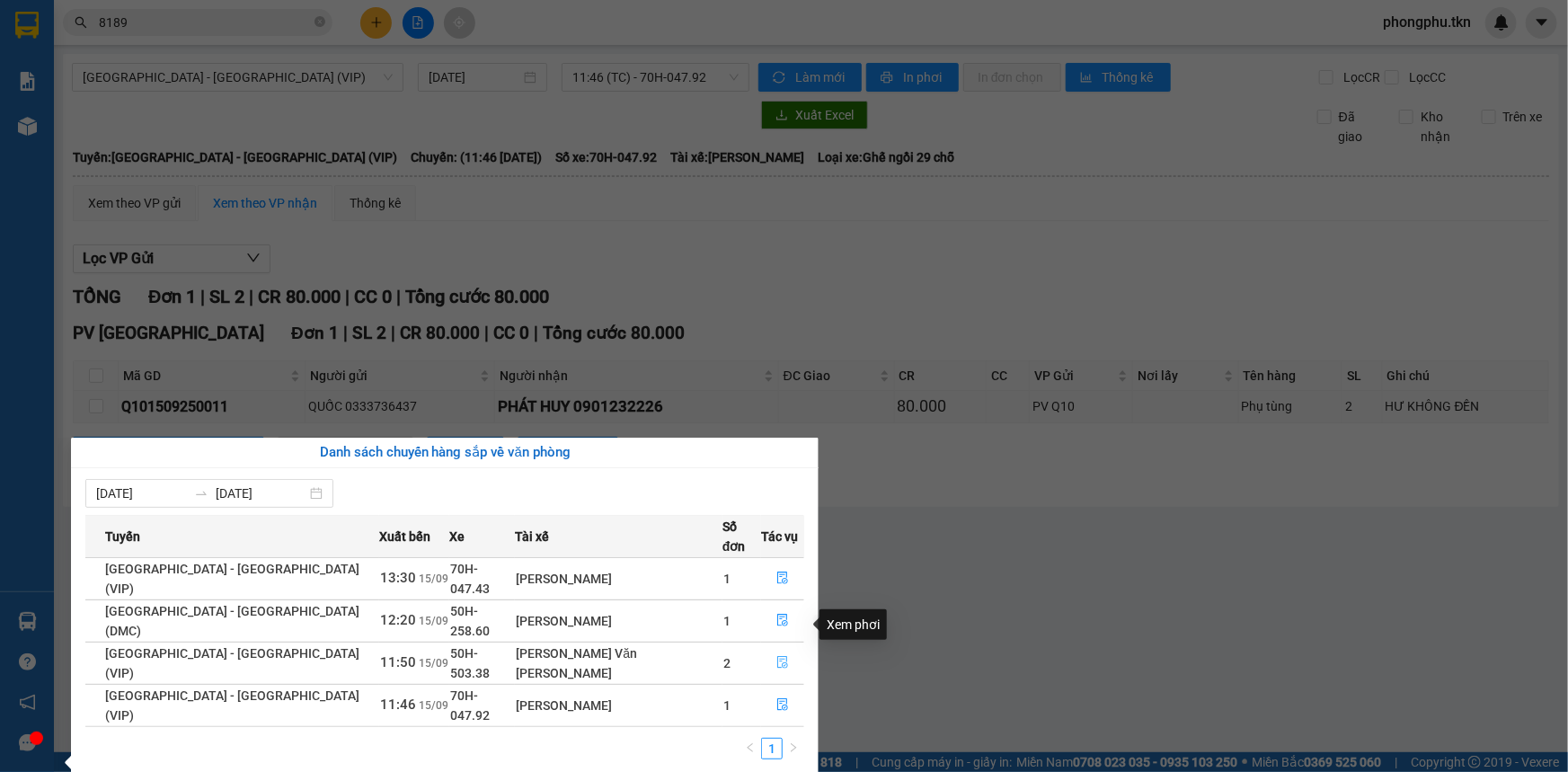
click at [776, 656] on icon "file-done" at bounding box center [783, 662] width 13 height 13
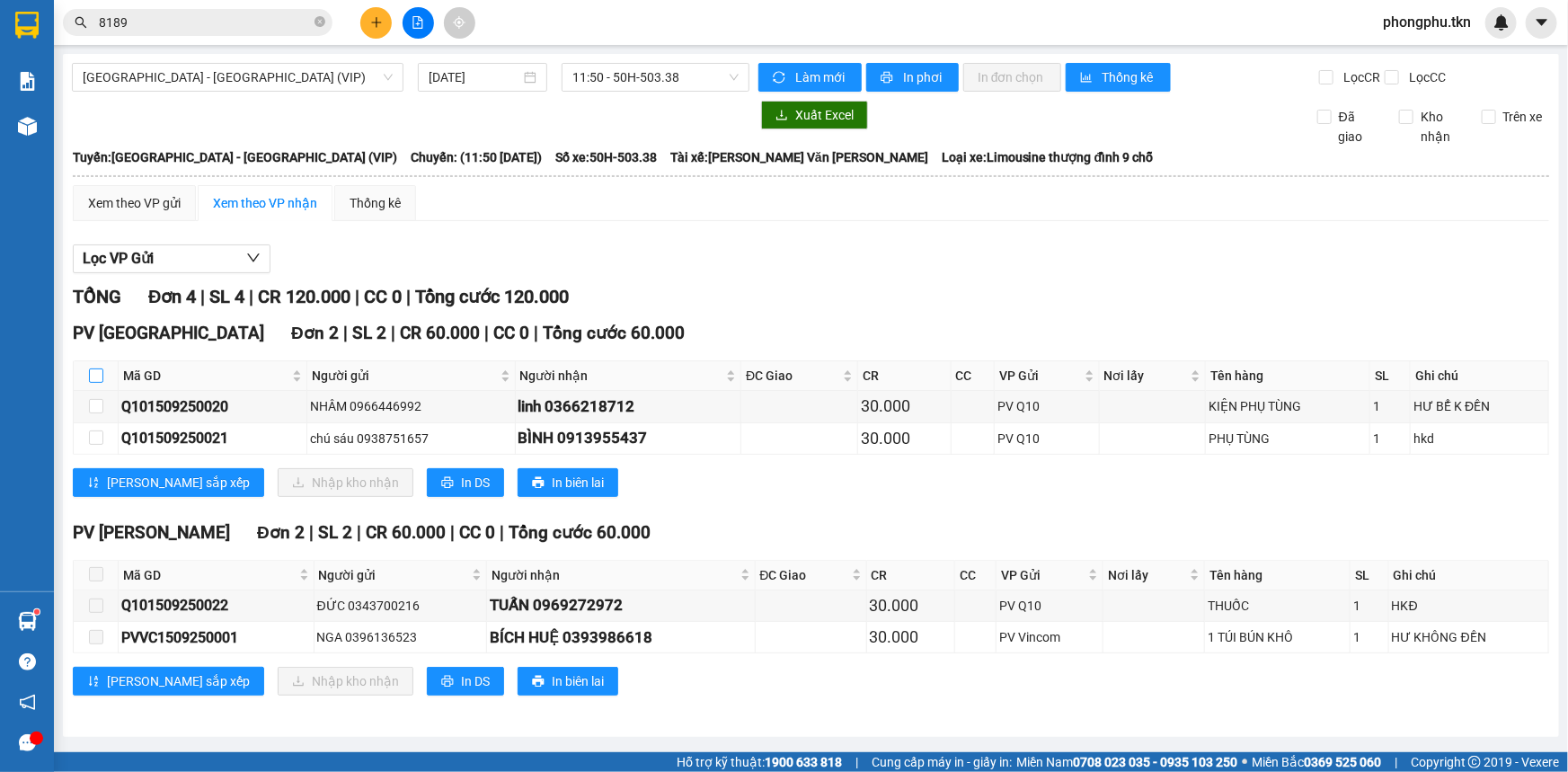
click at [94, 373] on input "checkbox" at bounding box center [96, 376] width 15 height 15
checkbox input "true"
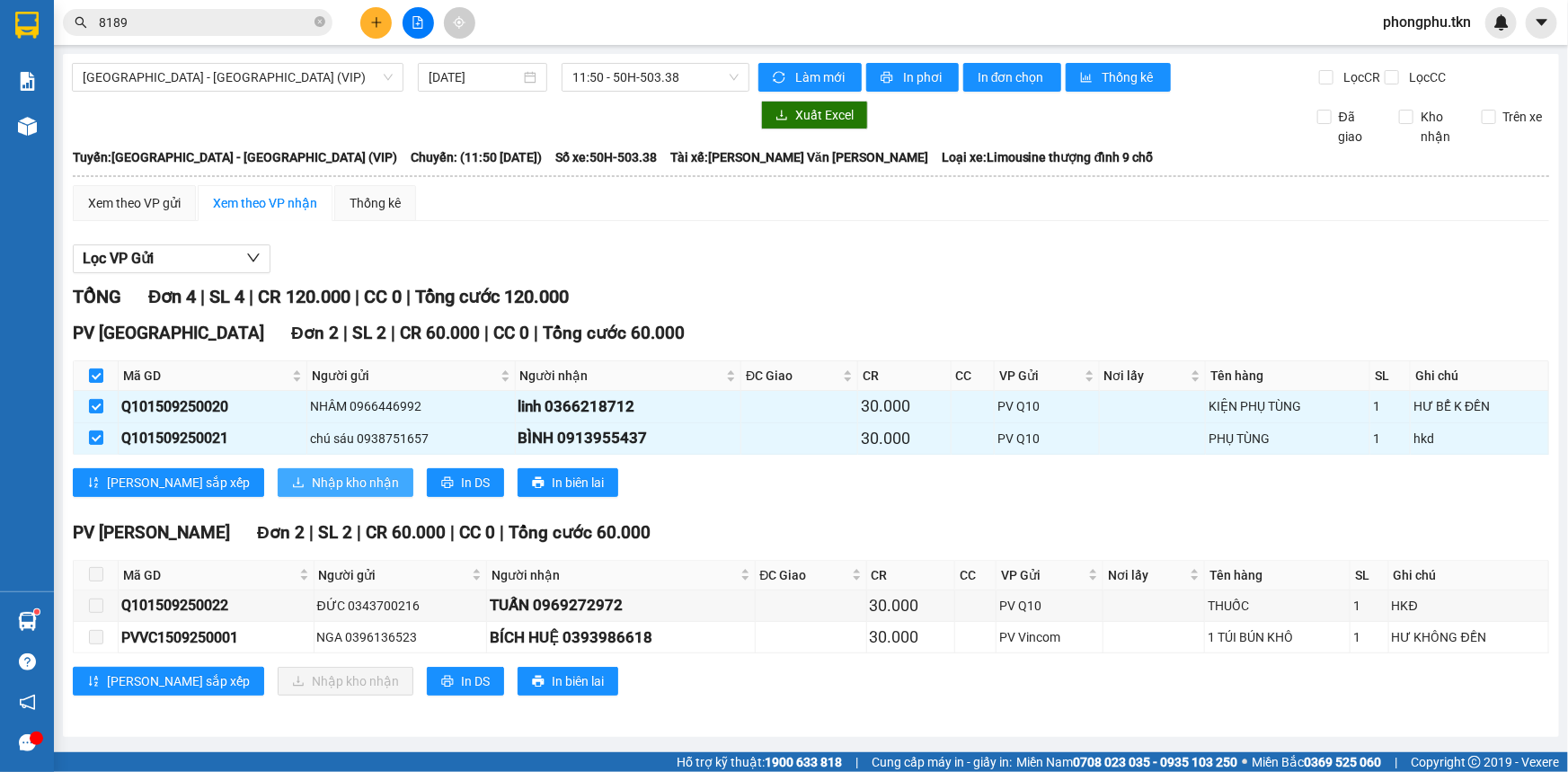
click at [312, 477] on span "Nhập kho nhận" at bounding box center [355, 483] width 87 height 20
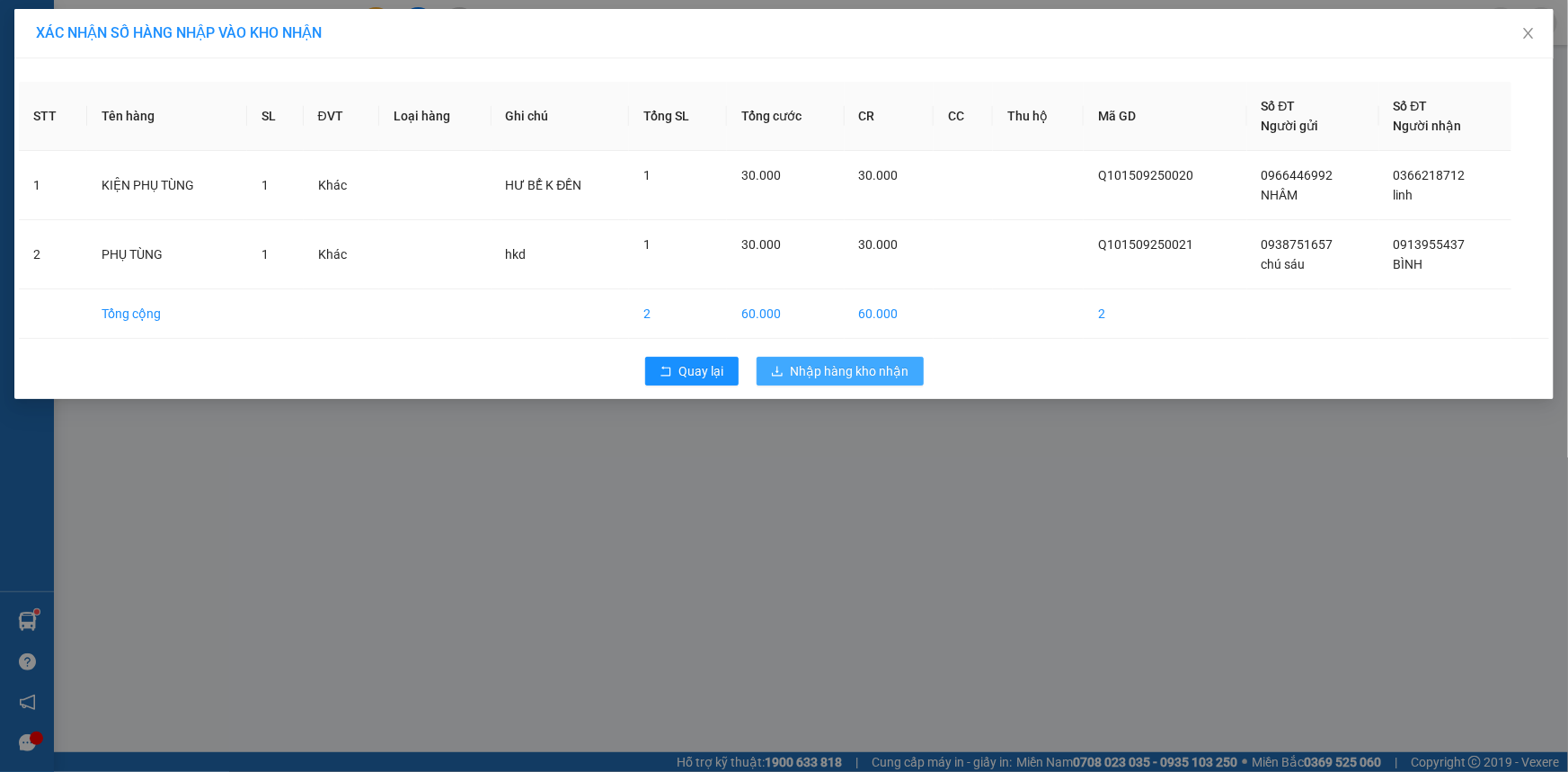
click at [852, 376] on span "Nhập hàng kho nhận" at bounding box center [850, 371] width 119 height 20
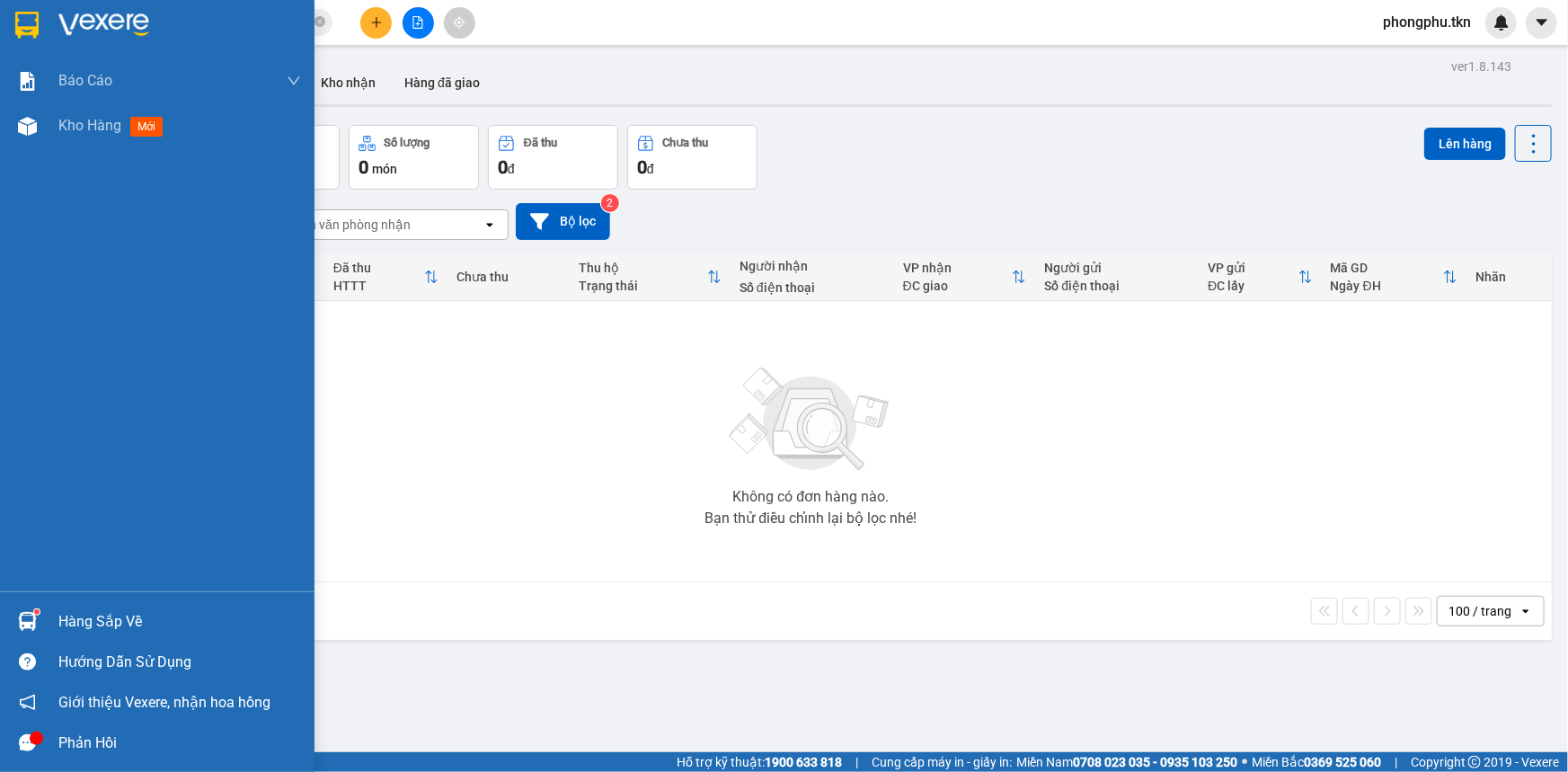
click at [70, 624] on div "Hàng sắp về" at bounding box center [180, 622] width 243 height 27
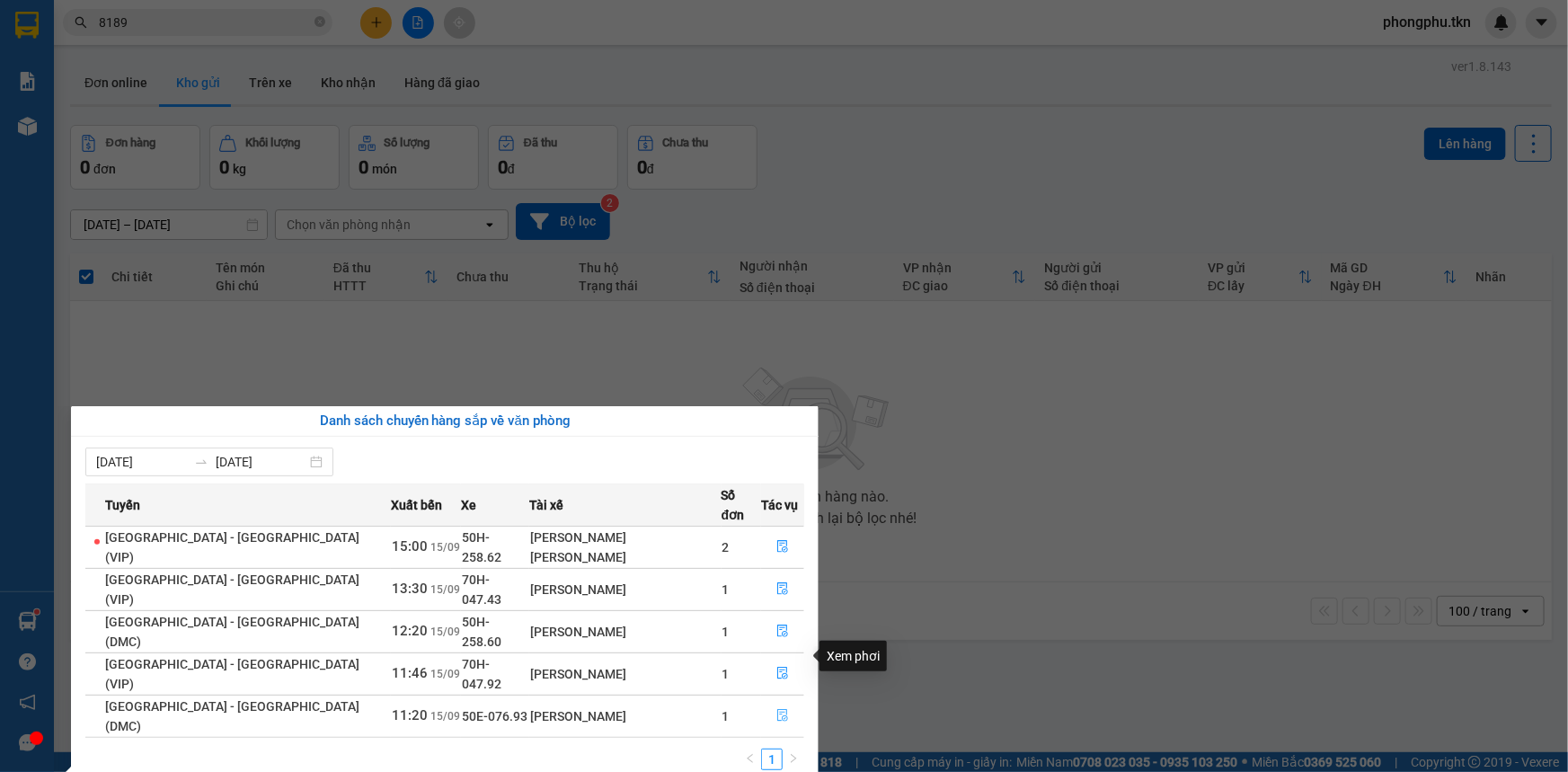
click at [777, 709] on icon "file-done" at bounding box center [783, 716] width 13 height 13
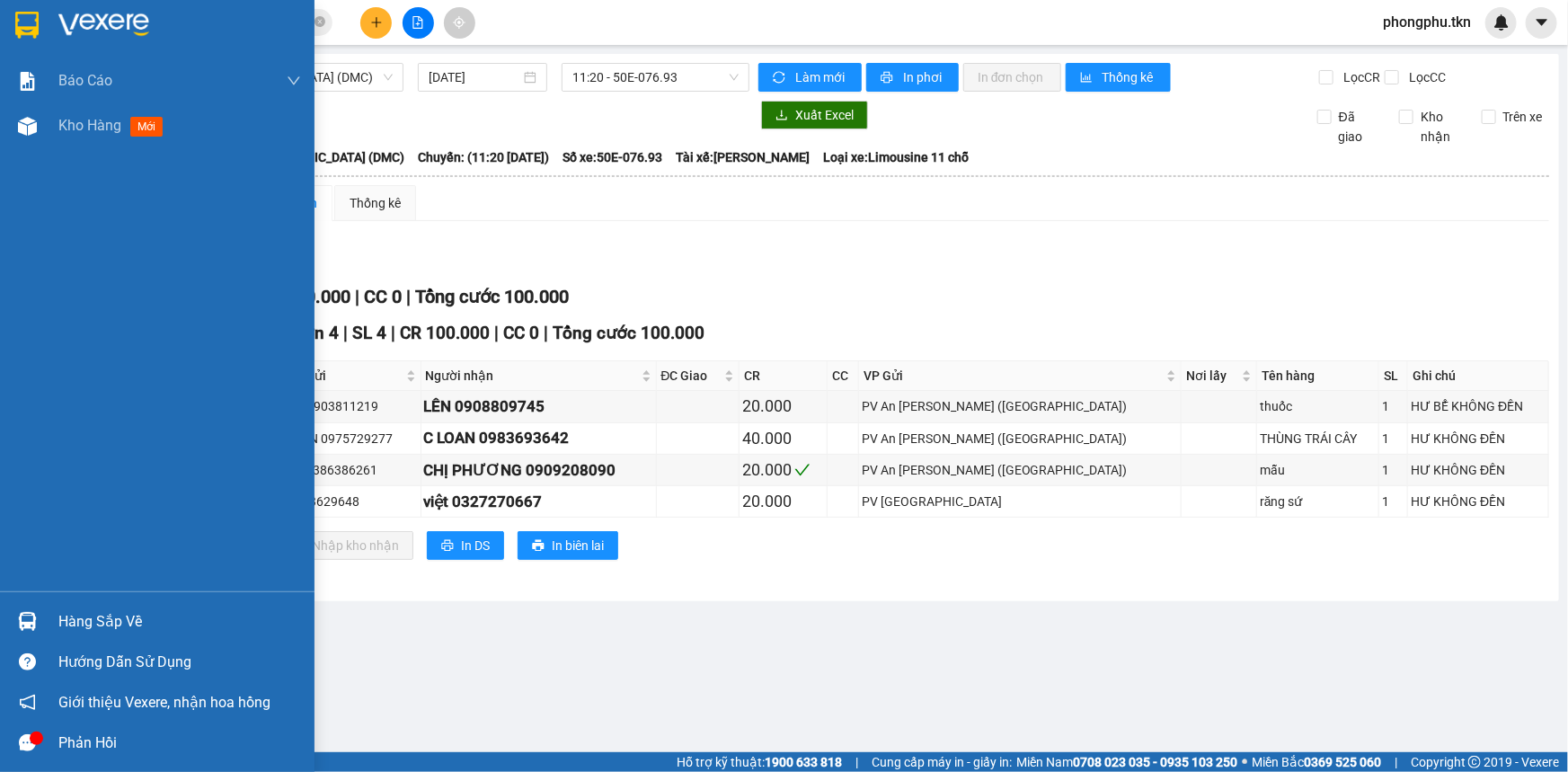
click at [56, 613] on div "Hàng sắp về" at bounding box center [157, 621] width 315 height 41
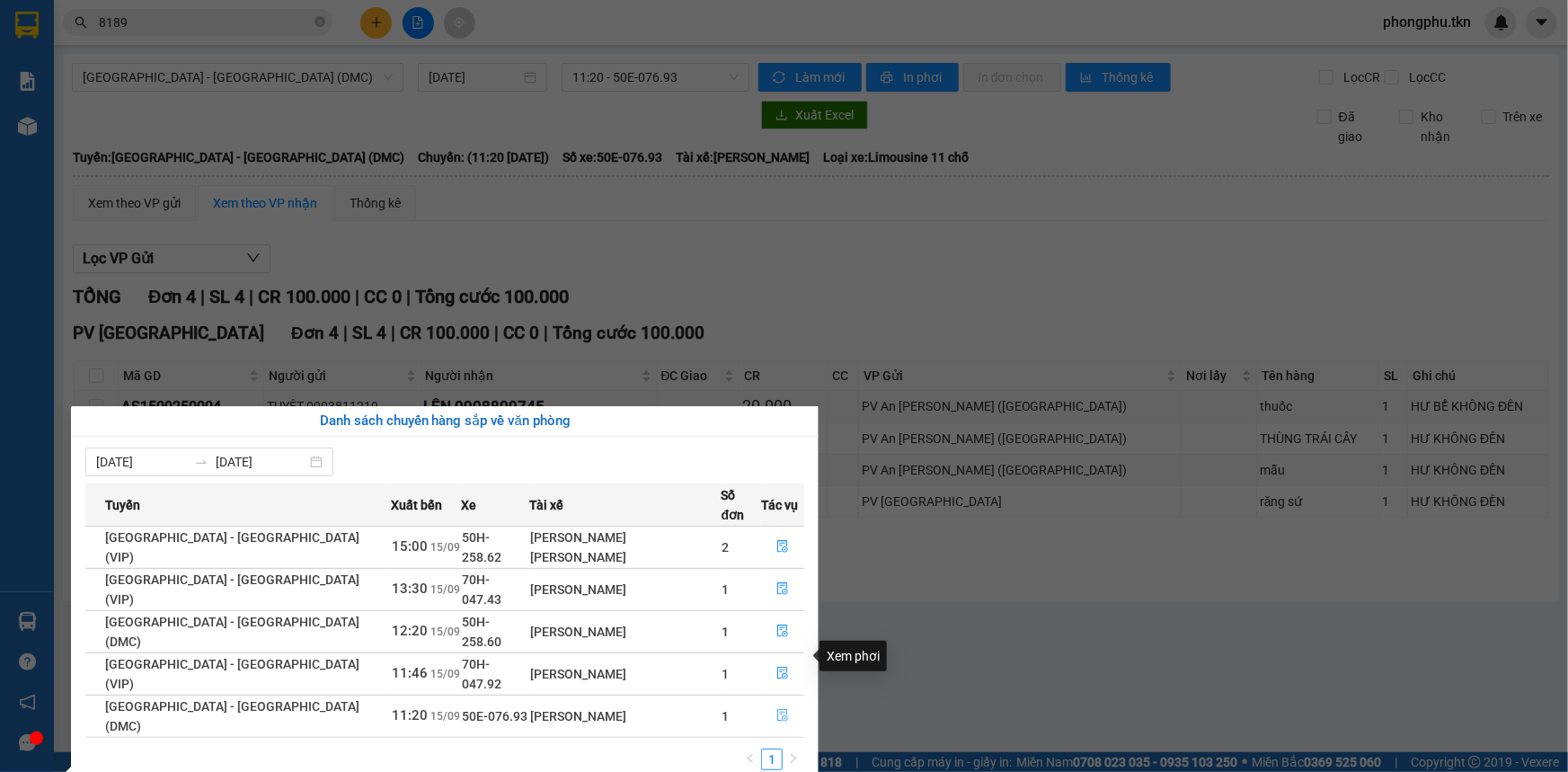
click at [777, 709] on icon "file-done" at bounding box center [783, 716] width 11 height 13
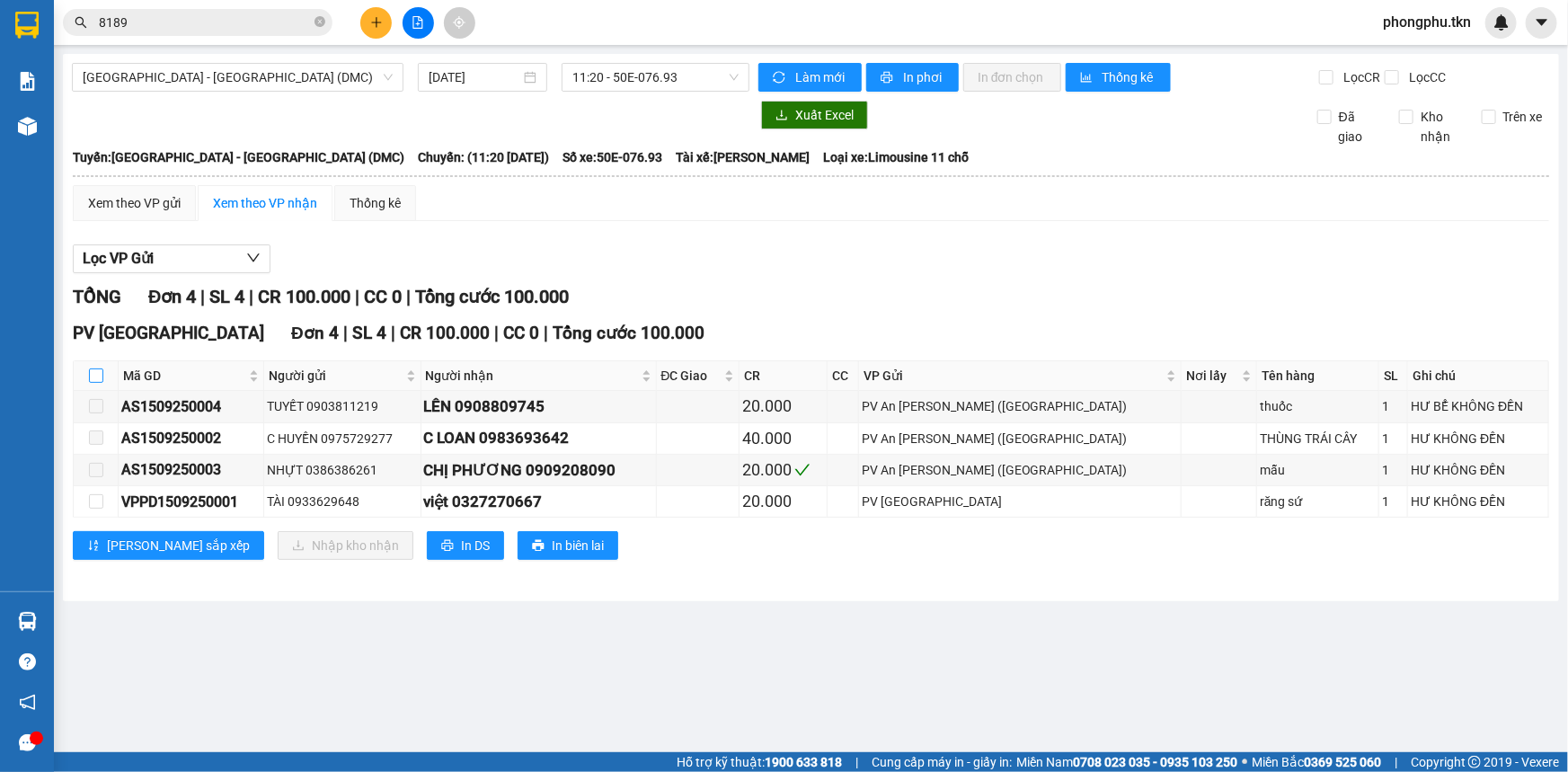
click at [96, 371] on input "checkbox" at bounding box center [96, 376] width 15 height 15
checkbox input "true"
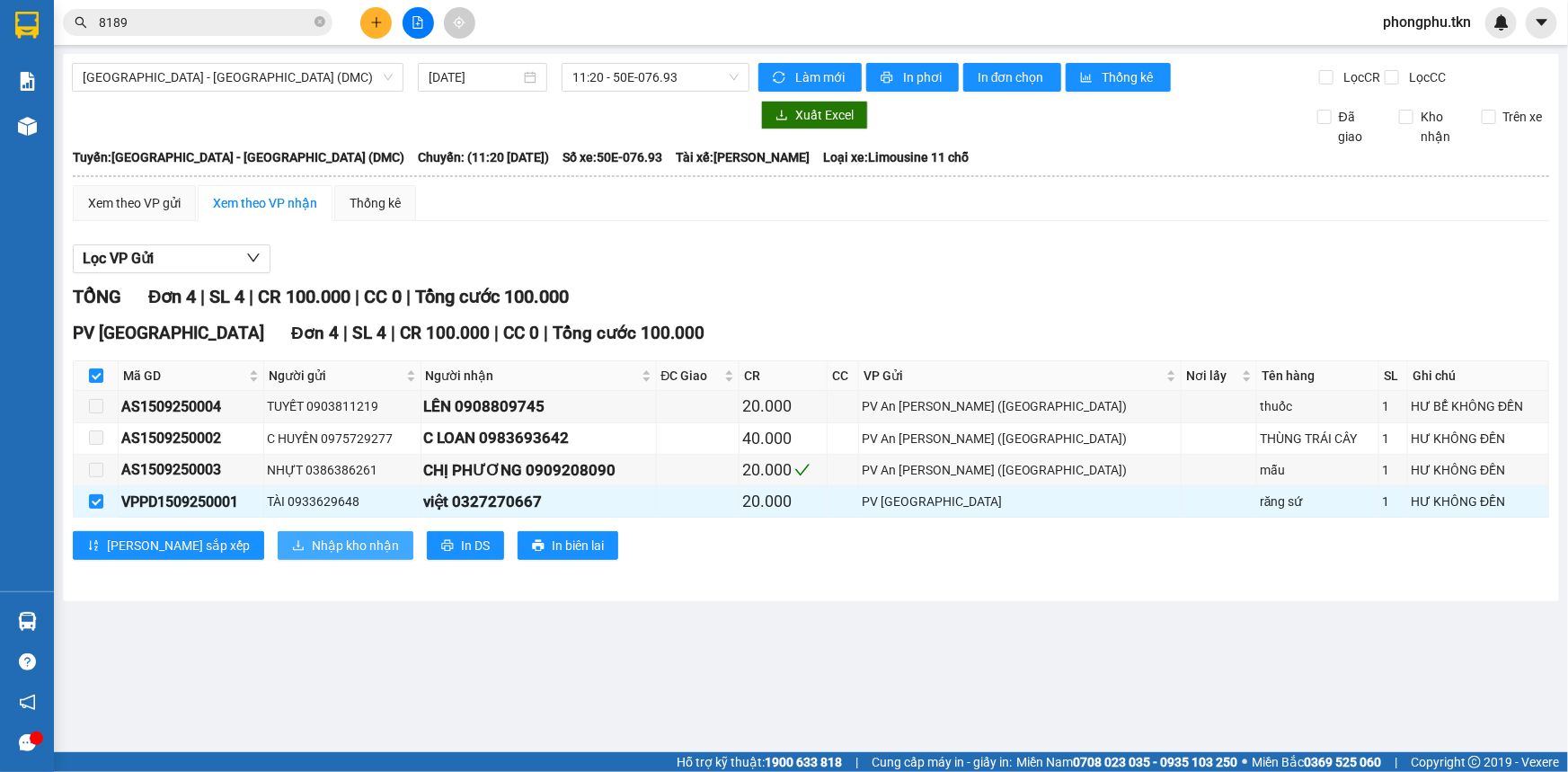
click at [278, 548] on button "Nhập kho nhận" at bounding box center [346, 546] width 136 height 29
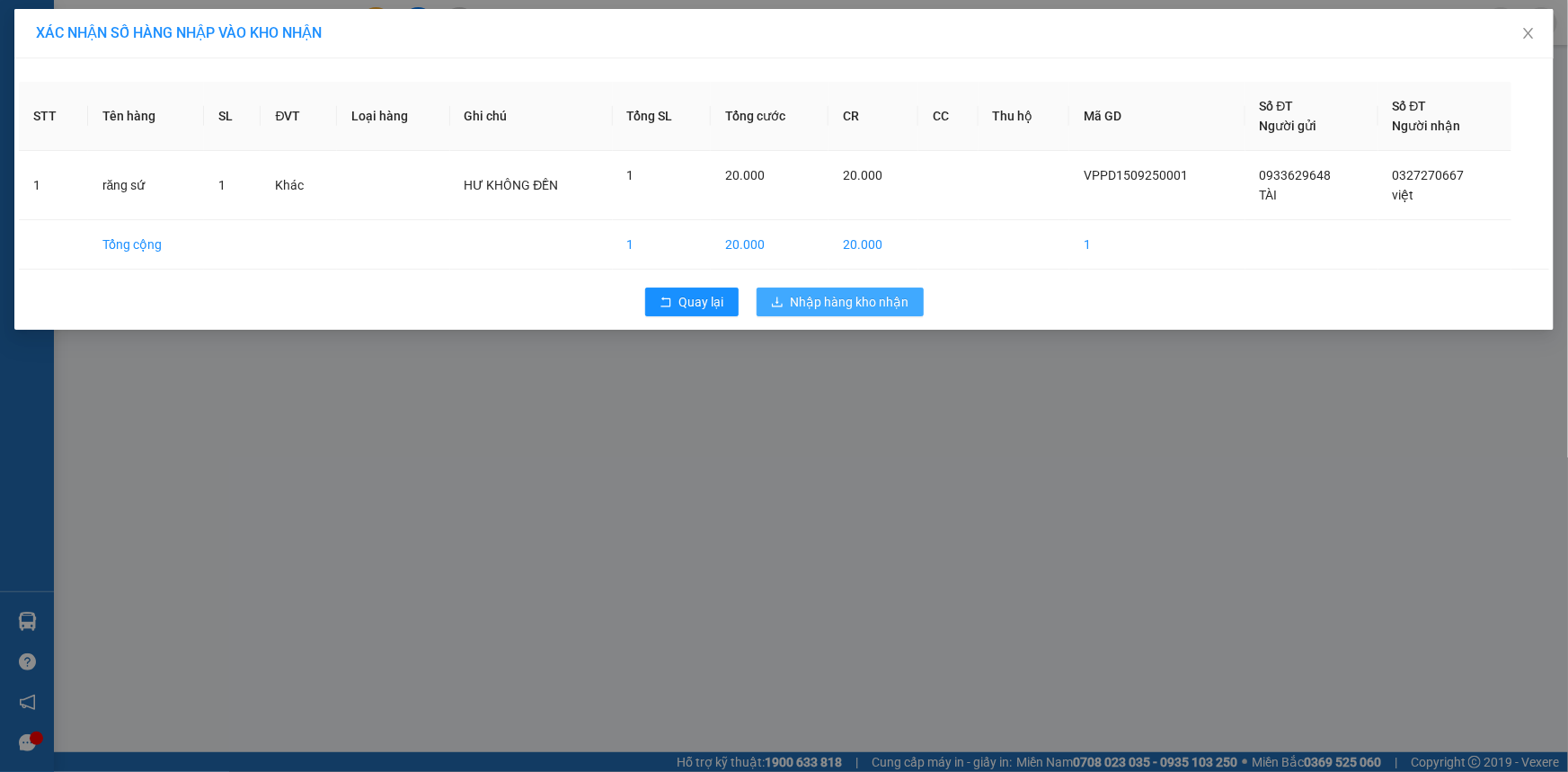
drag, startPoint x: 809, startPoint y: 302, endPoint x: 659, endPoint y: 356, distance: 159.4
click at [810, 302] on span "Nhập hàng kho nhận" at bounding box center [850, 302] width 119 height 20
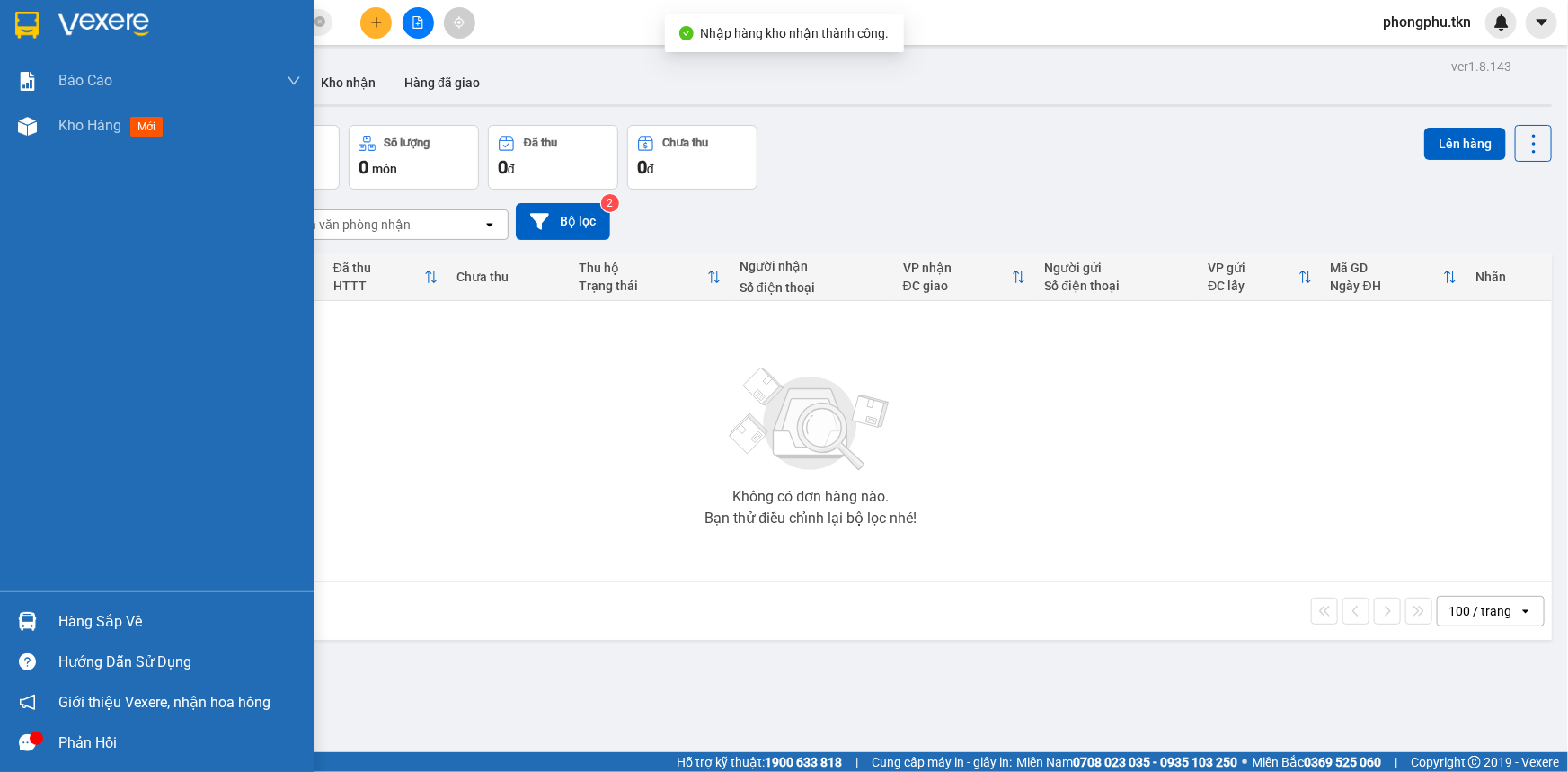
click at [53, 614] on div "Hàng sắp về" at bounding box center [157, 621] width 315 height 41
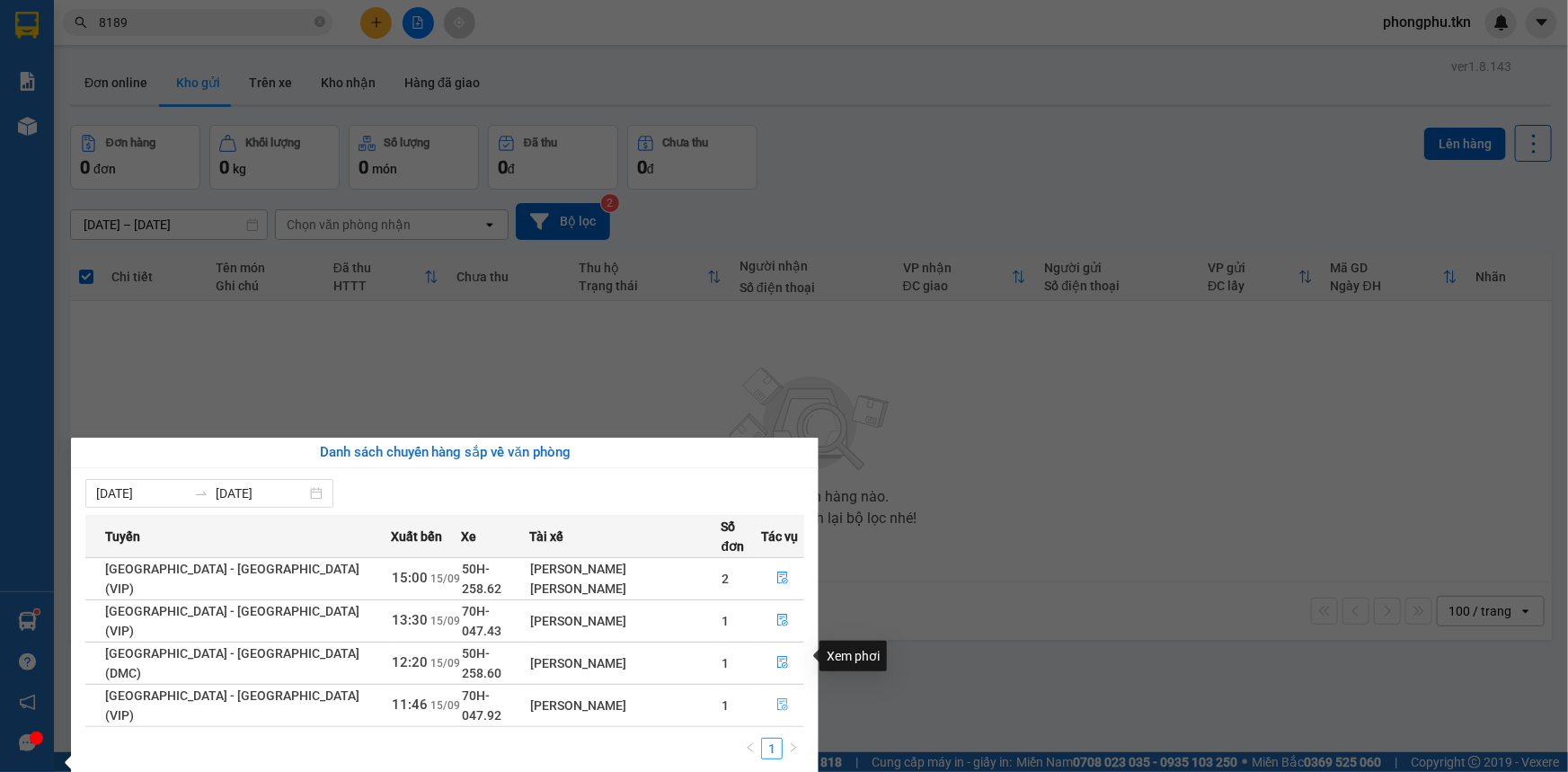
click at [777, 699] on icon "file-done" at bounding box center [783, 705] width 11 height 13
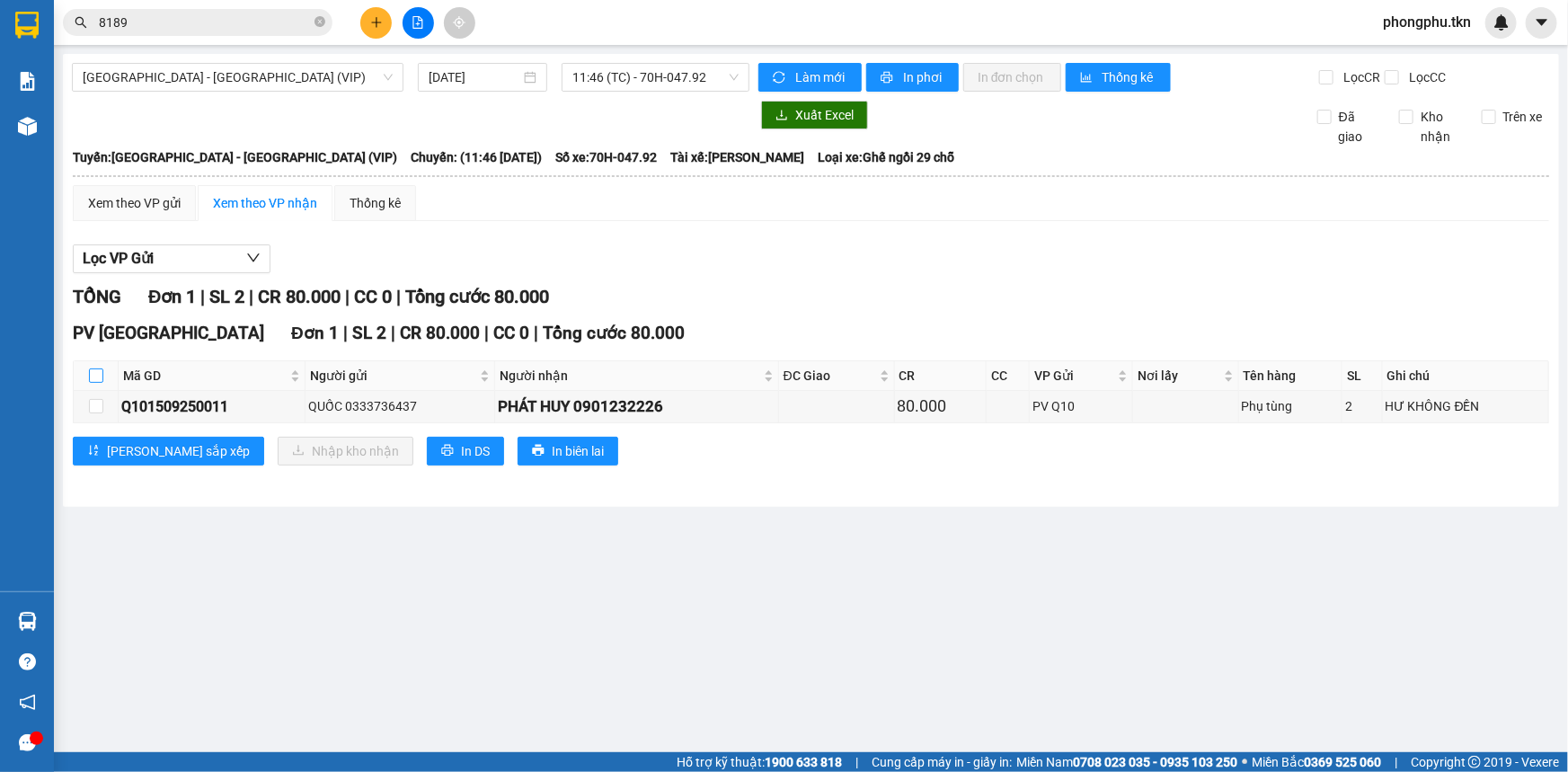
click at [94, 377] on input "checkbox" at bounding box center [96, 376] width 15 height 15
checkbox input "true"
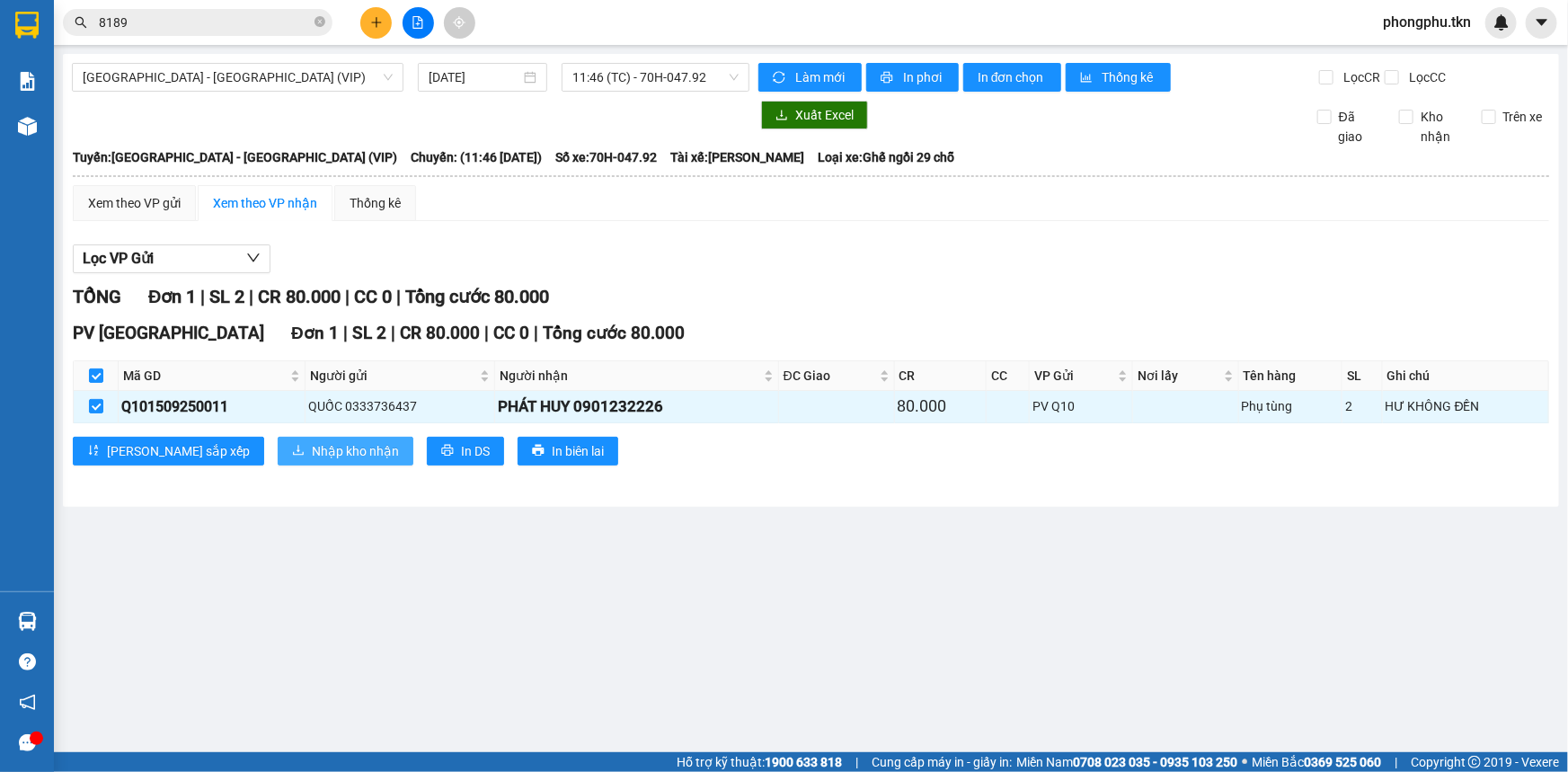
click at [312, 446] on span "Nhập kho nhận" at bounding box center [355, 451] width 87 height 20
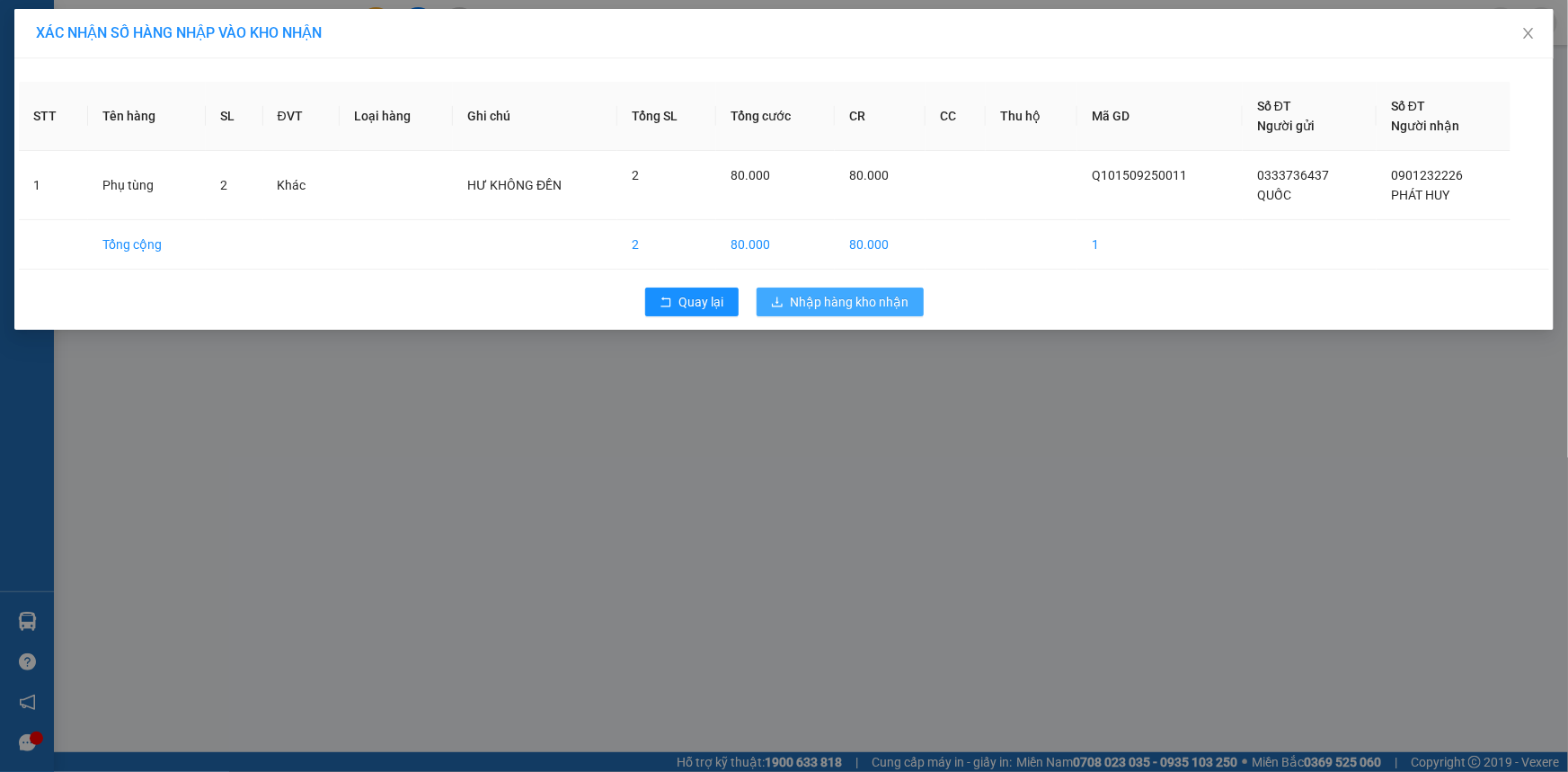
click at [891, 306] on span "Nhập hàng kho nhận" at bounding box center [850, 302] width 119 height 20
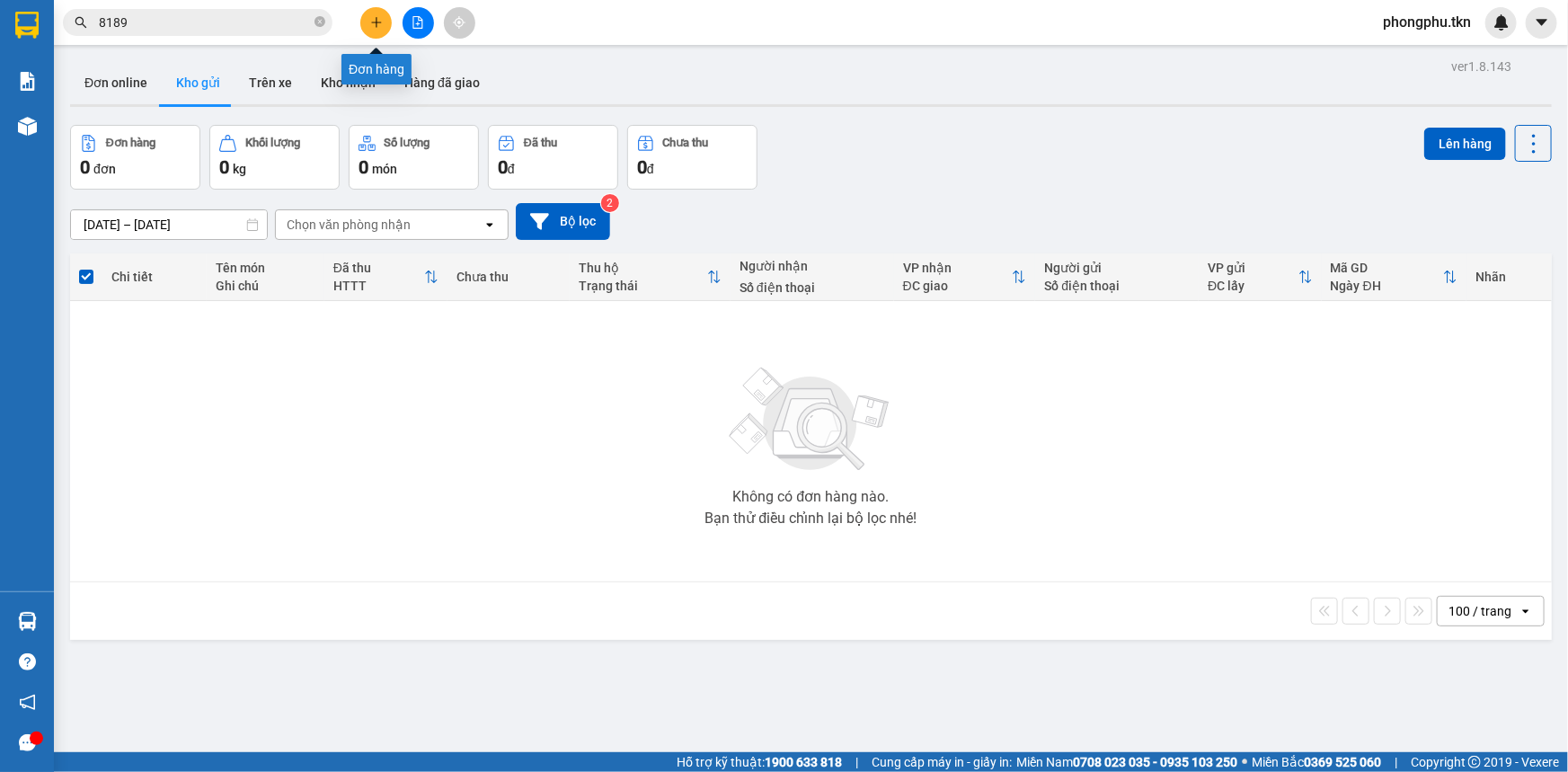
click at [368, 28] on button at bounding box center [375, 23] width 32 height 32
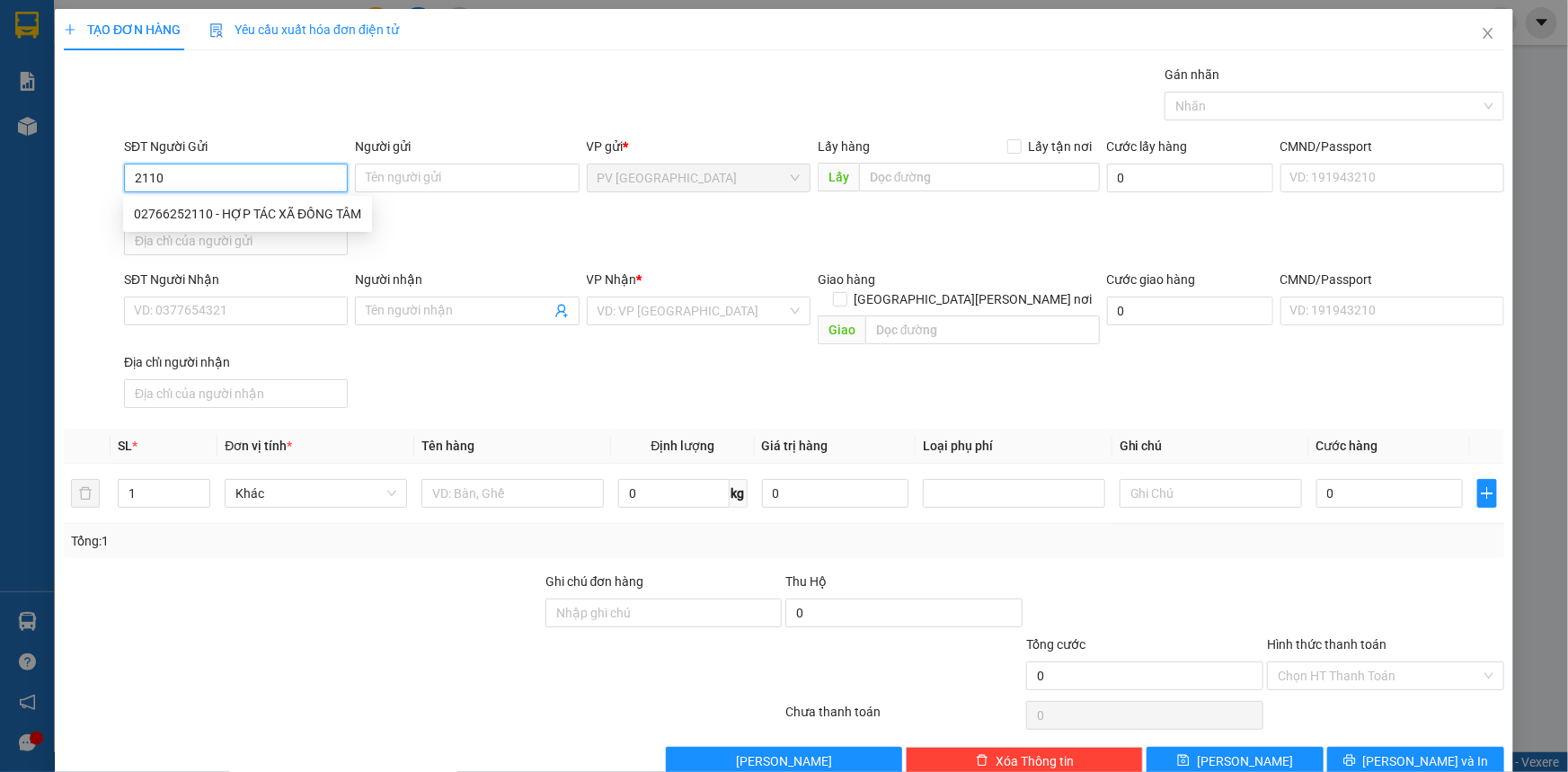
click at [224, 210] on div "02766252110 - HỢP TÁC XÃ ĐỒNG TÂM" at bounding box center [248, 214] width 228 height 20
type input "02766252110"
type input "HỢP TÁC XÃ ĐỒNG TÂM"
type input "0966909892"
type input "Anh TÂM"
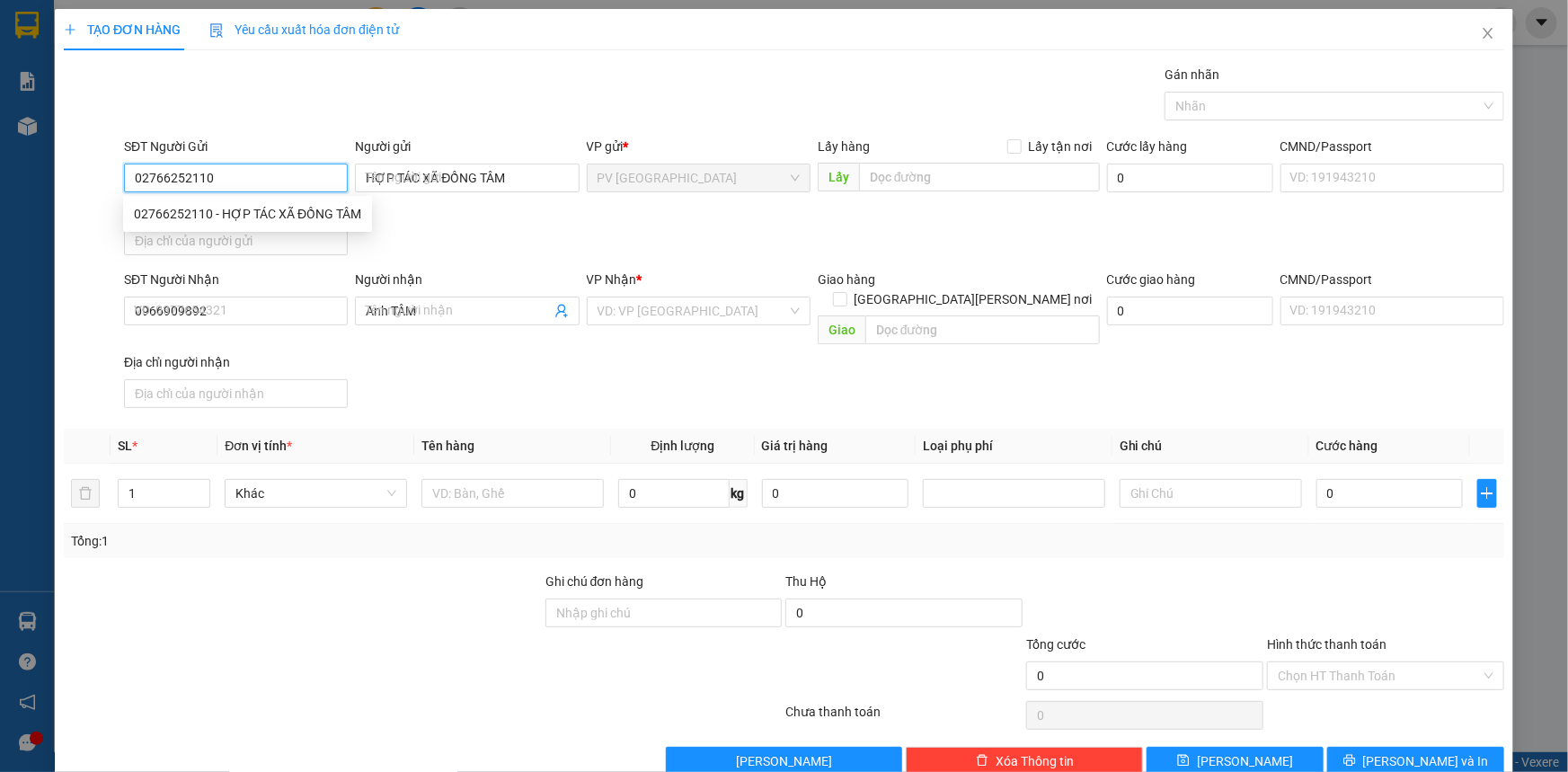
type input "20.000"
type input "02766252110"
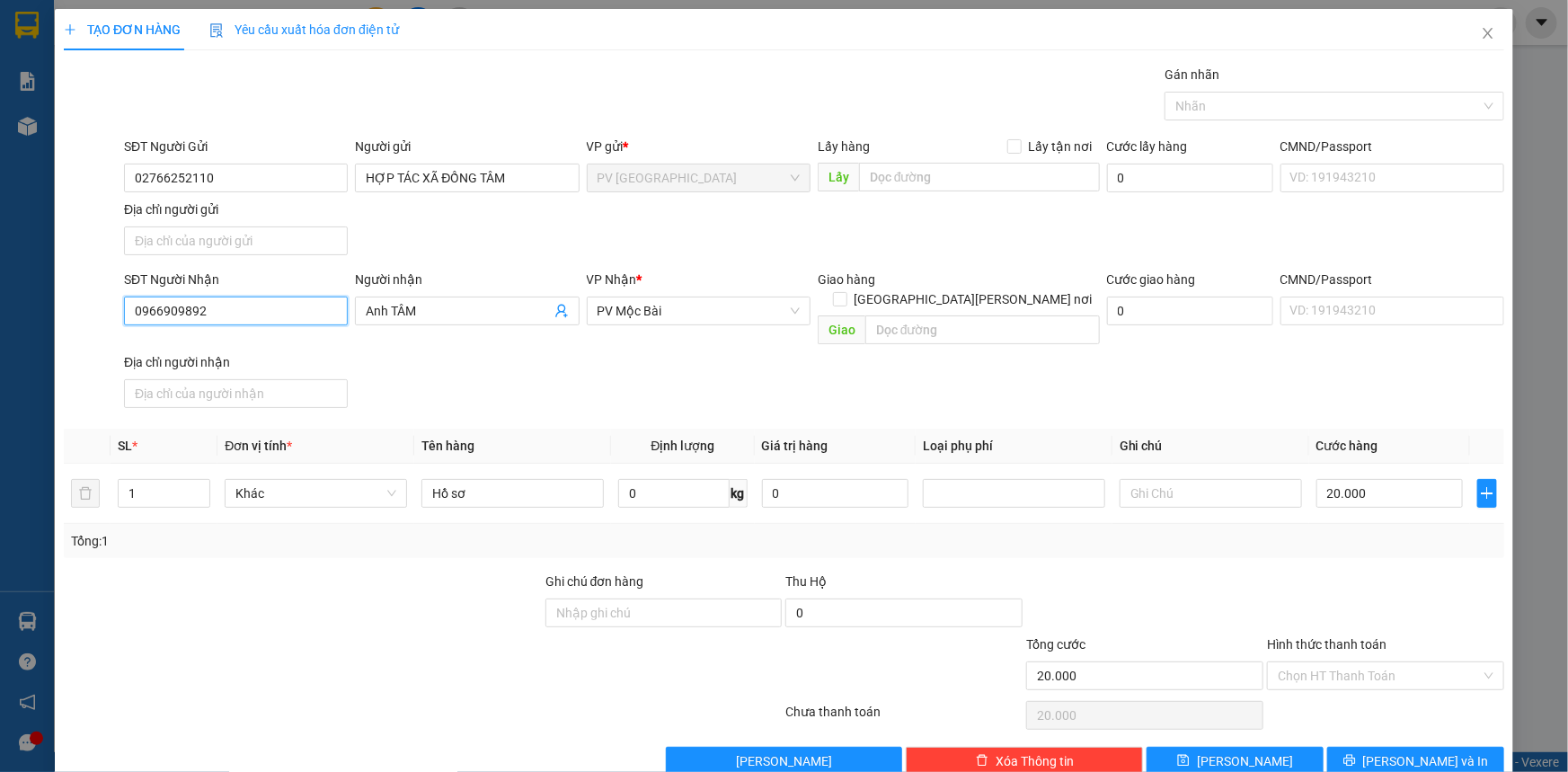
click at [334, 317] on input "0966909892" at bounding box center [236, 311] width 224 height 29
click at [334, 316] on input "0966909892" at bounding box center [236, 311] width 224 height 29
type input "0907420907"
click at [491, 308] on input "Anh TÂM" at bounding box center [457, 311] width 184 height 20
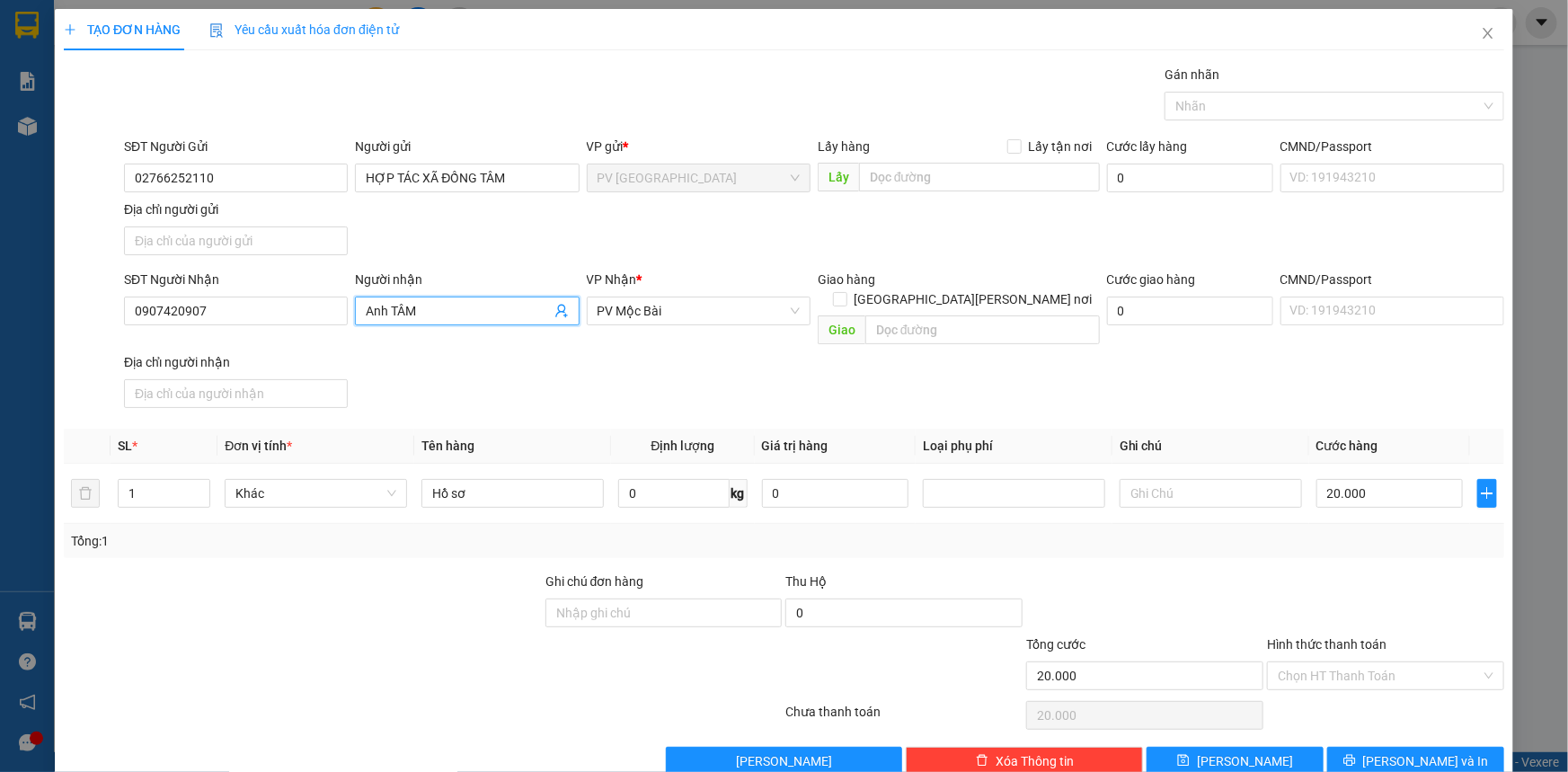
click at [491, 308] on input "Anh TÂM" at bounding box center [457, 311] width 184 height 20
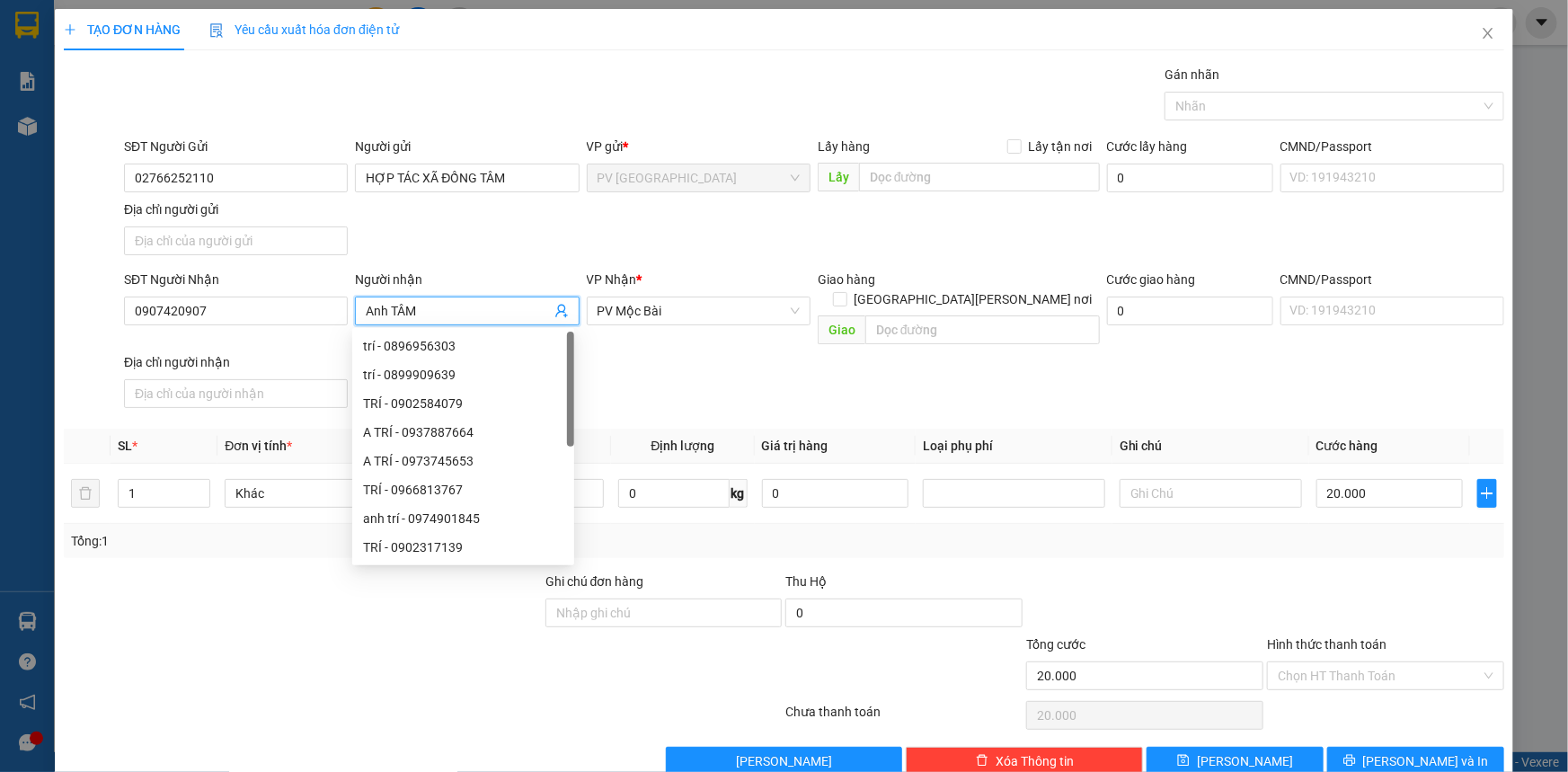
click at [491, 308] on input "Anh TÂM" at bounding box center [457, 311] width 184 height 20
click at [687, 316] on span "PV Mộc Bài" at bounding box center [698, 311] width 202 height 27
type input "a công"
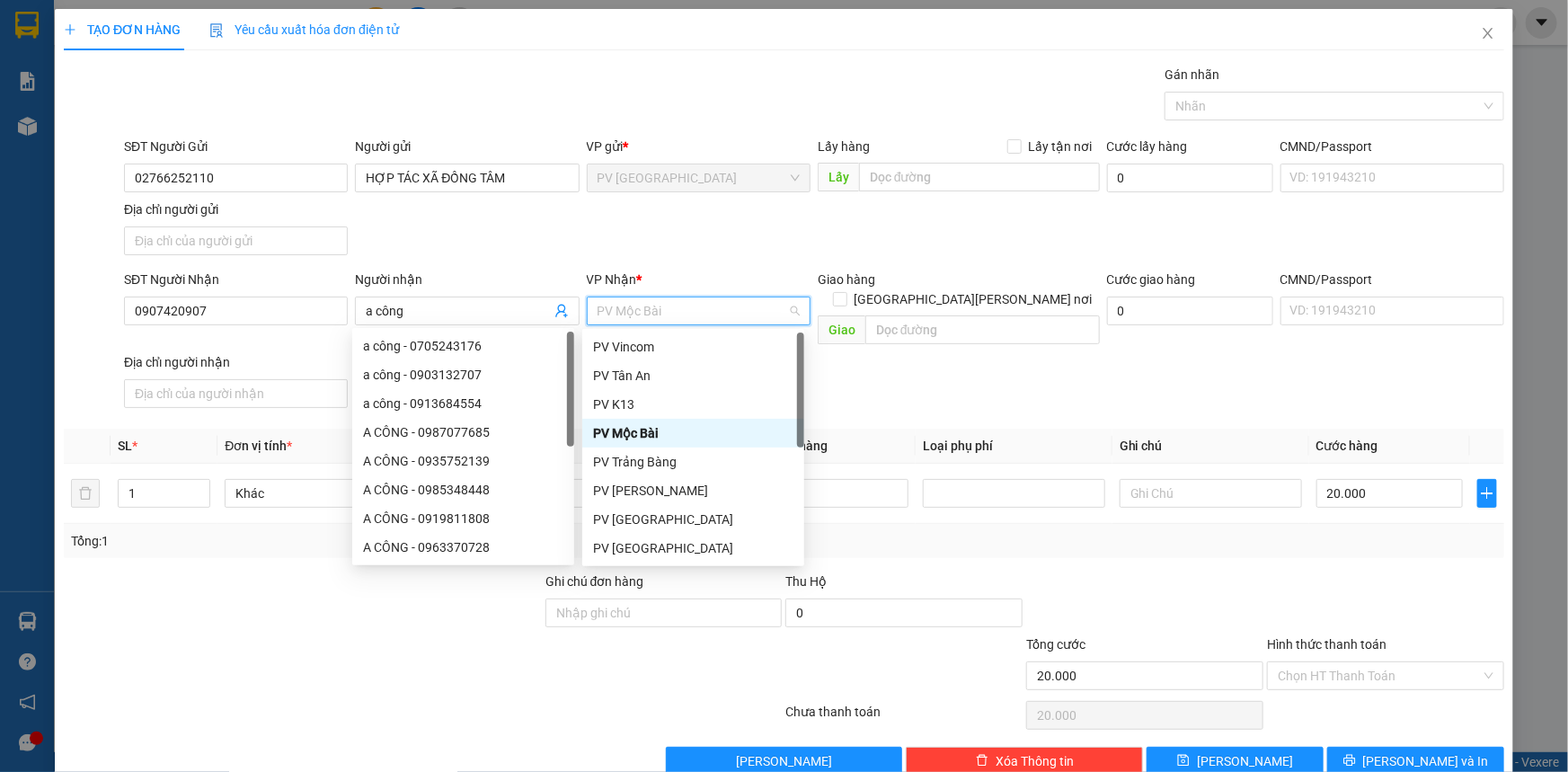
click at [687, 316] on span "PV Mộc Bài" at bounding box center [698, 311] width 202 height 27
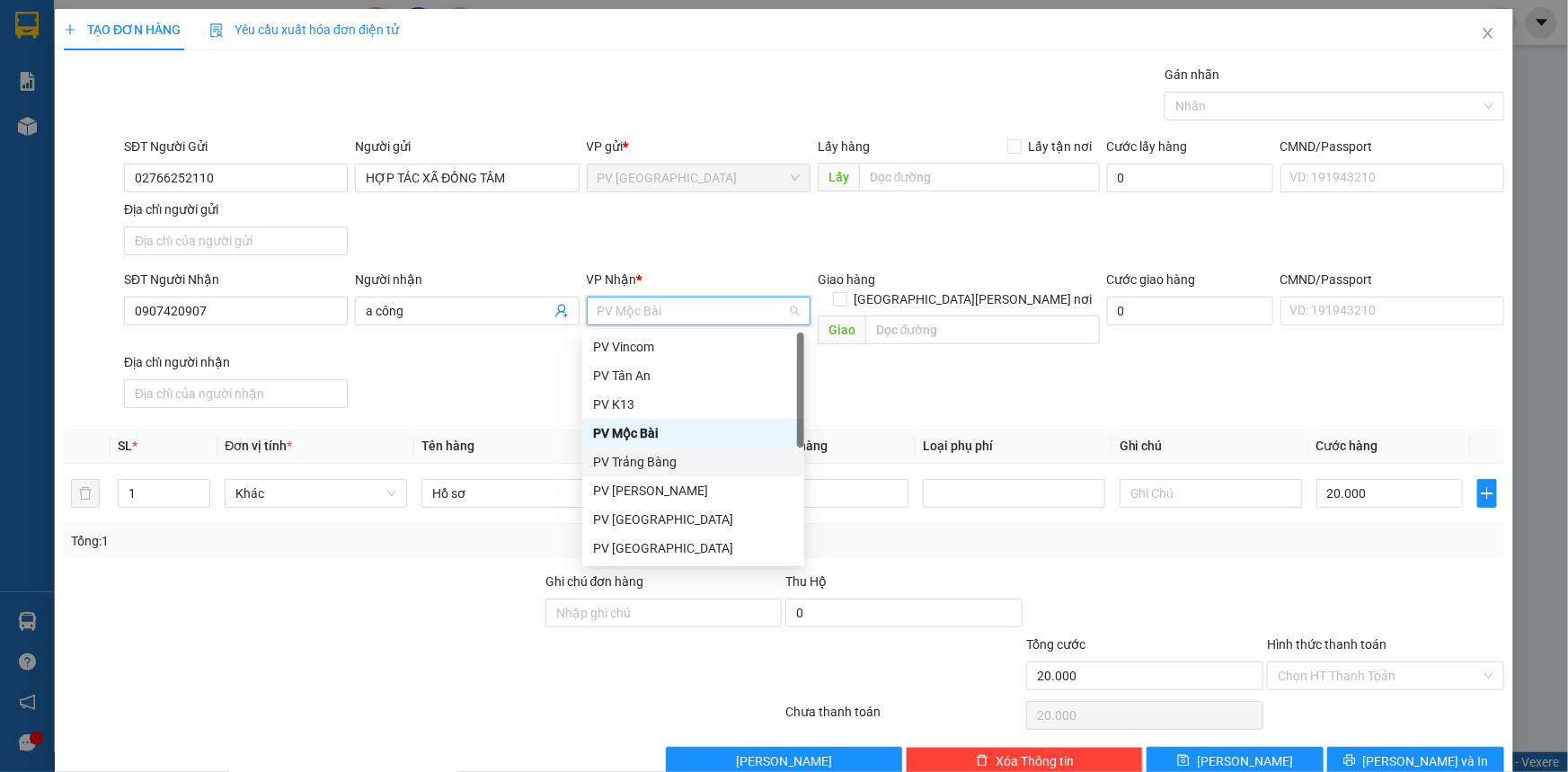
click at [648, 464] on div "PV Trảng Bàng" at bounding box center [693, 462] width 200 height 20
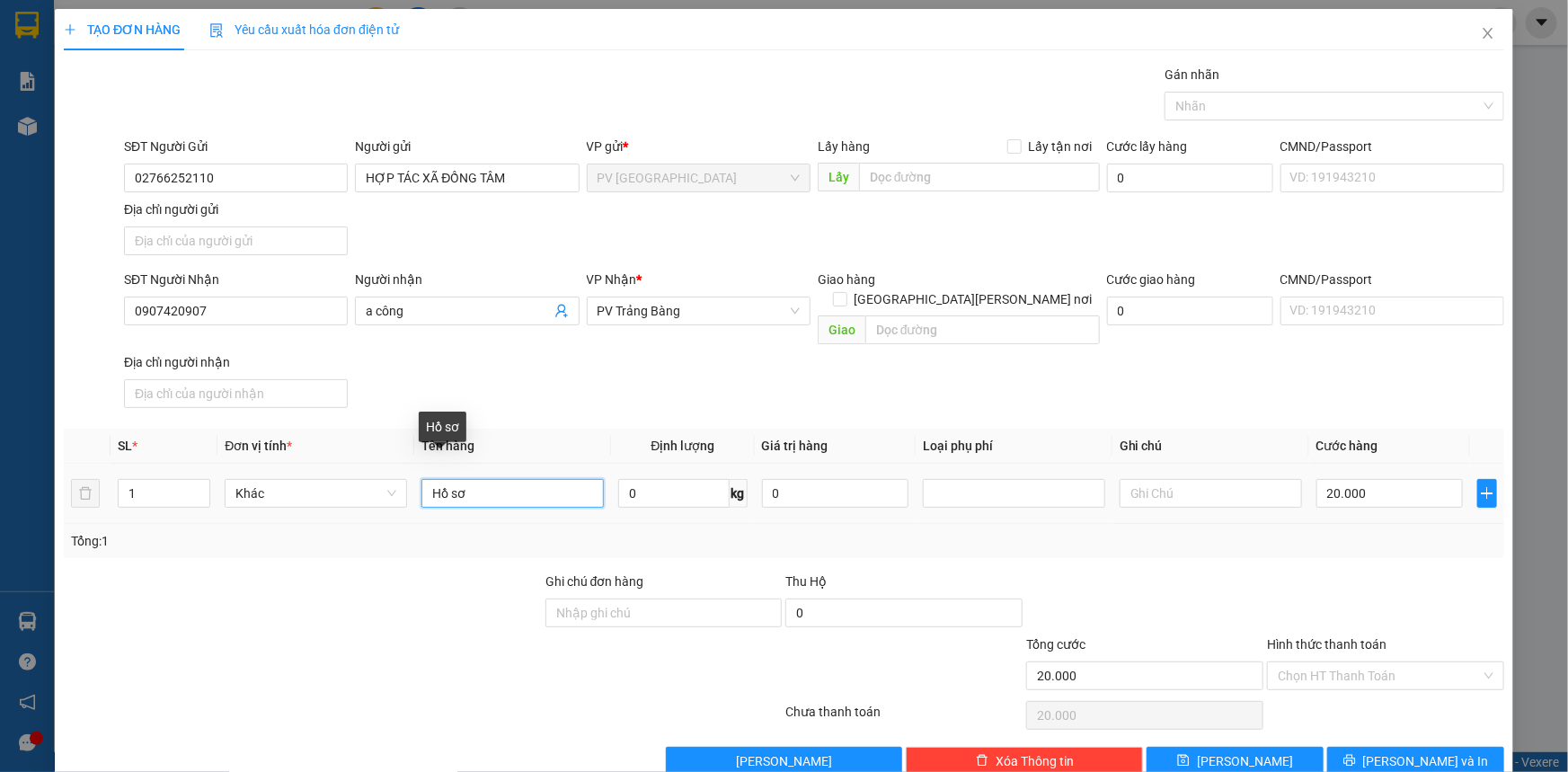
click at [540, 479] on input "Hồ sơ" at bounding box center [512, 493] width 182 height 29
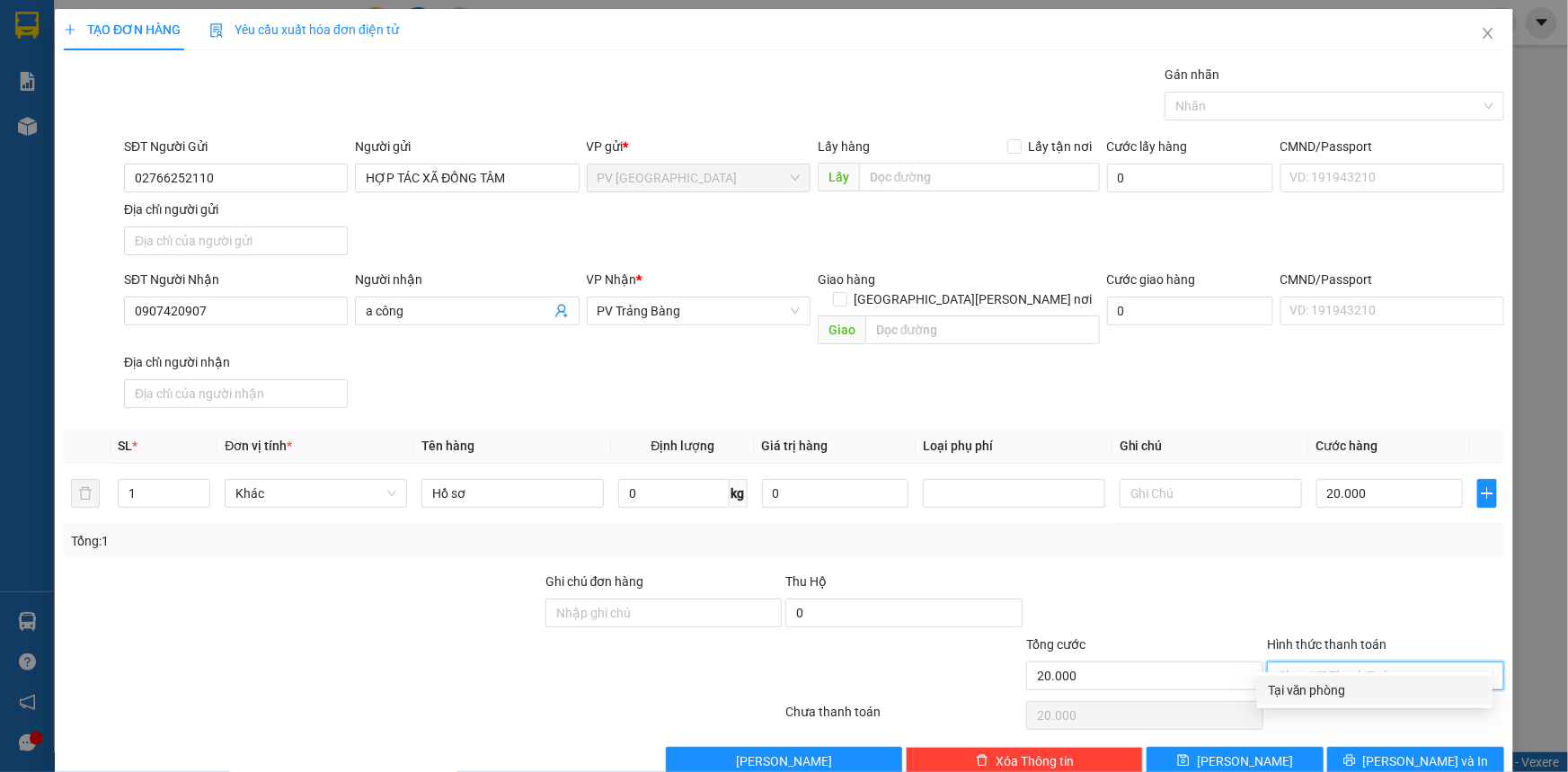
click at [1387, 662] on input "Hình thức thanh toán" at bounding box center [1379, 676] width 203 height 27
click at [1384, 692] on div "Tại văn phòng" at bounding box center [1375, 690] width 214 height 20
type input "0"
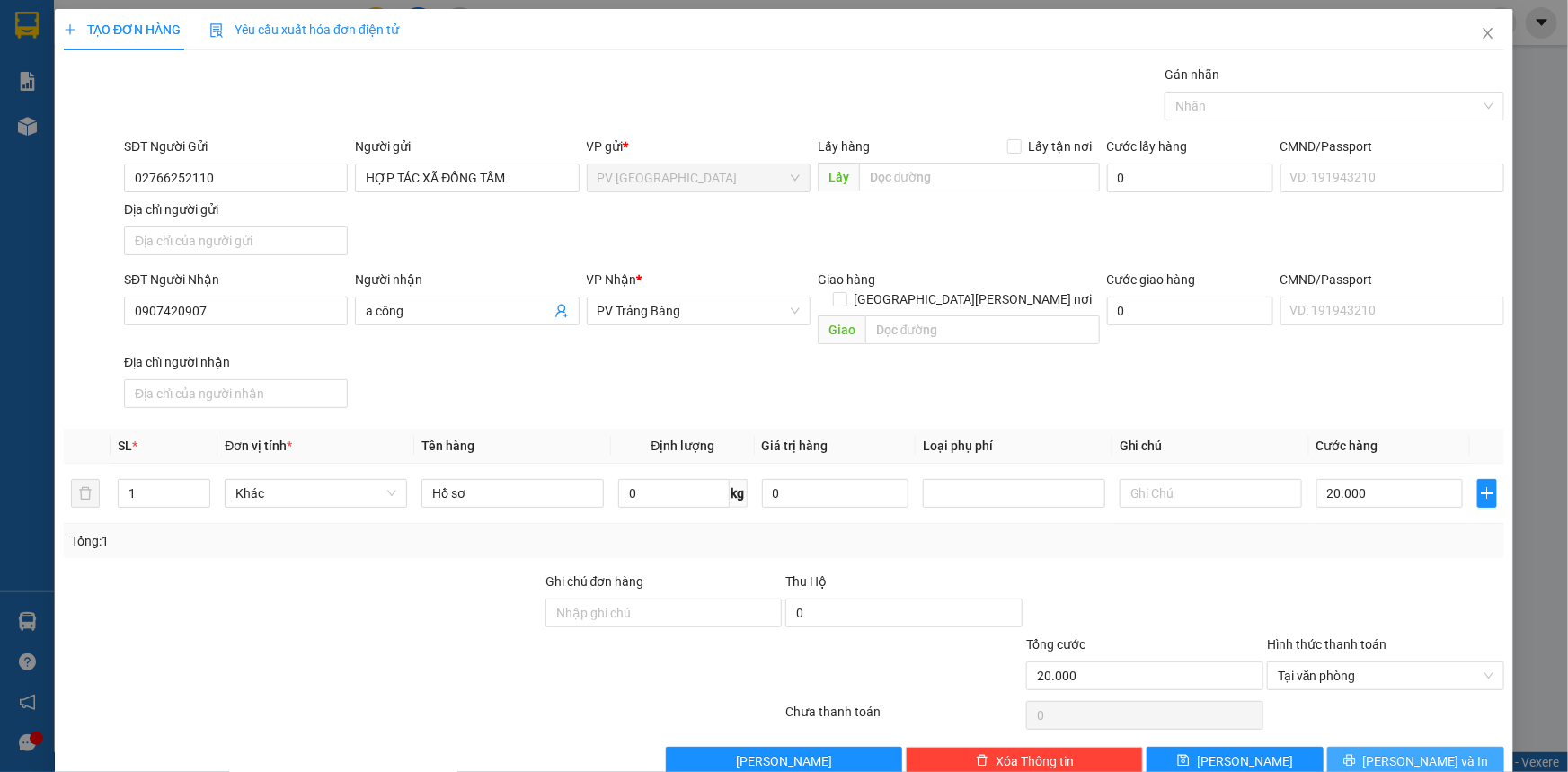
click at [1398, 751] on span "[PERSON_NAME] và In" at bounding box center [1426, 761] width 126 height 20
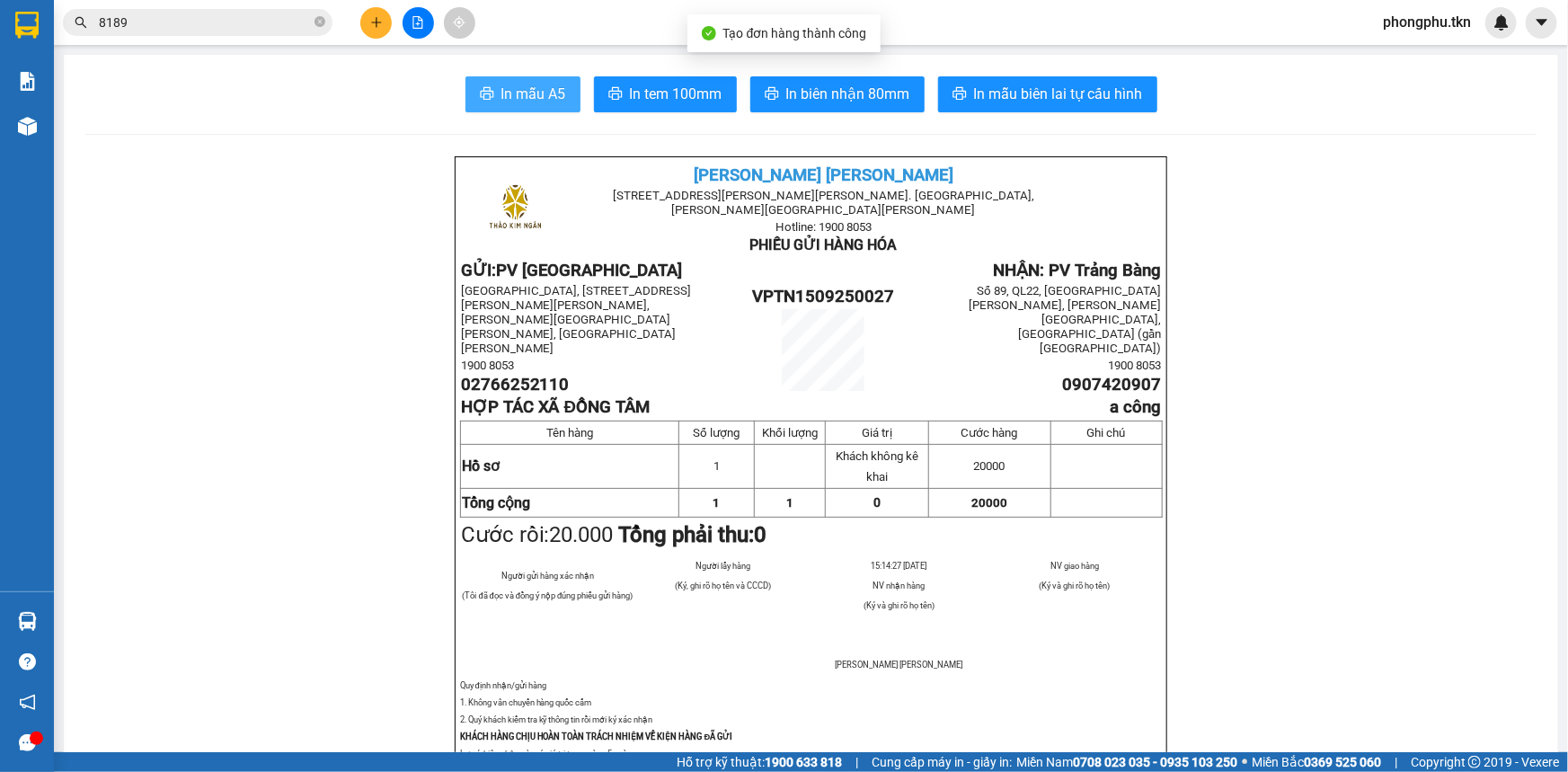
click at [553, 97] on span "In mẫu A5" at bounding box center [533, 93] width 64 height 23
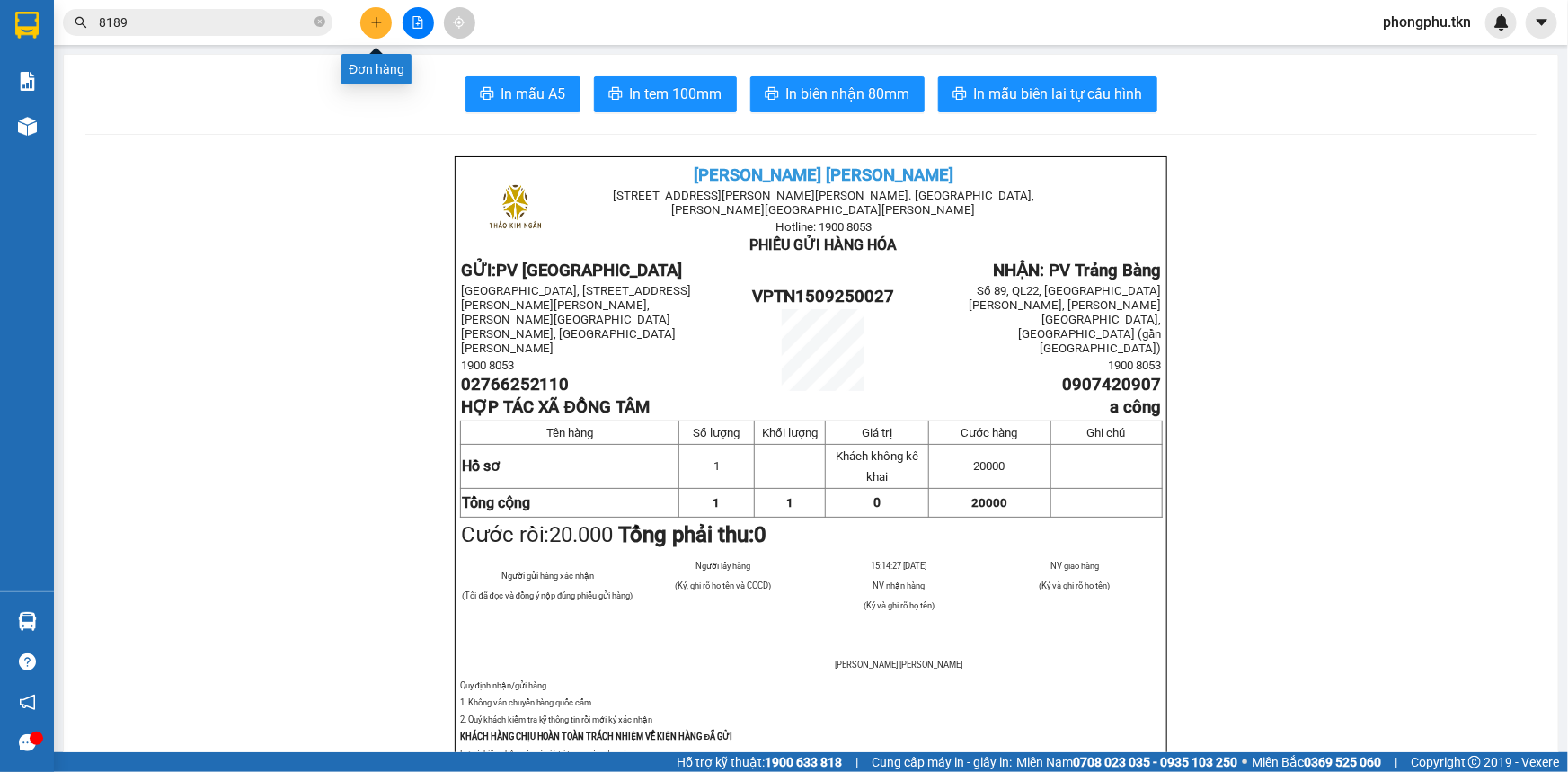
click at [370, 28] on icon "plus" at bounding box center [376, 23] width 13 height 13
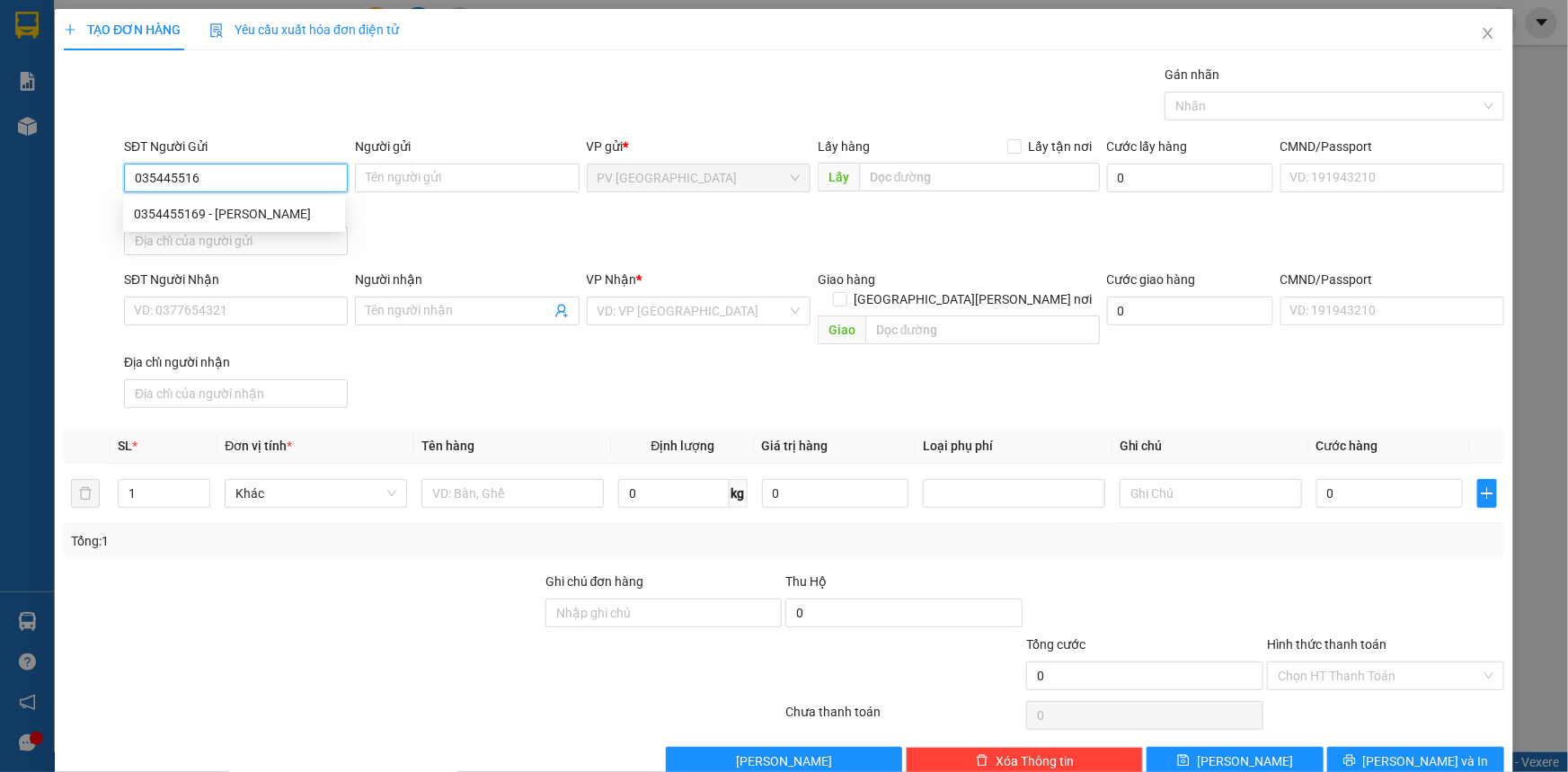
type input "0354455169"
click at [313, 209] on div "0354455169 - BẢO TRÂN" at bounding box center [234, 214] width 200 height 20
type input "BẢO TRÂN"
type input "0907554473"
type input "THANH TÂM"
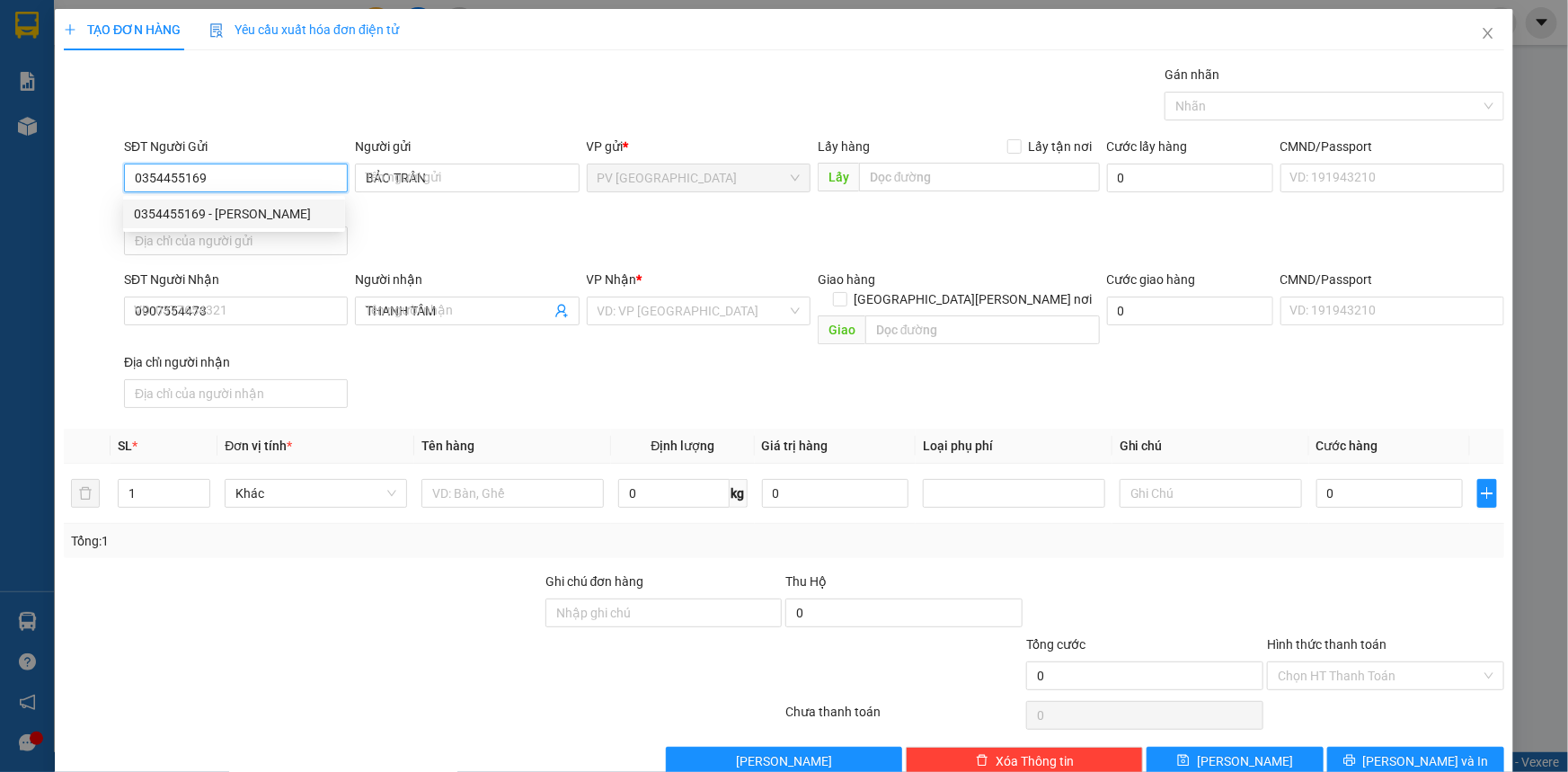
type input "70.000"
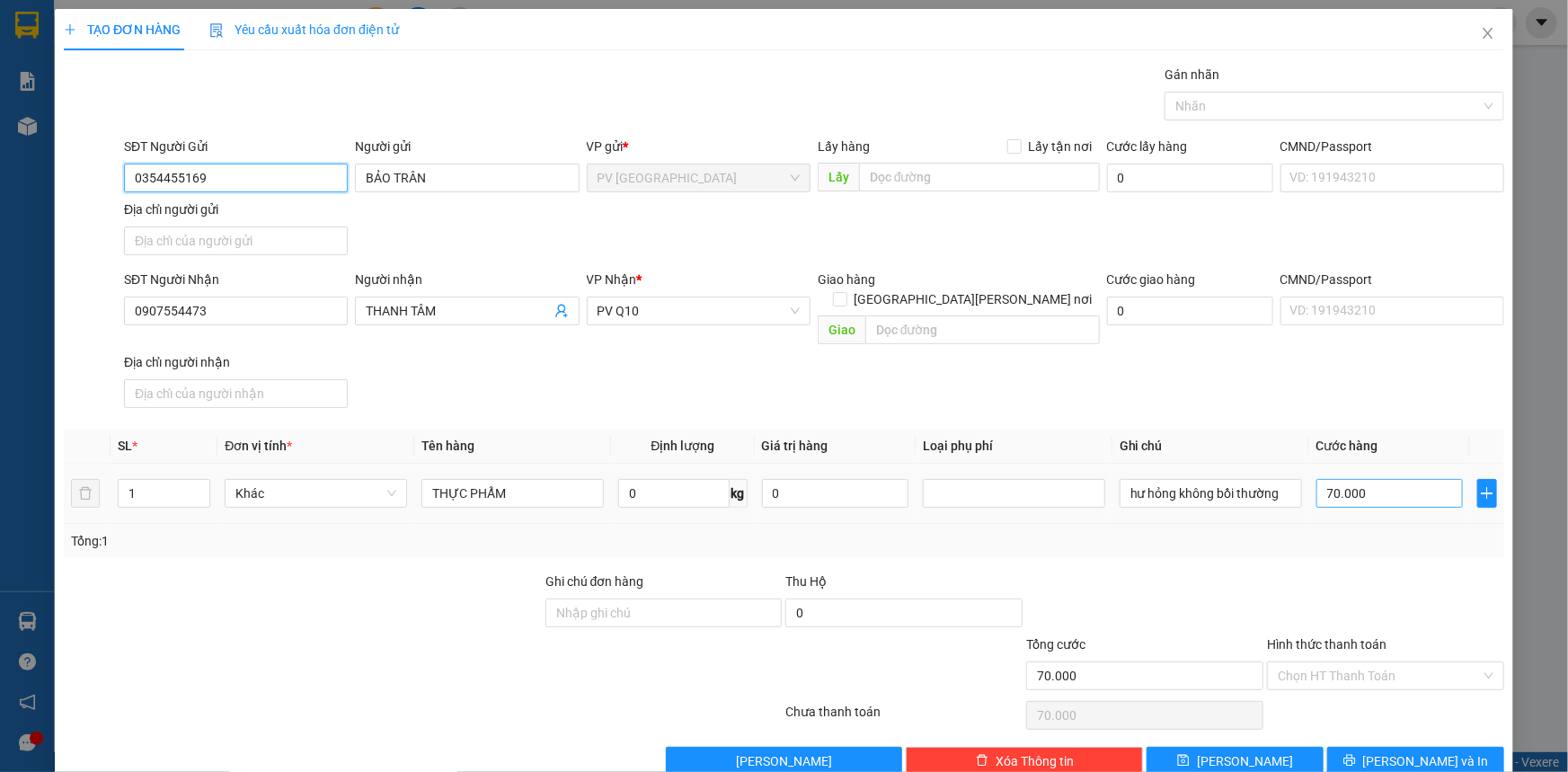
type input "0354455169"
click at [1373, 479] on input "70.000" at bounding box center [1390, 493] width 147 height 29
type input "0"
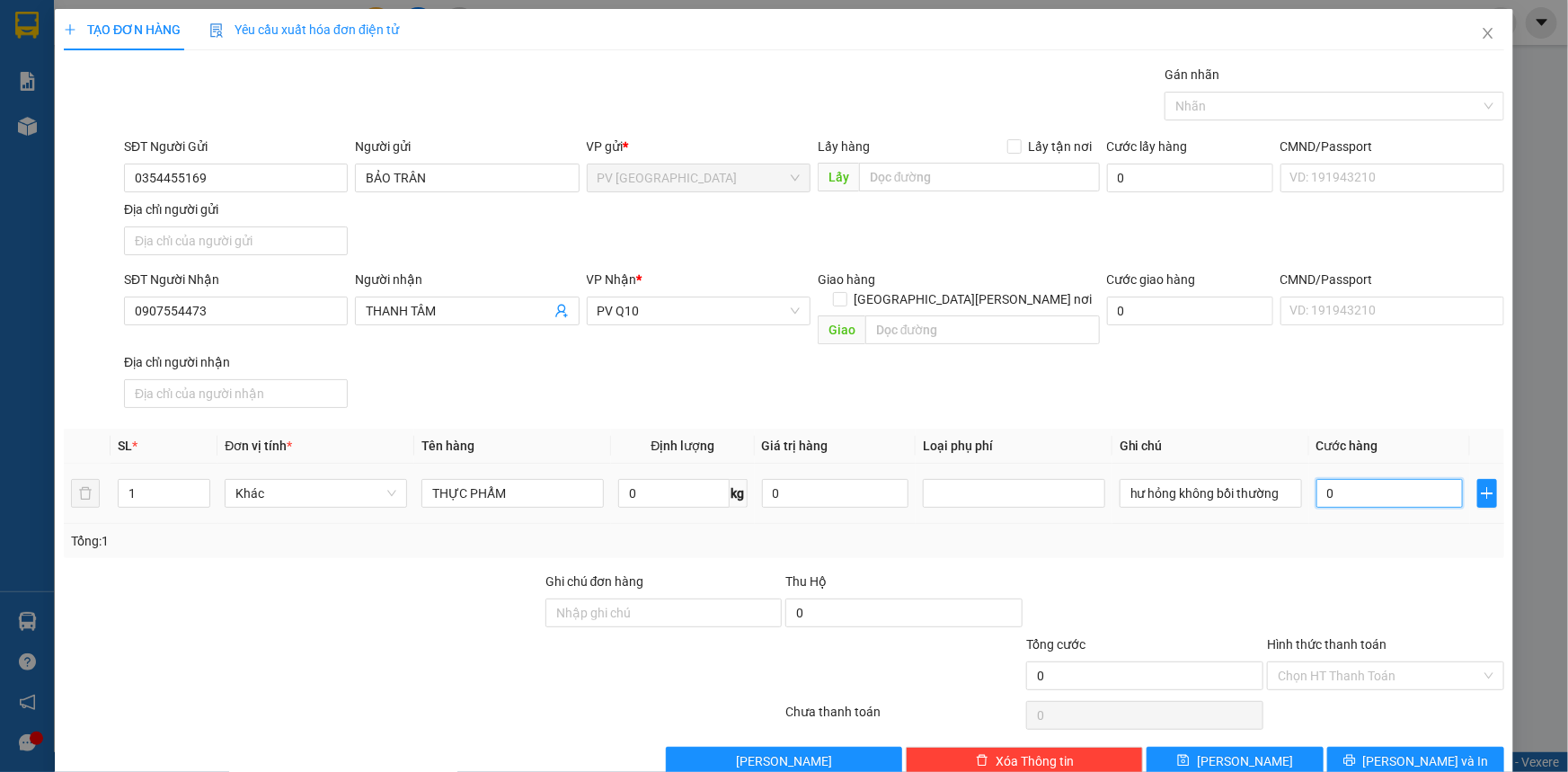
type input "0"
type input "50"
type input "50.000"
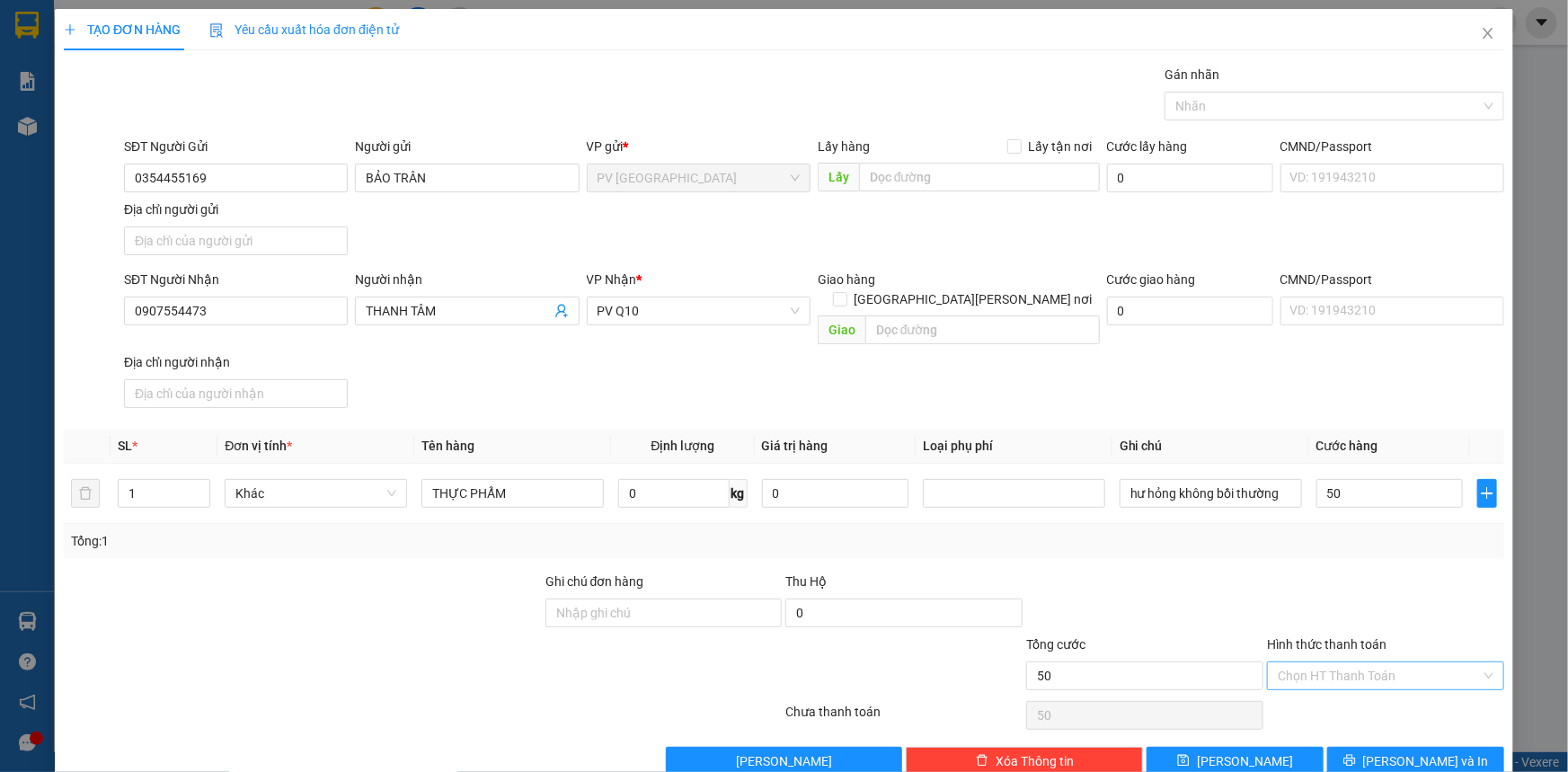
type input "50.000"
click at [1356, 662] on input "Hình thức thanh toán" at bounding box center [1379, 676] width 203 height 27
click at [1244, 110] on div at bounding box center [1325, 106] width 313 height 22
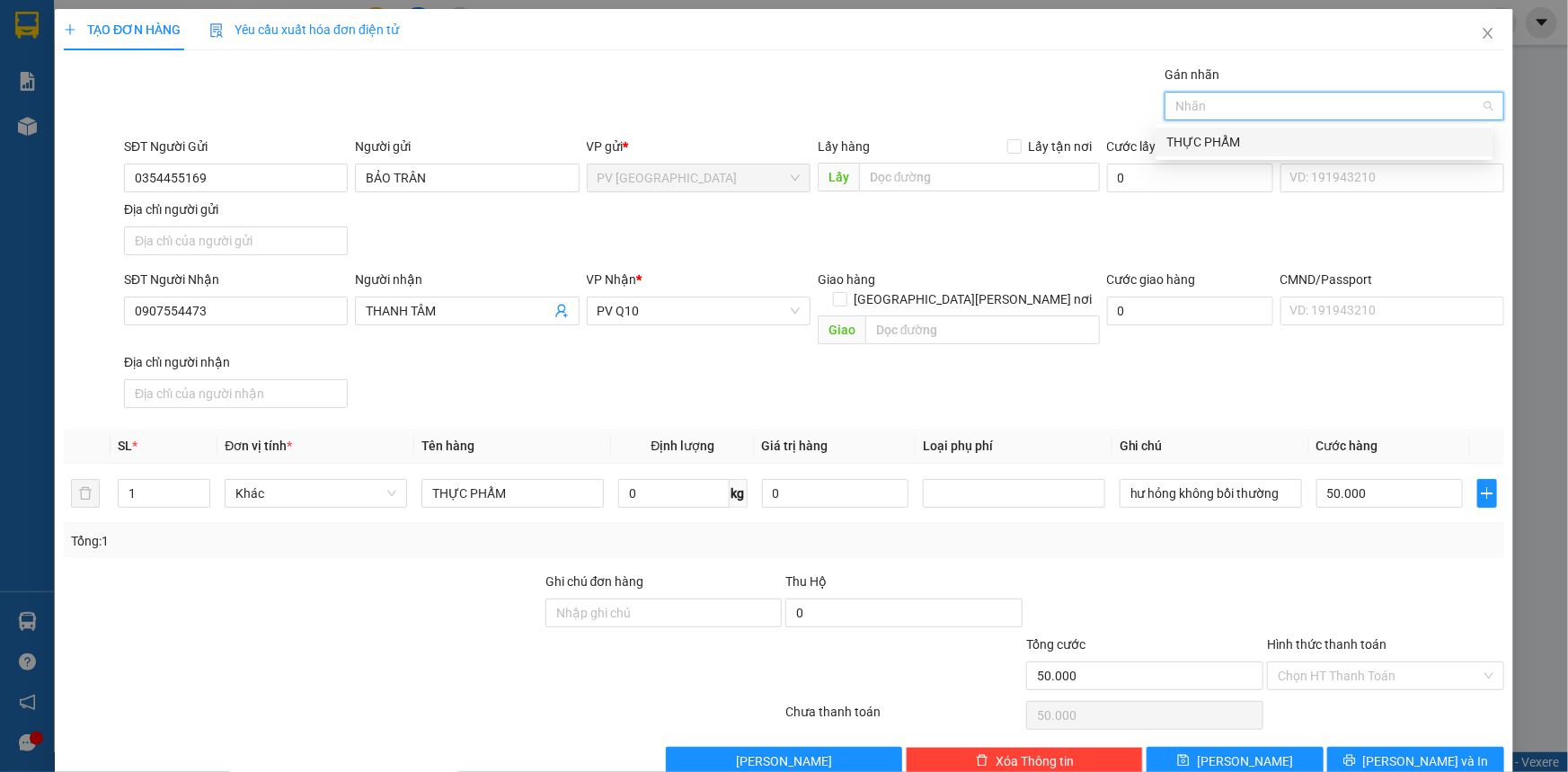
click at [1257, 143] on div "THỰC PHẨM" at bounding box center [1324, 142] width 316 height 20
drag, startPoint x: 1350, startPoint y: 655, endPoint x: 1388, endPoint y: 694, distance: 54.5
click at [1360, 662] on input "Hình thức thanh toán" at bounding box center [1379, 676] width 203 height 27
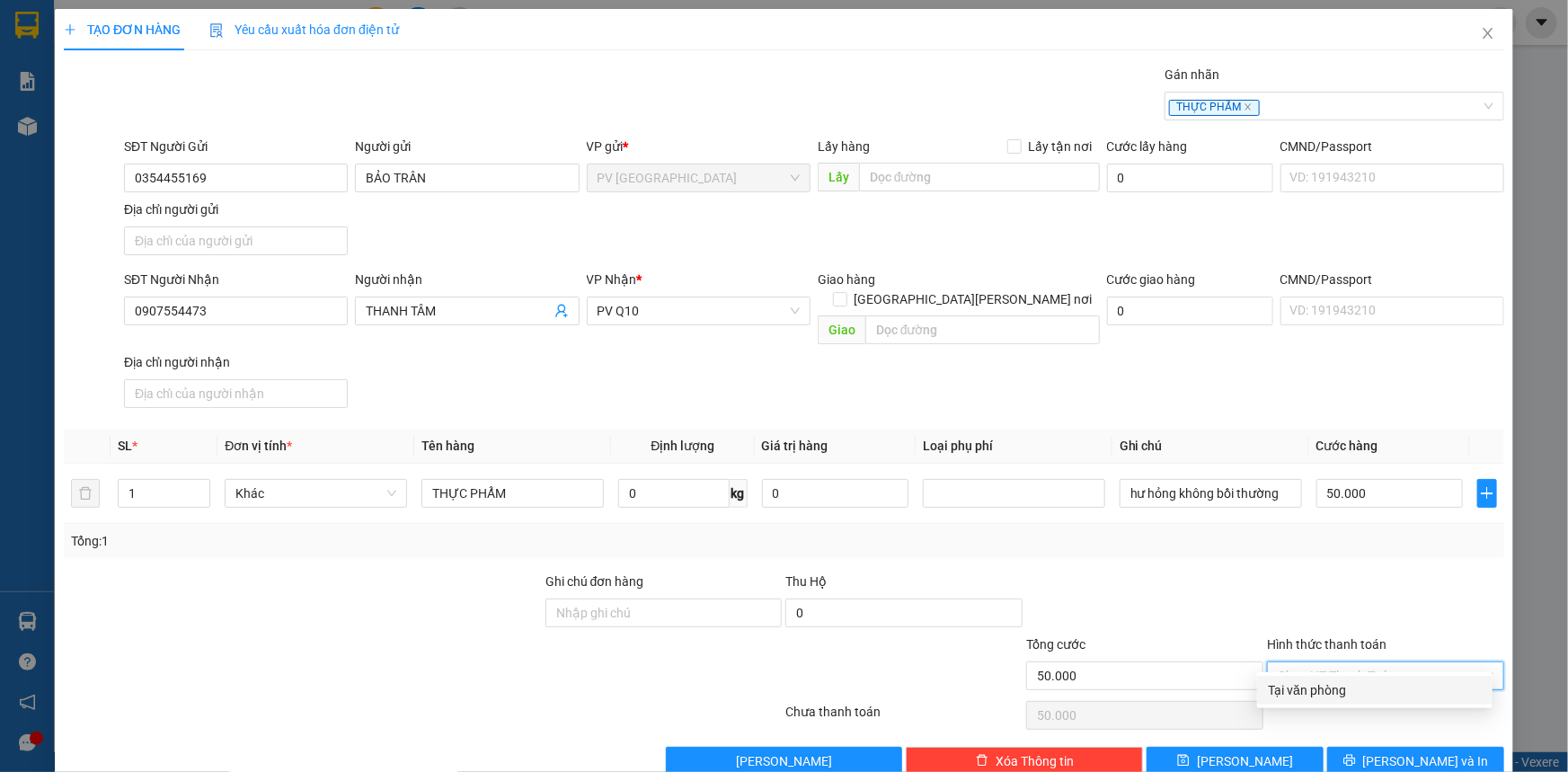
drag, startPoint x: 1387, startPoint y: 698, endPoint x: 1394, endPoint y: 718, distance: 21.2
click at [1385, 697] on div "Tại văn phòng" at bounding box center [1375, 690] width 214 height 20
type input "0"
click at [1392, 751] on span "[PERSON_NAME] và In" at bounding box center [1426, 761] width 126 height 20
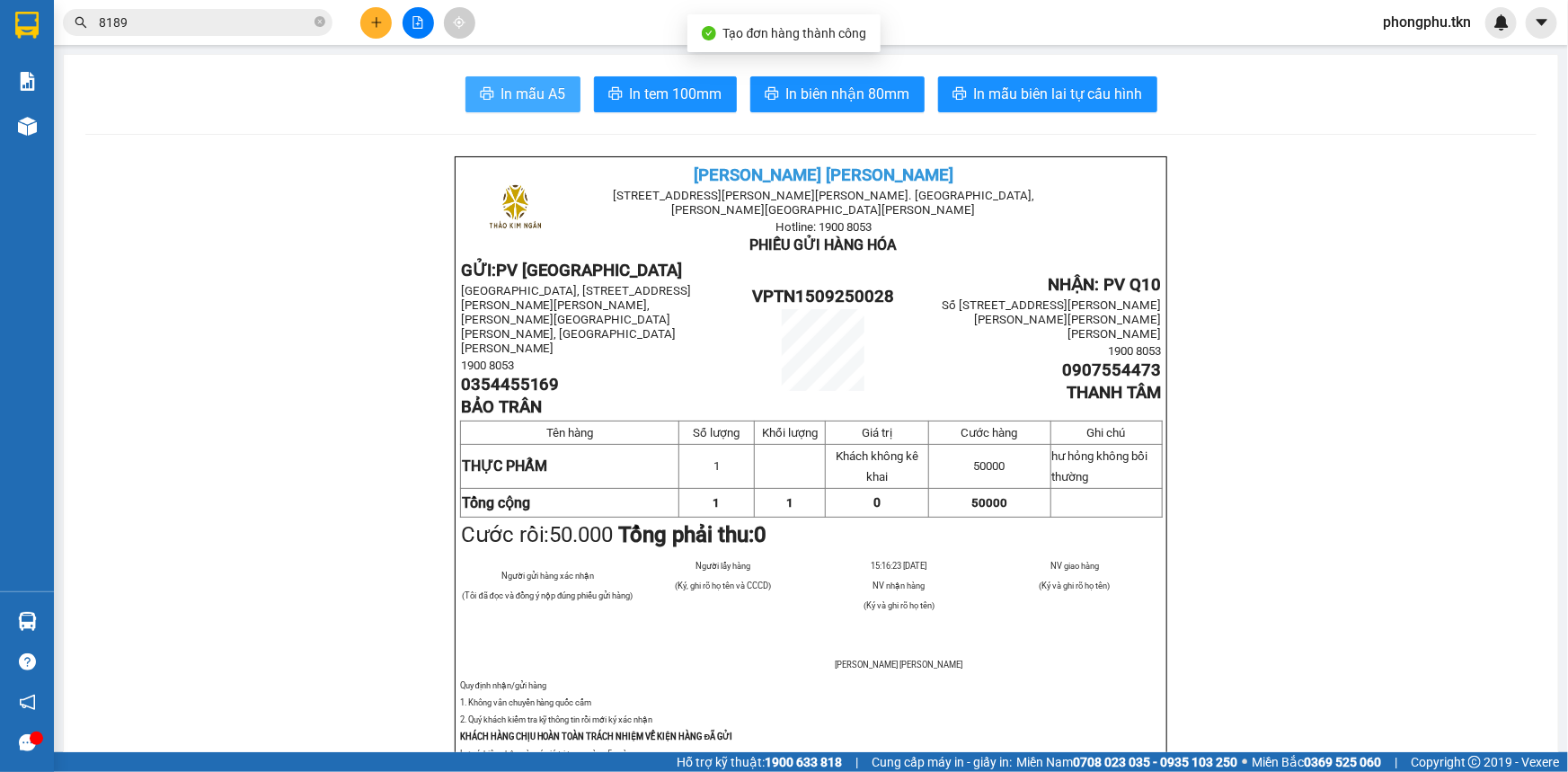
drag, startPoint x: 521, startPoint y: 102, endPoint x: 512, endPoint y: 90, distance: 15.0
click at [520, 98] on span "In mẫu A5" at bounding box center [533, 93] width 64 height 23
click at [239, 15] on input "8189" at bounding box center [205, 23] width 212 height 20
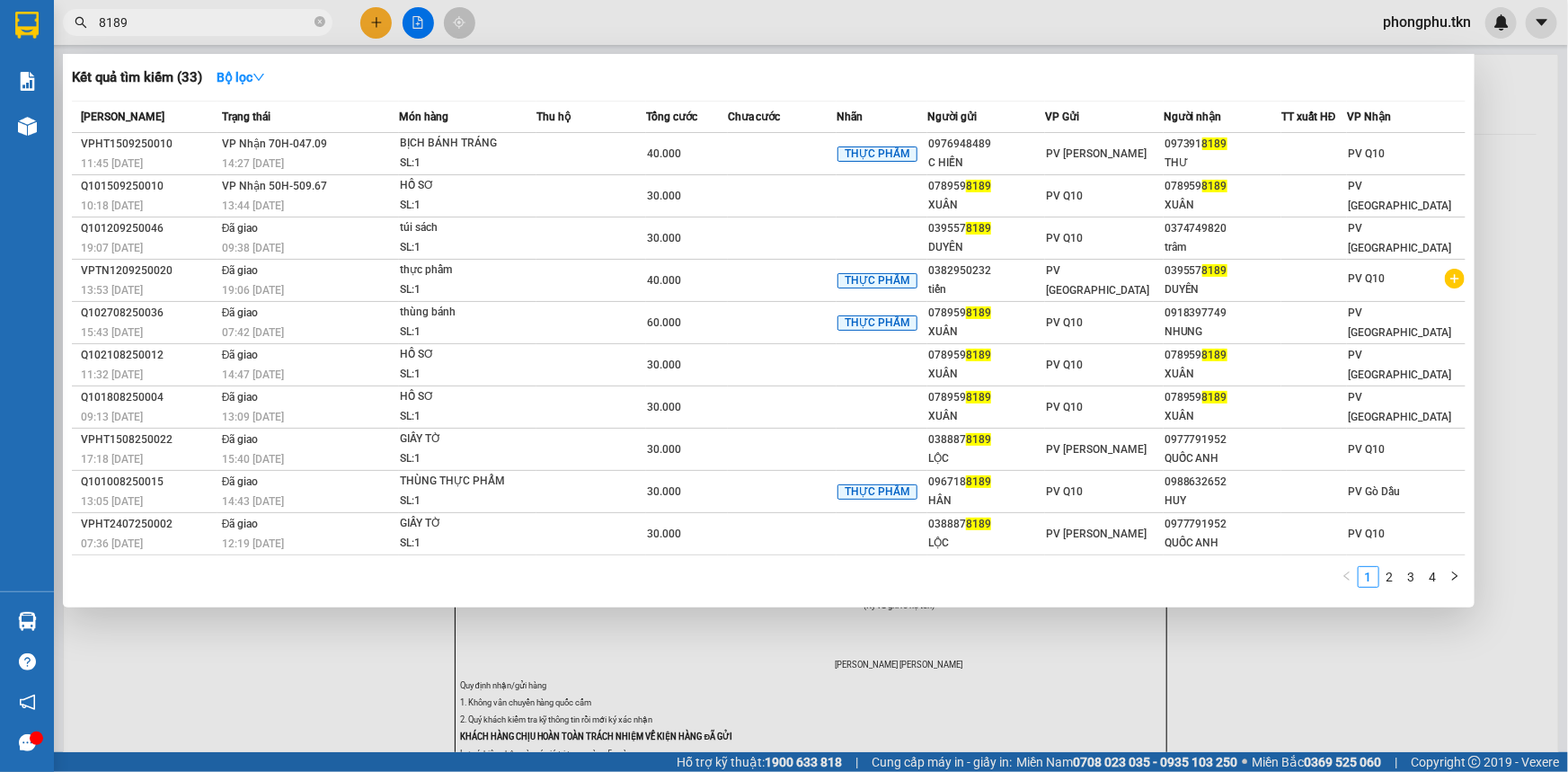
click at [239, 15] on input "8189" at bounding box center [205, 23] width 212 height 20
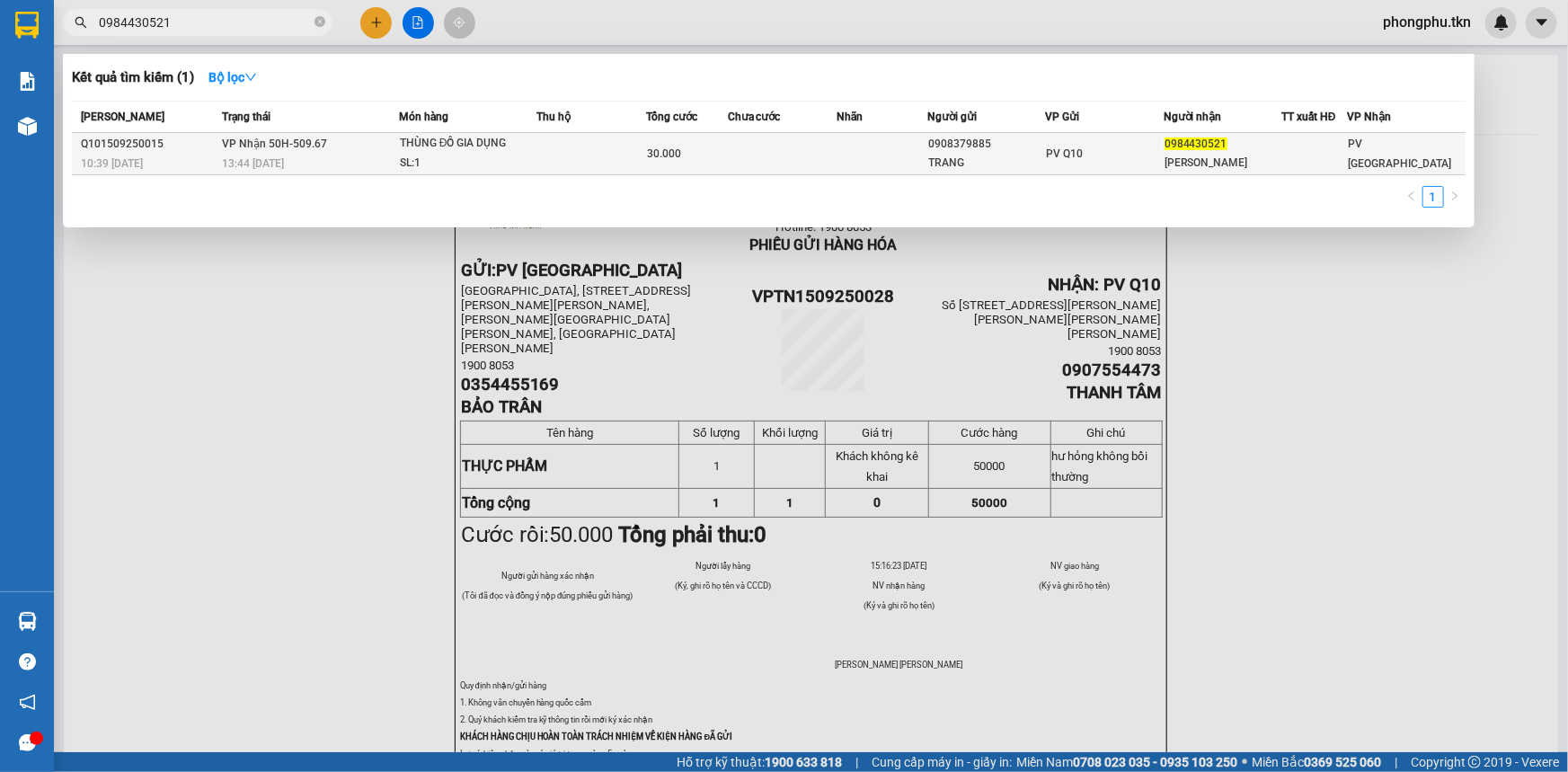
type input "0984430521"
click at [749, 141] on td at bounding box center [783, 154] width 109 height 43
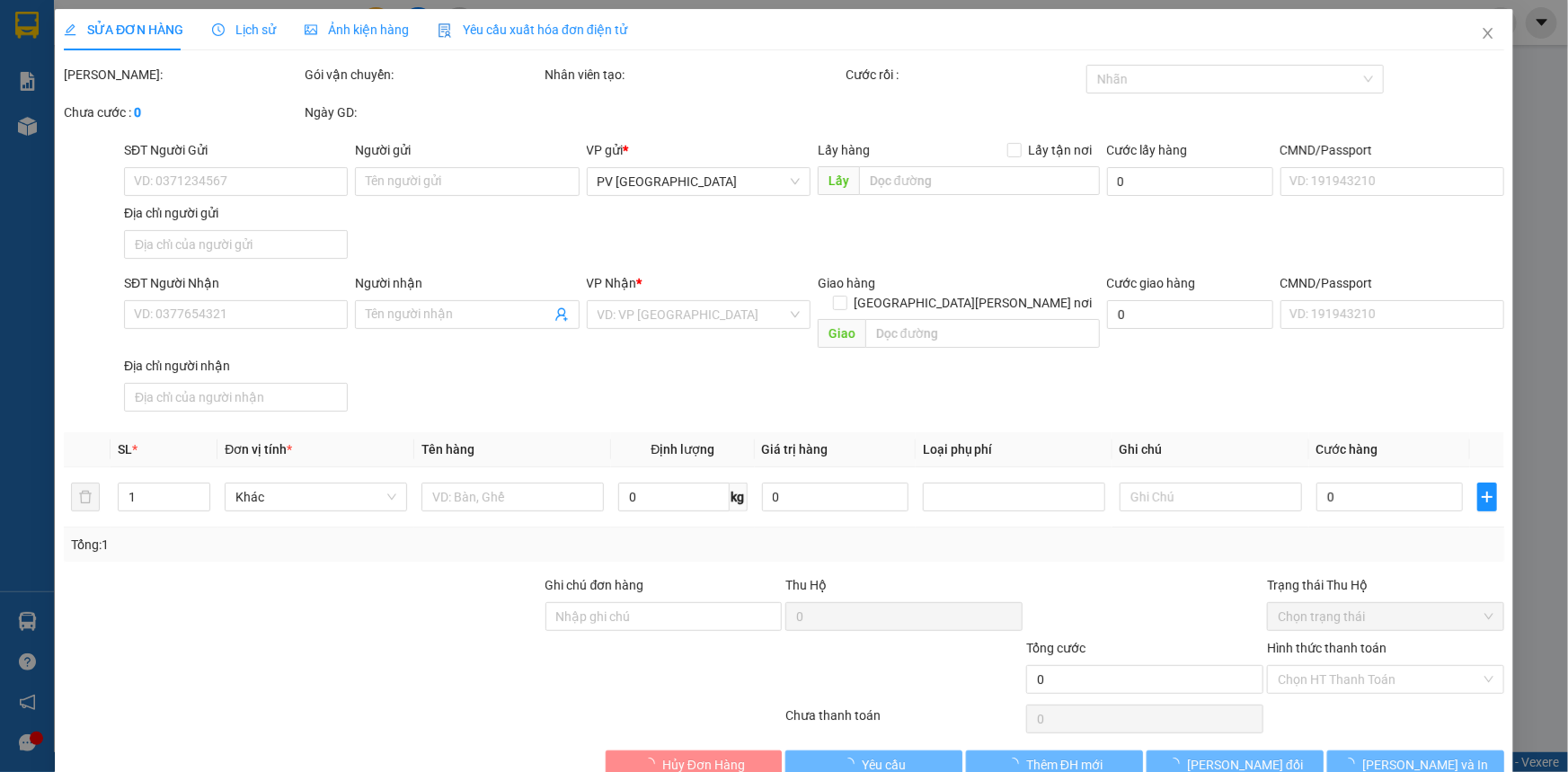
type input "0908379885"
type input "TRANG"
type input "0984430521"
type input "PHƯƠNG LINH"
type input "30.000"
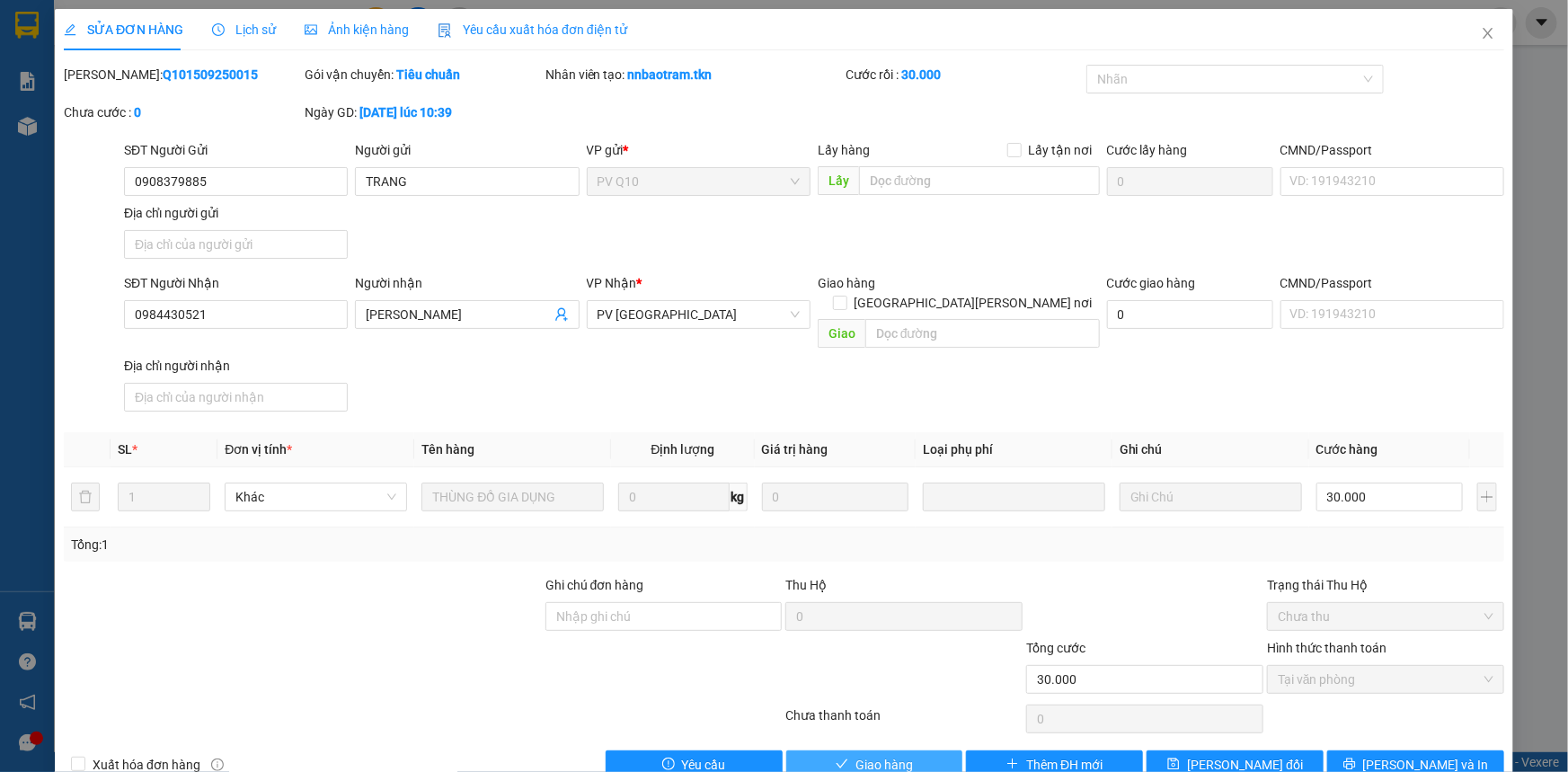
click at [899, 755] on span "Giao hàng" at bounding box center [883, 765] width 57 height 20
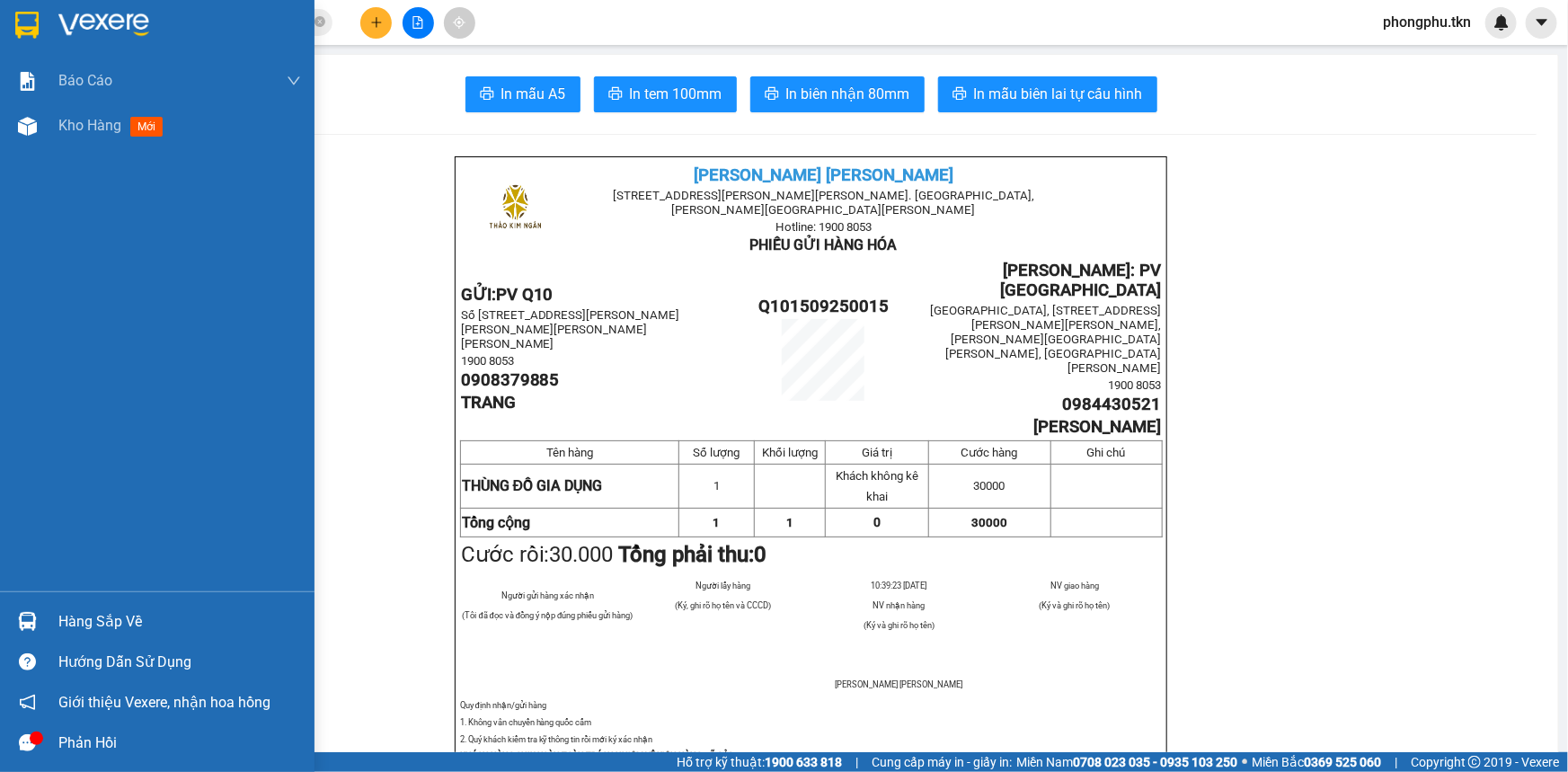
drag, startPoint x: 38, startPoint y: 630, endPoint x: 23, endPoint y: 614, distance: 21.9
click at [38, 627] on div at bounding box center [27, 621] width 32 height 32
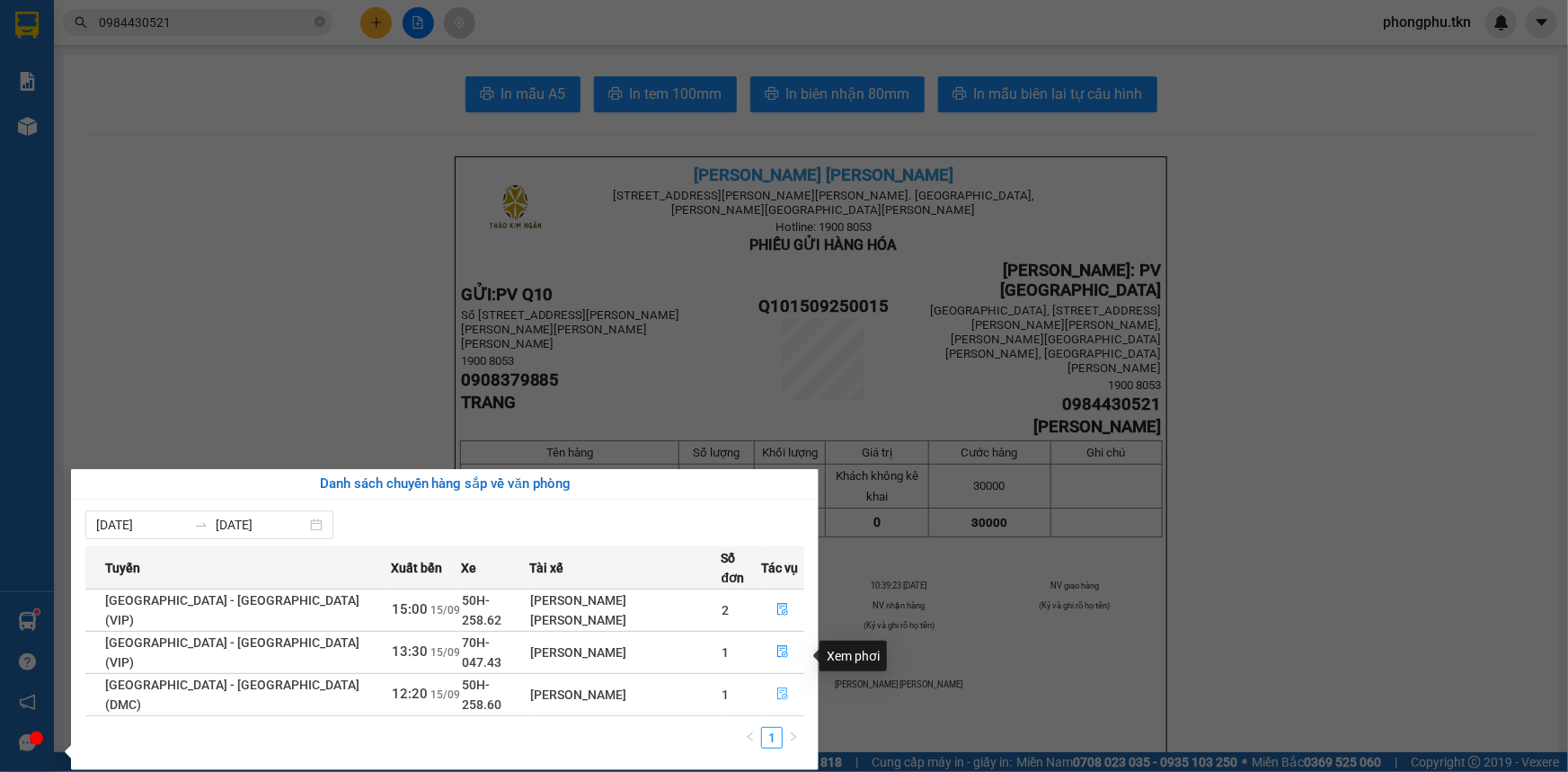
click at [776, 688] on icon "file-done" at bounding box center [783, 694] width 13 height 13
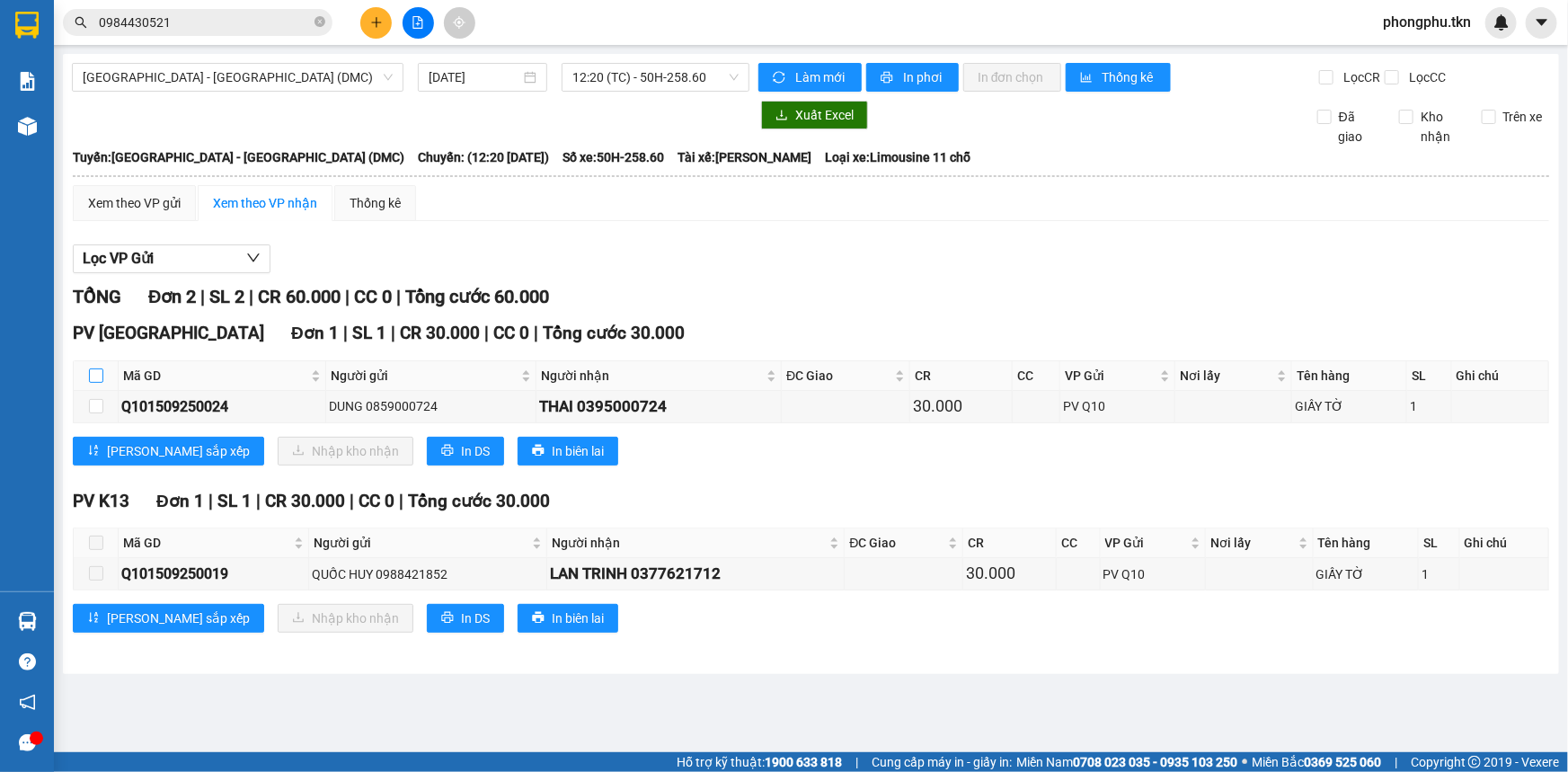
click at [97, 373] on input "checkbox" at bounding box center [96, 376] width 15 height 15
checkbox input "true"
click at [97, 373] on input "checkbox" at bounding box center [96, 376] width 15 height 15
checkbox input "false"
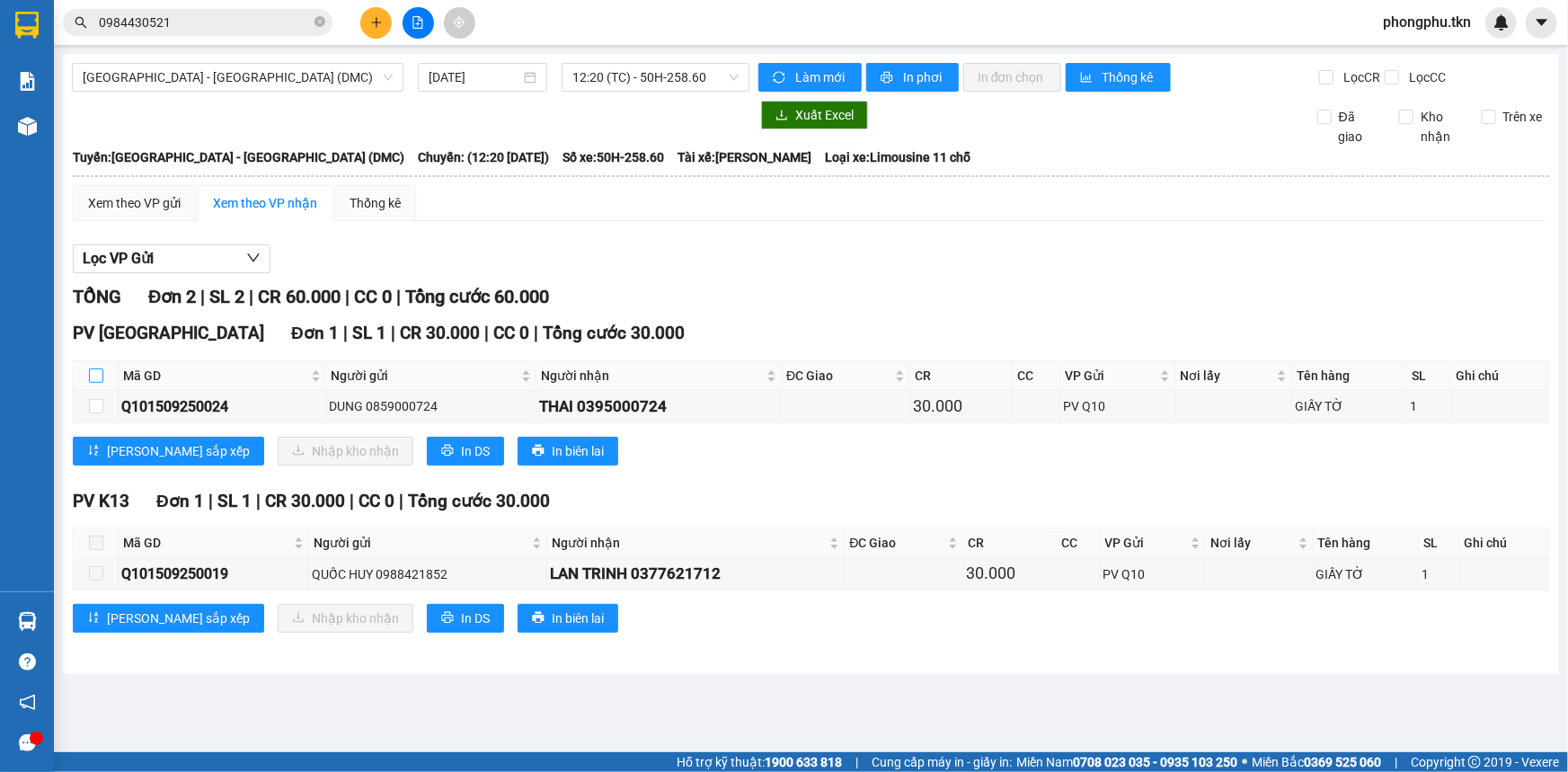
checkbox input "false"
click at [87, 376] on th at bounding box center [96, 376] width 45 height 30
click at [89, 372] on input "checkbox" at bounding box center [96, 376] width 15 height 15
checkbox input "true"
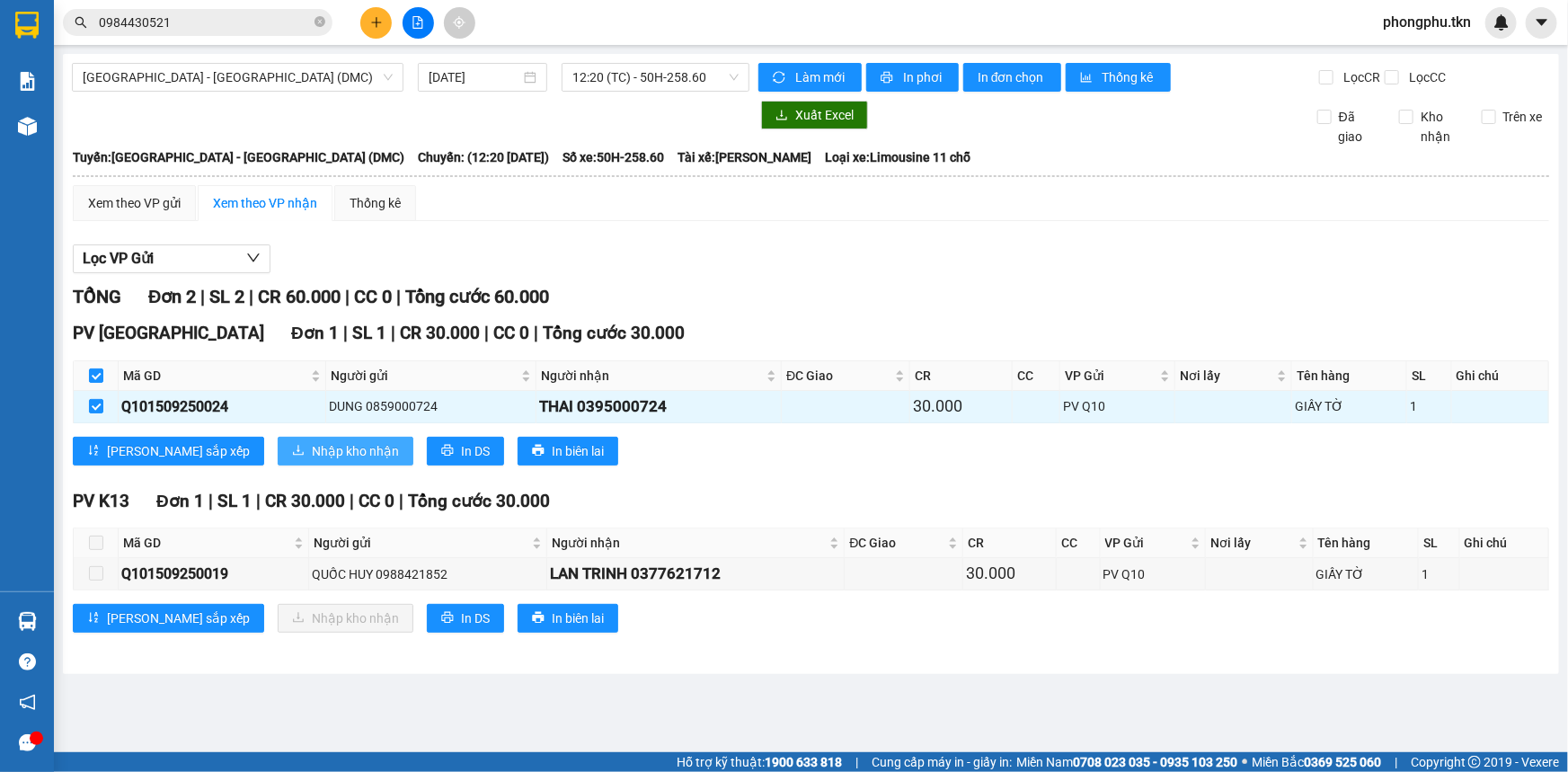
click at [292, 447] on icon "download" at bounding box center [298, 450] width 13 height 13
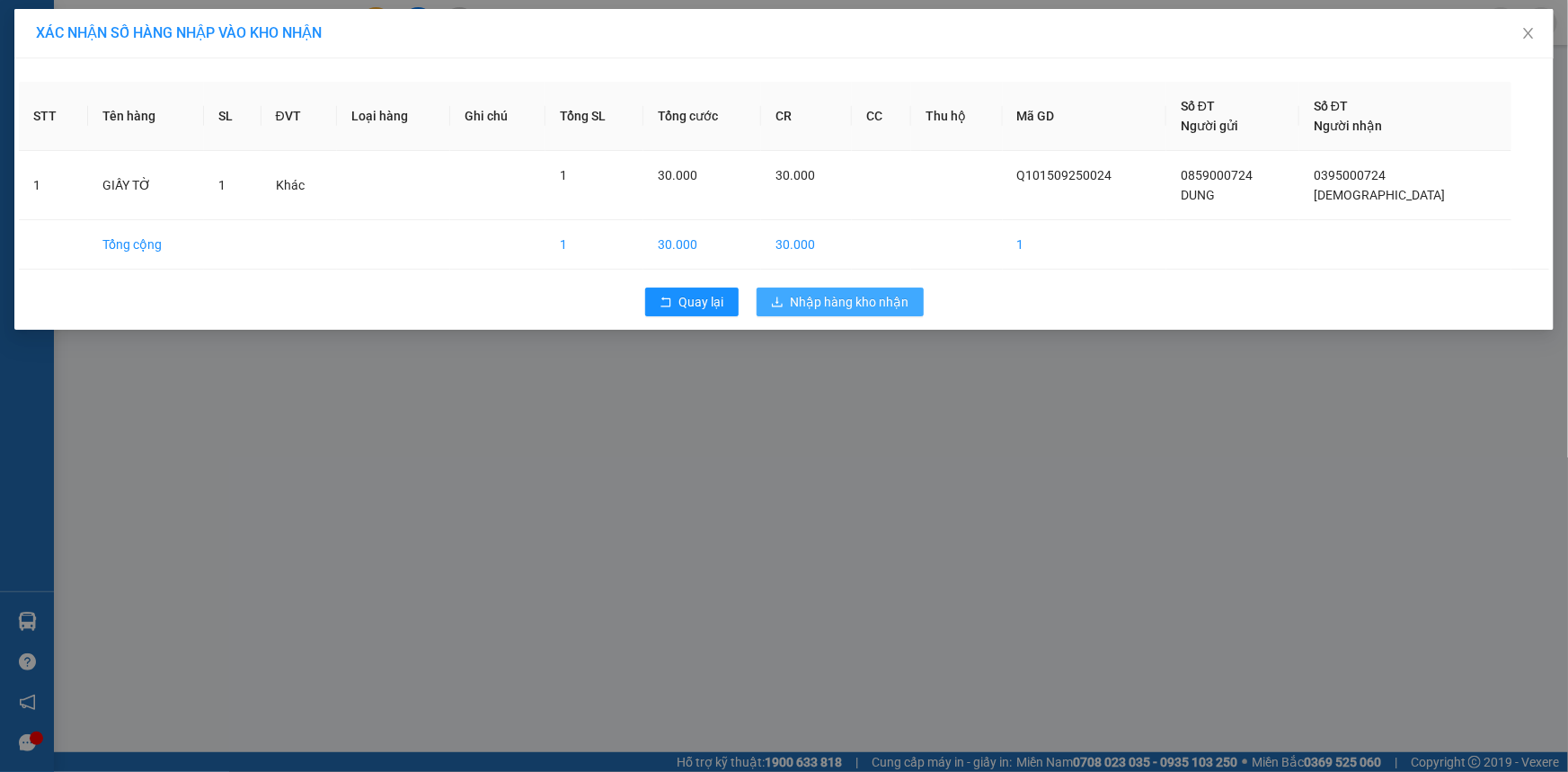
click at [791, 292] on span "Nhập hàng kho nhận" at bounding box center [850, 302] width 119 height 20
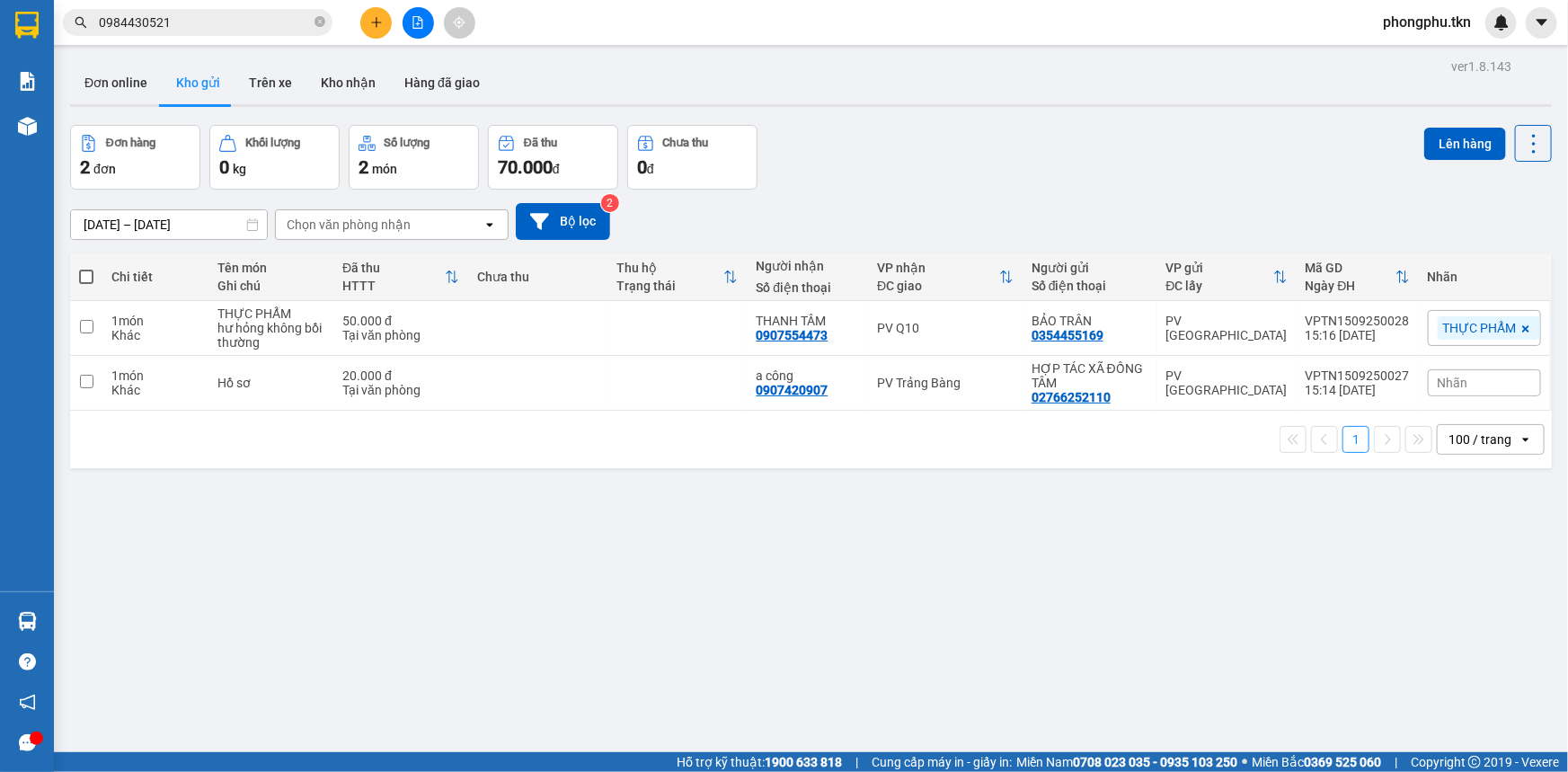
click at [296, 26] on input "0984430521" at bounding box center [205, 23] width 212 height 20
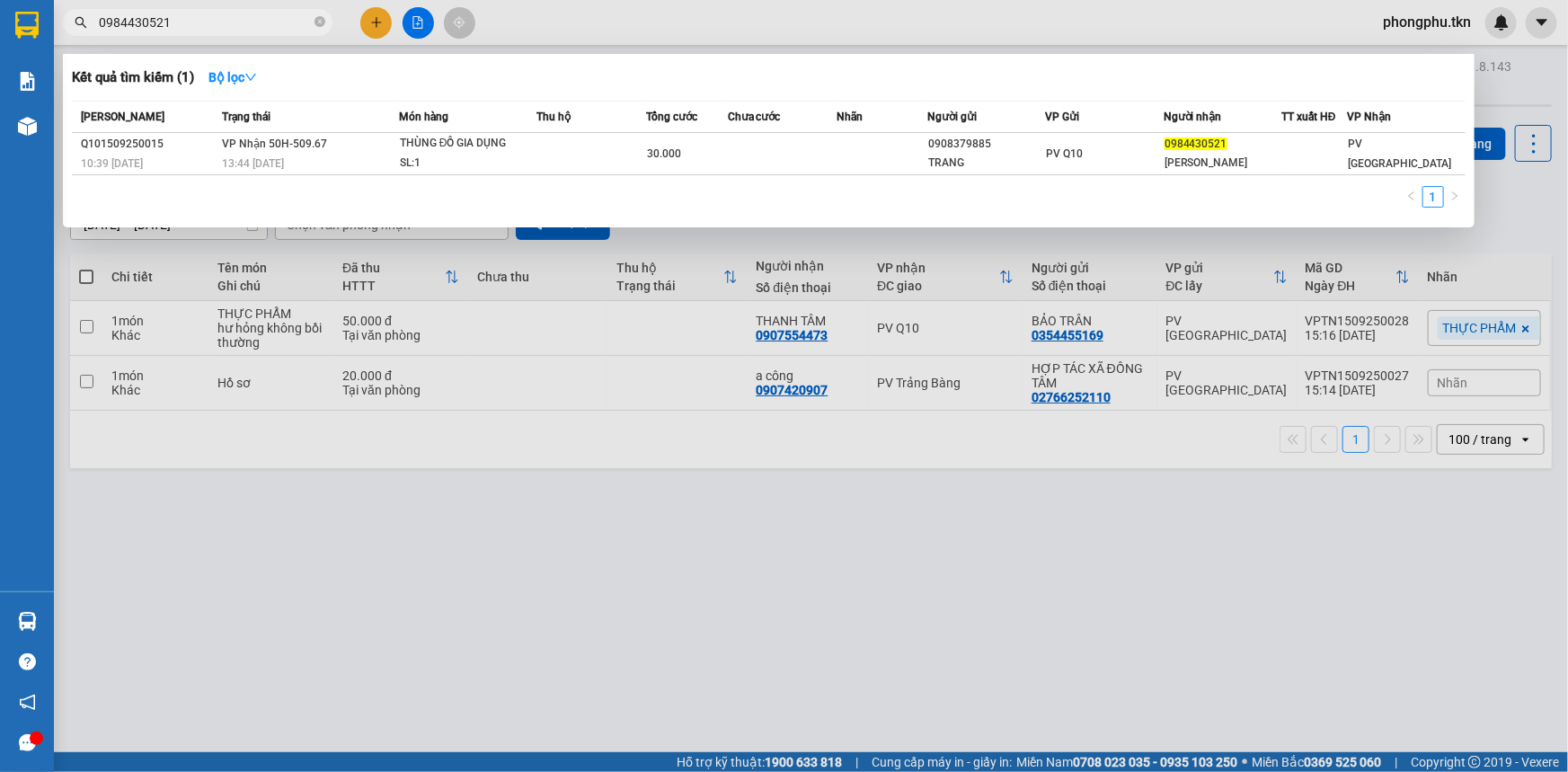
click at [296, 26] on input "0984430521" at bounding box center [205, 23] width 212 height 20
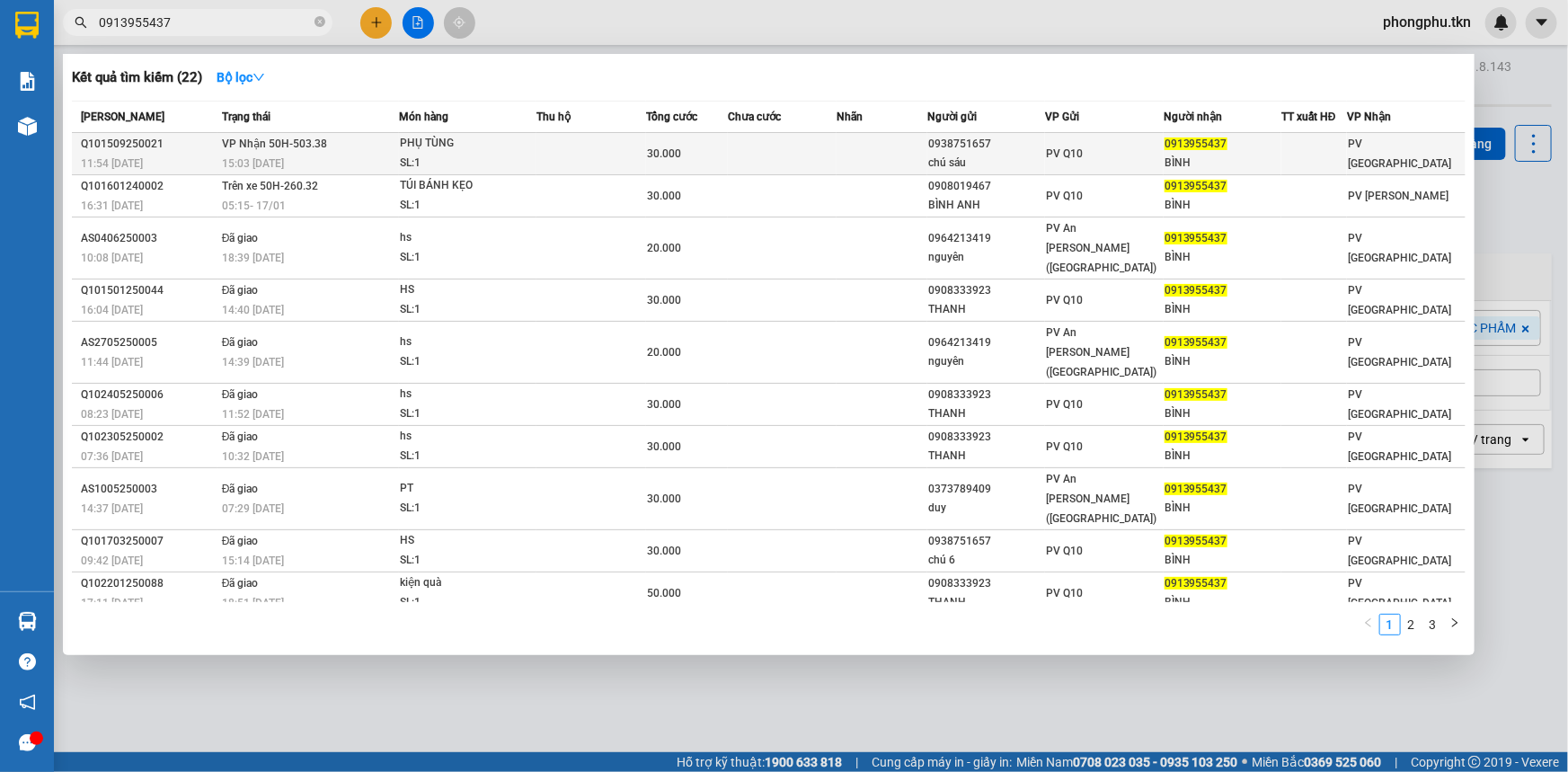
type input "0913955437"
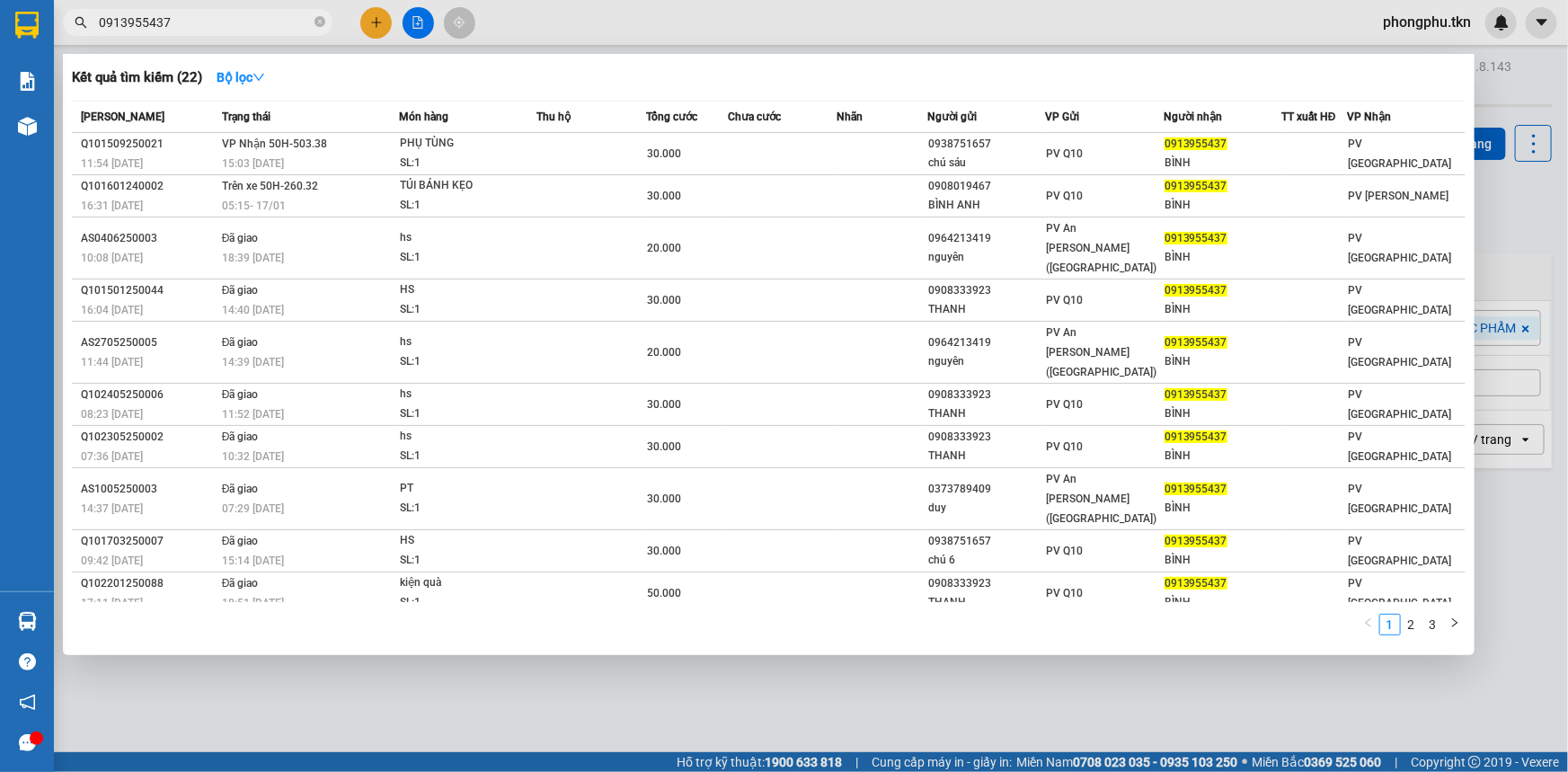
click at [350, 139] on td "VP Nhận 50H-503.38 15:03 - 15/09" at bounding box center [308, 154] width 181 height 43
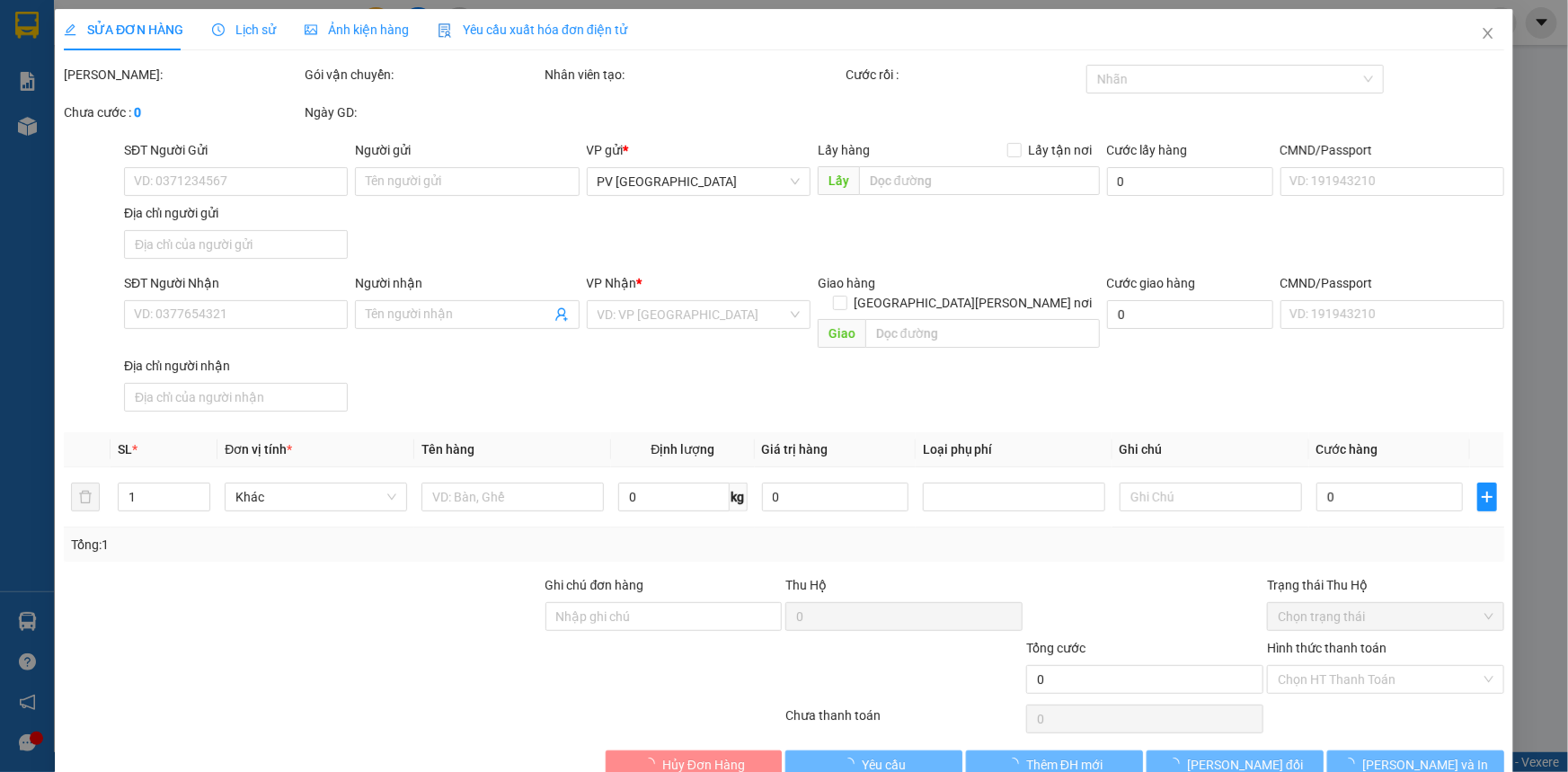
type input "0938751657"
type input "chú sáu"
type input "0913955437"
type input "BÌNH"
type input "30.000"
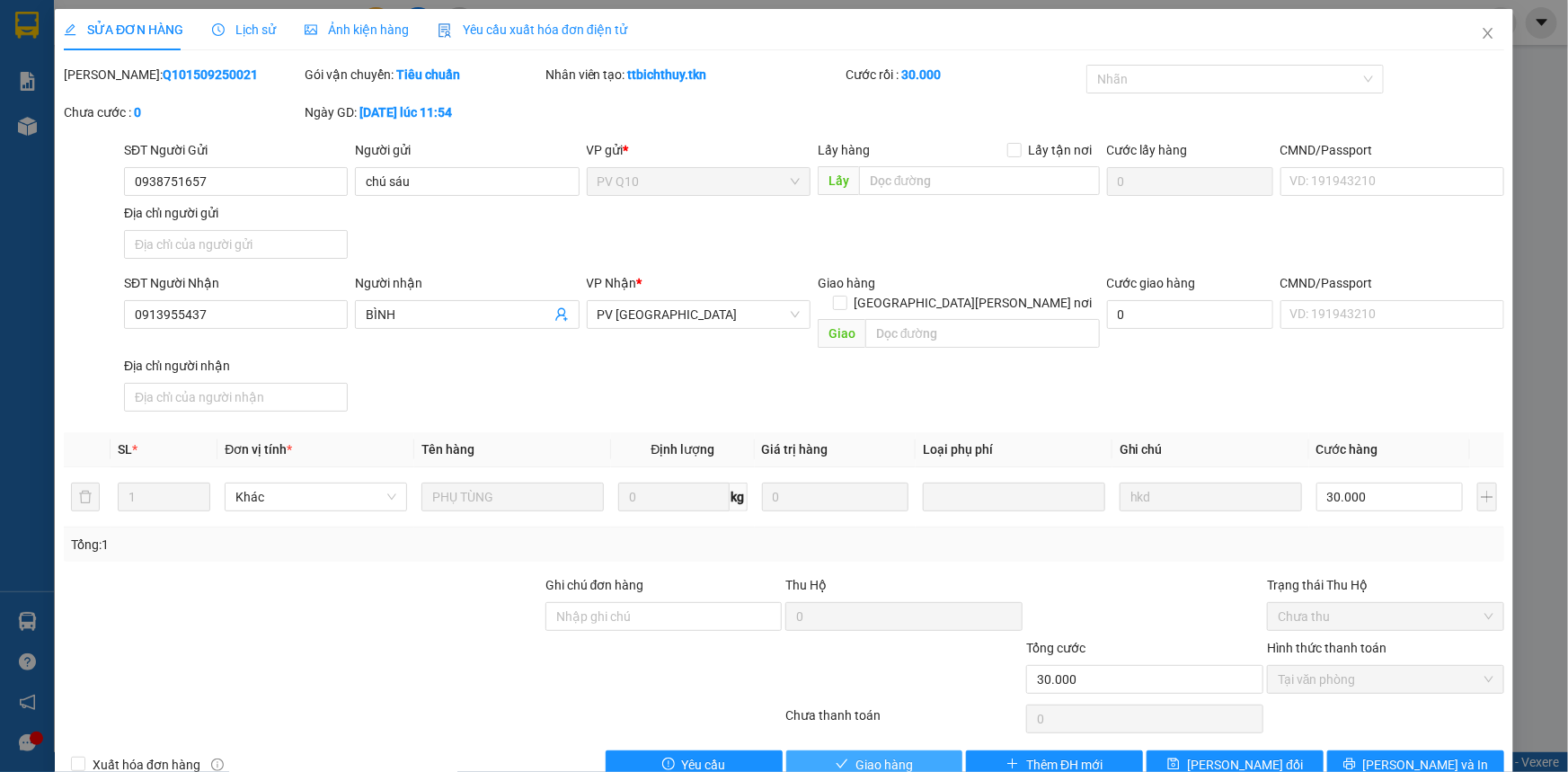
click at [832, 750] on button "Giao hàng" at bounding box center [874, 765] width 177 height 29
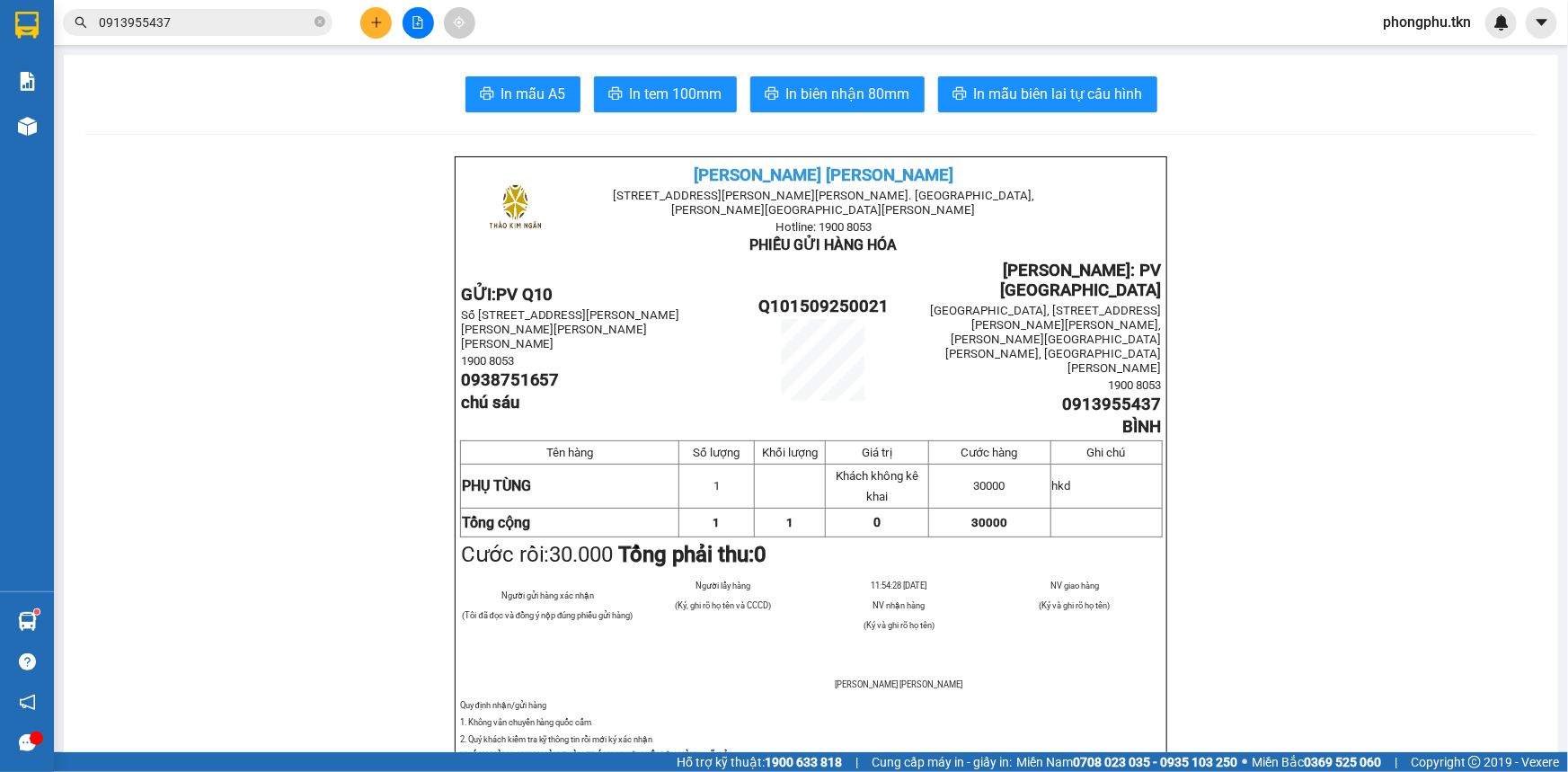
click at [204, 18] on input "0913955437" at bounding box center [205, 23] width 212 height 20
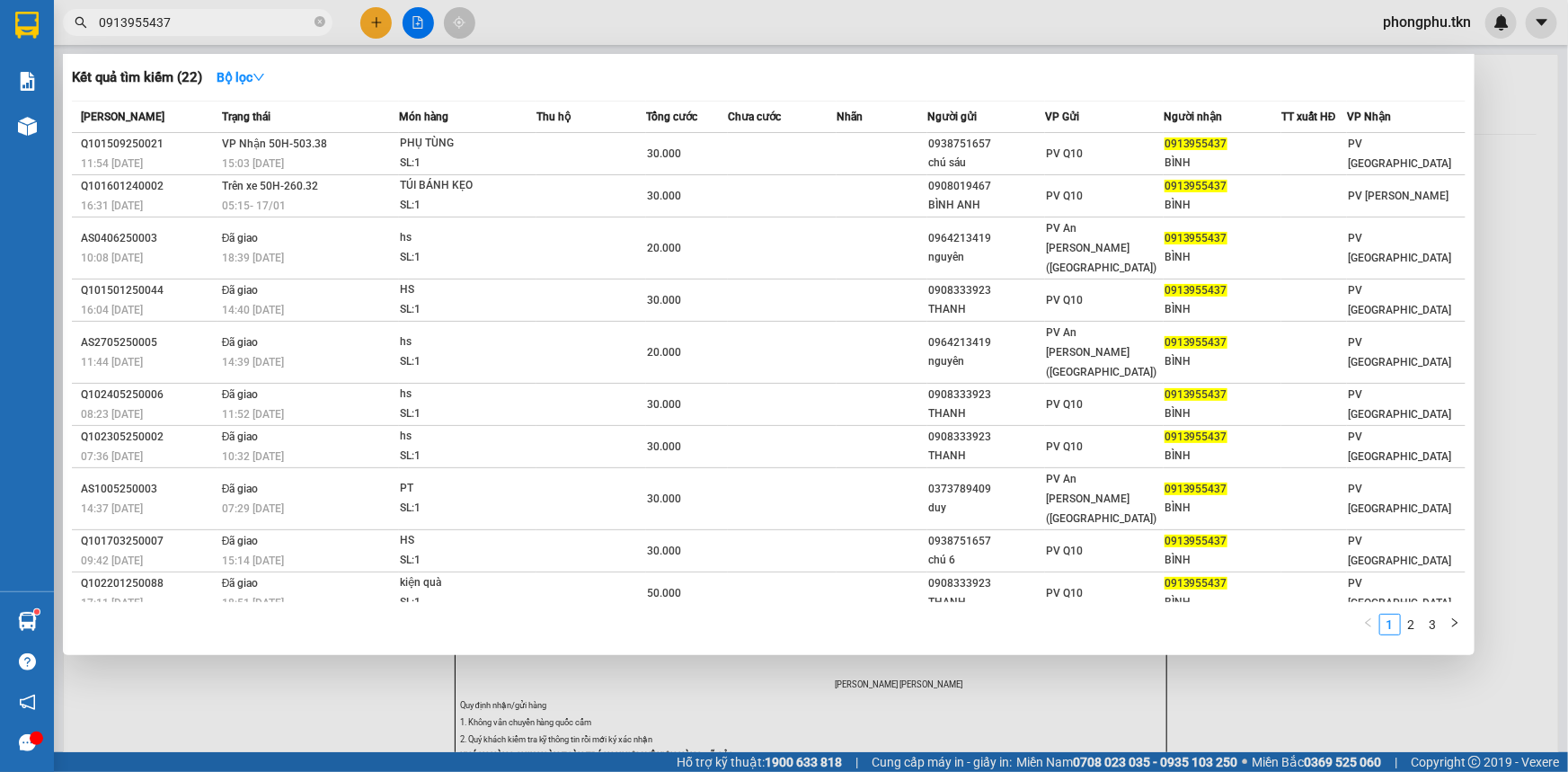
click at [204, 18] on input "0913955437" at bounding box center [205, 23] width 212 height 20
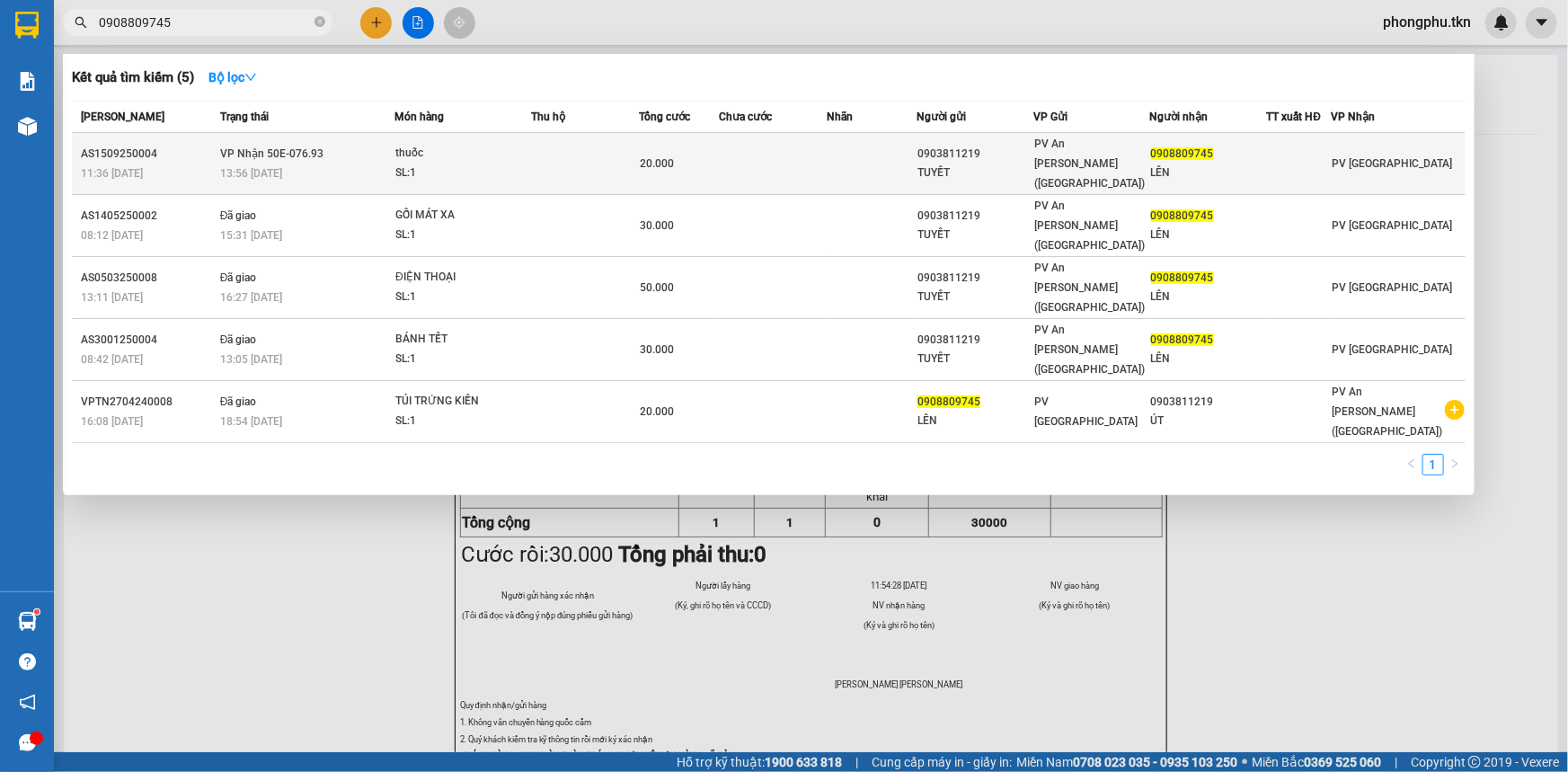
type input "0908809745"
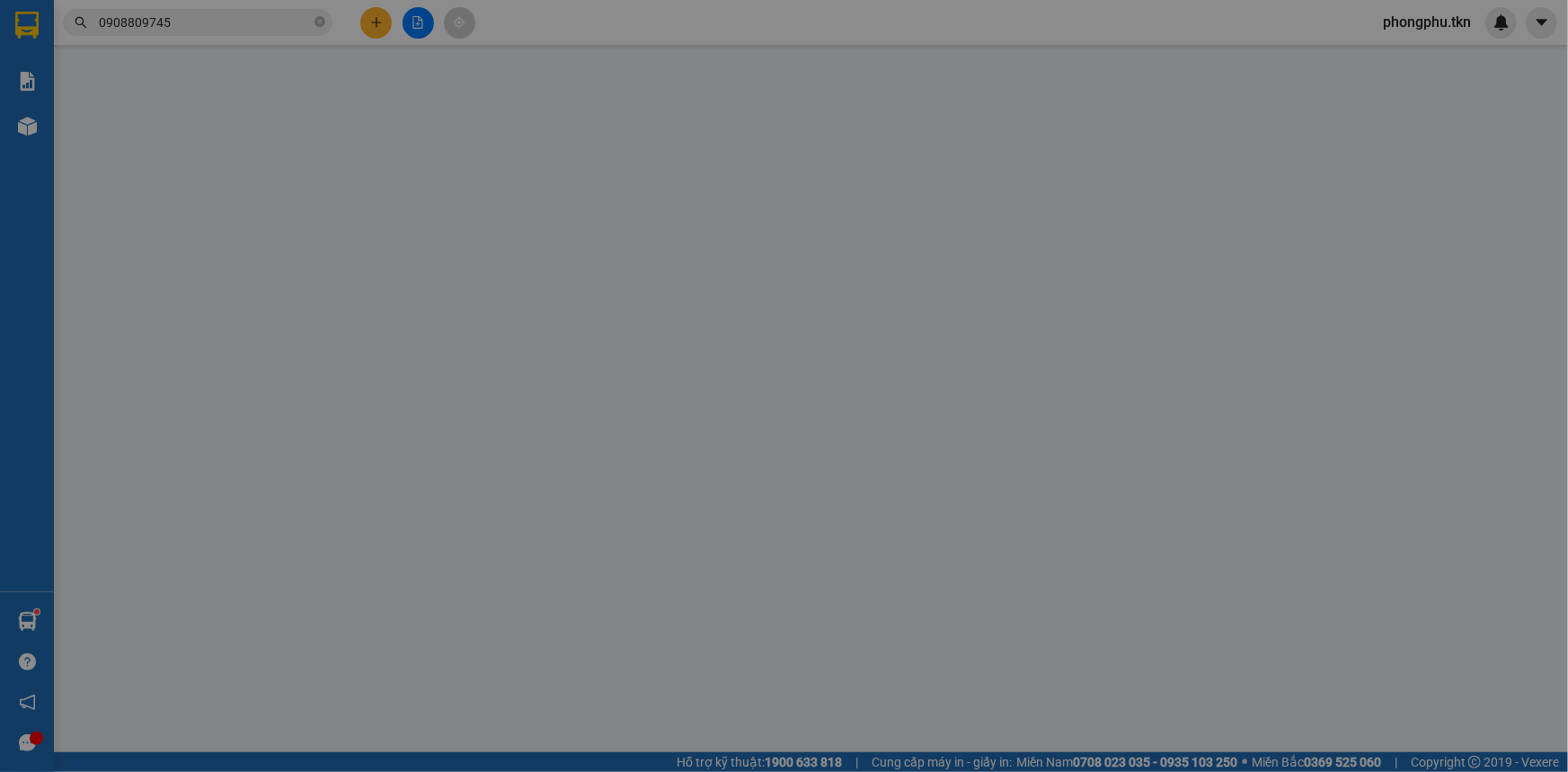
type input "0903811219"
type input "TUYẾT"
type input "0908809745"
type input "LÊN"
type input "20.000"
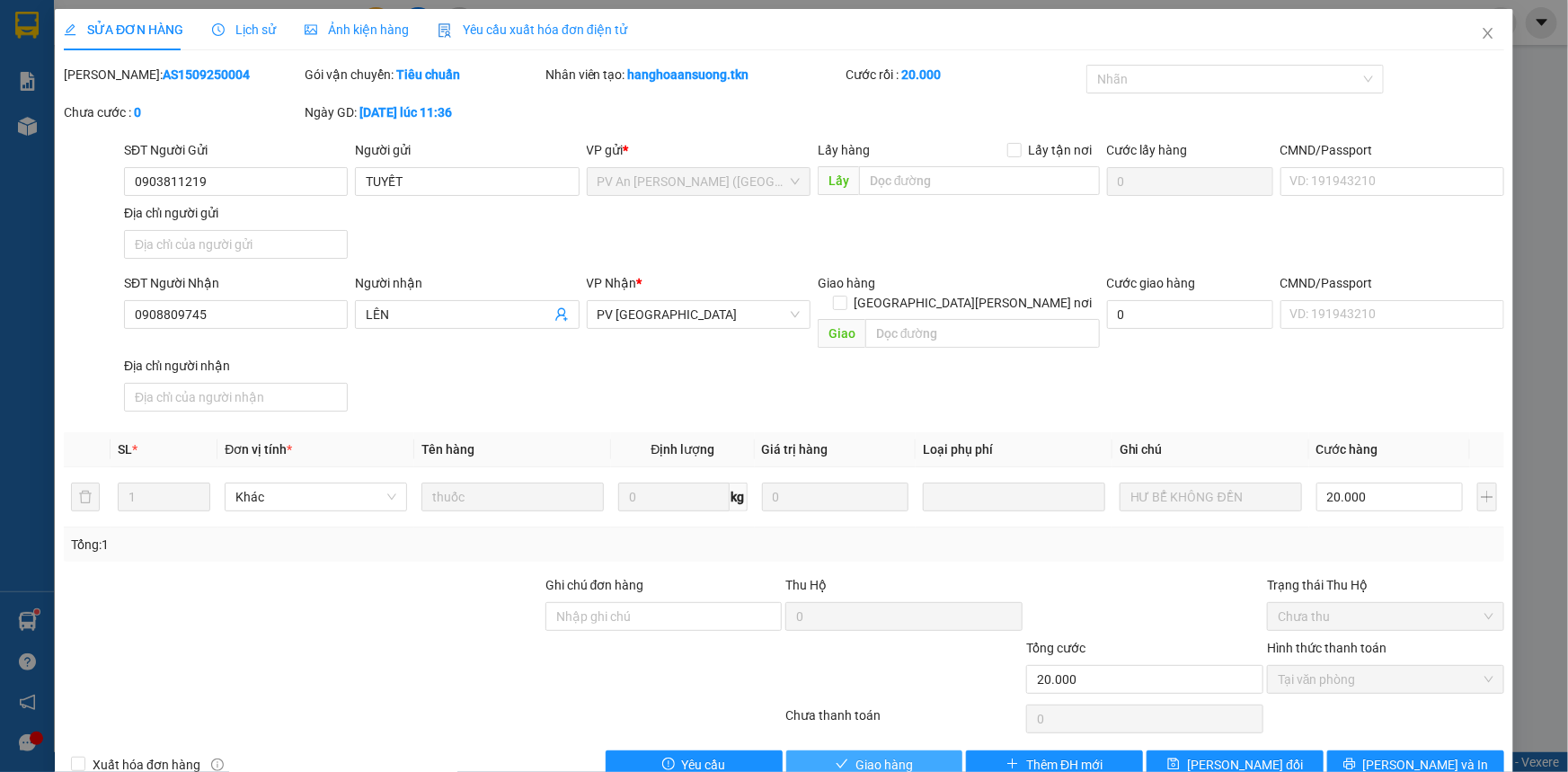
click at [946, 750] on button "Giao hàng" at bounding box center [874, 765] width 177 height 29
click at [824, 750] on button "Giao hàng" at bounding box center [874, 765] width 177 height 29
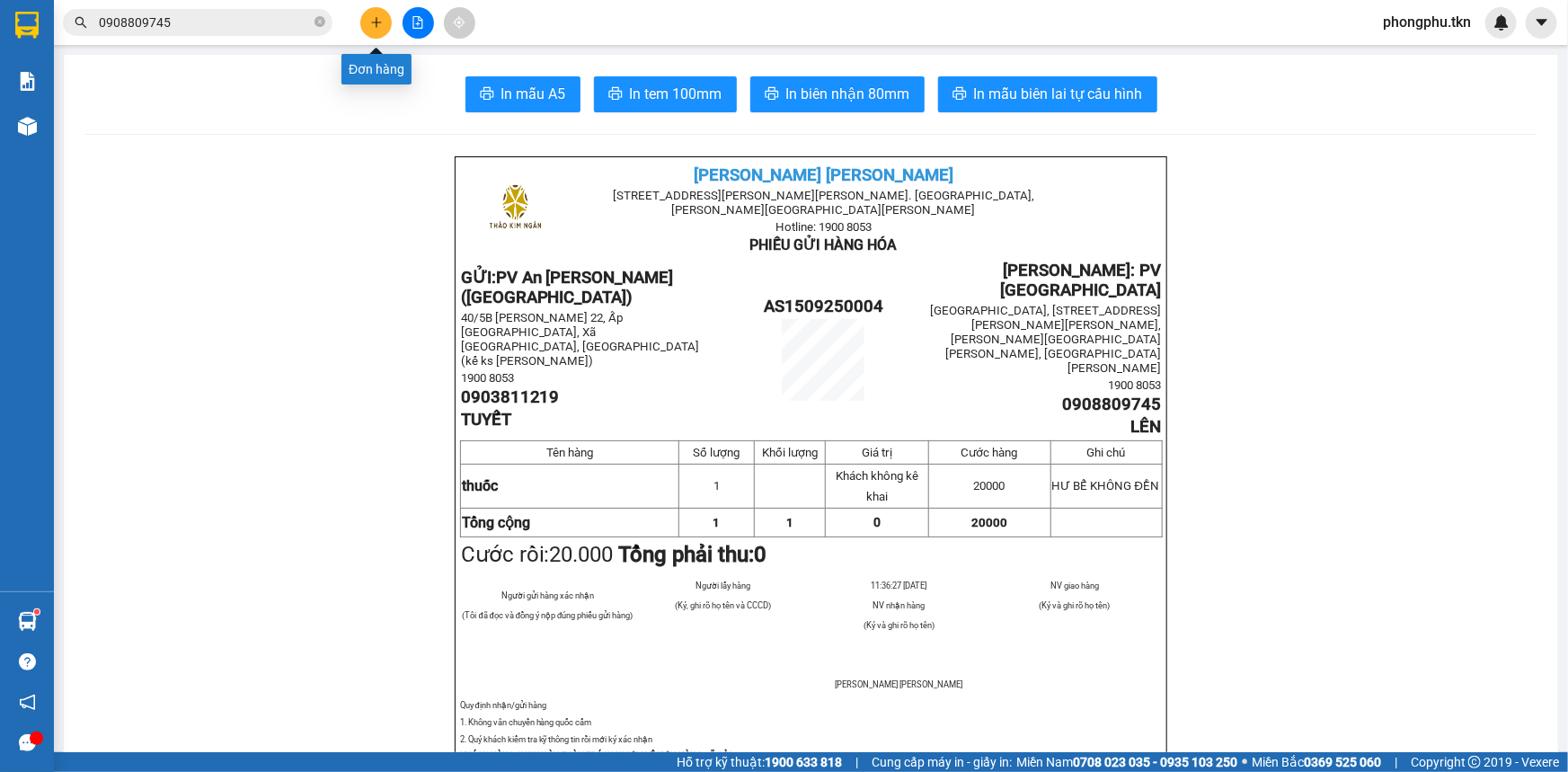
click at [371, 24] on icon "plus" at bounding box center [376, 23] width 13 height 13
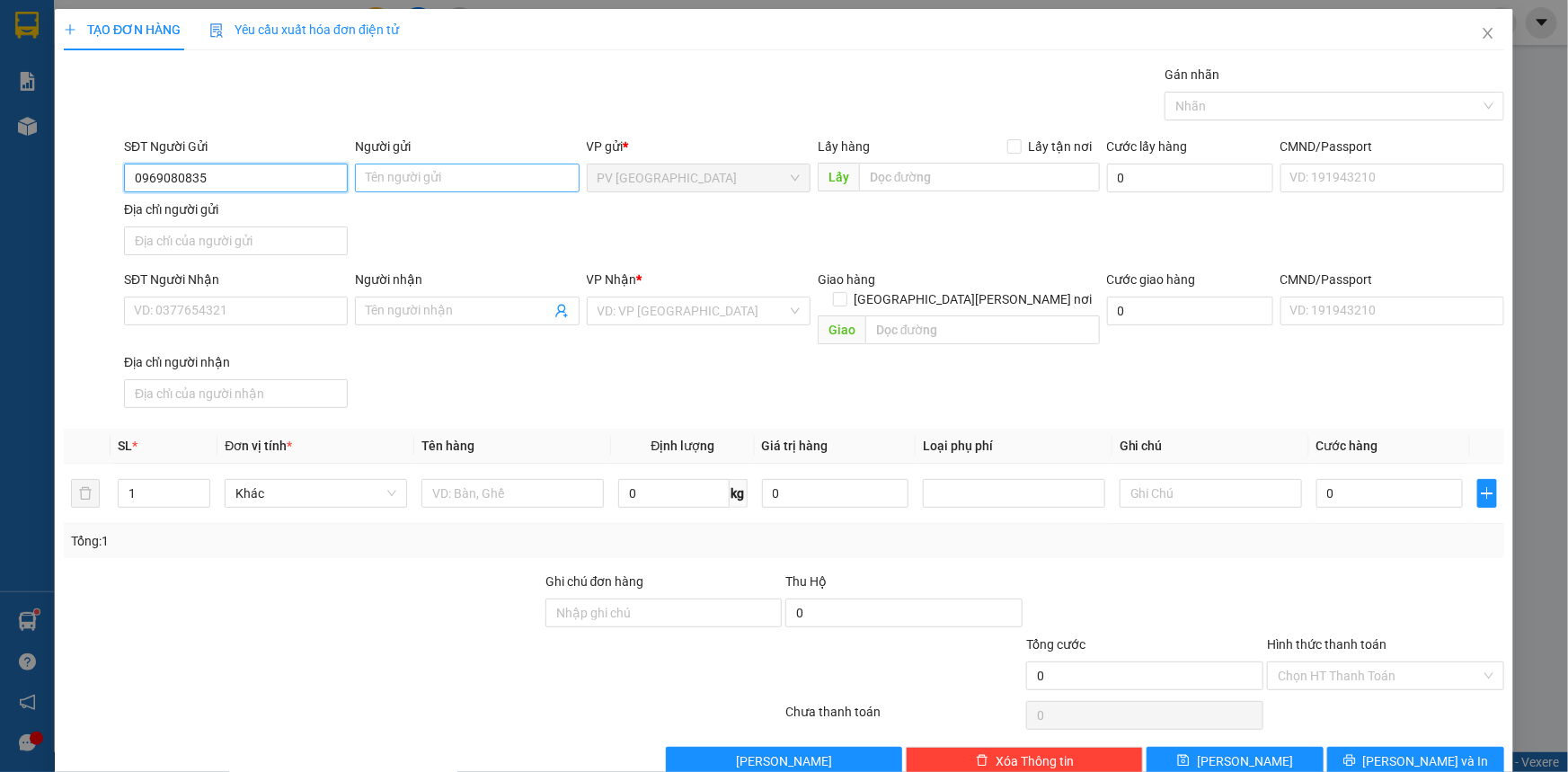
type input "0969080835"
click at [406, 182] on input "Người gửi" at bounding box center [466, 178] width 224 height 29
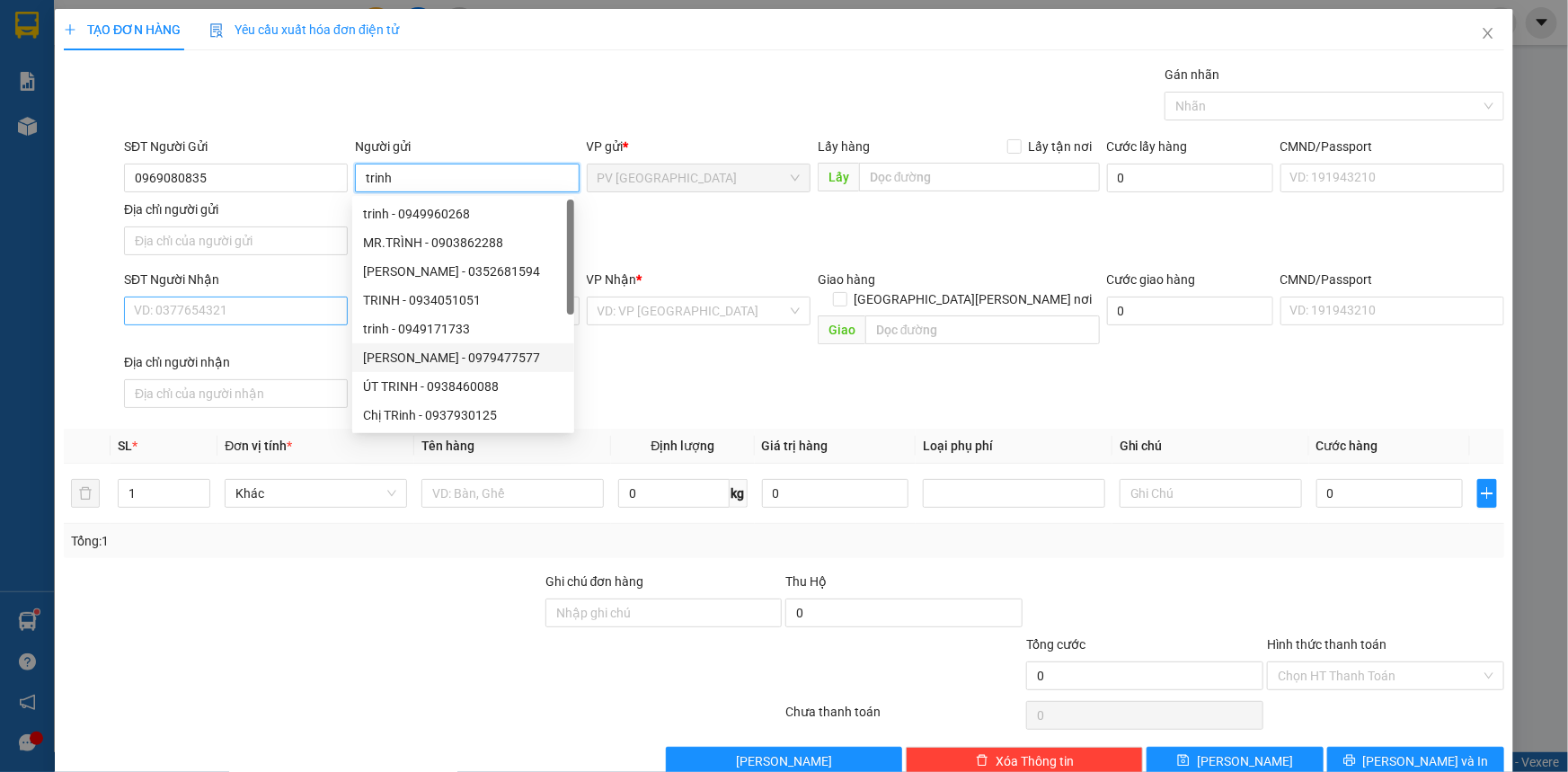
type input "trinh"
click at [211, 312] on input "SĐT Người Nhận" at bounding box center [236, 311] width 224 height 29
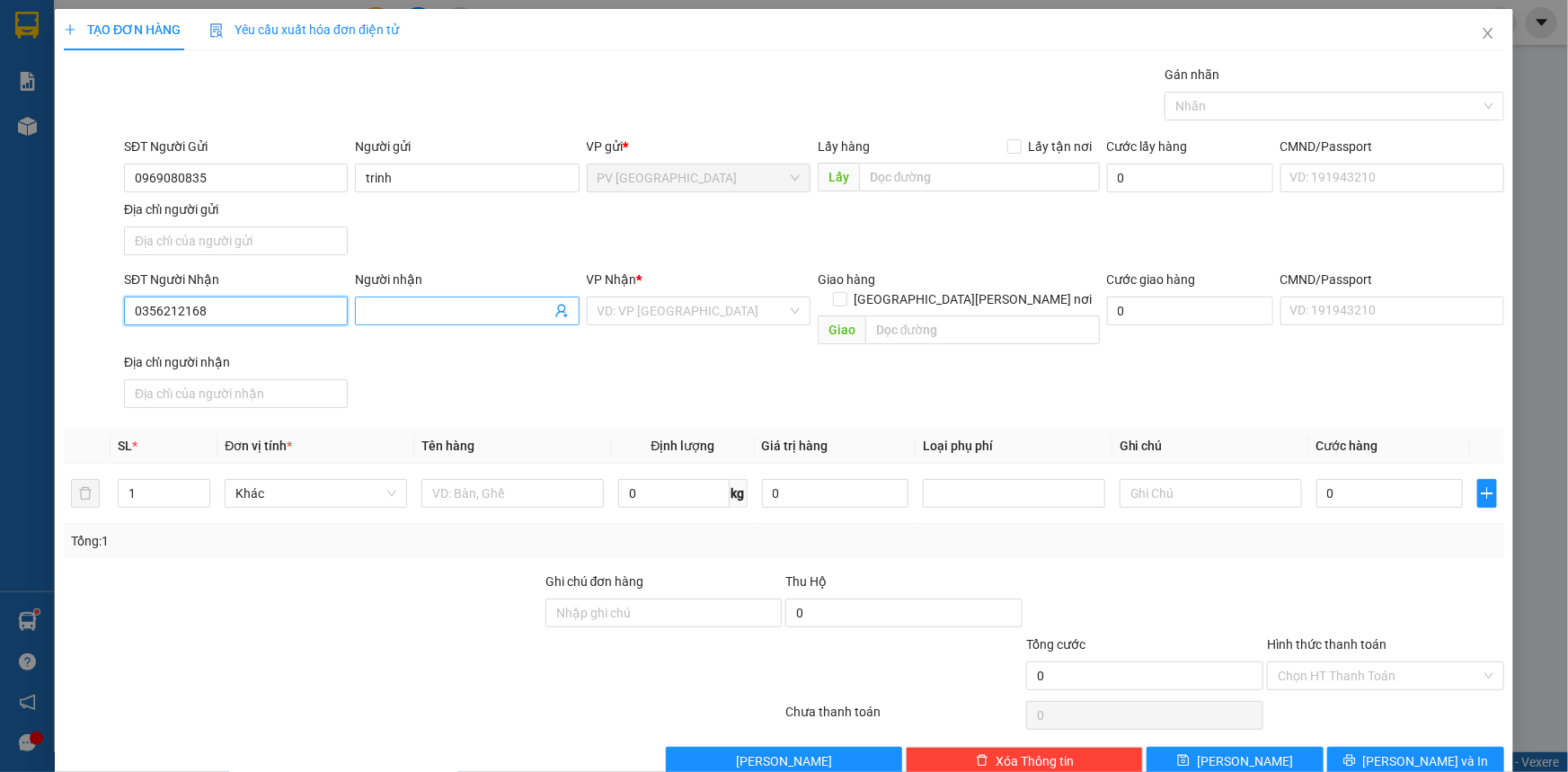
type input "0356212168"
click at [378, 313] on input "Người nhận" at bounding box center [457, 311] width 184 height 20
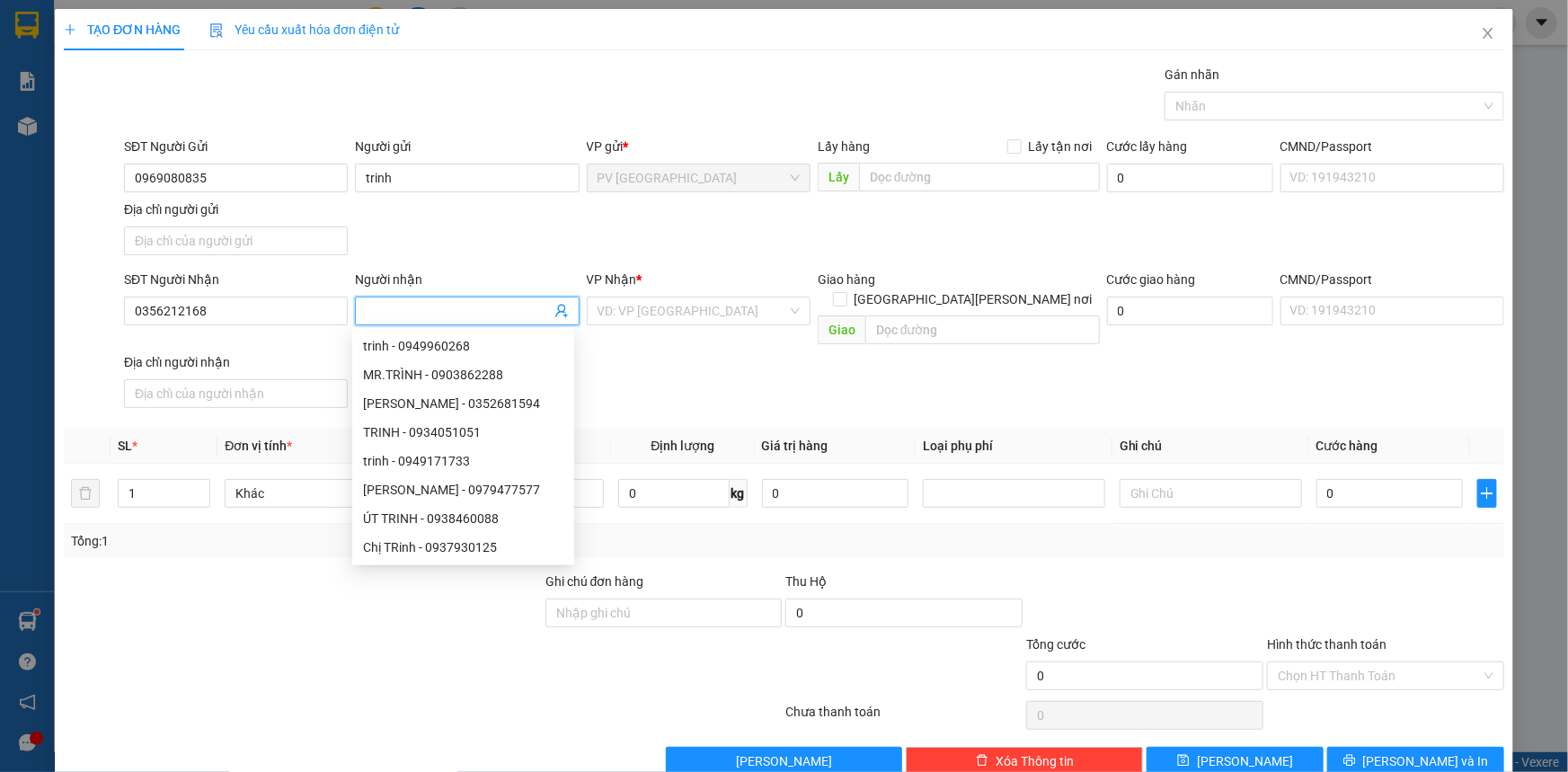
click at [428, 310] on input "Người nhận" at bounding box center [457, 311] width 184 height 20
type input "cường"
click at [635, 315] on input "search" at bounding box center [692, 311] width 190 height 27
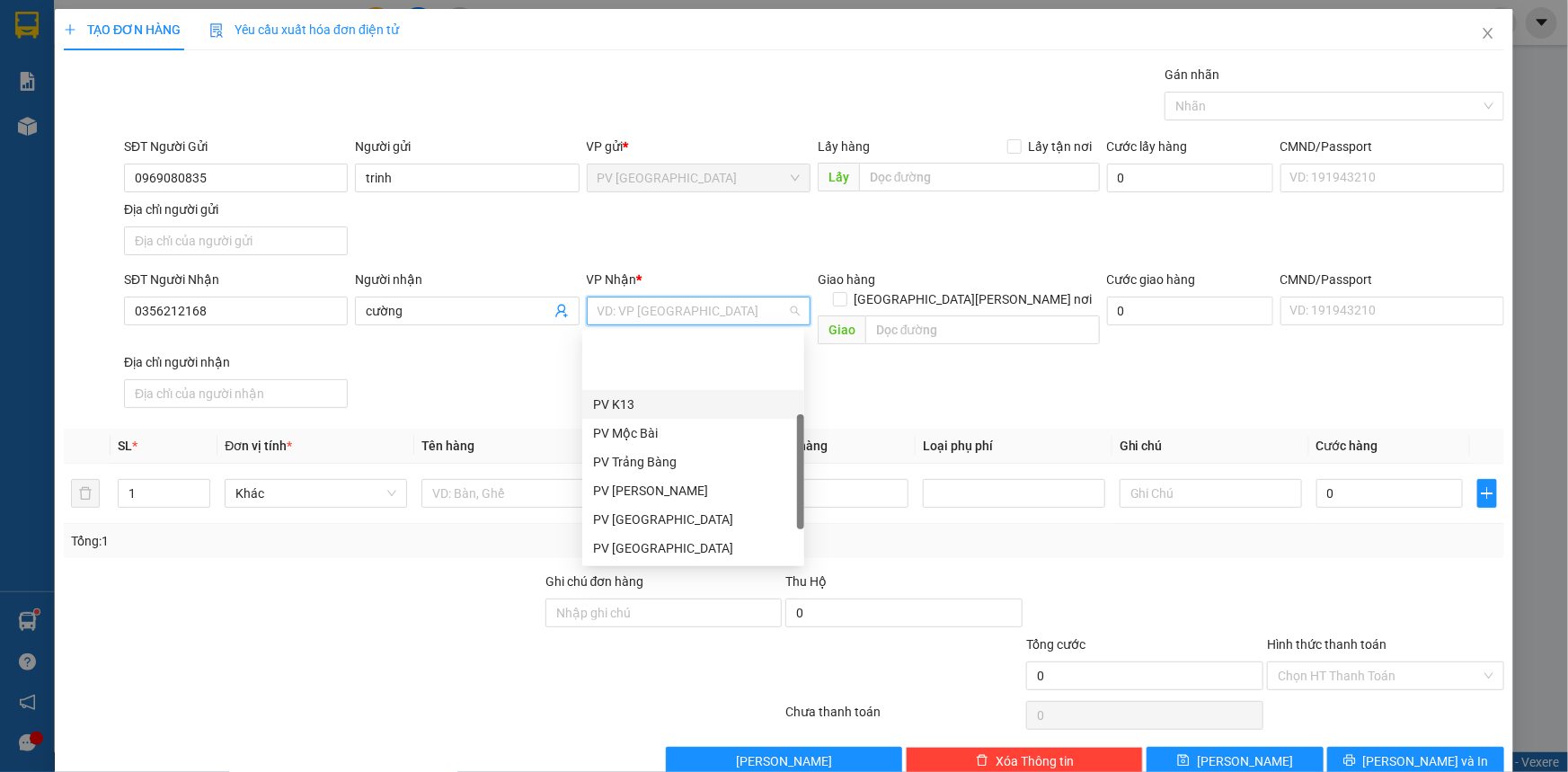
scroll to position [81, 0]
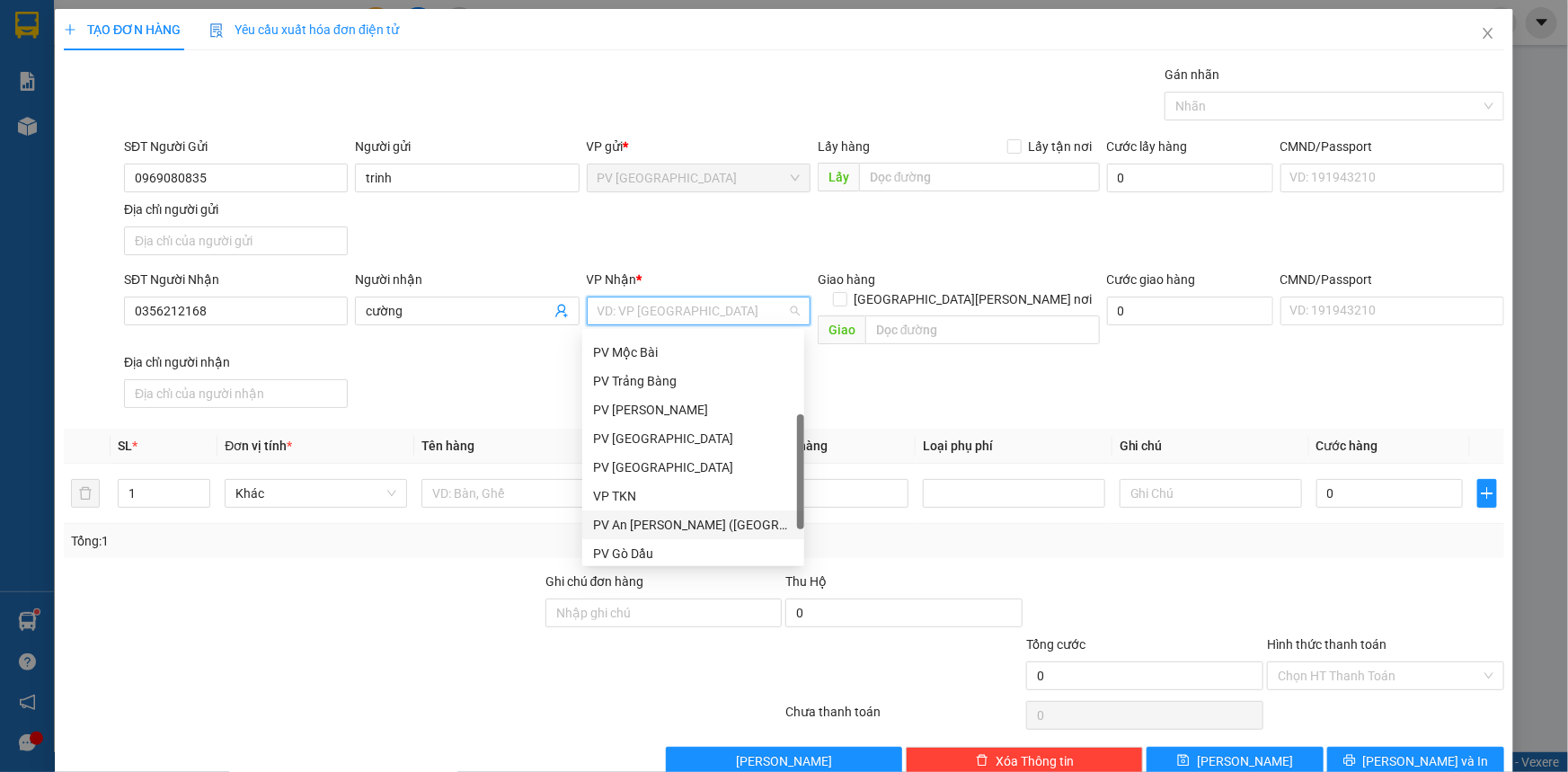
click at [676, 515] on div "PV An Sương ([GEOGRAPHIC_DATA])" at bounding box center [693, 525] width 200 height 20
click at [676, 532] on div "Tổng: 1" at bounding box center [784, 542] width 1426 height 20
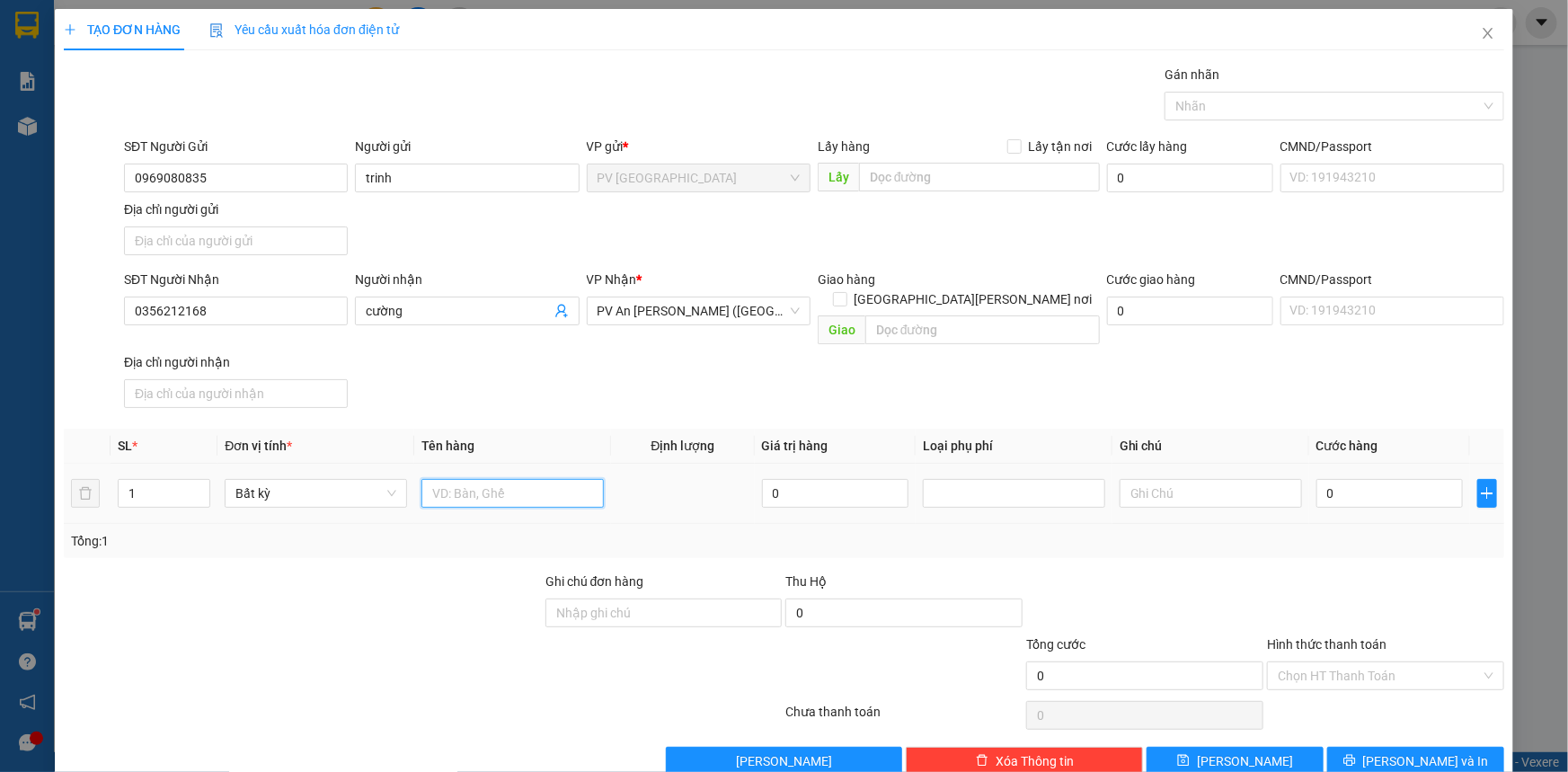
click at [579, 479] on input "text" at bounding box center [512, 493] width 182 height 29
type input "b"
type input "quân áo đồ chơi"
type input "2"
click at [199, 486] on icon "up" at bounding box center [200, 489] width 6 height 6
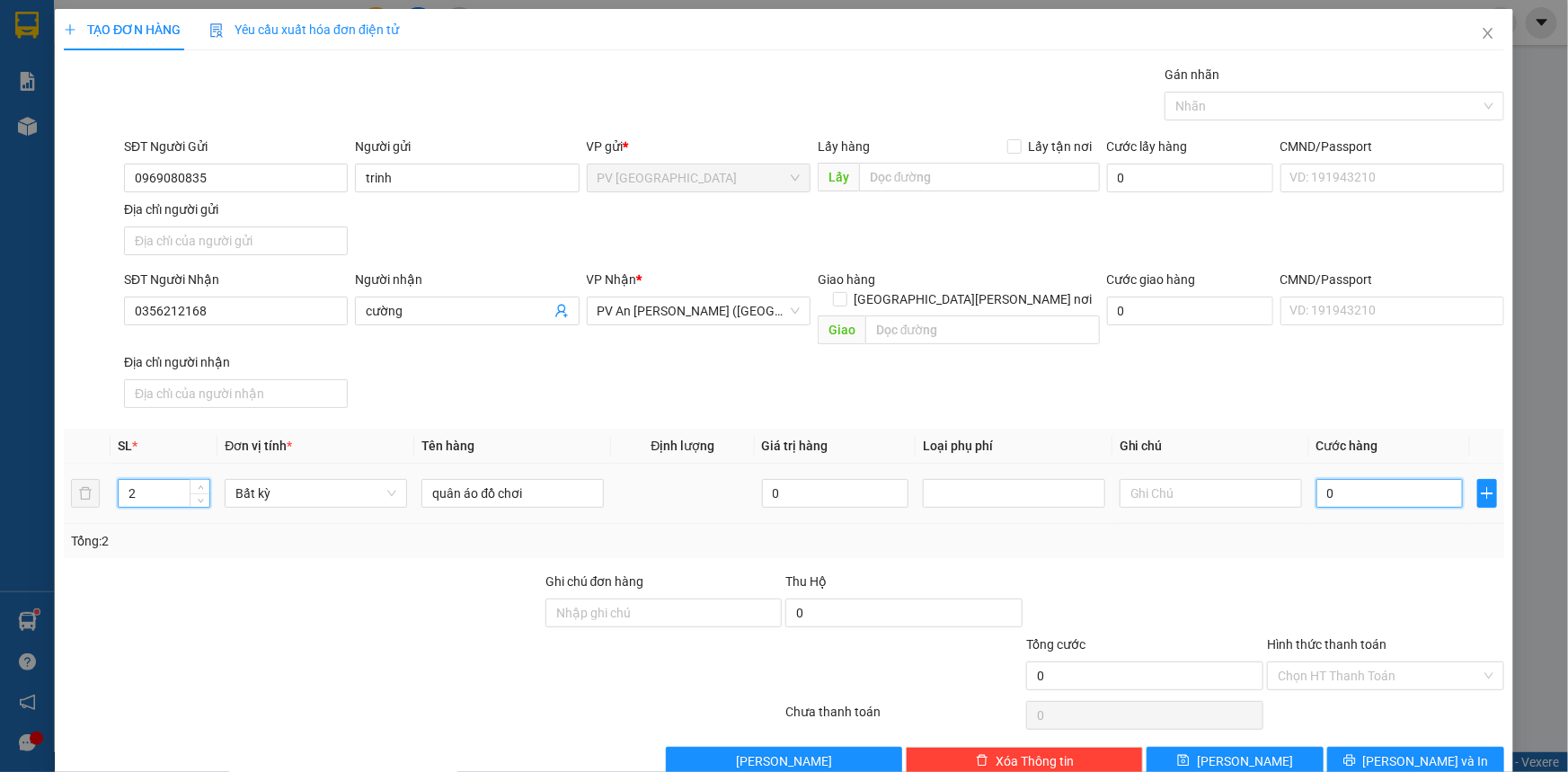
drag, startPoint x: 1415, startPoint y: 474, endPoint x: 1393, endPoint y: 493, distance: 29.1
click at [1414, 479] on input "0" at bounding box center [1390, 493] width 147 height 29
type input "40.000"
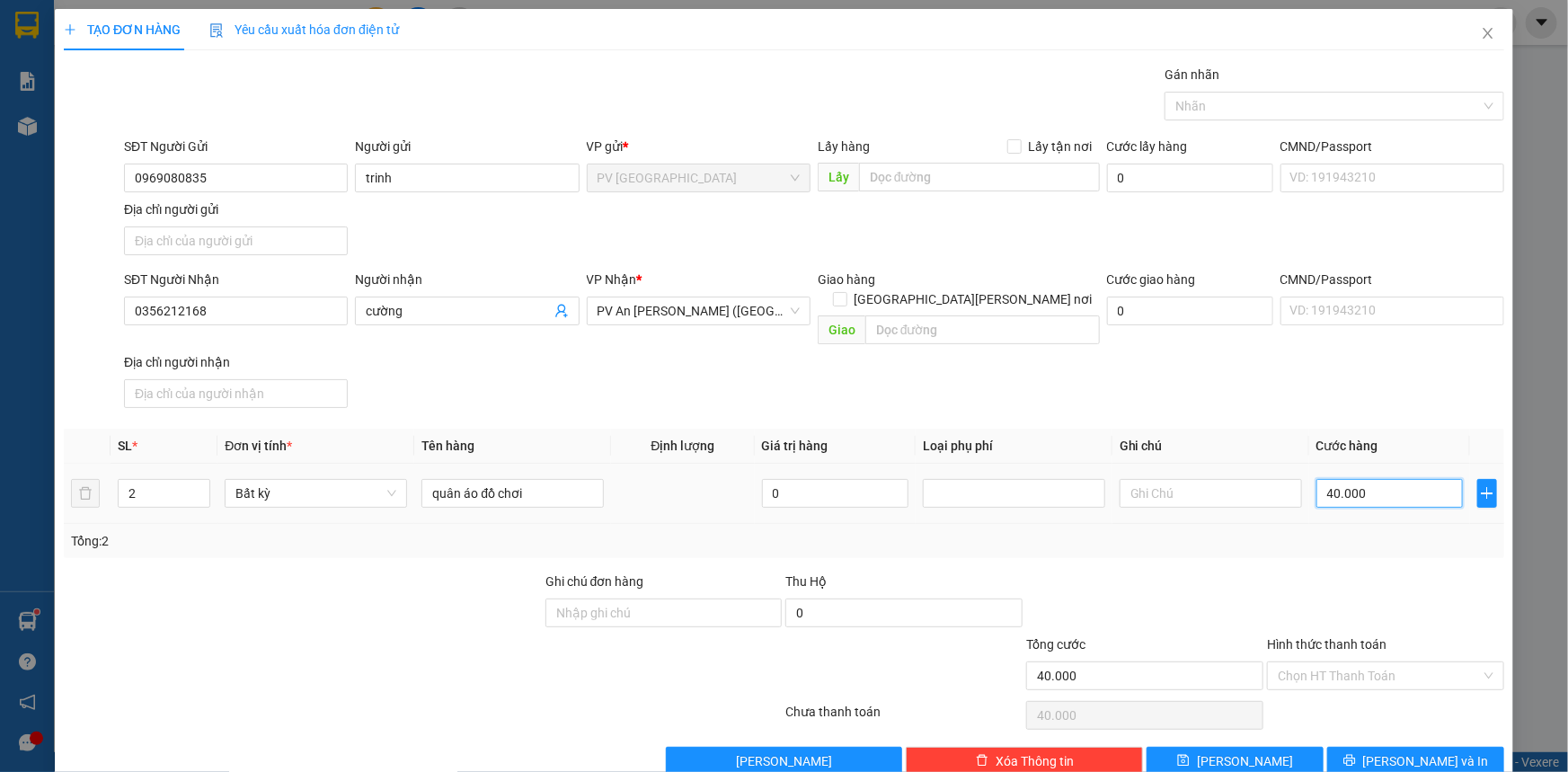
type input "400.006"
type input "40.000"
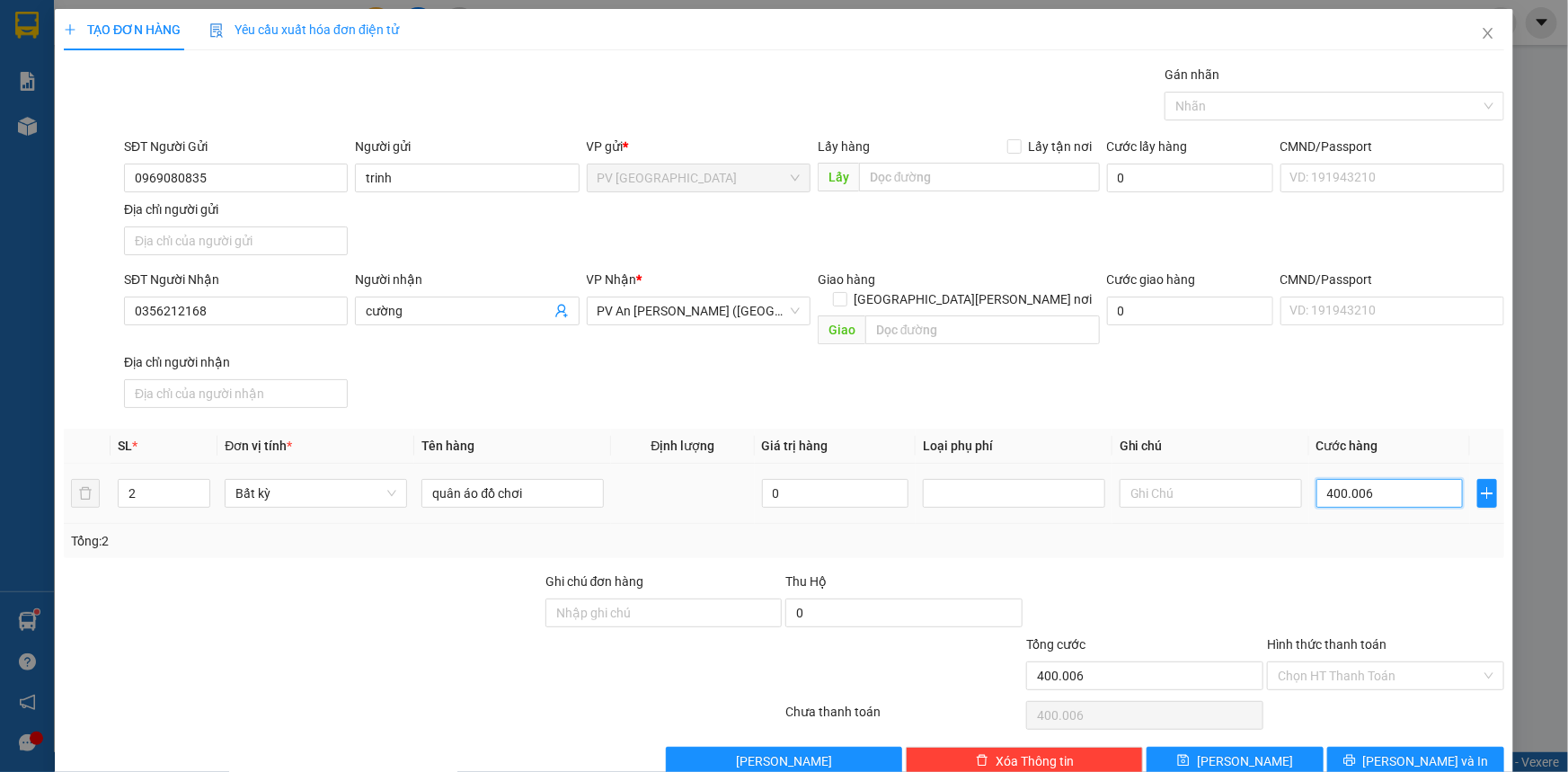
type input "40.000"
type input "4.000"
type input "400"
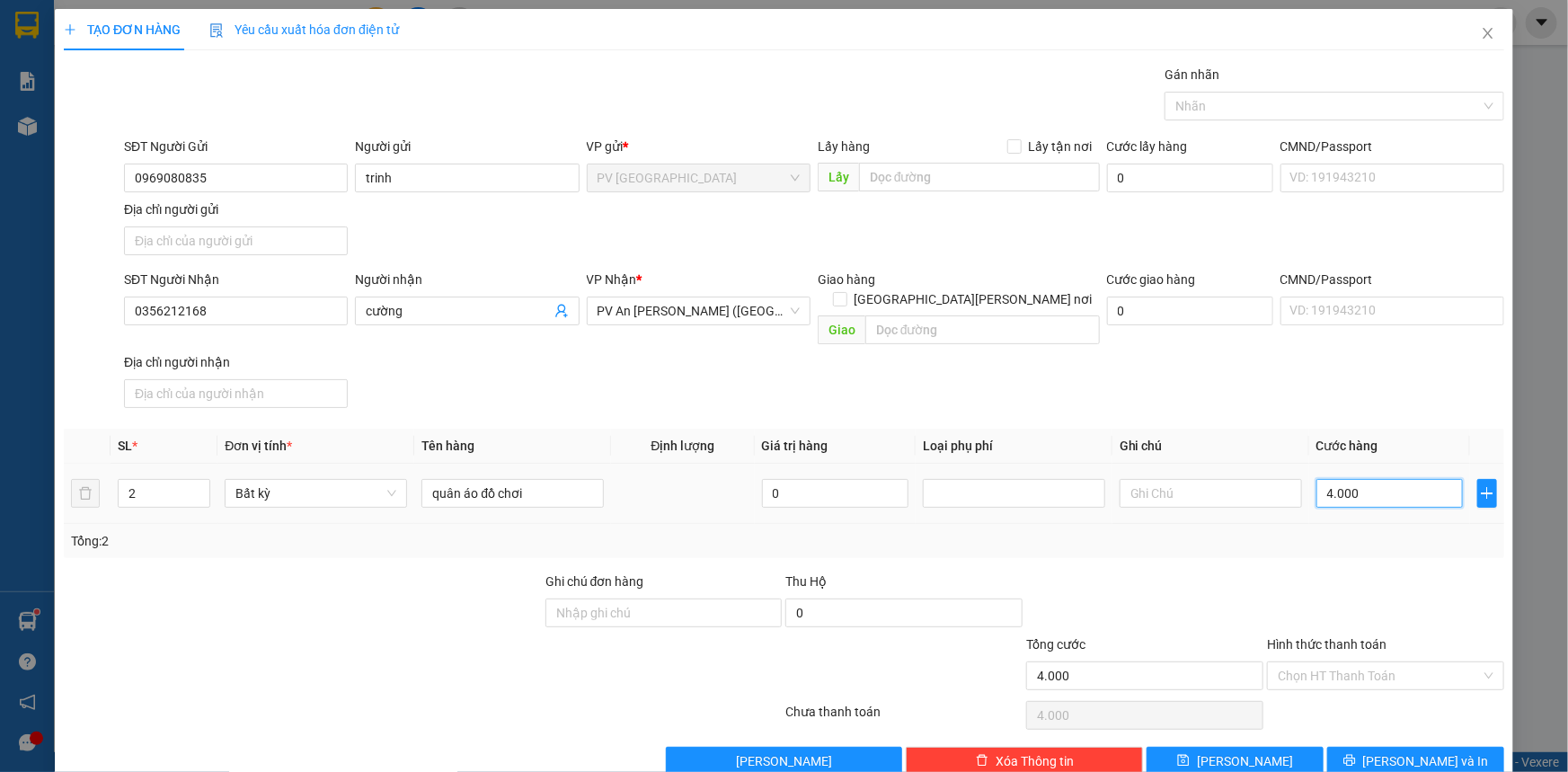
type input "400"
type input "40"
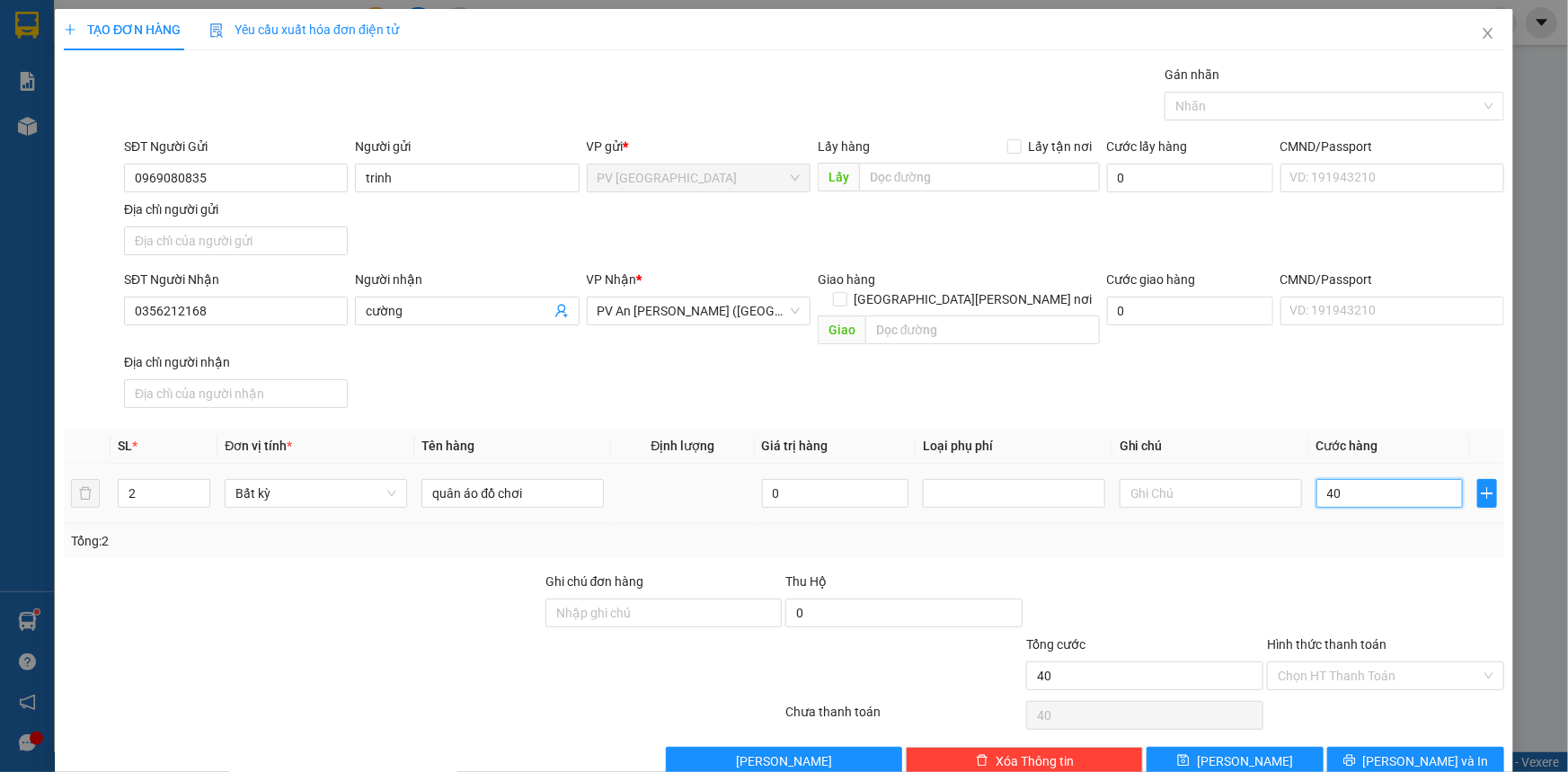
type input "4"
type input "0"
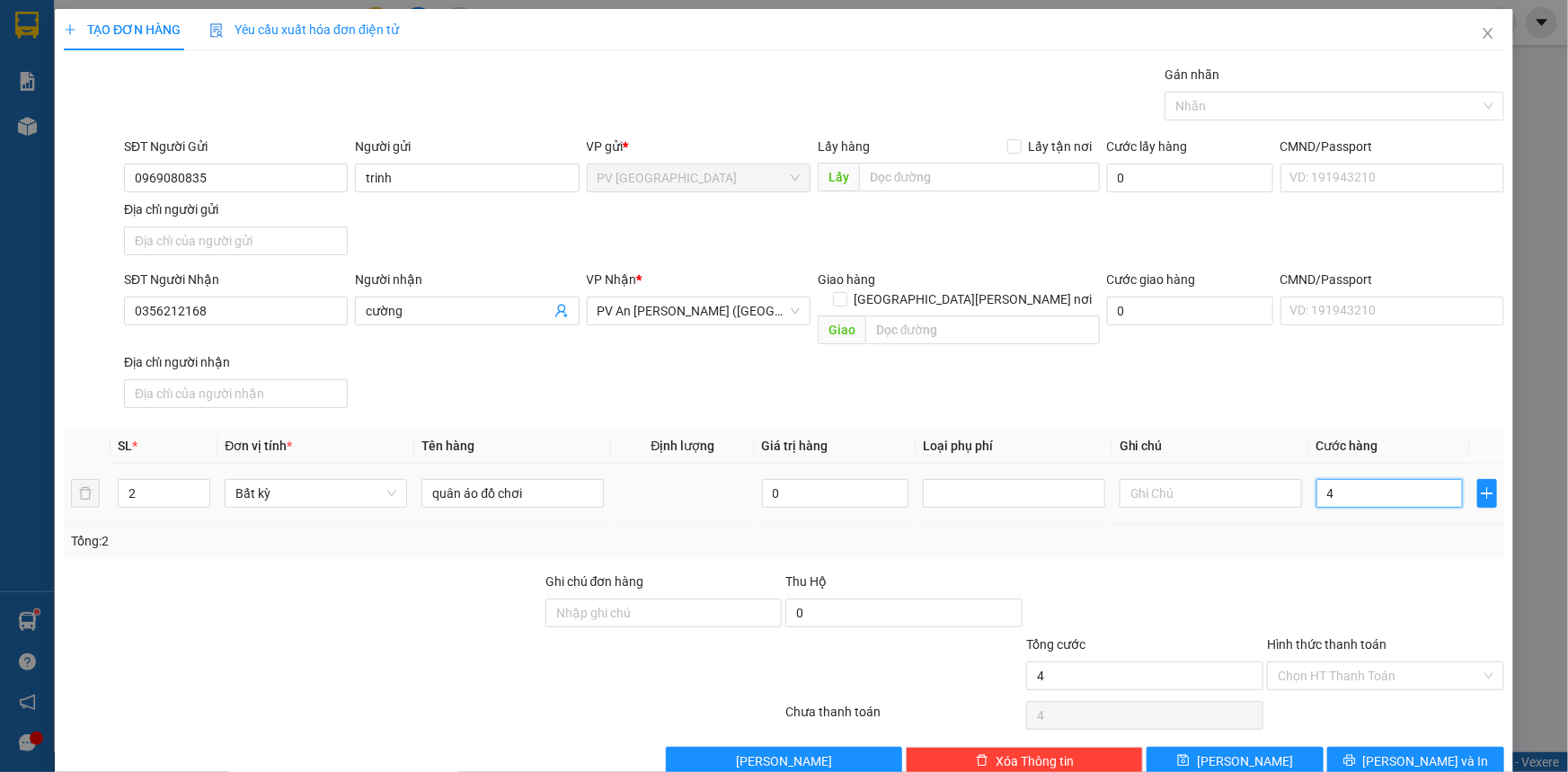
type input "0"
type input "60"
click at [1399, 662] on input "Hình thức thanh toán" at bounding box center [1379, 676] width 203 height 27
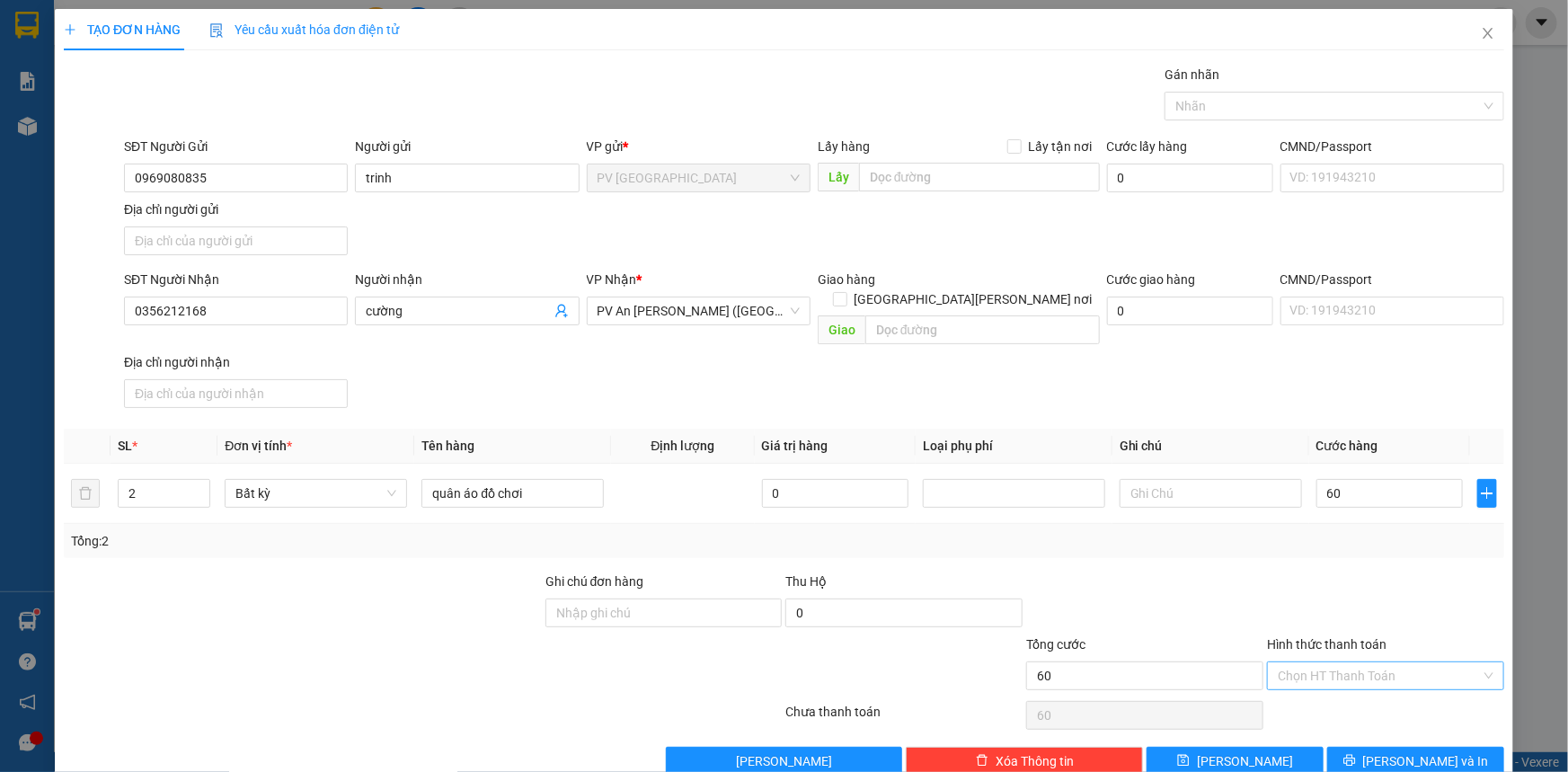
type input "60.000"
click at [1399, 662] on input "Hình thức thanh toán" at bounding box center [1379, 676] width 203 height 27
click at [1400, 685] on div "Tại văn phòng" at bounding box center [1375, 690] width 214 height 20
type input "0"
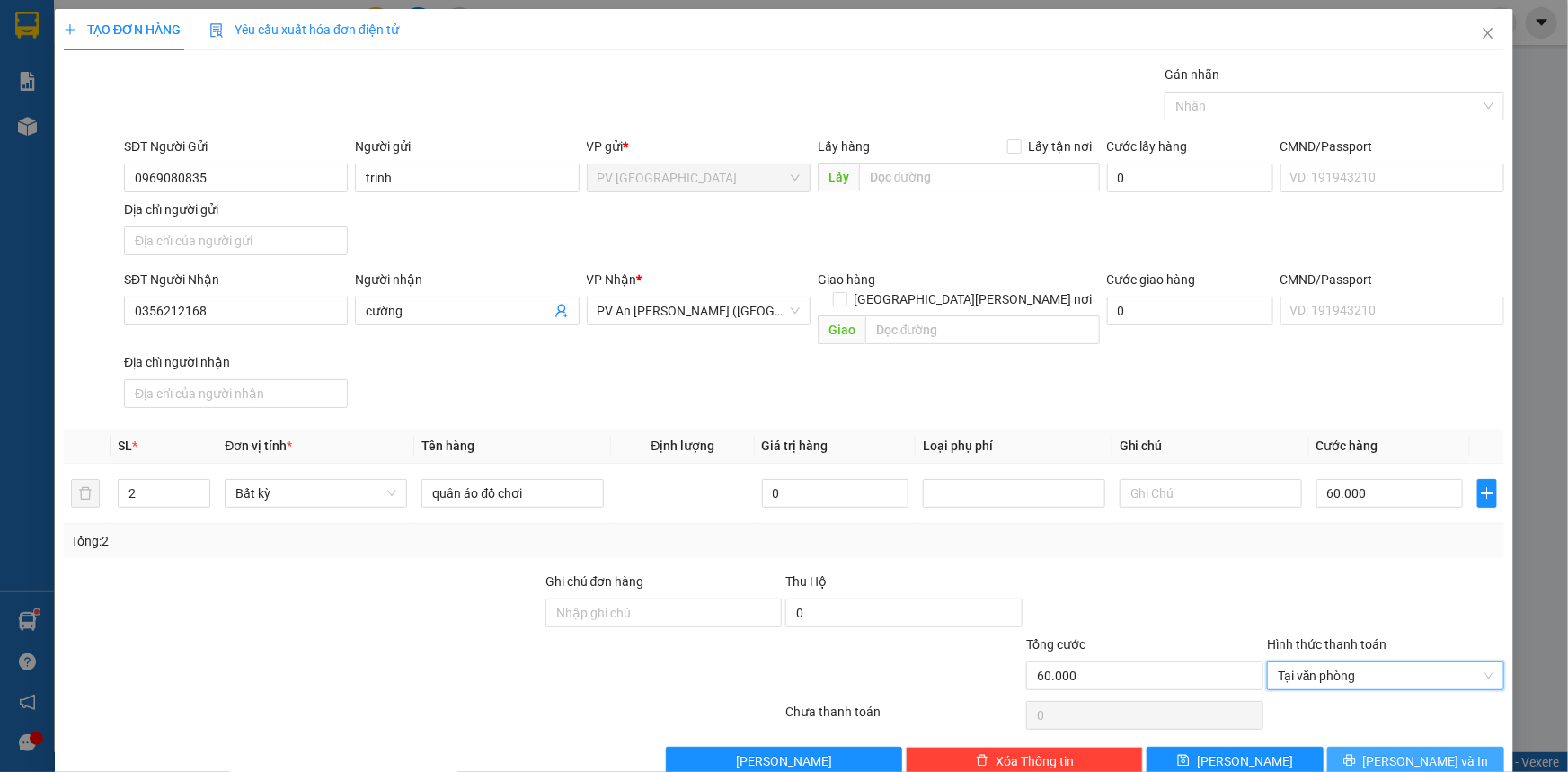
click at [1417, 751] on span "[PERSON_NAME] và In" at bounding box center [1426, 761] width 126 height 20
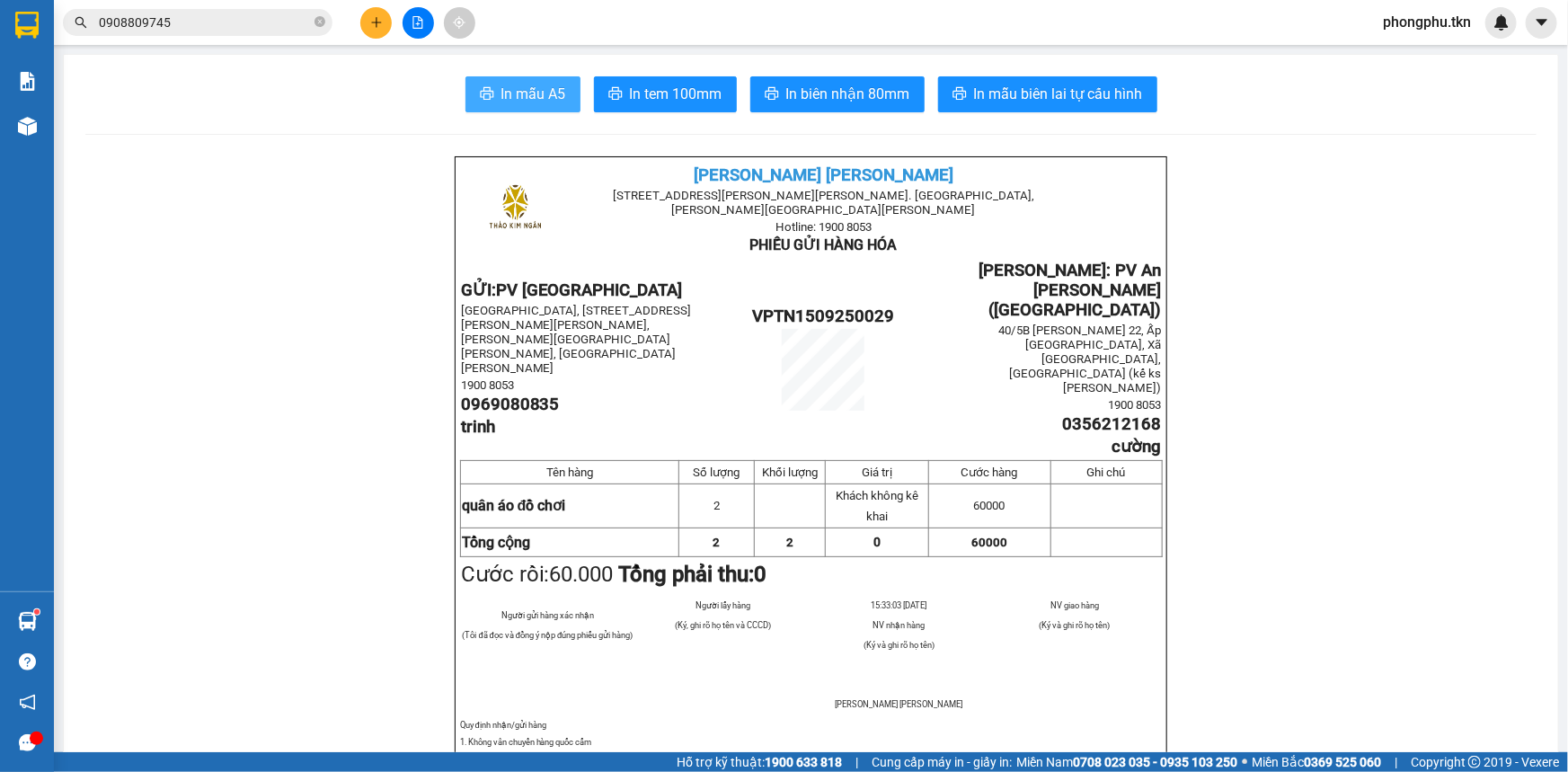
click at [526, 94] on span "In mẫu A5" at bounding box center [533, 93] width 64 height 23
click at [375, 22] on icon "plus" at bounding box center [375, 22] width 10 height 1
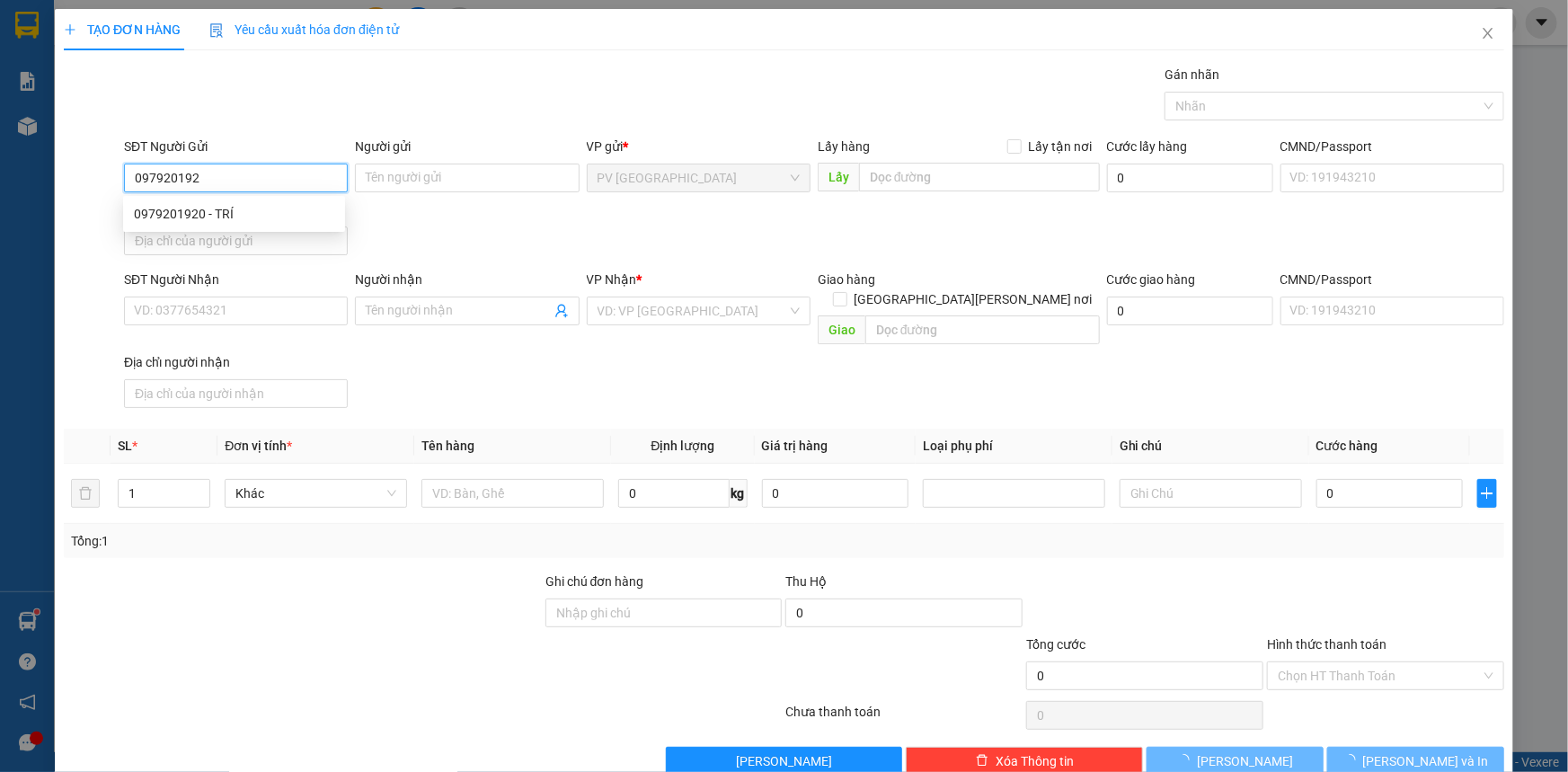
type input "0979201920"
click at [251, 211] on div "0979201920 - TRÍ" at bounding box center [234, 214] width 200 height 20
type input "TRÍ"
type input "0824945009"
type input "NAM"
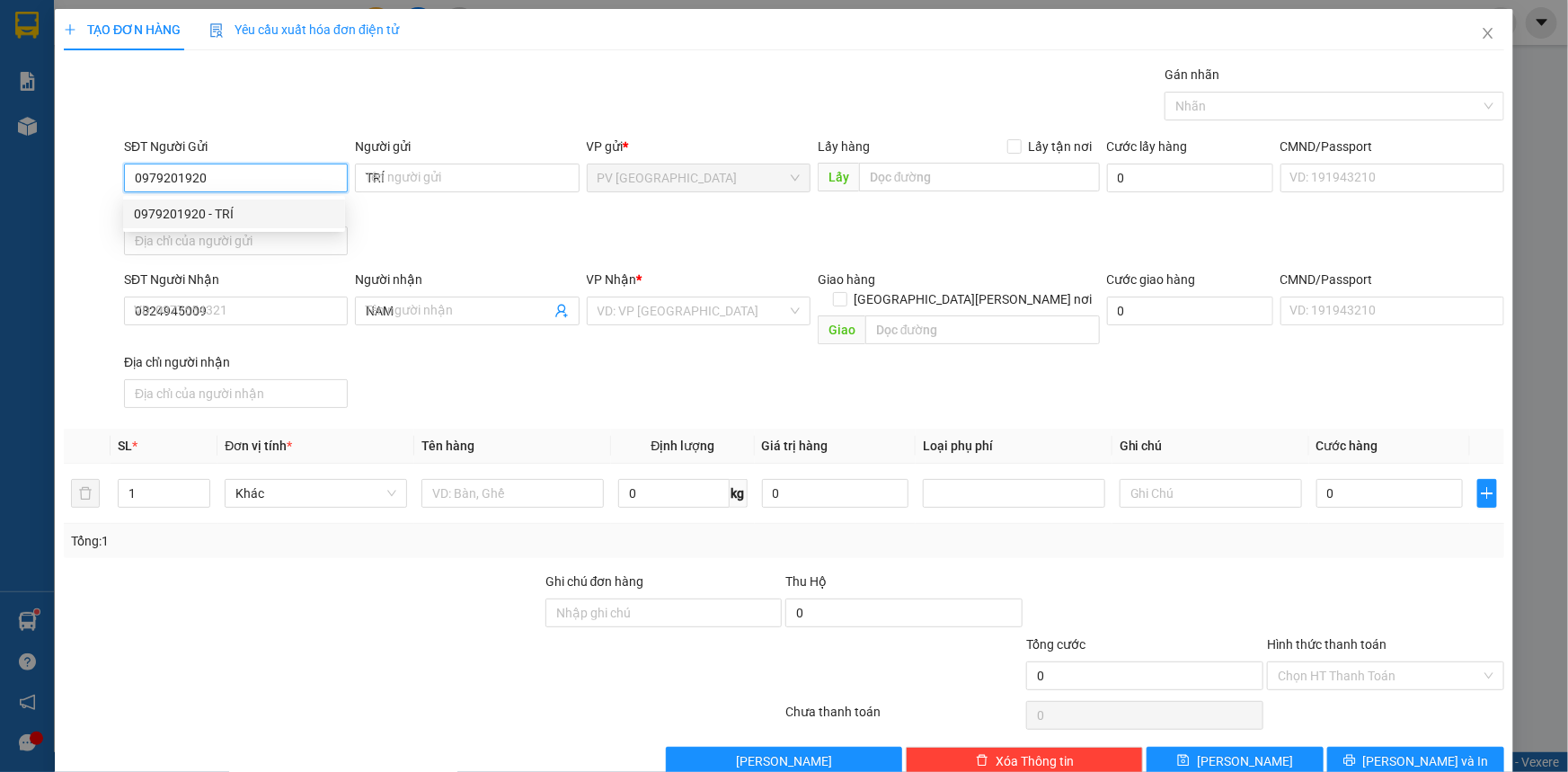
type input "30.000"
type input "0979201920"
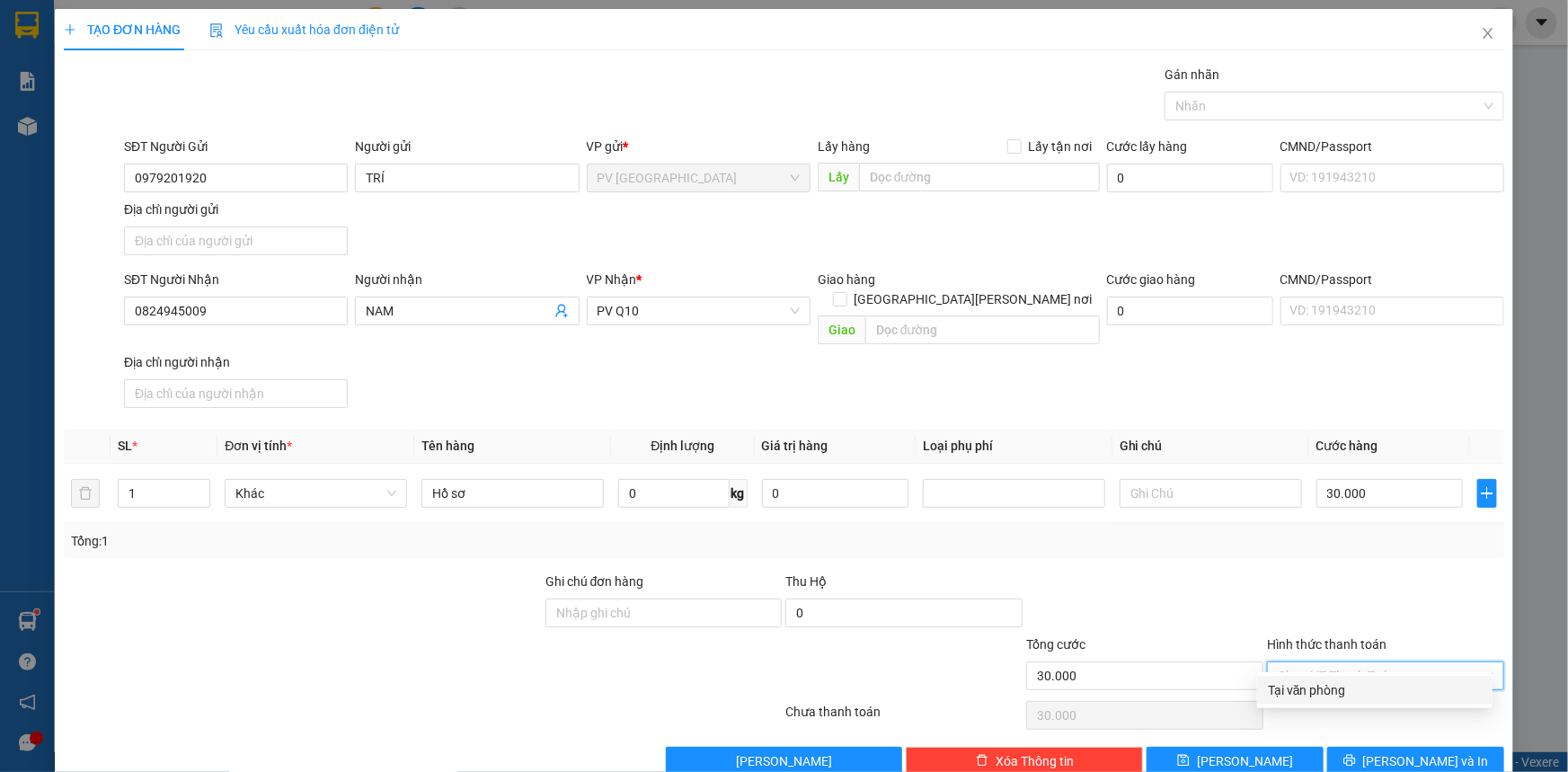
click at [1409, 662] on input "Hình thức thanh toán" at bounding box center [1379, 676] width 203 height 27
click at [1369, 688] on div "Tại văn phòng" at bounding box center [1375, 690] width 214 height 20
type input "0"
click at [1411, 751] on span "[PERSON_NAME] và In" at bounding box center [1426, 761] width 126 height 20
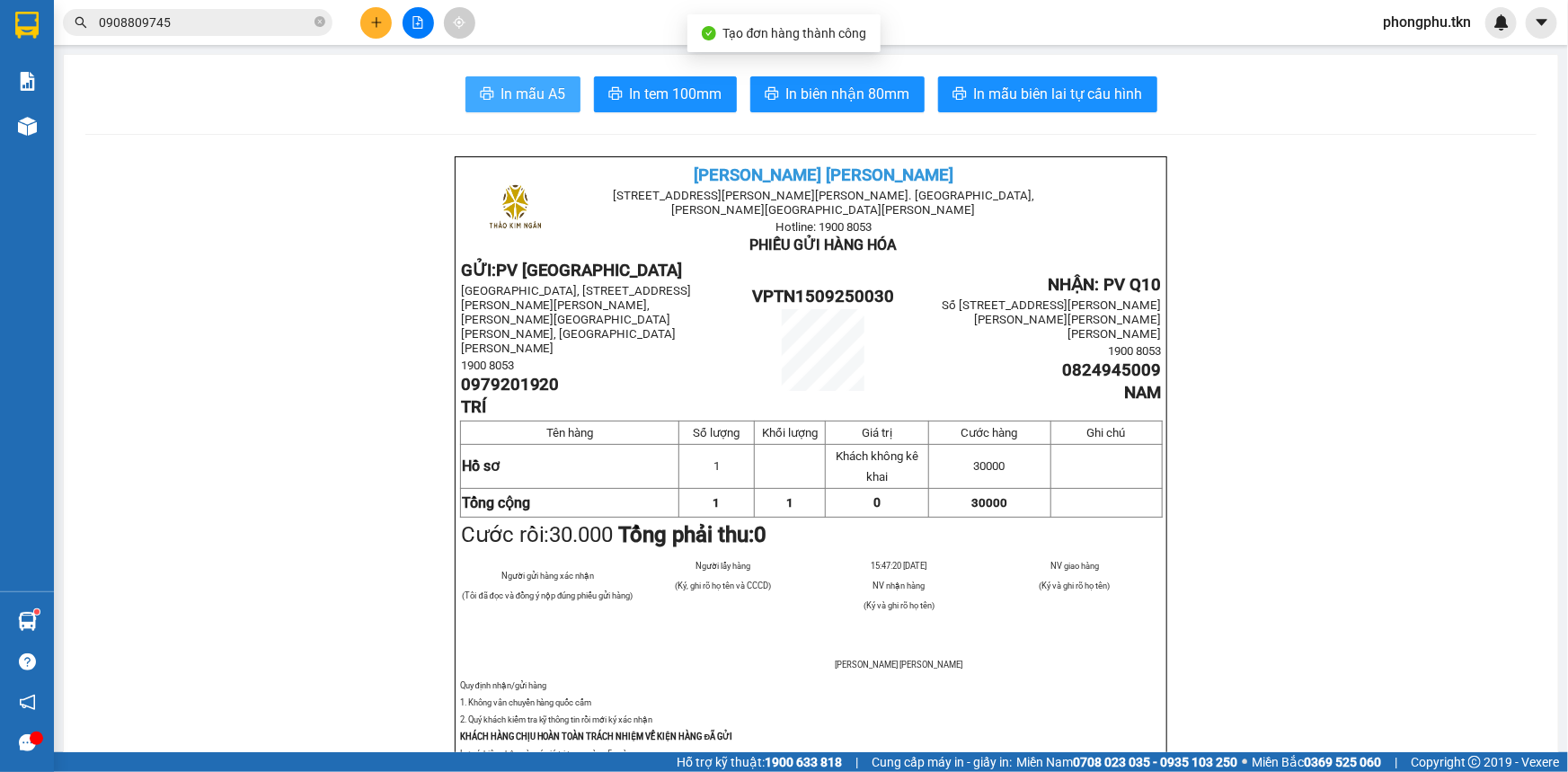
click at [550, 81] on button "In mẫu A5" at bounding box center [522, 94] width 115 height 36
click at [385, 18] on button at bounding box center [375, 23] width 32 height 32
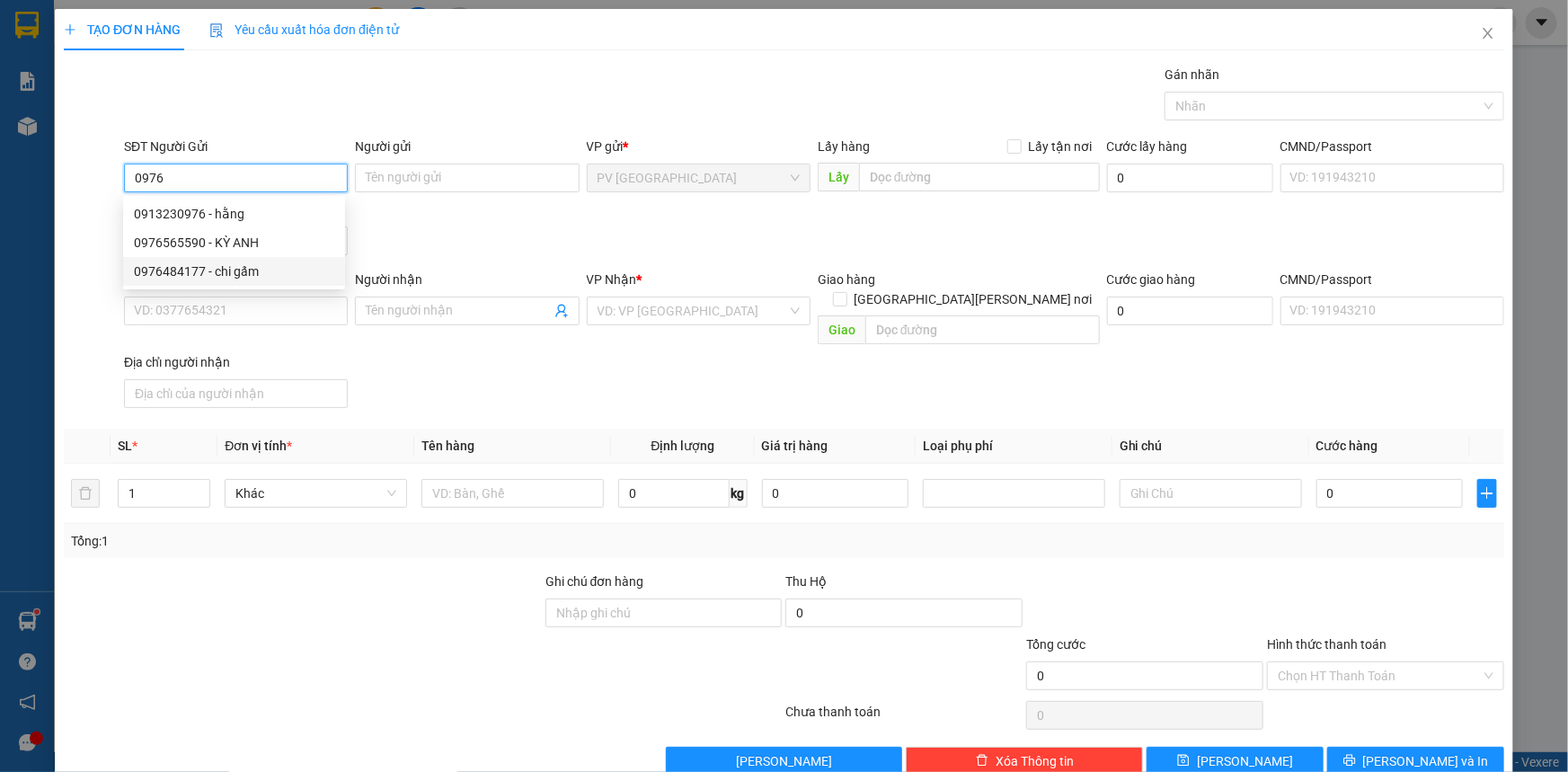
click at [261, 271] on div "0976484177 - chi gấm" at bounding box center [234, 271] width 200 height 20
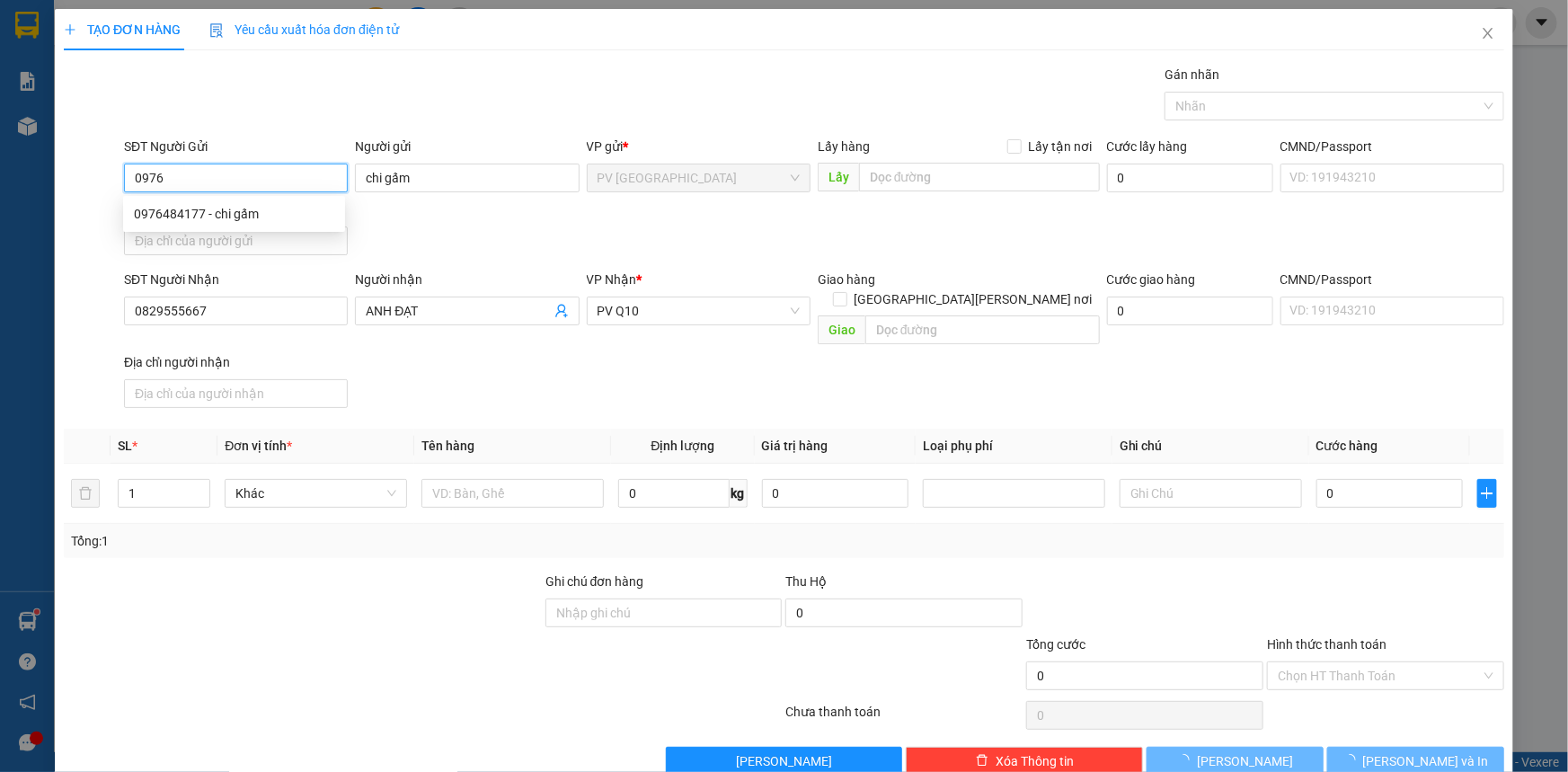
type input "0976484177"
type input "chi gấm"
type input "0829555667"
type input "ANH ĐẠT"
type input "50.000"
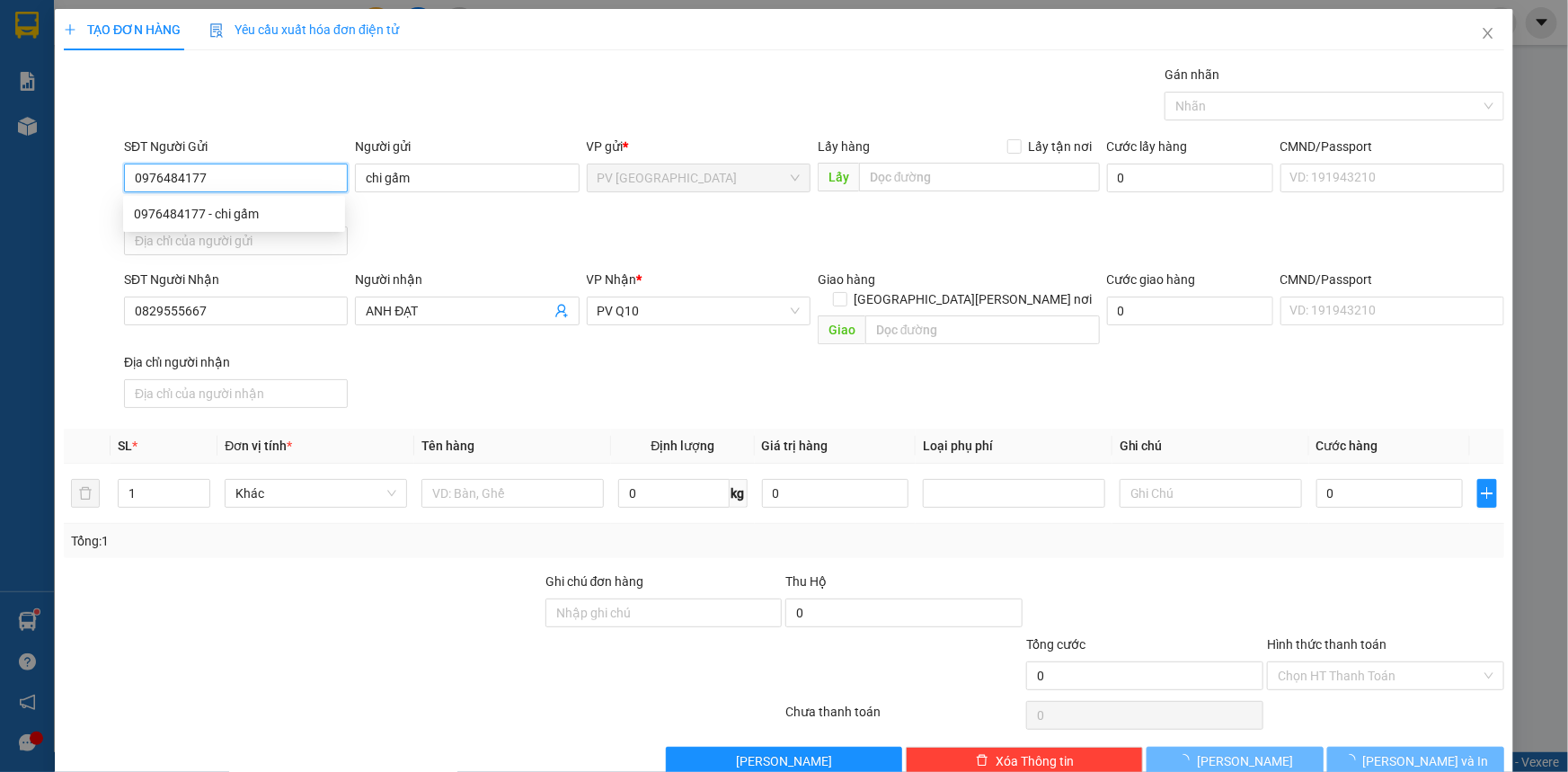
type input "50.000"
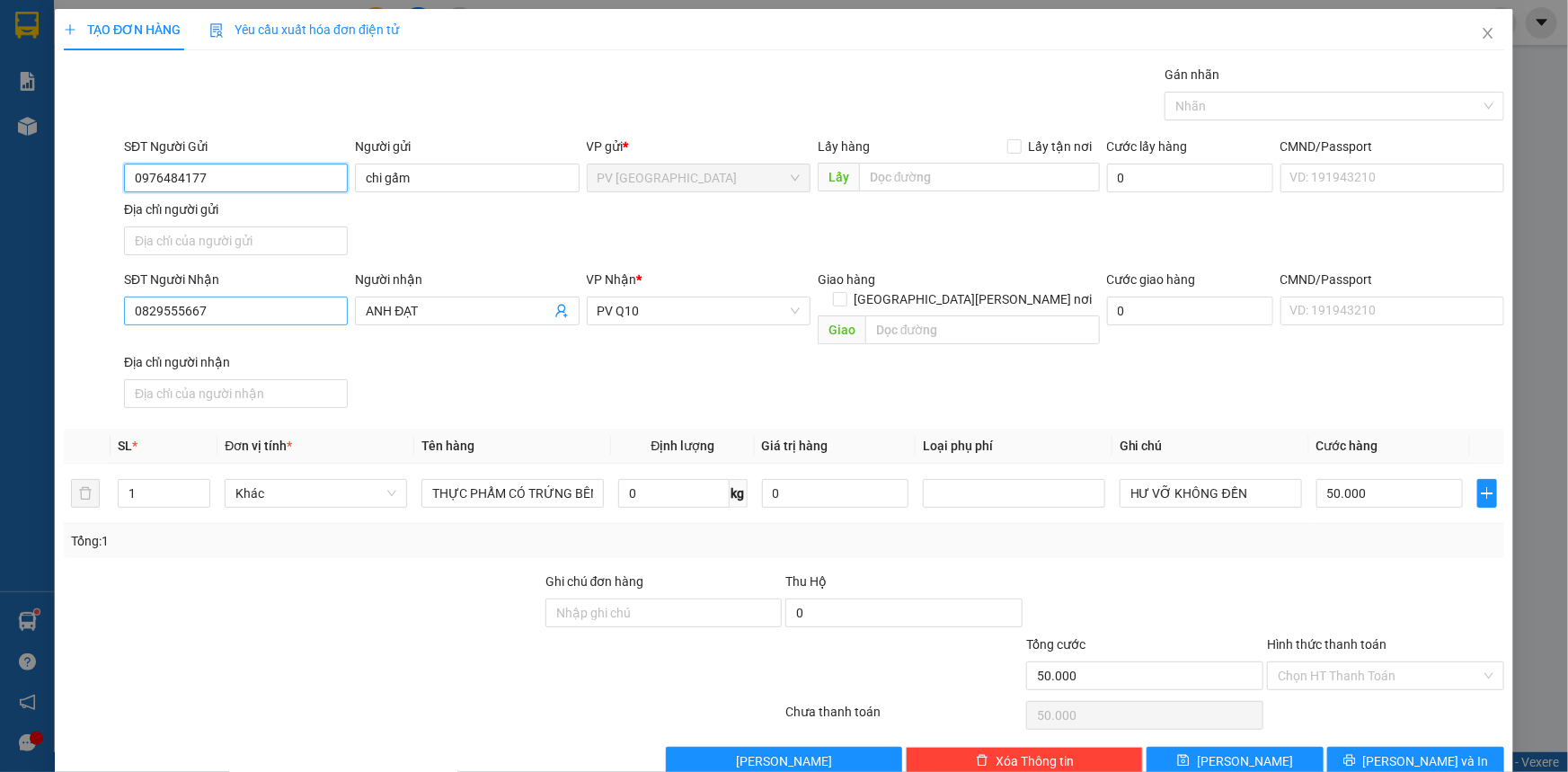
type input "0976484177"
click at [312, 314] on input "0829555667" at bounding box center [236, 311] width 224 height 29
type input "0"
type input "0332206465"
click at [433, 306] on input "ANH ĐẠT" at bounding box center [457, 311] width 184 height 20
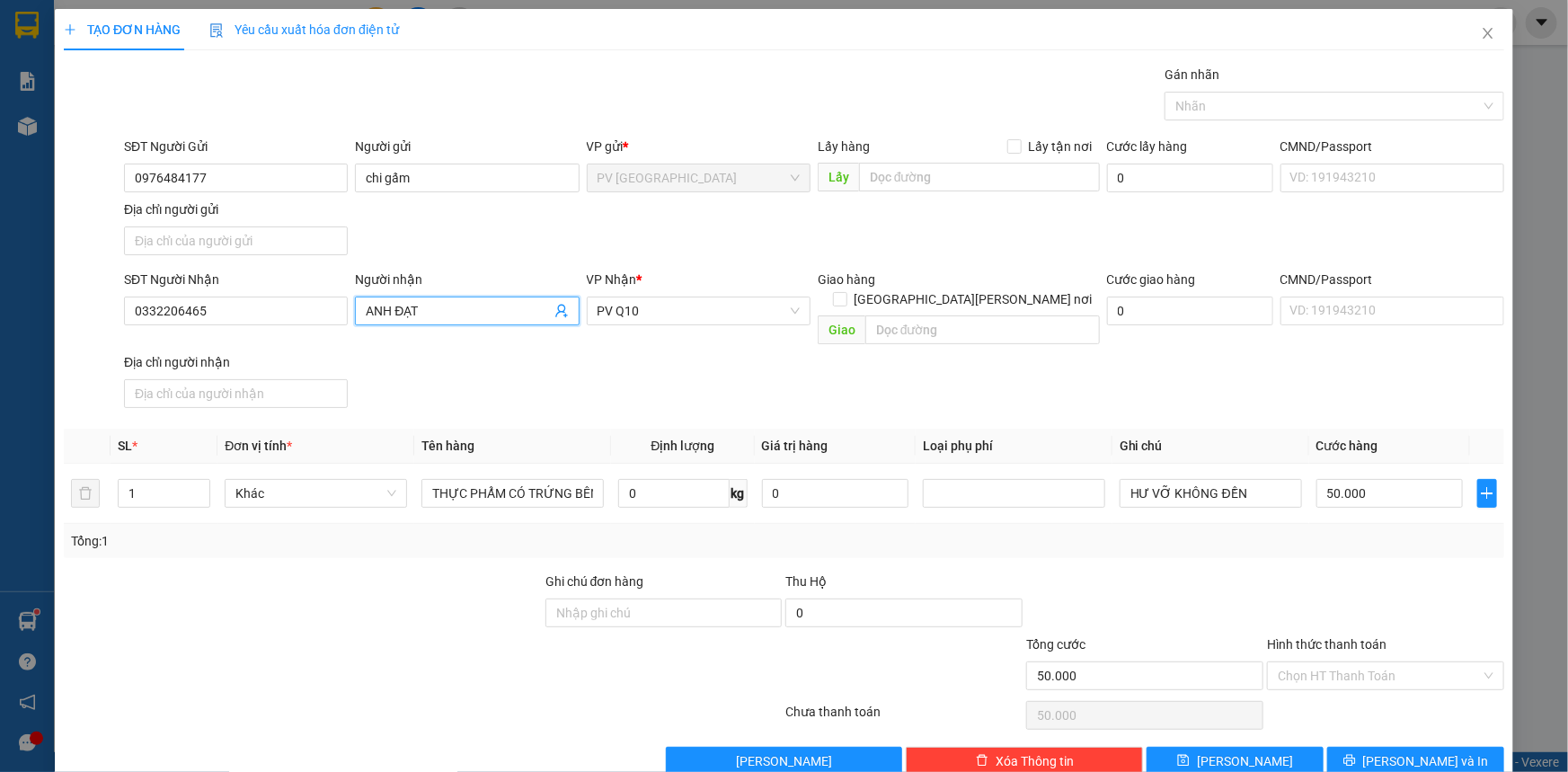
click at [433, 306] on input "ANH ĐẠT" at bounding box center [457, 311] width 184 height 20
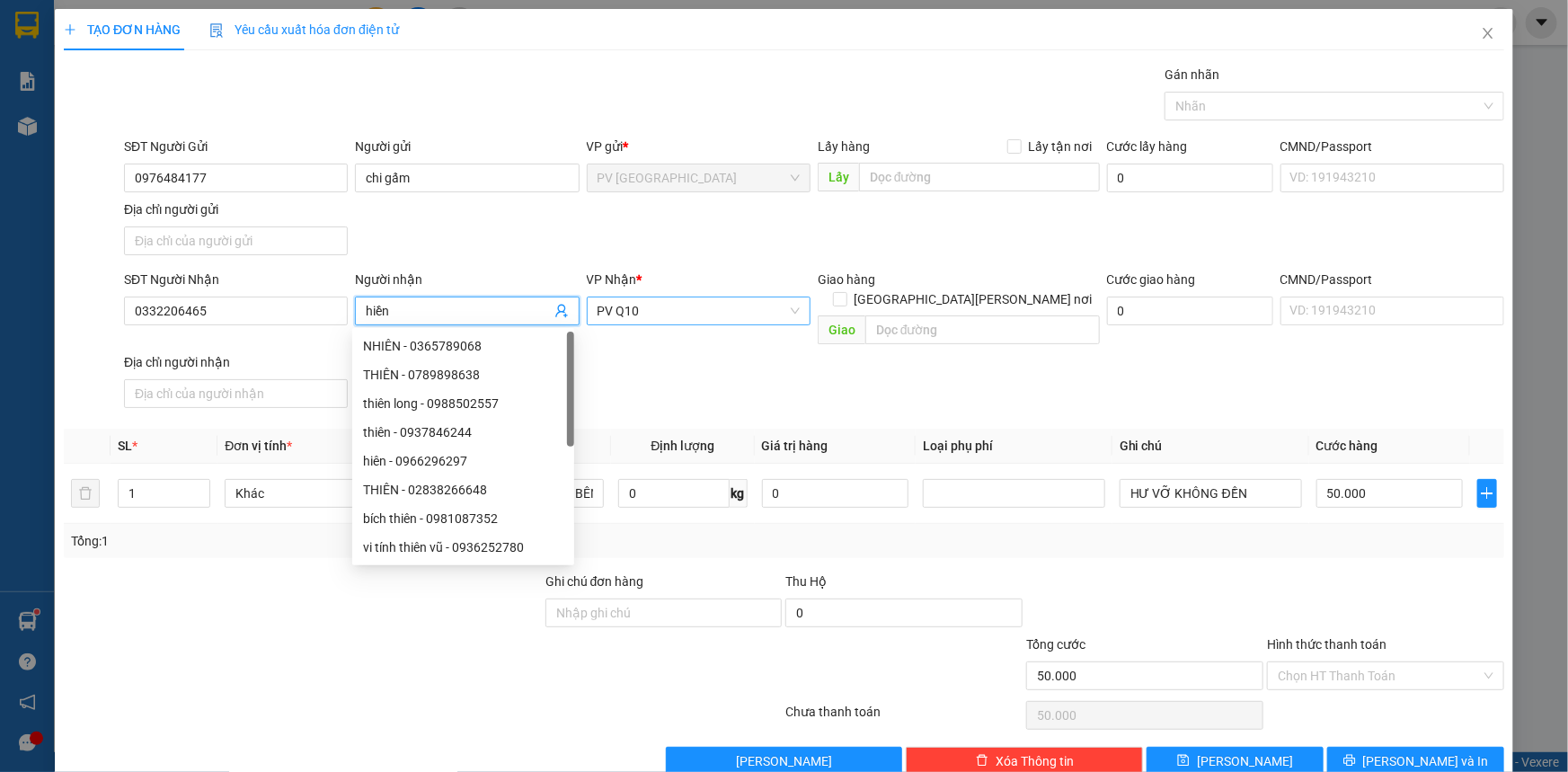
click at [699, 303] on span "PV Q10" at bounding box center [698, 311] width 202 height 27
type input "hiền"
click at [699, 303] on span "PV Q10" at bounding box center [698, 311] width 202 height 27
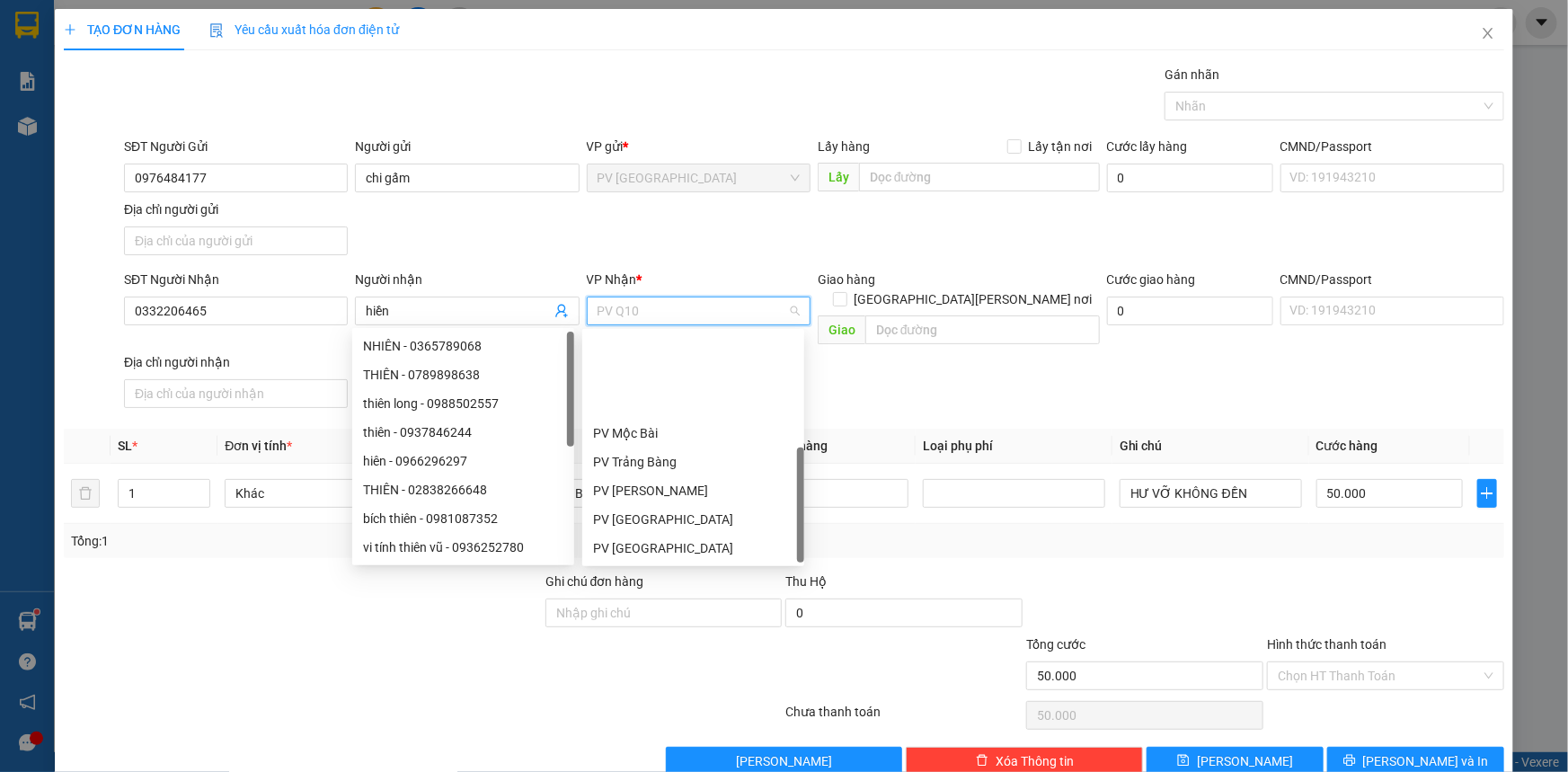
scroll to position [114, 0]
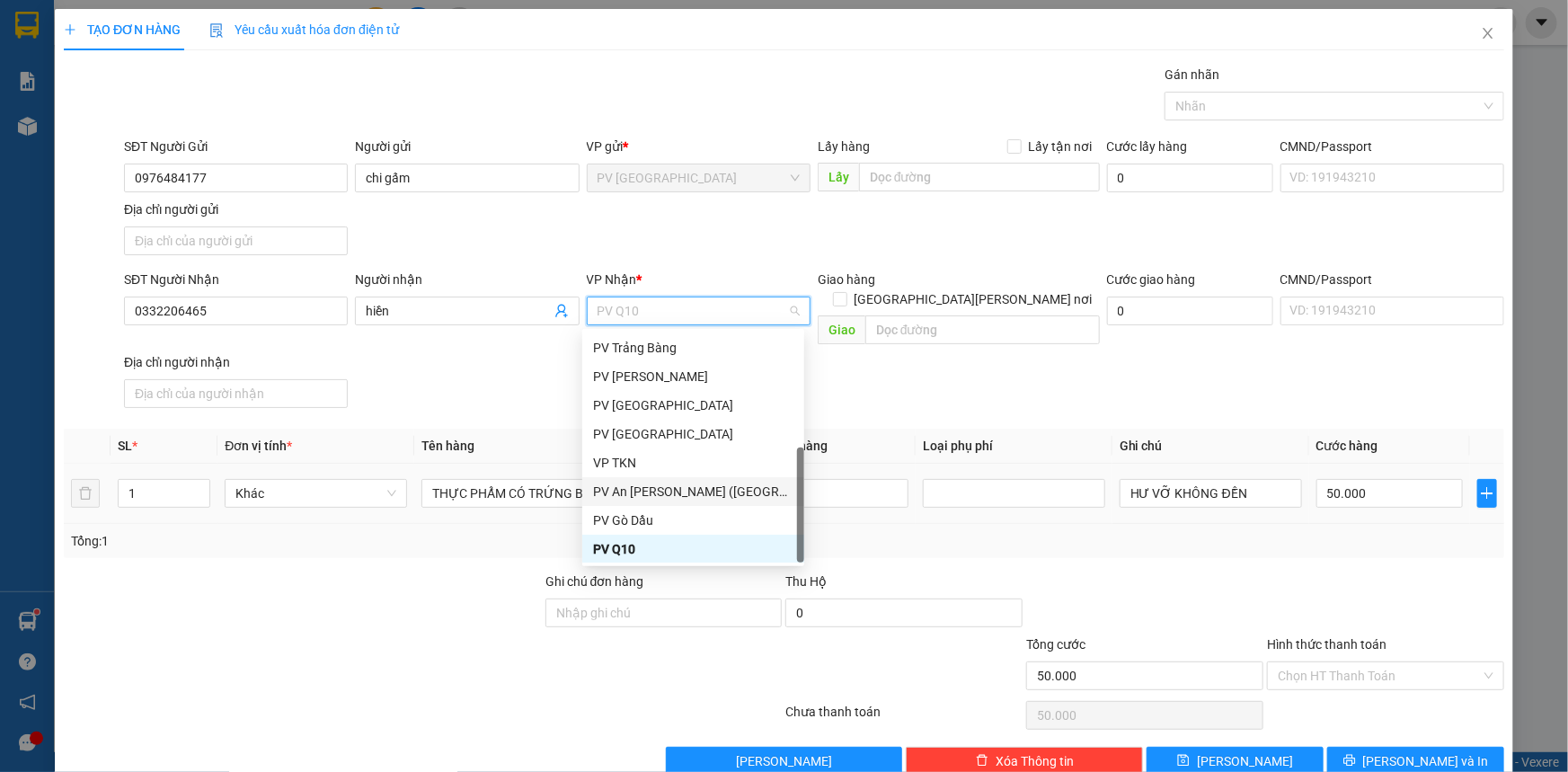
click at [671, 492] on div "PV An Sương ([GEOGRAPHIC_DATA])" at bounding box center [693, 492] width 200 height 20
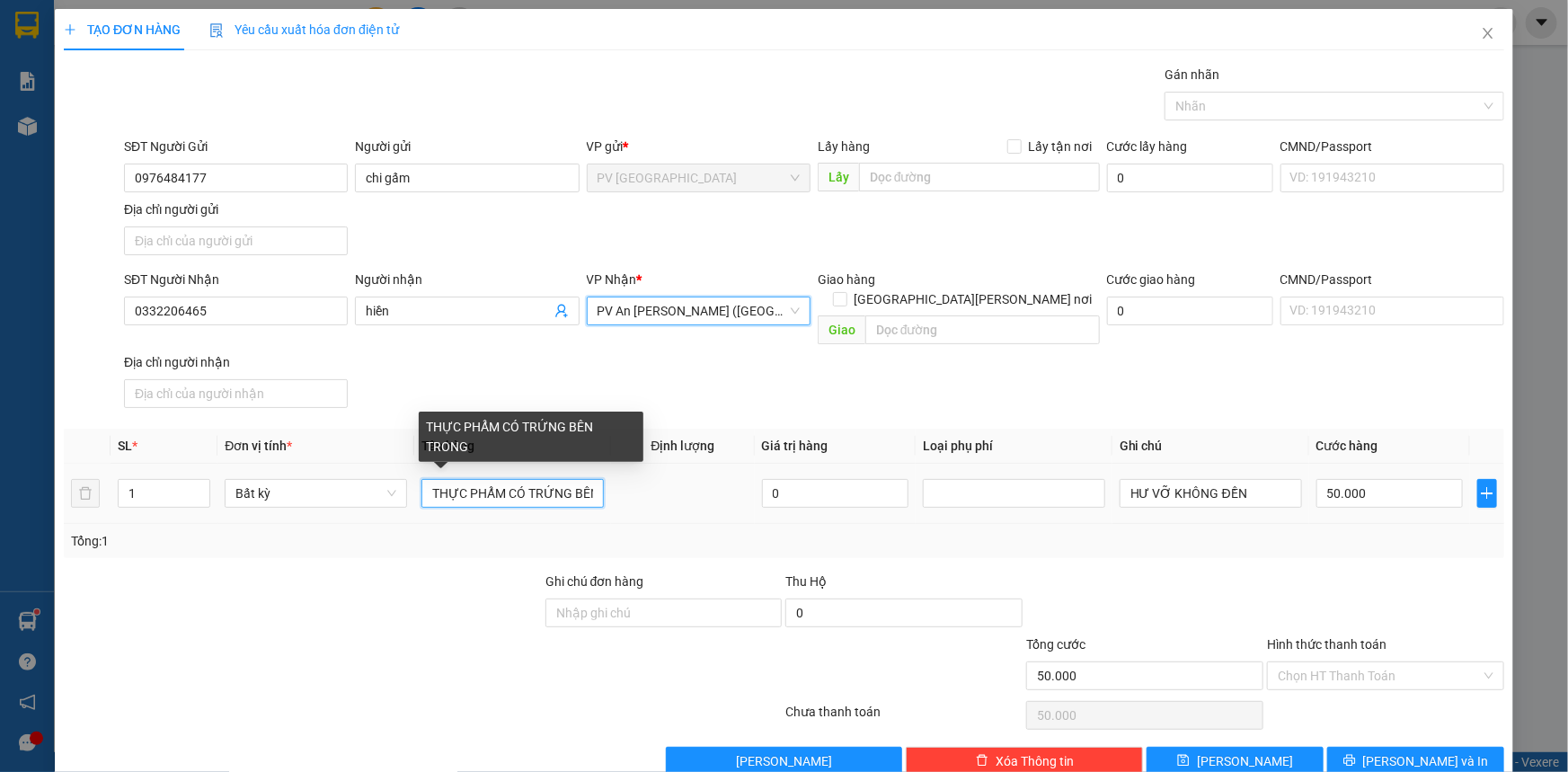
click at [574, 479] on input "THỰC PHẨM CÓ TRỨNG BÊN TRONG" at bounding box center [512, 493] width 182 height 29
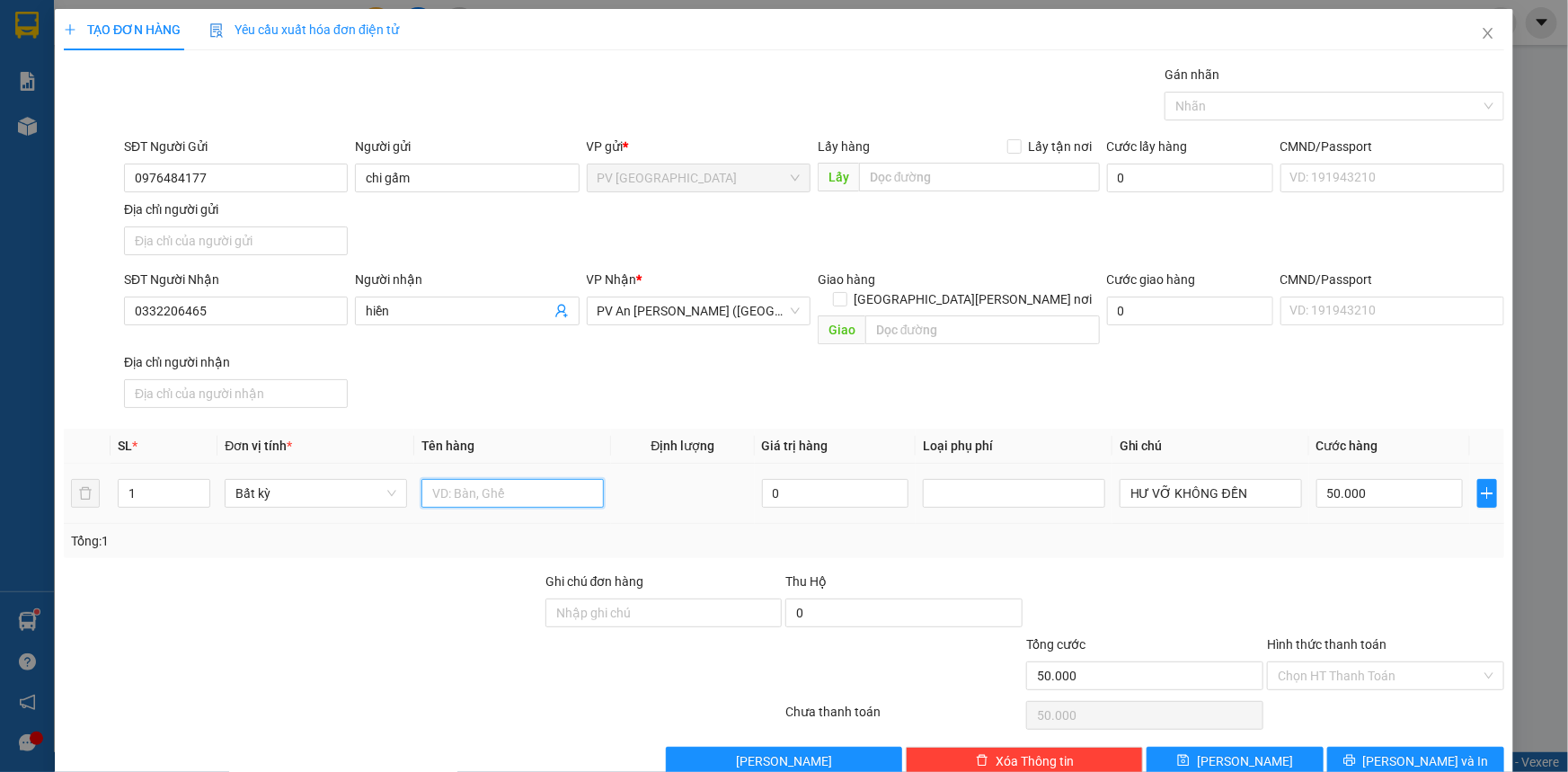
scroll to position [0, 0]
type input "hs"
click at [1411, 479] on input "50.000" at bounding box center [1390, 493] width 147 height 29
click at [1402, 662] on input "Hình thức thanh toán" at bounding box center [1379, 676] width 203 height 27
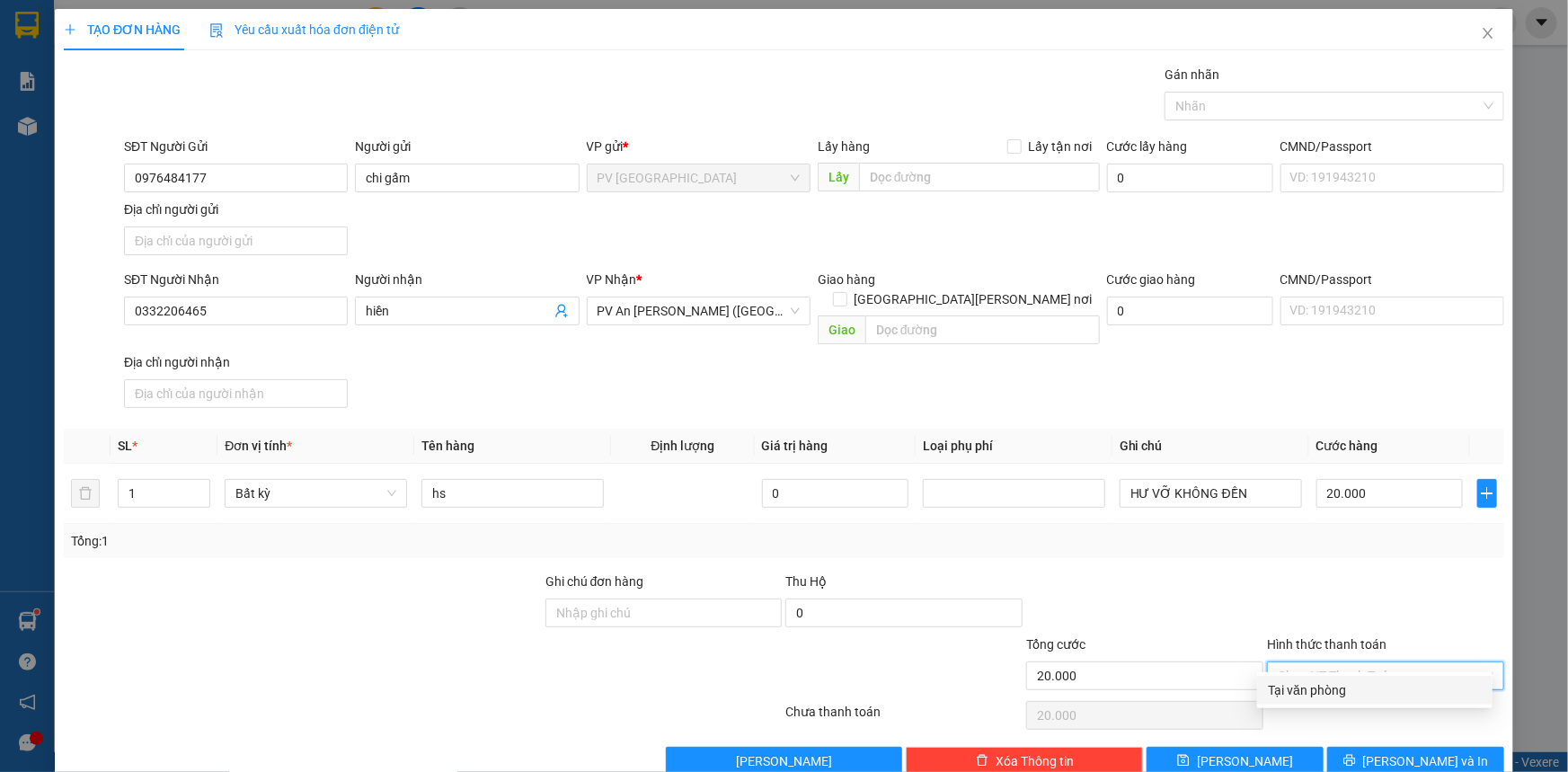
click at [1413, 691] on div "Tại văn phòng" at bounding box center [1375, 690] width 214 height 20
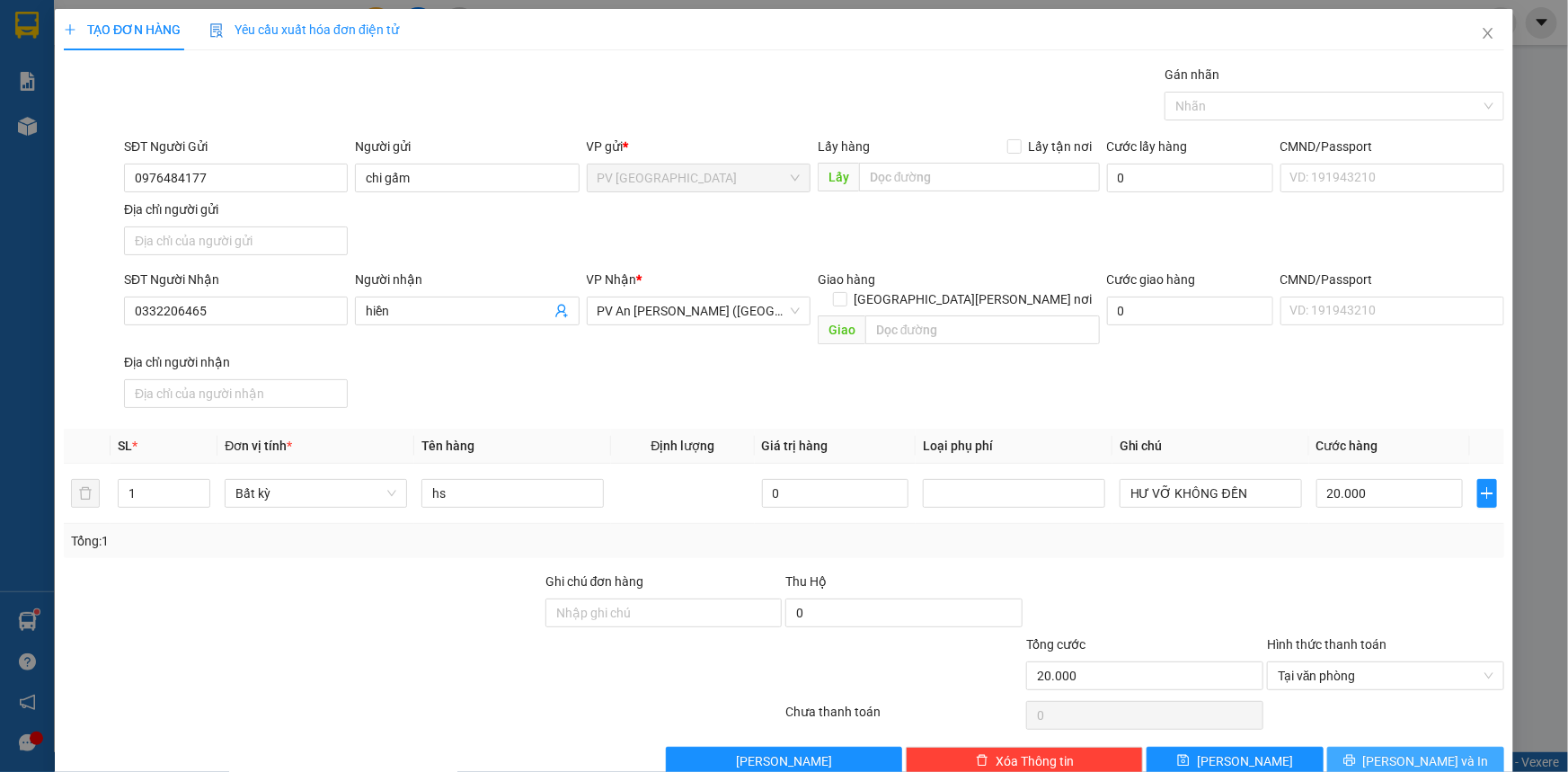
click at [1414, 751] on span "[PERSON_NAME] và In" at bounding box center [1426, 761] width 126 height 20
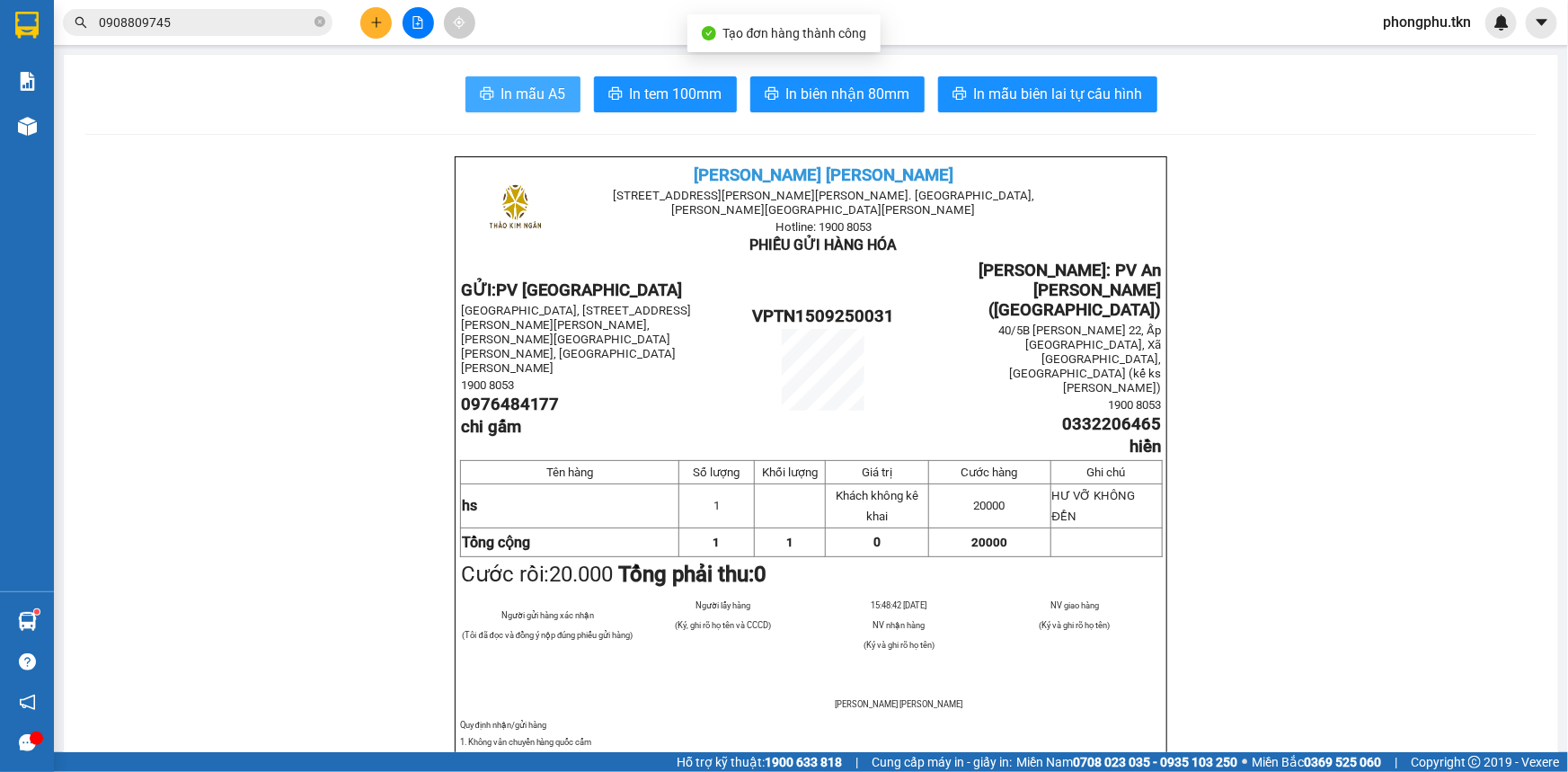
click at [563, 90] on button "In mẫu A5" at bounding box center [522, 94] width 115 height 36
click at [254, 22] on input "0908809745" at bounding box center [205, 23] width 212 height 20
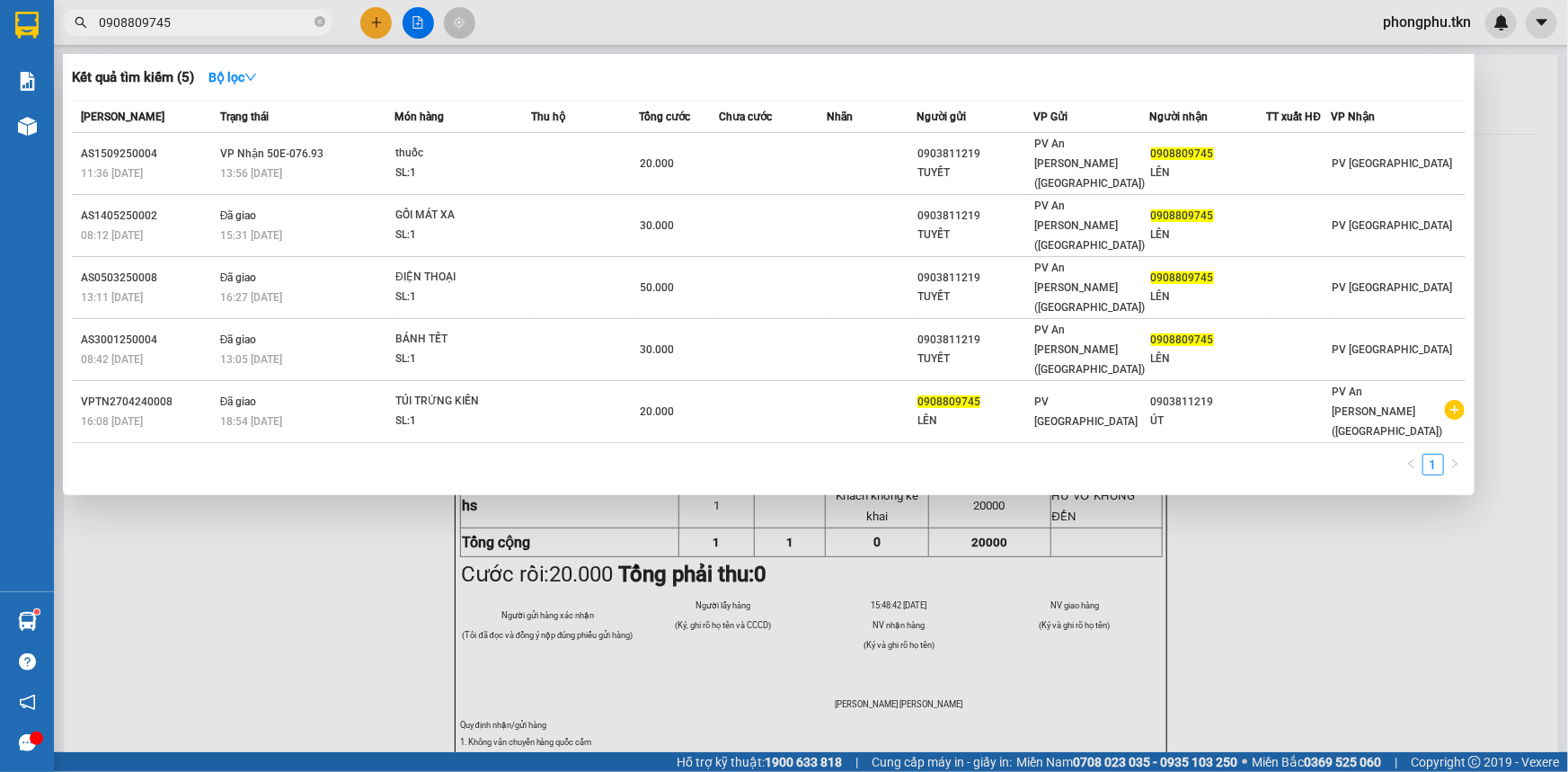
click at [252, 21] on input "0908809745" at bounding box center [205, 23] width 212 height 20
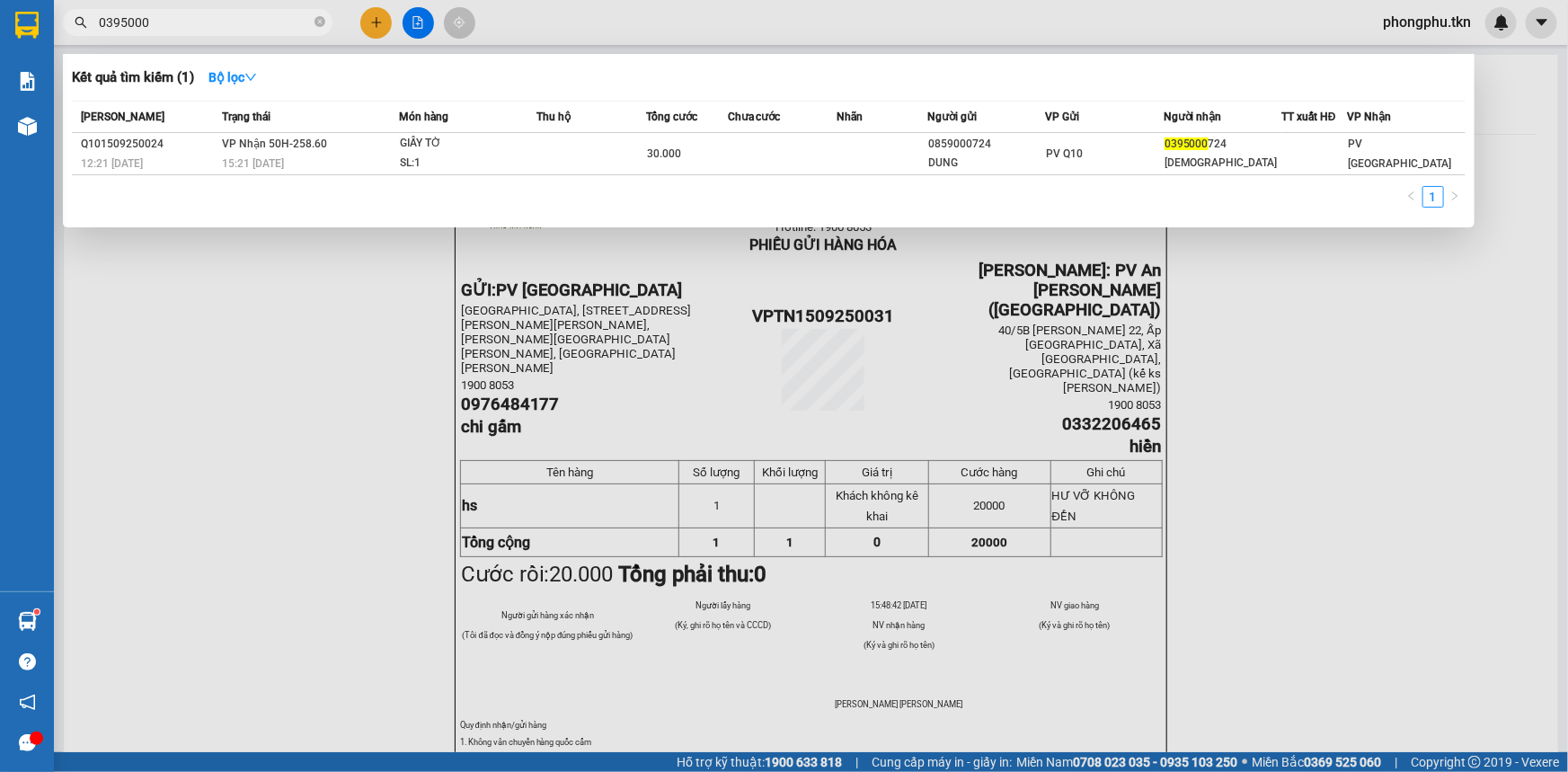
click at [792, 138] on td at bounding box center [783, 154] width 109 height 43
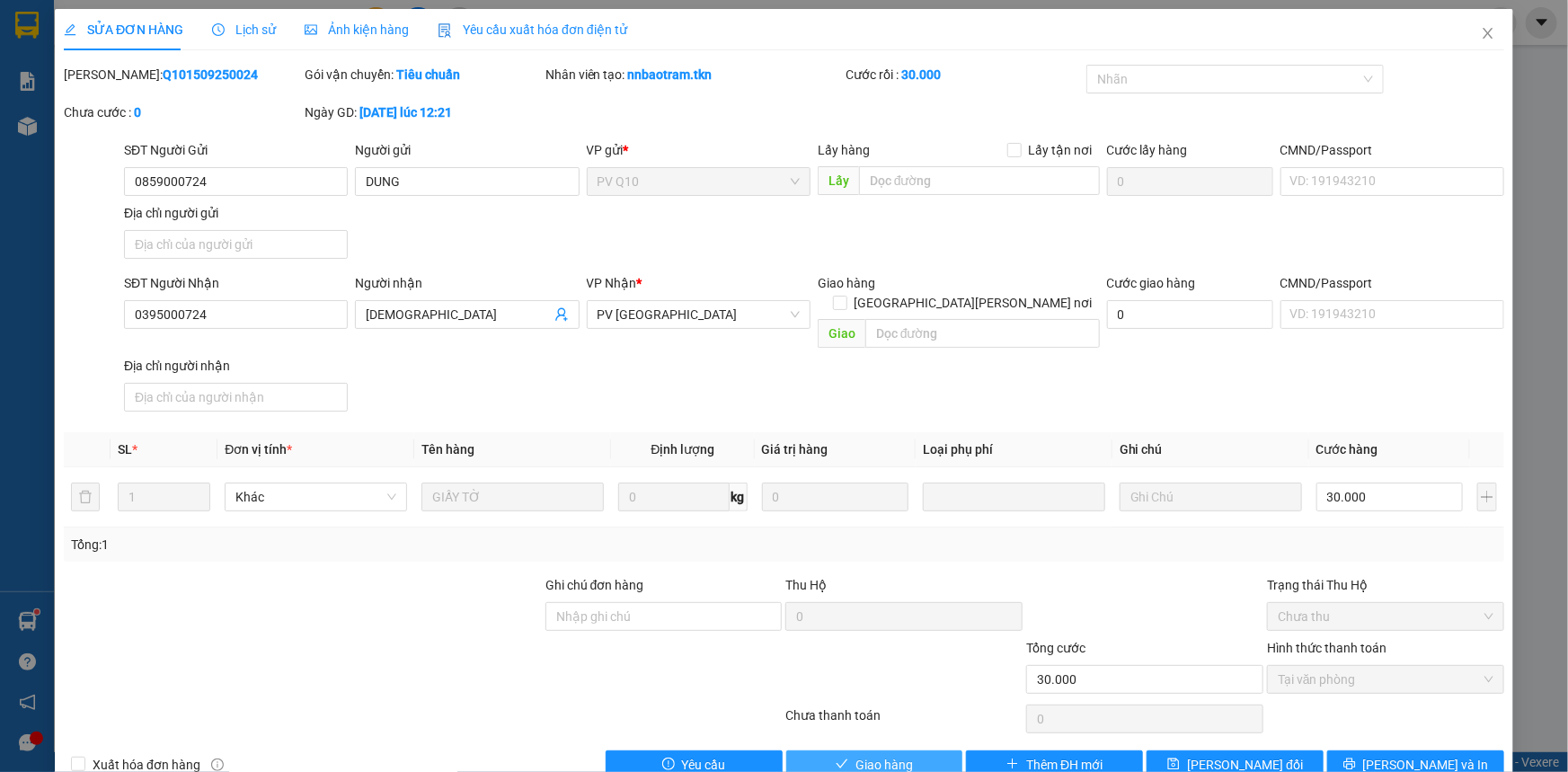
click at [930, 750] on button "Giao hàng" at bounding box center [874, 765] width 177 height 29
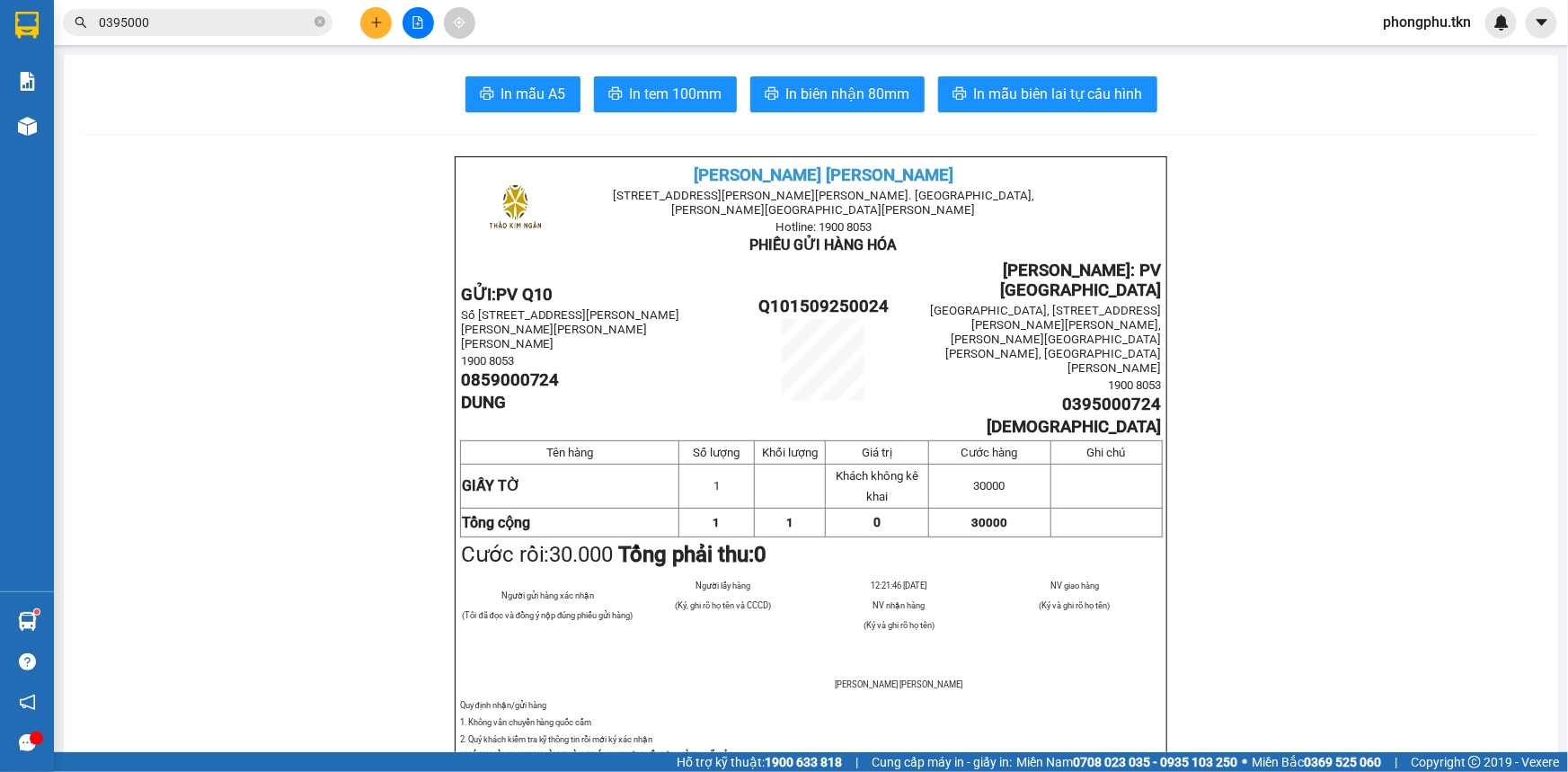
click at [385, 18] on button at bounding box center [375, 23] width 32 height 32
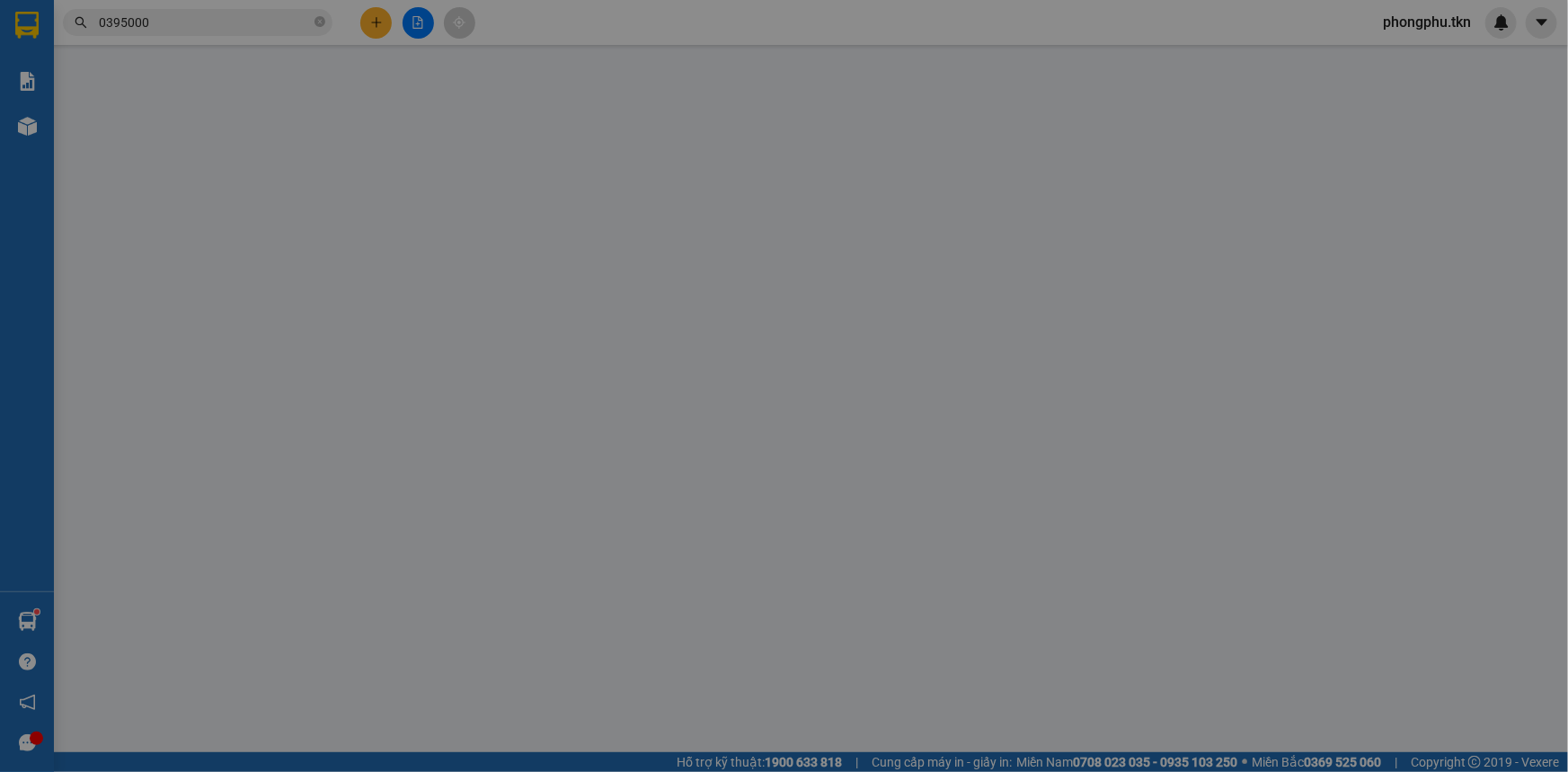
click at [385, 18] on div "Yêu cầu xuất hóa đơn điện tử" at bounding box center [304, 30] width 190 height 42
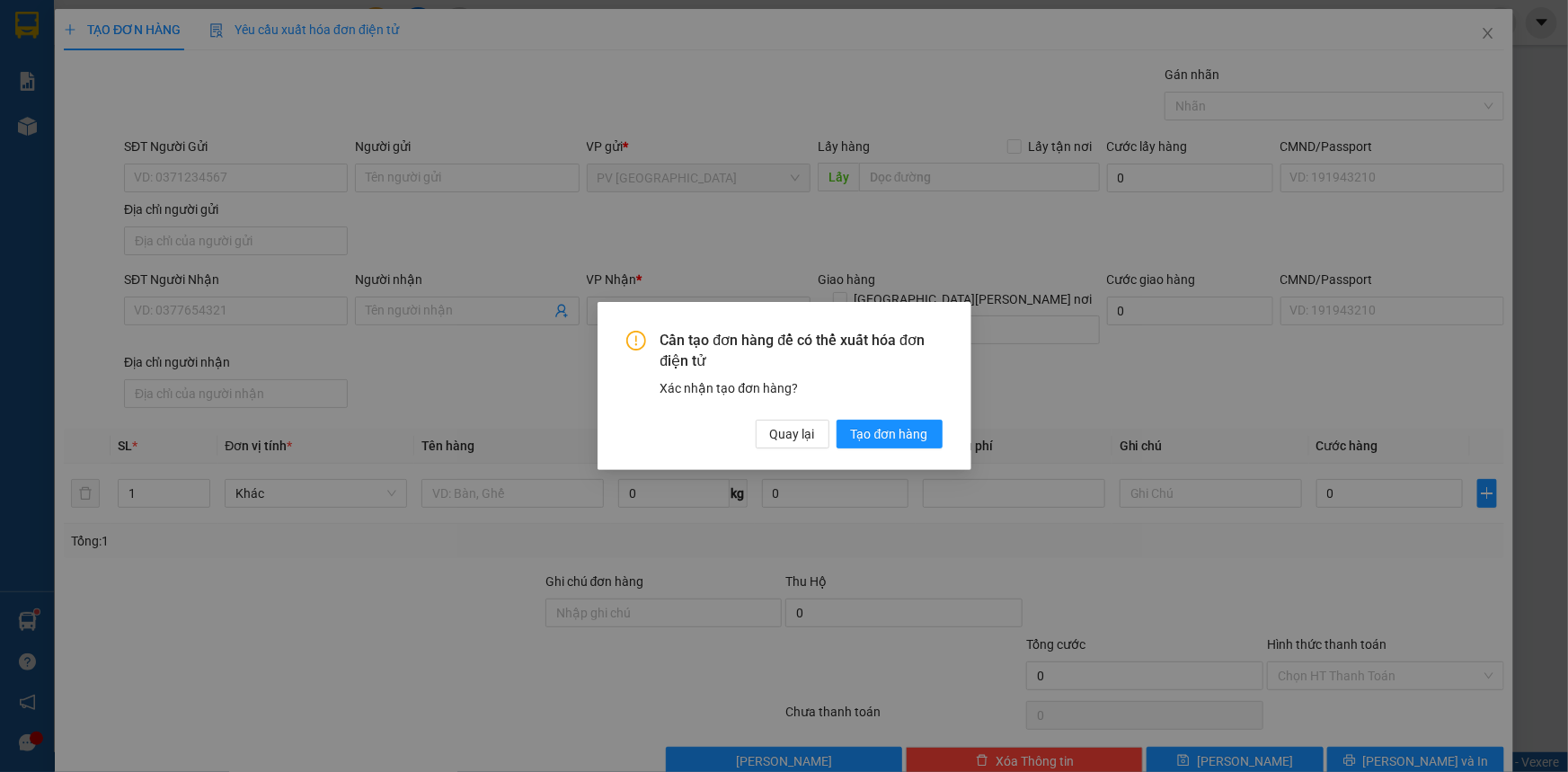
click at [413, 605] on div "Cần tạo đơn hàng để có thể xuất hóa đơn điện tử Xác nhận tạo đơn hàng? Quay lại…" at bounding box center [784, 386] width 1568 height 772
drag, startPoint x: 790, startPoint y: 438, endPoint x: 257, endPoint y: 249, distance: 565.5
click at [787, 438] on span "Quay lại" at bounding box center [793, 435] width 45 height 20
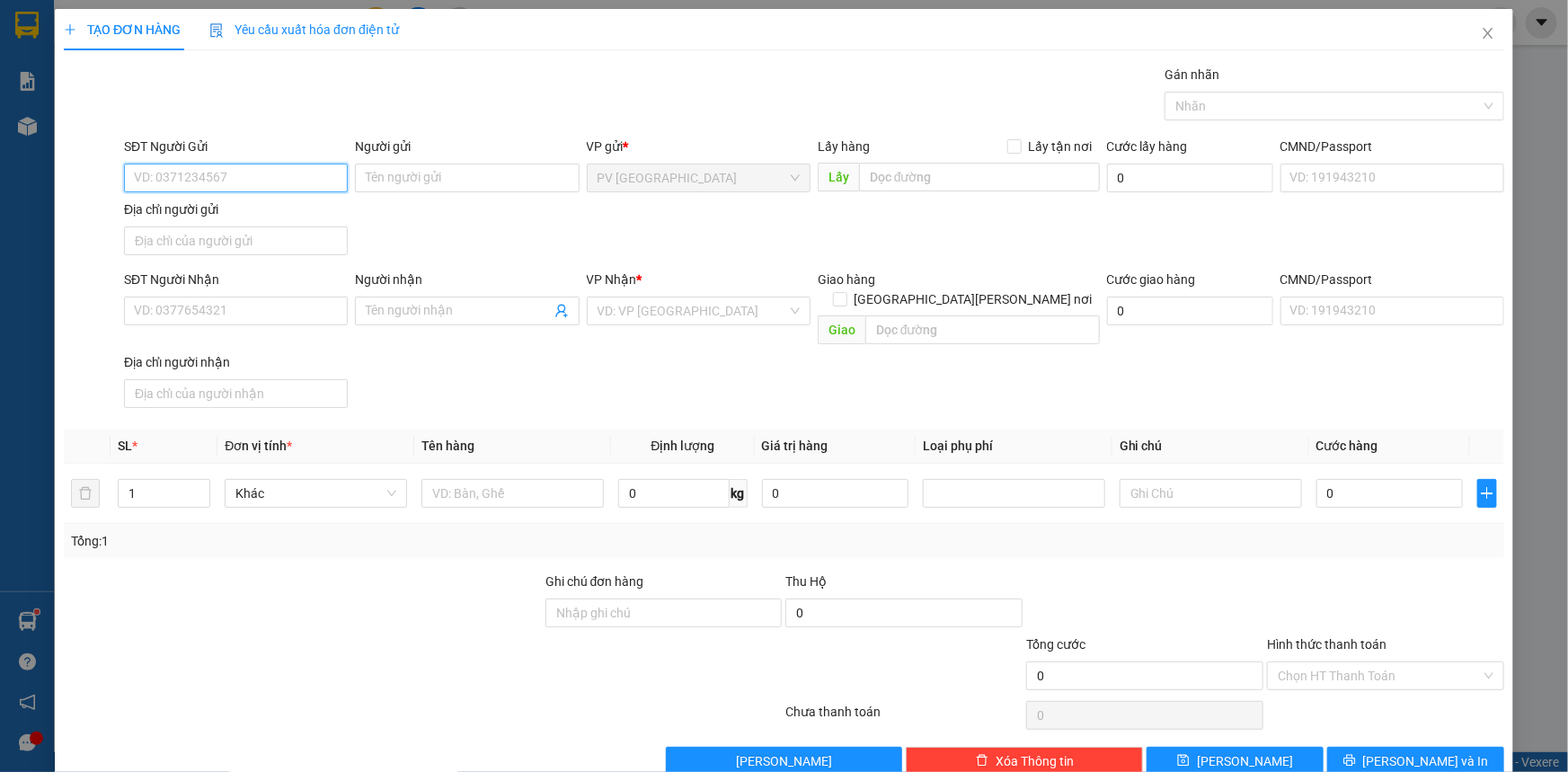
click at [146, 180] on input "SĐT Người Gửi" at bounding box center [236, 178] width 224 height 29
click at [194, 222] on div "0827839457 - phú" at bounding box center [234, 214] width 200 height 20
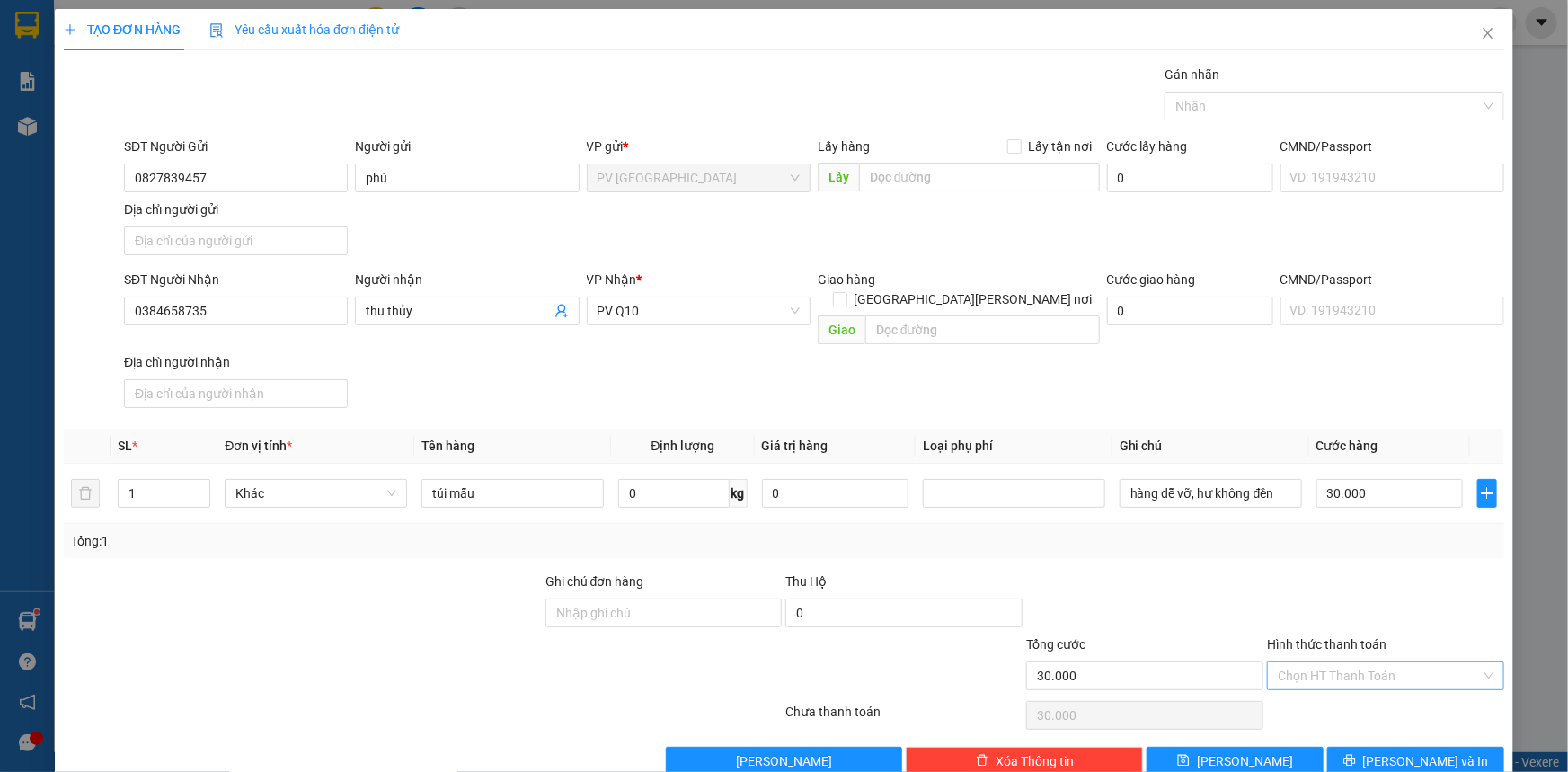
click at [1375, 662] on input "Hình thức thanh toán" at bounding box center [1379, 676] width 203 height 27
click at [1381, 680] on div "Tại văn phòng" at bounding box center [1375, 690] width 214 height 20
drag, startPoint x: 1399, startPoint y: 742, endPoint x: 1366, endPoint y: 721, distance: 39.1
click at [1378, 747] on button "[PERSON_NAME] và In" at bounding box center [1415, 761] width 177 height 29
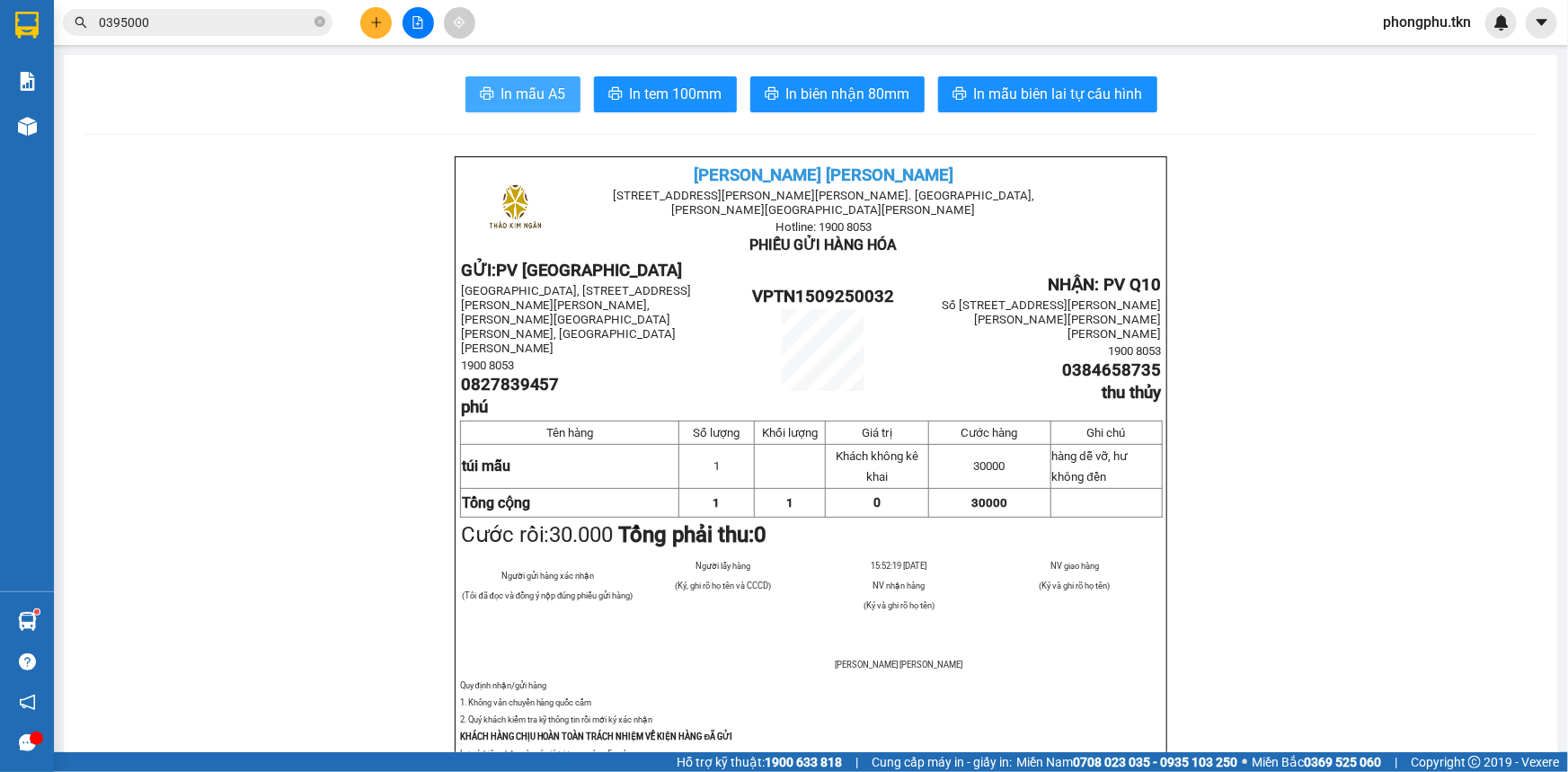
click at [525, 93] on span "In mẫu A5" at bounding box center [533, 93] width 64 height 23
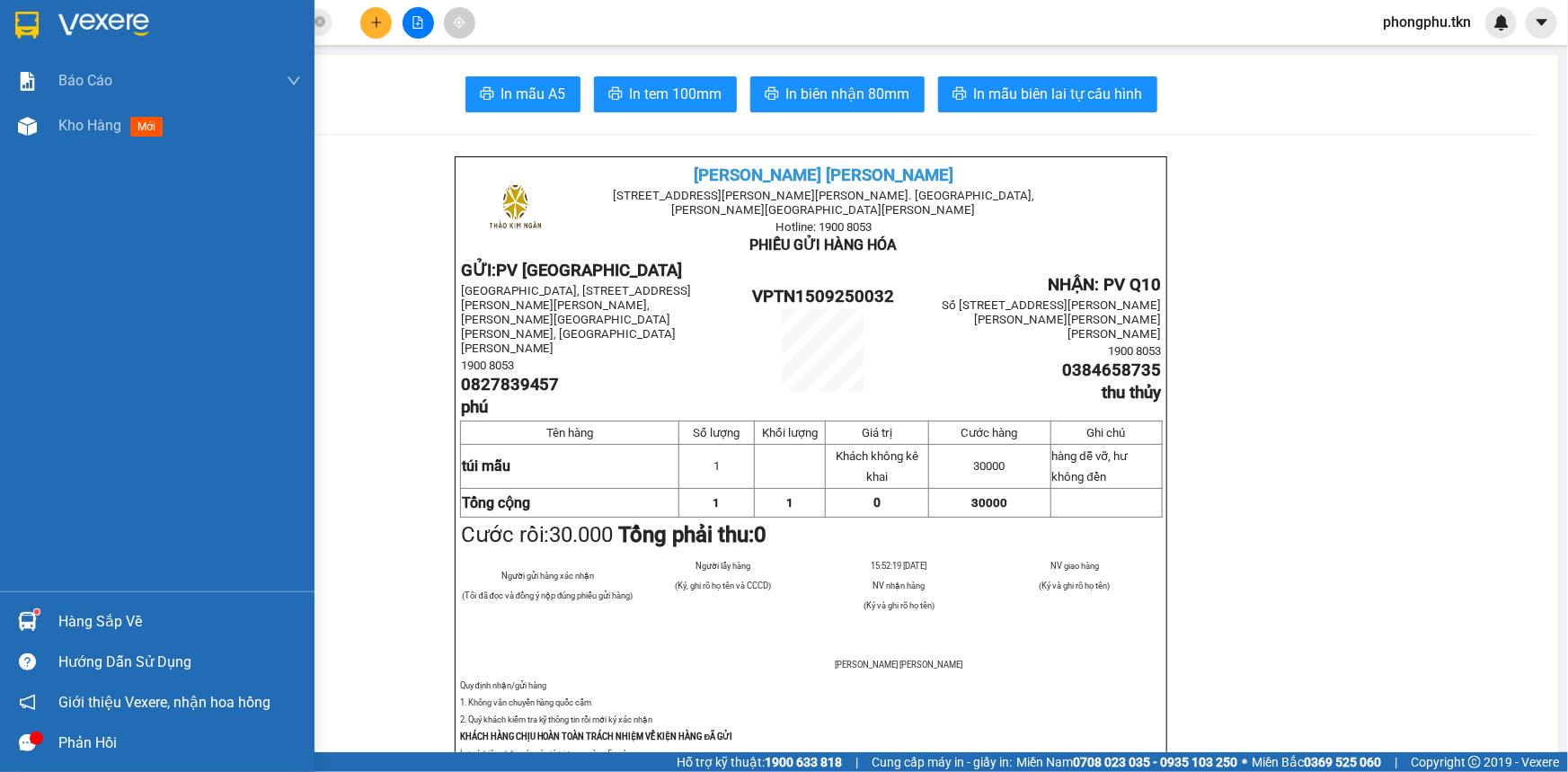
click at [35, 620] on img at bounding box center [27, 621] width 19 height 19
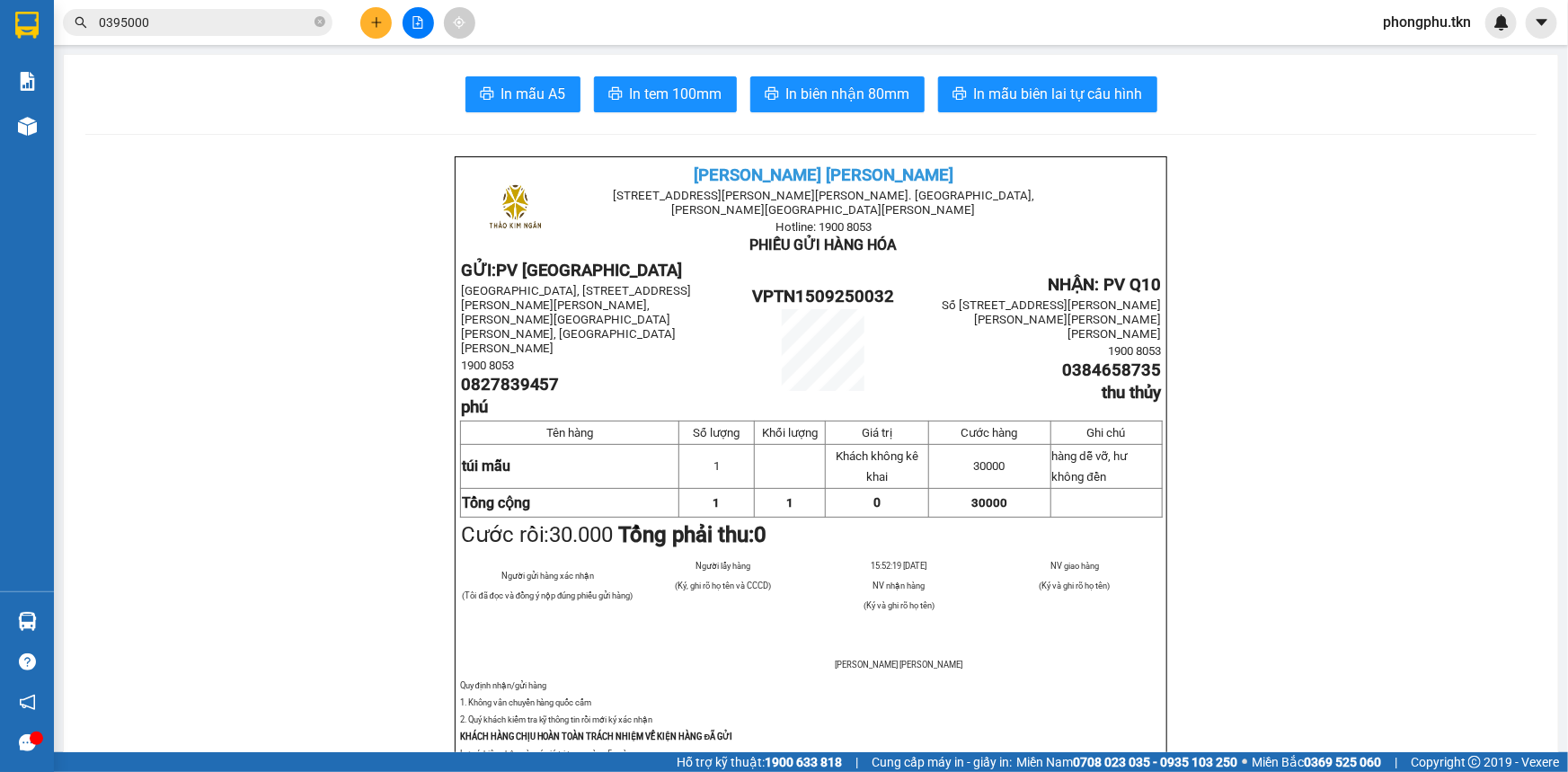
click at [199, 342] on section "Kết quả tìm kiếm ( 1 ) Bộ lọc Mã ĐH Trạng thái Món hàng Thu hộ Tổng cước Chưa c…" at bounding box center [784, 386] width 1568 height 772
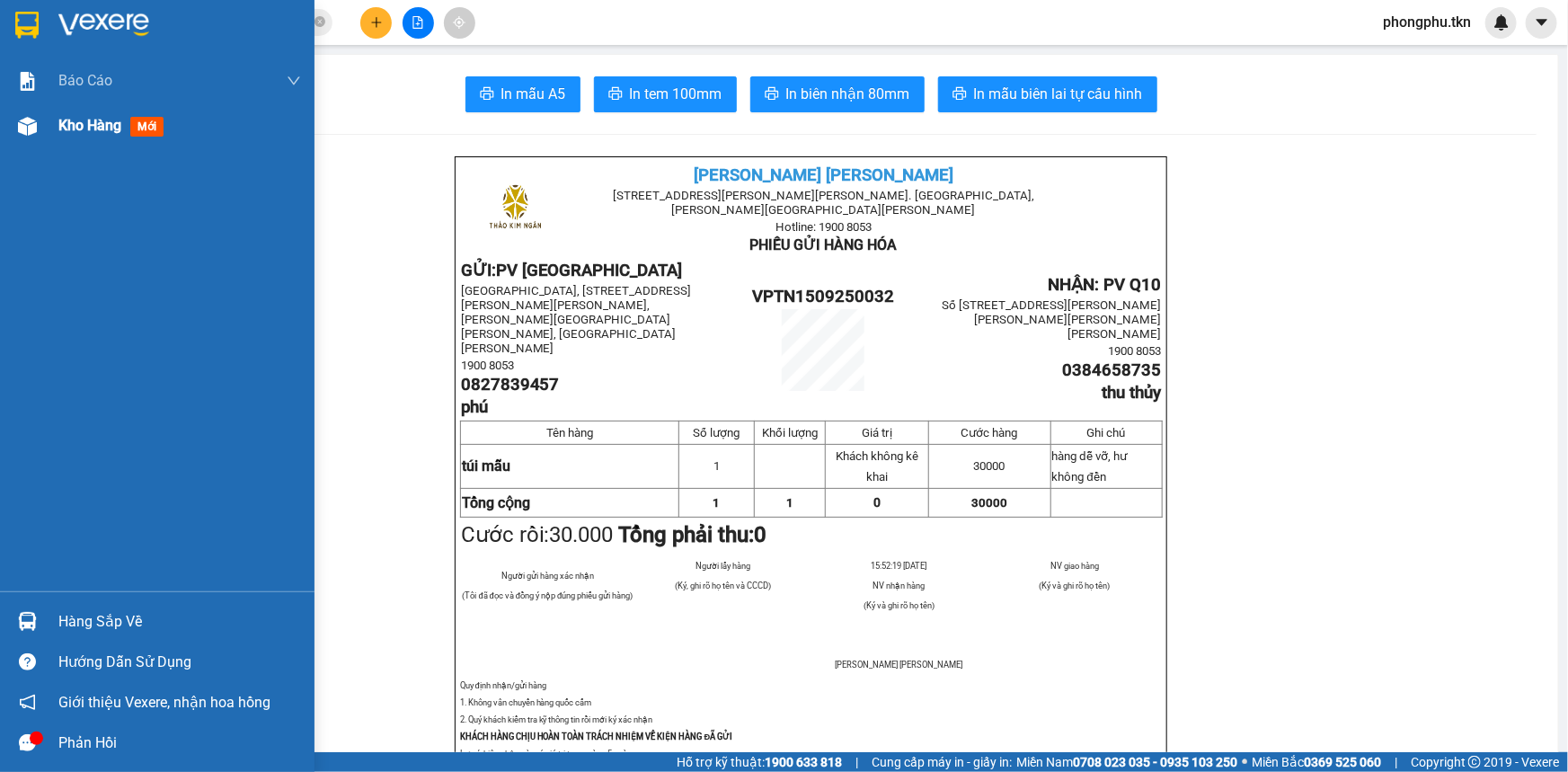
click at [86, 136] on div "Kho hàng mới" at bounding box center [114, 125] width 112 height 23
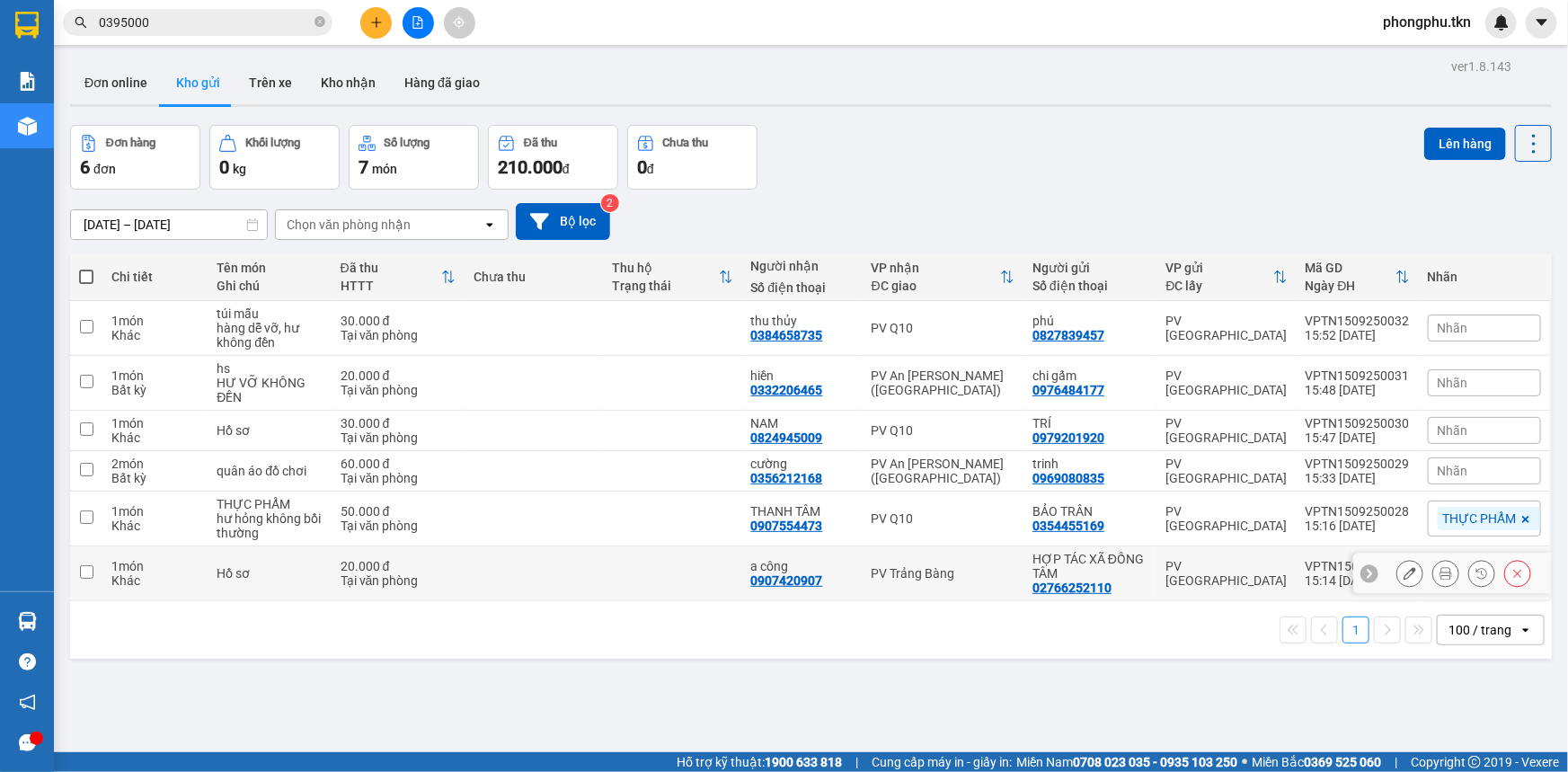
drag, startPoint x: 566, startPoint y: 578, endPoint x: 595, endPoint y: 527, distance: 58.7
click at [569, 577] on td at bounding box center [533, 573] width 139 height 54
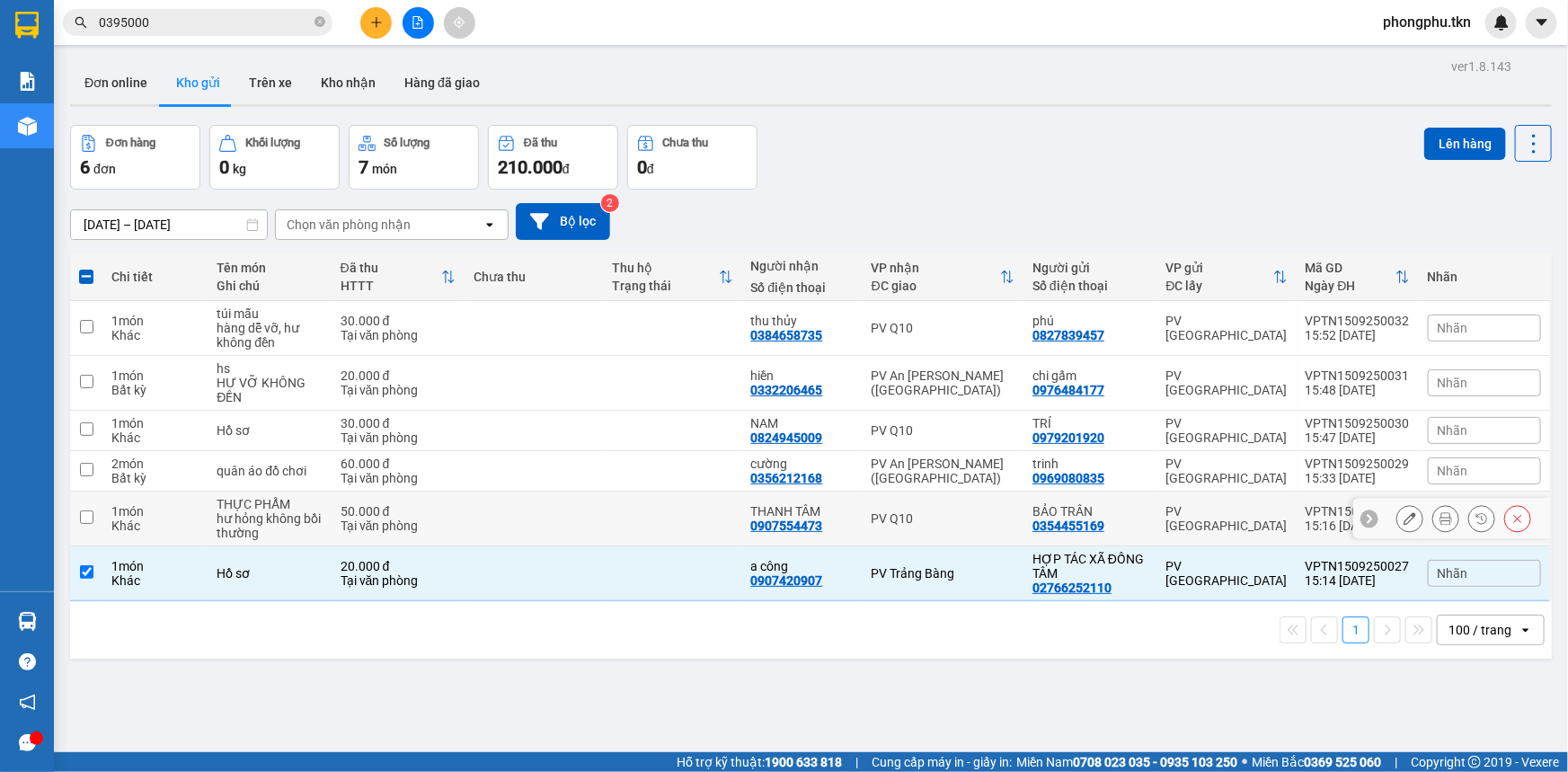
click at [599, 509] on td at bounding box center [533, 519] width 139 height 54
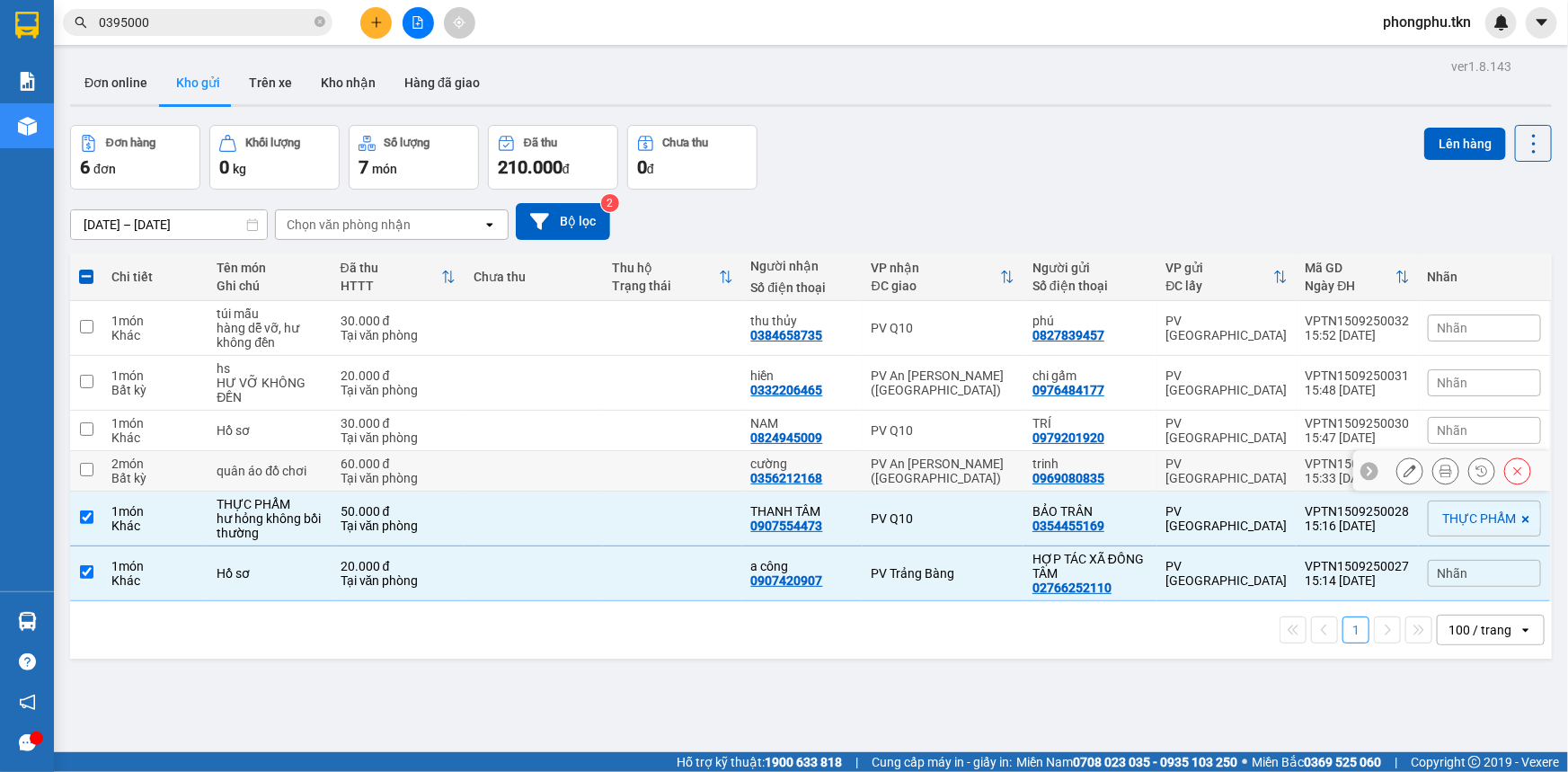
click at [598, 466] on td at bounding box center [533, 471] width 139 height 41
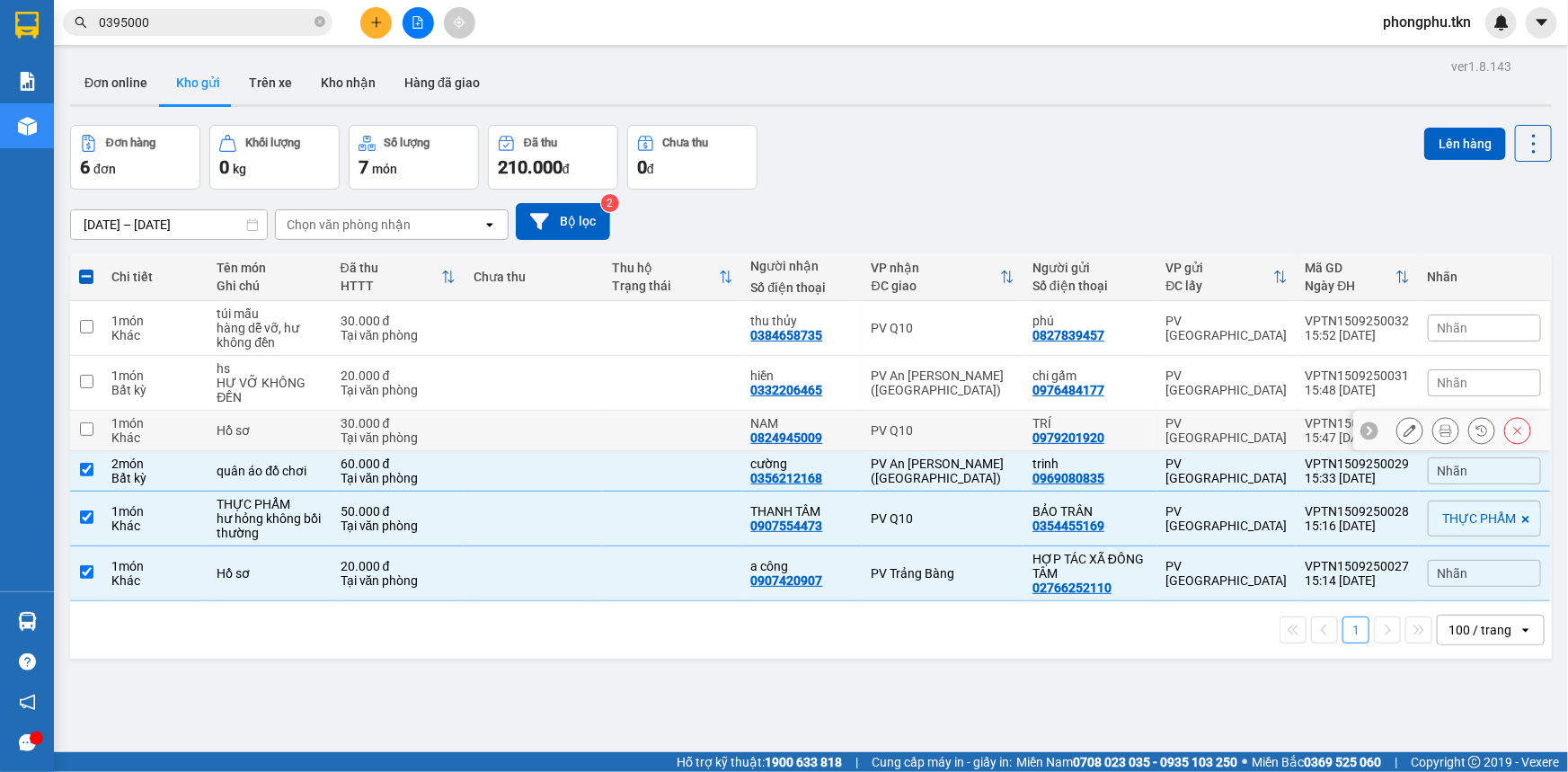
click at [588, 423] on td at bounding box center [533, 431] width 139 height 41
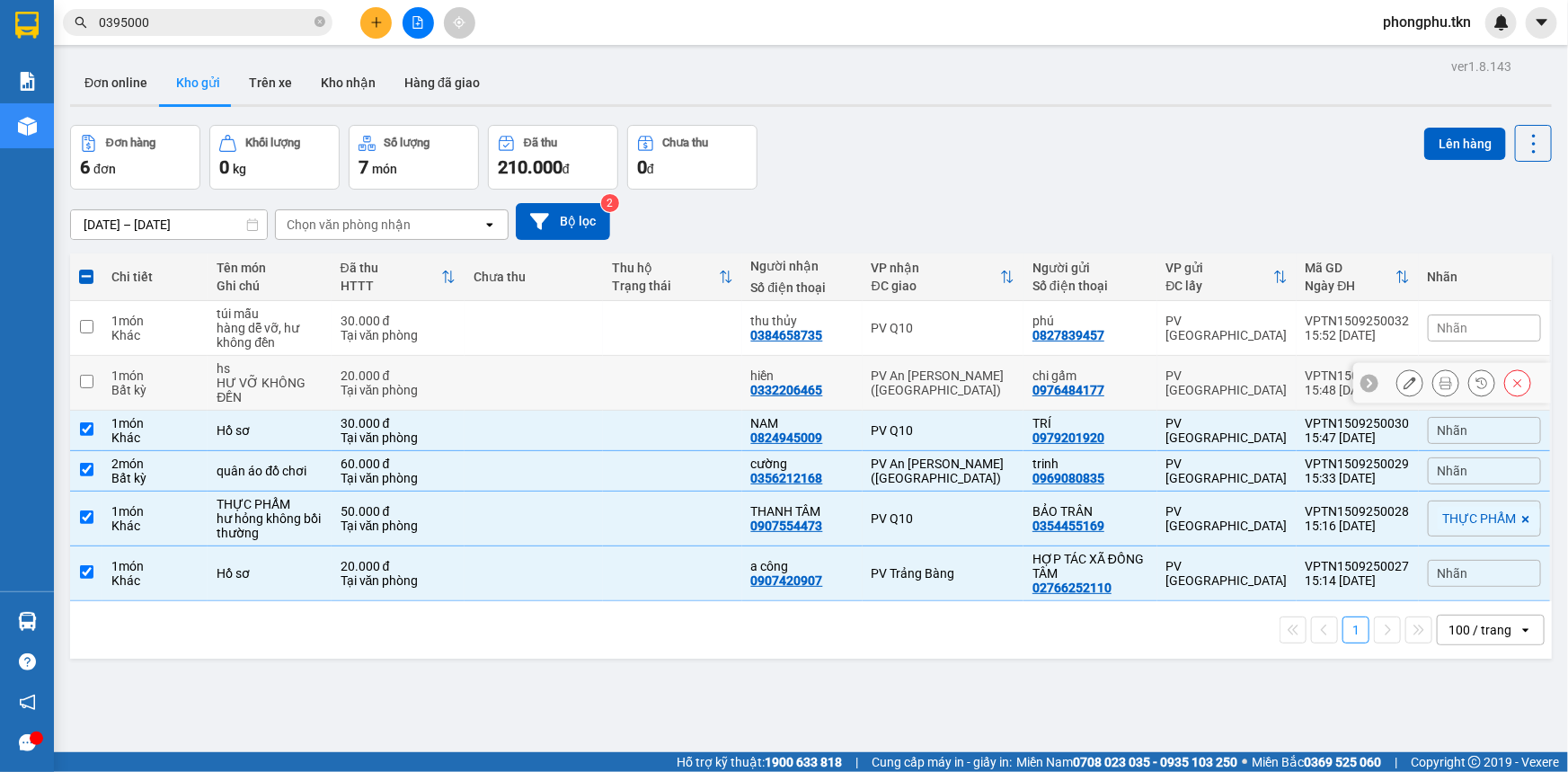
click at [583, 380] on td at bounding box center [533, 383] width 139 height 54
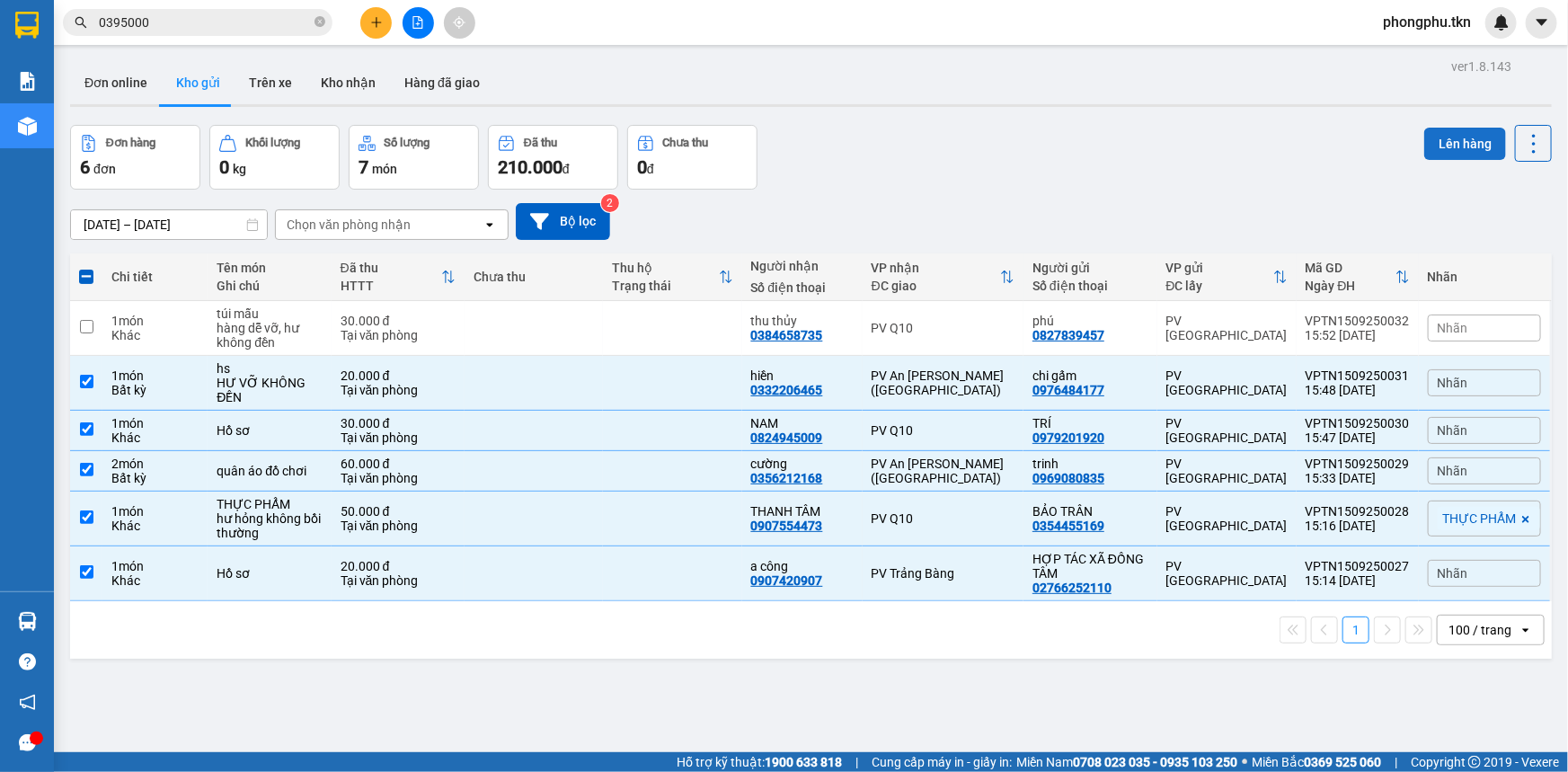
click at [1446, 134] on button "Lên hàng" at bounding box center [1465, 144] width 82 height 33
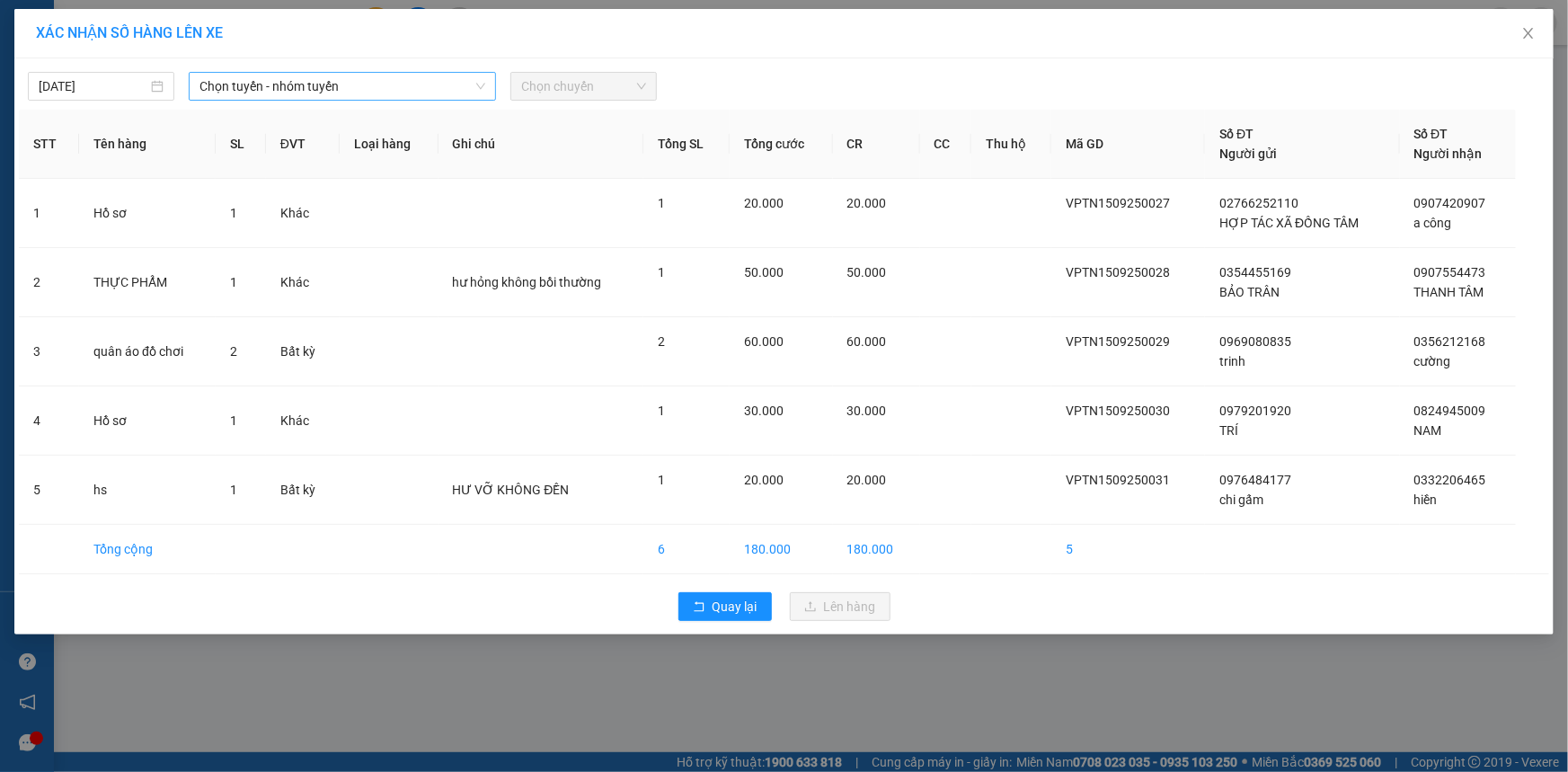
click at [402, 89] on span "Chọn tuyến - nhóm tuyến" at bounding box center [342, 86] width 286 height 27
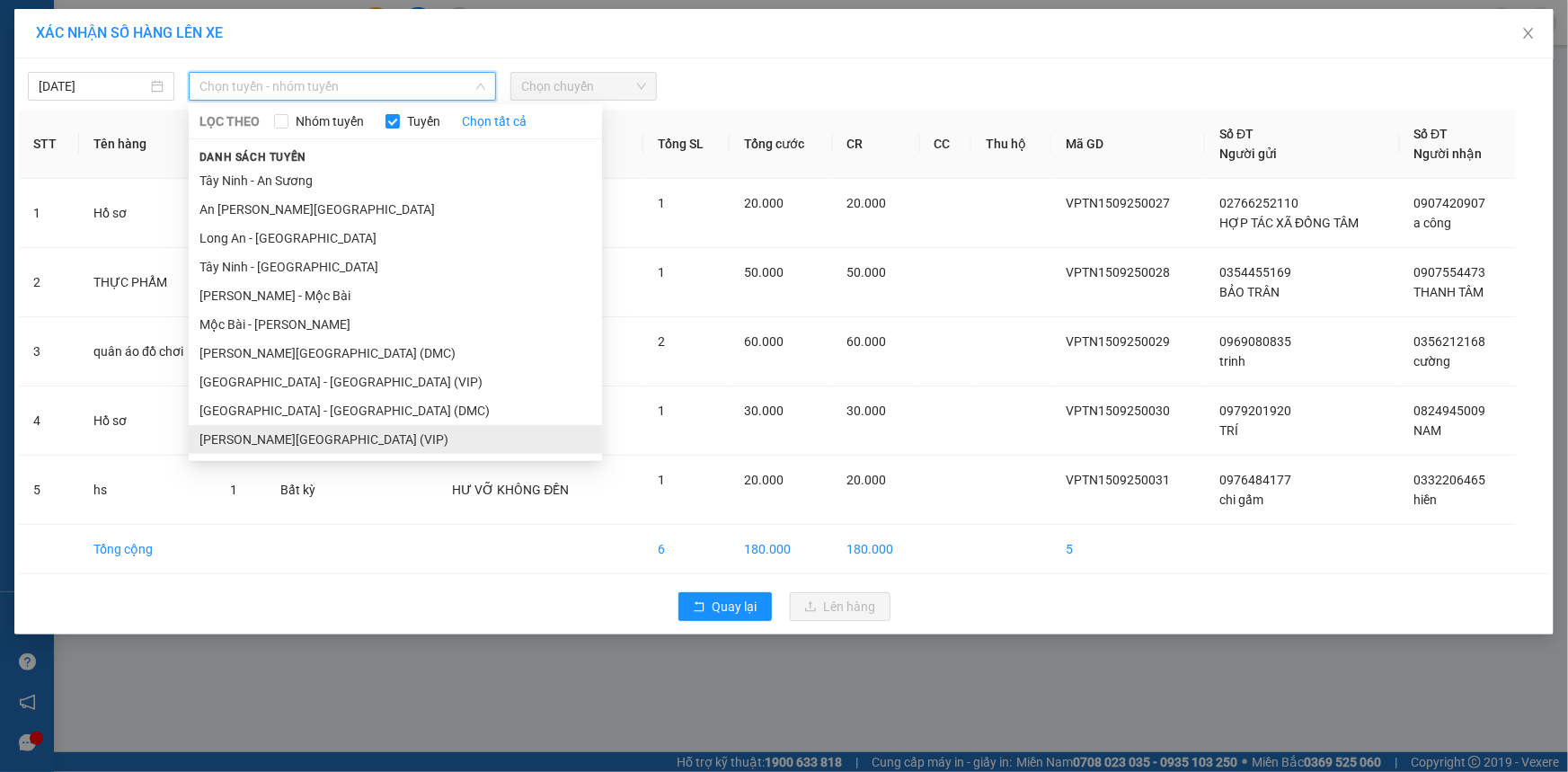
click at [320, 432] on li "Tây Ninh - Sài Gòn (VIP)" at bounding box center [395, 440] width 414 height 29
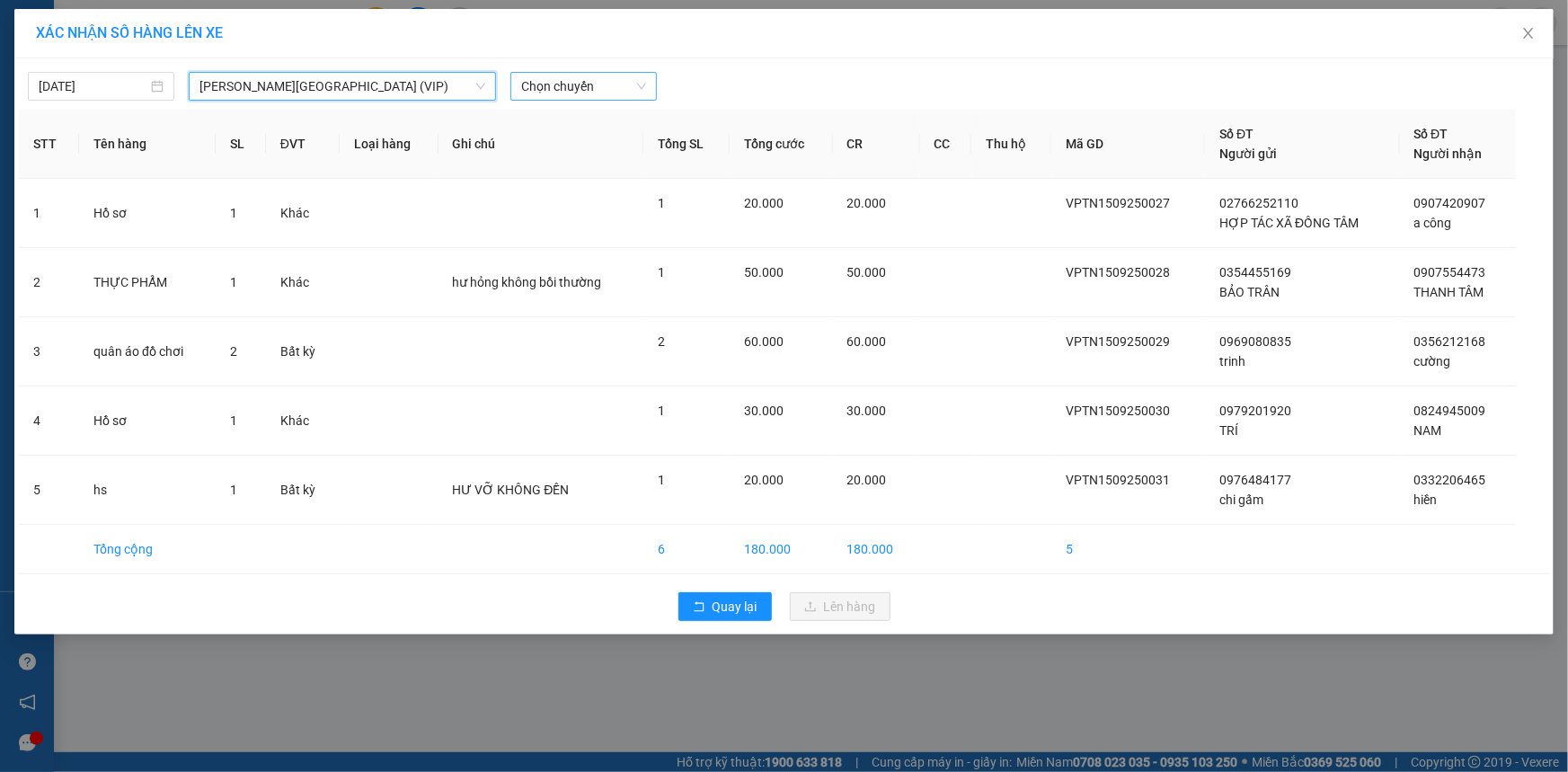
click at [620, 84] on span "Chọn chuyến" at bounding box center [584, 86] width 125 height 27
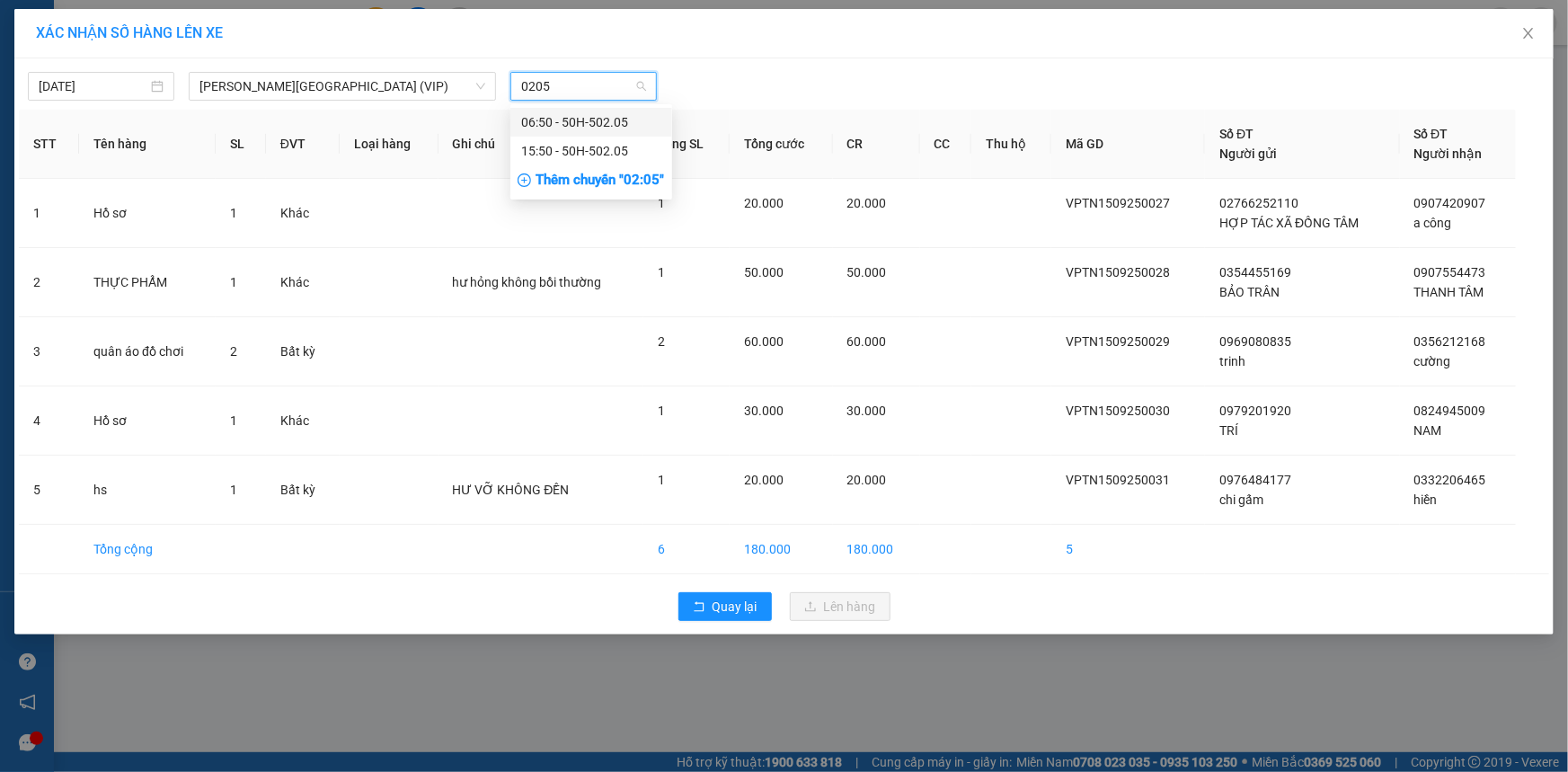
click at [612, 147] on div "15:50 - 50H-502.05" at bounding box center [591, 151] width 141 height 20
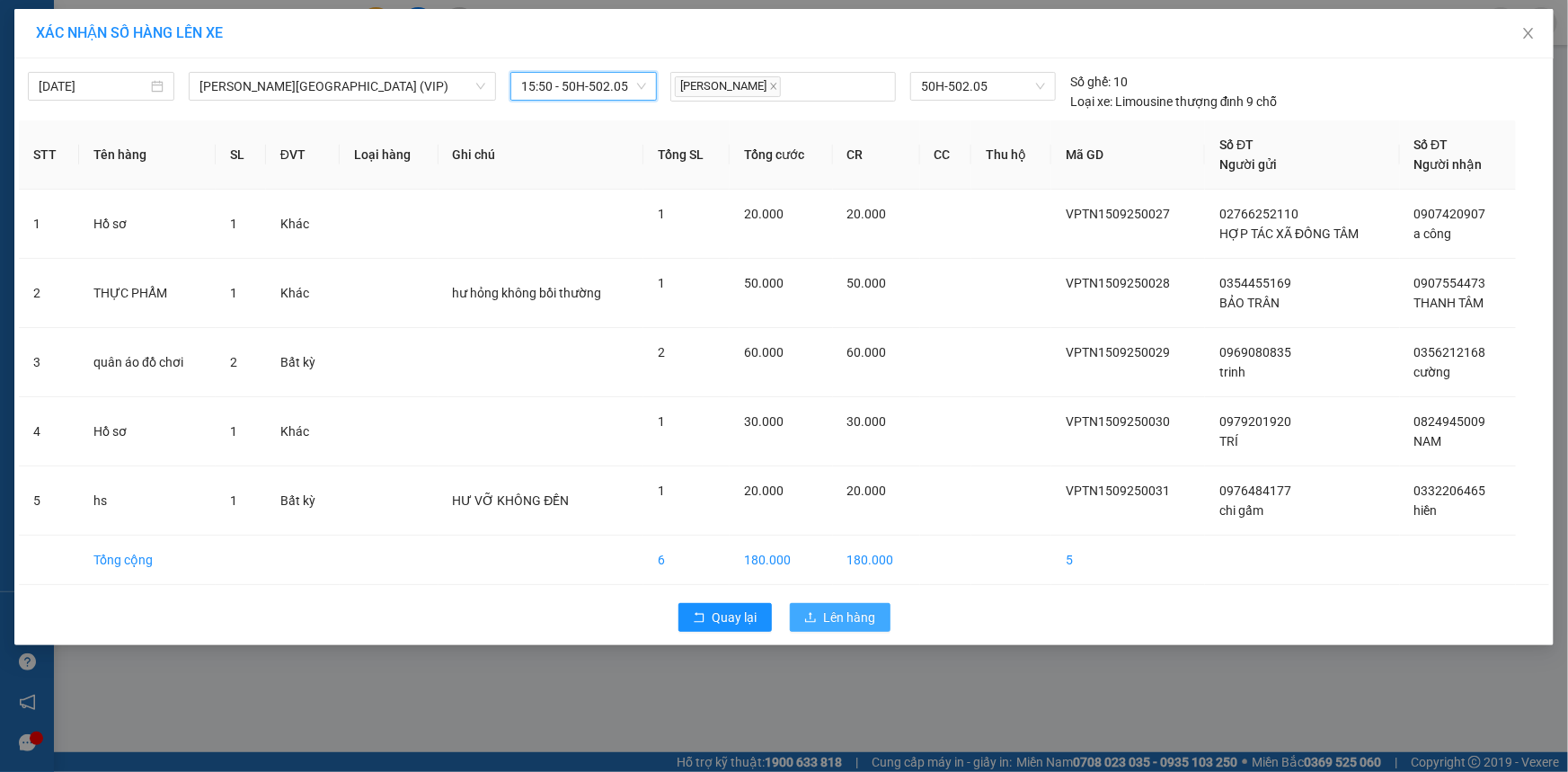
click at [874, 620] on span "Lên hàng" at bounding box center [850, 618] width 52 height 20
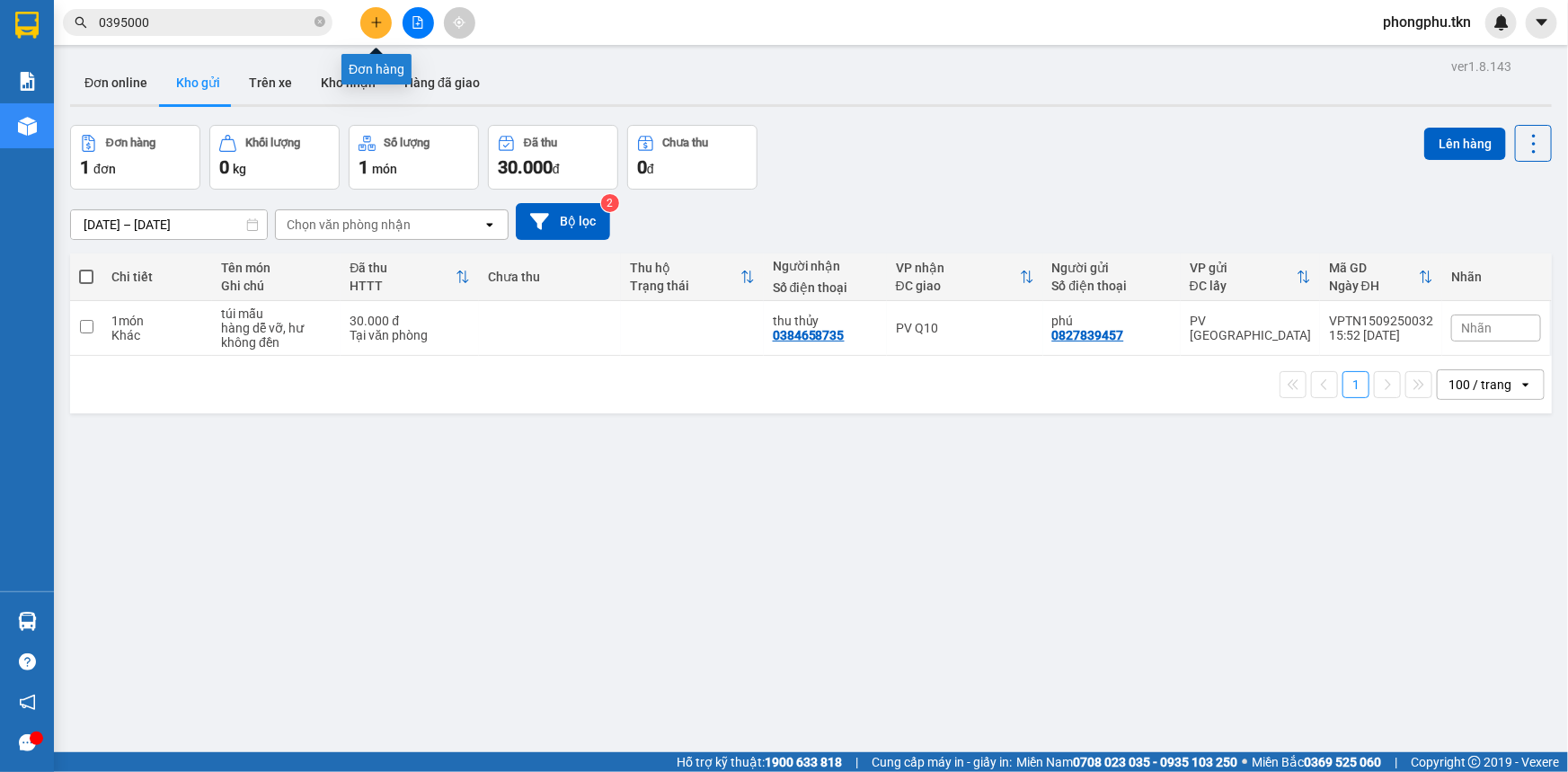
click at [366, 28] on button at bounding box center [375, 23] width 32 height 32
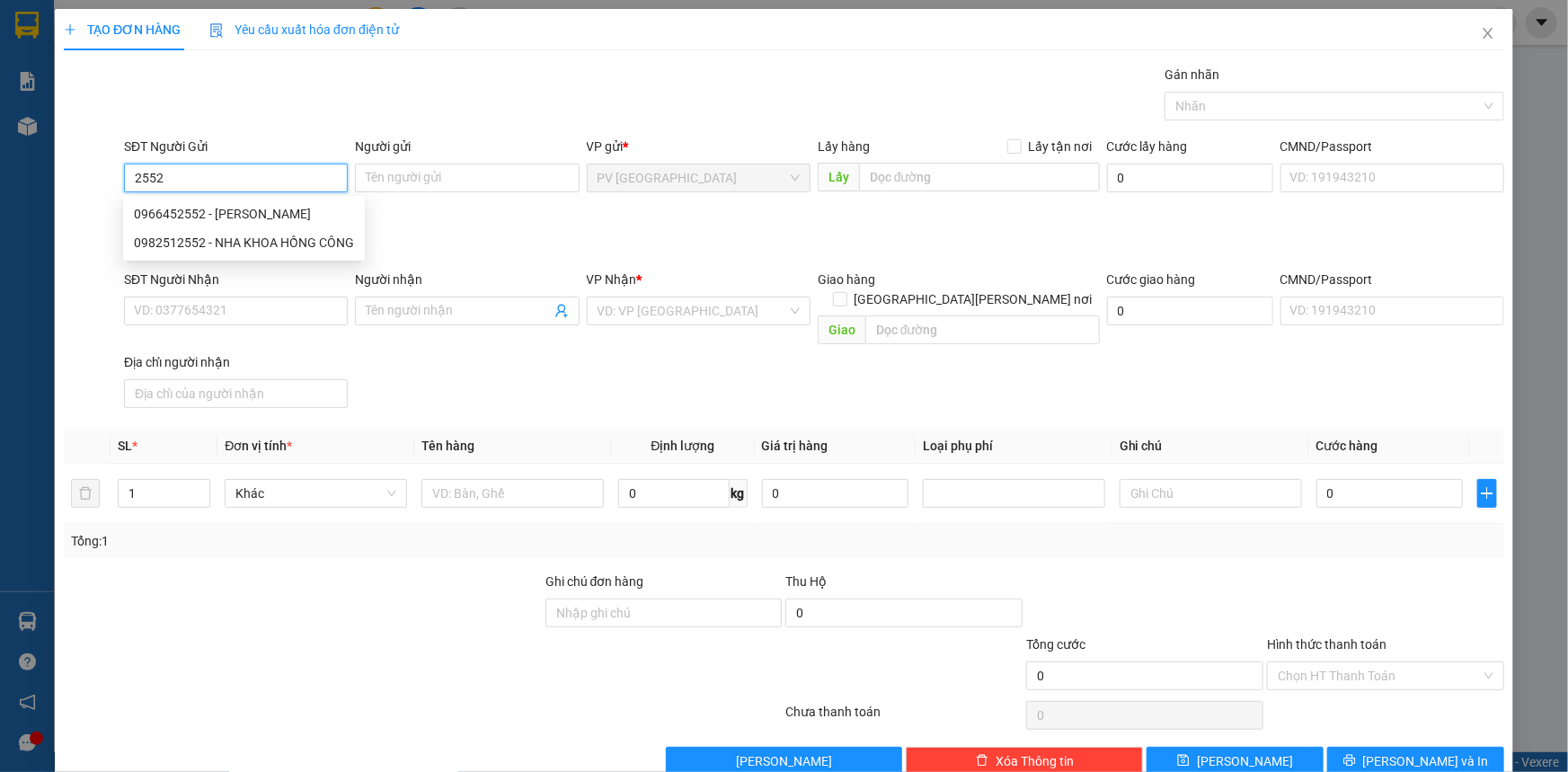
click at [249, 243] on div "0982512552 - NHA KHOA HỒNG CÔNG" at bounding box center [244, 243] width 220 height 20
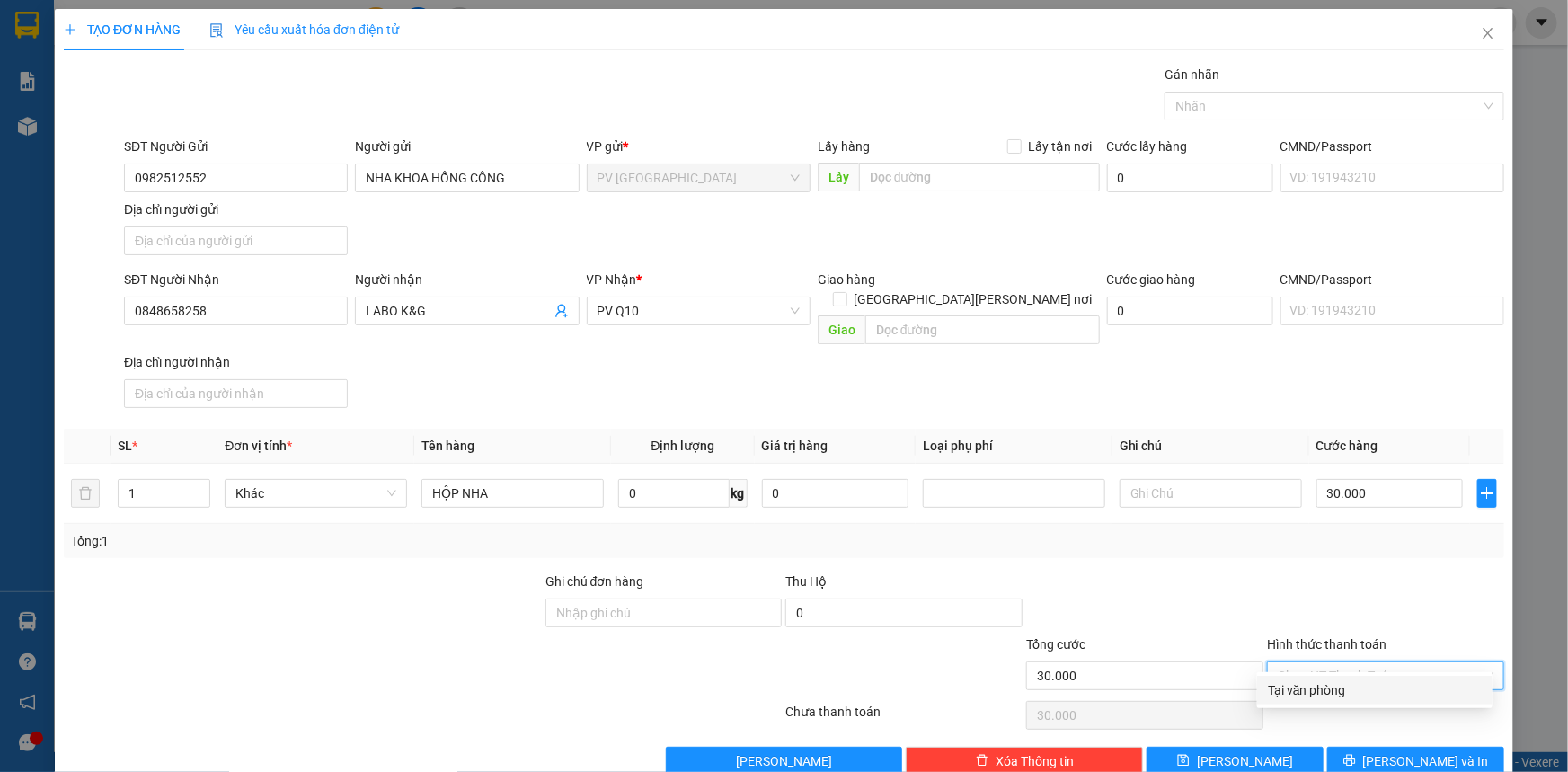
click at [1382, 665] on input "Hình thức thanh toán" at bounding box center [1379, 676] width 203 height 27
click at [1393, 683] on div "Tại văn phòng" at bounding box center [1375, 690] width 214 height 20
click at [1421, 751] on span "[PERSON_NAME] và In" at bounding box center [1426, 761] width 126 height 20
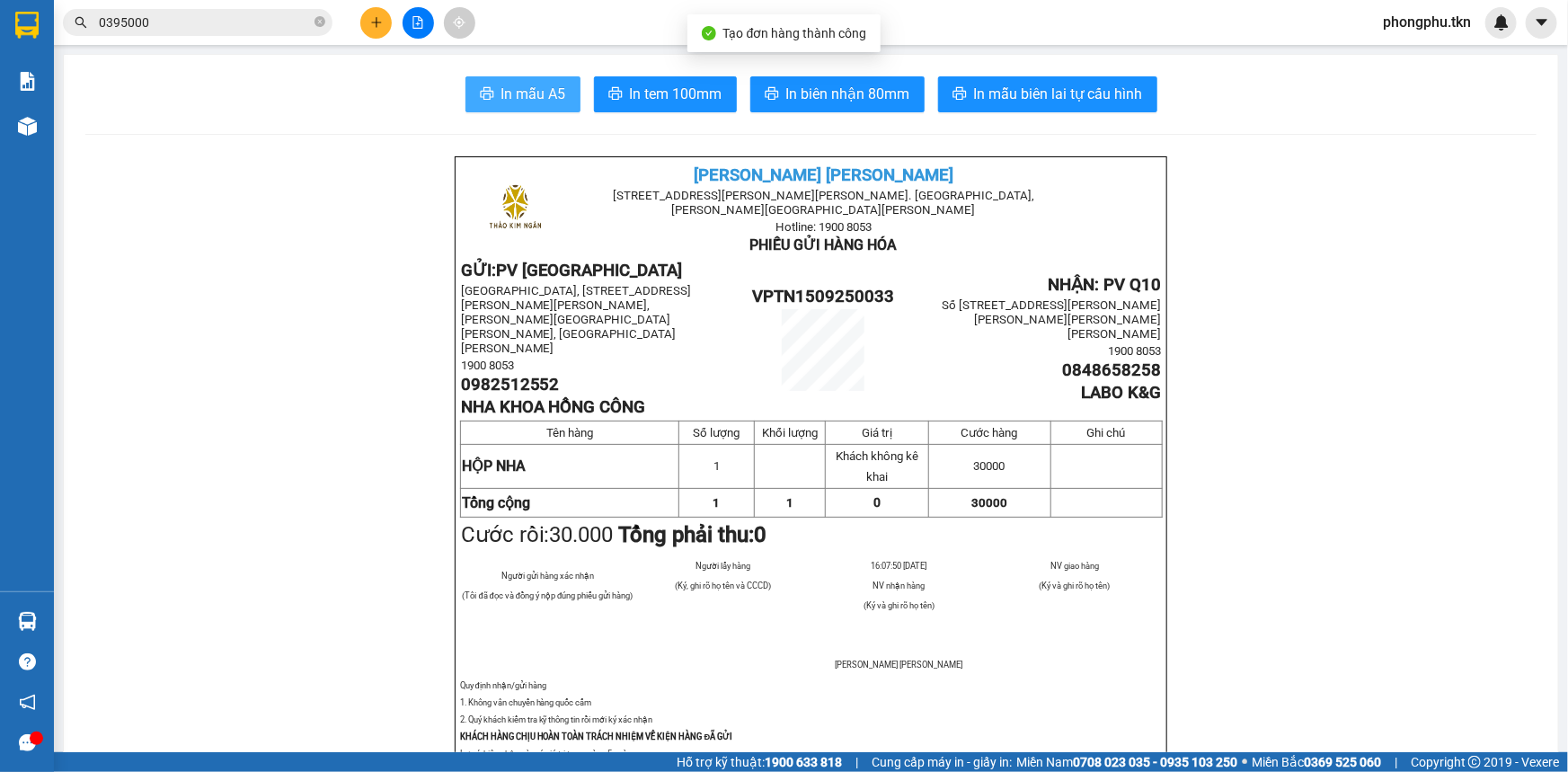
click at [557, 95] on span "In mẫu A5" at bounding box center [533, 93] width 64 height 23
click at [238, 24] on input "0395000" at bounding box center [205, 23] width 212 height 20
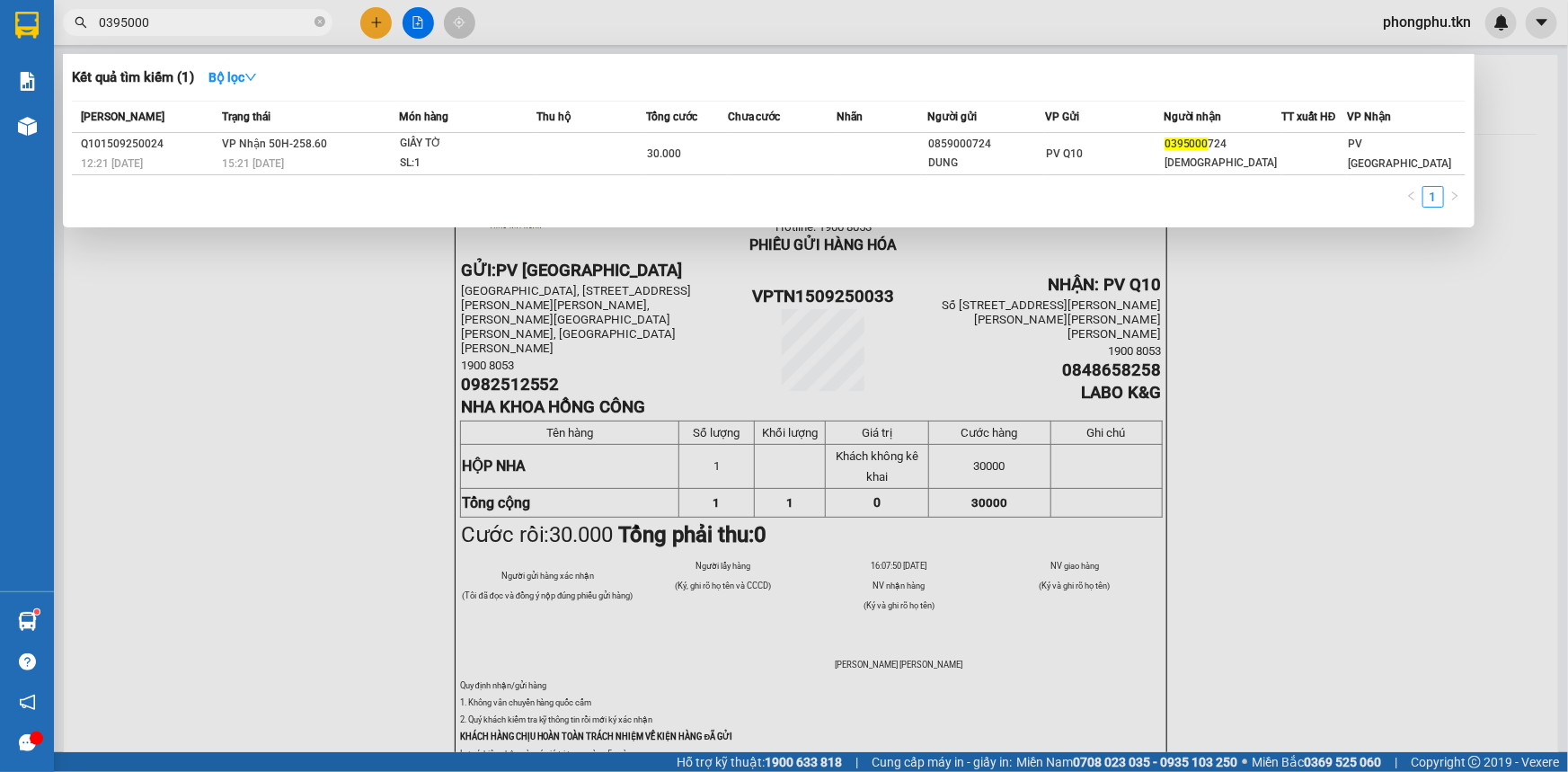
click at [239, 20] on input "0395000" at bounding box center [205, 23] width 212 height 20
click at [239, 19] on input "0395000" at bounding box center [205, 23] width 212 height 20
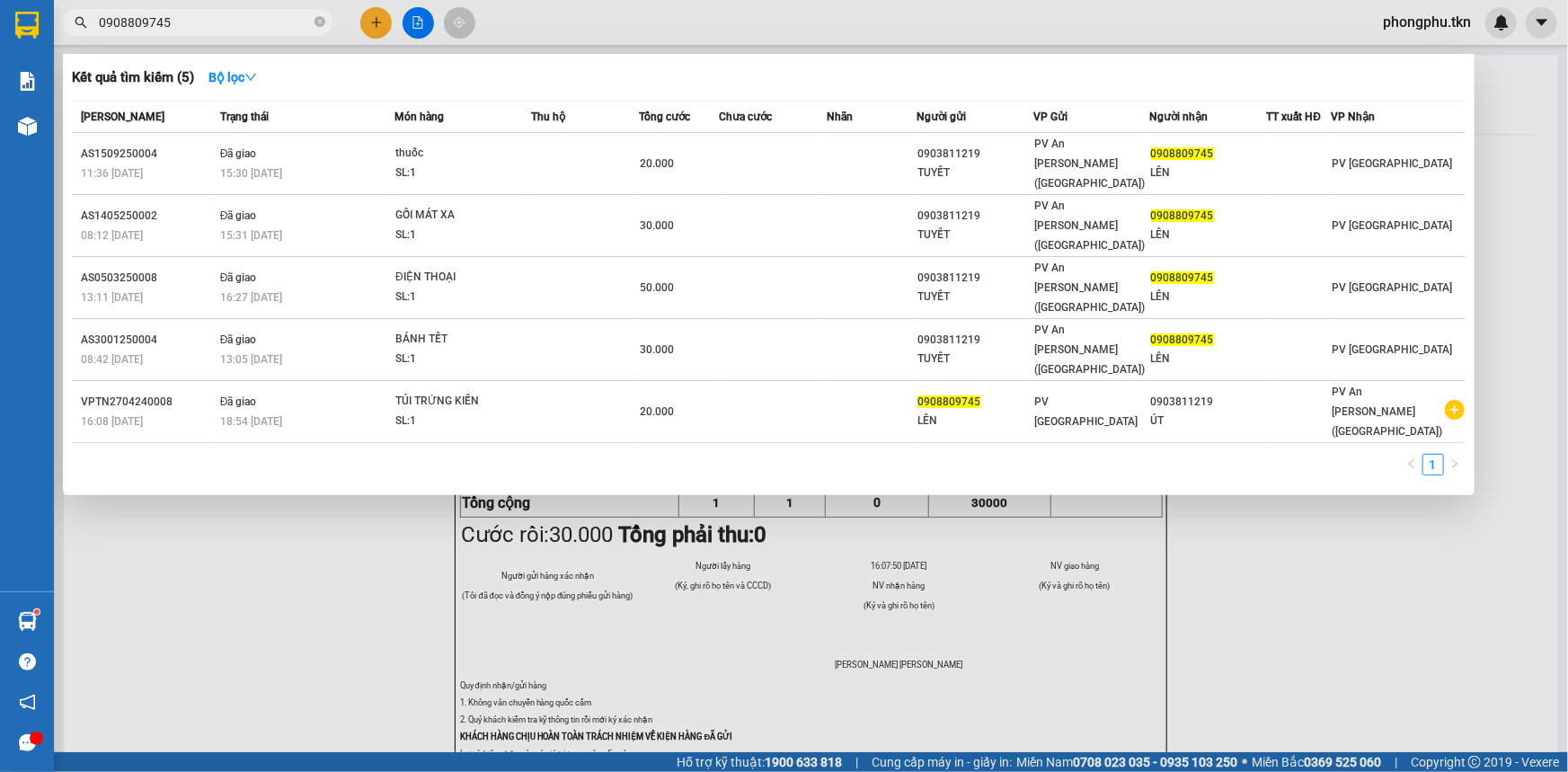
click at [121, 508] on div at bounding box center [784, 386] width 1568 height 772
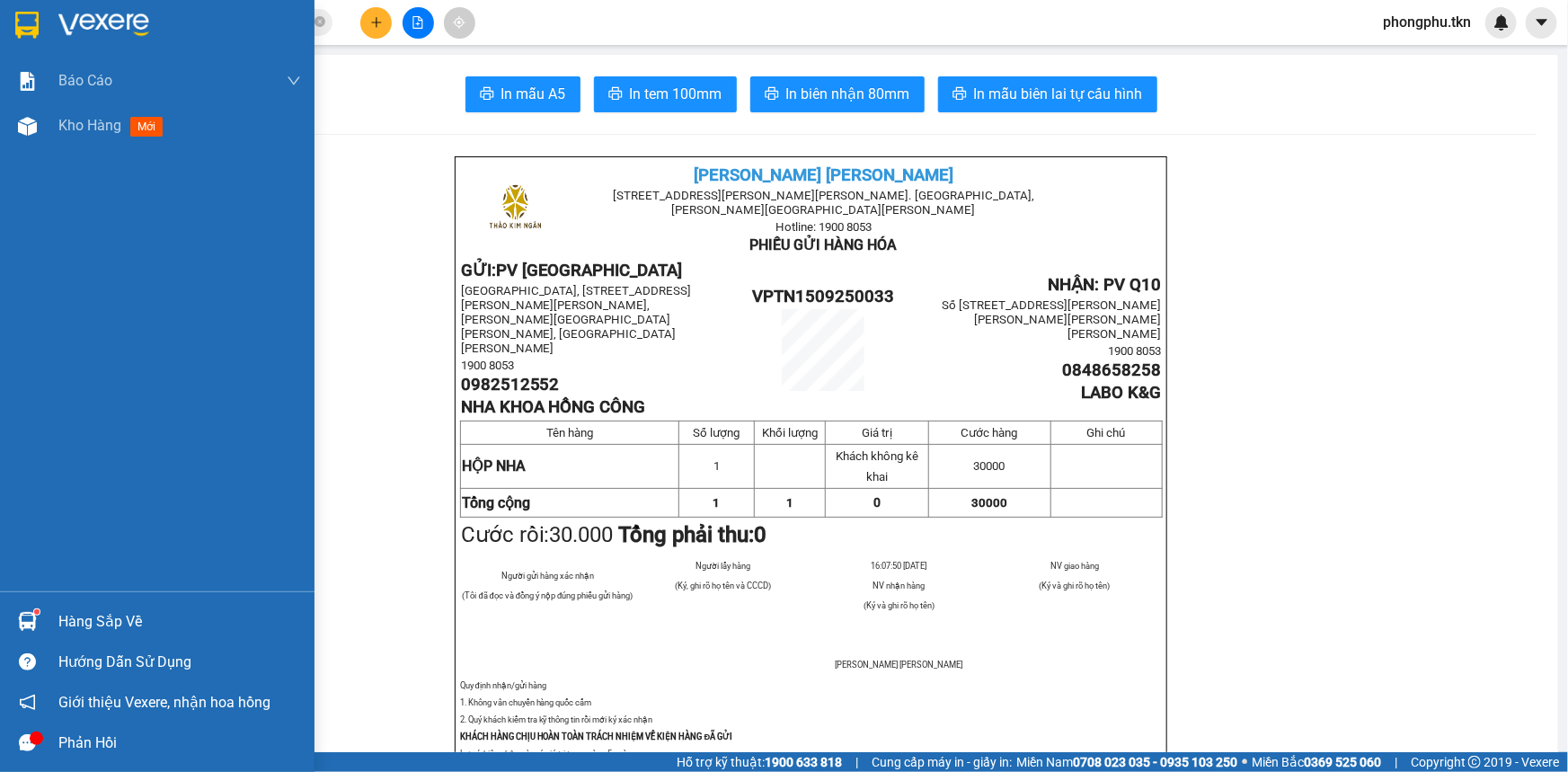
click at [18, 612] on img at bounding box center [27, 621] width 19 height 19
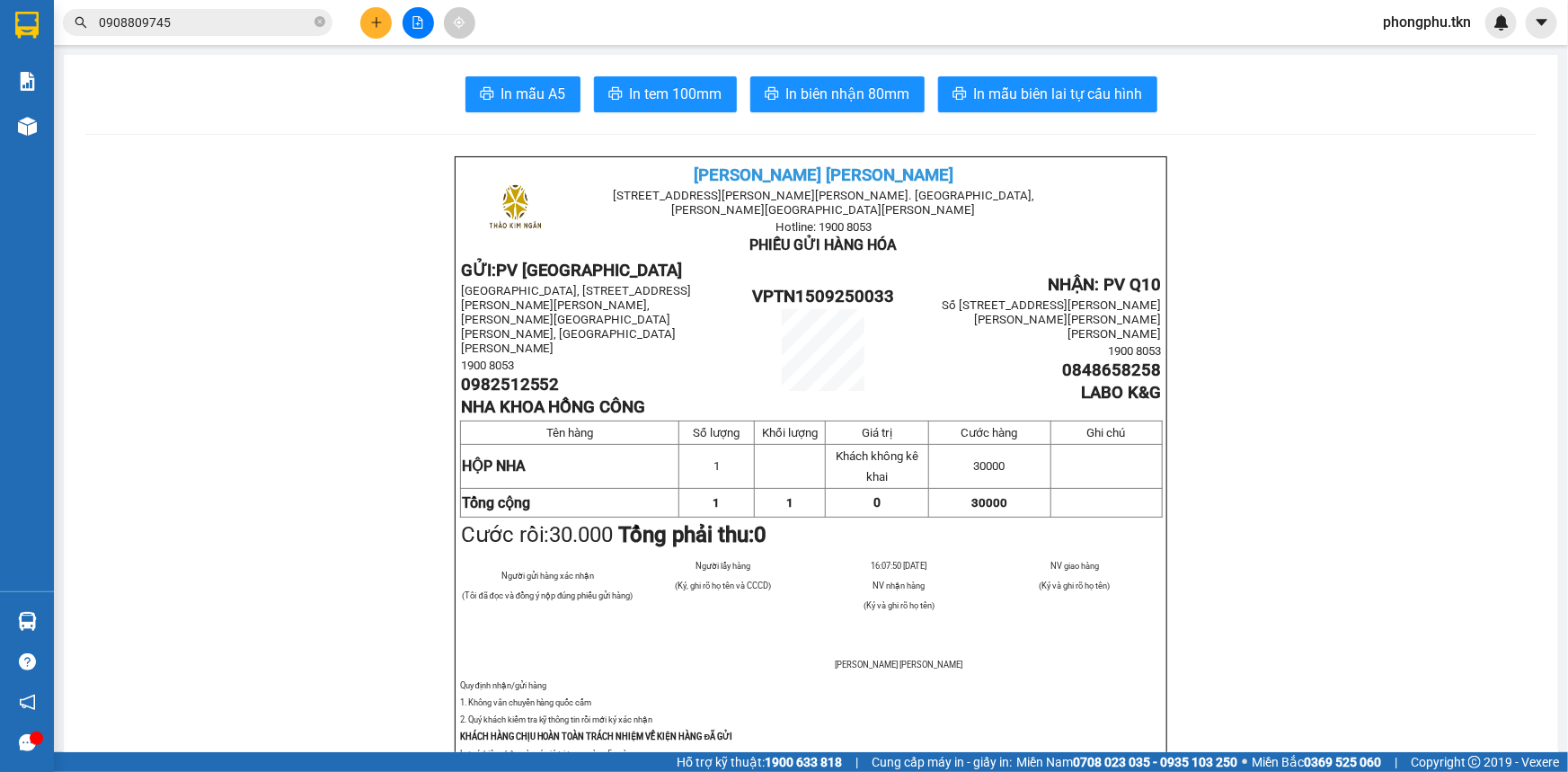
click at [161, 172] on section "Kết quả tìm kiếm ( 5 ) Bộ lọc Mã ĐH Trạng thái Món hàng Thu hộ Tổng cước Chưa c…" at bounding box center [784, 386] width 1568 height 772
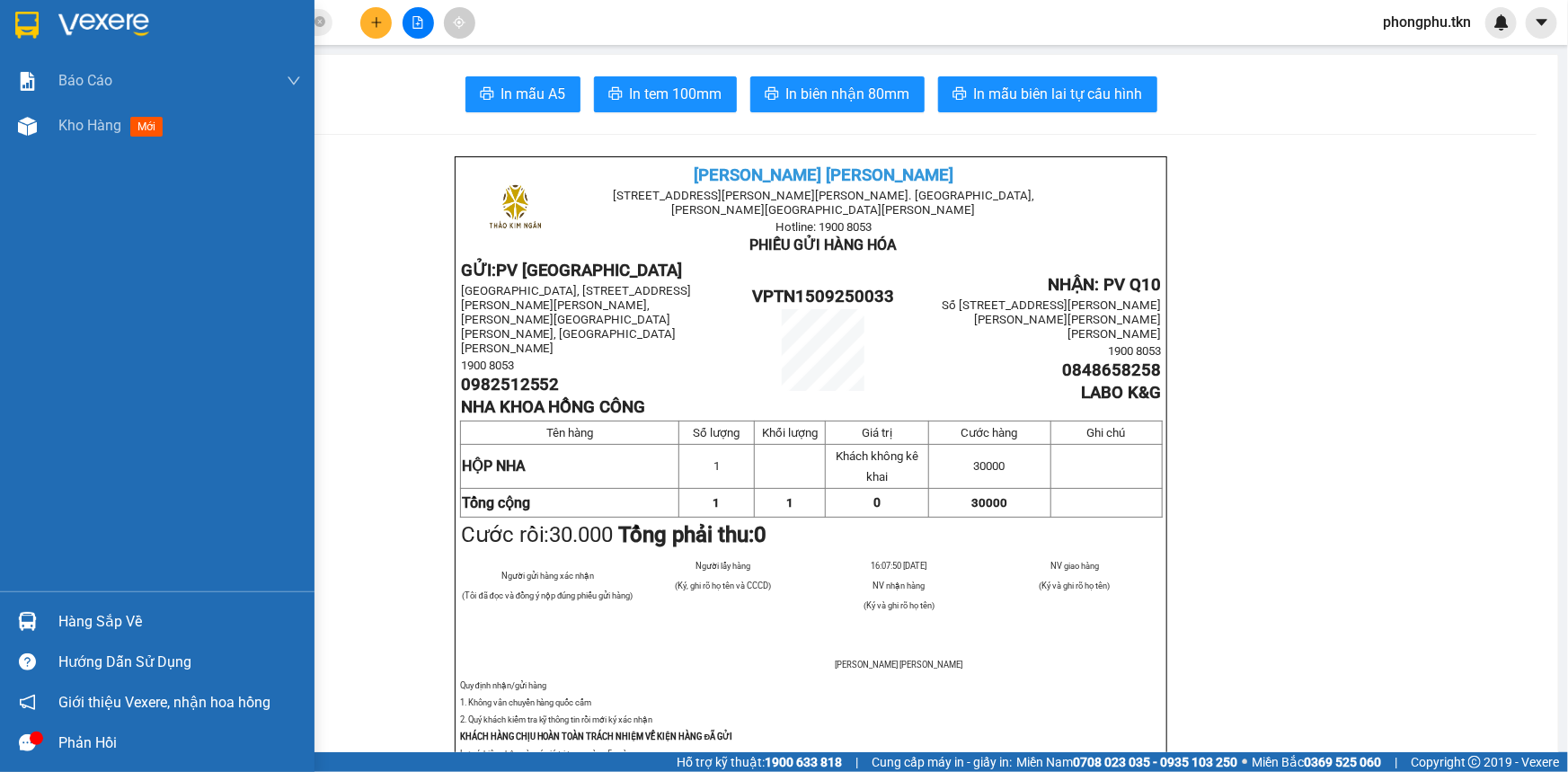
click at [71, 618] on div "Hàng sắp về" at bounding box center [180, 622] width 243 height 27
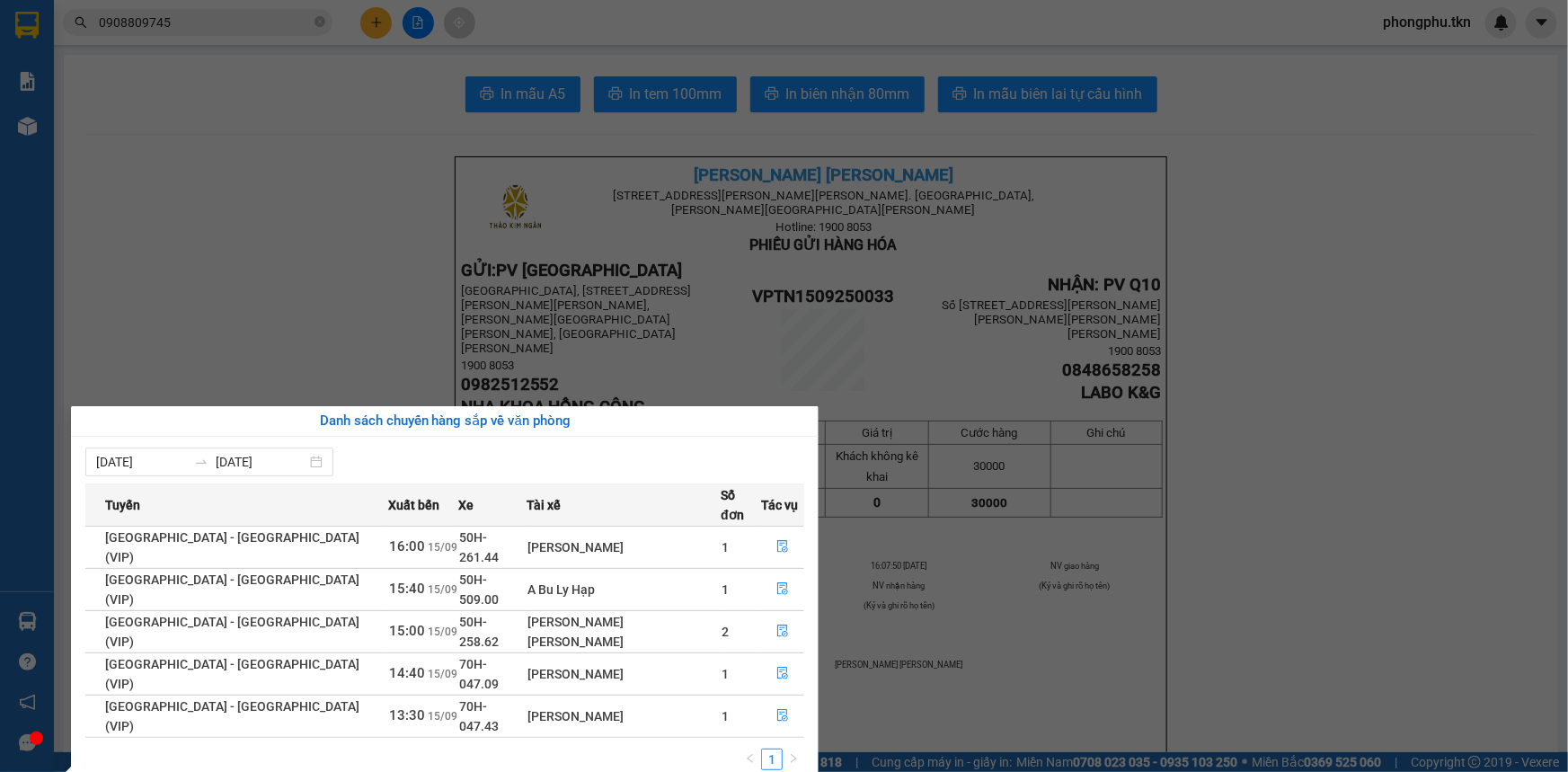
click at [245, 225] on section "Kết quả tìm kiếm ( 5 ) Bộ lọc Mã ĐH Trạng thái Món hàng Thu hộ Tổng cước Chưa c…" at bounding box center [784, 386] width 1568 height 772
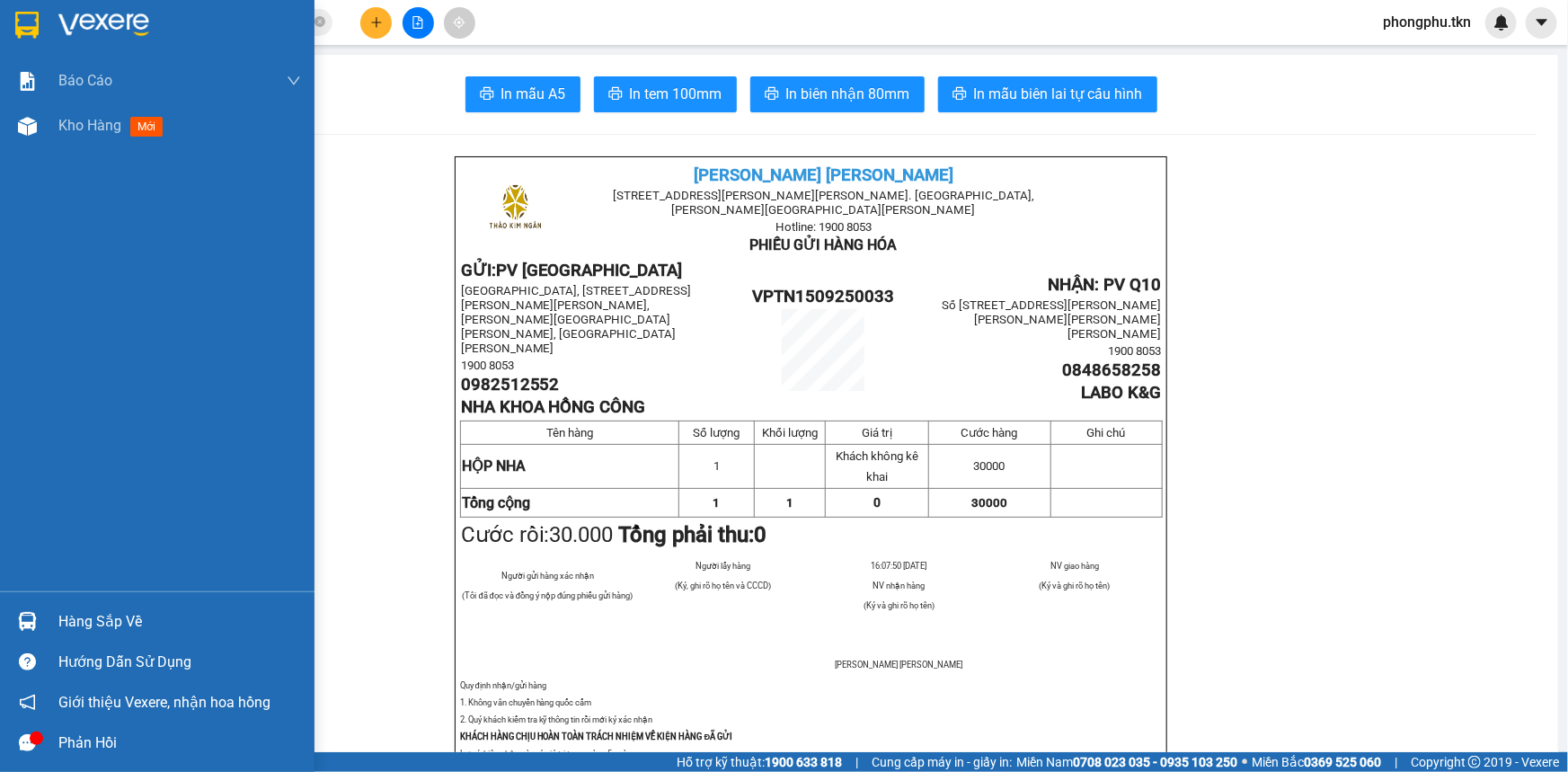
click at [37, 601] on div "Hàng sắp về Hướng dẫn sử dụng Giới thiệu Vexere, nhận hoa hồng Phản hồi" at bounding box center [157, 677] width 315 height 171
click at [37, 621] on div at bounding box center [27, 621] width 32 height 32
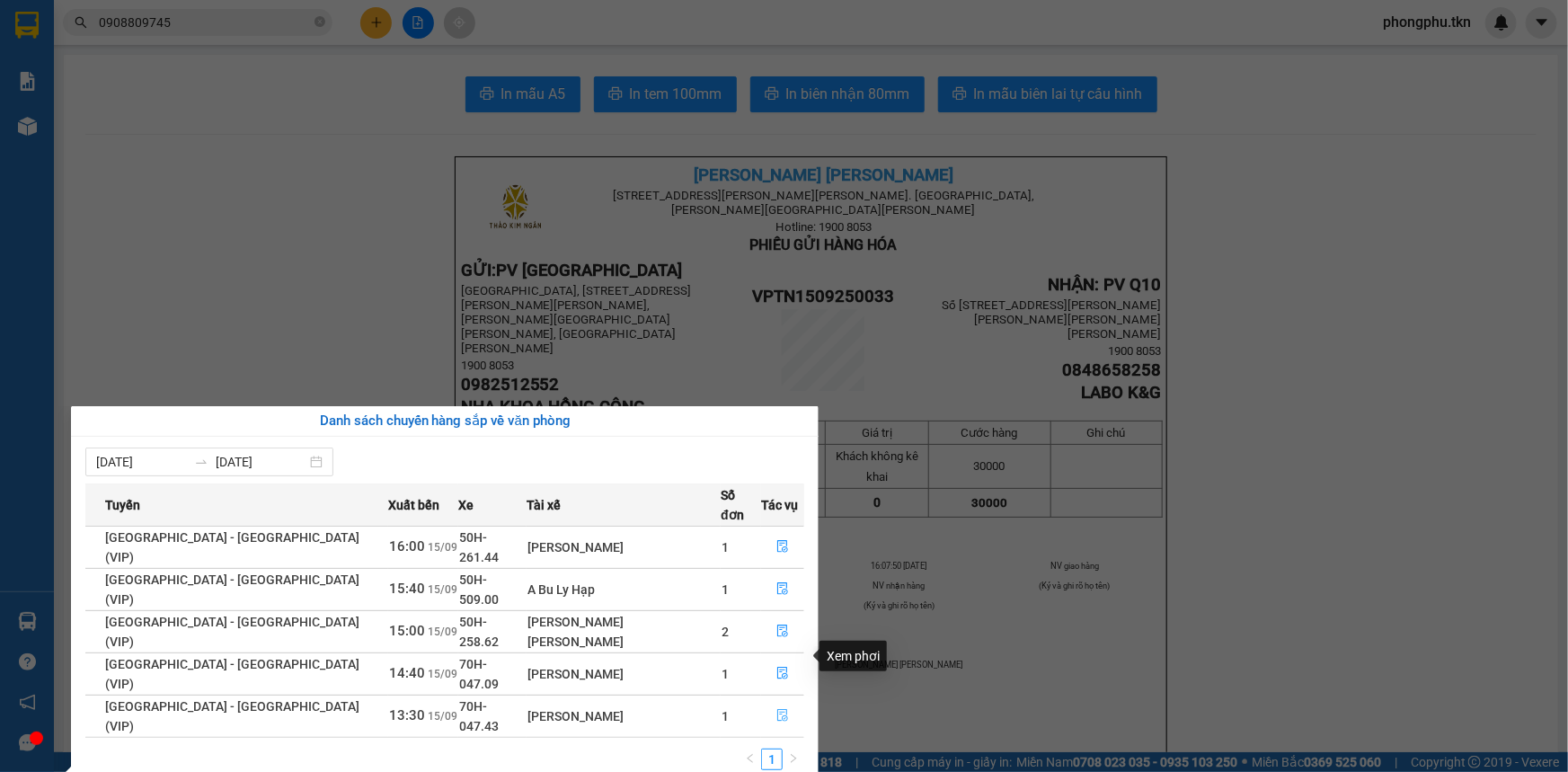
click at [780, 709] on icon "file-done" at bounding box center [783, 716] width 13 height 13
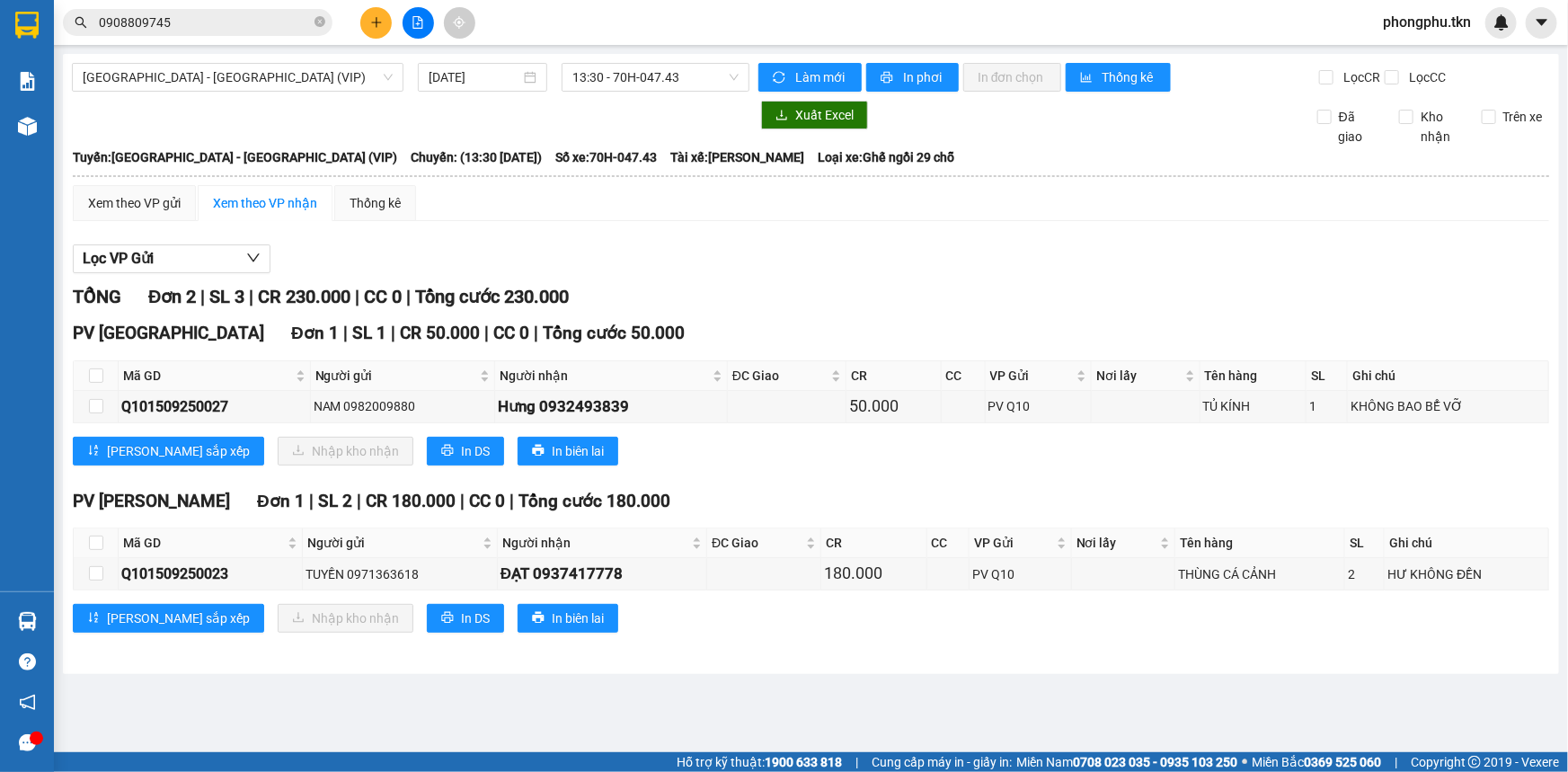
click at [695, 728] on main "Sài Gòn - Tây Ninh (VIP) 15/09/2025 13:30 - 70H-047.43 Làm mới In phơi In đơn c…" at bounding box center [784, 376] width 1568 height 752
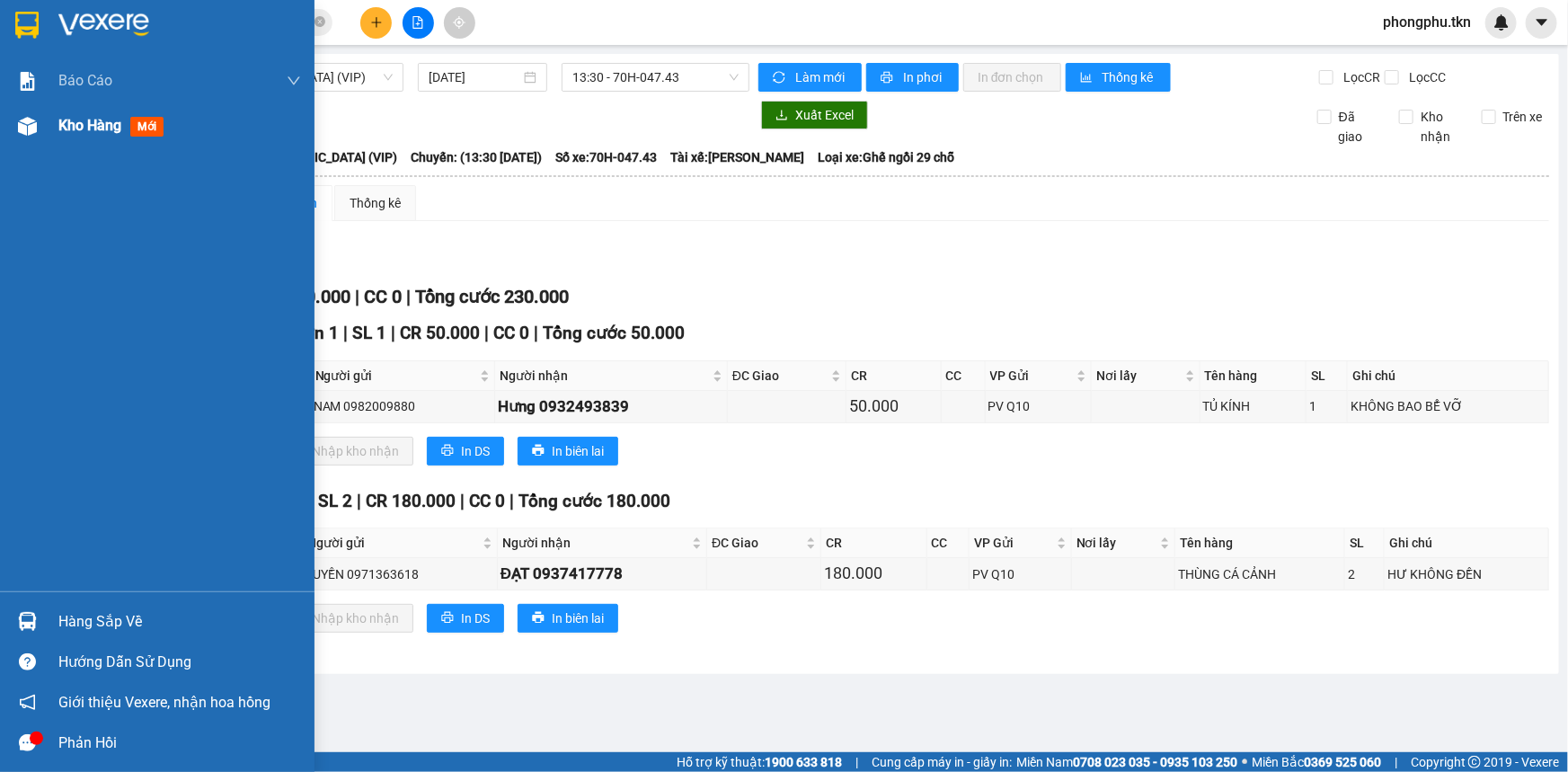
click at [76, 126] on span "Kho hàng" at bounding box center [89, 125] width 63 height 17
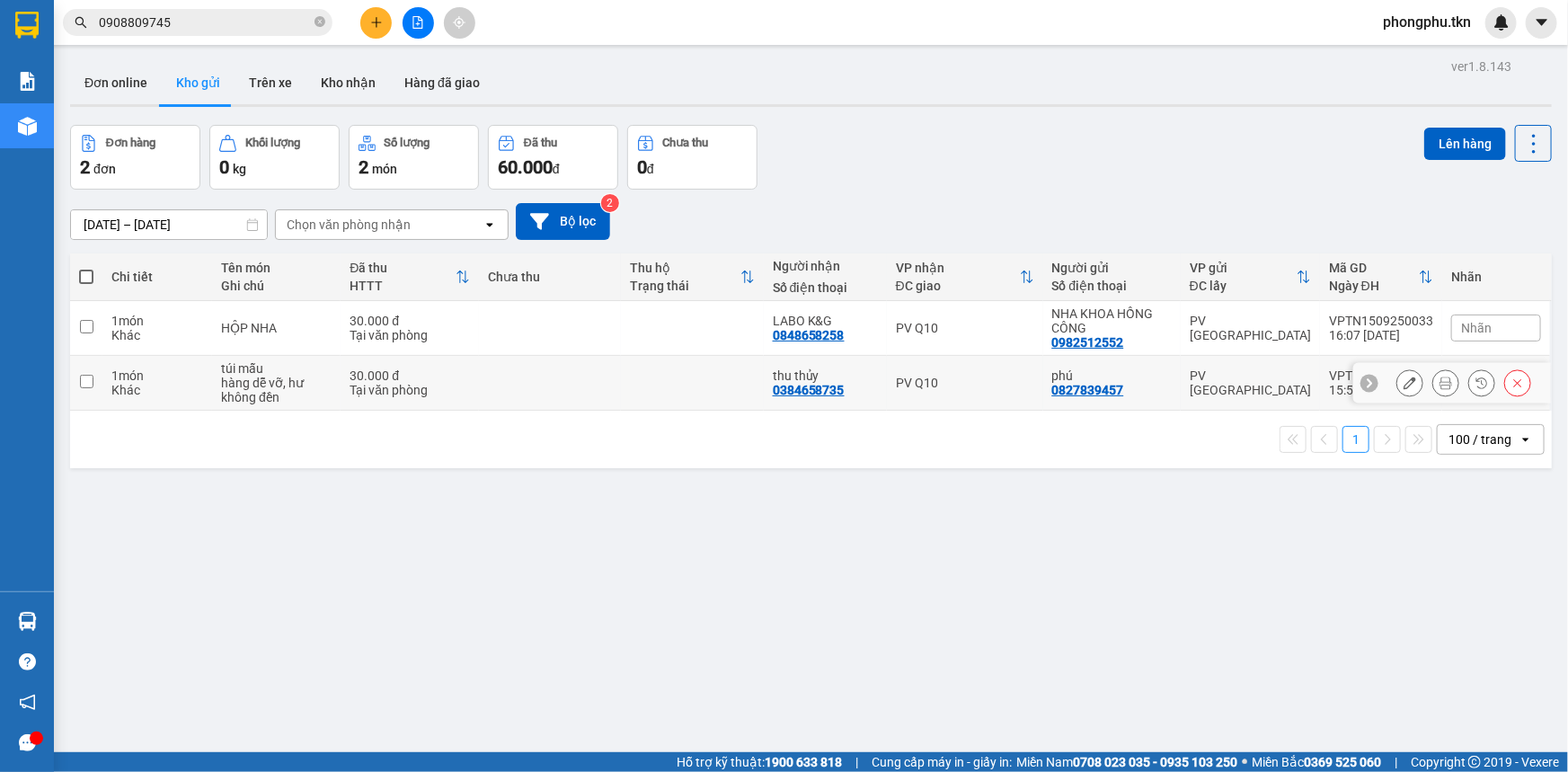
click at [560, 386] on td at bounding box center [550, 383] width 143 height 54
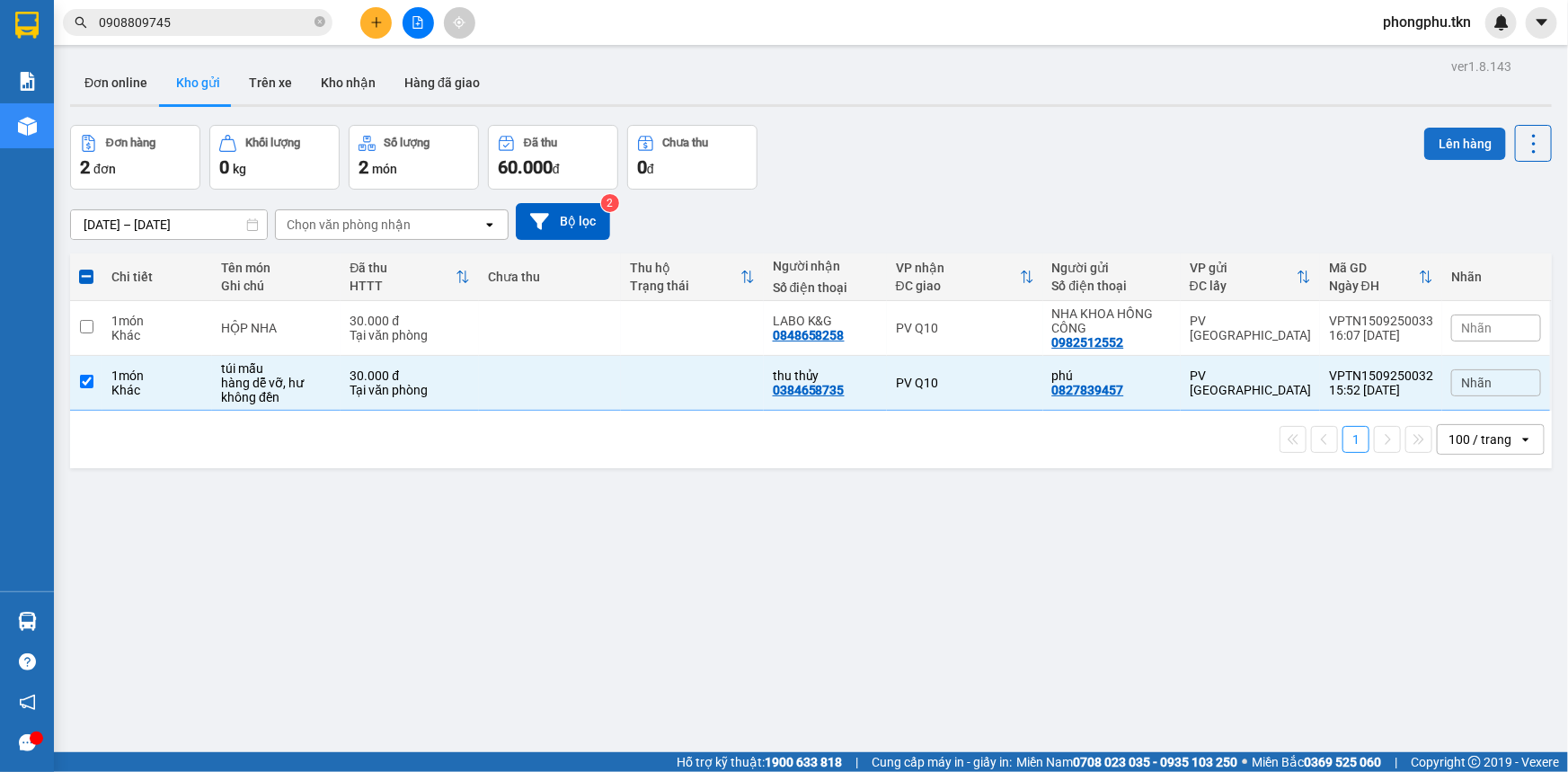
click at [1445, 144] on button "Lên hàng" at bounding box center [1465, 144] width 82 height 33
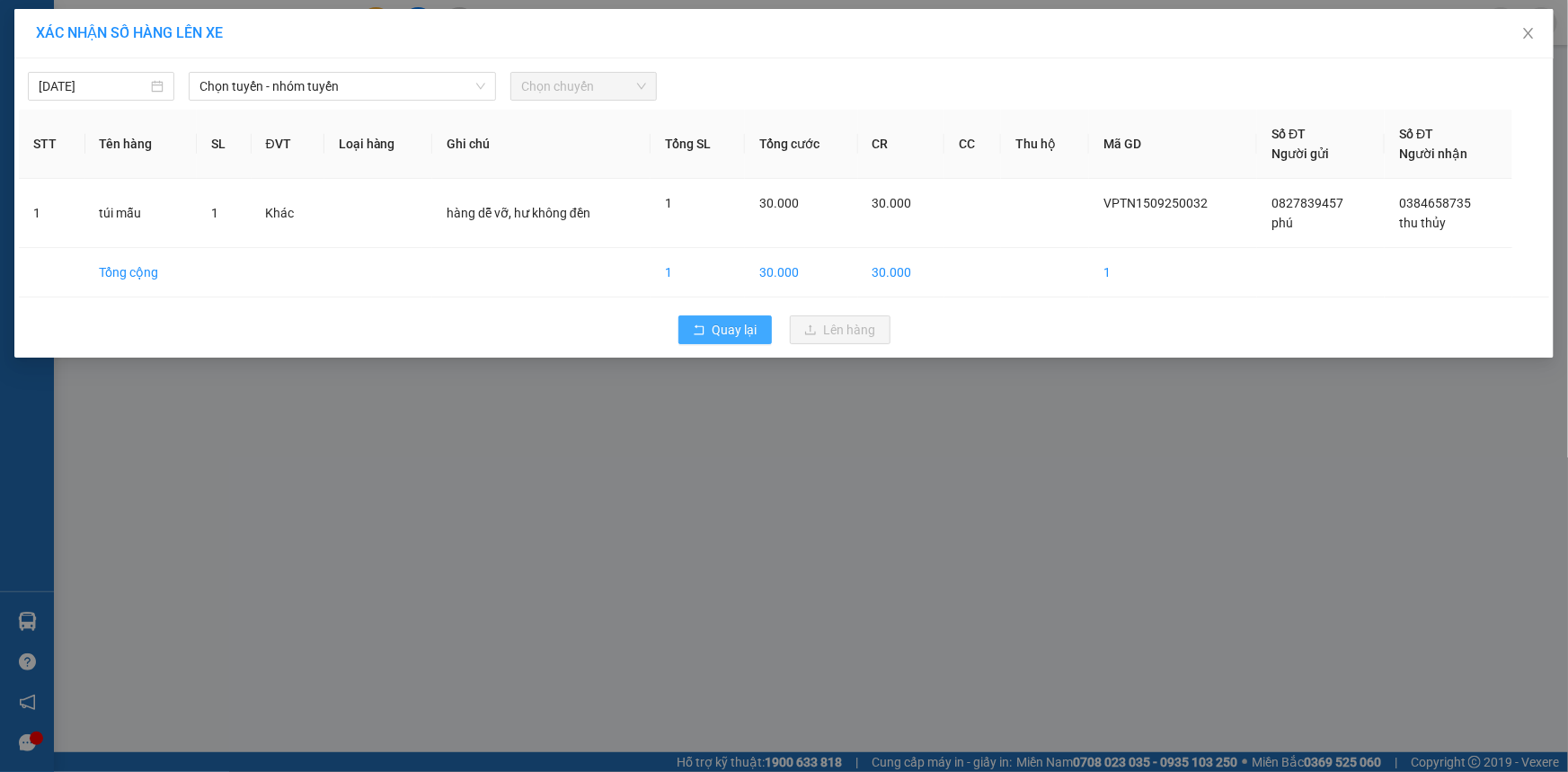
click at [728, 328] on span "Quay lại" at bounding box center [735, 330] width 45 height 20
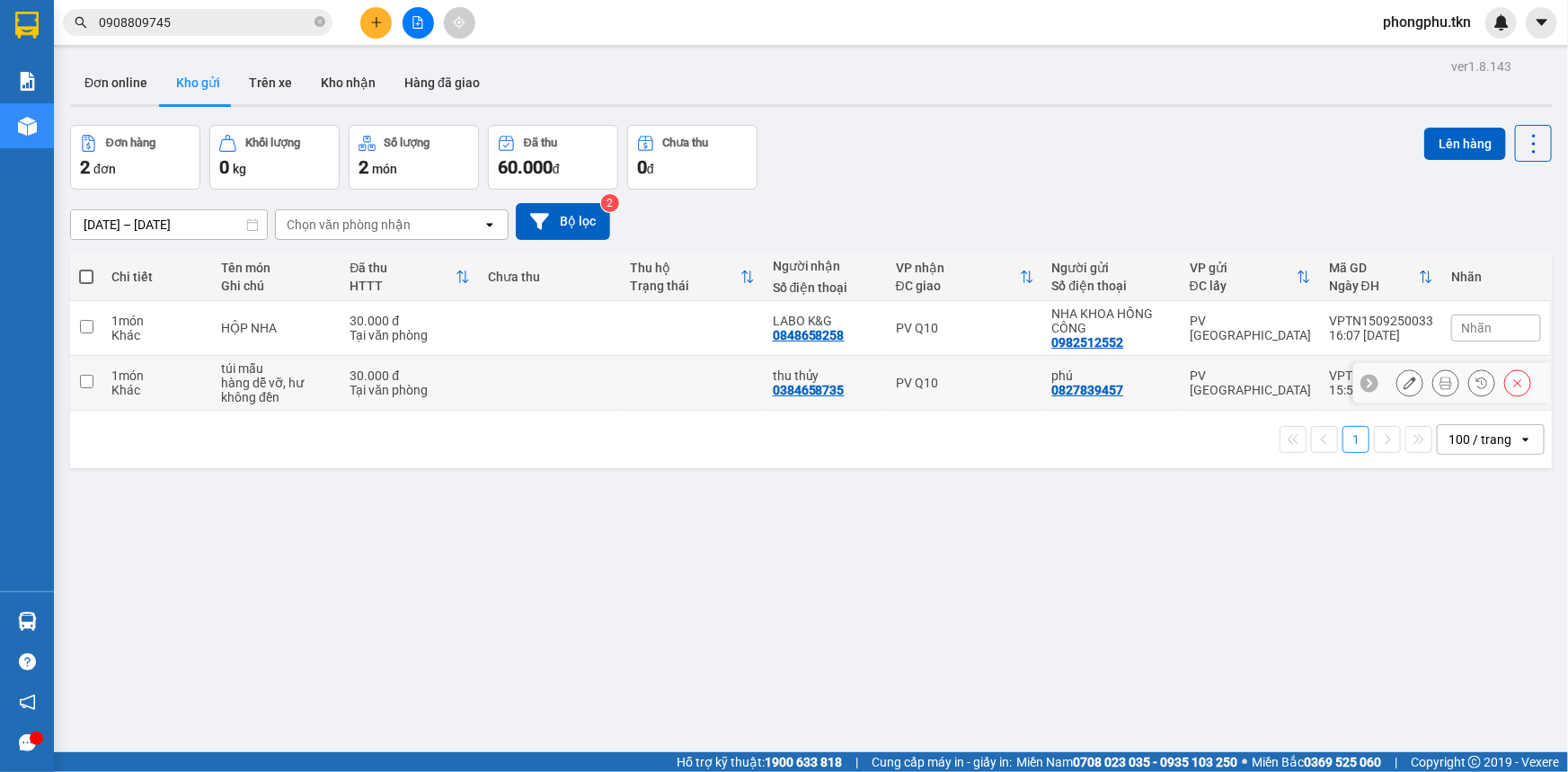
click at [576, 364] on td at bounding box center [550, 383] width 143 height 54
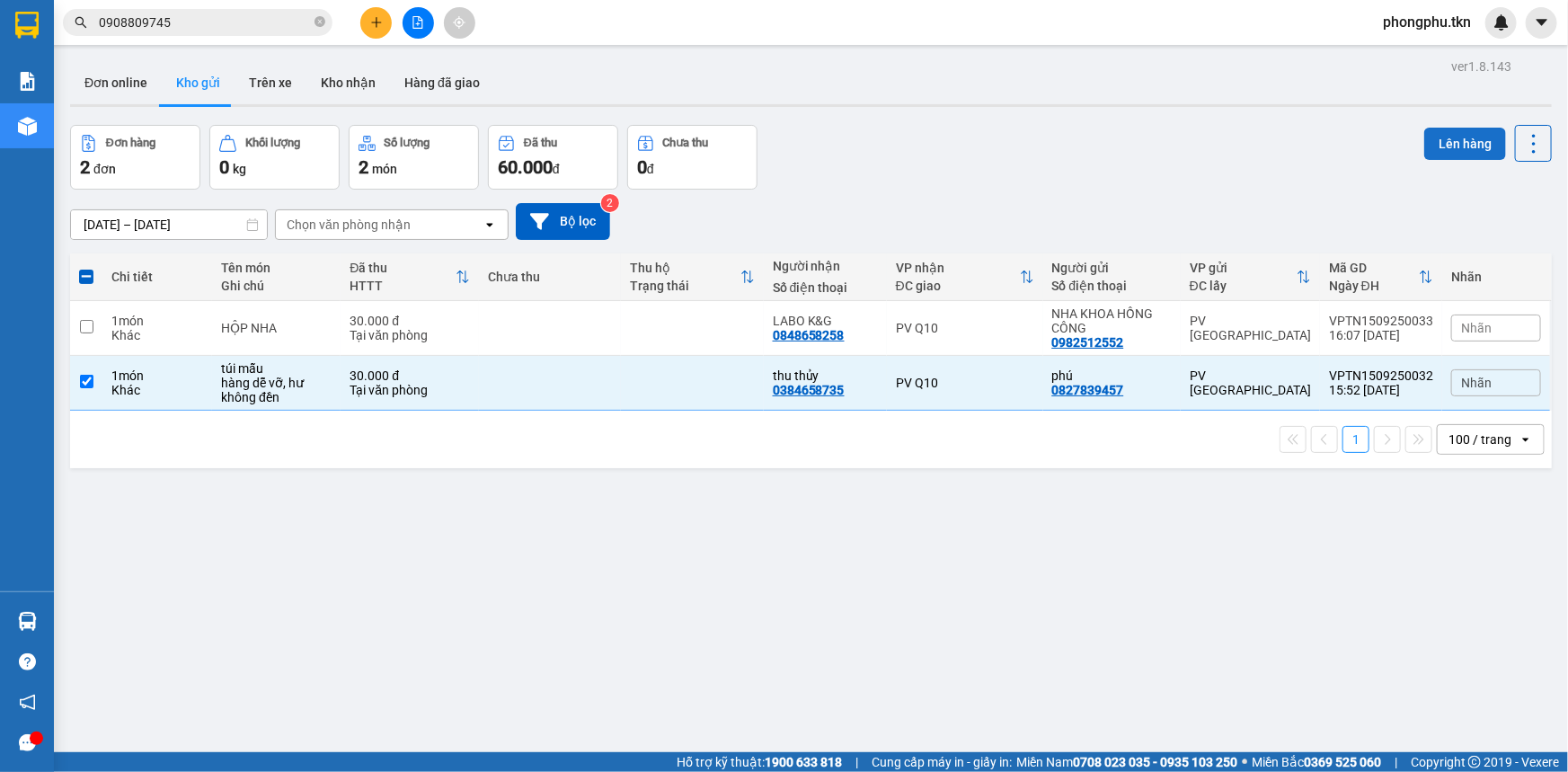
click at [1475, 139] on button "Lên hàng" at bounding box center [1465, 144] width 82 height 33
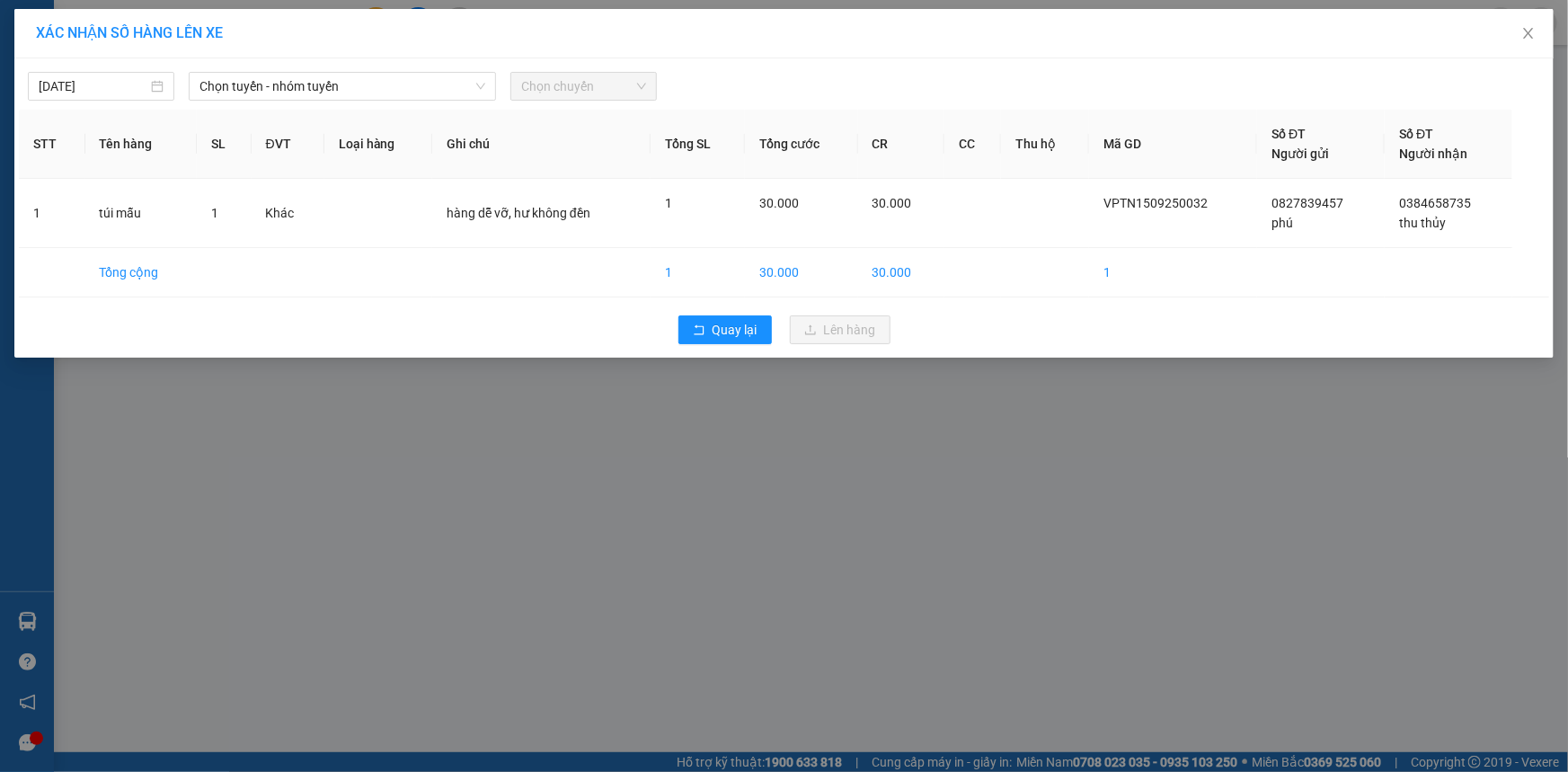
click at [609, 90] on span "Chọn chuyến" at bounding box center [584, 86] width 125 height 27
click at [482, 83] on icon "down" at bounding box center [481, 86] width 11 height 11
click at [457, 72] on div "Chọn tuyến - nhóm tuyến" at bounding box center [342, 86] width 307 height 29
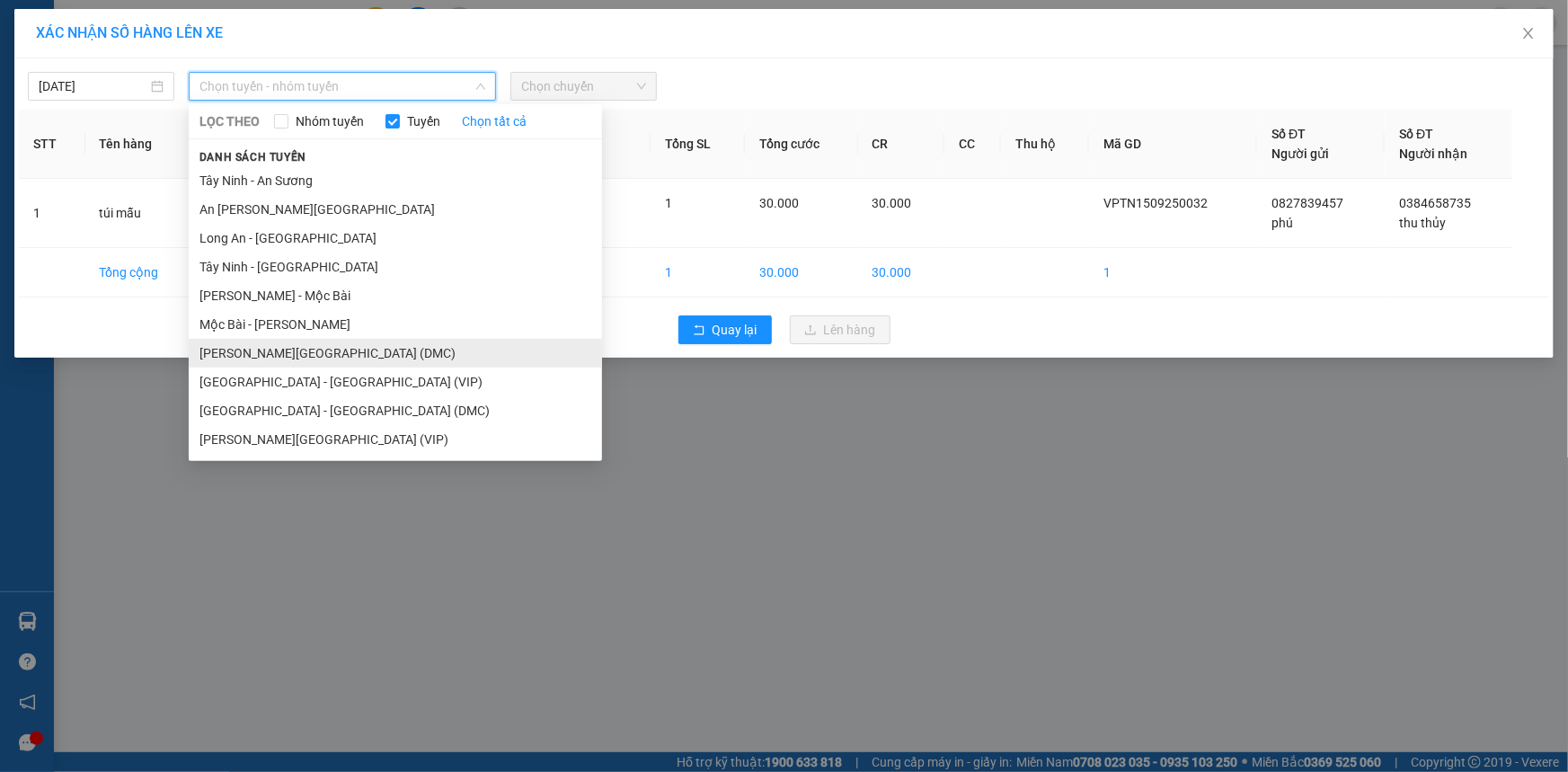
click at [307, 356] on li "Tây Ninh - Sài Gòn (DMC)" at bounding box center [395, 354] width 414 height 29
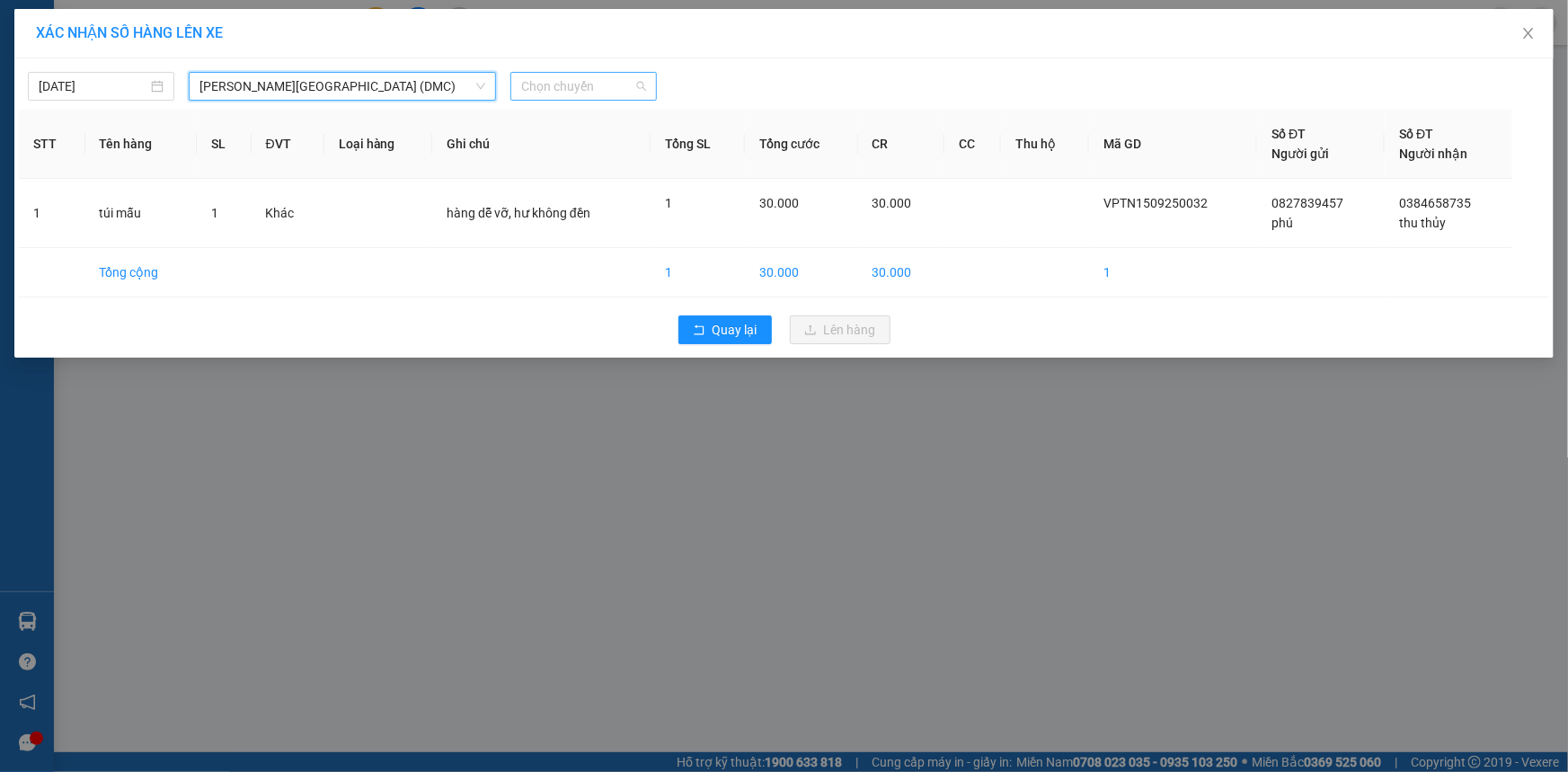
click at [638, 90] on span "Chọn chuyến" at bounding box center [584, 86] width 125 height 27
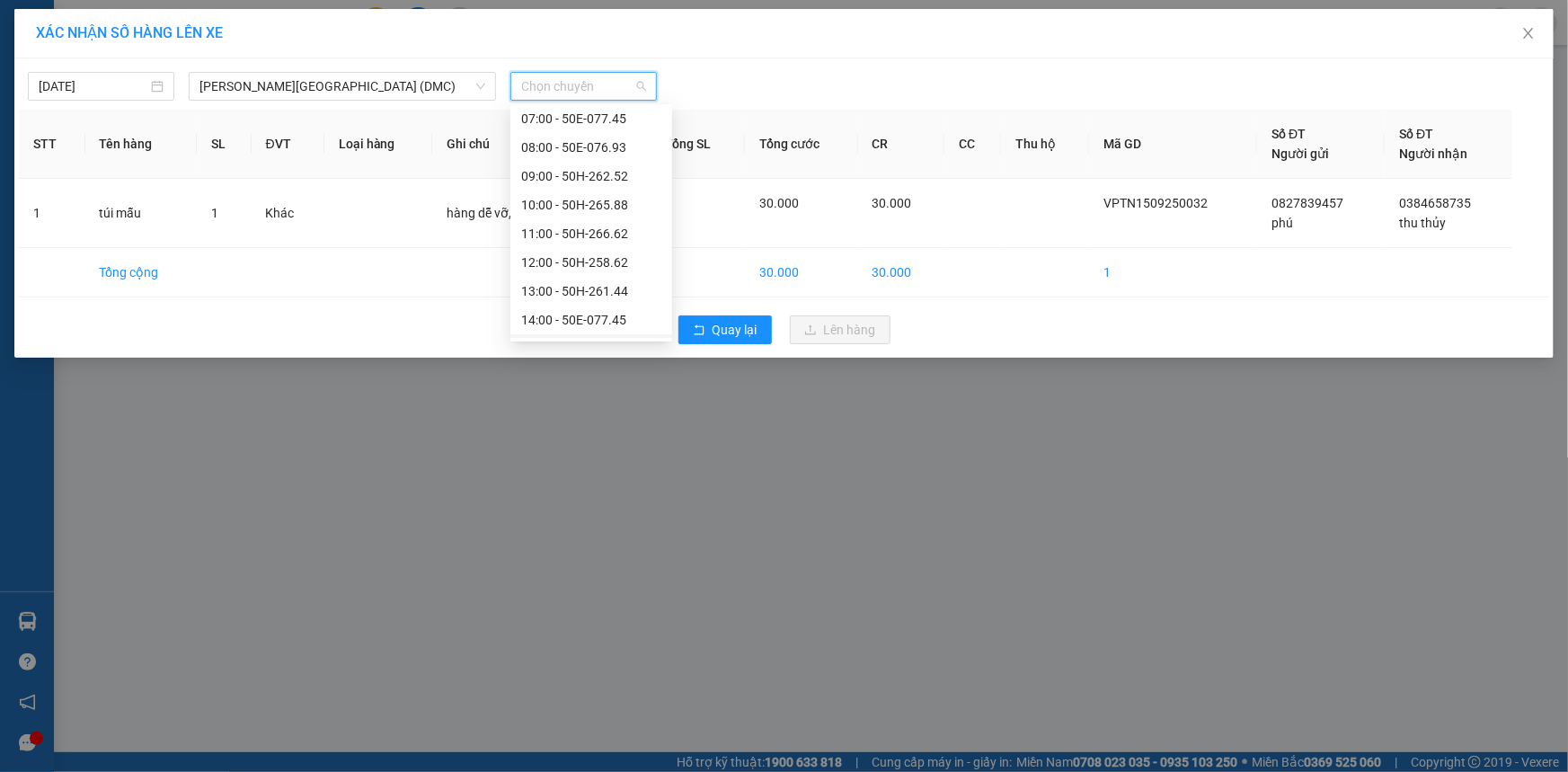
scroll to position [230, 0]
click at [603, 290] on div "16:00 - 50H-260.82" at bounding box center [591, 296] width 141 height 20
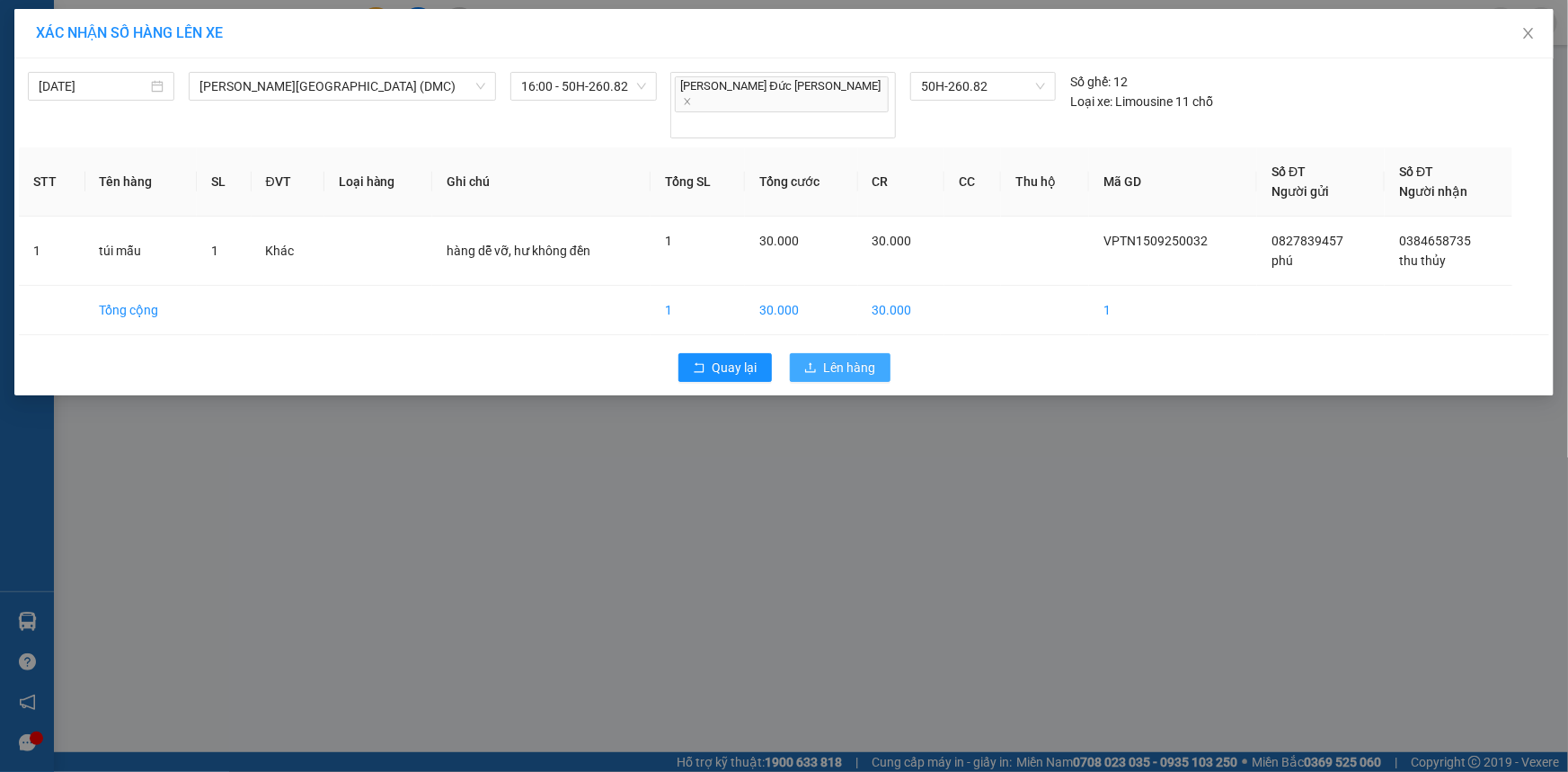
click at [840, 357] on span "Lên hàng" at bounding box center [850, 367] width 52 height 20
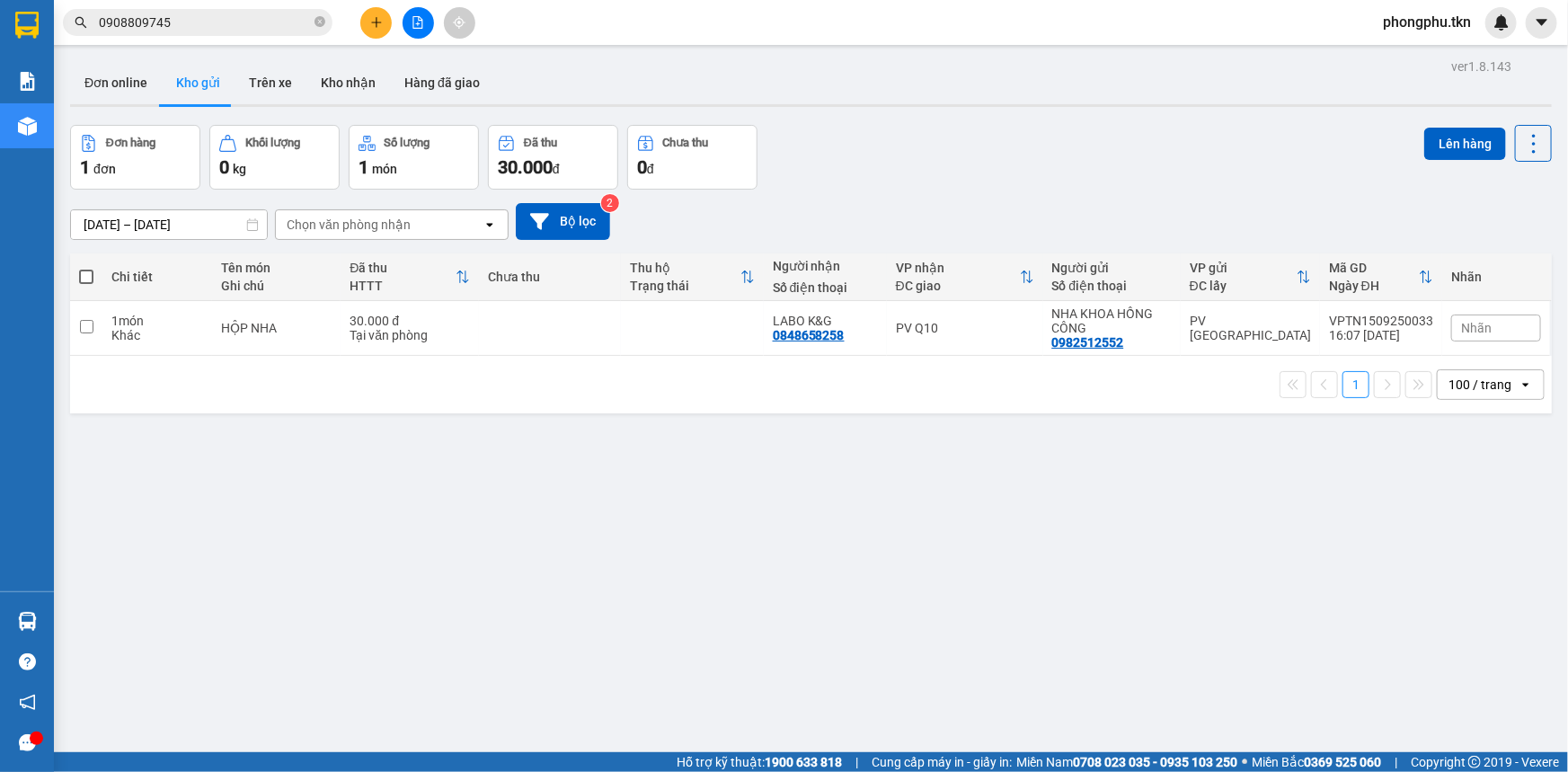
click at [325, 22] on icon "close-circle" at bounding box center [320, 22] width 11 height 11
click at [285, 23] on input "text" at bounding box center [205, 23] width 212 height 20
click at [275, 33] on span at bounding box center [197, 23] width 269 height 27
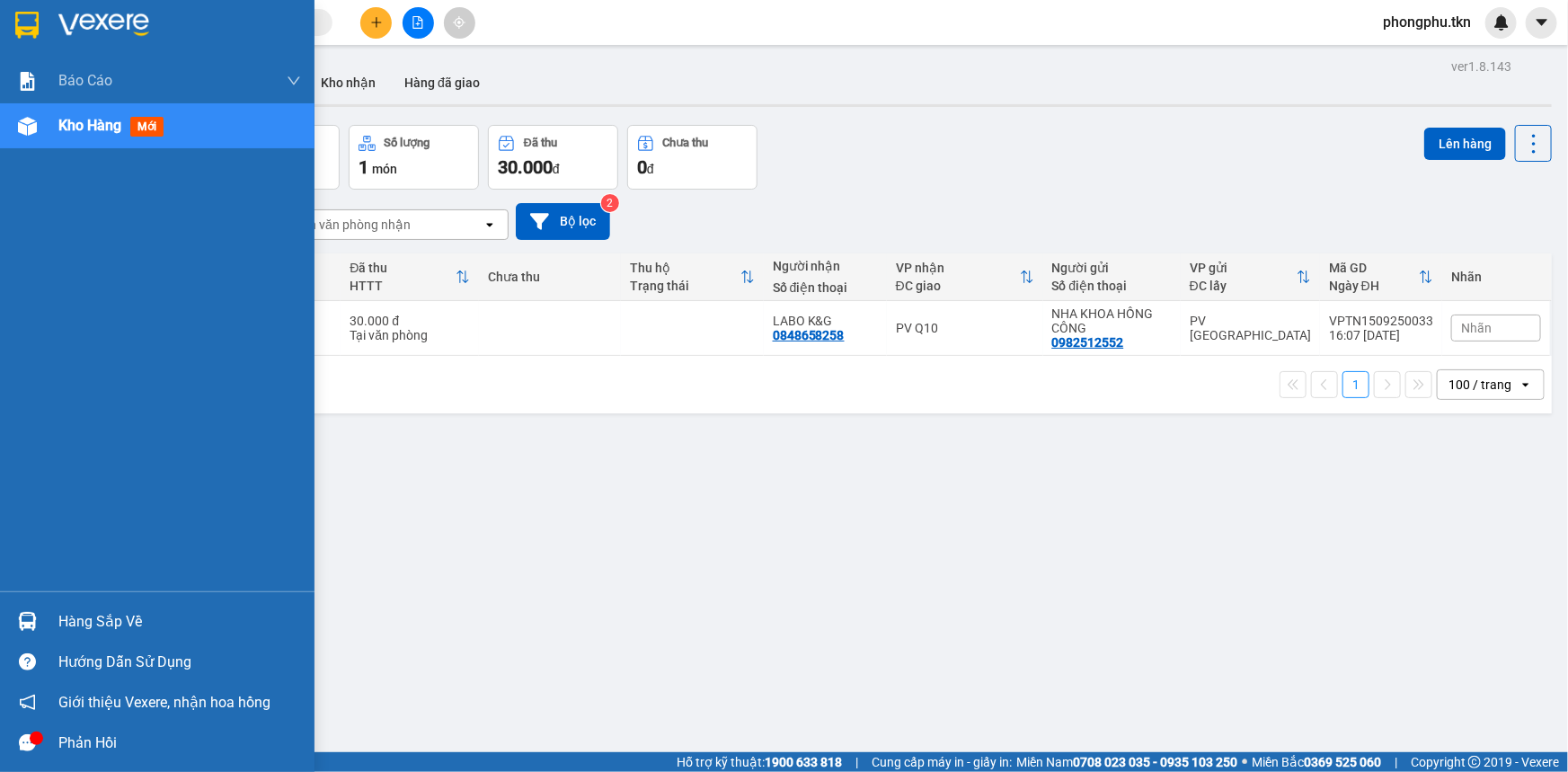
click at [15, 632] on div at bounding box center [27, 621] width 32 height 32
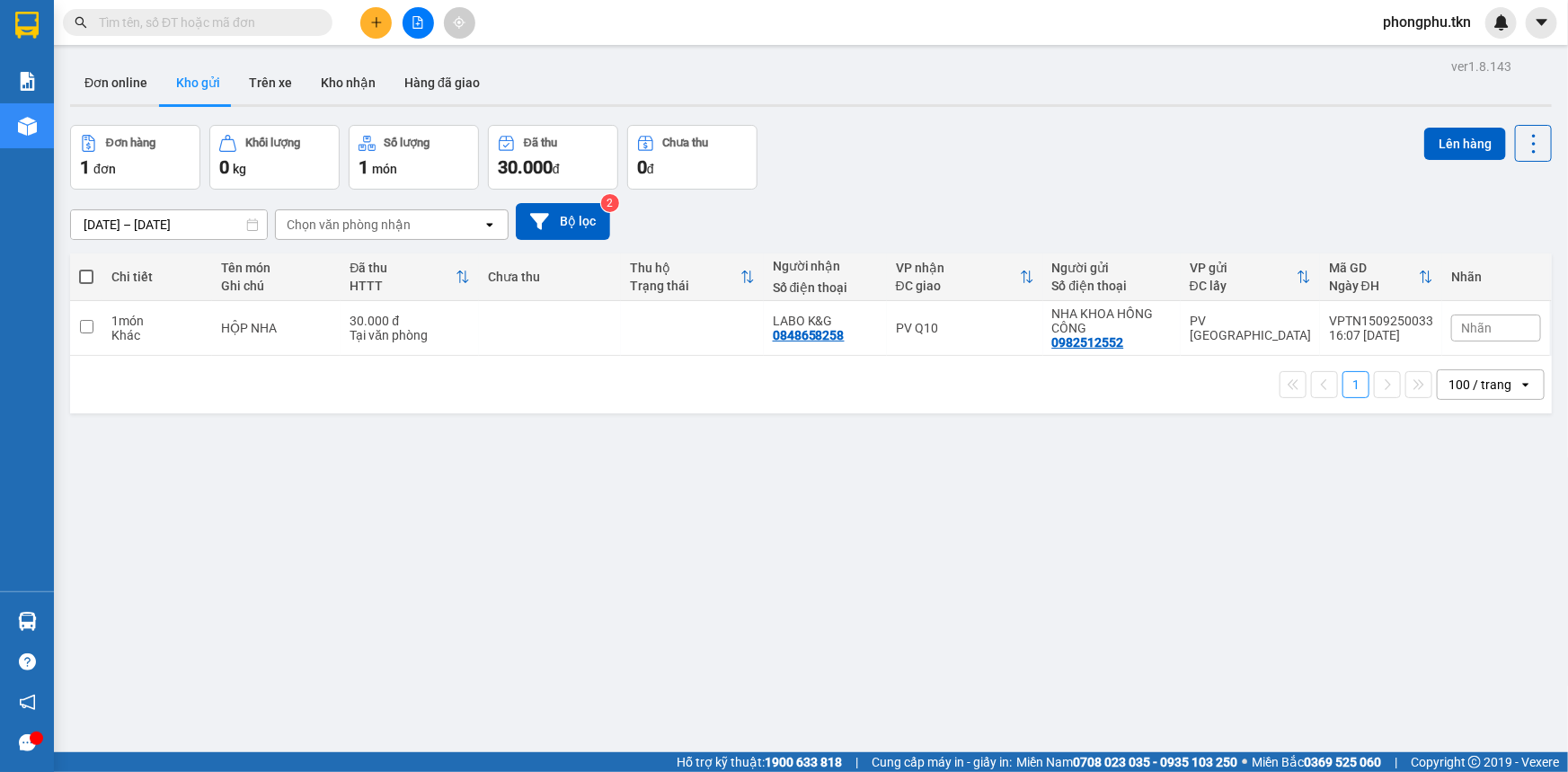
click at [937, 624] on section "Kết quả tìm kiếm ( 1 ) Bộ lọc Mã ĐH Trạng thái Món hàng Thu hộ Tổng cước Chưa c…" at bounding box center [784, 386] width 1568 height 772
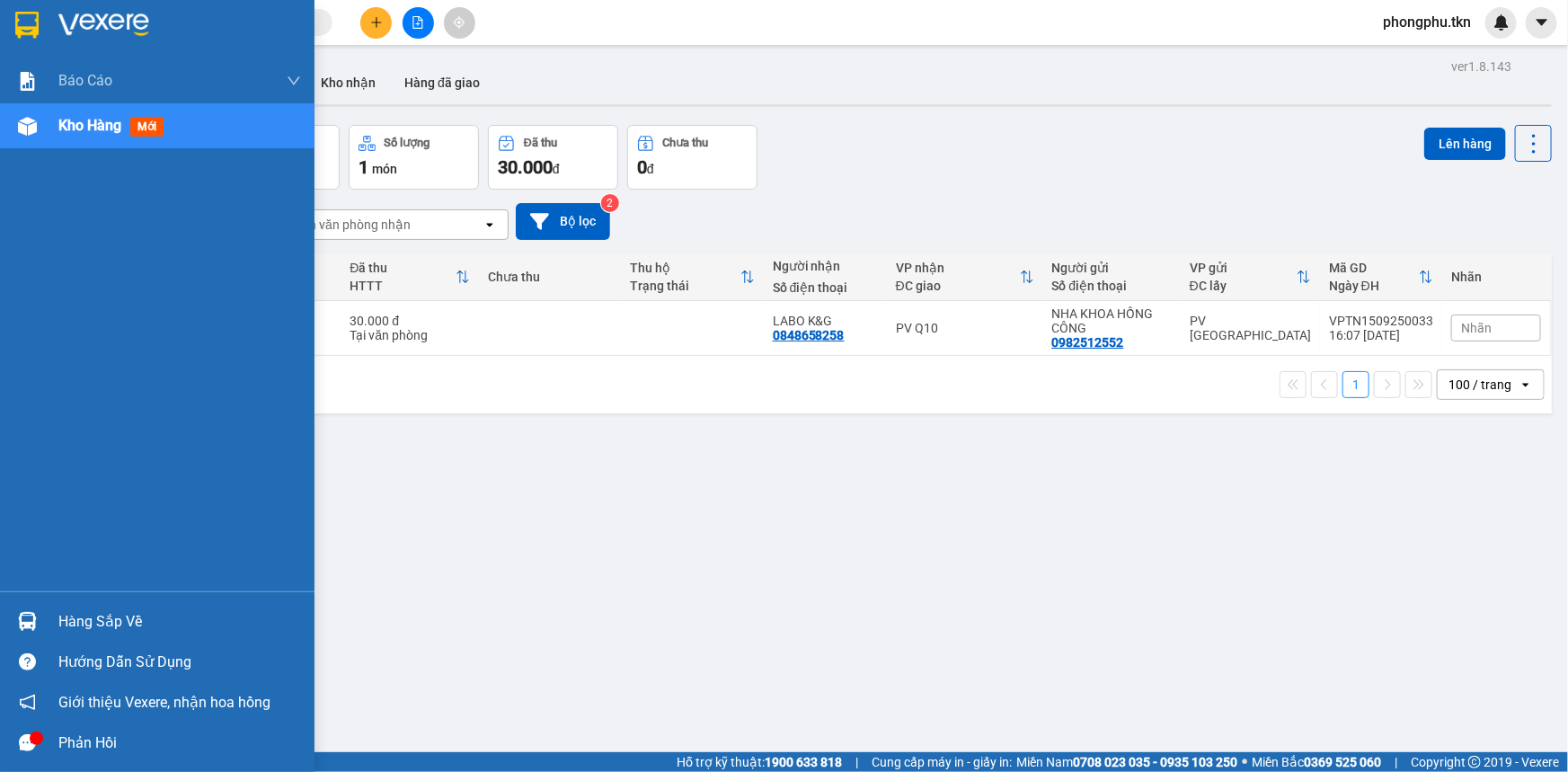
click at [22, 618] on img at bounding box center [27, 621] width 19 height 19
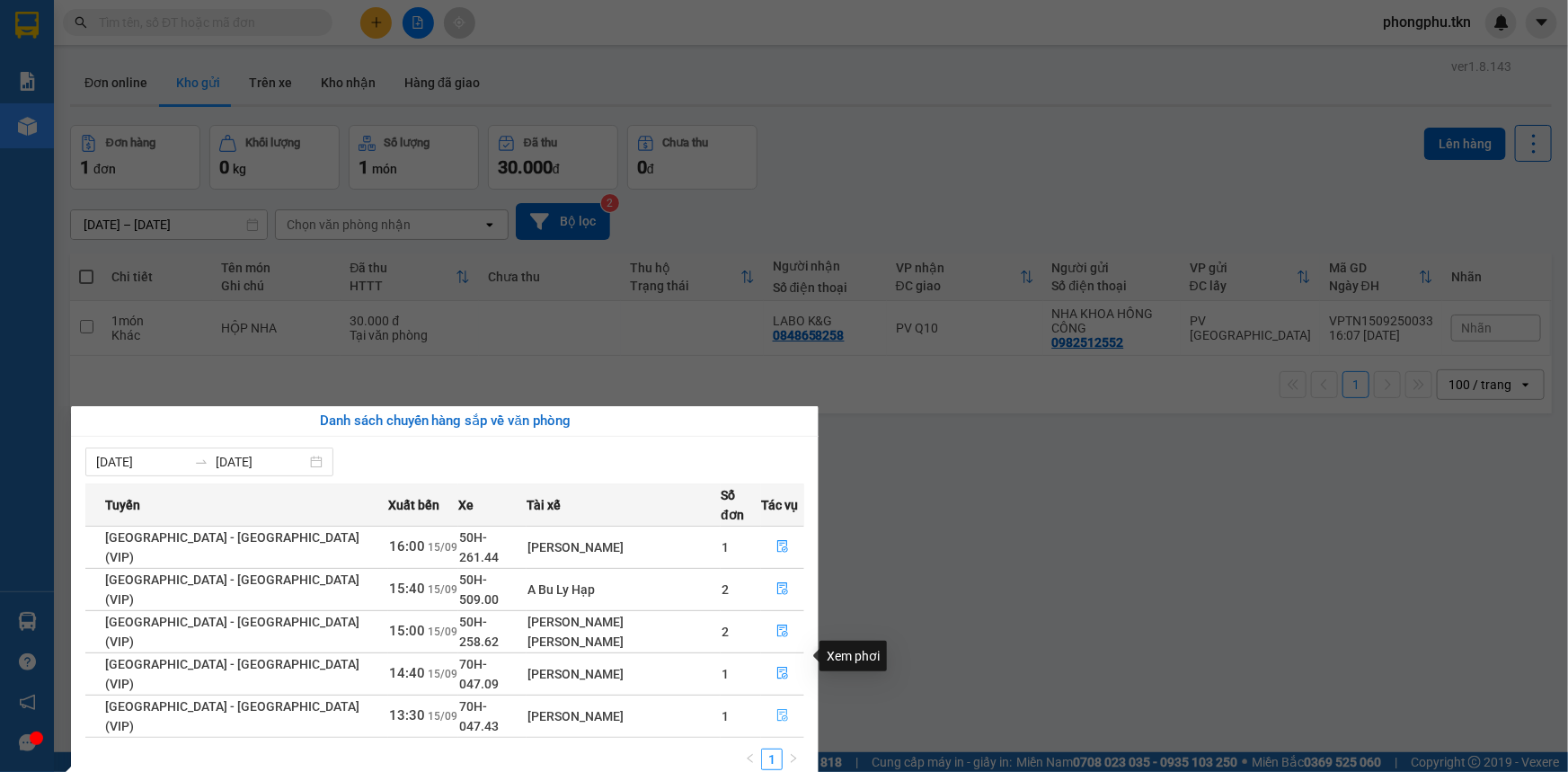
click at [777, 709] on icon "file-done" at bounding box center [783, 716] width 11 height 13
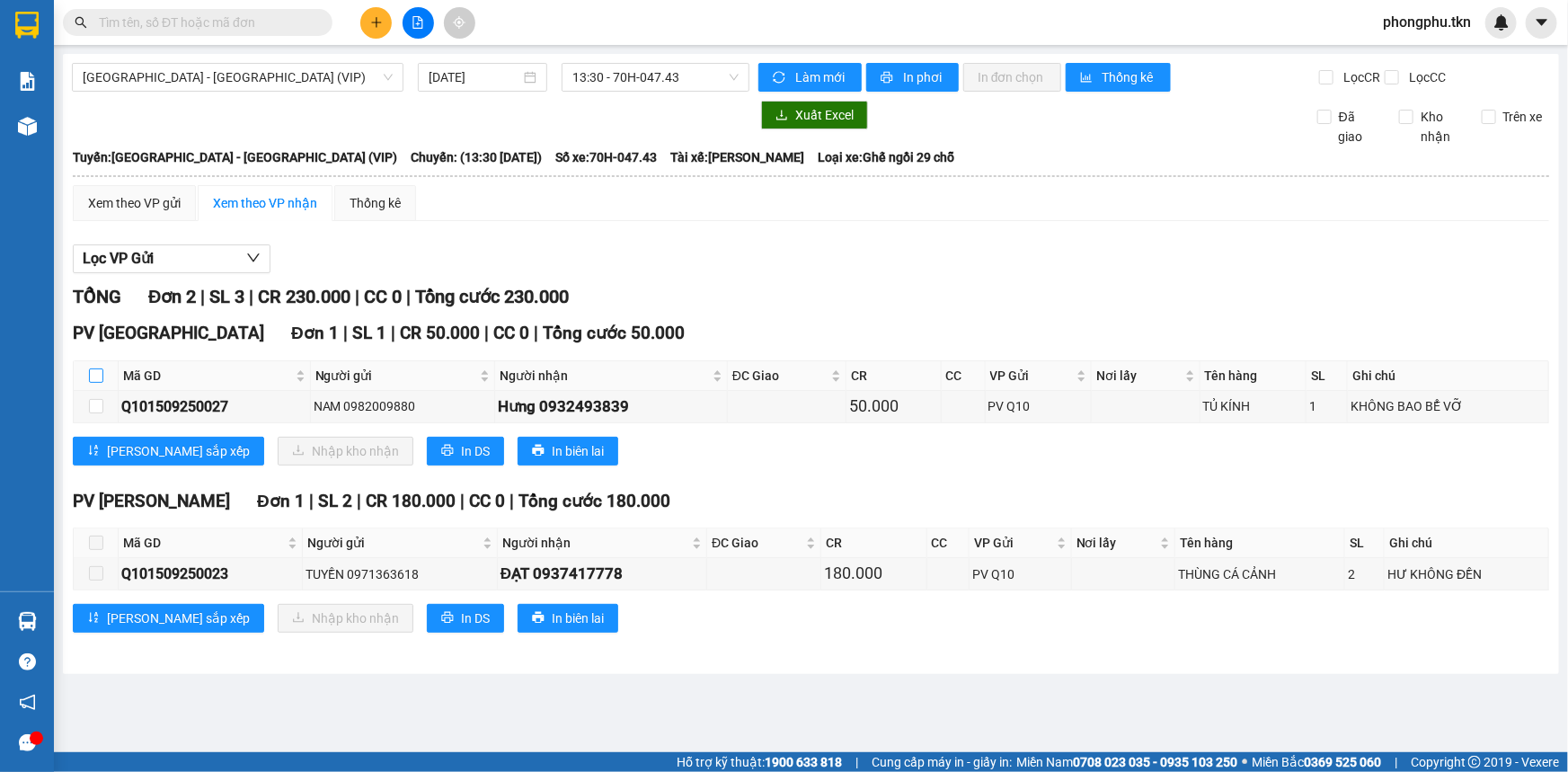
click at [95, 371] on input "checkbox" at bounding box center [96, 376] width 15 height 15
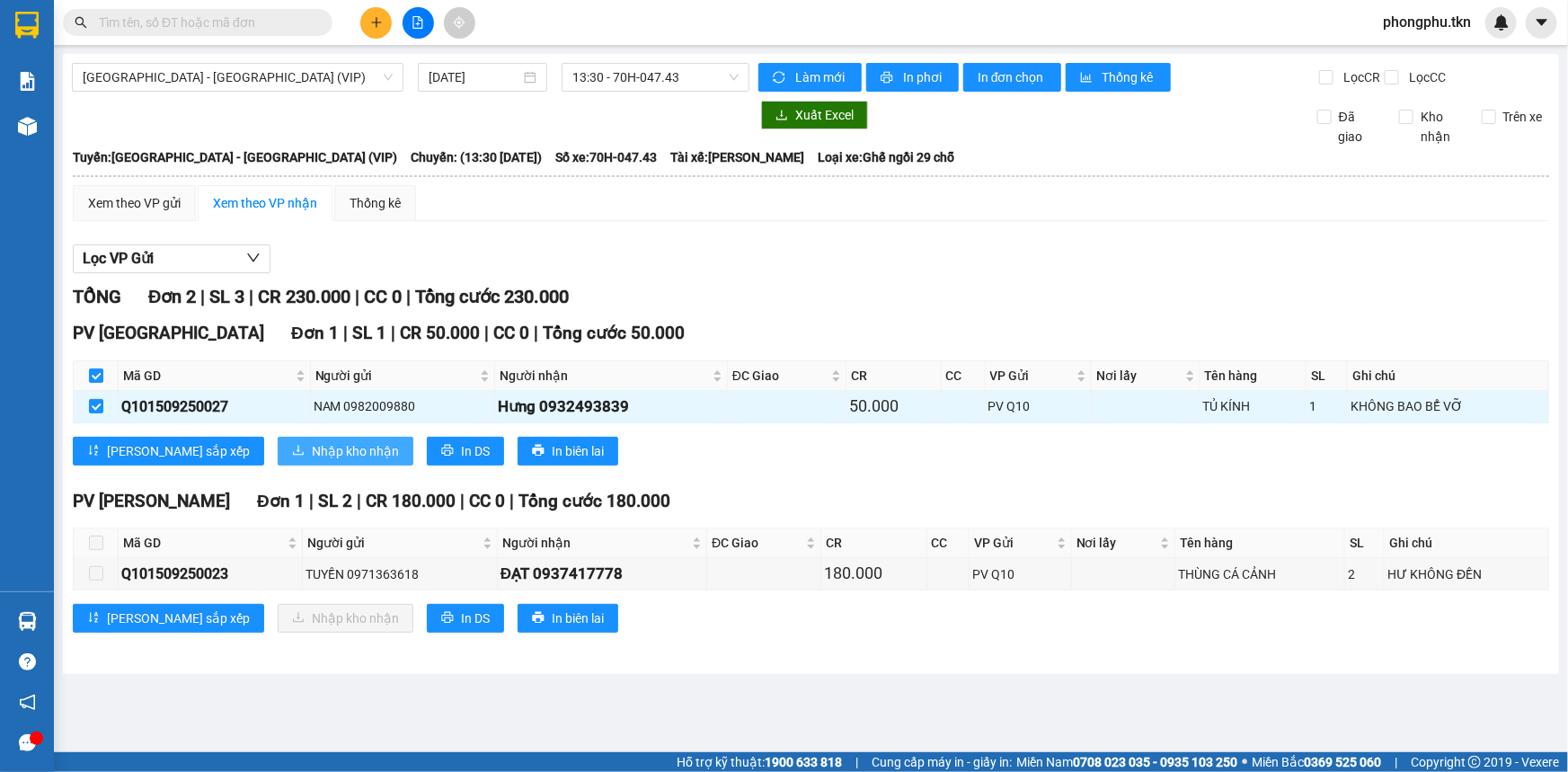
click at [312, 447] on span "Nhập kho nhận" at bounding box center [355, 451] width 87 height 20
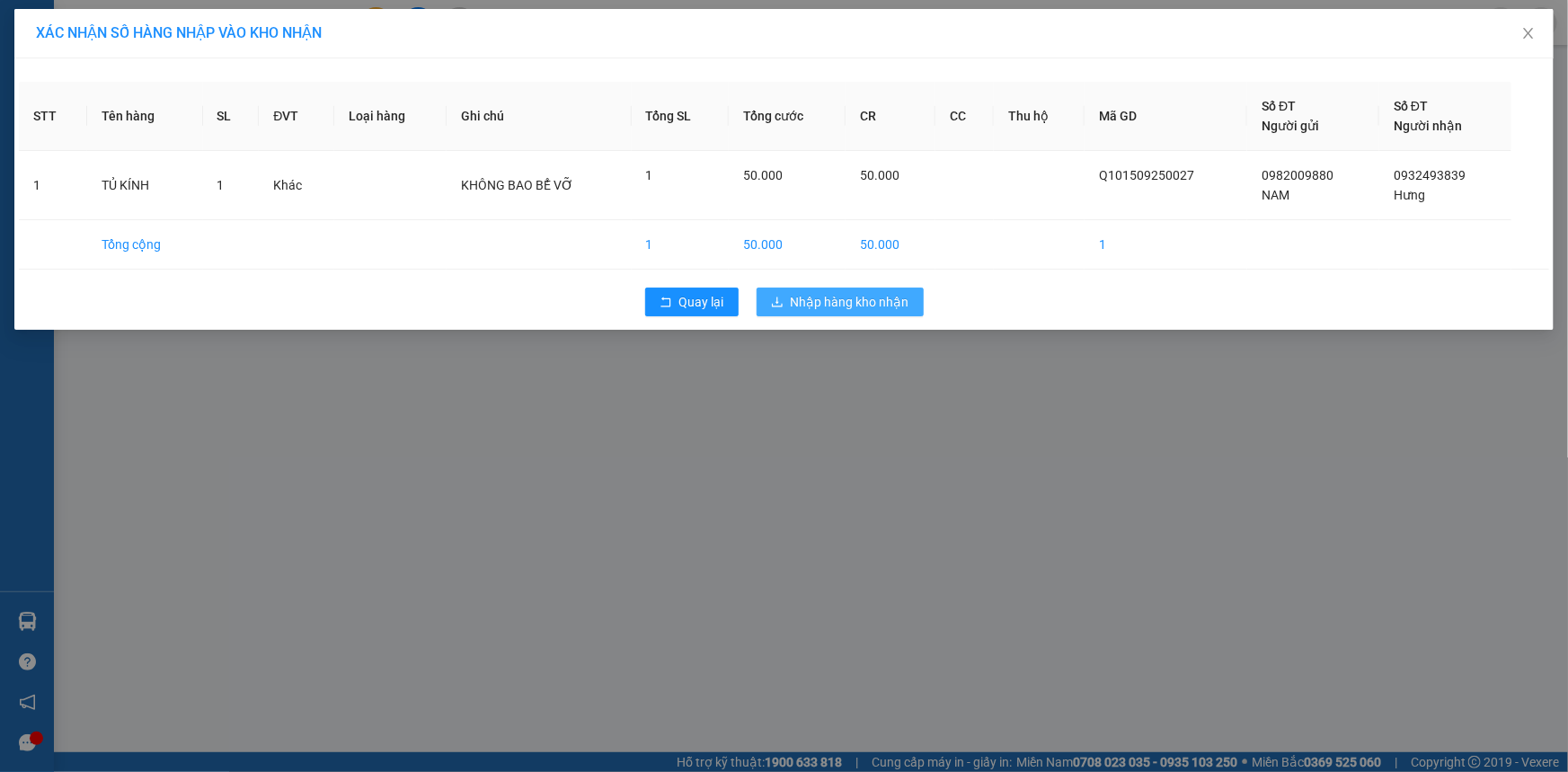
click at [831, 296] on span "Nhập hàng kho nhận" at bounding box center [850, 302] width 119 height 20
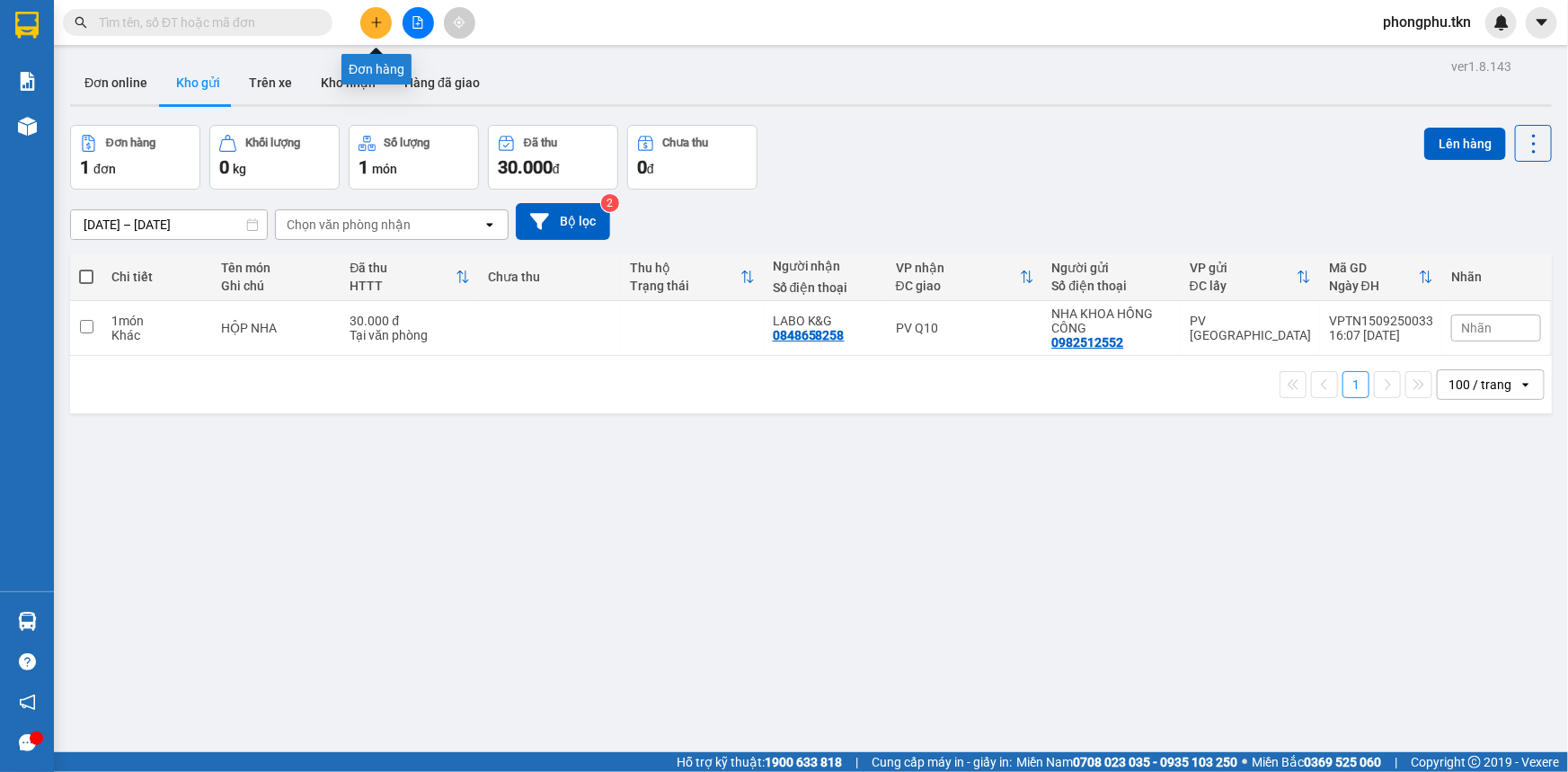
click at [379, 25] on icon "plus" at bounding box center [376, 23] width 13 height 13
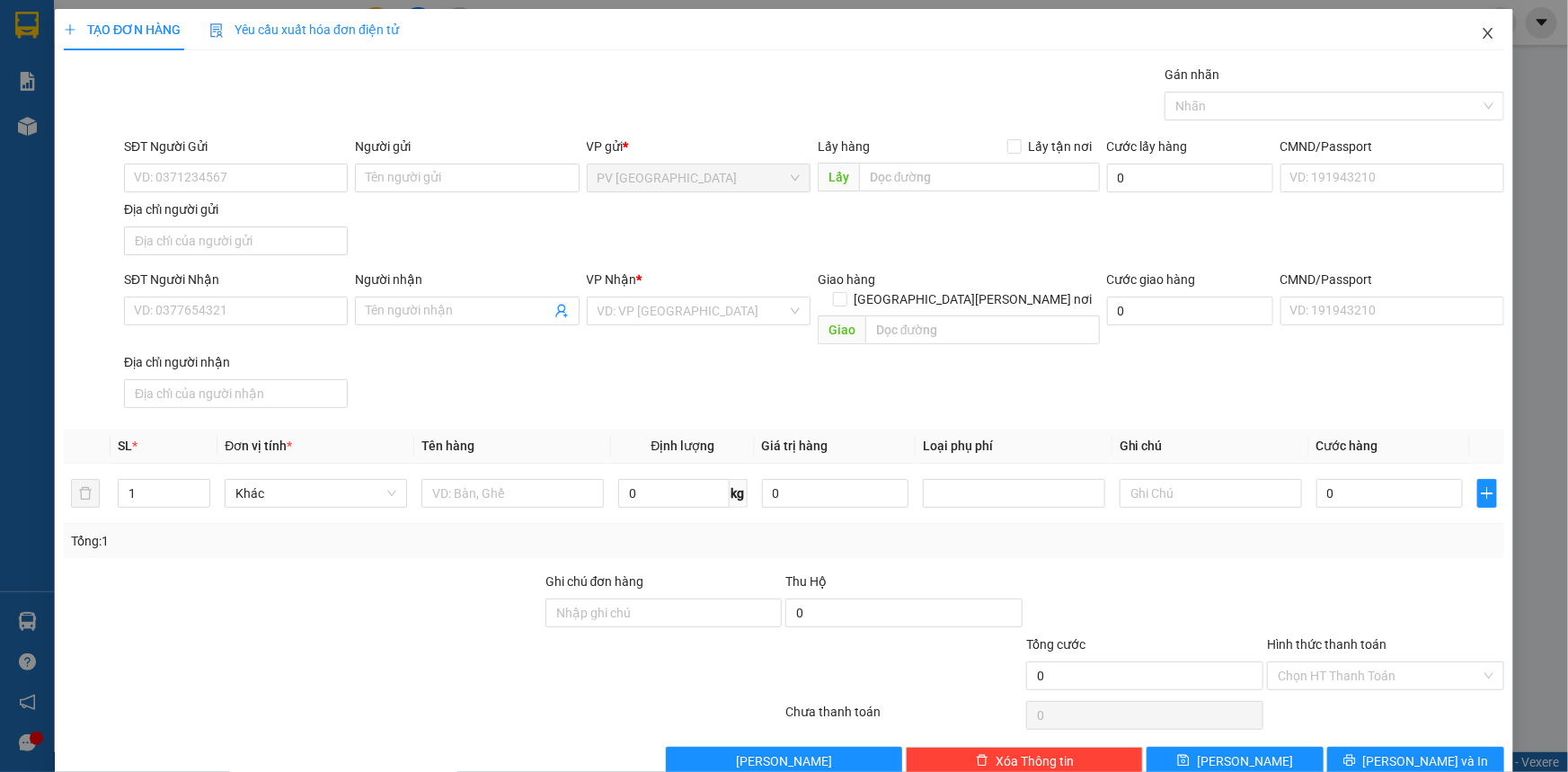
click at [1481, 32] on icon "close" at bounding box center [1488, 34] width 15 height 15
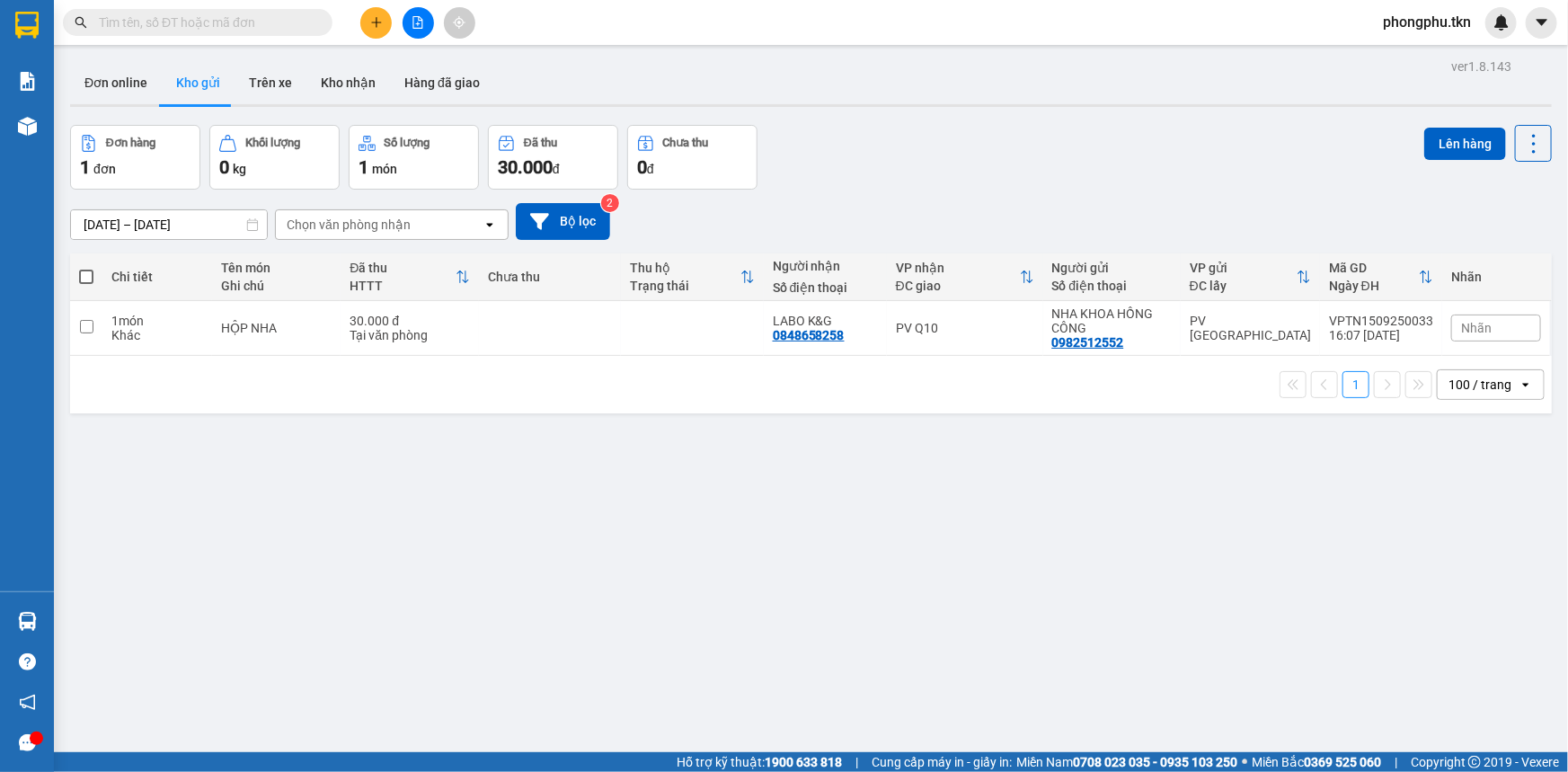
click at [276, 26] on input "text" at bounding box center [205, 23] width 212 height 20
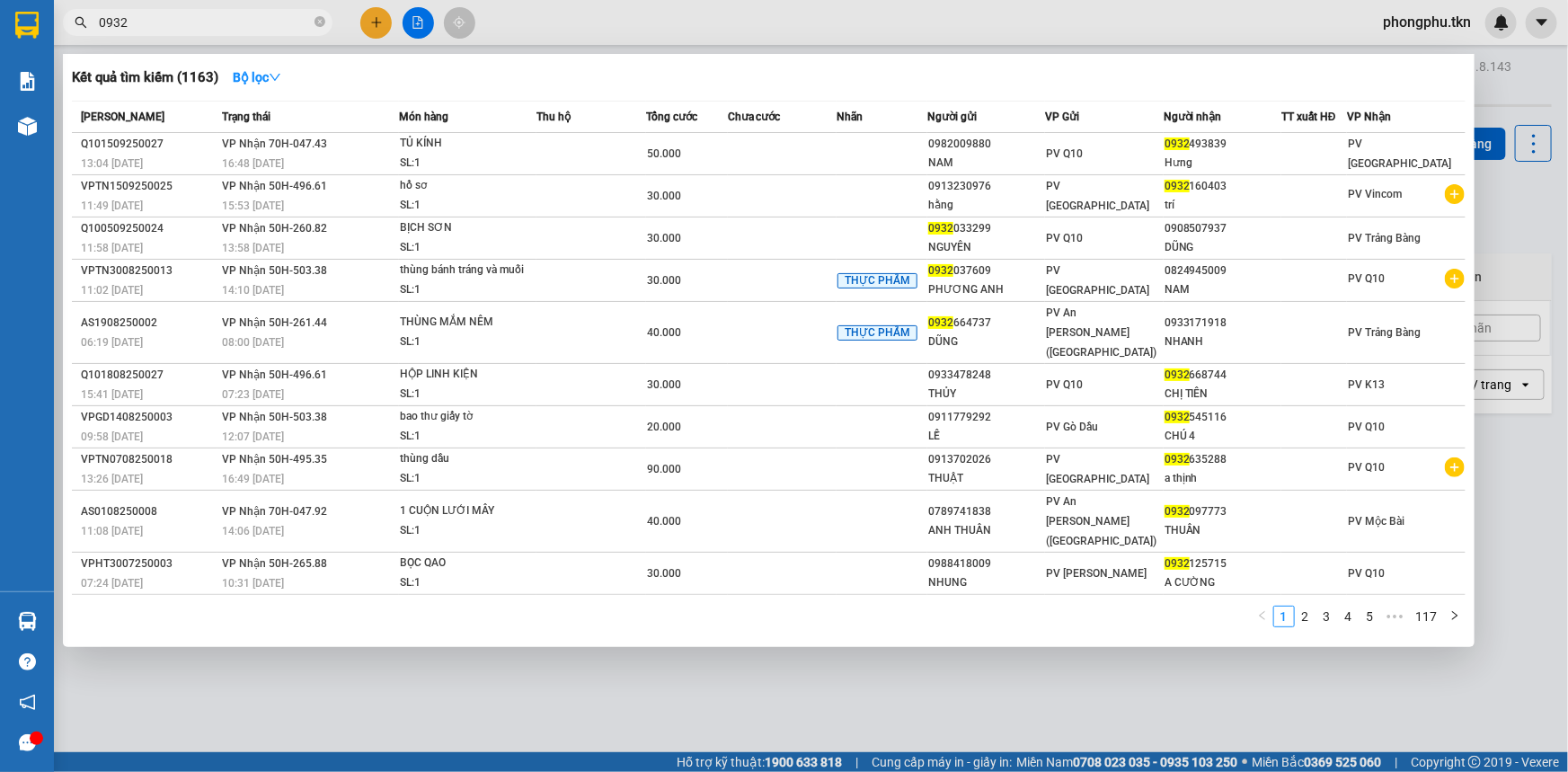
click at [336, 167] on div "16:48 - 15/09" at bounding box center [310, 163] width 176 height 20
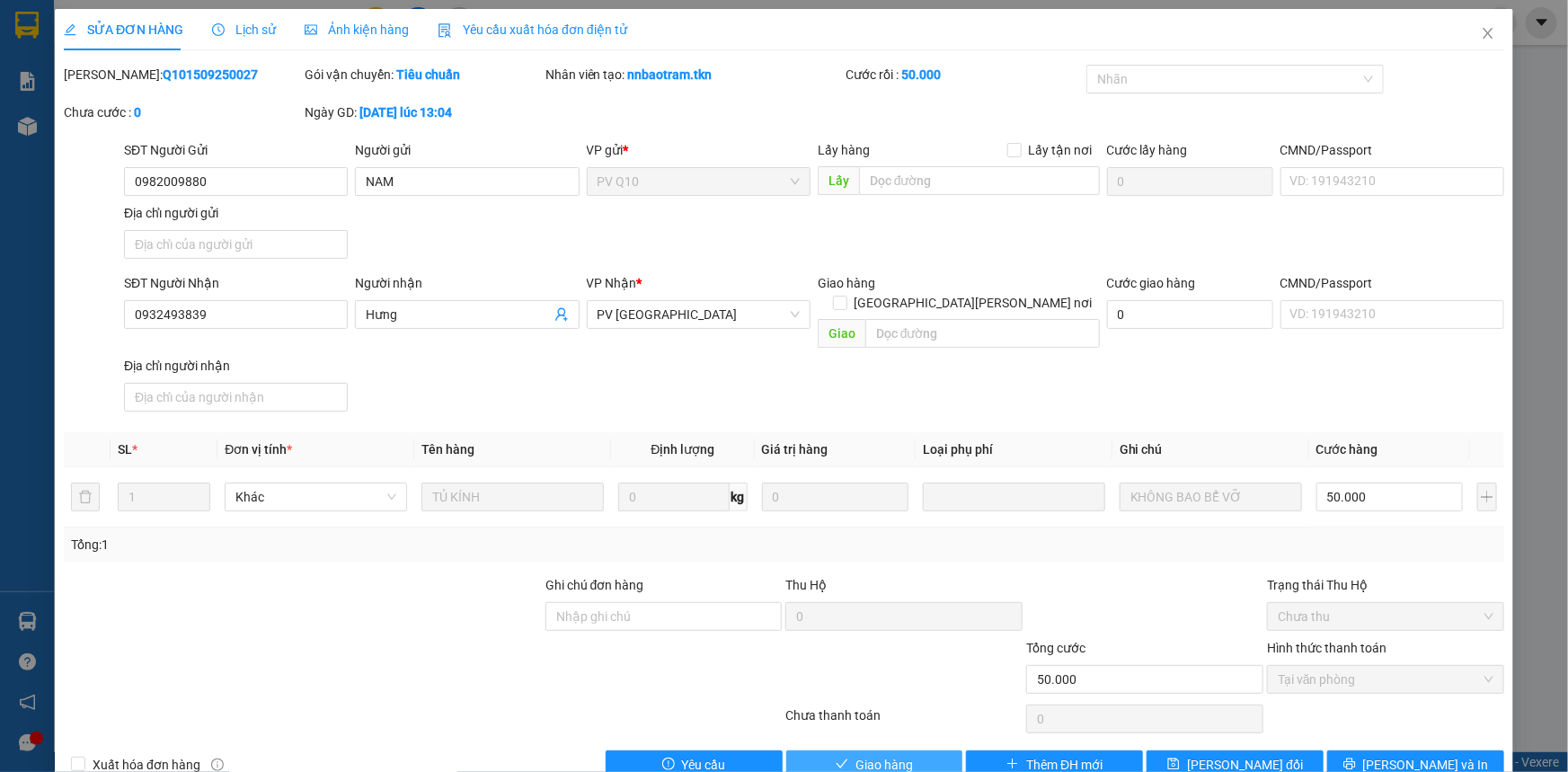
click at [930, 750] on button "Giao hàng" at bounding box center [874, 765] width 177 height 29
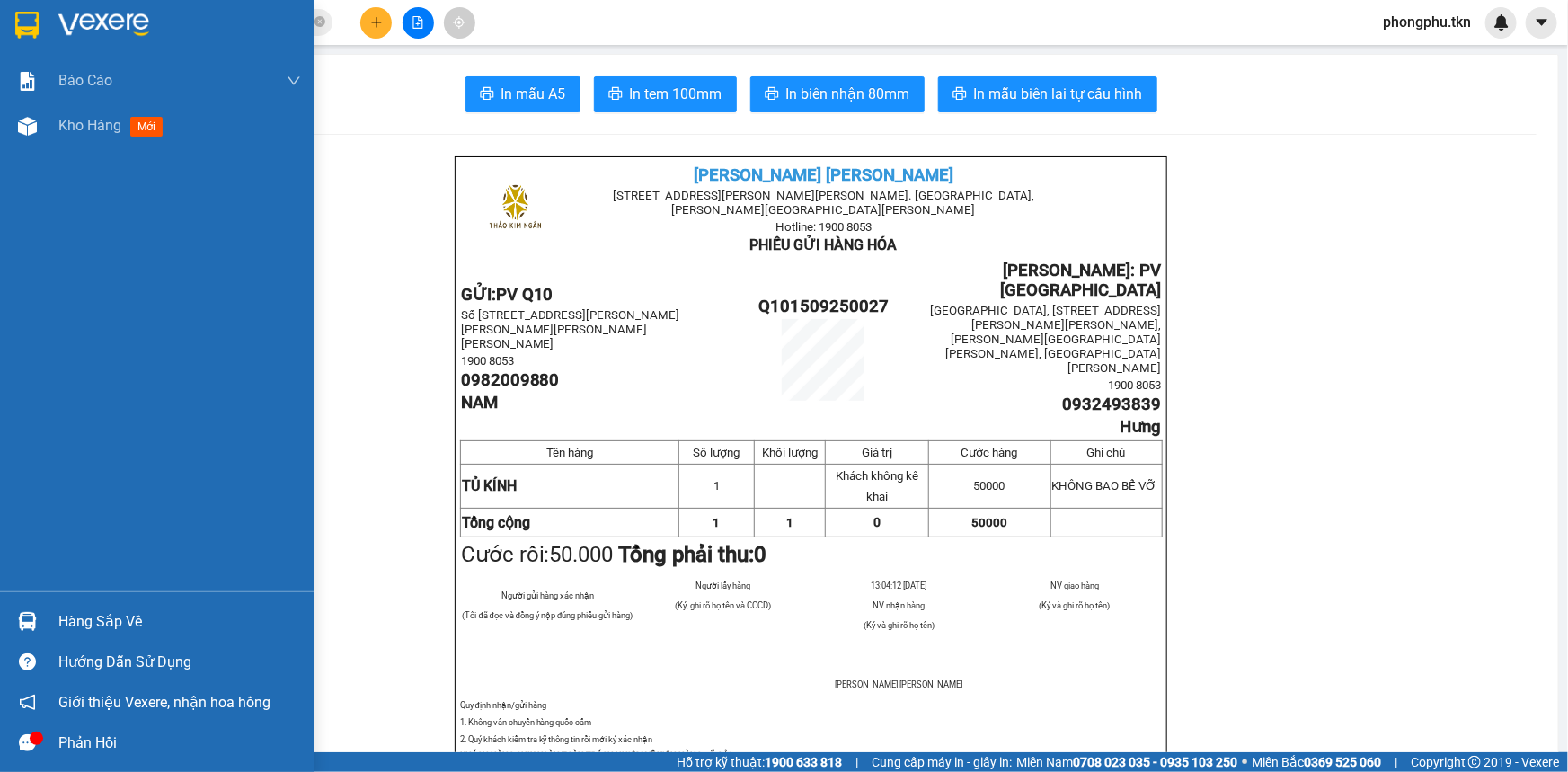
click at [42, 625] on div at bounding box center [27, 621] width 32 height 32
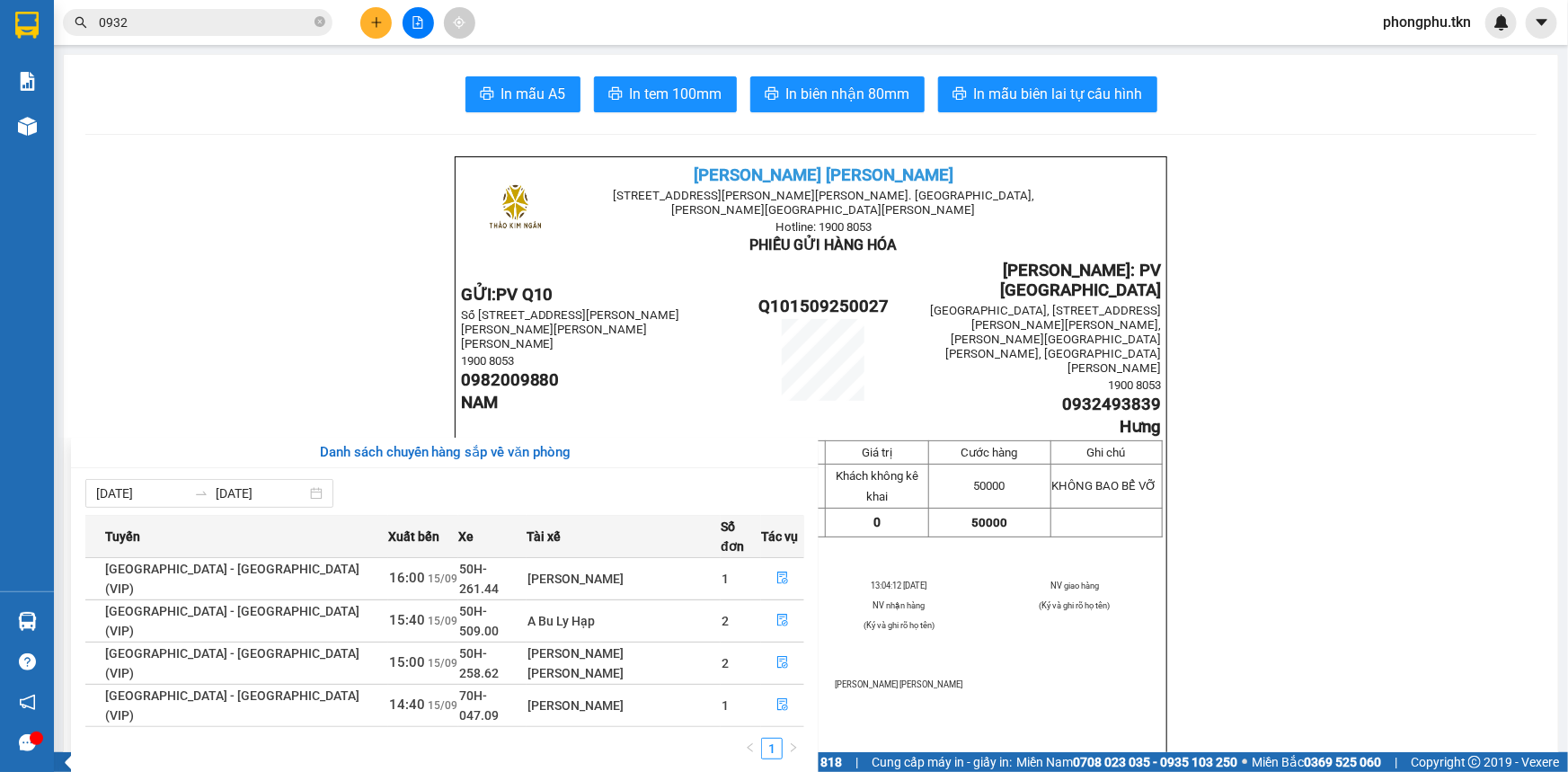
click at [270, 289] on section "Kết quả tìm kiếm ( 1163 ) Bộ lọc Mã ĐH Trạng thái Món hàng Thu hộ Tổng cước Chư…" at bounding box center [784, 386] width 1568 height 772
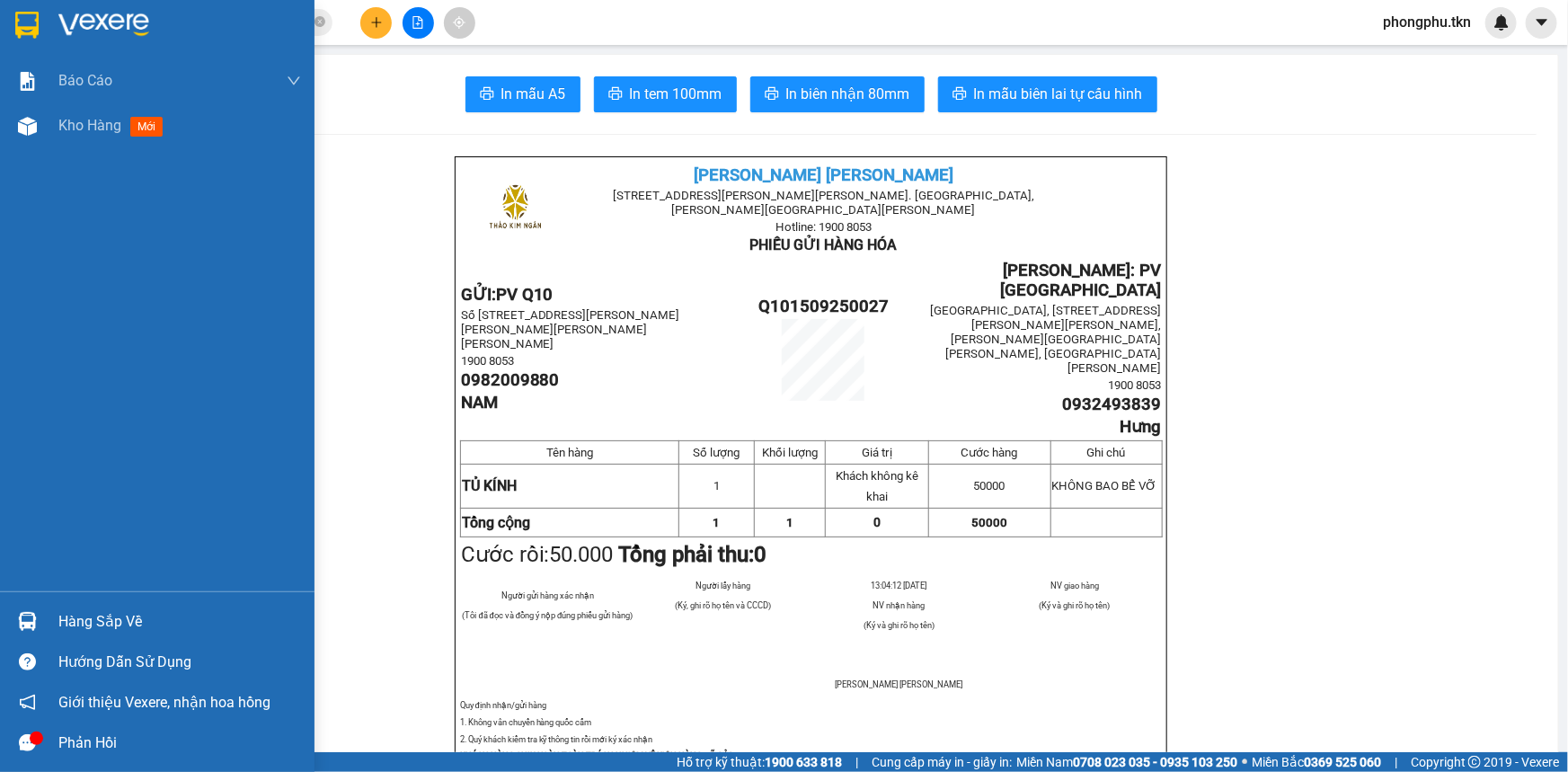
click at [89, 609] on div "Hàng sắp về" at bounding box center [180, 622] width 243 height 27
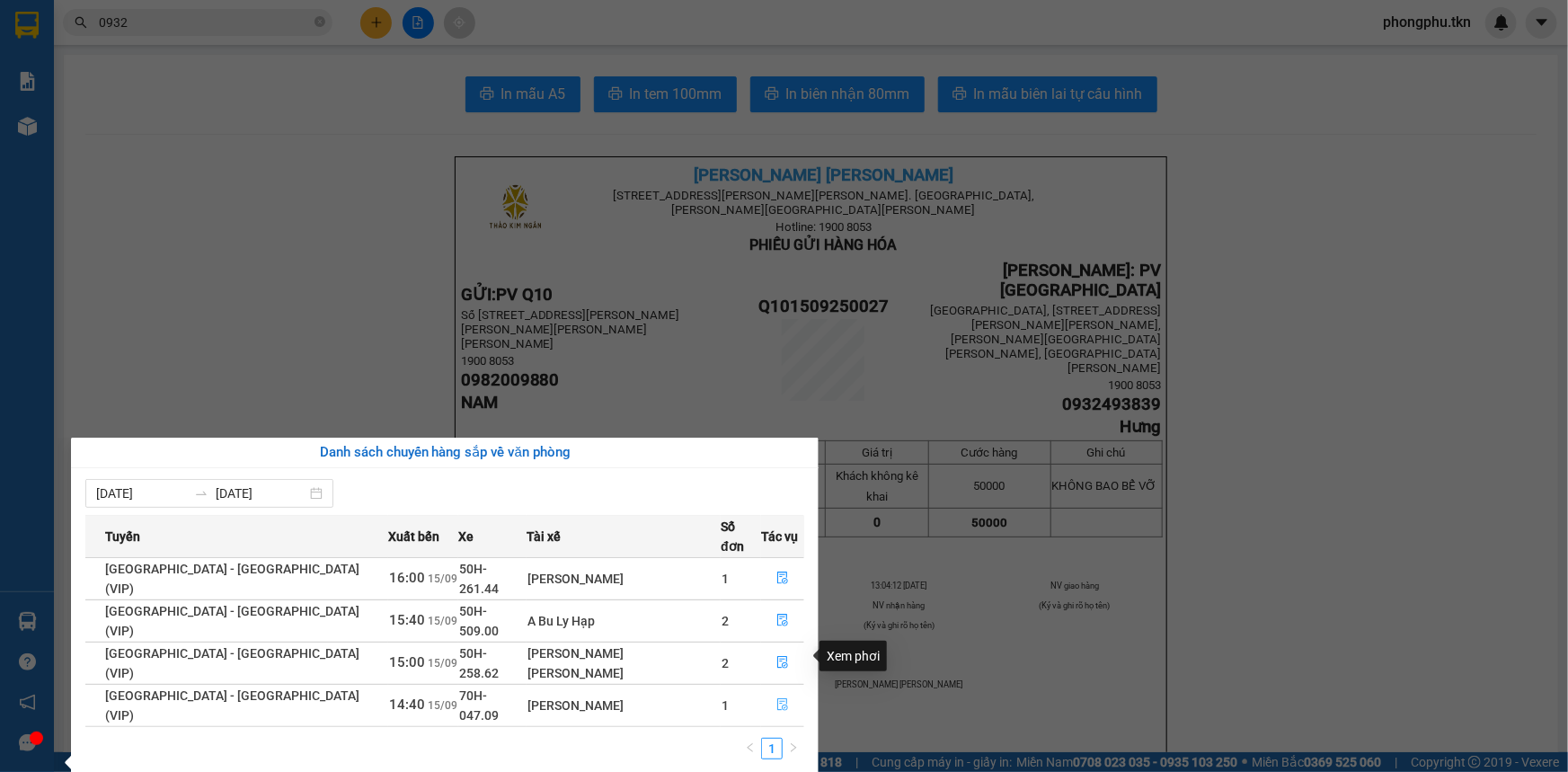
click at [777, 699] on icon "file-done" at bounding box center [783, 705] width 11 height 13
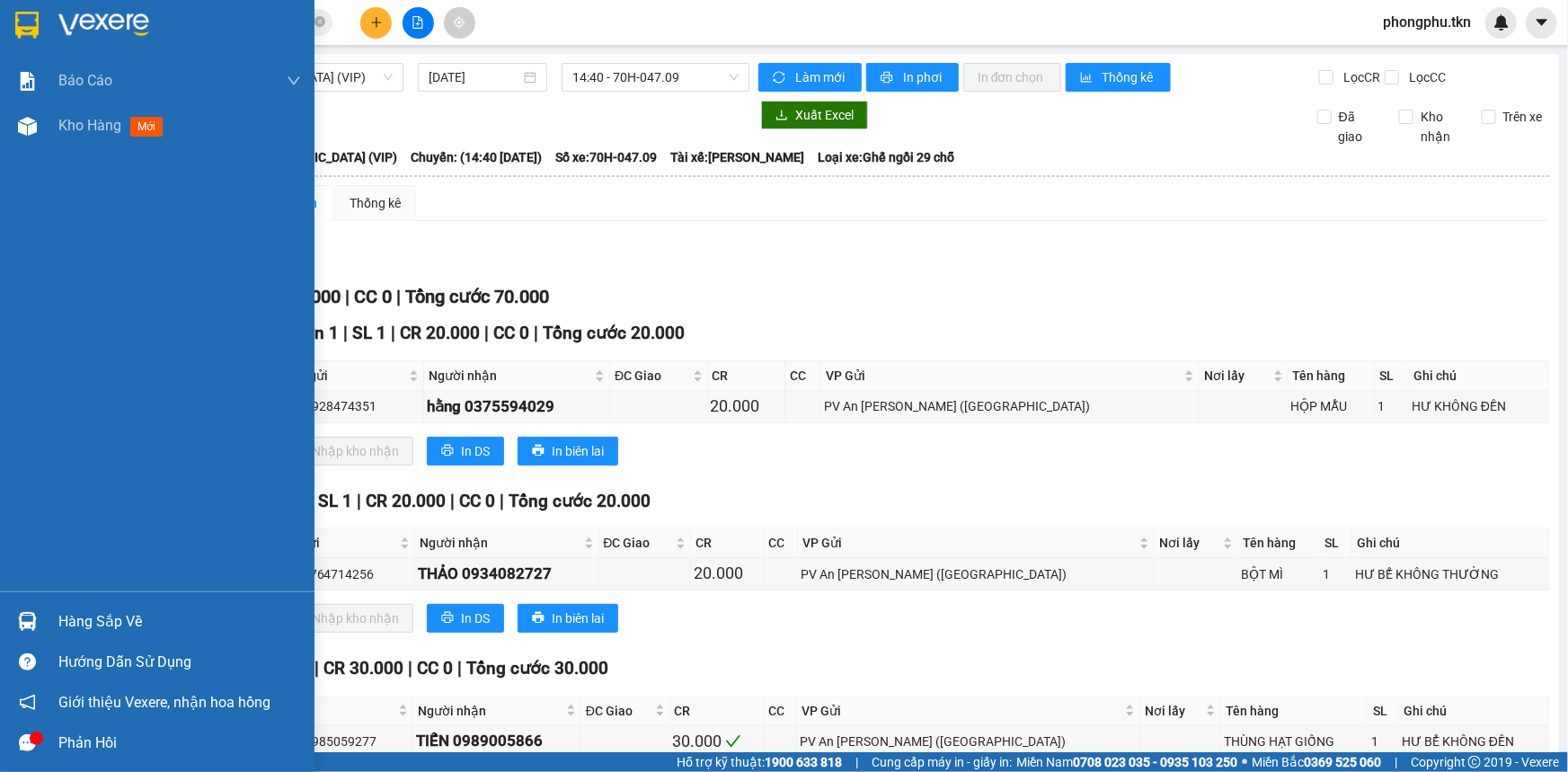
click at [28, 613] on img at bounding box center [27, 621] width 19 height 19
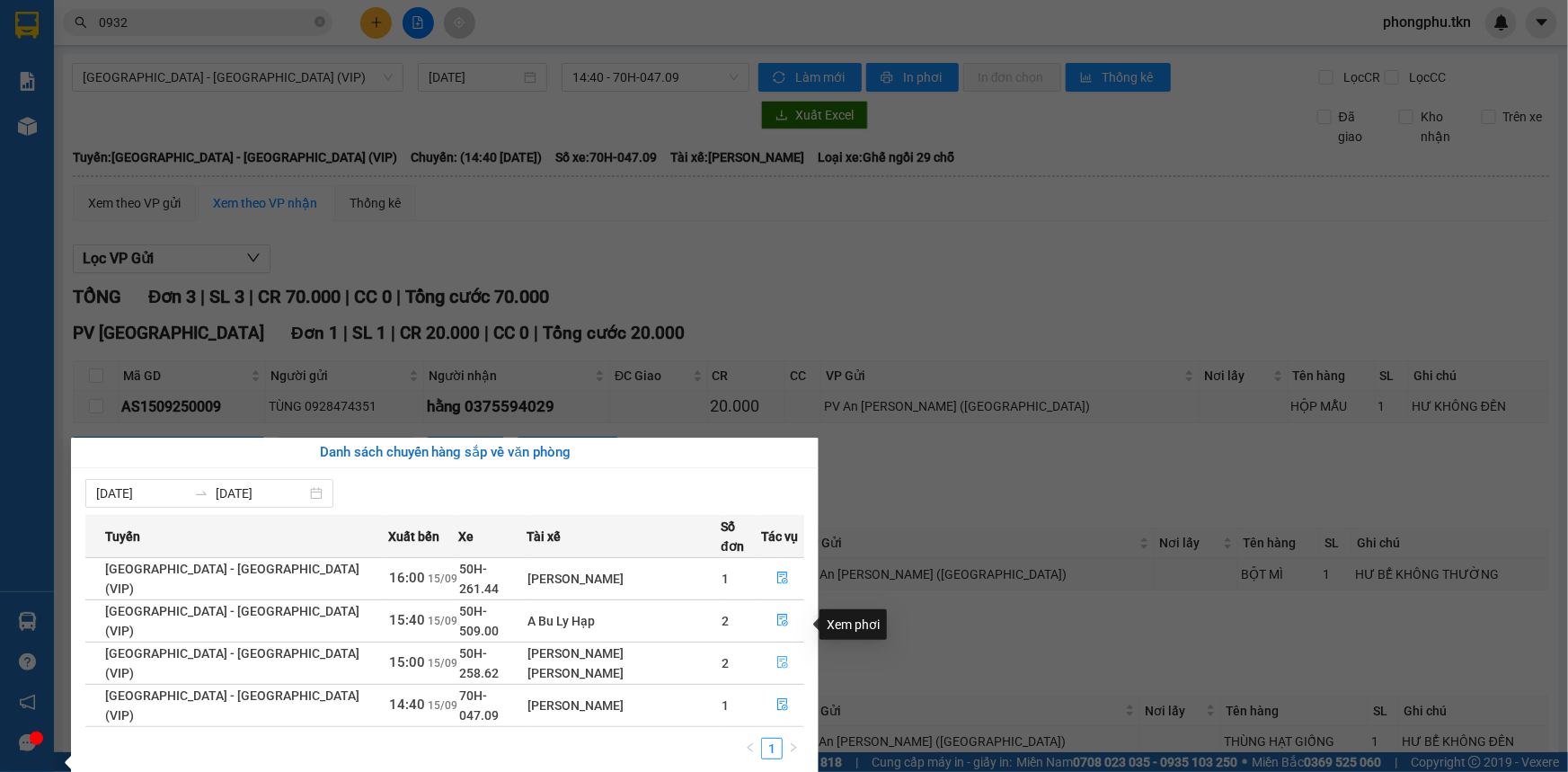
click at [777, 656] on icon "file-done" at bounding box center [783, 662] width 11 height 13
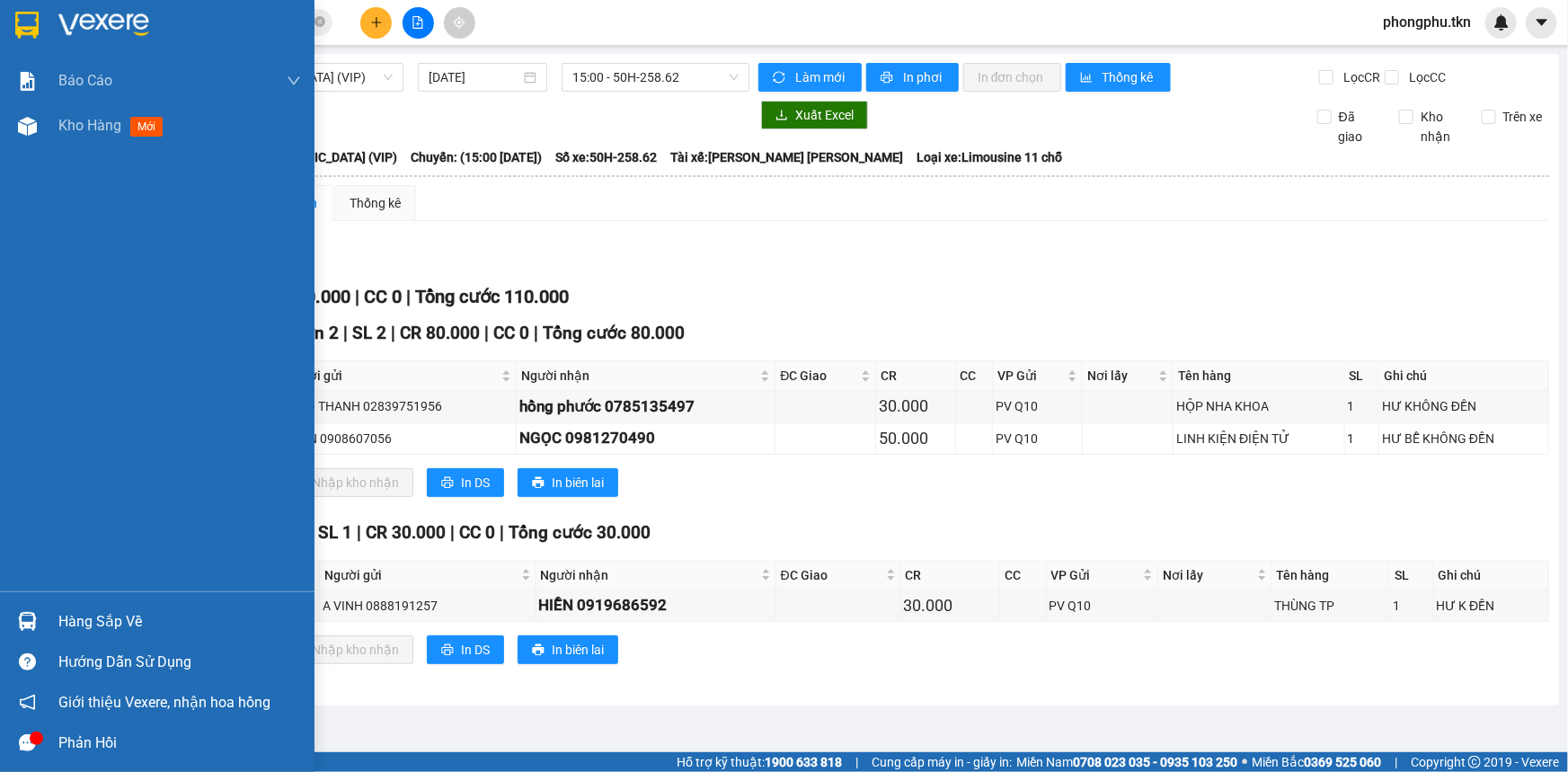
click at [34, 621] on img at bounding box center [27, 621] width 19 height 19
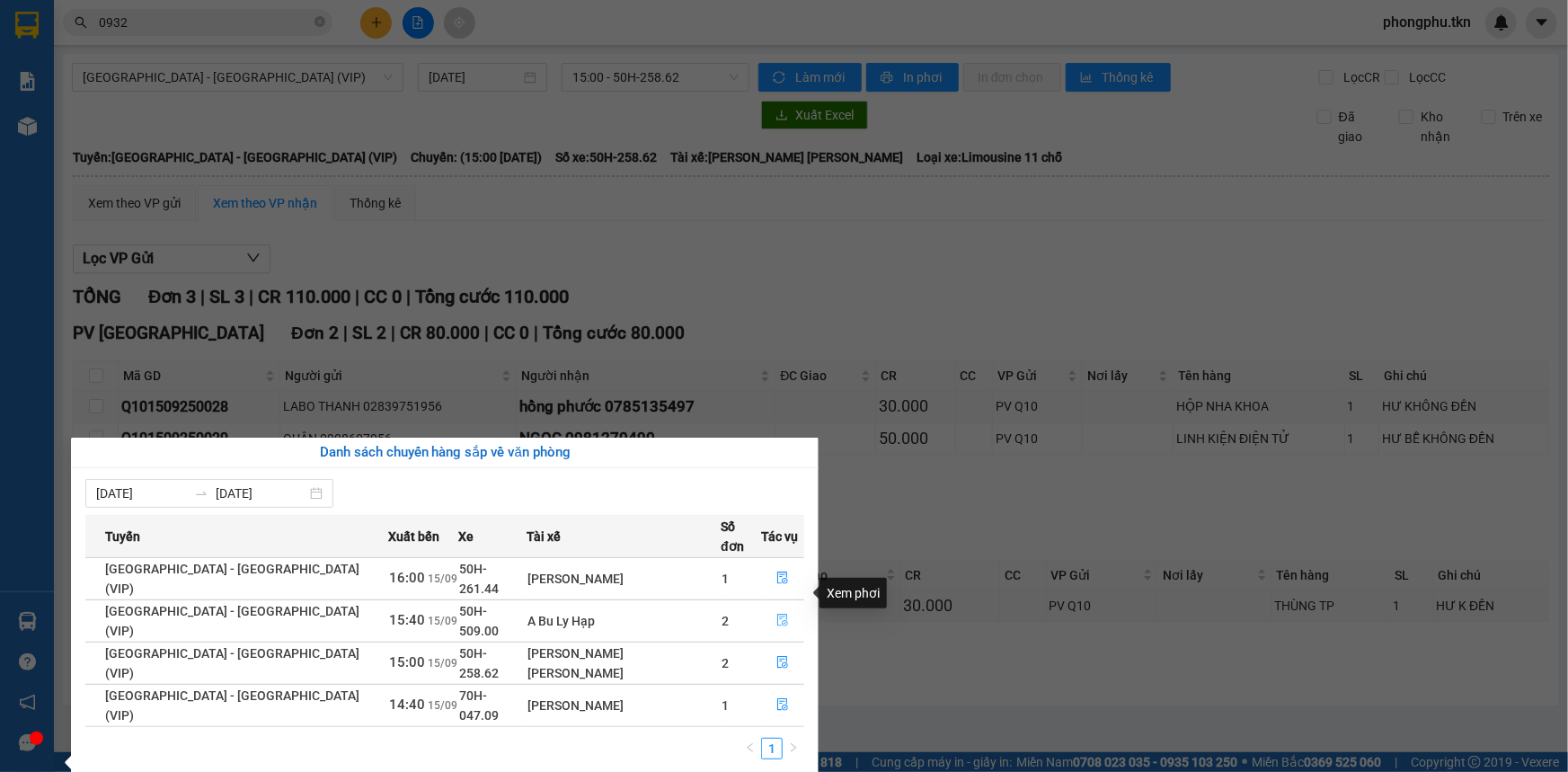
click at [776, 614] on icon "file-done" at bounding box center [783, 621] width 13 height 13
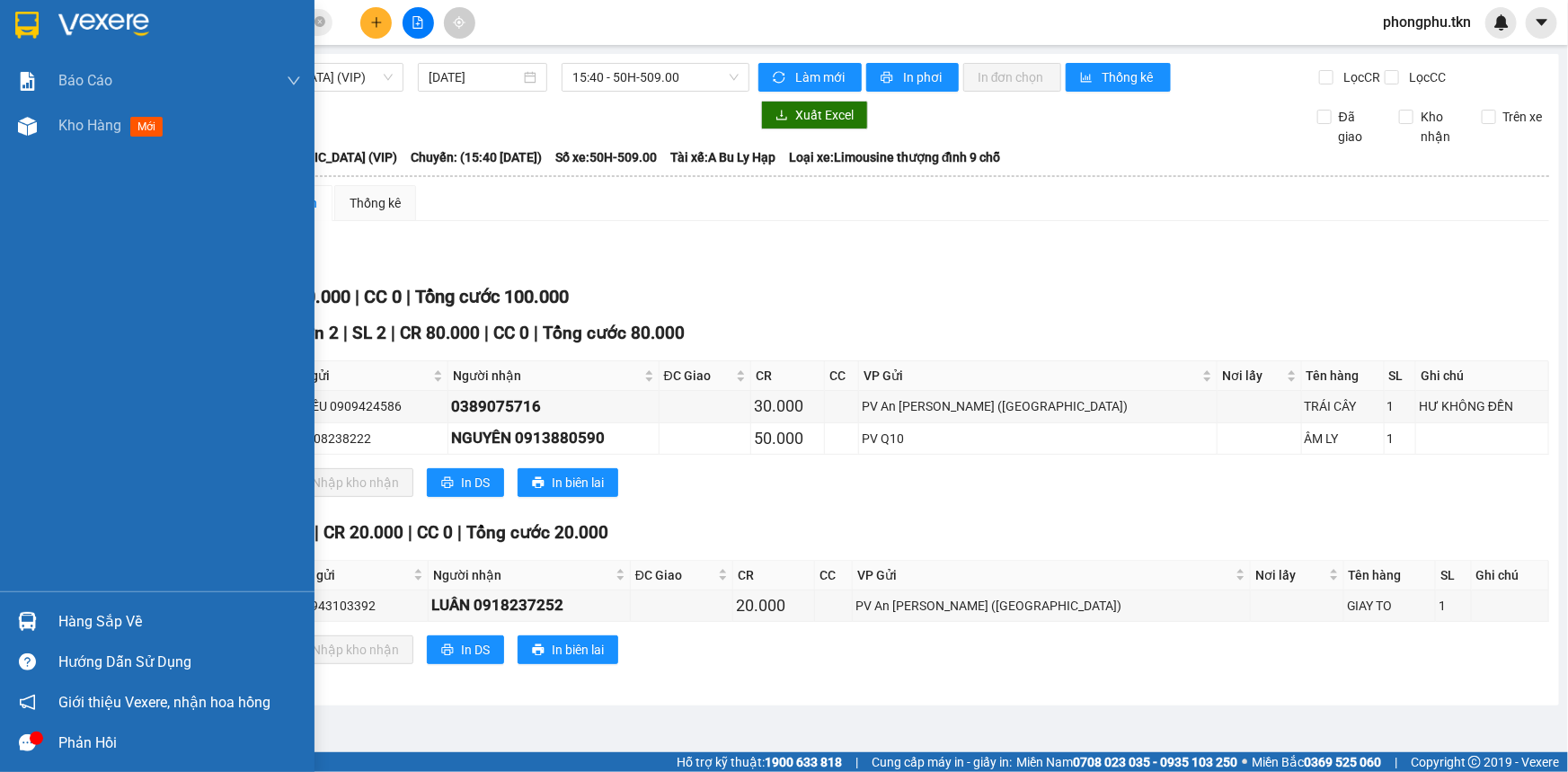
click at [18, 621] on img at bounding box center [27, 621] width 19 height 19
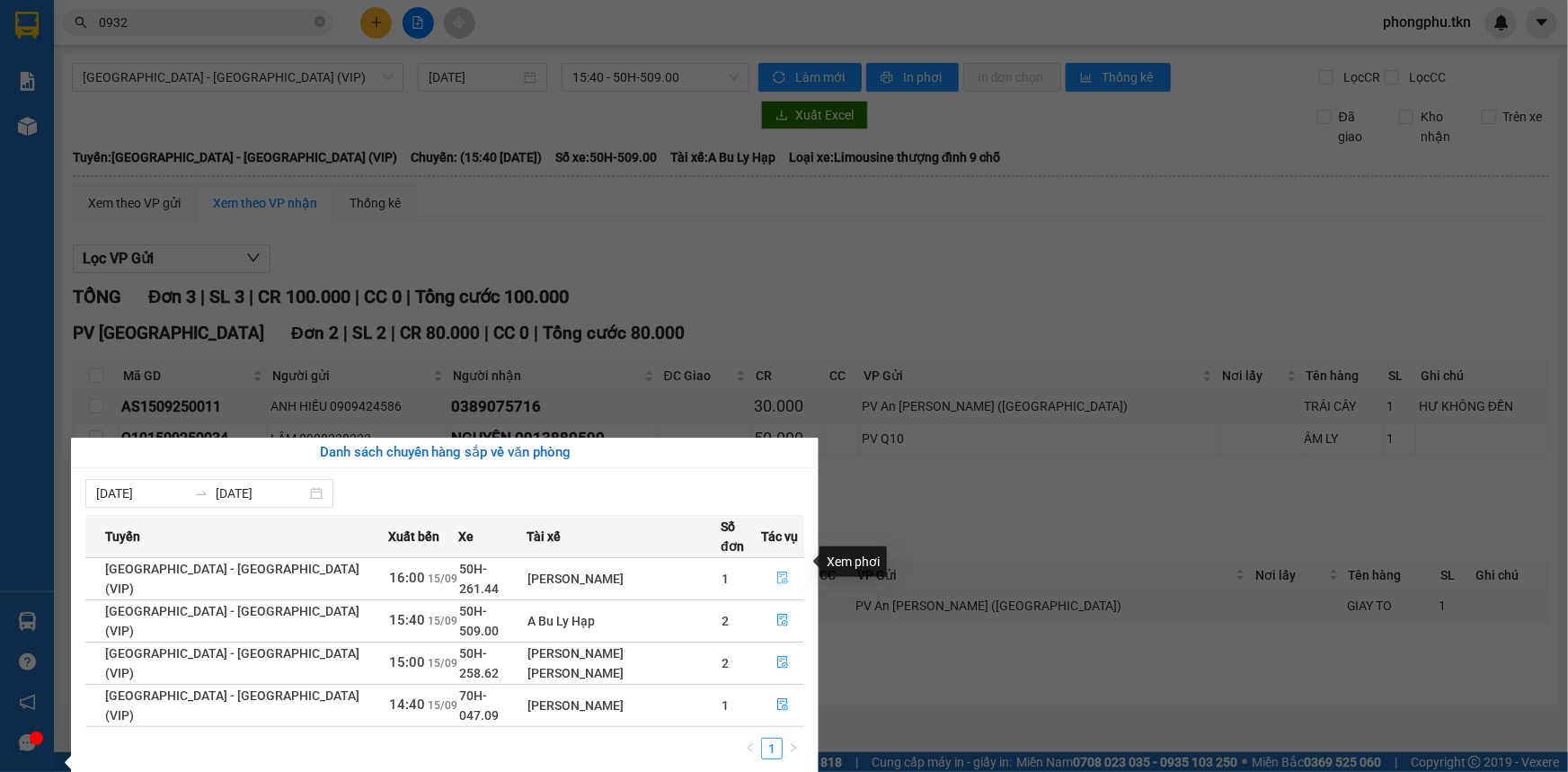
click at [776, 572] on icon "file-done" at bounding box center [783, 578] width 13 height 13
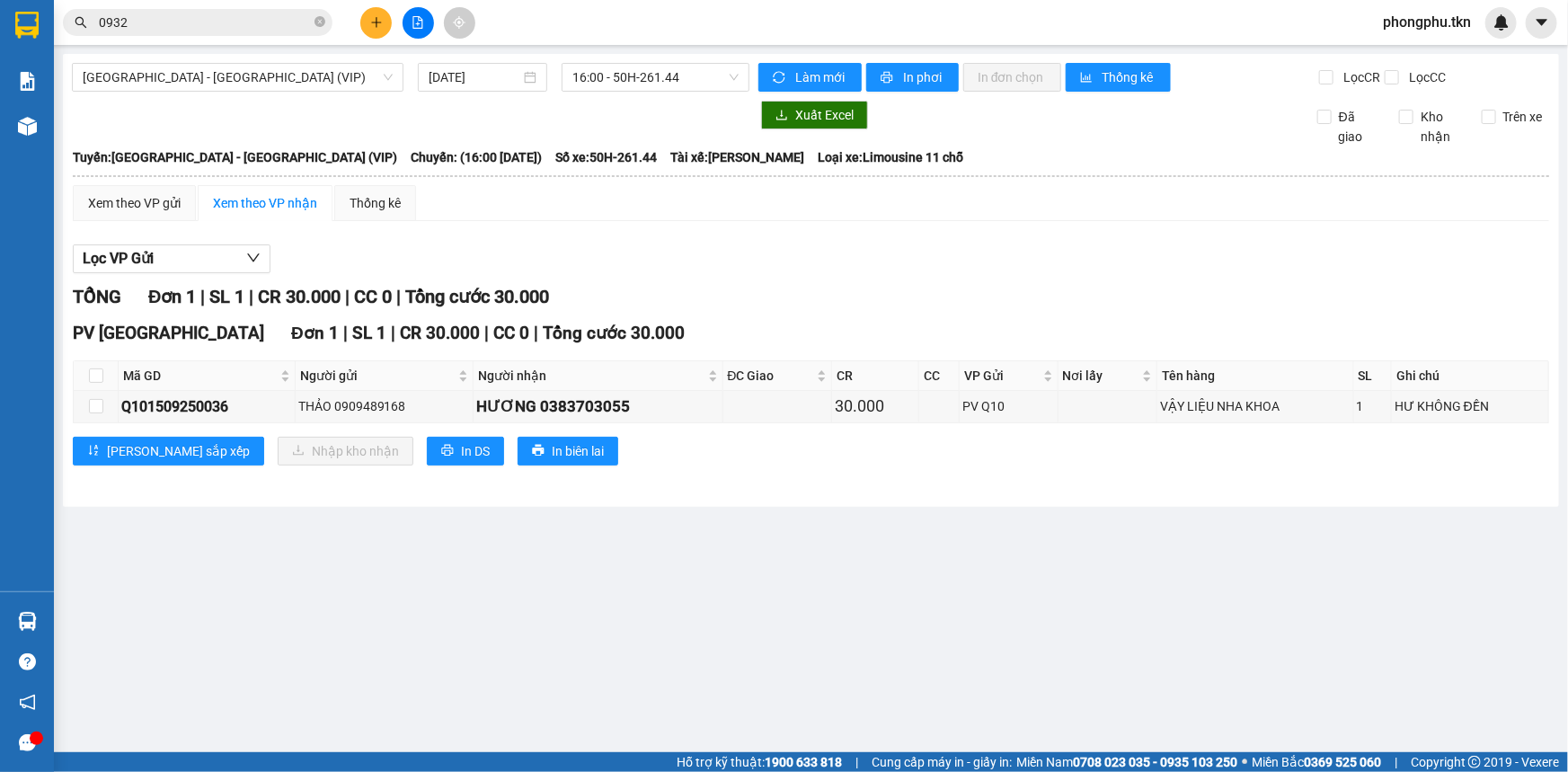
click at [633, 667] on main "Sài Gòn - Tây Ninh (VIP) 15/09/2025 16:00 - 50H-261.44 Làm mới In phơi In đơn c…" at bounding box center [784, 376] width 1568 height 752
click at [282, 23] on input "0932" at bounding box center [205, 23] width 212 height 20
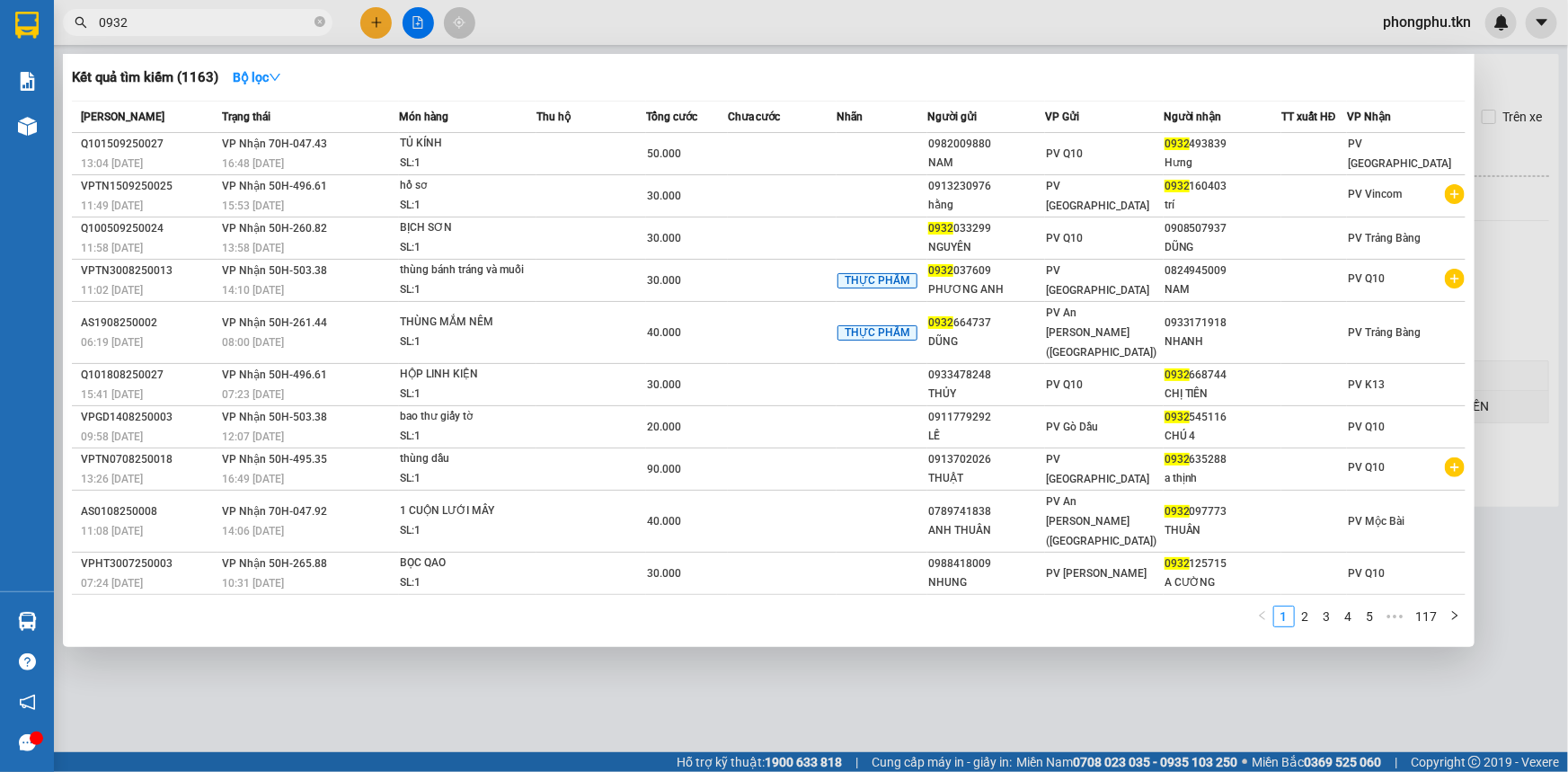
click at [282, 23] on input "0932" at bounding box center [205, 23] width 212 height 20
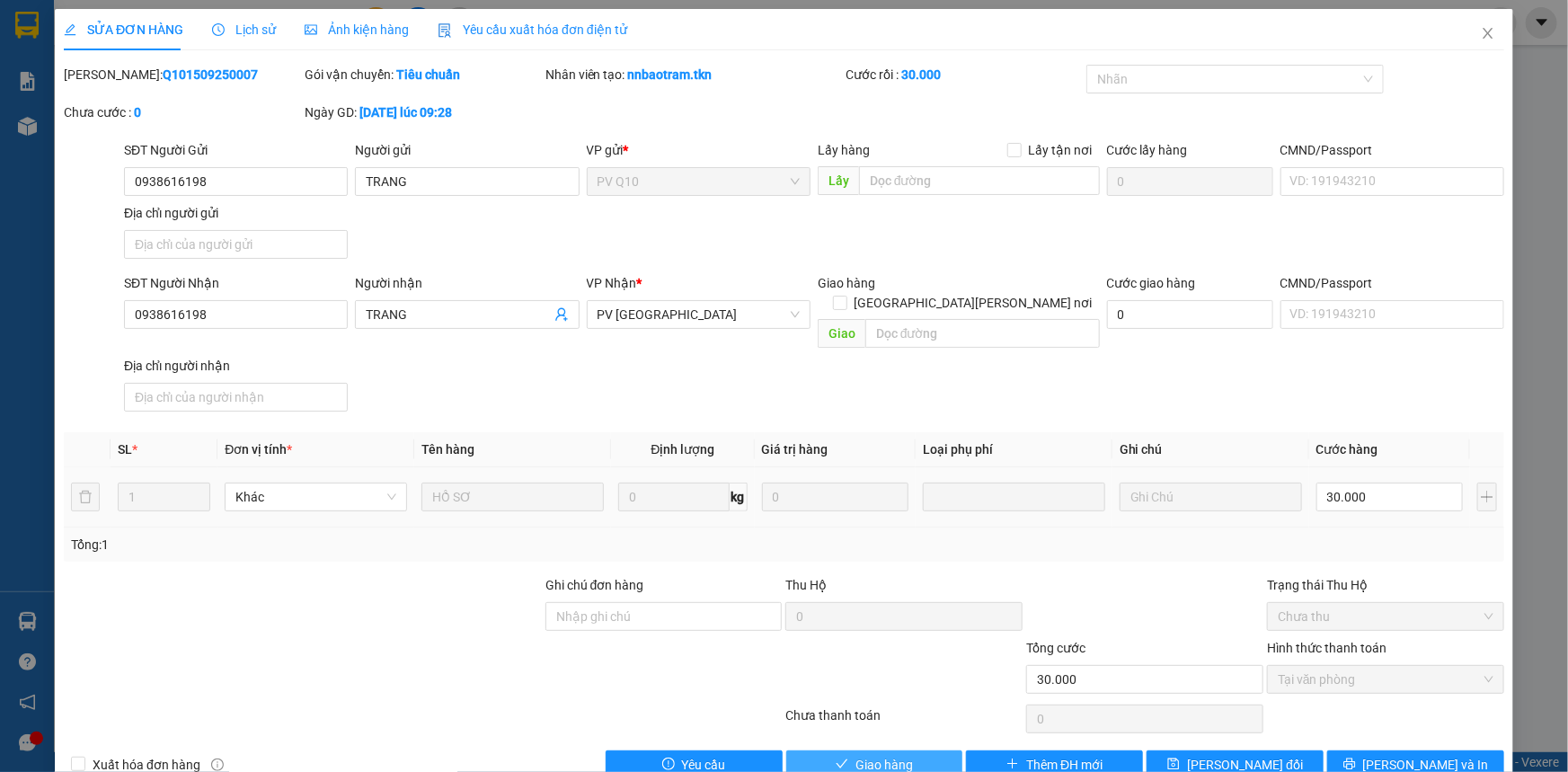
click at [874, 755] on span "Giao hàng" at bounding box center [883, 765] width 57 height 20
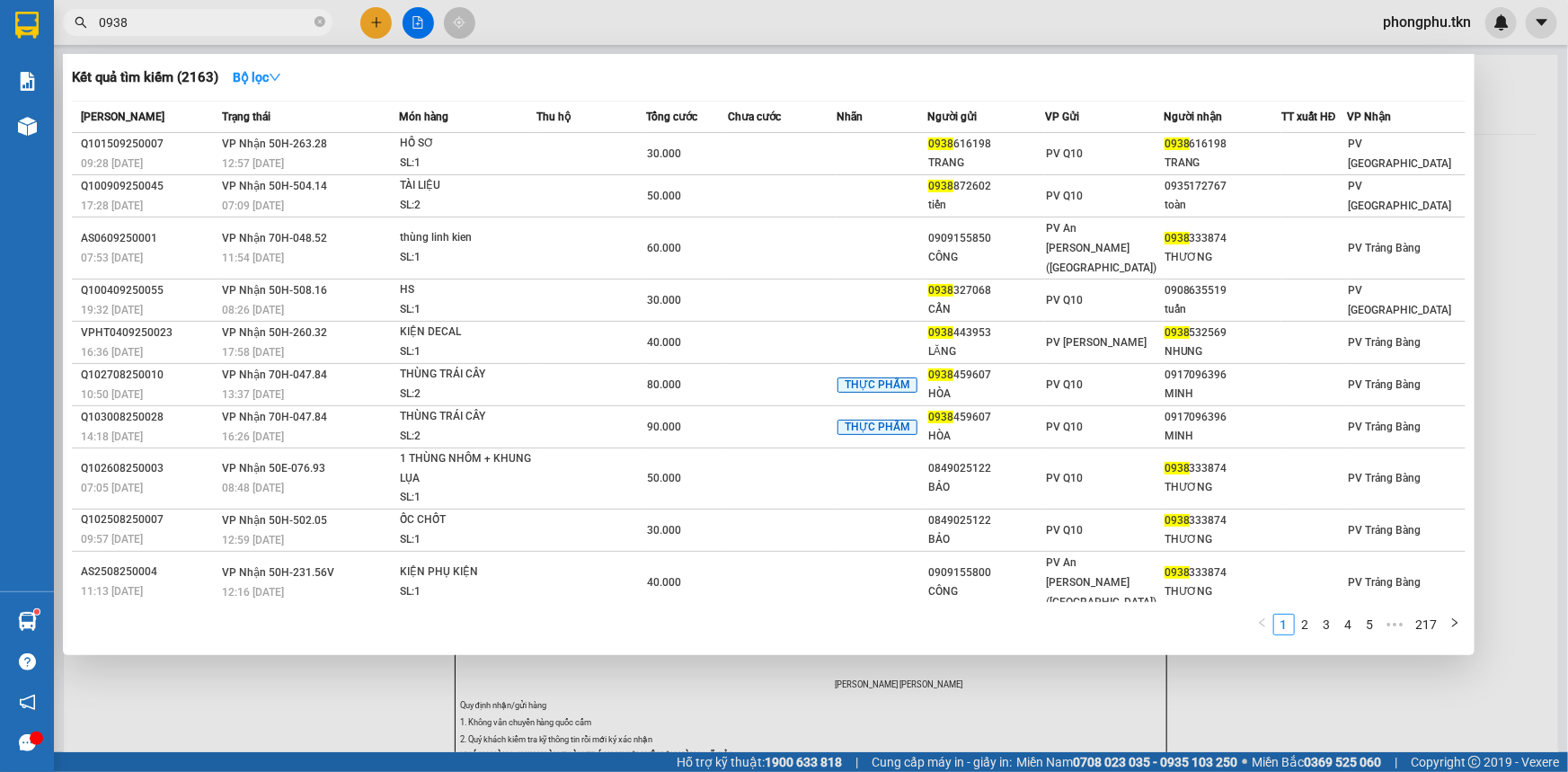
click at [254, 30] on input "0938" at bounding box center [205, 23] width 212 height 20
click at [319, 18] on icon "close-circle" at bounding box center [320, 22] width 11 height 11
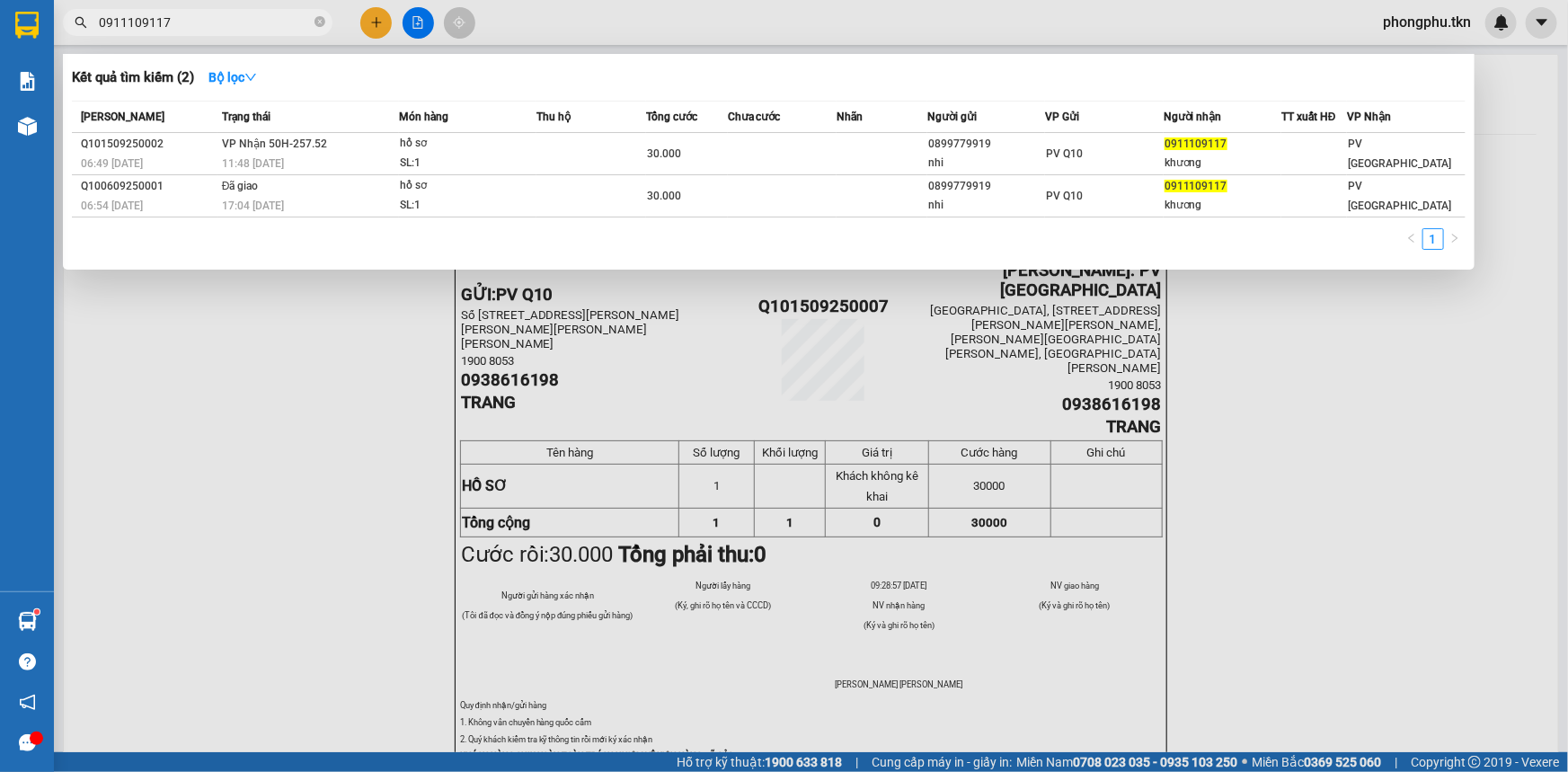
click at [402, 148] on div "hồ sơ" at bounding box center [467, 144] width 135 height 20
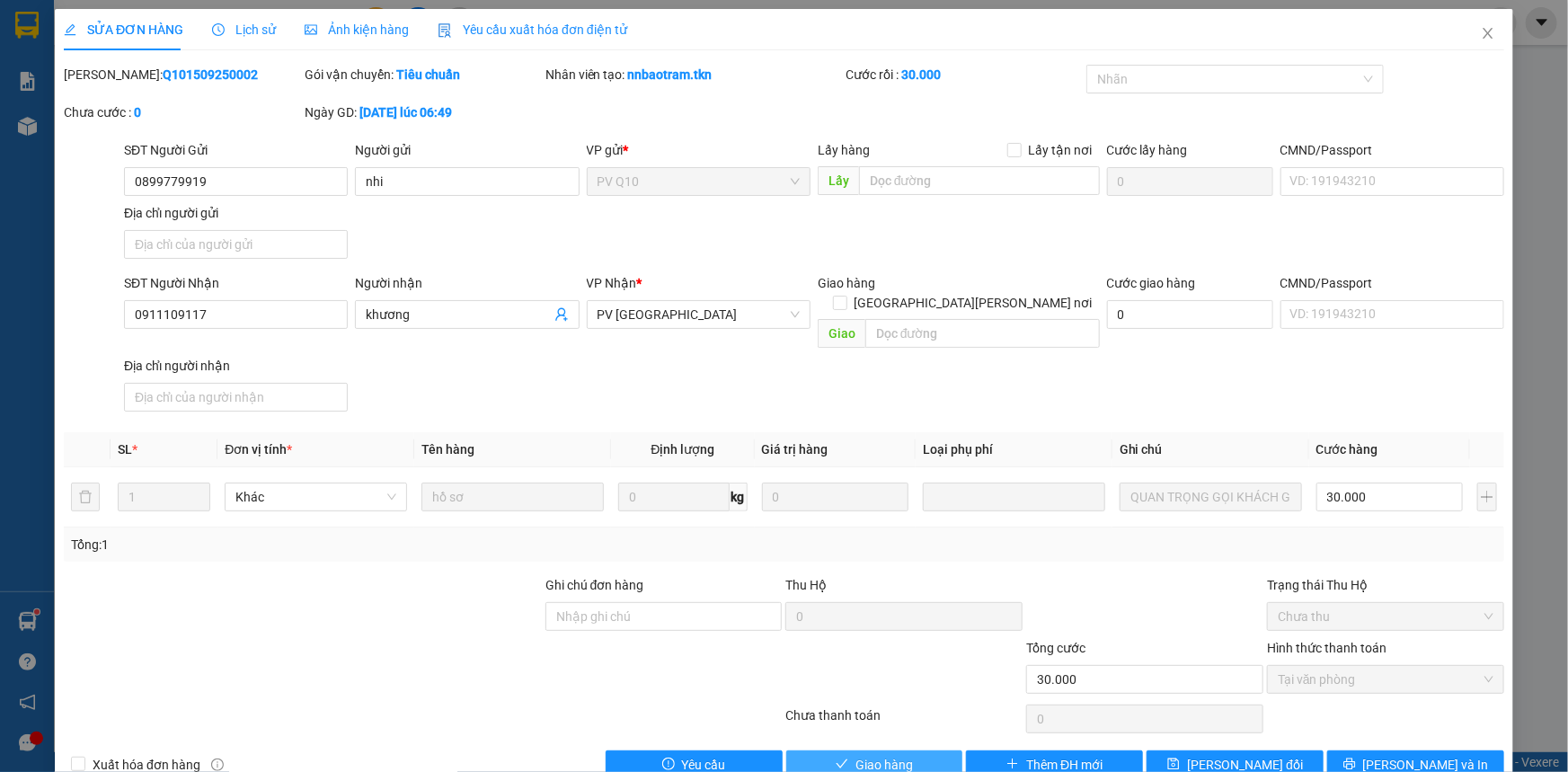
click at [887, 755] on span "Giao hàng" at bounding box center [883, 765] width 57 height 20
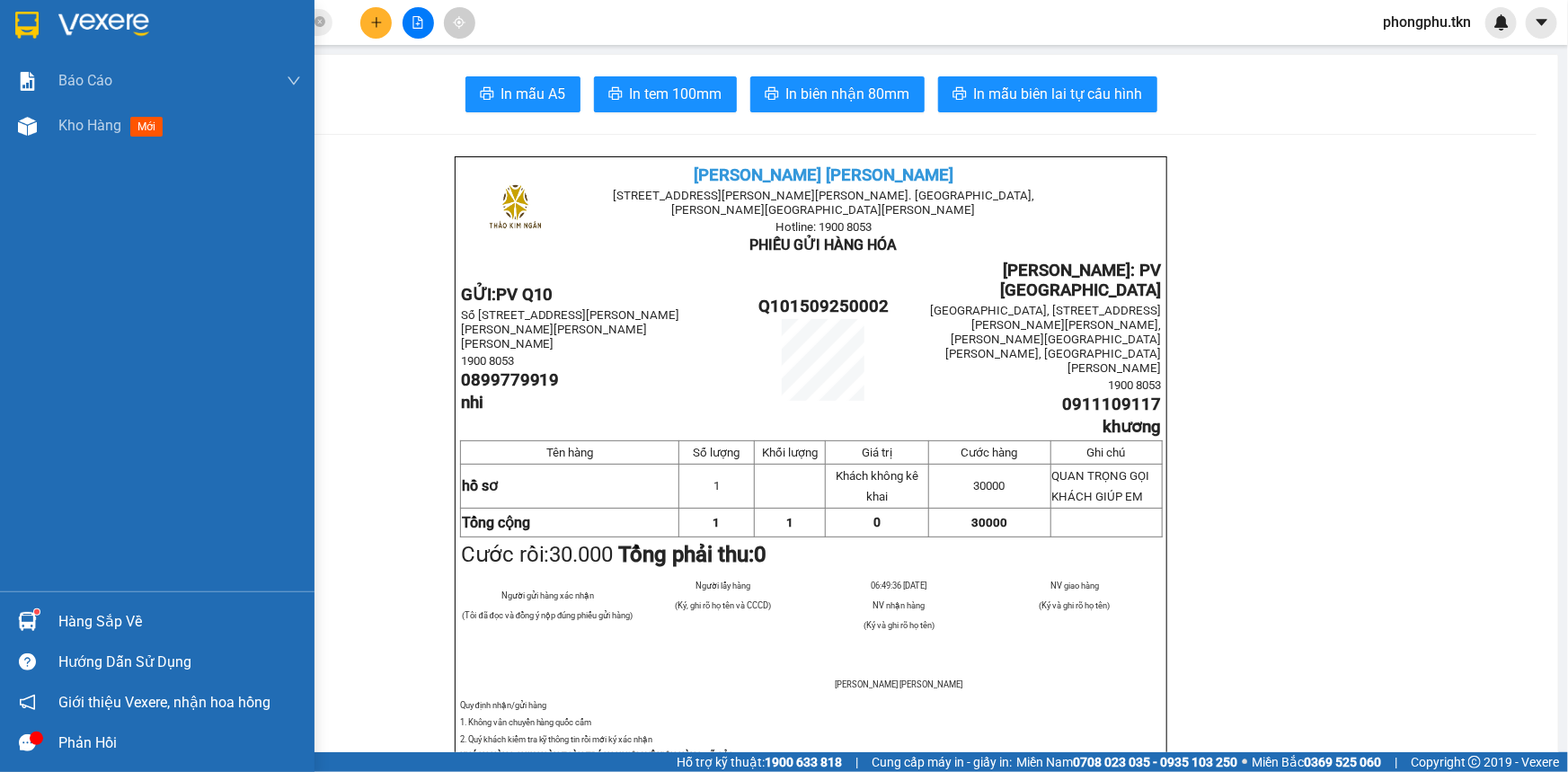
click at [35, 624] on img at bounding box center [27, 621] width 19 height 19
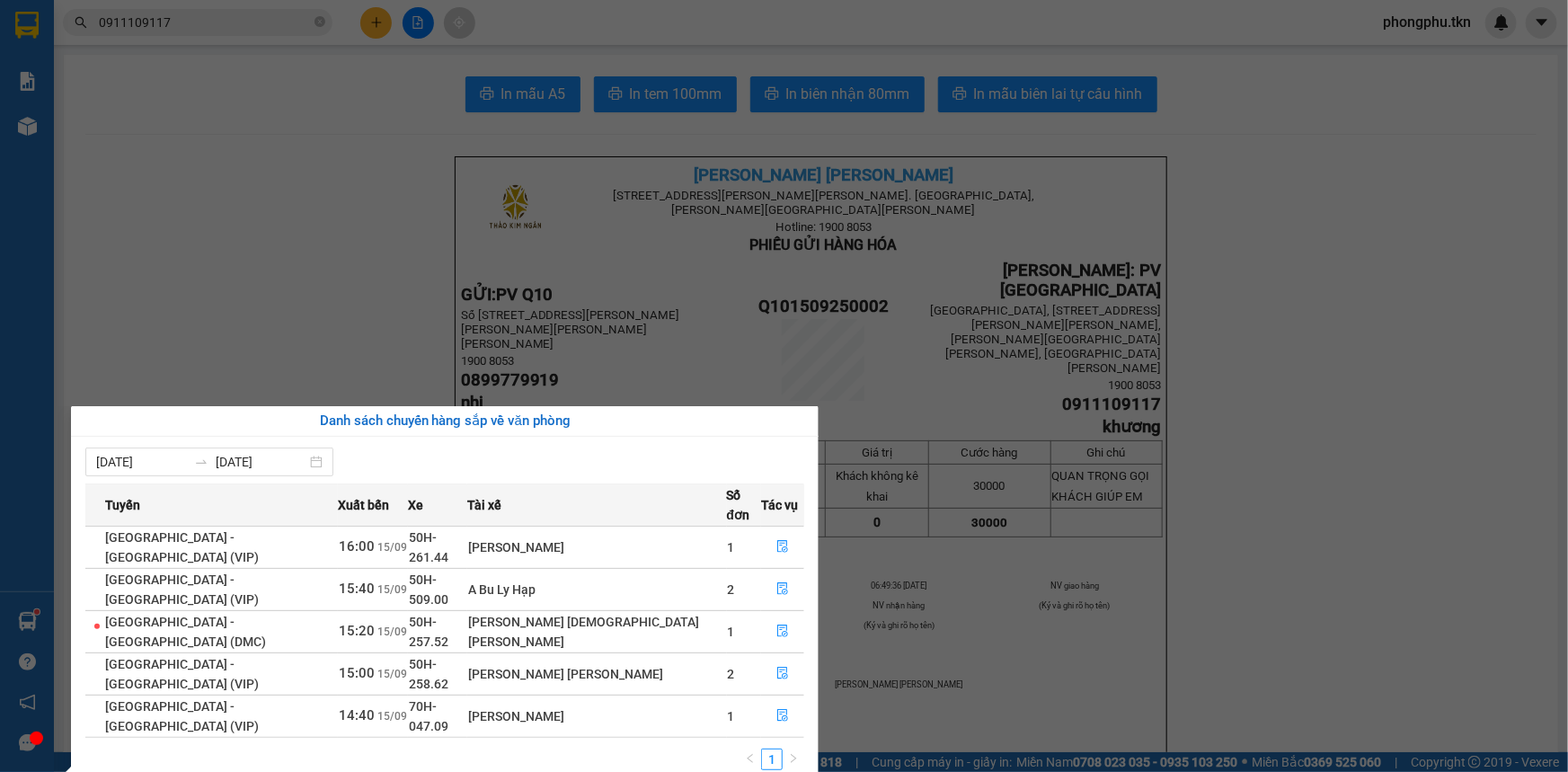
drag, startPoint x: 357, startPoint y: 257, endPoint x: 302, endPoint y: 222, distance: 65.2
click at [348, 246] on section "Kết quả tìm kiếm ( 2 ) Bộ lọc Mã ĐH Trạng thái Món hàng Thu hộ Tổng cước Chưa c…" at bounding box center [784, 386] width 1568 height 772
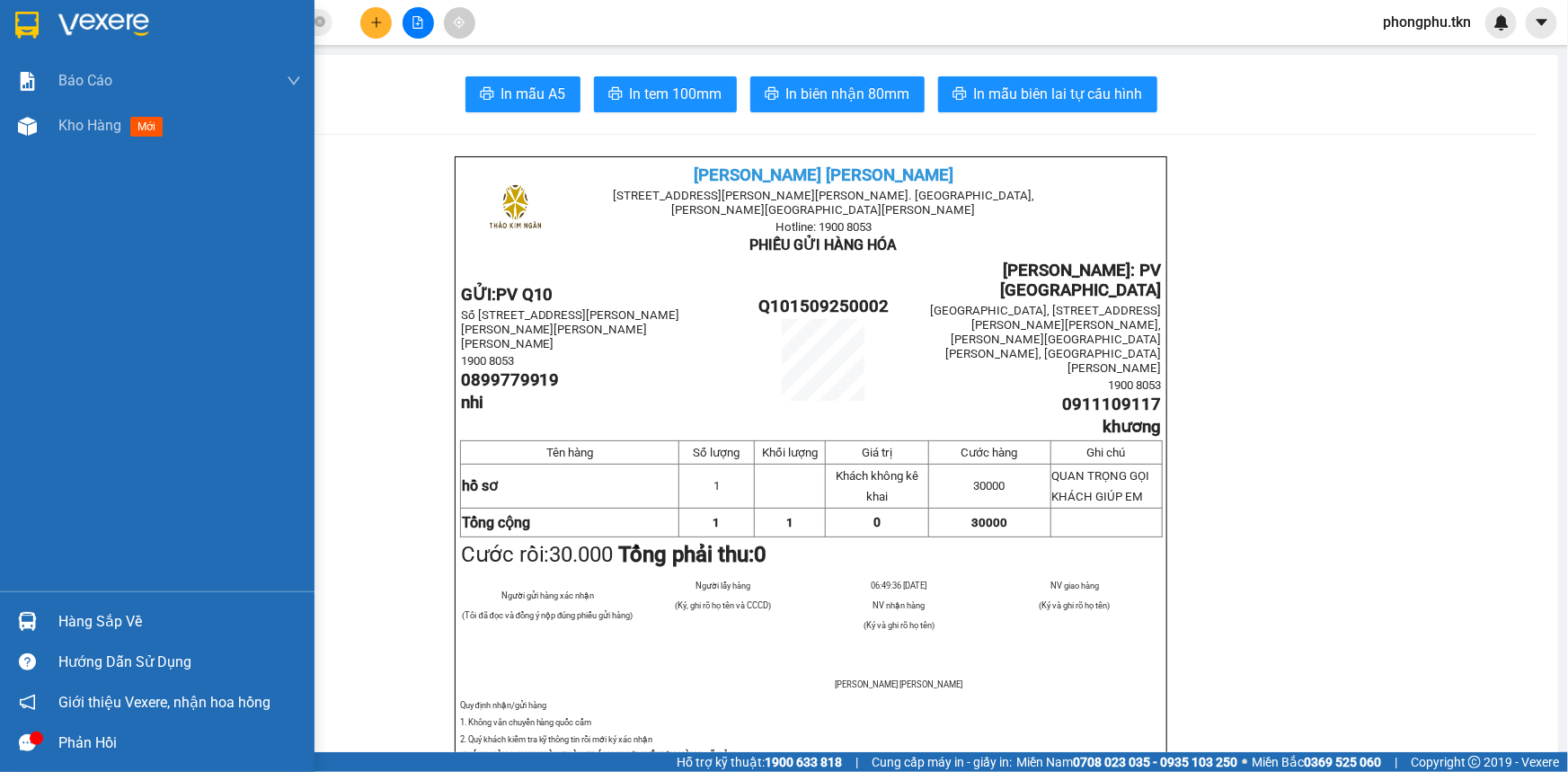
click at [30, 617] on img at bounding box center [27, 621] width 19 height 19
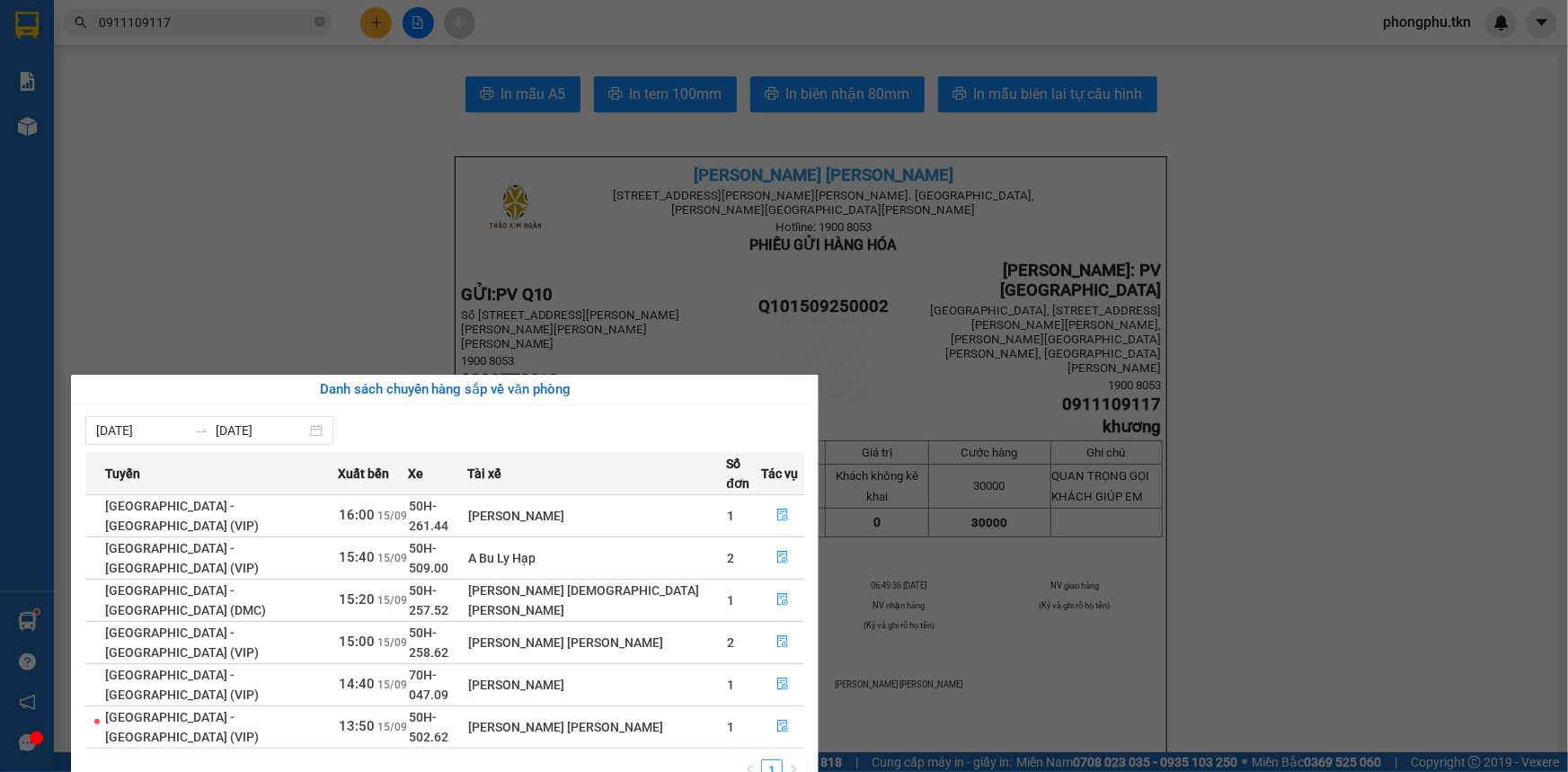
click at [467, 706] on td "50H-502.62" at bounding box center [437, 727] width 59 height 43
click at [780, 720] on icon "file-done" at bounding box center [783, 727] width 13 height 13
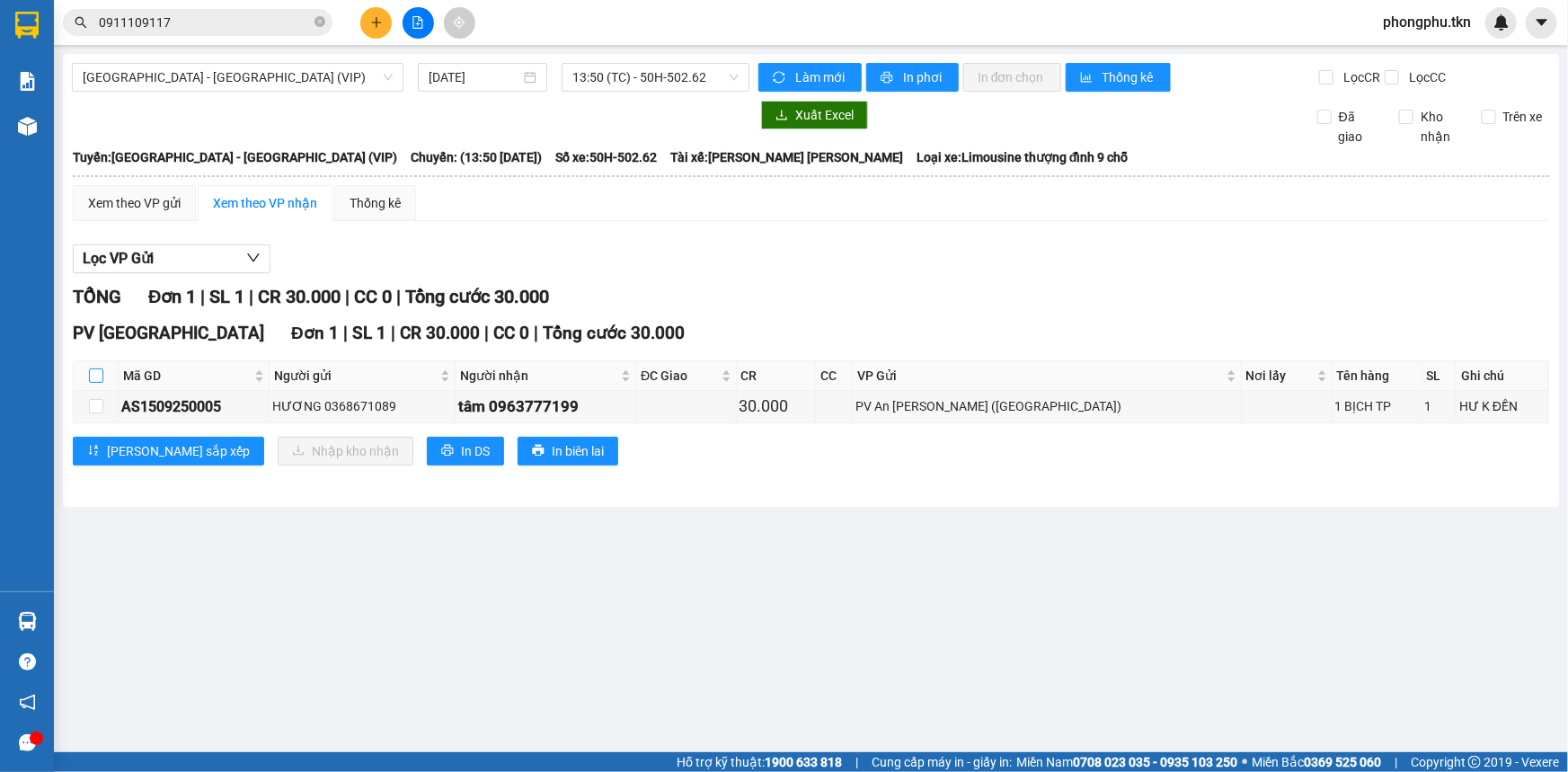
click at [98, 370] on input "checkbox" at bounding box center [96, 376] width 15 height 15
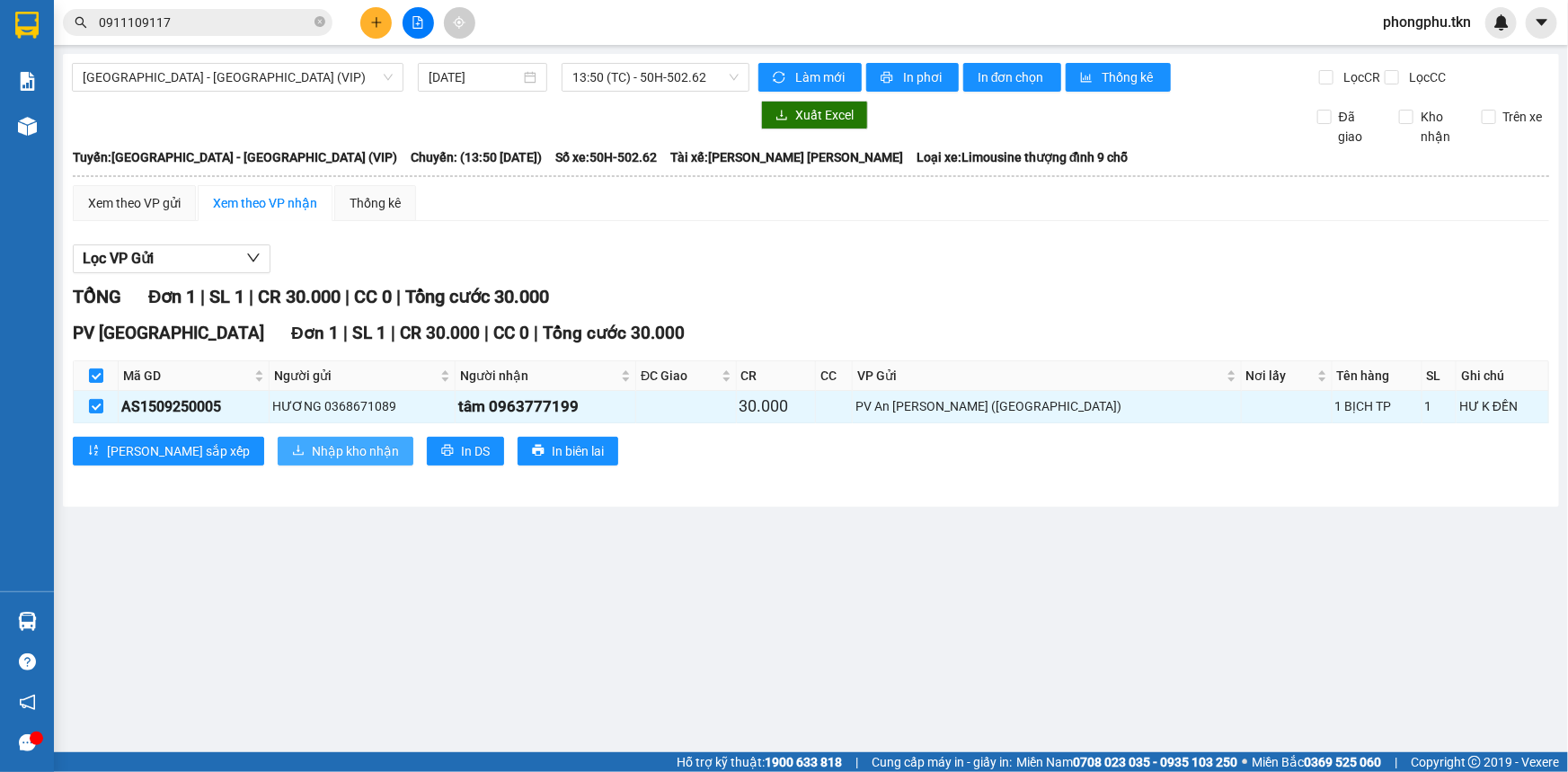
click at [312, 447] on span "Nhập kho nhận" at bounding box center [355, 451] width 87 height 20
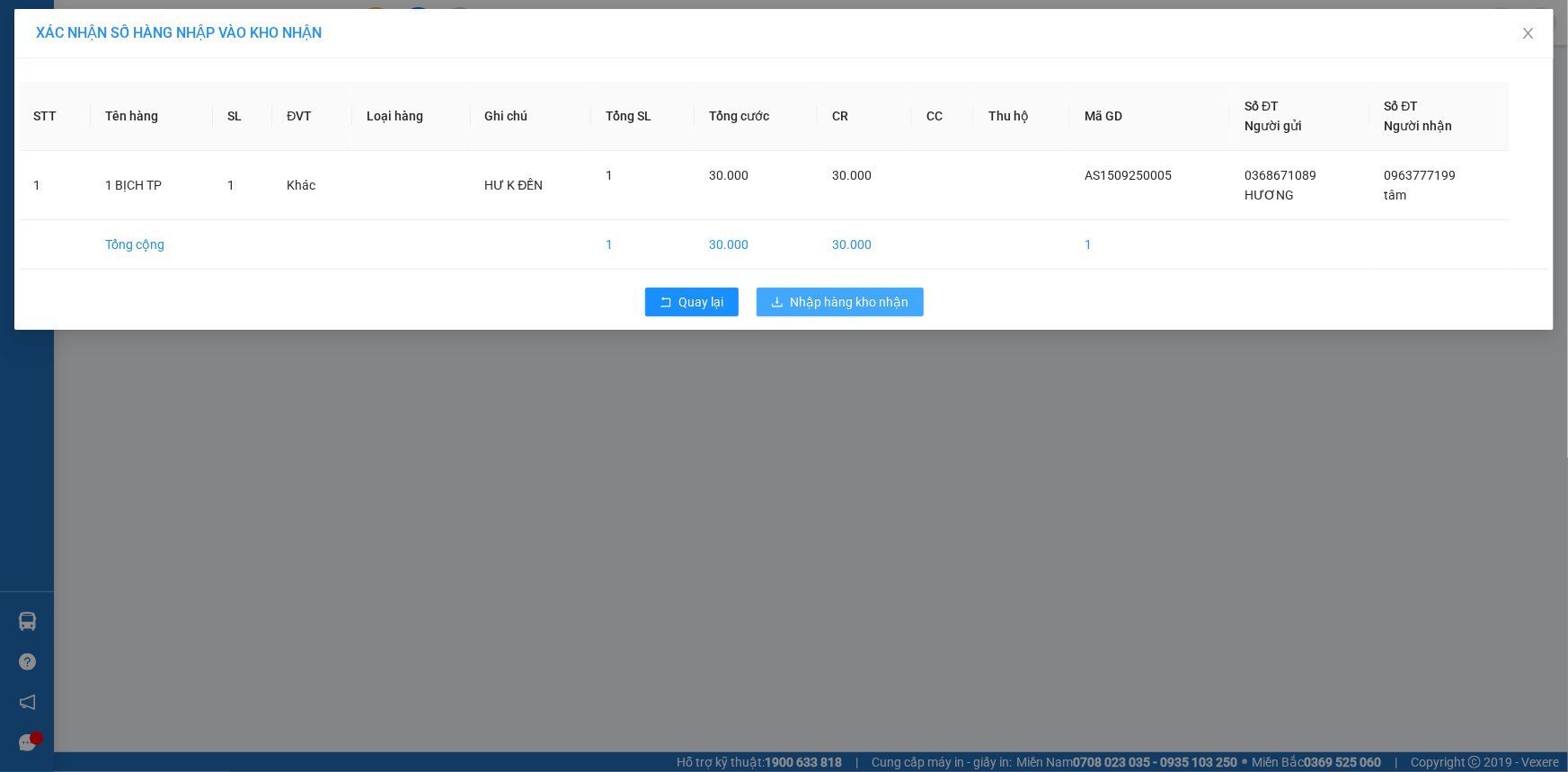
click at [853, 298] on span "Nhập hàng kho nhận" at bounding box center [850, 302] width 119 height 20
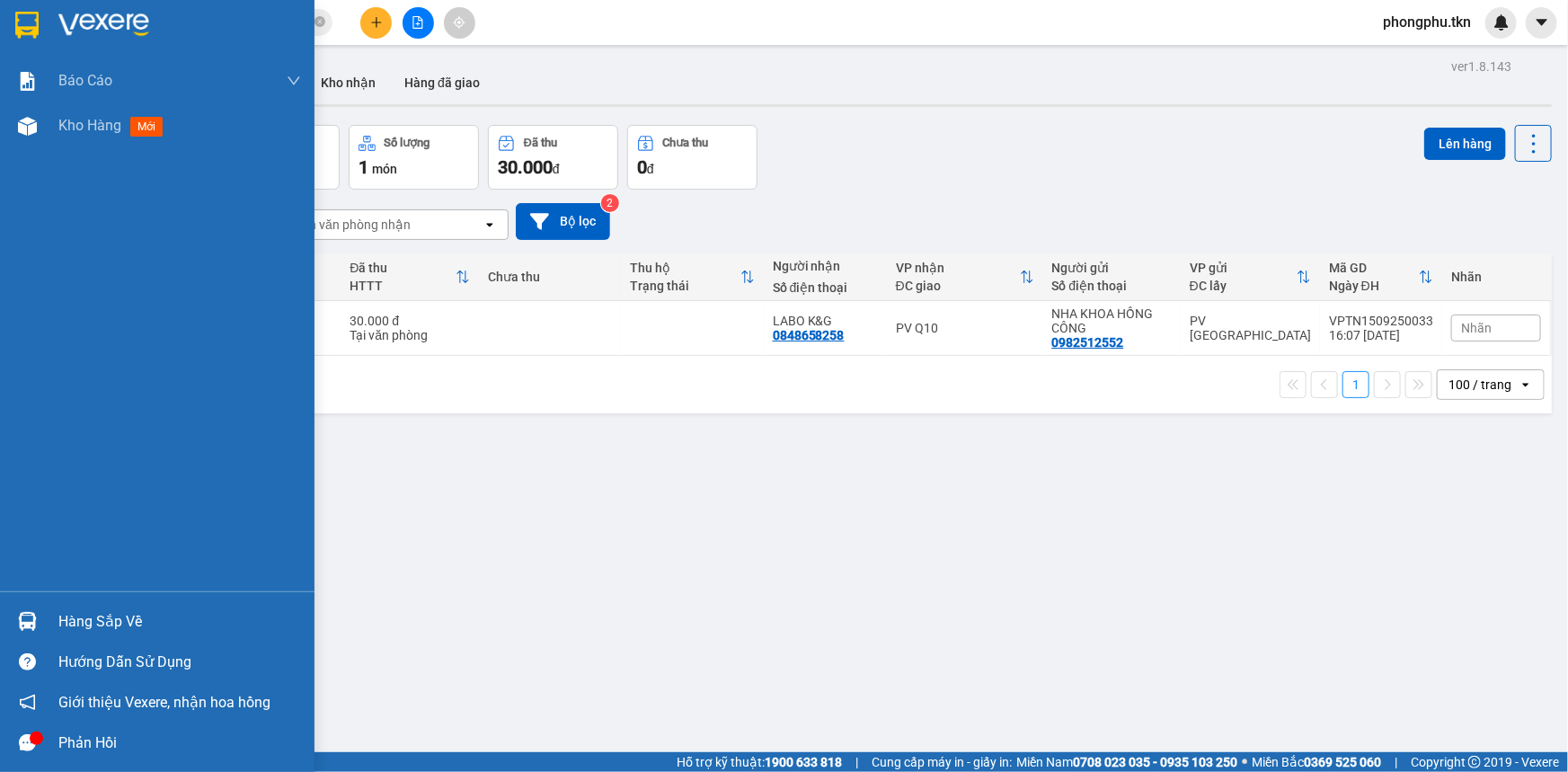
click at [35, 623] on img at bounding box center [27, 621] width 19 height 19
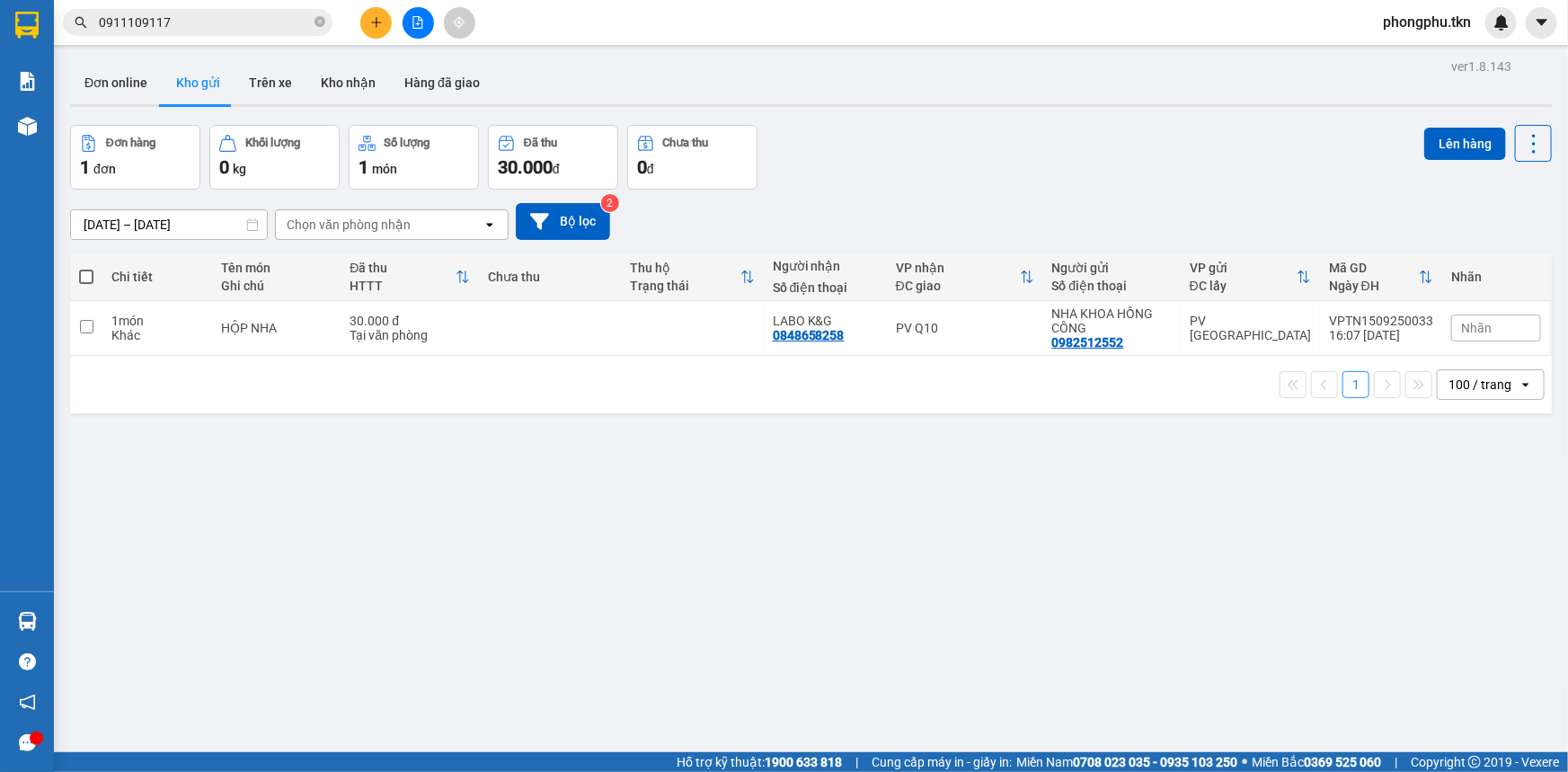
click at [947, 637] on section "Kết quả tìm kiếm ( 2 ) Bộ lọc Mã ĐH Trạng thái Món hàng Thu hộ Tổng cước Chưa c…" at bounding box center [784, 386] width 1568 height 772
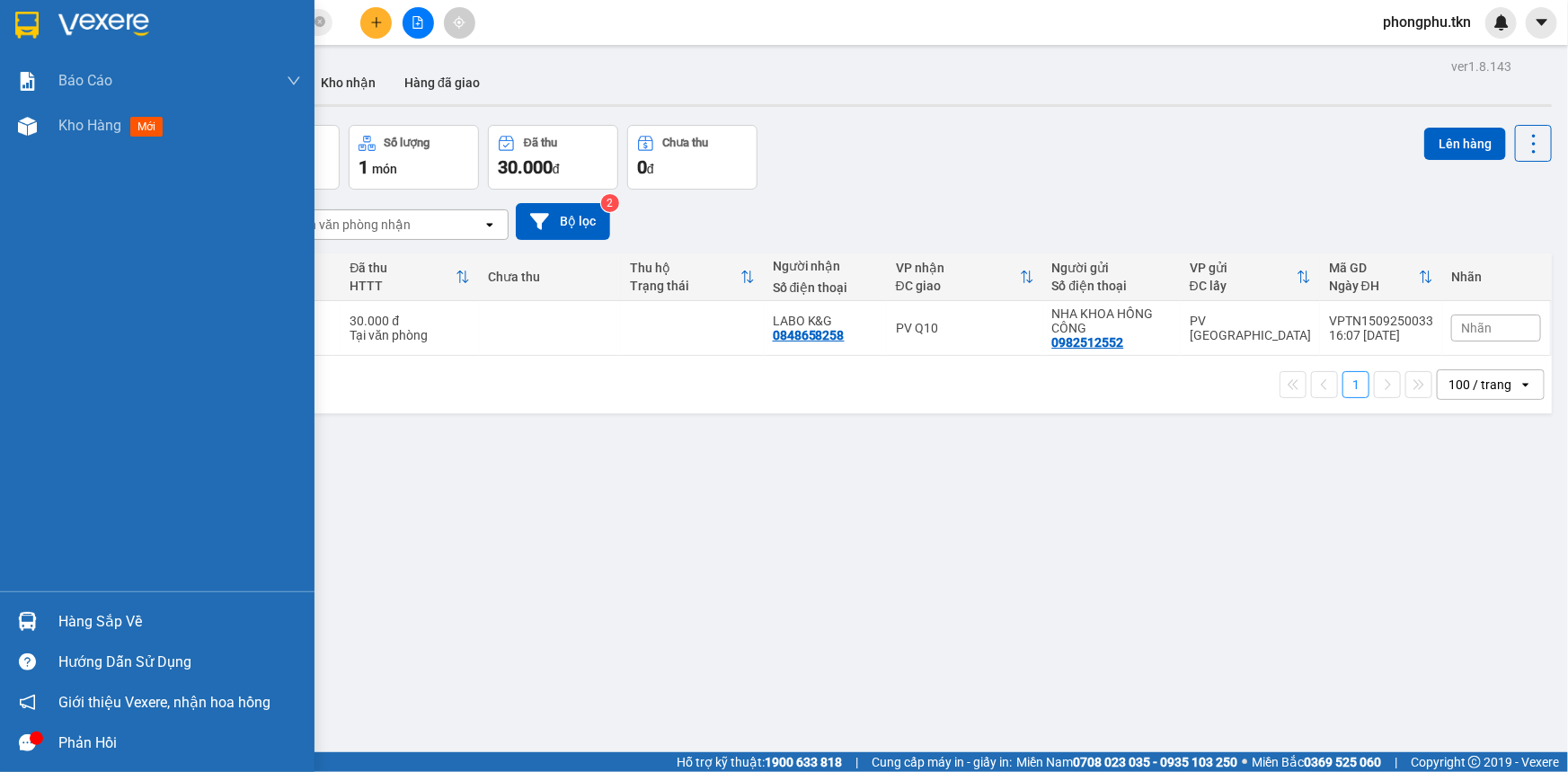
click at [45, 614] on div "Hàng sắp về" at bounding box center [157, 621] width 315 height 41
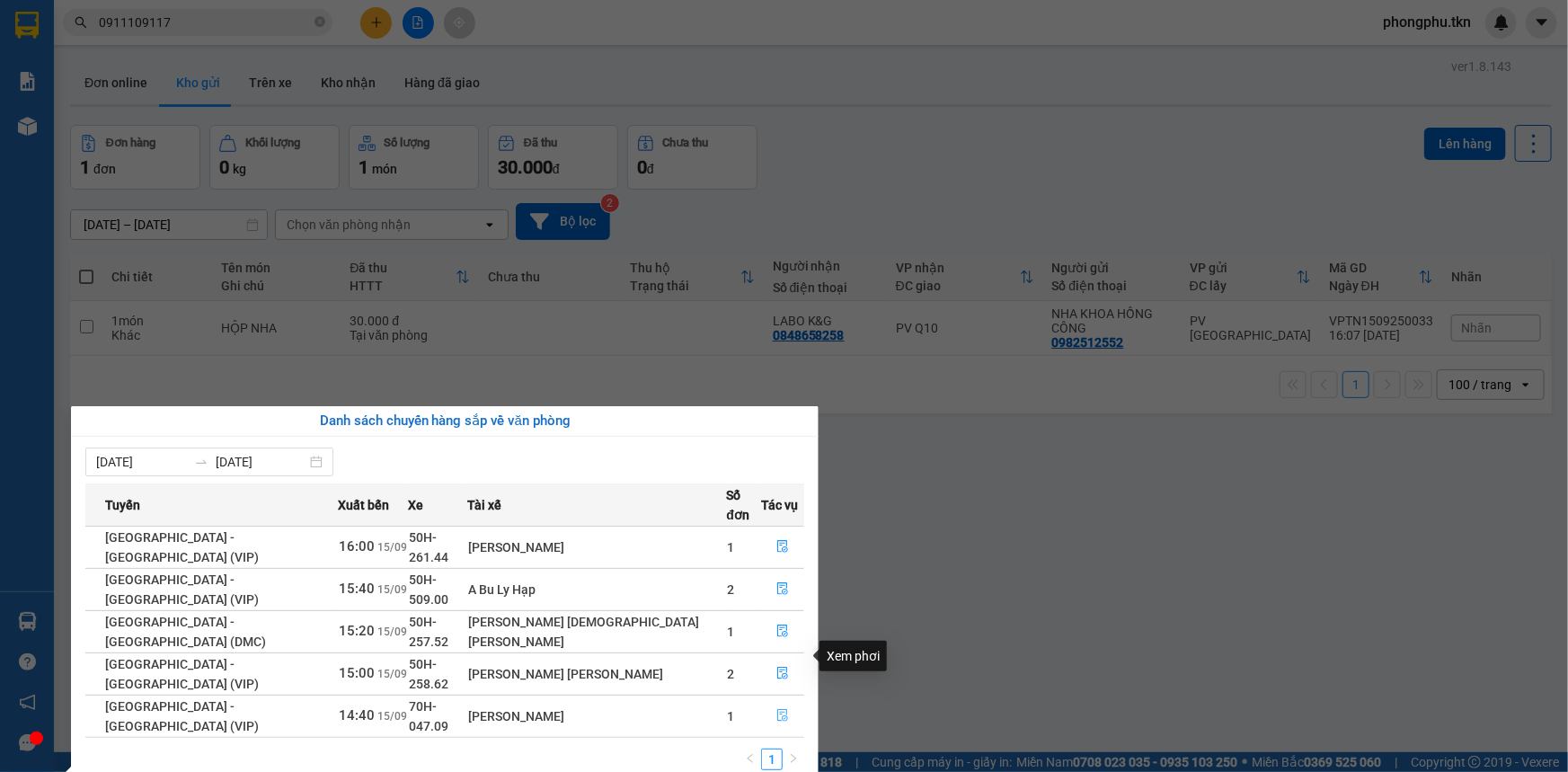
click at [777, 709] on icon "file-done" at bounding box center [783, 716] width 13 height 13
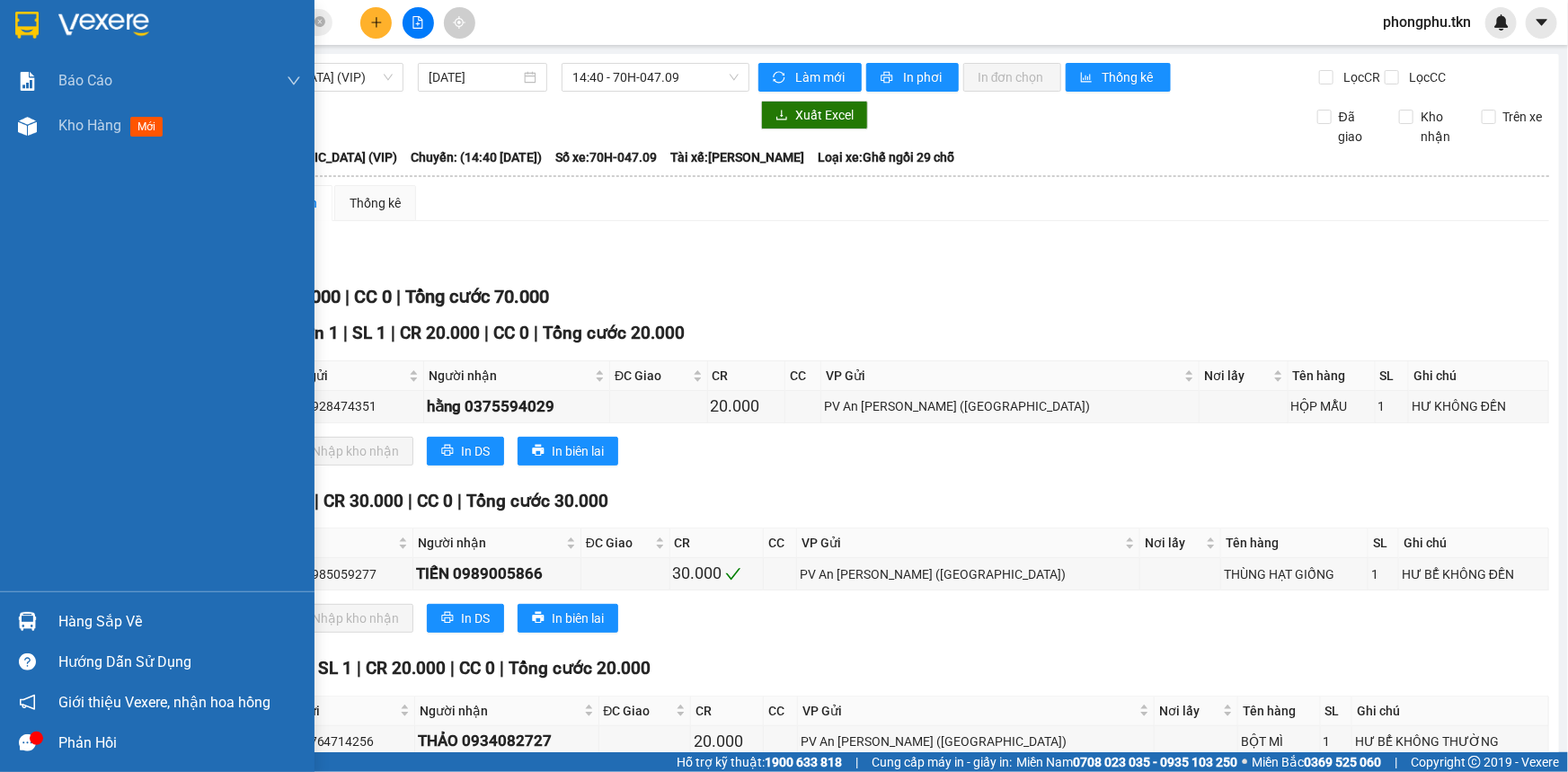
click at [15, 624] on div at bounding box center [27, 621] width 32 height 32
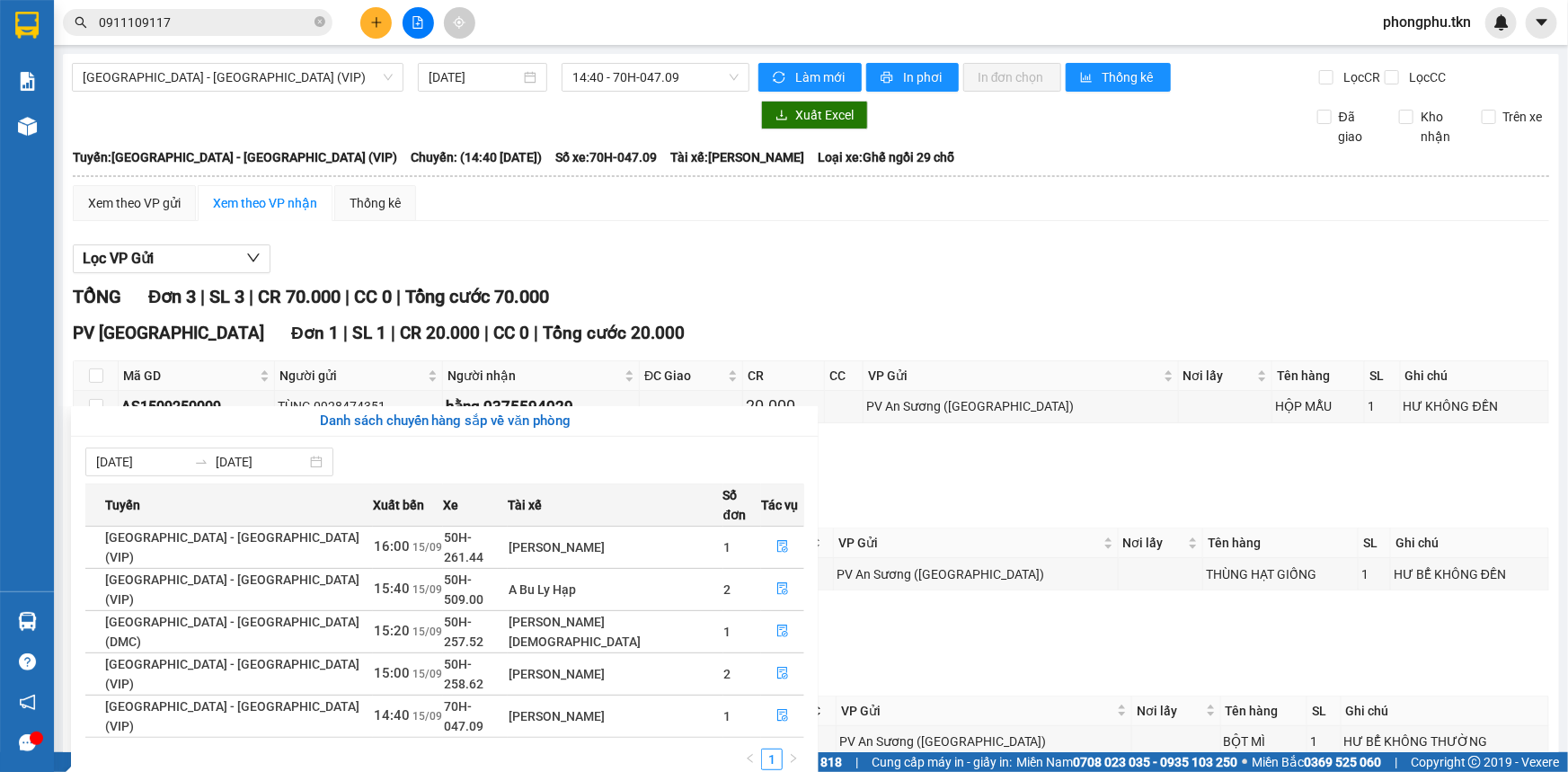
click at [297, 15] on section "Kết quả tìm kiếm ( 2 ) Bộ lọc Mã ĐH Trạng thái Món hàng Thu hộ Tổng cước Chưa c…" at bounding box center [784, 386] width 1568 height 772
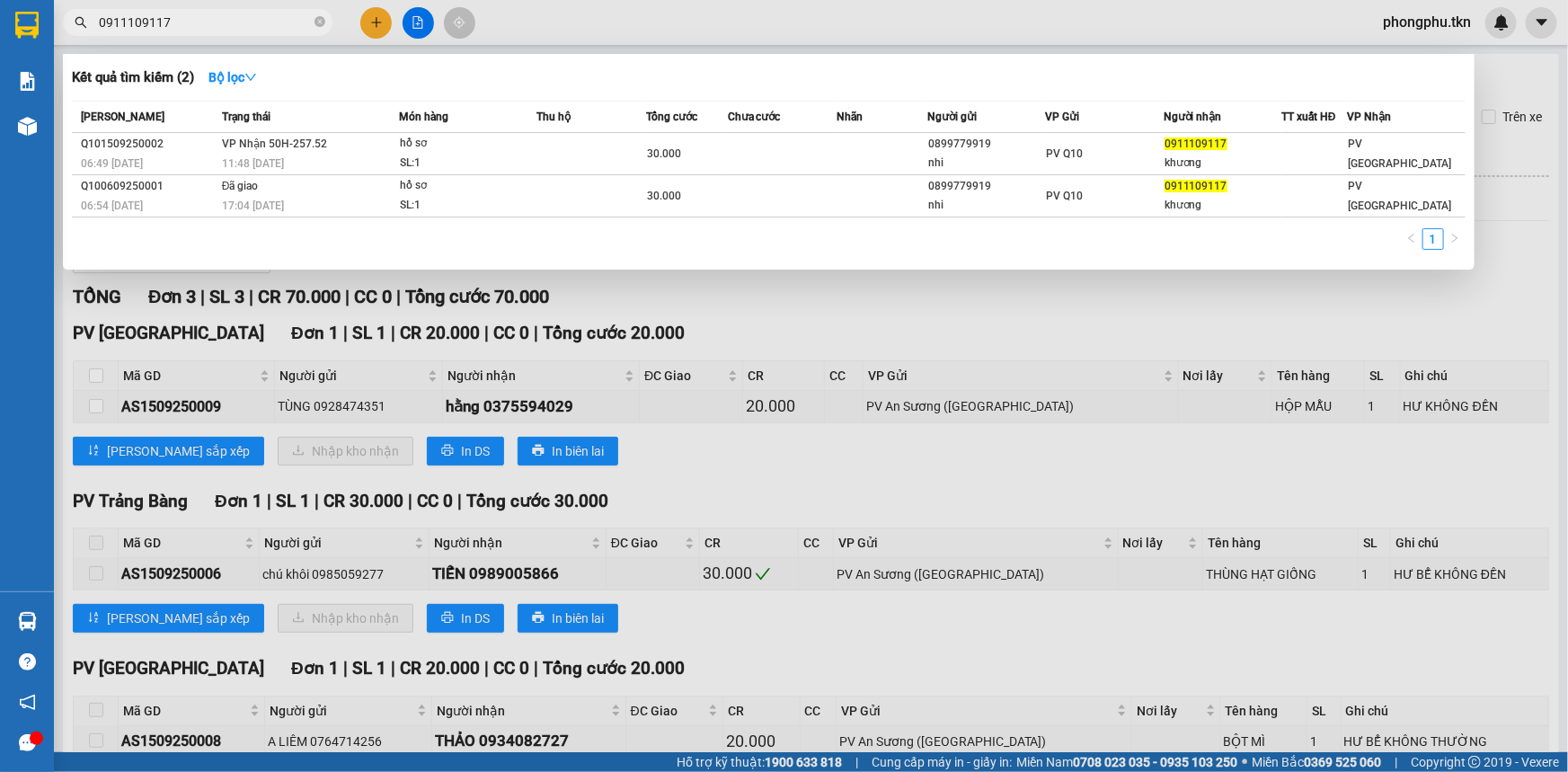
click at [283, 18] on input "0911109117" at bounding box center [205, 23] width 212 height 20
drag, startPoint x: 283, startPoint y: 18, endPoint x: 287, endPoint y: 4, distance: 14.6
click at [287, 7] on div "Kết quả tìm kiếm ( 2 ) Bộ lọc Mã ĐH Trạng thái Món hàng Thu hộ Tổng cước Chưa c…" at bounding box center [175, 23] width 350 height 32
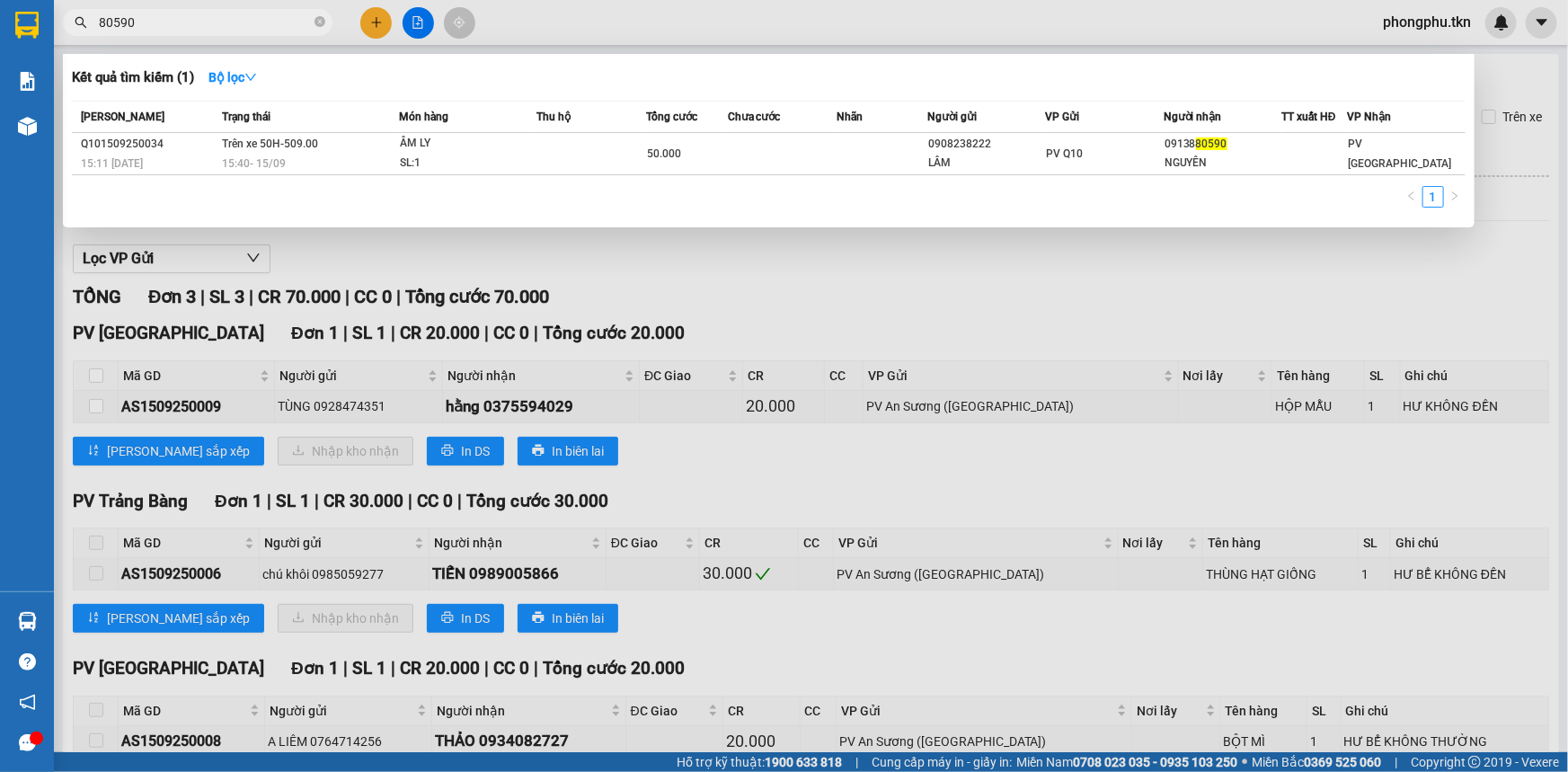
type input "80590"
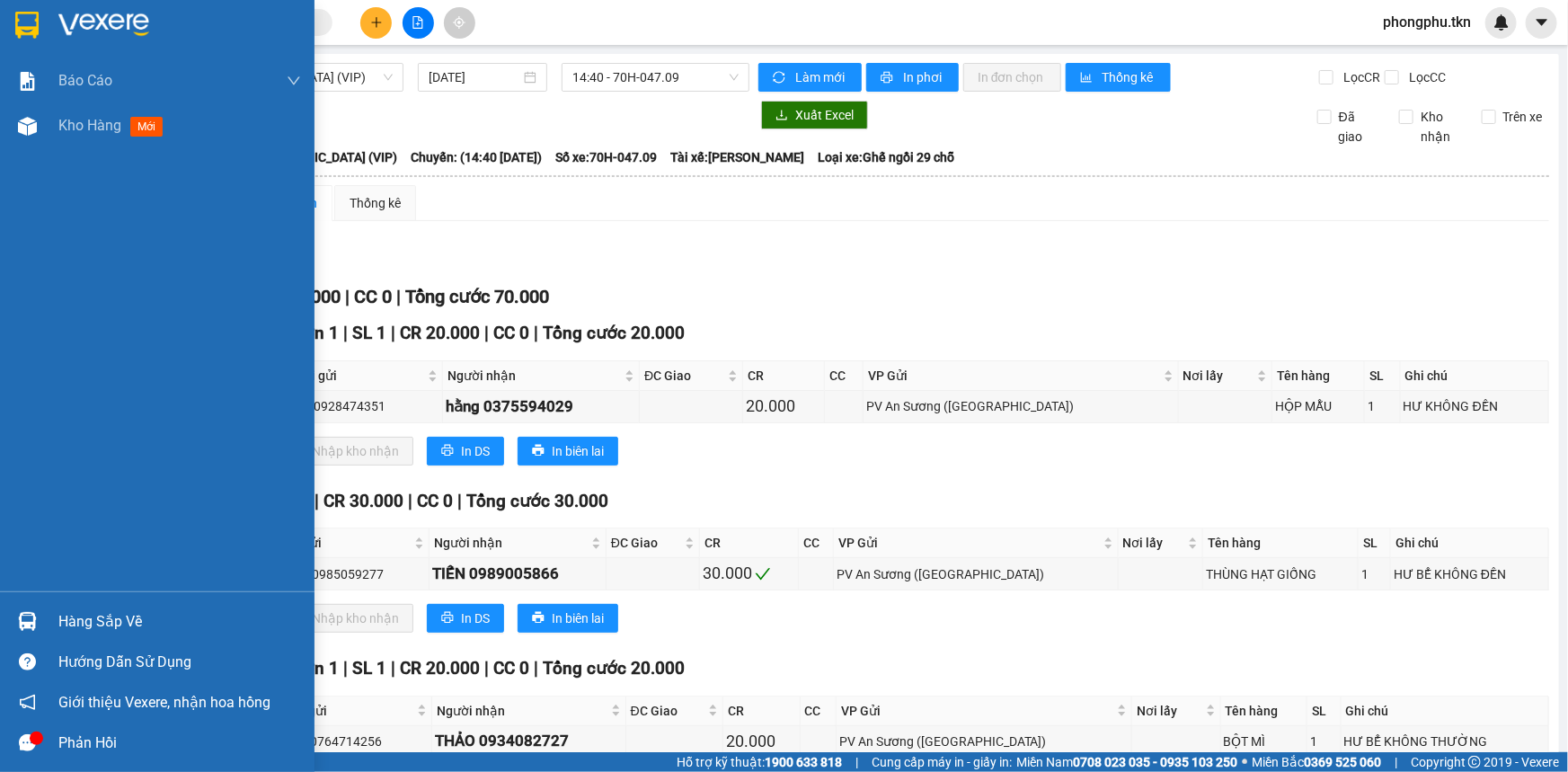
click at [38, 617] on div at bounding box center [27, 621] width 32 height 32
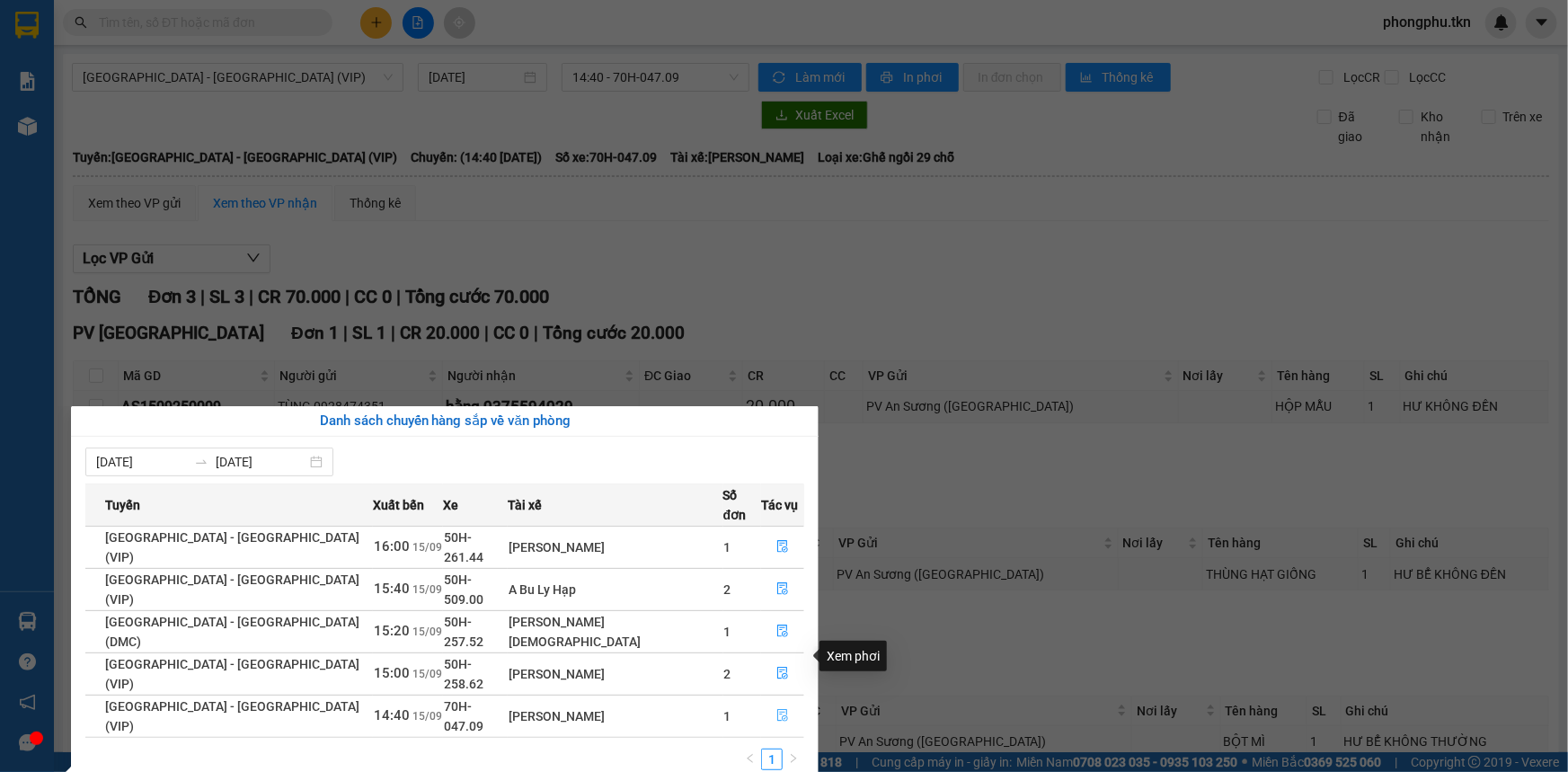
click at [780, 709] on icon "file-done" at bounding box center [783, 716] width 13 height 13
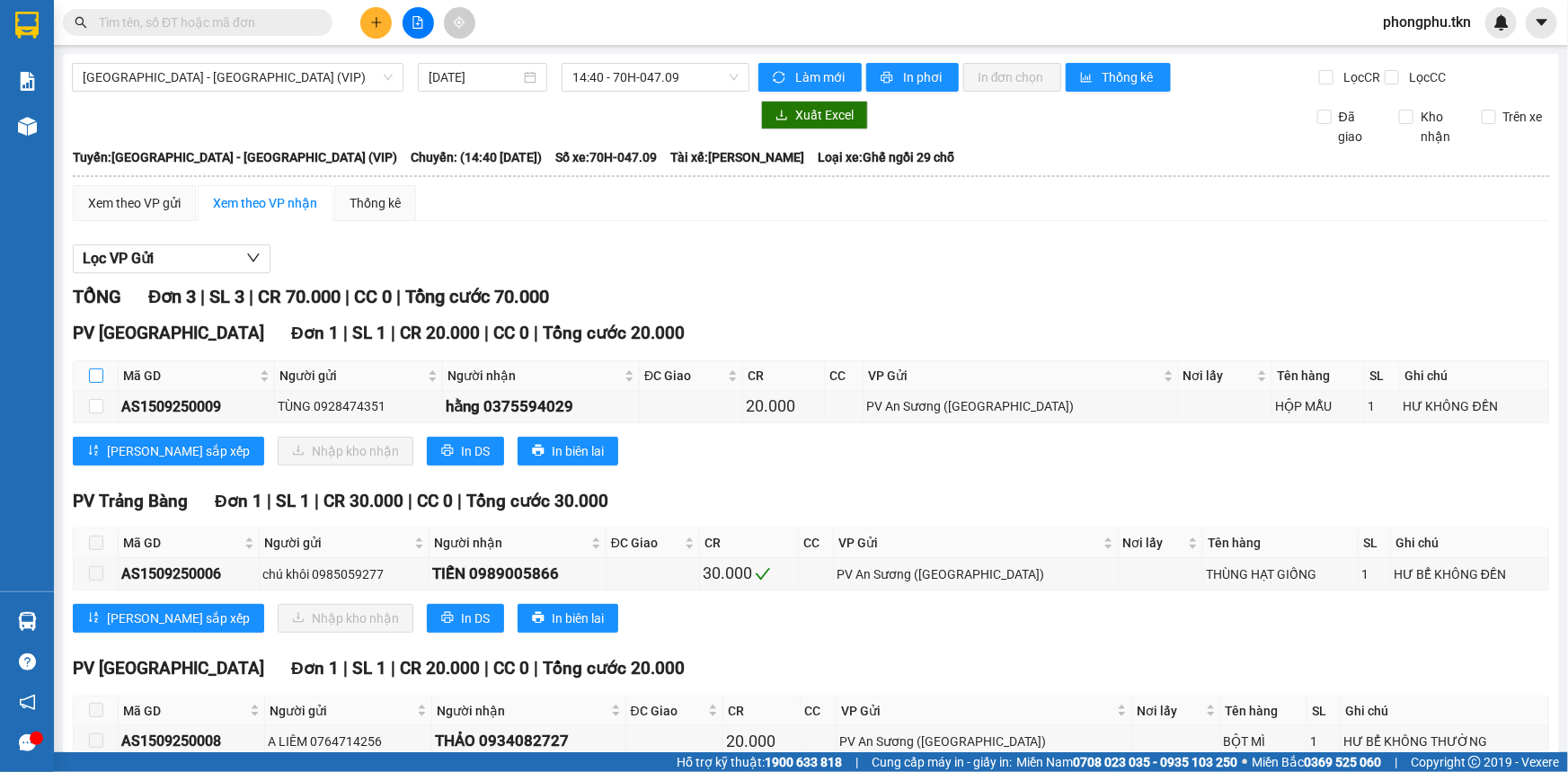
click at [97, 373] on input "checkbox" at bounding box center [96, 376] width 15 height 15
checkbox input "true"
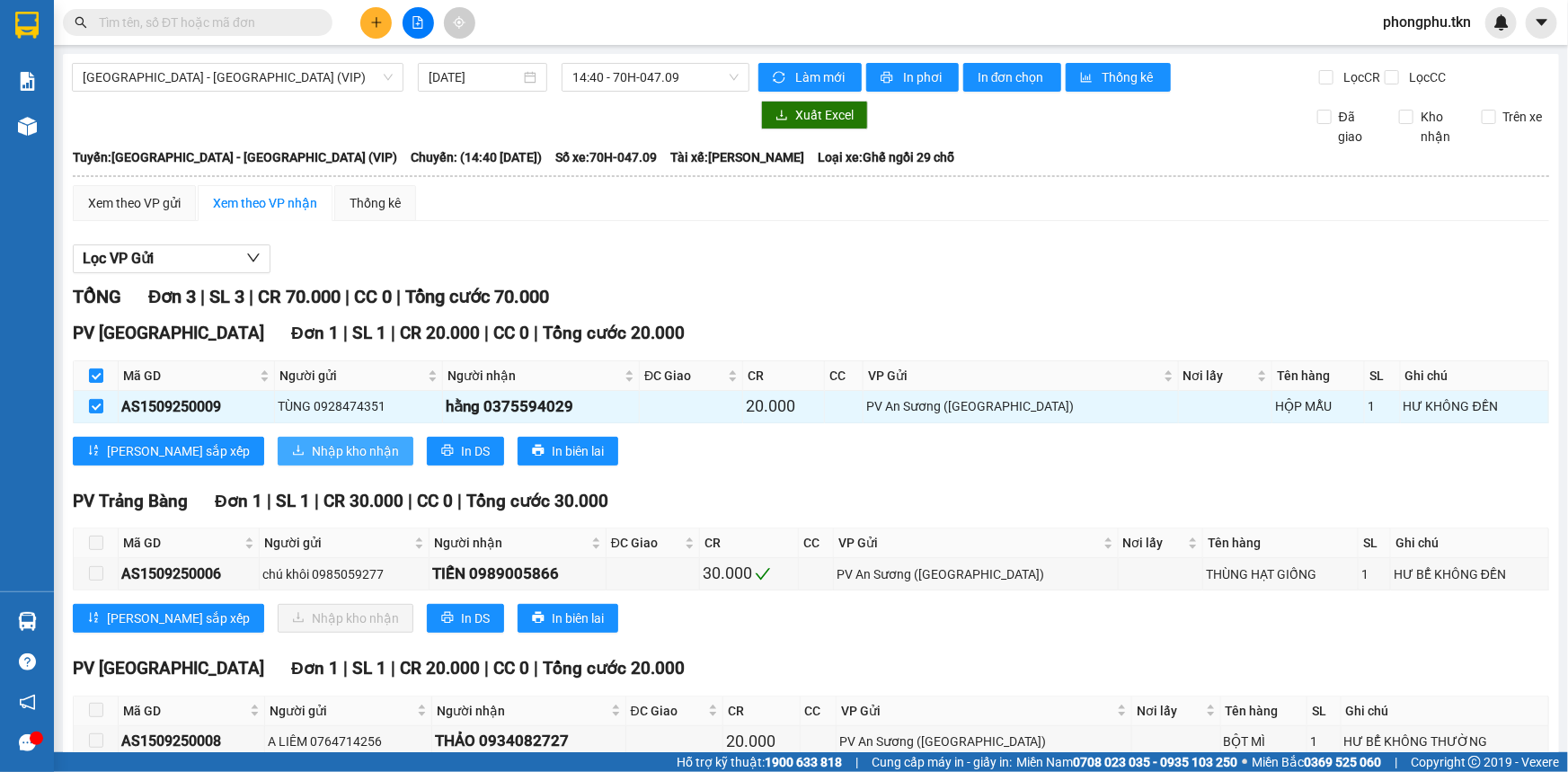
click at [312, 446] on span "Nhập kho nhận" at bounding box center [355, 451] width 87 height 20
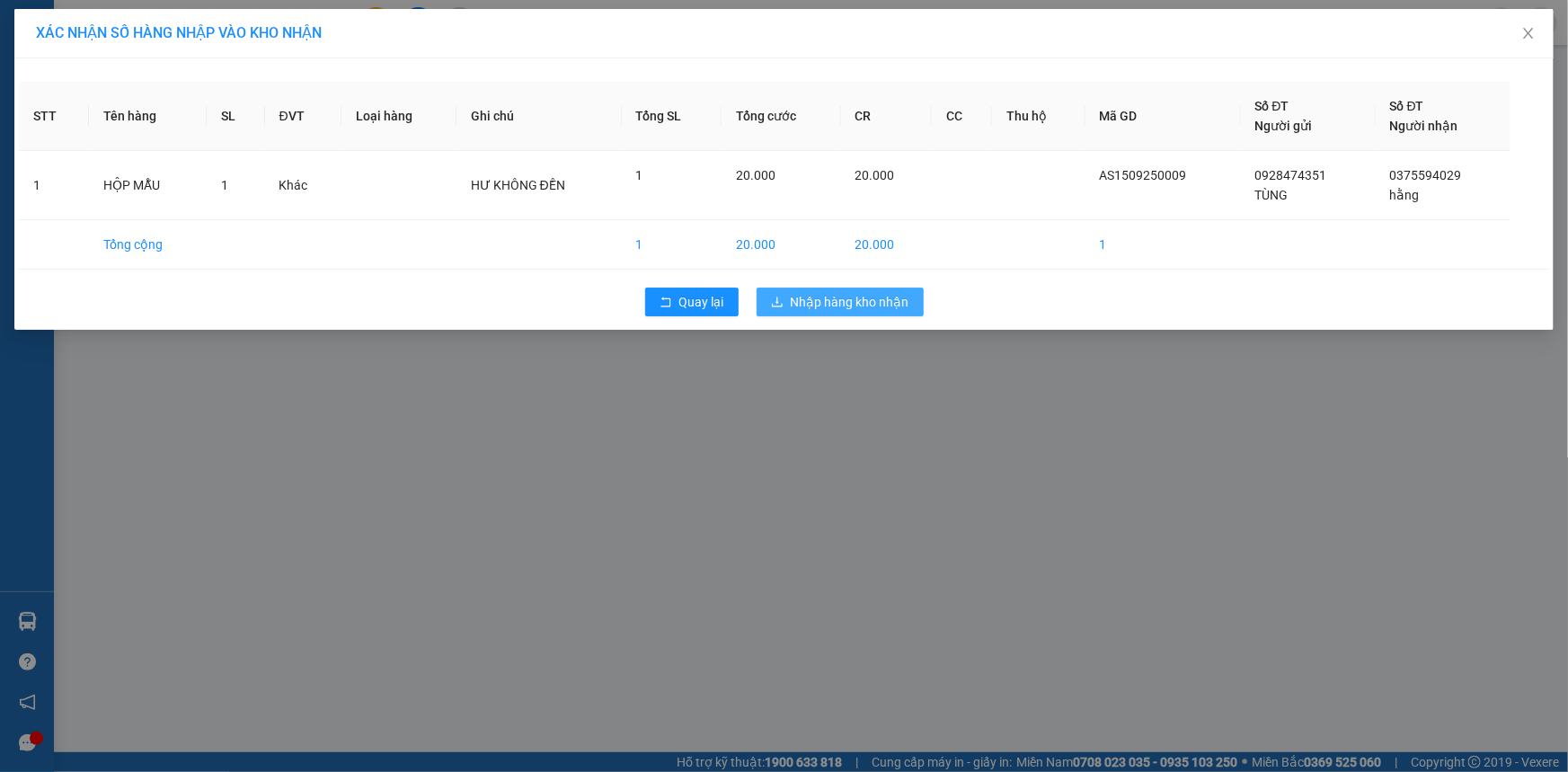
click at [851, 306] on span "Nhập hàng kho nhận" at bounding box center [850, 302] width 119 height 20
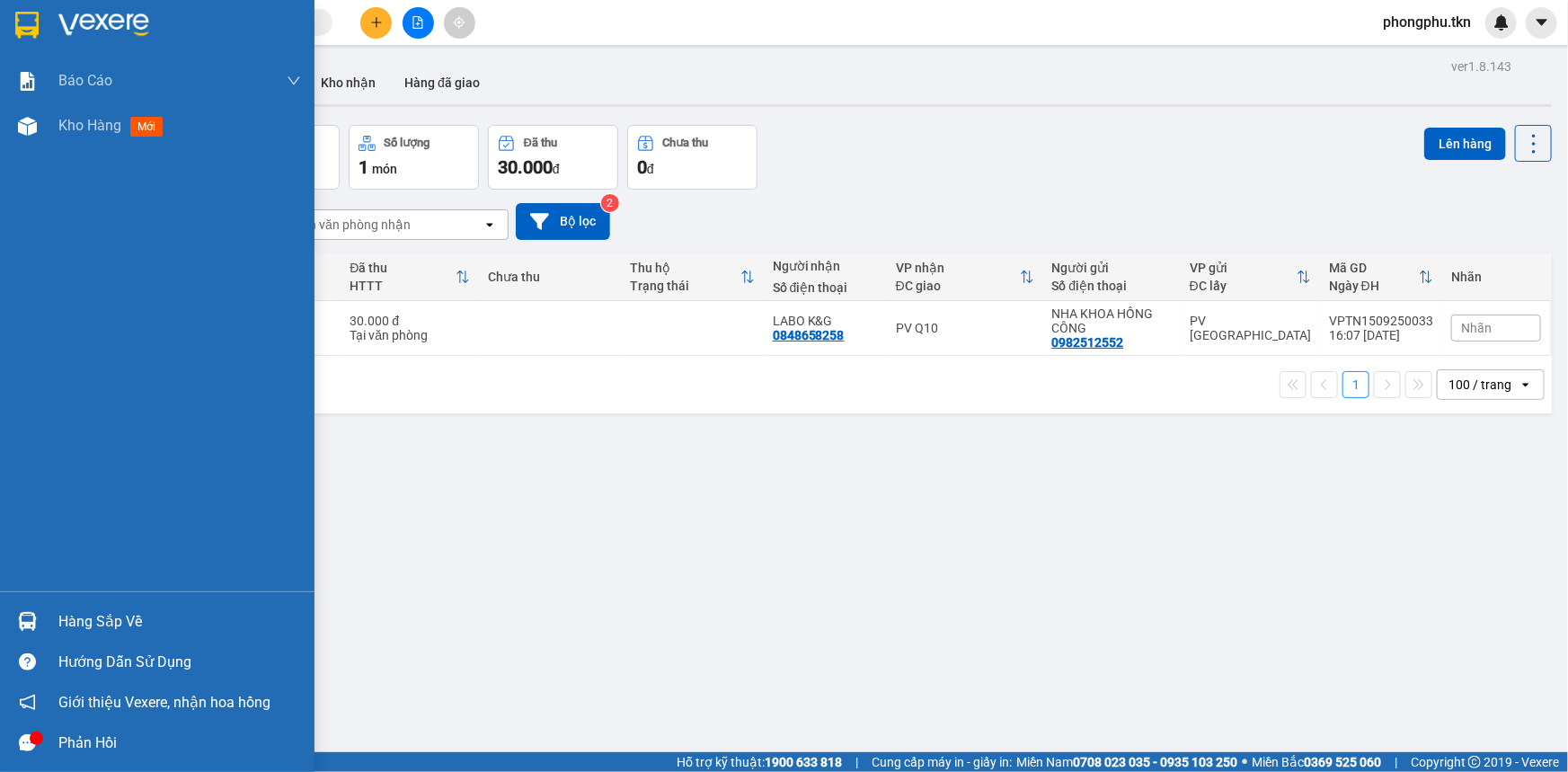
click at [107, 607] on div "Hàng sắp về" at bounding box center [157, 621] width 315 height 41
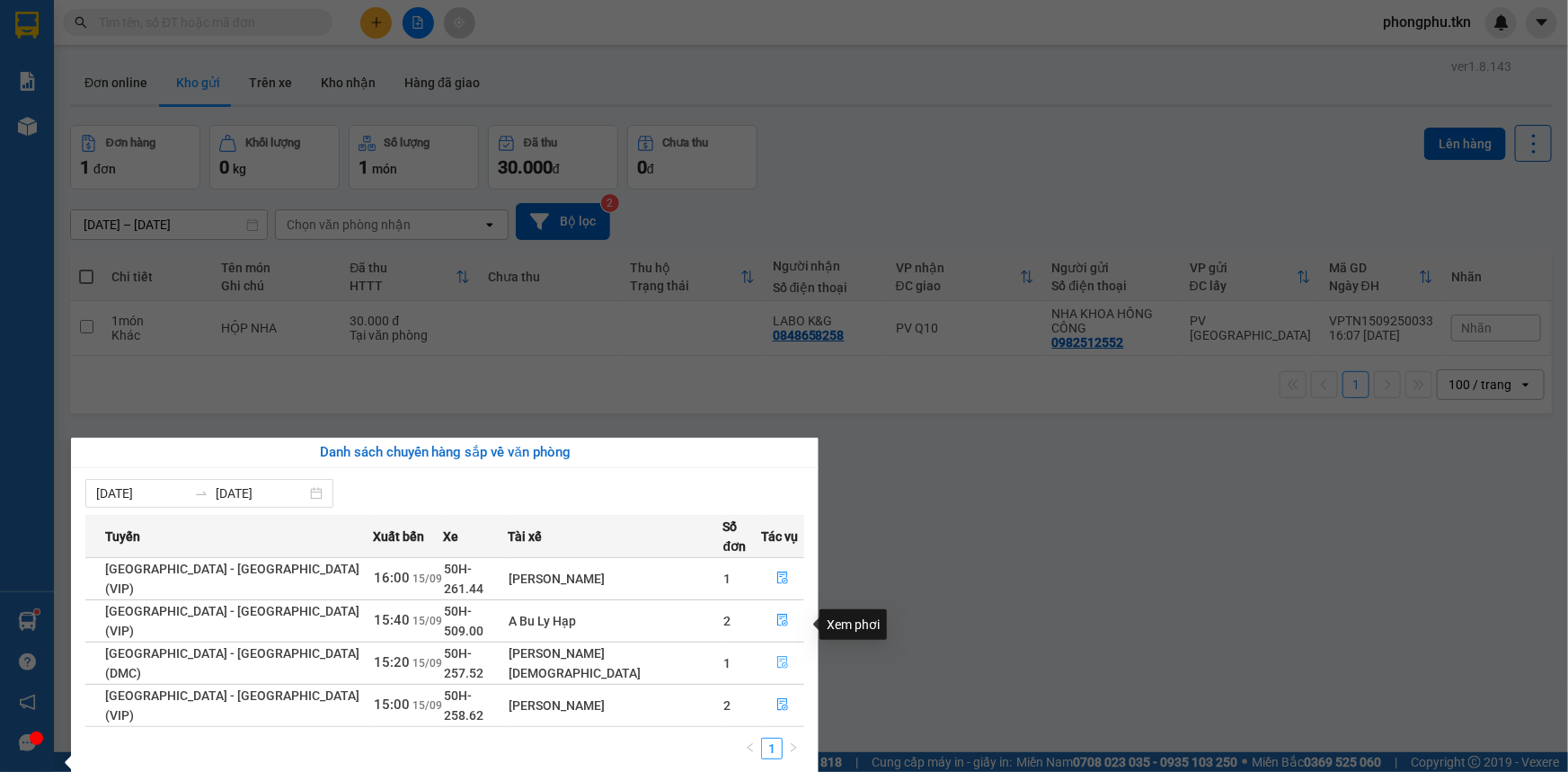
click at [777, 656] on icon "file-done" at bounding box center [783, 662] width 11 height 13
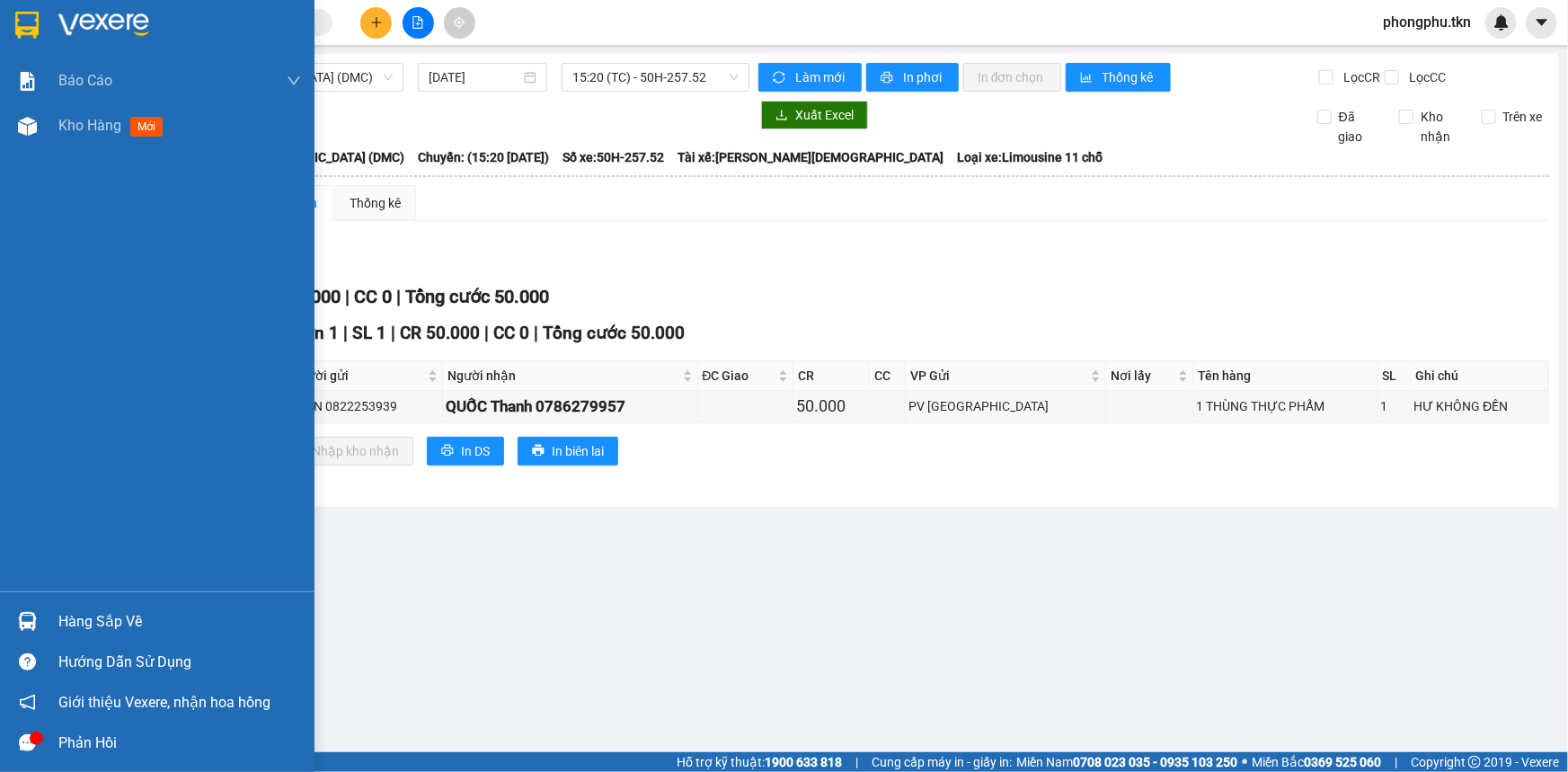
click at [26, 614] on img at bounding box center [27, 621] width 19 height 19
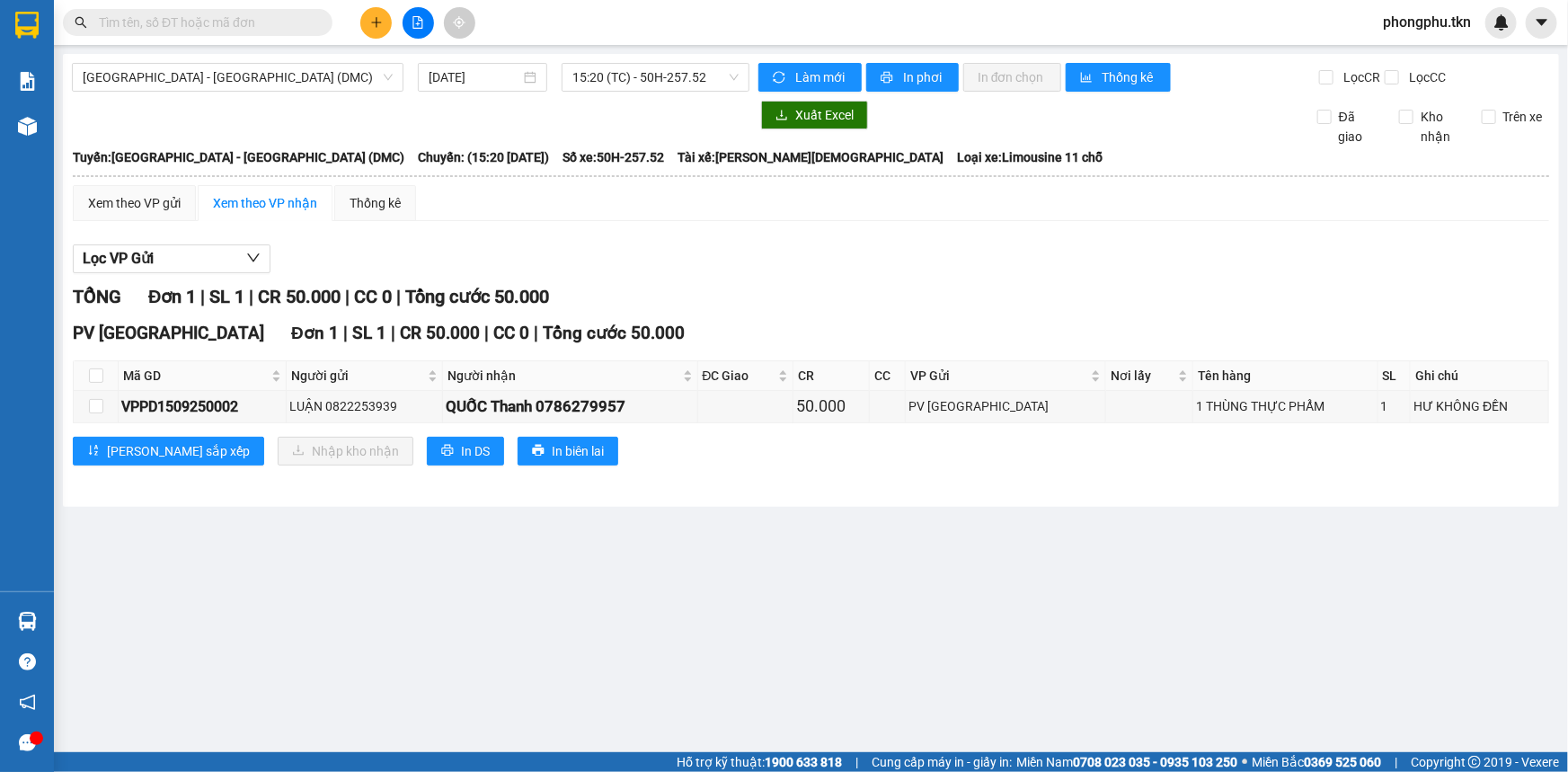
click at [881, 616] on section "Kết quả tìm kiếm ( 1 ) Bộ lọc Mã ĐH Trạng thái Món hàng Thu hộ Tổng cước Chưa c…" at bounding box center [784, 386] width 1568 height 772
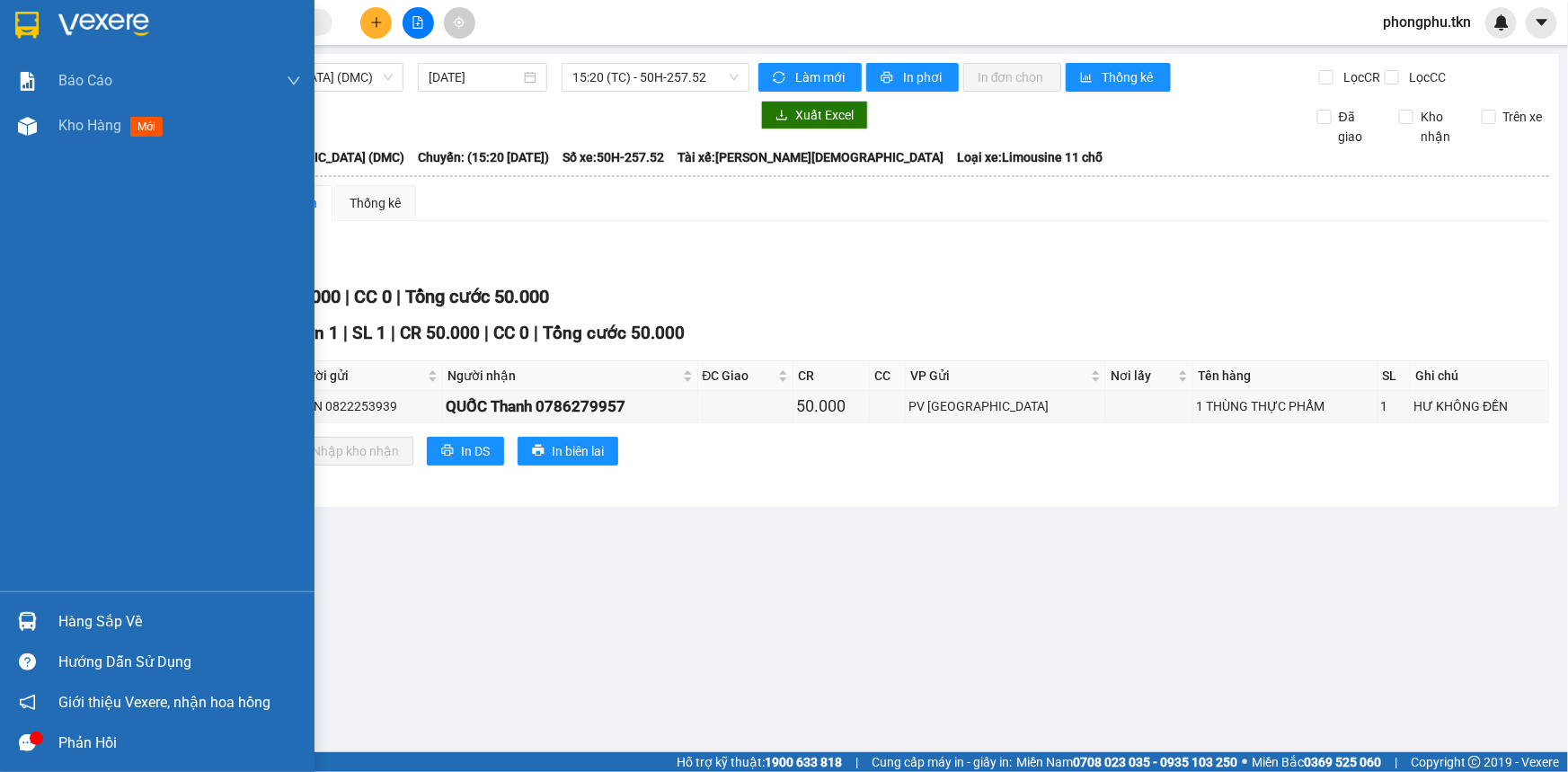
click at [34, 621] on img at bounding box center [27, 621] width 19 height 19
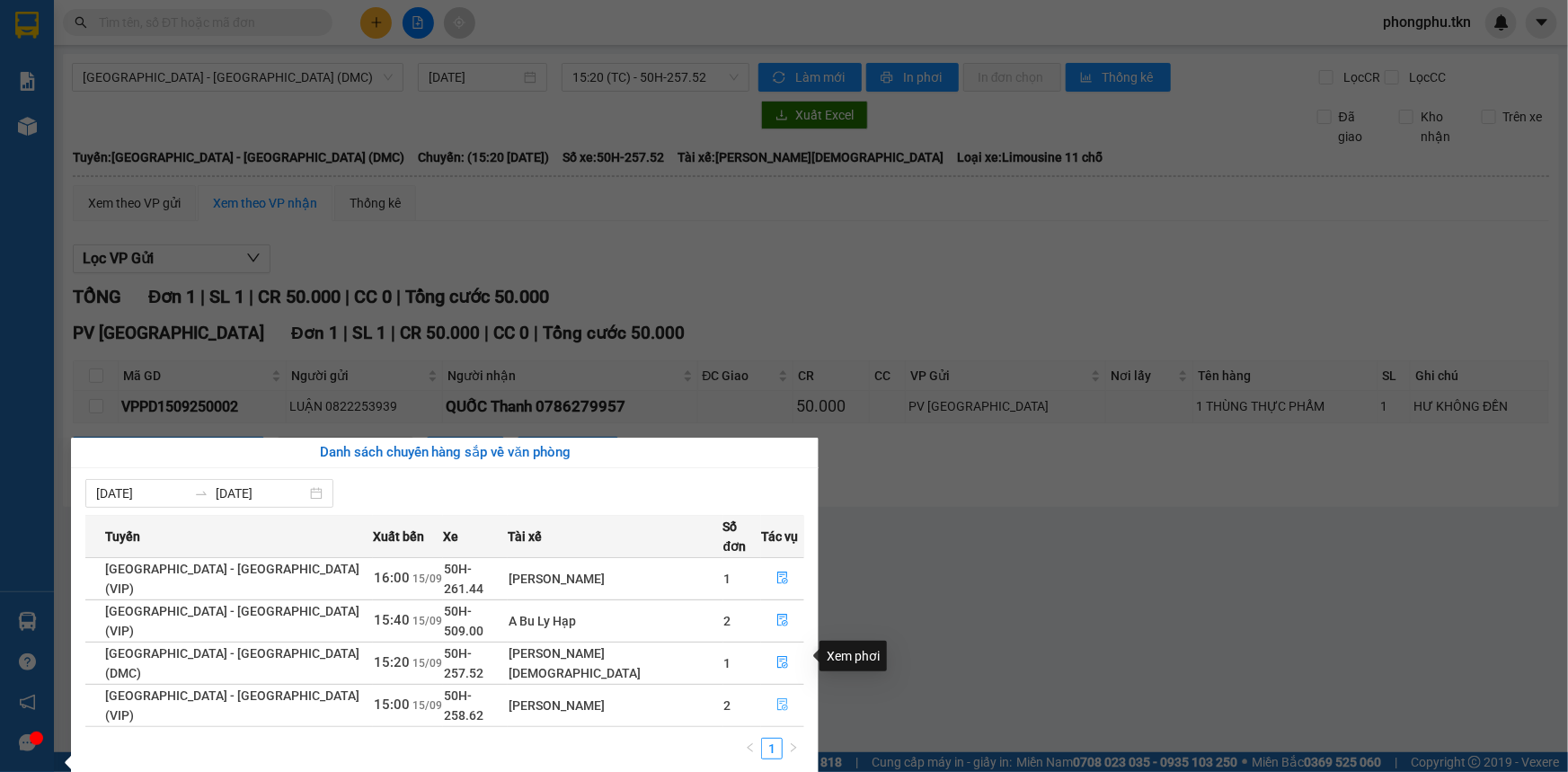
click at [776, 699] on icon "file-done" at bounding box center [783, 705] width 13 height 13
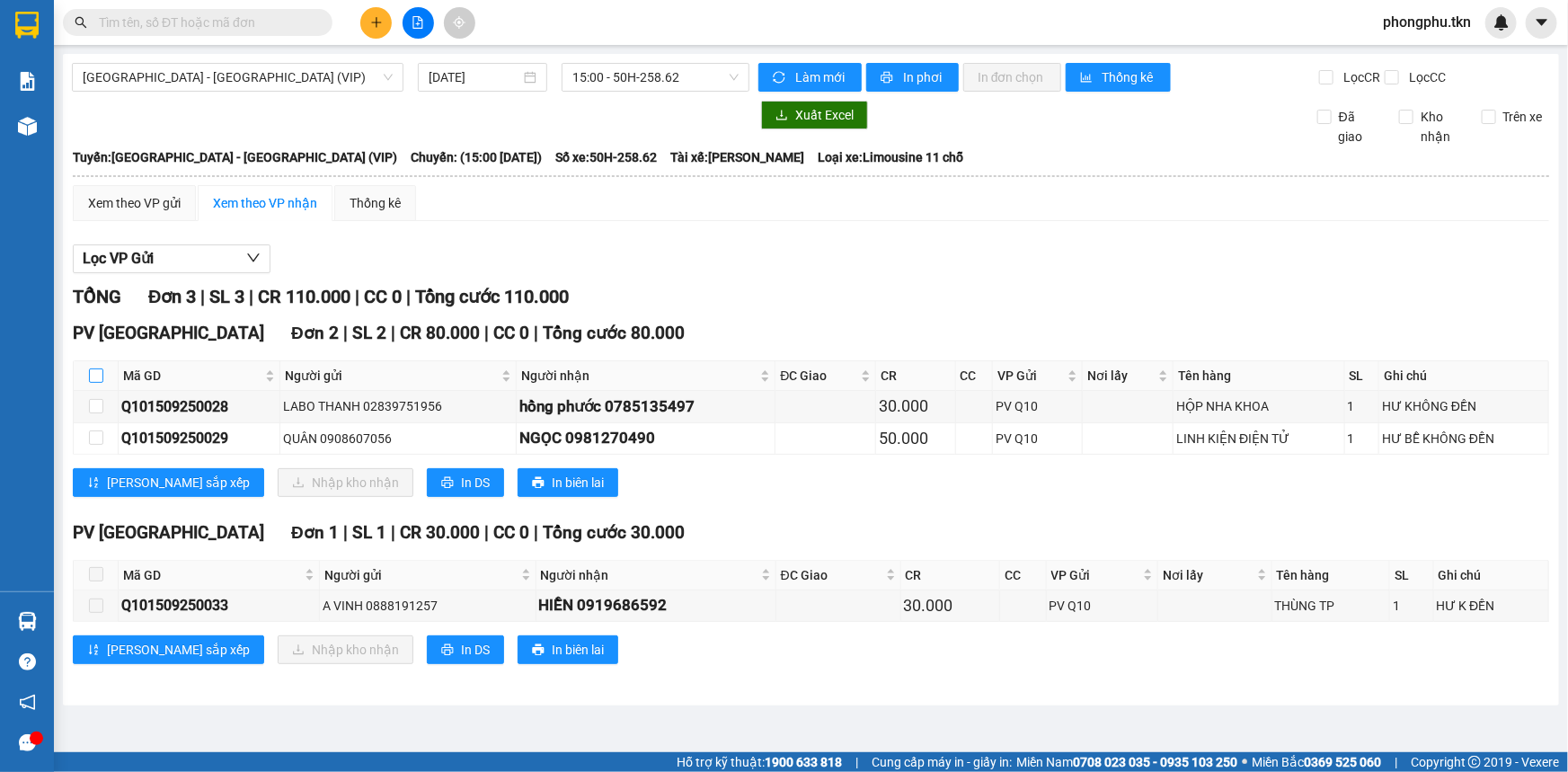
click at [98, 373] on input "checkbox" at bounding box center [96, 376] width 15 height 15
checkbox input "true"
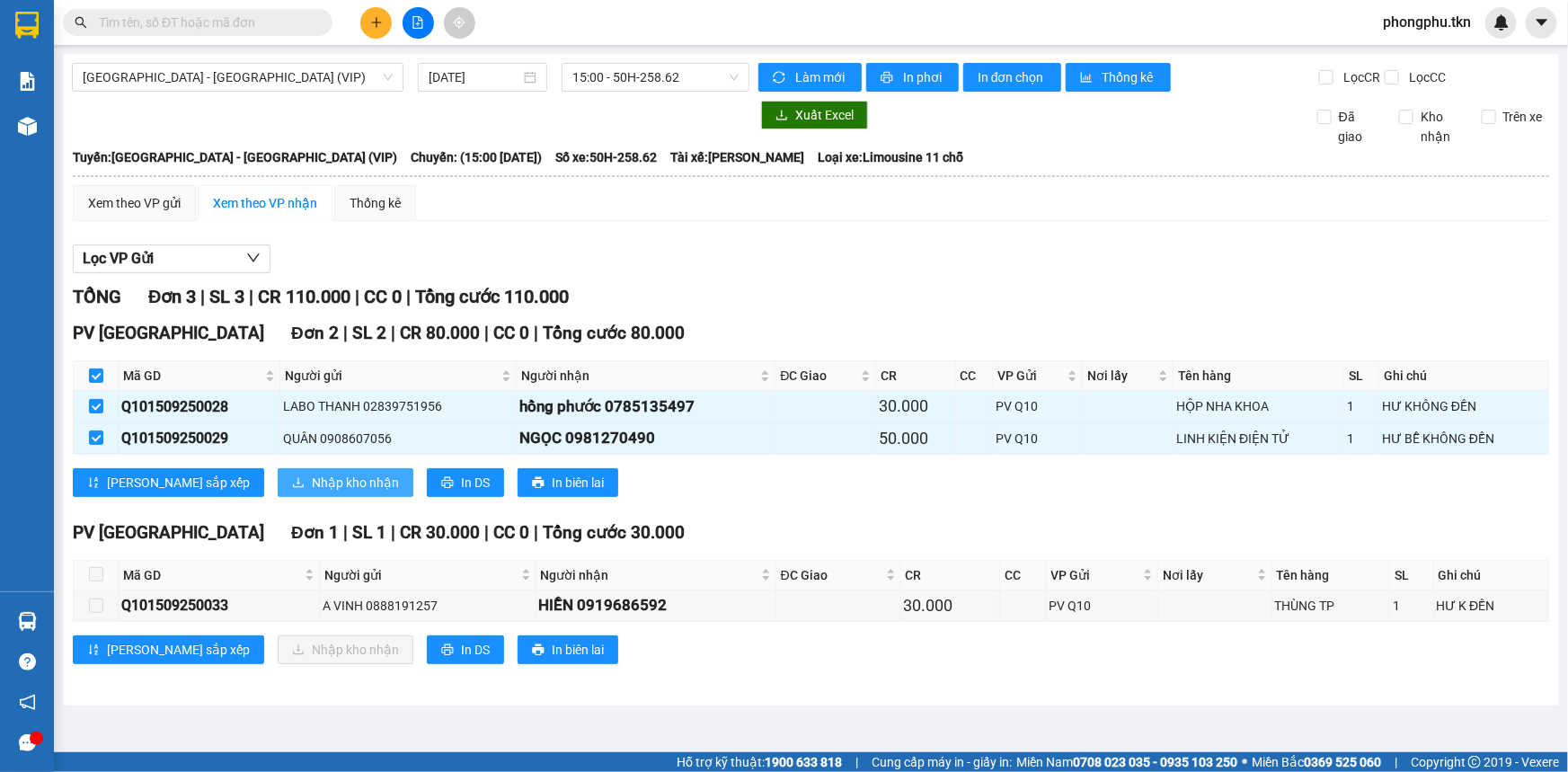
click at [312, 477] on span "Nhập kho nhận" at bounding box center [355, 483] width 87 height 20
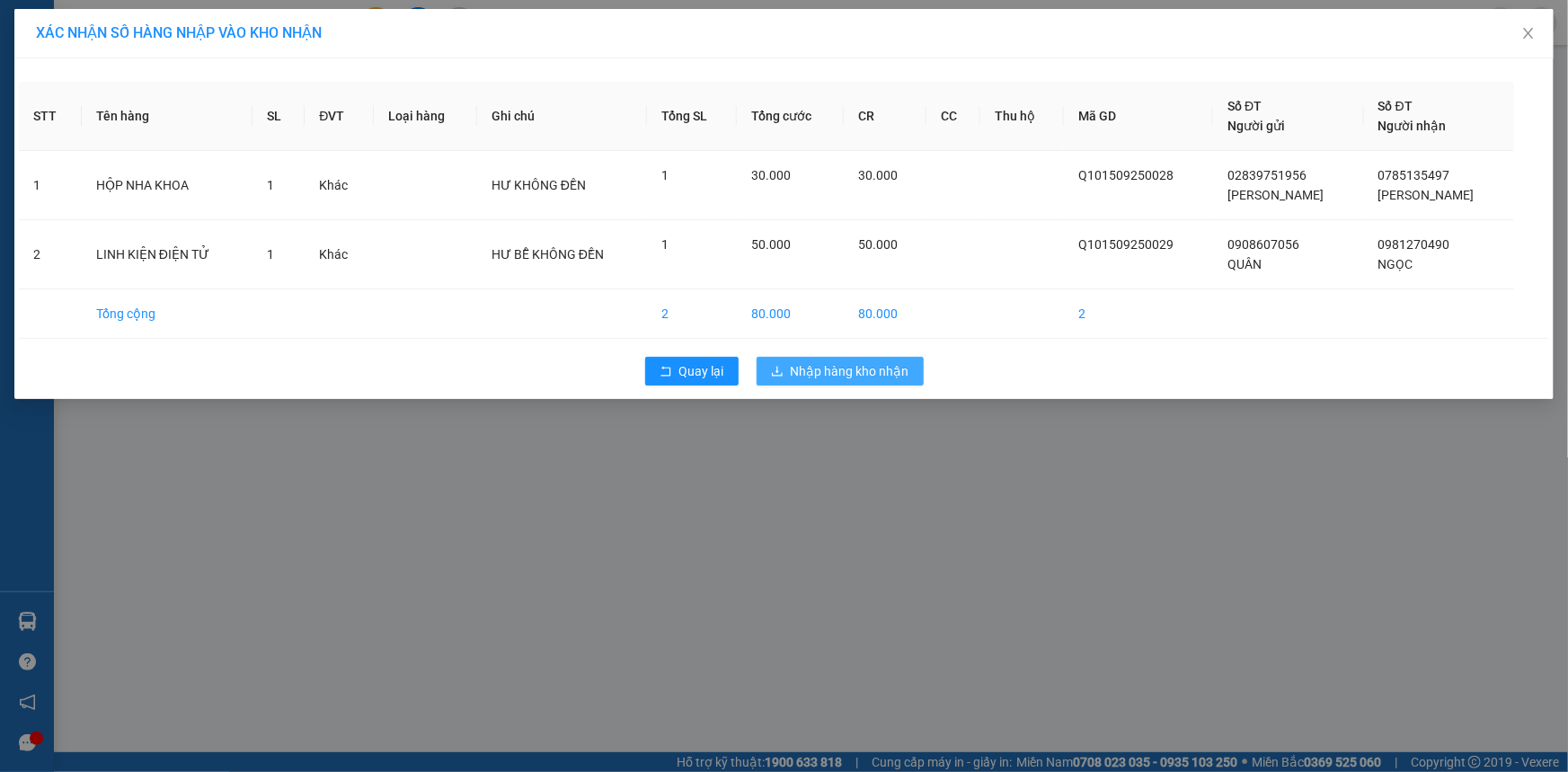
click at [821, 366] on span "Nhập hàng kho nhận" at bounding box center [850, 371] width 119 height 20
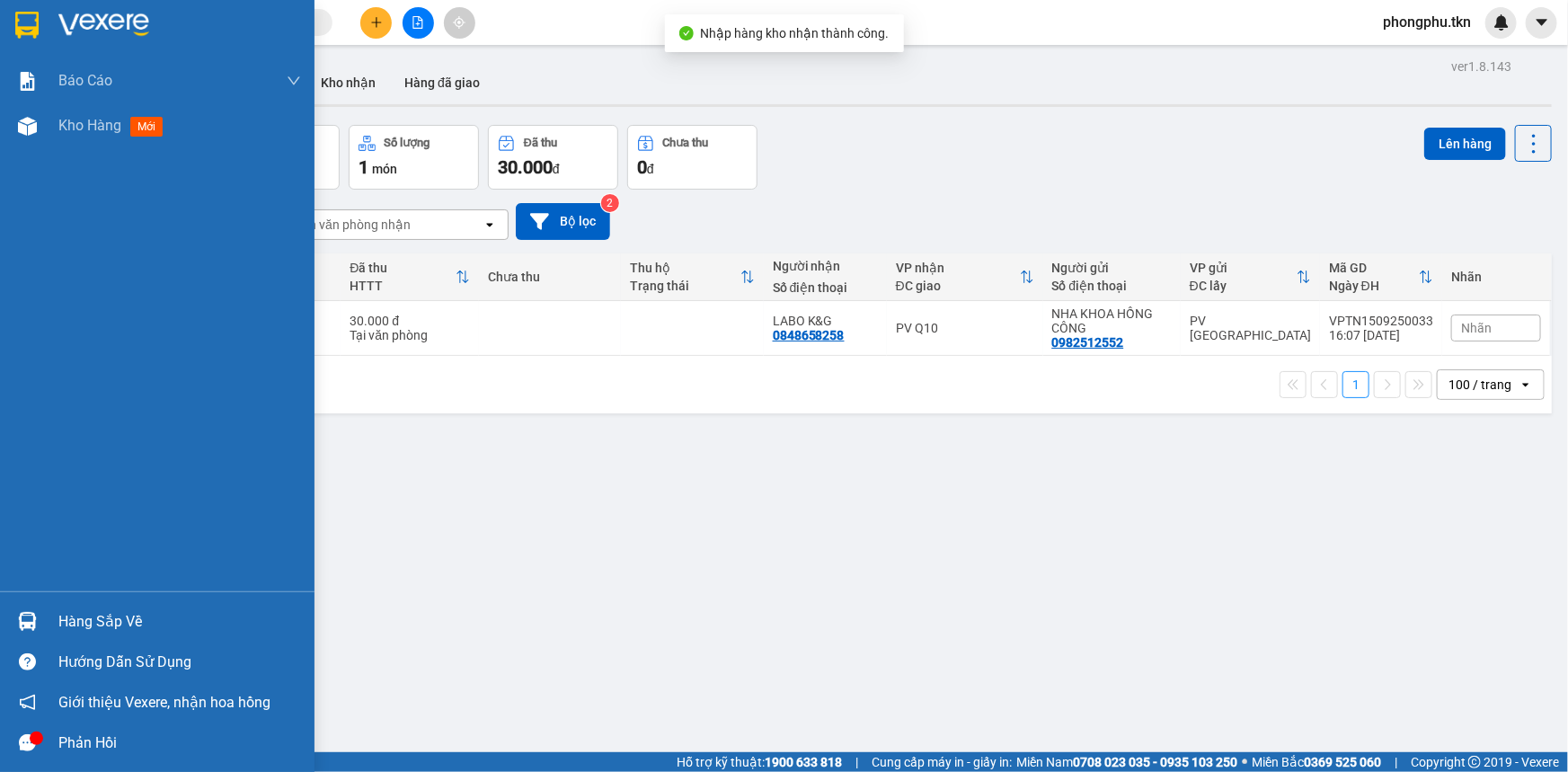
click at [19, 621] on img at bounding box center [27, 621] width 19 height 19
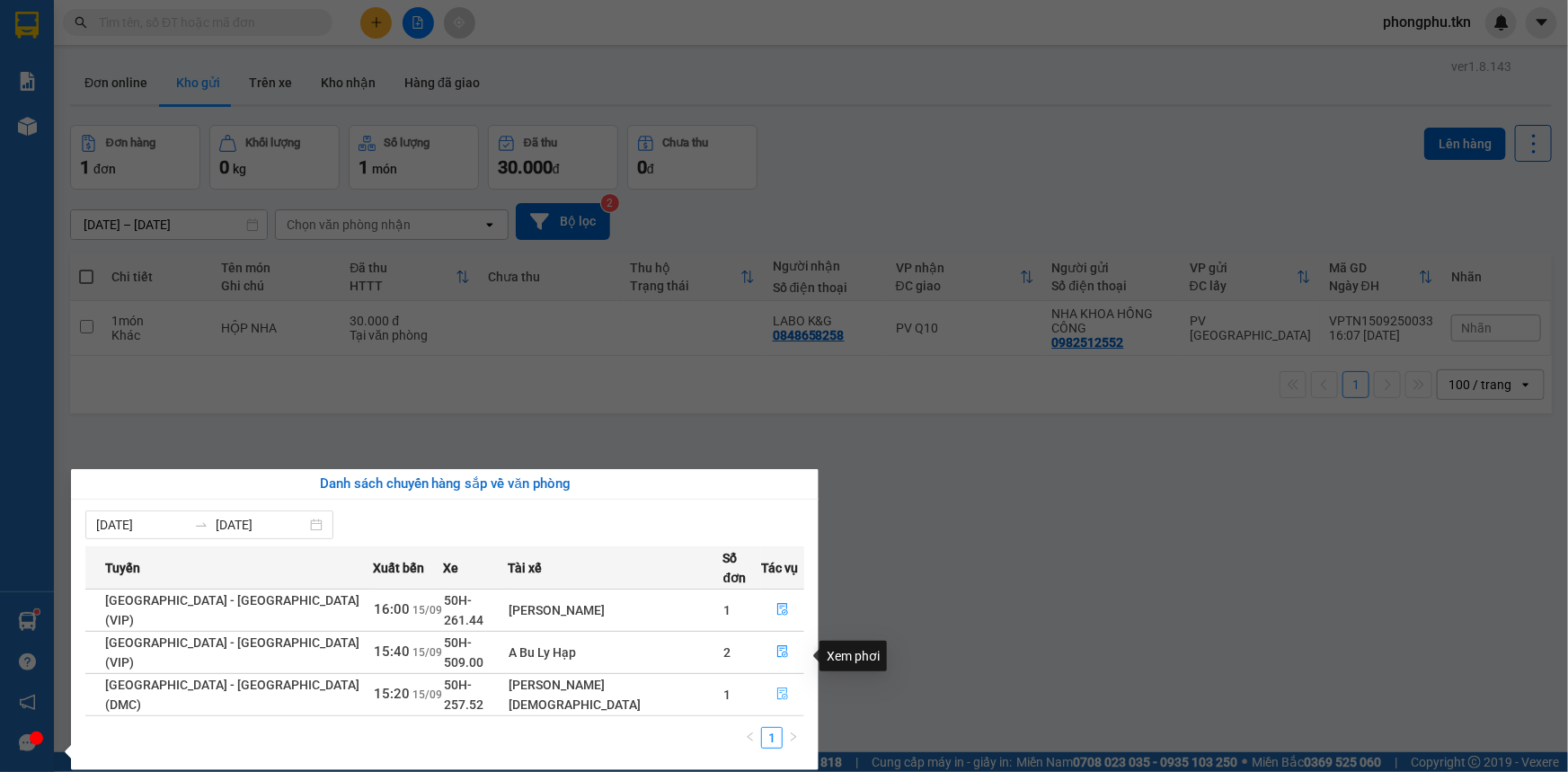
click at [772, 680] on button "button" at bounding box center [783, 695] width 42 height 29
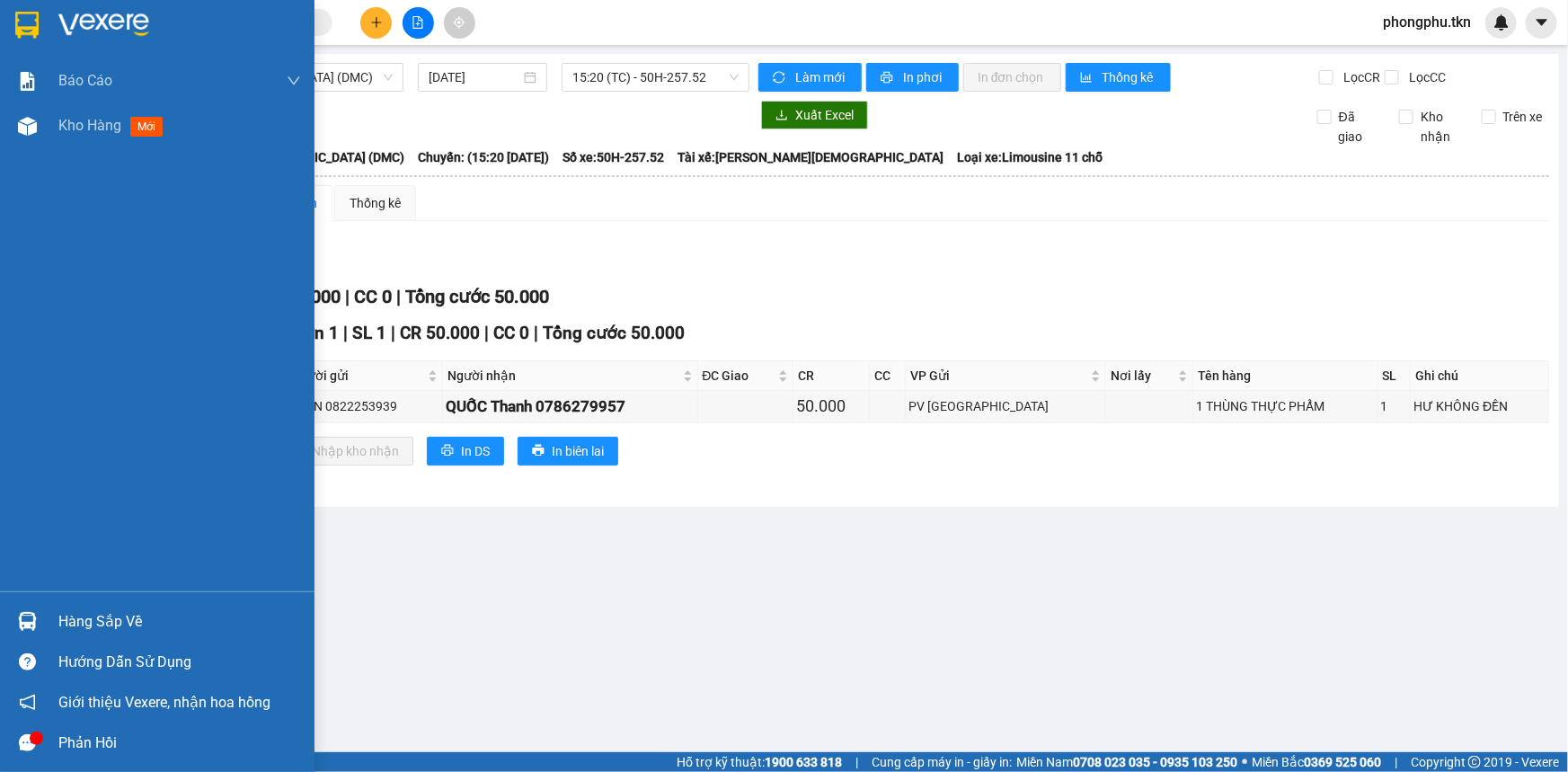
click at [55, 621] on div "Hàng sắp về" at bounding box center [157, 621] width 315 height 41
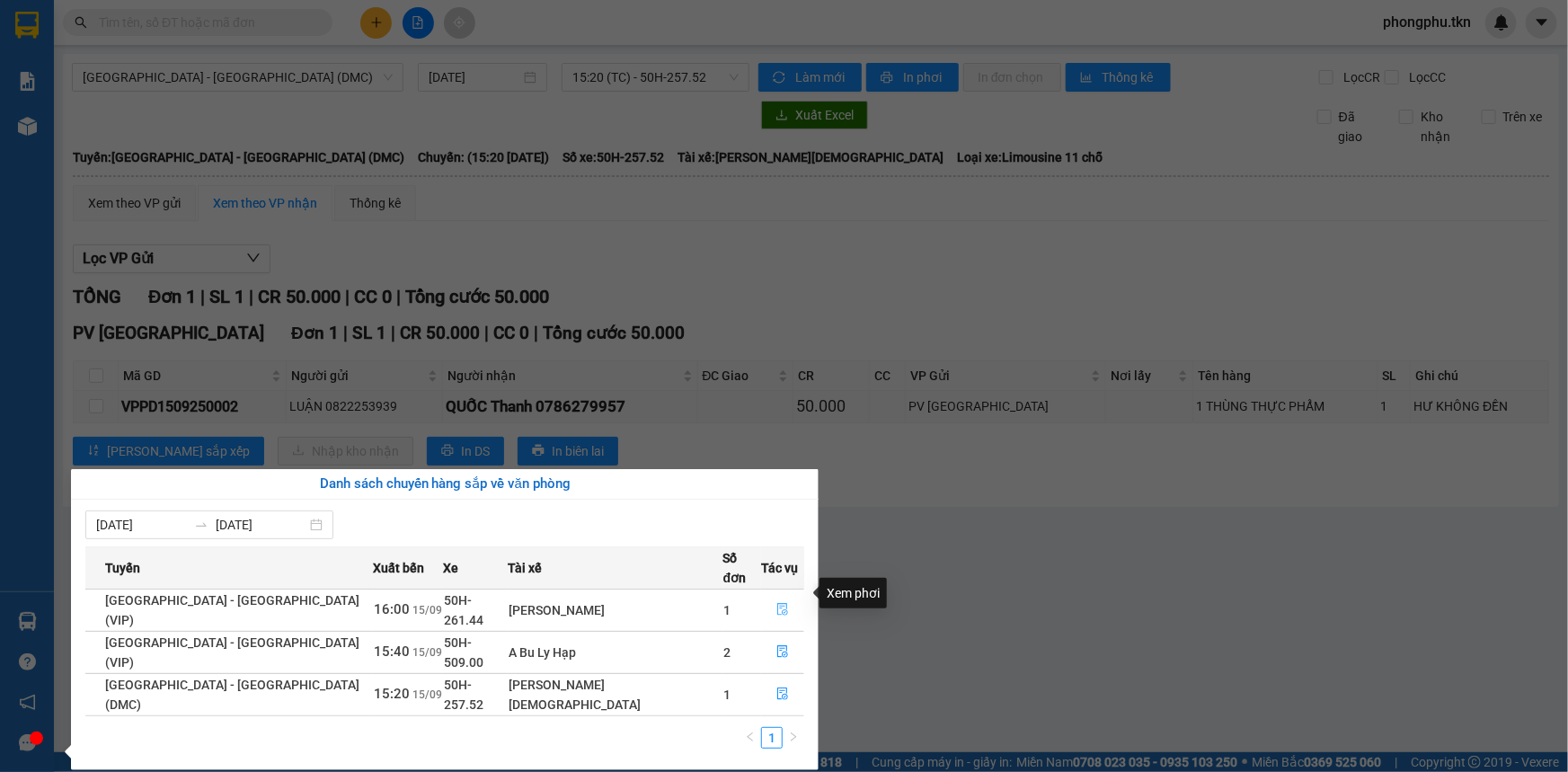
click at [776, 603] on icon "file-done" at bounding box center [783, 610] width 13 height 13
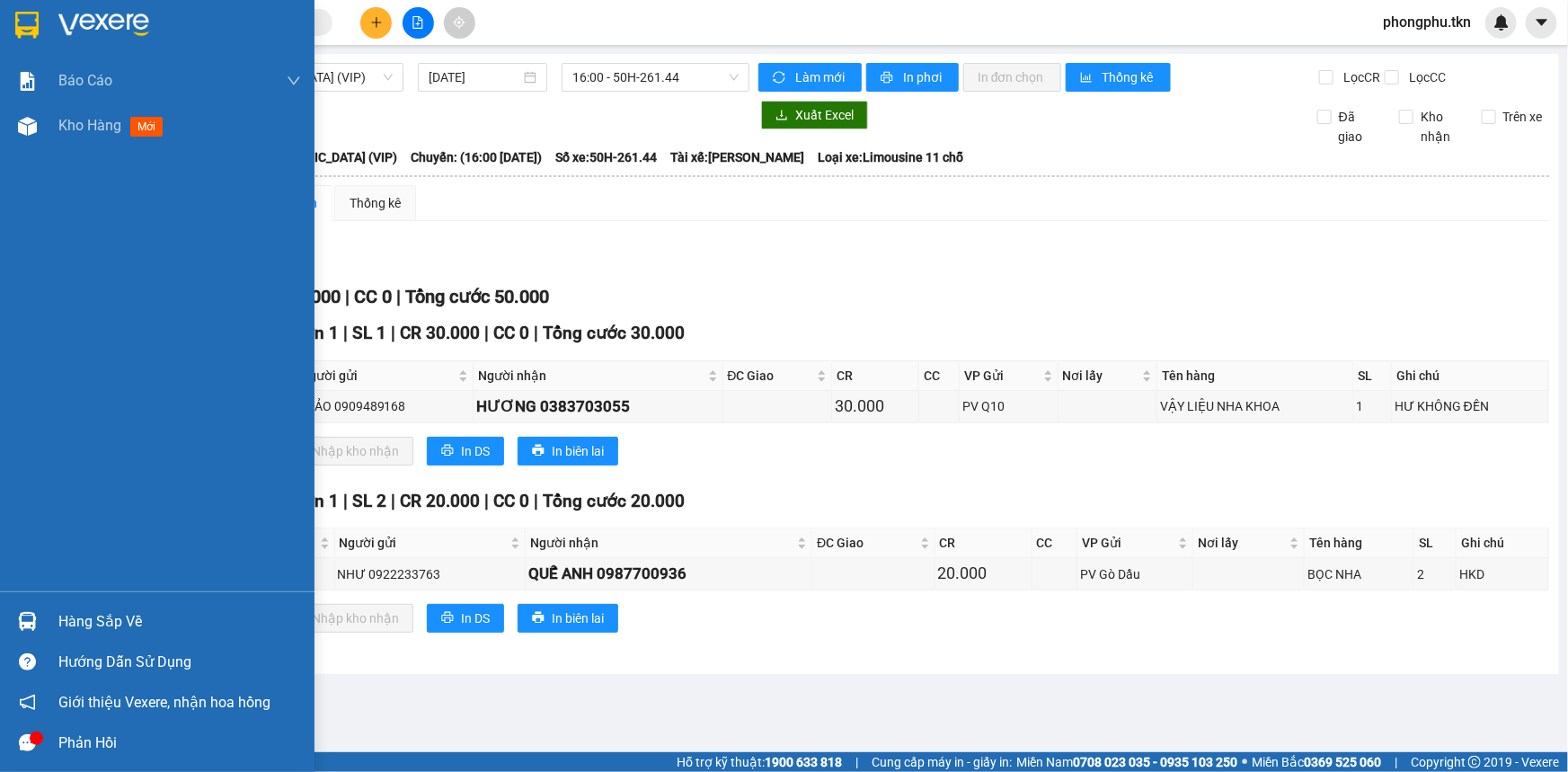
click at [34, 610] on div at bounding box center [27, 621] width 32 height 32
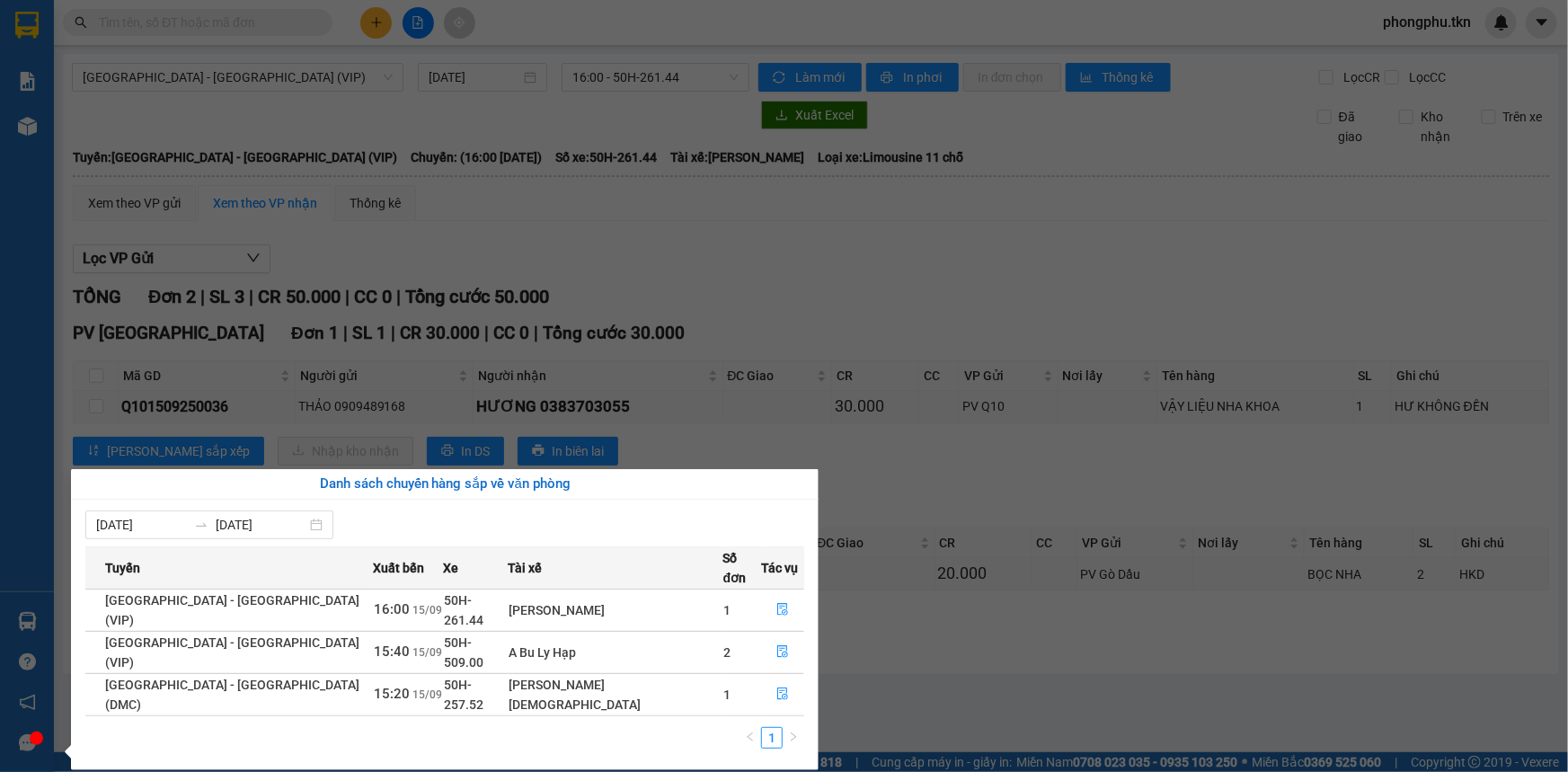
click at [989, 679] on section "Kết quả tìm kiếm ( 1 ) Bộ lọc Mã ĐH Trạng thái Món hàng Thu hộ Tổng cước Chưa c…" at bounding box center [784, 386] width 1568 height 772
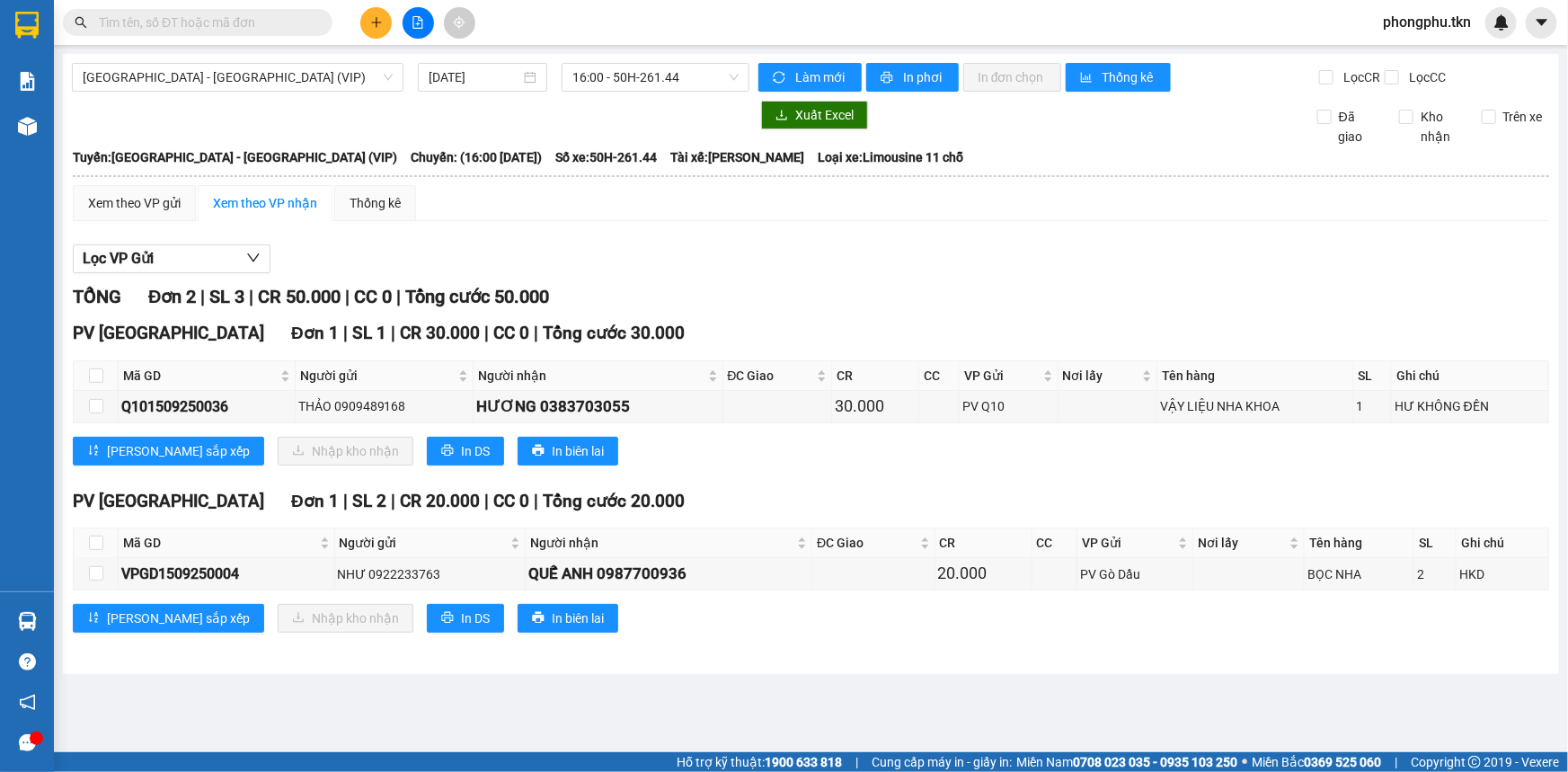
click at [795, 725] on main "Sài Gòn - Tây Ninh (VIP) 15/09/2025 16:00 - 50H-261.44 Làm mới In phơi In đơn c…" at bounding box center [784, 376] width 1568 height 752
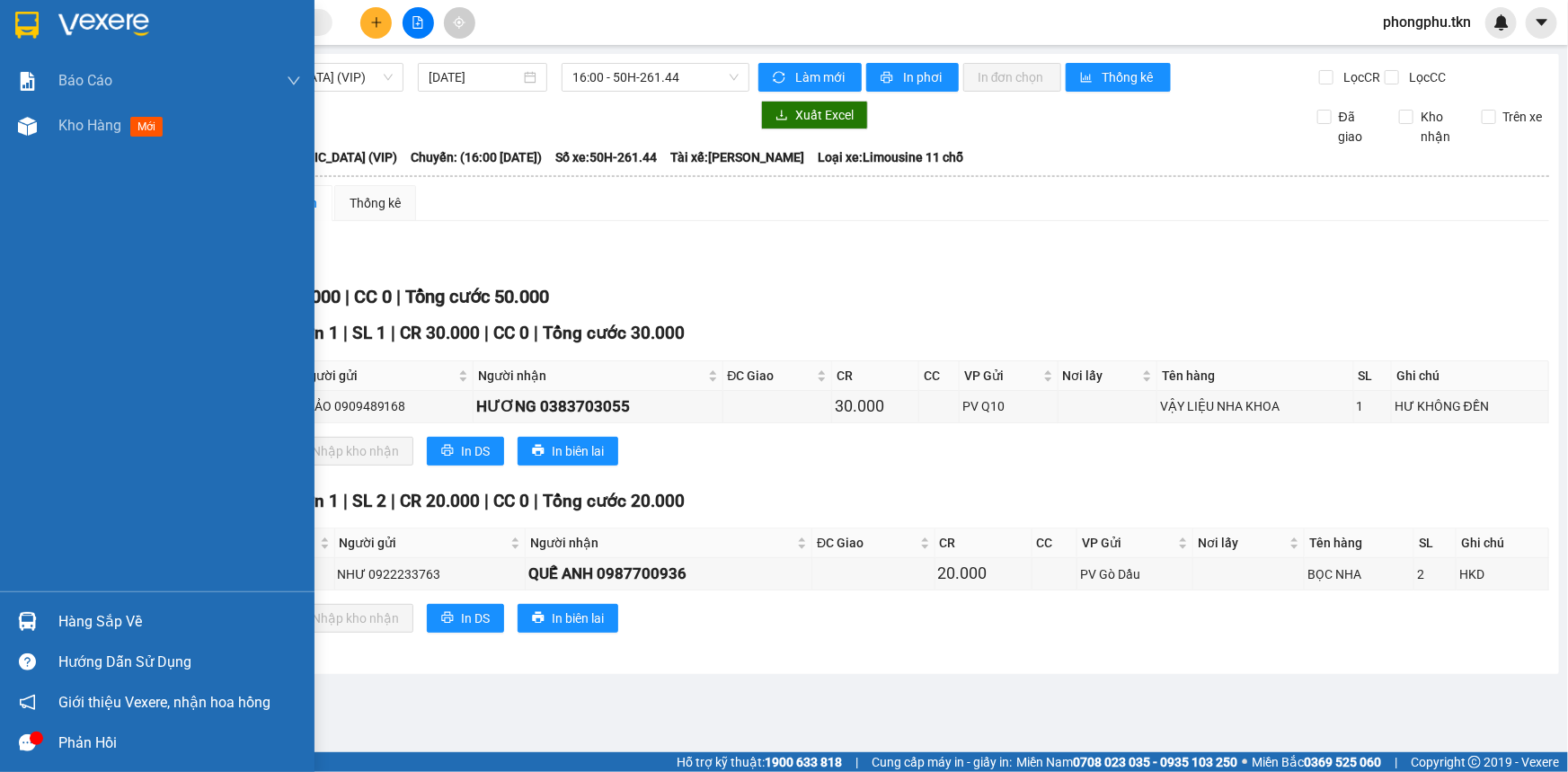
click at [37, 617] on div at bounding box center [27, 621] width 32 height 32
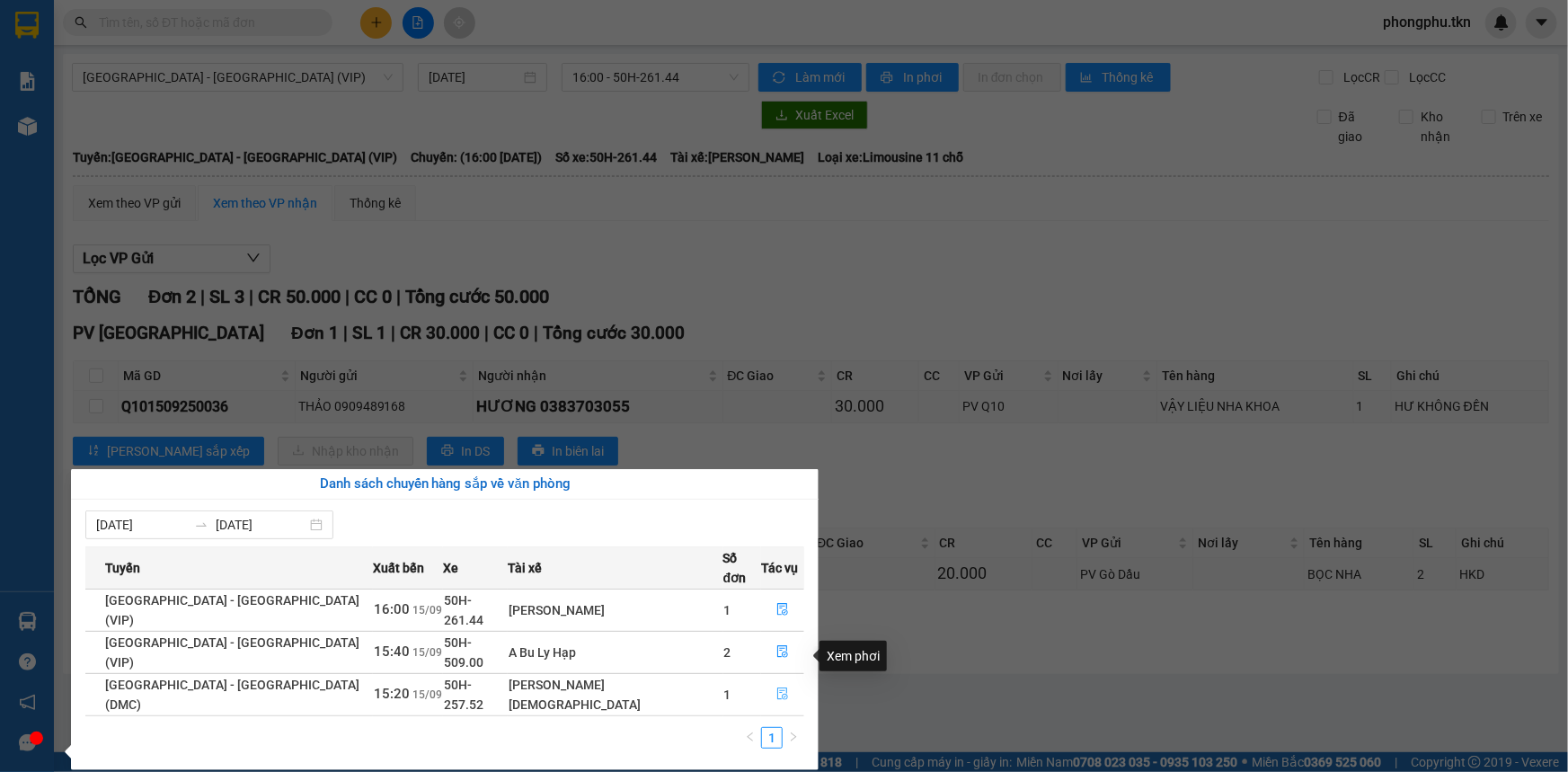
click at [777, 688] on icon "file-done" at bounding box center [783, 694] width 11 height 13
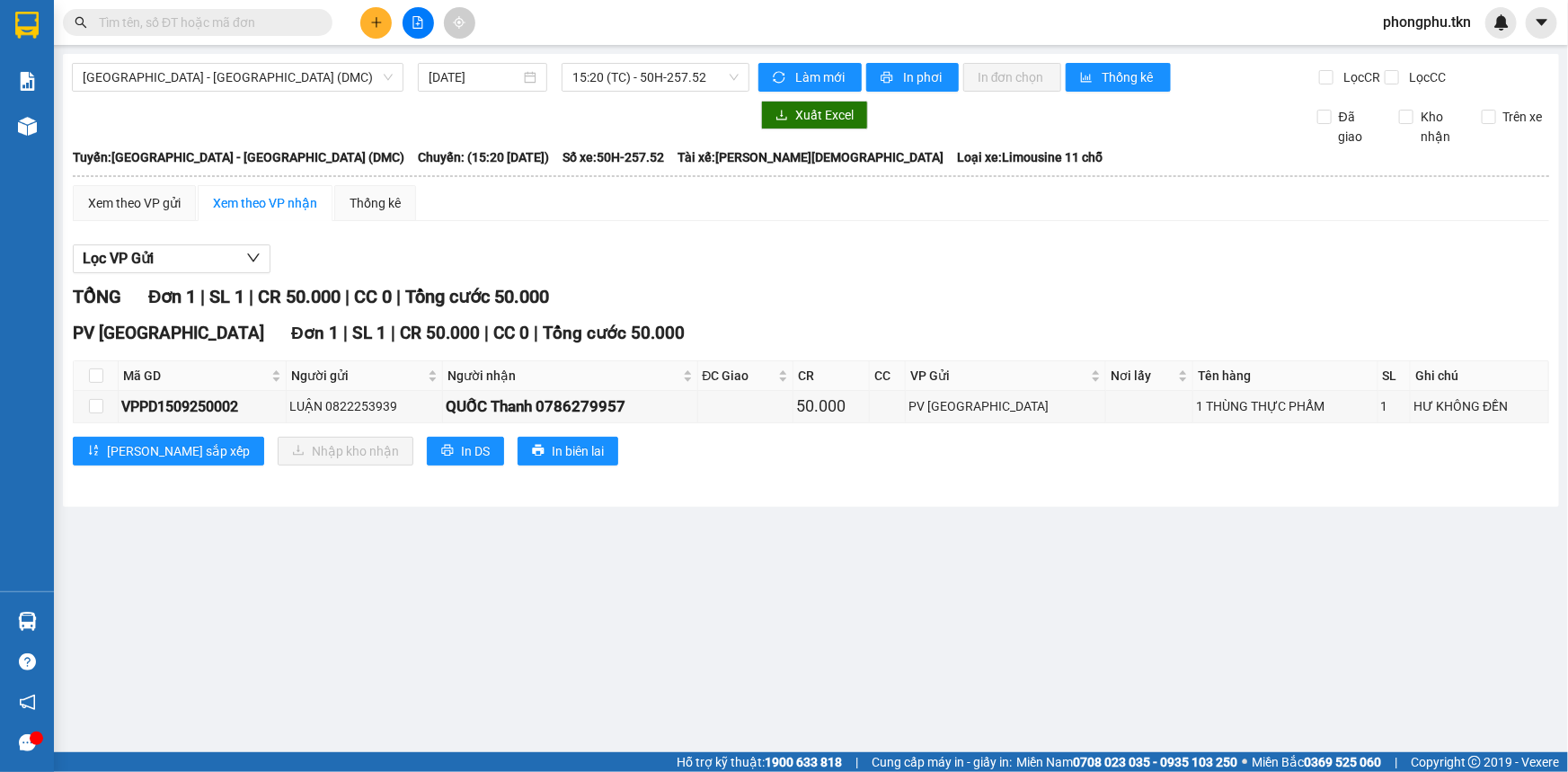
click at [844, 658] on main "Sài Gòn - Tây Ninh (DMC) 15/09/2025 15:20 (TC) - 50H-257.52 Làm mới In phơi In …" at bounding box center [784, 376] width 1568 height 752
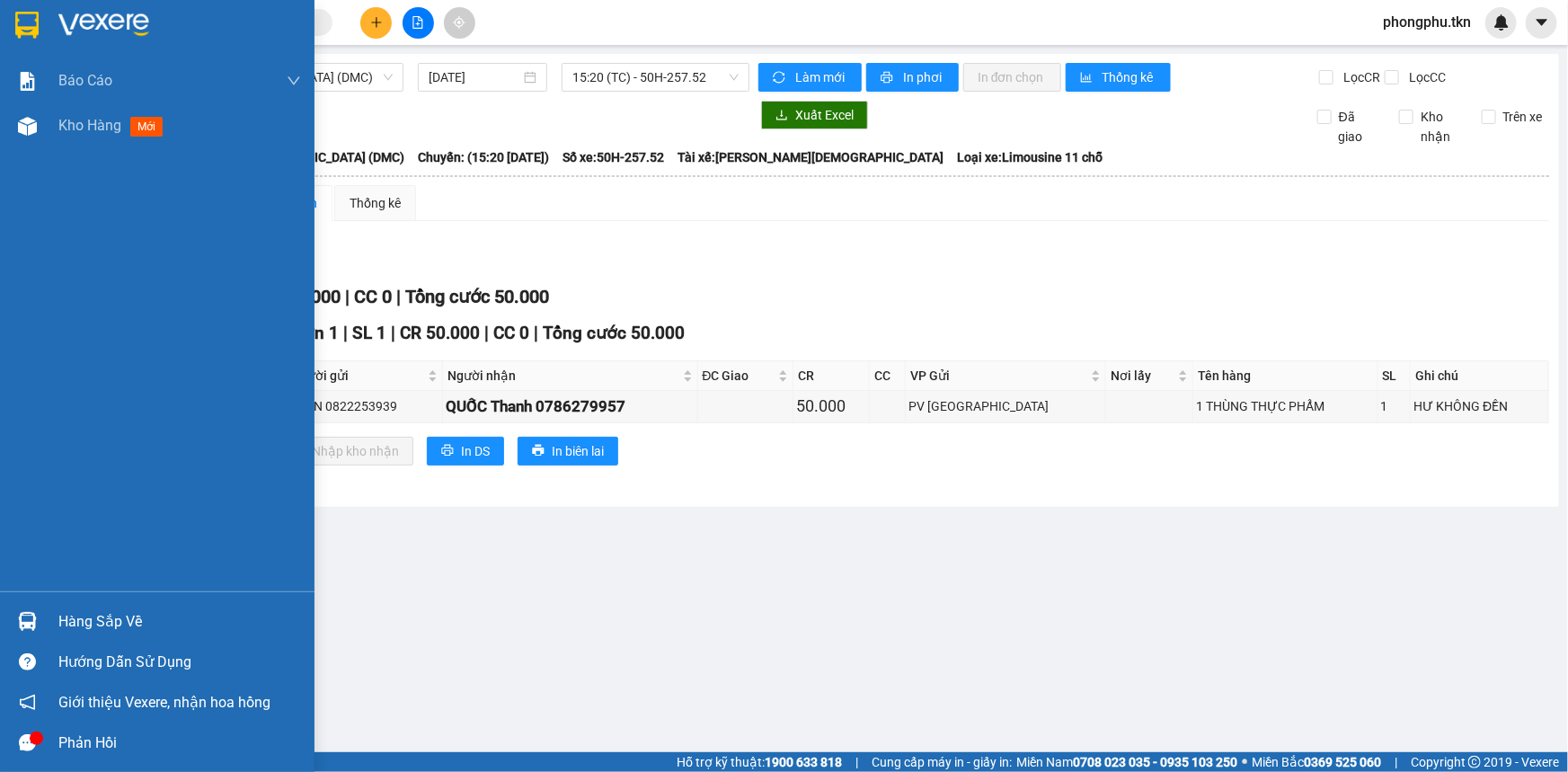
click at [128, 626] on div "Hàng sắp về" at bounding box center [180, 622] width 243 height 27
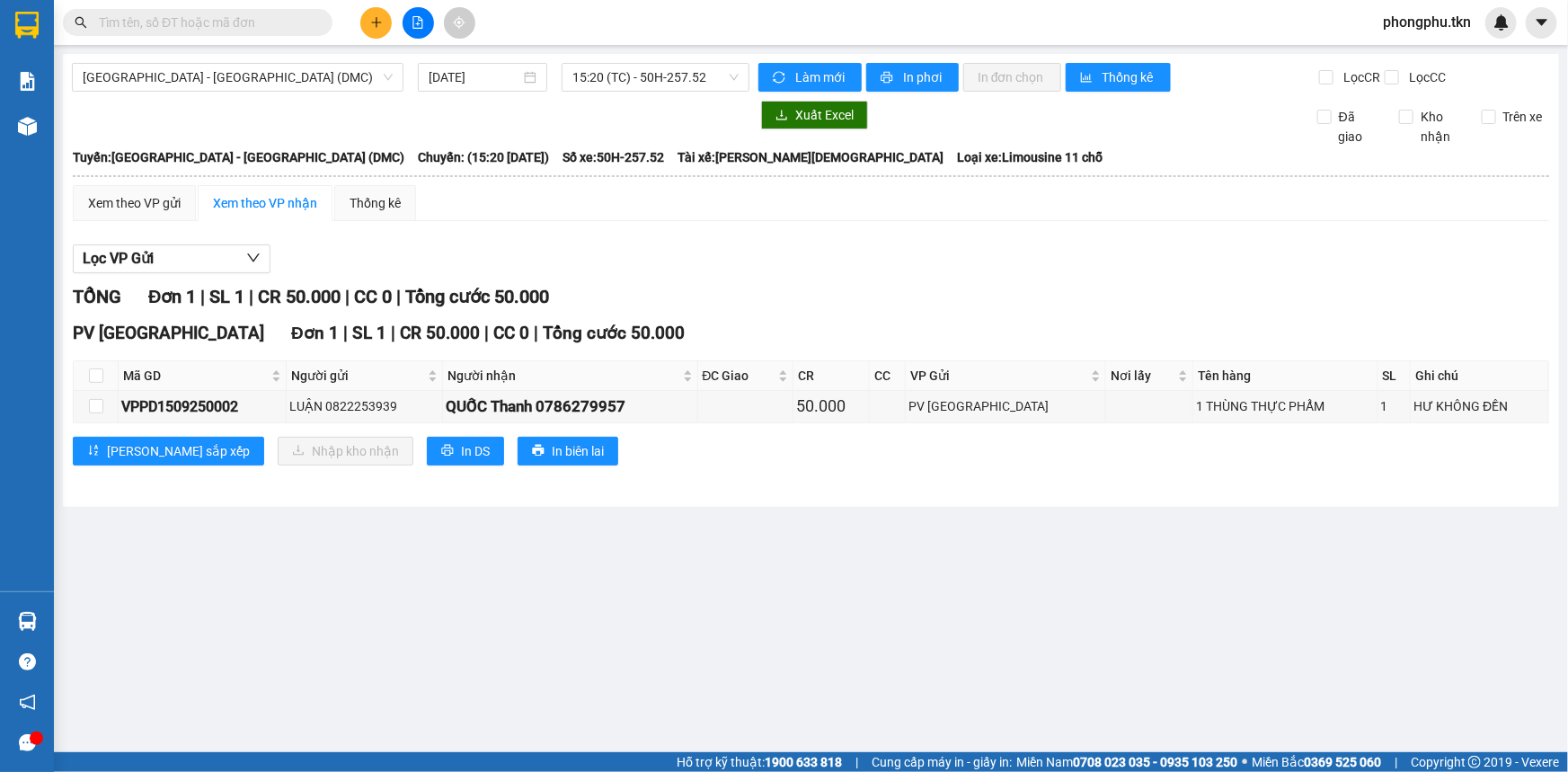
drag, startPoint x: 999, startPoint y: 561, endPoint x: 966, endPoint y: 552, distance: 34.2
click at [1000, 560] on section "Kết quả tìm kiếm ( 1 ) Bộ lọc Mã ĐH Trạng thái Món hàng Thu hộ Tổng cước Chưa c…" at bounding box center [784, 386] width 1568 height 772
click at [378, 31] on button at bounding box center [375, 23] width 32 height 32
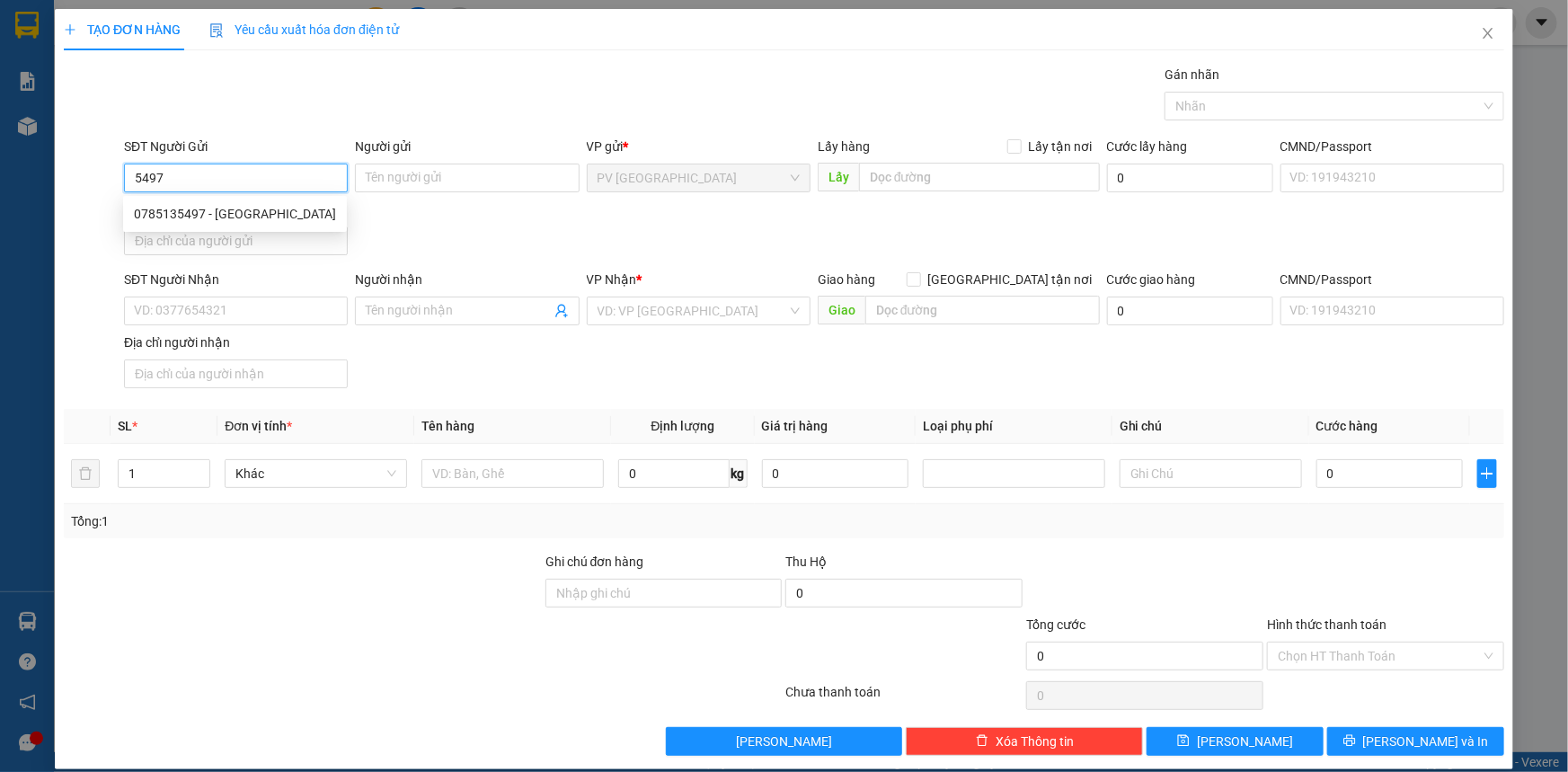
click at [268, 210] on div "0785135497 - hồng phước" at bounding box center [235, 214] width 202 height 20
type input "0785135497"
type input "[PERSON_NAME]"
type input "0839997899"
type input "[PERSON_NAME]"
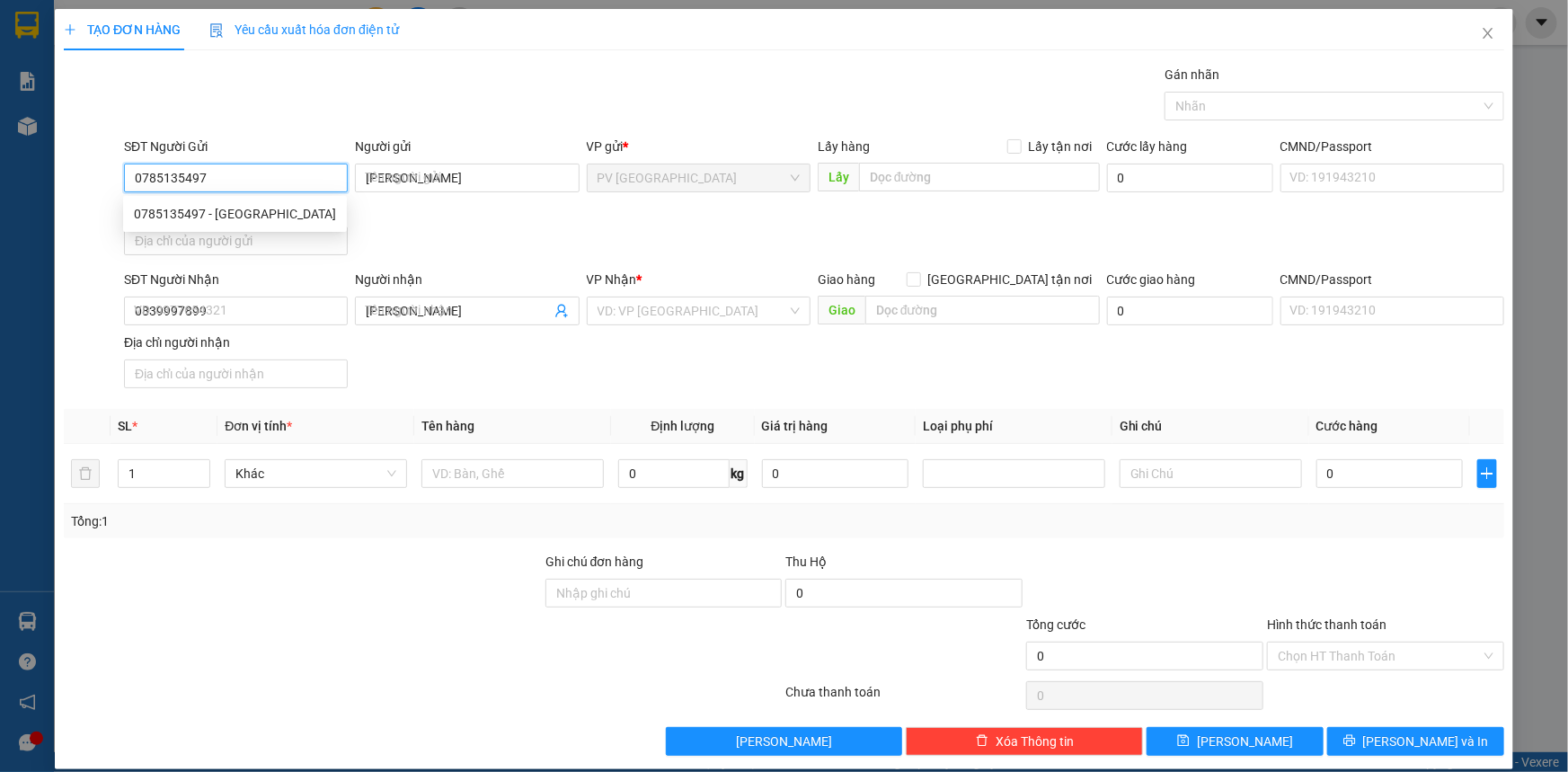
type input "30.000"
type input "0785135497"
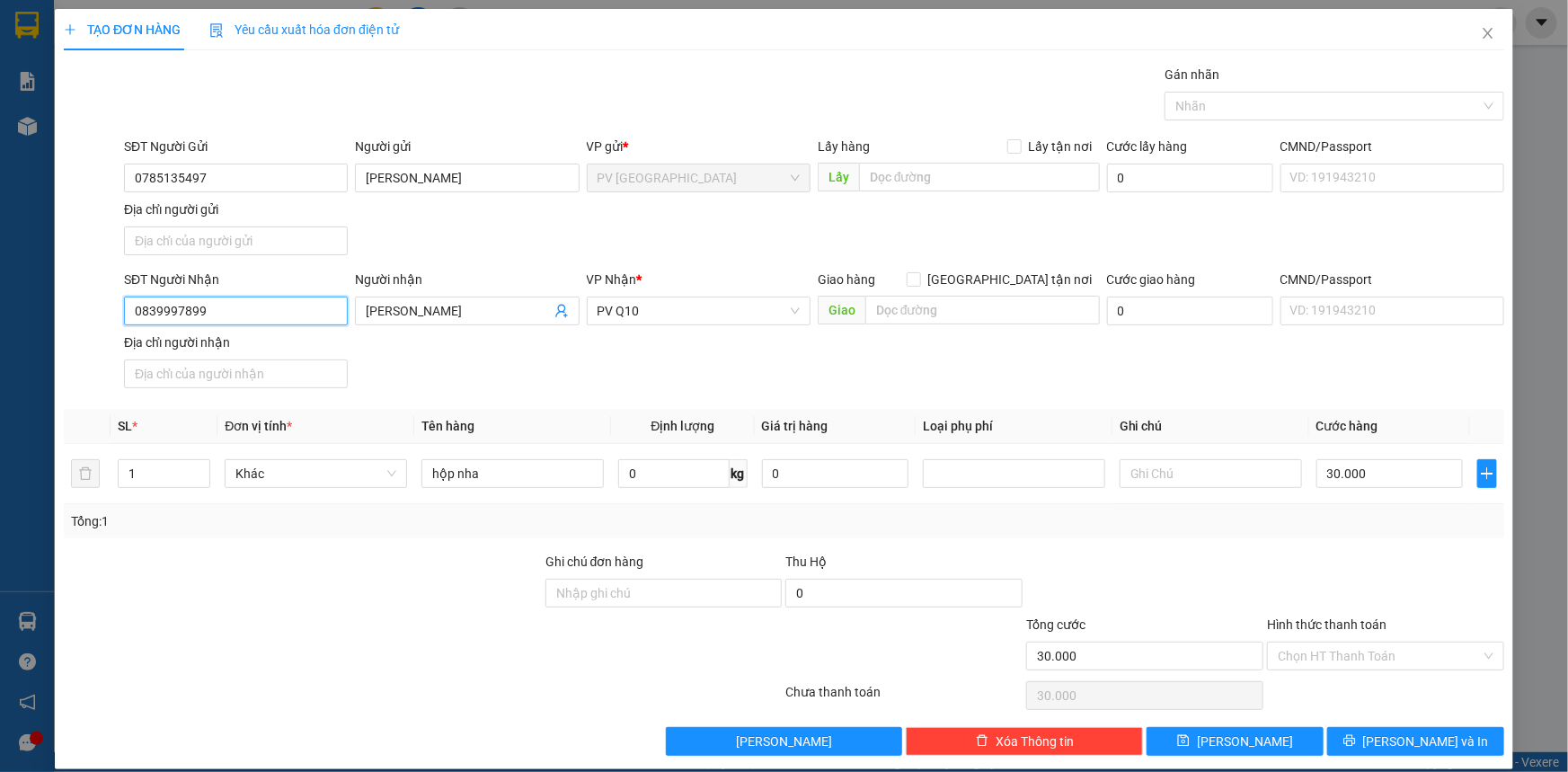
click at [272, 311] on input "0839997899" at bounding box center [236, 311] width 224 height 29
drag, startPoint x: 270, startPoint y: 309, endPoint x: 253, endPoint y: 308, distance: 17.0
click at [269, 308] on input "0839997899" at bounding box center [236, 311] width 224 height 29
click at [286, 319] on input "0839997899" at bounding box center [236, 311] width 224 height 29
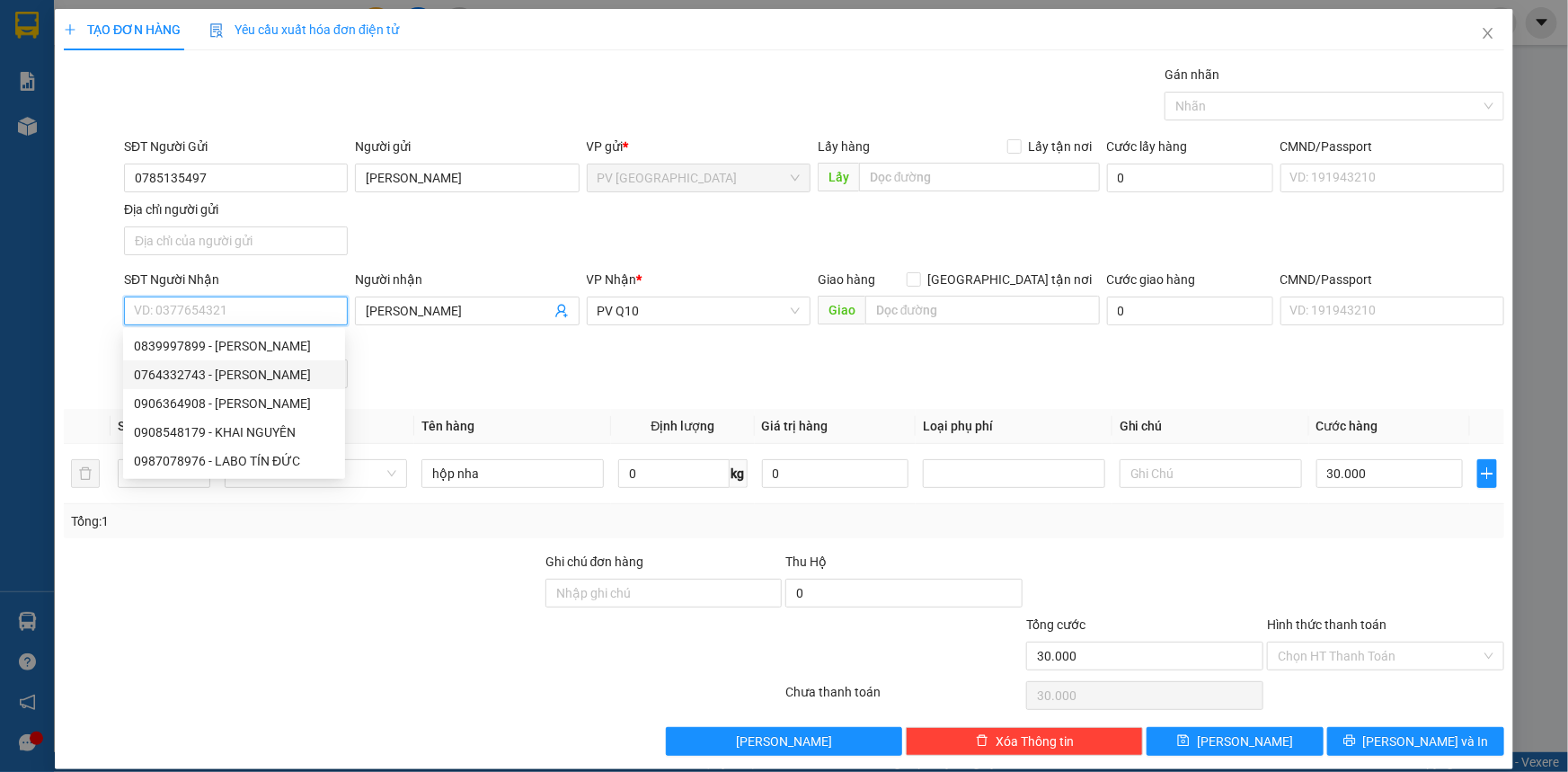
click at [278, 379] on div "0764332743 - LABO THANH" at bounding box center [234, 375] width 200 height 20
type input "0764332743"
type input "[PERSON_NAME]"
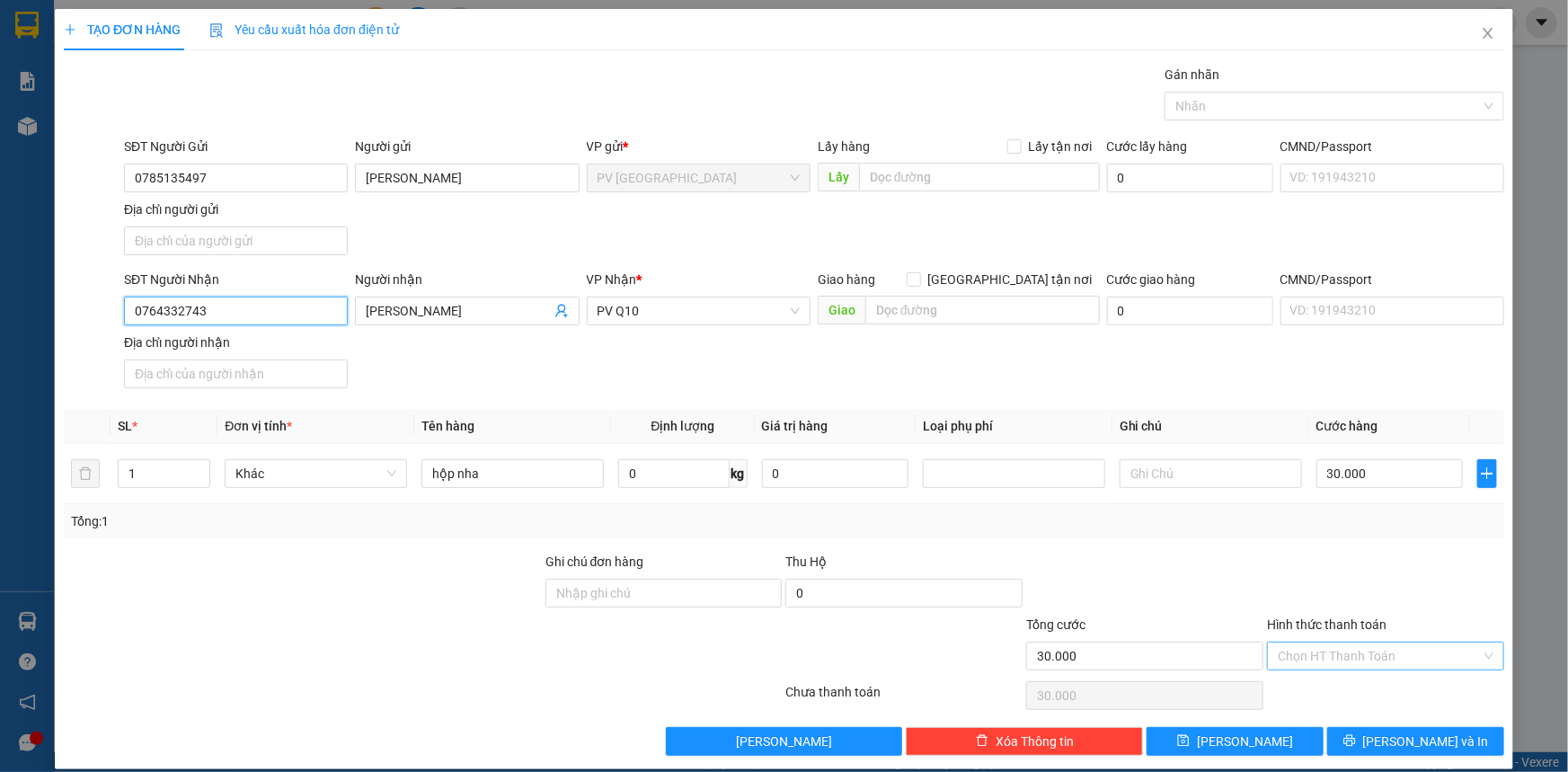
type input "0764332743"
click at [1384, 650] on input "Hình thức thanh toán" at bounding box center [1379, 656] width 203 height 27
click at [1386, 682] on div "Tại văn phòng" at bounding box center [1375, 690] width 214 height 20
type input "0"
click at [1396, 748] on span "[PERSON_NAME] và In" at bounding box center [1426, 742] width 126 height 20
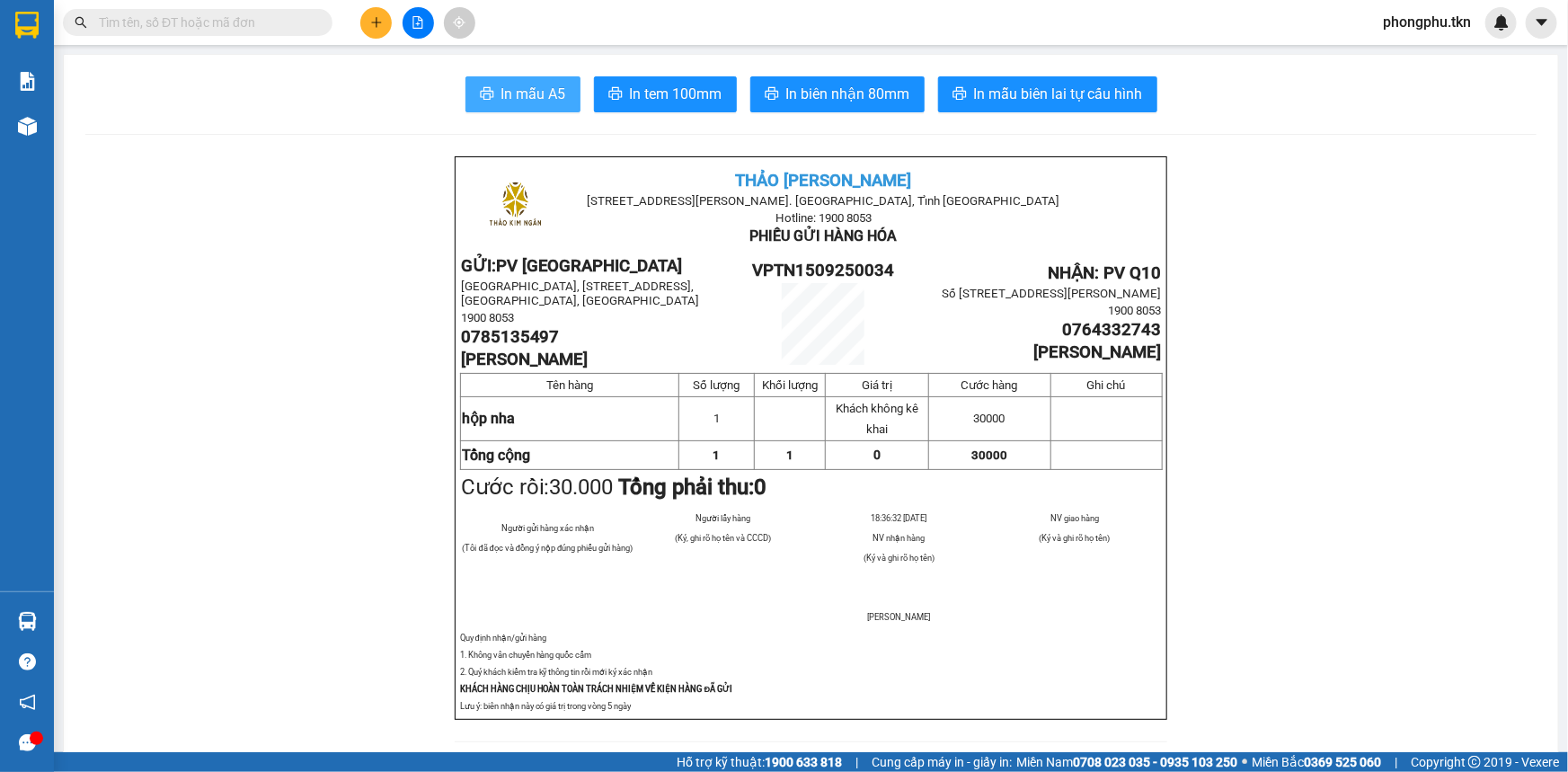
click at [532, 86] on span "In mẫu A5" at bounding box center [533, 93] width 64 height 23
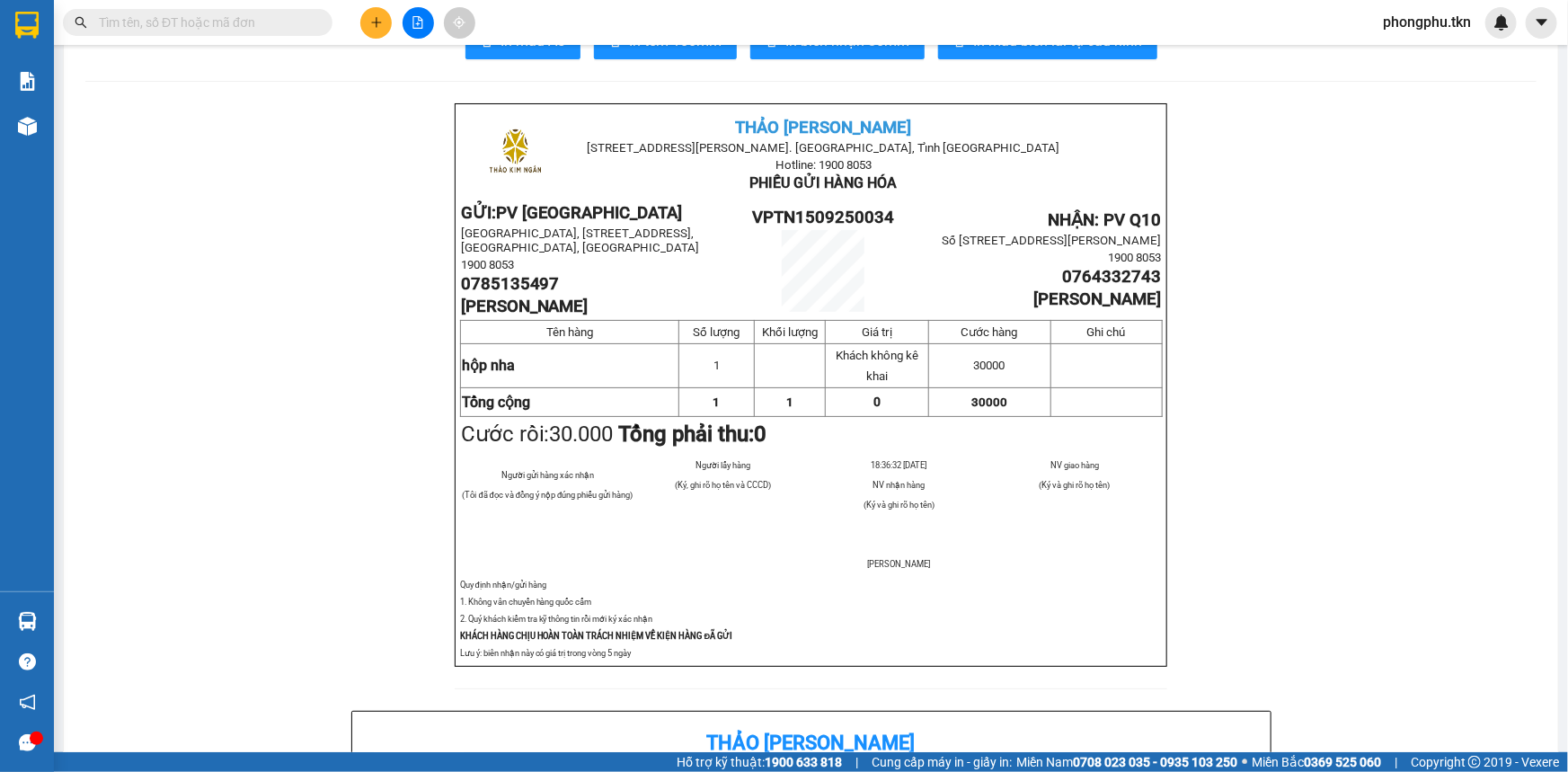
scroll to position [81, 0]
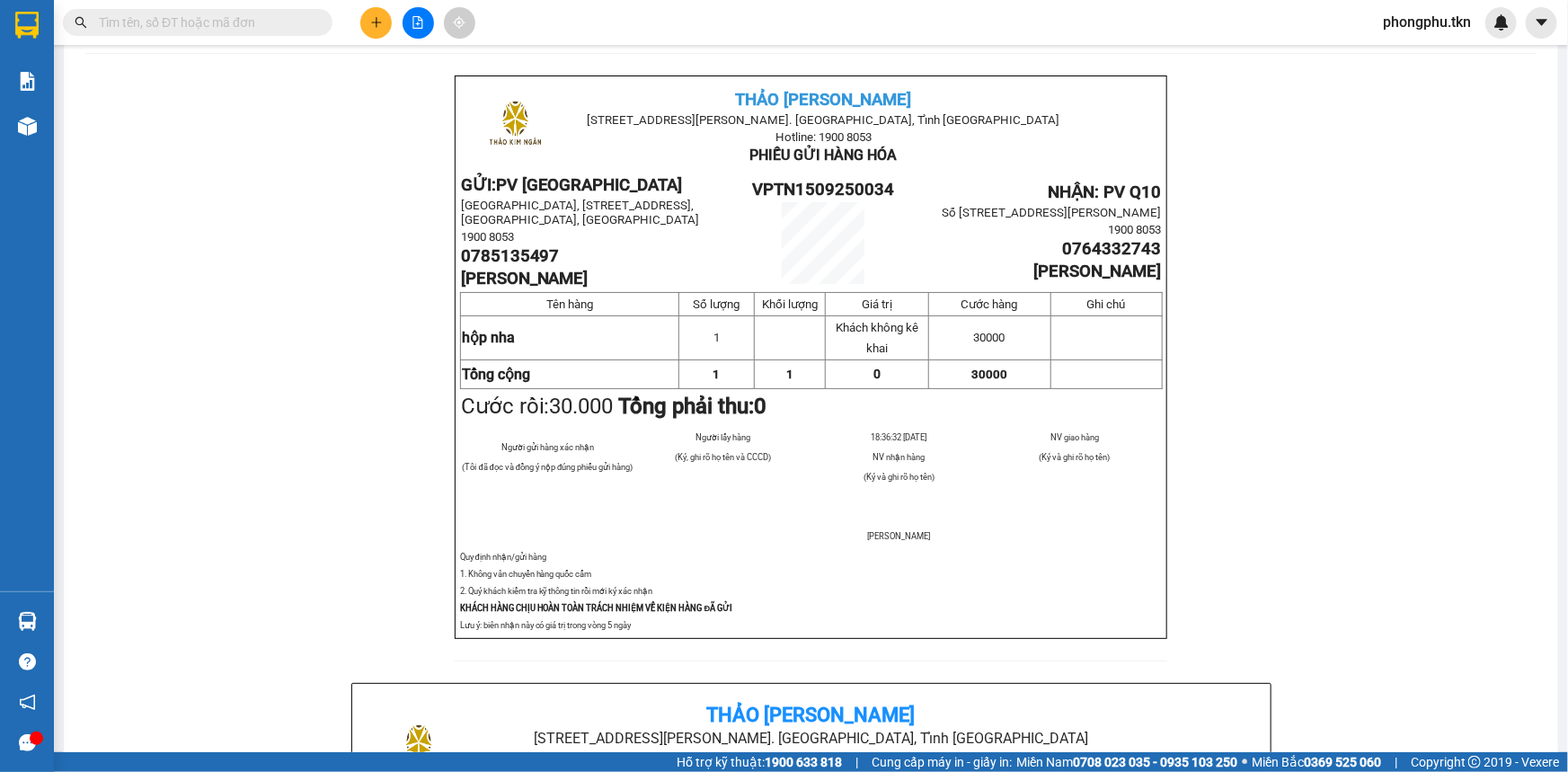
drag, startPoint x: 442, startPoint y: 63, endPoint x: 475, endPoint y: 72, distance: 34.2
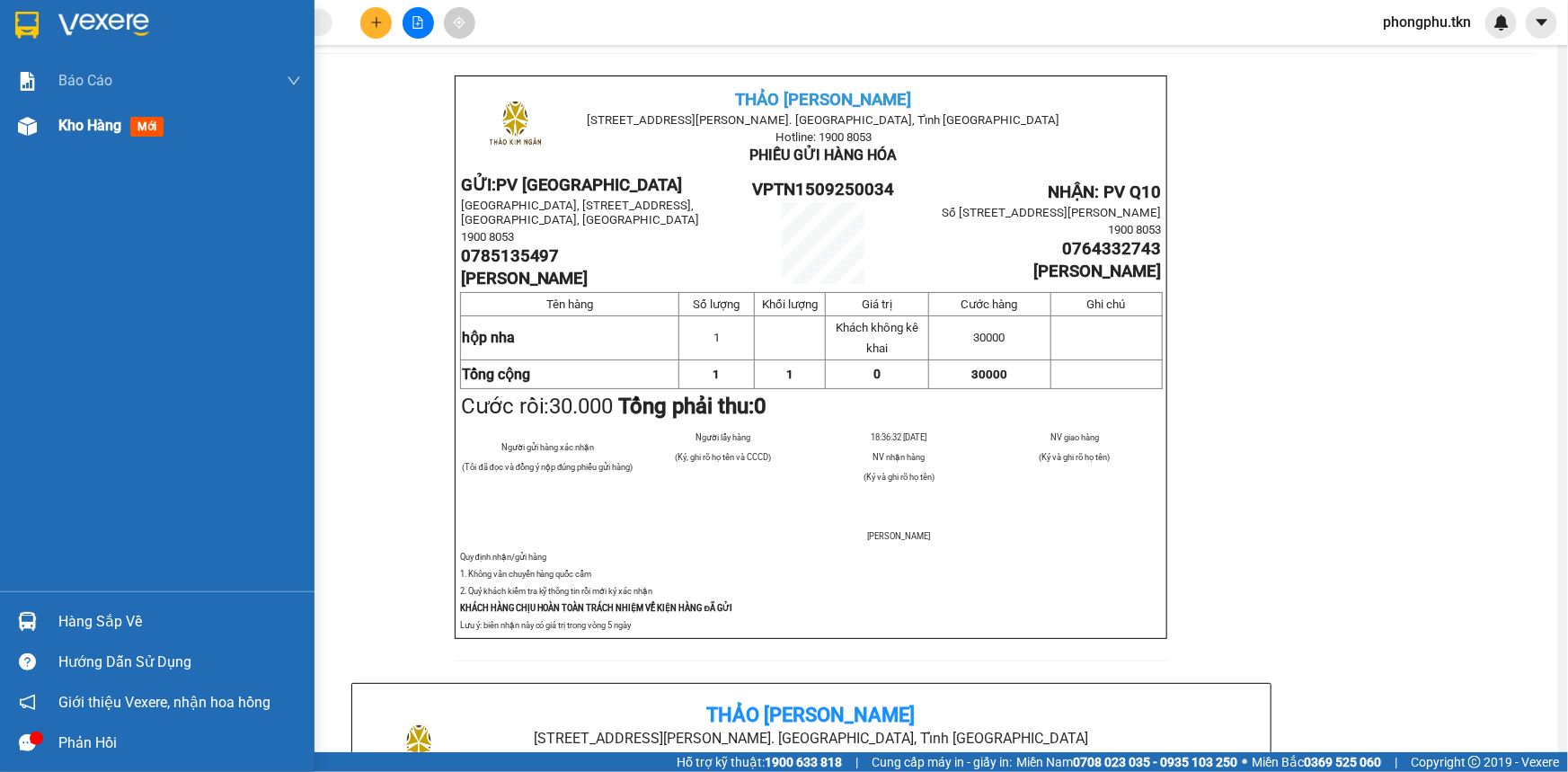
click at [33, 130] on img at bounding box center [27, 126] width 19 height 19
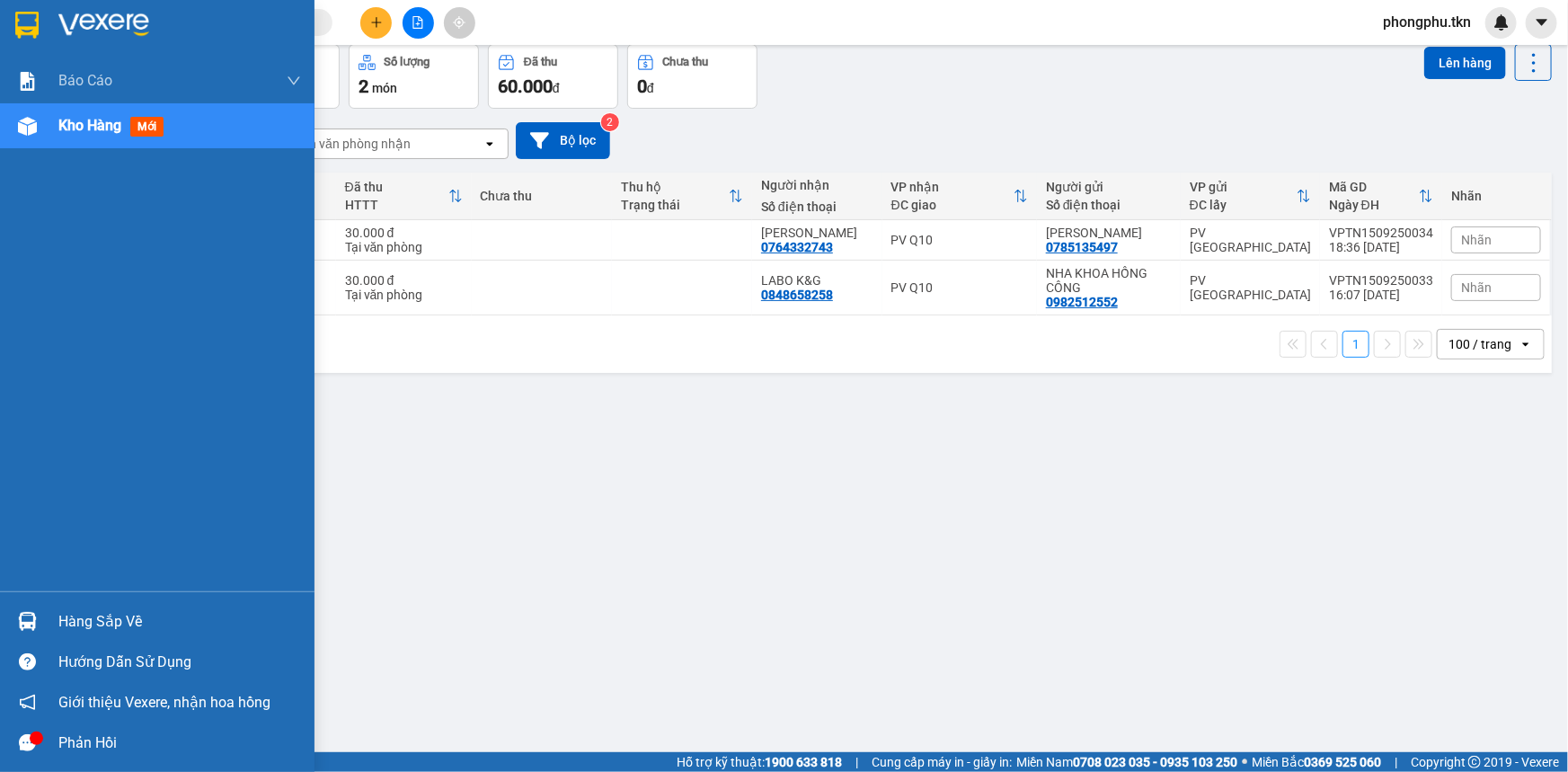
click at [34, 613] on img at bounding box center [27, 621] width 19 height 19
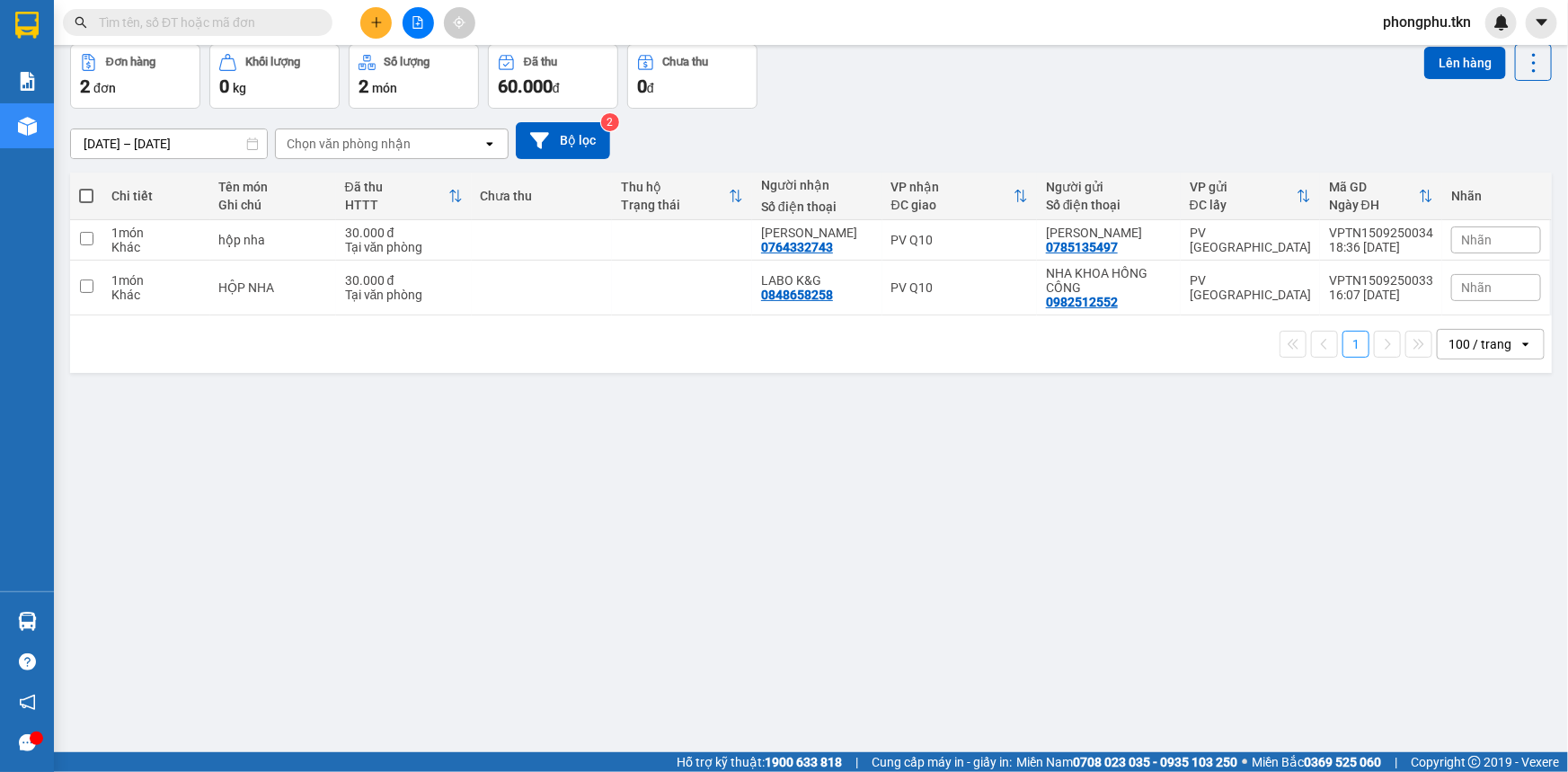
click at [908, 630] on section "Kết quả tìm kiếm ( 1 ) Bộ lọc Mã ĐH Trạng thái Món hàng Thu hộ Tổng cước Chưa c…" at bounding box center [784, 386] width 1568 height 772
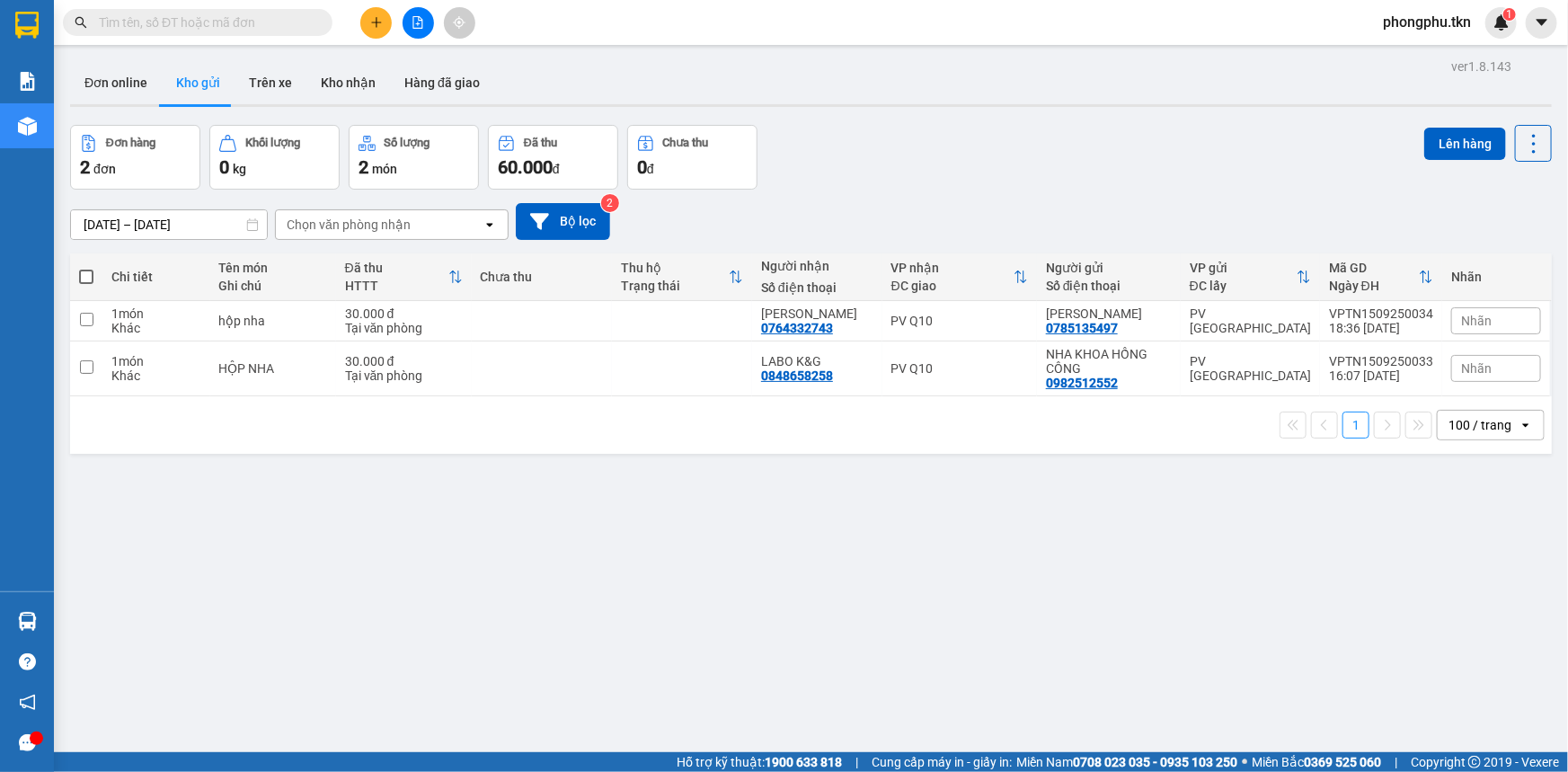
click at [265, 25] on input "text" at bounding box center [205, 23] width 212 height 20
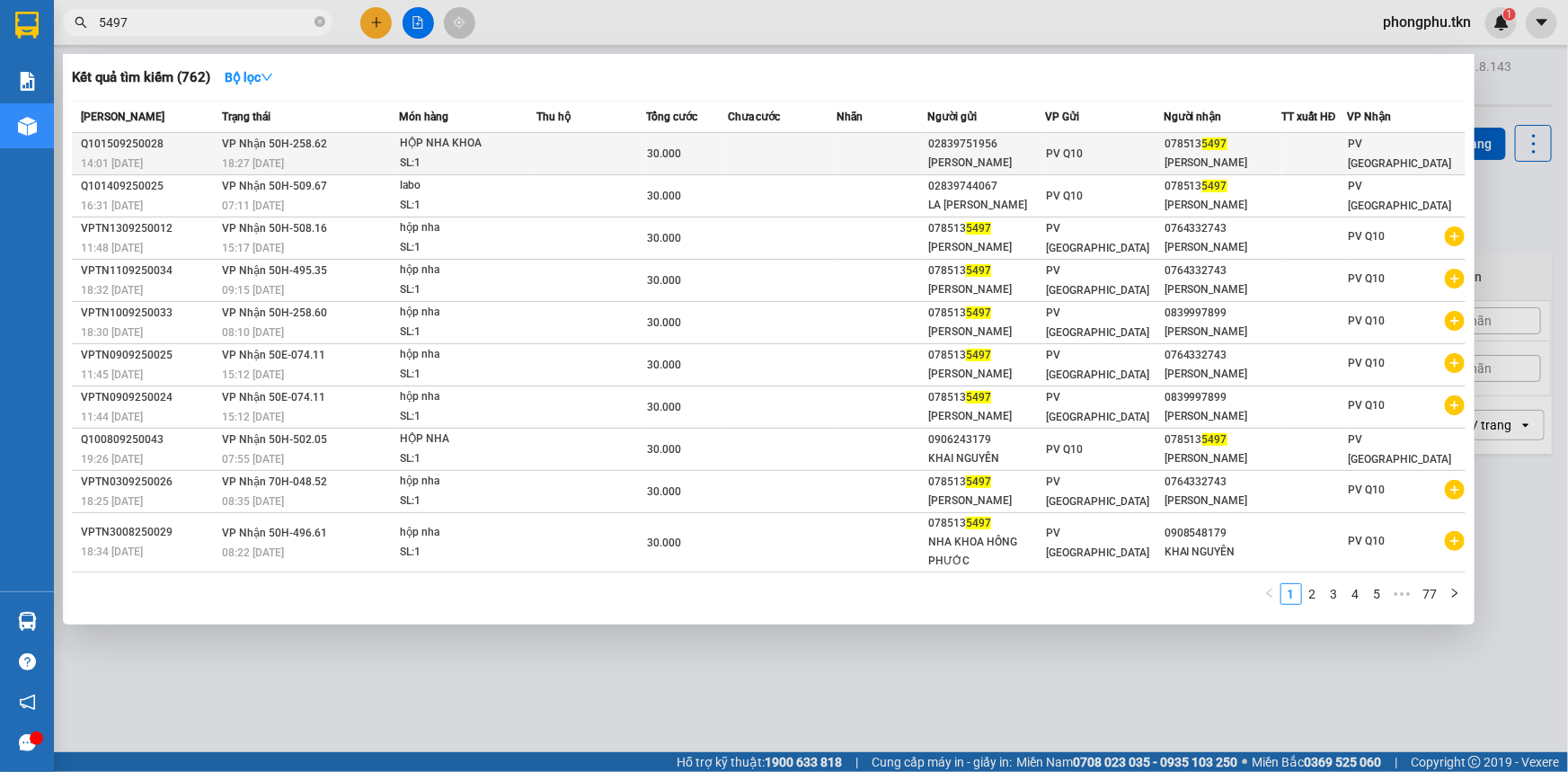
type input "5497"
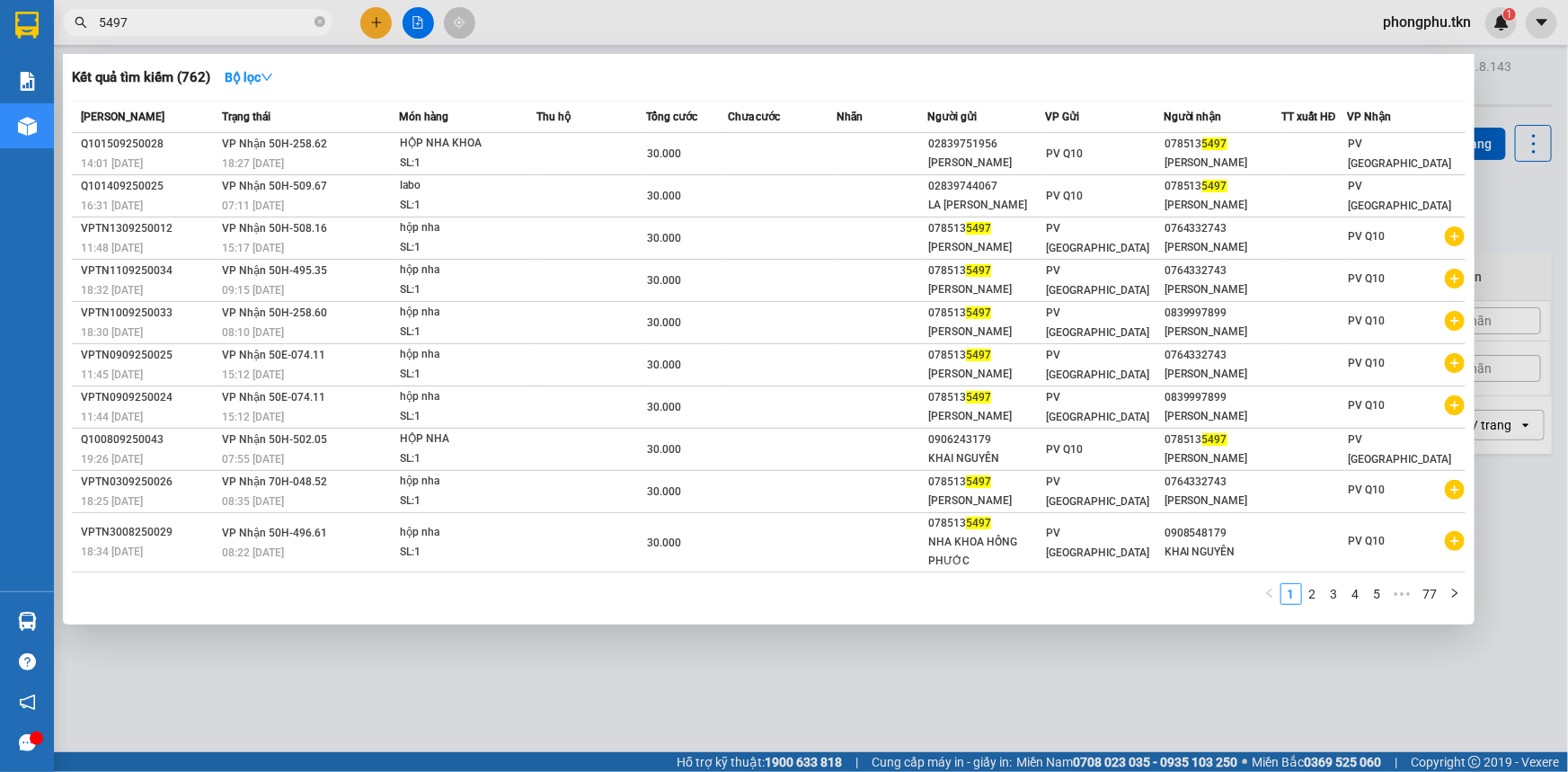
click at [426, 153] on div "SL: 1" at bounding box center [467, 163] width 135 height 20
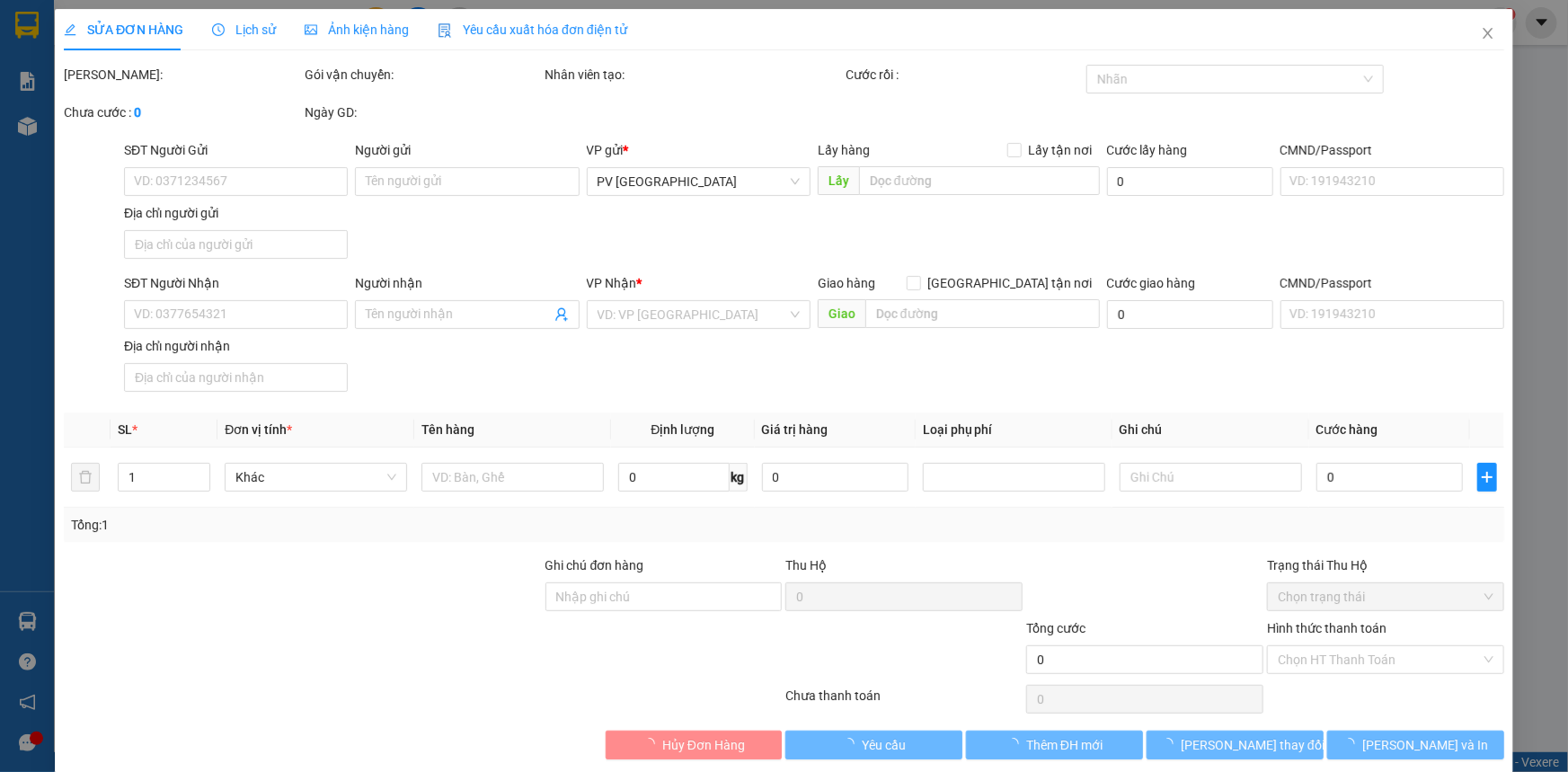
type input "02839751956"
type input "[PERSON_NAME]"
type input "0785135497"
type input "[PERSON_NAME]"
type input "30.000"
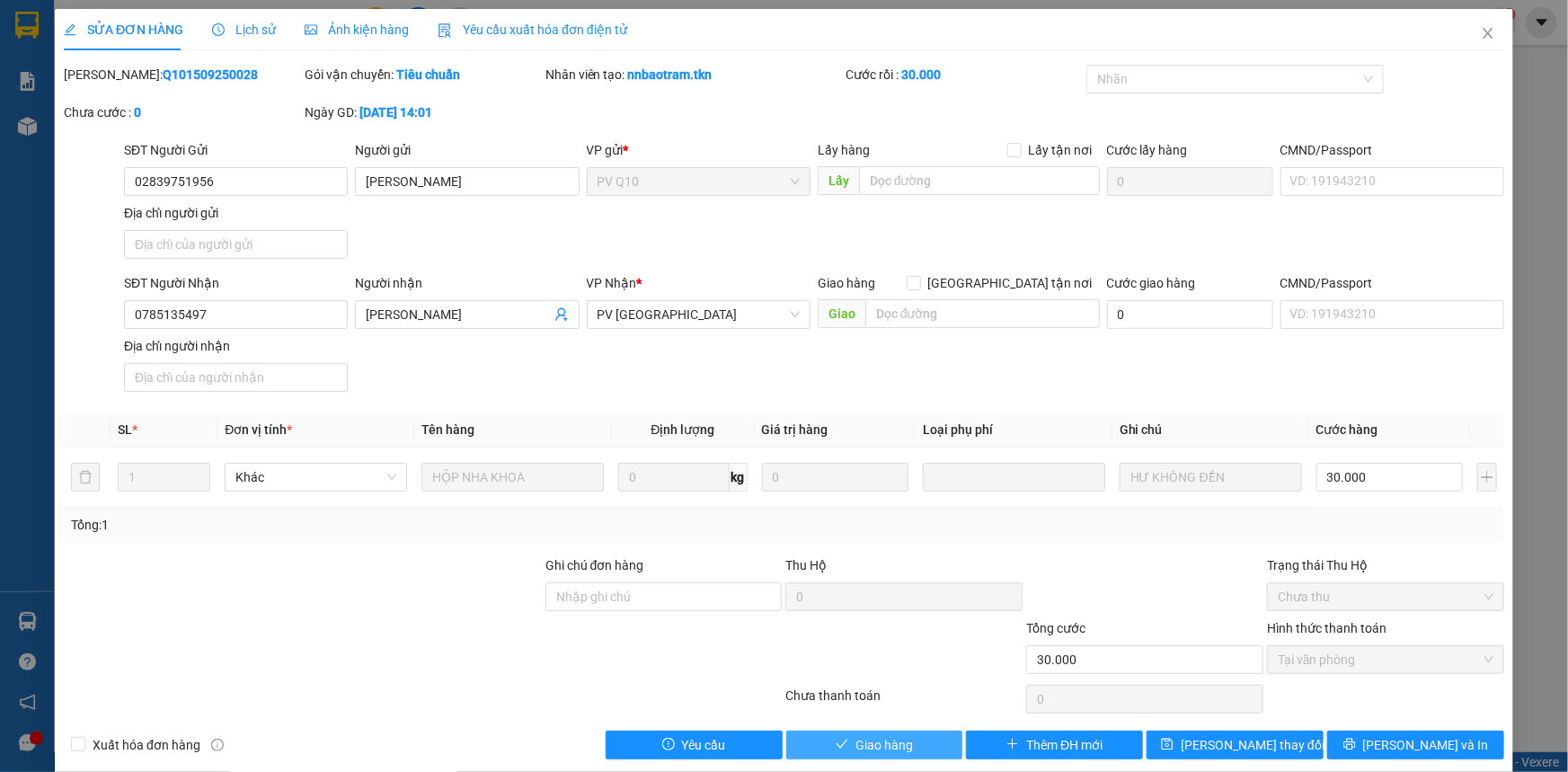
click at [882, 750] on span "Giao hàng" at bounding box center [883, 745] width 57 height 20
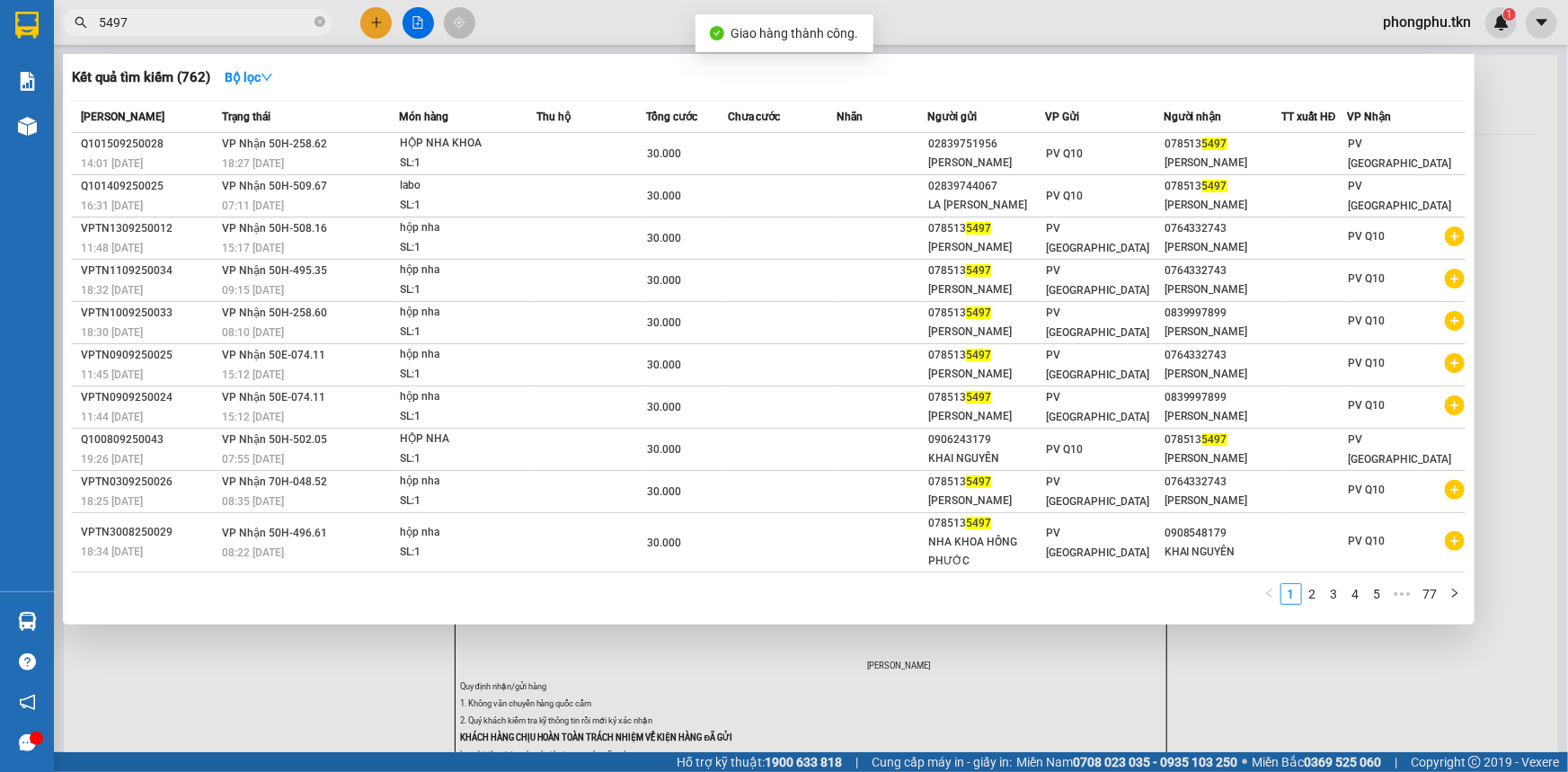
click at [268, 15] on input "5497" at bounding box center [205, 23] width 212 height 20
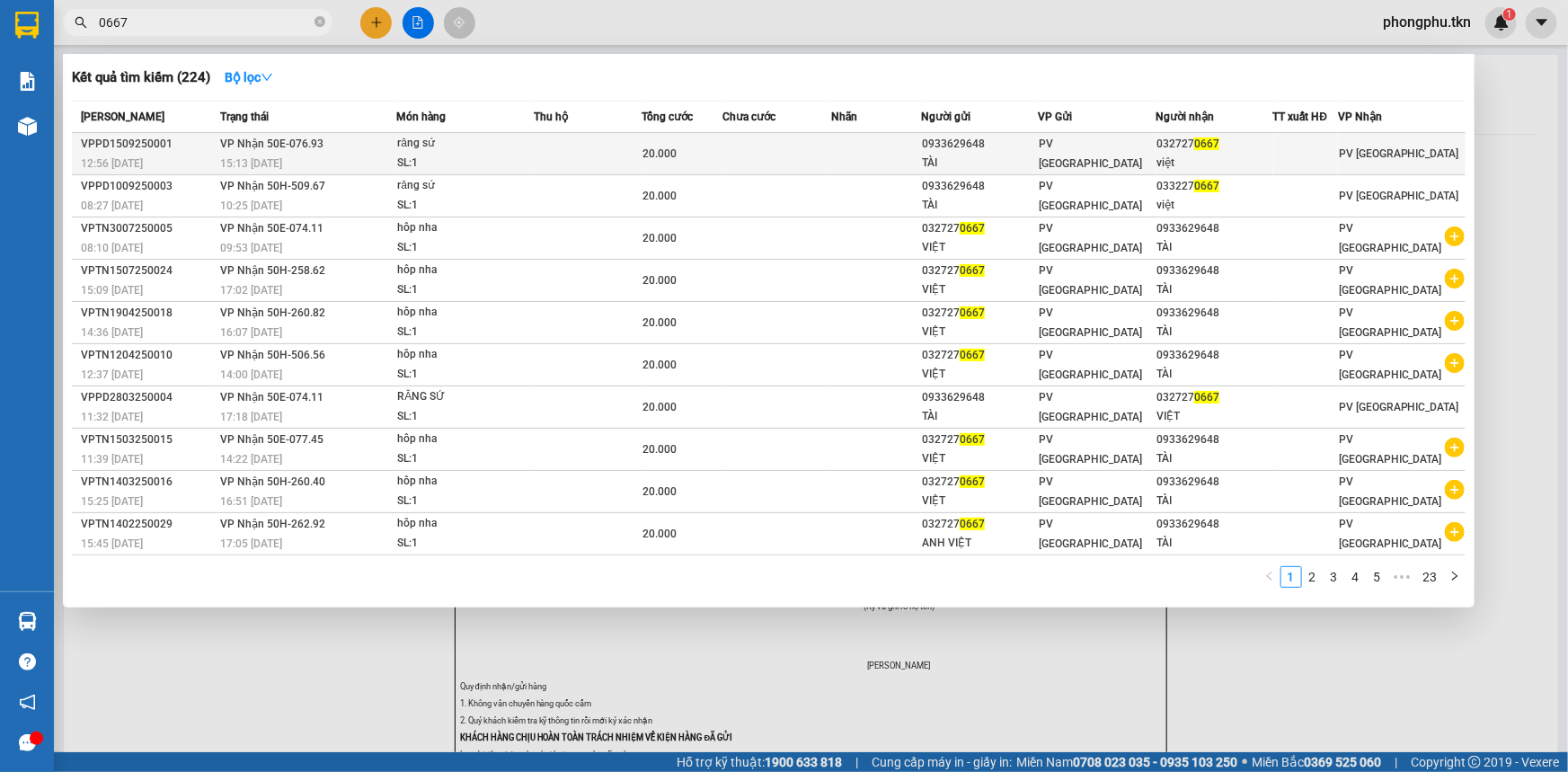
type input "0667"
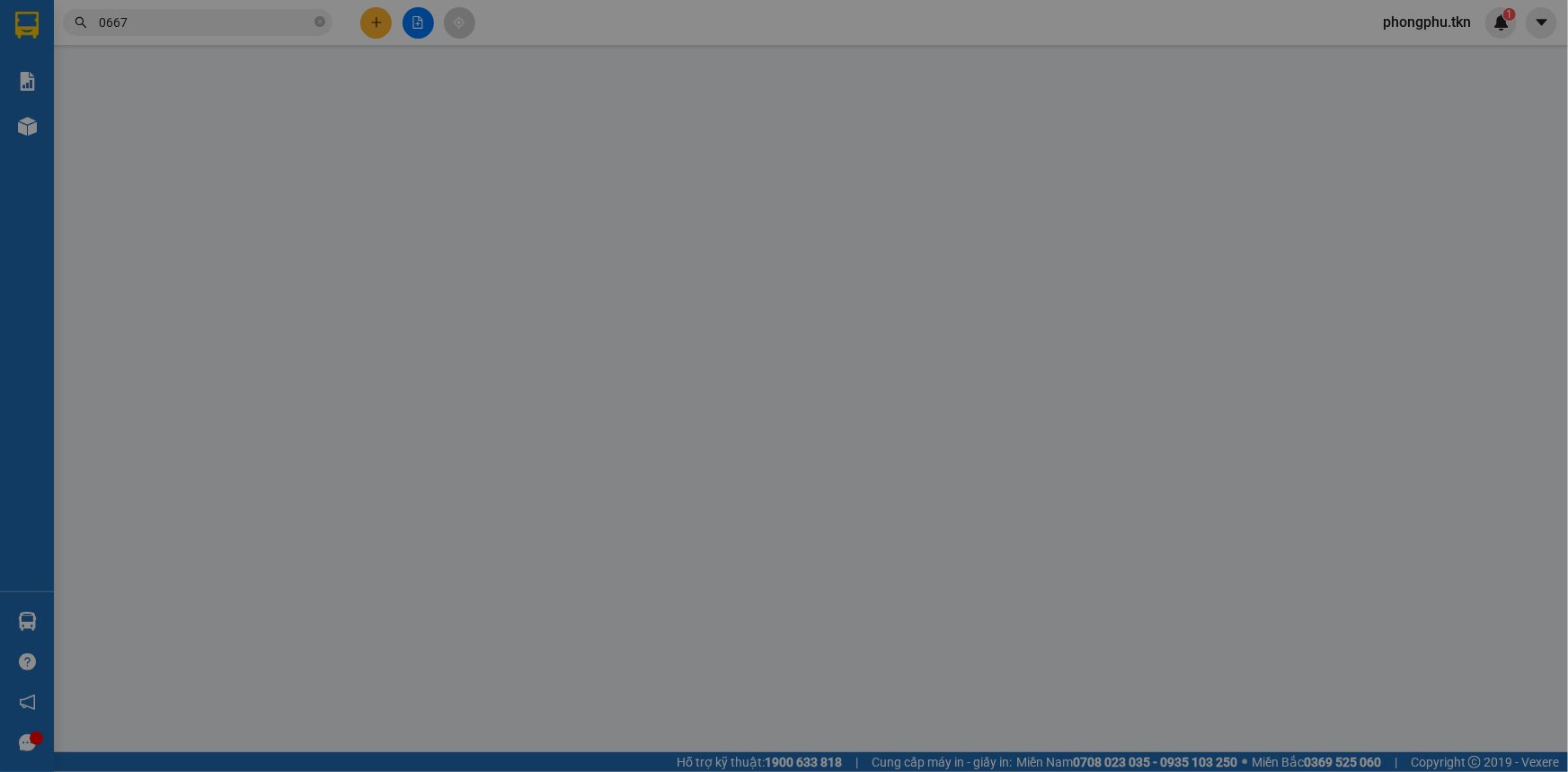
type input "0933629648"
type input "TÀI"
type input "0327270667"
type input "việt"
type input "20.000"
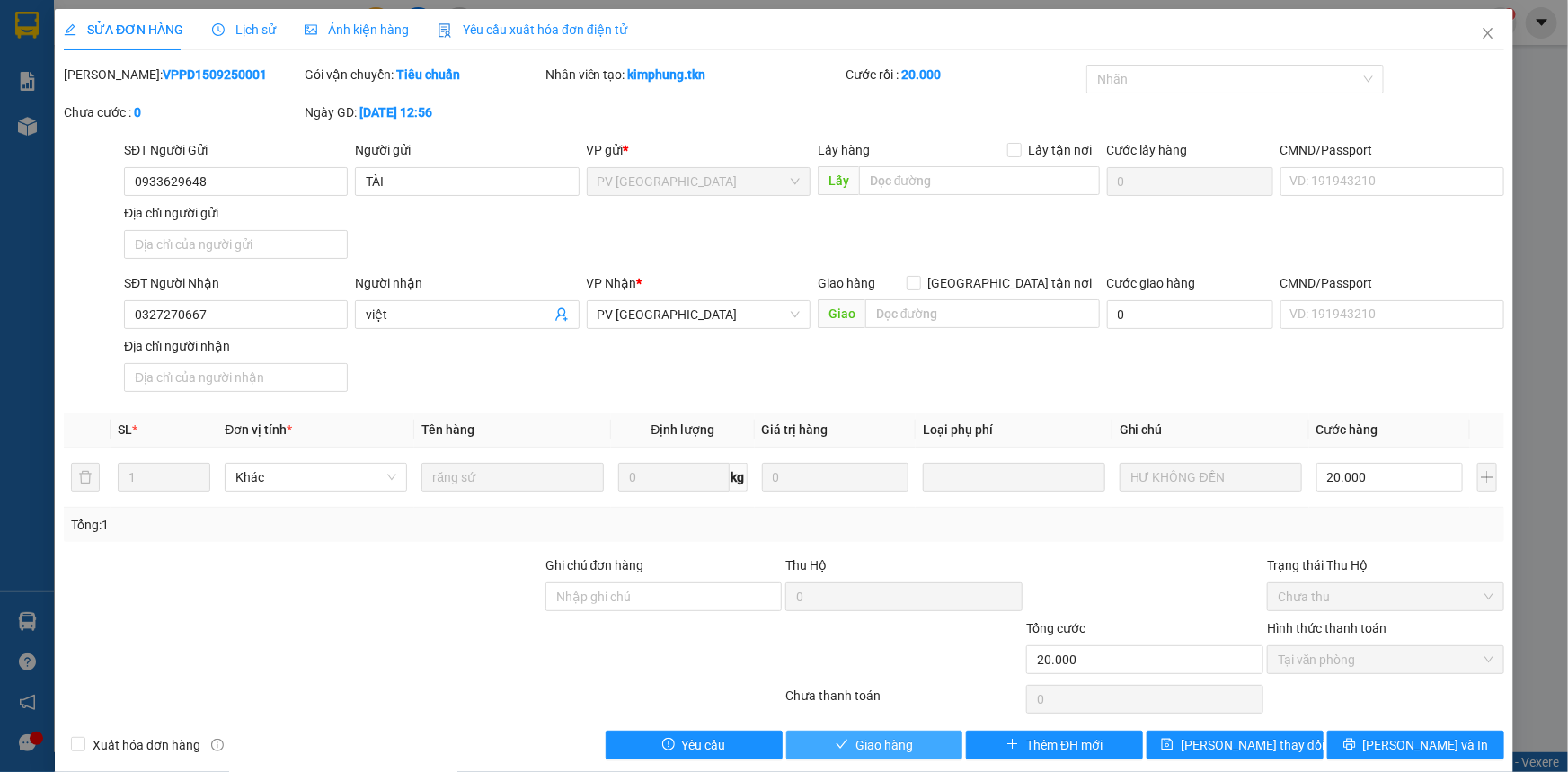
click at [893, 743] on span "Giao hàng" at bounding box center [883, 745] width 57 height 20
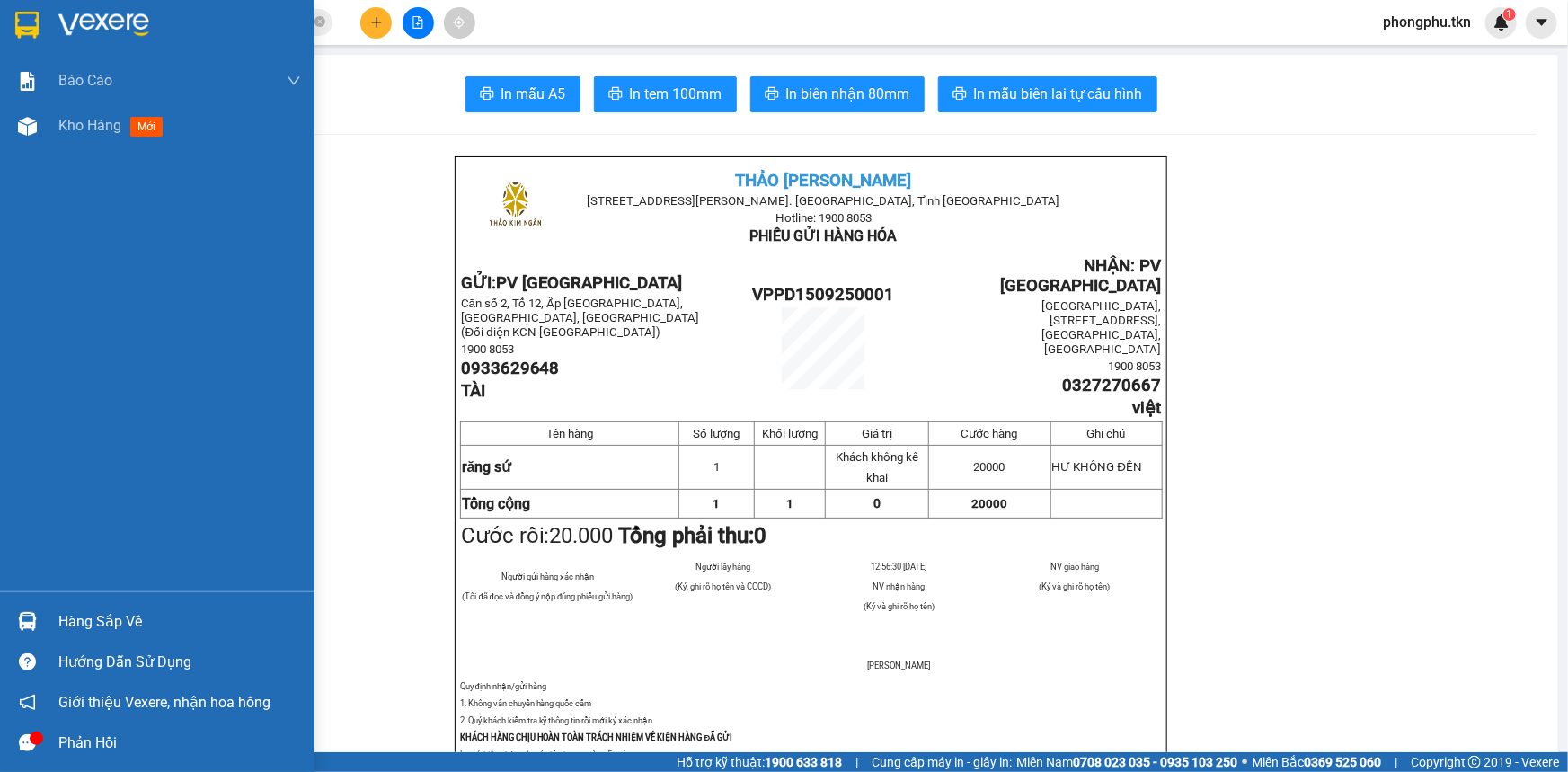
click at [40, 630] on div at bounding box center [27, 621] width 32 height 32
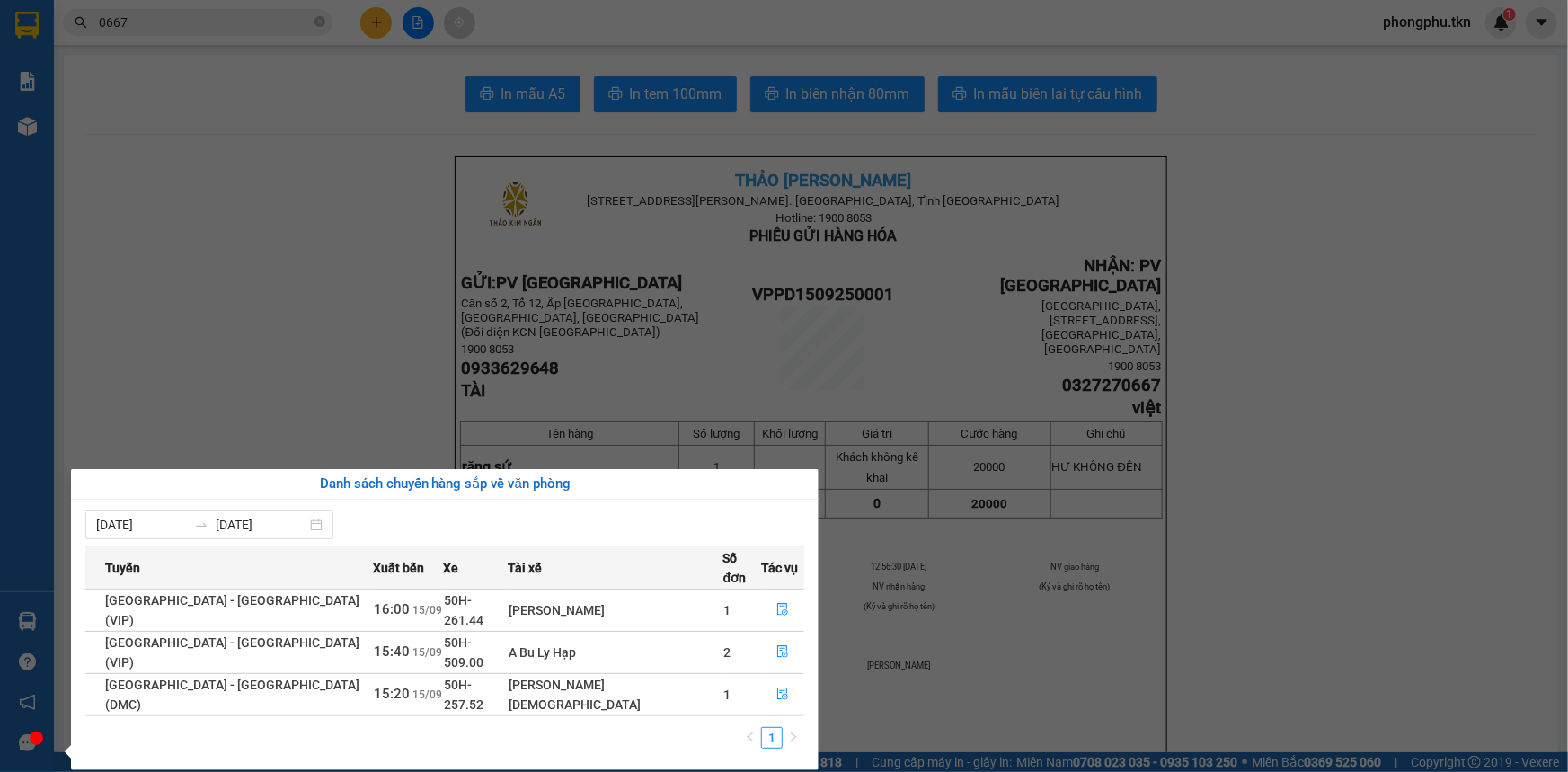
click at [245, 368] on section "Kết quả tìm kiếm ( 224 ) Bộ lọc Mã ĐH Trạng thái Món hàng Thu hộ Tổng cước Chưa…" at bounding box center [784, 386] width 1568 height 772
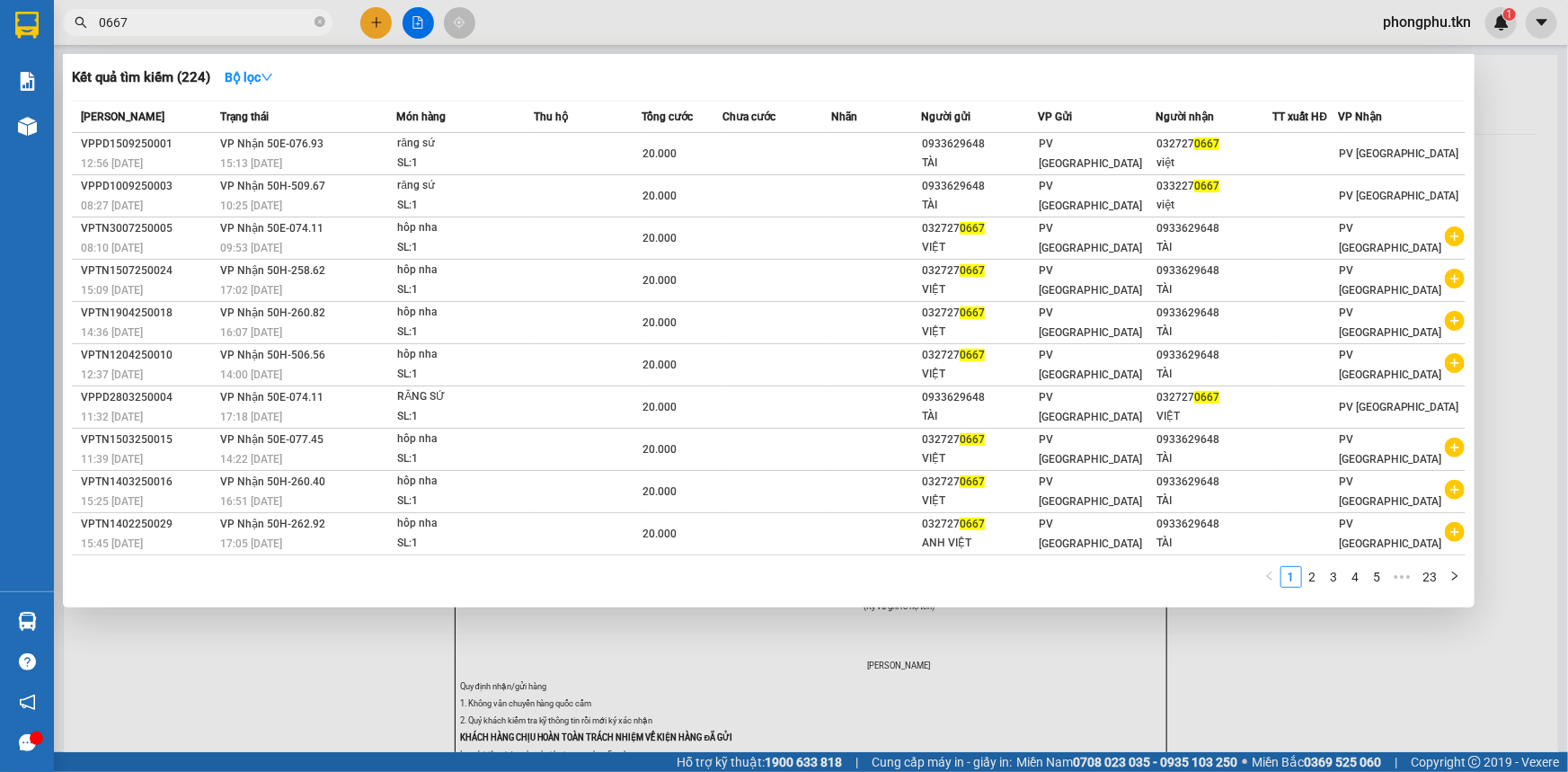
click at [187, 22] on input "0667" at bounding box center [205, 23] width 212 height 20
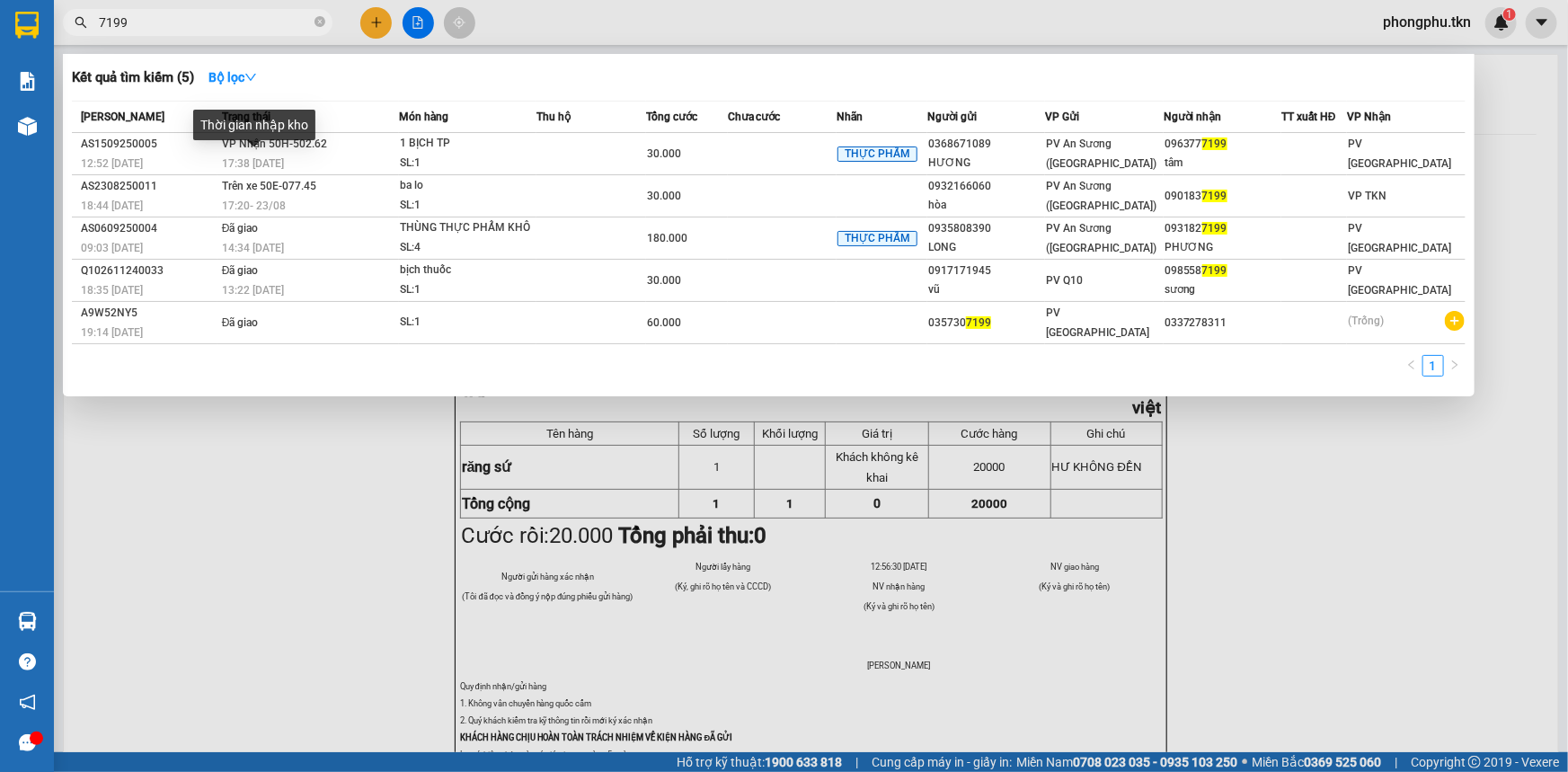
type input "7199"
click at [295, 150] on span "VP Nhận 50H-502.62" at bounding box center [275, 144] width 105 height 13
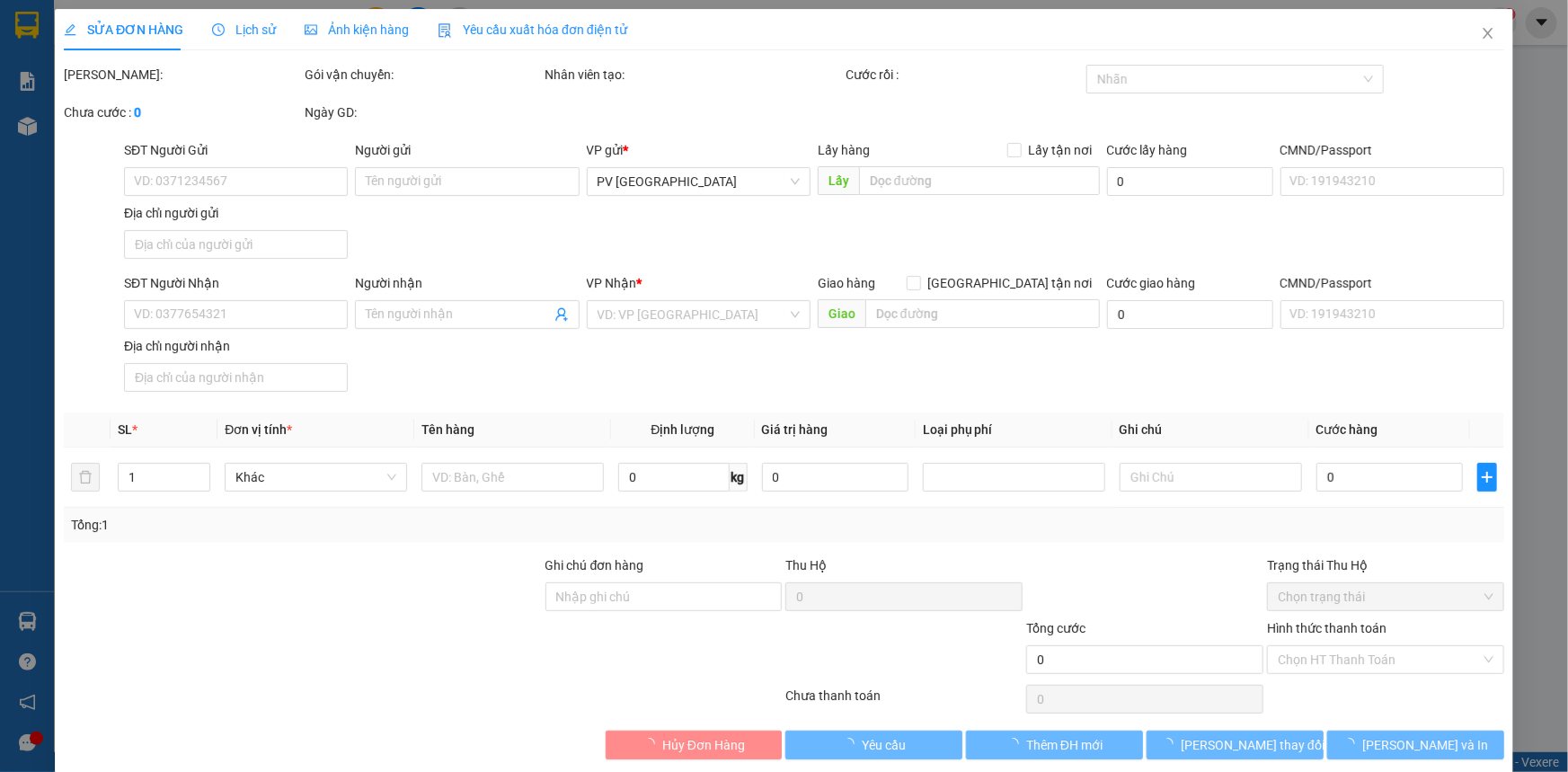
type input "0368671089"
type input "HƯƠNG"
type input "0963777199"
type input "tâm"
type input "30.000"
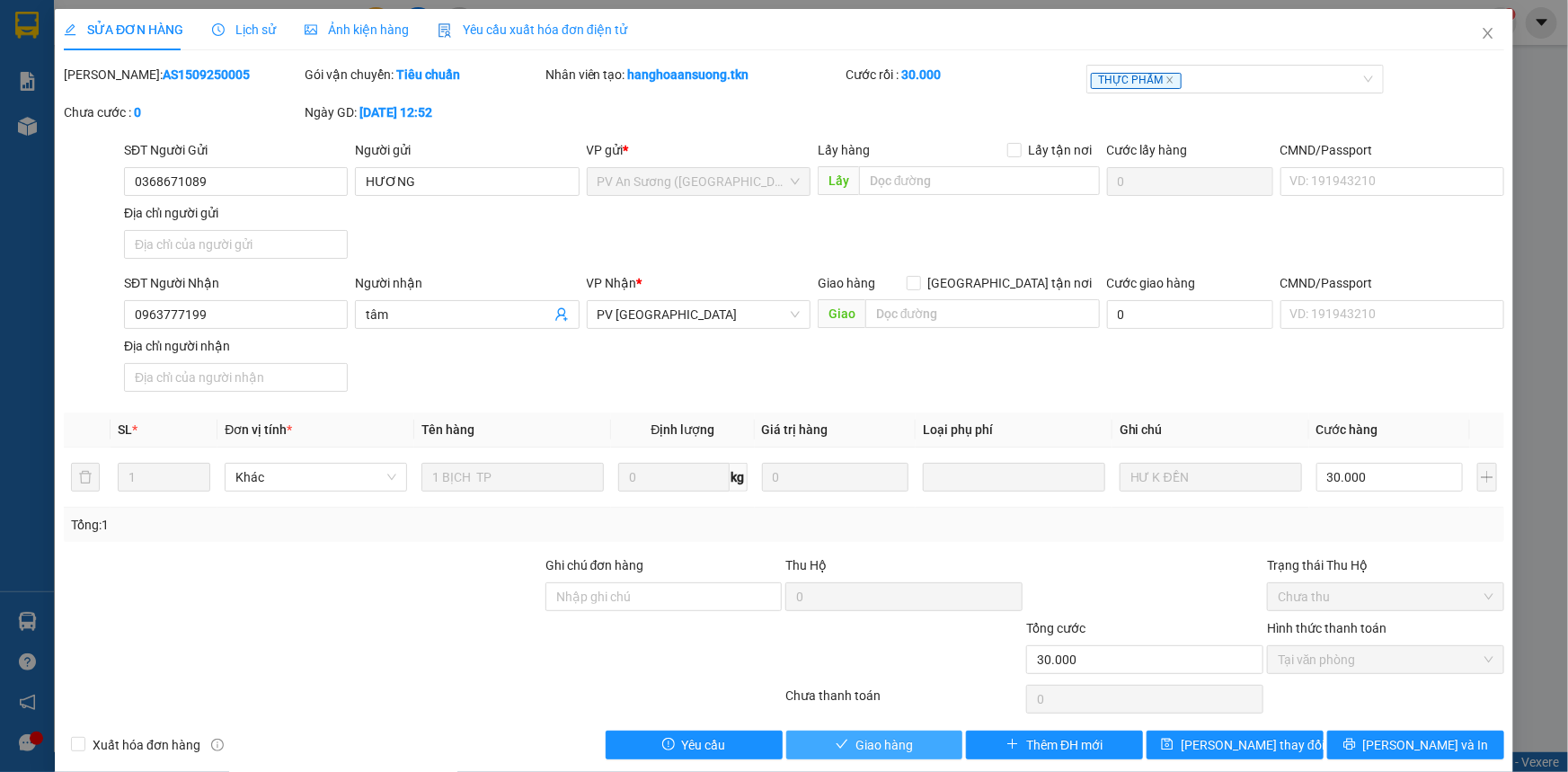
click at [843, 740] on button "Giao hàng" at bounding box center [874, 746] width 177 height 29
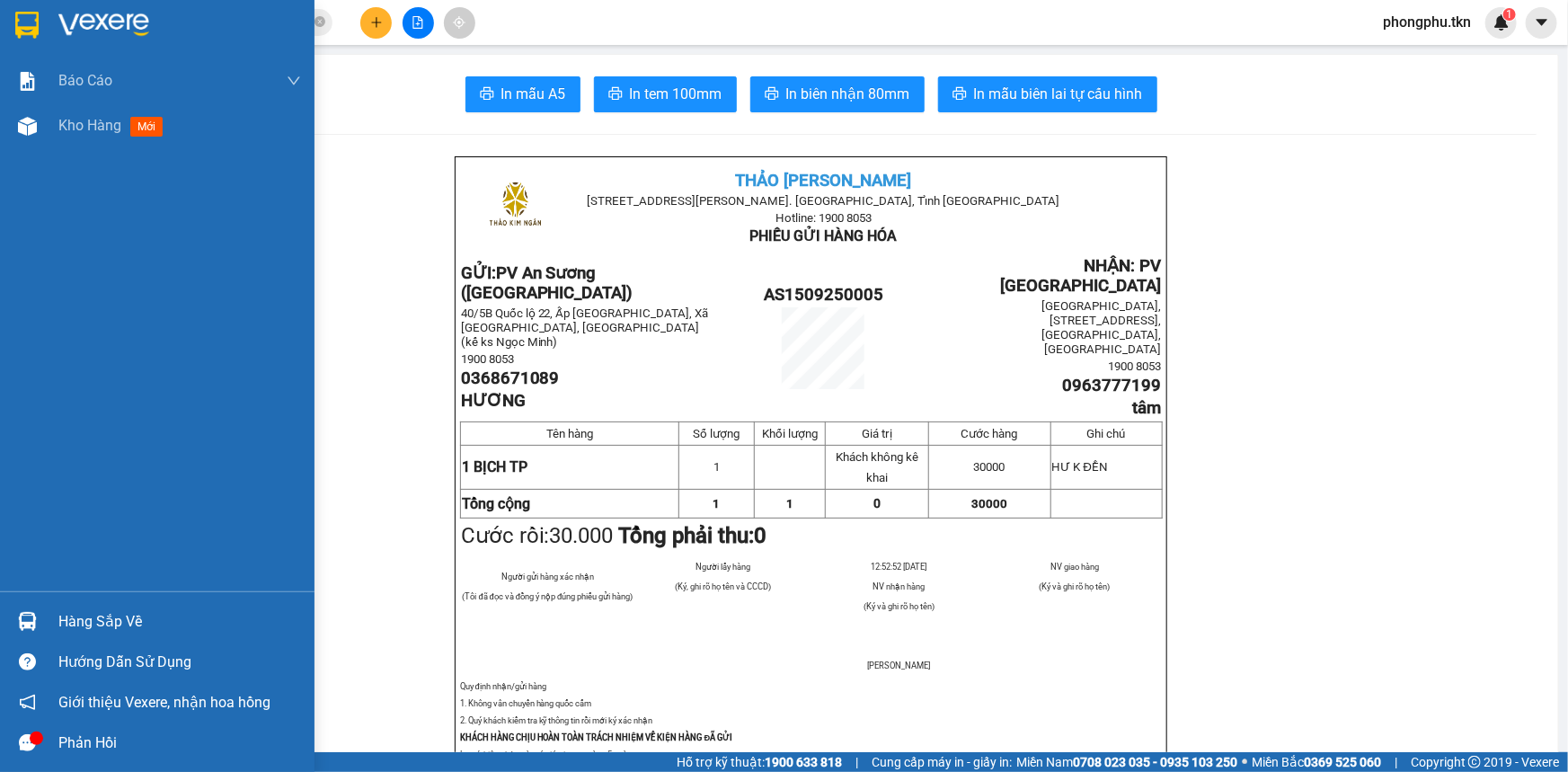
click at [39, 621] on div at bounding box center [27, 621] width 32 height 32
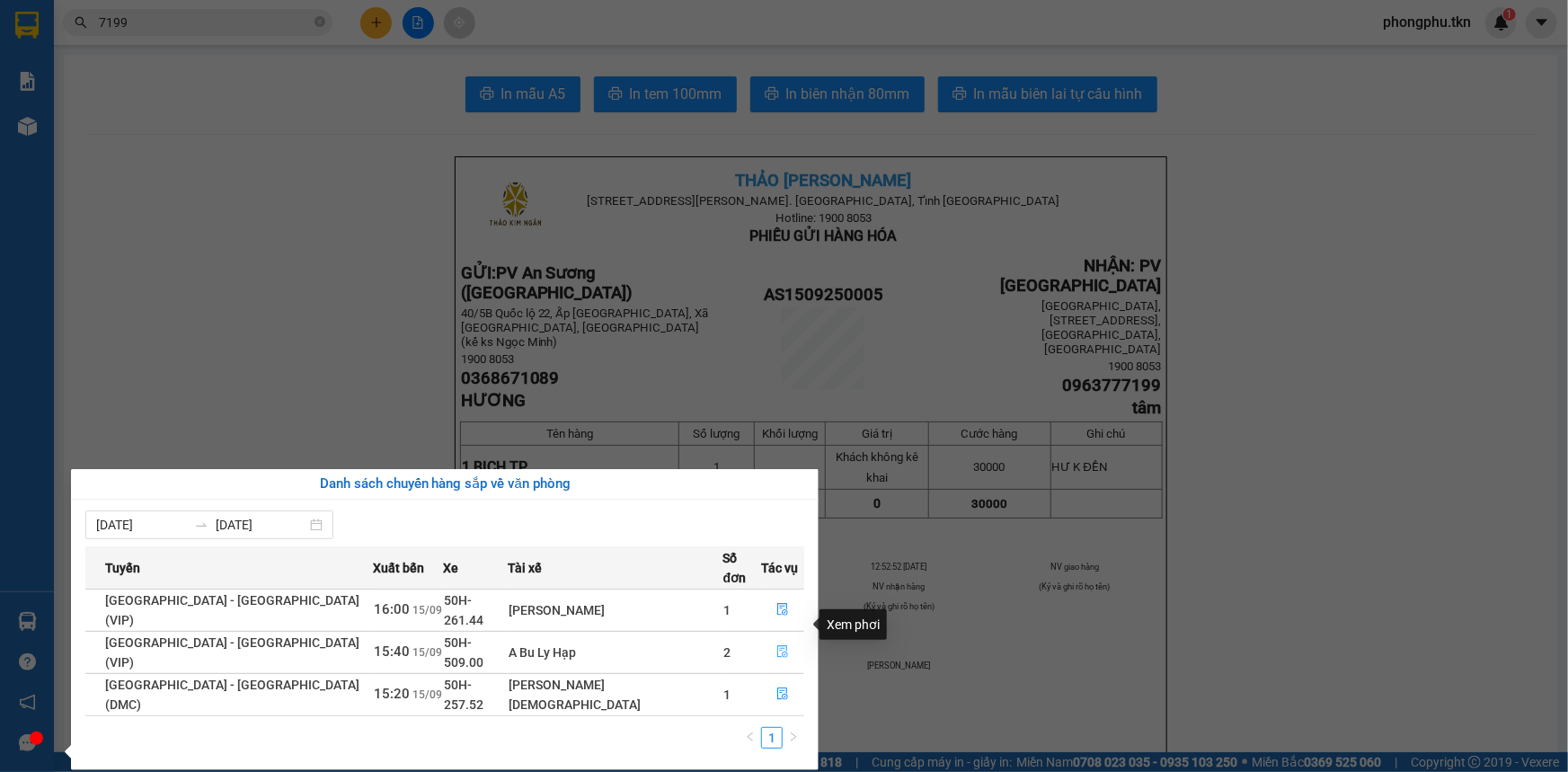
click at [776, 645] on icon "file-done" at bounding box center [783, 651] width 13 height 13
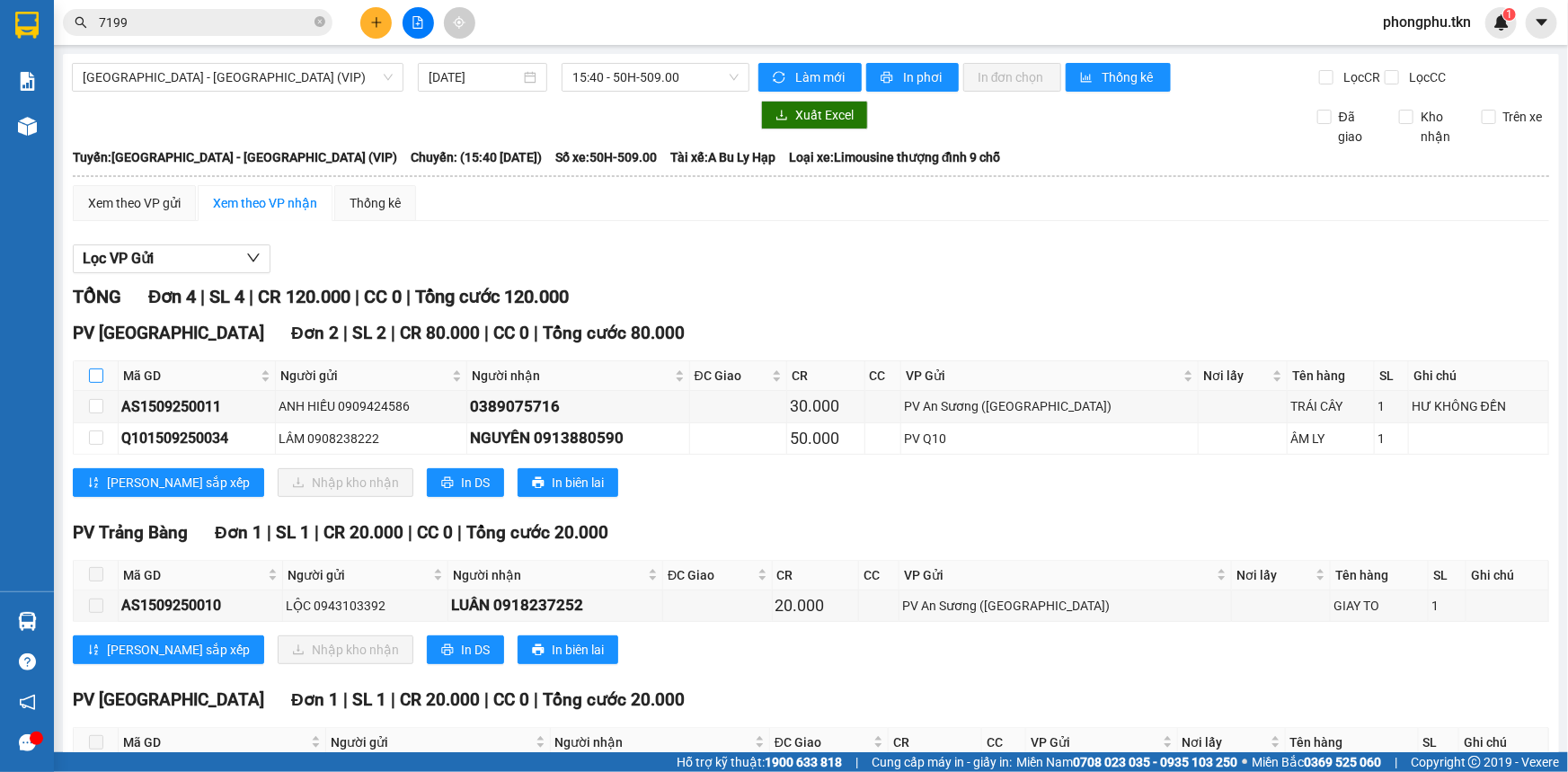
click at [96, 375] on input "checkbox" at bounding box center [96, 376] width 15 height 15
checkbox input "true"
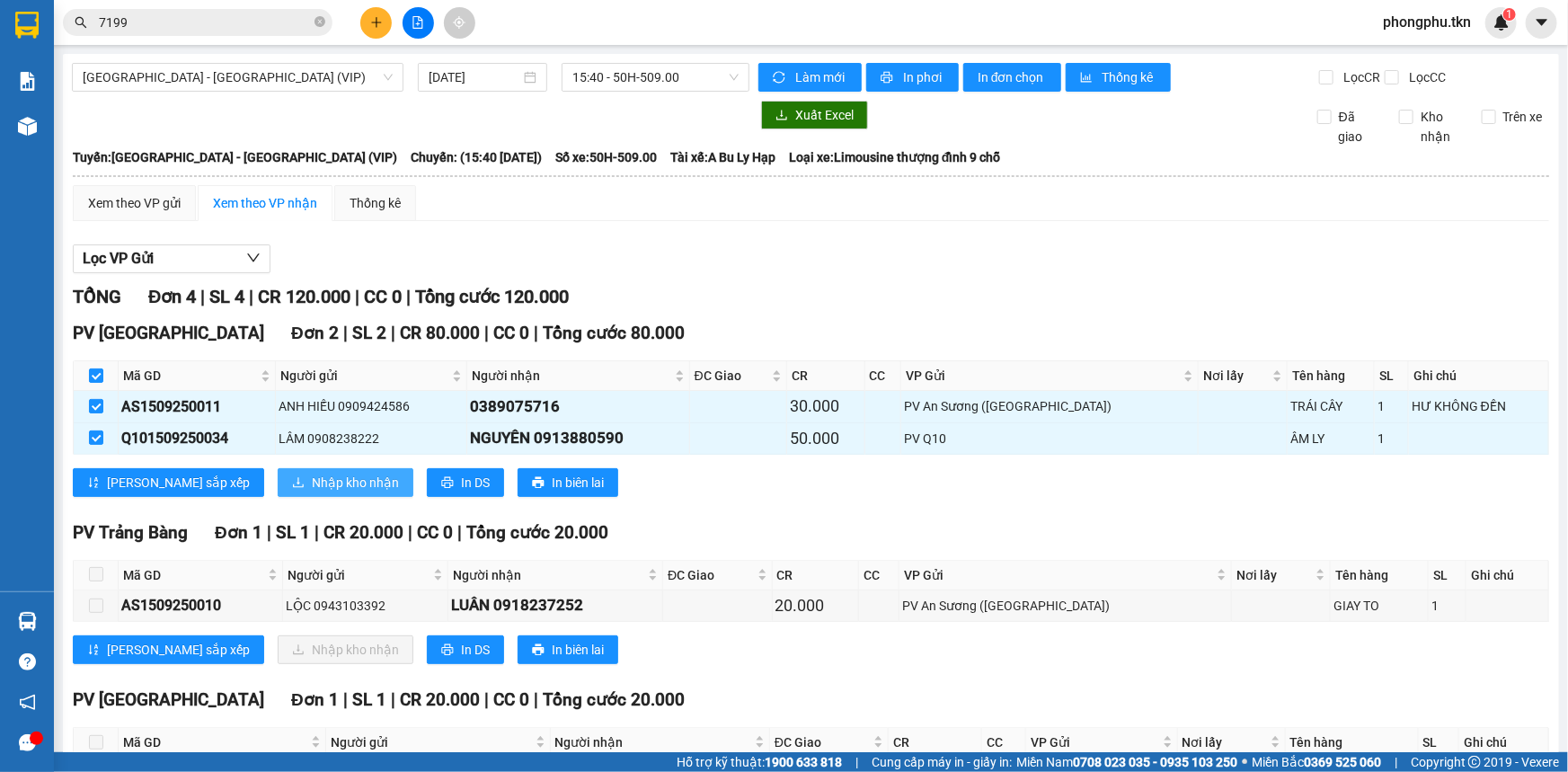
click at [278, 476] on button "Nhập kho nhận" at bounding box center [346, 483] width 136 height 29
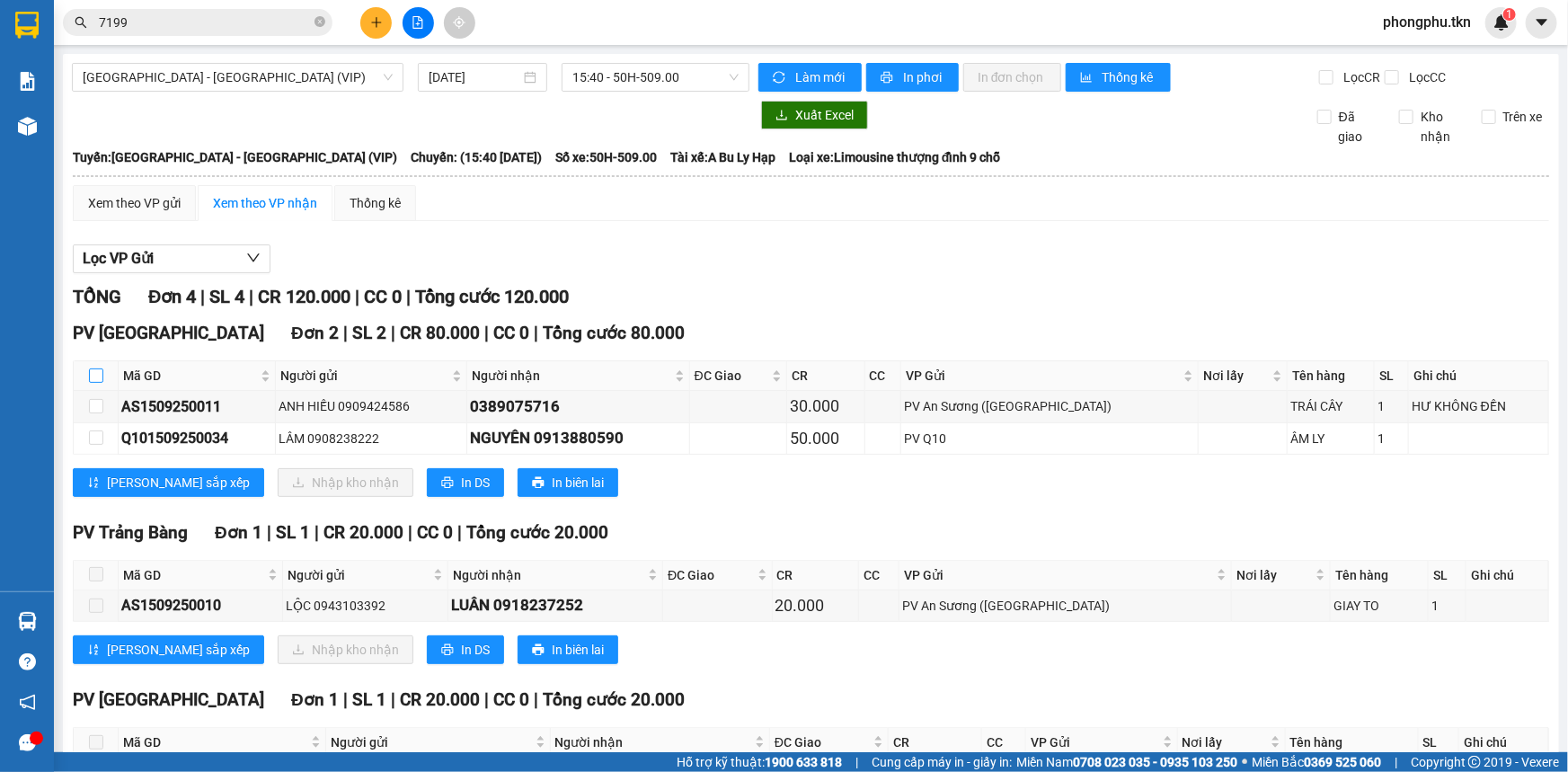
click at [92, 369] on input "checkbox" at bounding box center [96, 376] width 15 height 15
checkbox input "true"
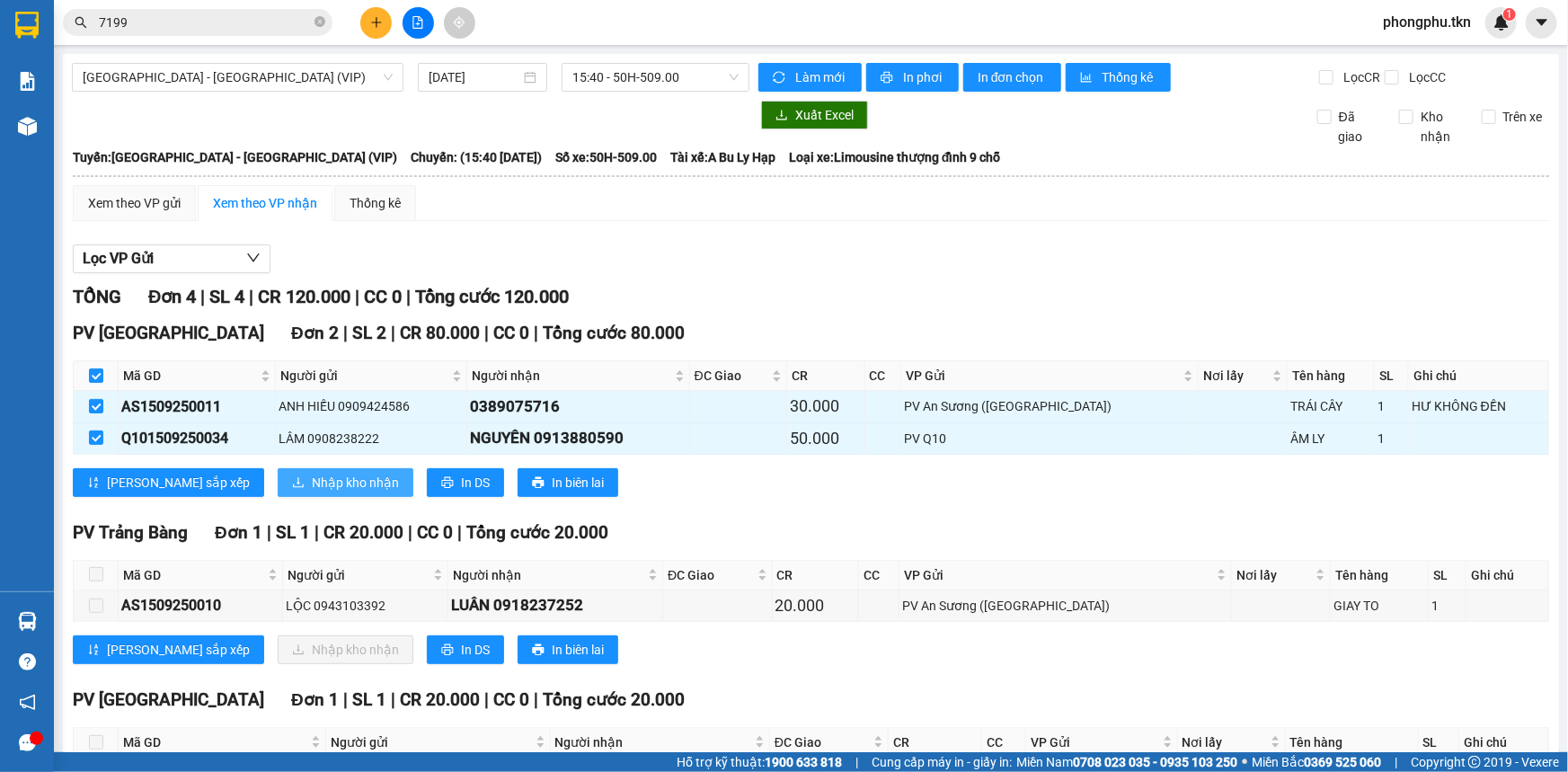
click at [312, 485] on span "Nhập kho nhận" at bounding box center [355, 483] width 87 height 20
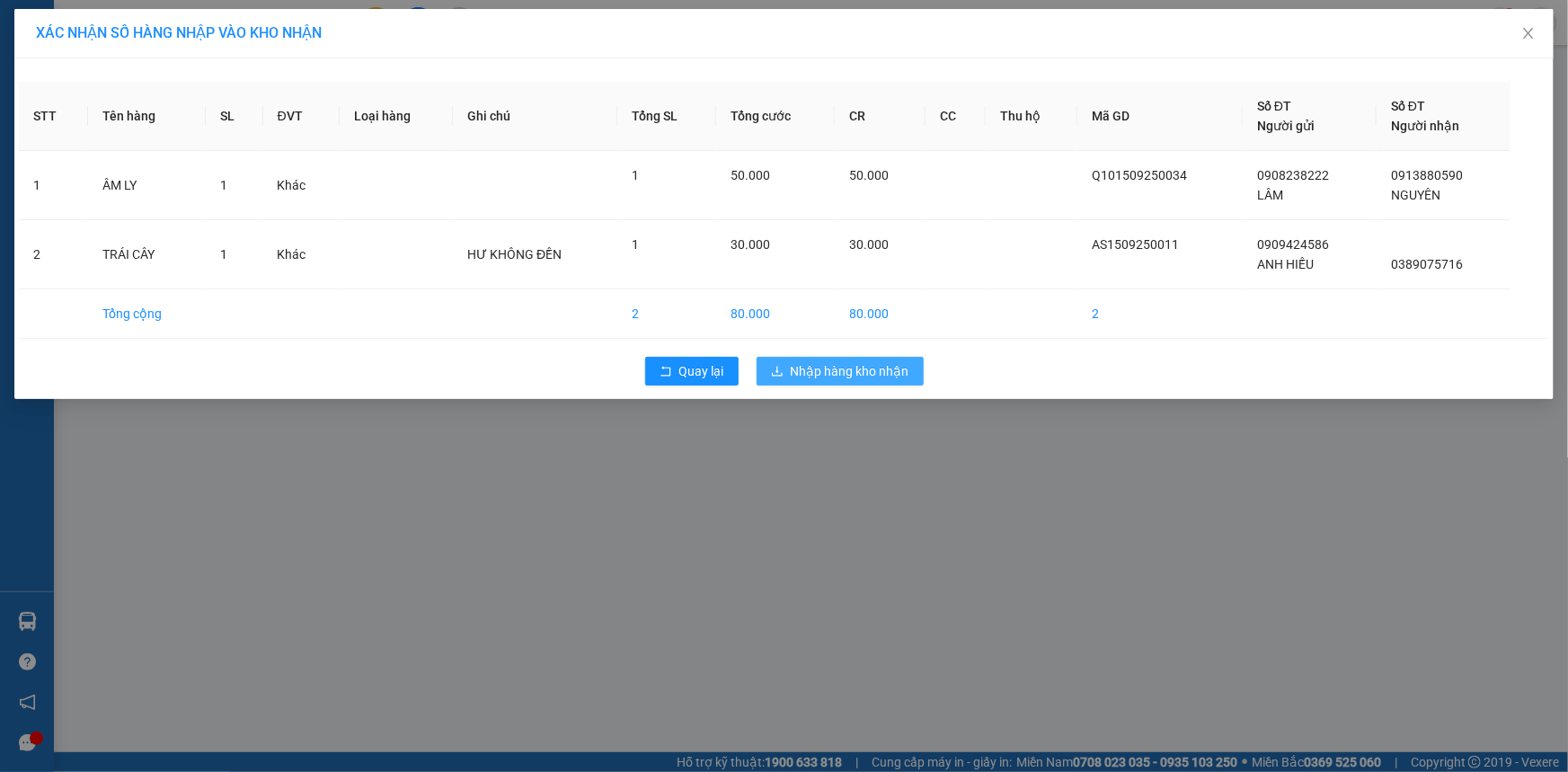
click at [822, 372] on span "Nhập hàng kho nhận" at bounding box center [850, 371] width 119 height 20
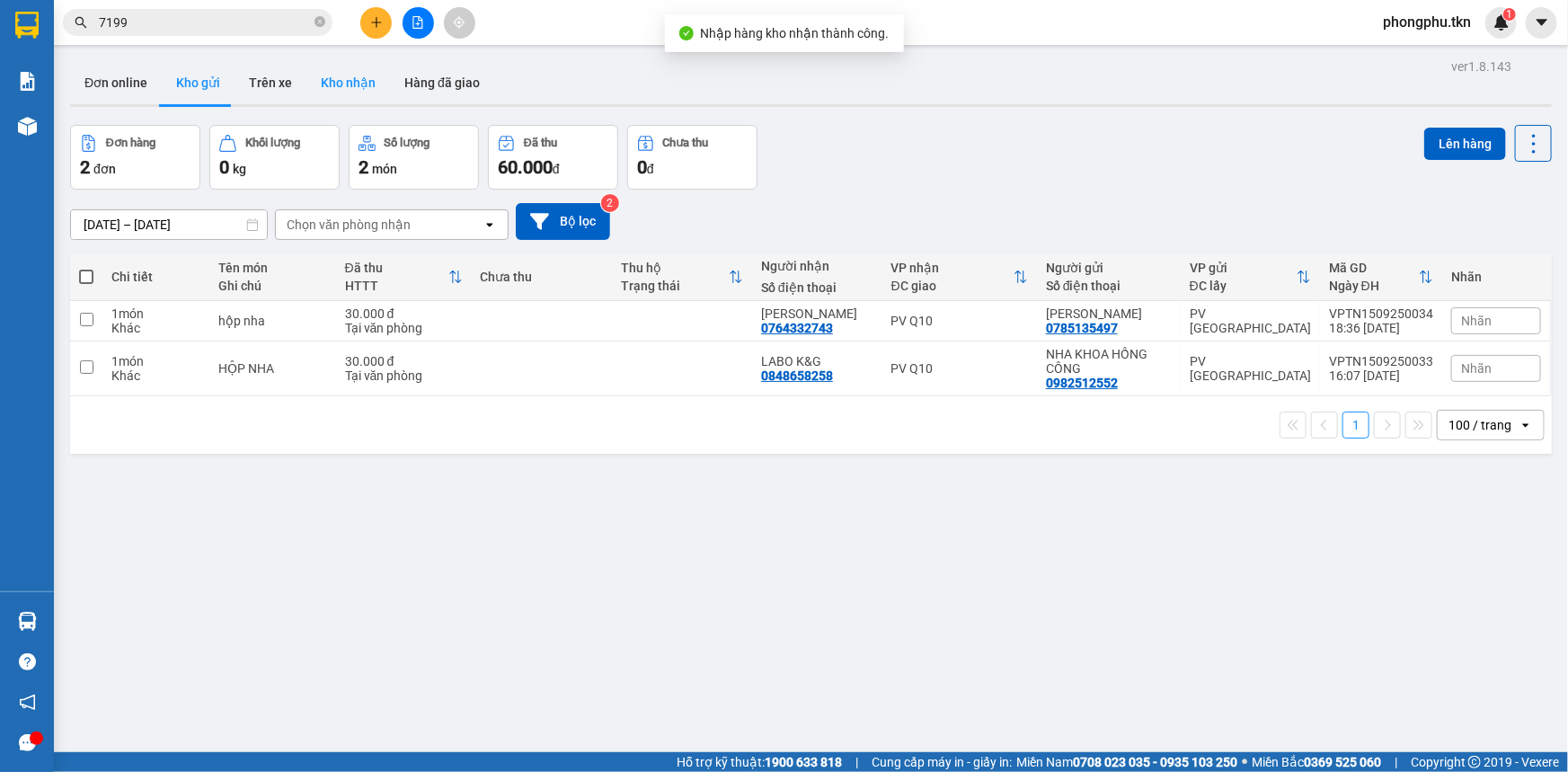
click at [350, 68] on button "Kho nhận" at bounding box center [348, 83] width 83 height 44
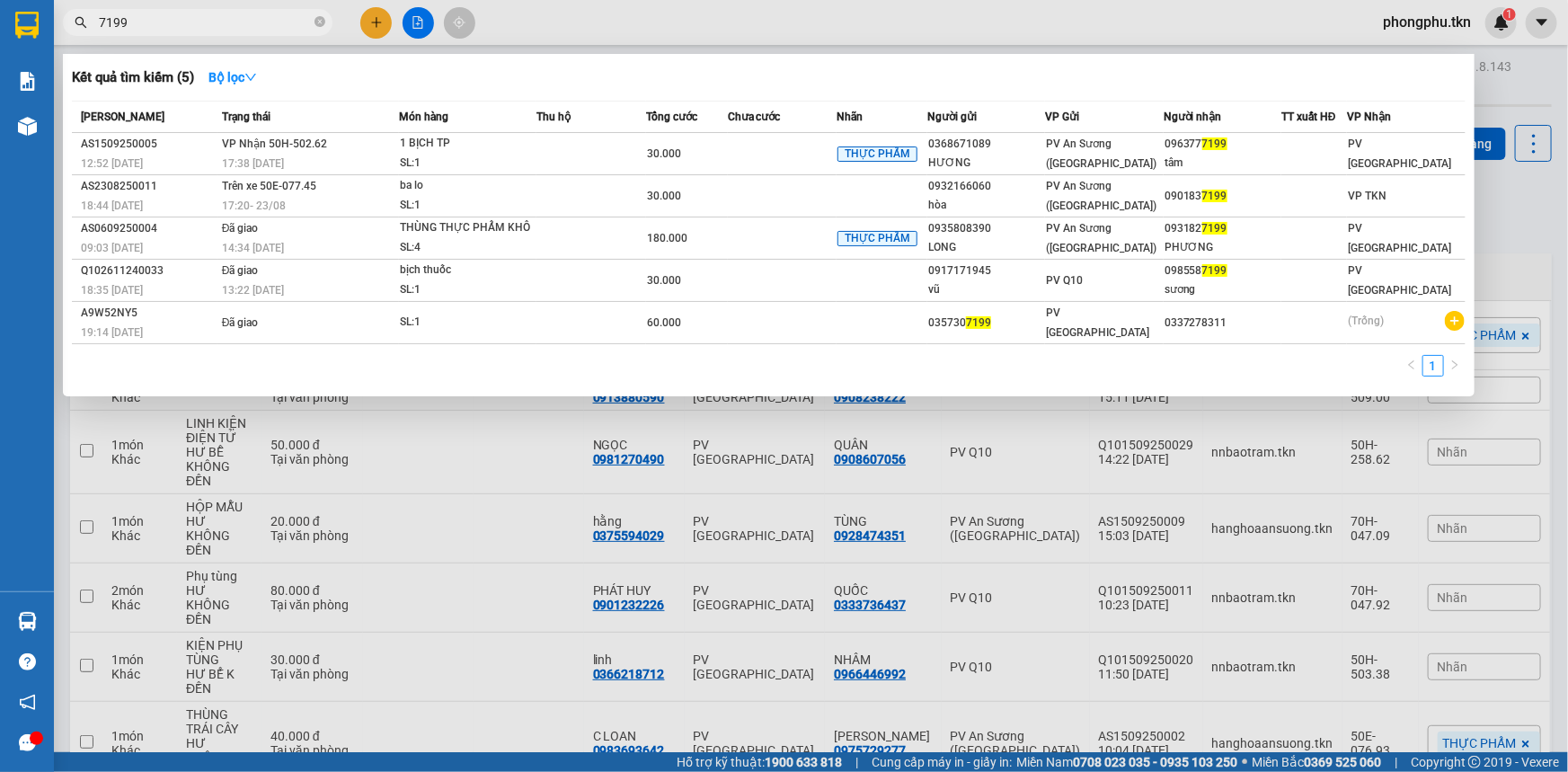
click at [270, 24] on input "7199" at bounding box center [205, 23] width 212 height 20
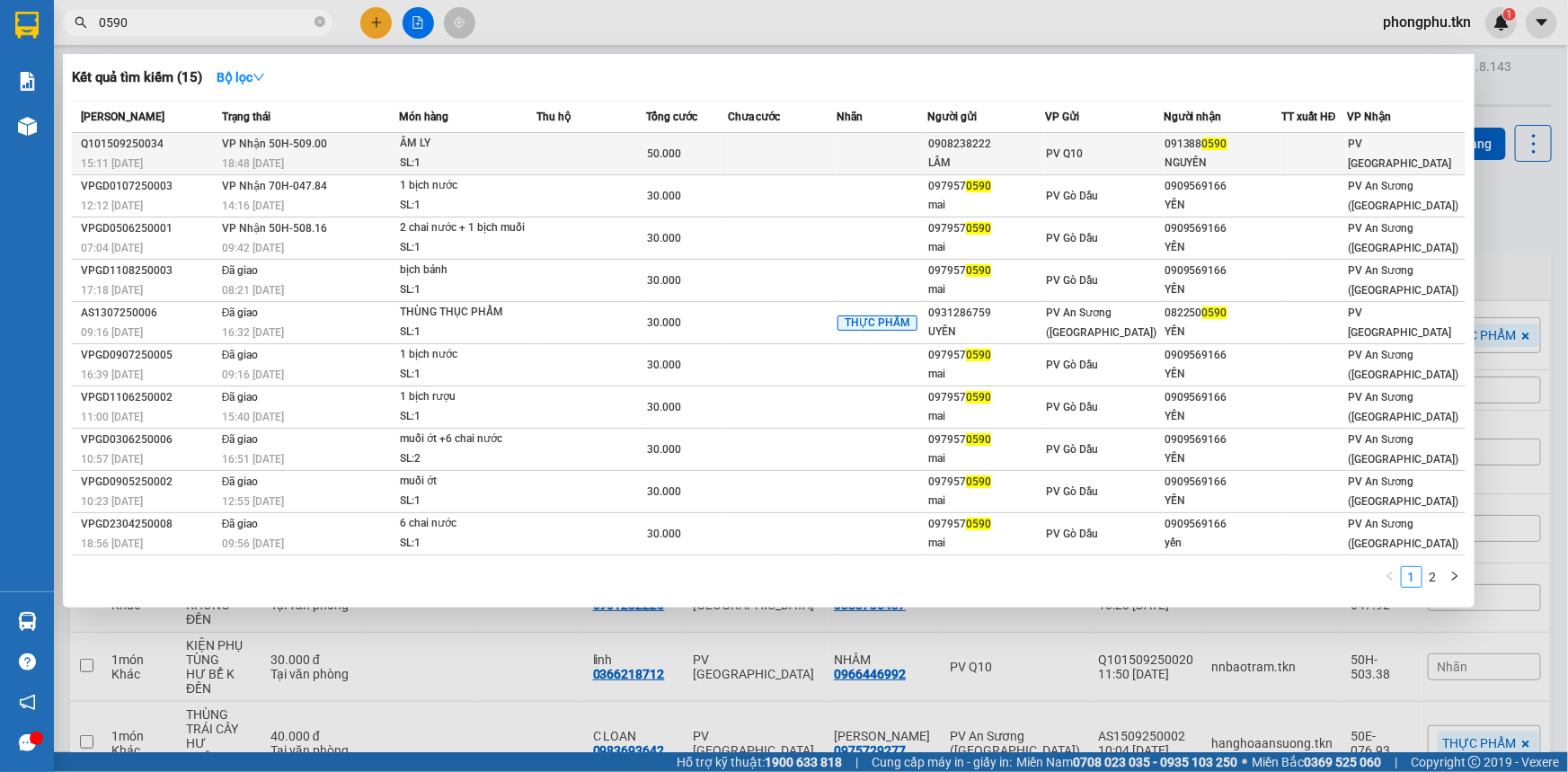
type input "0590"
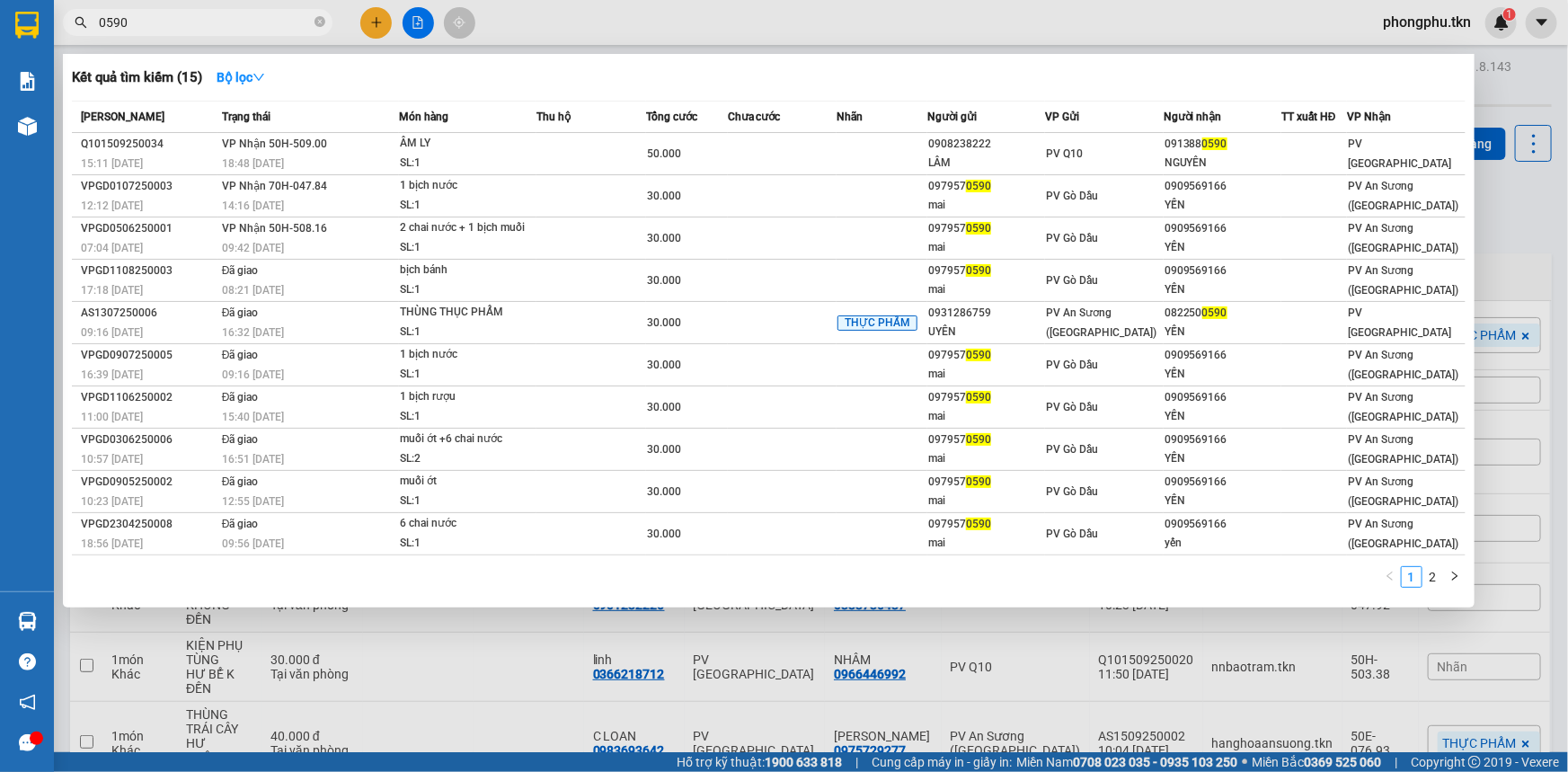
click at [237, 146] on span "VP Nhận 50H-509.00" at bounding box center [275, 144] width 105 height 13
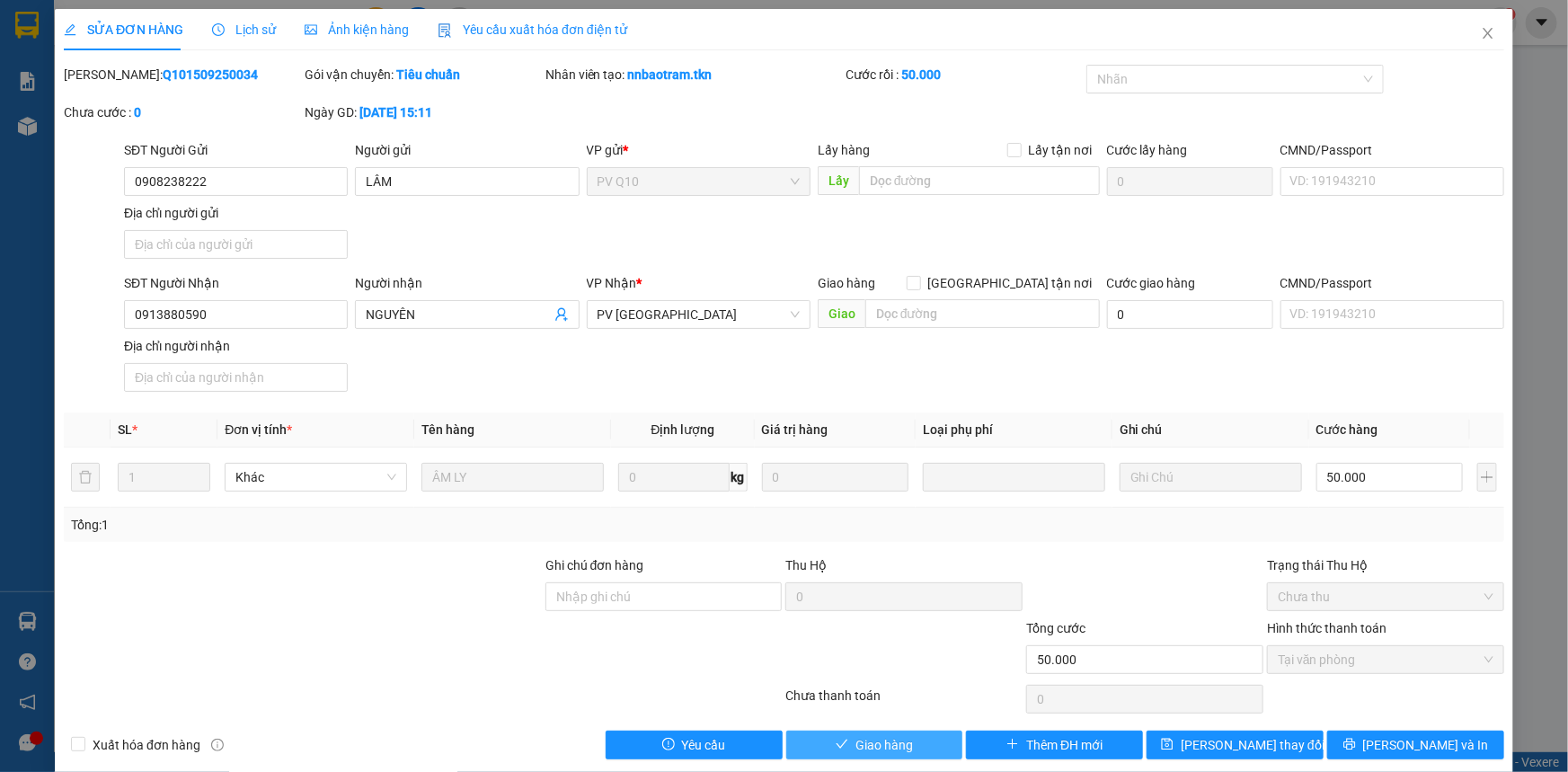
drag, startPoint x: 834, startPoint y: 748, endPoint x: 835, endPoint y: 735, distance: 13.0
click at [835, 735] on button "Giao hàng" at bounding box center [874, 746] width 177 height 29
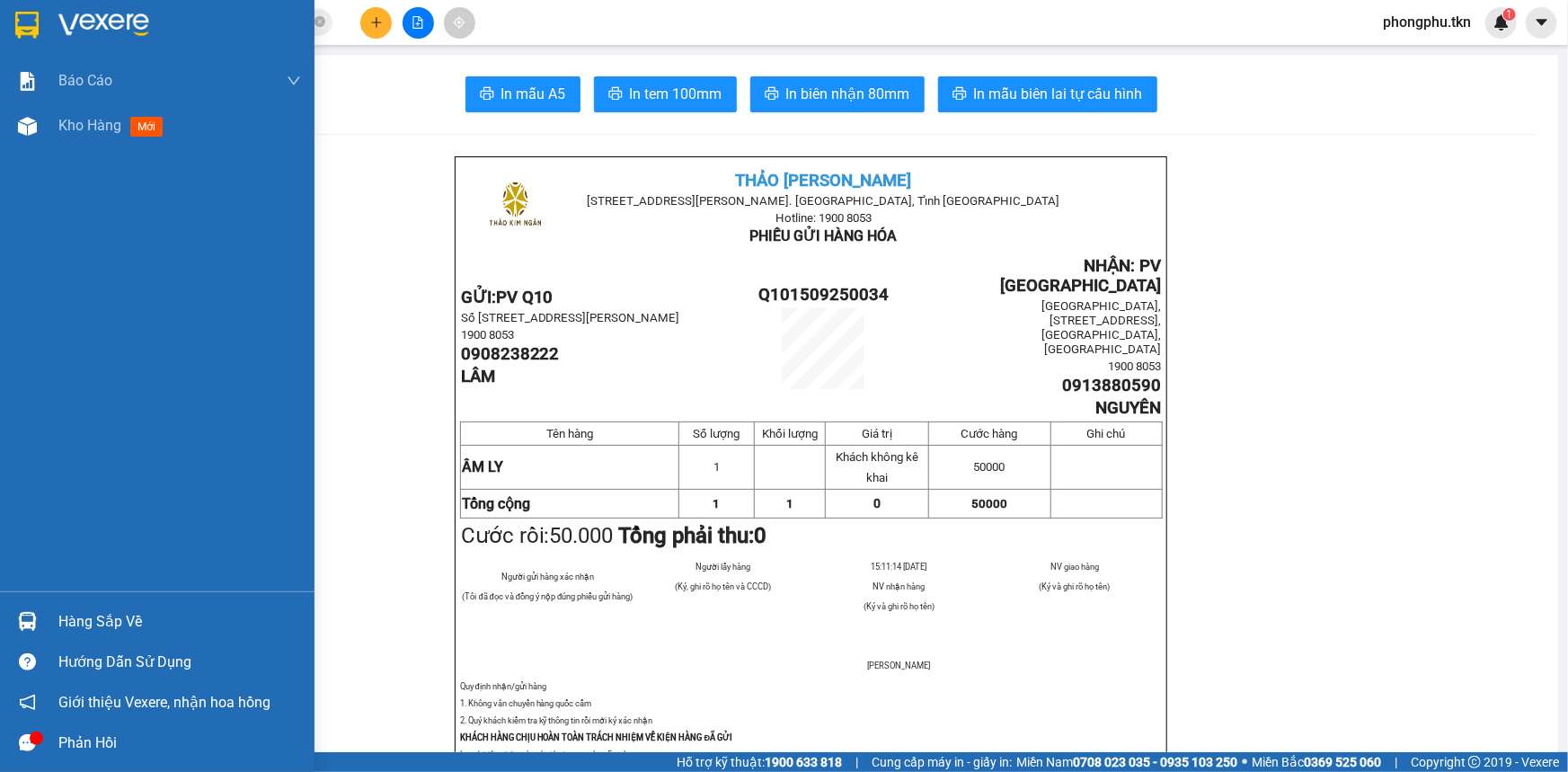
click at [81, 622] on div "Hàng sắp về" at bounding box center [180, 622] width 243 height 27
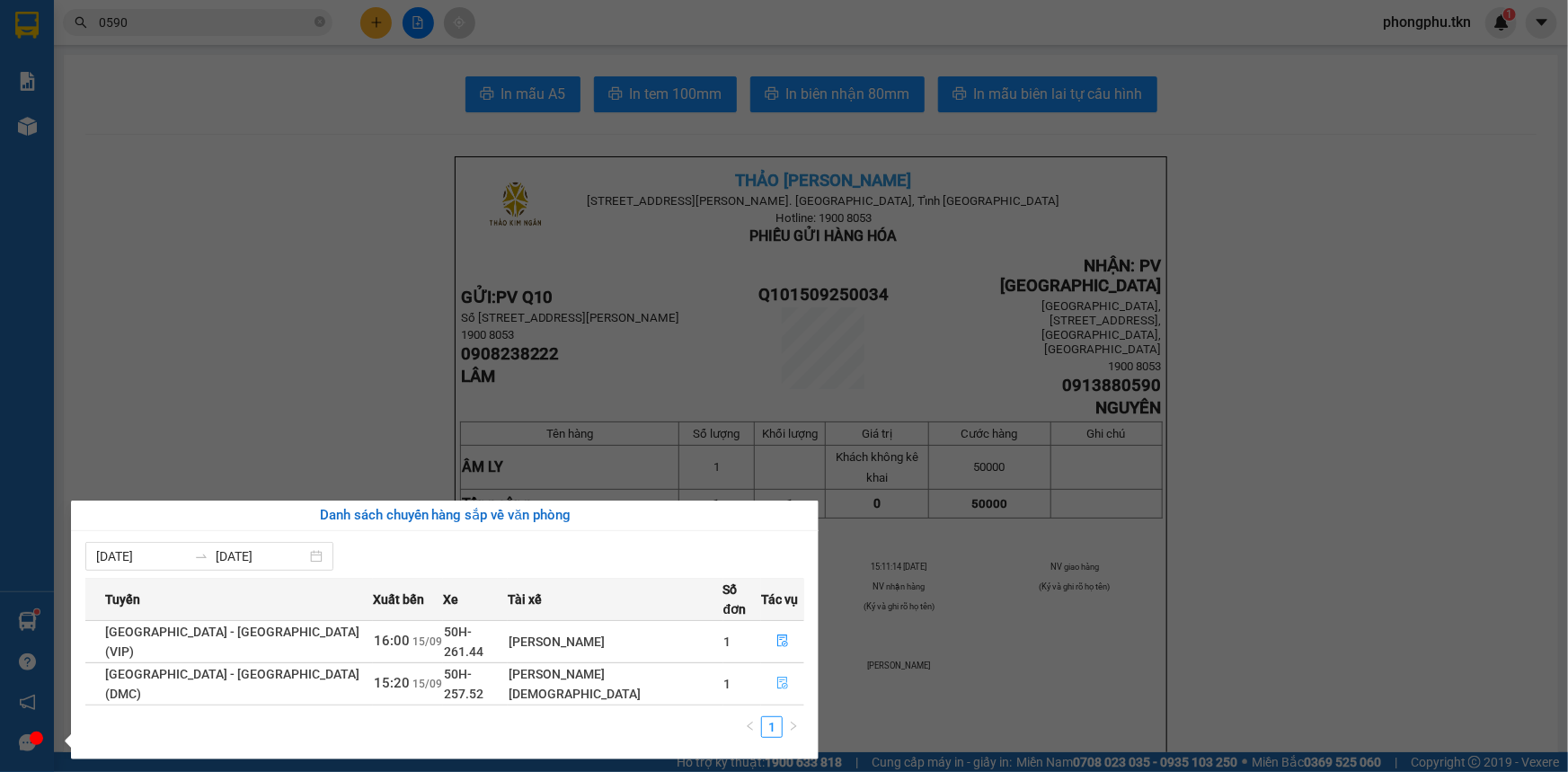
click at [779, 669] on button "button" at bounding box center [783, 684] width 42 height 29
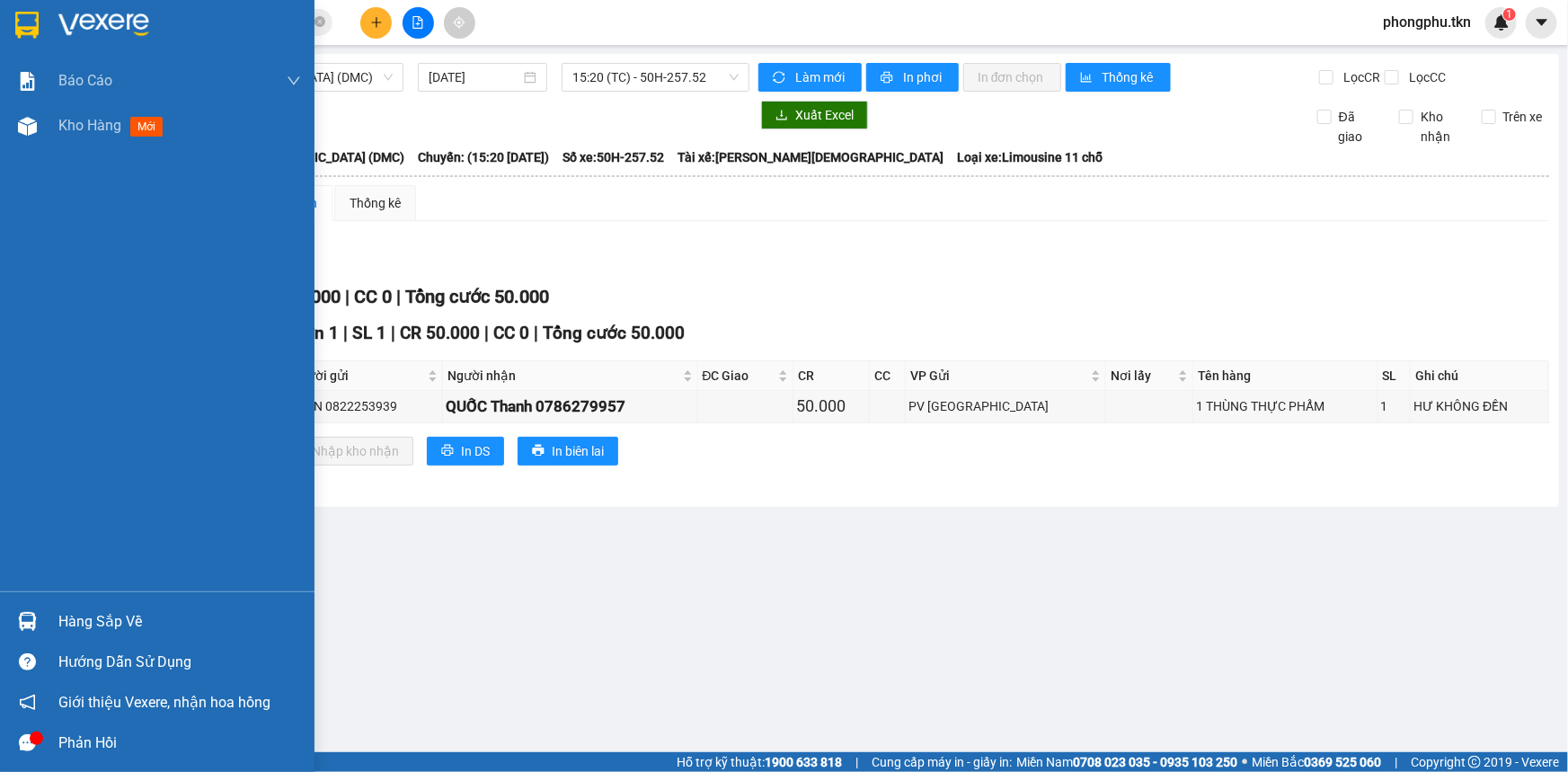
click at [24, 624] on img at bounding box center [27, 621] width 19 height 19
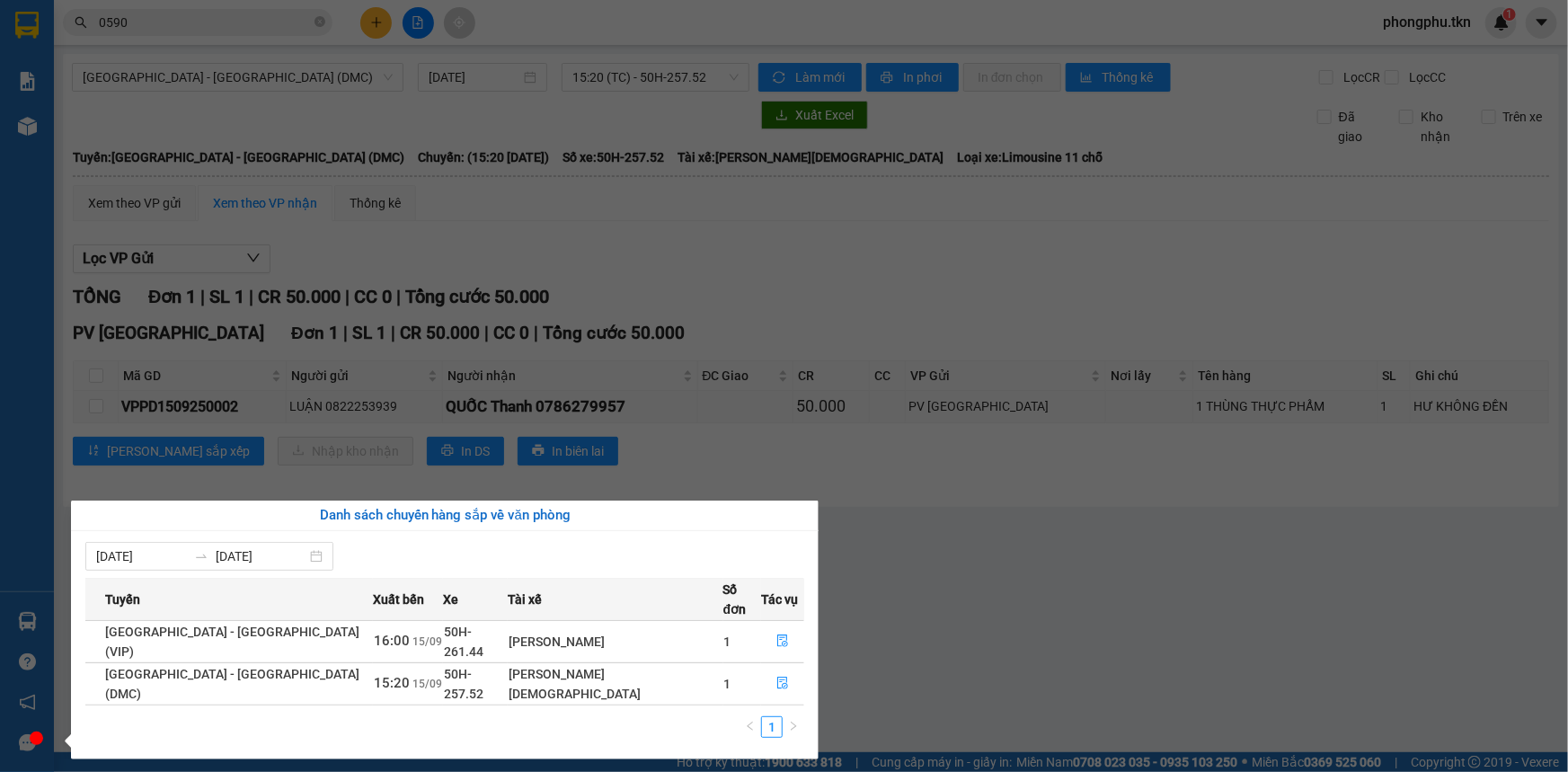
click at [843, 308] on section "Kết quả tìm kiếm ( 15 ) Bộ lọc Mã ĐH Trạng thái Món hàng Thu hộ Tổng cước Chưa …" at bounding box center [784, 386] width 1568 height 772
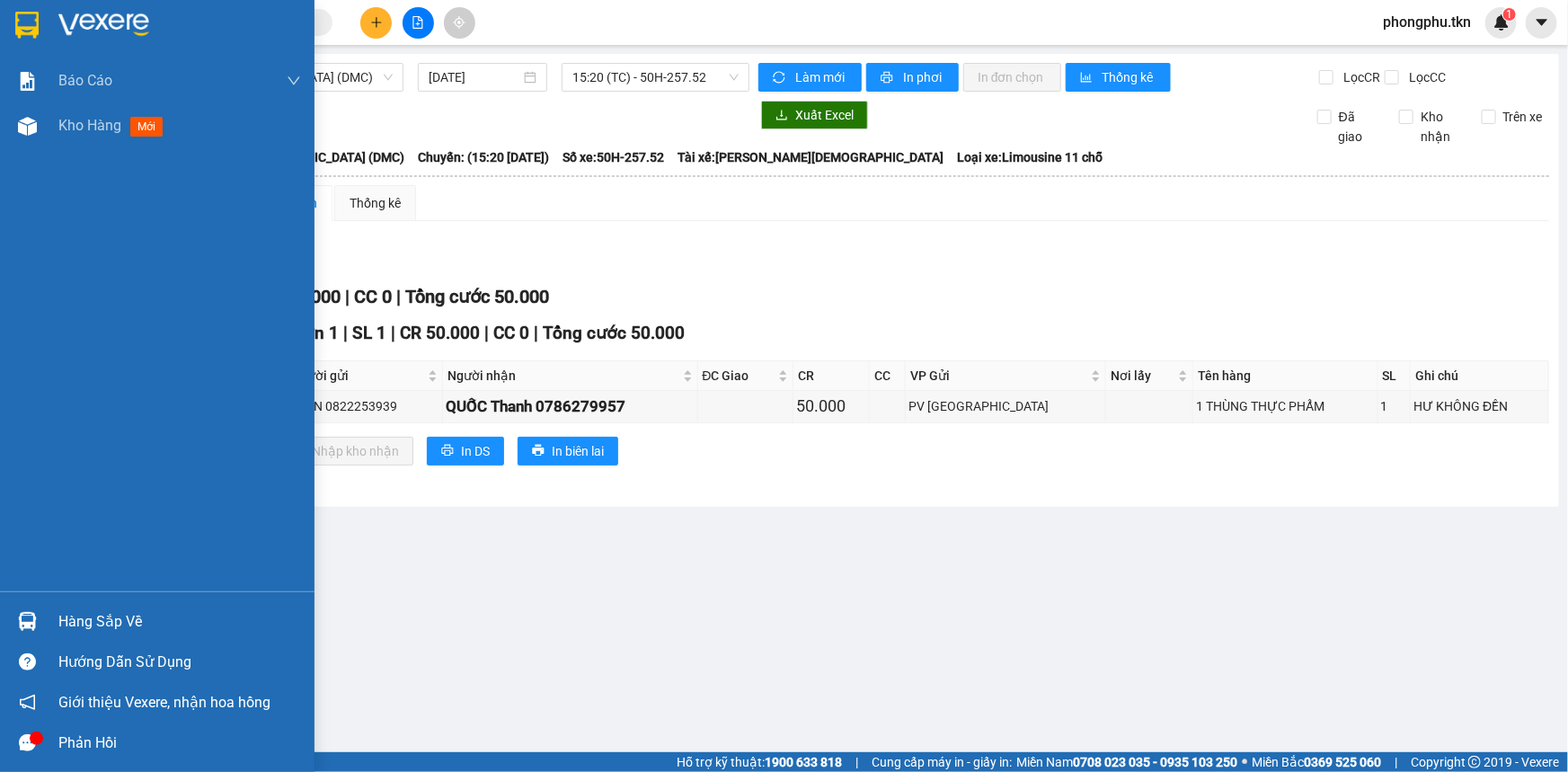
click at [51, 624] on div "Hàng sắp về" at bounding box center [157, 621] width 315 height 41
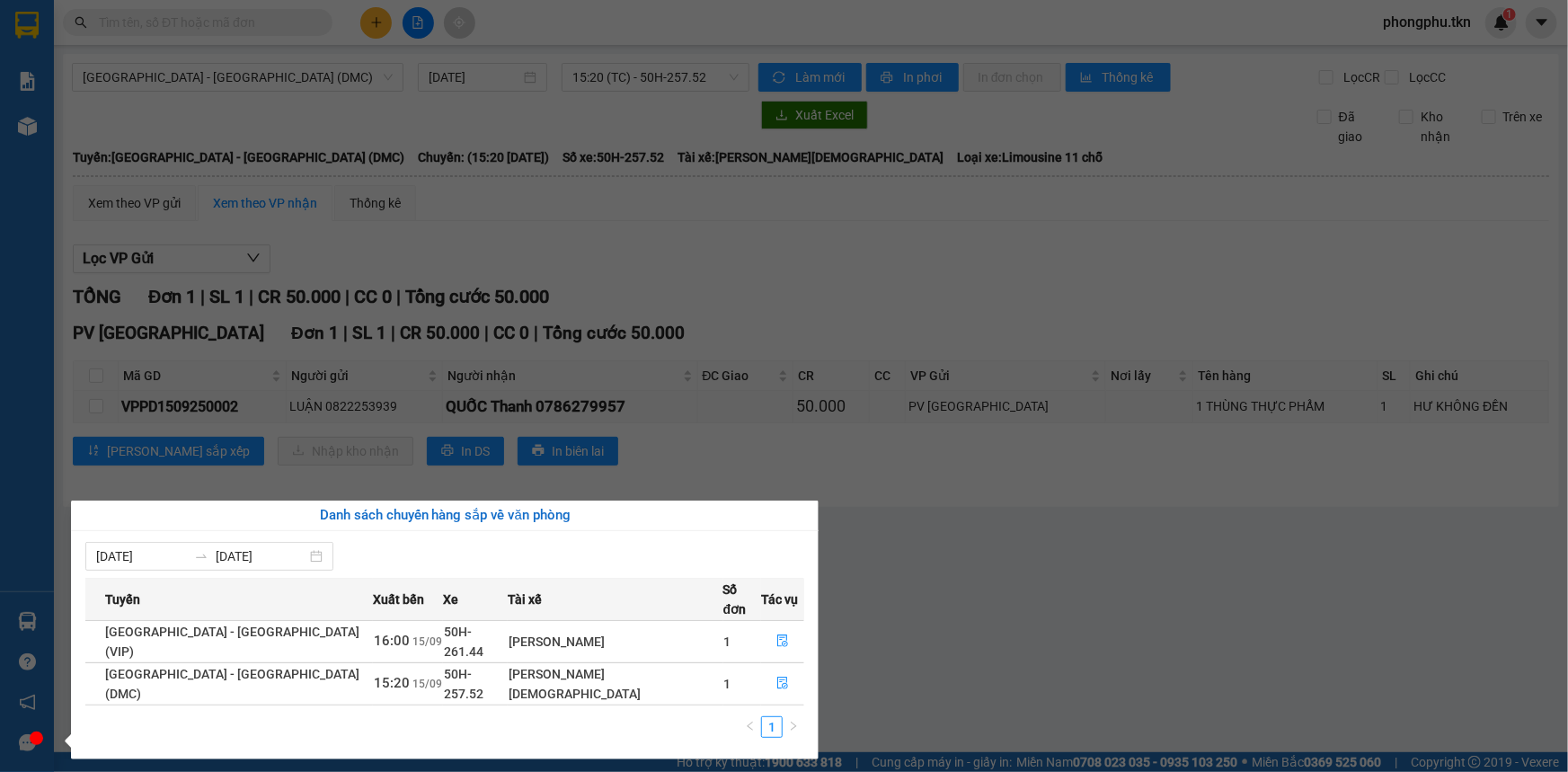
drag, startPoint x: 16, startPoint y: 245, endPoint x: 15, endPoint y: 166, distance: 79.0
click at [15, 229] on div "Báo cáo Mẫu 1: Báo cáo dòng tiền theo nhân viên Mẫu 2: Thống kê đơn hàng theo n…" at bounding box center [26, 386] width 54 height 772
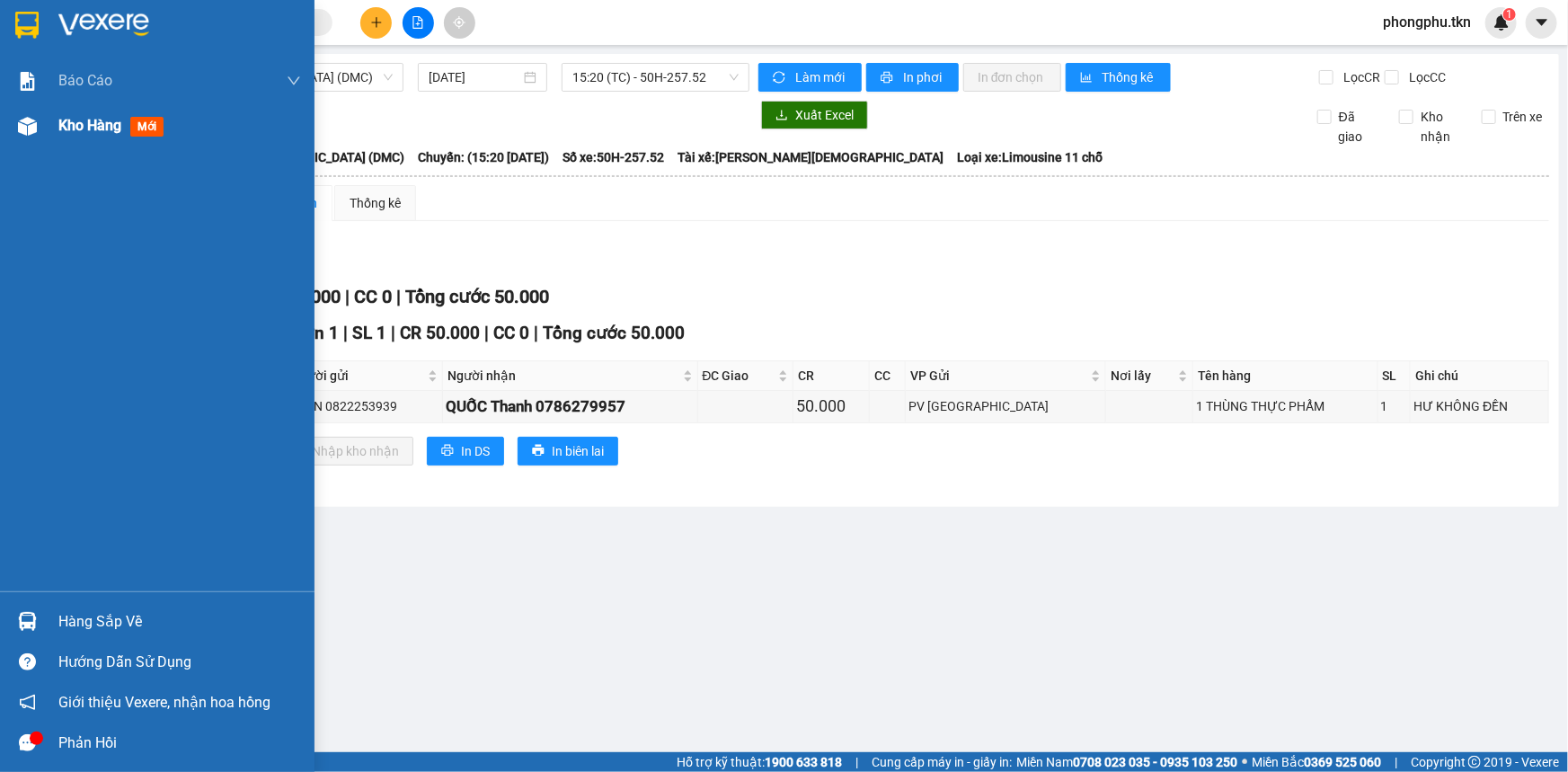
click at [29, 134] on img at bounding box center [27, 126] width 19 height 19
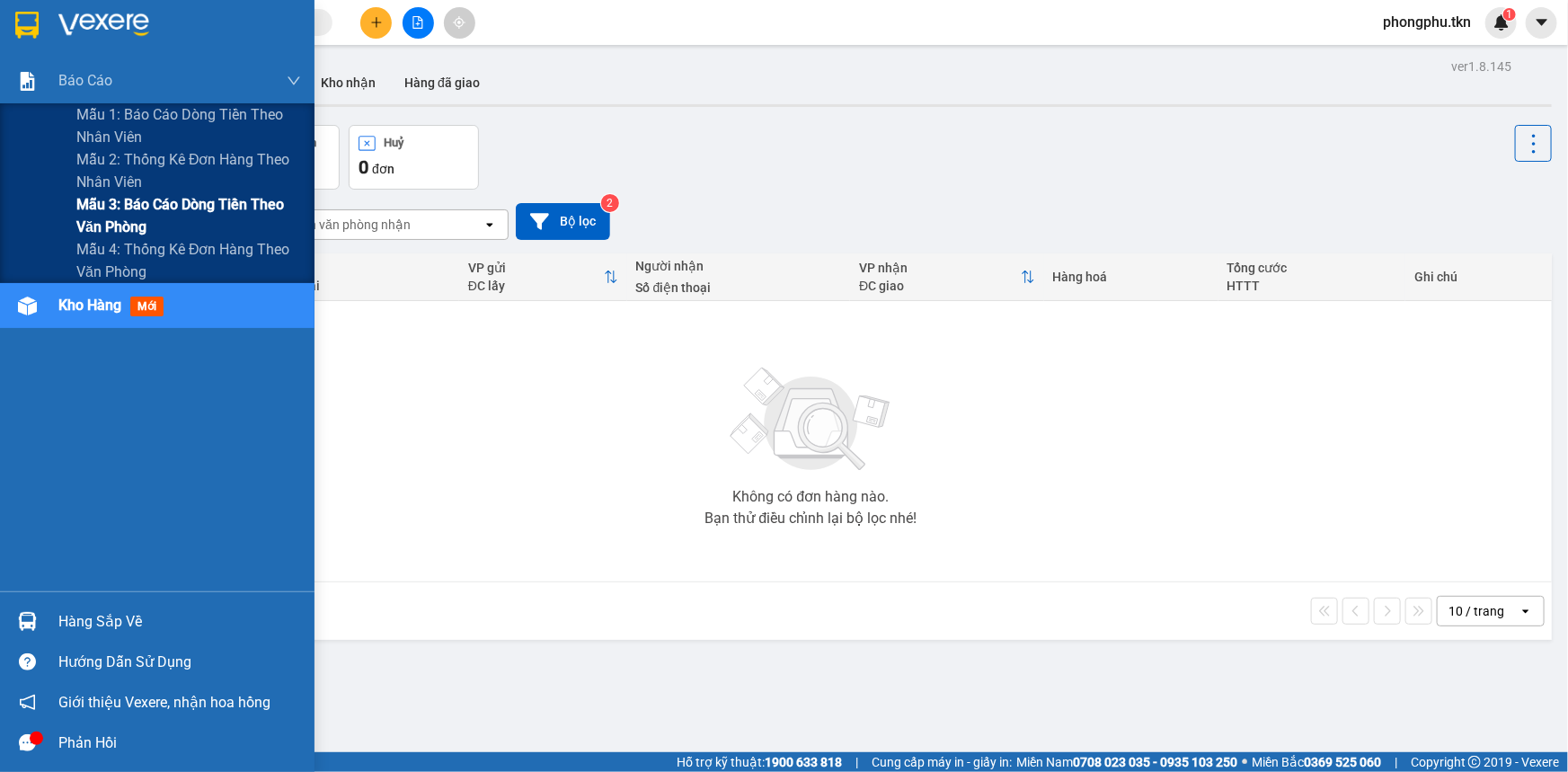
click at [160, 201] on span "Mẫu 3: Báo cáo dòng tiền theo văn phòng" at bounding box center [189, 216] width 225 height 45
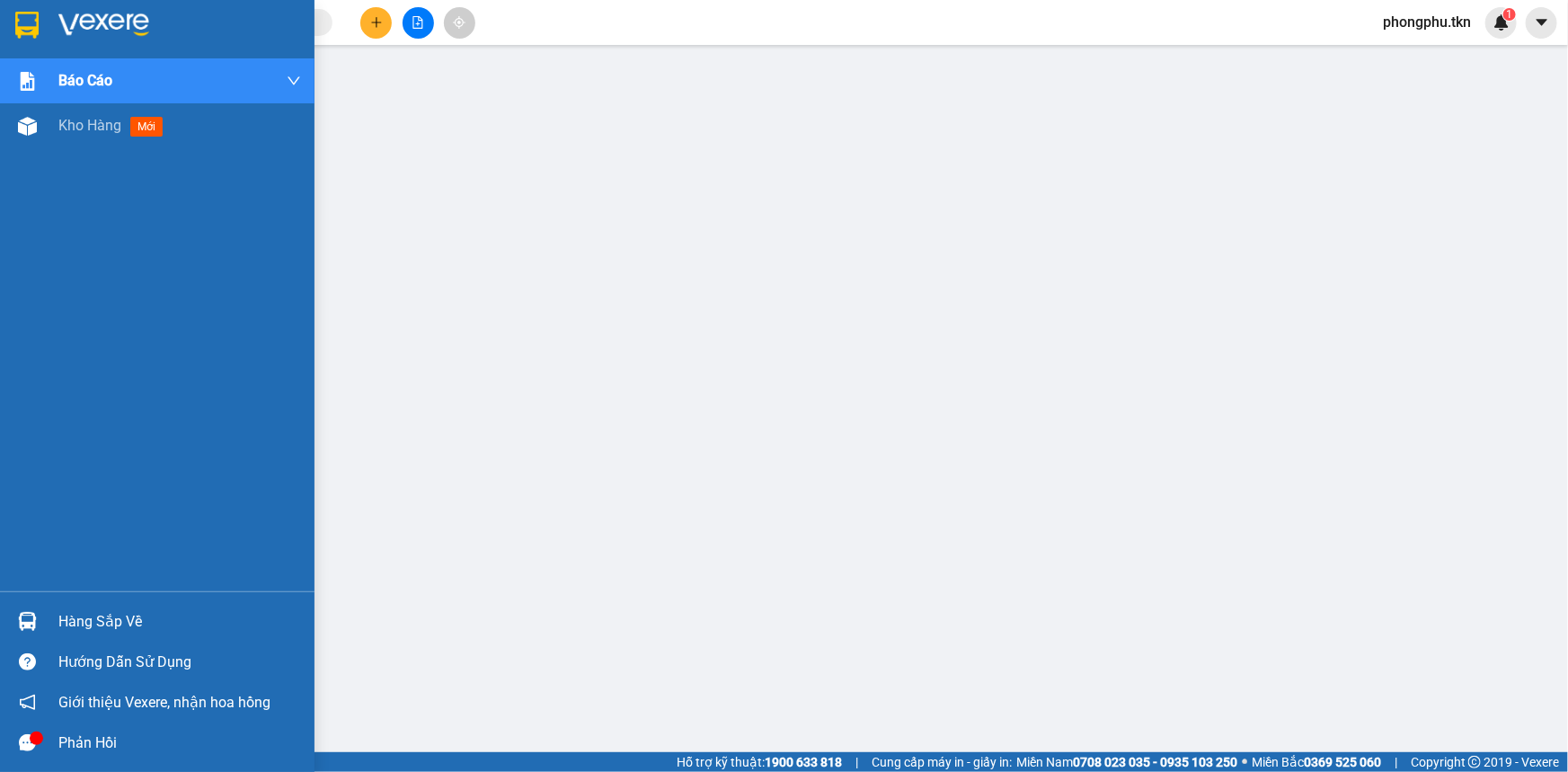
click at [26, 621] on img at bounding box center [27, 621] width 19 height 19
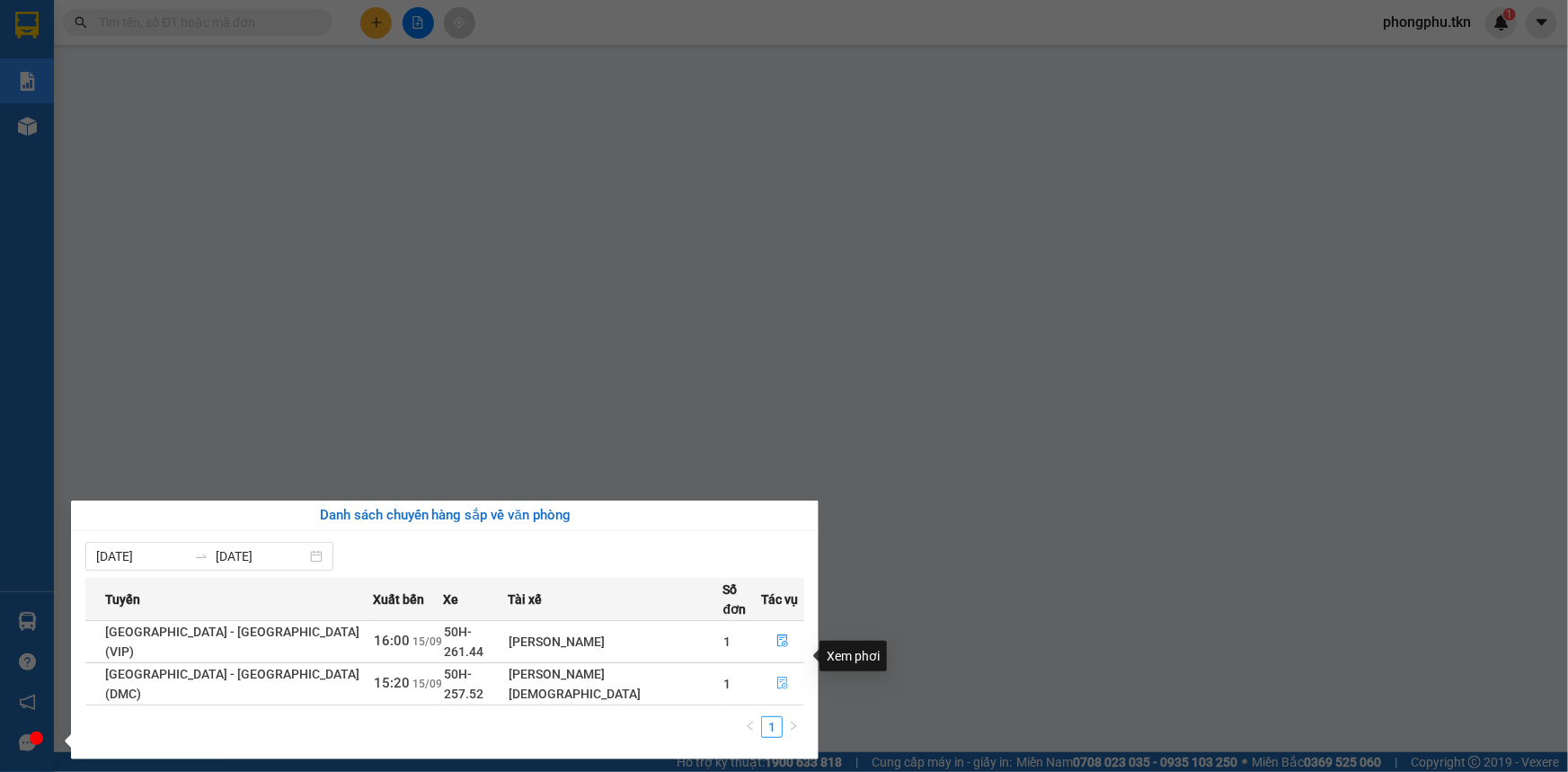
click at [777, 677] on icon "file-done" at bounding box center [783, 683] width 11 height 13
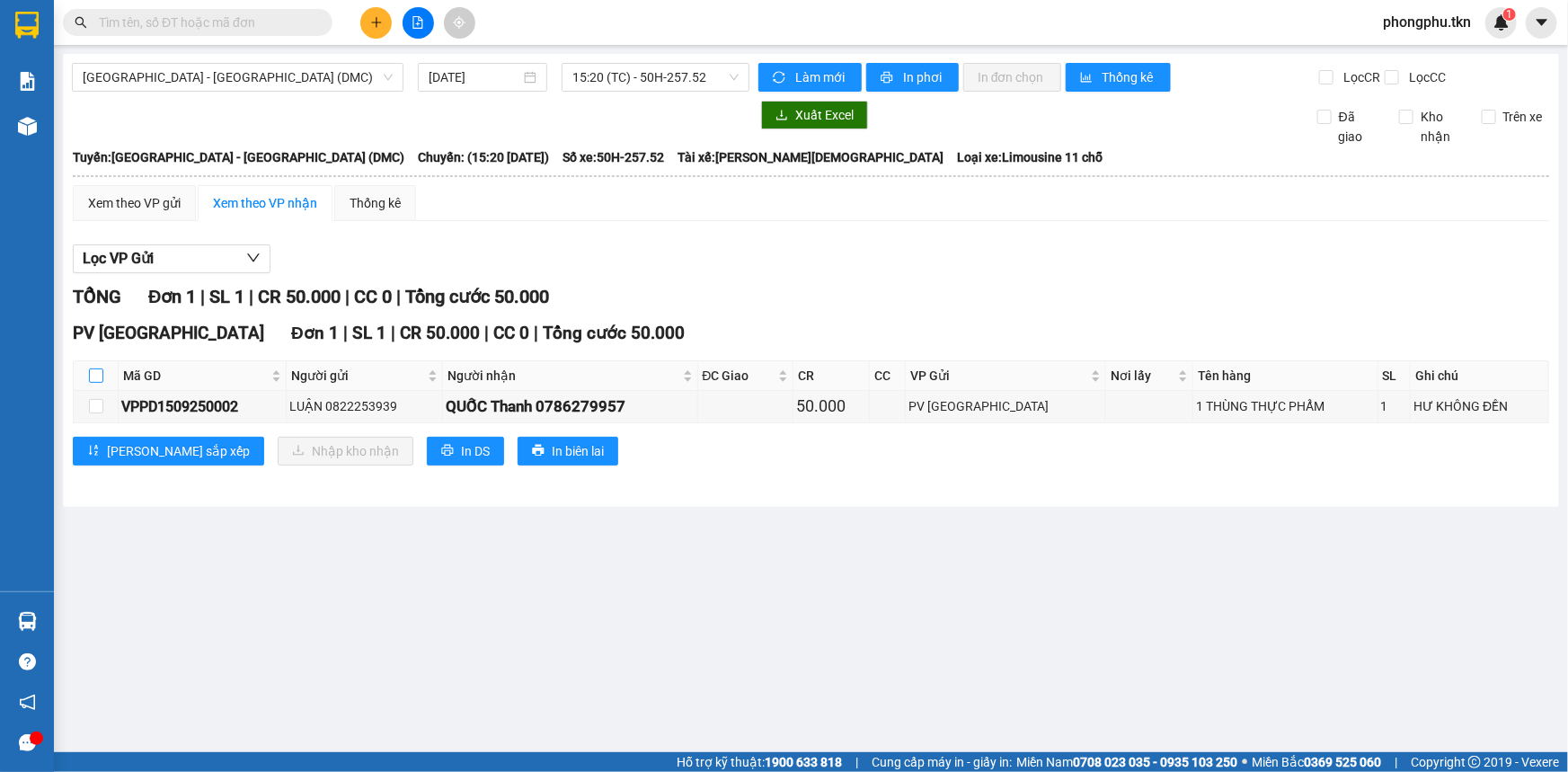
click at [95, 368] on input "checkbox" at bounding box center [96, 376] width 15 height 15
checkbox input "true"
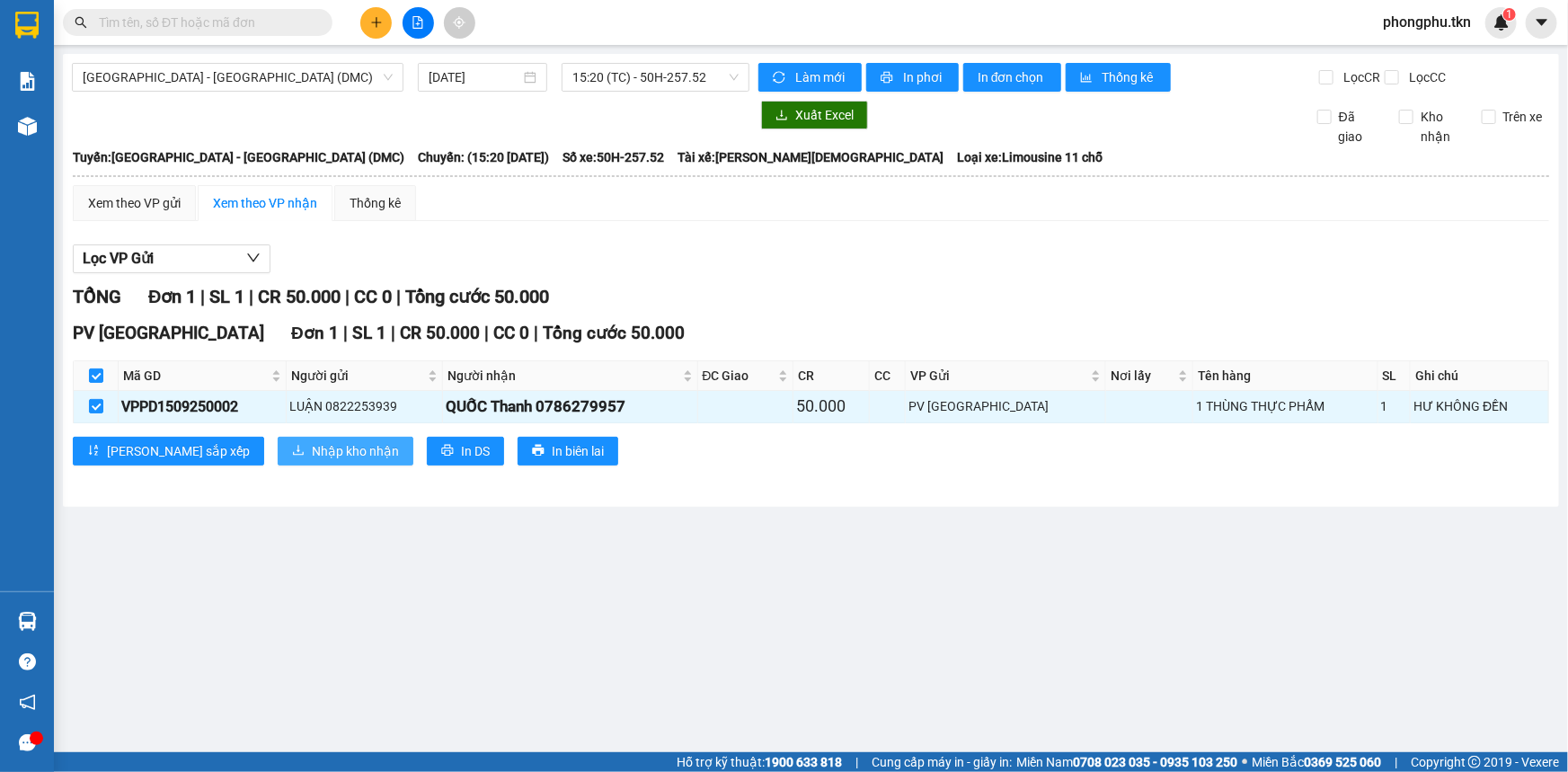
click at [292, 448] on icon "download" at bounding box center [298, 450] width 13 height 13
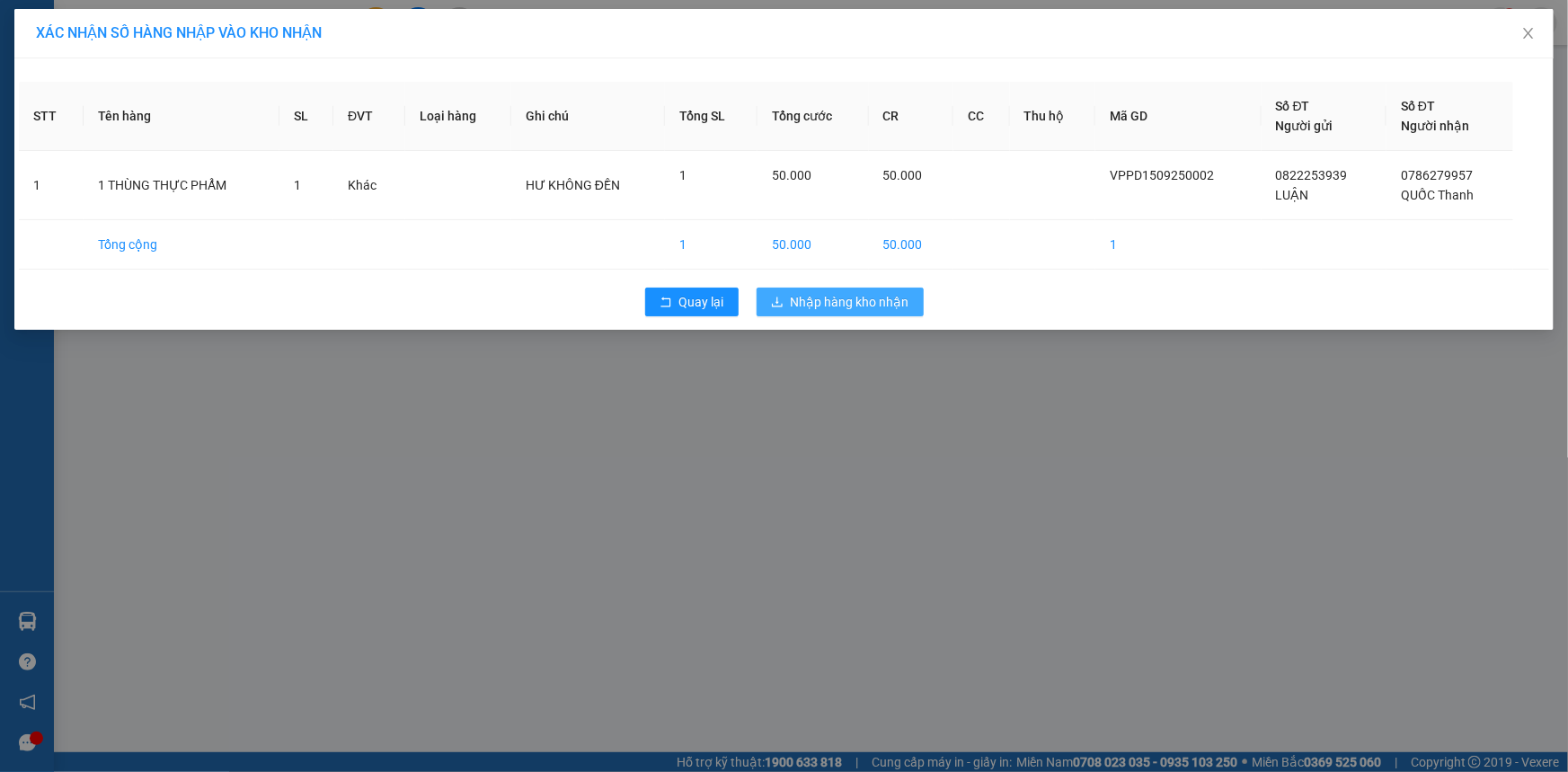
click at [797, 307] on span "Nhập hàng kho nhận" at bounding box center [850, 302] width 119 height 20
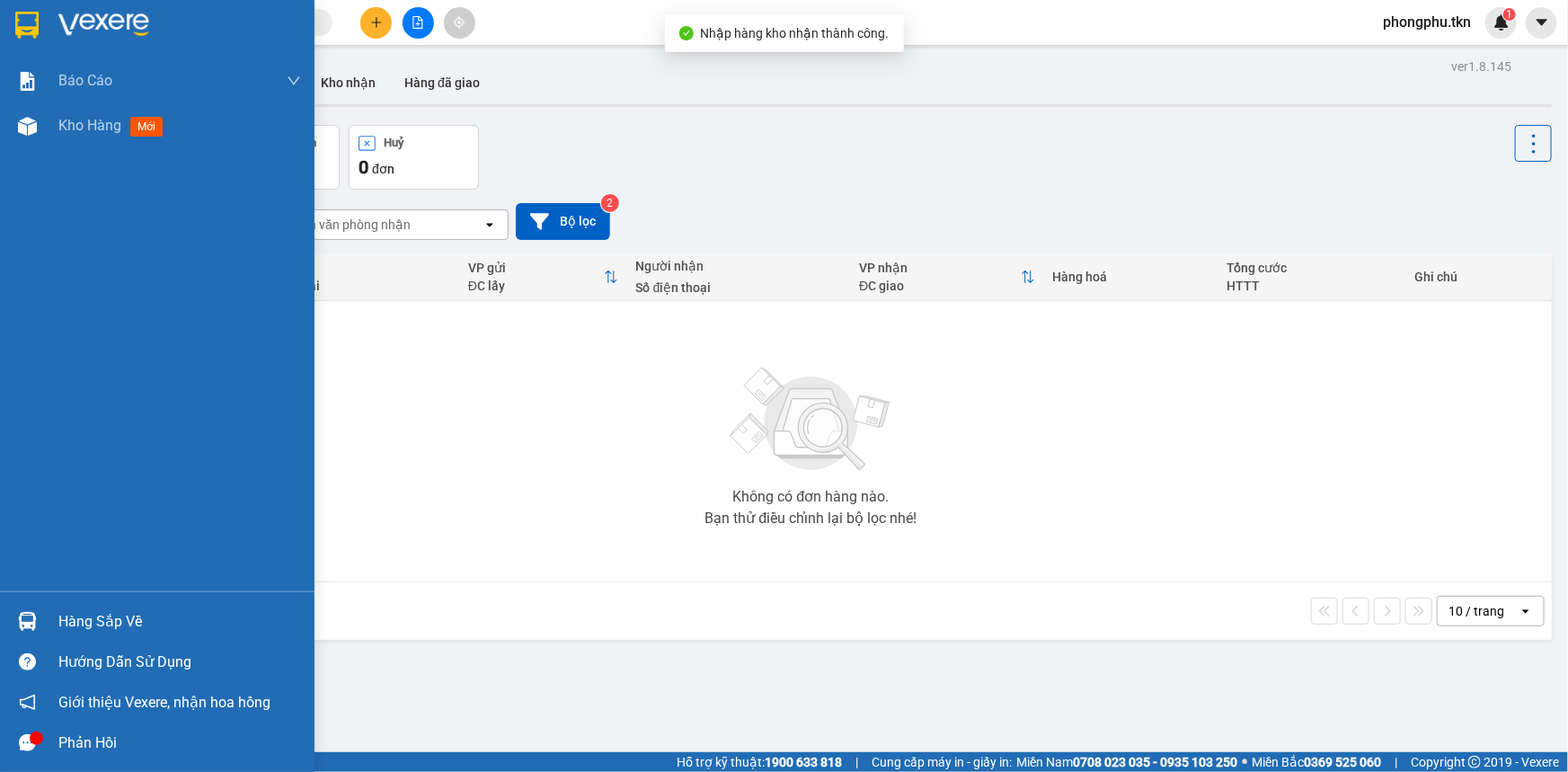
click at [40, 616] on div at bounding box center [27, 621] width 32 height 32
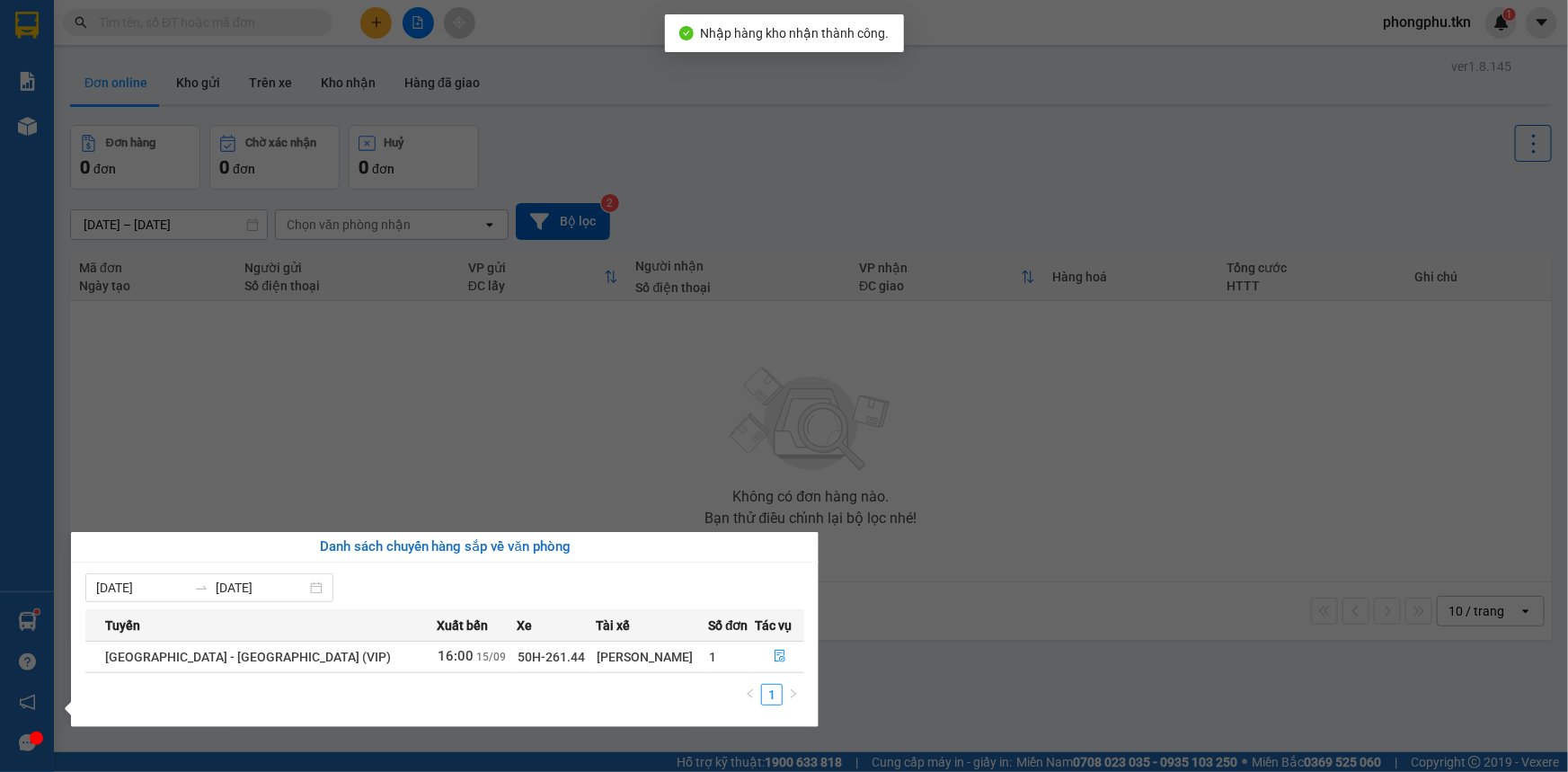
drag, startPoint x: 317, startPoint y: 454, endPoint x: 185, endPoint y: 207, distance: 280.1
click at [298, 425] on section "Kết quả tìm kiếm ( 0 ) Bộ lọc No Data phongphu.tkn 1 Báo cáo Mẫu 1: Báo cáo dòn…" at bounding box center [784, 386] width 1568 height 772
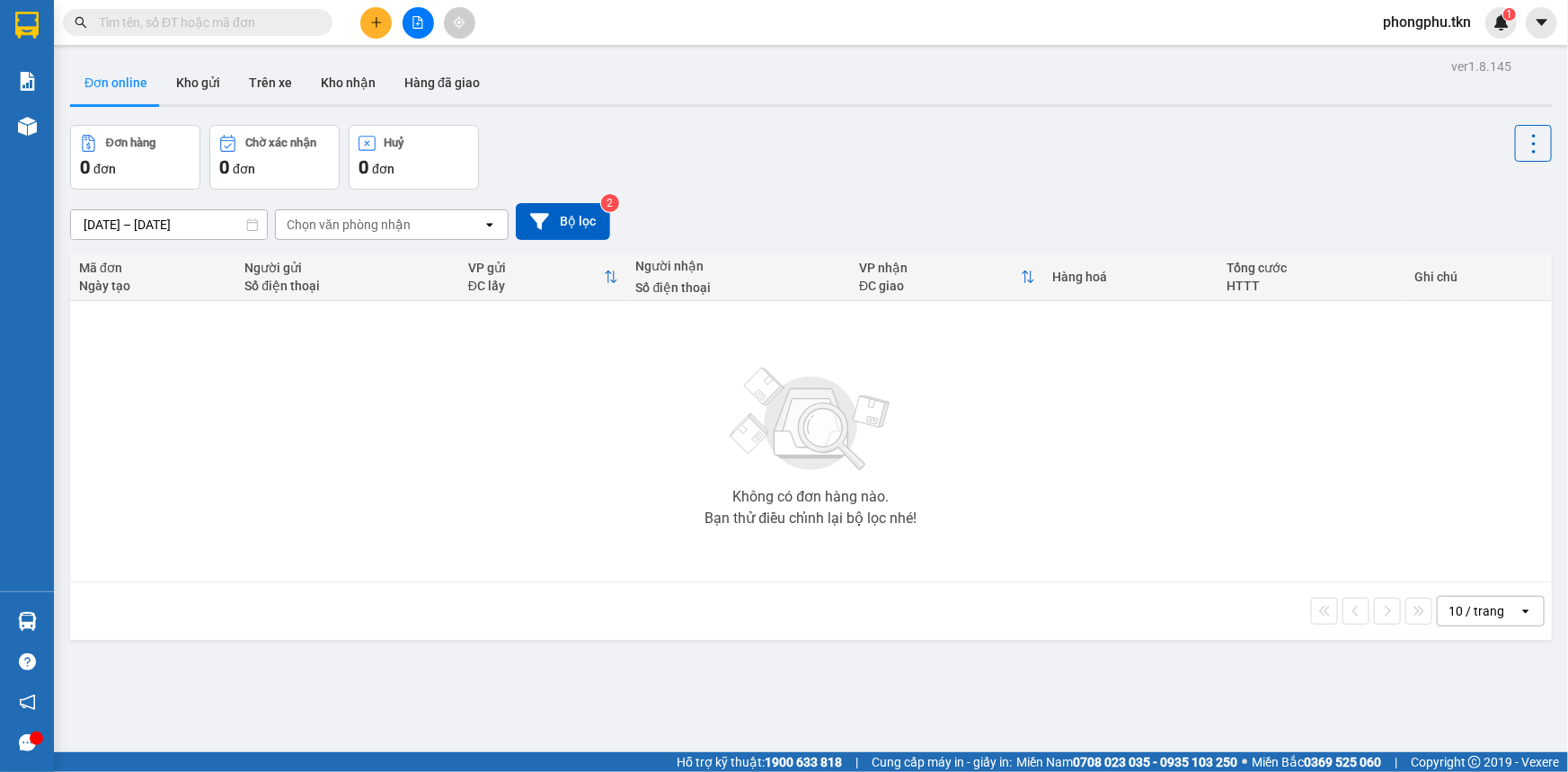
click at [270, 21] on input "text" at bounding box center [205, 23] width 212 height 20
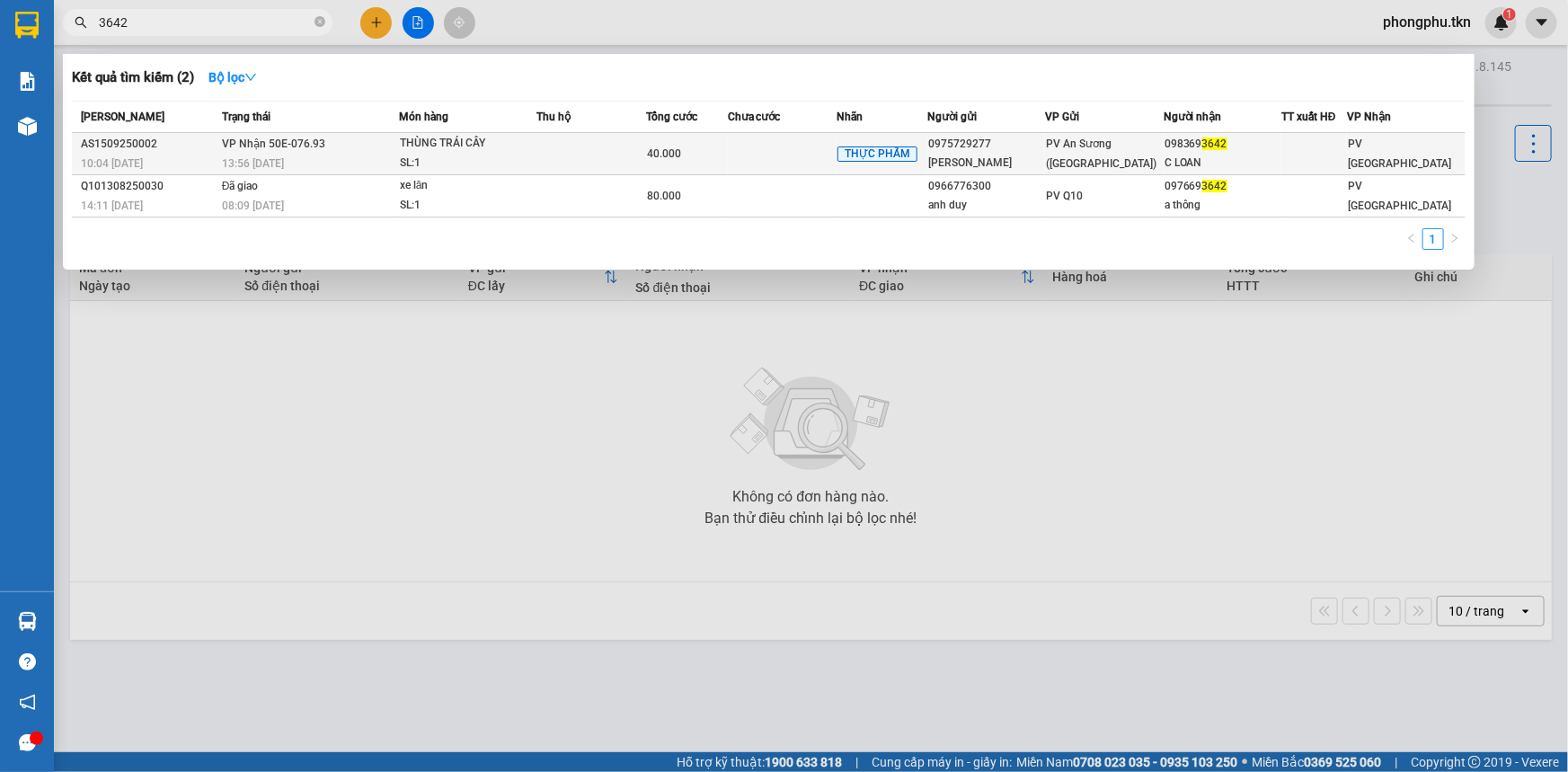
type input "3642"
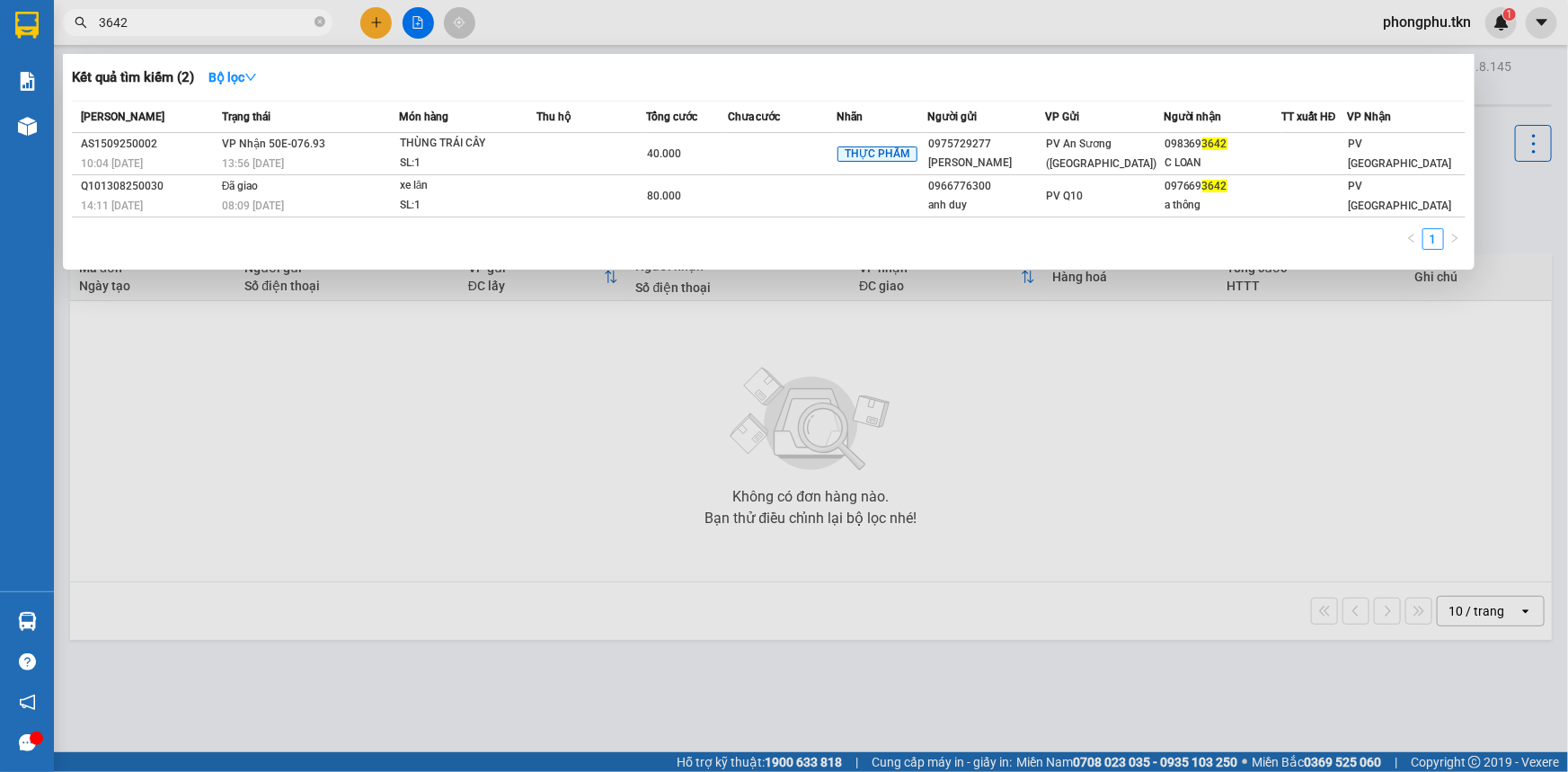
click at [299, 143] on span "VP Nhận 50E-076.93" at bounding box center [274, 144] width 103 height 13
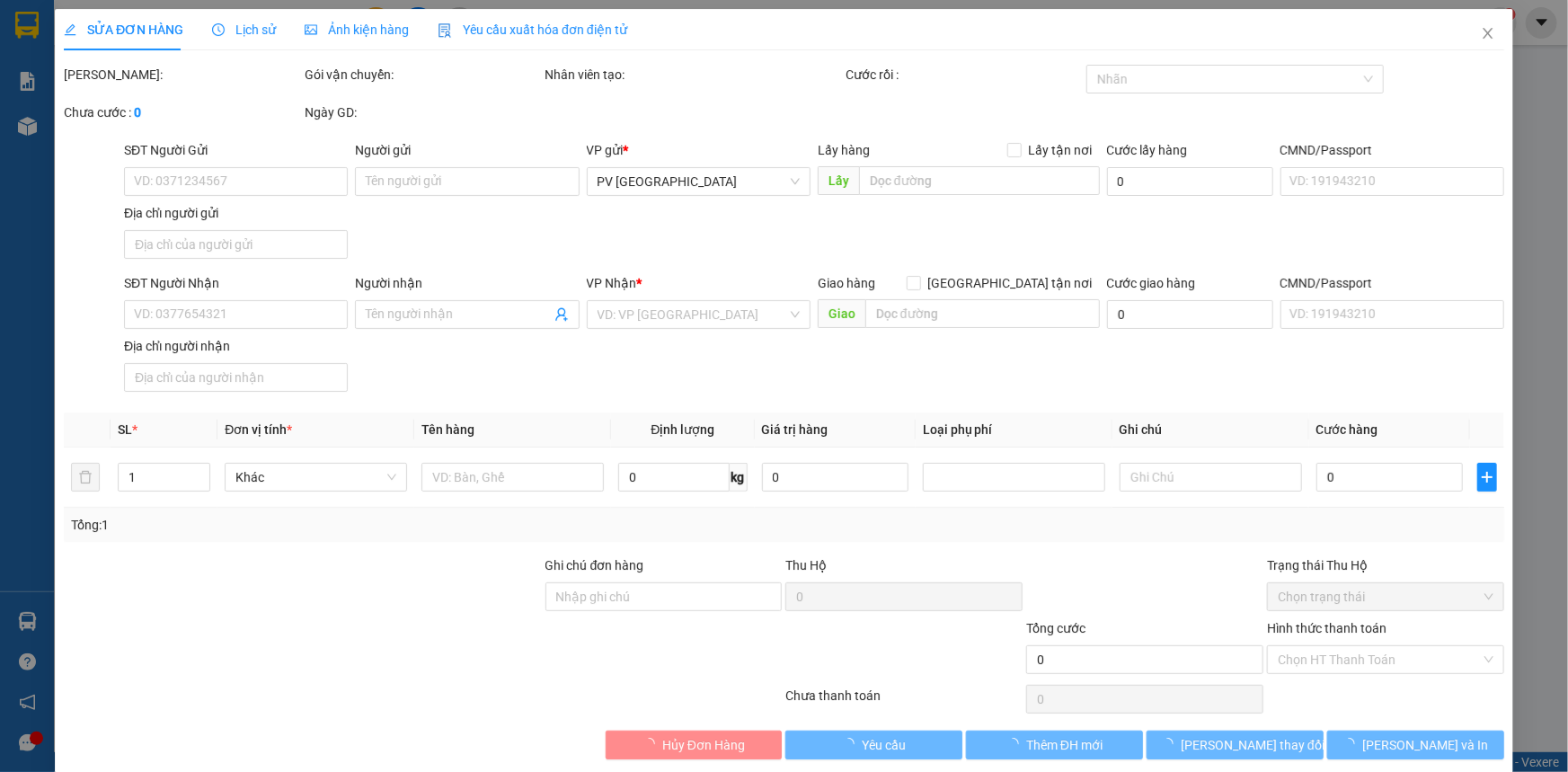
type input "0975729277"
type input "[PERSON_NAME]"
type input "0983693642"
type input "C LOAN"
type input "40.000"
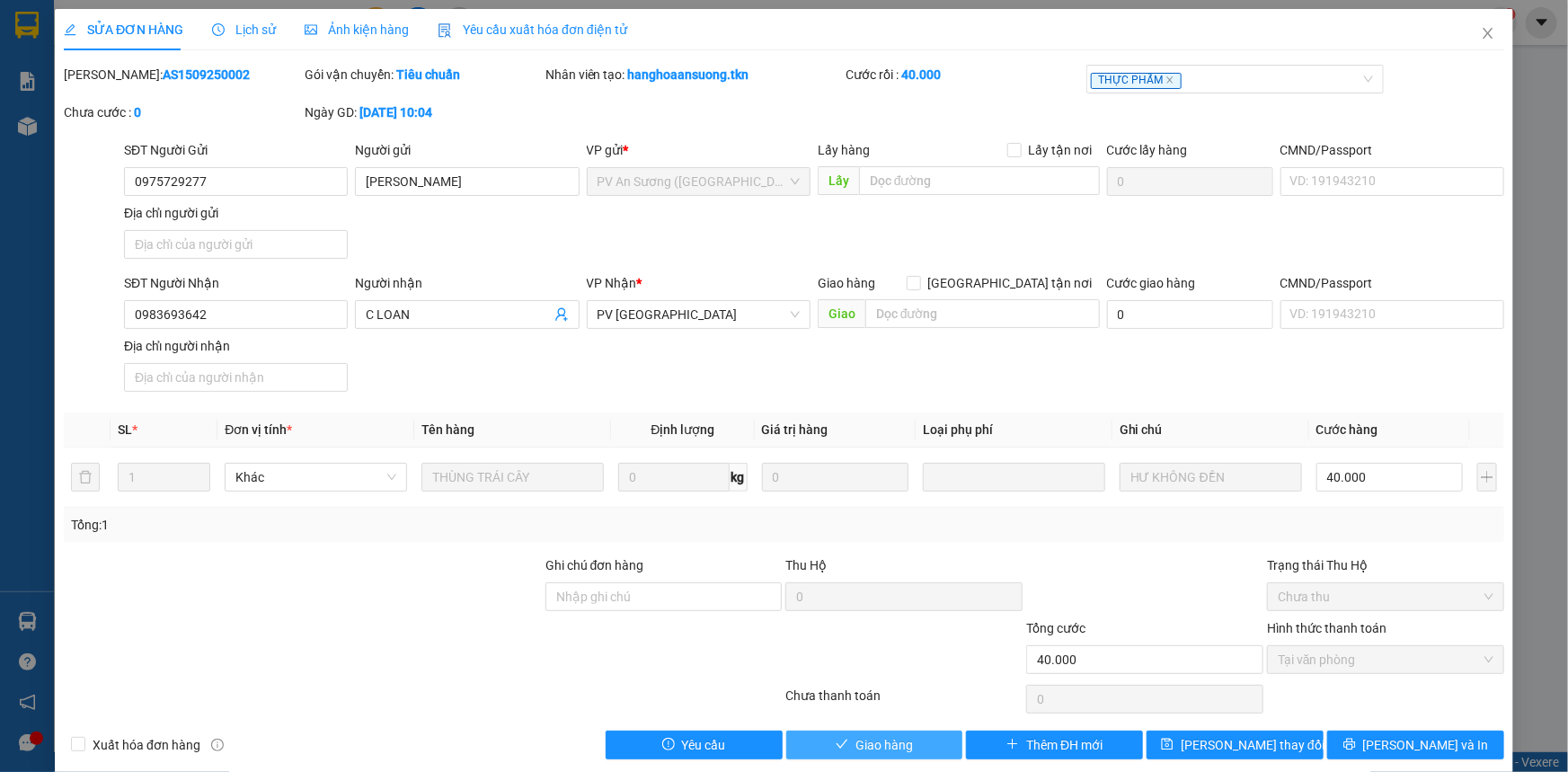
click at [838, 731] on button "Giao hàng" at bounding box center [874, 746] width 177 height 29
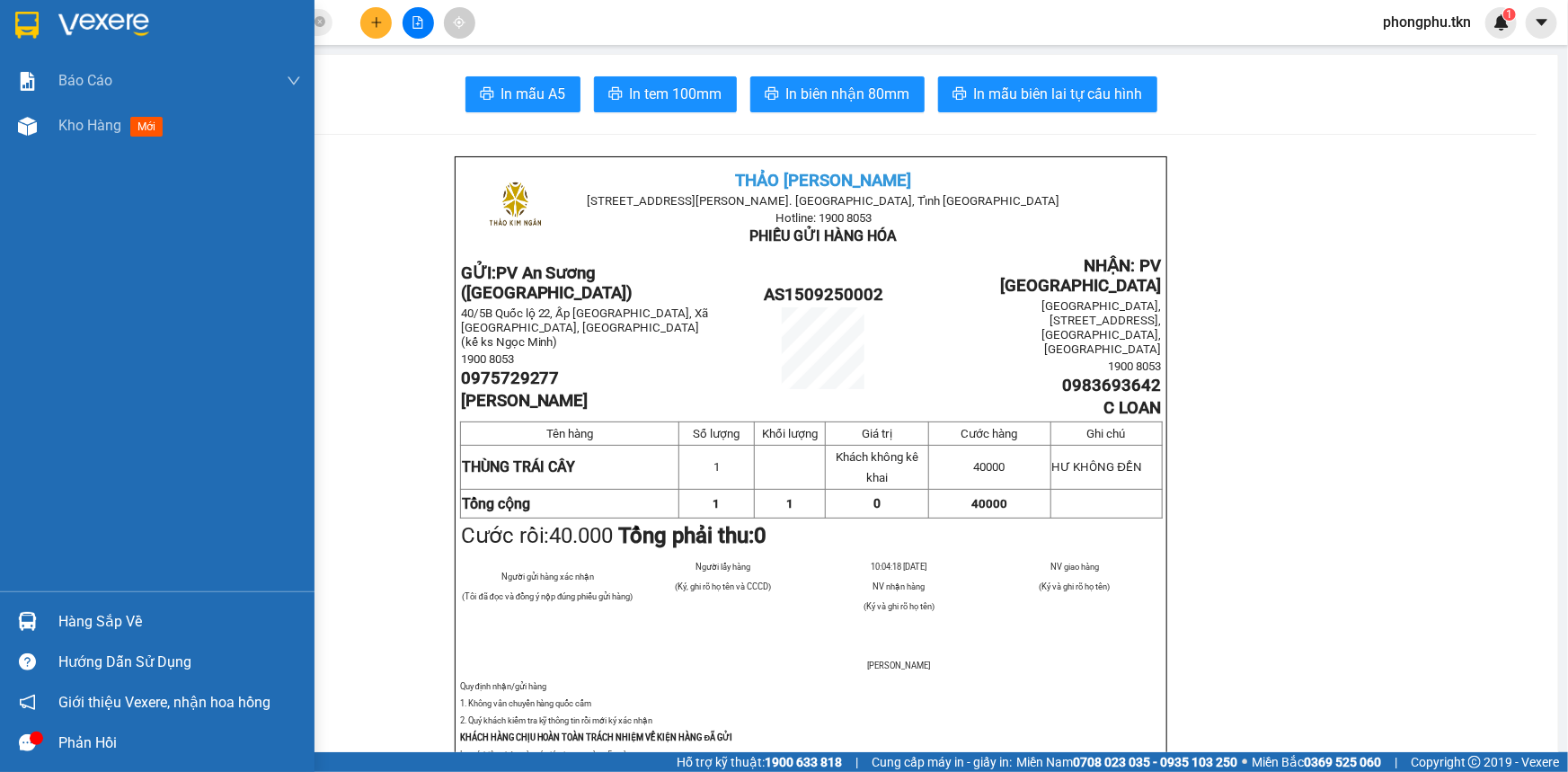
click at [53, 624] on div "Hàng sắp về" at bounding box center [157, 621] width 315 height 41
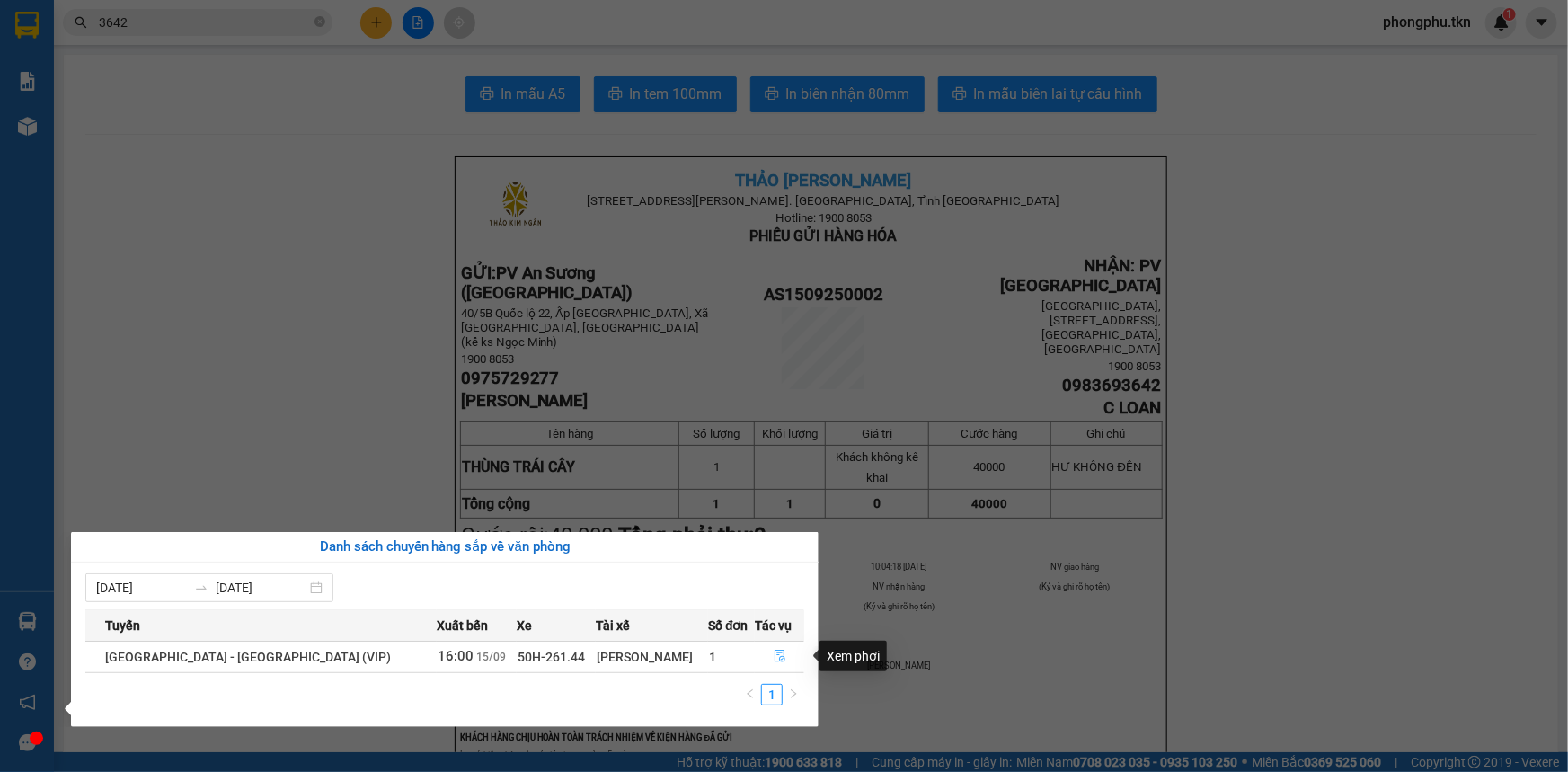
click at [774, 659] on icon "file-done" at bounding box center [780, 656] width 11 height 13
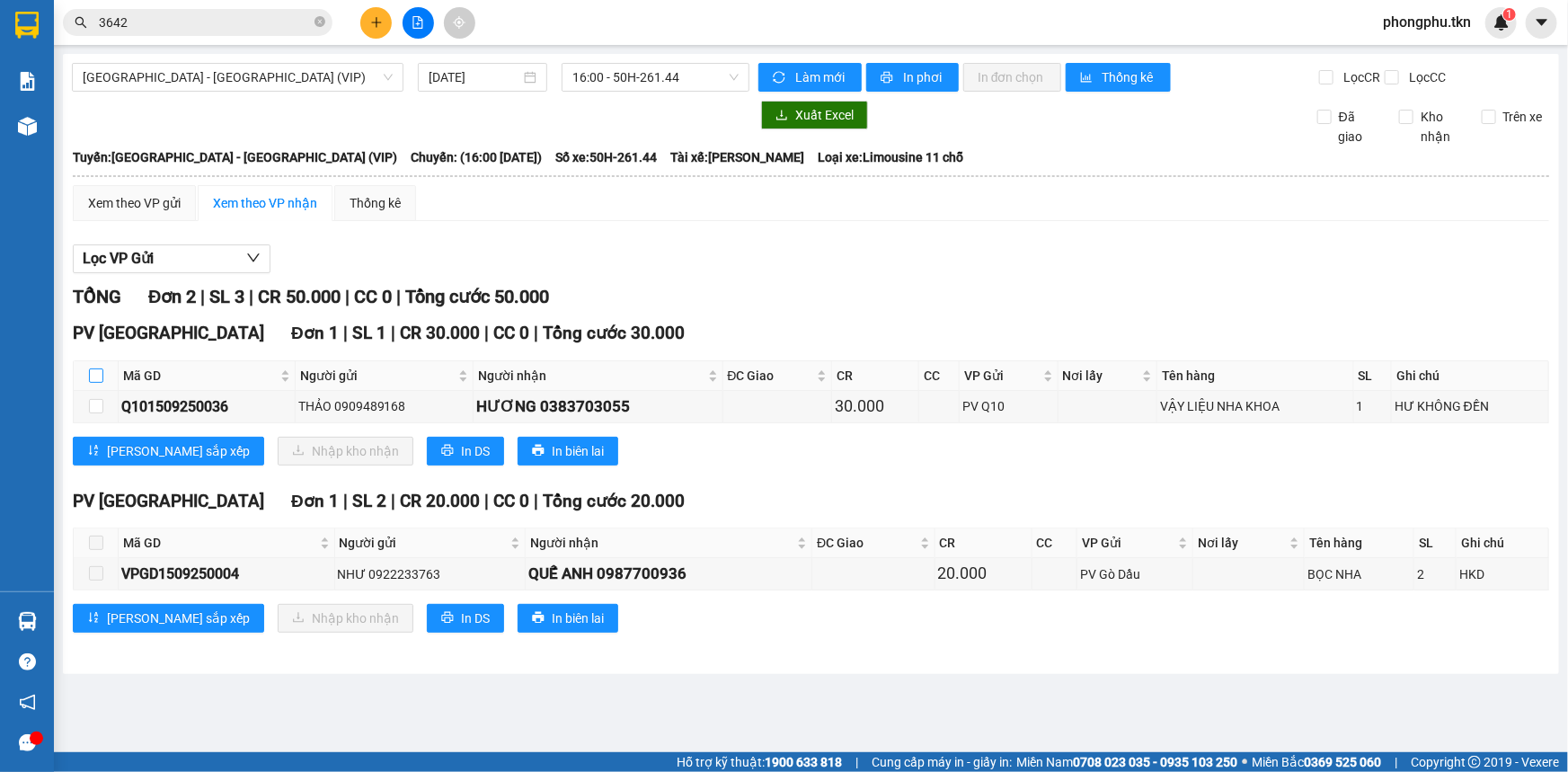
click at [98, 368] on input "checkbox" at bounding box center [96, 376] width 15 height 15
checkbox input "true"
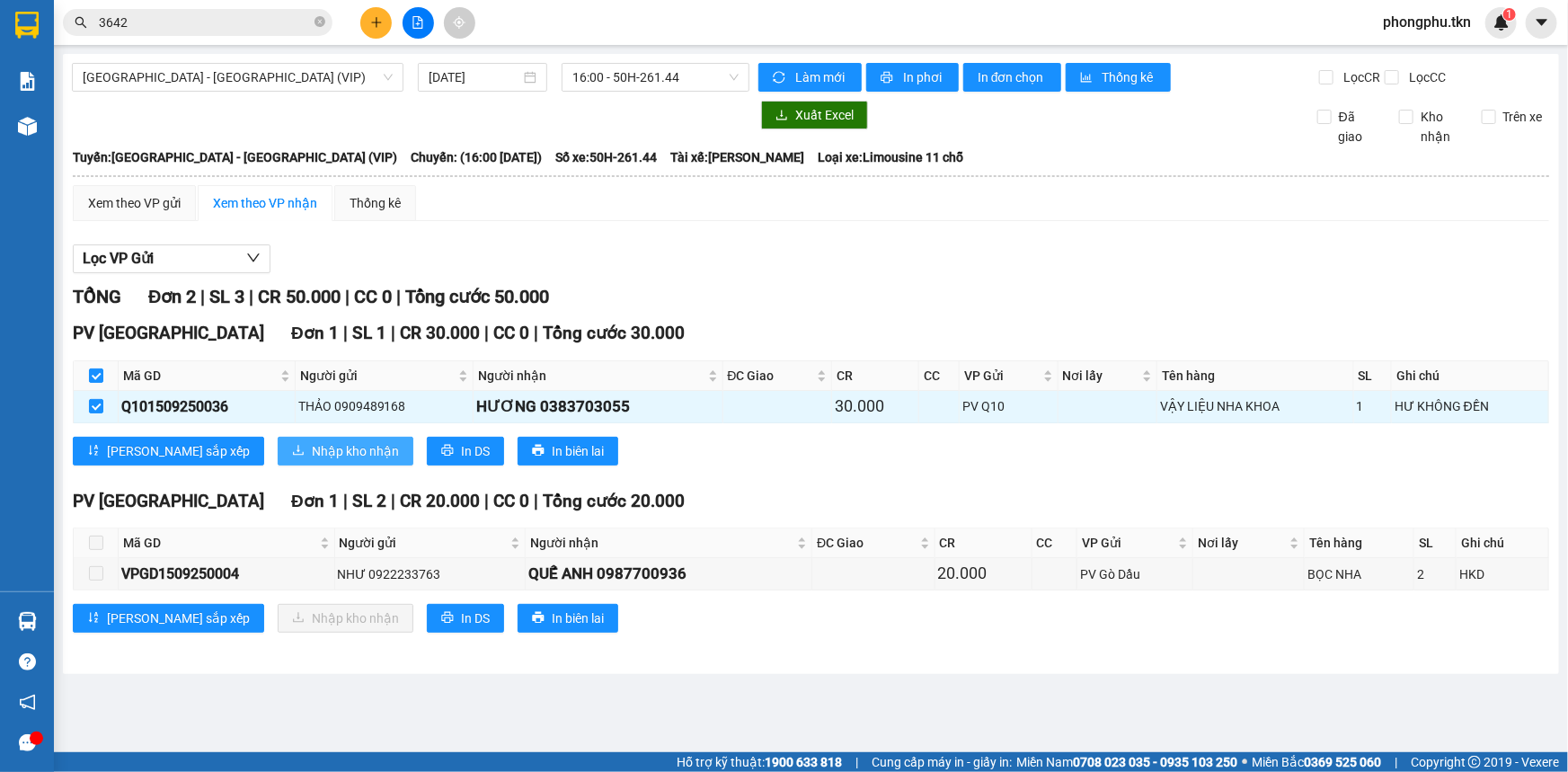
click at [312, 445] on span "Nhập kho nhận" at bounding box center [355, 451] width 87 height 20
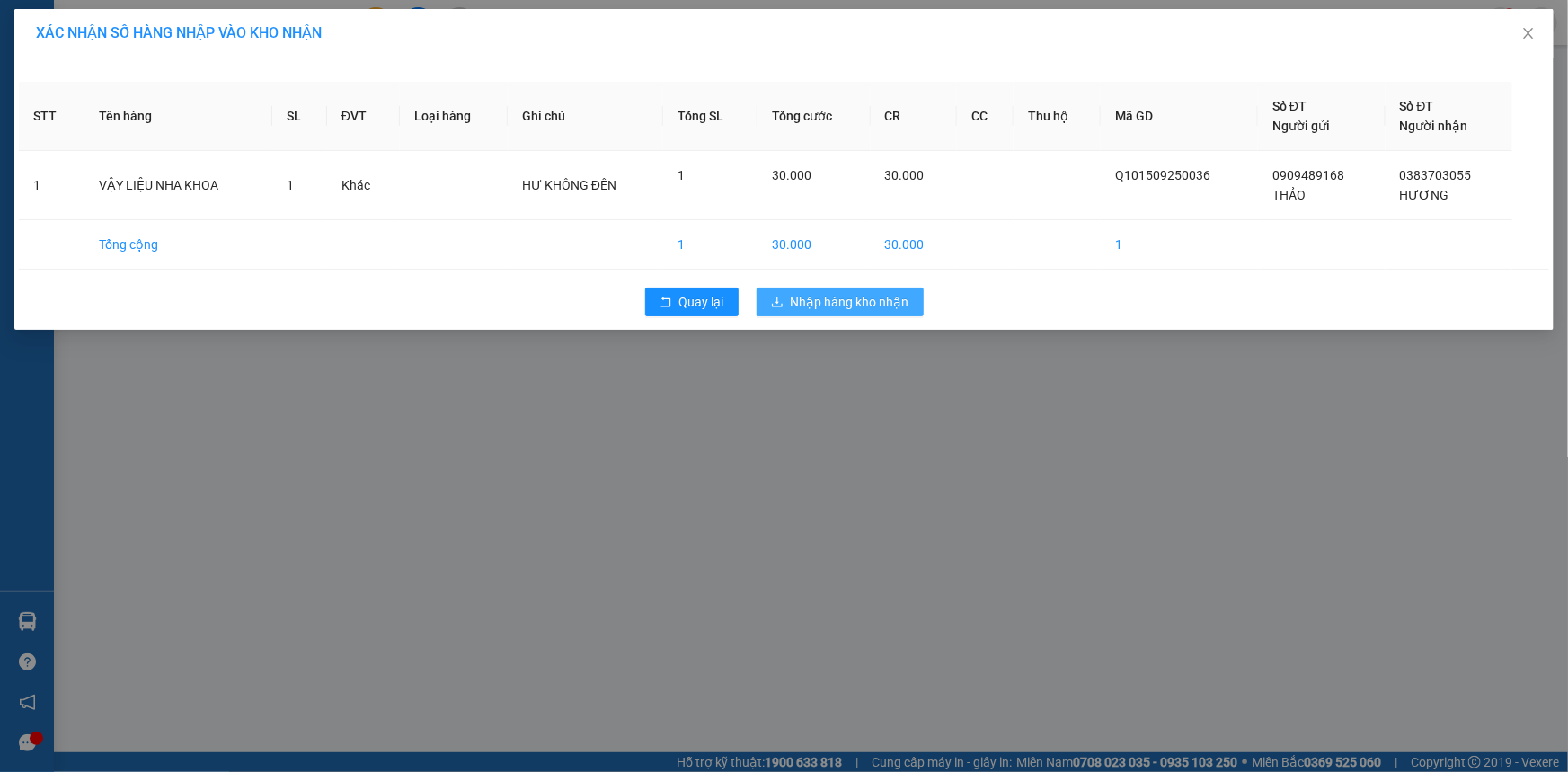
click at [883, 302] on span "Nhập hàng kho nhận" at bounding box center [850, 302] width 119 height 20
